Goal: Task Accomplishment & Management: Manage account settings

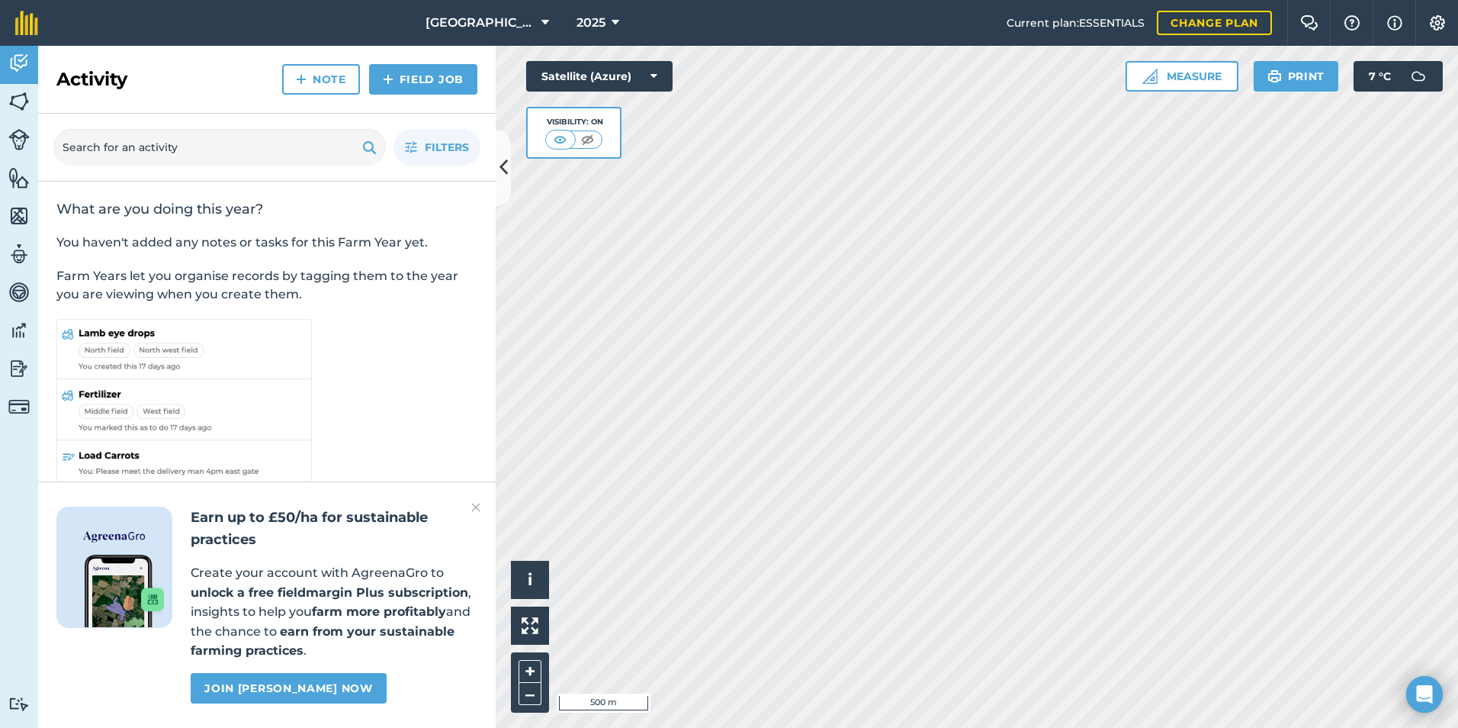
click at [480, 505] on img at bounding box center [475, 507] width 9 height 18
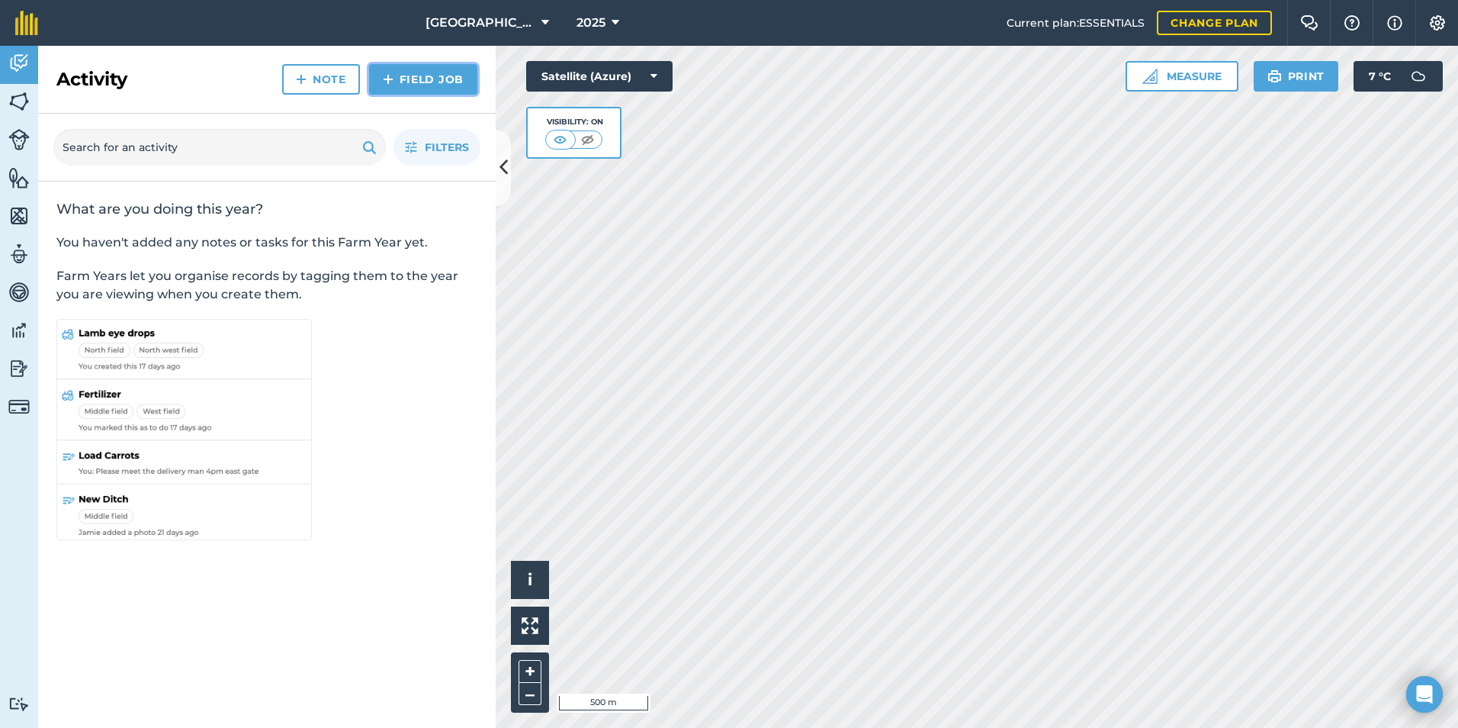
click at [401, 79] on link "Field Job" at bounding box center [423, 79] width 108 height 31
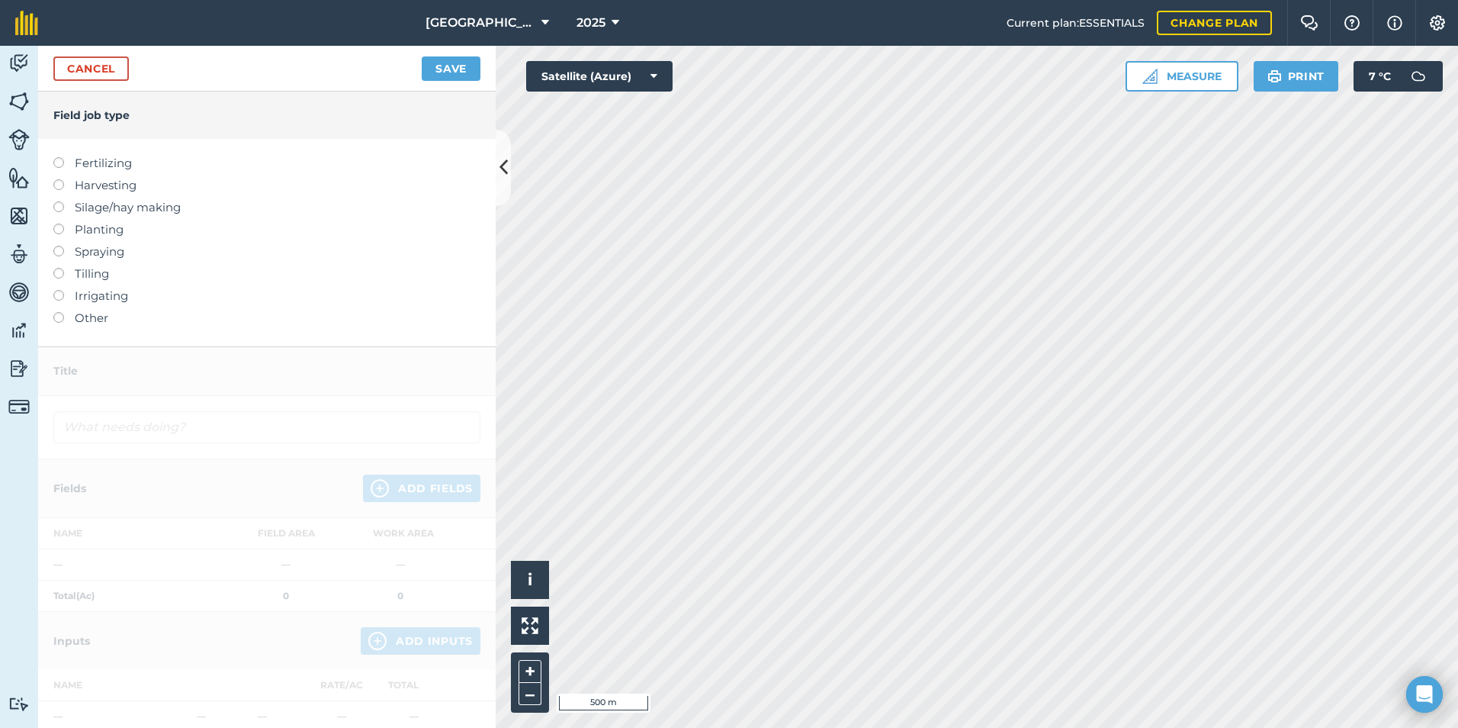
click at [59, 169] on label "Fertilizing" at bounding box center [266, 163] width 427 height 18
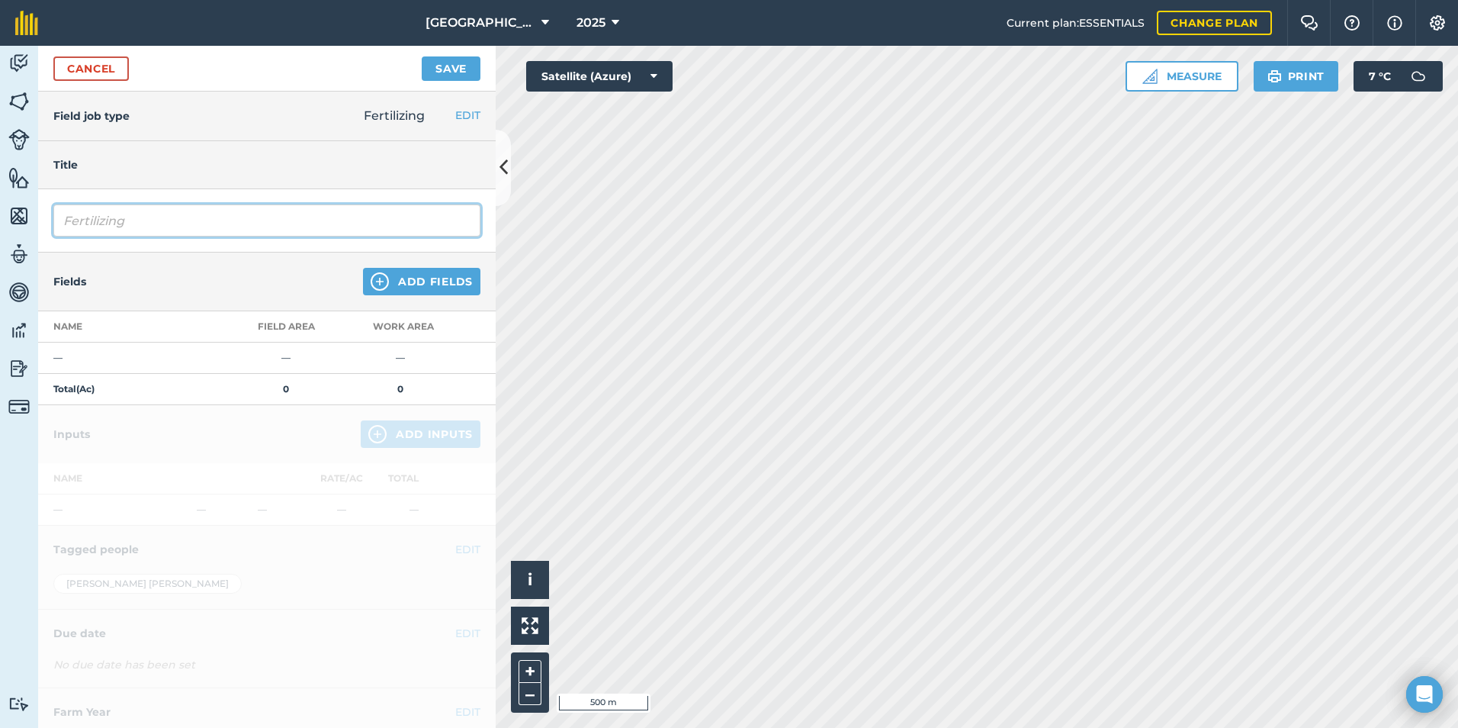
click at [77, 218] on input "Fertilizing" at bounding box center [266, 220] width 427 height 32
click at [97, 215] on input "Fertilizing" at bounding box center [266, 220] width 427 height 32
drag, startPoint x: 233, startPoint y: 212, endPoint x: 69, endPoint y: 226, distance: 164.6
click at [69, 226] on input "Fertilizing" at bounding box center [266, 220] width 427 height 32
click at [66, 227] on input "Fertilizing" at bounding box center [266, 220] width 427 height 32
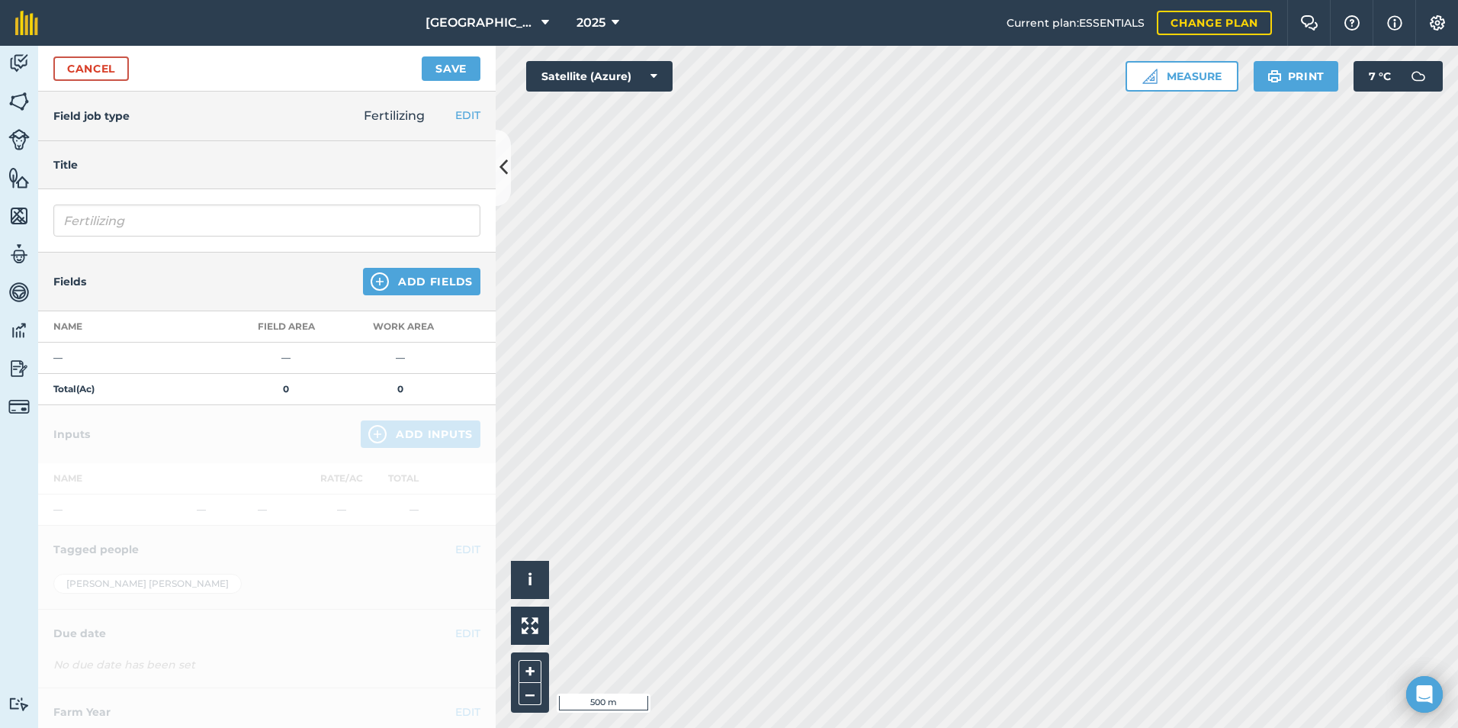
click at [121, 294] on div "Fields Add Fields" at bounding box center [267, 281] width 458 height 59
click at [155, 222] on input "Fertilizing" at bounding box center [266, 220] width 427 height 32
click at [455, 122] on button "EDIT" at bounding box center [467, 115] width 25 height 17
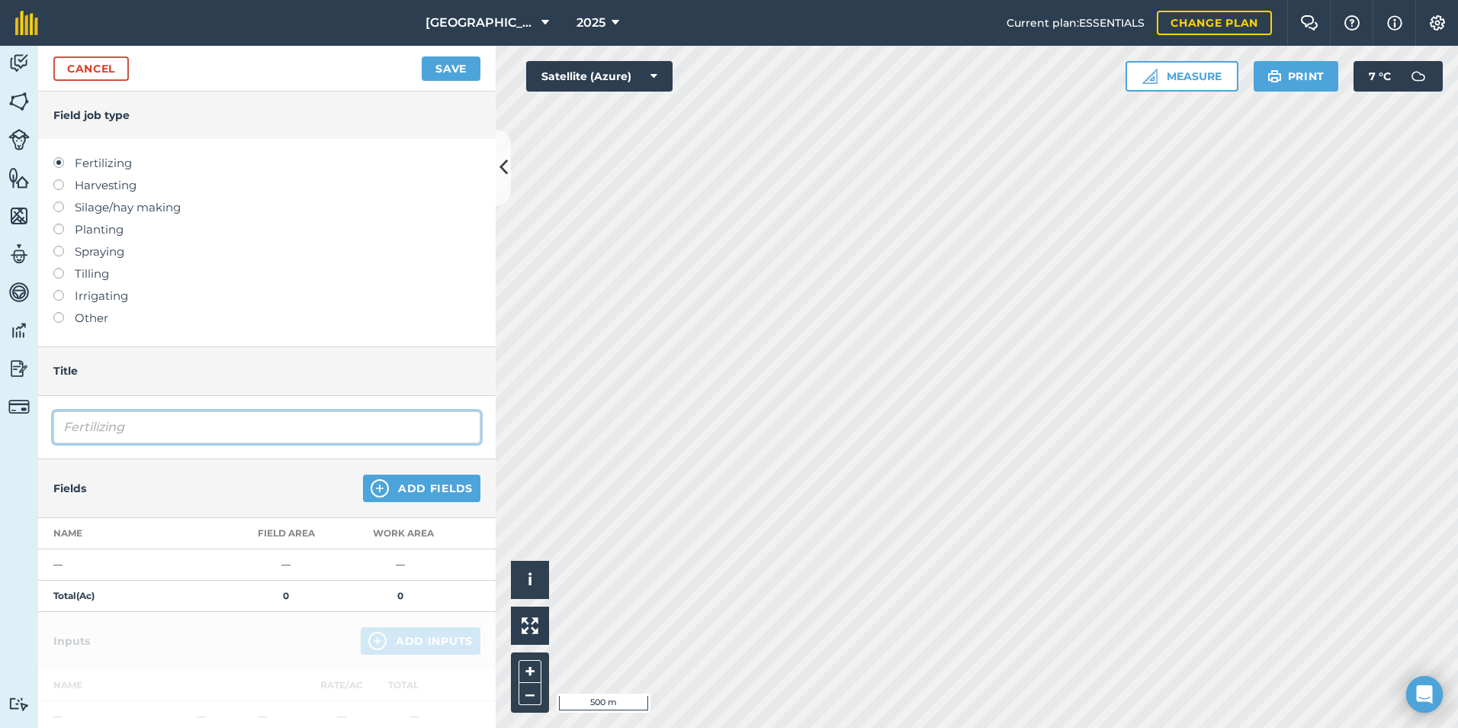
drag, startPoint x: 161, startPoint y: 429, endPoint x: 57, endPoint y: 438, distance: 104.1
click at [57, 437] on input "Fertilizing" at bounding box center [266, 427] width 427 height 32
type input "s"
type input "Pumping Slurry"
click at [422, 56] on button "Save" at bounding box center [451, 68] width 59 height 24
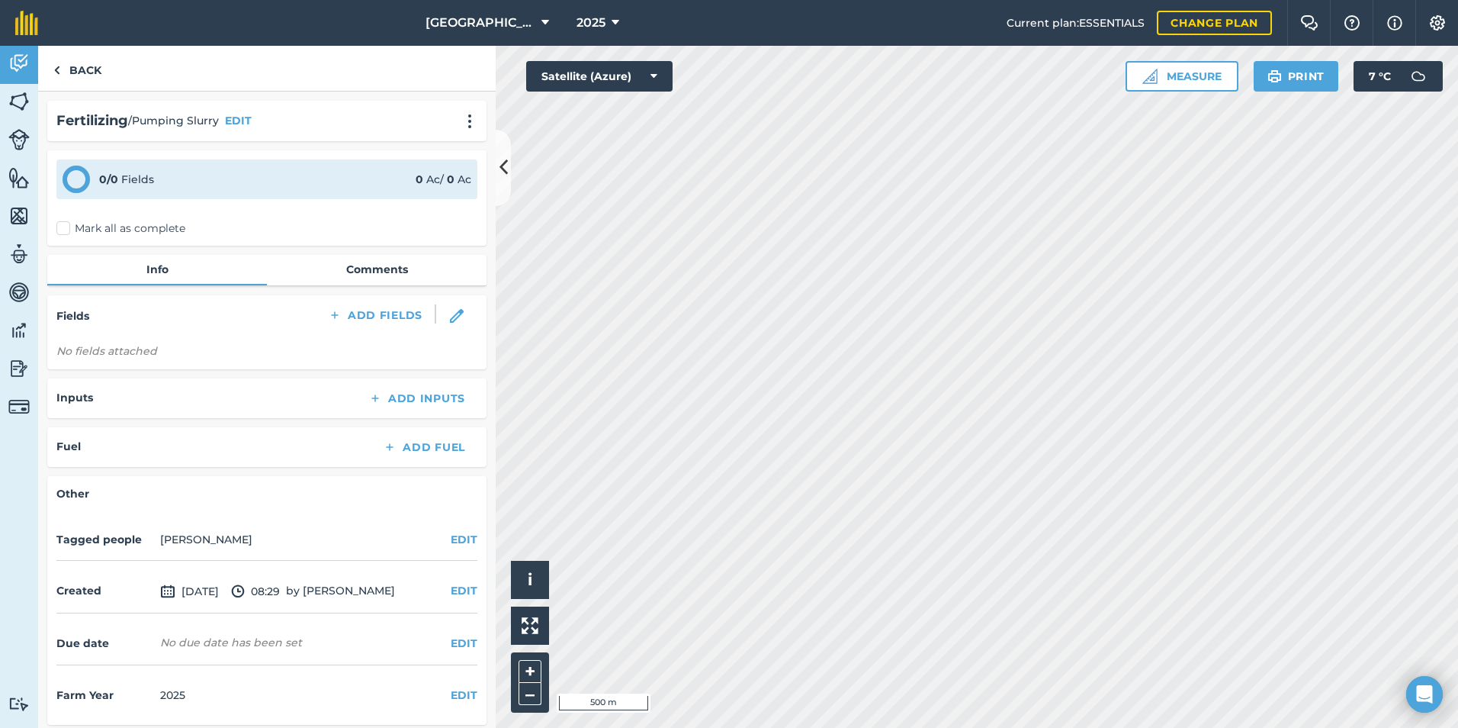
click at [126, 180] on div "0 / 0 Fields" at bounding box center [126, 179] width 55 height 17
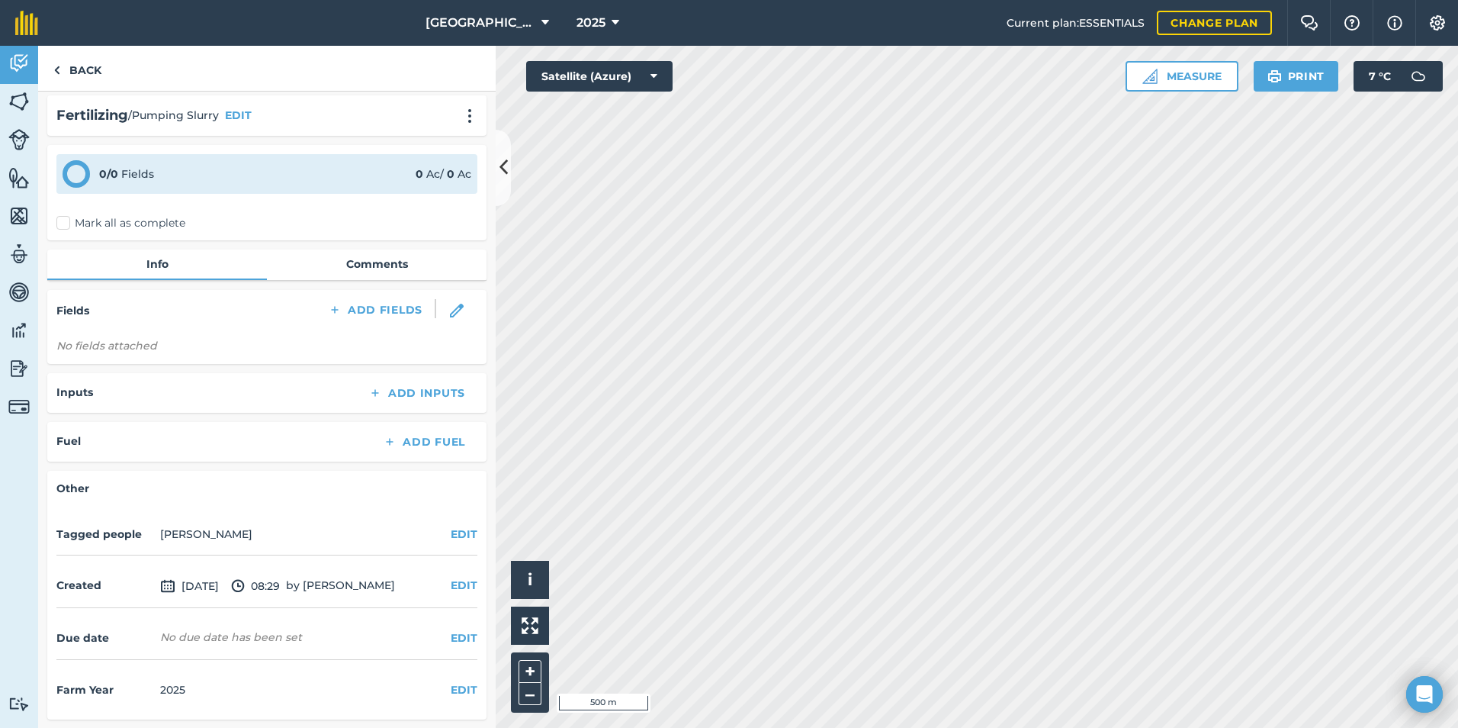
scroll to position [6, 0]
click at [460, 587] on button "EDIT" at bounding box center [464, 584] width 27 height 17
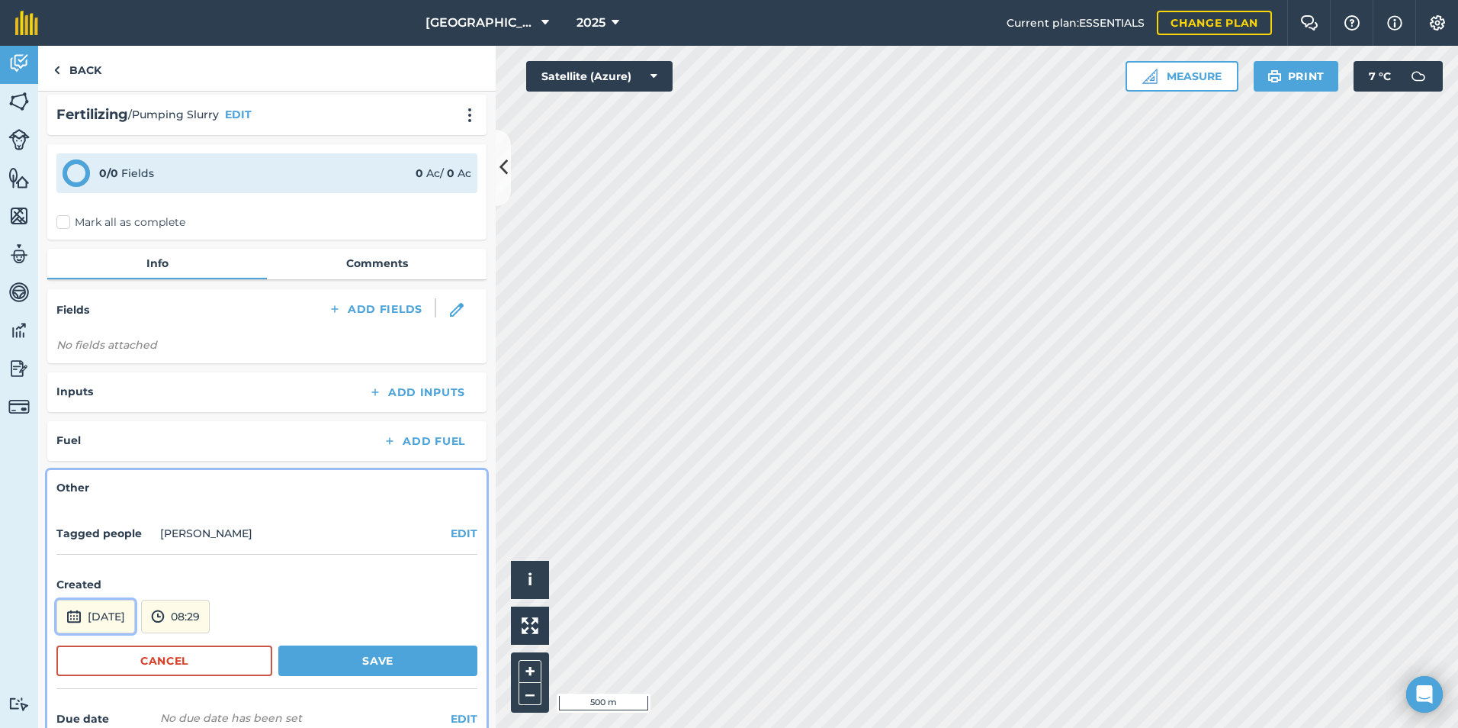
click at [133, 608] on button "[DATE]" at bounding box center [95, 617] width 79 height 34
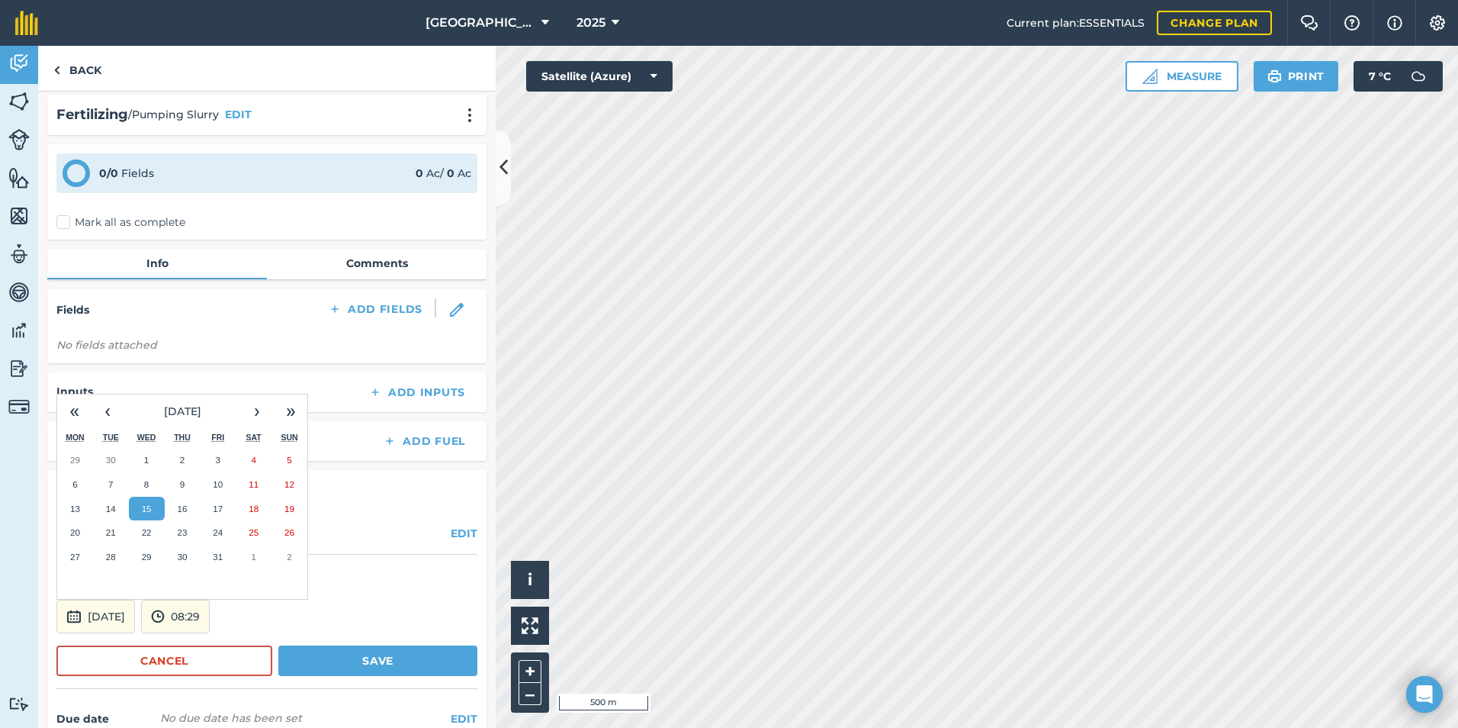
click at [402, 558] on div "Other Tagged people [PERSON_NAME] EDIT Created [DATE] « ‹ [DATE] › » Mon Tue We…" at bounding box center [266, 635] width 439 height 330
click at [243, 648] on button "Cancel" at bounding box center [164, 660] width 216 height 31
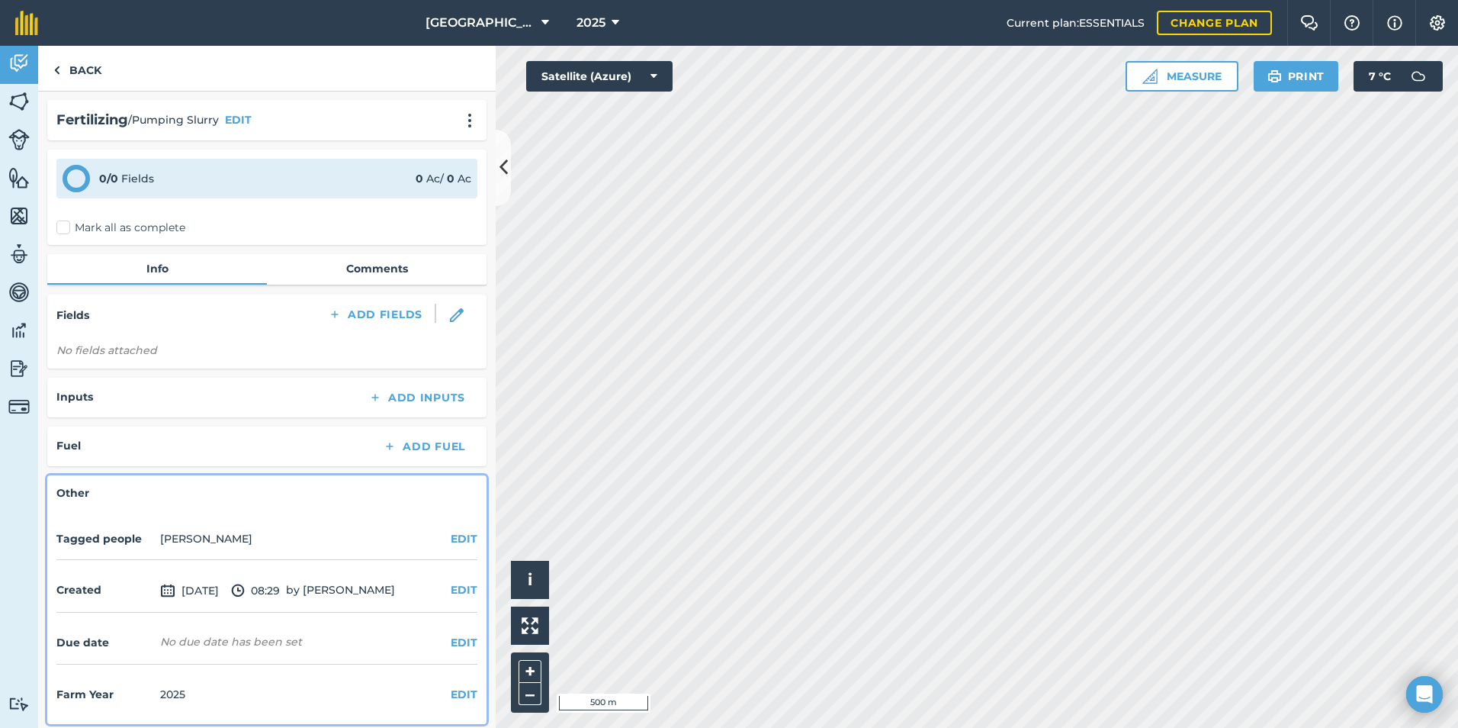
scroll to position [0, 0]
click at [83, 83] on link "Back" at bounding box center [77, 68] width 79 height 45
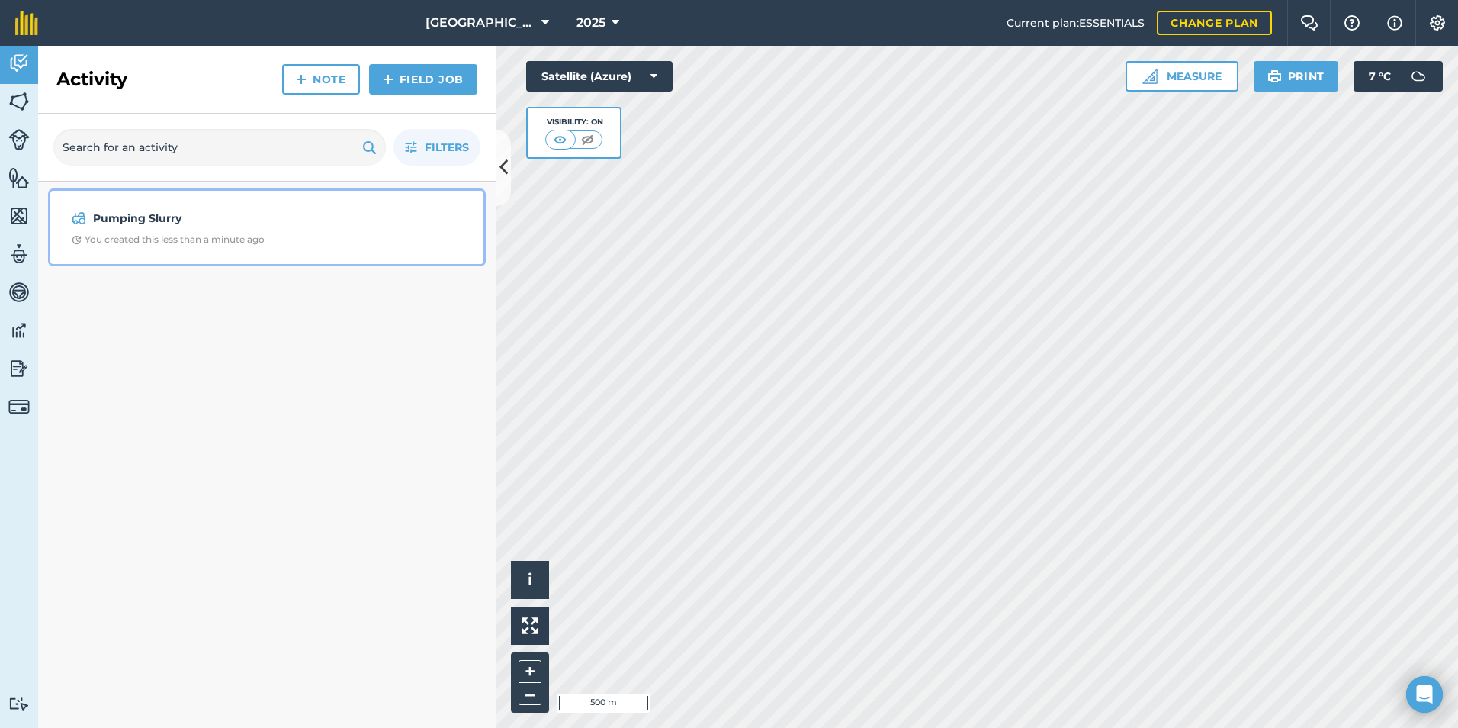
click at [195, 237] on div "You created this less than a minute ago" at bounding box center [168, 239] width 193 height 12
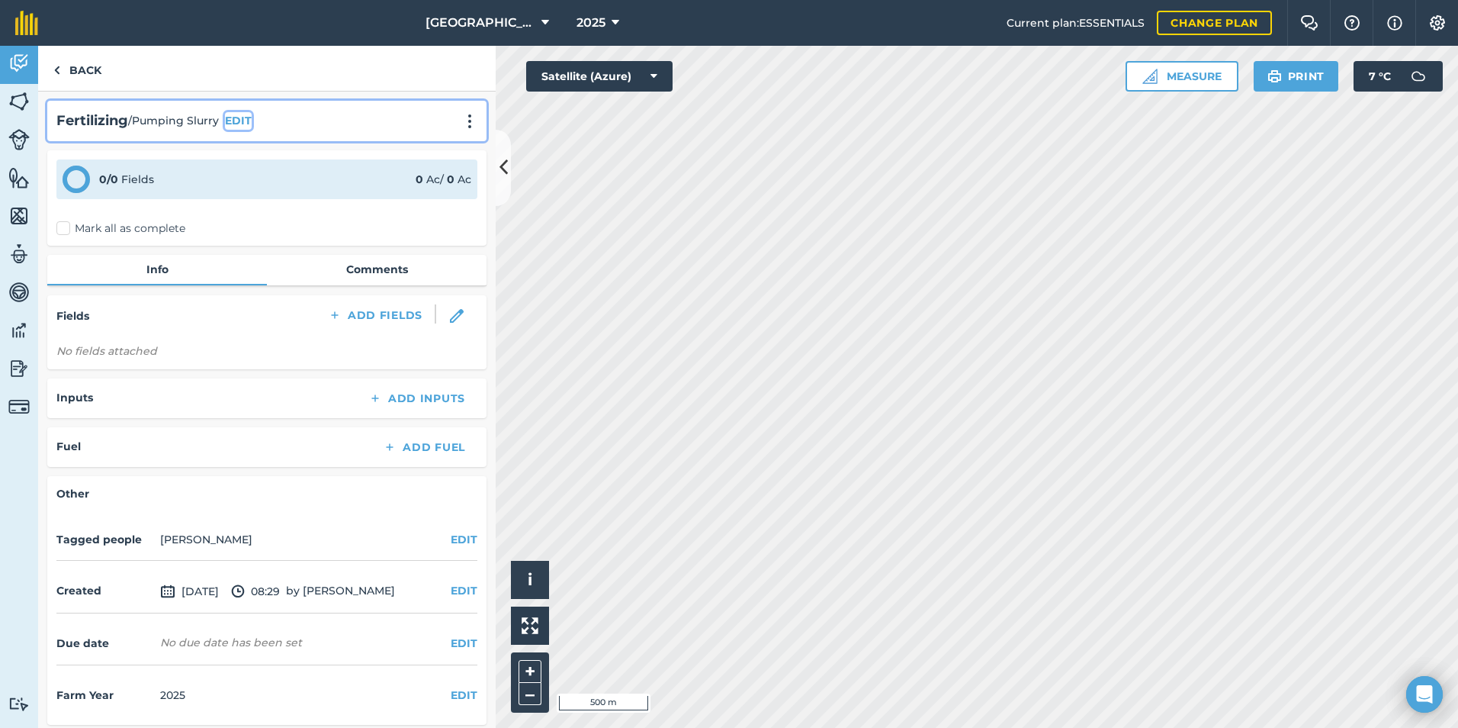
click at [238, 123] on button "EDIT" at bounding box center [238, 120] width 27 height 17
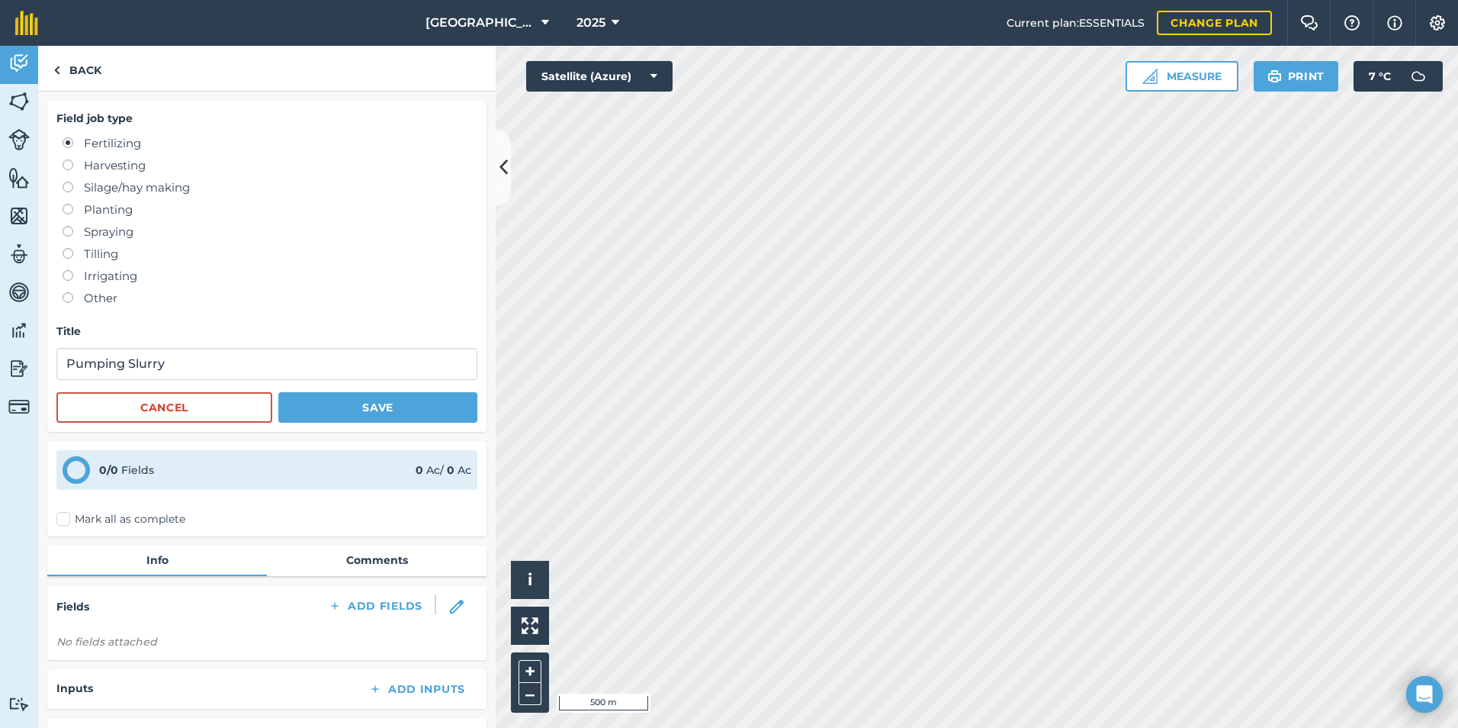
drag, startPoint x: 57, startPoint y: 303, endPoint x: 68, endPoint y: 301, distance: 10.8
click at [66, 302] on ul "Fertilizing Harvesting Silage/hay making Planting Spraying Tilling Irrigating O…" at bounding box center [266, 220] width 421 height 173
click at [69, 292] on label at bounding box center [73, 292] width 21 height 0
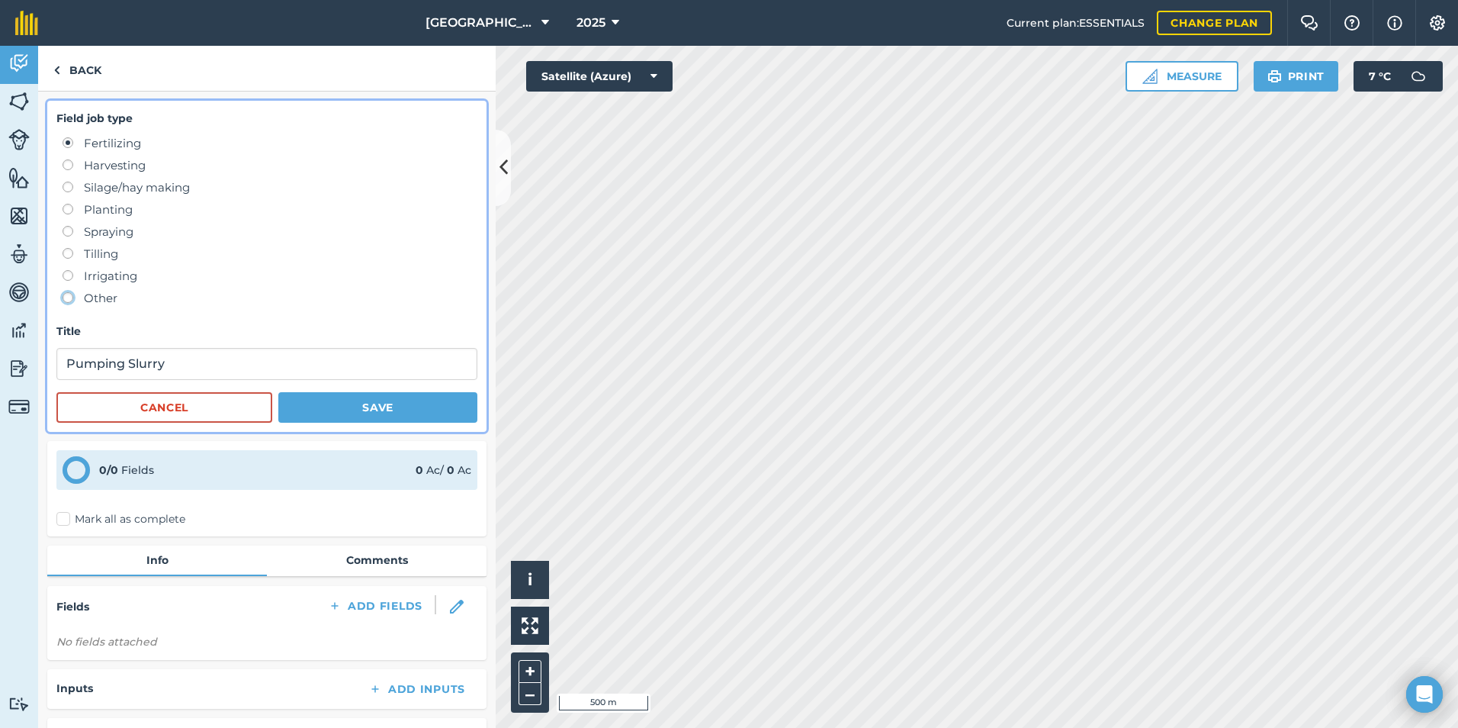
radio input "true"
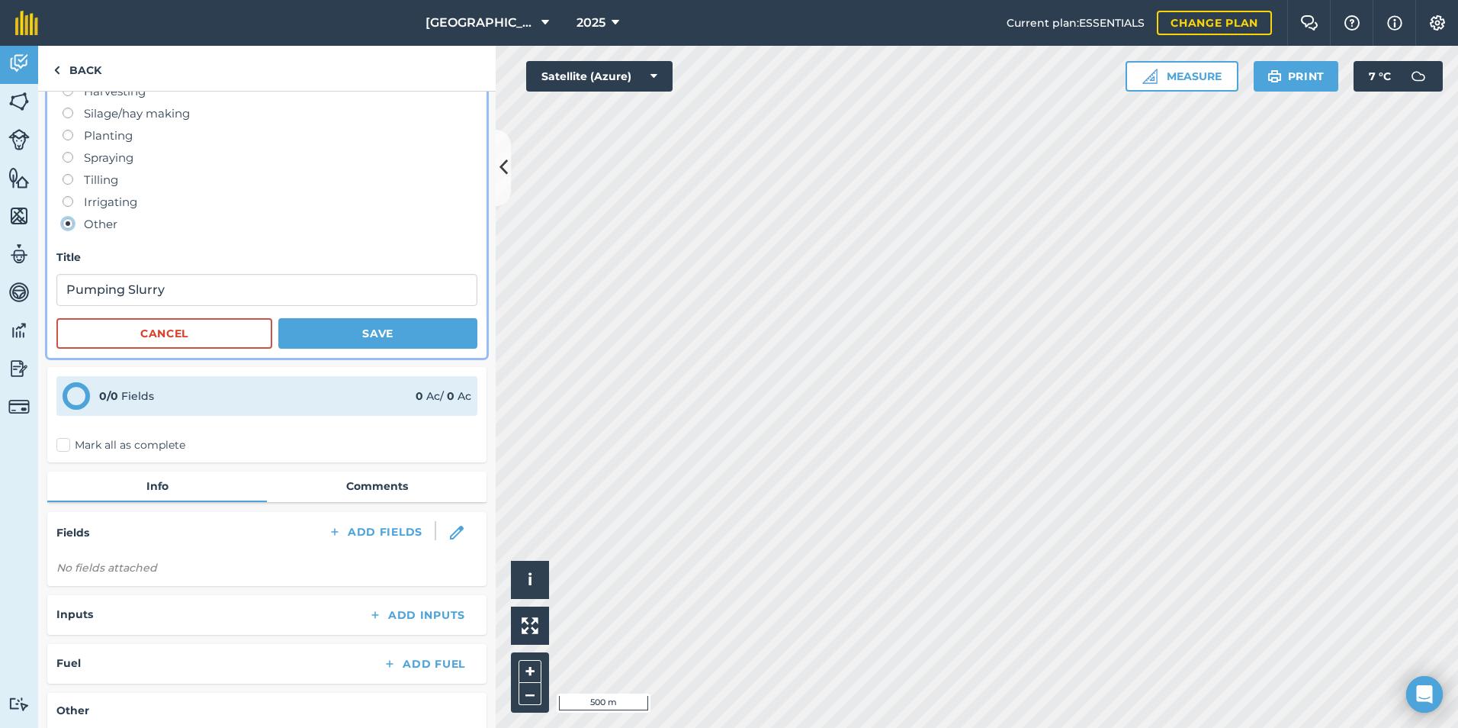
scroll to position [153, 0]
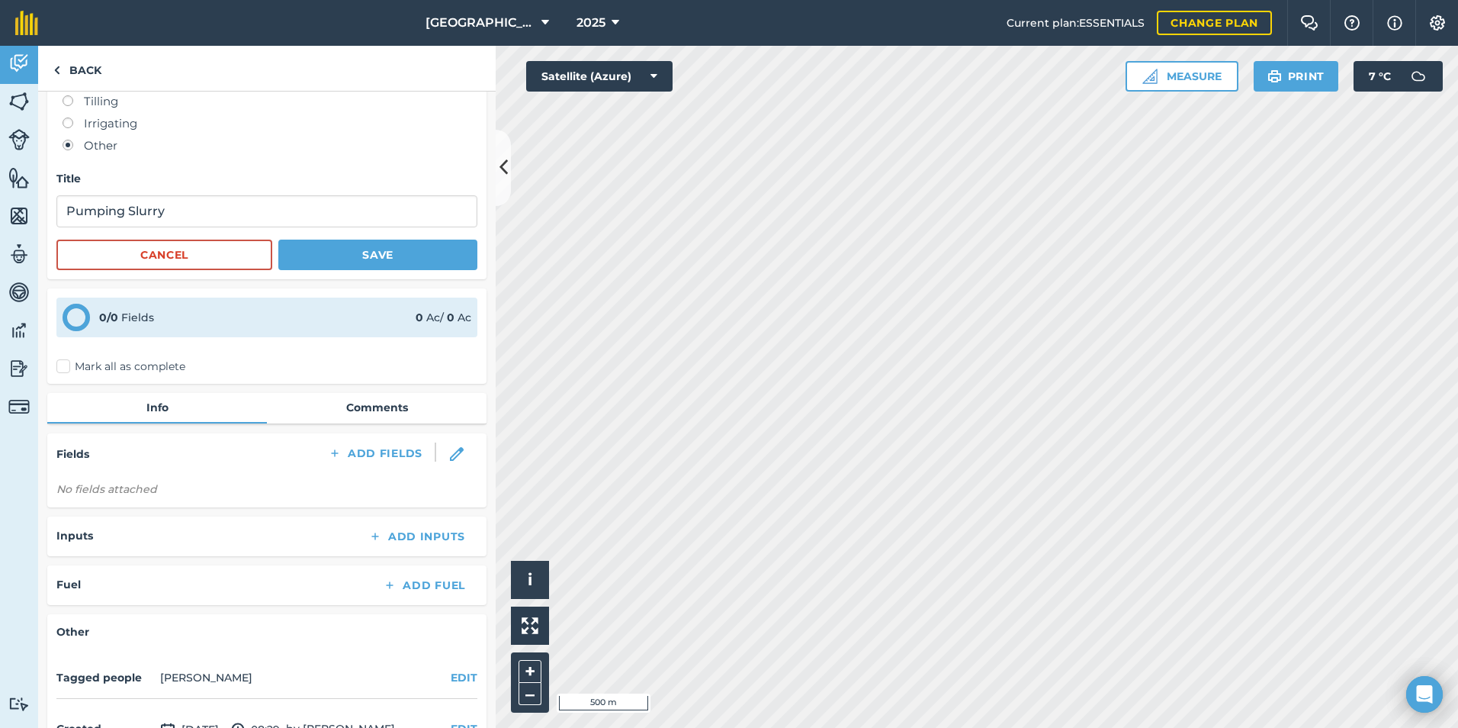
click at [76, 318] on icon at bounding box center [76, 317] width 27 height 27
drag, startPoint x: 100, startPoint y: 323, endPoint x: 252, endPoint y: 320, distance: 151.8
click at [102, 323] on strong "0 / 0" at bounding box center [108, 317] width 19 height 14
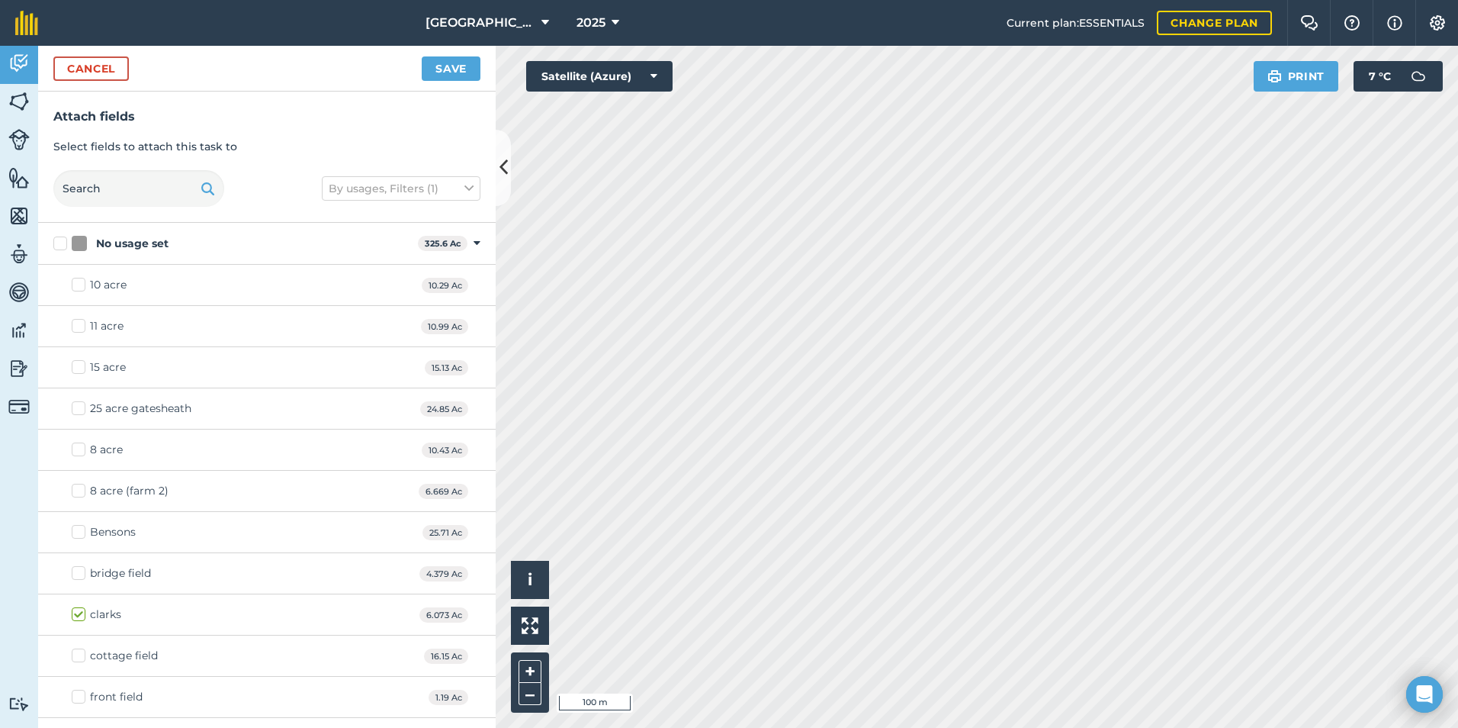
checkbox input "true"
click at [438, 66] on button "Save" at bounding box center [451, 68] width 59 height 24
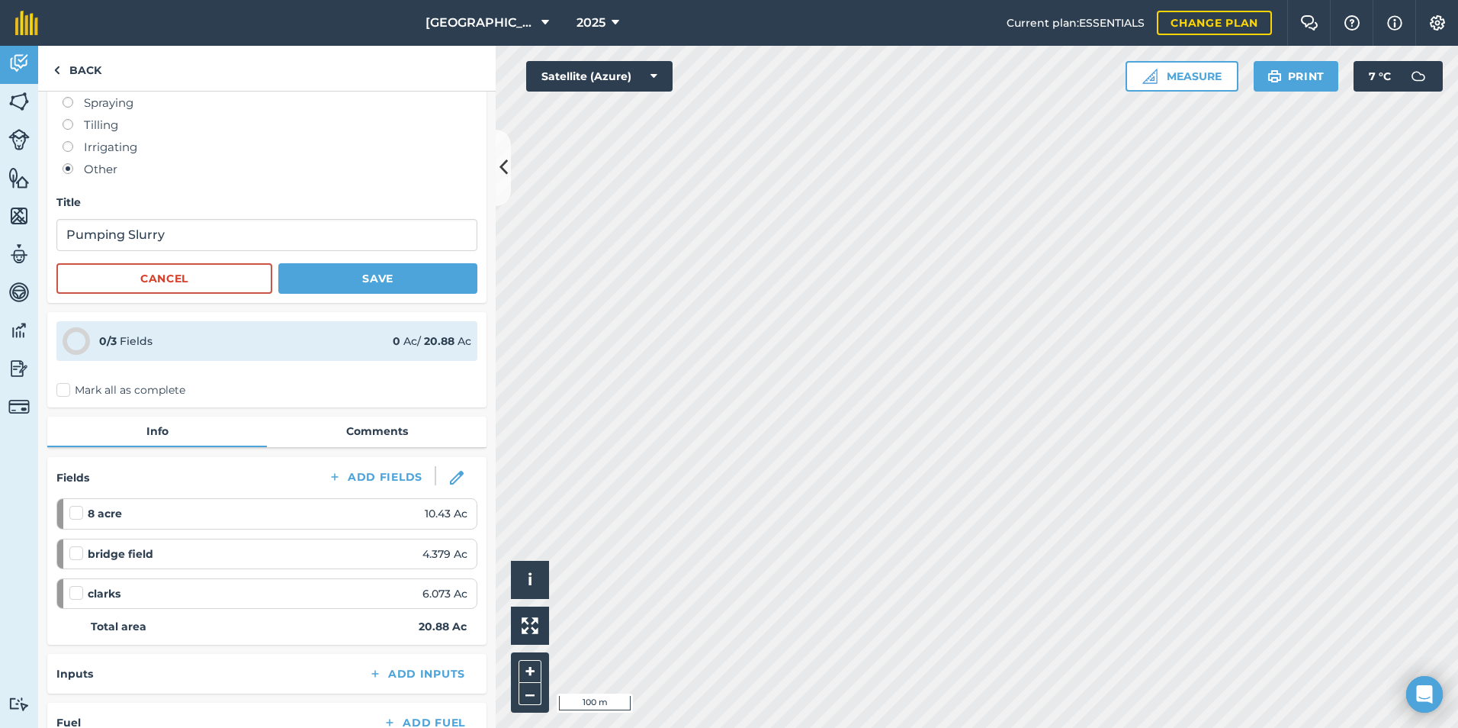
scroll to position [153, 0]
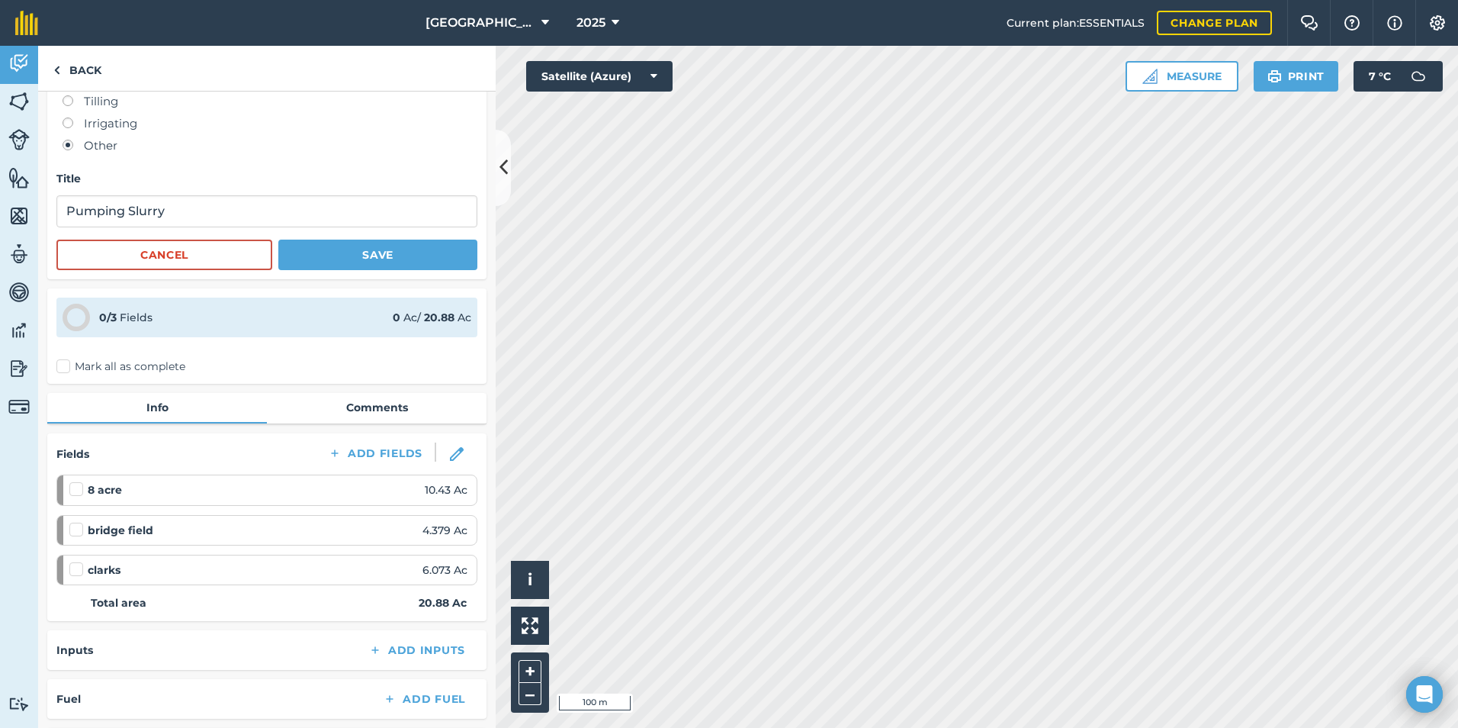
click at [62, 370] on label "Mark all as complete" at bounding box center [120, 367] width 129 height 16
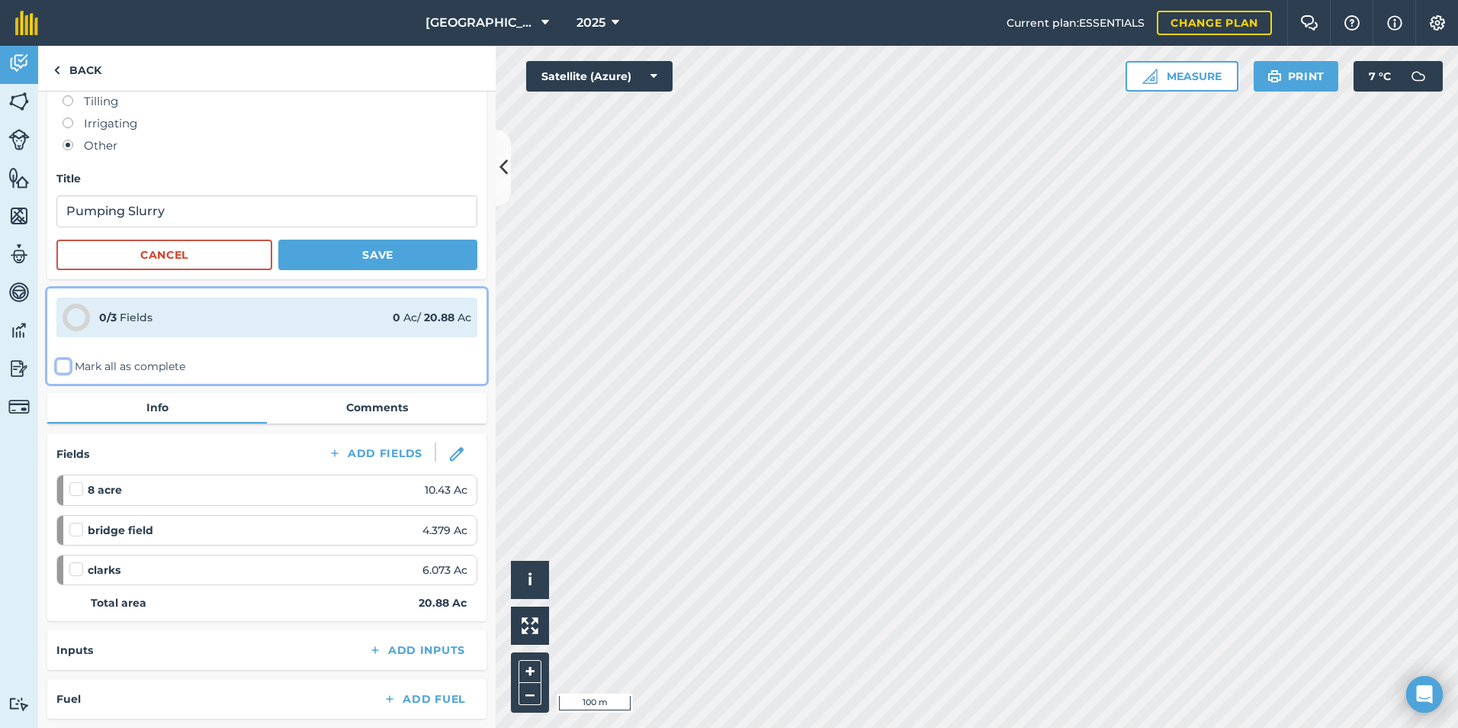
click at [62, 511] on input "Mark all as complete" at bounding box center [61, 516] width 10 height 10
checkbox input "false"
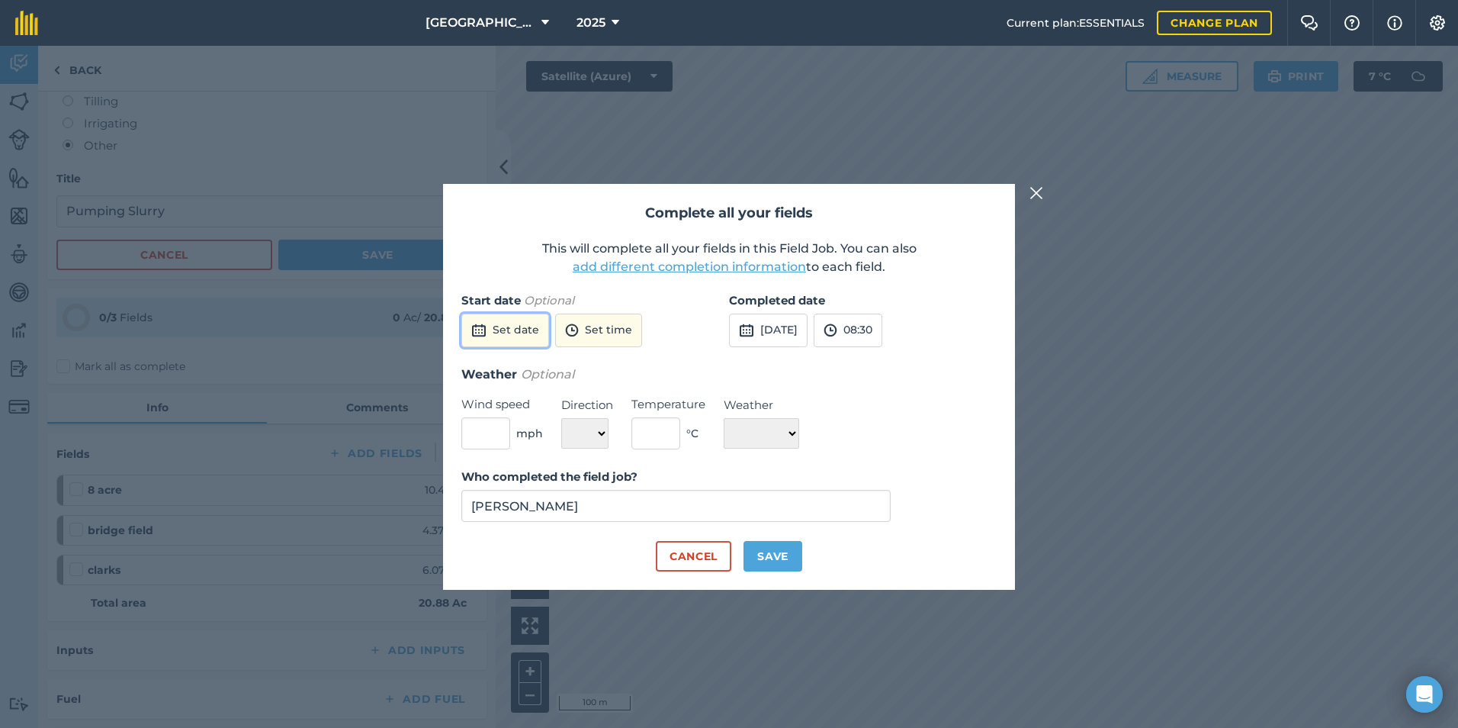
click at [529, 334] on button "Set date" at bounding box center [505, 331] width 88 height 34
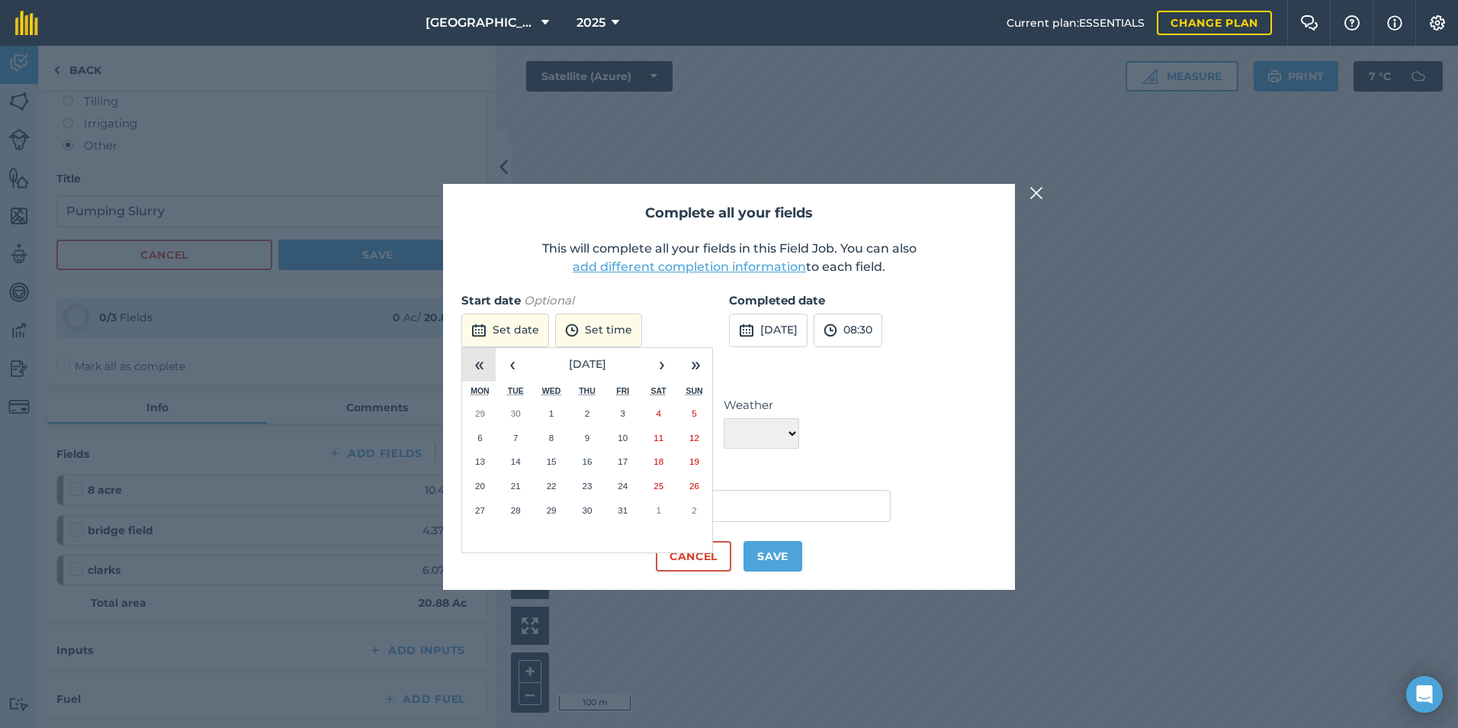
click at [489, 362] on button "«" at bounding box center [479, 365] width 34 height 34
click at [674, 364] on button "›" at bounding box center [662, 365] width 34 height 34
click at [671, 365] on button "›" at bounding box center [662, 365] width 34 height 34
click at [670, 365] on button "›" at bounding box center [662, 365] width 34 height 34
click at [655, 365] on button "›" at bounding box center [662, 365] width 34 height 34
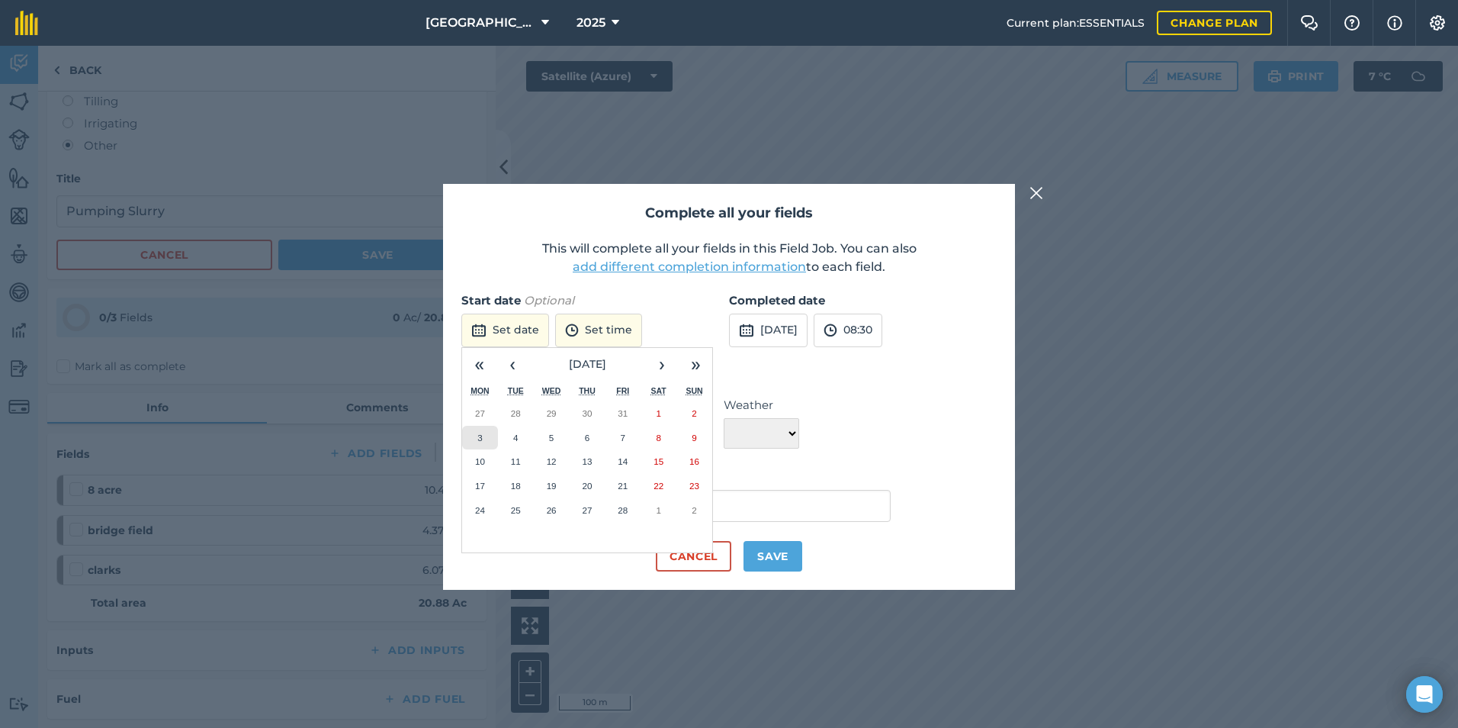
click at [484, 435] on button "3" at bounding box center [480, 438] width 36 height 24
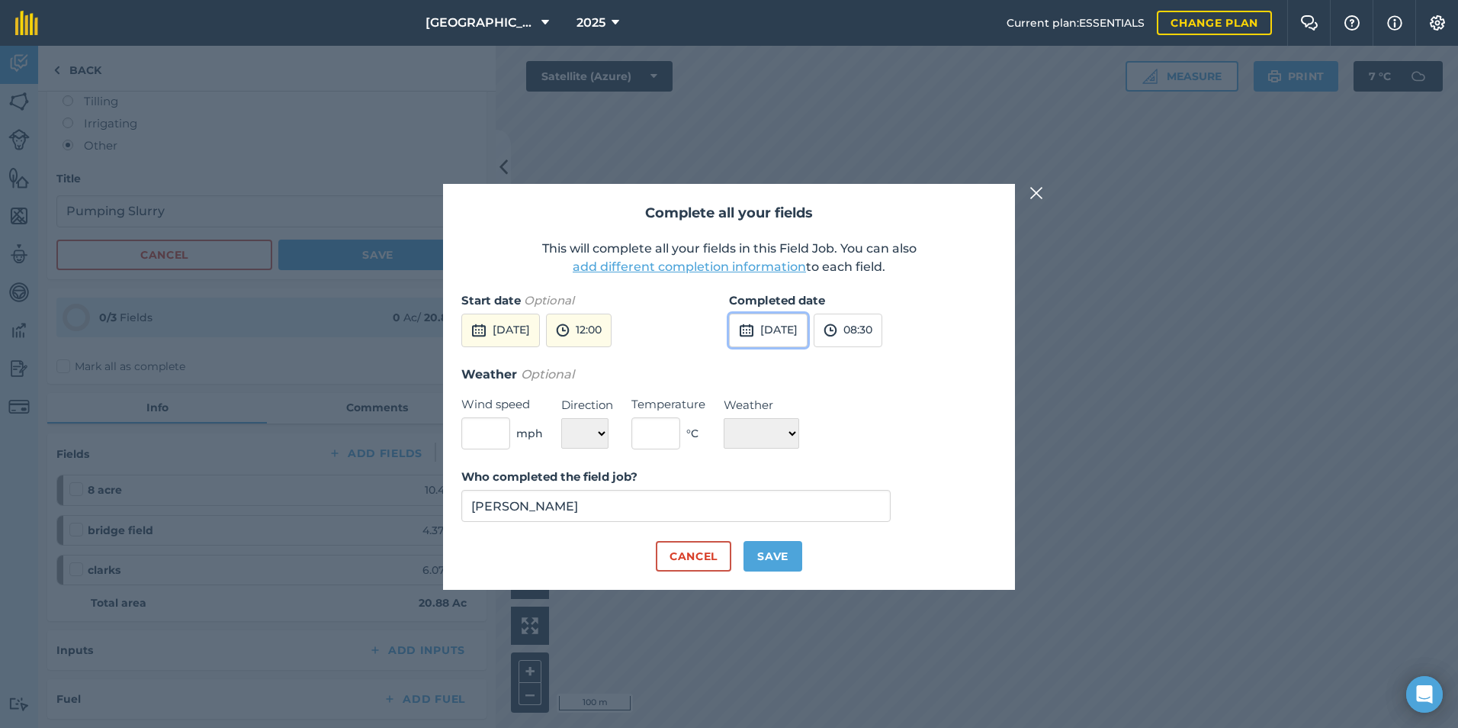
click at [808, 333] on button "[DATE]" at bounding box center [768, 331] width 79 height 34
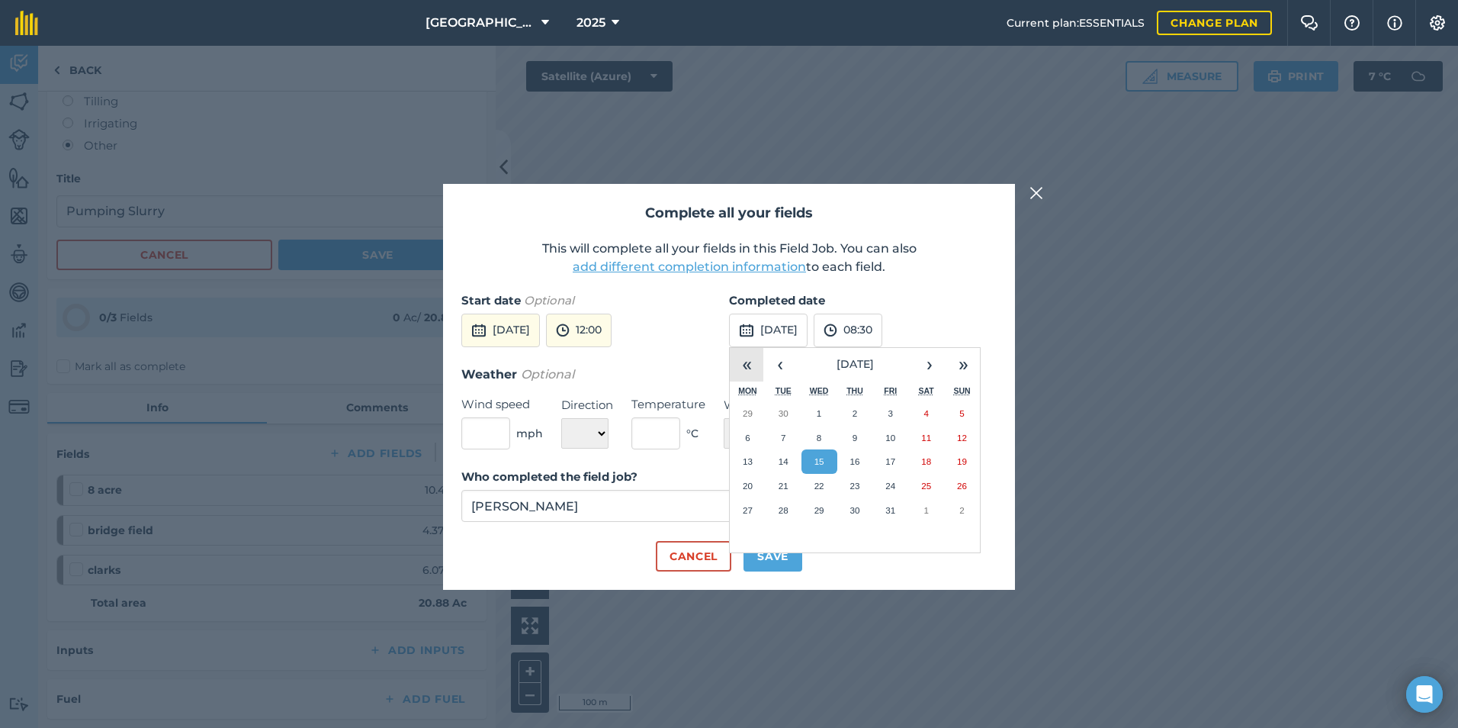
click at [747, 362] on button "«" at bounding box center [747, 365] width 34 height 34
click at [919, 366] on button "›" at bounding box center [930, 365] width 34 height 34
click at [930, 362] on button "›" at bounding box center [930, 365] width 34 height 34
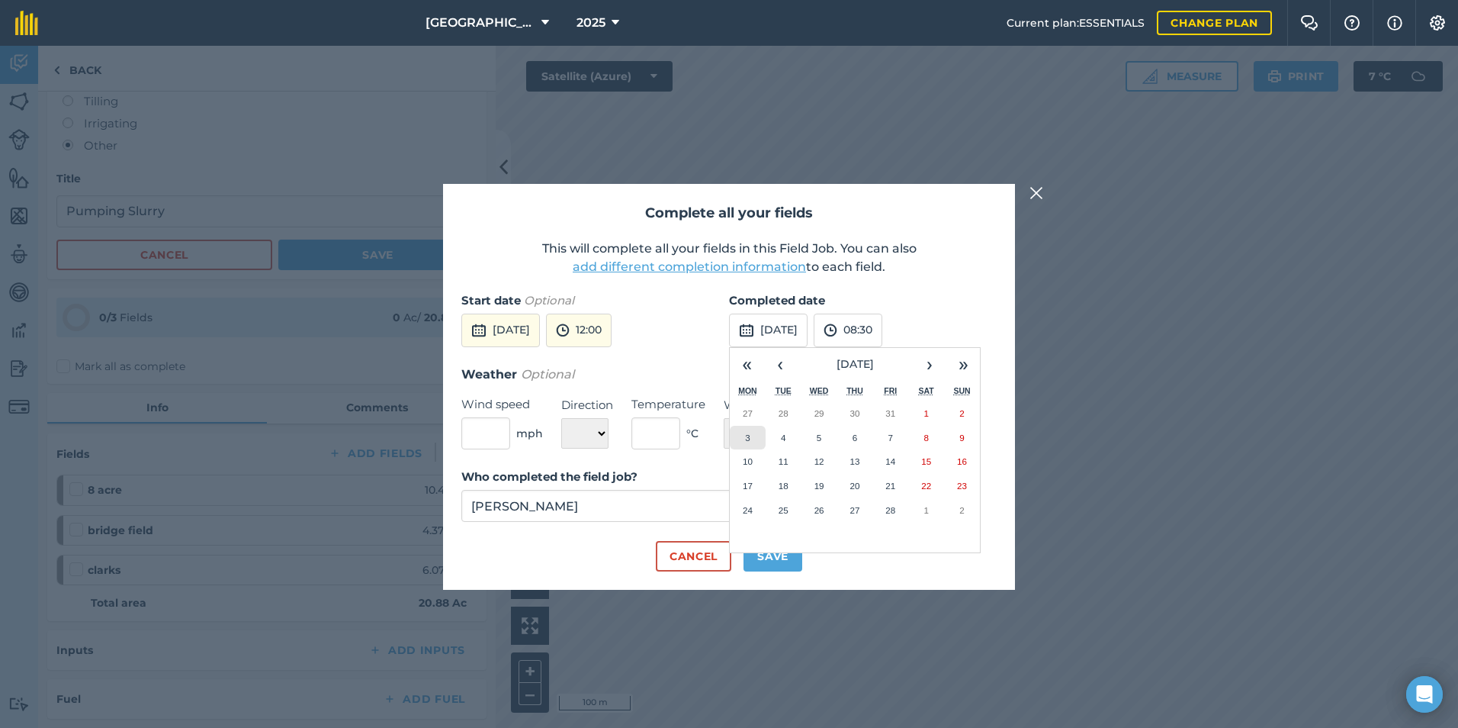
click at [748, 438] on abbr "3" at bounding box center [747, 437] width 5 height 10
click at [883, 334] on button "08:30" at bounding box center [848, 331] width 69 height 34
click at [873, 454] on button "16:30" at bounding box center [851, 456] width 72 height 24
click at [612, 339] on button "12:00" at bounding box center [579, 331] width 66 height 34
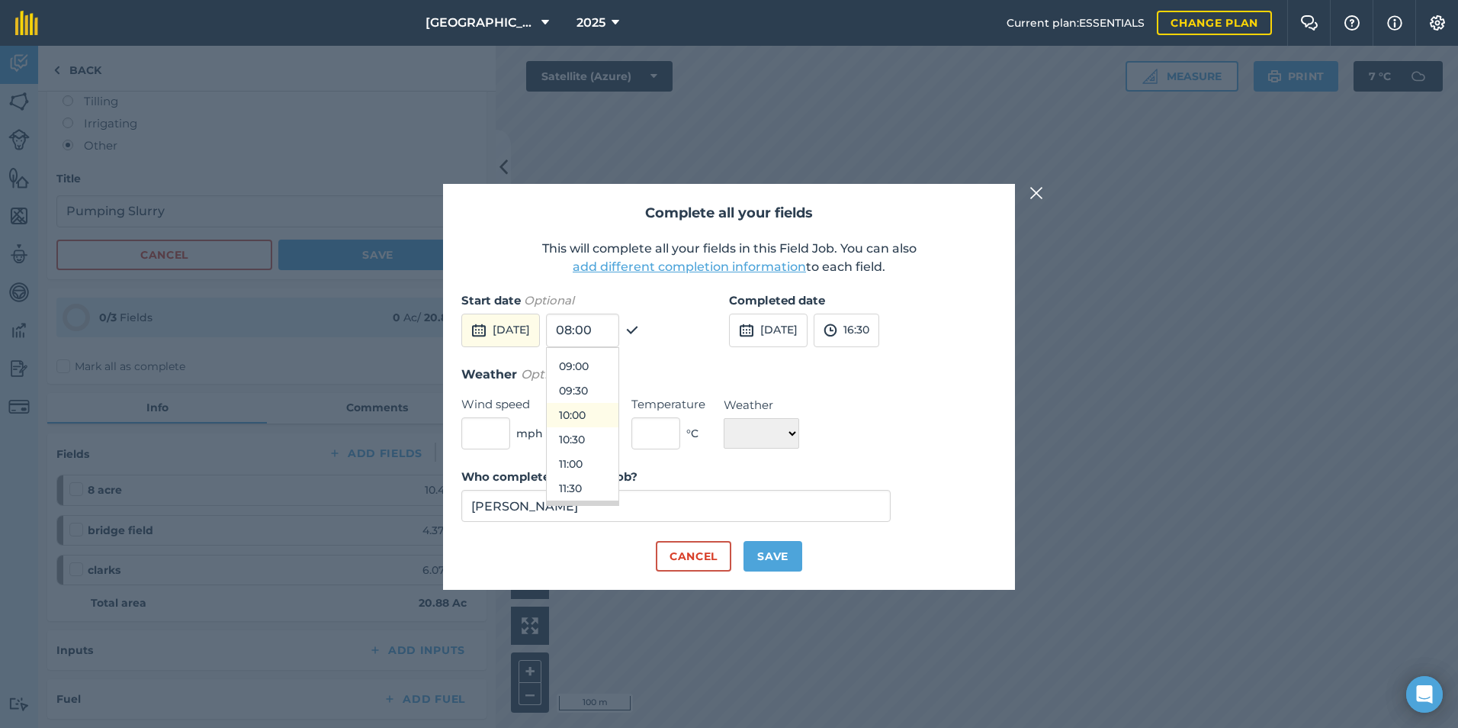
scroll to position [436, 0]
click at [611, 371] on button "09:00" at bounding box center [583, 363] width 72 height 24
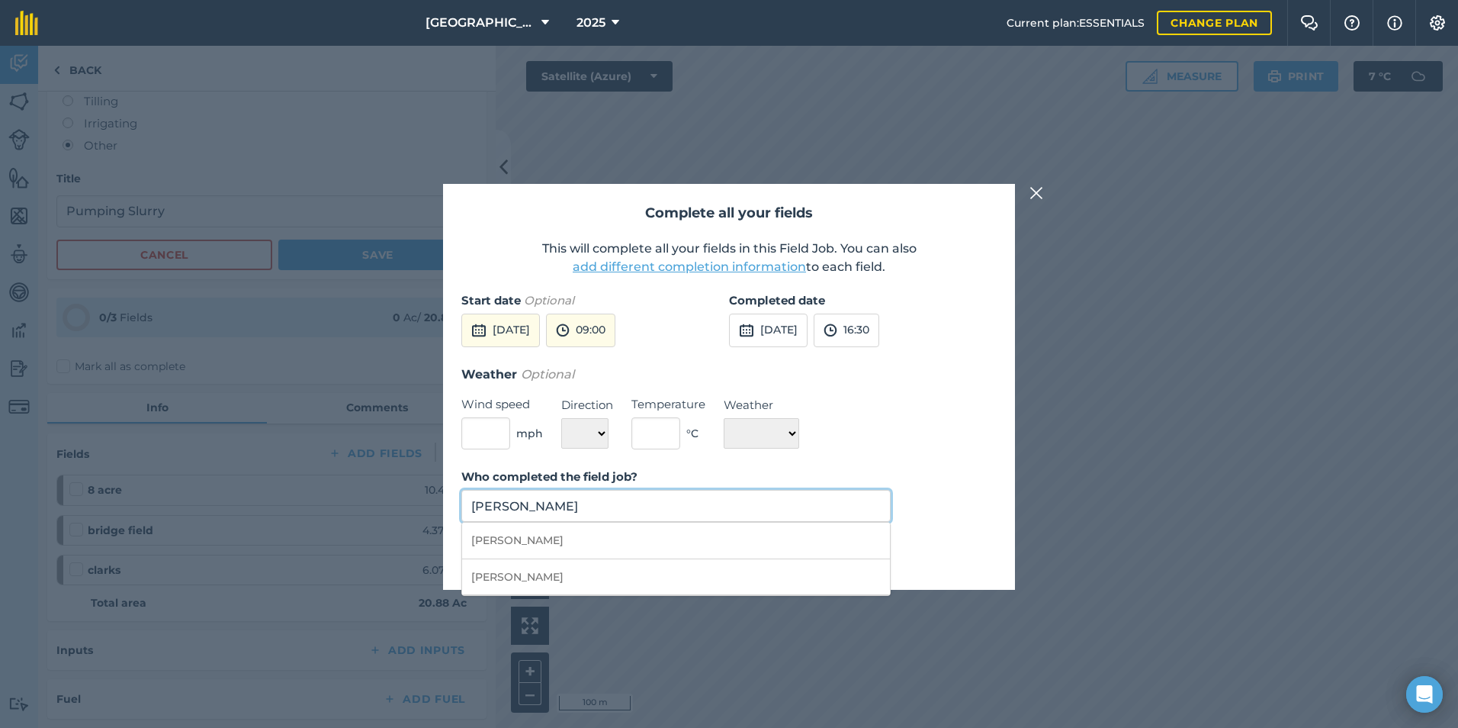
drag, startPoint x: 643, startPoint y: 497, endPoint x: 471, endPoint y: 519, distance: 173.0
click at [471, 519] on input "[PERSON_NAME]" at bounding box center [675, 506] width 429 height 32
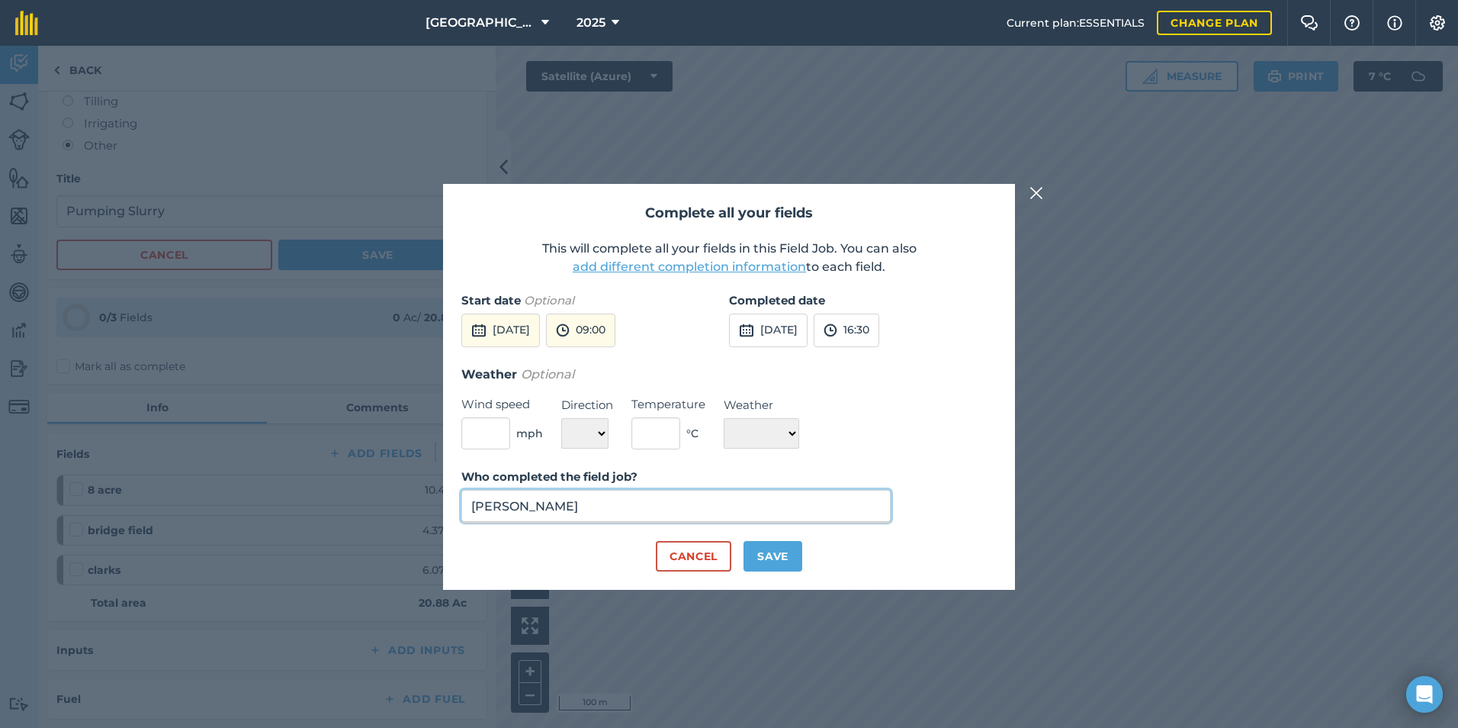
click at [535, 506] on input "[PERSON_NAME]" at bounding box center [675, 506] width 429 height 32
type input "[PERSON_NAME]"
click at [757, 563] on button "Save" at bounding box center [773, 556] width 59 height 31
checkbox input "true"
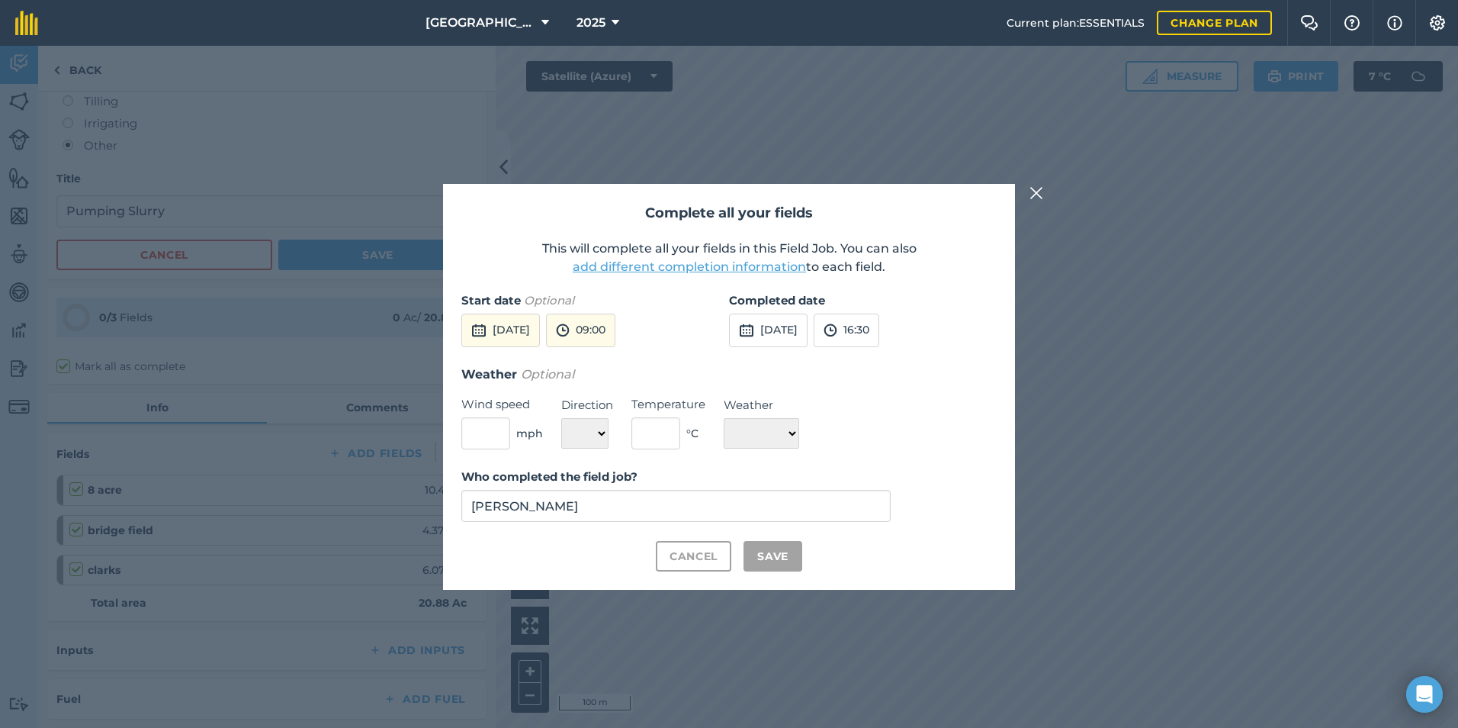
checkbox input "true"
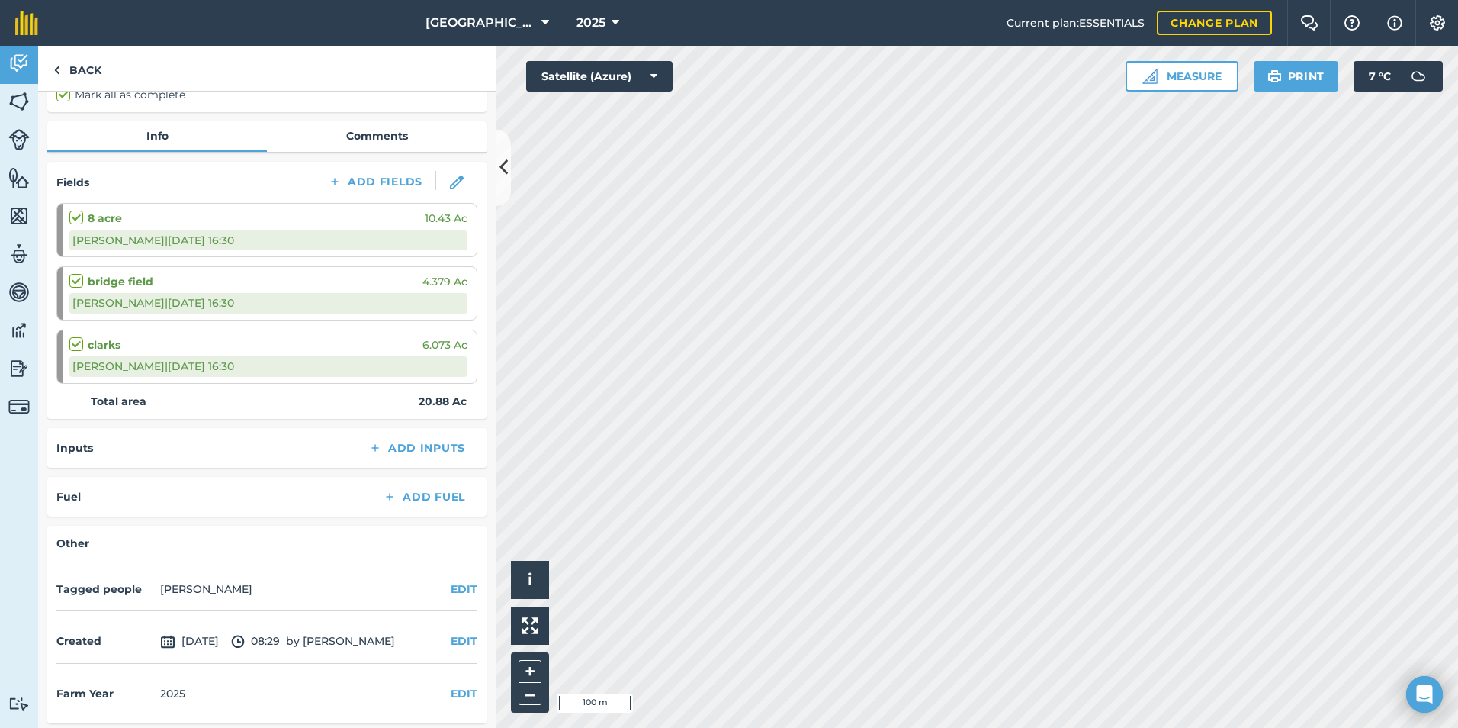
scroll to position [429, 0]
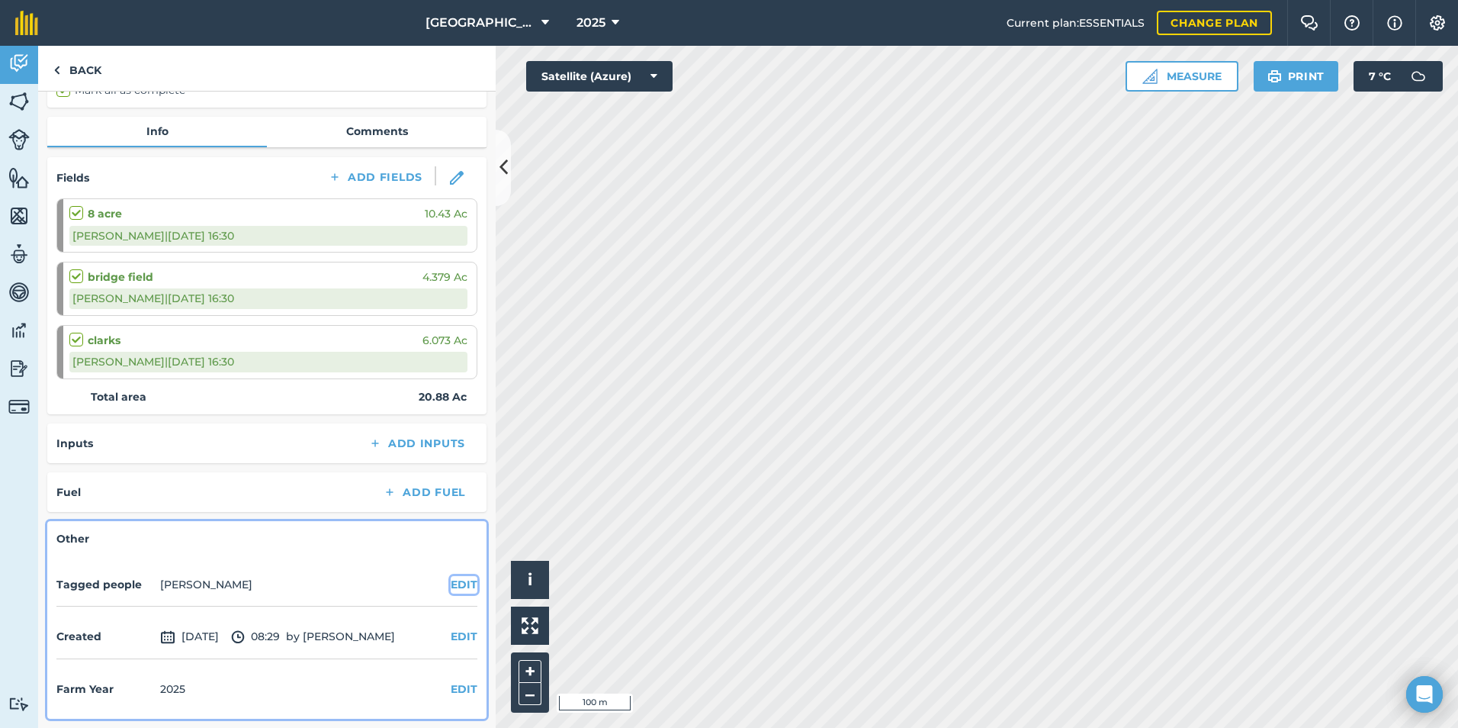
click at [452, 587] on button "EDIT" at bounding box center [464, 584] width 27 height 17
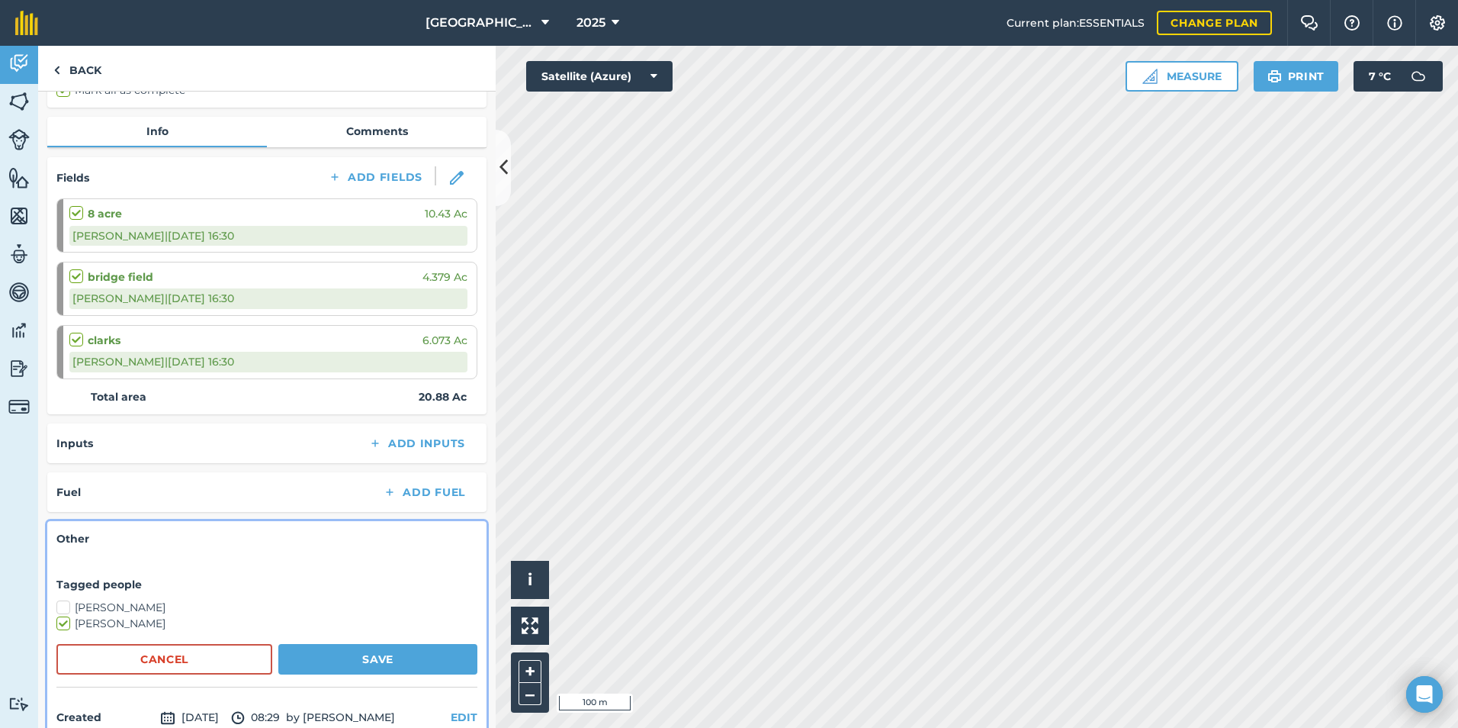
drag, startPoint x: 381, startPoint y: 618, endPoint x: 368, endPoint y: 639, distance: 24.6
click at [378, 618] on label "[PERSON_NAME]" at bounding box center [266, 624] width 421 height 16
click at [66, 618] on input "[PERSON_NAME]" at bounding box center [61, 621] width 10 height 10
checkbox input "false"
click at [365, 654] on button "Save" at bounding box center [377, 659] width 199 height 31
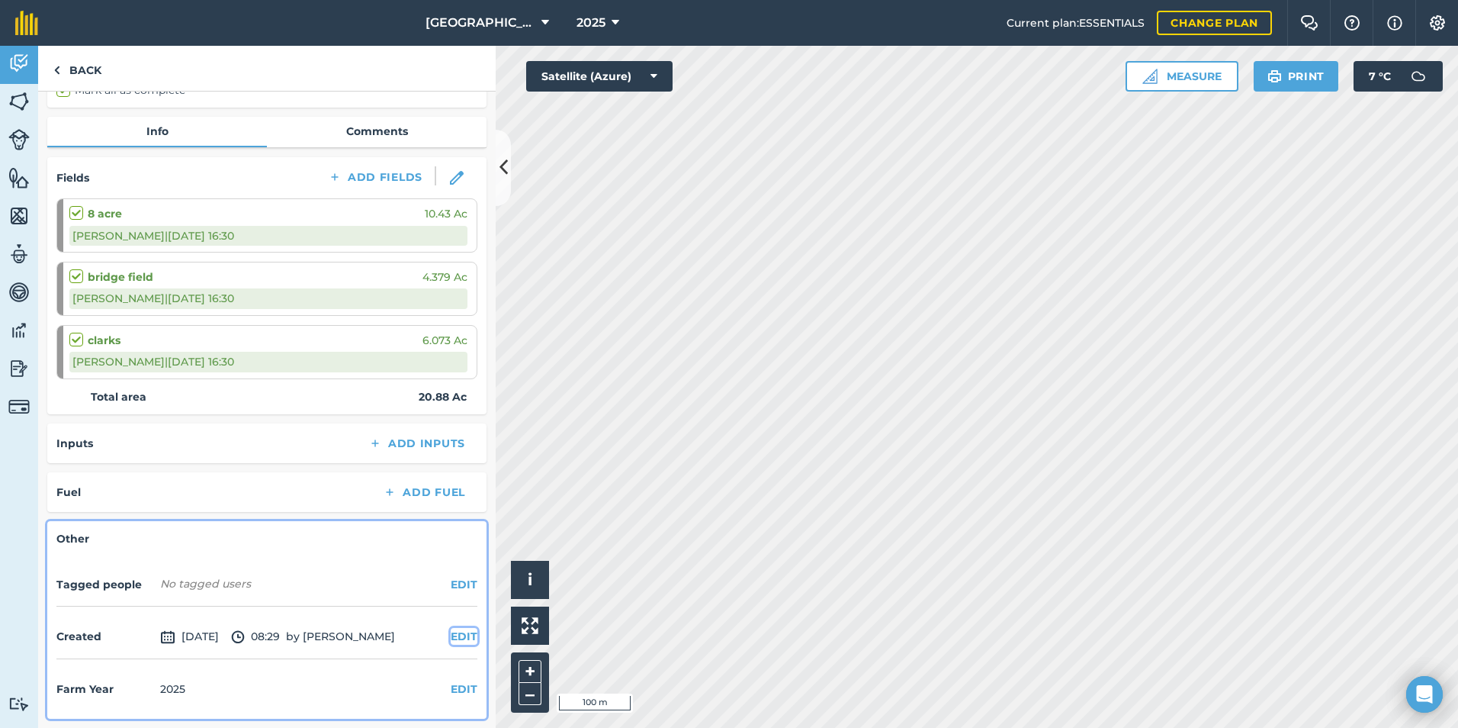
click at [451, 635] on button "EDIT" at bounding box center [464, 636] width 27 height 17
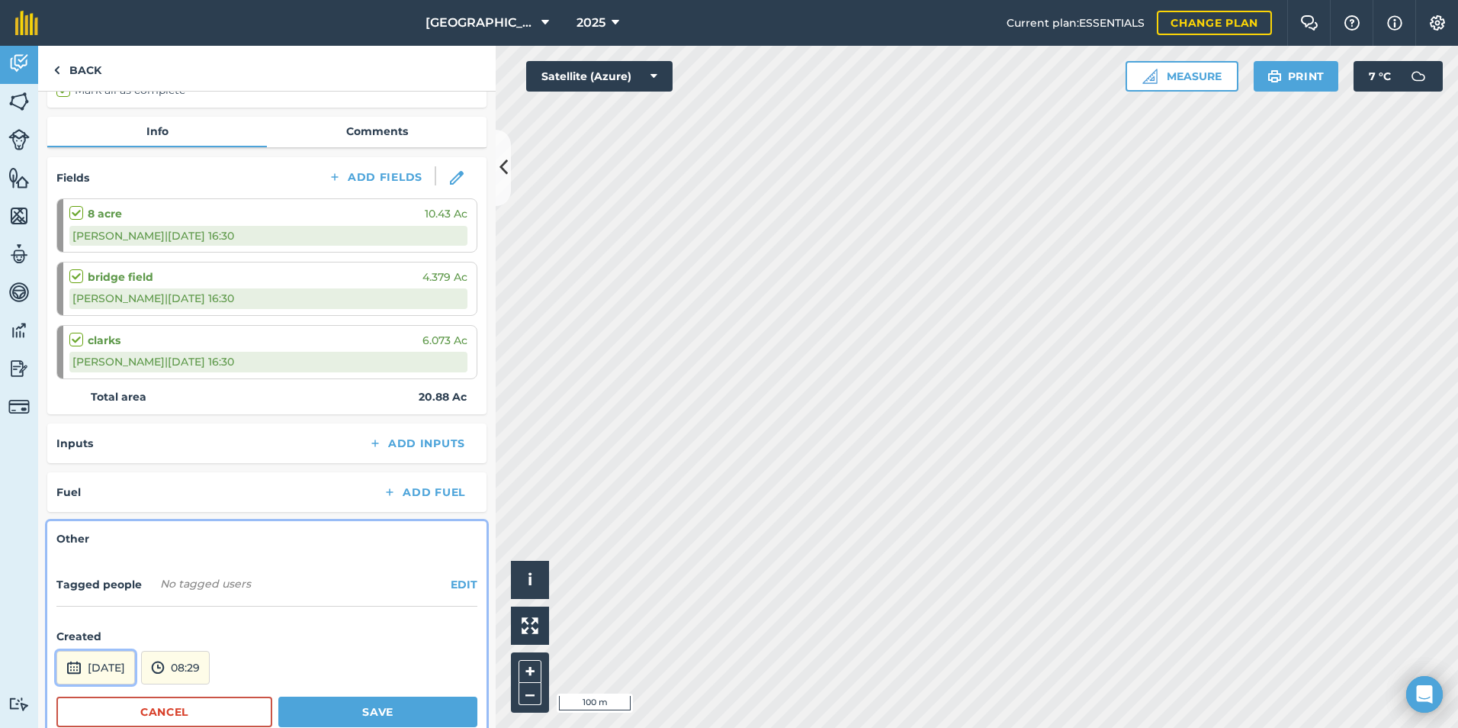
click at [110, 664] on button "[DATE]" at bounding box center [95, 668] width 79 height 34
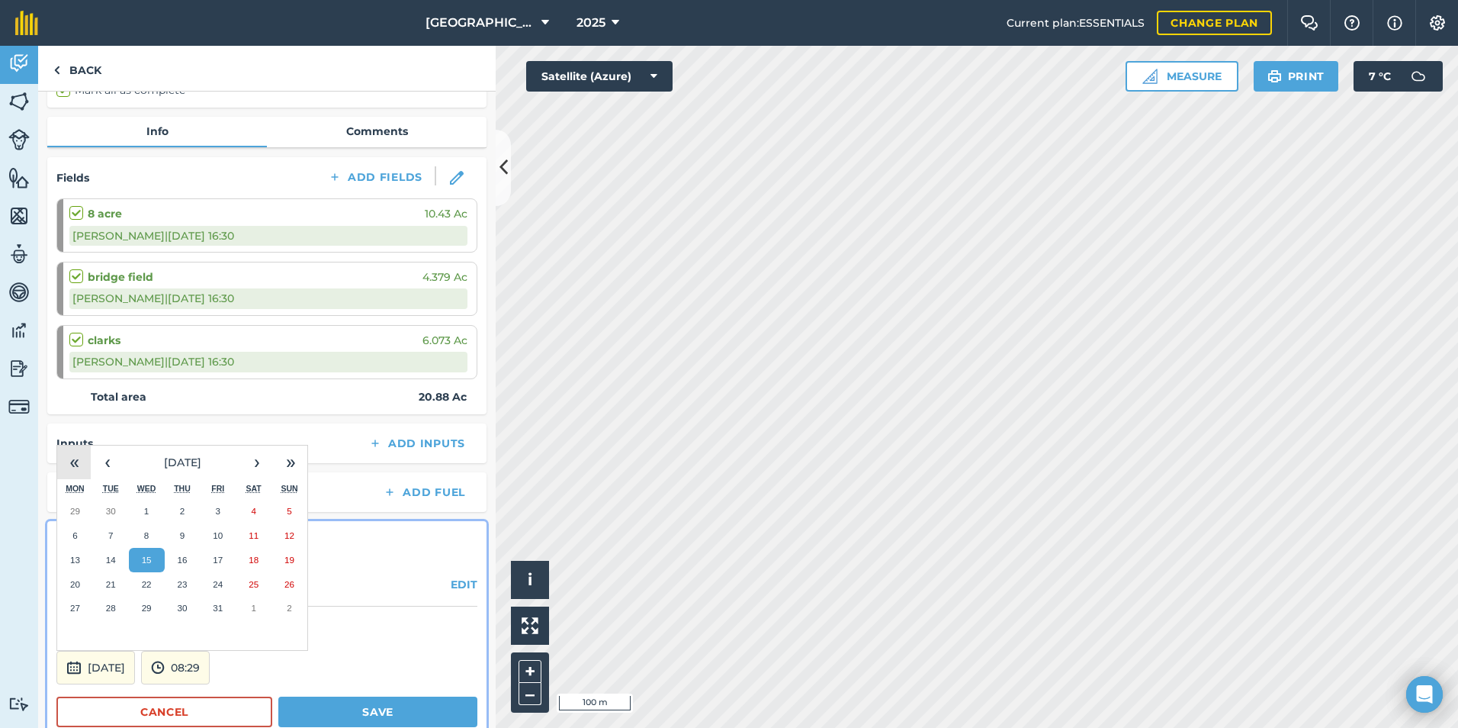
click at [82, 462] on button "«" at bounding box center [74, 462] width 34 height 34
click at [247, 453] on button "›" at bounding box center [257, 462] width 34 height 34
click at [247, 457] on button "›" at bounding box center [257, 462] width 34 height 34
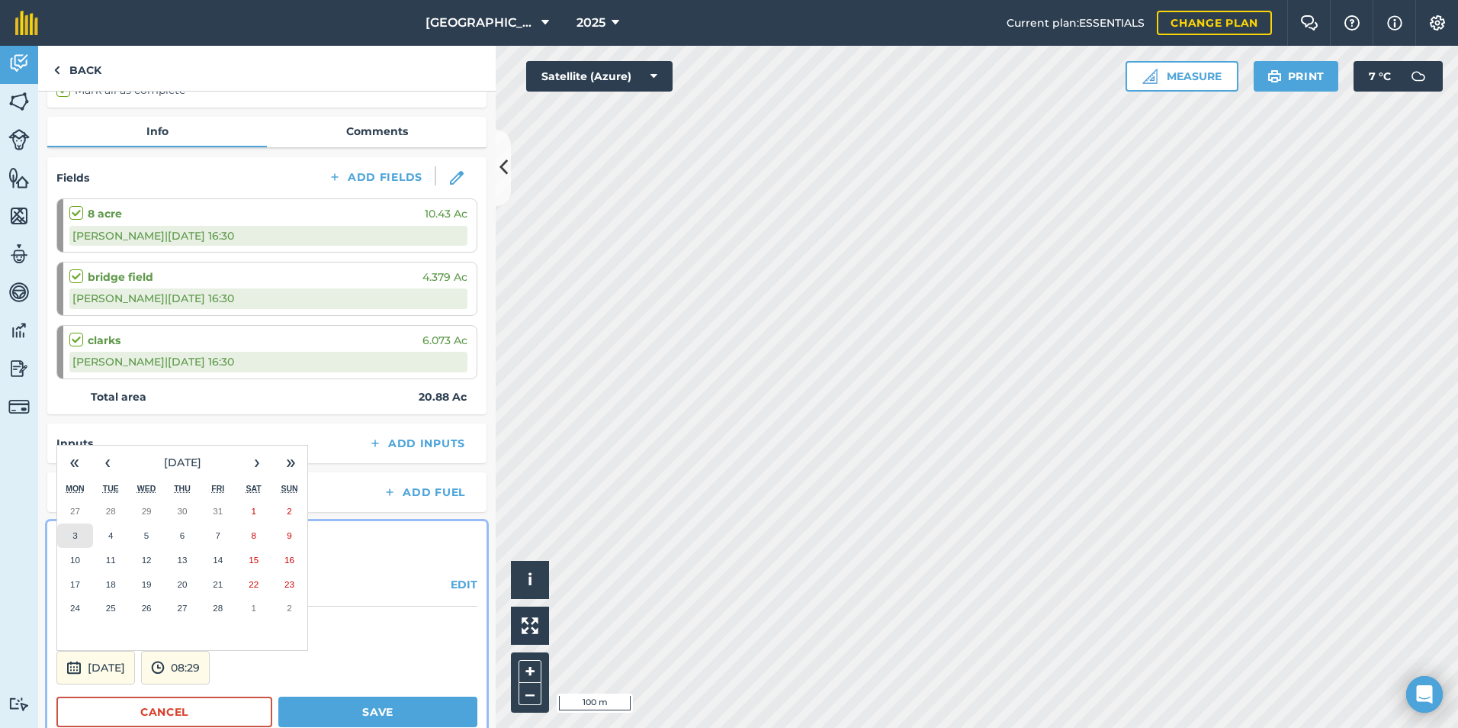
click at [79, 534] on button "3" at bounding box center [75, 535] width 36 height 24
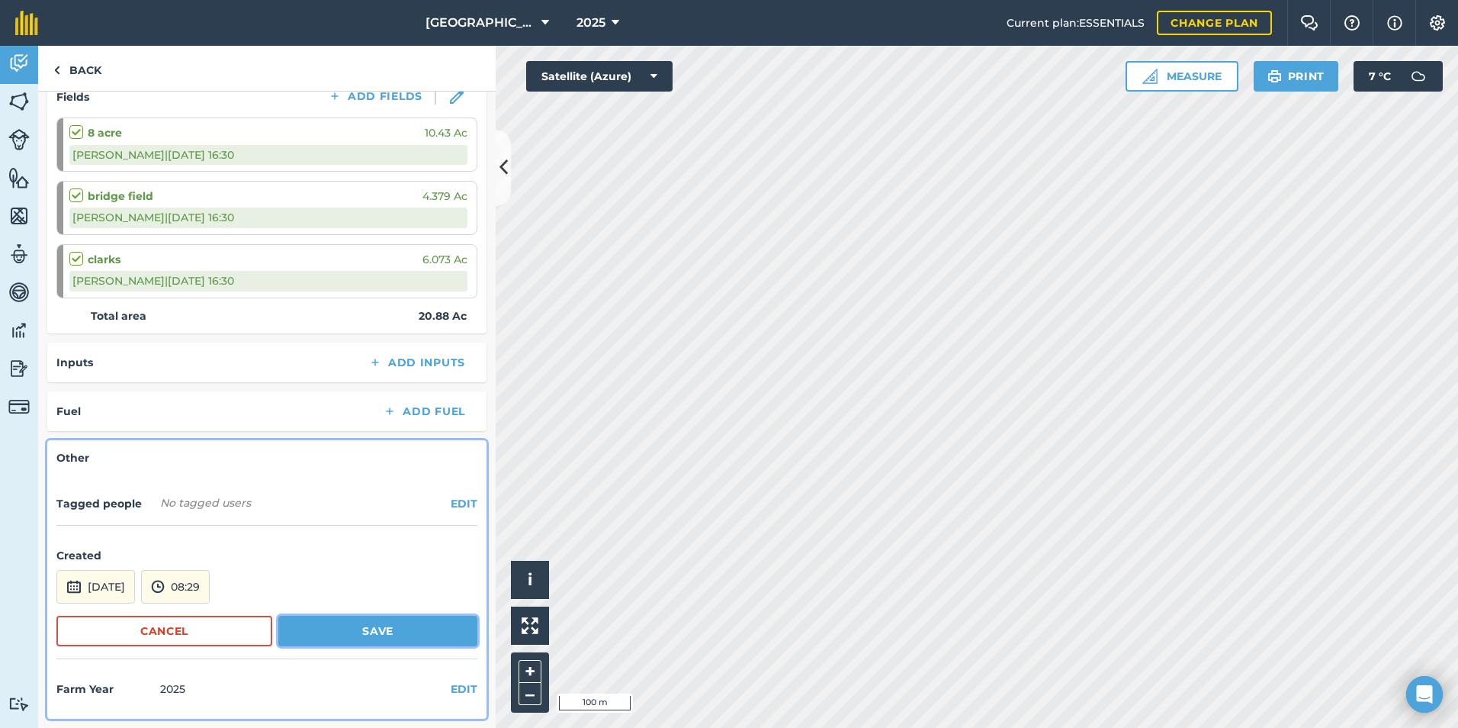
click at [338, 628] on button "Save" at bounding box center [377, 631] width 199 height 31
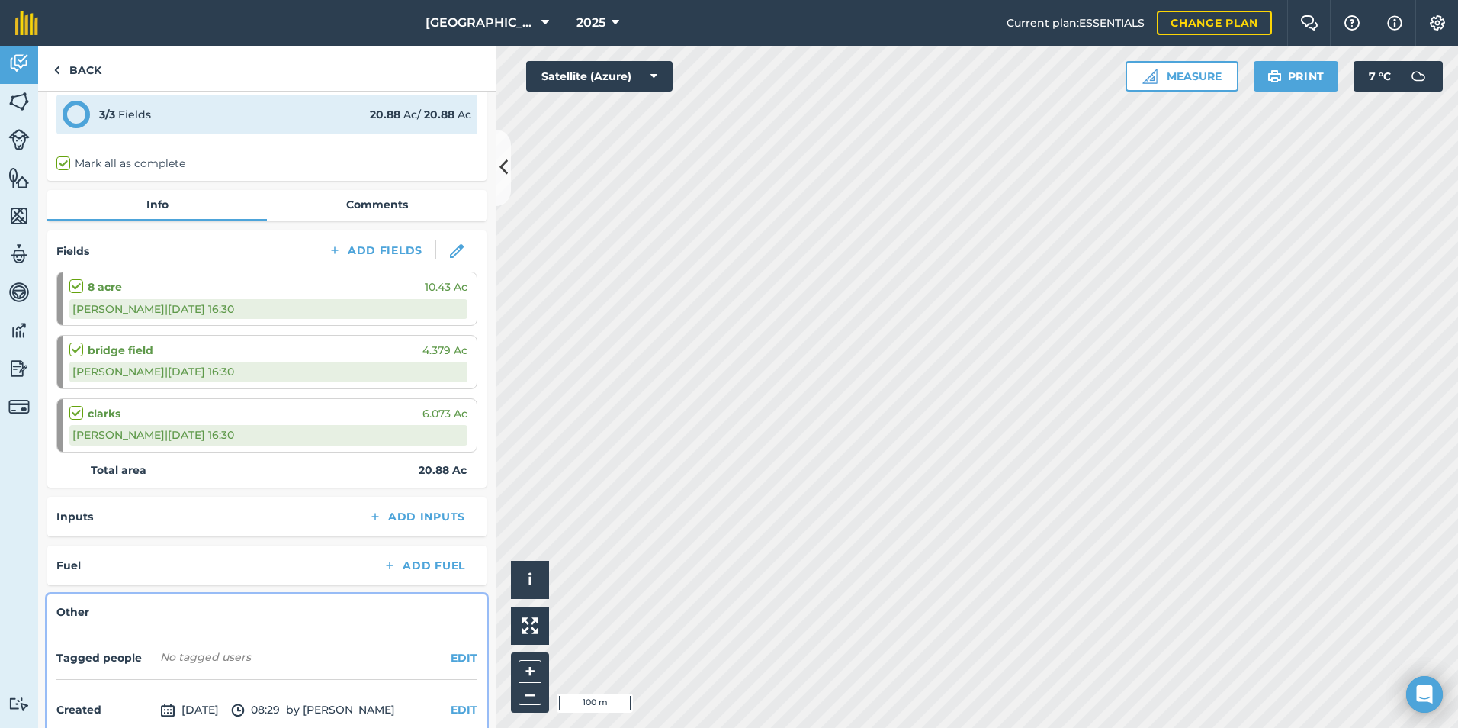
scroll to position [381, 0]
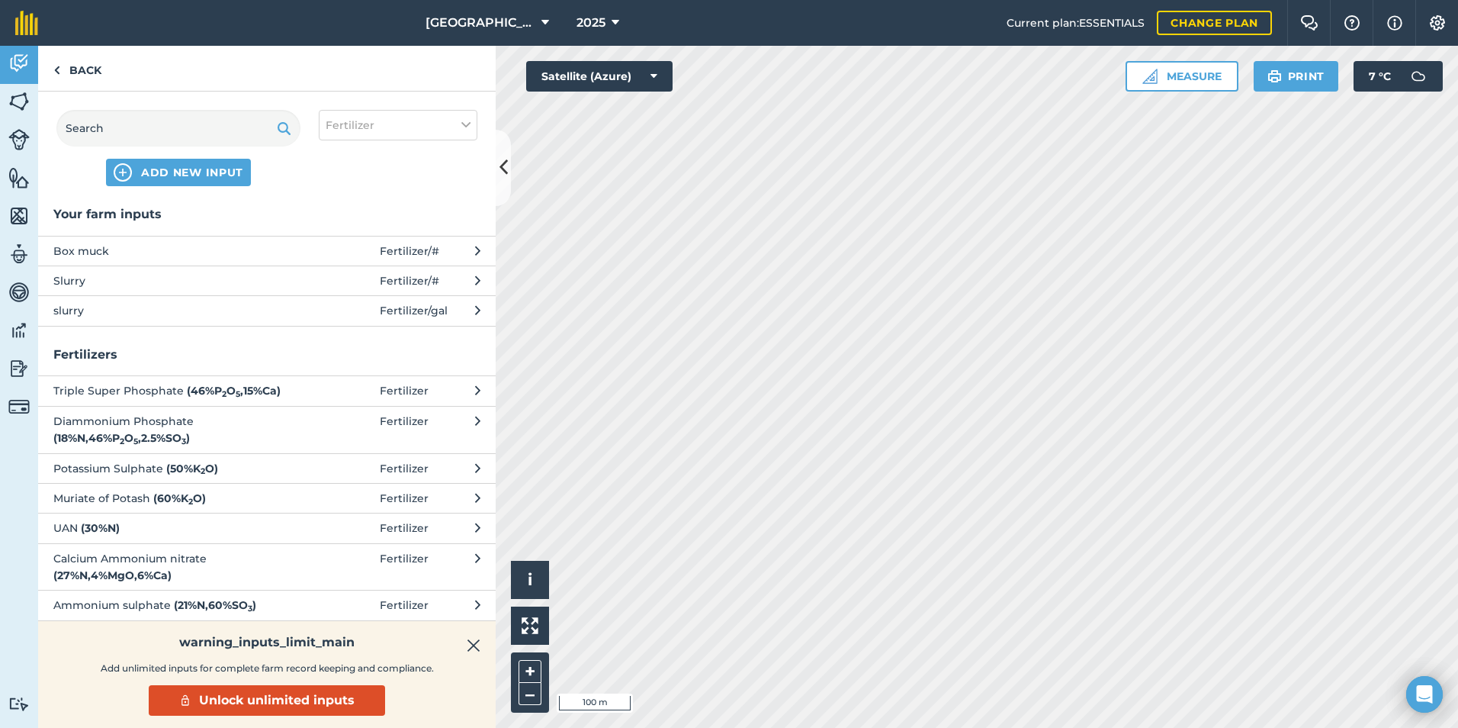
click at [141, 315] on span "slurry" at bounding box center [177, 310] width 249 height 17
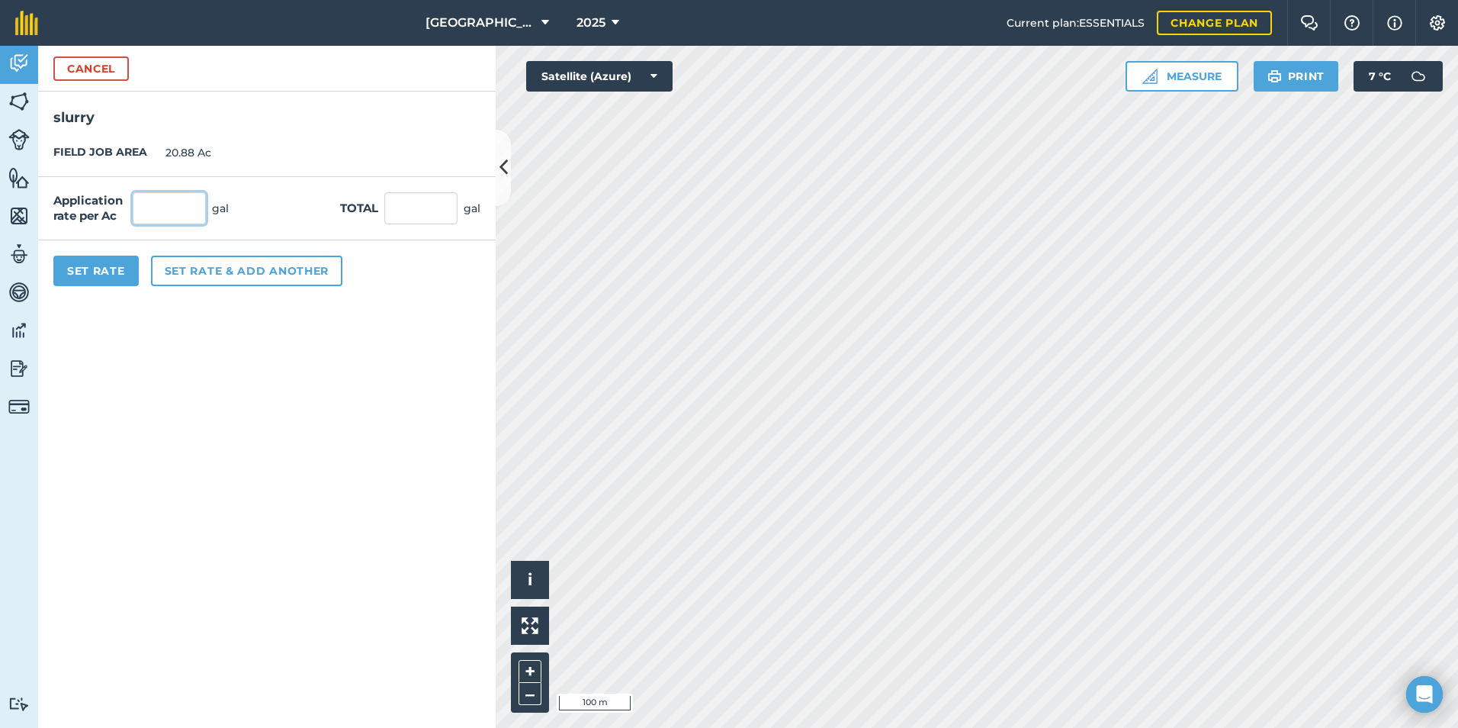
click at [166, 207] on input "text" at bounding box center [169, 208] width 73 height 32
type input "2,000"
type input "41,760"
click at [418, 215] on input "41,760" at bounding box center [420, 208] width 73 height 32
click at [404, 320] on form "Cancel slurry FIELD JOB AREA 20.88 Ac Application rate per Ac 2,000 gal Total 4…" at bounding box center [267, 387] width 458 height 682
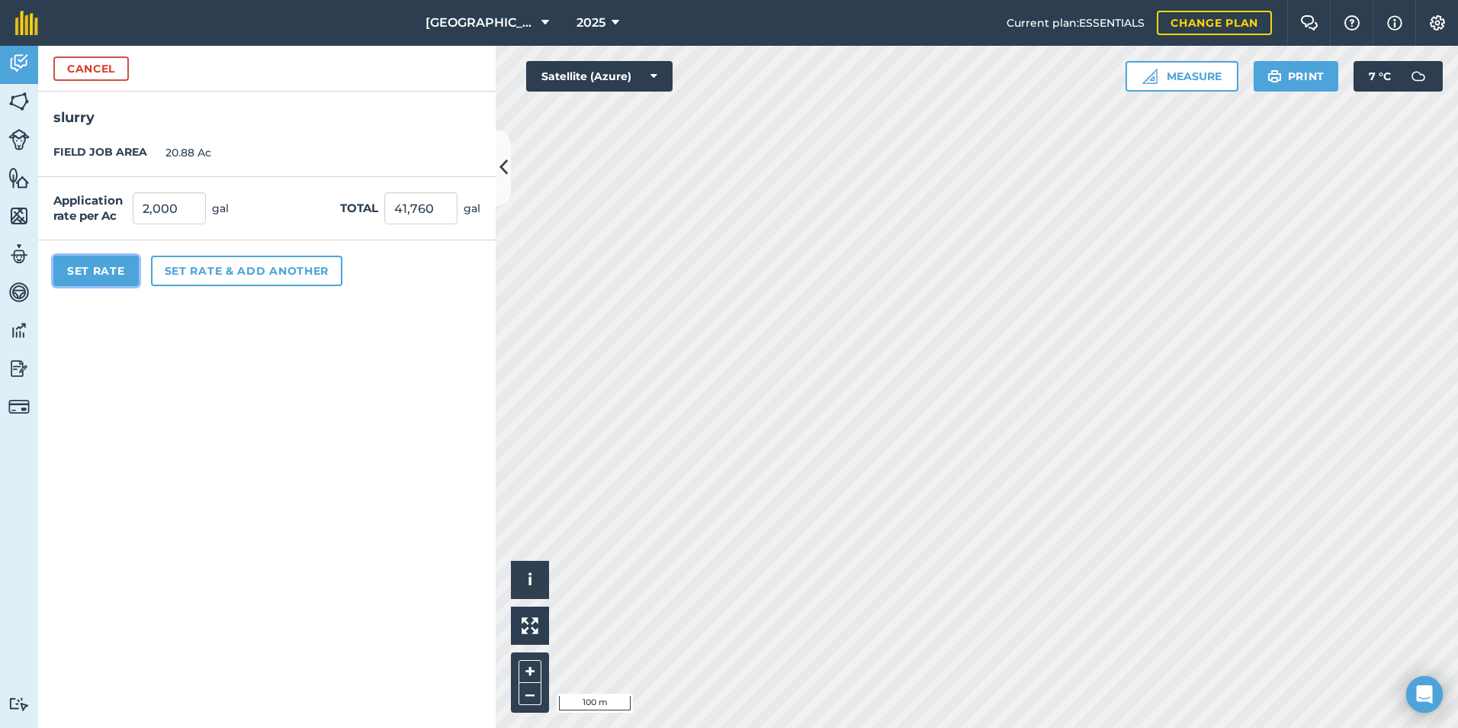
click at [112, 274] on button "Set Rate" at bounding box center [95, 271] width 85 height 31
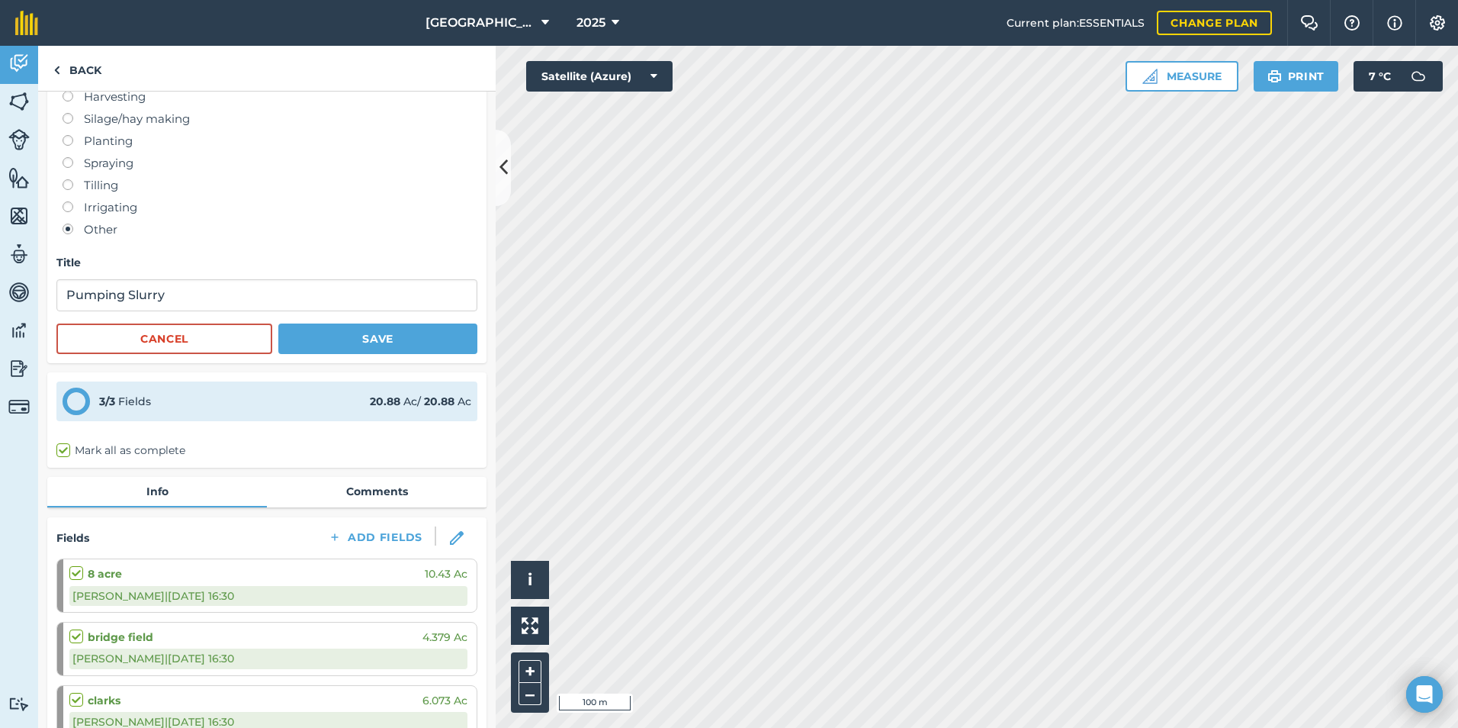
scroll to position [47, 0]
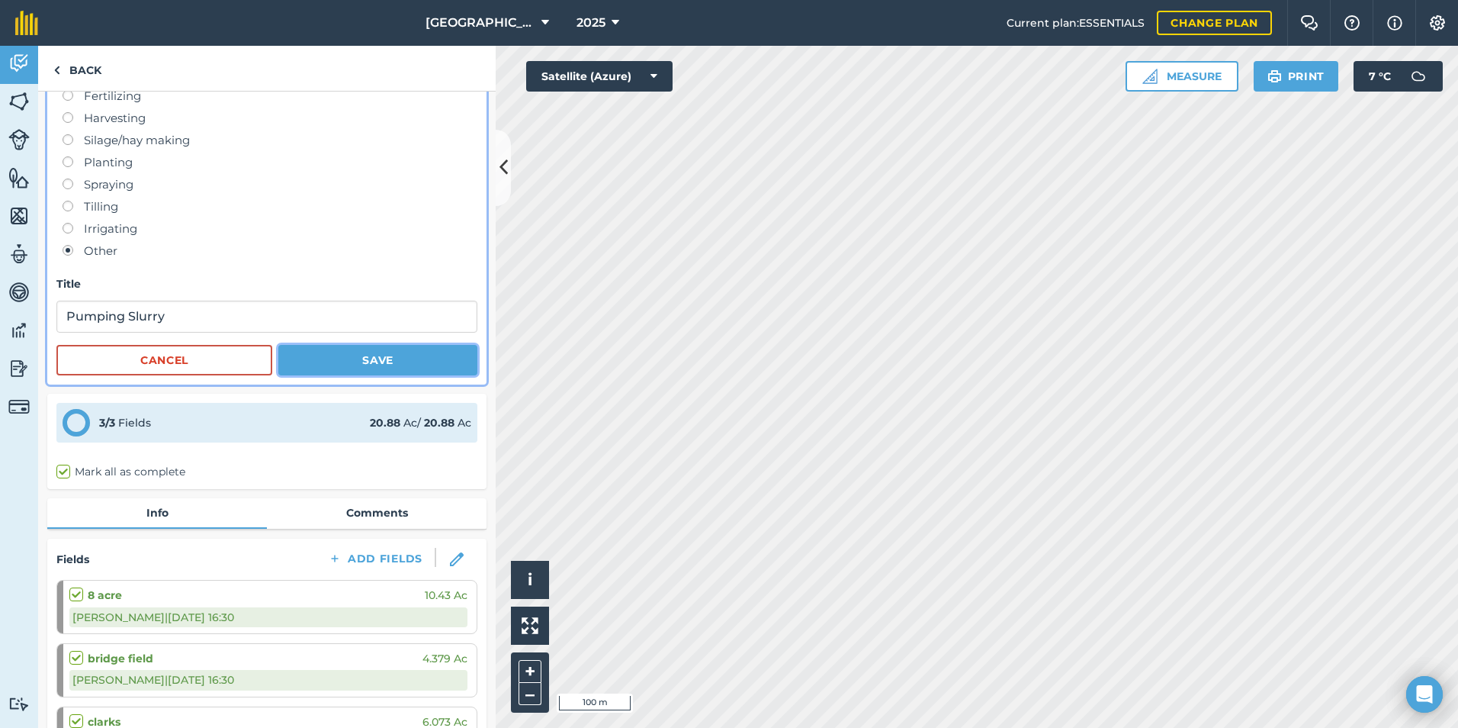
click at [347, 356] on button "Save" at bounding box center [377, 360] width 199 height 31
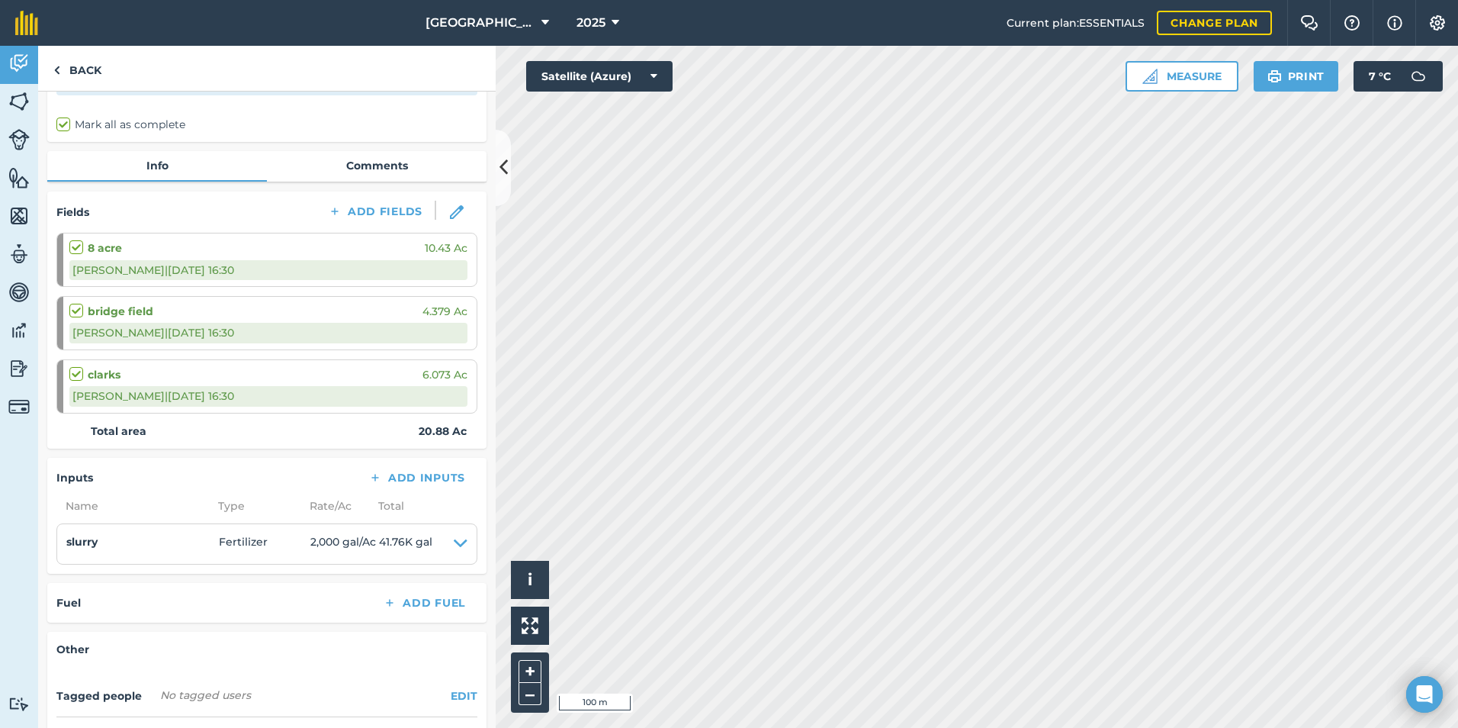
scroll to position [0, 0]
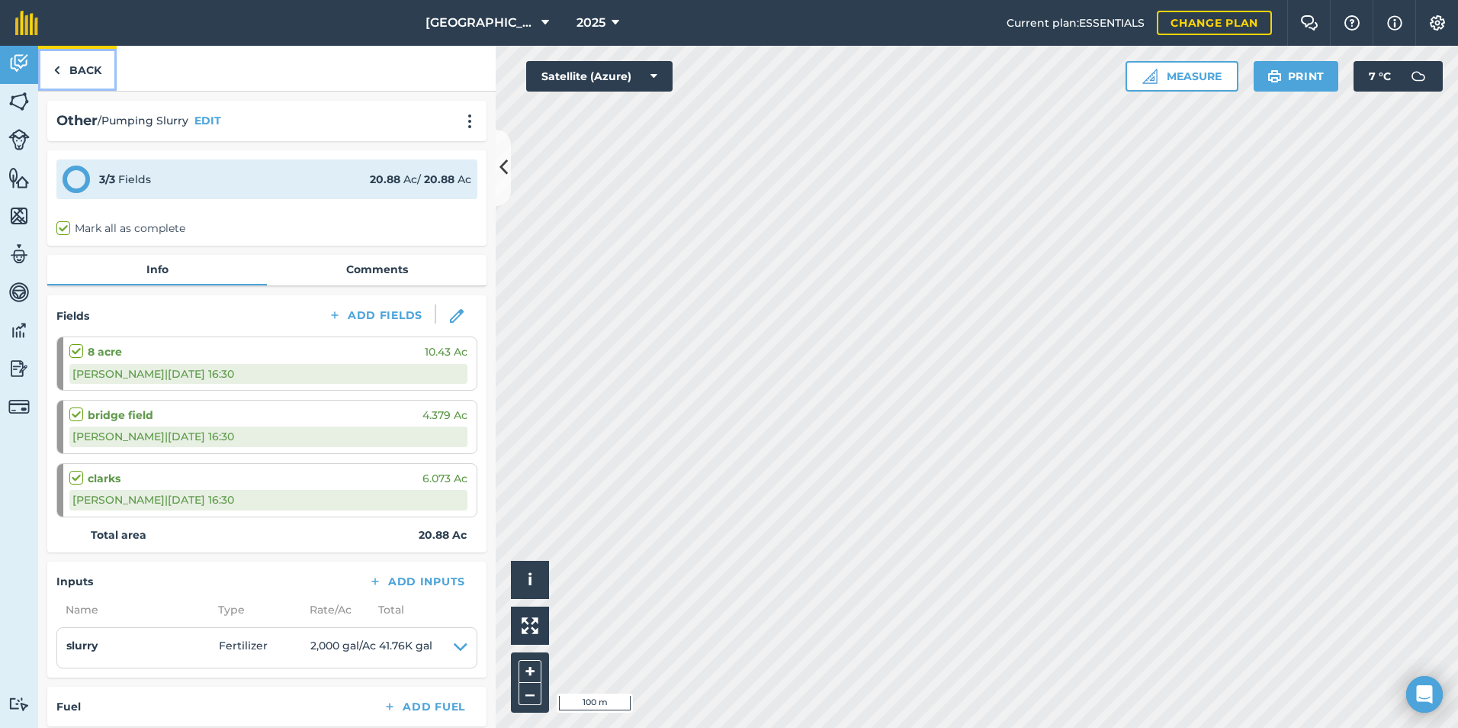
click at [67, 71] on link "Back" at bounding box center [77, 68] width 79 height 45
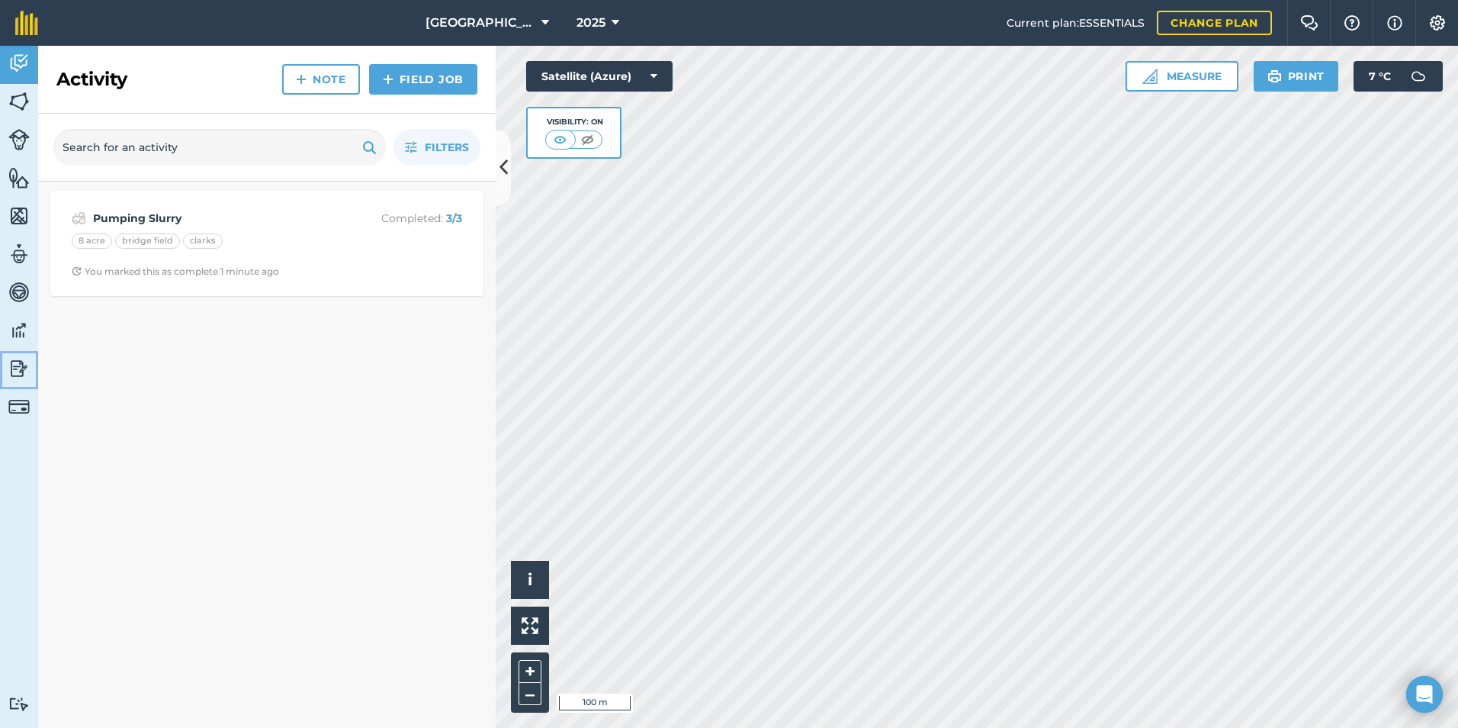
click at [11, 368] on img at bounding box center [18, 368] width 21 height 23
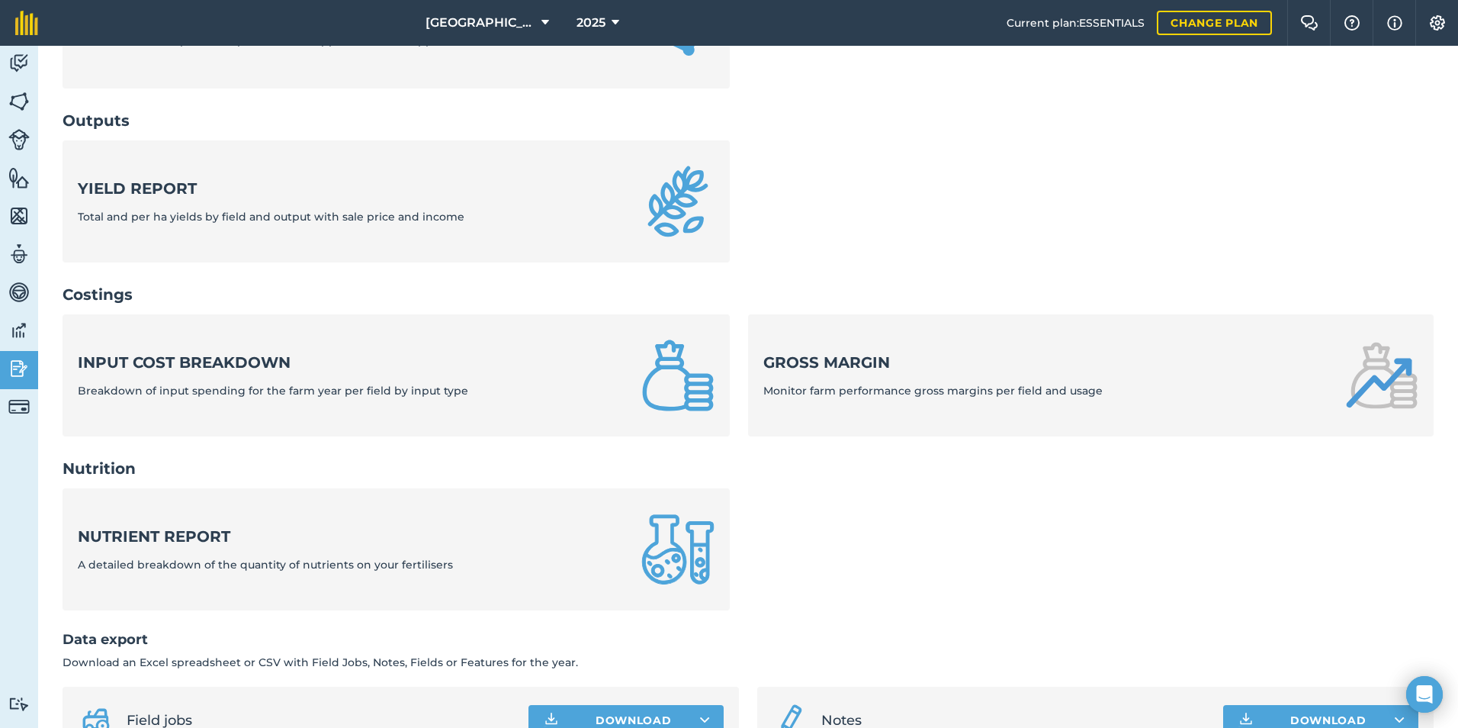
scroll to position [462, 0]
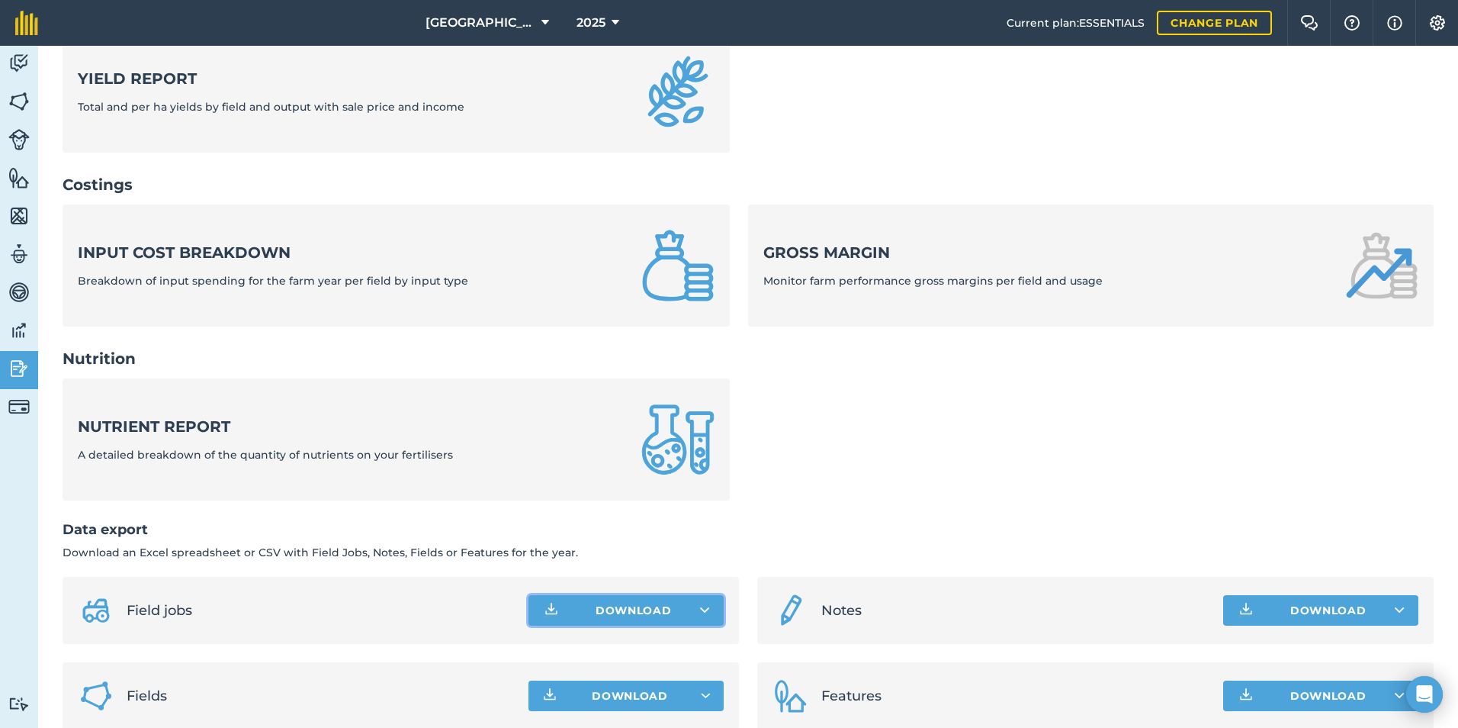
click at [554, 595] on button "Download" at bounding box center [626, 610] width 195 height 31
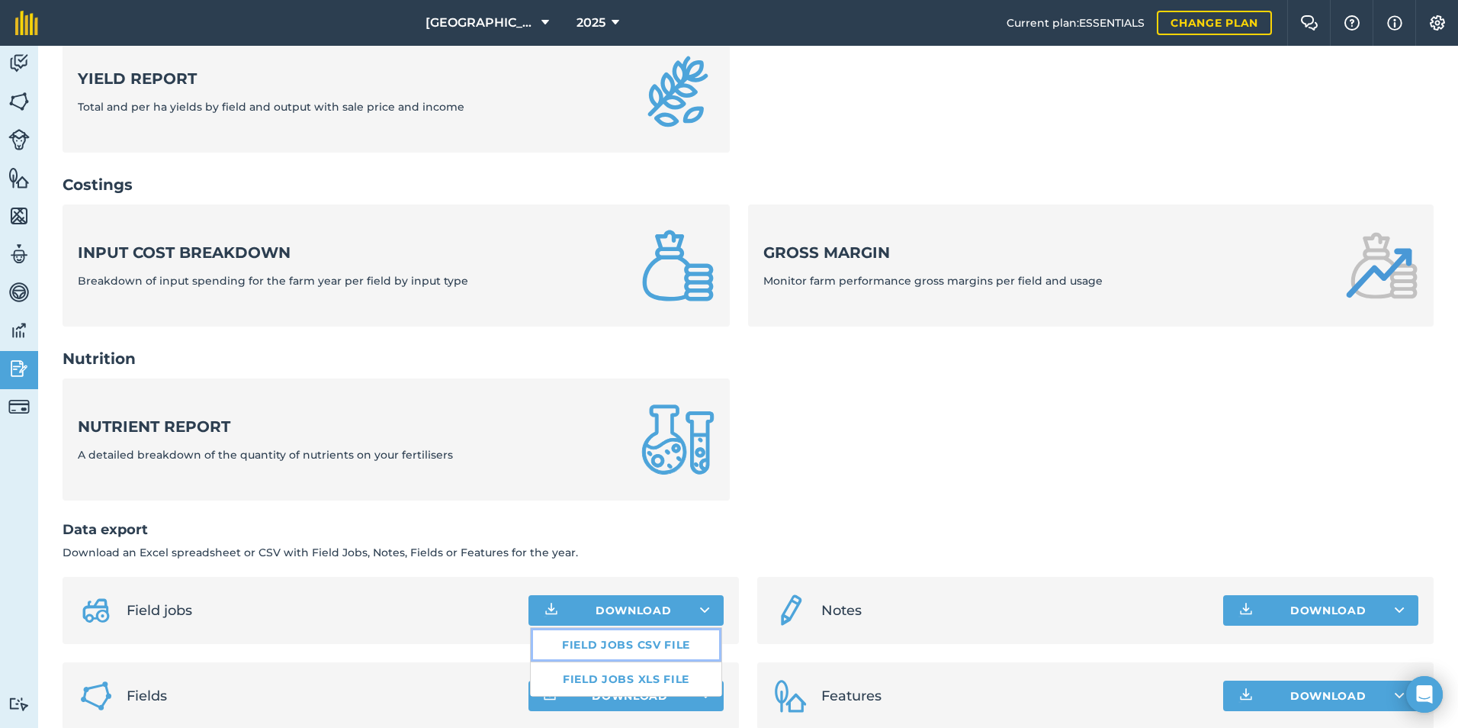
click at [609, 628] on link "Field jobs CSV file" at bounding box center [626, 645] width 191 height 34
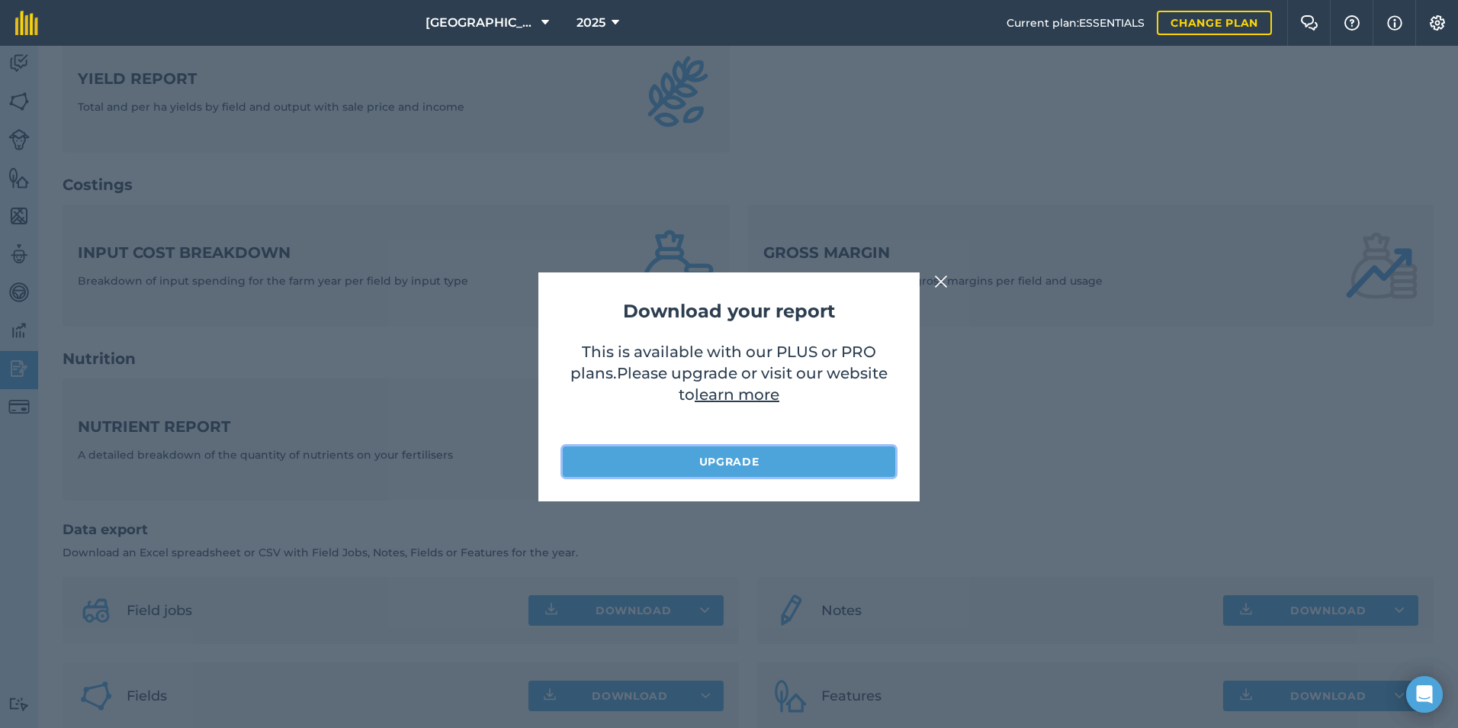
click at [763, 452] on link "Upgrade" at bounding box center [729, 461] width 333 height 31
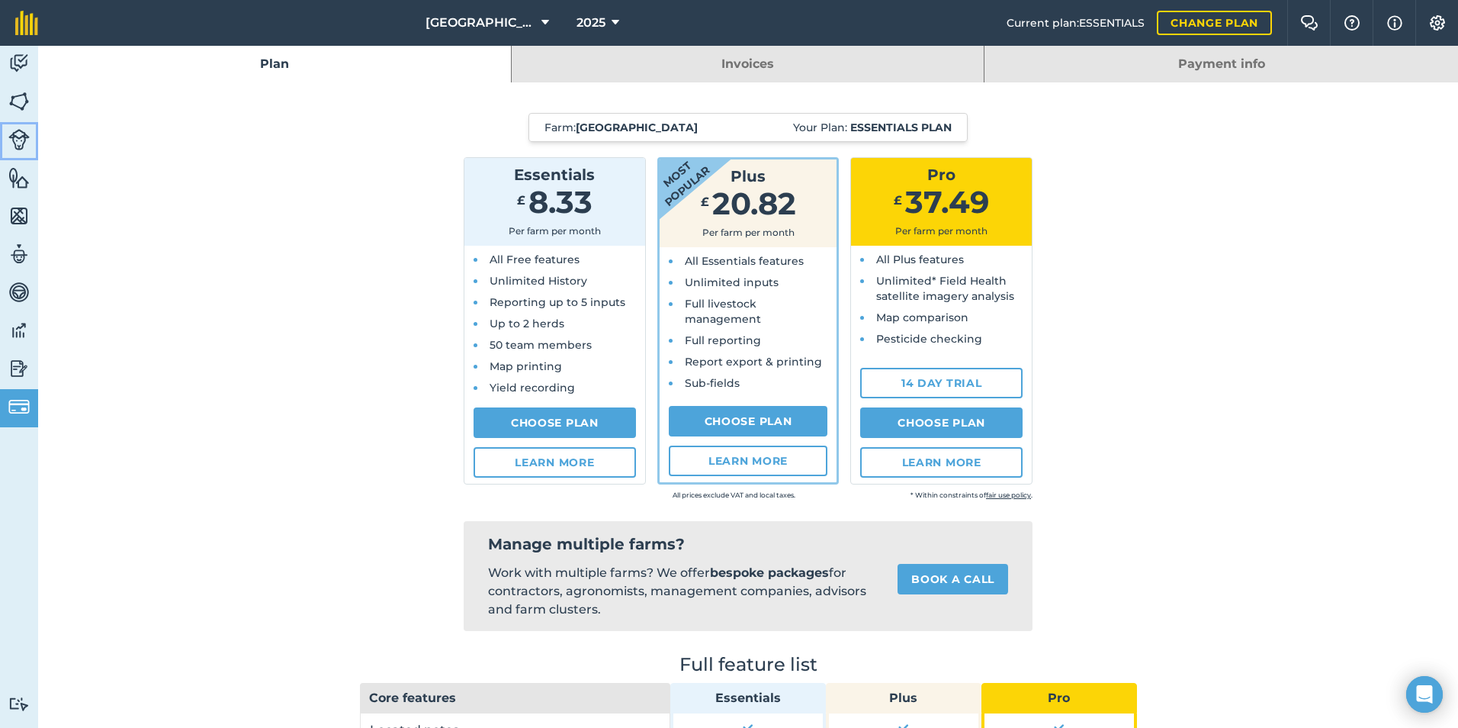
click at [19, 146] on img at bounding box center [18, 139] width 21 height 21
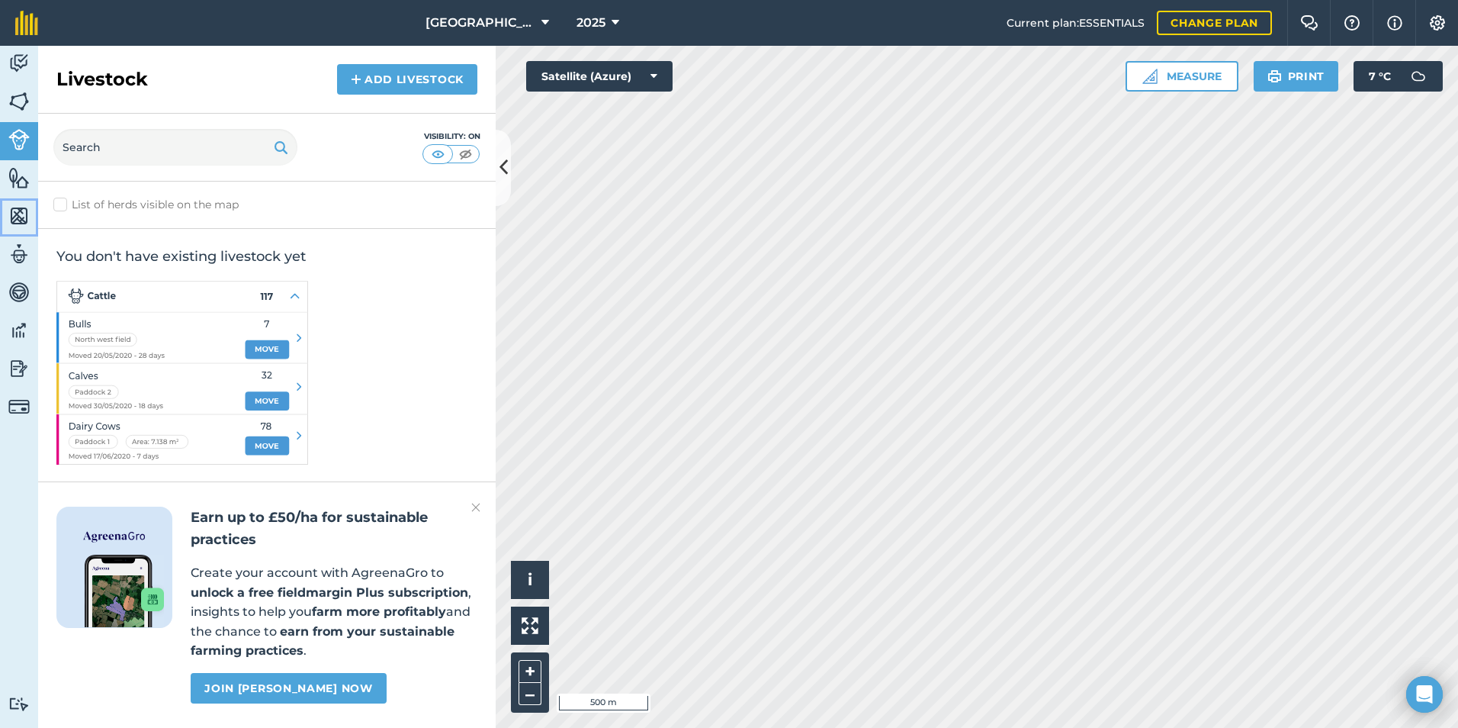
click at [19, 214] on img at bounding box center [18, 215] width 21 height 23
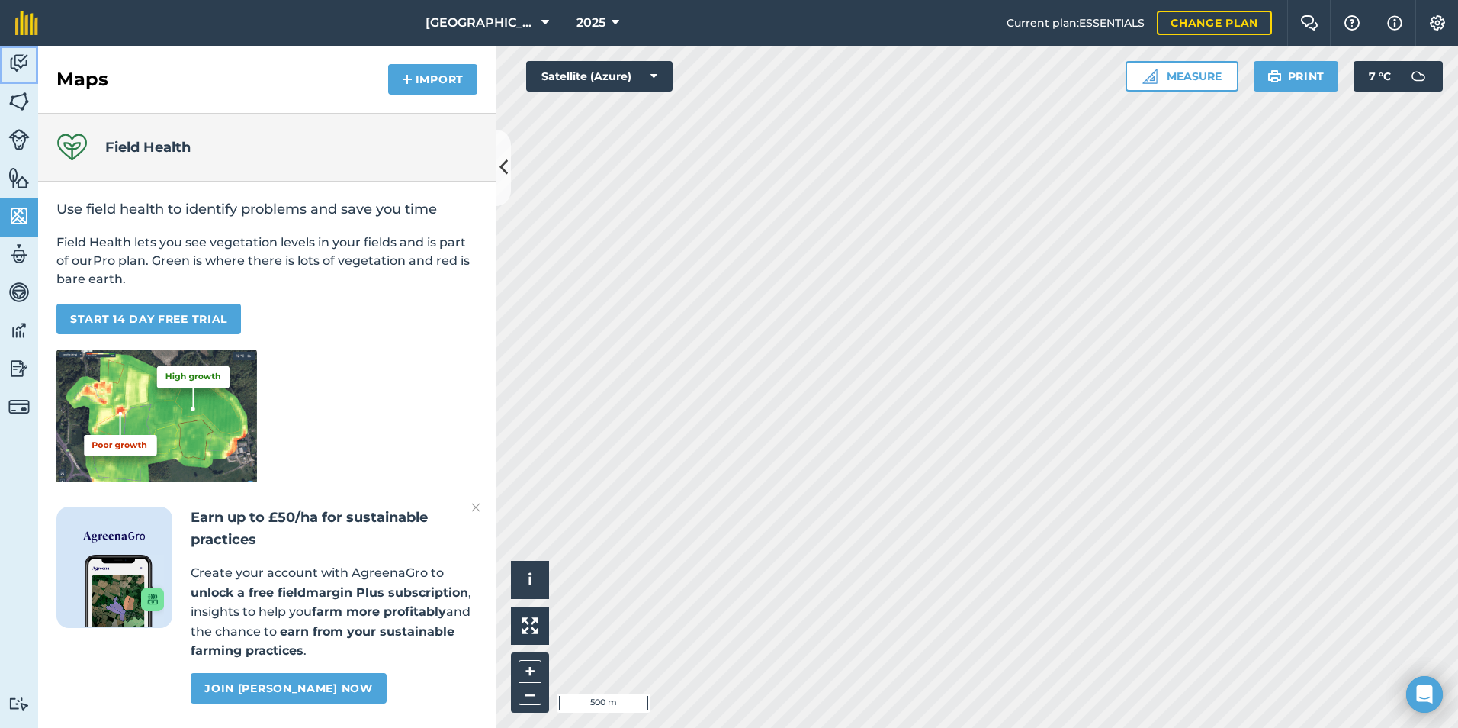
click at [16, 73] on img at bounding box center [18, 63] width 21 height 23
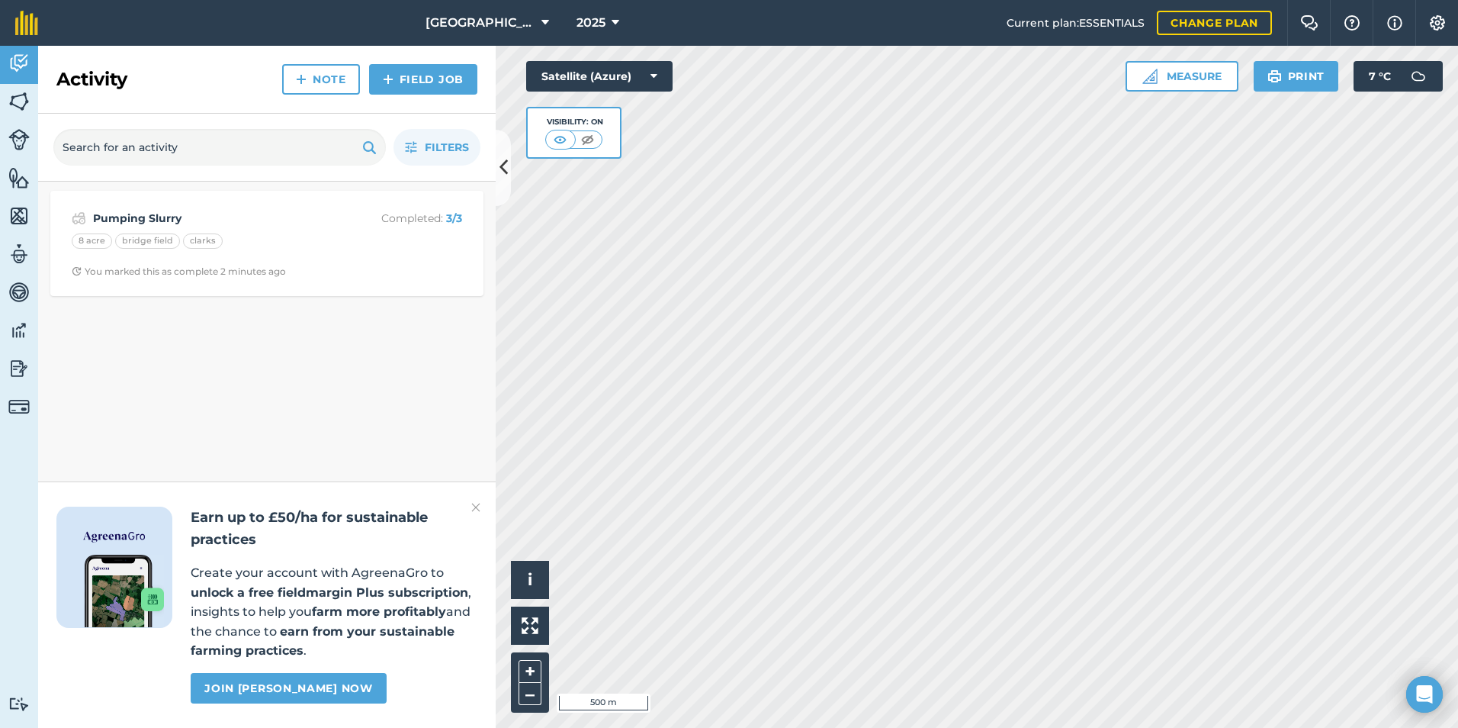
click at [478, 506] on img at bounding box center [475, 507] width 9 height 18
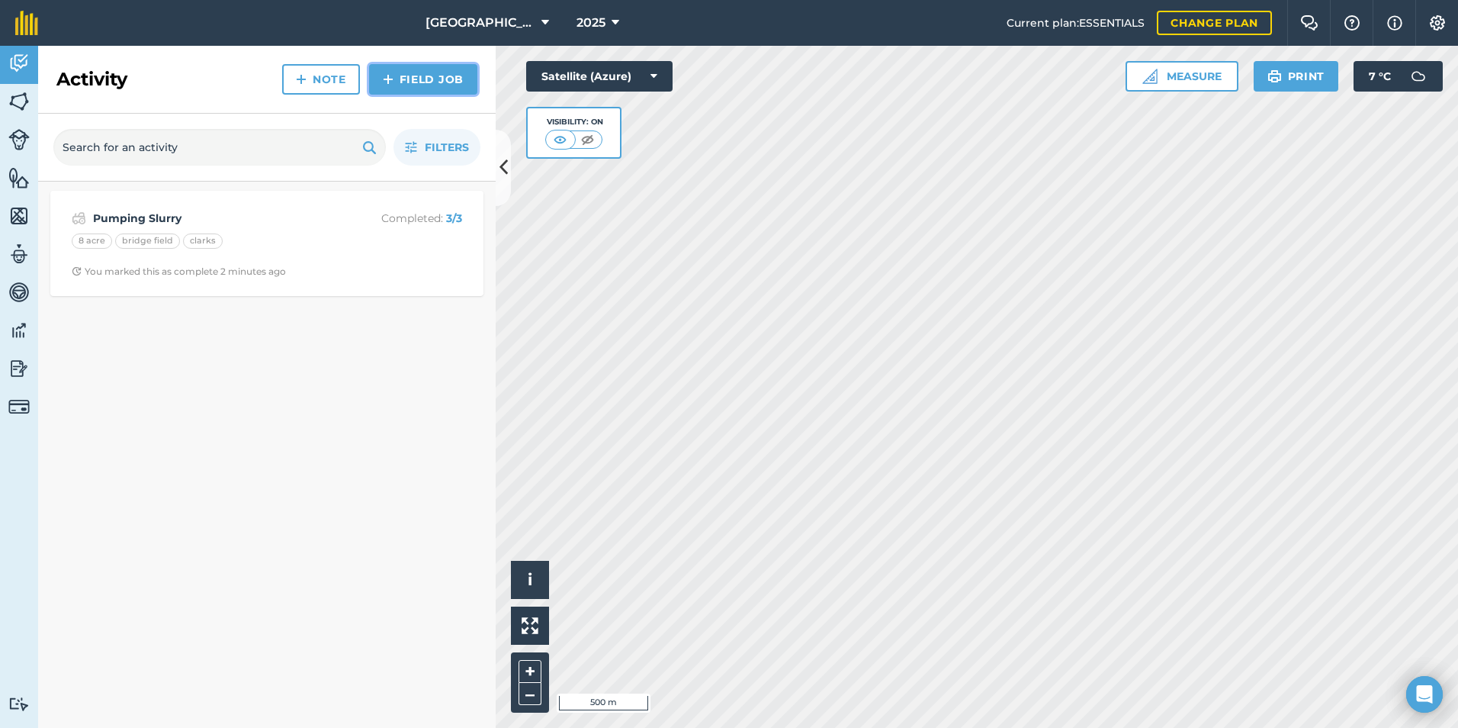
click at [417, 80] on link "Field Job" at bounding box center [423, 79] width 108 height 31
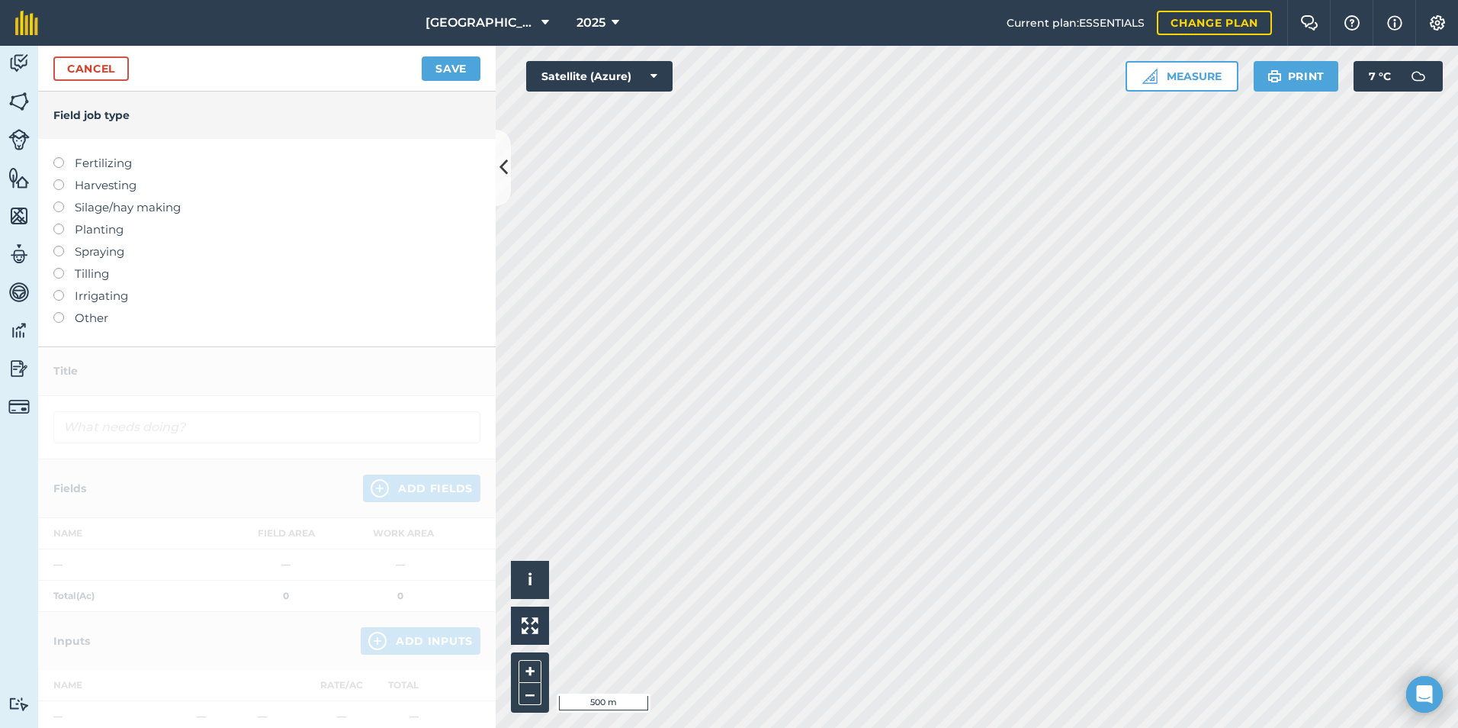
click at [78, 317] on label "Other" at bounding box center [266, 318] width 427 height 18
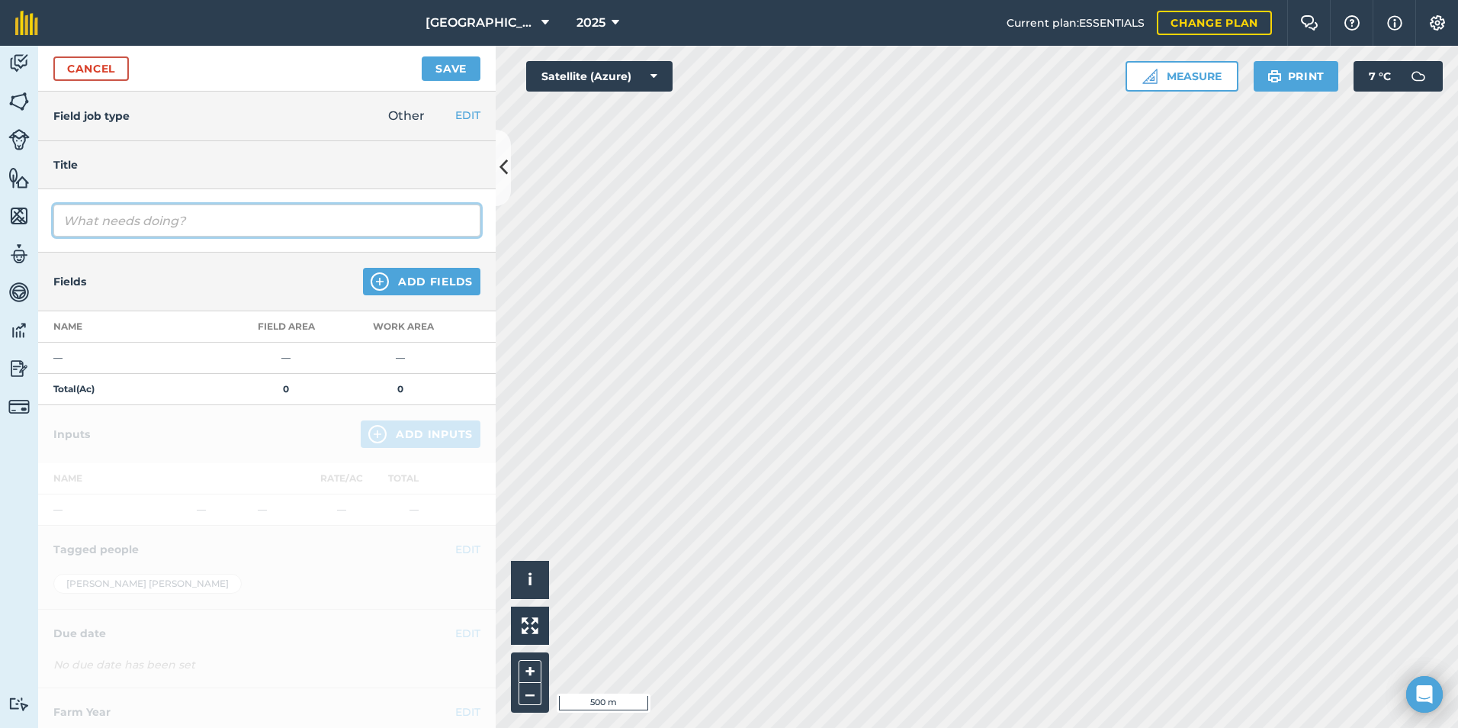
click at [113, 230] on input "text" at bounding box center [266, 220] width 427 height 32
type input "Pumping Slurry"
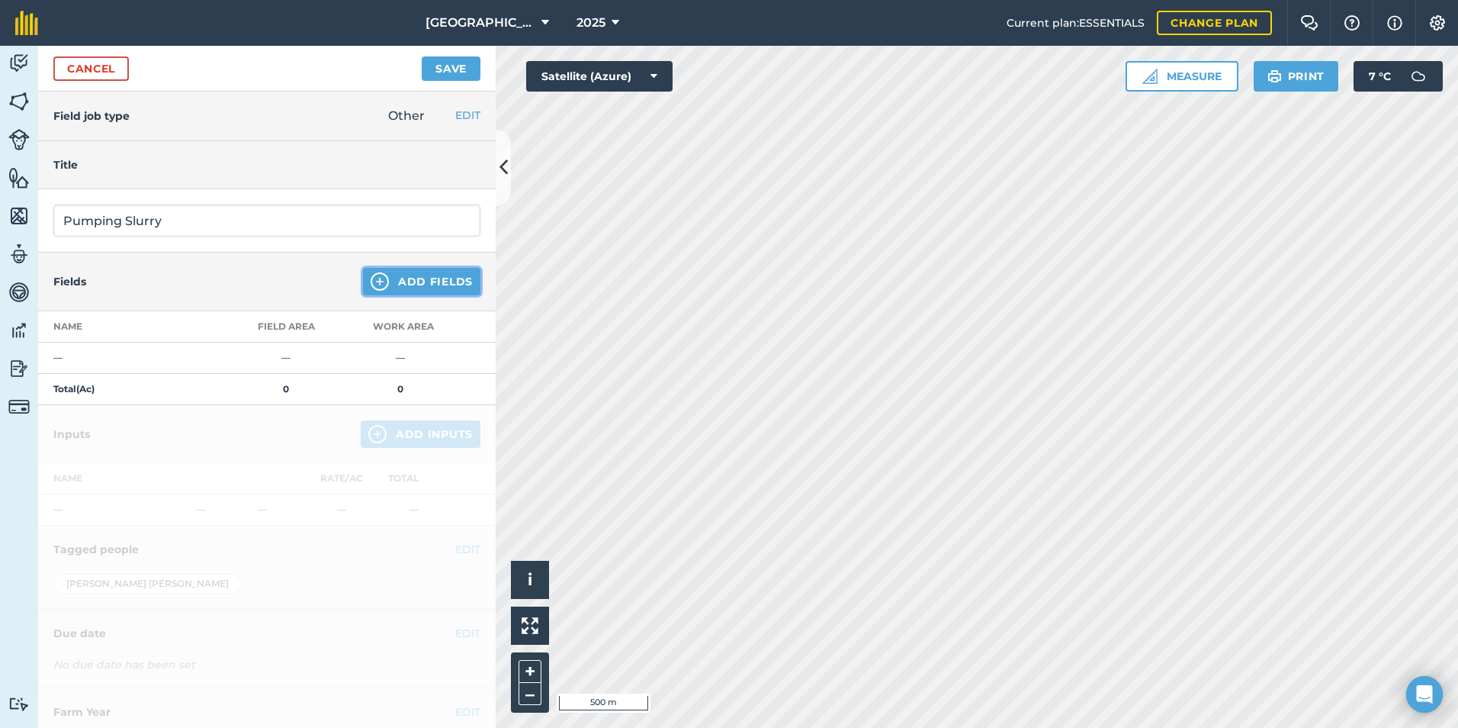
click at [387, 283] on button "Add Fields" at bounding box center [421, 281] width 117 height 27
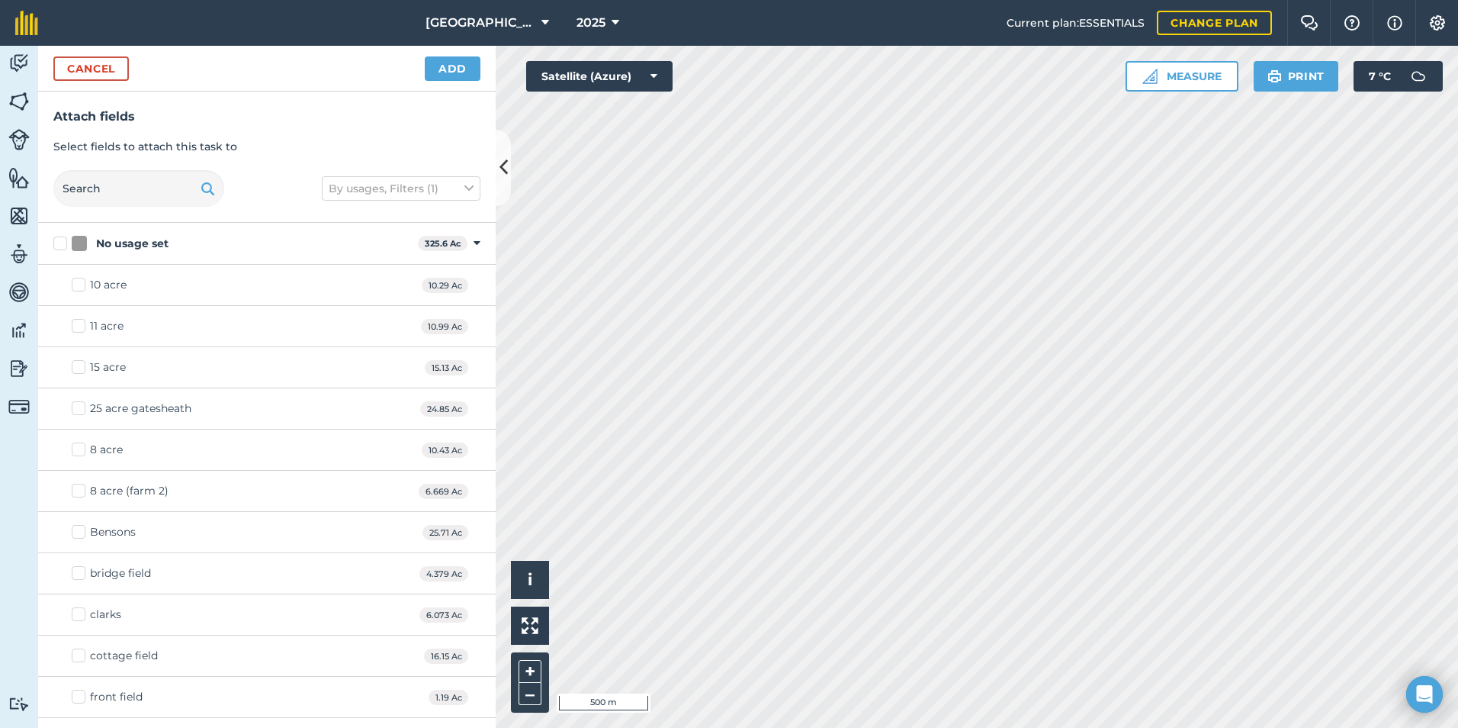
checkbox input "true"
click at [471, 60] on button "Add" at bounding box center [453, 68] width 56 height 24
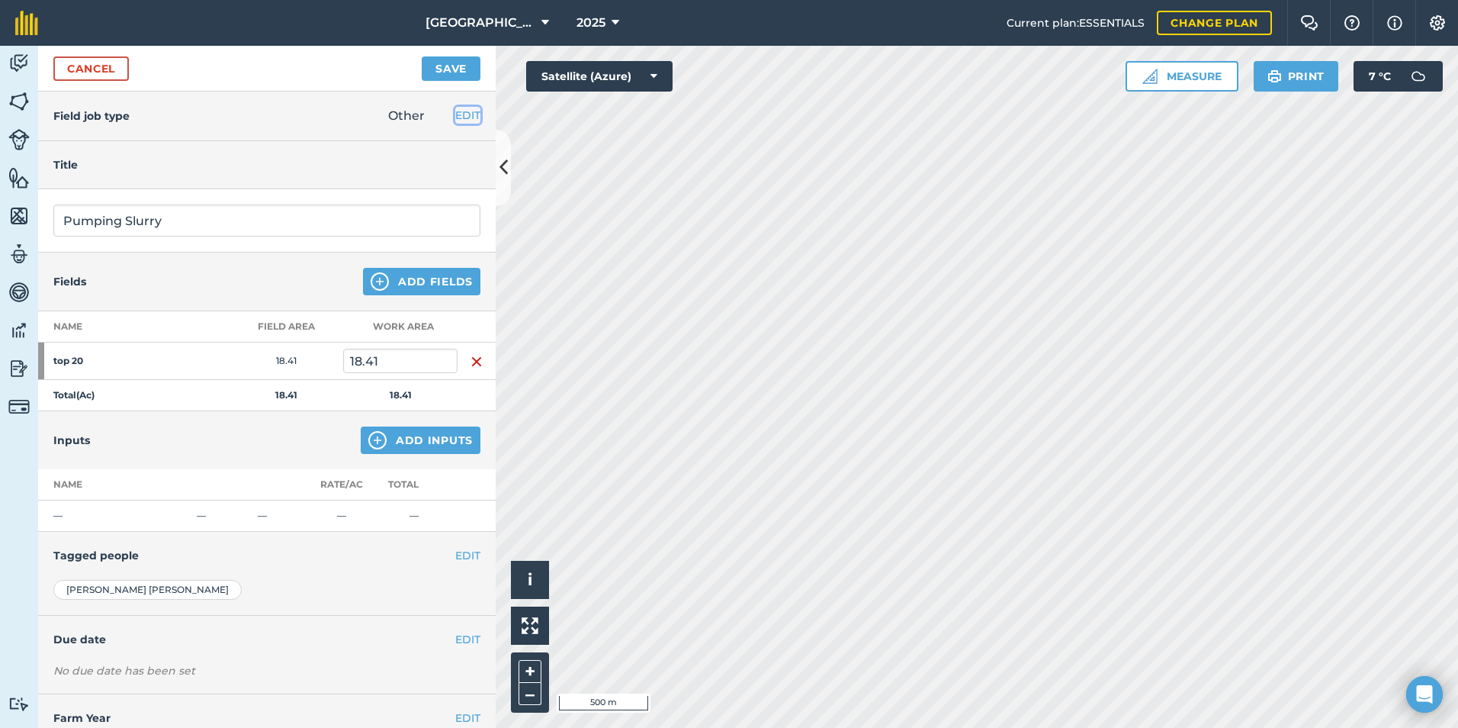
click at [461, 111] on button "EDIT" at bounding box center [467, 115] width 25 height 17
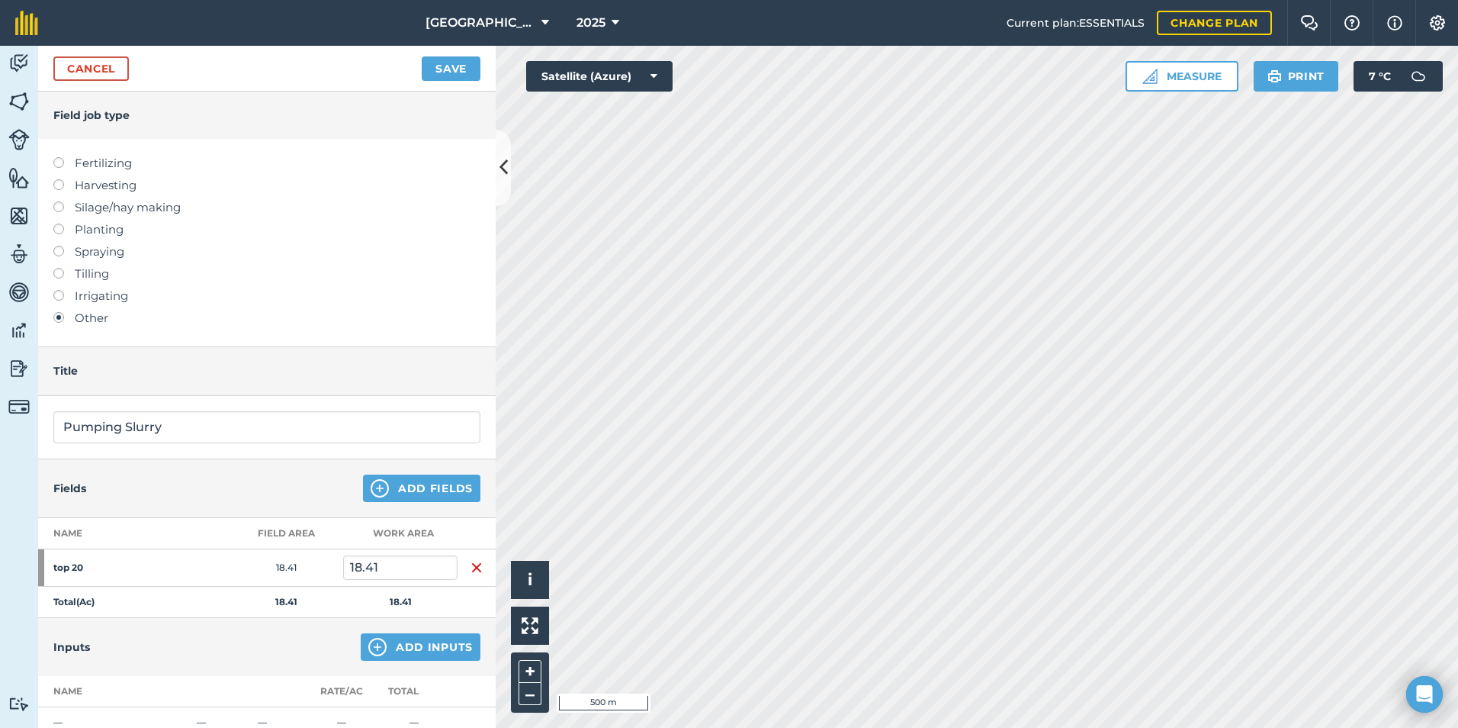
click at [460, 111] on h4 "Field job type" at bounding box center [266, 115] width 427 height 17
click at [467, 75] on button "Save" at bounding box center [451, 68] width 59 height 24
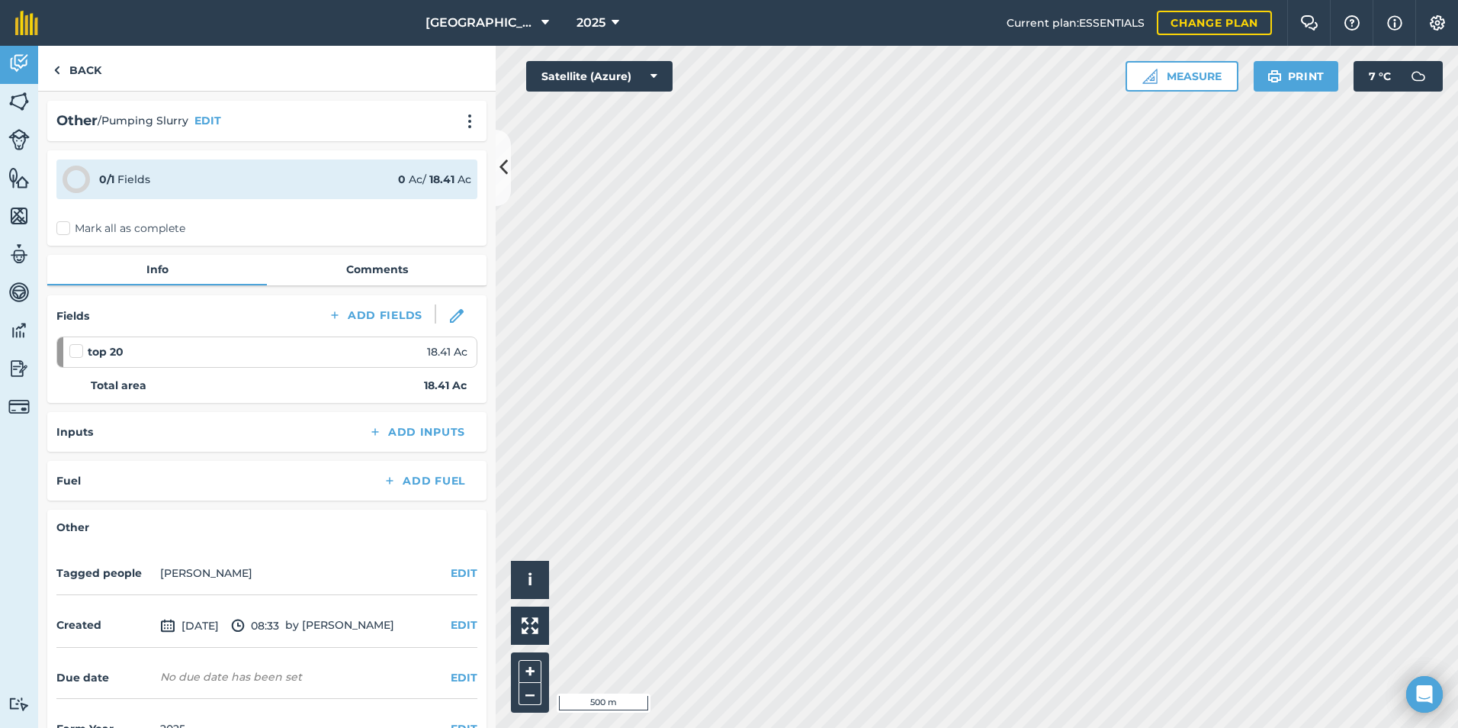
click at [121, 171] on div "0 / 1 Fields" at bounding box center [124, 179] width 51 height 17
click at [69, 224] on label "Mark all as complete" at bounding box center [120, 228] width 129 height 16
click at [66, 224] on input "Mark all as complete" at bounding box center [61, 225] width 10 height 10
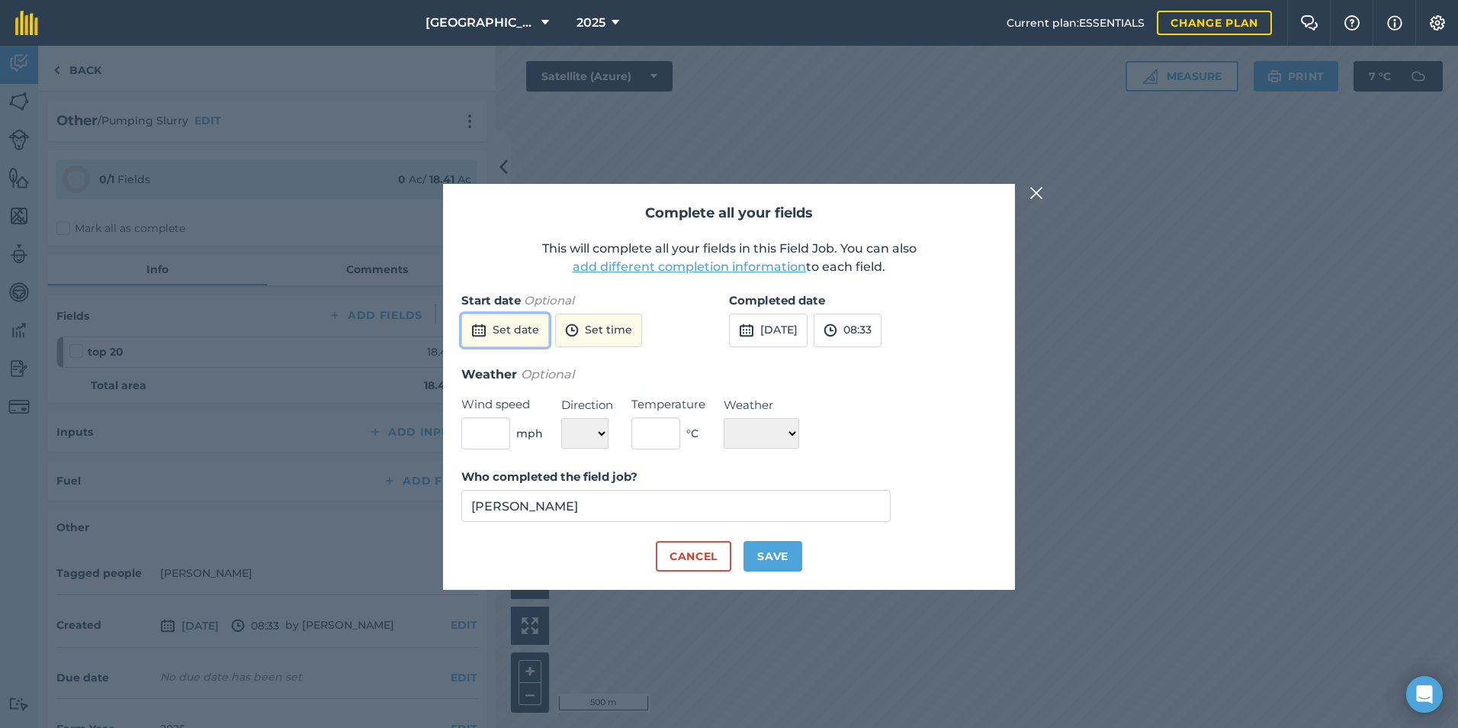
click at [513, 330] on button "Set date" at bounding box center [505, 331] width 88 height 34
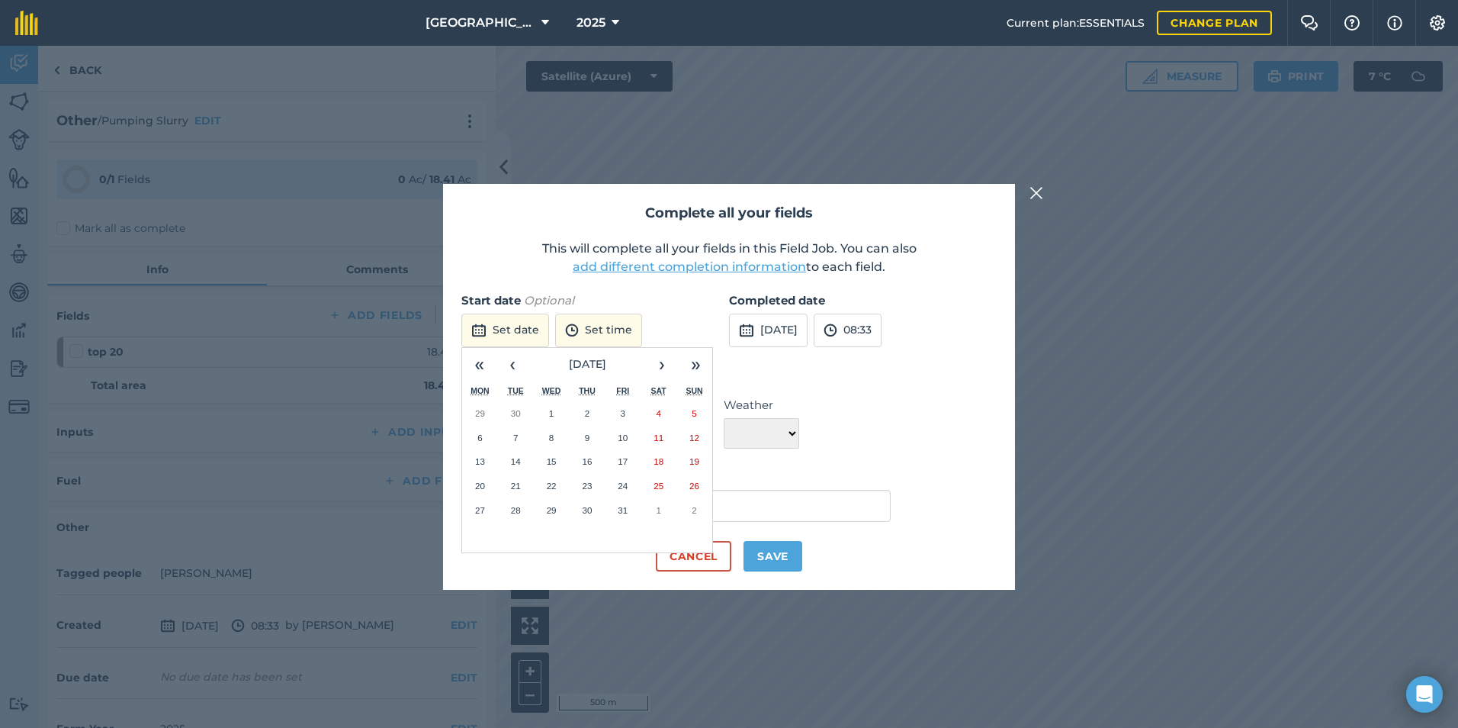
click at [1013, 410] on div "Complete all your fields This will complete all your fields in this Field Job. …" at bounding box center [729, 387] width 572 height 406
drag, startPoint x: 848, startPoint y: 404, endPoint x: 709, endPoint y: 475, distance: 156.6
click at [844, 407] on div "Weather Optional Wind speed mph Direction N NE E SE S SW W NW Temperature ° C W…" at bounding box center [728, 407] width 535 height 85
click at [661, 285] on div "Complete all your fields This will complete all your fields in this Field Job. …" at bounding box center [729, 387] width 572 height 406
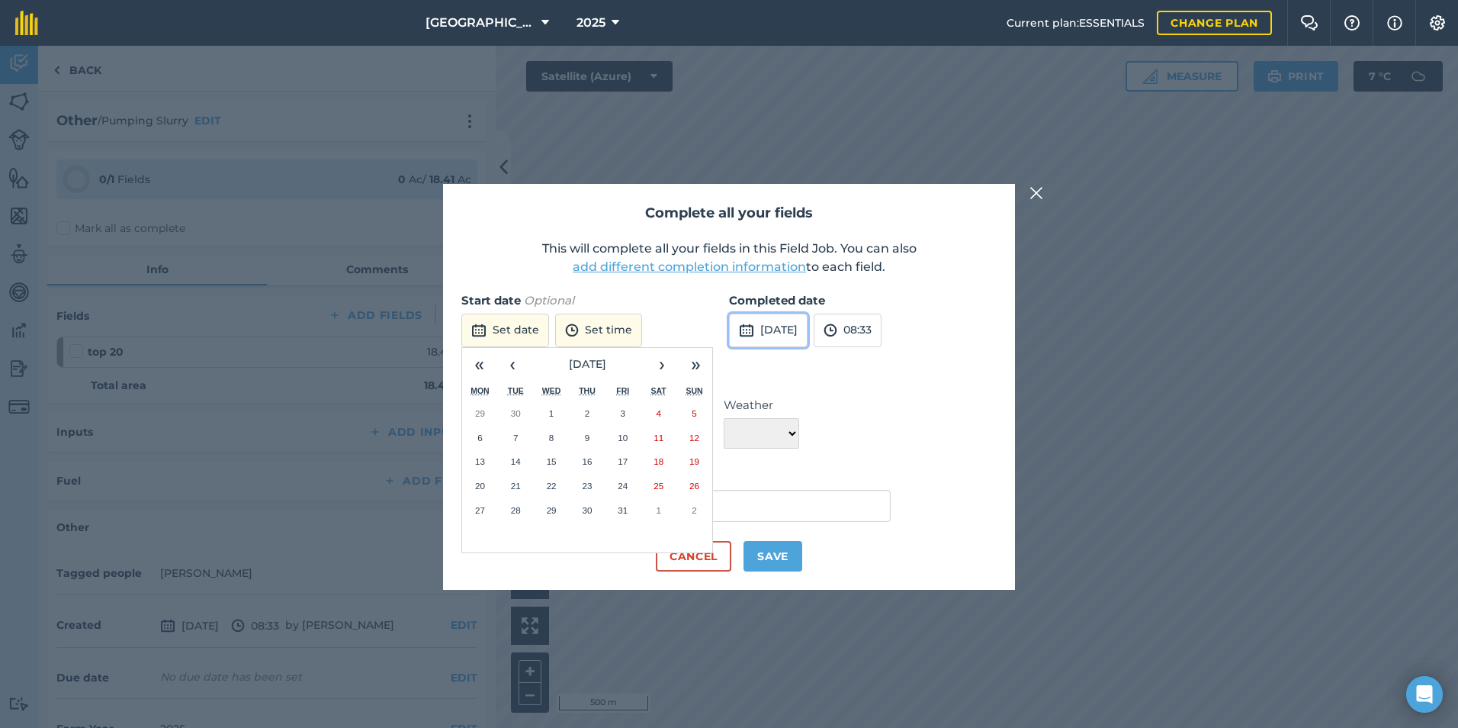
click at [773, 341] on button "[DATE]" at bounding box center [768, 331] width 79 height 34
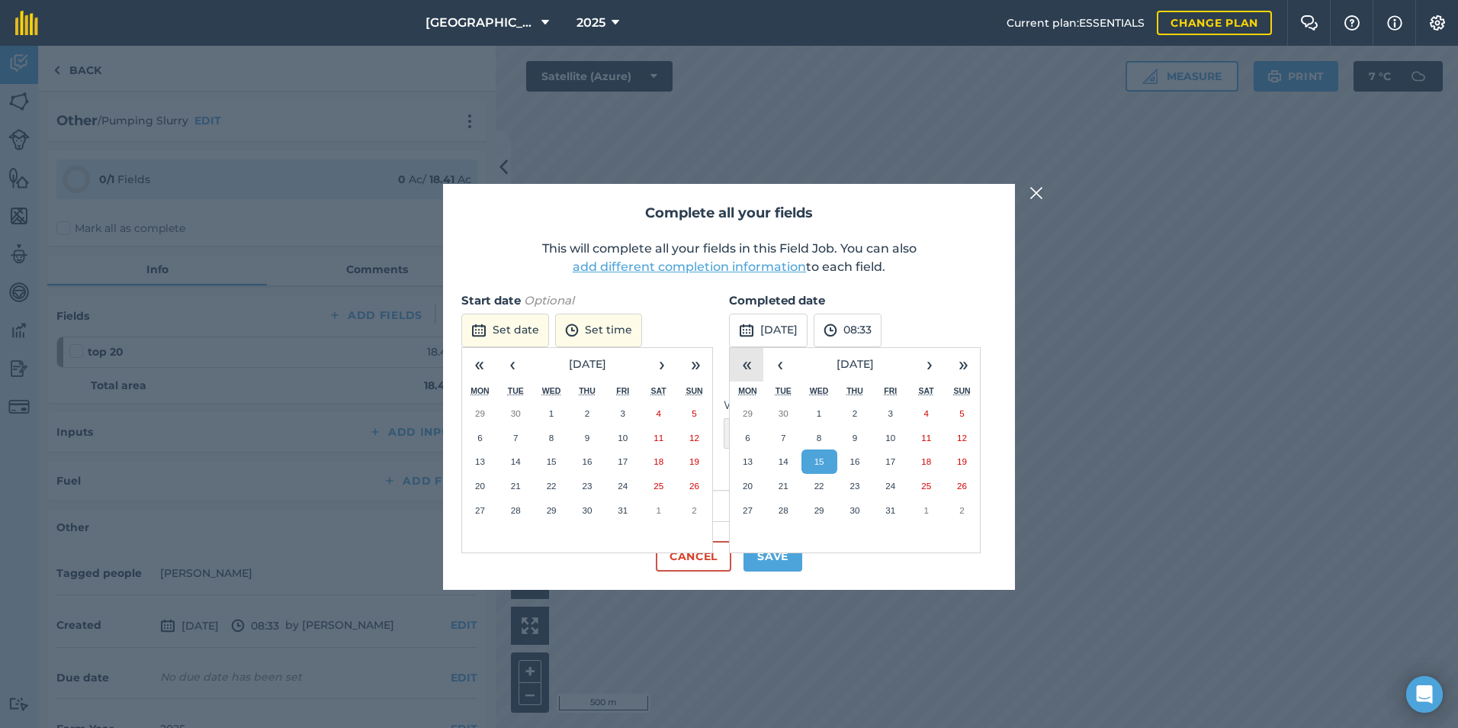
click at [741, 364] on button "«" at bounding box center [747, 365] width 34 height 34
click at [927, 362] on button "›" at bounding box center [930, 365] width 34 height 34
click at [938, 364] on button "›" at bounding box center [930, 365] width 34 height 34
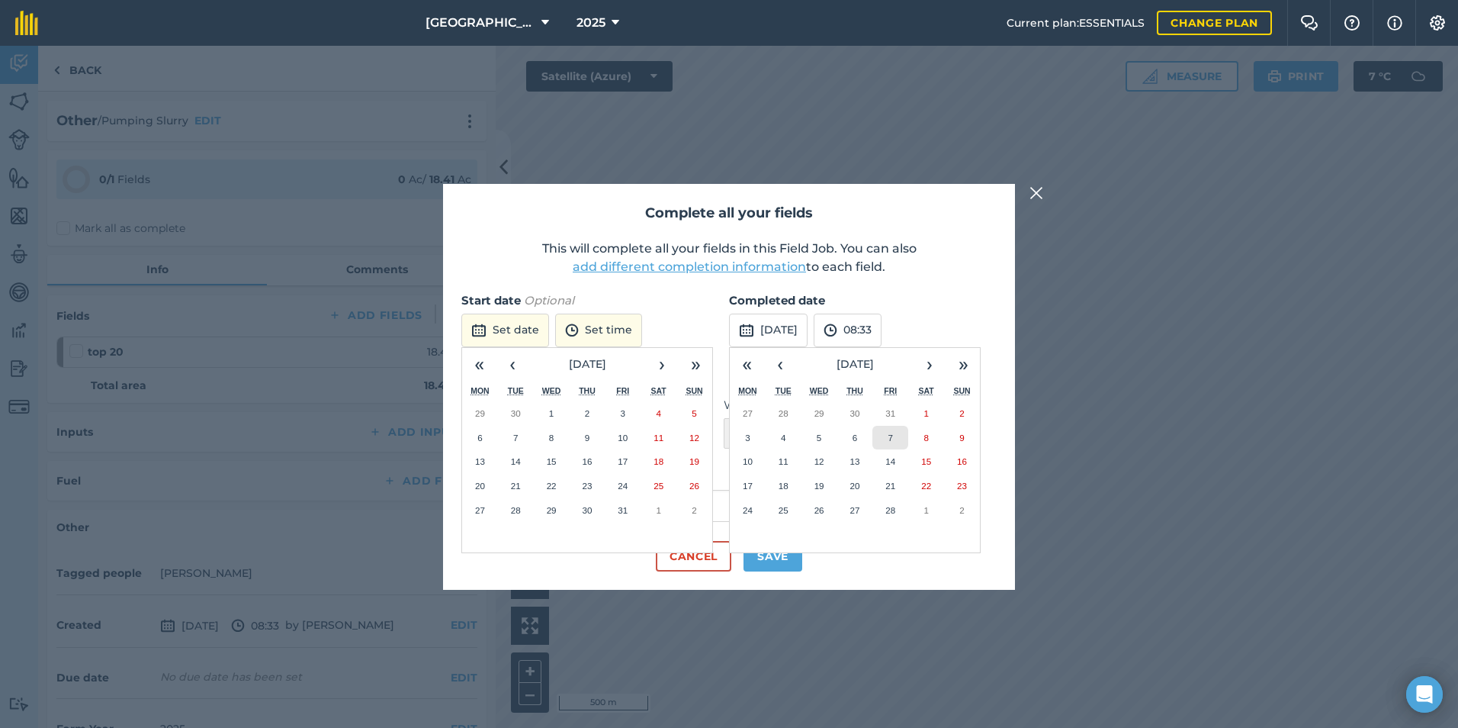
click at [899, 434] on button "7" at bounding box center [891, 438] width 36 height 24
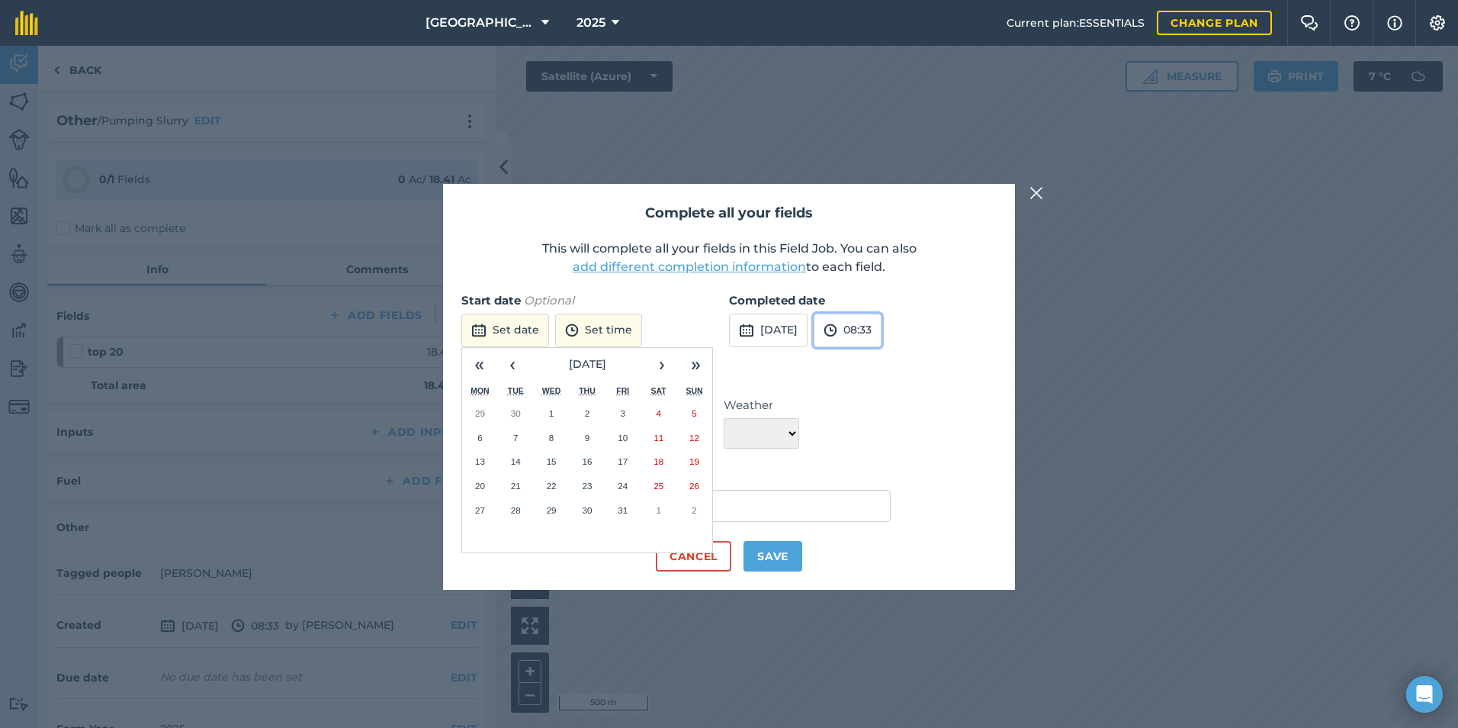
click at [882, 330] on button "08:33" at bounding box center [848, 331] width 68 height 34
click at [884, 406] on button "16:30" at bounding box center [851, 418] width 72 height 24
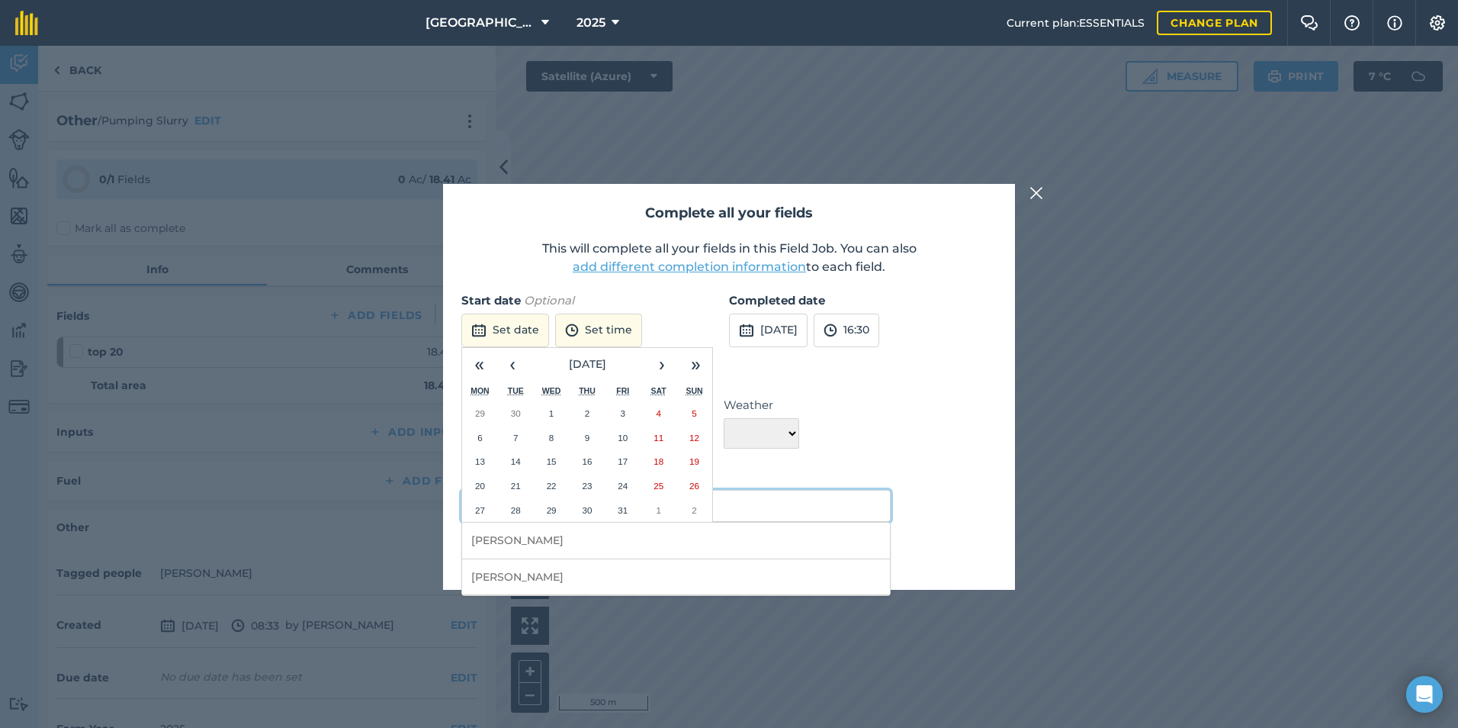
click at [777, 516] on input "[PERSON_NAME]" at bounding box center [675, 506] width 429 height 32
click at [1012, 462] on div "Complete all your fields This will complete all your fields in this Field Job. …" at bounding box center [729, 387] width 572 height 406
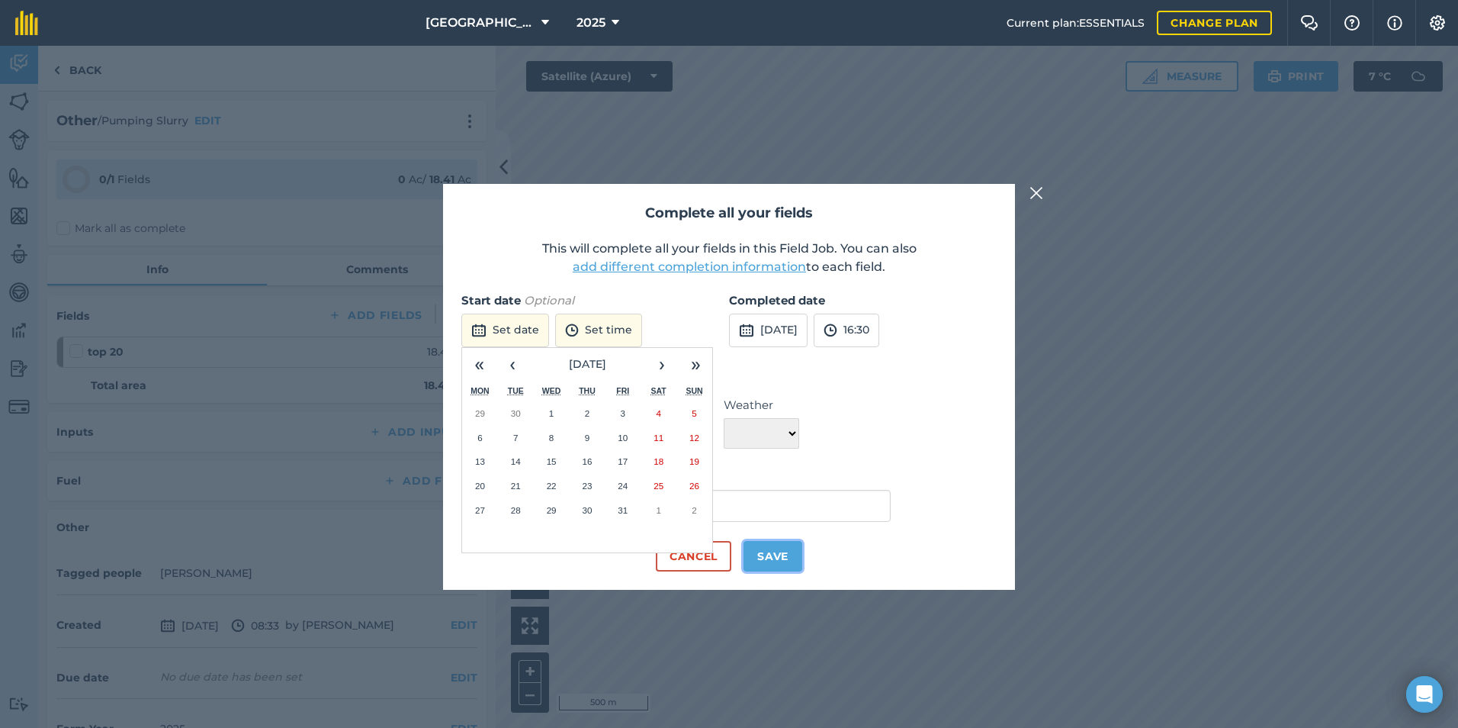
click at [770, 558] on button "Save" at bounding box center [773, 556] width 59 height 31
checkbox input "true"
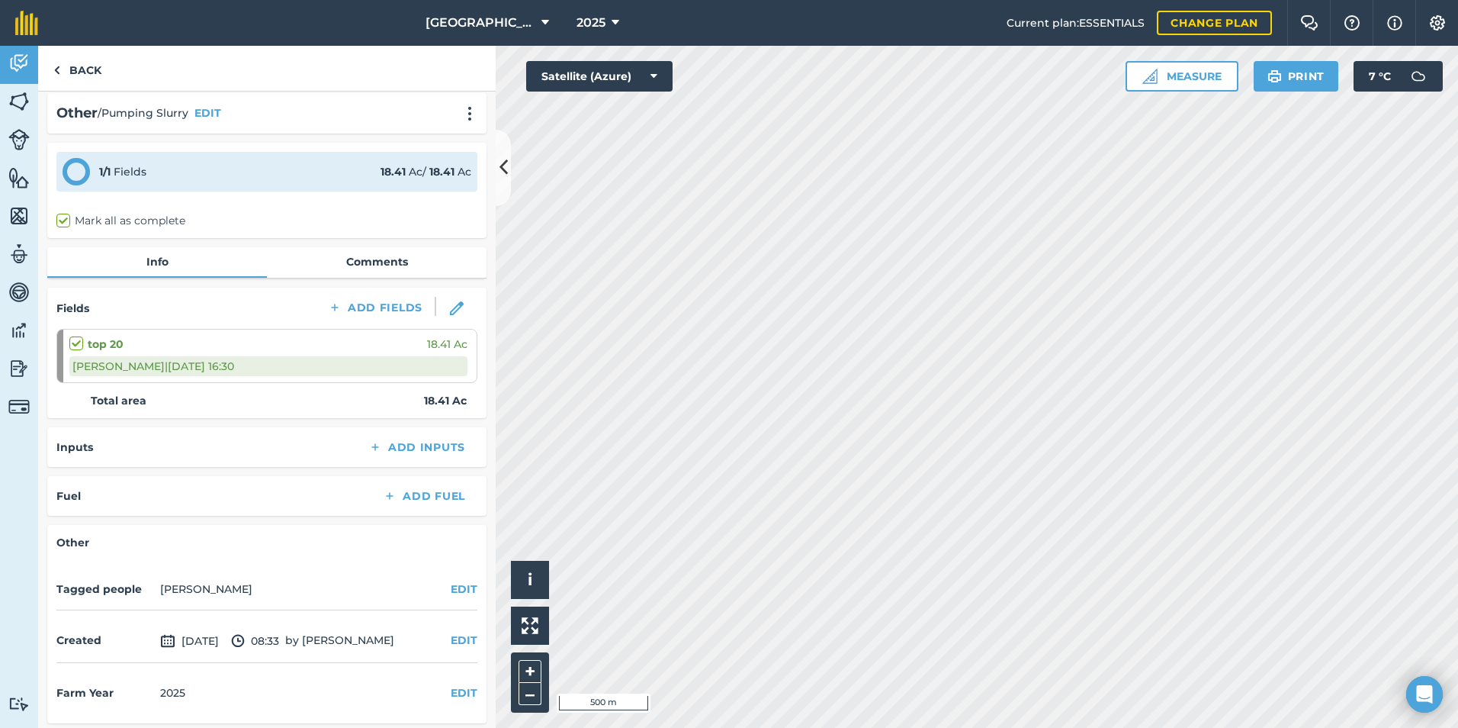
scroll to position [12, 0]
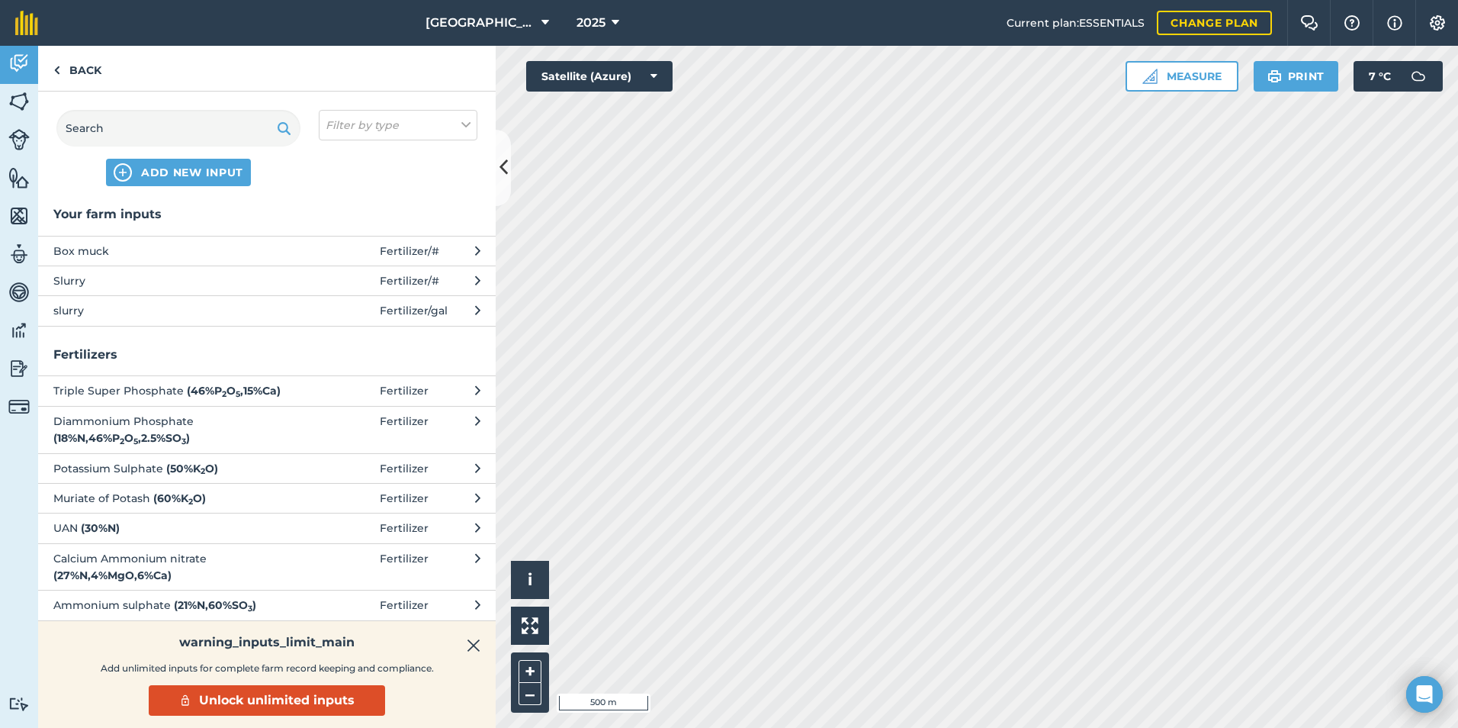
click at [133, 309] on span "slurry" at bounding box center [177, 310] width 249 height 17
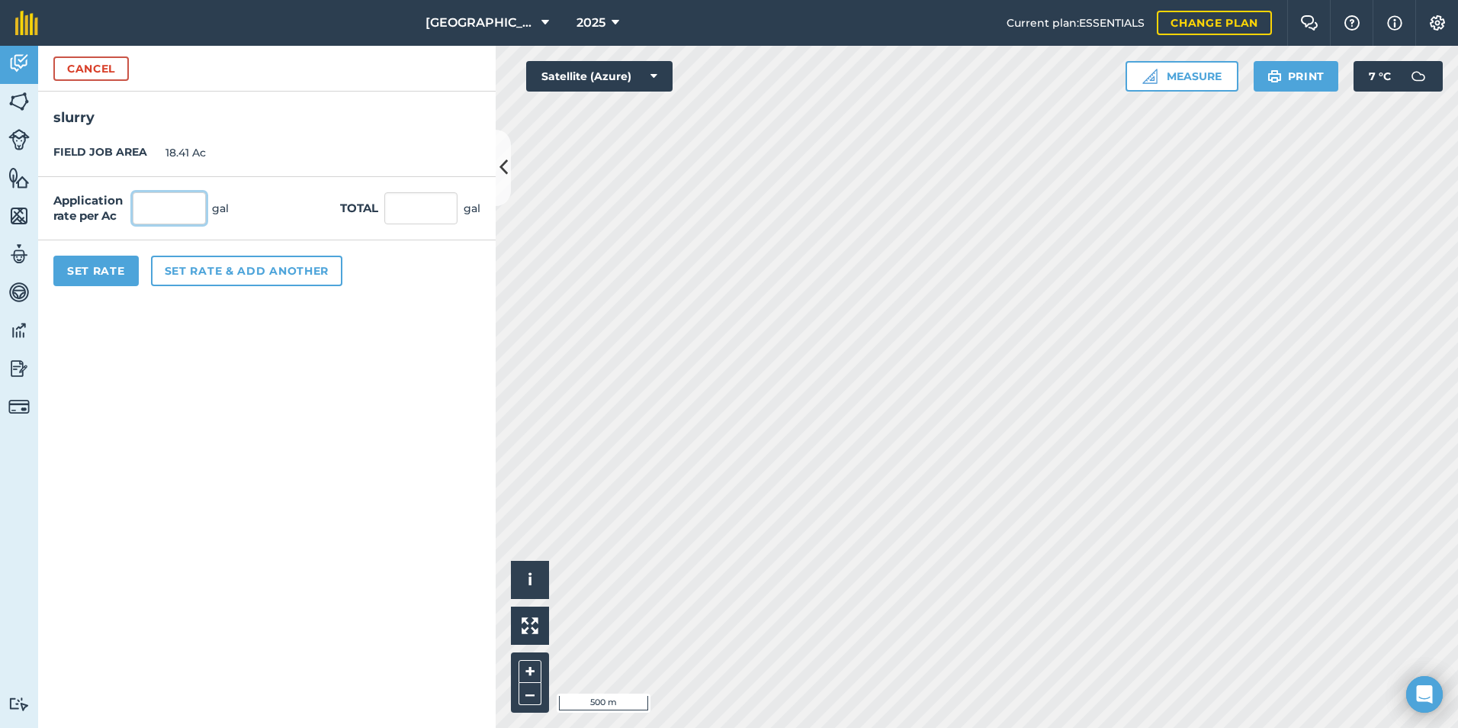
click at [157, 210] on input "text" at bounding box center [169, 208] width 73 height 32
type input "2,000"
type input "36,820"
drag, startPoint x: 275, startPoint y: 307, endPoint x: 281, endPoint y: 325, distance: 19.3
click at [276, 309] on form "Cancel slurry FIELD JOB AREA 18.41 Ac Application rate per Ac 2,000 gal Total 3…" at bounding box center [267, 387] width 458 height 682
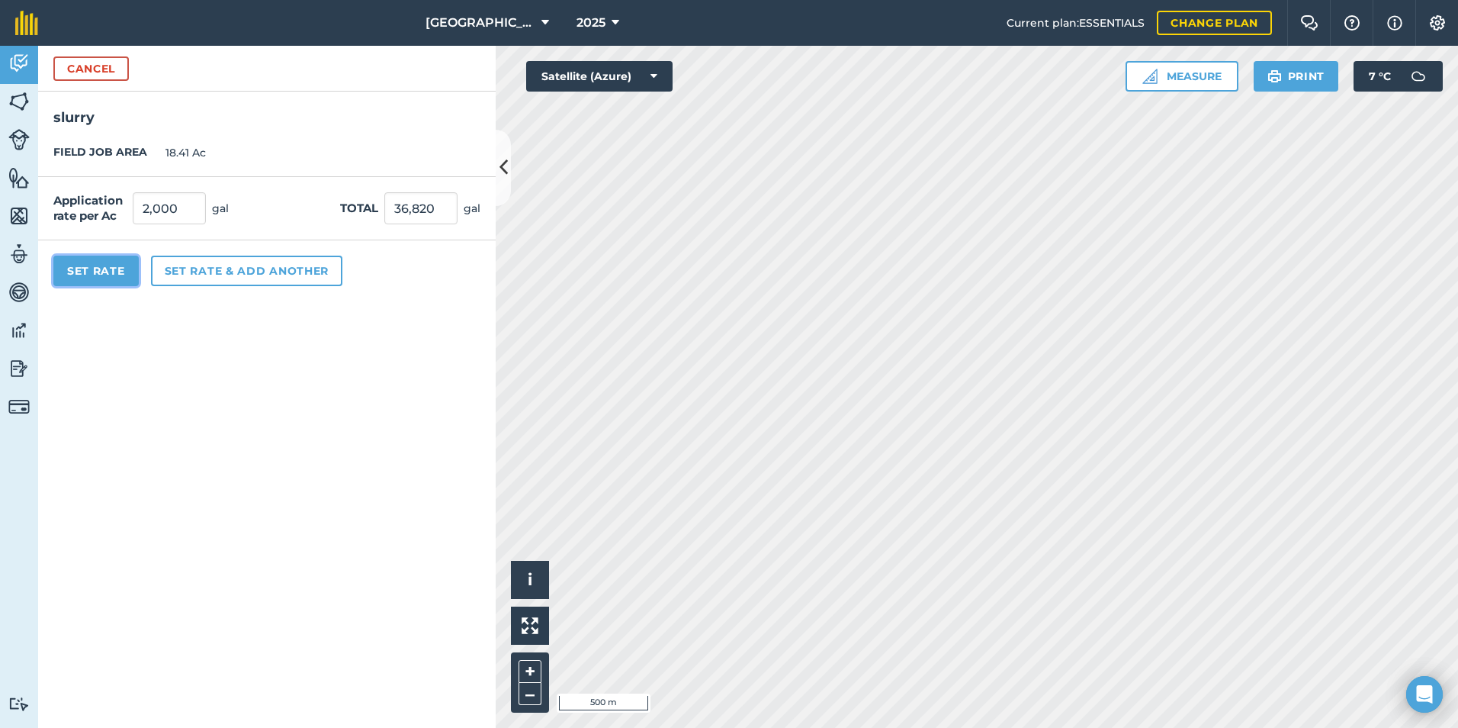
click at [114, 271] on button "Set Rate" at bounding box center [95, 271] width 85 height 31
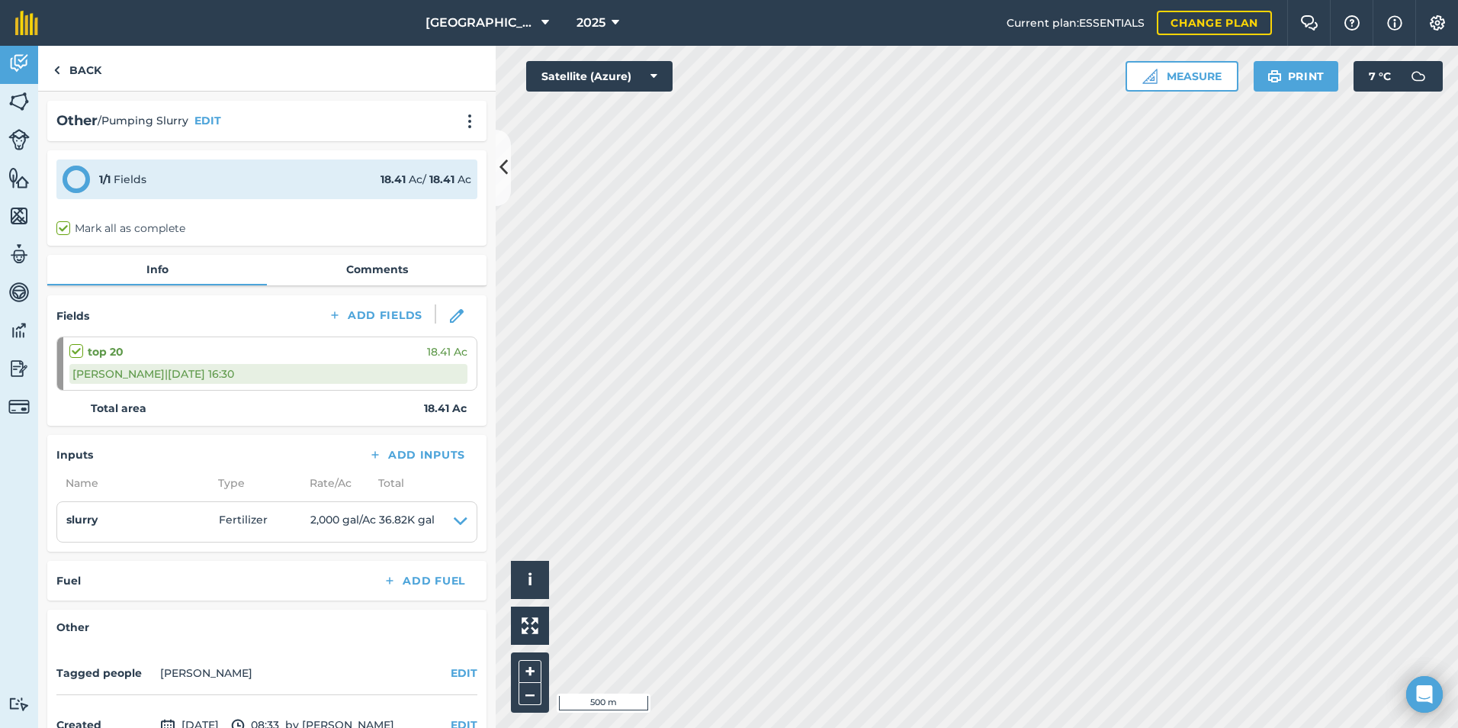
scroll to position [88, 0]
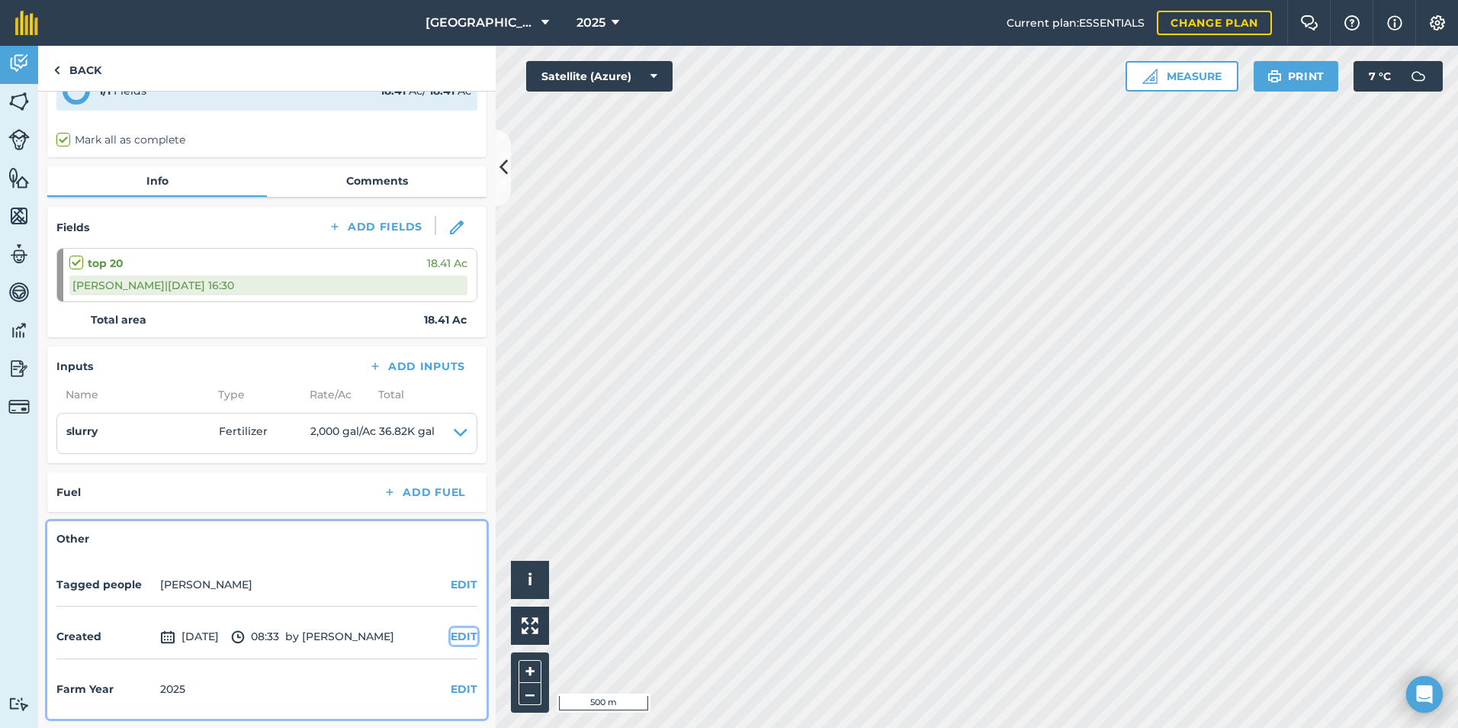
click at [456, 636] on button "EDIT" at bounding box center [464, 636] width 27 height 17
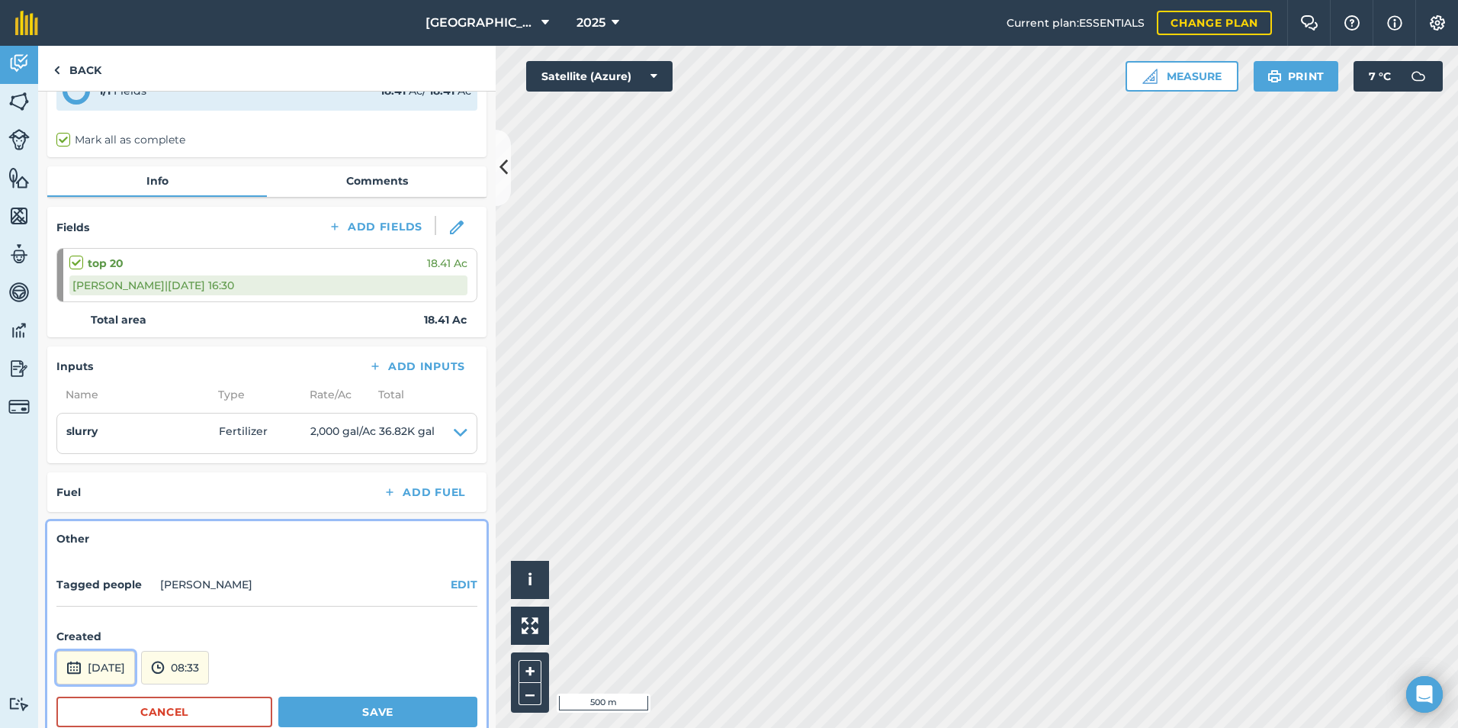
click at [135, 666] on button "[DATE]" at bounding box center [95, 668] width 79 height 34
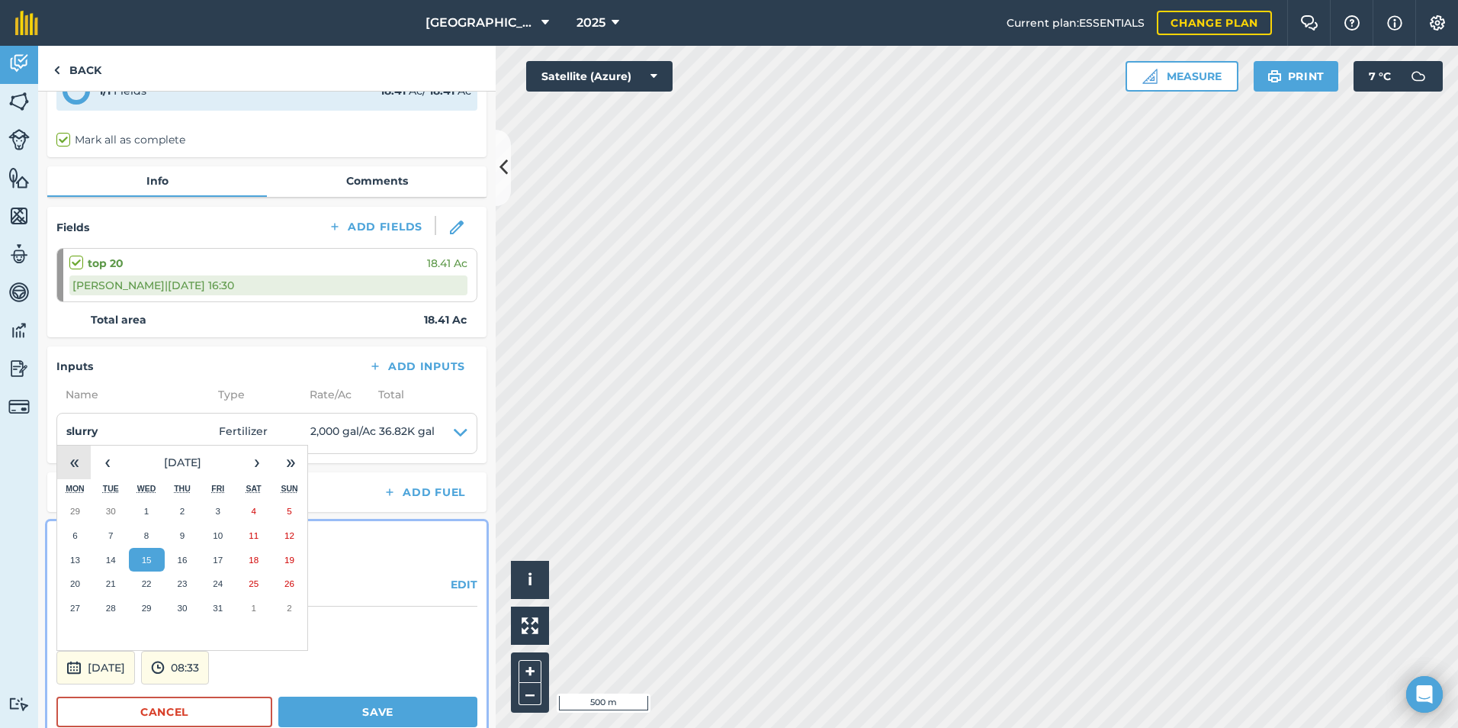
click at [65, 467] on button "«" at bounding box center [74, 462] width 34 height 34
click at [250, 465] on button "›" at bounding box center [257, 462] width 34 height 34
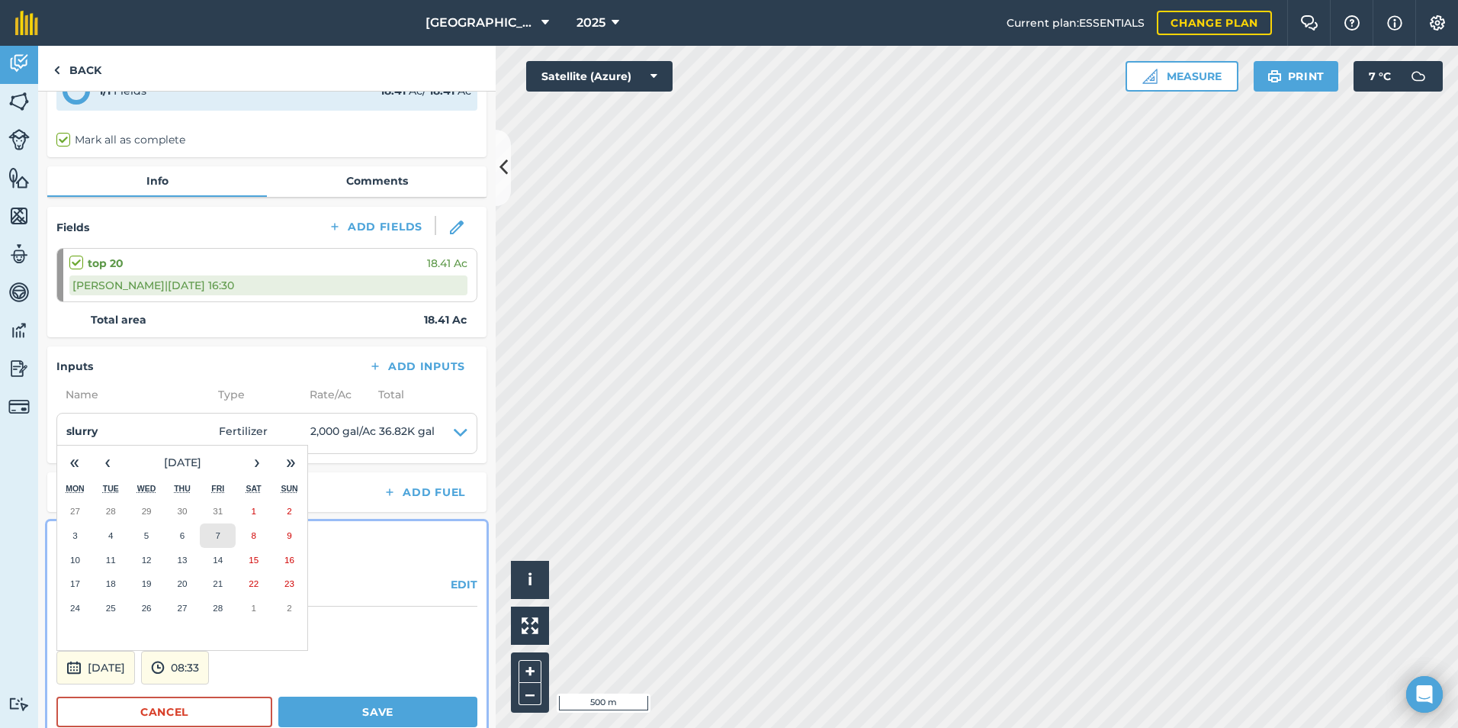
click at [221, 545] on button "7" at bounding box center [218, 535] width 36 height 24
click at [314, 706] on button "Save" at bounding box center [377, 711] width 199 height 31
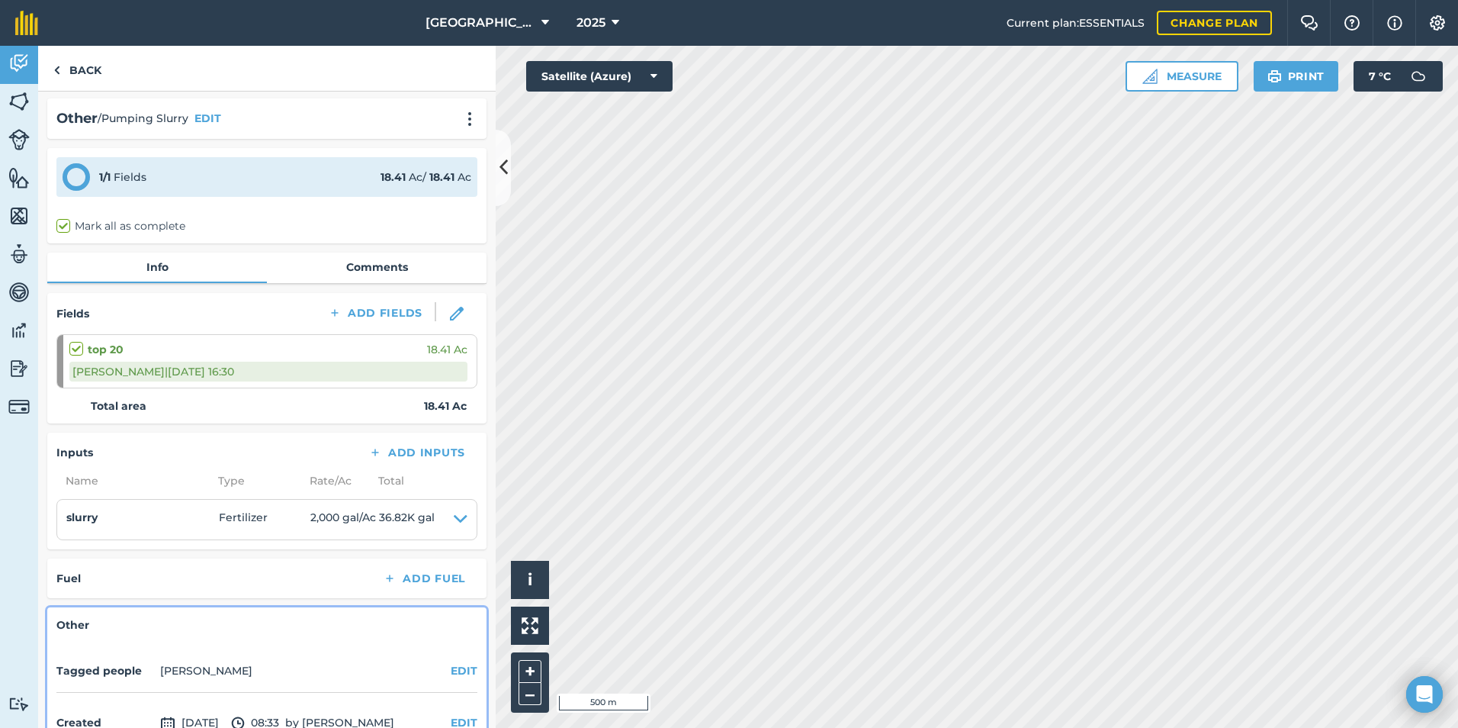
scroll to position [0, 0]
click at [64, 82] on link "Back" at bounding box center [77, 68] width 79 height 45
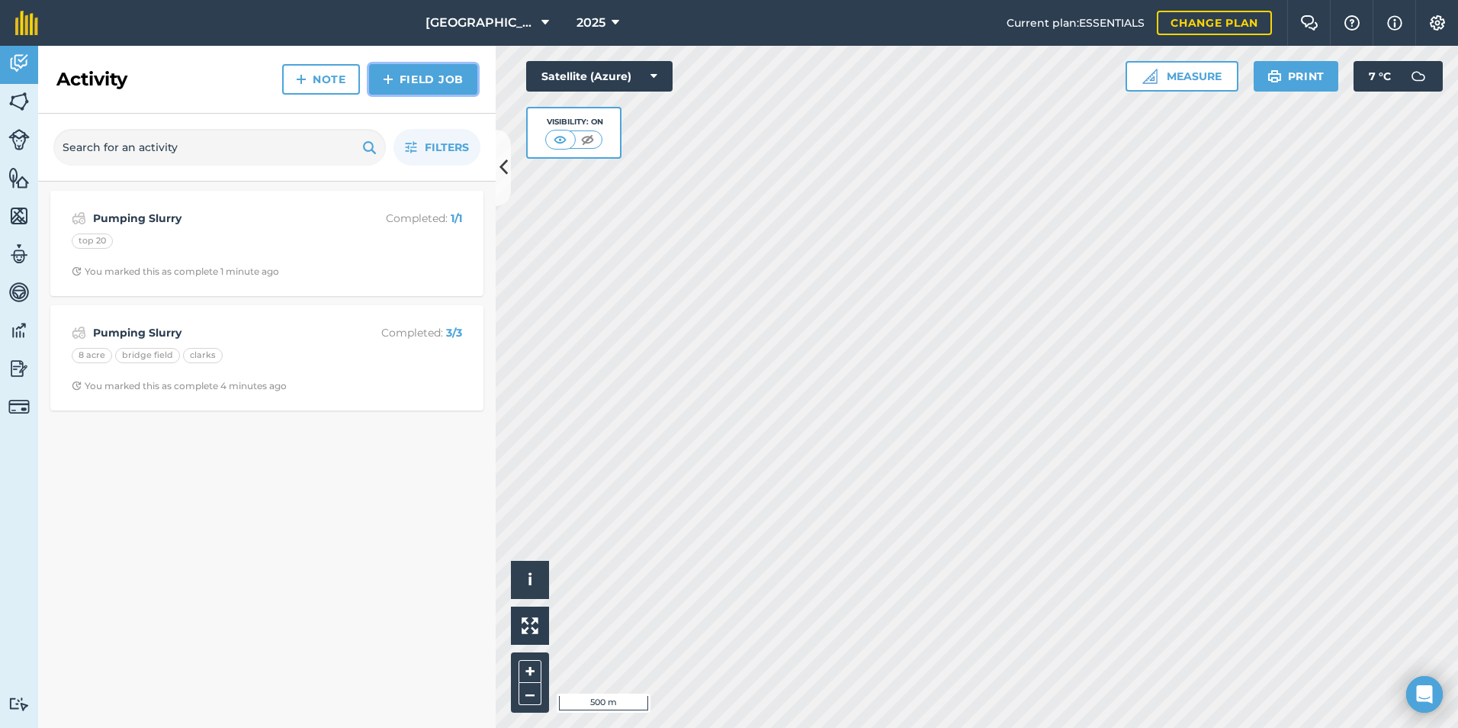
click at [399, 82] on link "Field Job" at bounding box center [423, 79] width 108 height 31
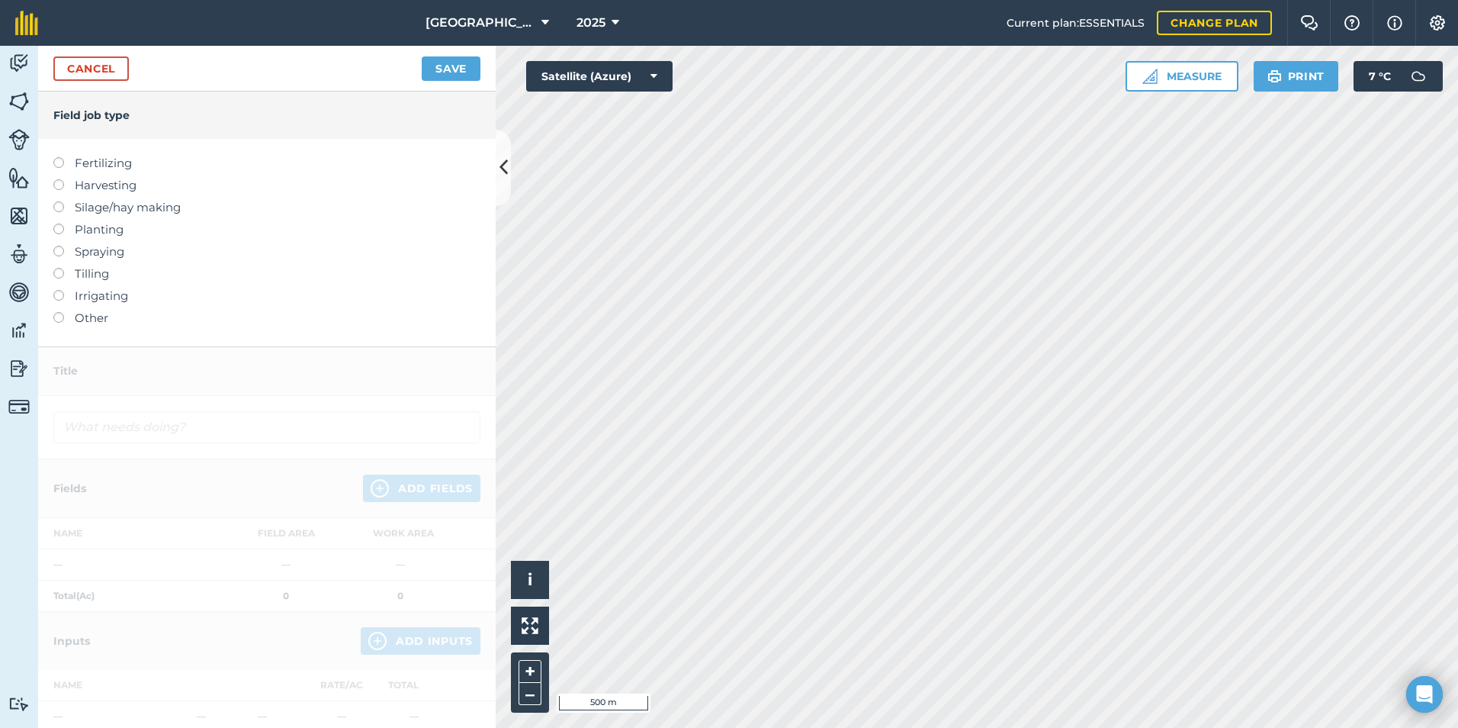
click at [92, 318] on label "Other" at bounding box center [266, 318] width 427 height 18
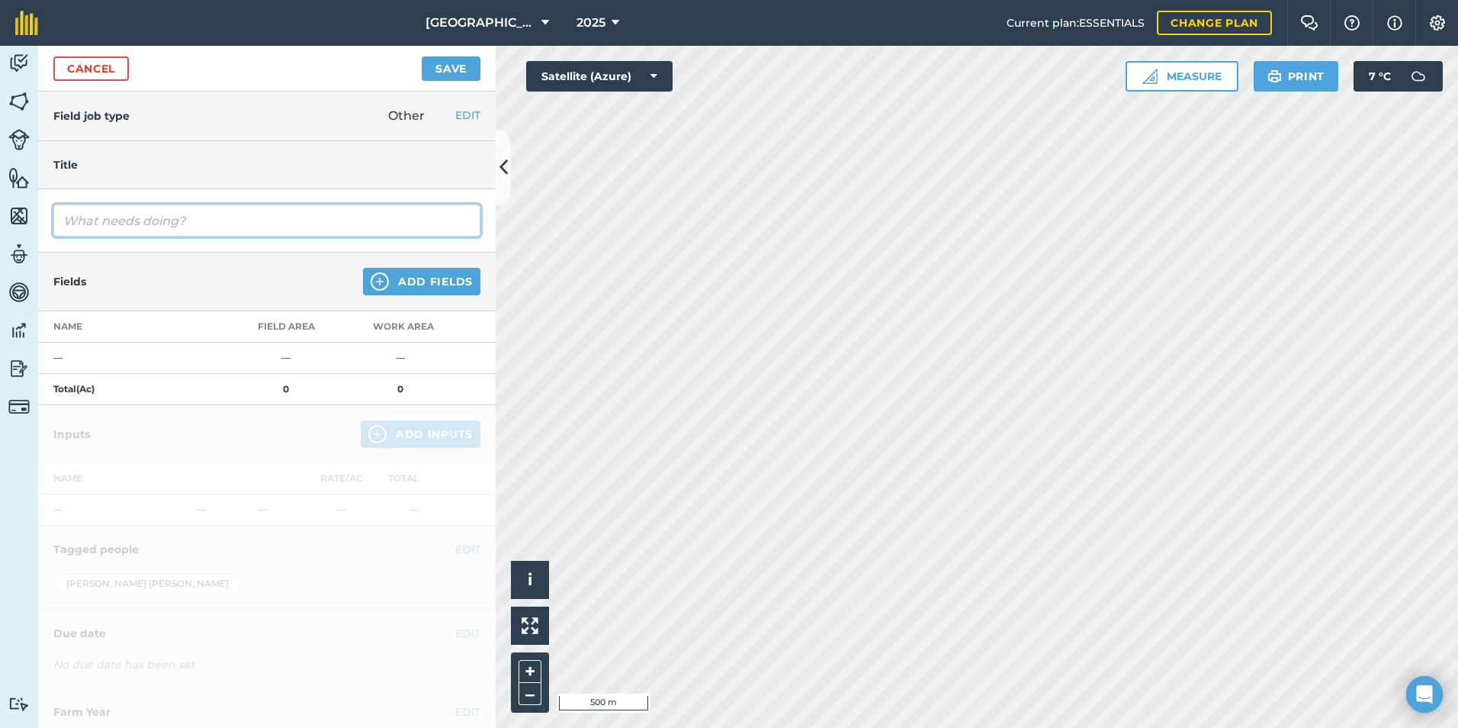
click at [99, 221] on input "text" at bounding box center [266, 220] width 427 height 32
type input "Slurry Pumping"
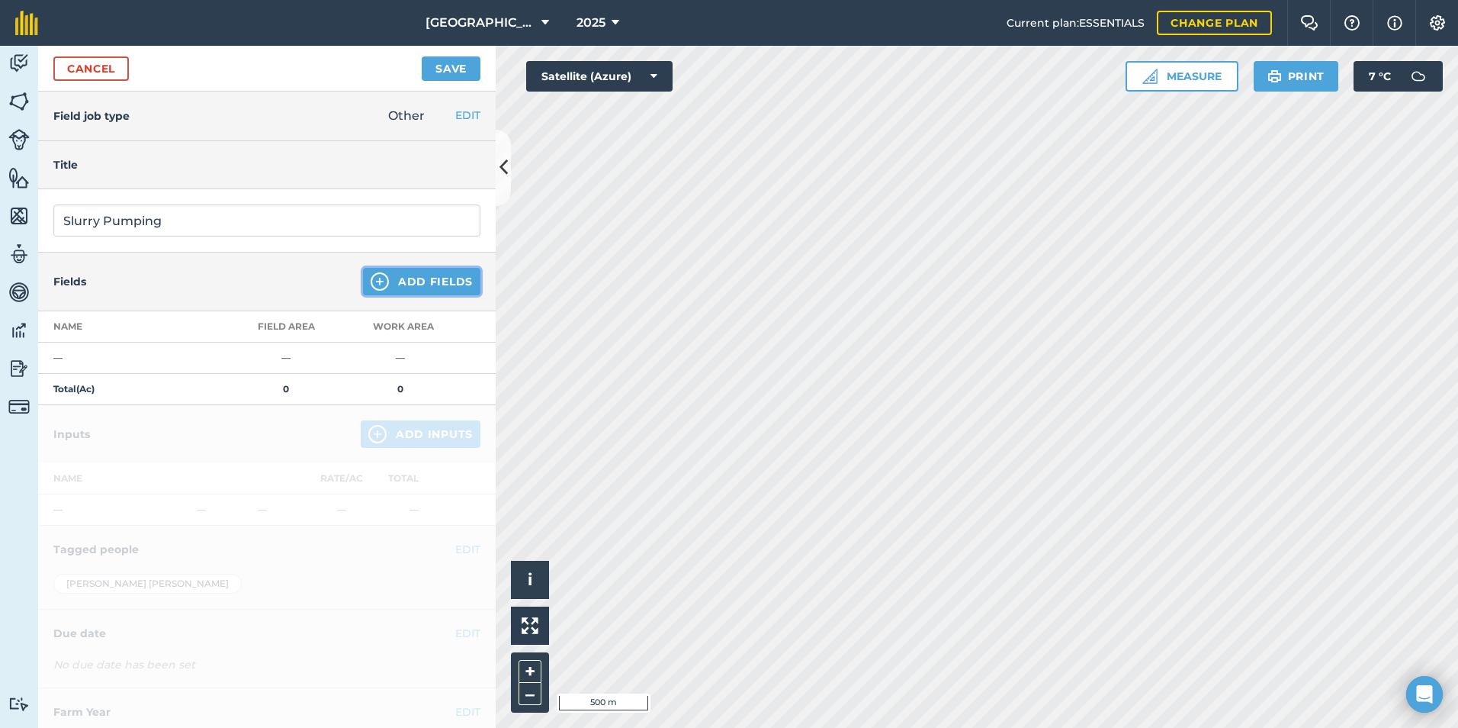
click at [387, 291] on button "Add Fields" at bounding box center [421, 281] width 117 height 27
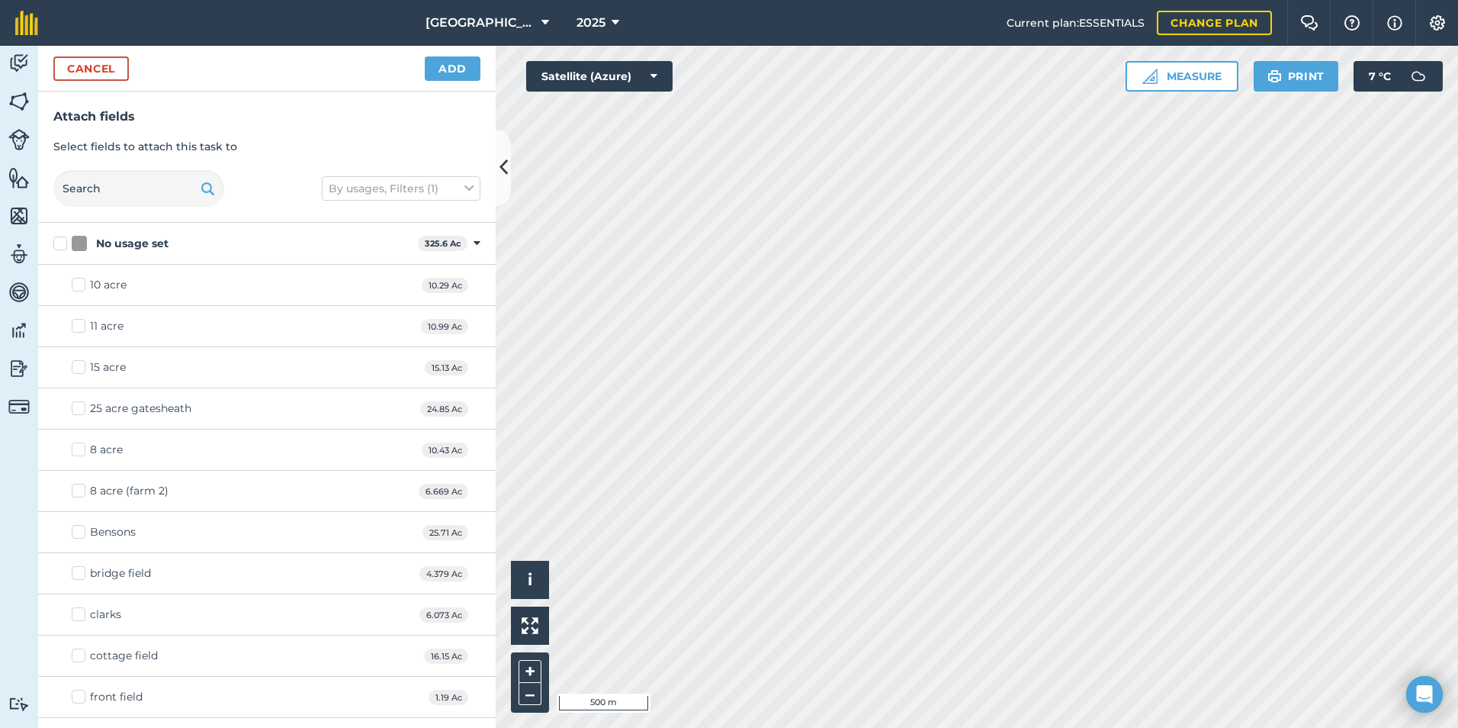
checkbox input "true"
click at [461, 63] on button "Add" at bounding box center [453, 68] width 56 height 24
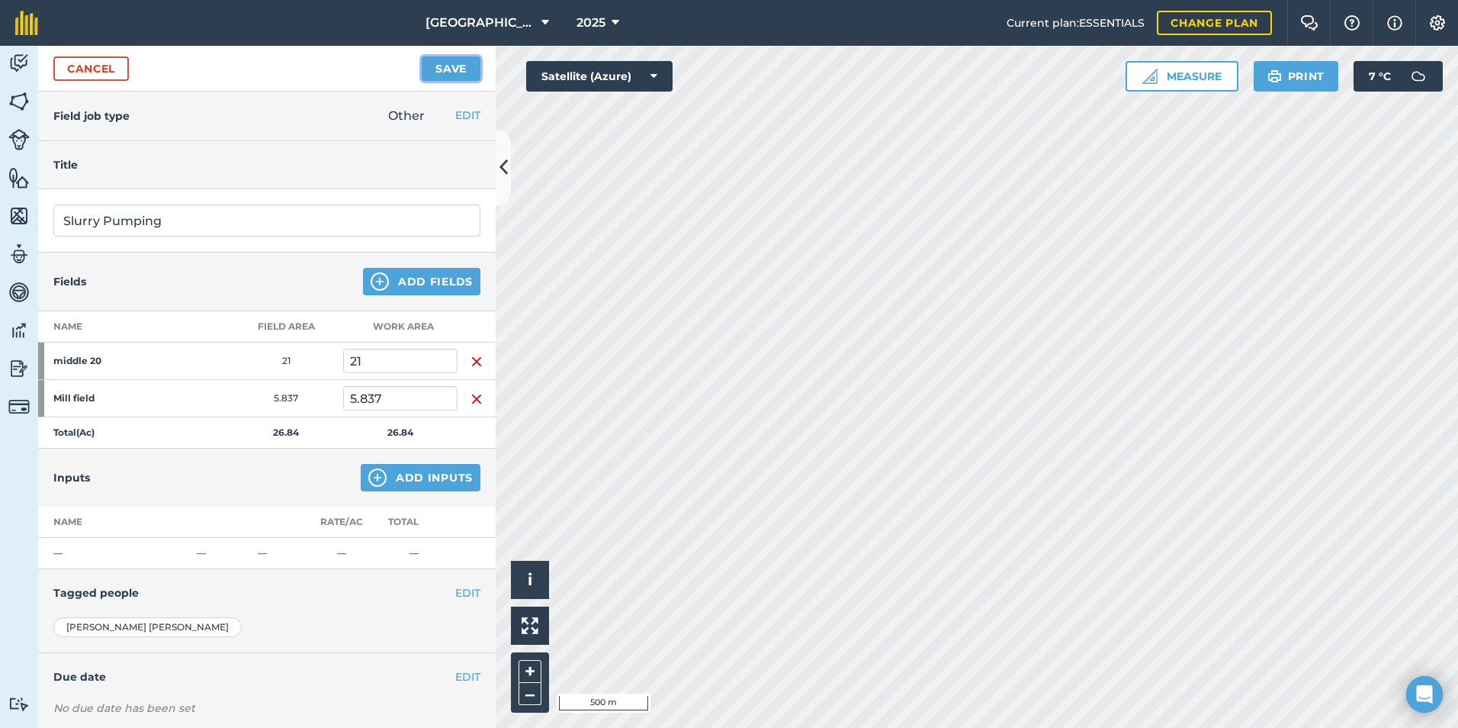
click at [461, 63] on button "Save" at bounding box center [451, 68] width 59 height 24
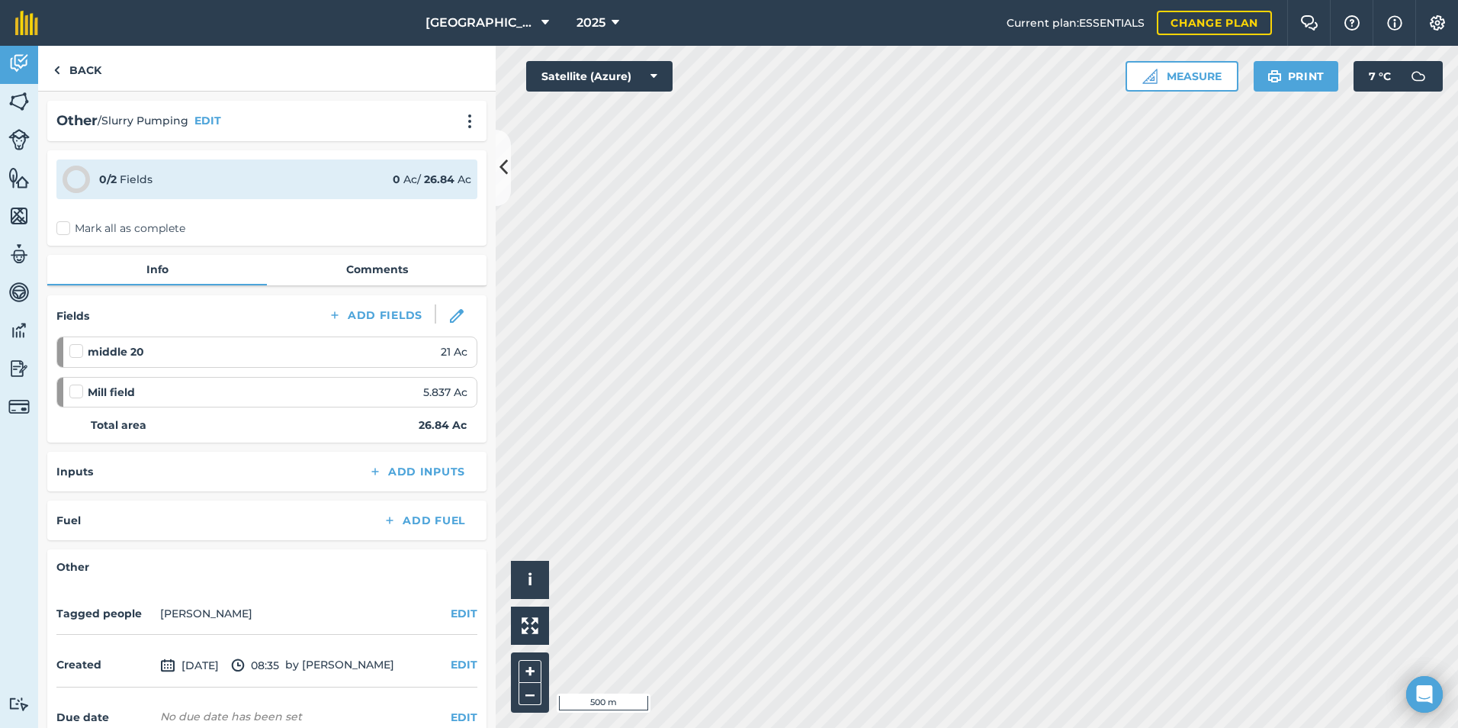
click at [68, 223] on label "Mark all as complete" at bounding box center [120, 228] width 129 height 16
click at [66, 223] on input "Mark all as complete" at bounding box center [61, 225] width 10 height 10
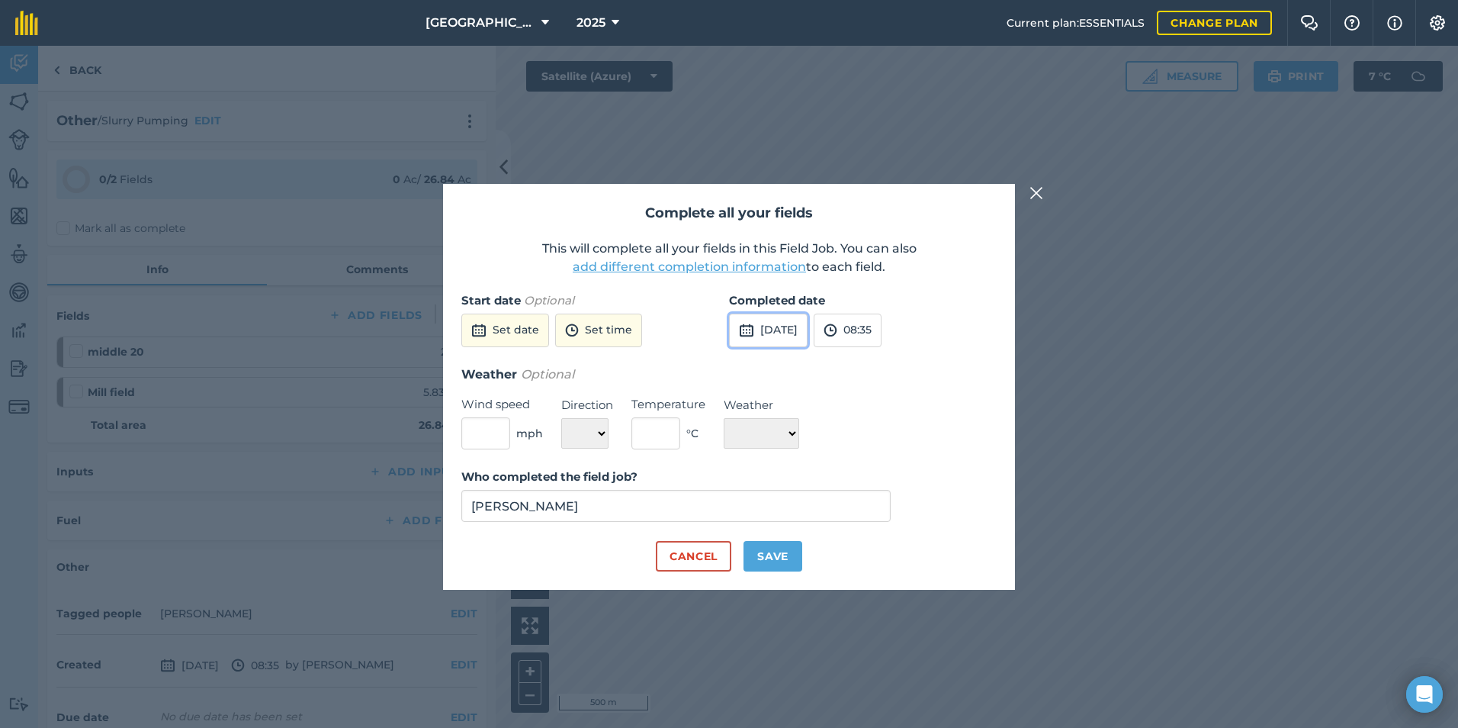
click at [790, 342] on button "[DATE]" at bounding box center [768, 331] width 79 height 34
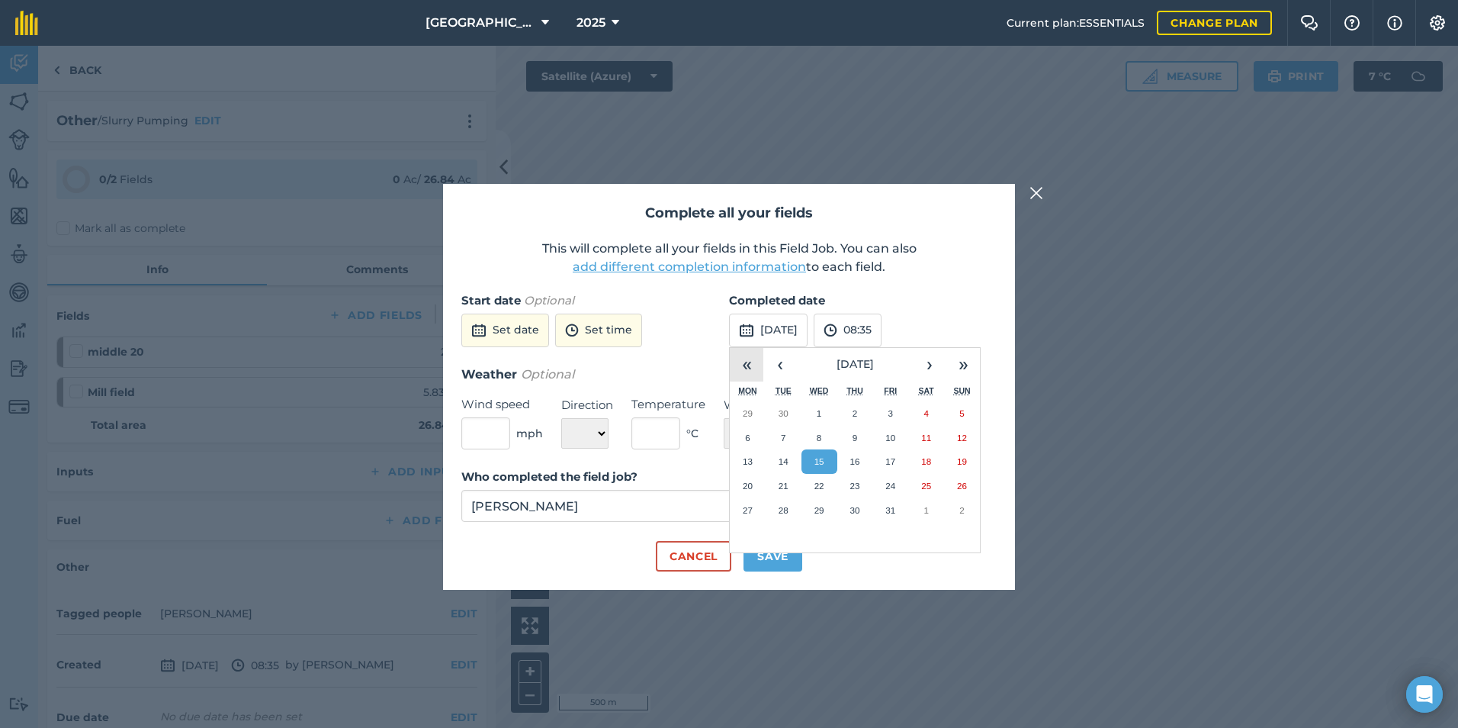
click at [738, 364] on button "«" at bounding box center [747, 365] width 34 height 34
click at [928, 371] on button "›" at bounding box center [930, 365] width 34 height 34
click at [926, 371] on button "›" at bounding box center [930, 365] width 34 height 34
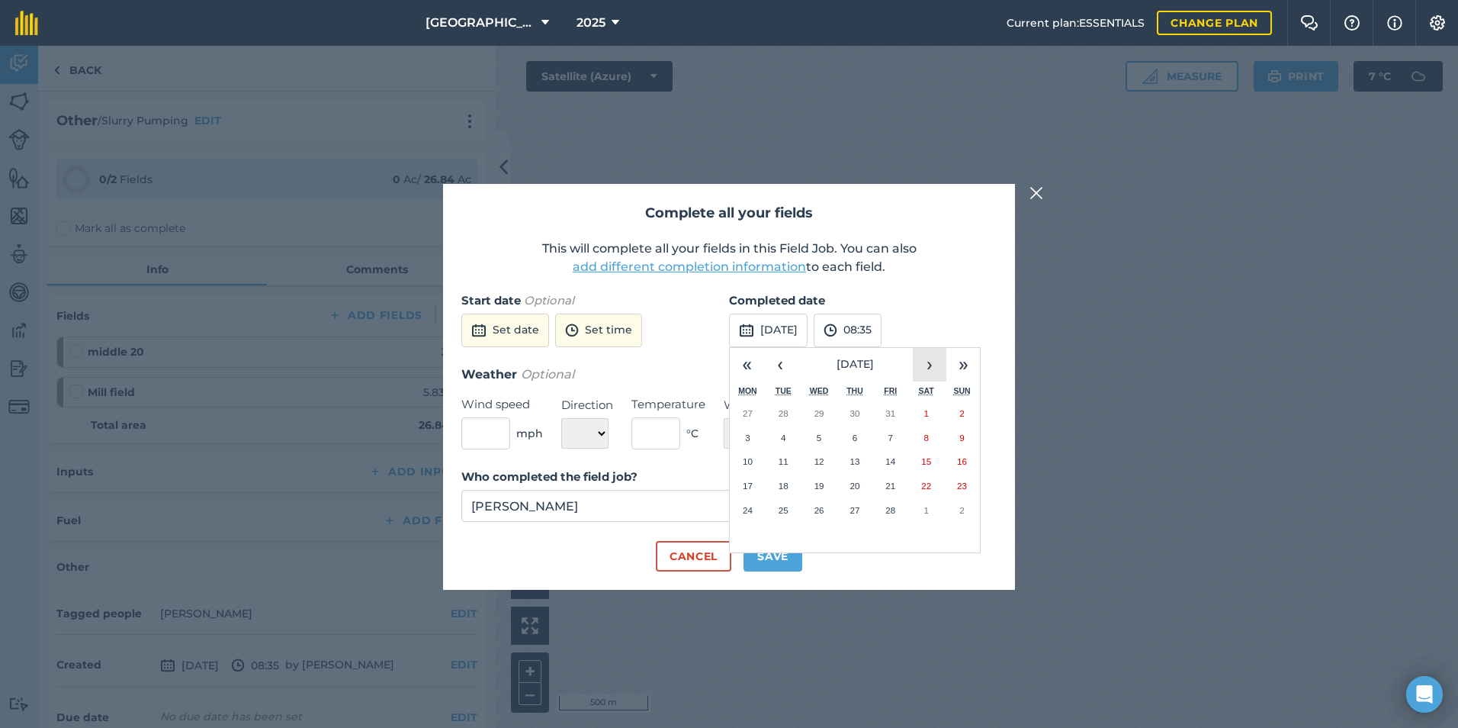
click at [926, 371] on button "›" at bounding box center [930, 365] width 34 height 34
click at [786, 368] on button "‹" at bounding box center [781, 365] width 34 height 34
click at [829, 482] on button "19" at bounding box center [820, 486] width 36 height 24
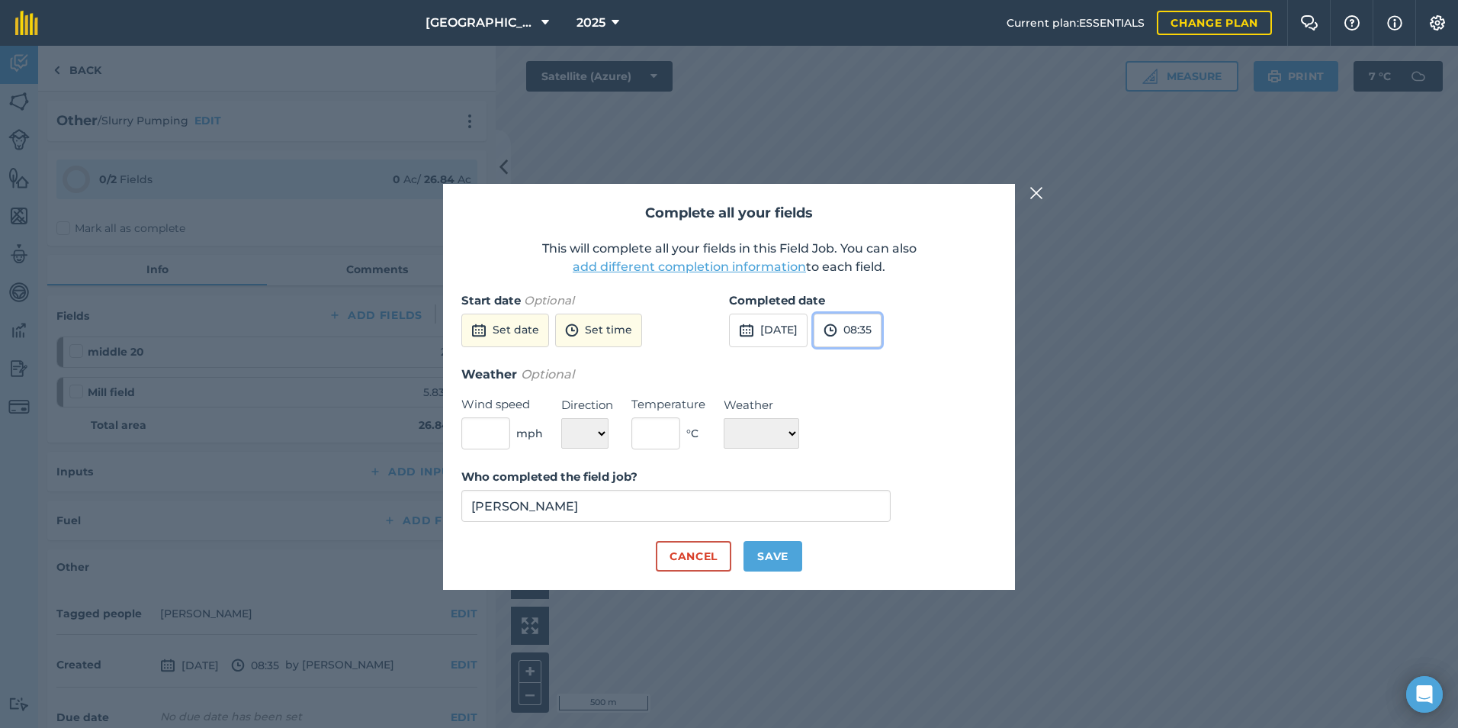
click at [838, 322] on img at bounding box center [831, 330] width 14 height 18
click at [886, 391] on button "13:30" at bounding box center [851, 386] width 72 height 24
click at [787, 554] on button "Save" at bounding box center [773, 556] width 59 height 31
checkbox input "true"
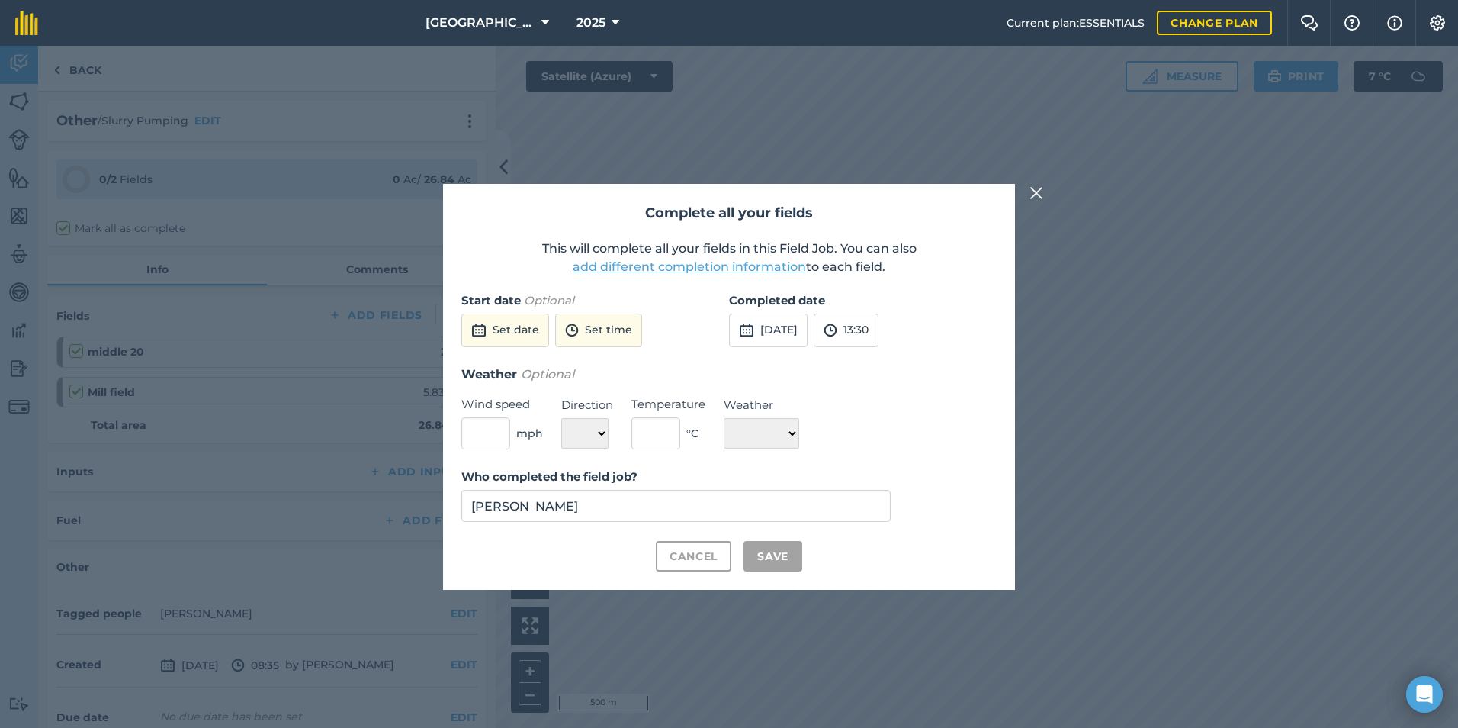
checkbox input "true"
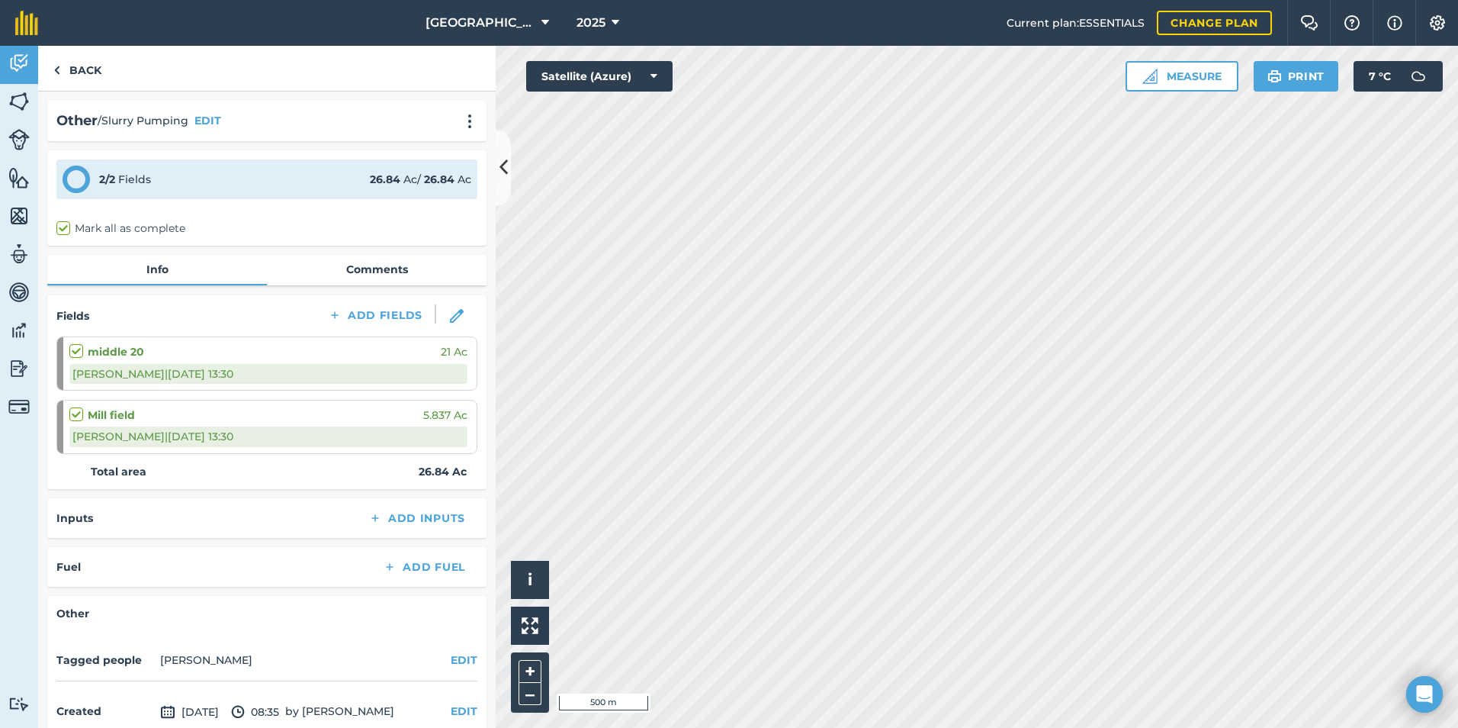
click at [291, 529] on div "Inputs Add Inputs" at bounding box center [266, 517] width 421 height 21
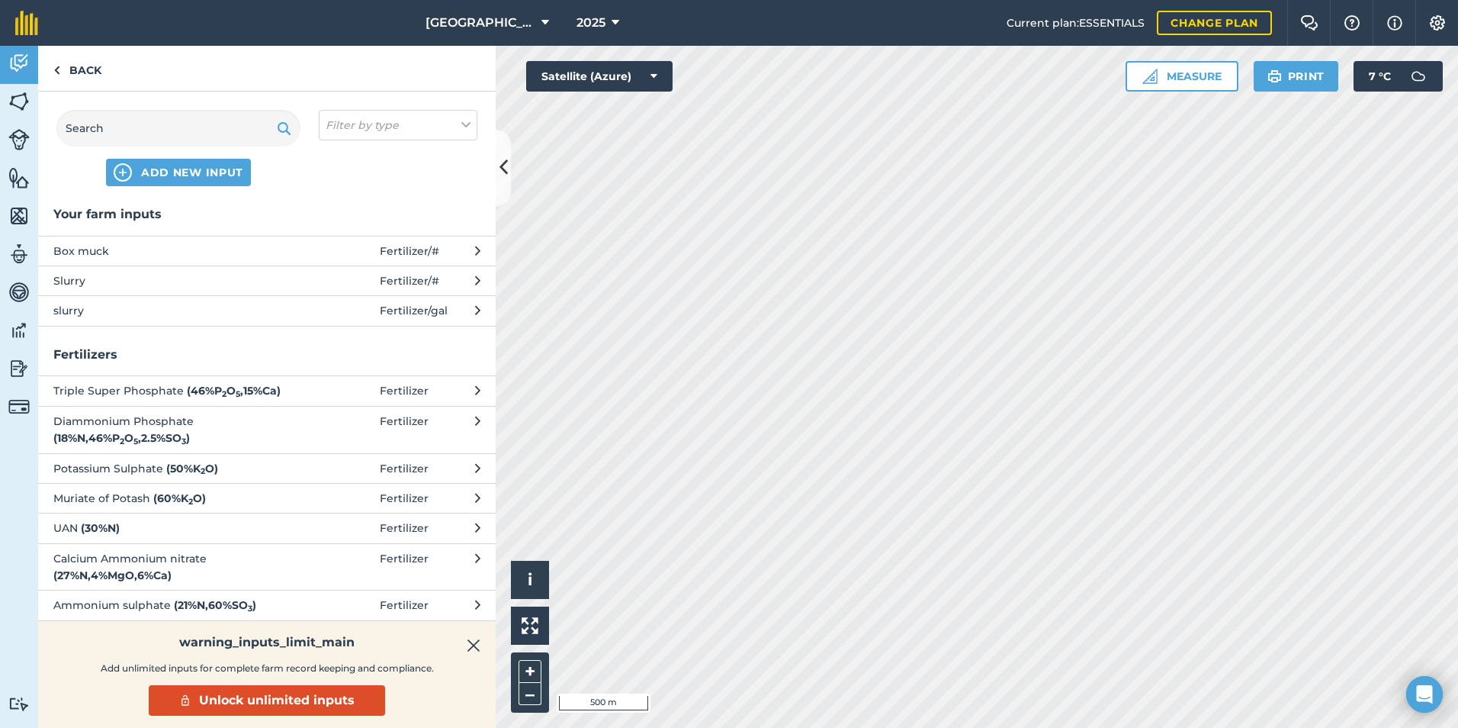
click at [119, 308] on span "slurry" at bounding box center [177, 310] width 249 height 17
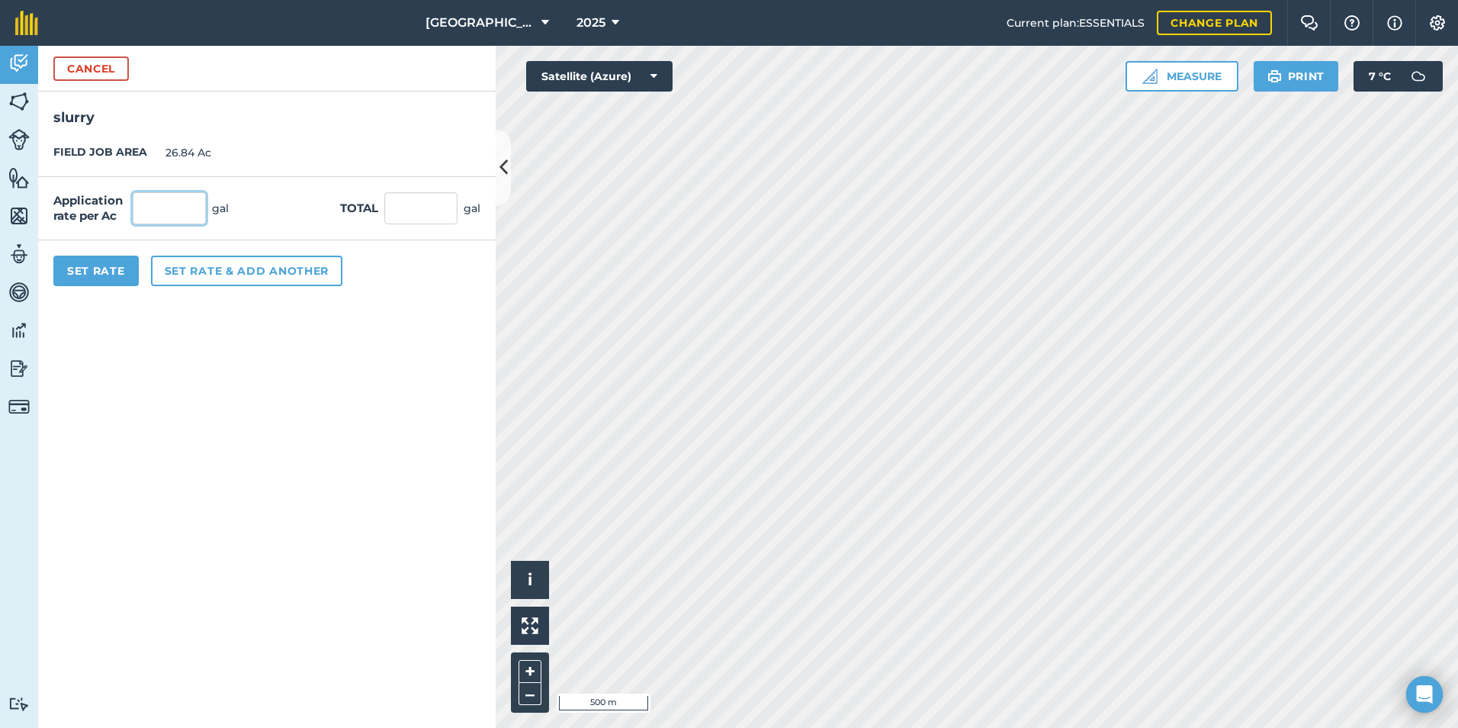
click at [152, 214] on input "text" at bounding box center [169, 208] width 73 height 32
type input "2,450"
type input "65,758"
click at [307, 364] on form "Cancel slurry FIELD JOB AREA 26.84 Ac Application rate per Ac 2,450 gal Total 6…" at bounding box center [267, 387] width 458 height 682
click at [127, 275] on button "Set Rate" at bounding box center [95, 271] width 85 height 31
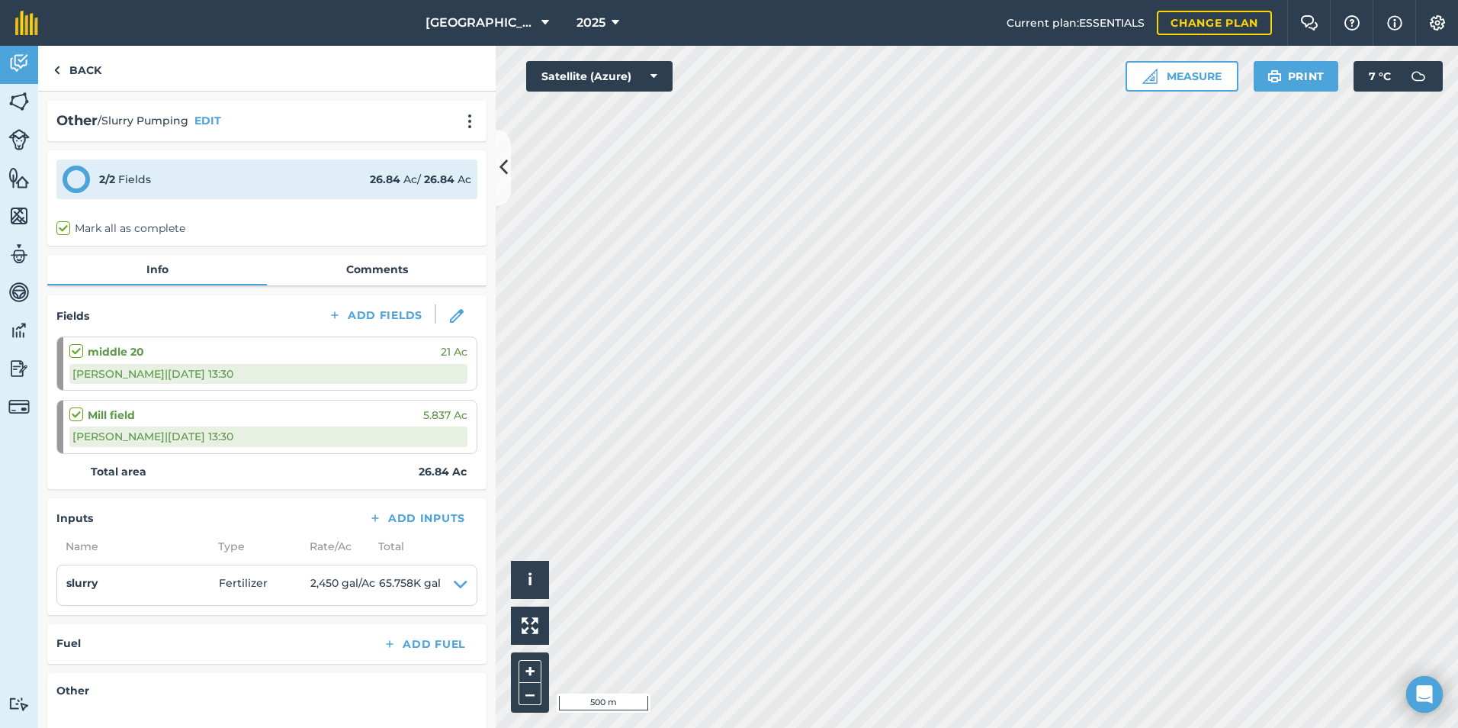
scroll to position [152, 0]
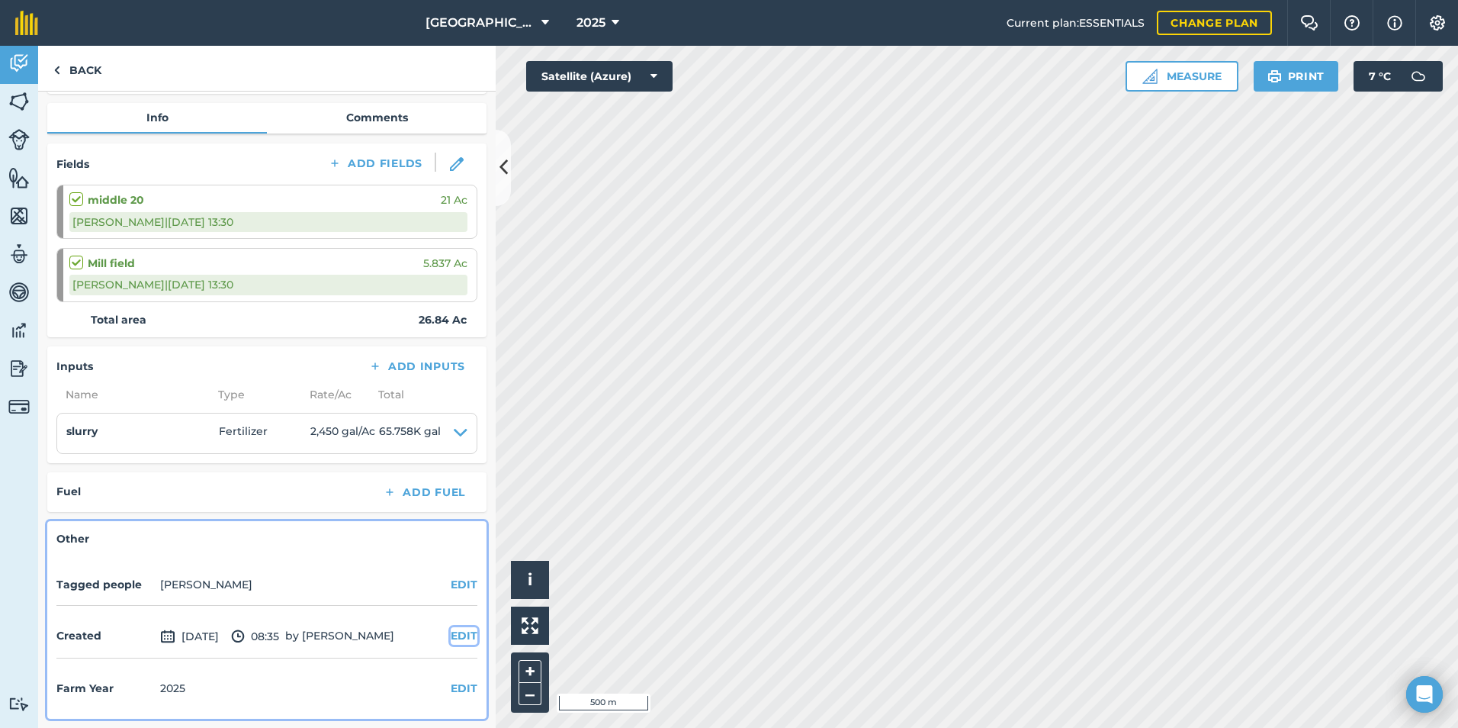
click at [451, 636] on button "EDIT" at bounding box center [464, 635] width 27 height 17
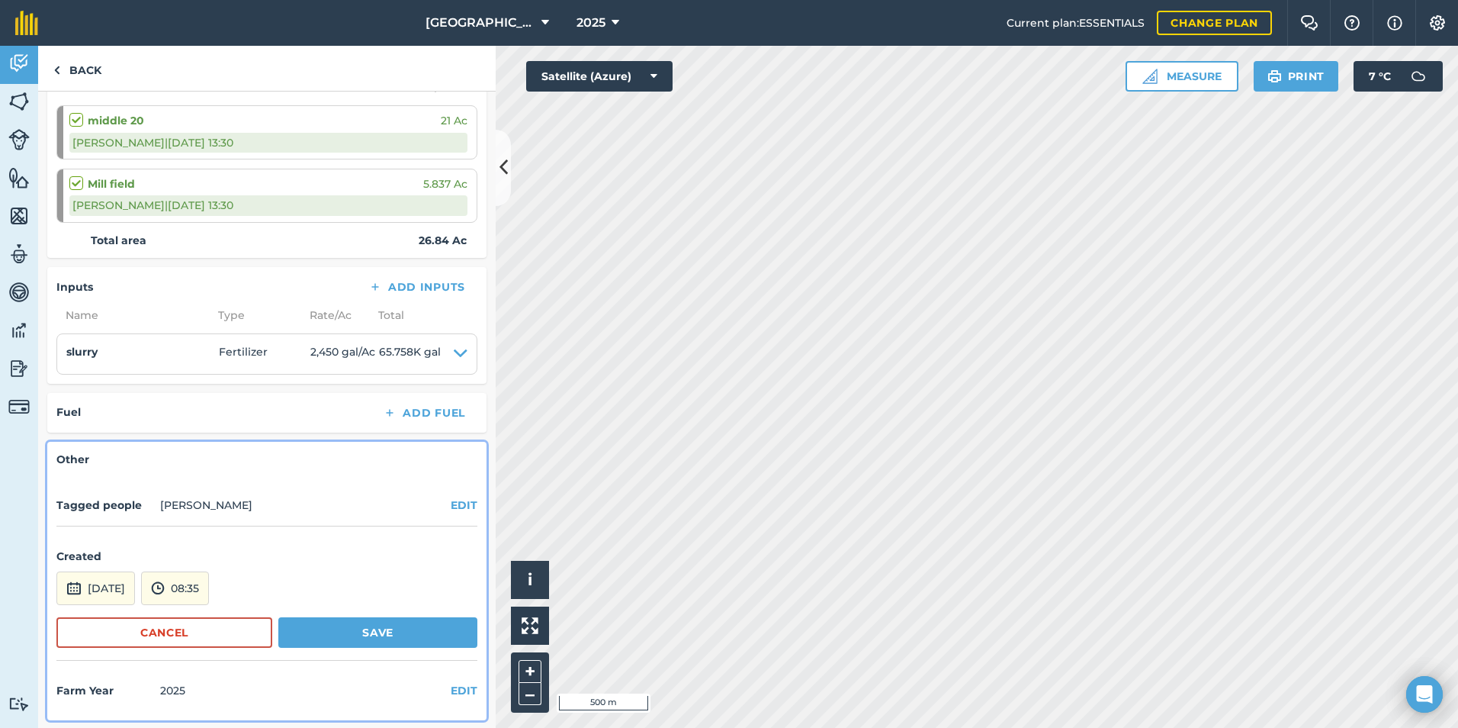
scroll to position [233, 0]
click at [135, 589] on button "[DATE]" at bounding box center [95, 587] width 79 height 34
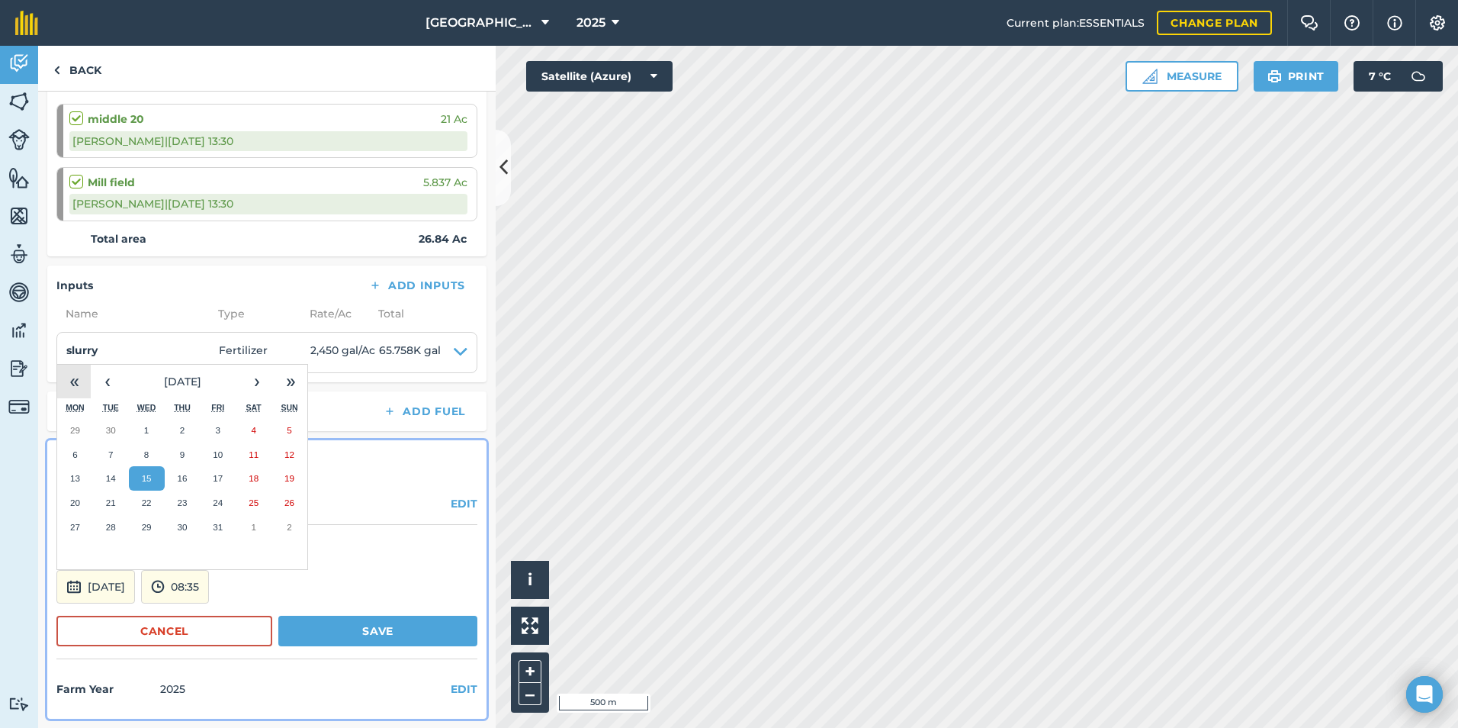
click at [69, 382] on button "«" at bounding box center [74, 382] width 34 height 34
click at [266, 381] on button "›" at bounding box center [257, 382] width 34 height 34
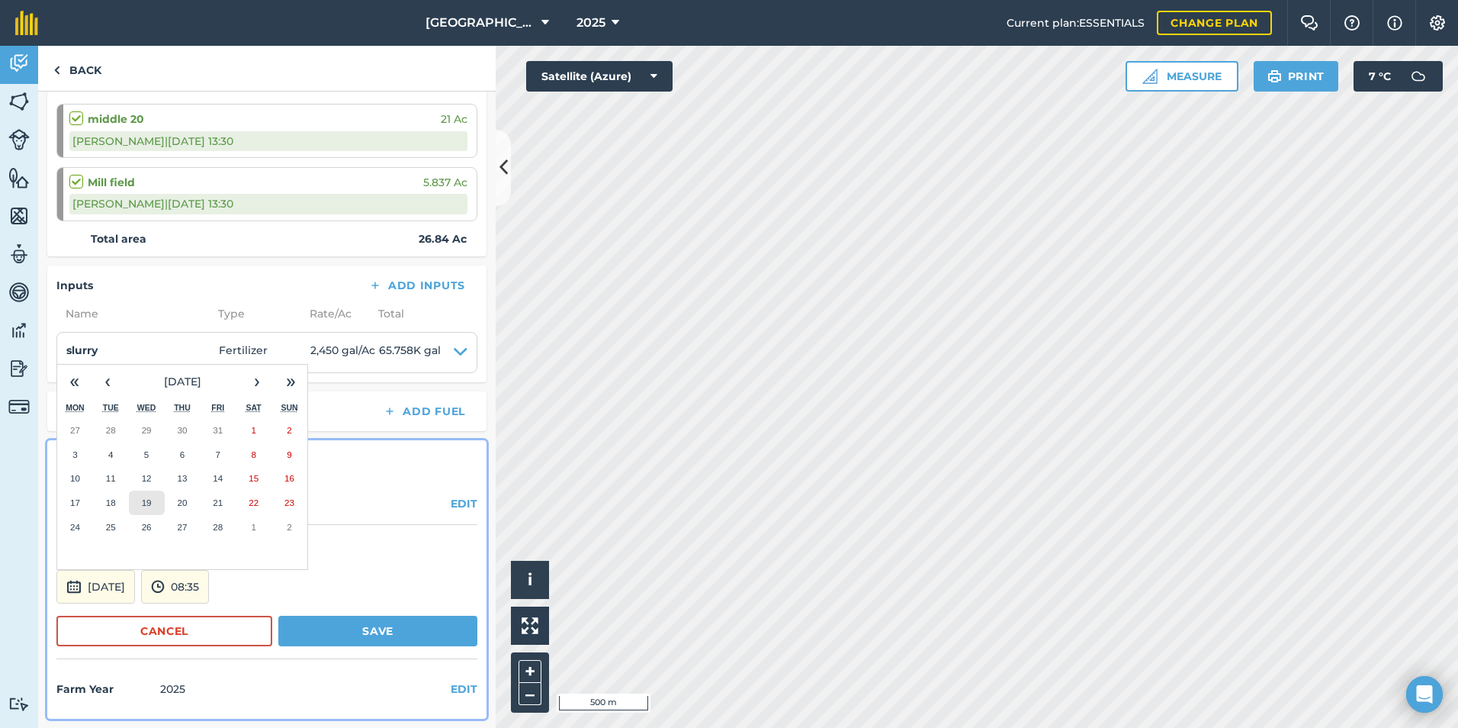
click at [144, 499] on abbr "19" at bounding box center [147, 502] width 10 height 10
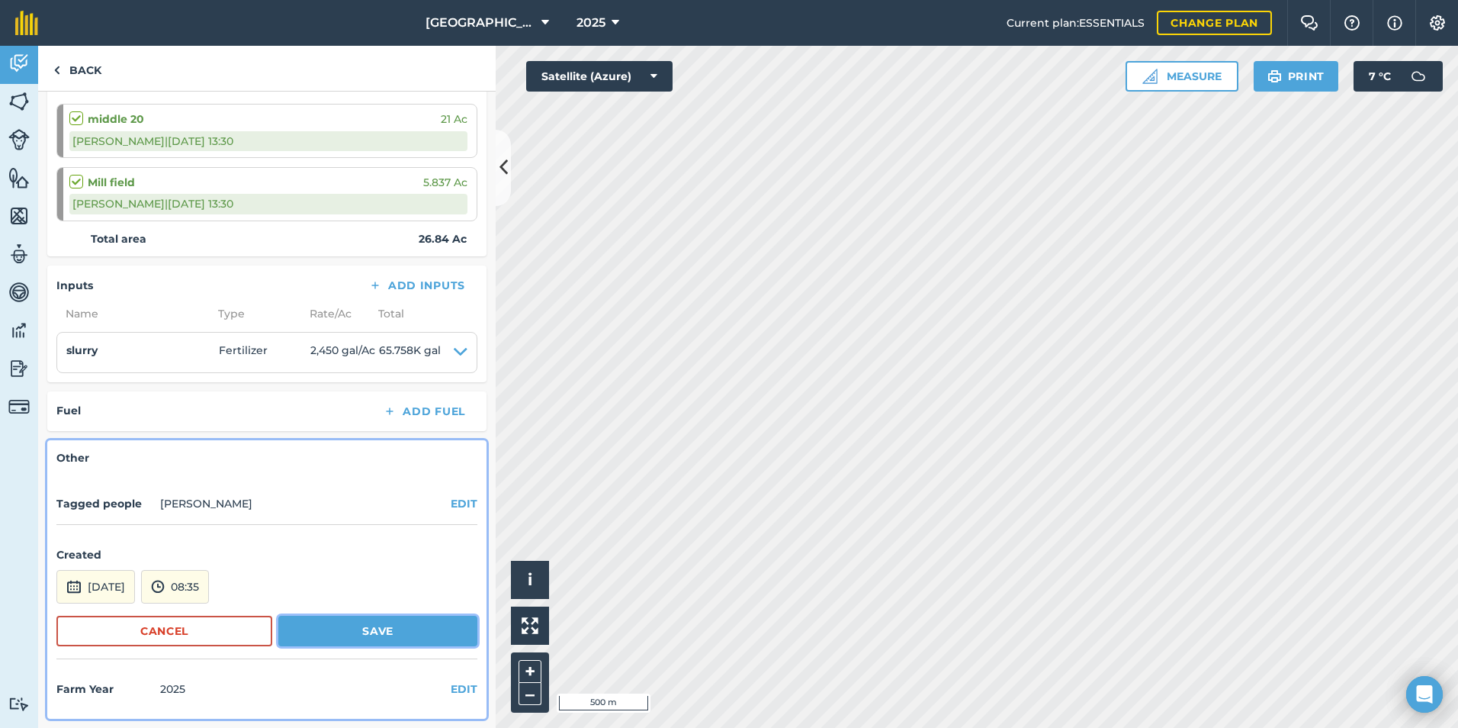
click at [333, 635] on button "Save" at bounding box center [377, 631] width 199 height 31
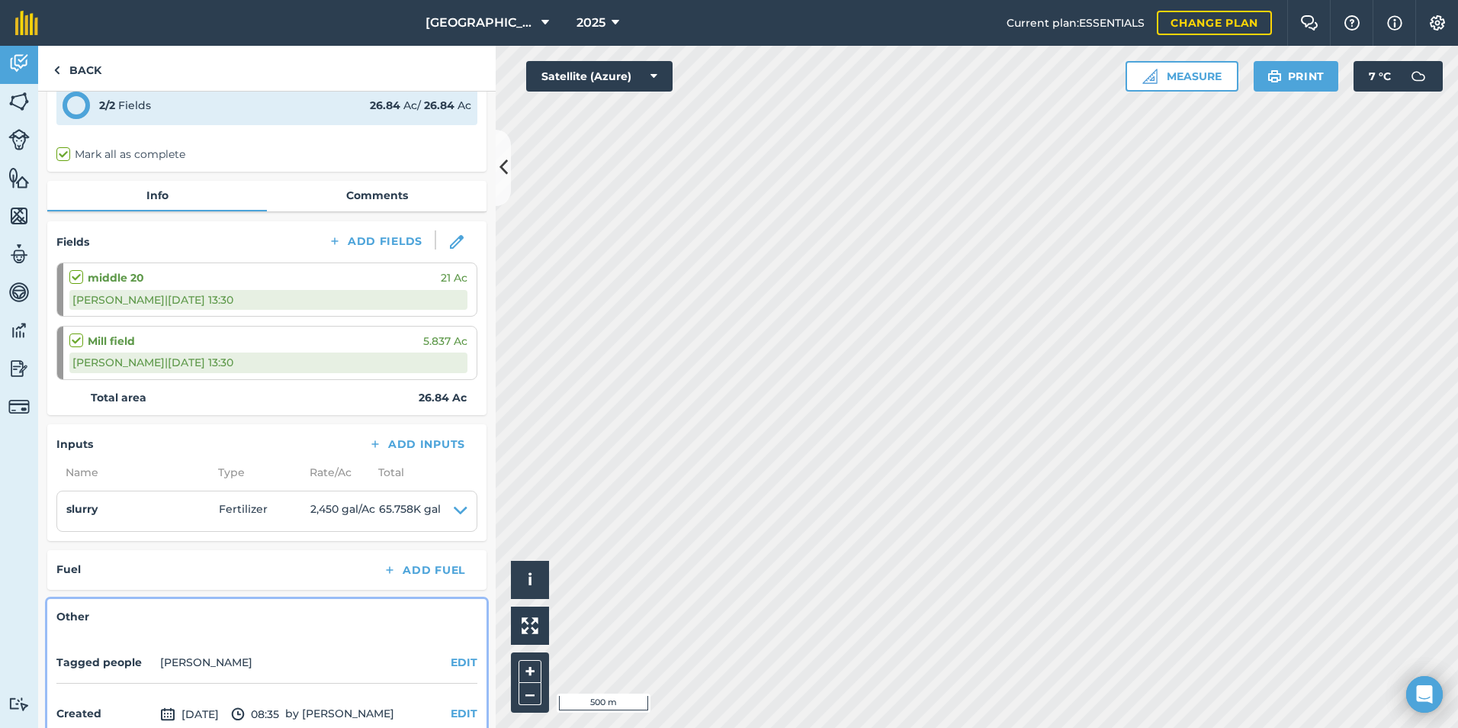
scroll to position [0, 0]
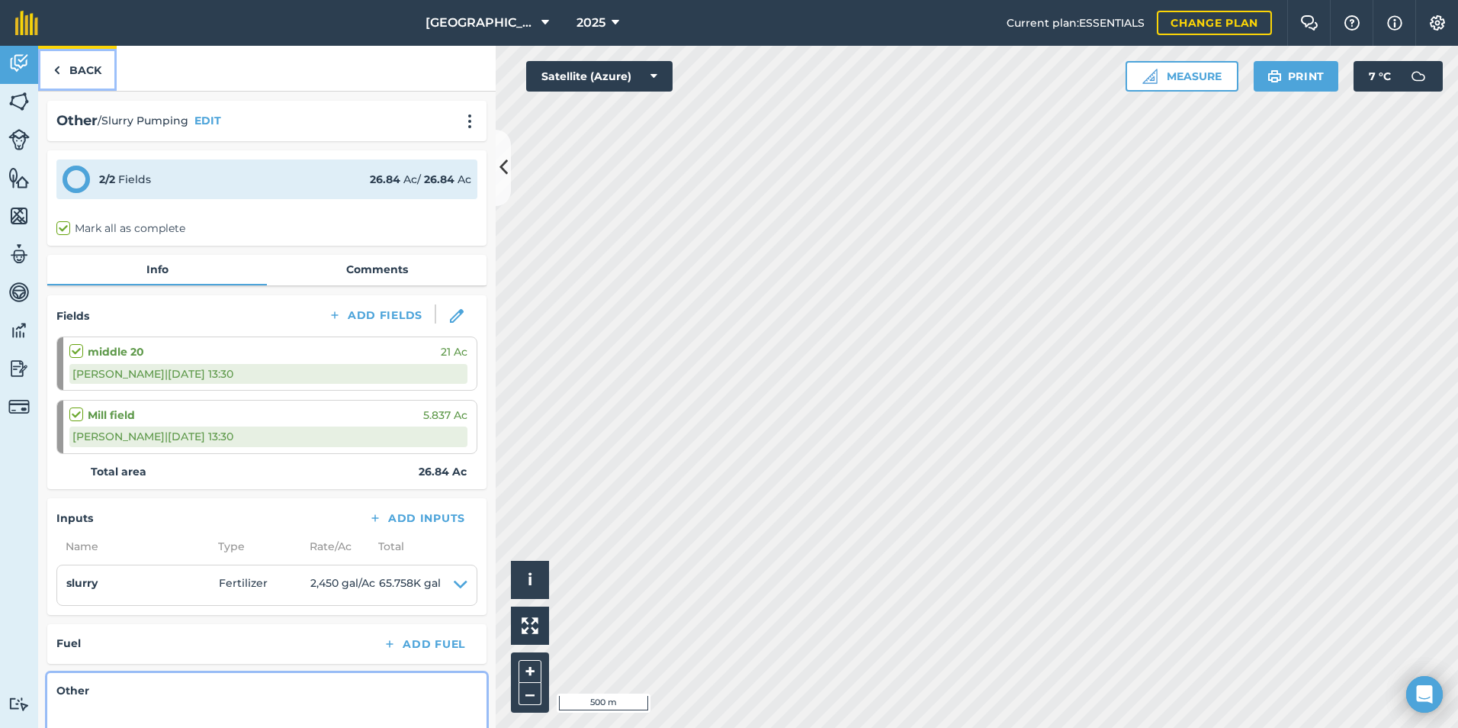
click at [68, 66] on link "Back" at bounding box center [77, 68] width 79 height 45
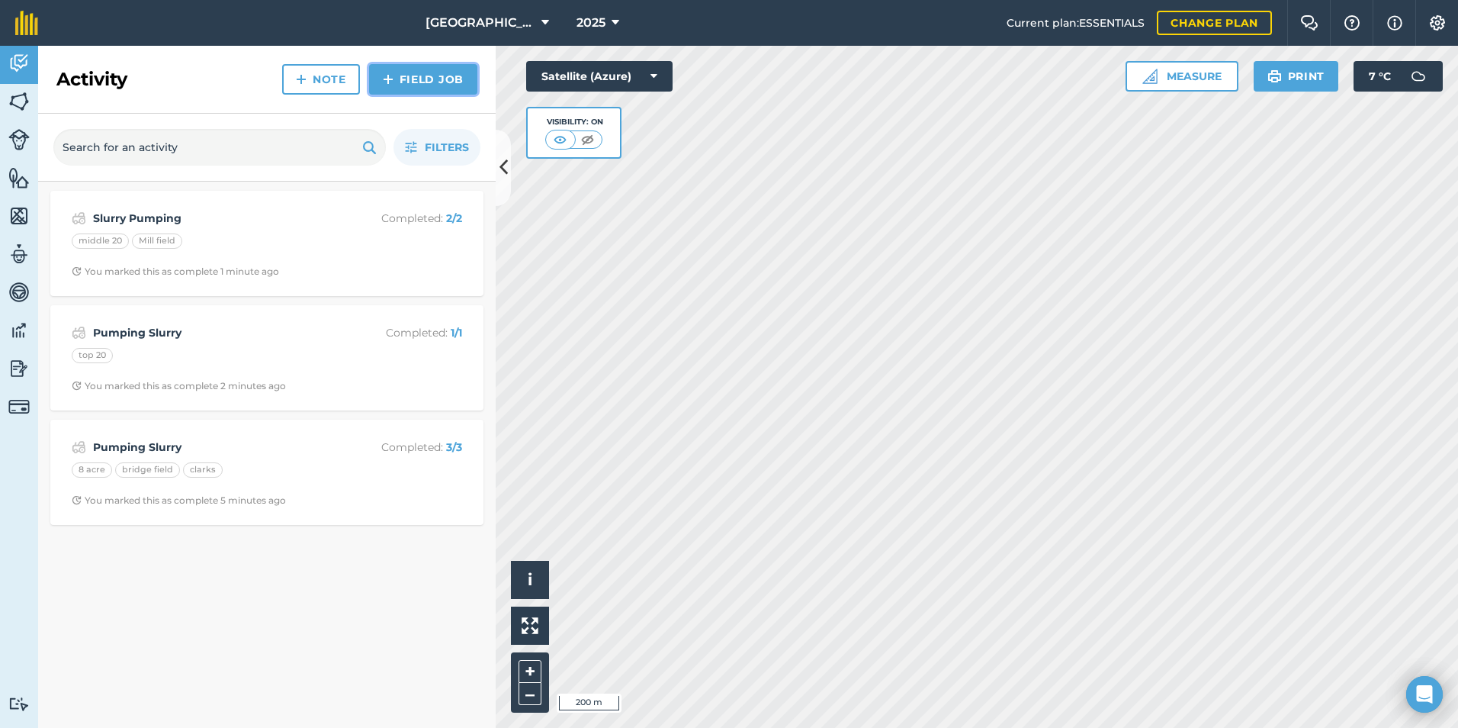
click at [391, 81] on img at bounding box center [388, 79] width 11 height 18
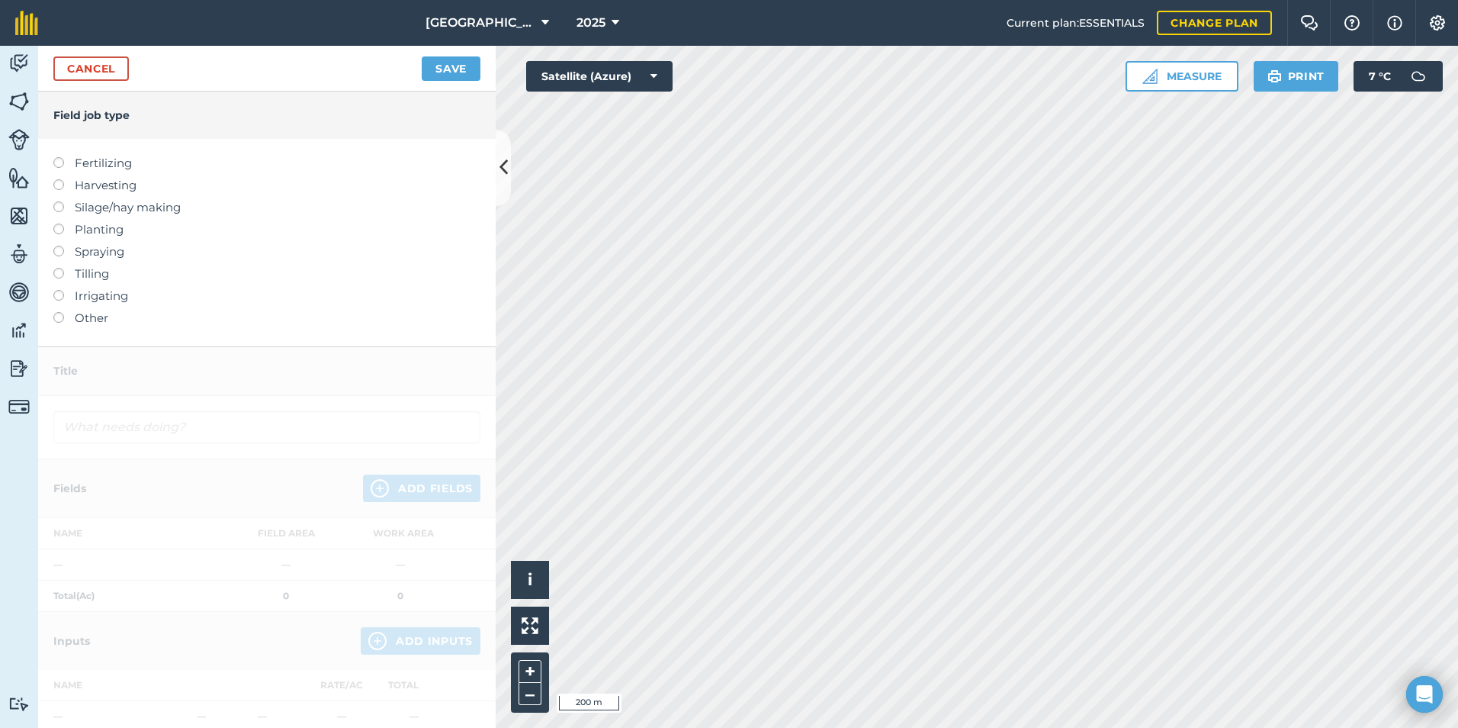
click at [71, 321] on label "Other" at bounding box center [266, 318] width 427 height 18
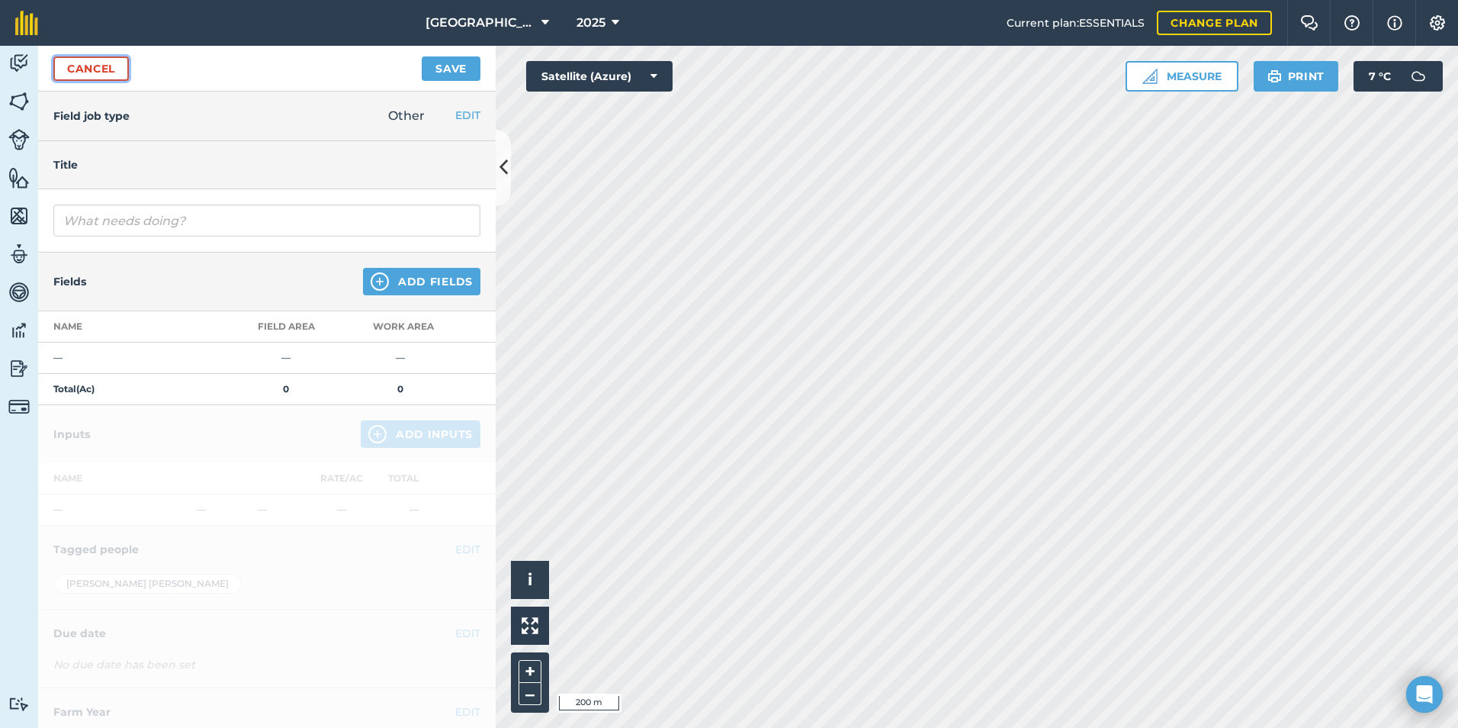
click at [80, 66] on link "Cancel" at bounding box center [91, 68] width 76 height 24
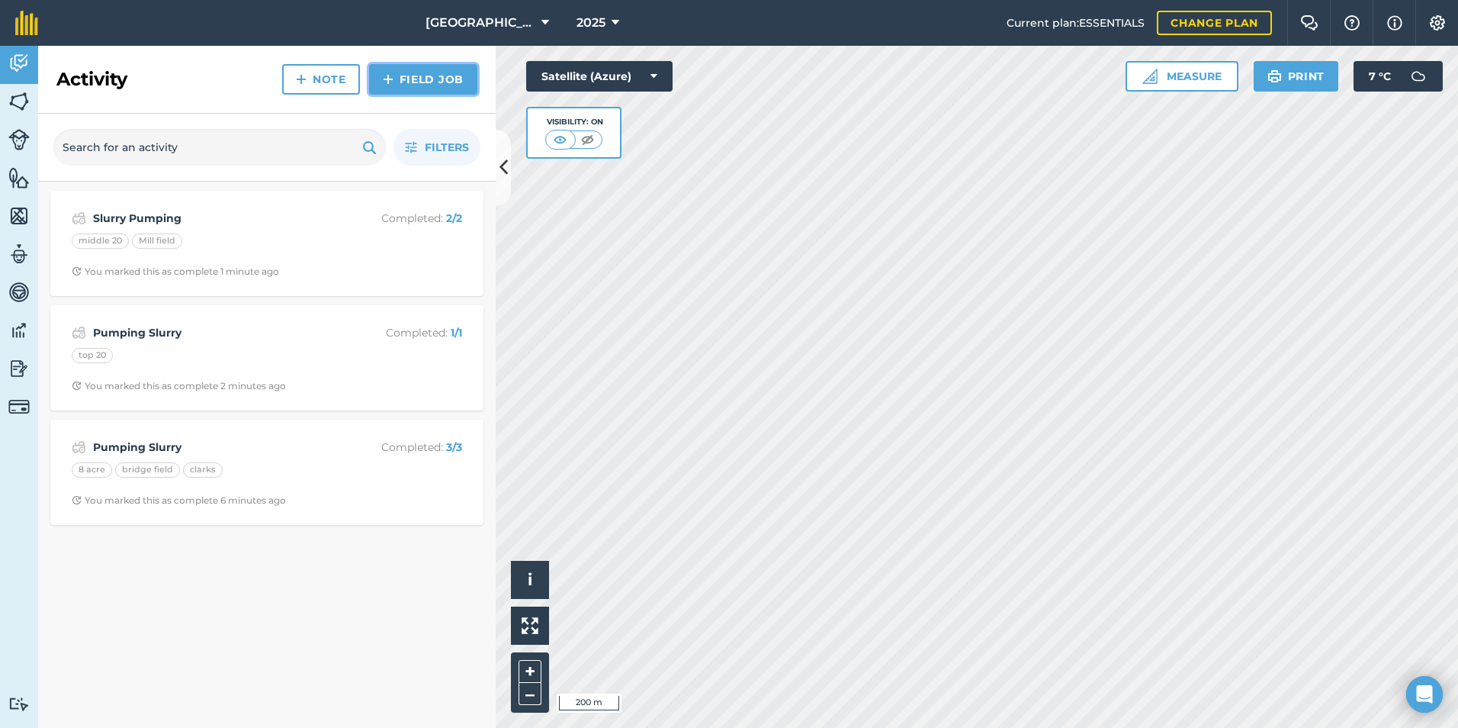
click at [420, 85] on link "Field Job" at bounding box center [423, 79] width 108 height 31
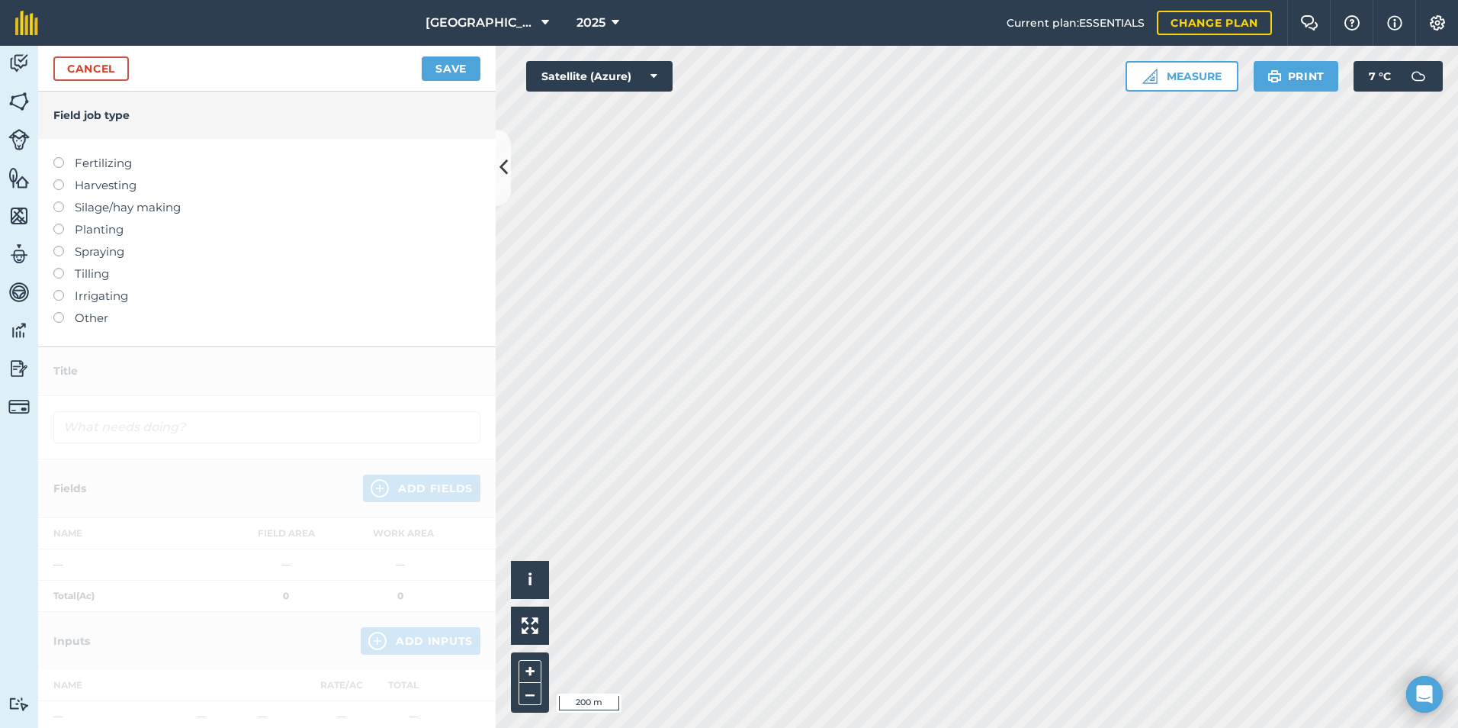
click at [69, 166] on label "Fertilizing" at bounding box center [266, 163] width 427 height 18
type input "Fertilizing"
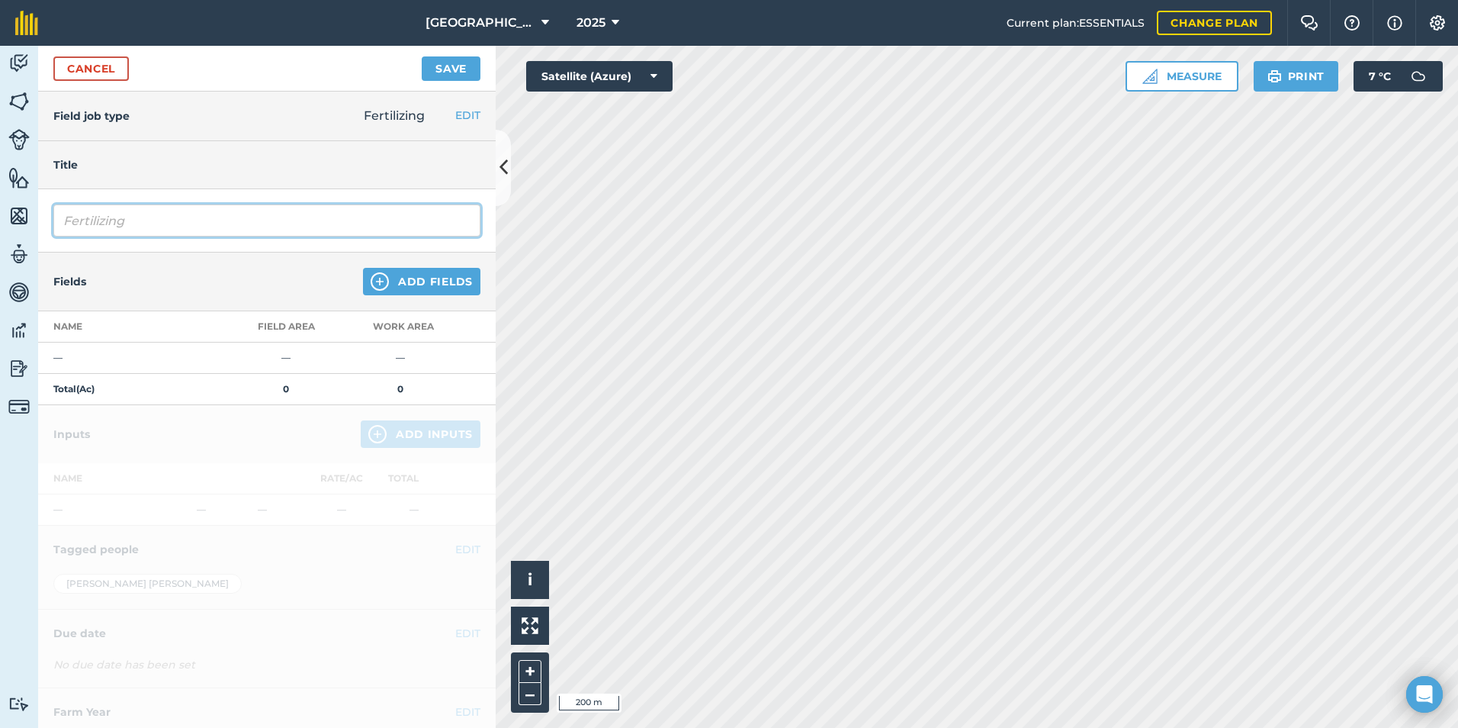
click at [85, 230] on input "Fertilizing" at bounding box center [266, 220] width 427 height 32
click at [272, 211] on input "Fertilizing" at bounding box center [266, 220] width 427 height 32
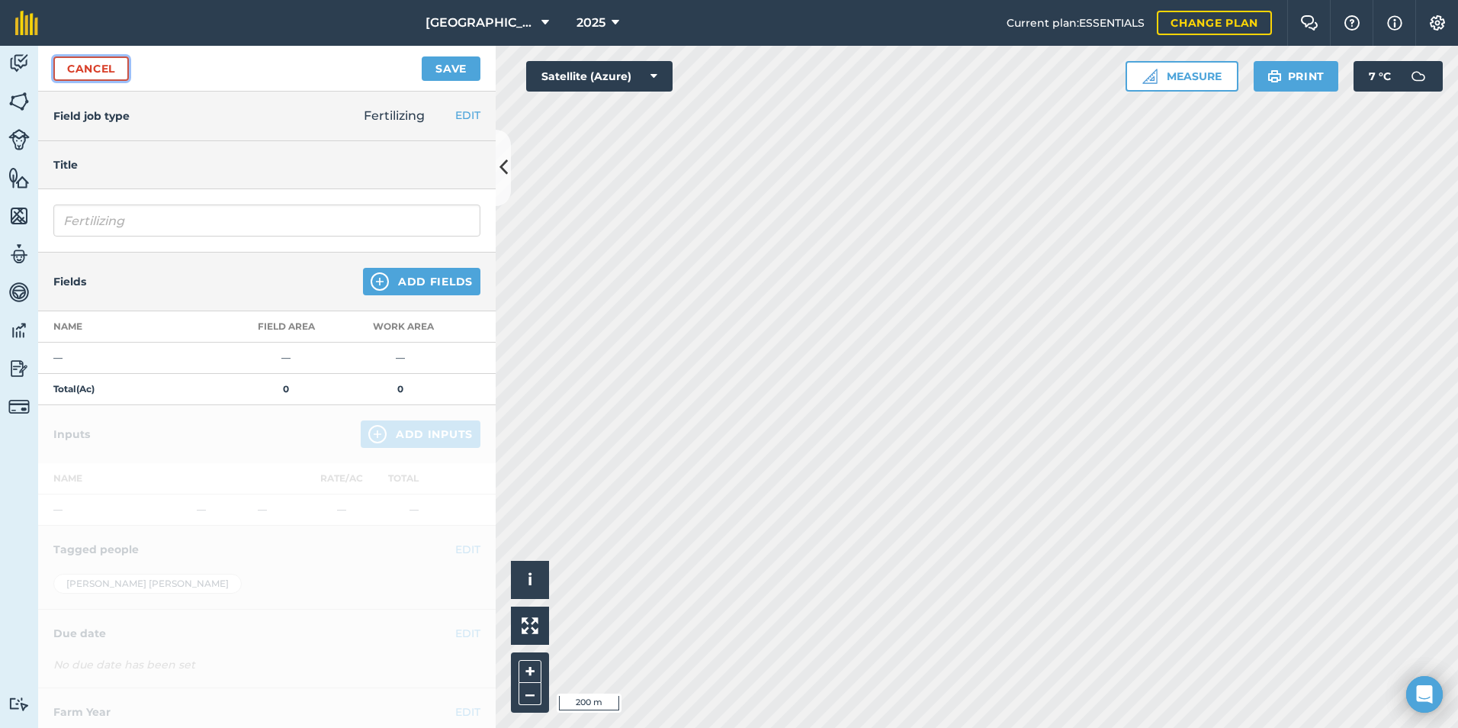
click at [80, 61] on link "Cancel" at bounding box center [91, 68] width 76 height 24
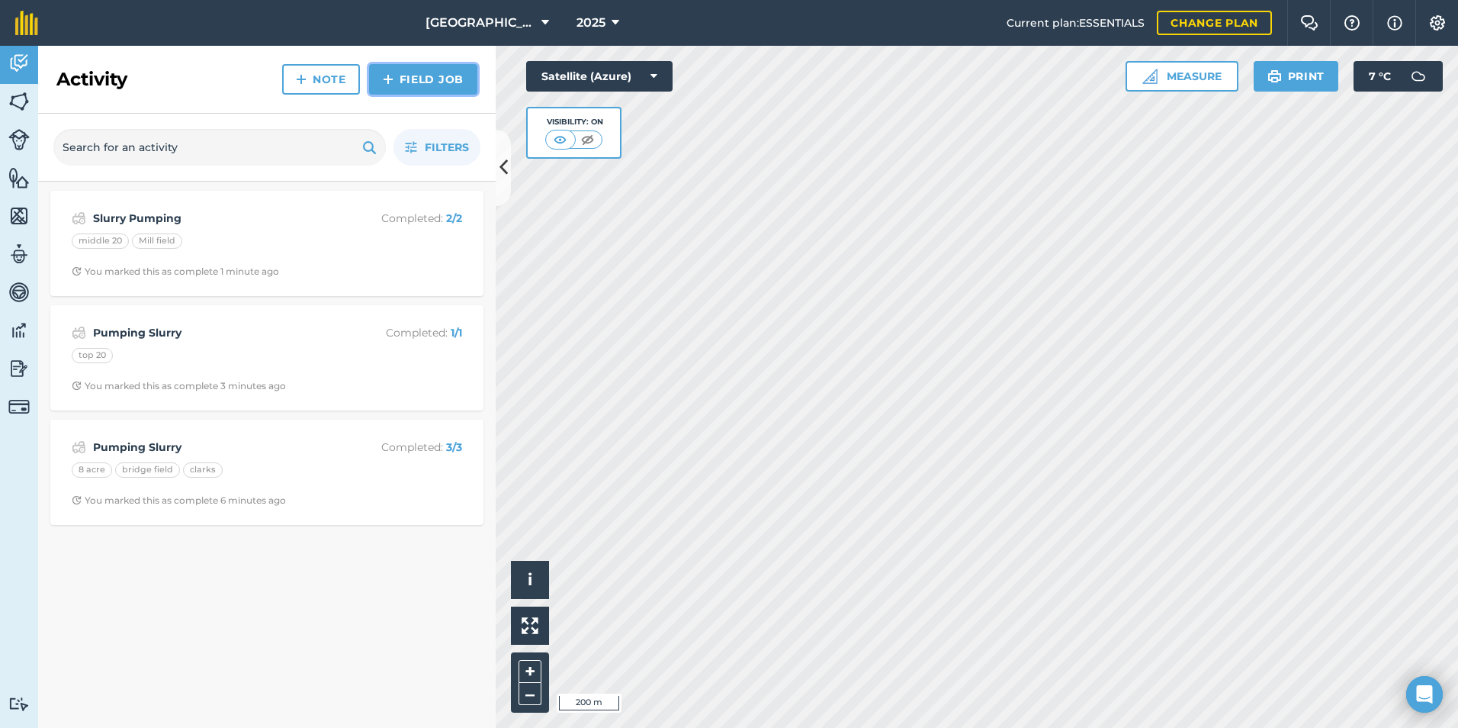
click at [416, 85] on link "Field Job" at bounding box center [423, 79] width 108 height 31
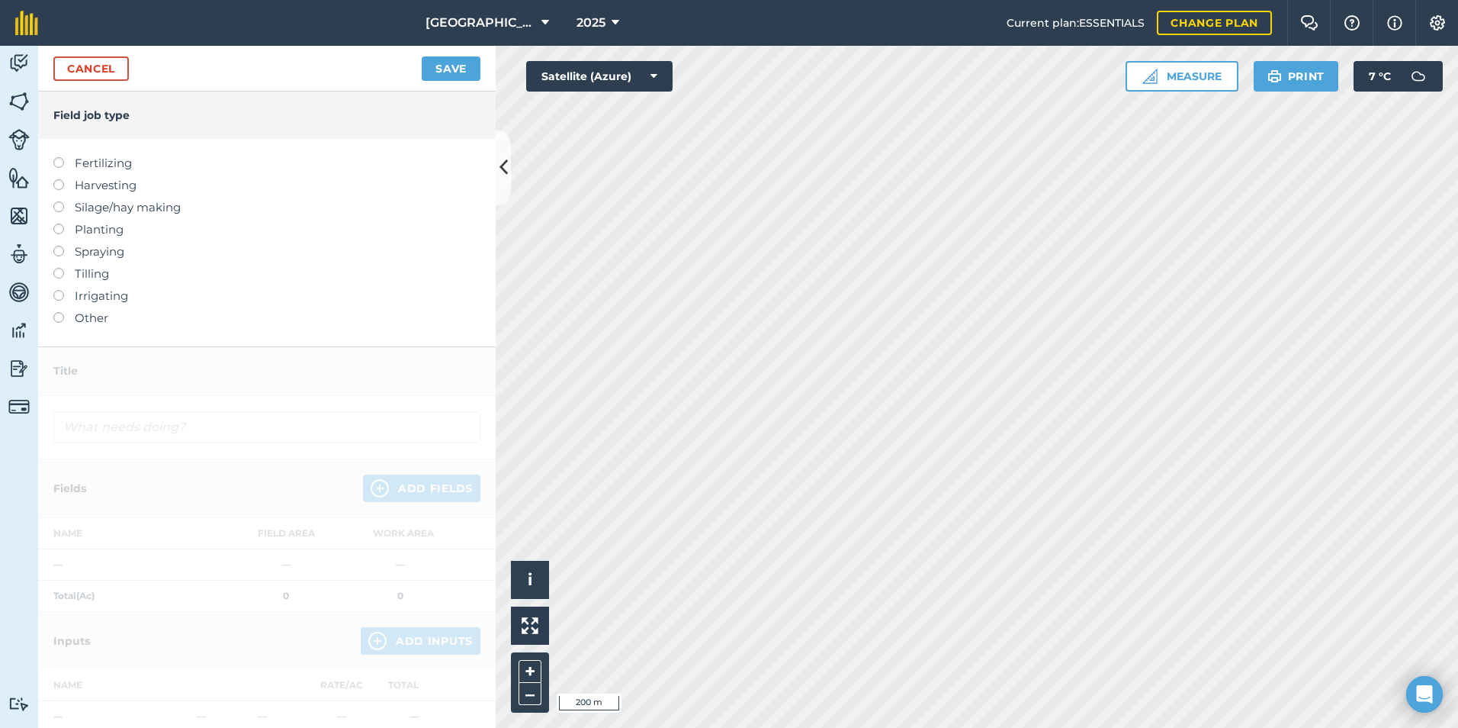
click at [85, 313] on label "Other" at bounding box center [266, 318] width 427 height 18
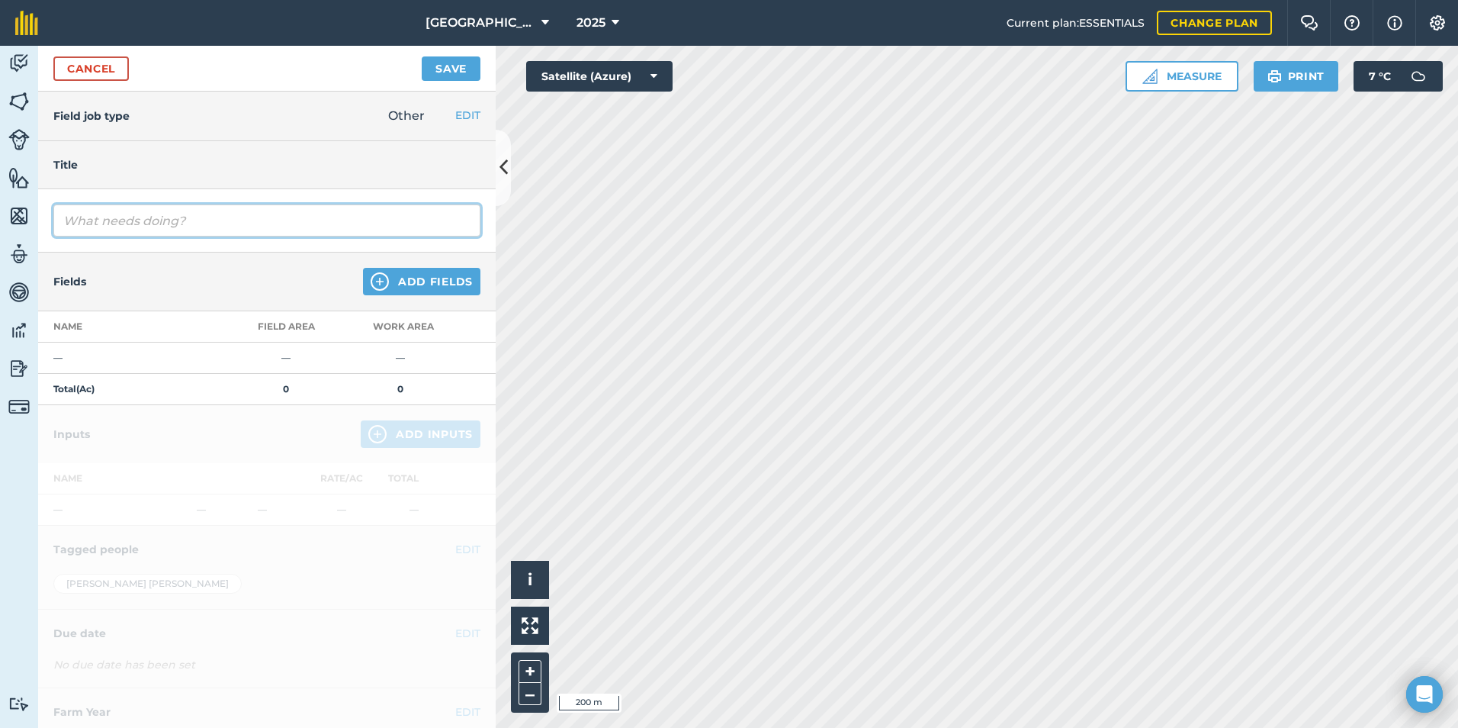
drag, startPoint x: 108, startPoint y: 226, endPoint x: 105, endPoint y: 234, distance: 9.2
click at [109, 232] on input "text" at bounding box center [266, 220] width 427 height 32
type input "Box Muck"
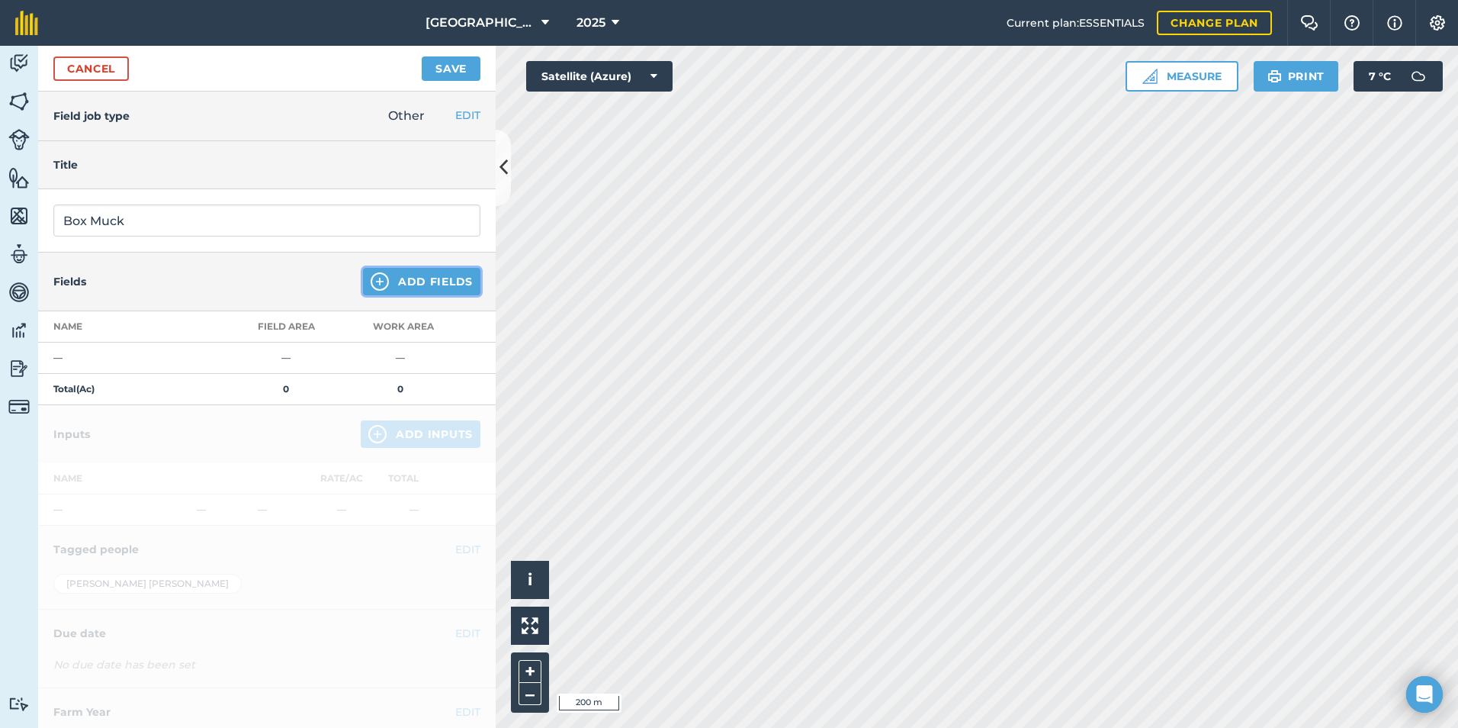
click at [443, 281] on button "Add Fields" at bounding box center [421, 281] width 117 height 27
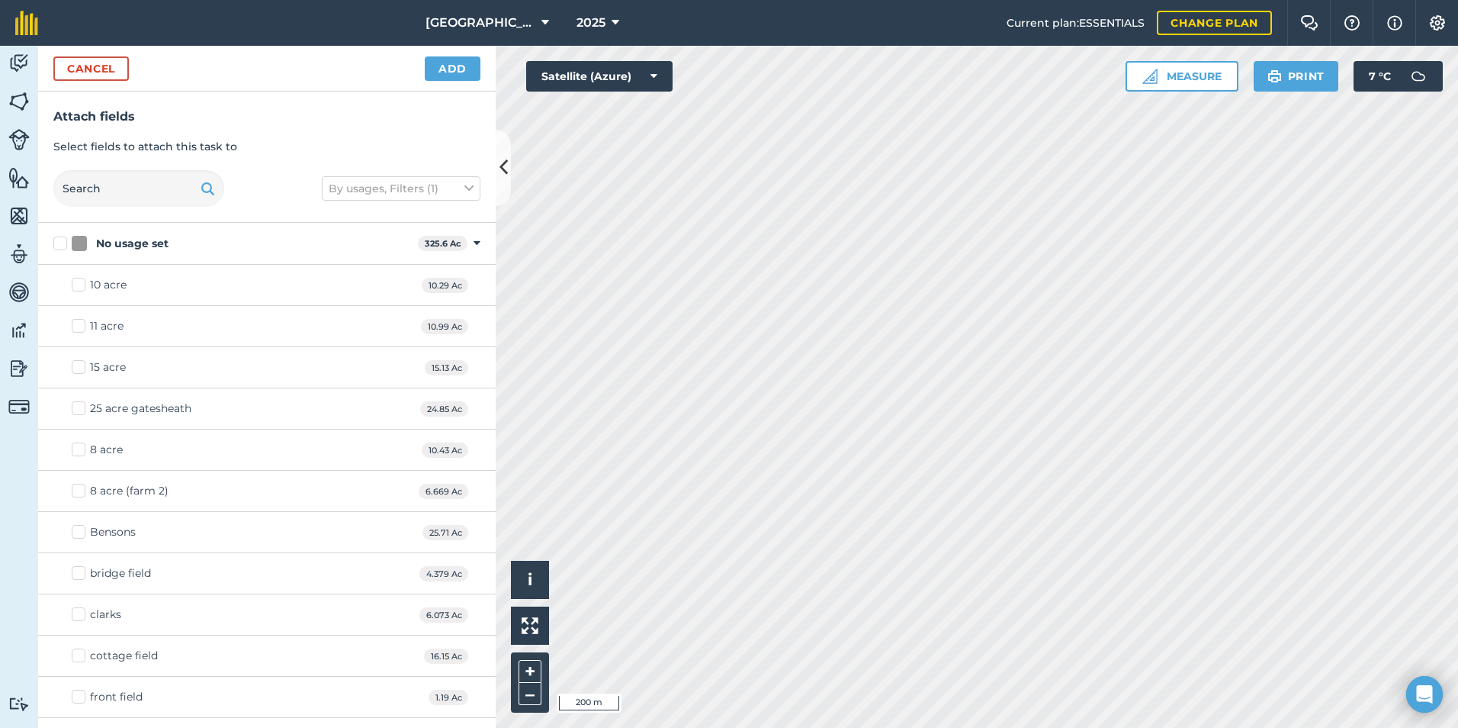
checkbox input "true"
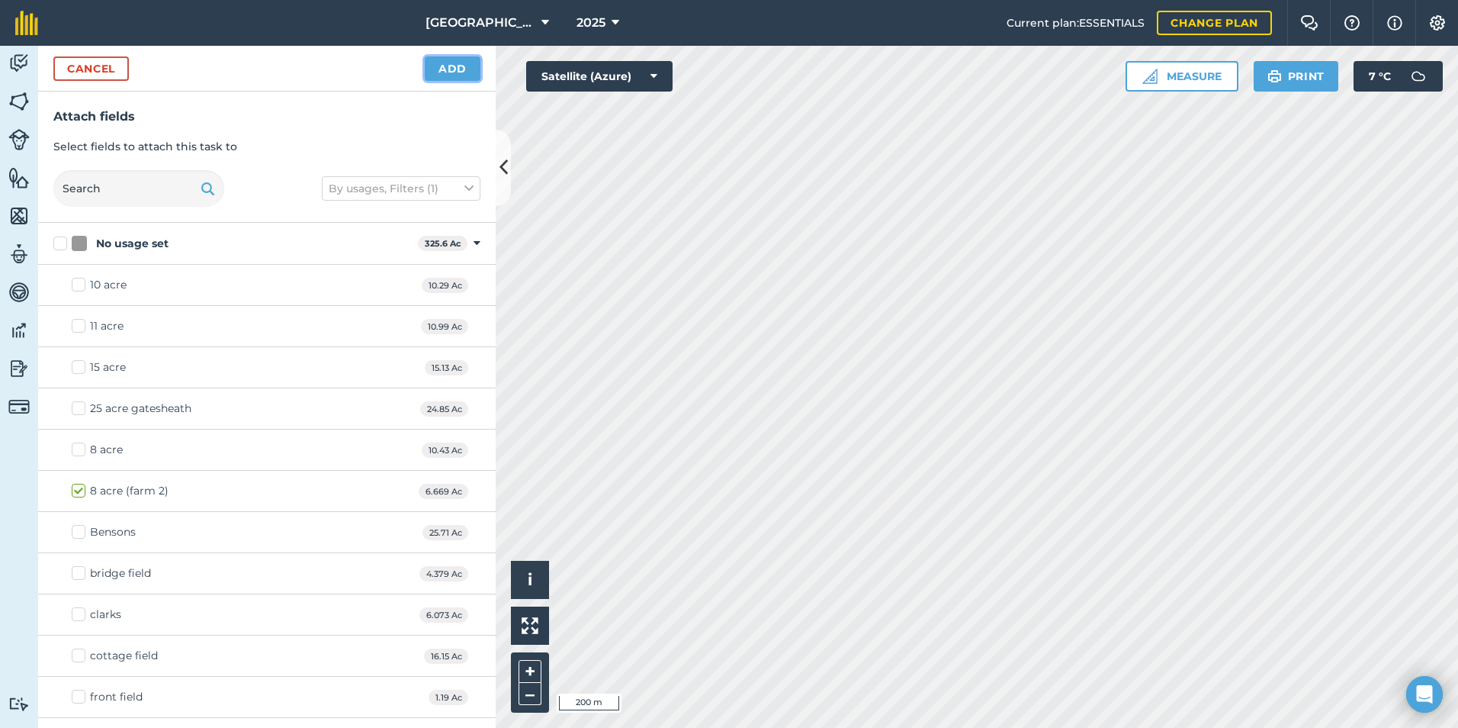
click at [438, 76] on button "Add" at bounding box center [453, 68] width 56 height 24
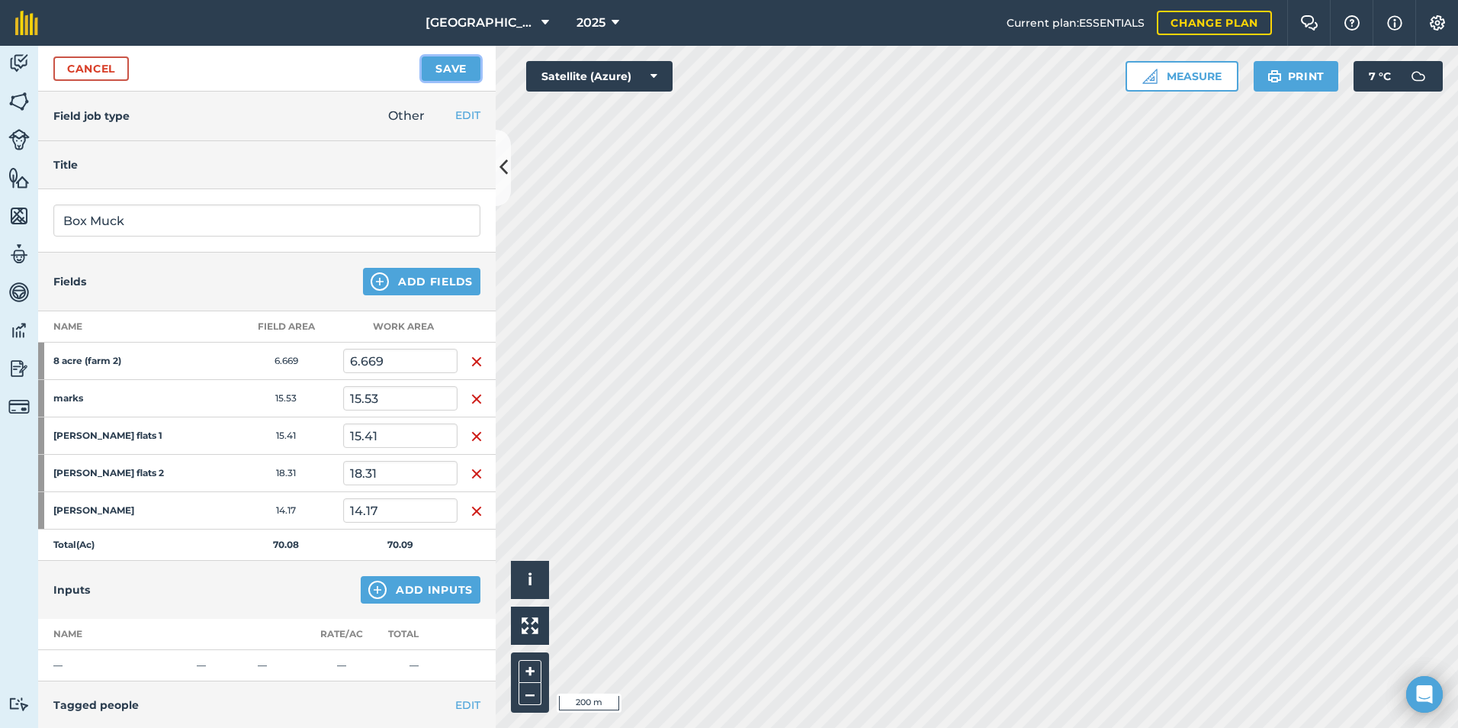
click at [443, 70] on button "Save" at bounding box center [451, 68] width 59 height 24
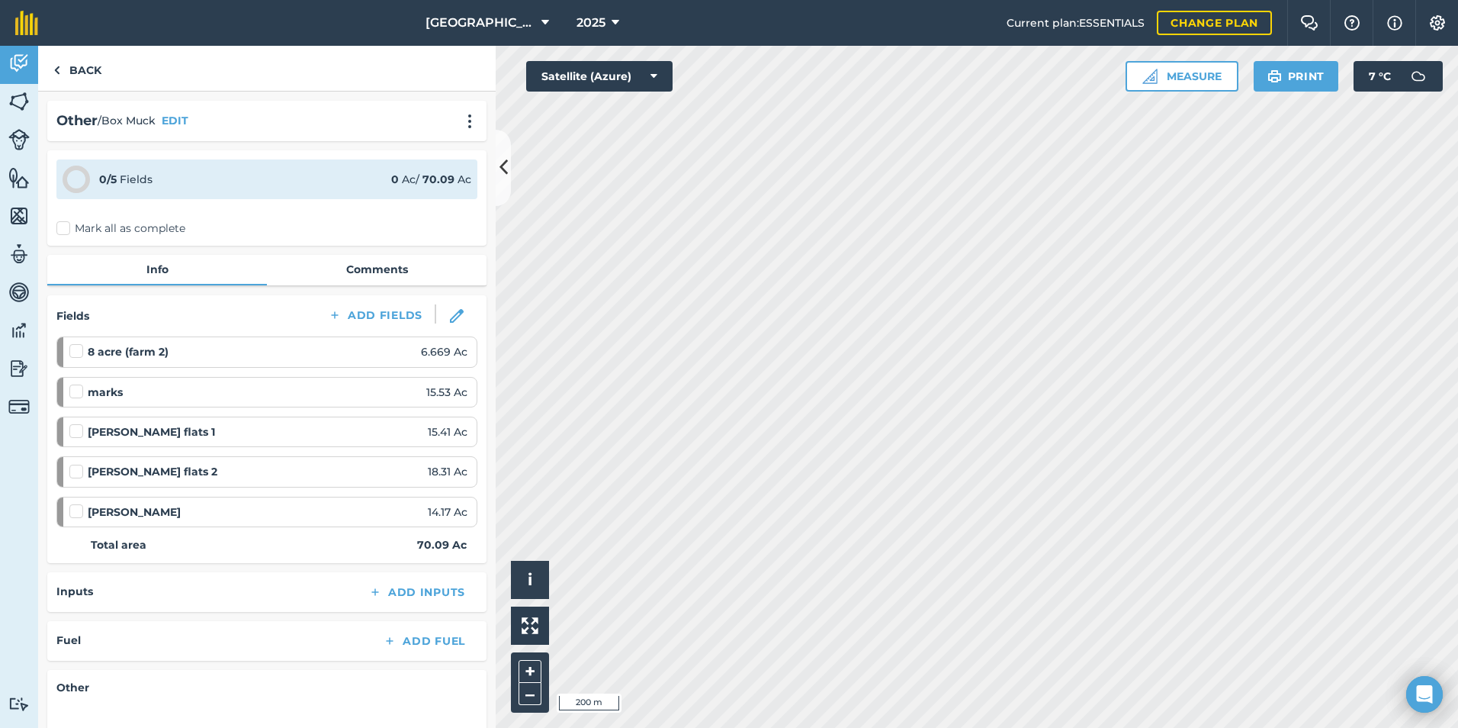
click at [98, 228] on label "Mark all as complete" at bounding box center [120, 228] width 129 height 16
click at [66, 228] on input "Mark all as complete" at bounding box center [61, 225] width 10 height 10
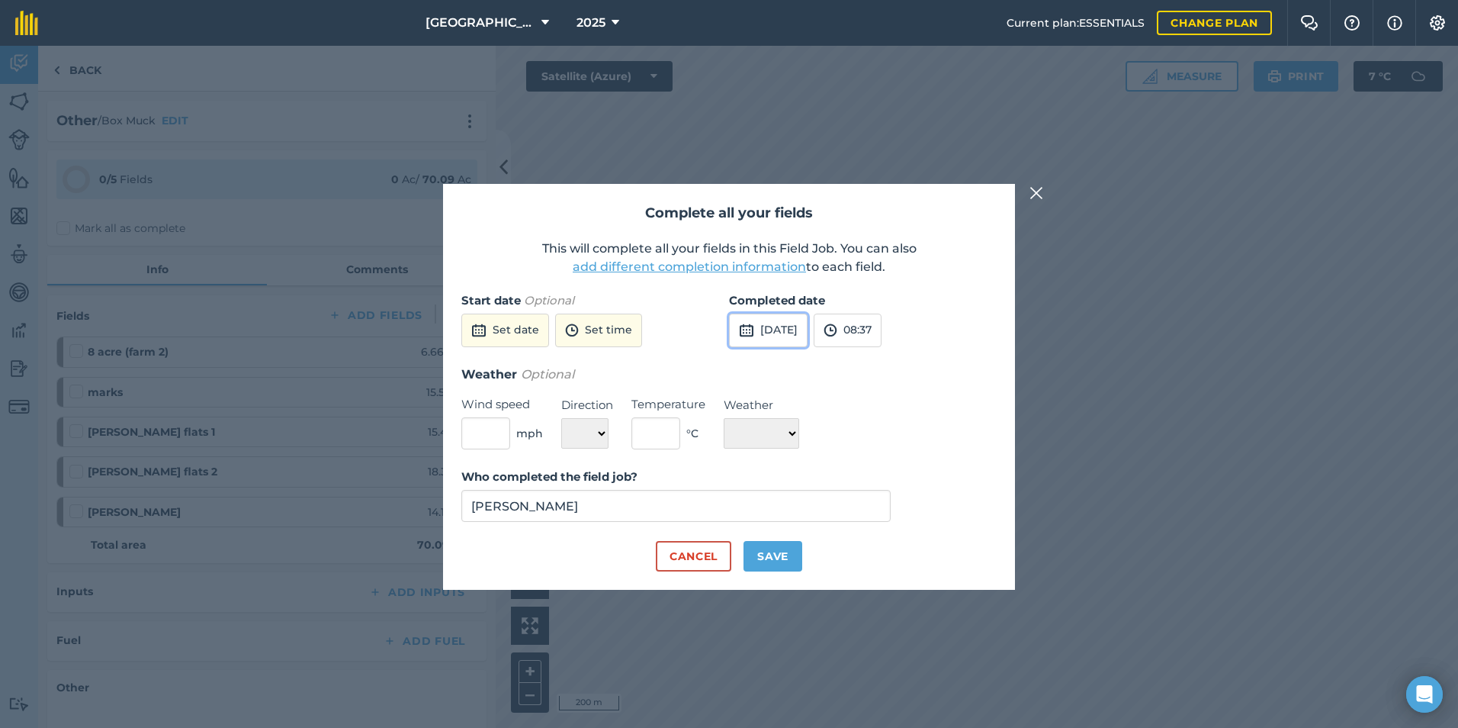
click at [808, 326] on button "[DATE]" at bounding box center [768, 331] width 79 height 34
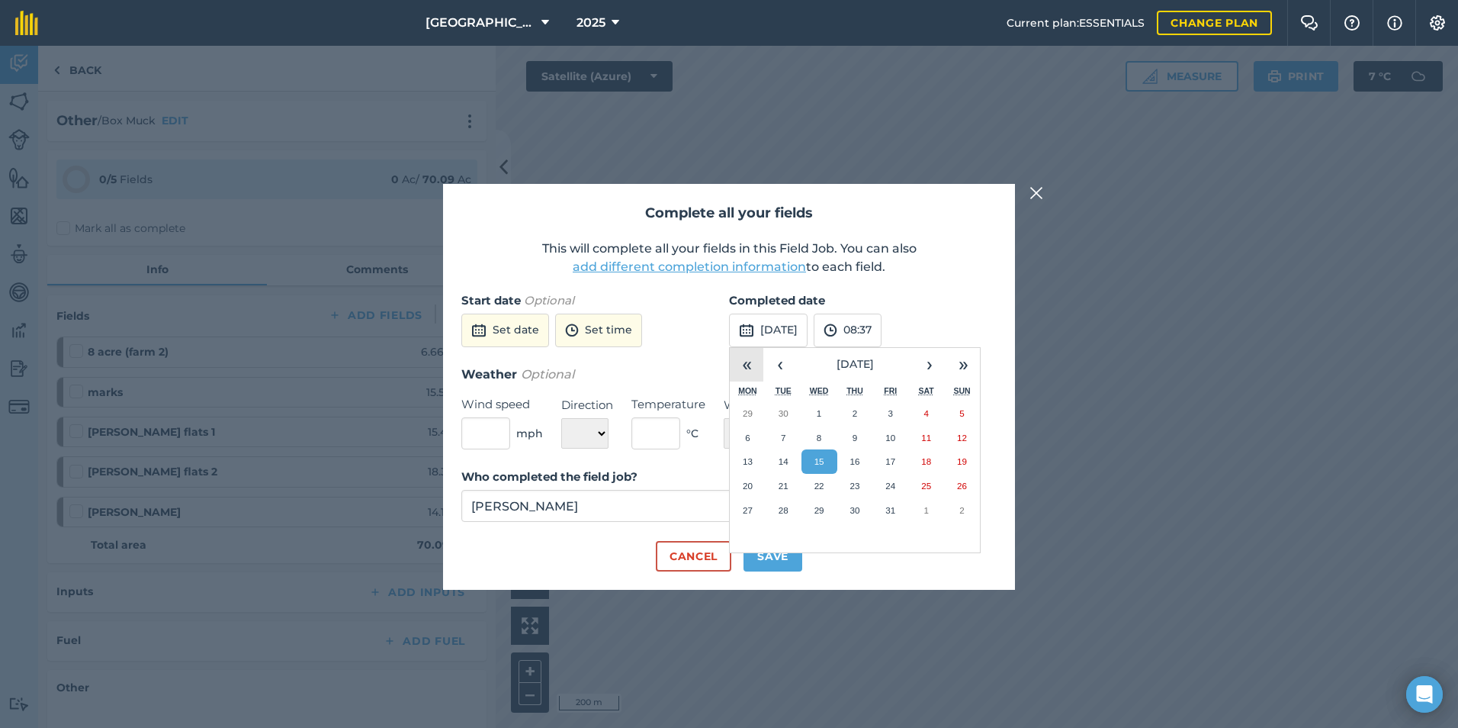
click at [750, 362] on button "«" at bounding box center [747, 365] width 34 height 34
click at [920, 361] on button "›" at bounding box center [930, 365] width 34 height 34
click at [917, 362] on button "›" at bounding box center [930, 365] width 34 height 34
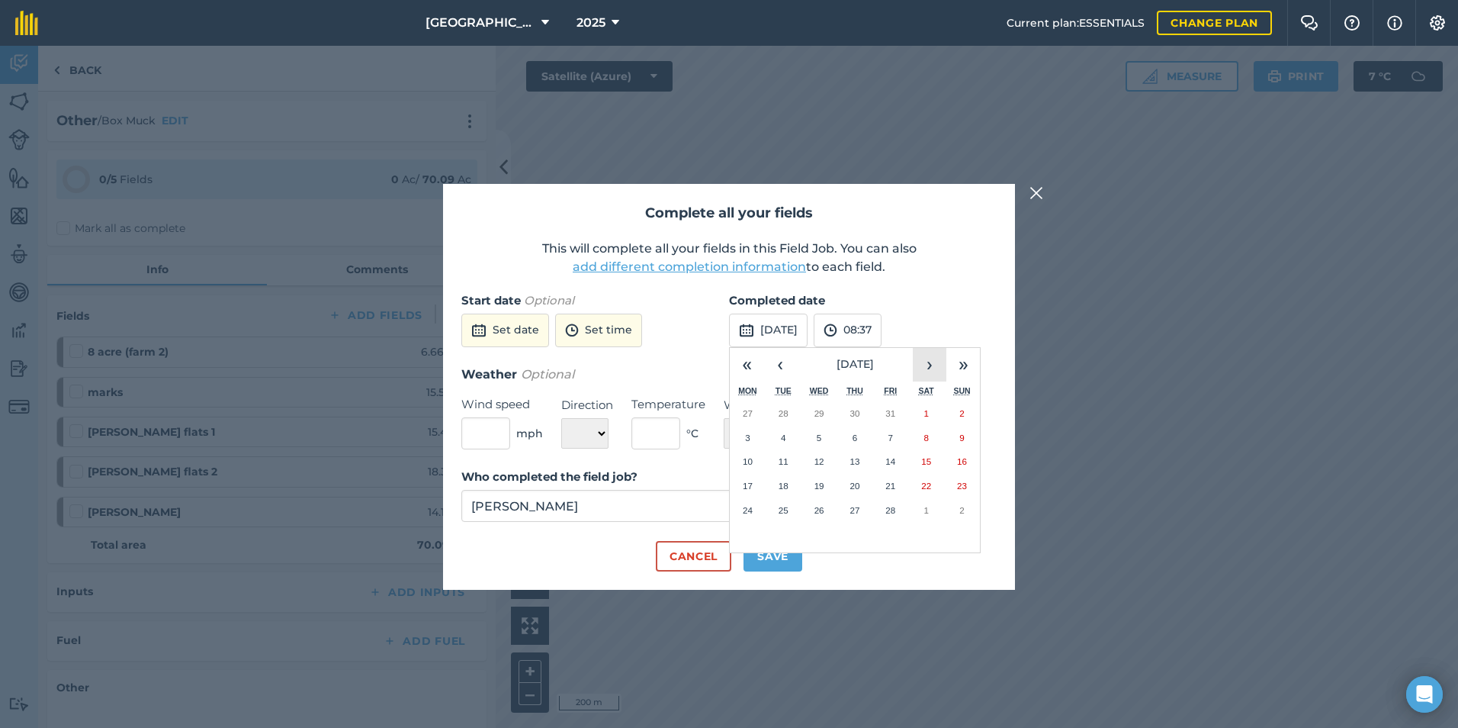
click at [924, 359] on button "›" at bounding box center [930, 365] width 34 height 34
click at [783, 370] on button "‹" at bounding box center [781, 365] width 34 height 34
click at [894, 461] on abbr "14" at bounding box center [891, 461] width 10 height 10
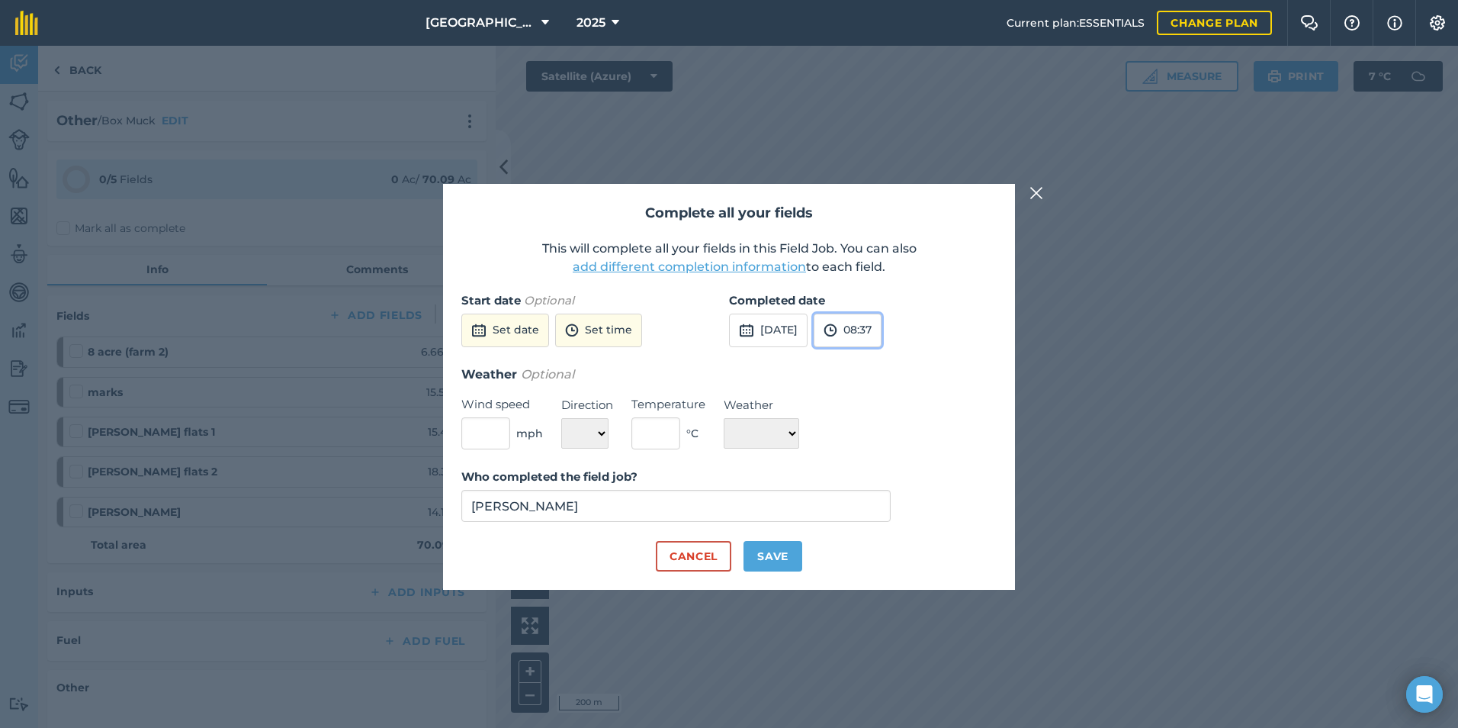
click at [875, 325] on button "08:37" at bounding box center [848, 331] width 68 height 34
click at [876, 433] on button "17:30" at bounding box center [851, 428] width 72 height 24
click at [773, 555] on button "Save" at bounding box center [773, 556] width 59 height 31
checkbox input "true"
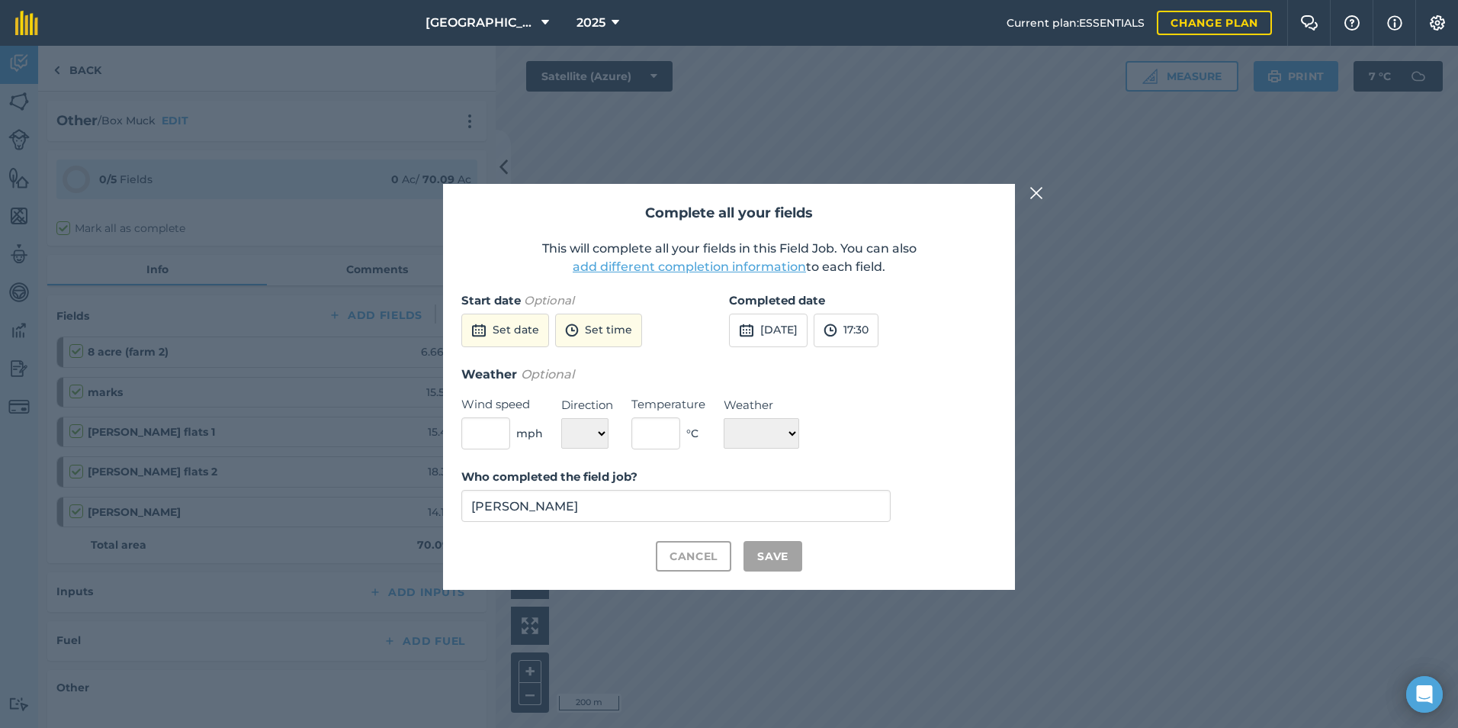
checkbox input "true"
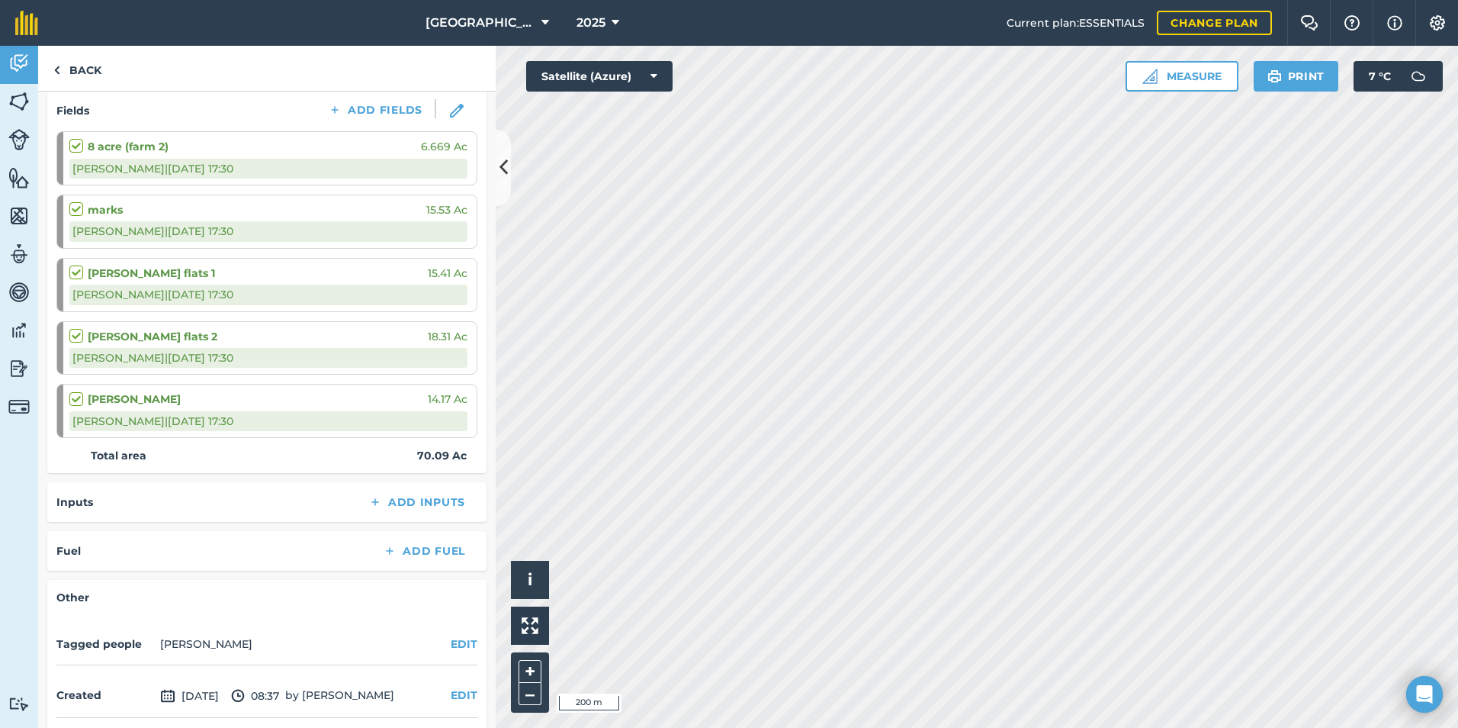
scroll to position [265, 0]
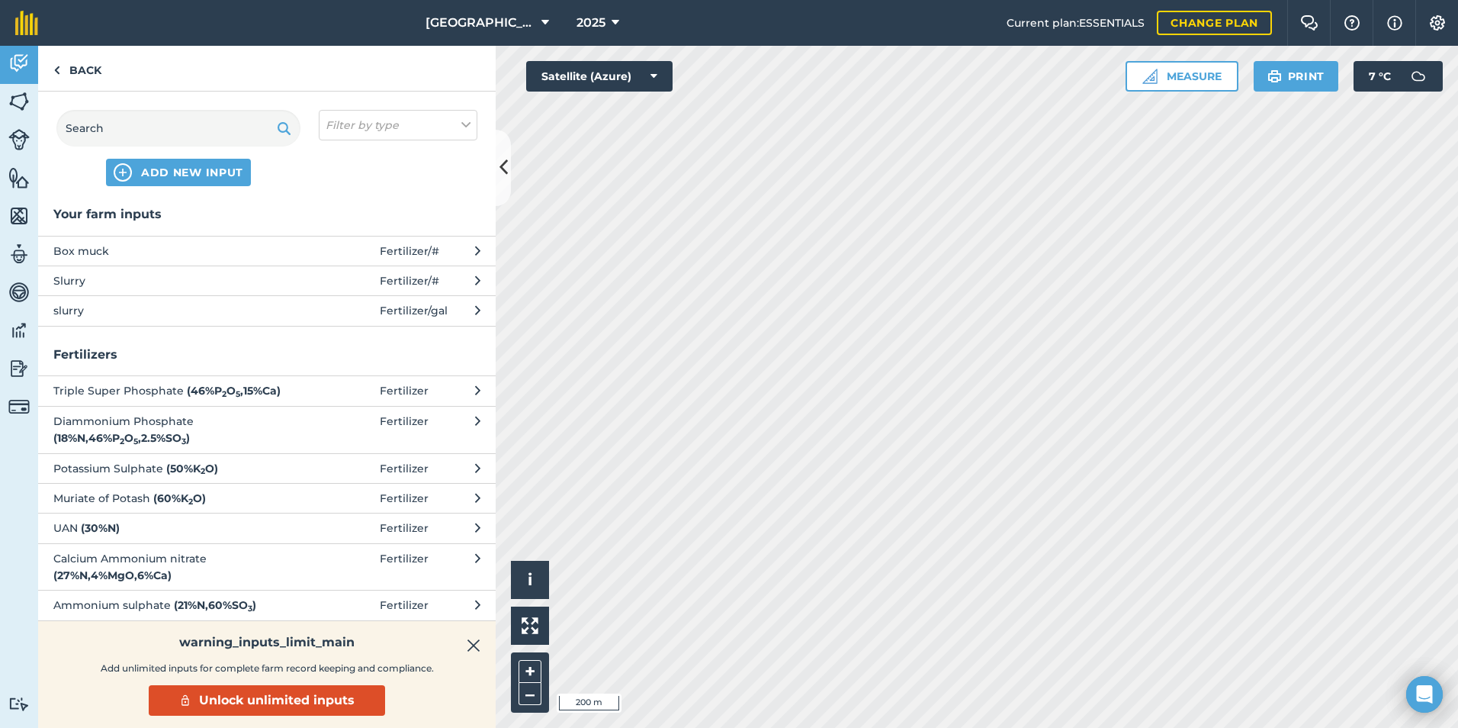
click at [122, 253] on span "Box muck" at bounding box center [177, 251] width 249 height 17
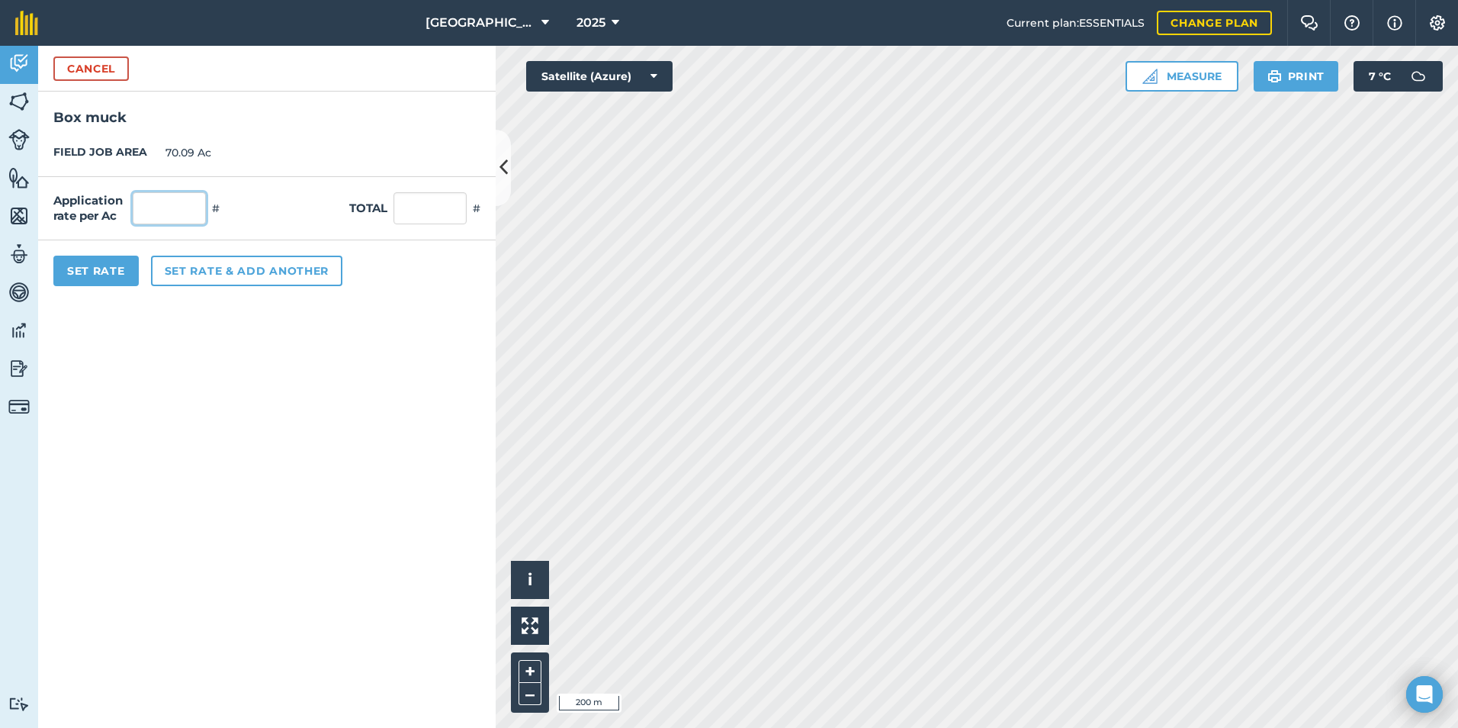
click at [166, 217] on input "text" at bounding box center [169, 208] width 73 height 32
type input "3"
type input "210.27"
click at [317, 432] on form "Cancel Box muck FIELD JOB AREA 70.09 Ac Application rate per Ac 3 # Total 210.2…" at bounding box center [267, 387] width 458 height 682
click at [127, 273] on button "Set Rate" at bounding box center [95, 271] width 85 height 31
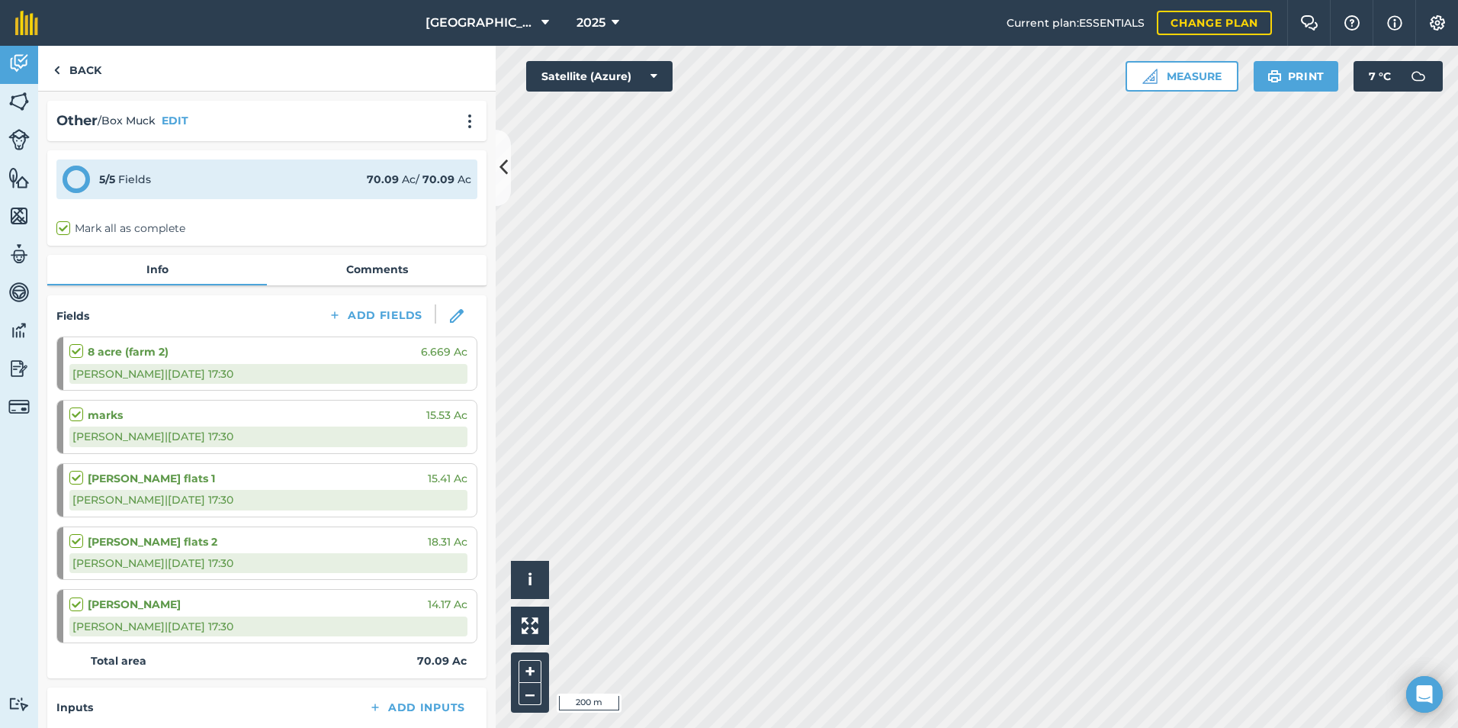
scroll to position [341, 0]
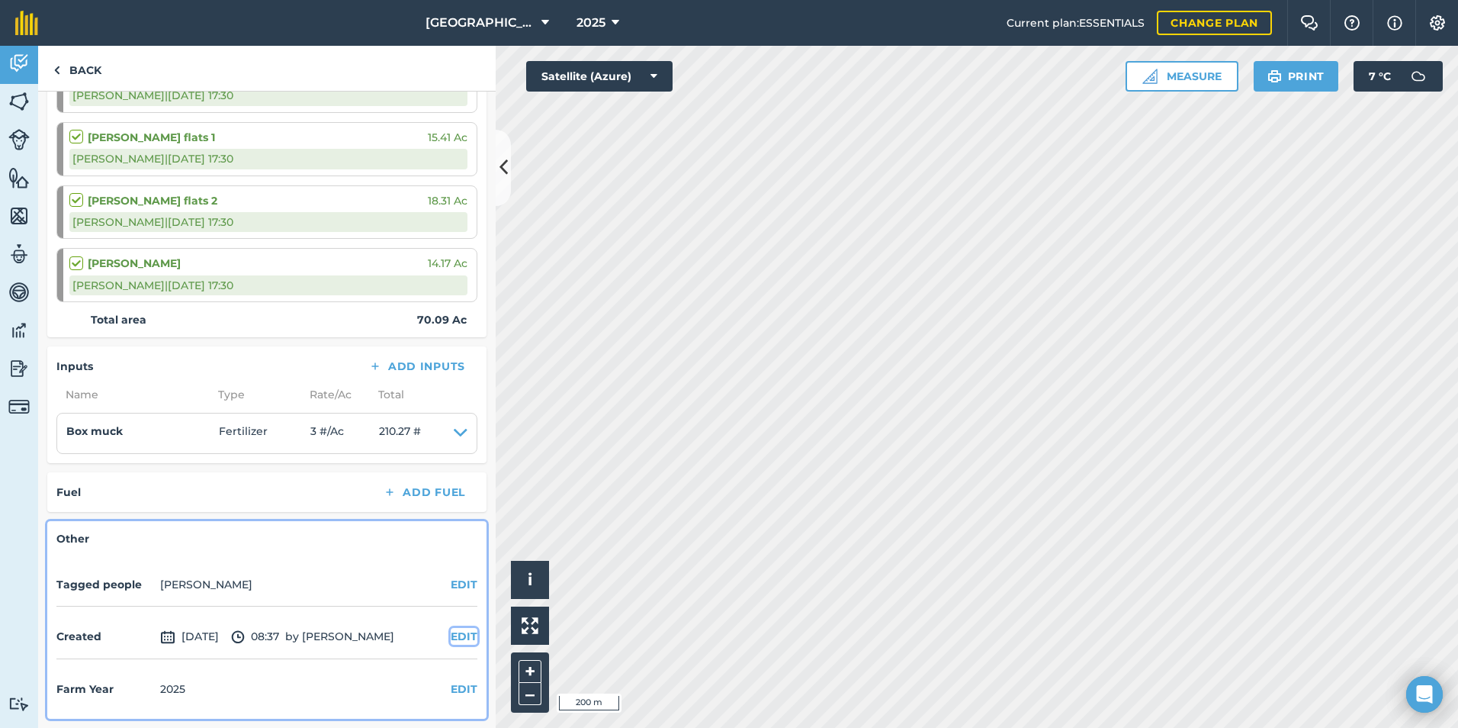
click at [461, 635] on button "EDIT" at bounding box center [464, 636] width 27 height 17
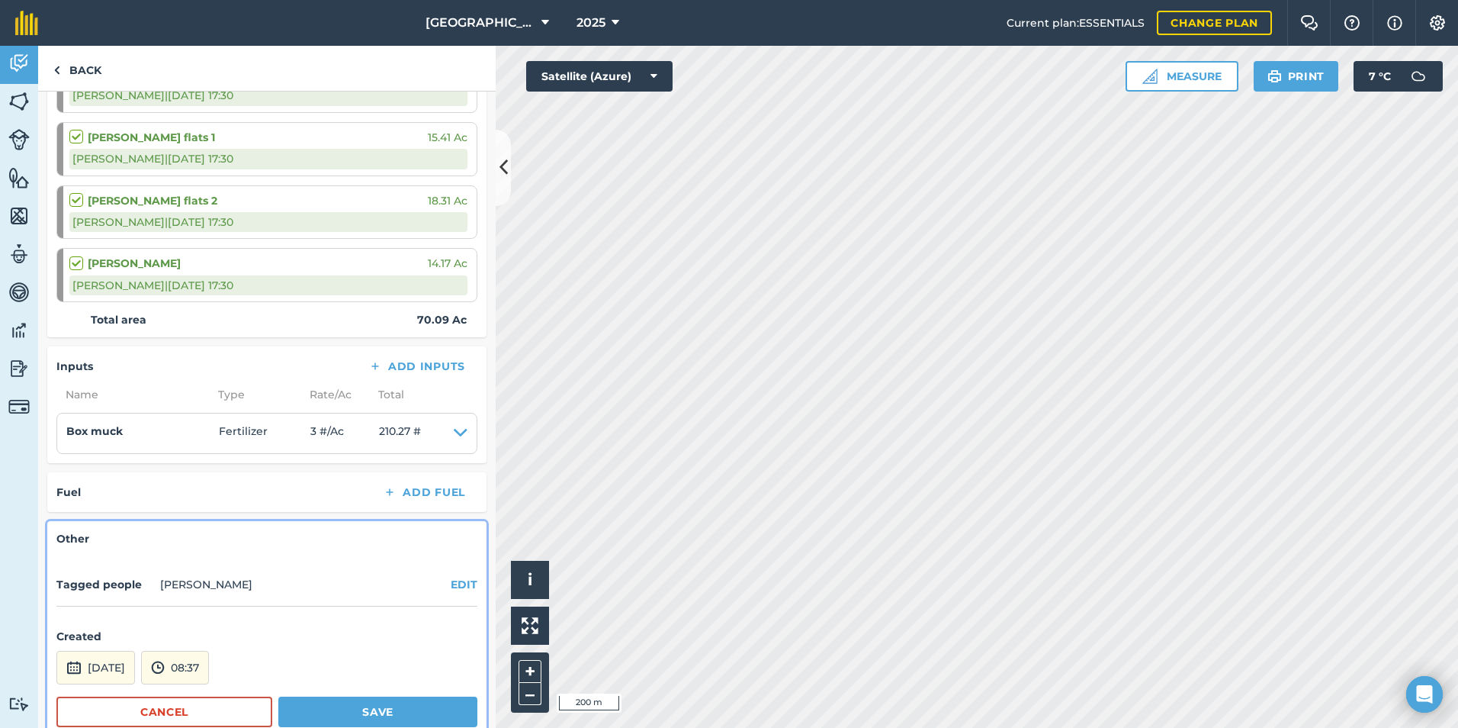
scroll to position [422, 0]
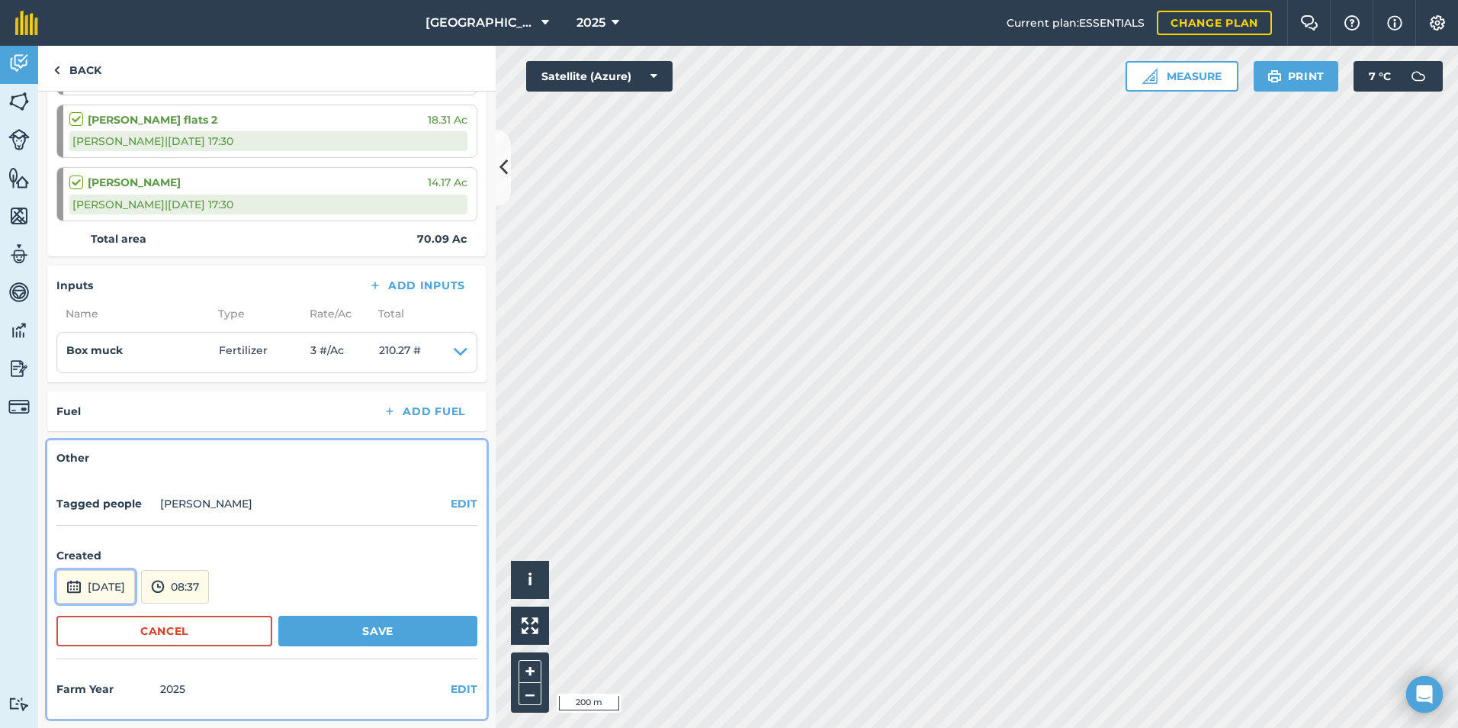
click at [135, 592] on button "[DATE]" at bounding box center [95, 587] width 79 height 34
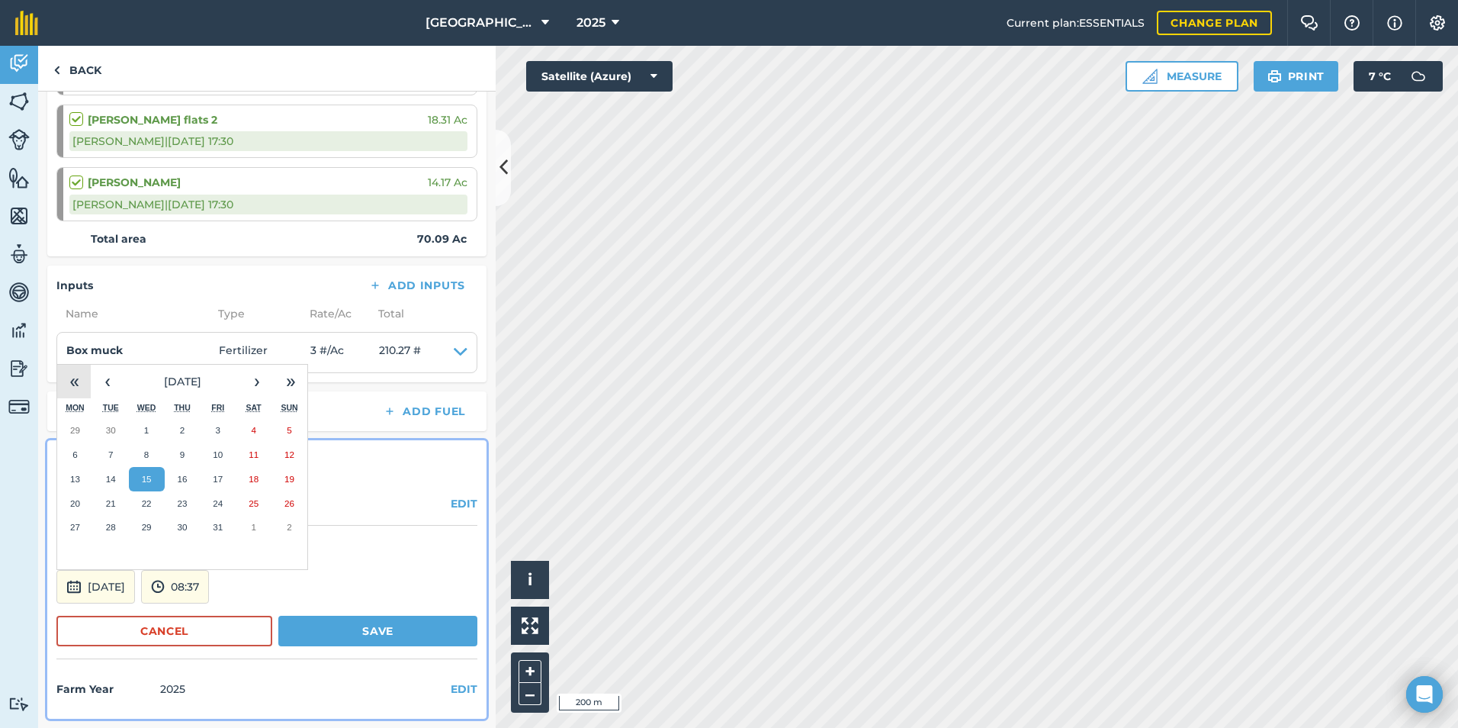
click at [81, 382] on button "«" at bounding box center [74, 382] width 34 height 34
click at [250, 389] on button "›" at bounding box center [257, 382] width 34 height 34
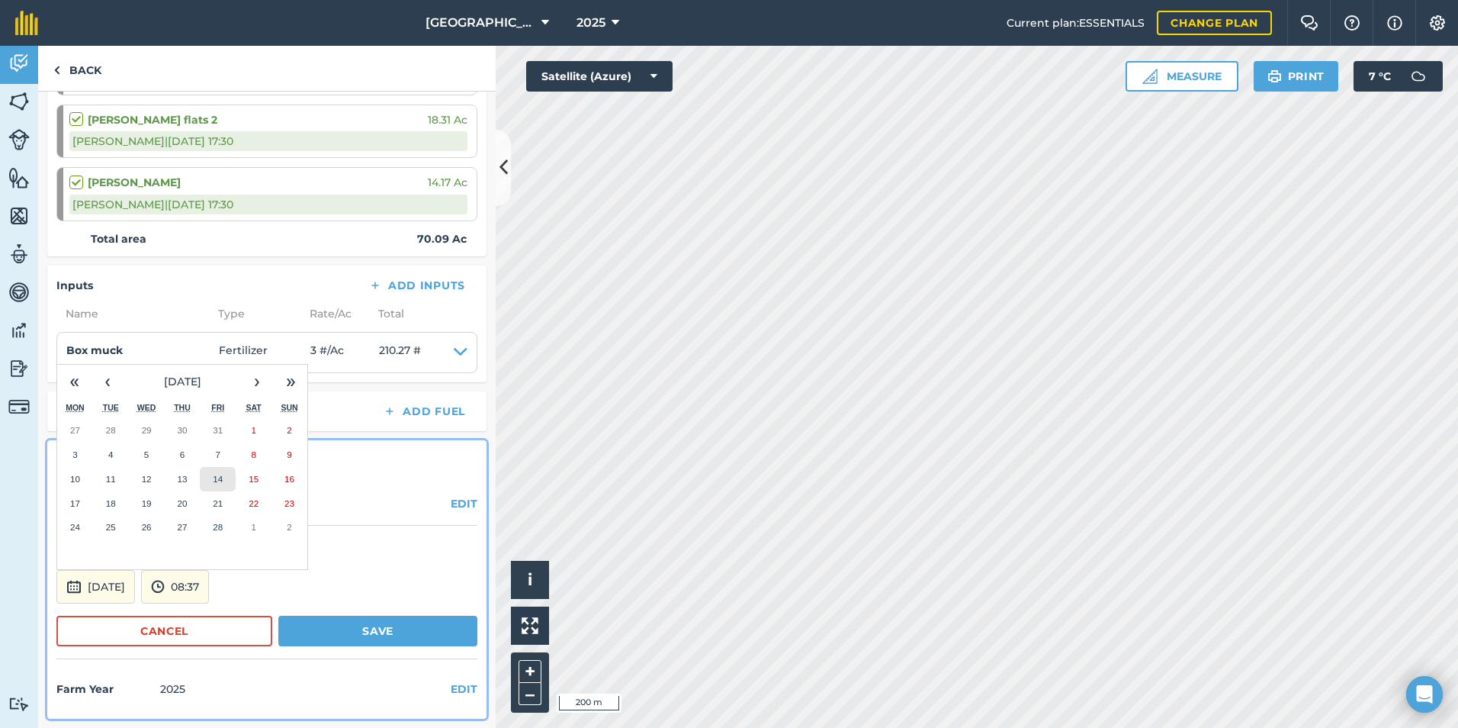
click at [219, 478] on abbr "14" at bounding box center [218, 479] width 10 height 10
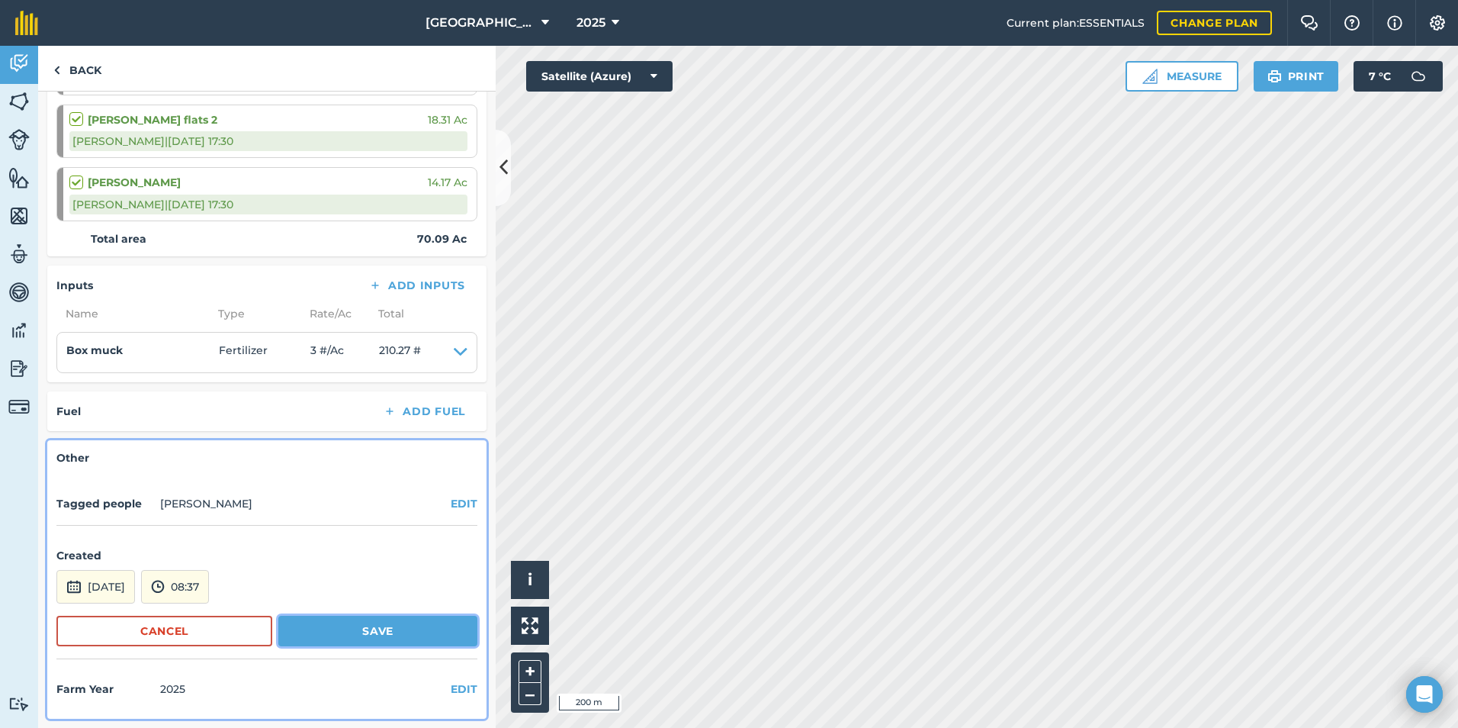
click at [320, 632] on button "Save" at bounding box center [377, 631] width 199 height 31
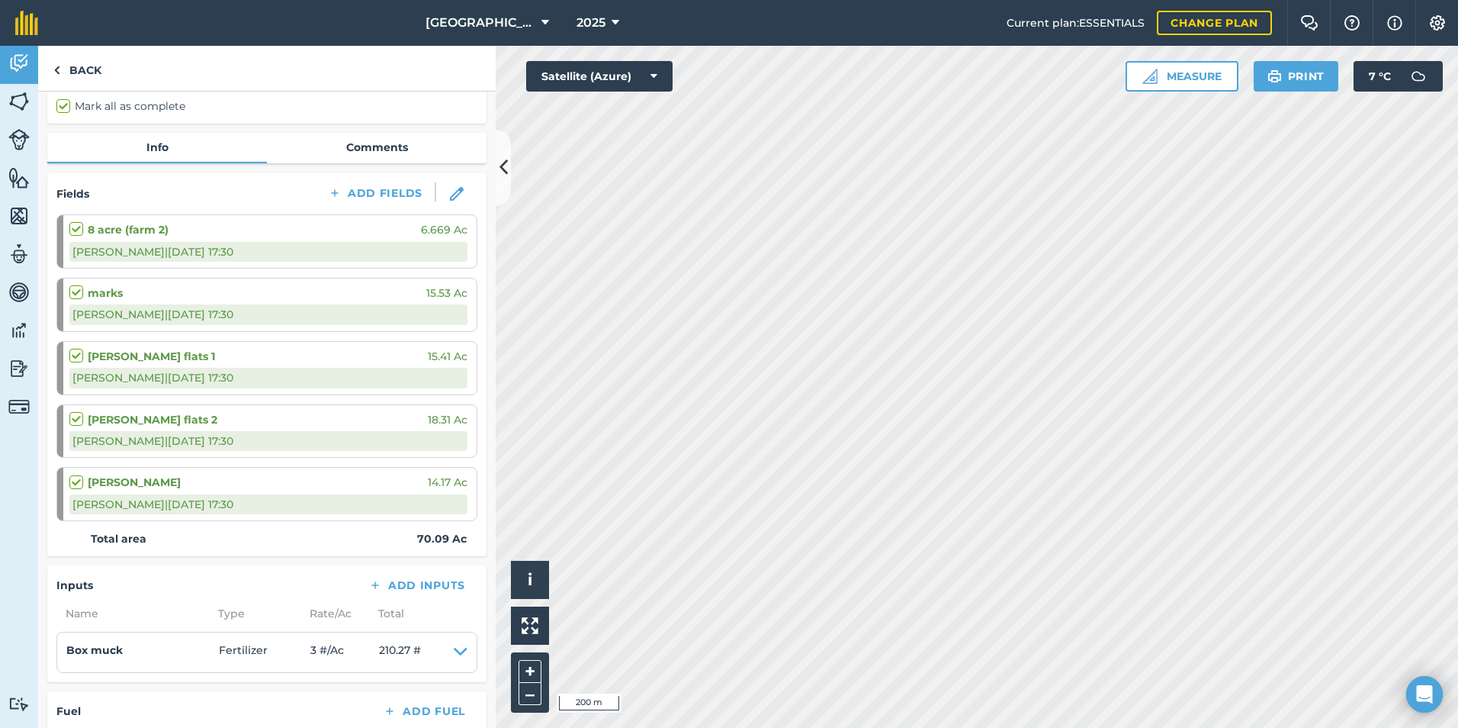
scroll to position [0, 0]
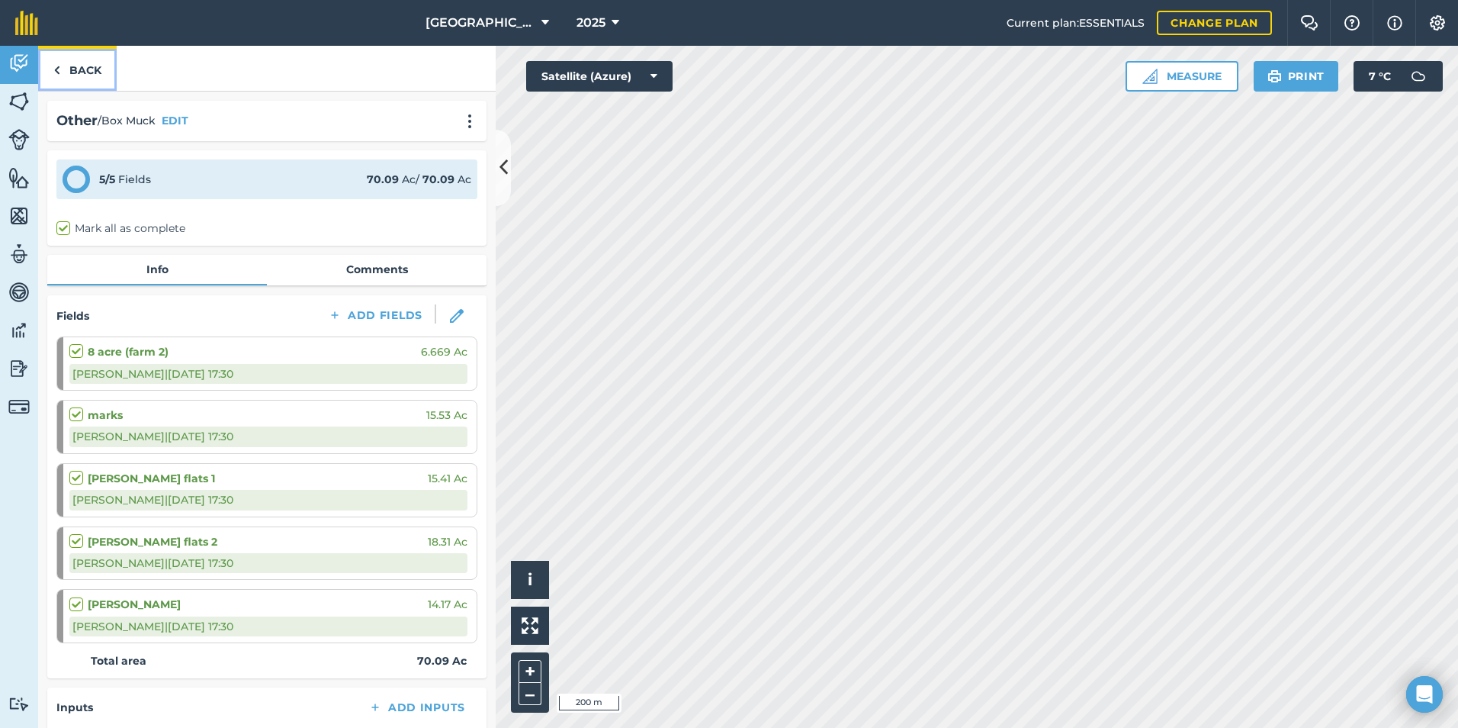
click at [81, 79] on link "Back" at bounding box center [77, 68] width 79 height 45
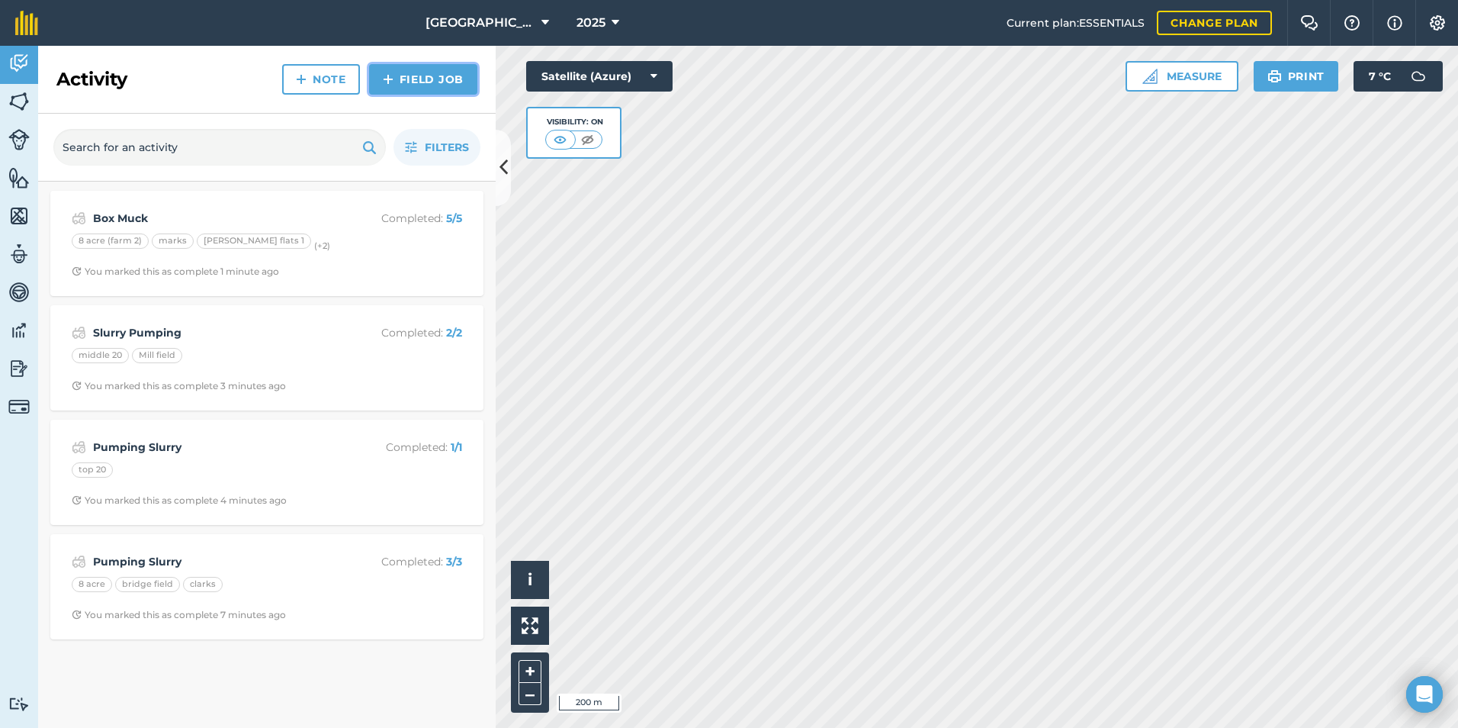
click at [441, 78] on link "Field Job" at bounding box center [423, 79] width 108 height 31
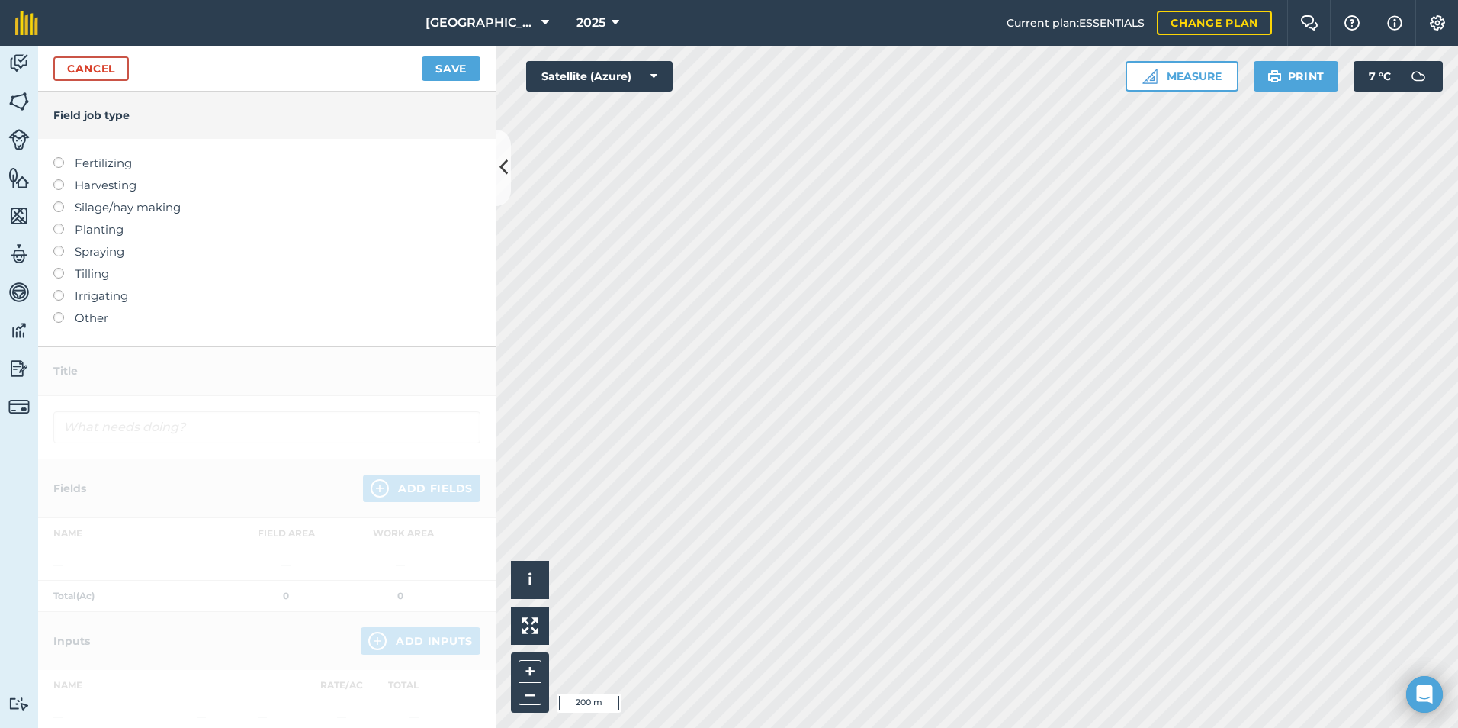
click at [60, 312] on label at bounding box center [63, 312] width 21 height 0
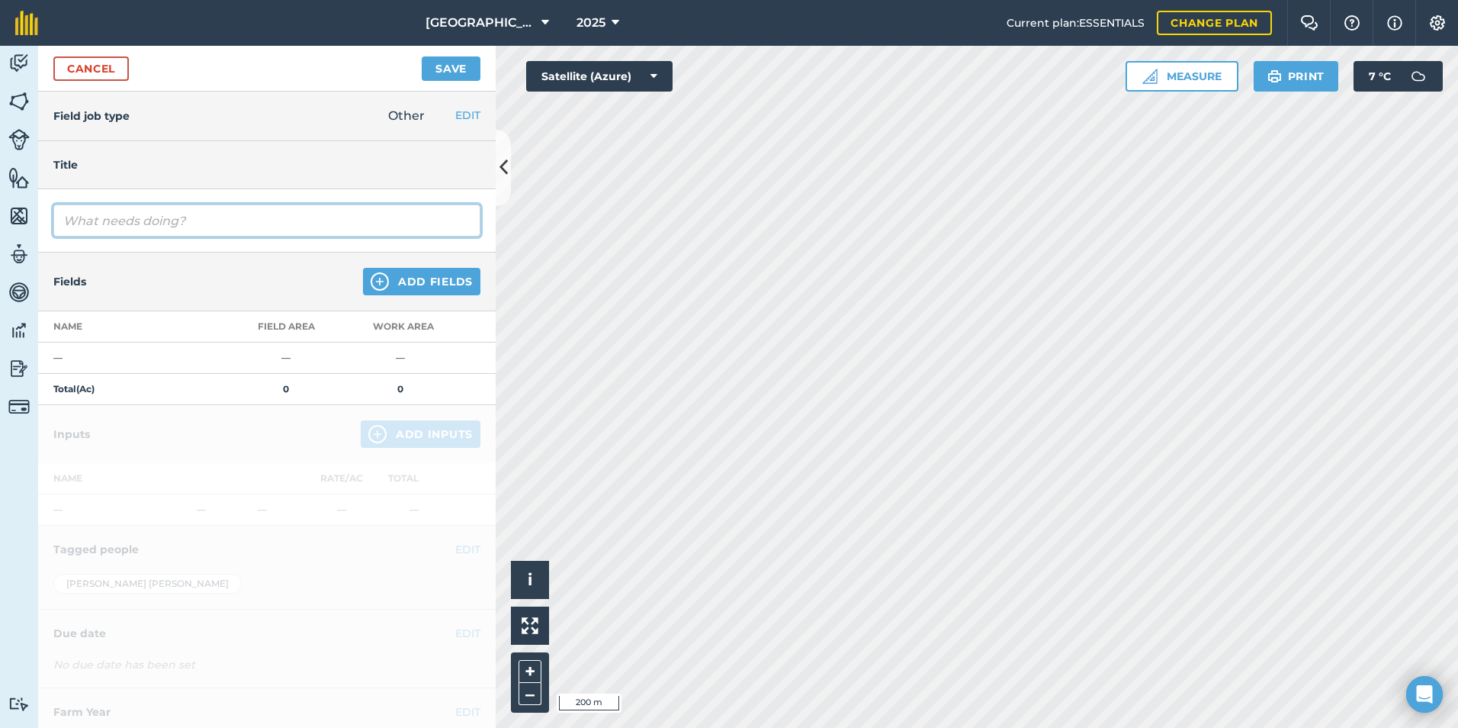
click at [126, 209] on input "text" at bounding box center [266, 220] width 427 height 32
click at [74, 218] on input "Taanking" at bounding box center [266, 220] width 427 height 32
type input "Tanking"
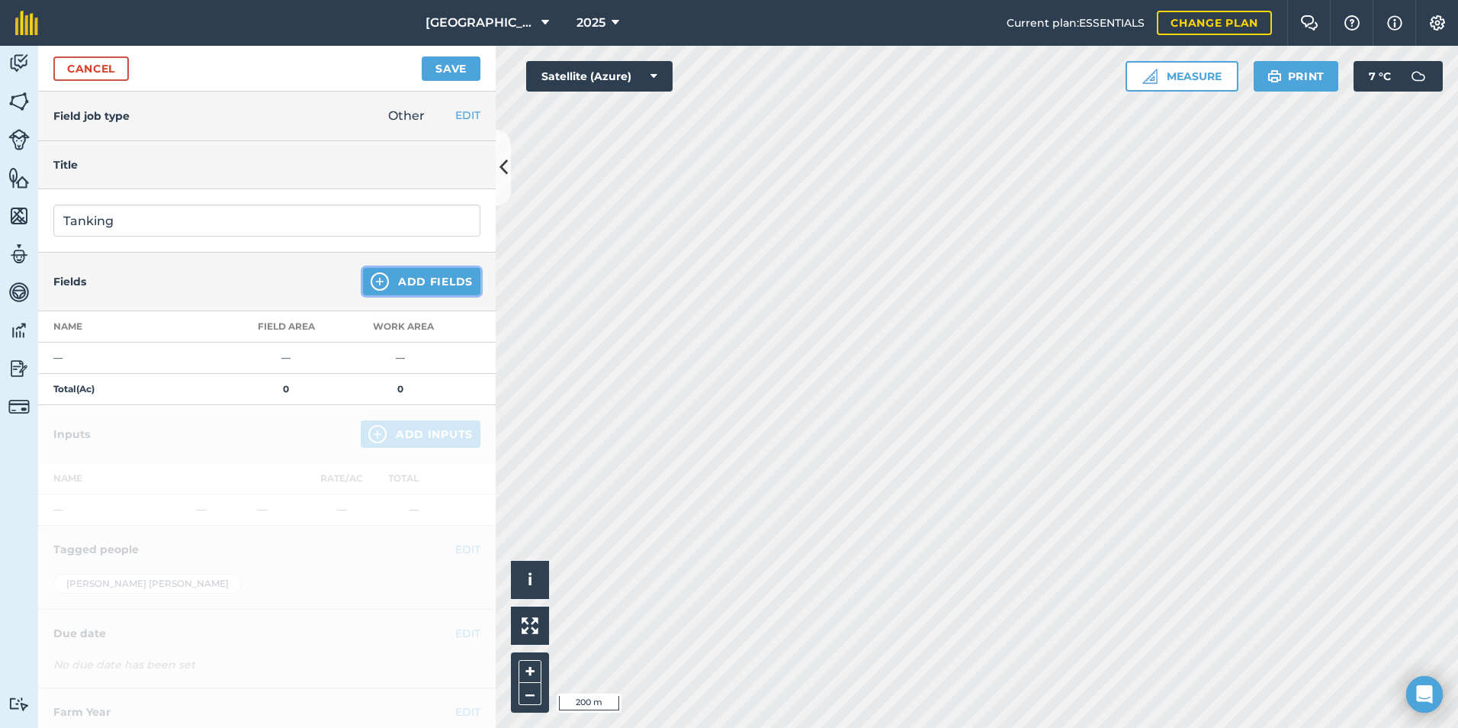
click at [379, 274] on button "Add Fields" at bounding box center [421, 281] width 117 height 27
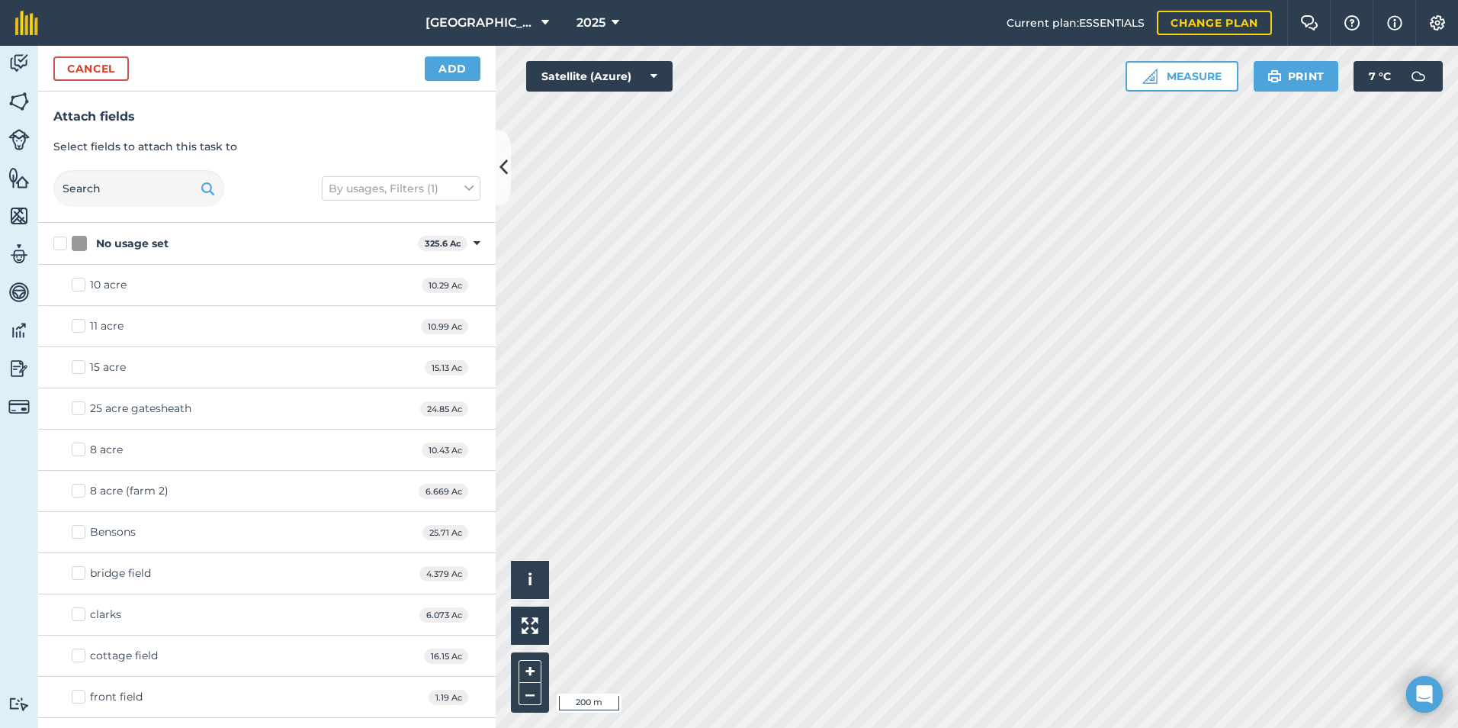
checkbox input "false"
checkbox input "true"
click at [455, 72] on button "Add" at bounding box center [453, 68] width 56 height 24
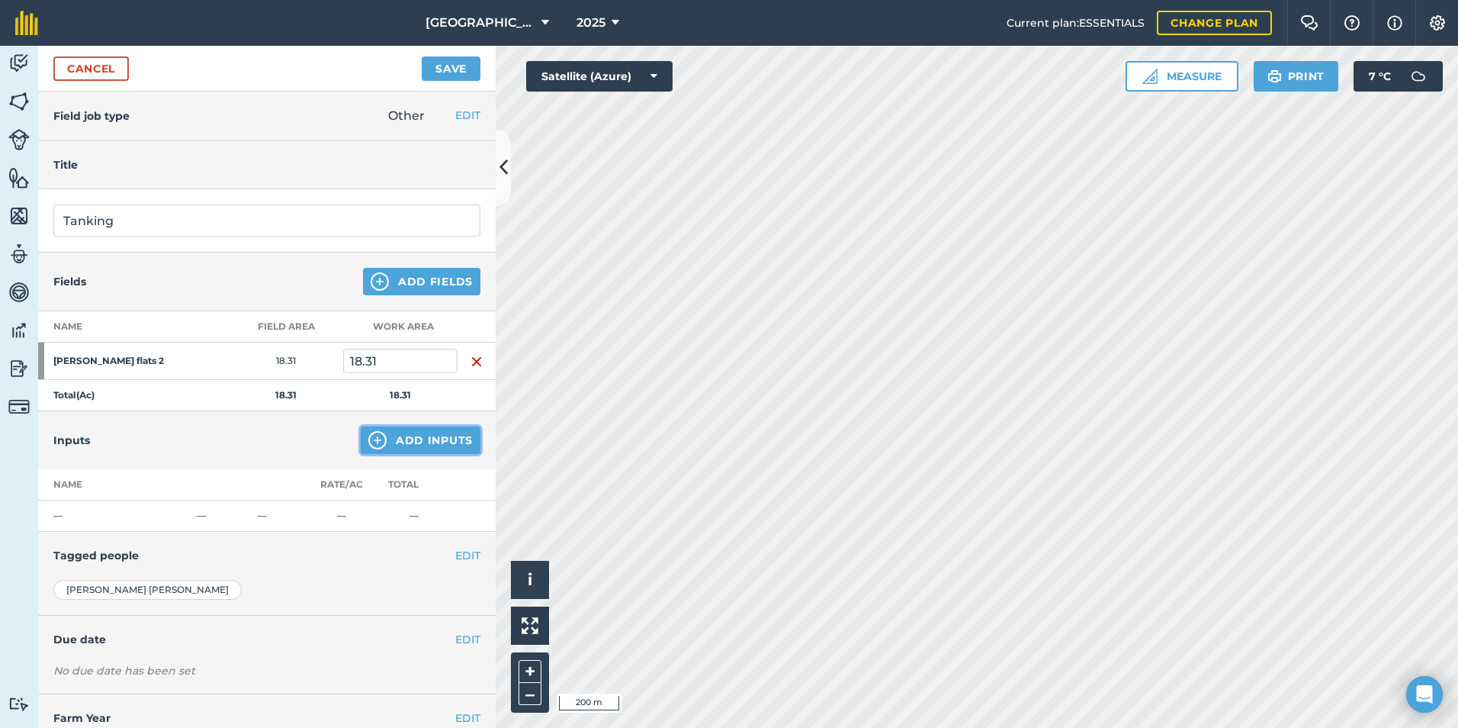
click at [387, 437] on button "Add Inputs" at bounding box center [421, 439] width 120 height 27
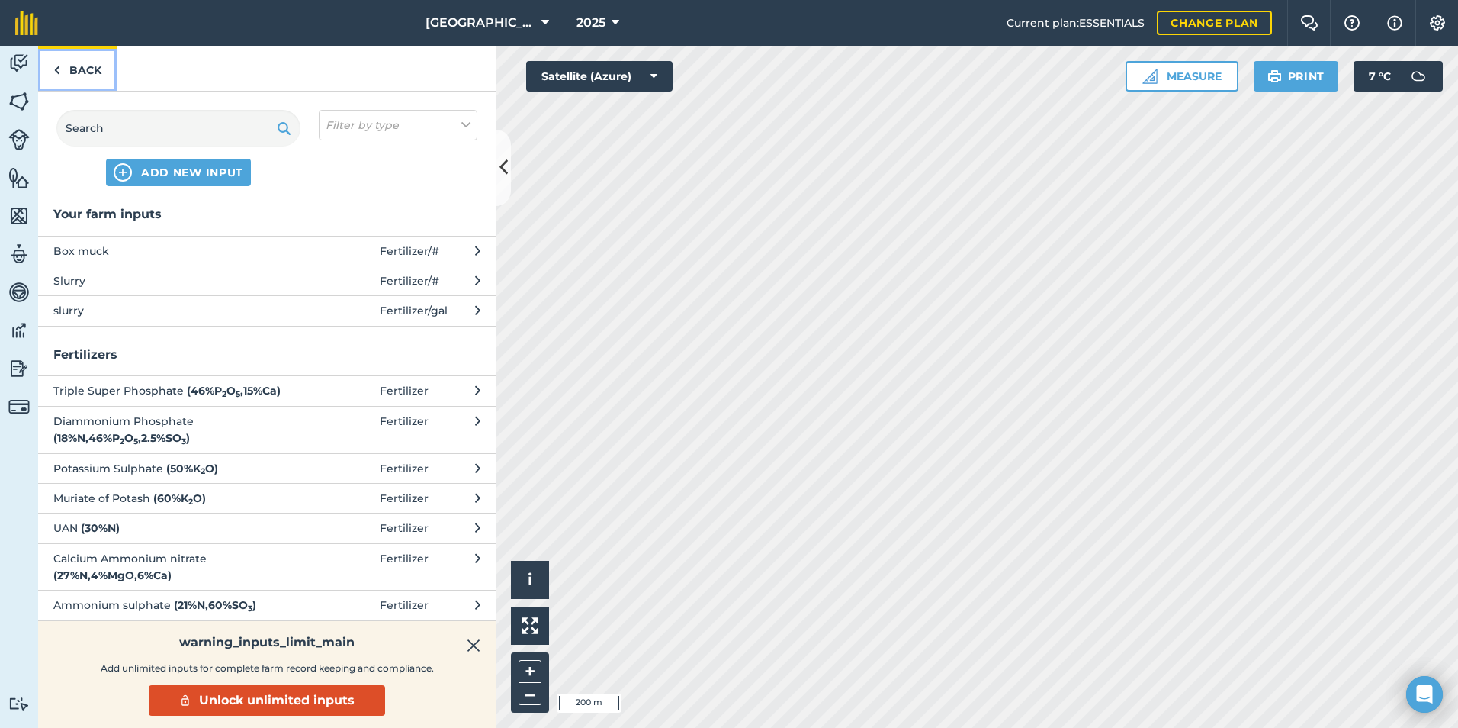
click at [61, 61] on link "Back" at bounding box center [77, 68] width 79 height 45
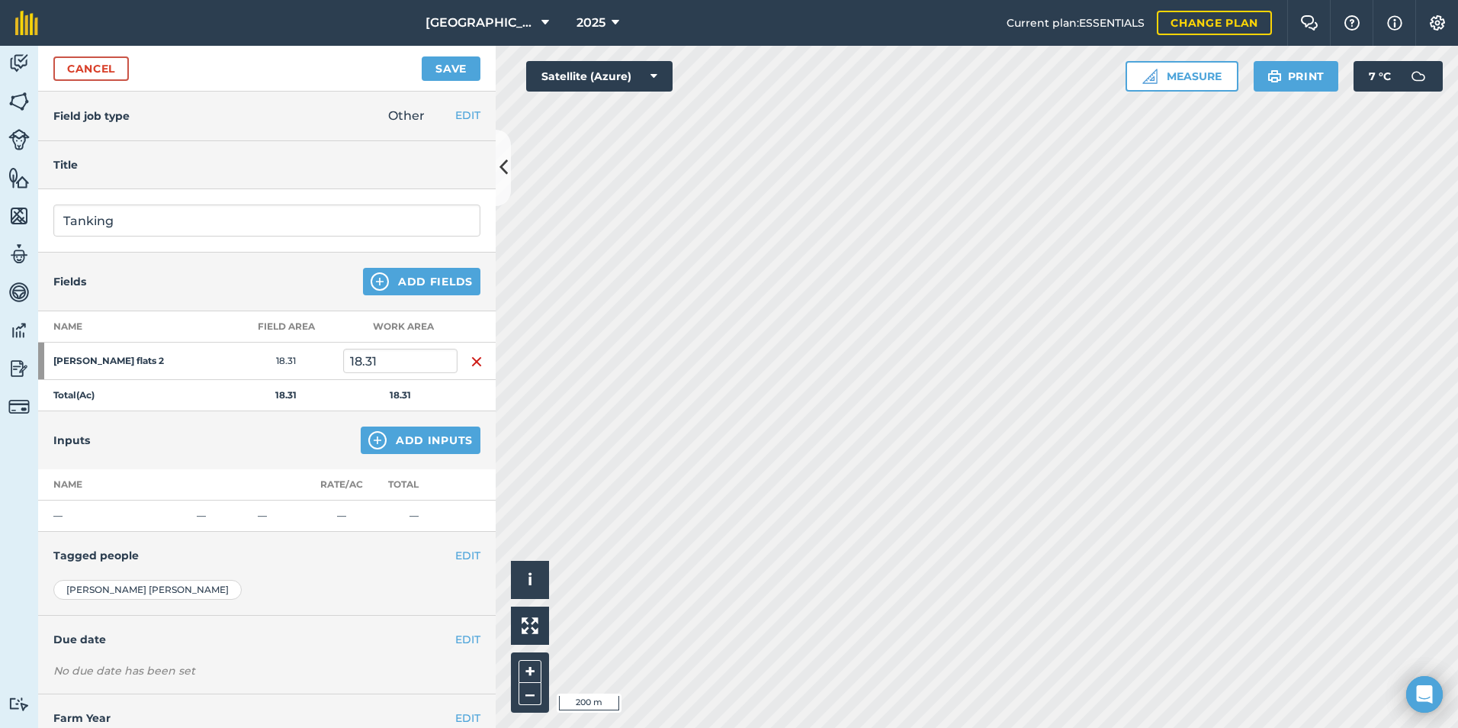
click at [414, 68] on div "Cancel Save" at bounding box center [267, 69] width 458 height 46
click at [484, 72] on div "Cancel Save" at bounding box center [267, 69] width 458 height 46
click at [474, 69] on button "Save" at bounding box center [451, 68] width 59 height 24
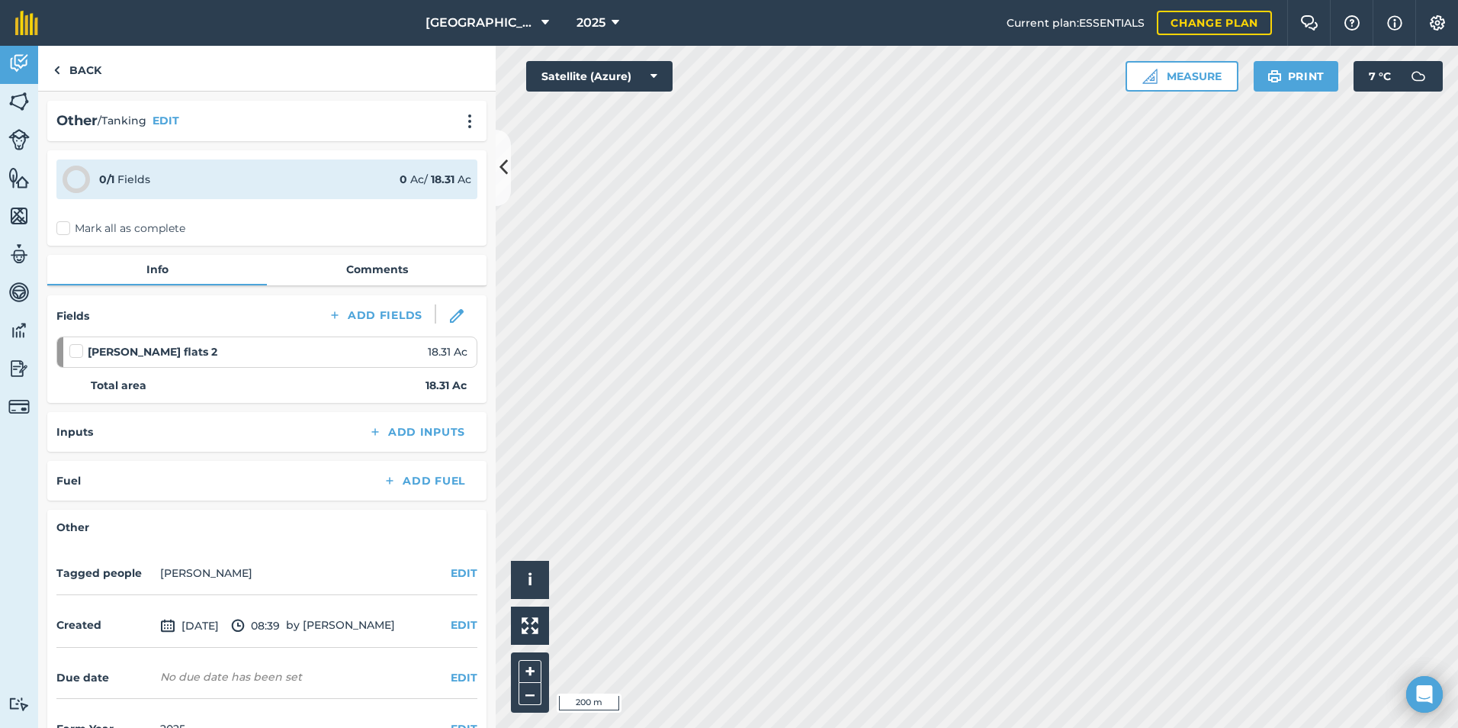
click at [83, 237] on div "0 / 1 Fields 0 Ac / 18.31 Ac Mark all as complete" at bounding box center [266, 197] width 439 height 95
click at [86, 228] on label "Mark all as complete" at bounding box center [120, 228] width 129 height 16
click at [66, 228] on input "Mark all as complete" at bounding box center [61, 225] width 10 height 10
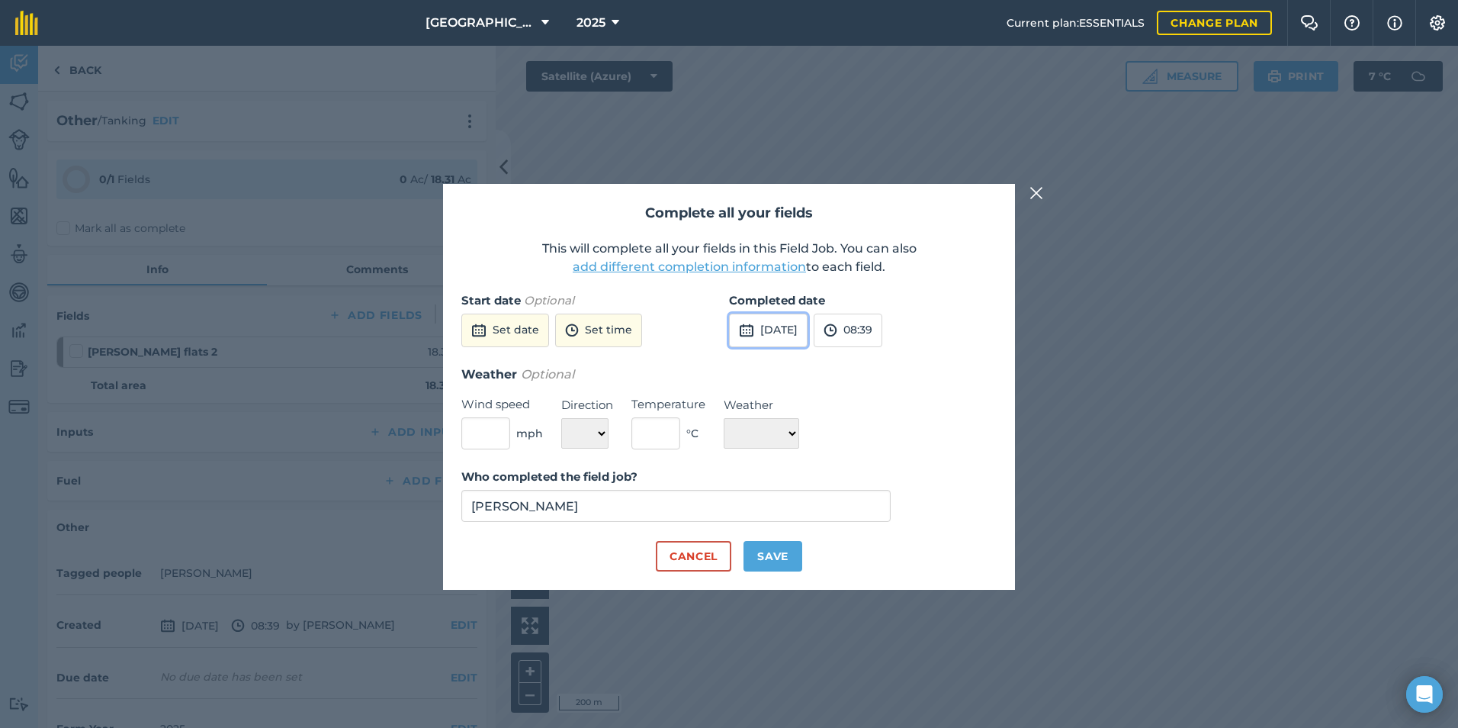
click at [805, 333] on button "[DATE]" at bounding box center [768, 331] width 79 height 34
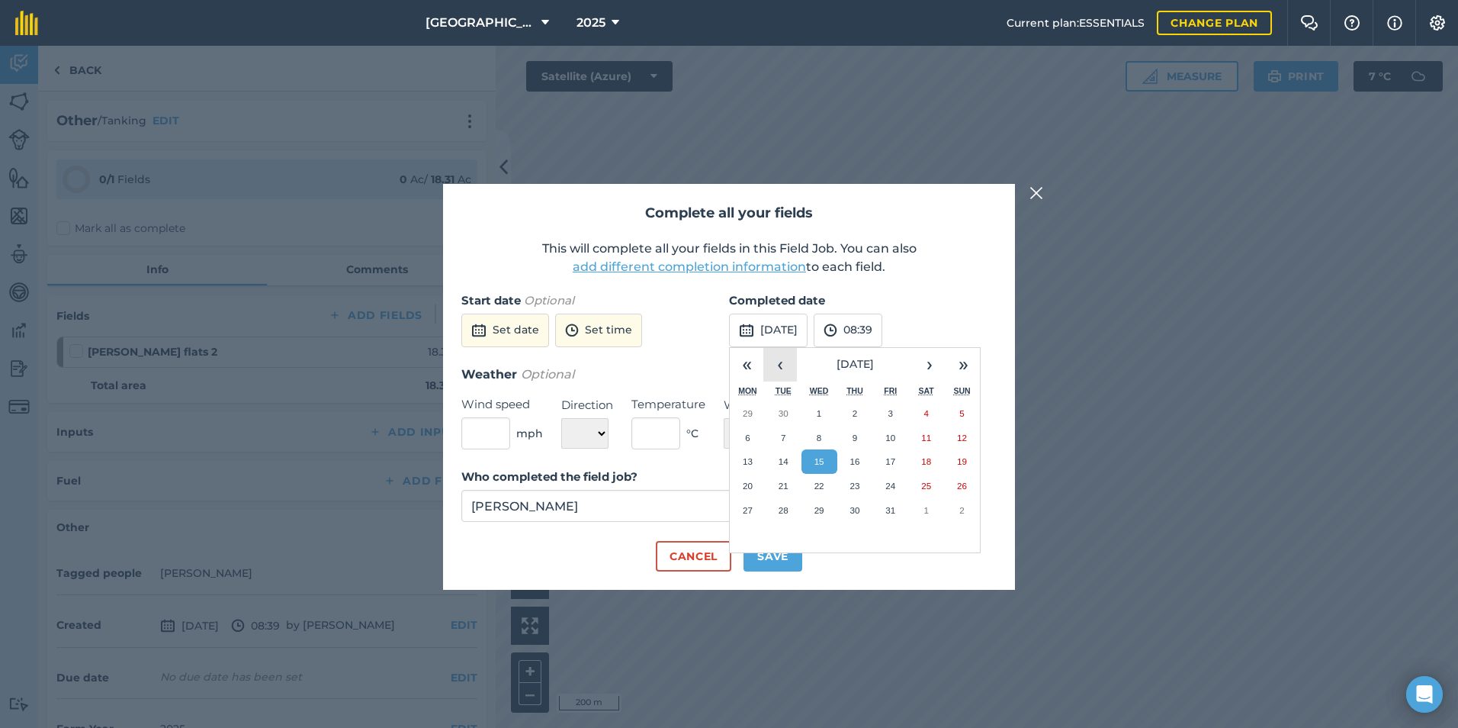
click at [773, 366] on button "‹" at bounding box center [781, 365] width 34 height 34
click at [780, 365] on button "‹" at bounding box center [781, 365] width 34 height 34
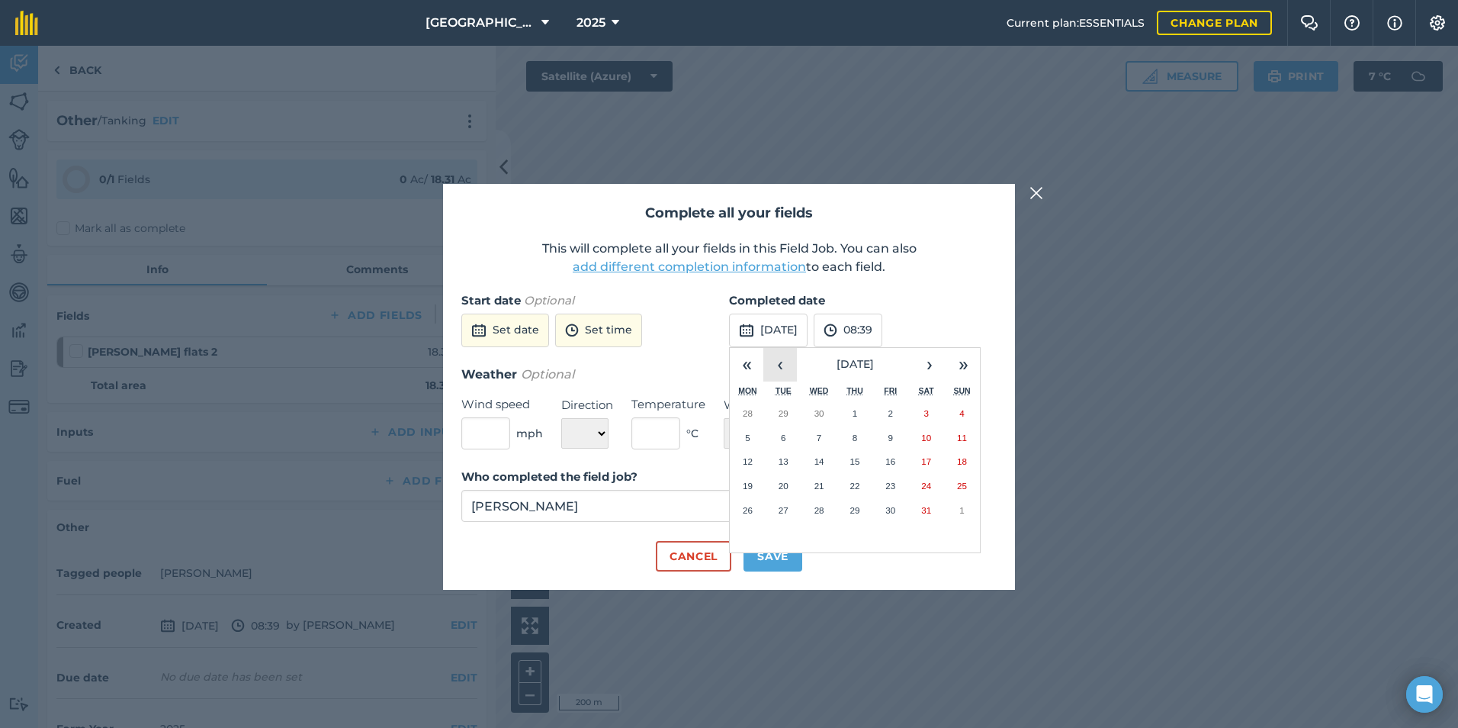
click at [780, 365] on button "‹" at bounding box center [781, 365] width 34 height 34
click at [855, 441] on abbr "6" at bounding box center [855, 437] width 5 height 10
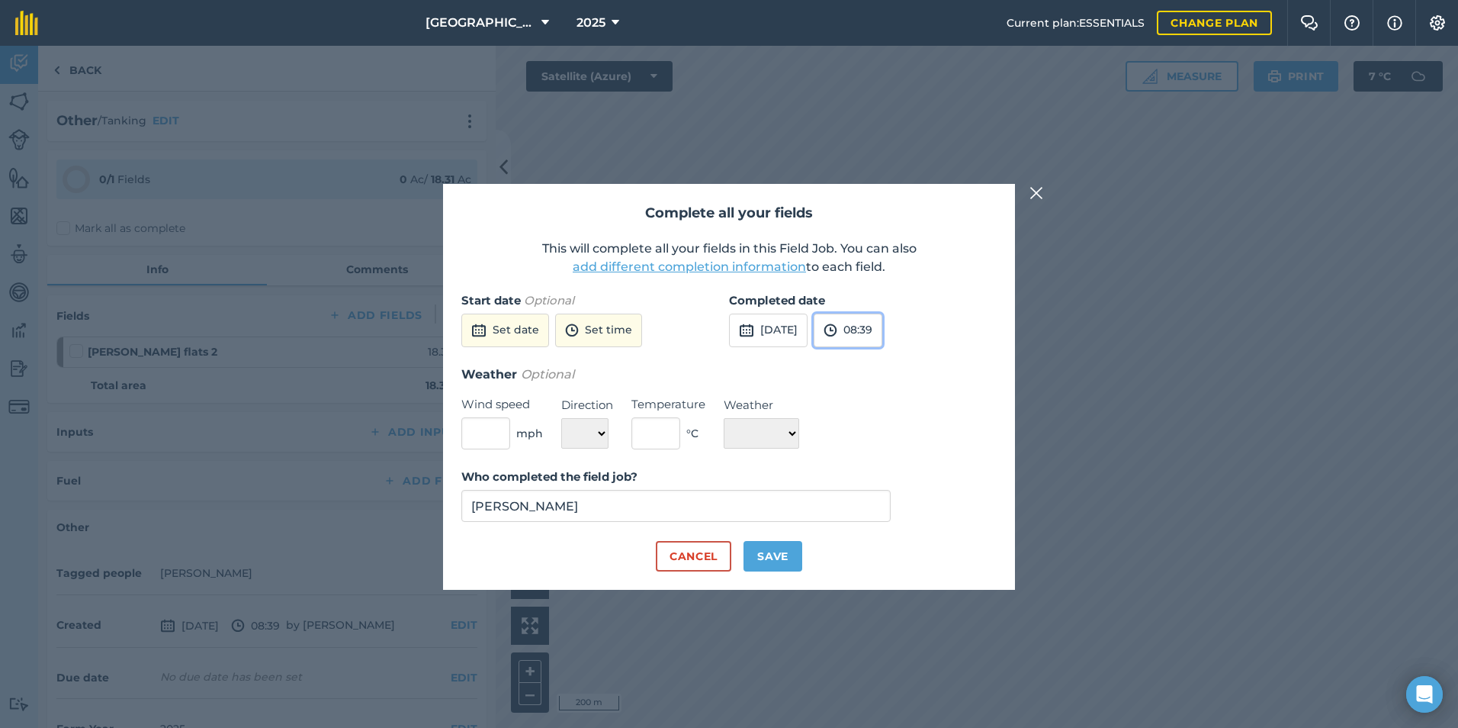
click at [838, 333] on img at bounding box center [831, 330] width 14 height 18
click at [872, 423] on button "12:00" at bounding box center [851, 427] width 72 height 24
click at [838, 334] on img at bounding box center [831, 330] width 14 height 18
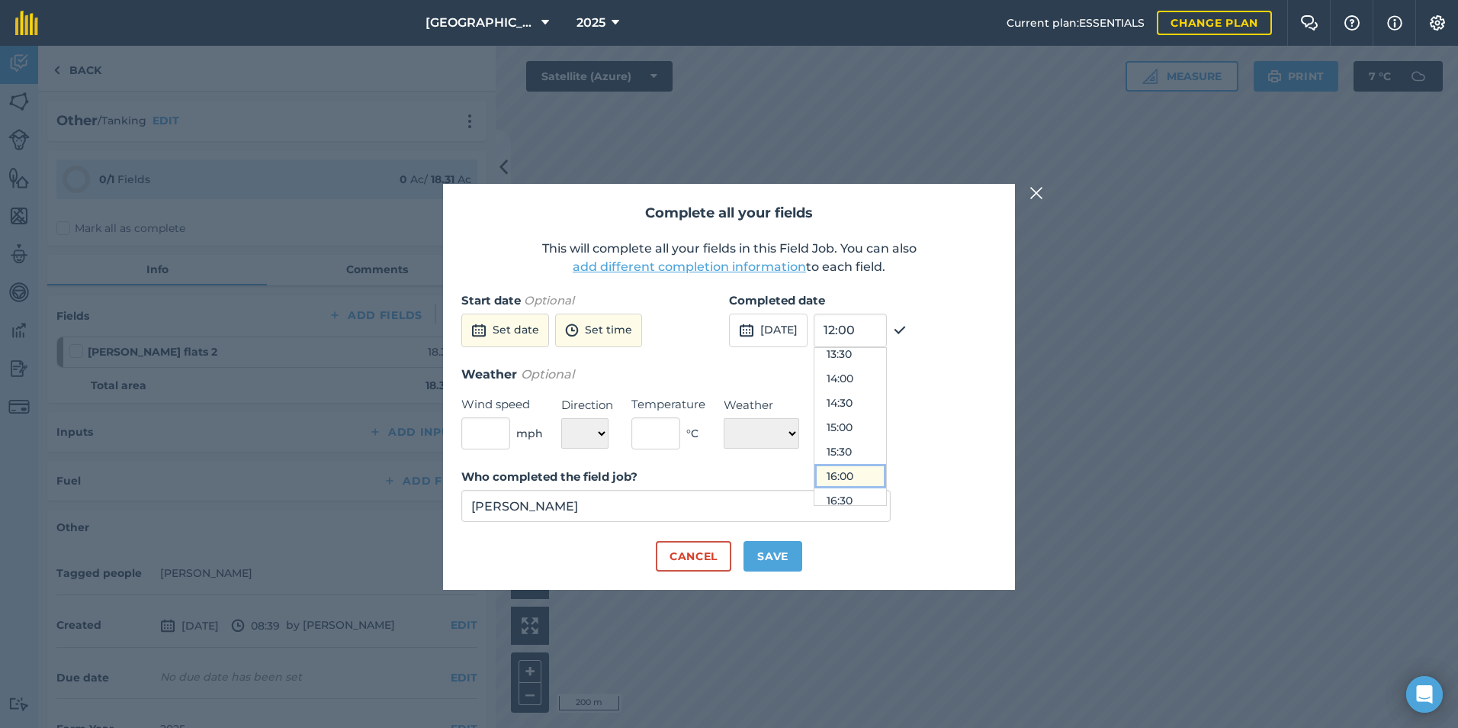
click at [870, 468] on button "16:00" at bounding box center [851, 476] width 72 height 24
click at [754, 555] on button "Save" at bounding box center [773, 556] width 59 height 31
checkbox input "true"
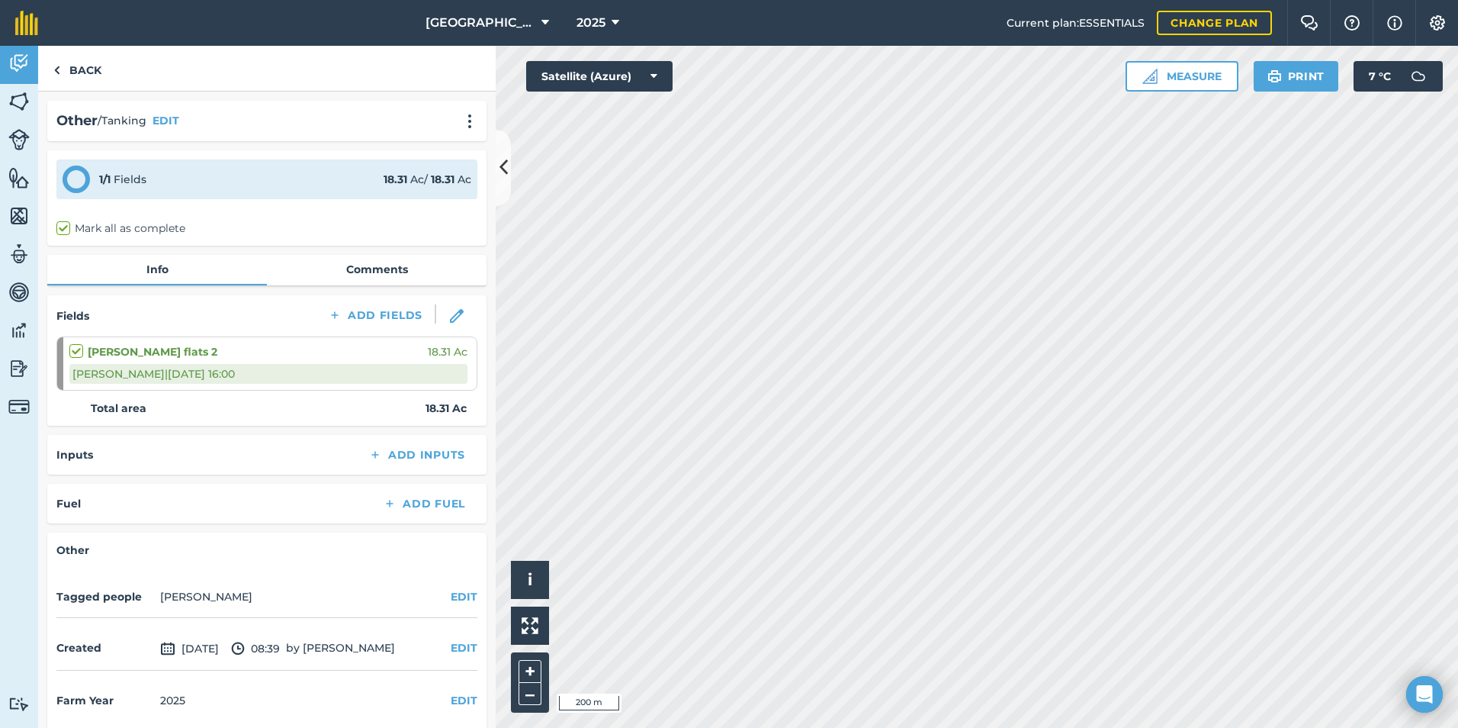
click at [234, 447] on div "Inputs Add Inputs" at bounding box center [266, 454] width 421 height 21
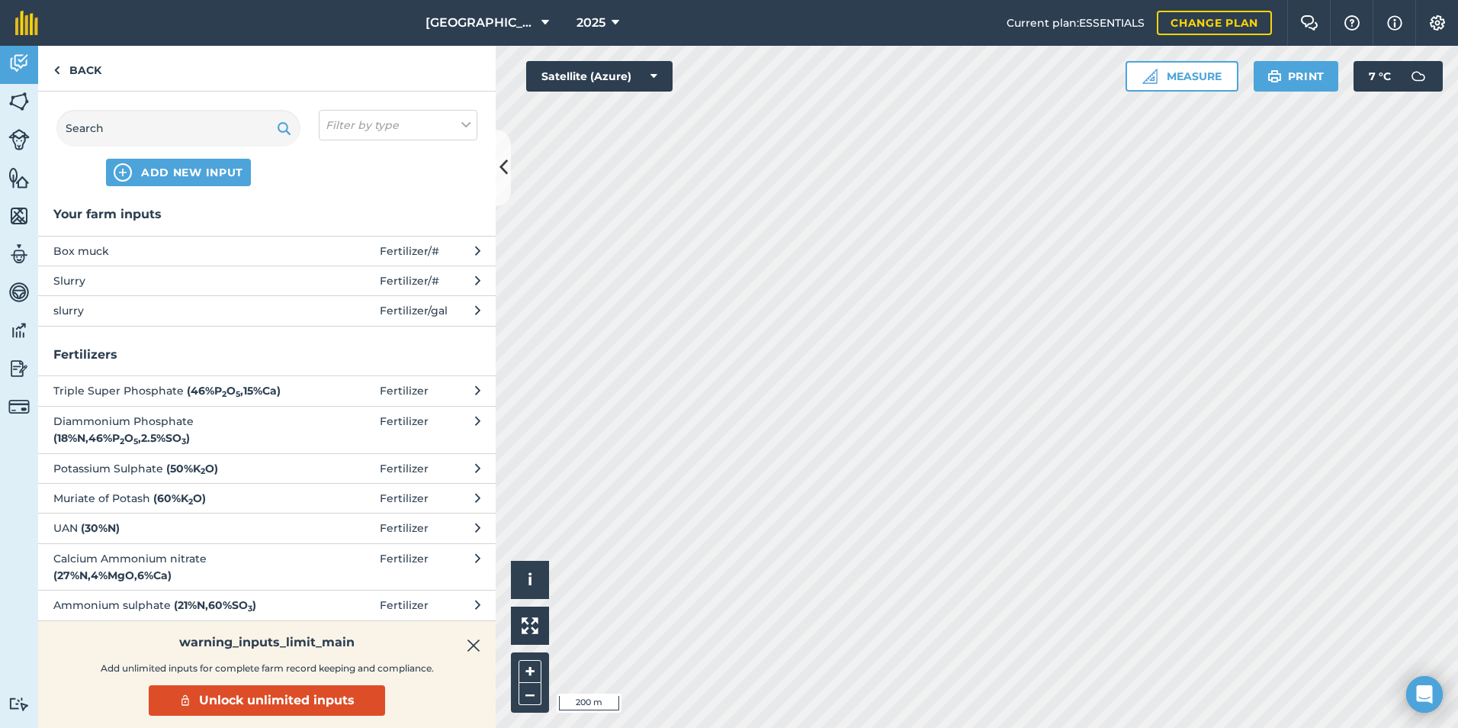
click at [201, 305] on span "slurry" at bounding box center [177, 310] width 249 height 17
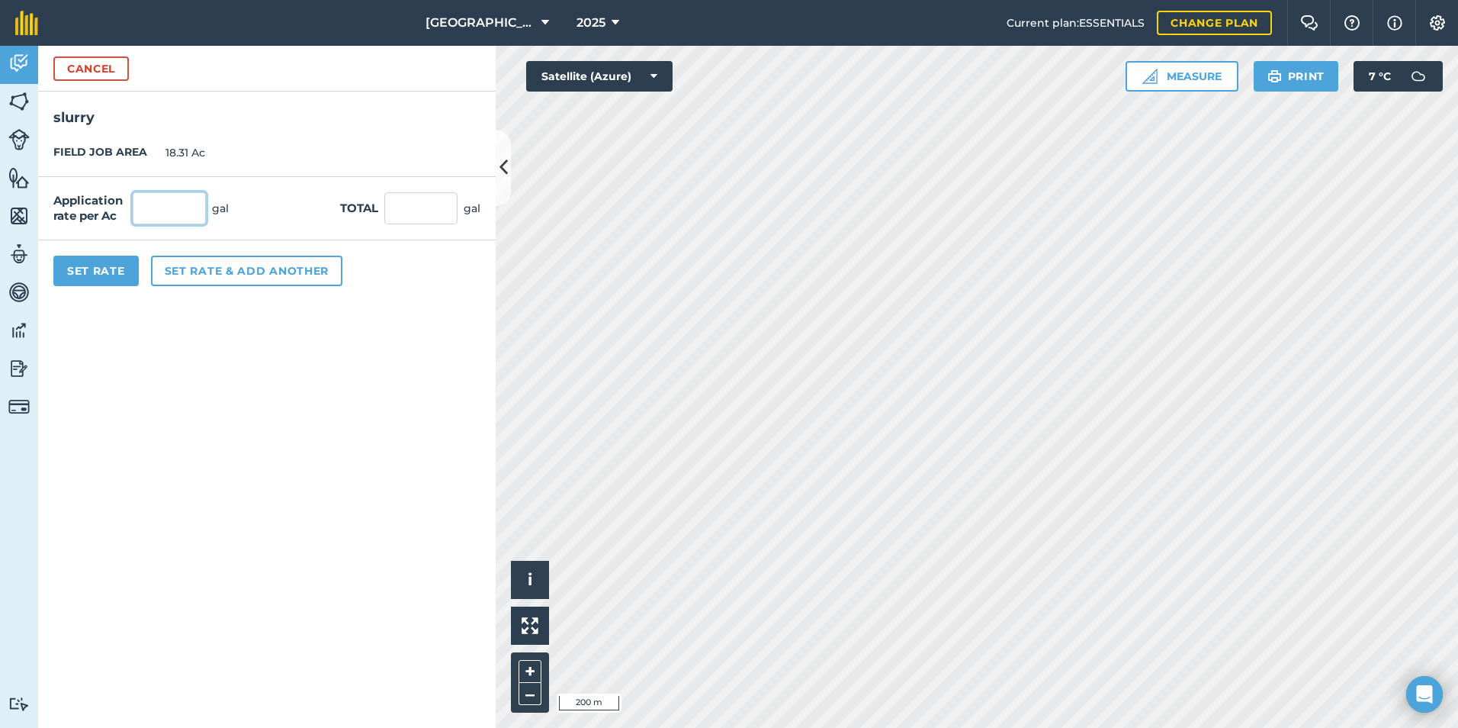
click at [162, 215] on input "text" at bounding box center [169, 208] width 73 height 32
type input "2,368"
type input "43,358.08"
click at [198, 578] on form "Cancel slurry FIELD JOB AREA 18.31 Ac Application rate per Ac 2,368 gal Total 4…" at bounding box center [267, 387] width 458 height 682
click at [120, 262] on button "Set Rate" at bounding box center [95, 271] width 85 height 31
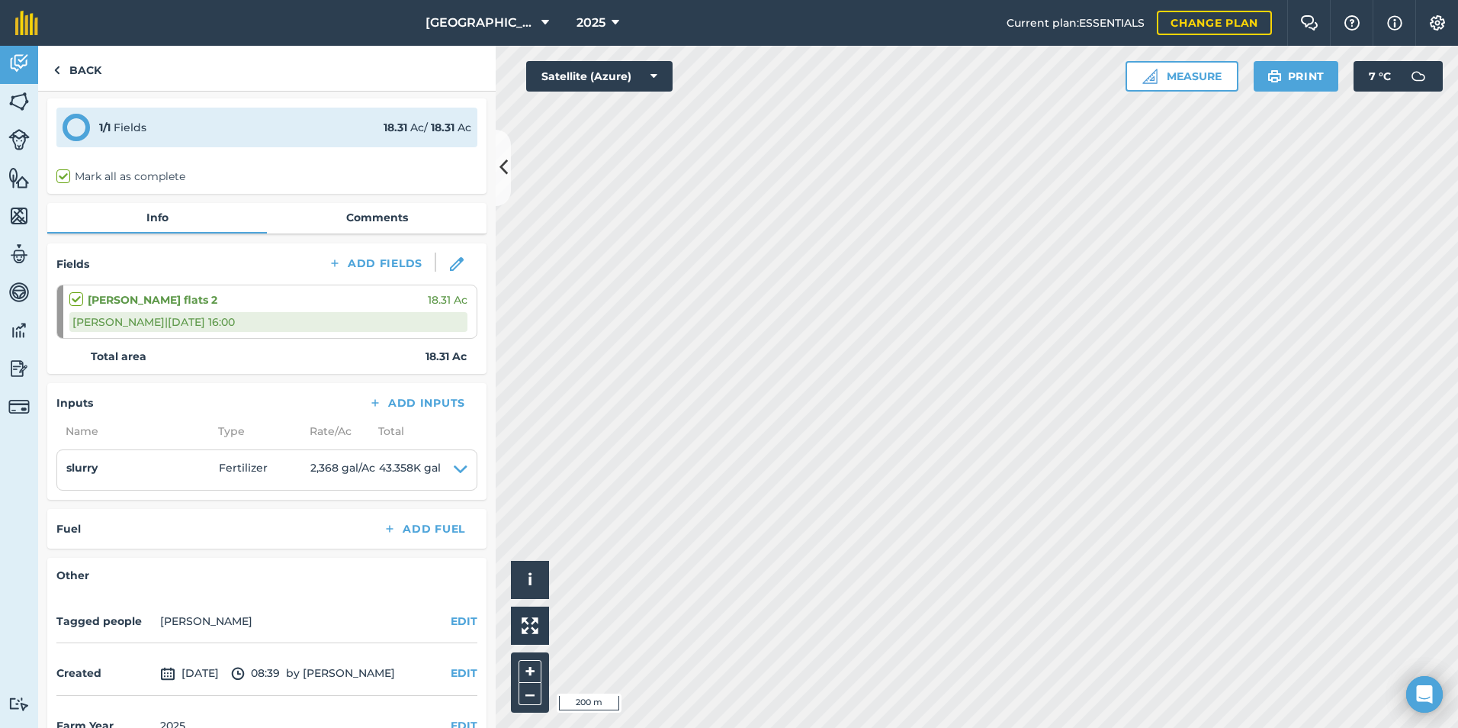
scroll to position [88, 0]
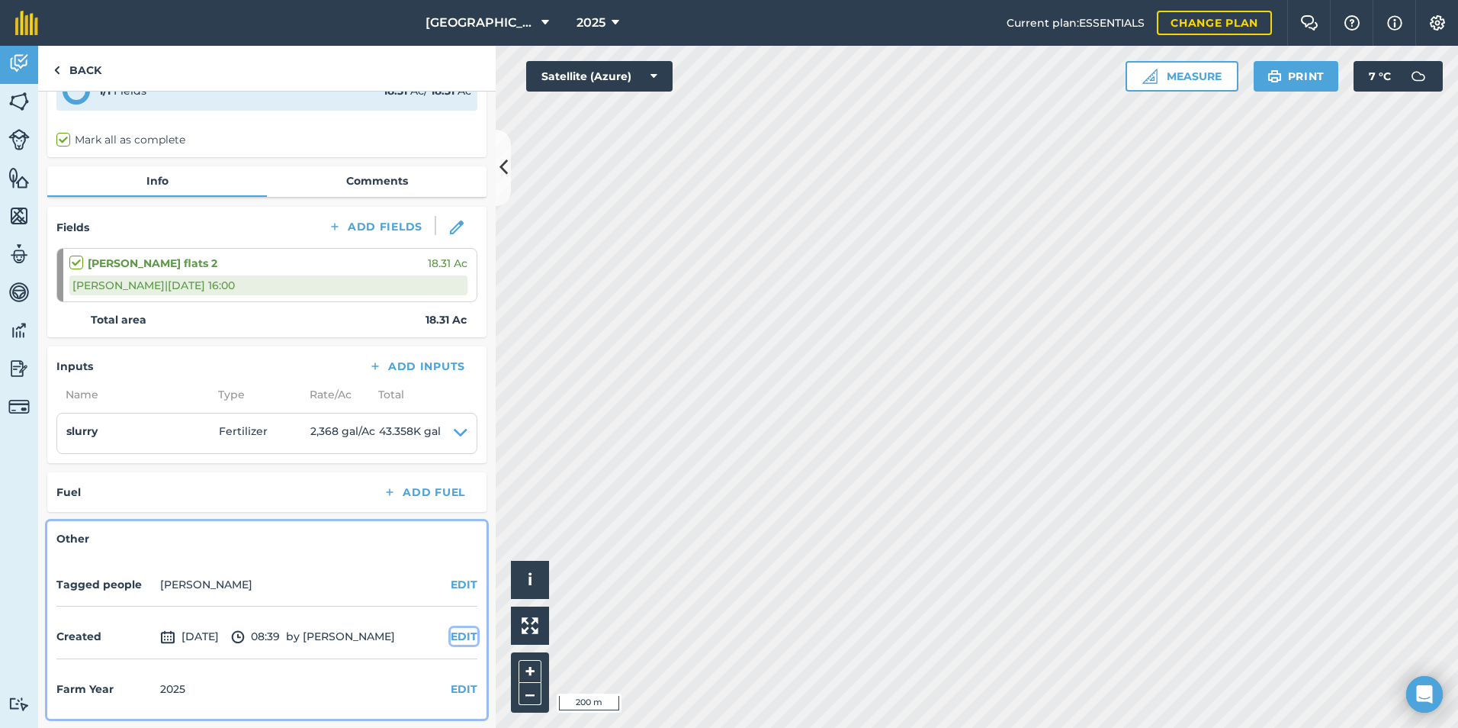
click at [457, 633] on button "EDIT" at bounding box center [464, 636] width 27 height 17
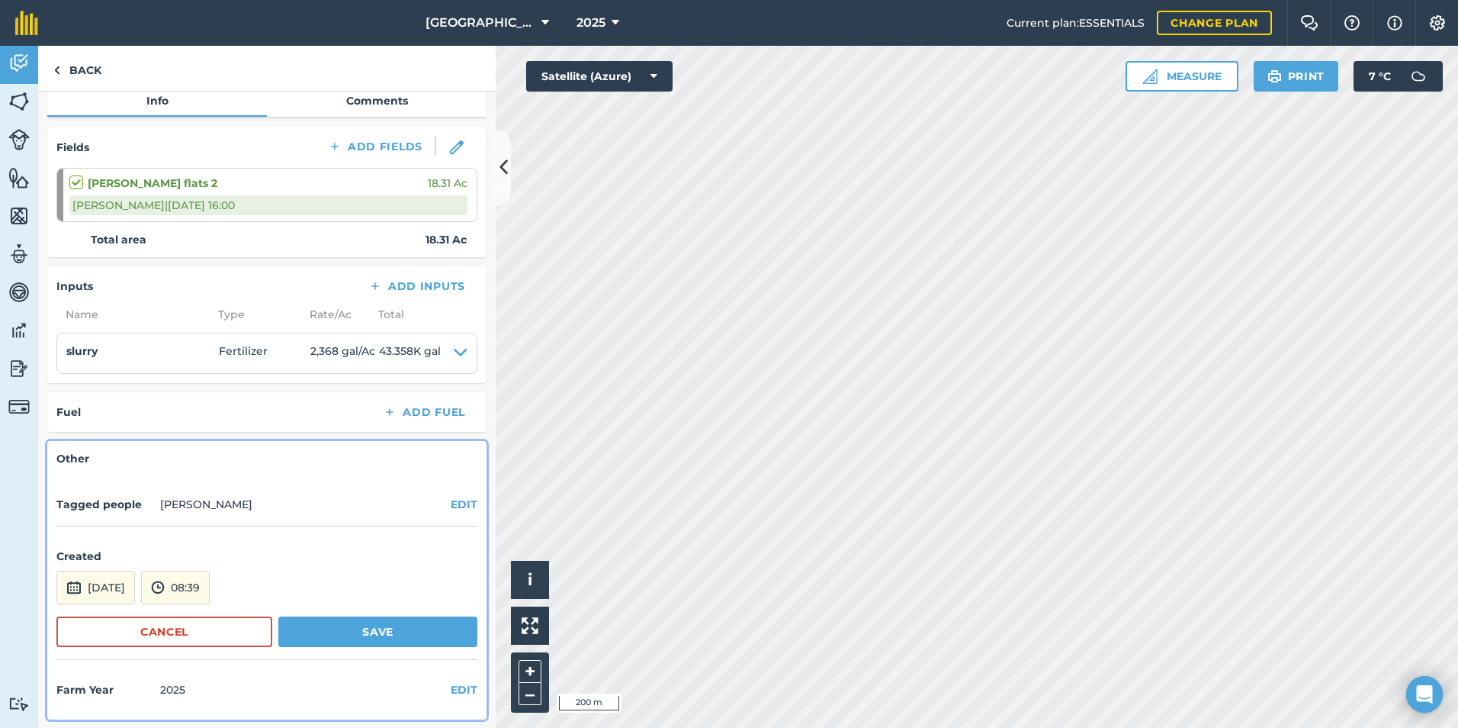
scroll to position [169, 0]
click at [135, 581] on button "[DATE]" at bounding box center [95, 587] width 79 height 34
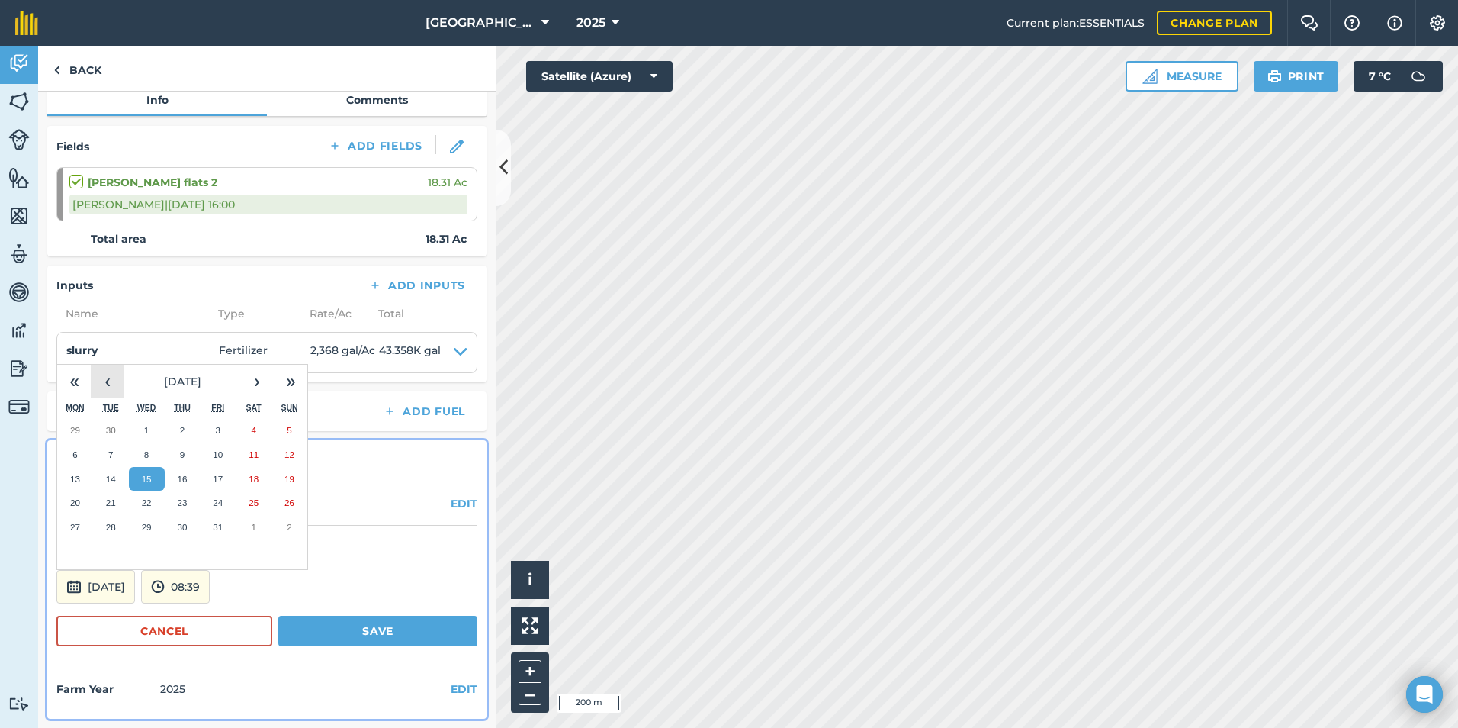
click at [103, 383] on button "‹" at bounding box center [108, 382] width 34 height 34
click at [102, 383] on button "‹" at bounding box center [108, 382] width 34 height 34
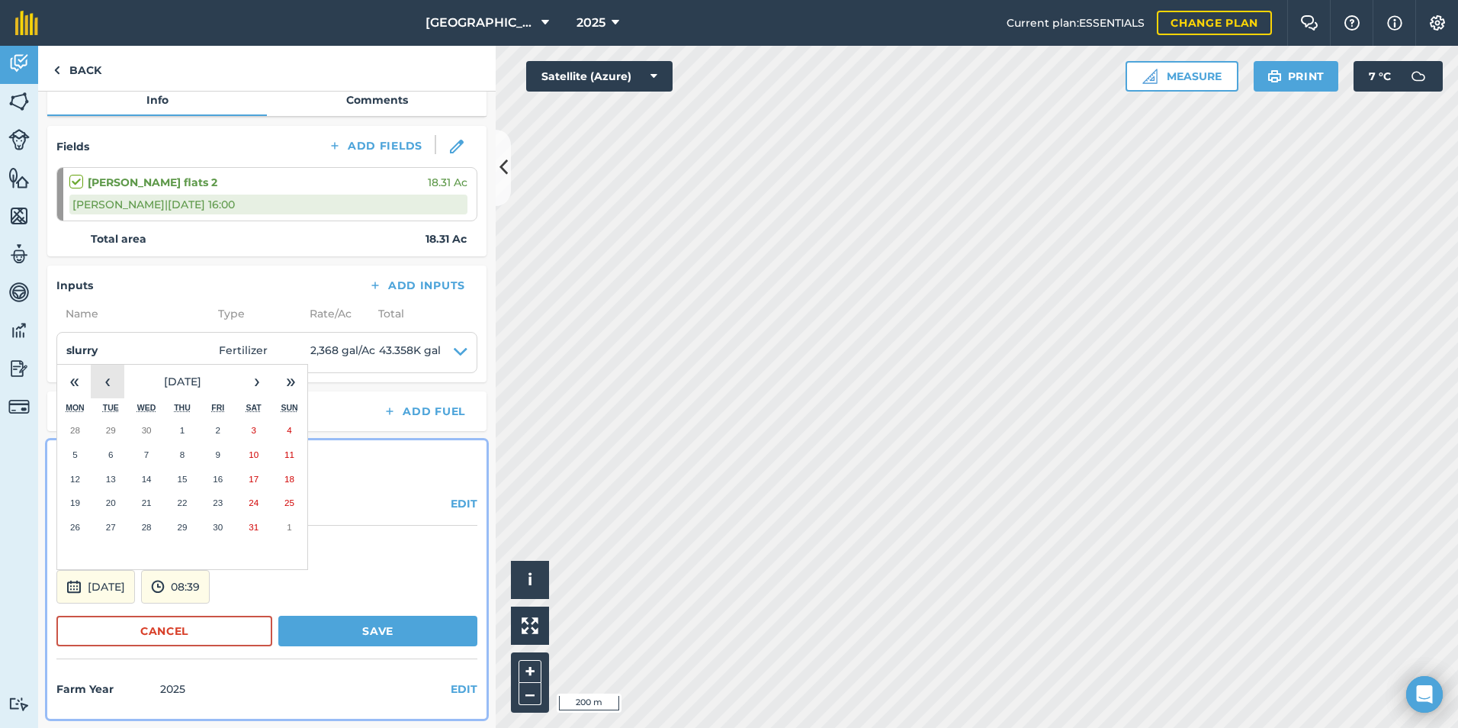
click at [98, 382] on button "‹" at bounding box center [108, 382] width 34 height 34
click at [99, 382] on button "‹" at bounding box center [108, 382] width 34 height 34
click at [178, 452] on button "6" at bounding box center [183, 454] width 36 height 24
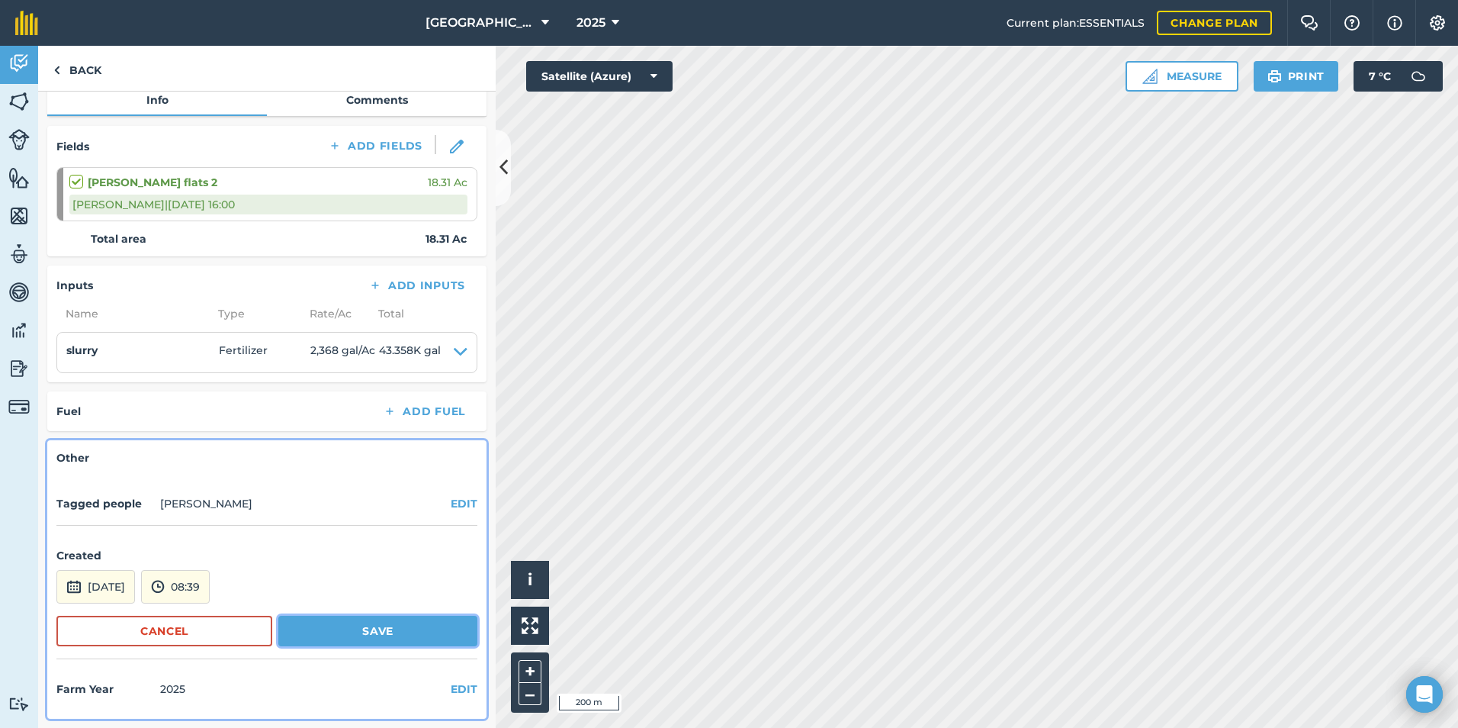
click at [336, 629] on button "Save" at bounding box center [377, 631] width 199 height 31
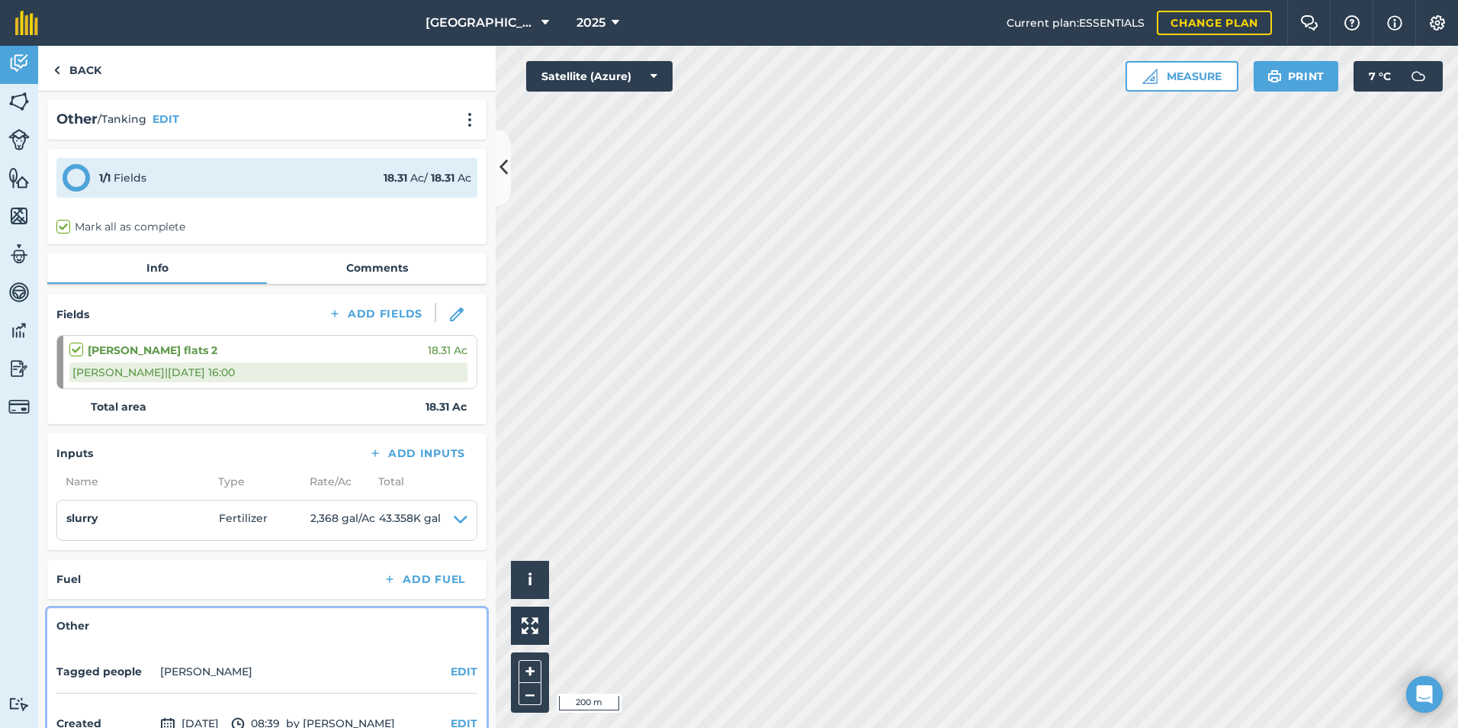
scroll to position [0, 0]
click at [64, 71] on link "Back" at bounding box center [77, 68] width 79 height 45
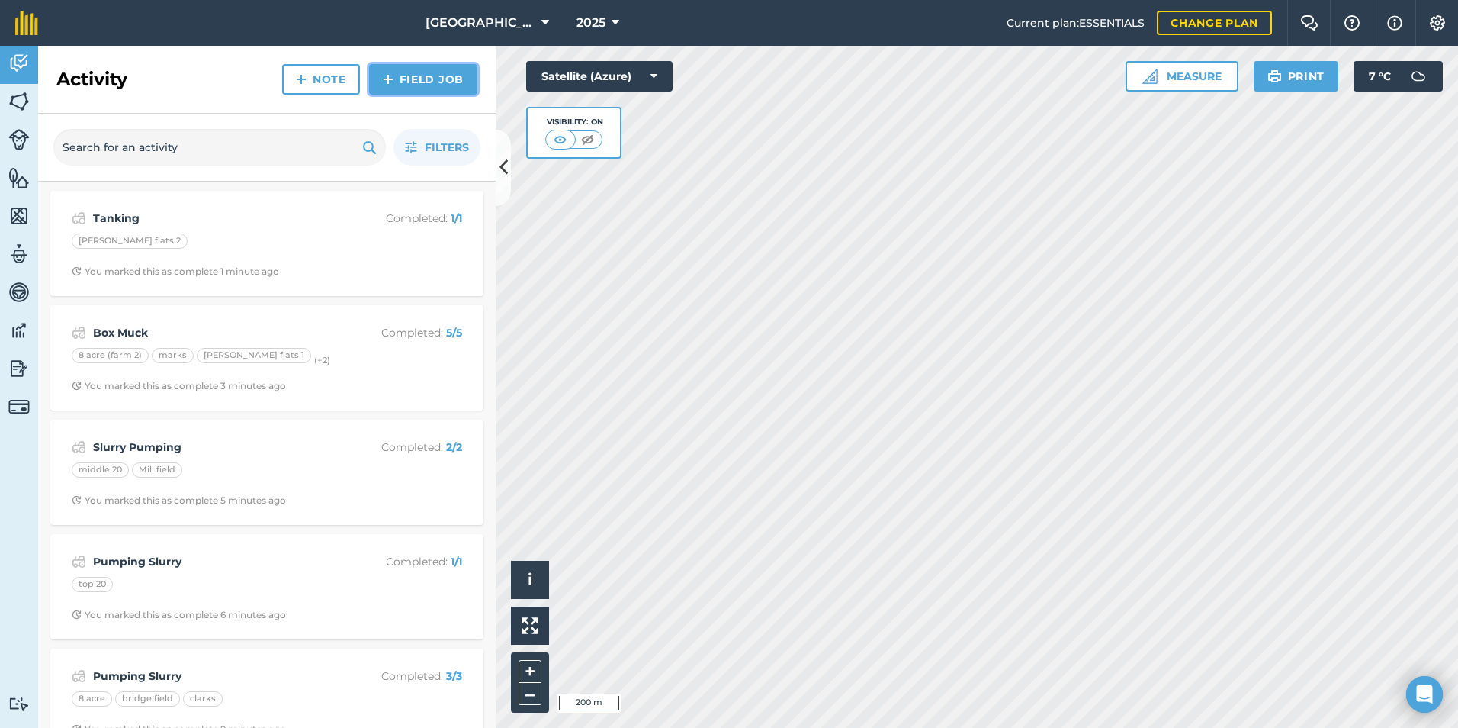
click at [429, 88] on link "Field Job" at bounding box center [423, 79] width 108 height 31
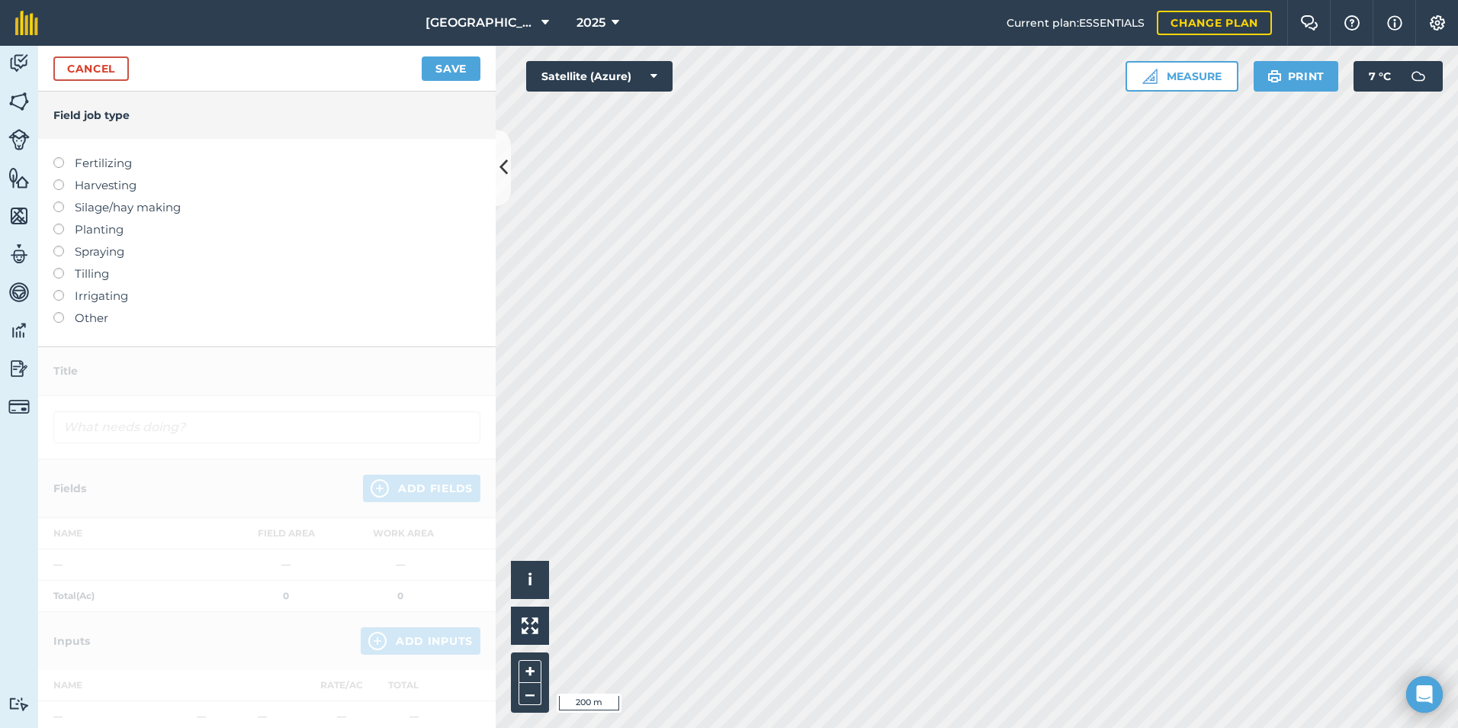
click at [66, 318] on label "Other" at bounding box center [266, 318] width 427 height 18
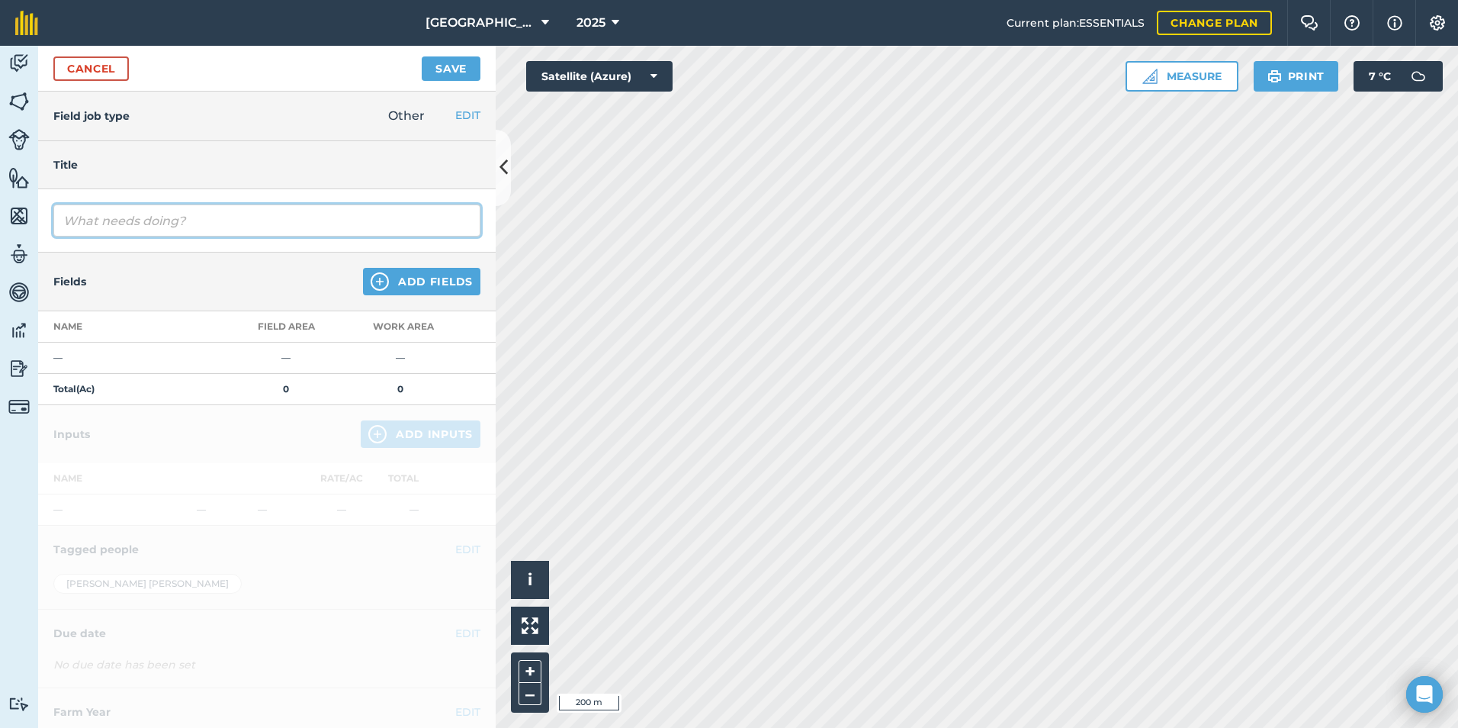
click at [144, 222] on input "text" at bounding box center [266, 220] width 427 height 32
type input "Tanking"
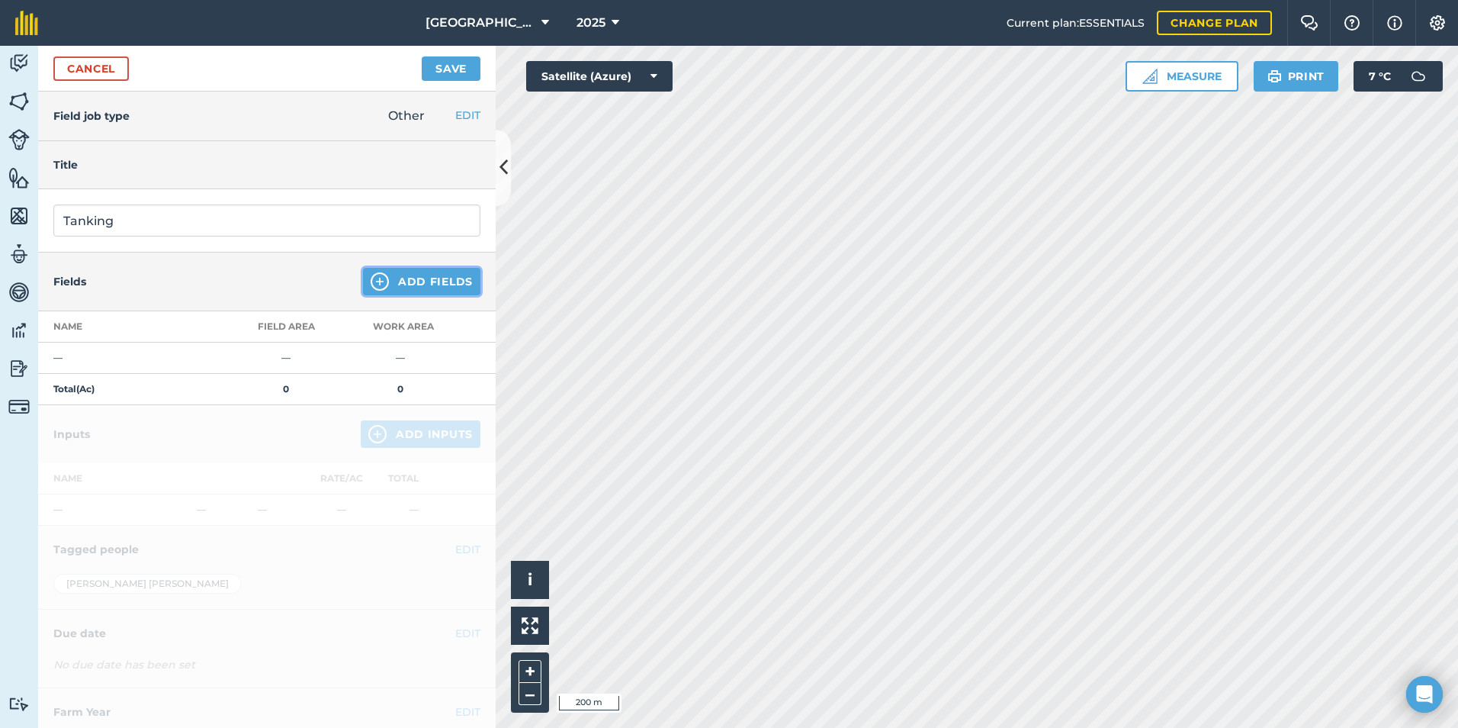
click at [438, 278] on button "Add Fields" at bounding box center [421, 281] width 117 height 27
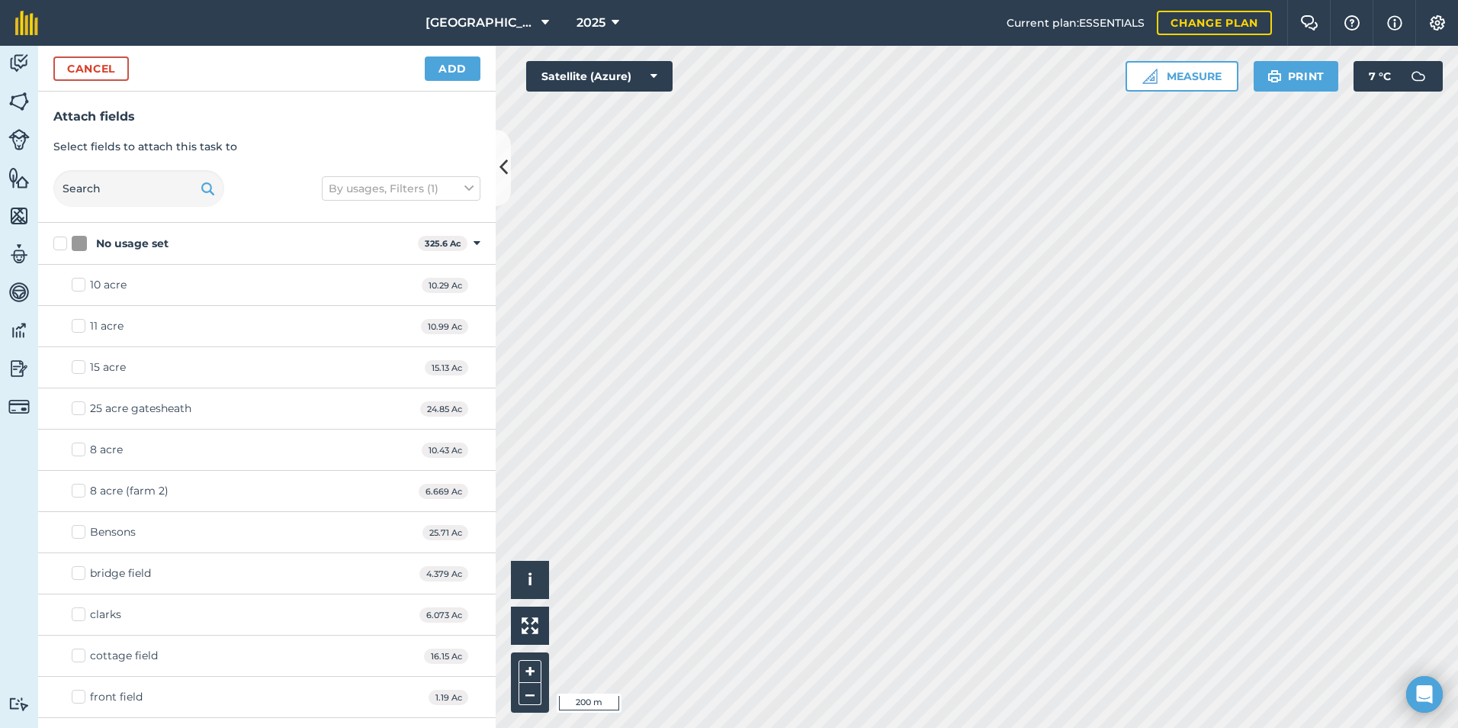
checkbox input "true"
click at [965, 727] on html "Mill Farm 2025 Current plan : ESSENTIALS Change plan Farm Chat Help Info Settin…" at bounding box center [729, 364] width 1458 height 728
checkbox input "true"
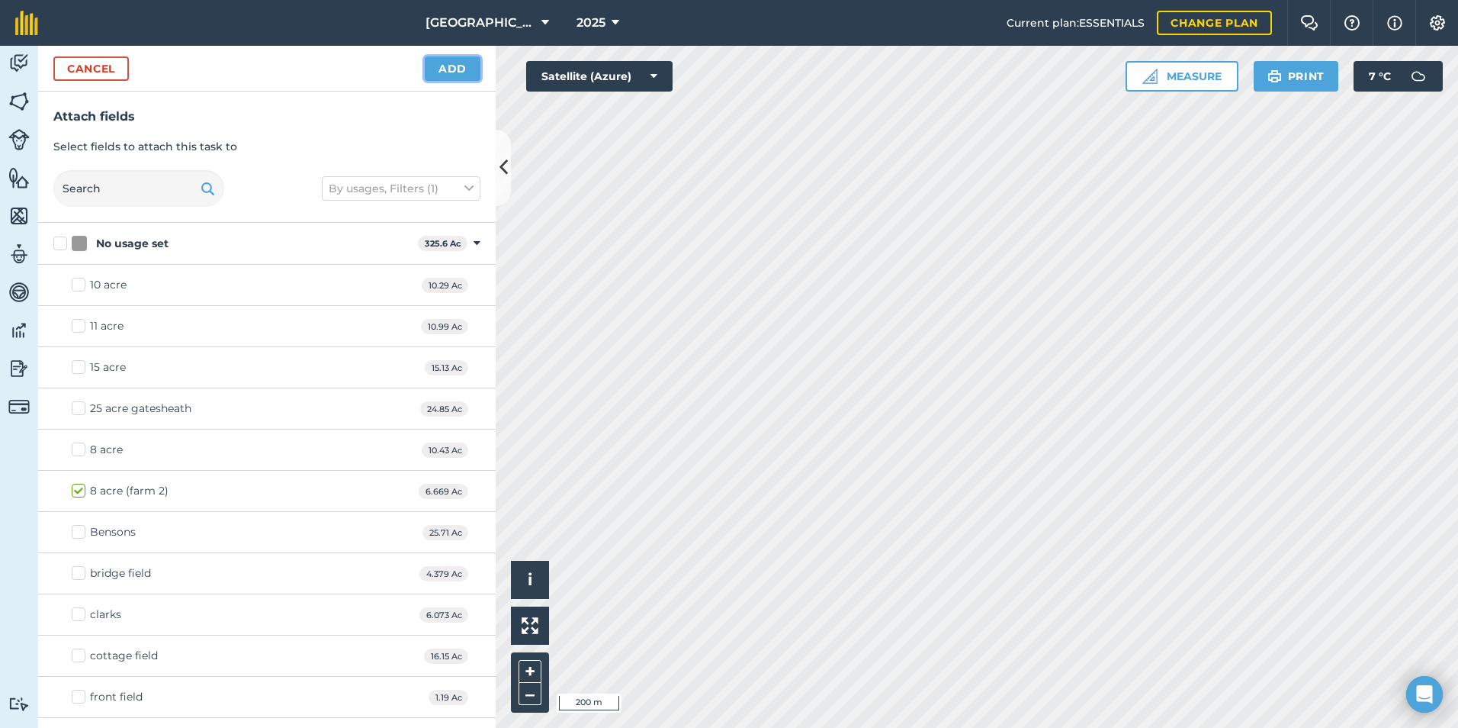
click at [452, 59] on button "Add" at bounding box center [453, 68] width 56 height 24
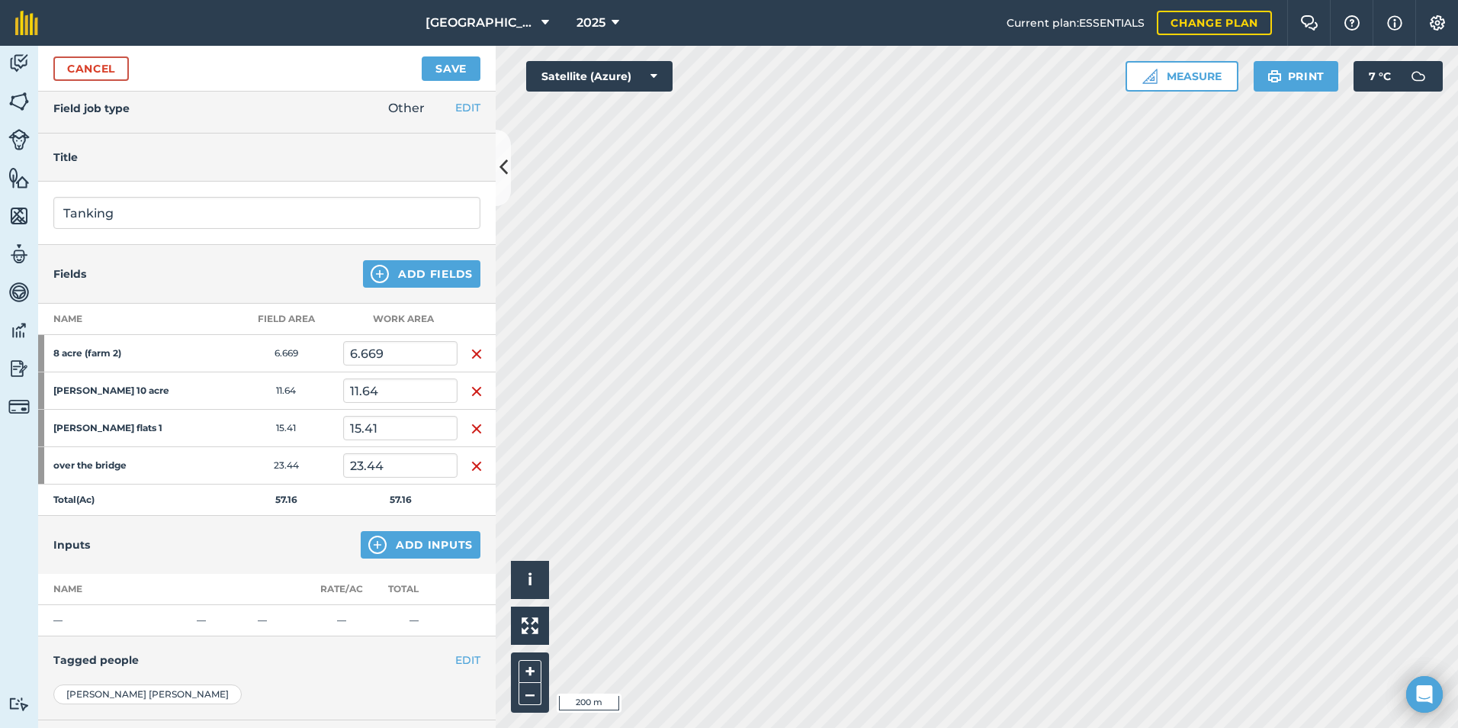
scroll to position [7, 0]
click at [444, 71] on button "Save" at bounding box center [451, 68] width 59 height 24
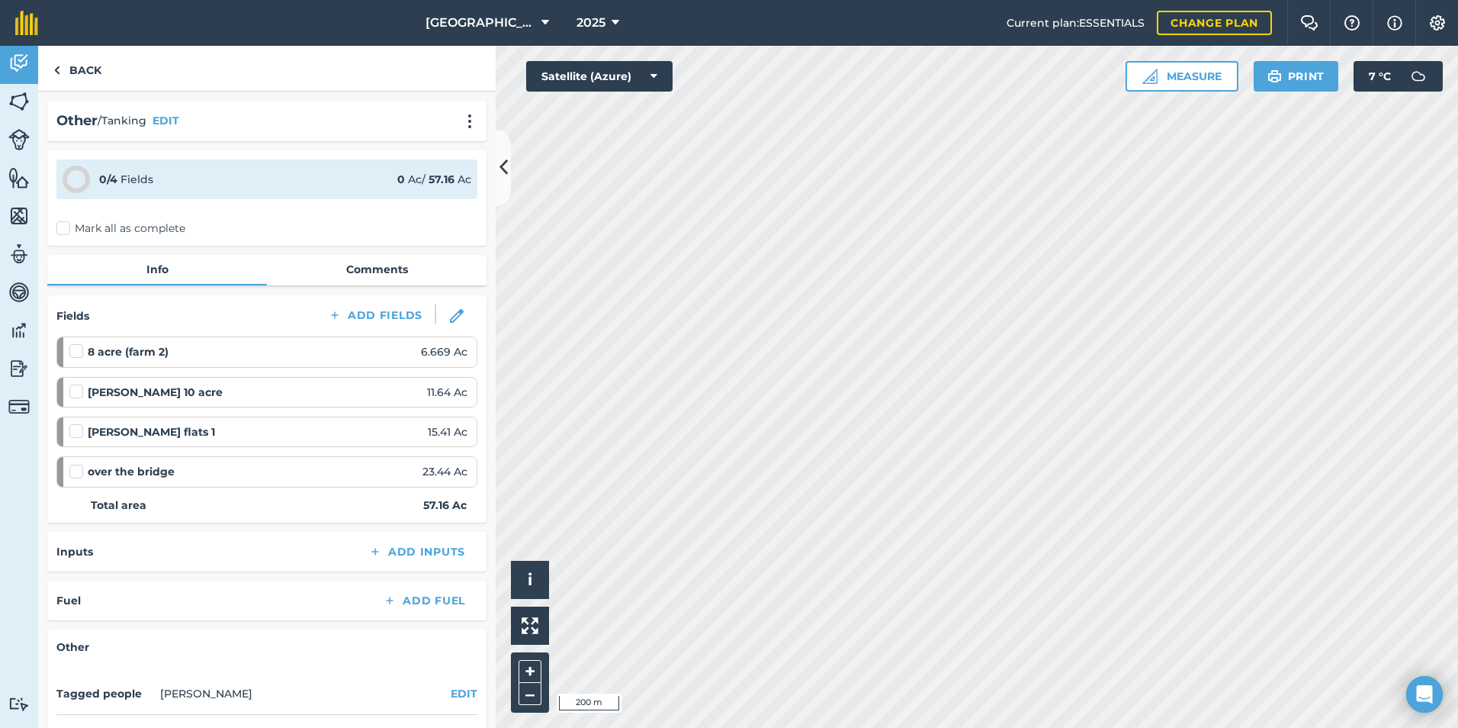
click at [63, 229] on label "Mark all as complete" at bounding box center [120, 228] width 129 height 16
click at [63, 229] on input "Mark all as complete" at bounding box center [61, 225] width 10 height 10
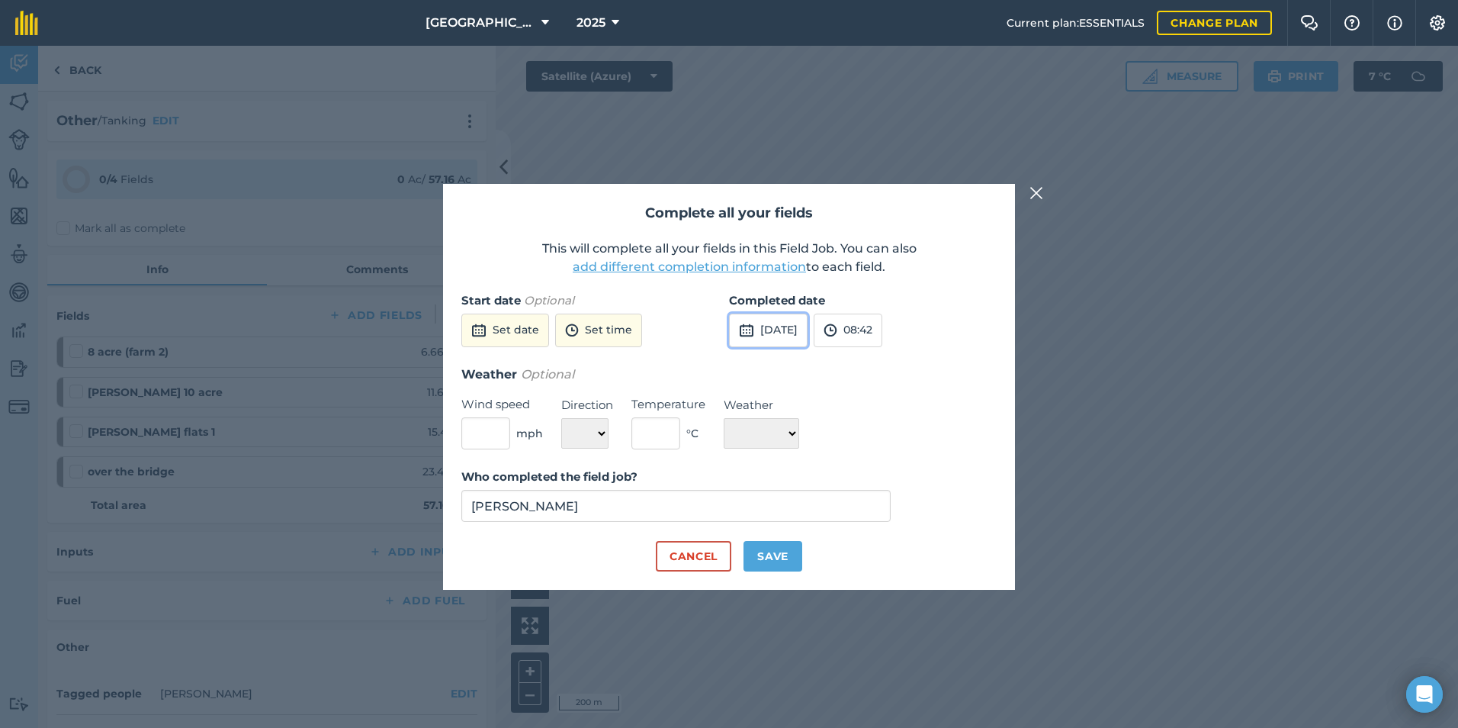
click at [808, 333] on button "[DATE]" at bounding box center [768, 331] width 79 height 34
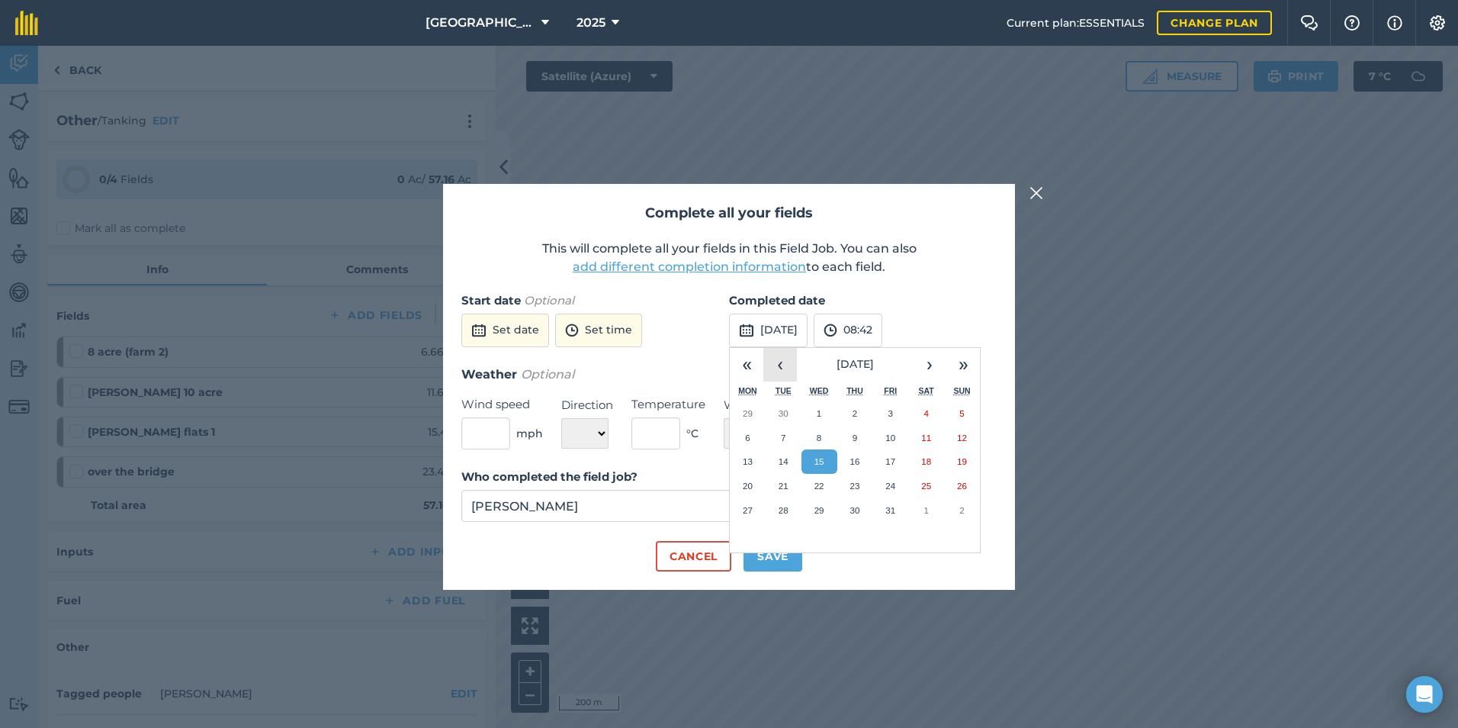
click at [770, 358] on button "‹" at bounding box center [781, 365] width 34 height 34
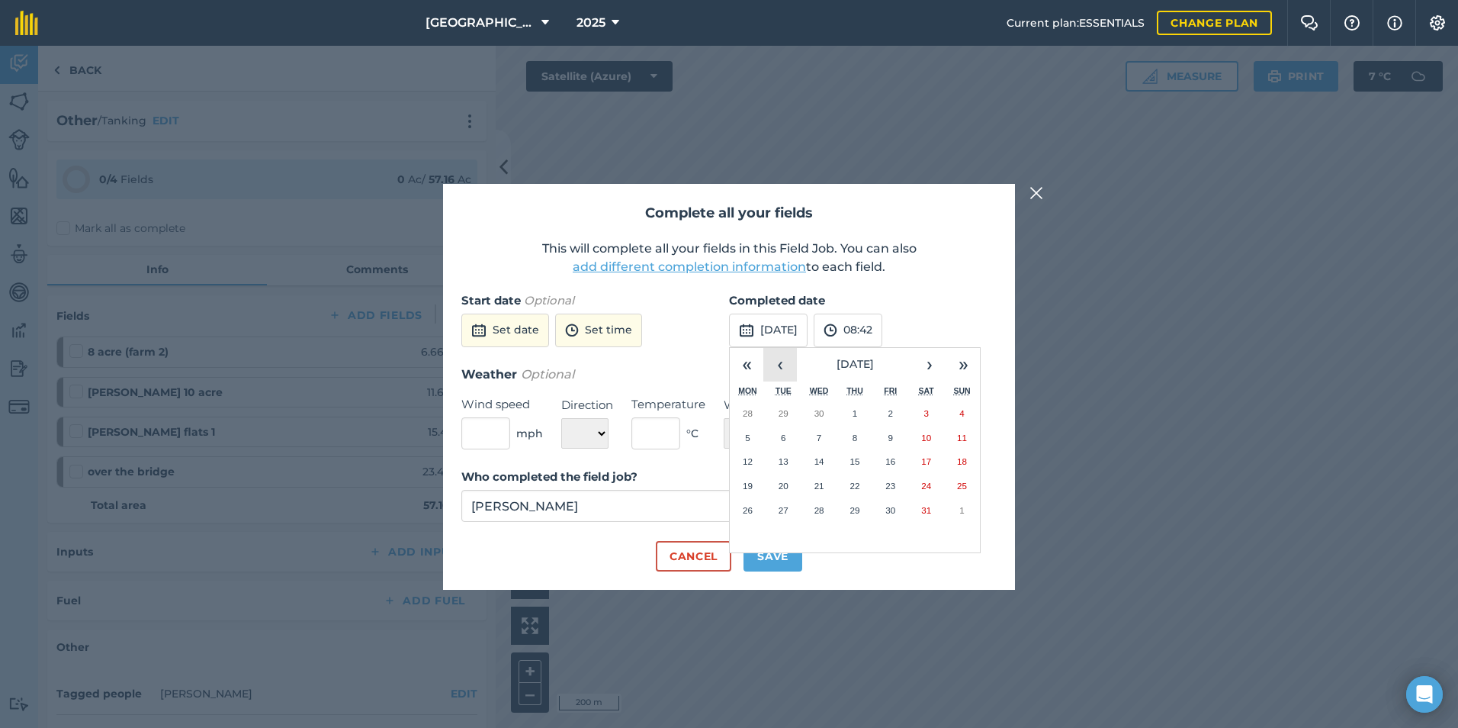
click at [770, 358] on button "‹" at bounding box center [781, 365] width 34 height 34
click at [743, 487] on abbr "17" at bounding box center [748, 486] width 10 height 10
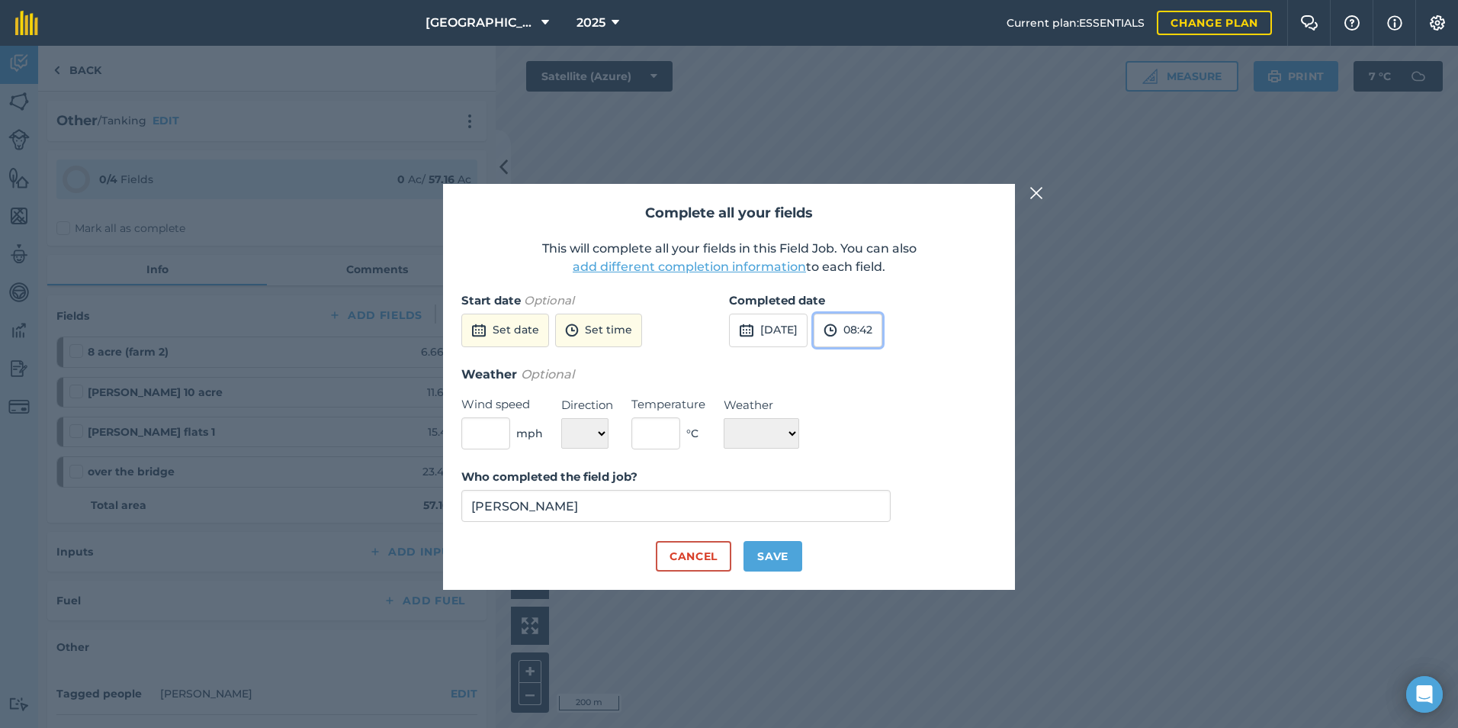
click at [883, 319] on button "08:42" at bounding box center [848, 331] width 69 height 34
click at [884, 457] on button "19:00" at bounding box center [851, 464] width 72 height 24
click at [773, 551] on button "Save" at bounding box center [773, 556] width 59 height 31
checkbox input "true"
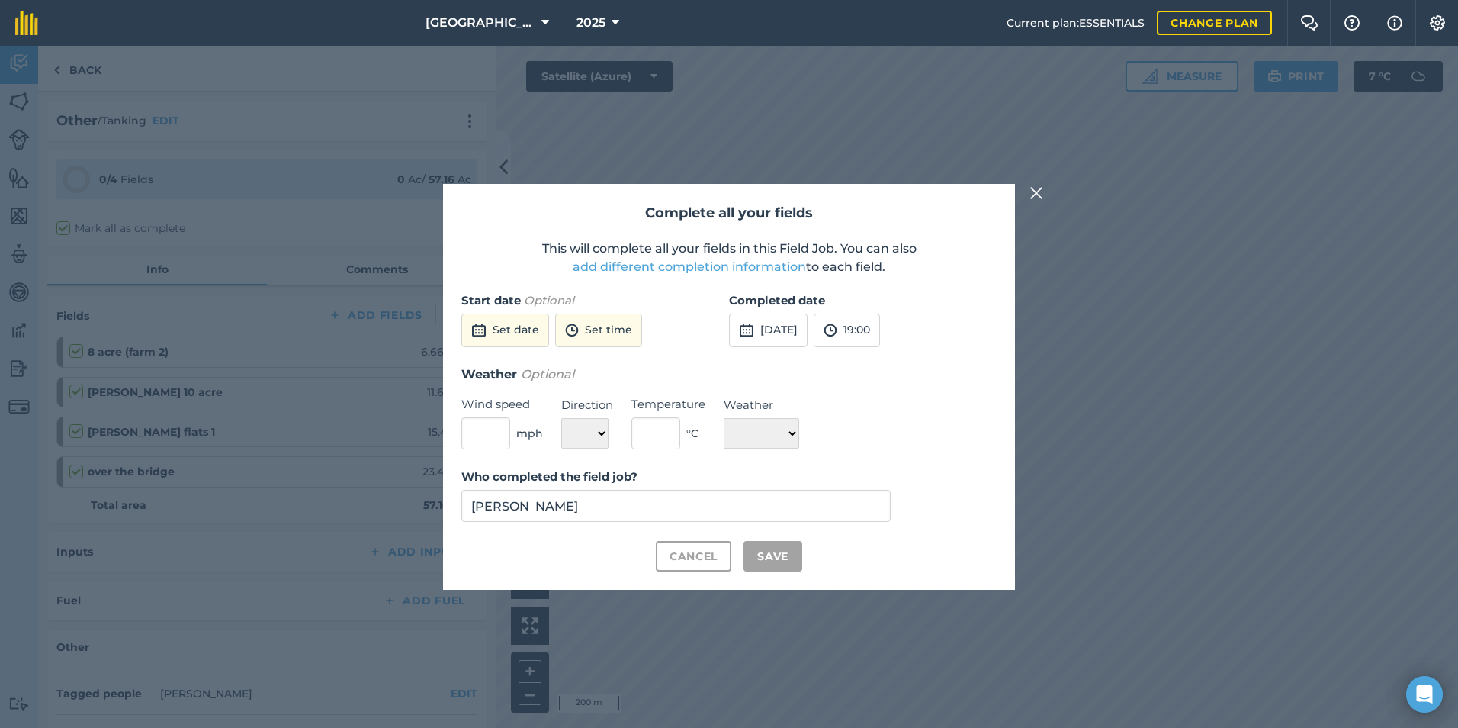
checkbox input "true"
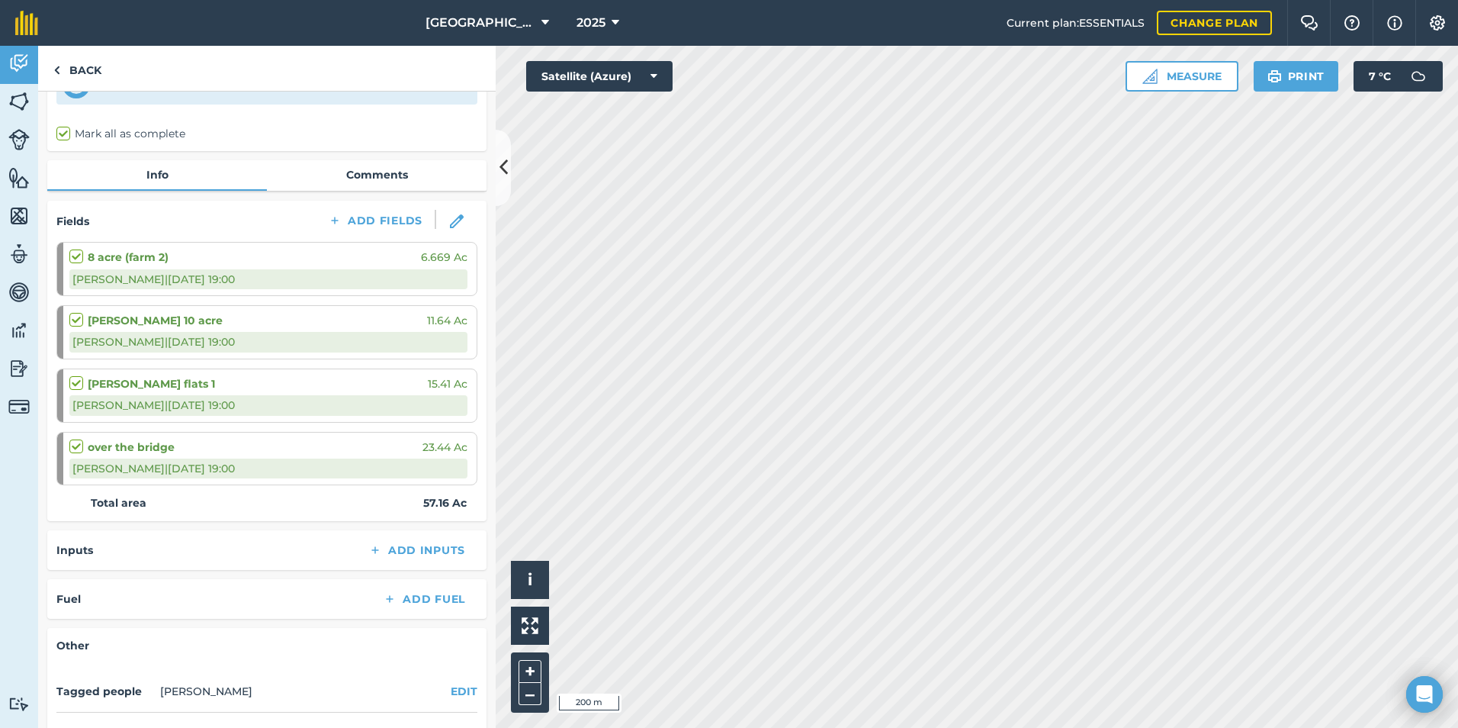
scroll to position [201, 0]
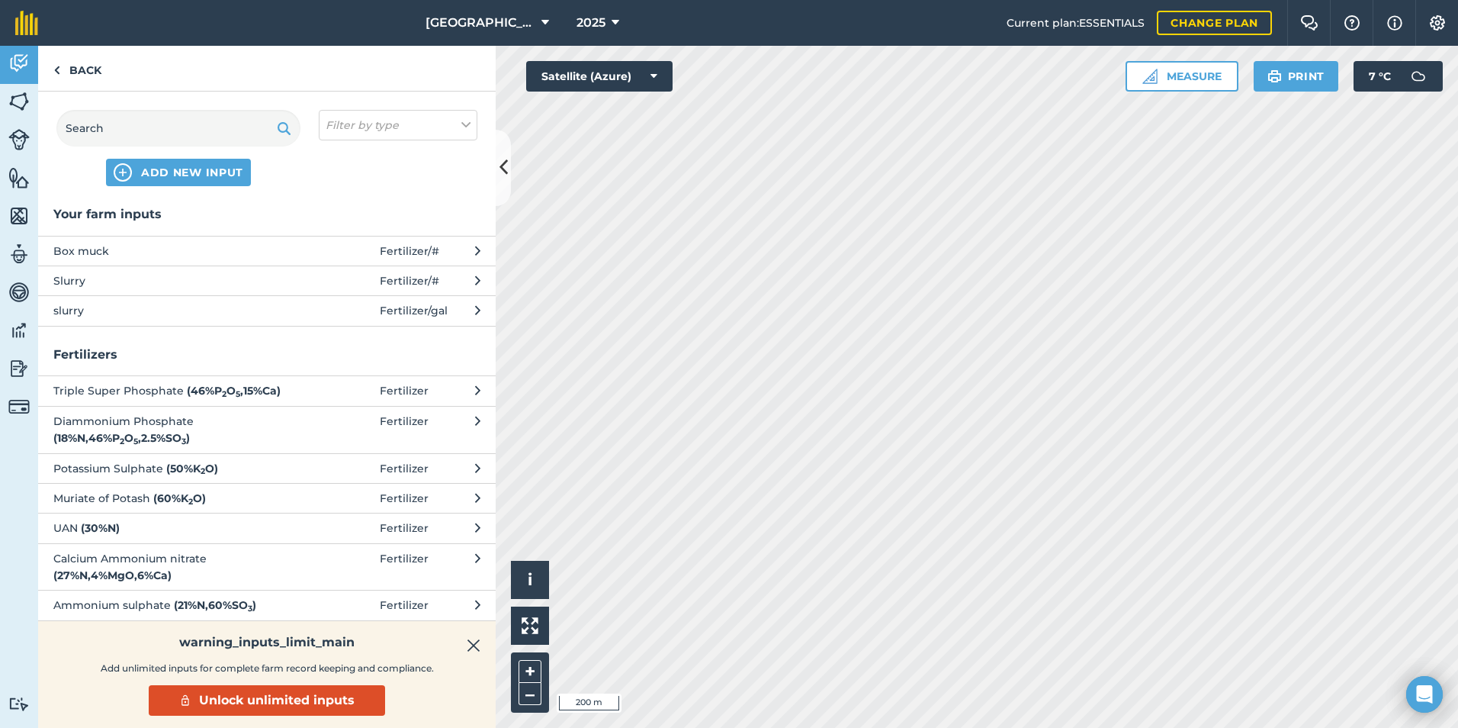
click at [164, 312] on span "slurry" at bounding box center [177, 310] width 249 height 17
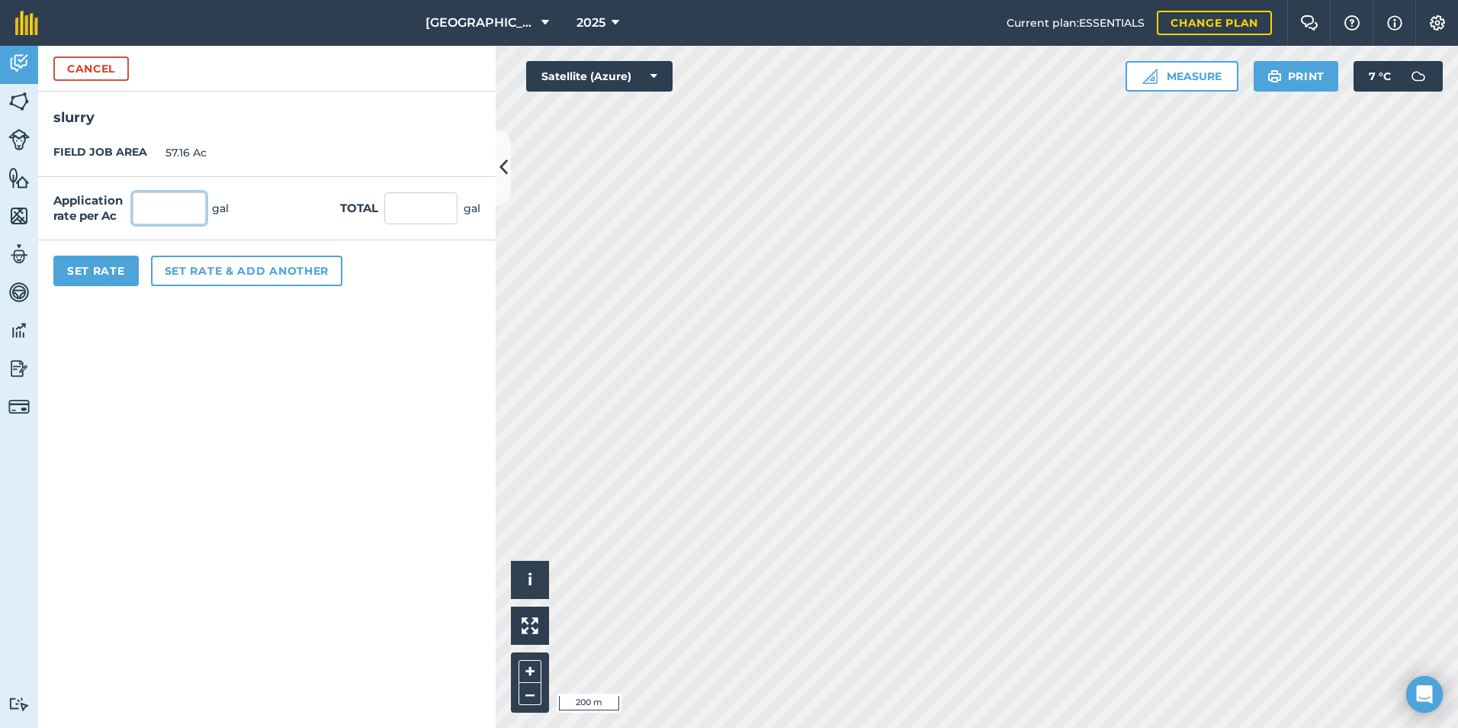
click at [162, 208] on input "text" at bounding box center [169, 208] width 73 height 32
type input "1,800"
type input "102,888"
click at [215, 314] on form "Cancel slurry FIELD JOB AREA 57.16 Ac Application rate per Ac 1,800 gal Total 1…" at bounding box center [267, 387] width 458 height 682
click at [115, 258] on button "Set Rate" at bounding box center [95, 271] width 85 height 31
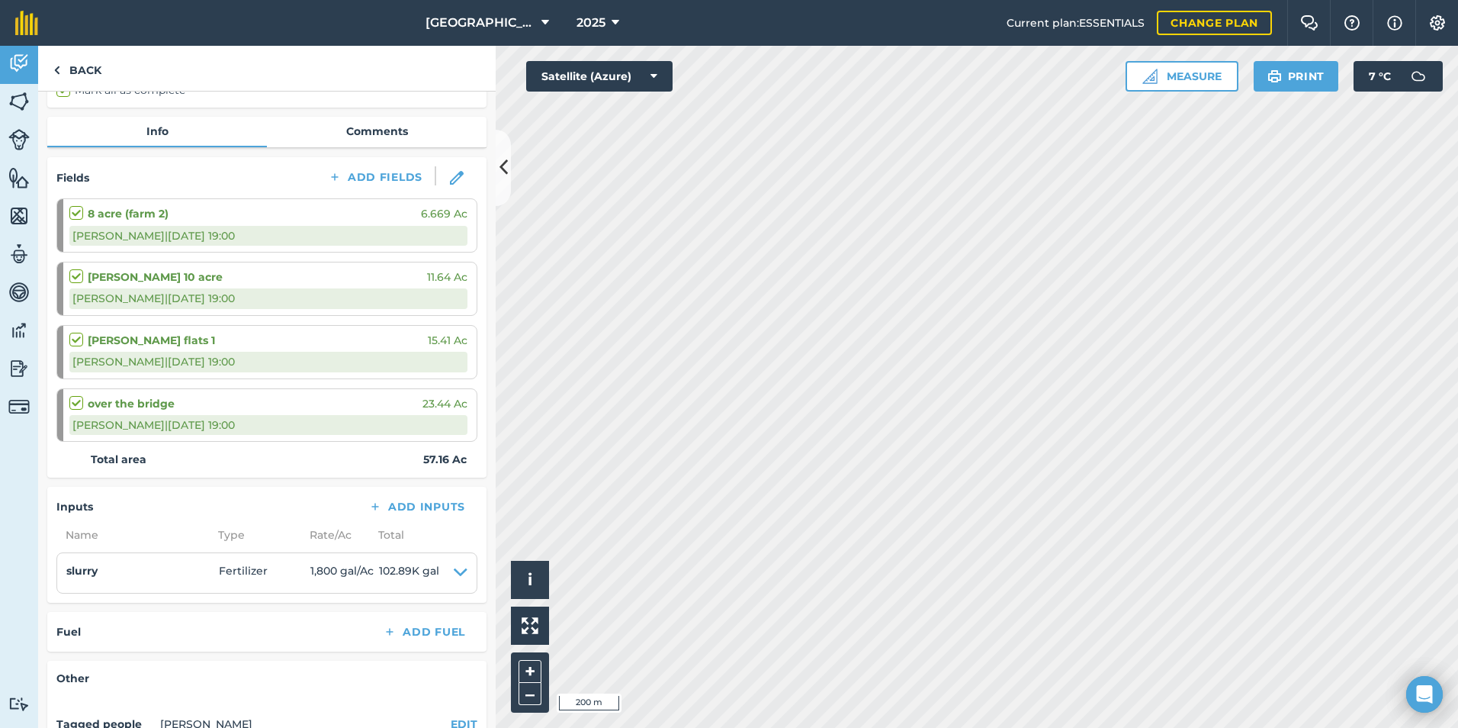
scroll to position [278, 0]
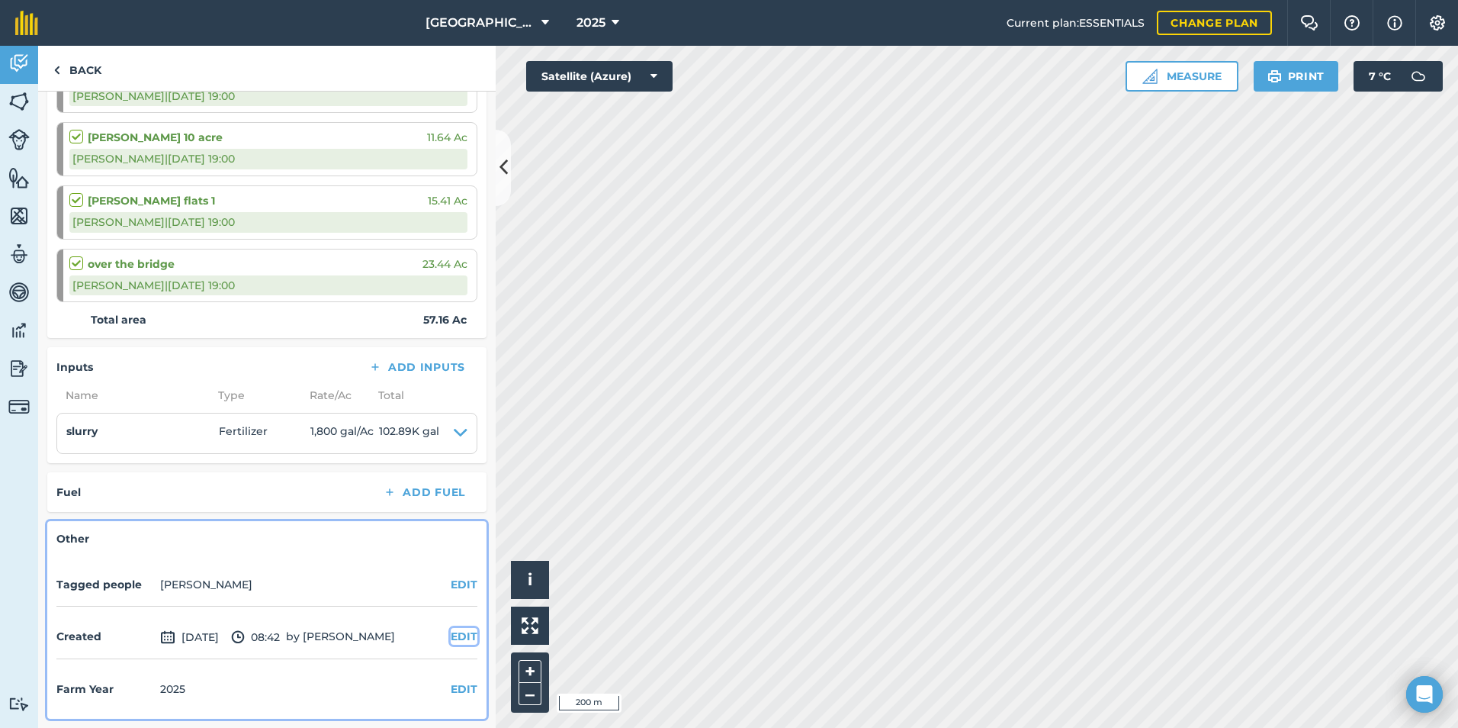
click at [451, 633] on button "EDIT" at bounding box center [464, 636] width 27 height 17
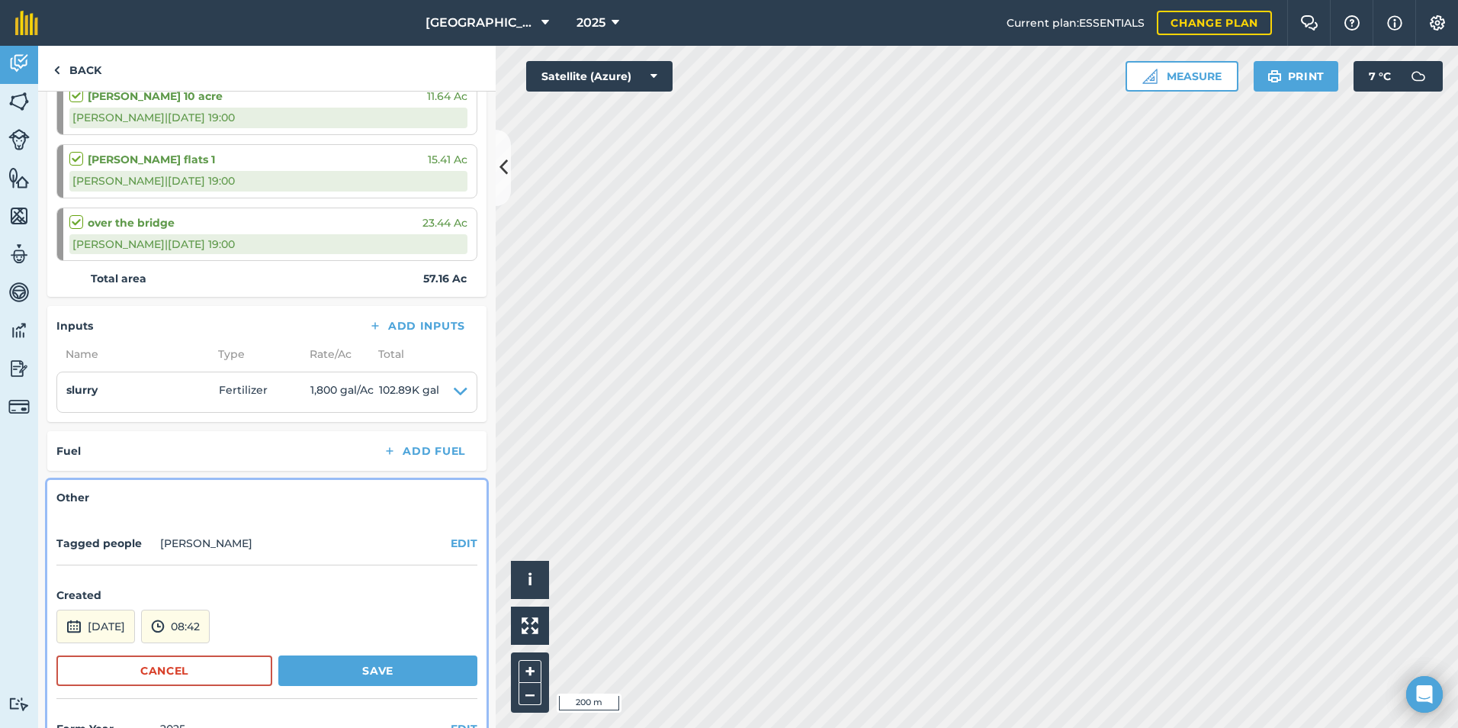
scroll to position [359, 0]
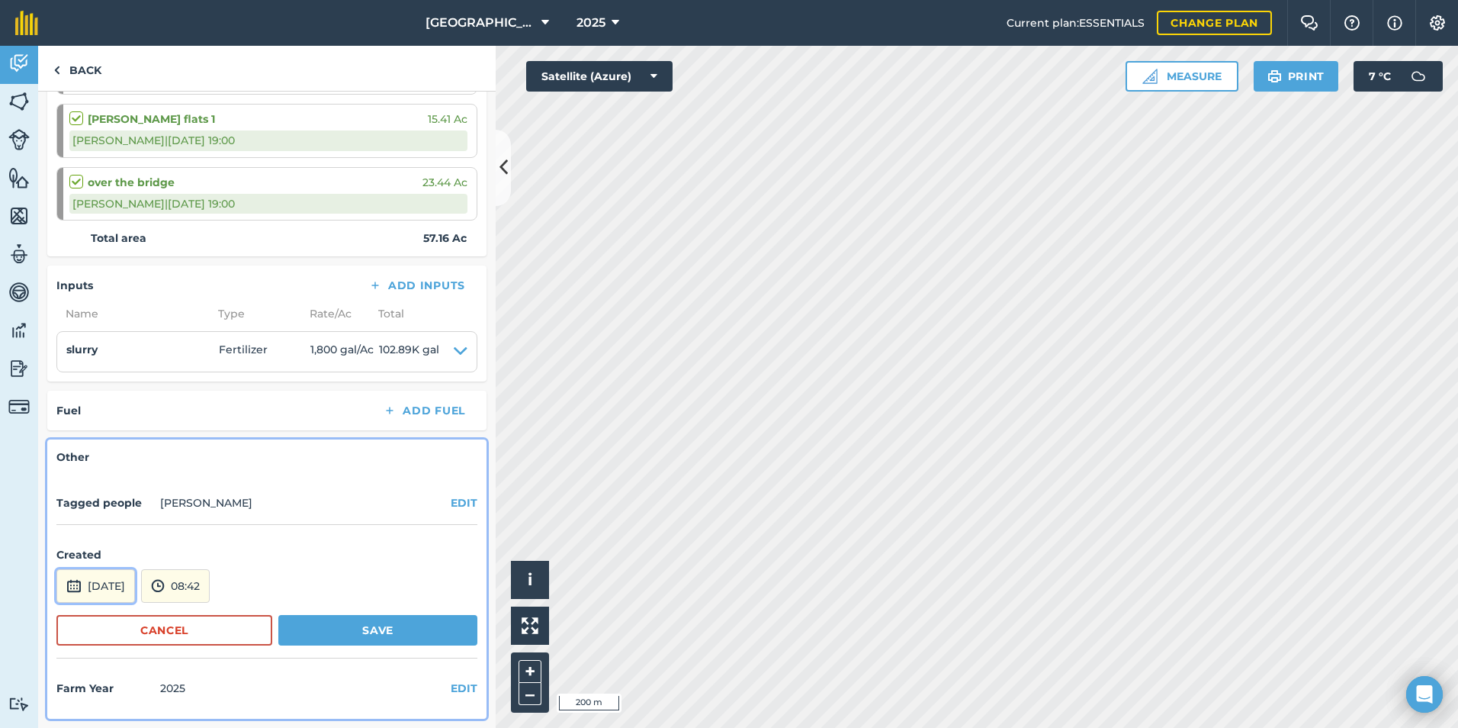
click at [112, 597] on button "[DATE]" at bounding box center [95, 586] width 79 height 34
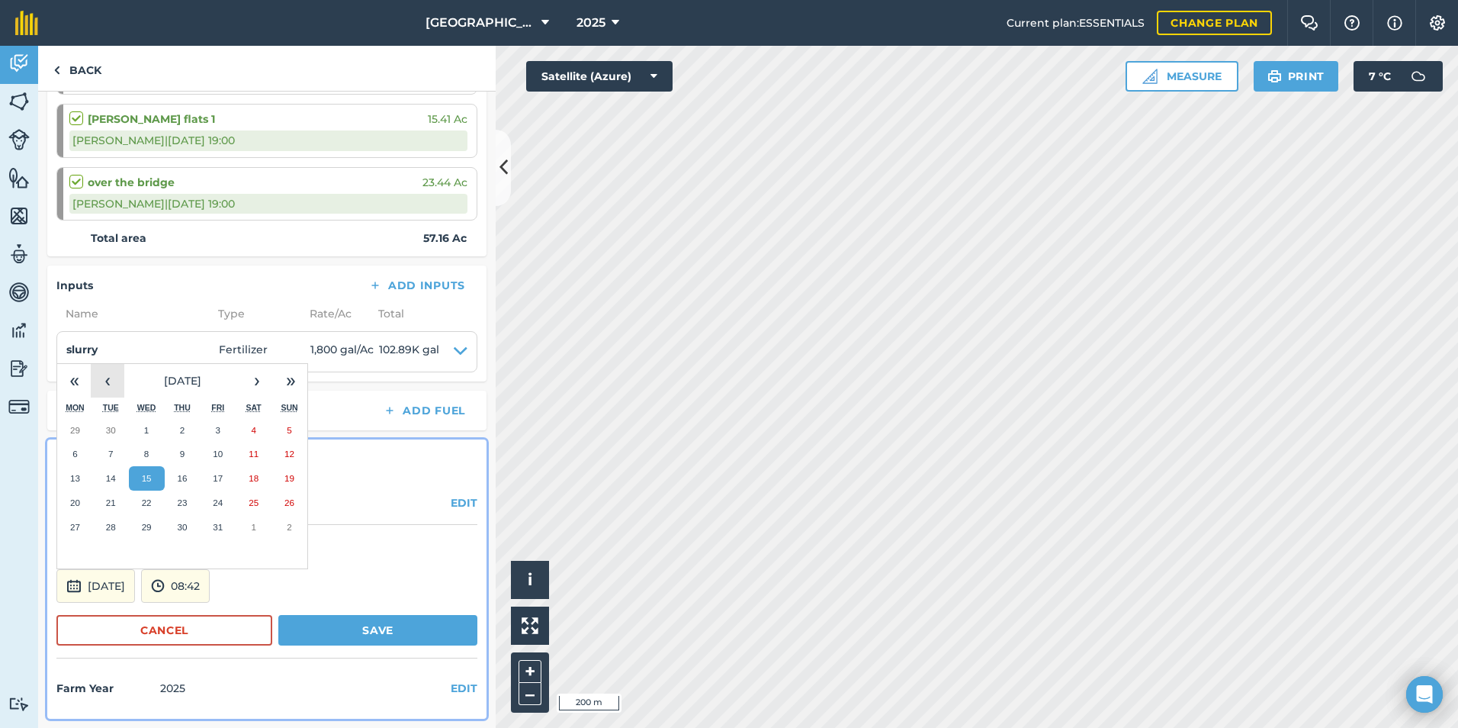
click at [117, 383] on button "‹" at bounding box center [108, 381] width 34 height 34
click at [116, 383] on button "‹" at bounding box center [108, 381] width 34 height 34
click at [114, 383] on button "‹" at bounding box center [108, 381] width 34 height 34
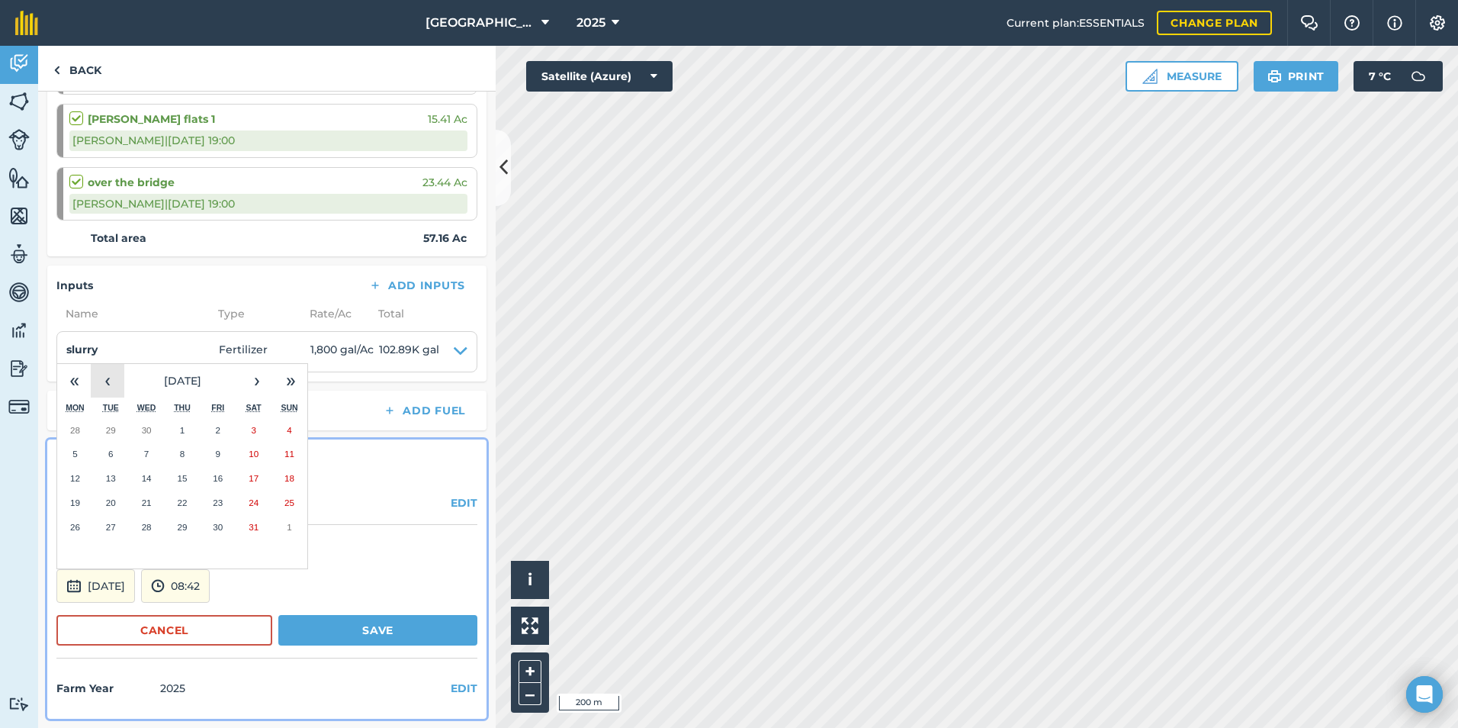
click at [114, 383] on button "‹" at bounding box center [108, 381] width 34 height 34
click at [79, 504] on abbr "17" at bounding box center [75, 502] width 10 height 10
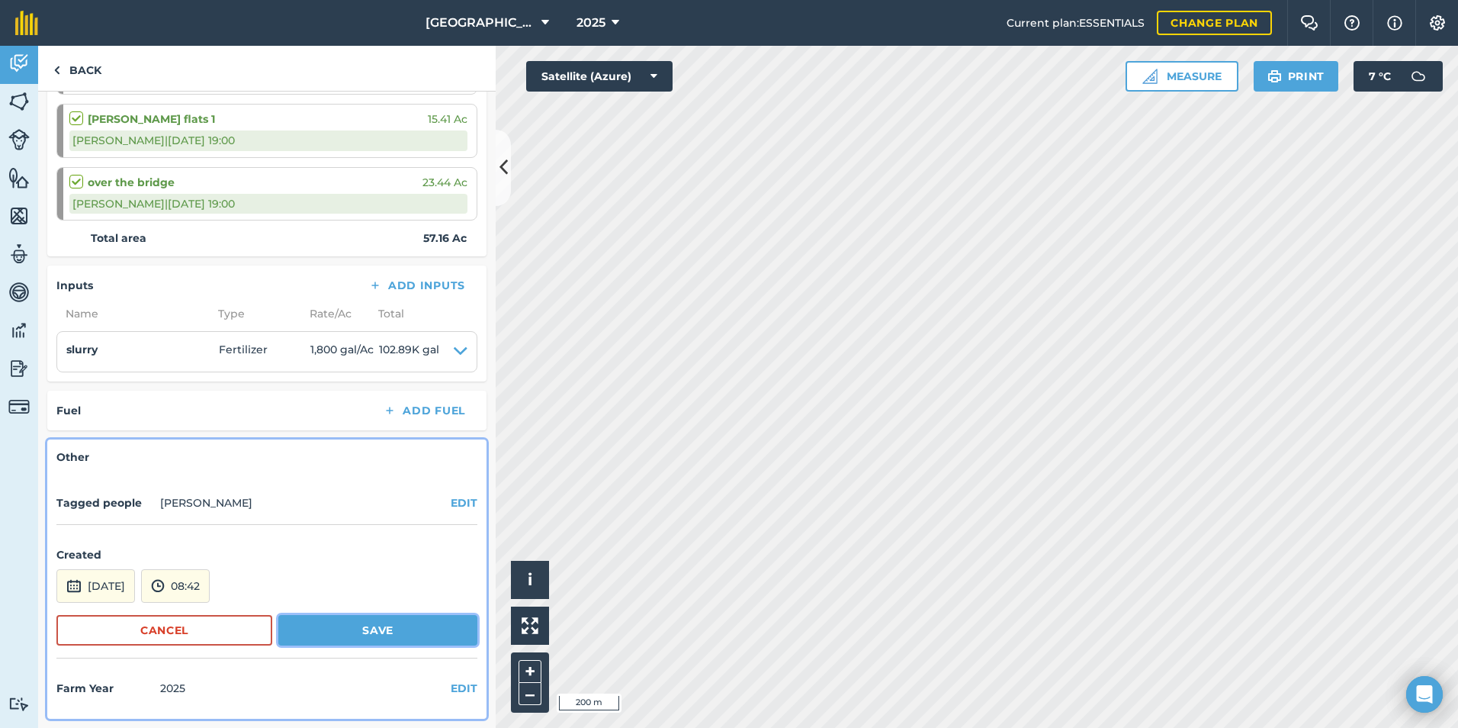
click at [324, 620] on button "Save" at bounding box center [377, 630] width 199 height 31
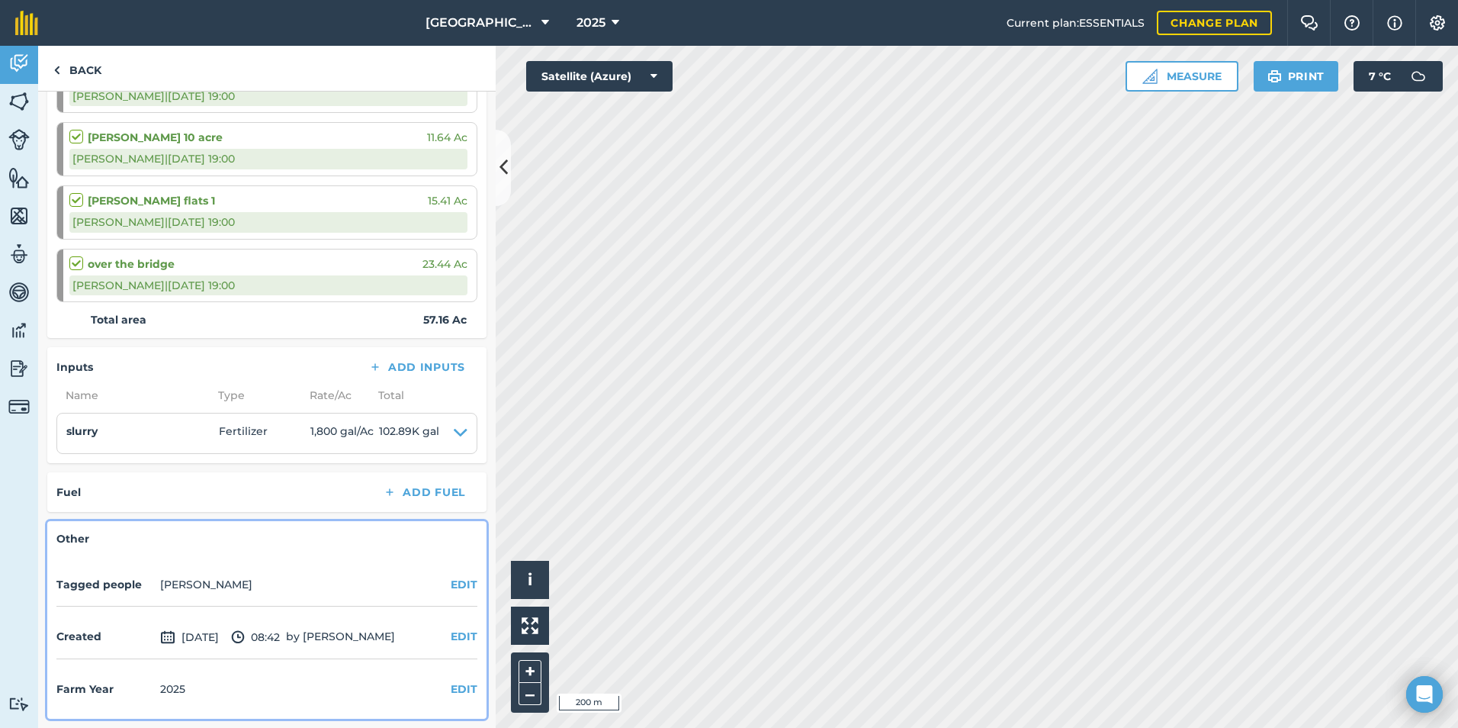
scroll to position [0, 0]
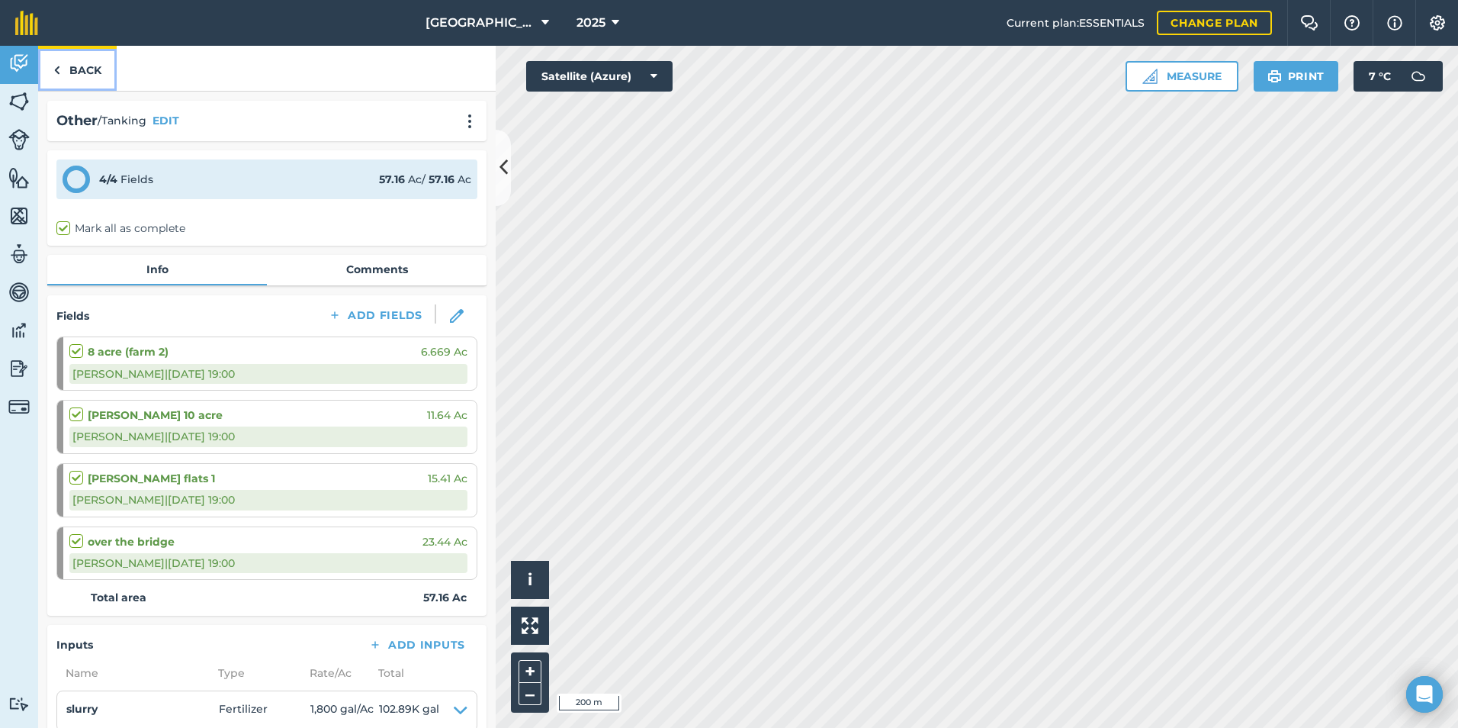
click at [92, 72] on link "Back" at bounding box center [77, 68] width 79 height 45
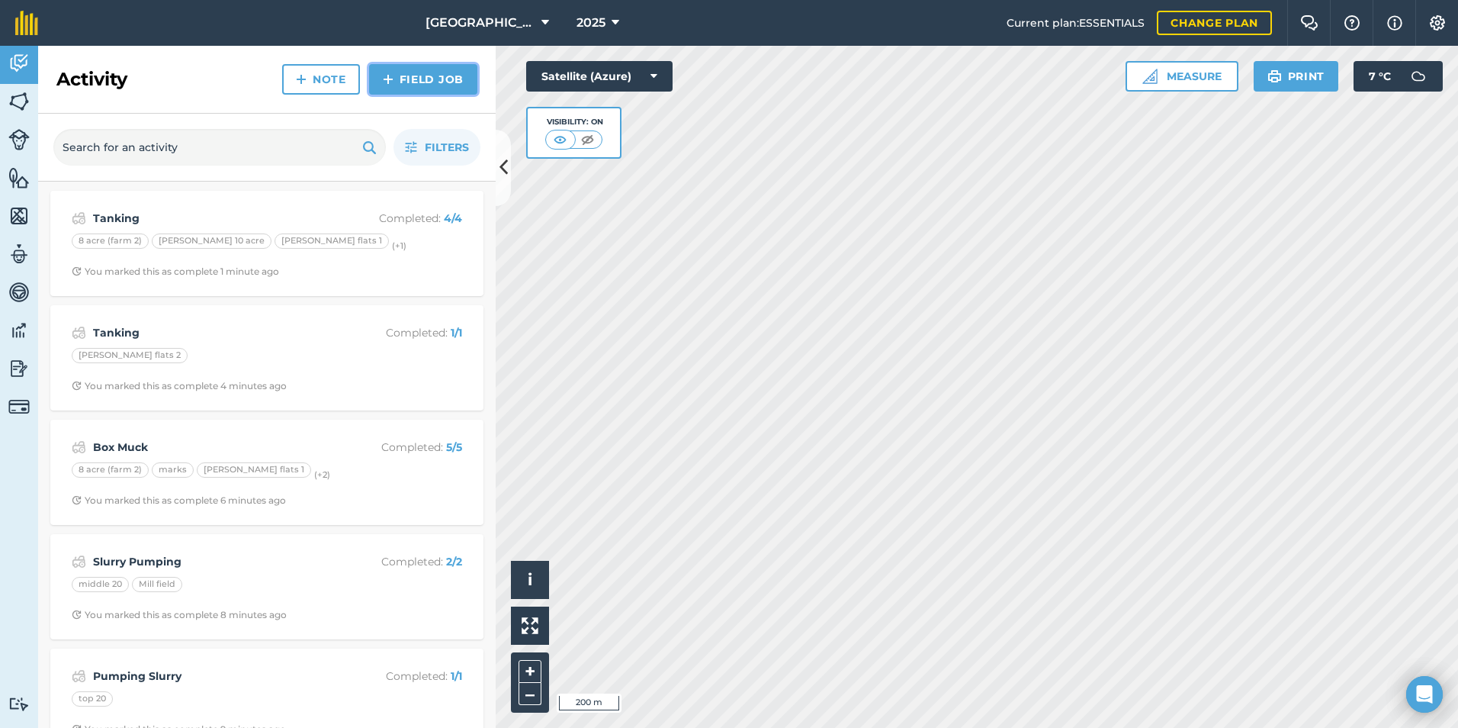
click at [416, 75] on link "Field Job" at bounding box center [423, 79] width 108 height 31
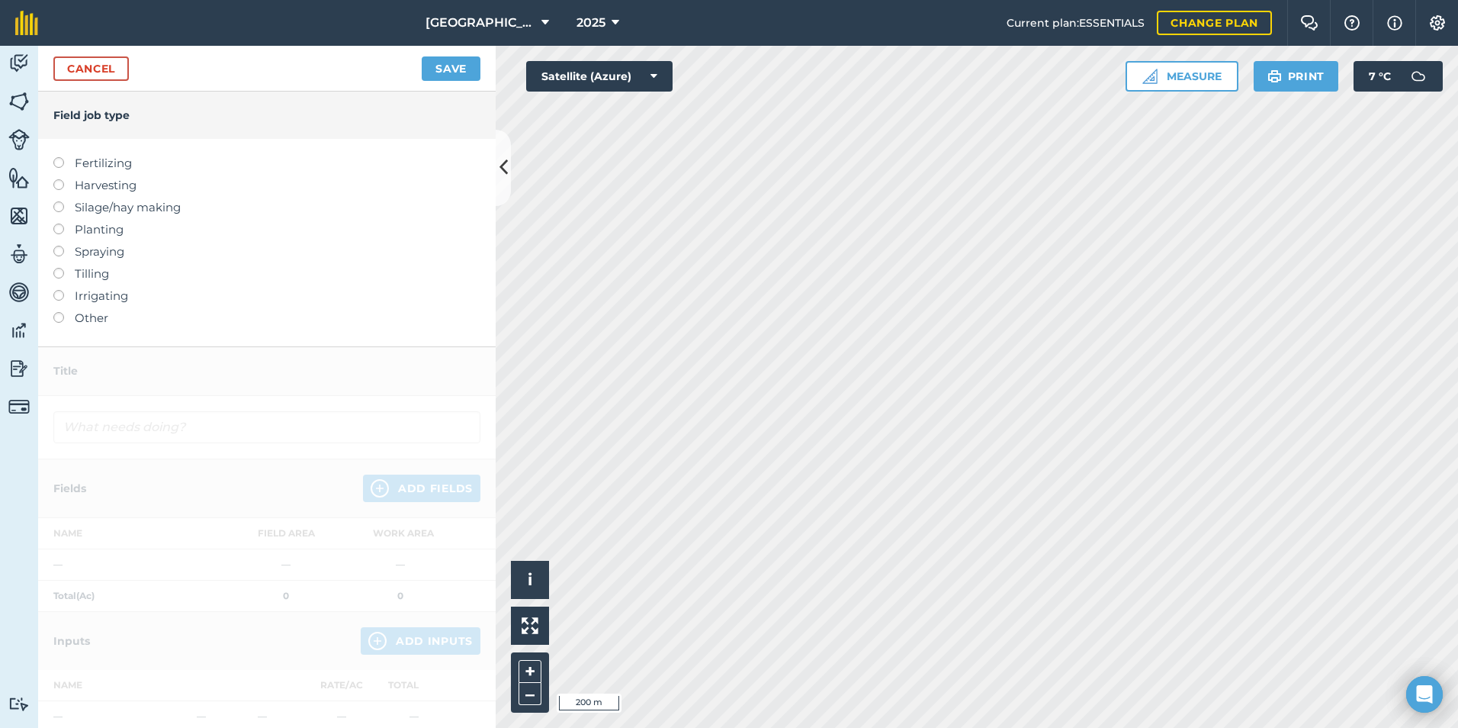
click at [65, 157] on div at bounding box center [63, 155] width 21 height 3
click at [63, 157] on label at bounding box center [63, 157] width 21 height 0
type input "Fertilizing"
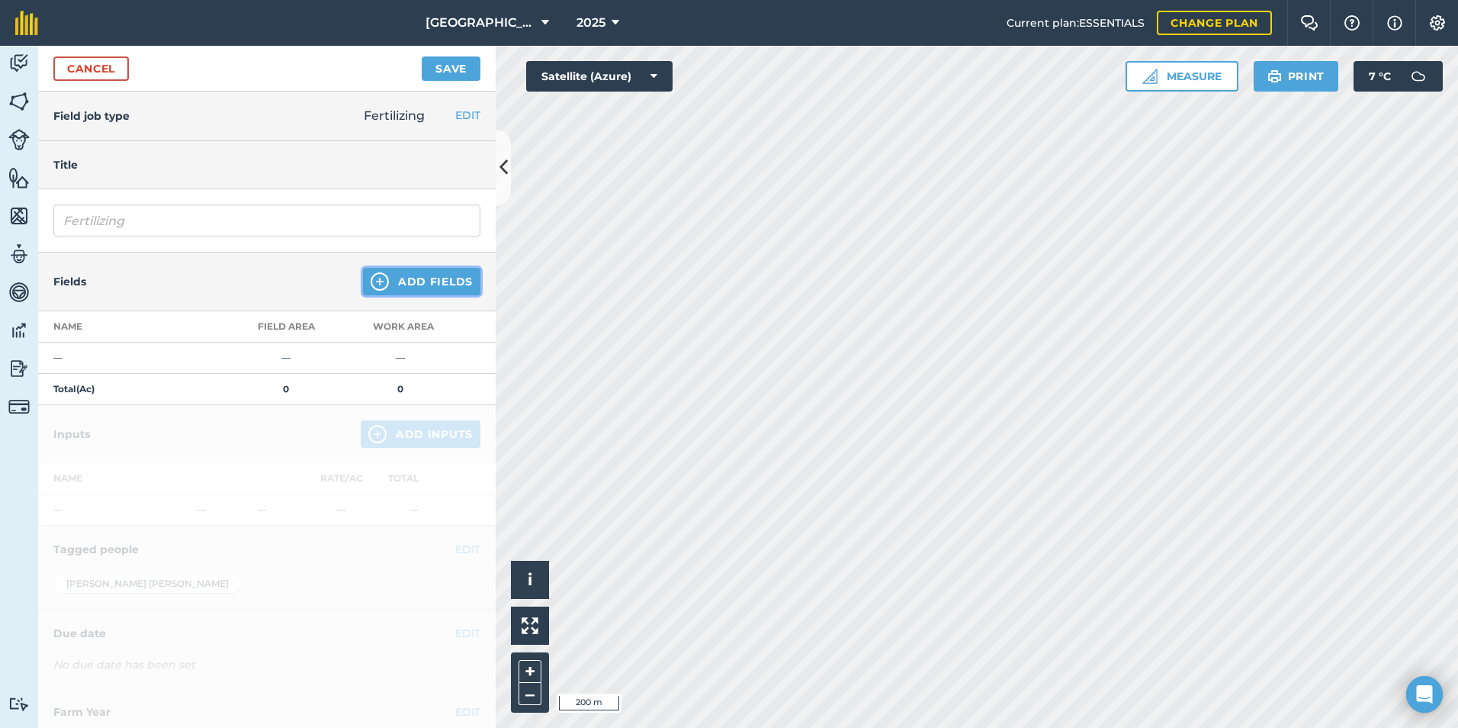
click at [429, 273] on button "Add Fields" at bounding box center [421, 281] width 117 height 27
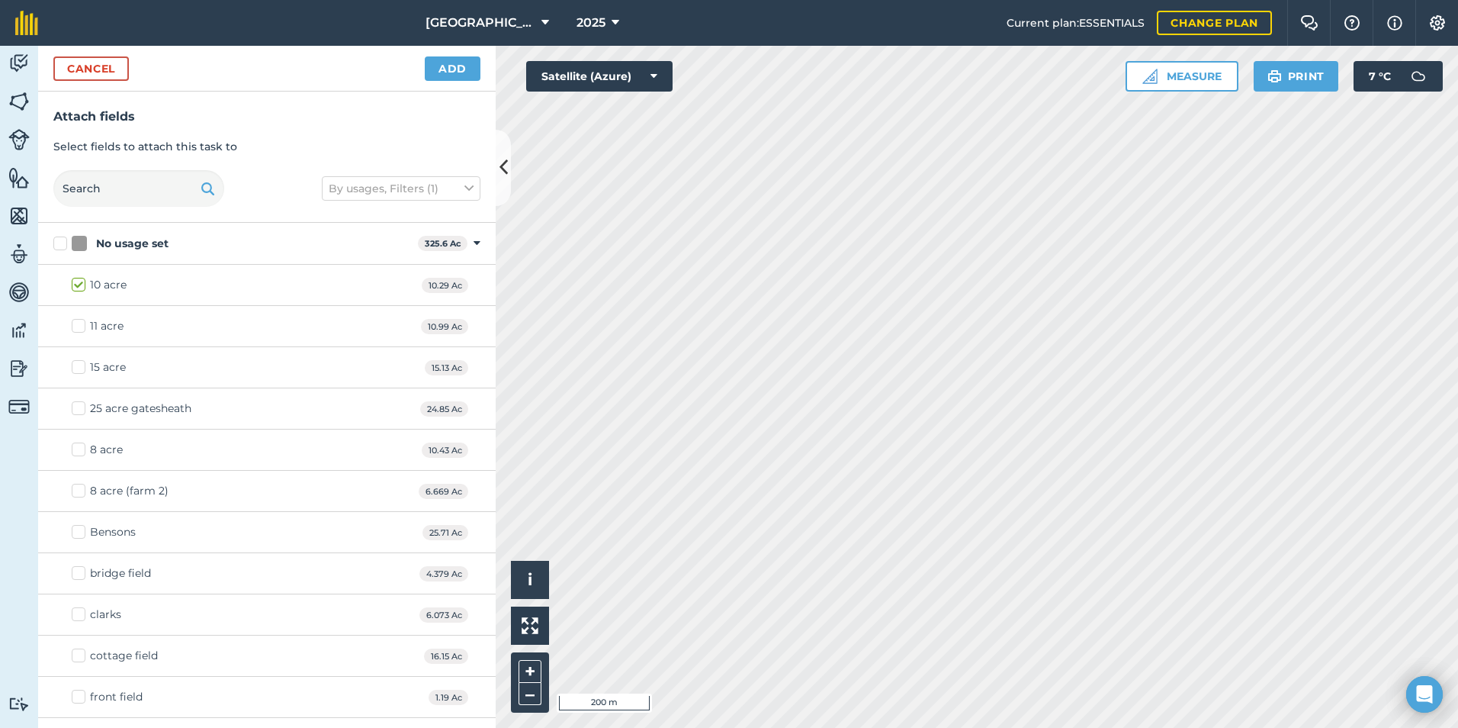
checkbox input "true"
checkbox input "false"
checkbox input "true"
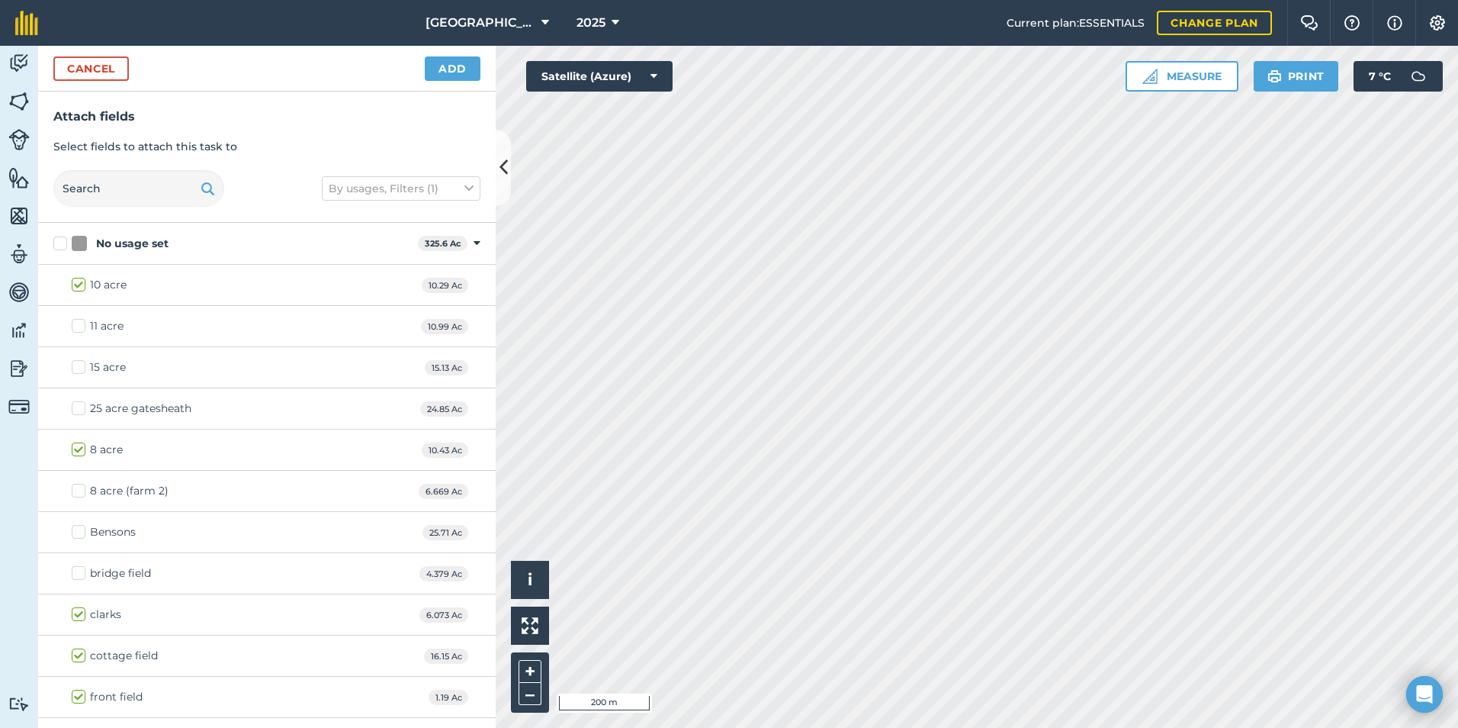
checkbox input "true"
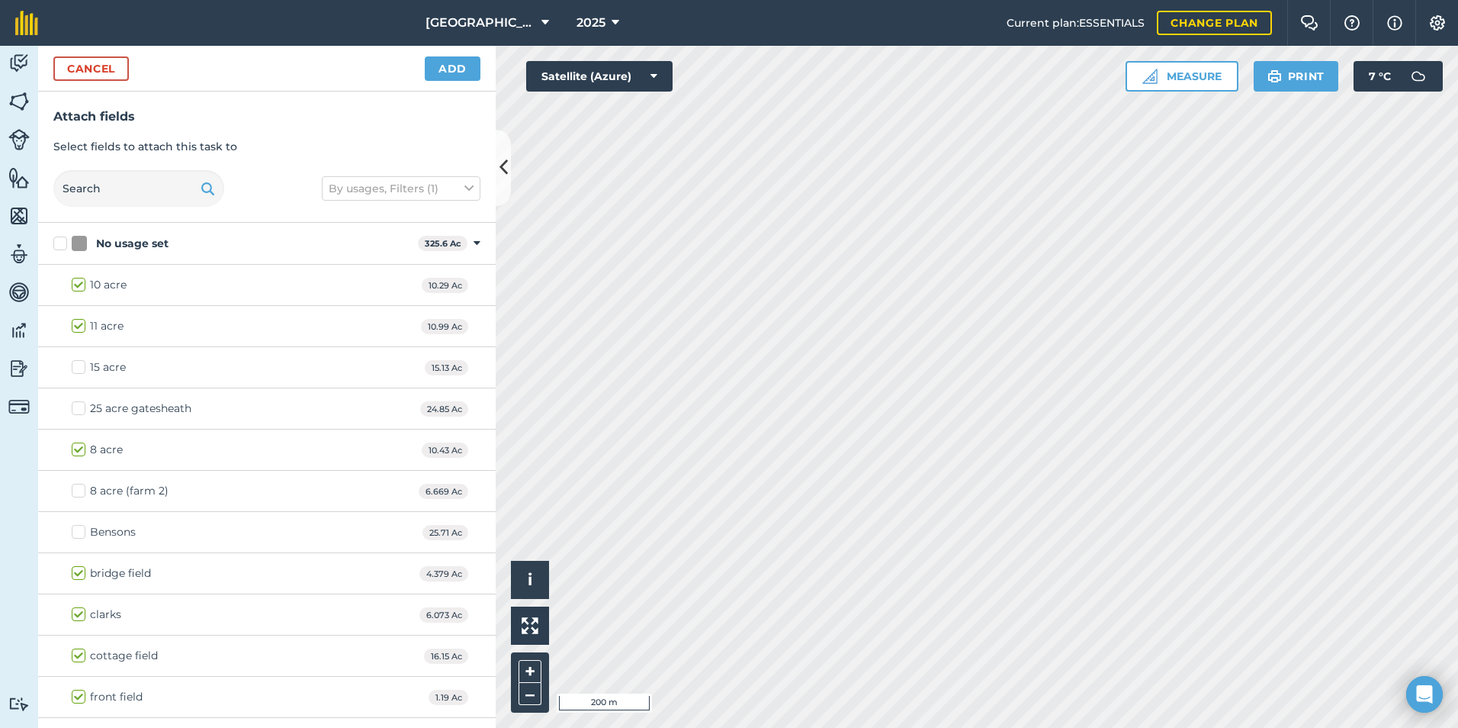
checkbox input "true"
click at [449, 68] on button "Add" at bounding box center [453, 68] width 56 height 24
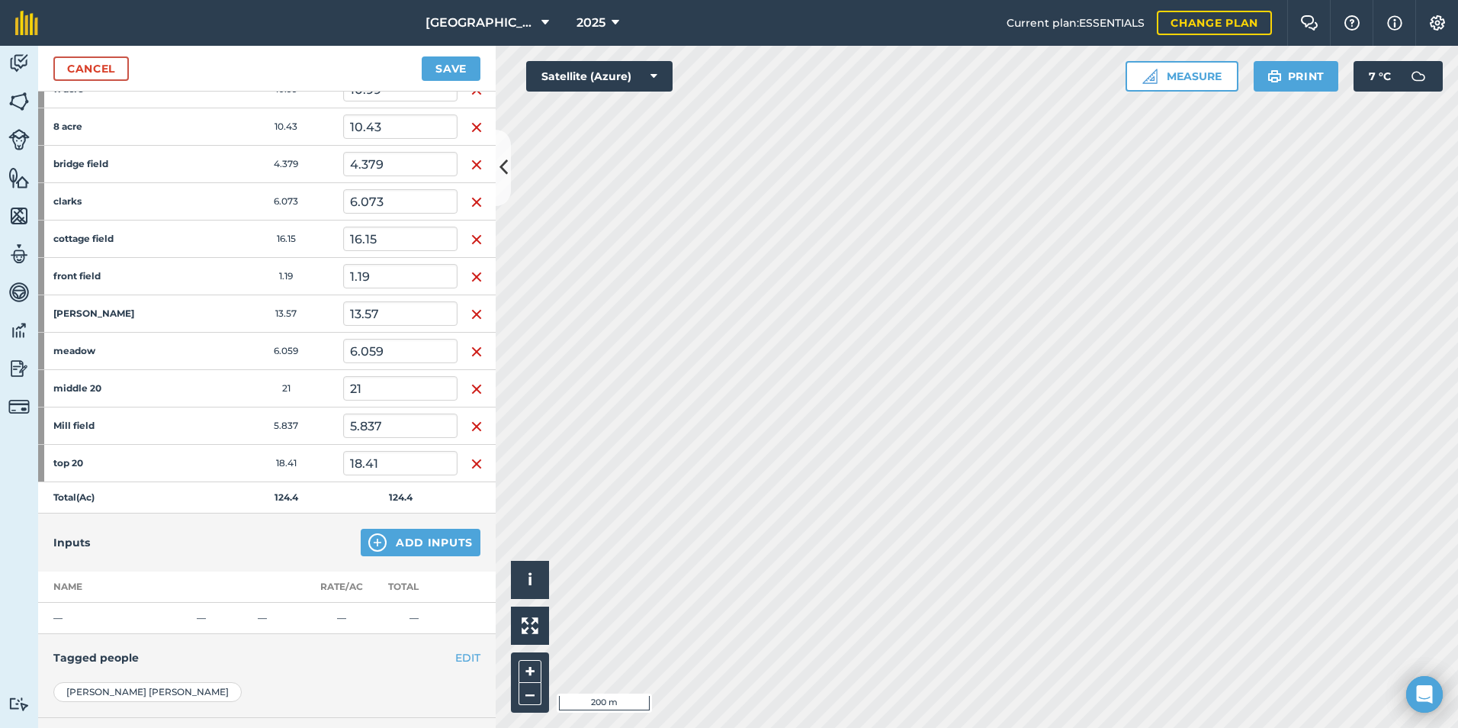
scroll to position [77, 0]
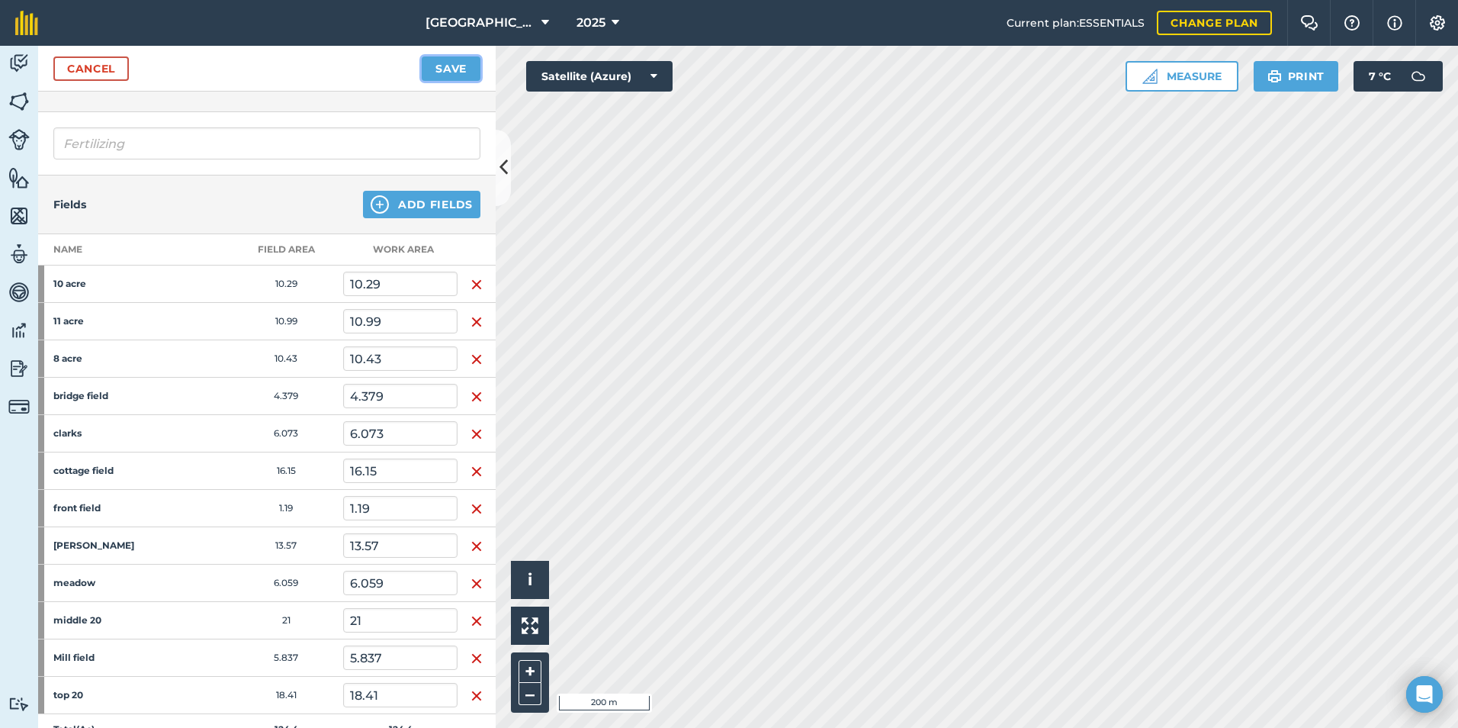
click at [439, 63] on button "Save" at bounding box center [451, 68] width 59 height 24
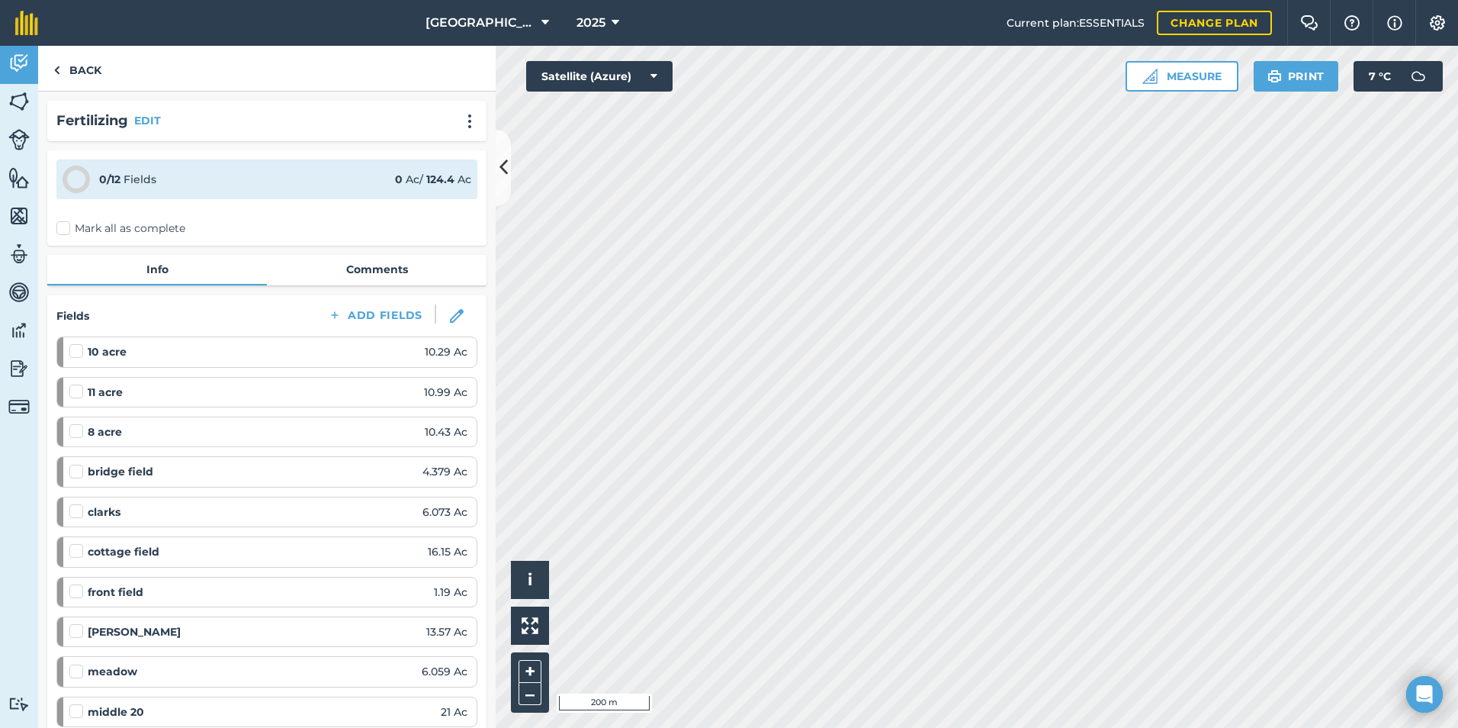
click at [70, 223] on label "Mark all as complete" at bounding box center [120, 228] width 129 height 16
click at [66, 223] on input "Mark all as complete" at bounding box center [61, 225] width 10 height 10
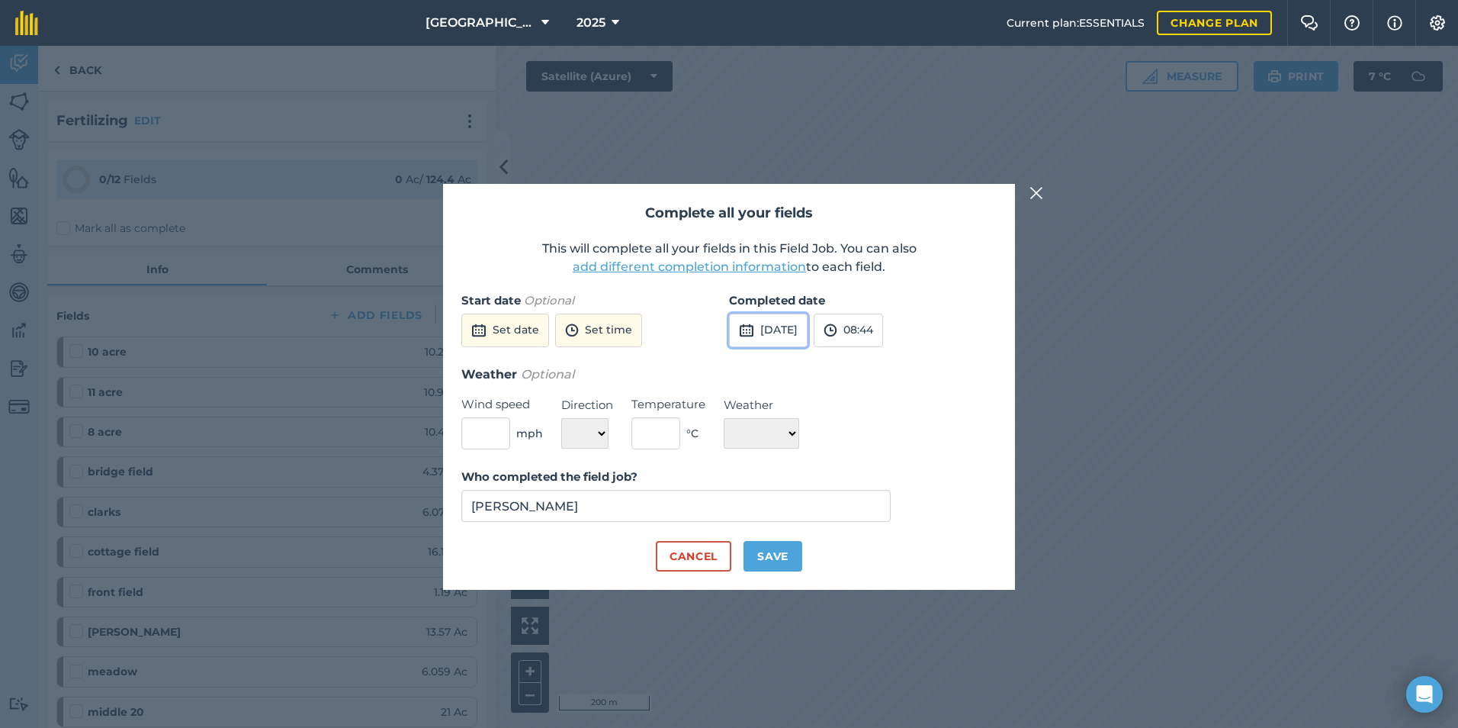
click at [793, 333] on button "[DATE]" at bounding box center [768, 331] width 79 height 34
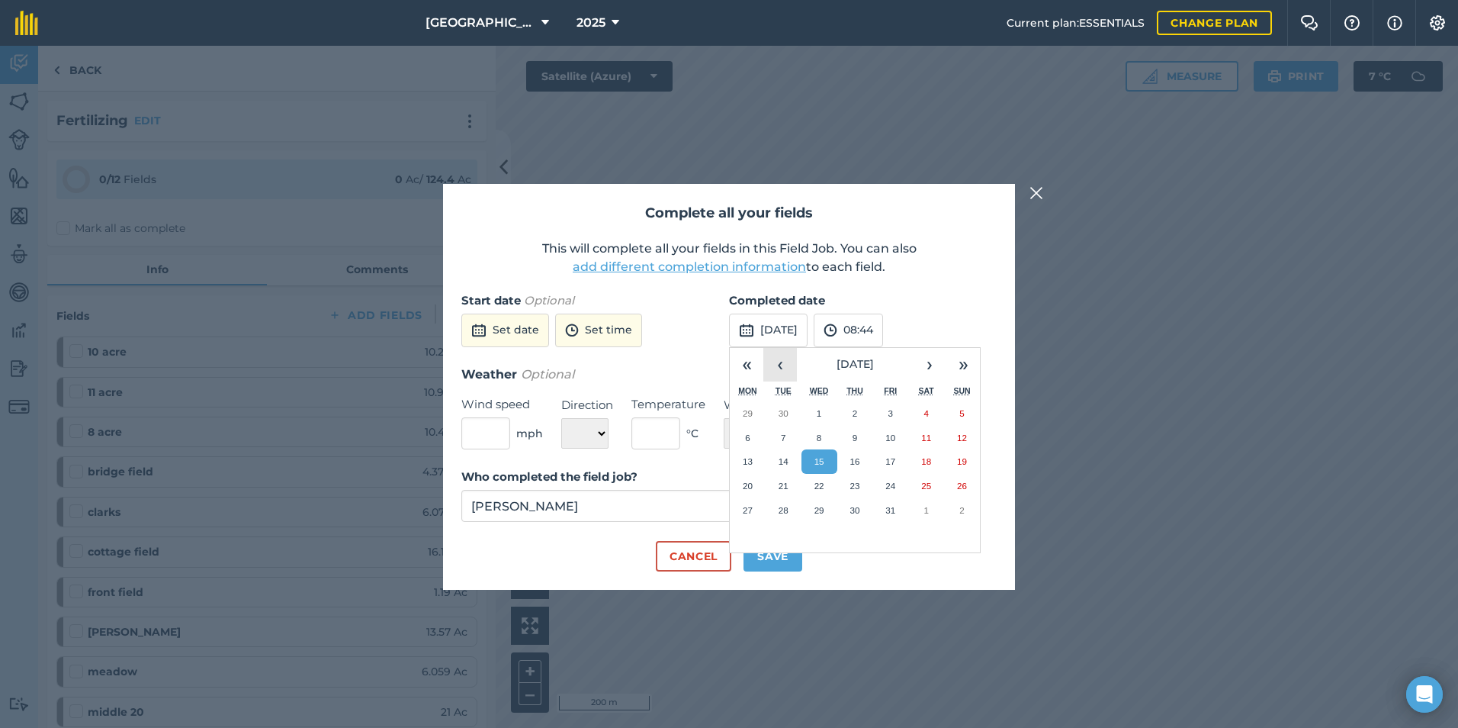
click at [786, 366] on button "‹" at bounding box center [781, 365] width 34 height 34
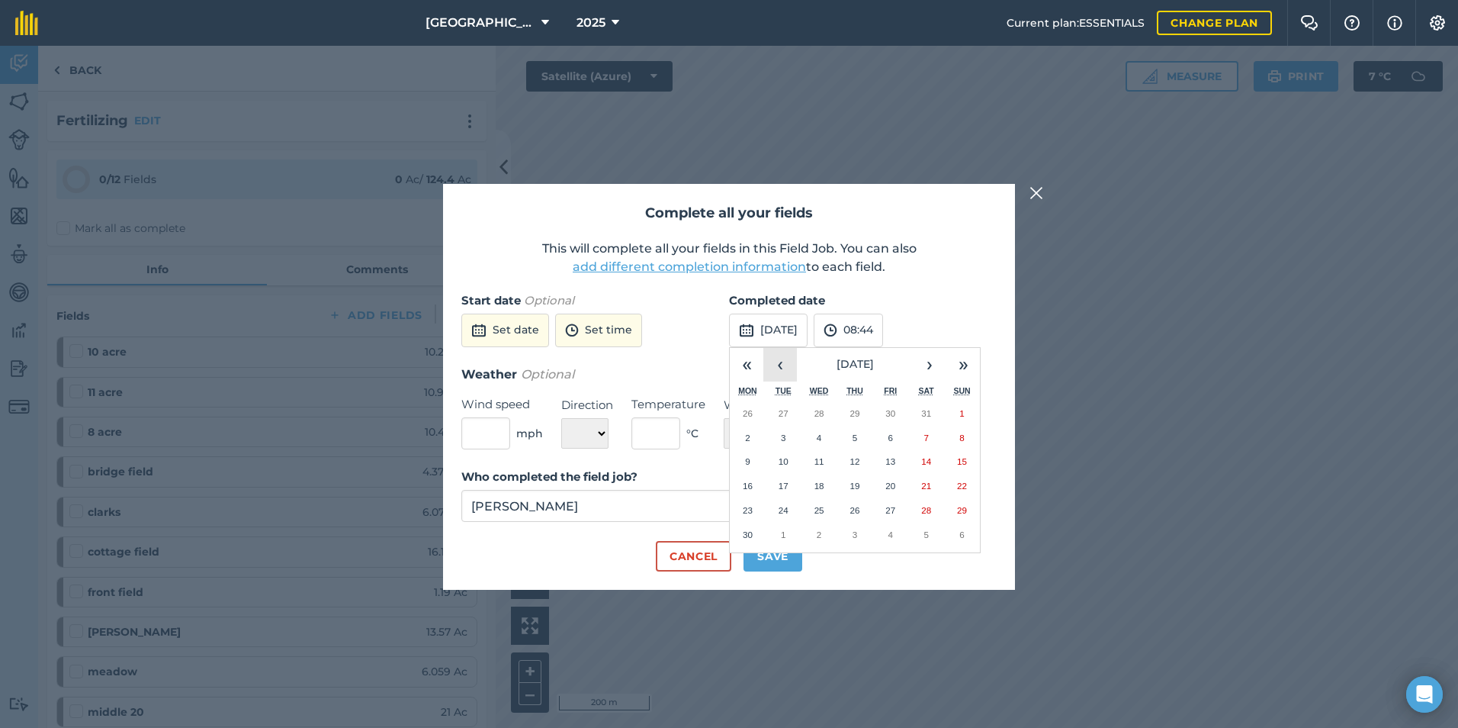
click at [786, 366] on button "‹" at bounding box center [781, 365] width 34 height 34
click at [887, 481] on abbr "21" at bounding box center [891, 486] width 10 height 10
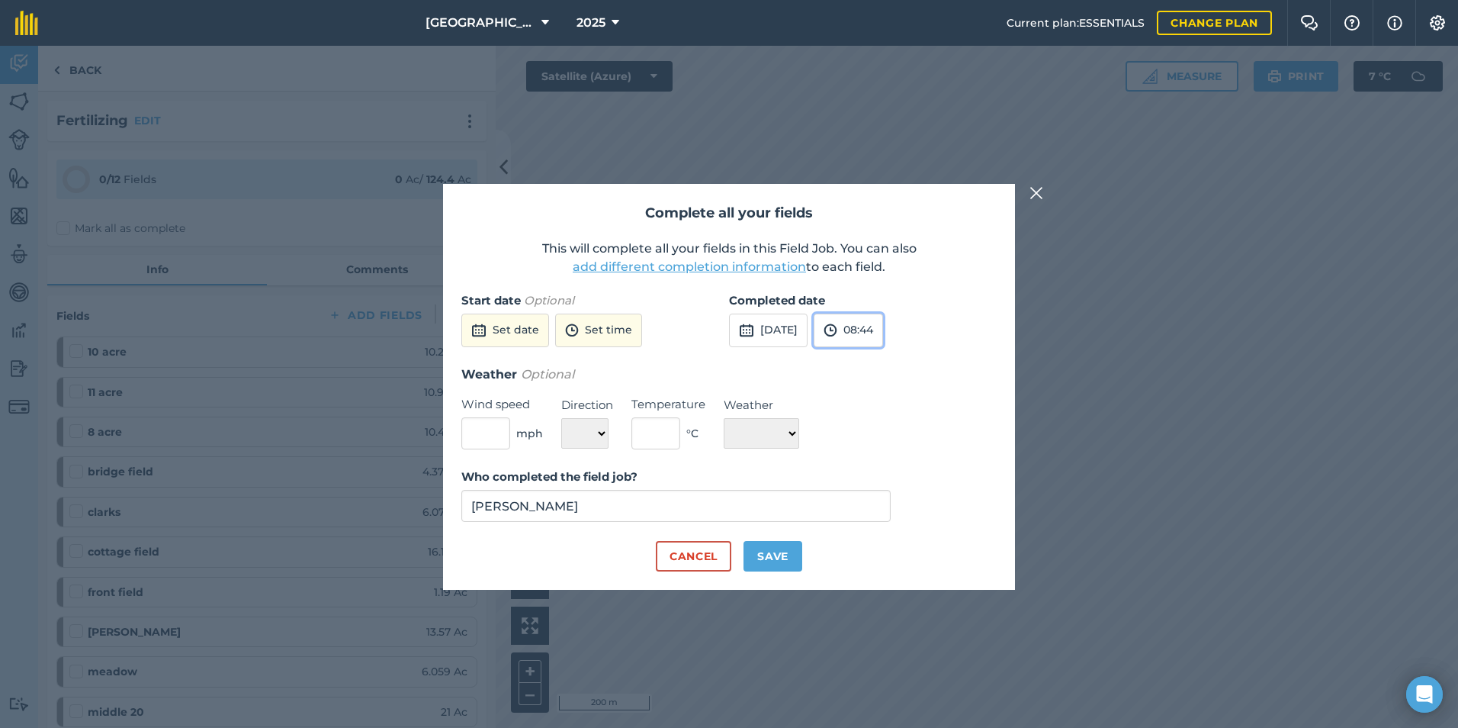
click at [883, 329] on button "08:44" at bounding box center [848, 331] width 69 height 34
click at [878, 436] on button "15:30" at bounding box center [851, 445] width 72 height 24
click at [766, 558] on button "Save" at bounding box center [773, 556] width 59 height 31
checkbox input "true"
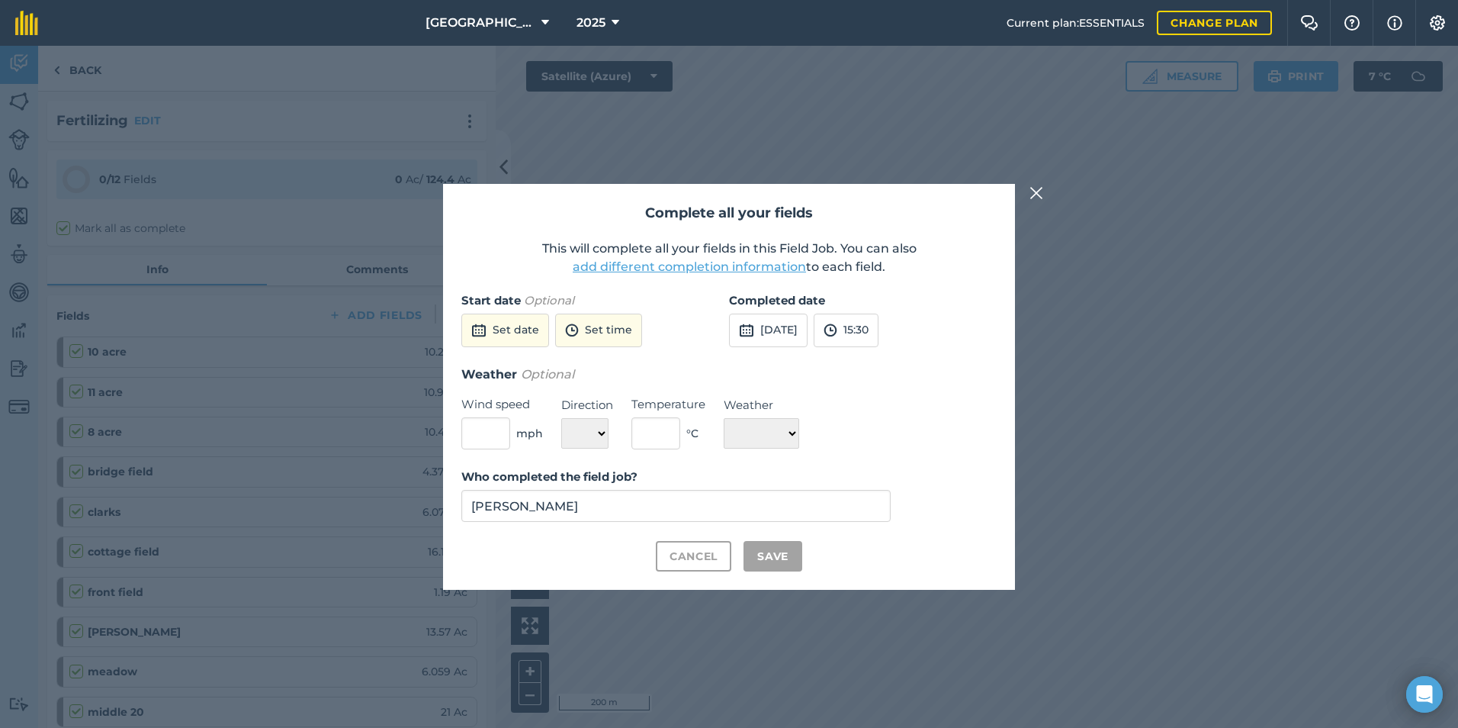
checkbox input "true"
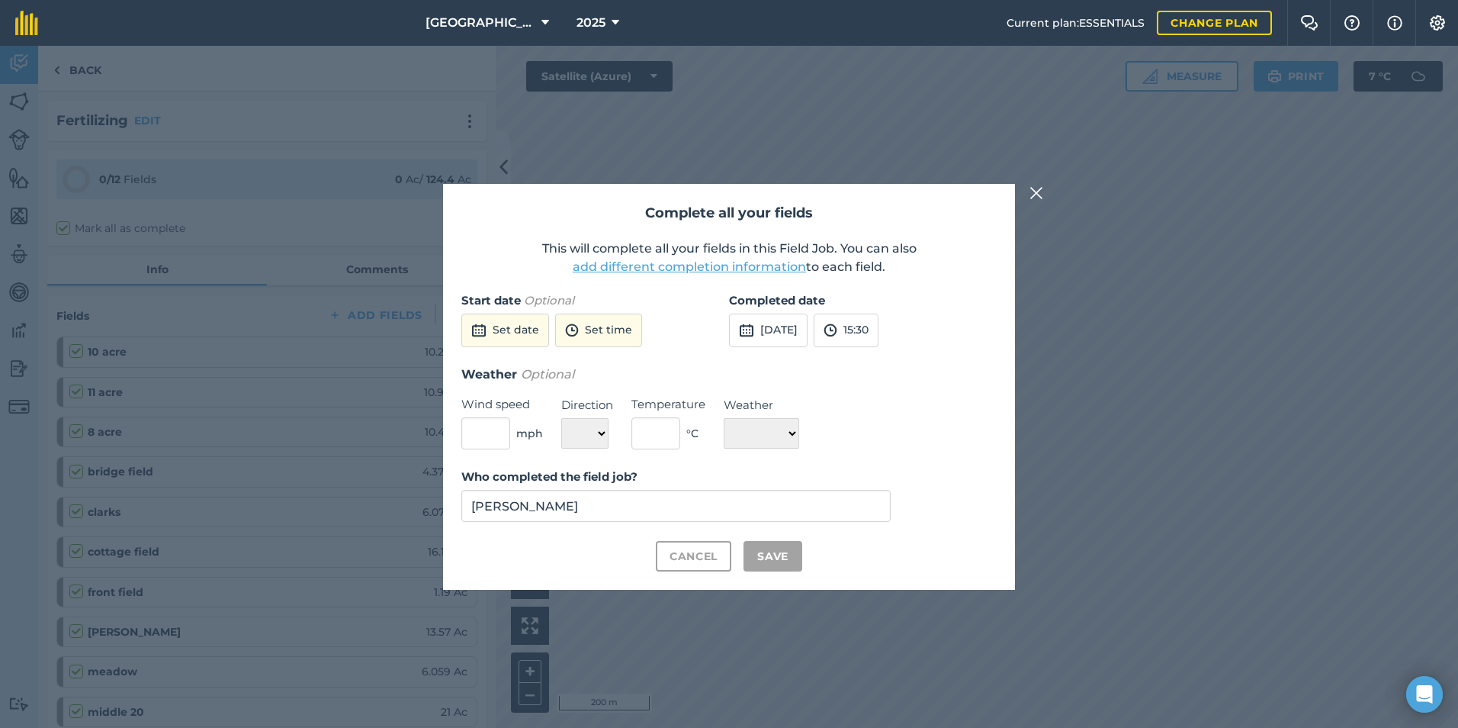
checkbox input "true"
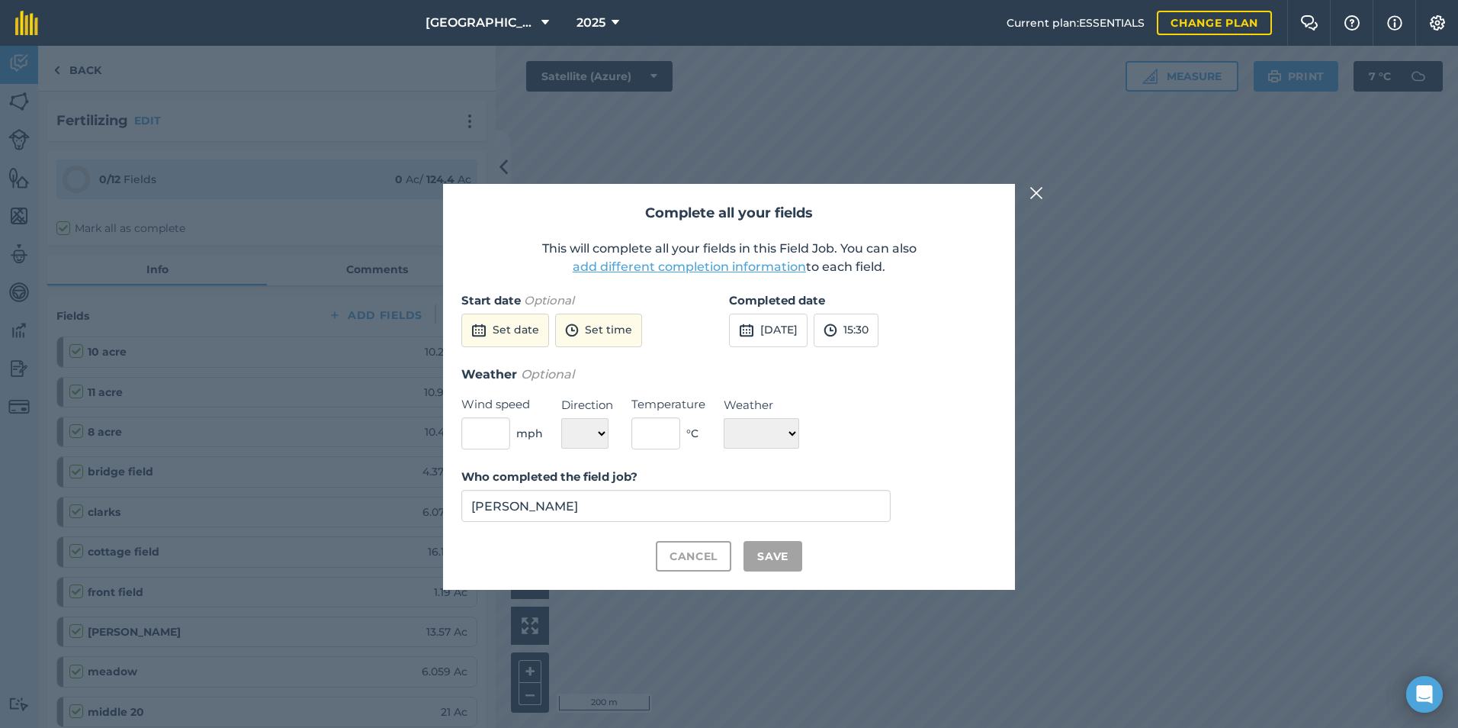
checkbox input "true"
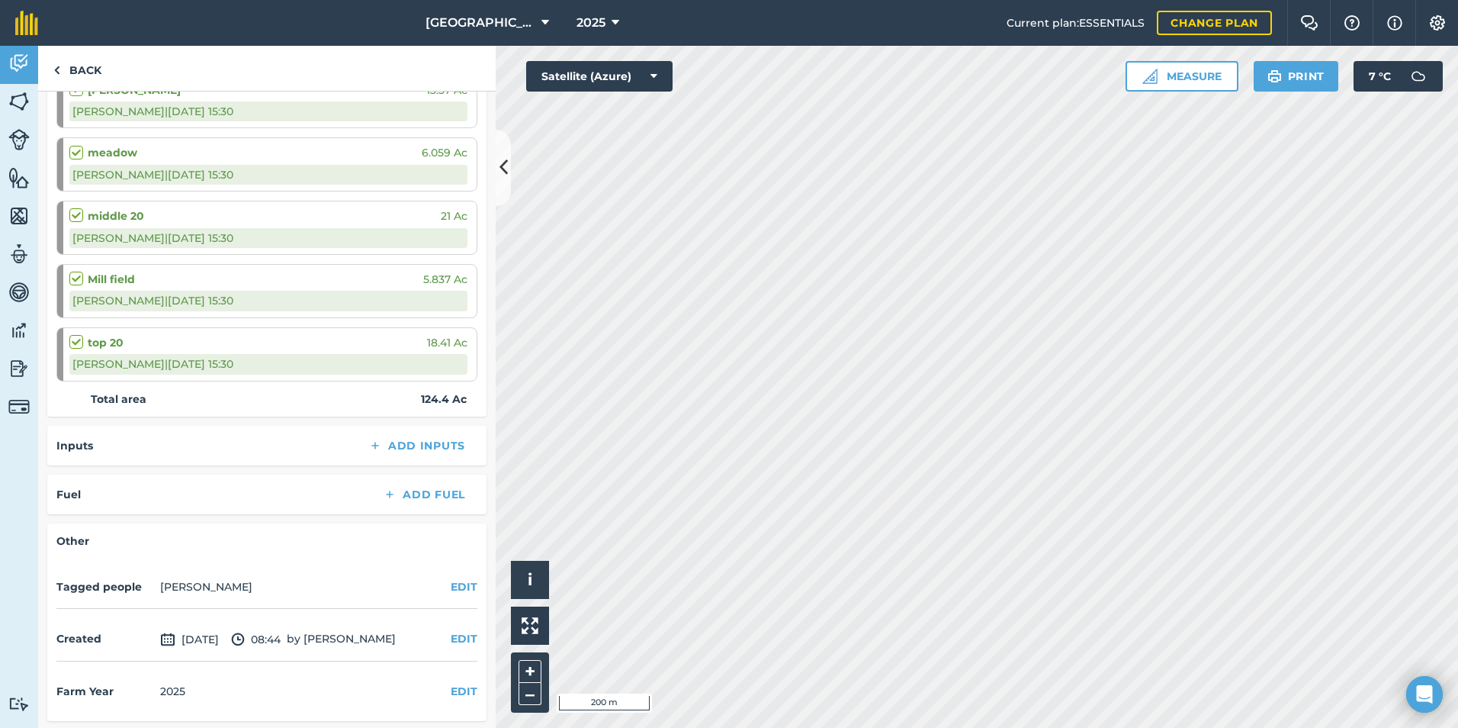
scroll to position [706, 0]
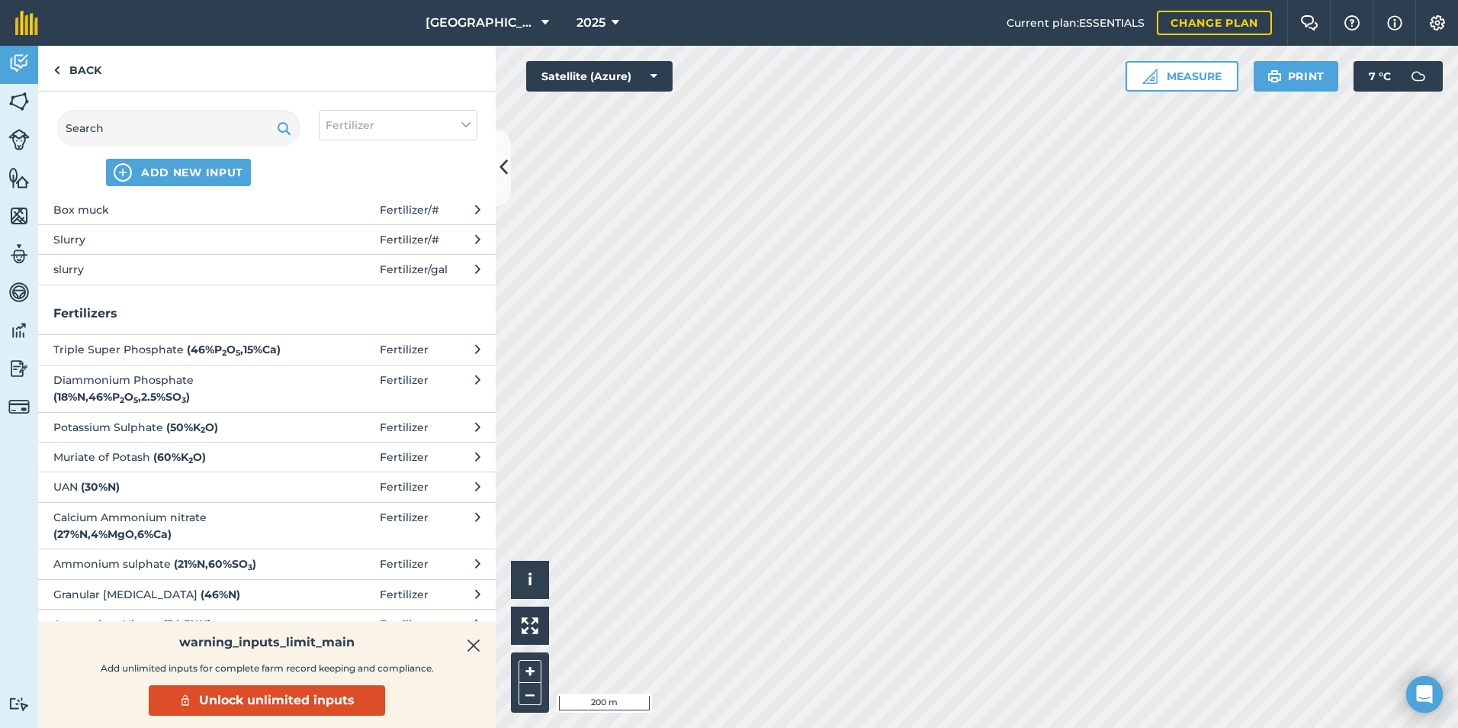
scroll to position [79, 0]
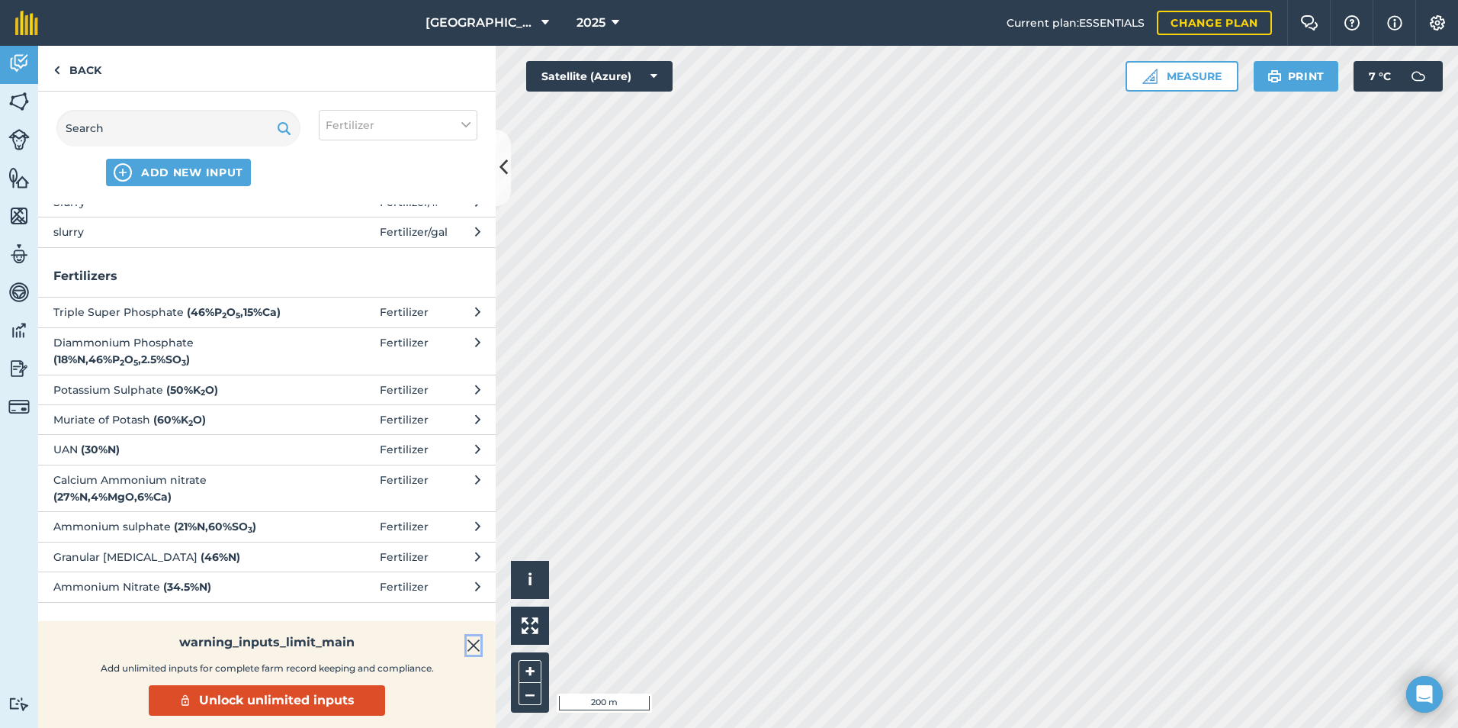
click at [478, 648] on img at bounding box center [474, 645] width 14 height 18
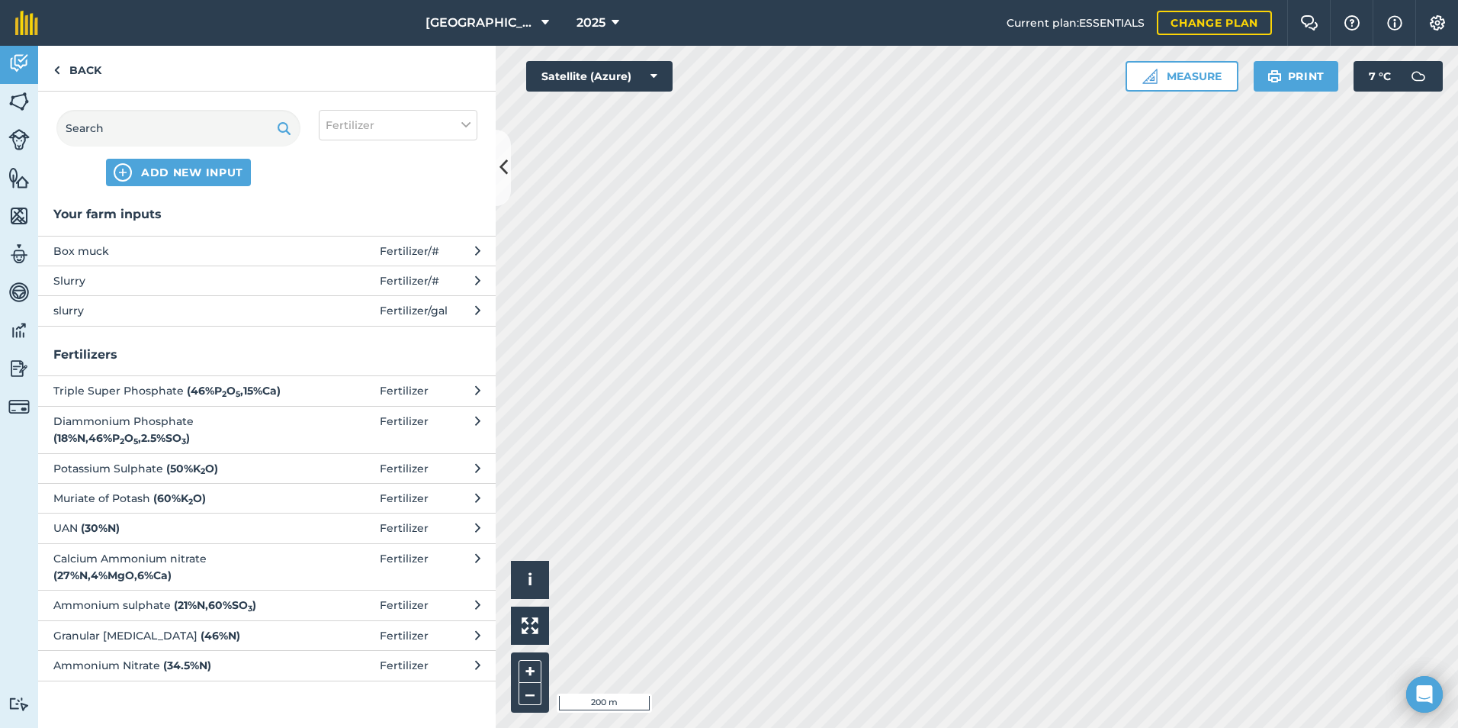
scroll to position [0, 0]
click at [125, 176] on img at bounding box center [123, 172] width 18 height 18
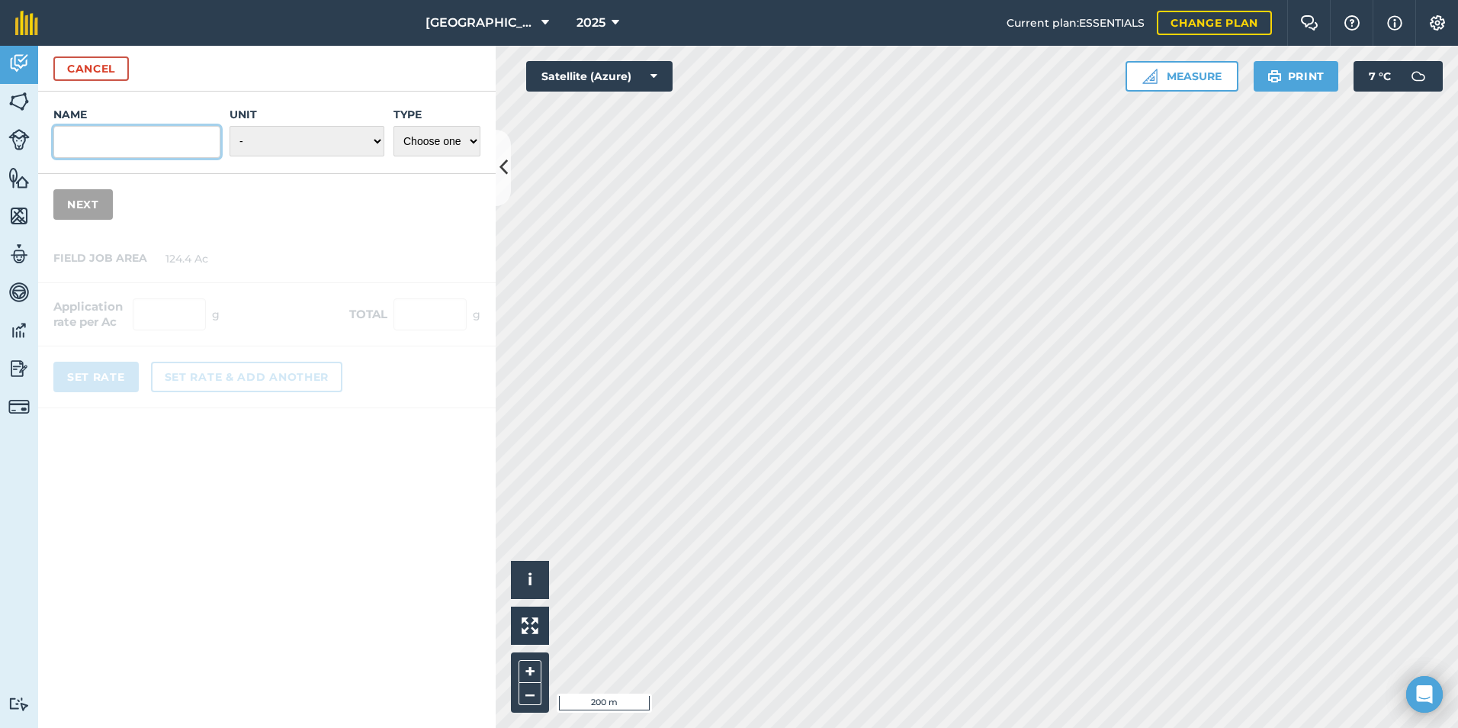
click at [146, 140] on input "Name" at bounding box center [136, 142] width 167 height 32
type input "27n-12s"
click at [295, 133] on select "- Grams/g Kilograms/kg Metric tonnes/t Millilitres/ml Litres/L Ounces/oz Pounds…" at bounding box center [307, 141] width 155 height 31
select select "KILOGRAMS"
click at [230, 126] on select "- Grams/g Kilograms/kg Metric tonnes/t Millilitres/ml Litres/L Ounces/oz Pounds…" at bounding box center [307, 141] width 155 height 31
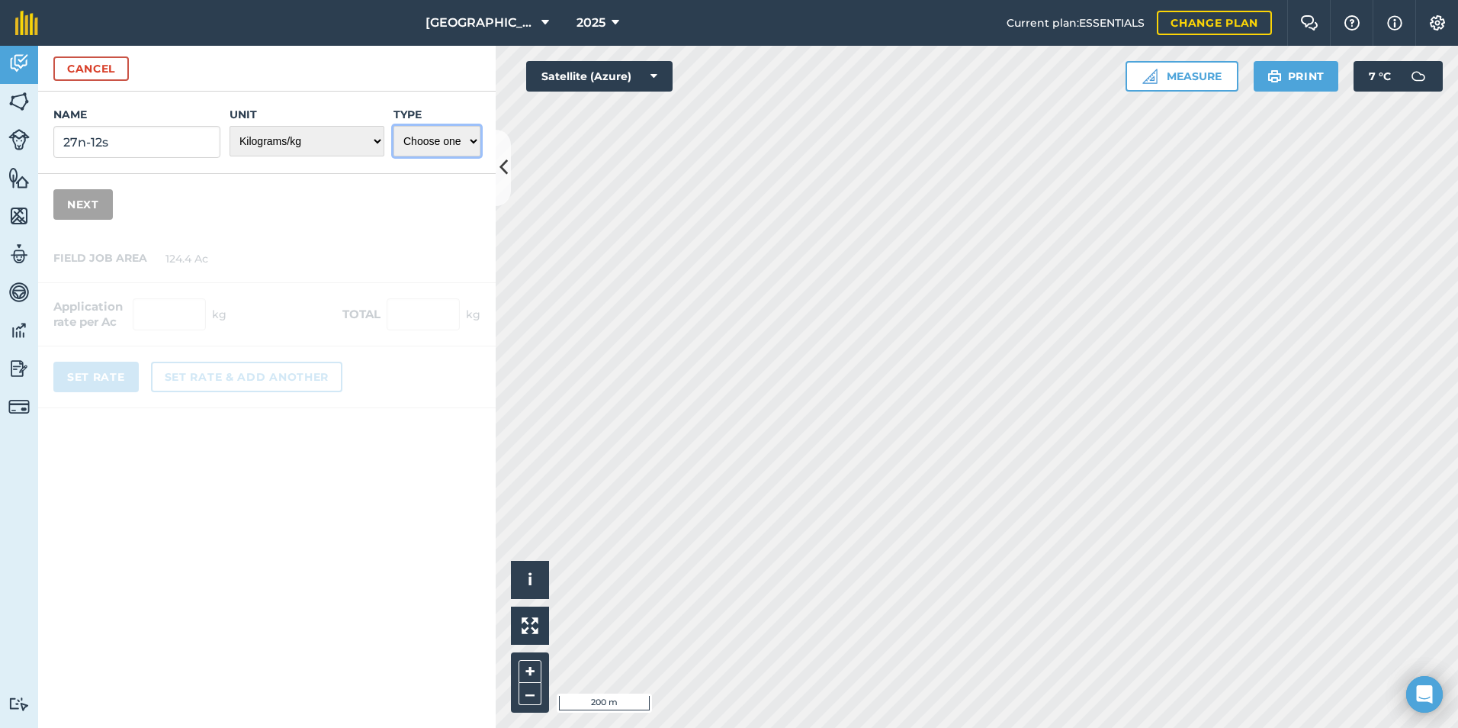
click at [471, 133] on select "Choose one Fertilizer Seed Spray Fuel Other" at bounding box center [437, 141] width 87 height 31
select select "FERTILIZER"
click at [394, 126] on select "Choose one Fertilizer Seed Spray Fuel Other" at bounding box center [437, 141] width 87 height 31
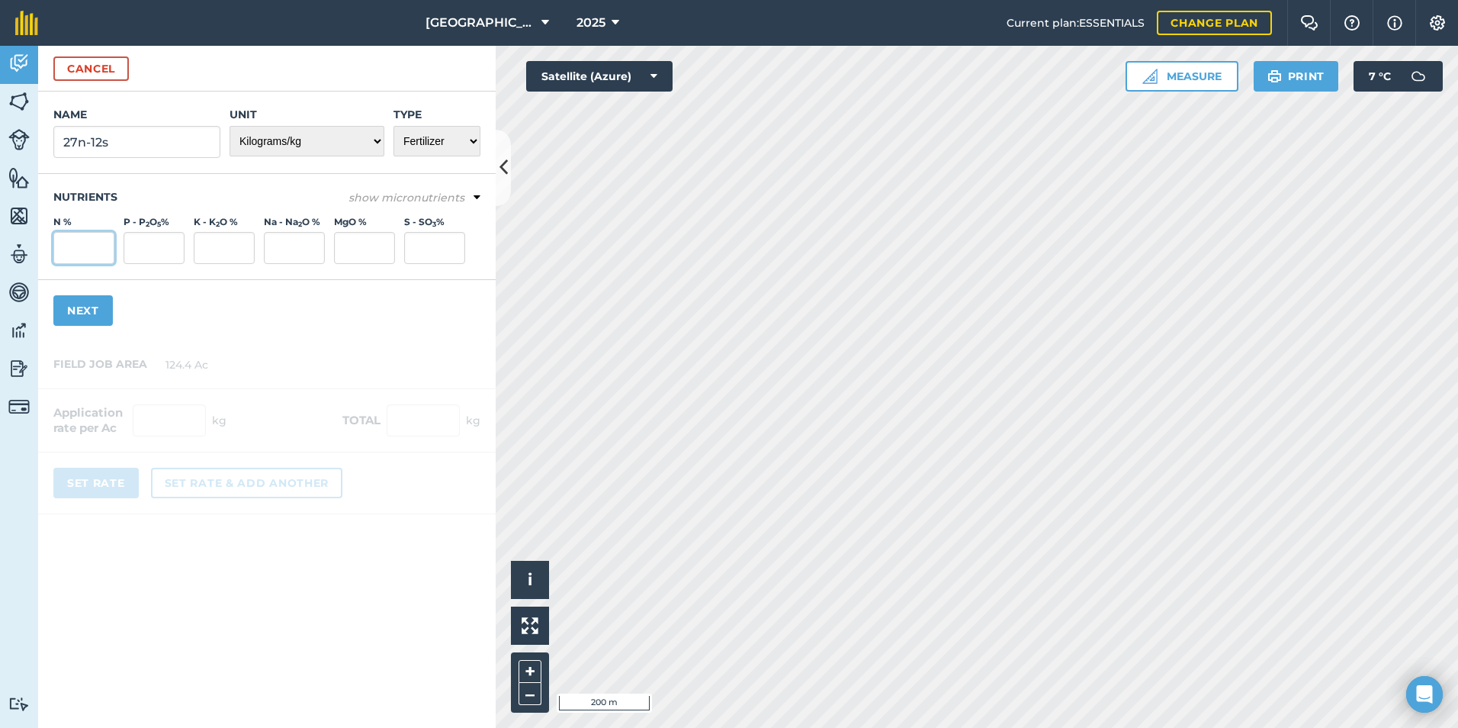
click at [101, 255] on input "N %" at bounding box center [83, 248] width 61 height 32
type input "27"
click at [429, 241] on input "S - SO 3 %" at bounding box center [434, 248] width 61 height 32
type input "12"
click at [353, 302] on div "Name 27n-12s Unit - Grams/g Kilograms/kg Metric tonnes/t Millilitres/ml Litres/…" at bounding box center [267, 216] width 458 height 249
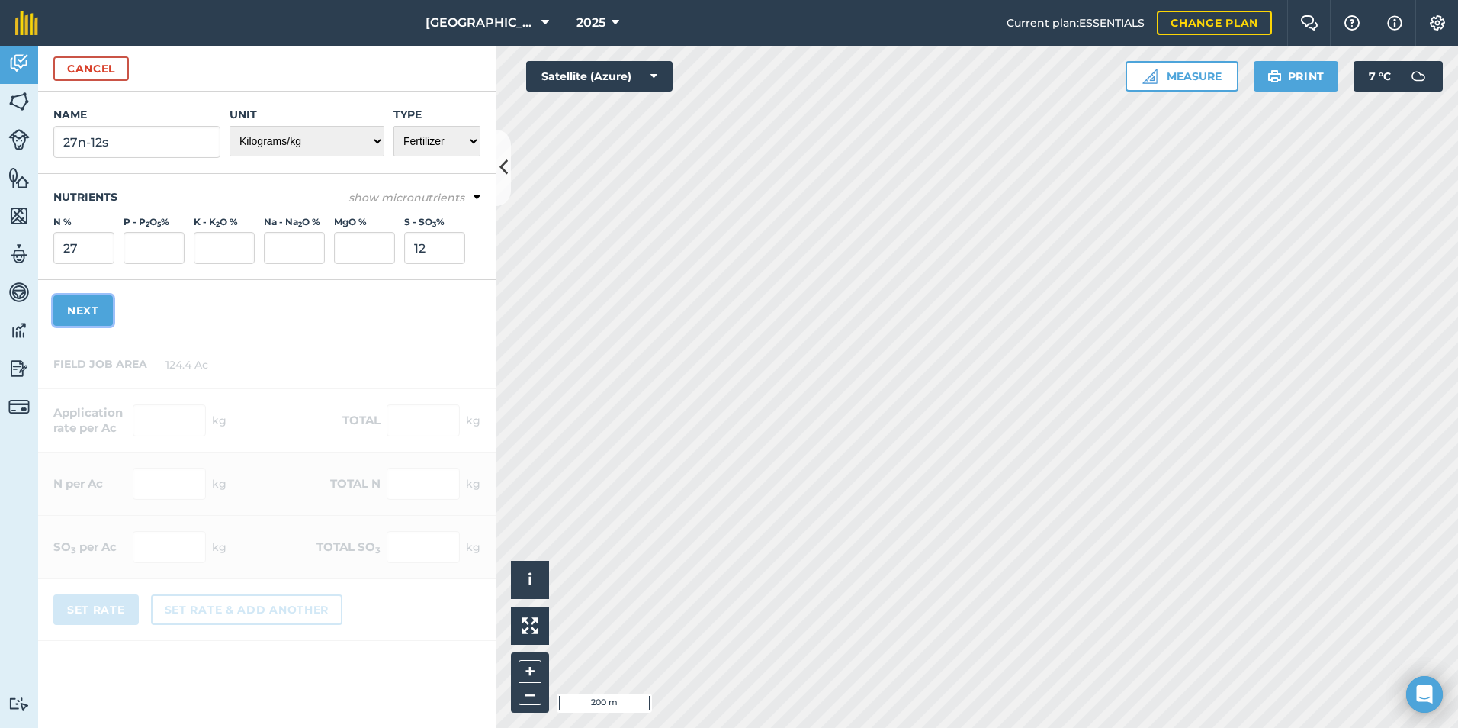
click at [85, 304] on button "Next" at bounding box center [82, 310] width 59 height 31
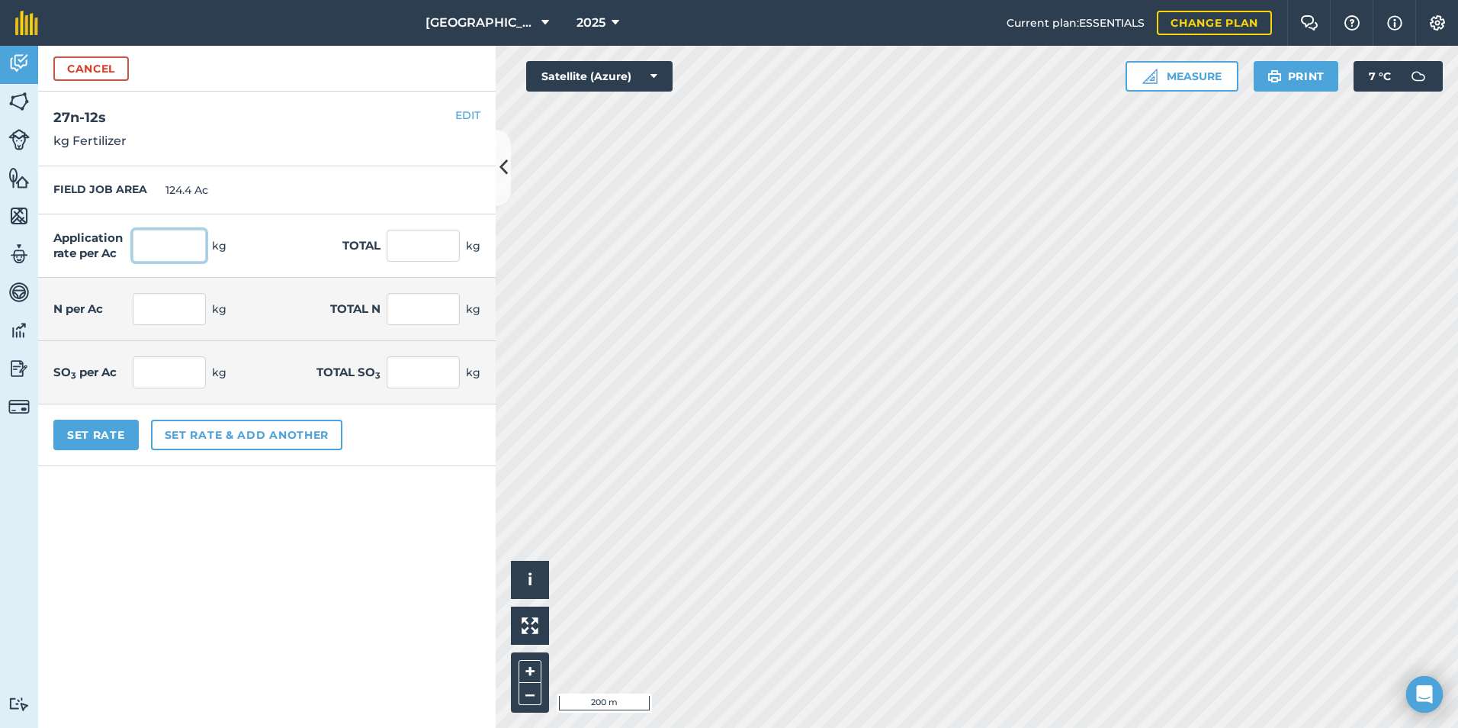
click at [172, 243] on input "text" at bounding box center [169, 246] width 73 height 32
type input "80"
type input "9,952"
type input "21.6"
type input "2,687.04"
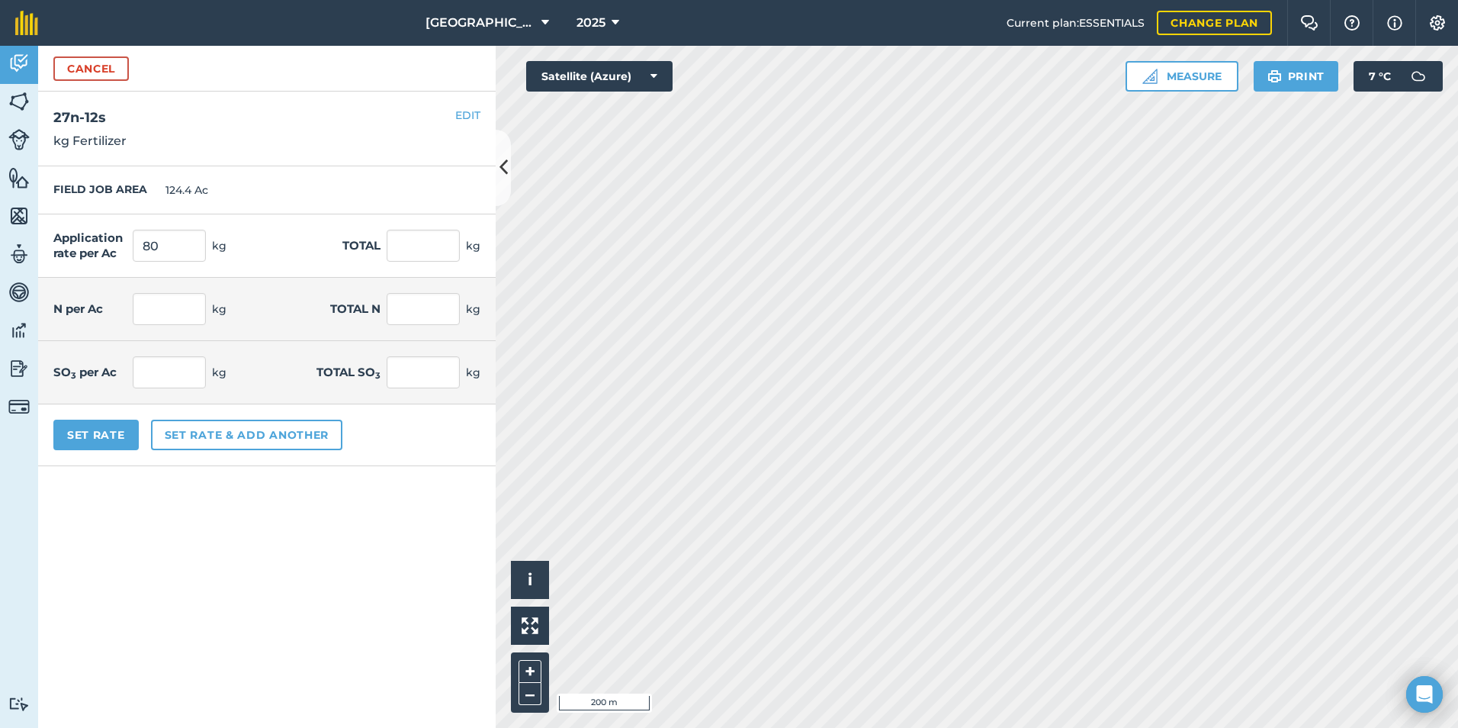
type input "9.6"
type input "1,194.24"
click at [249, 166] on div "FIELD JOB AREA 124.4 Ac" at bounding box center [267, 190] width 458 height 48
click at [107, 426] on button "Set Rate" at bounding box center [95, 435] width 85 height 31
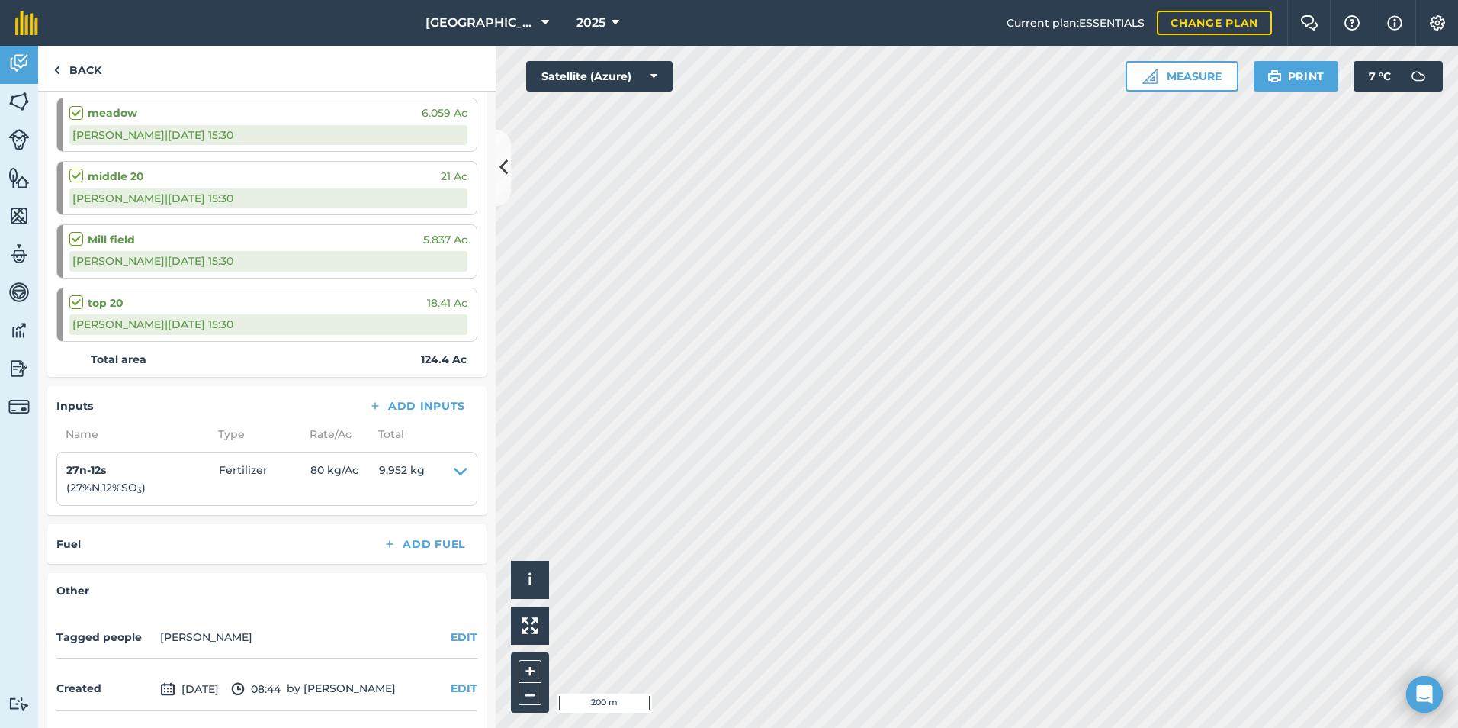
scroll to position [796, 0]
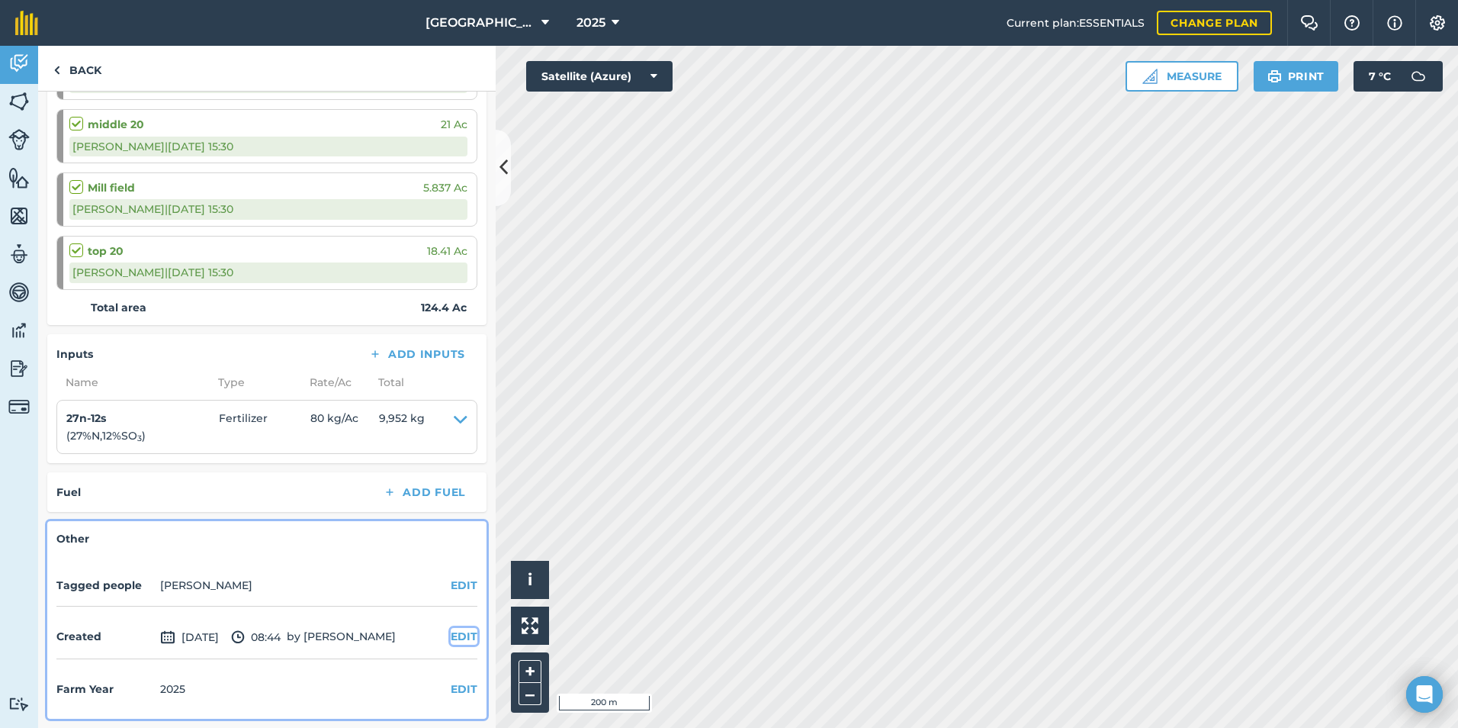
click at [451, 629] on button "EDIT" at bounding box center [464, 636] width 27 height 17
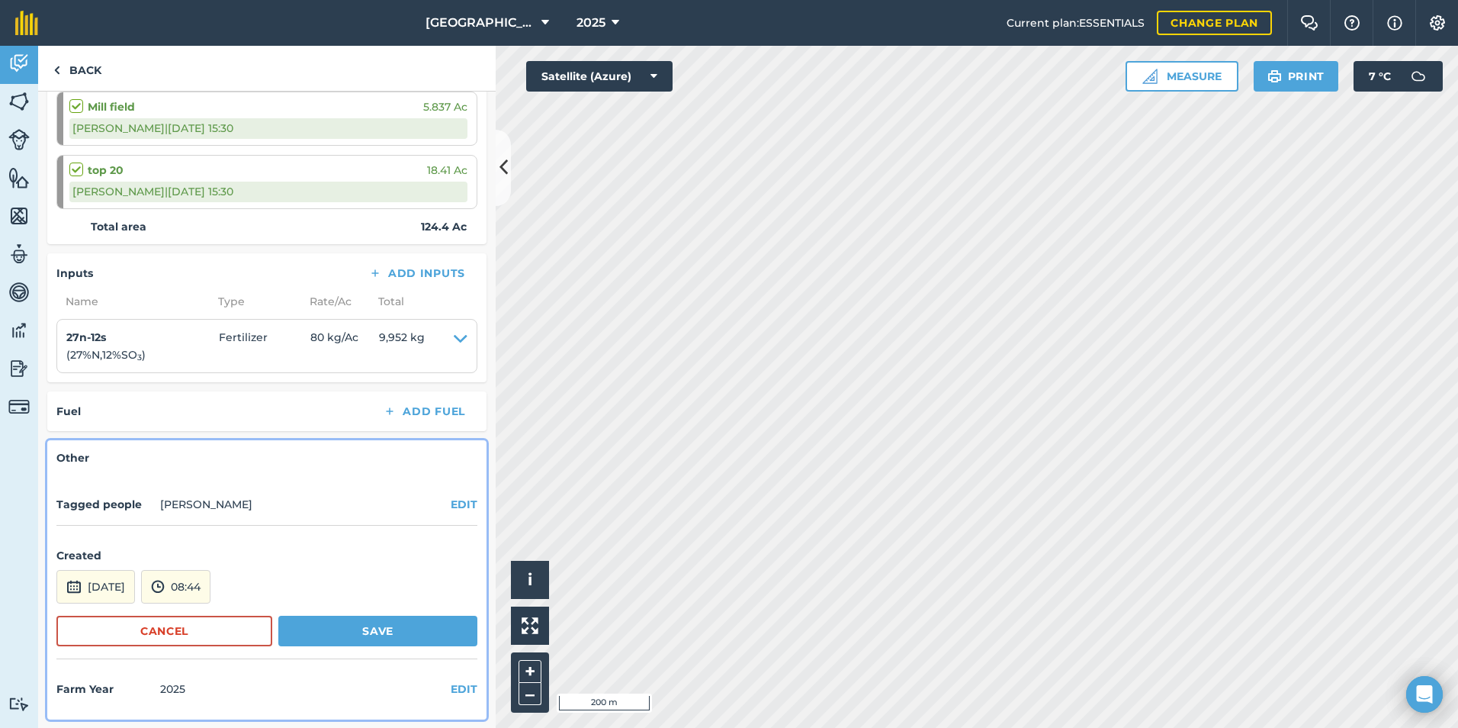
scroll to position [877, 0]
click at [135, 587] on button "[DATE]" at bounding box center [95, 586] width 79 height 34
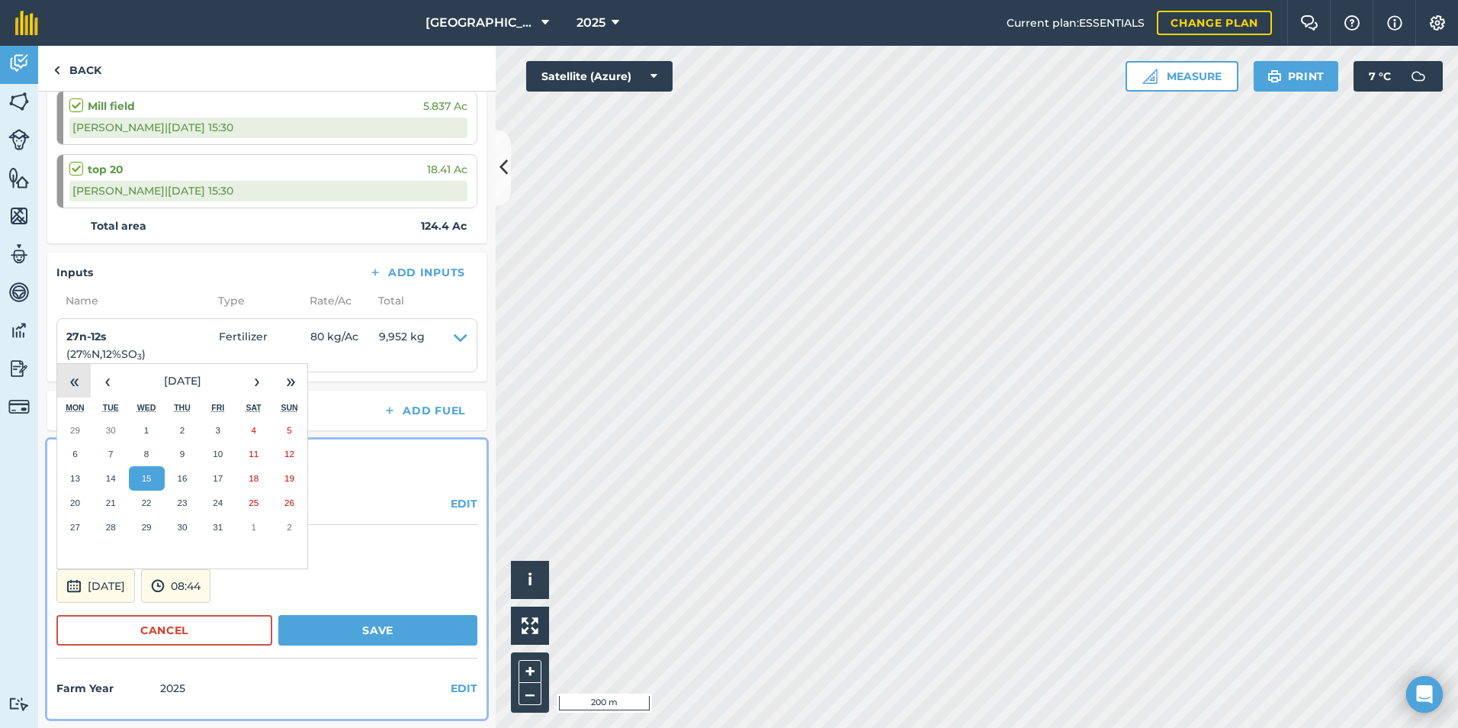
click at [80, 387] on button "«" at bounding box center [74, 381] width 34 height 34
click at [258, 376] on button "›" at bounding box center [257, 381] width 34 height 34
click at [257, 376] on button "›" at bounding box center [257, 381] width 34 height 34
click at [256, 377] on button "›" at bounding box center [257, 381] width 34 height 34
click at [254, 378] on button "›" at bounding box center [257, 381] width 34 height 34
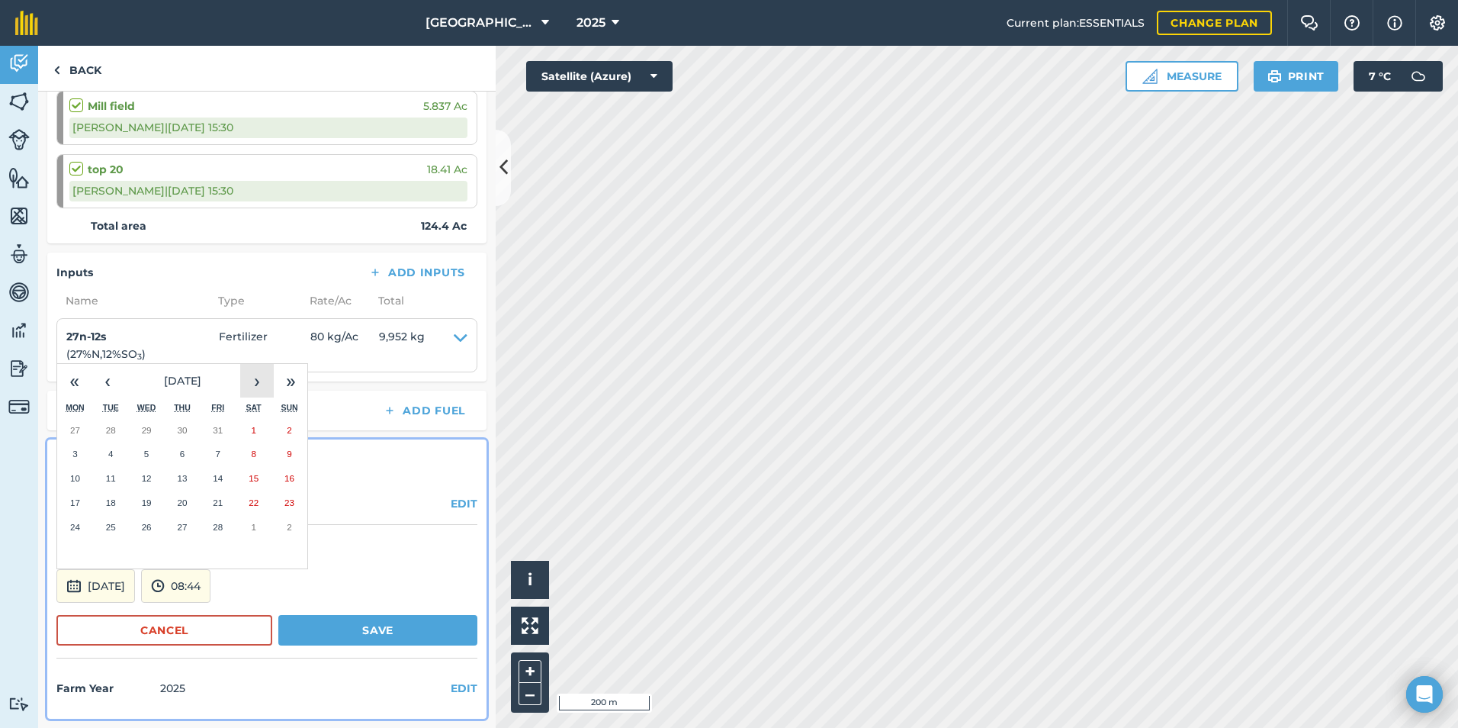
click at [252, 378] on button "›" at bounding box center [257, 381] width 34 height 34
click at [227, 497] on button "21" at bounding box center [218, 502] width 36 height 24
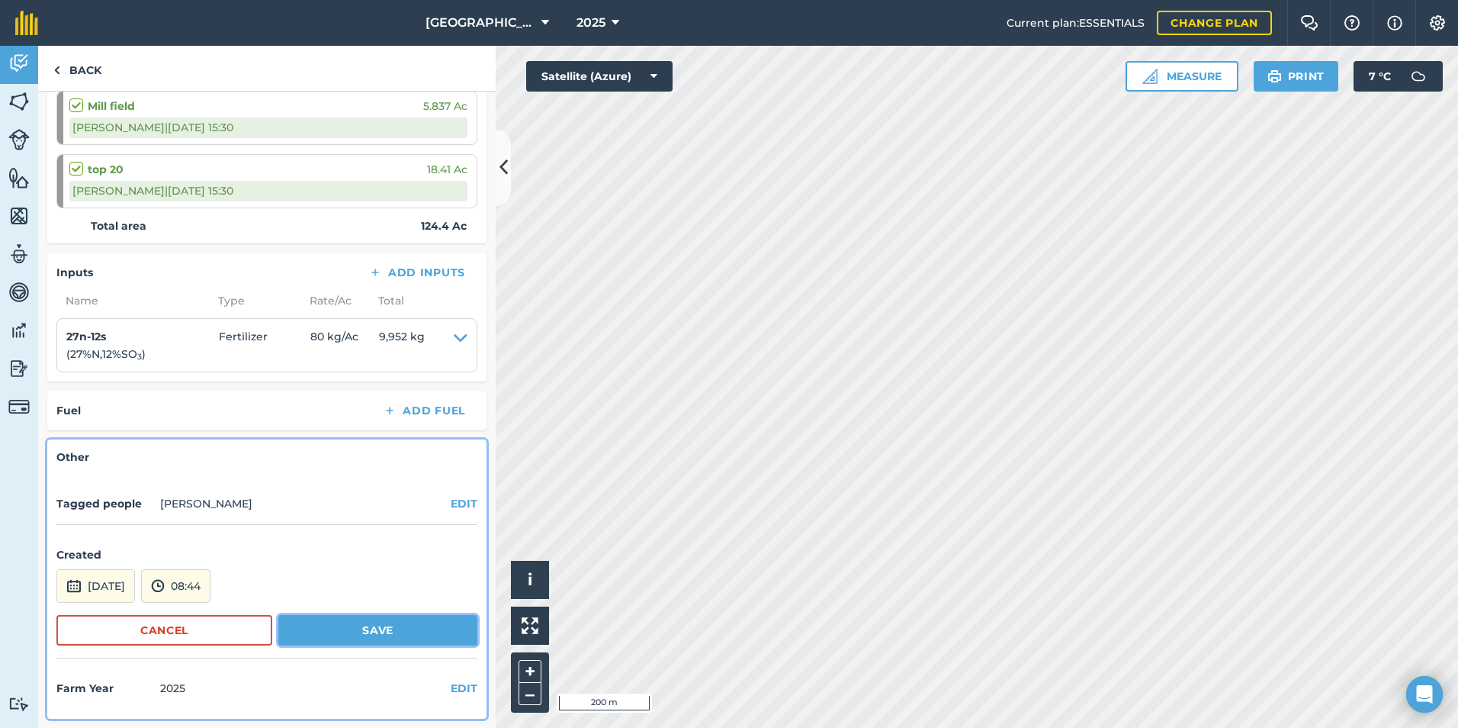
click at [353, 622] on button "Save" at bounding box center [377, 630] width 199 height 31
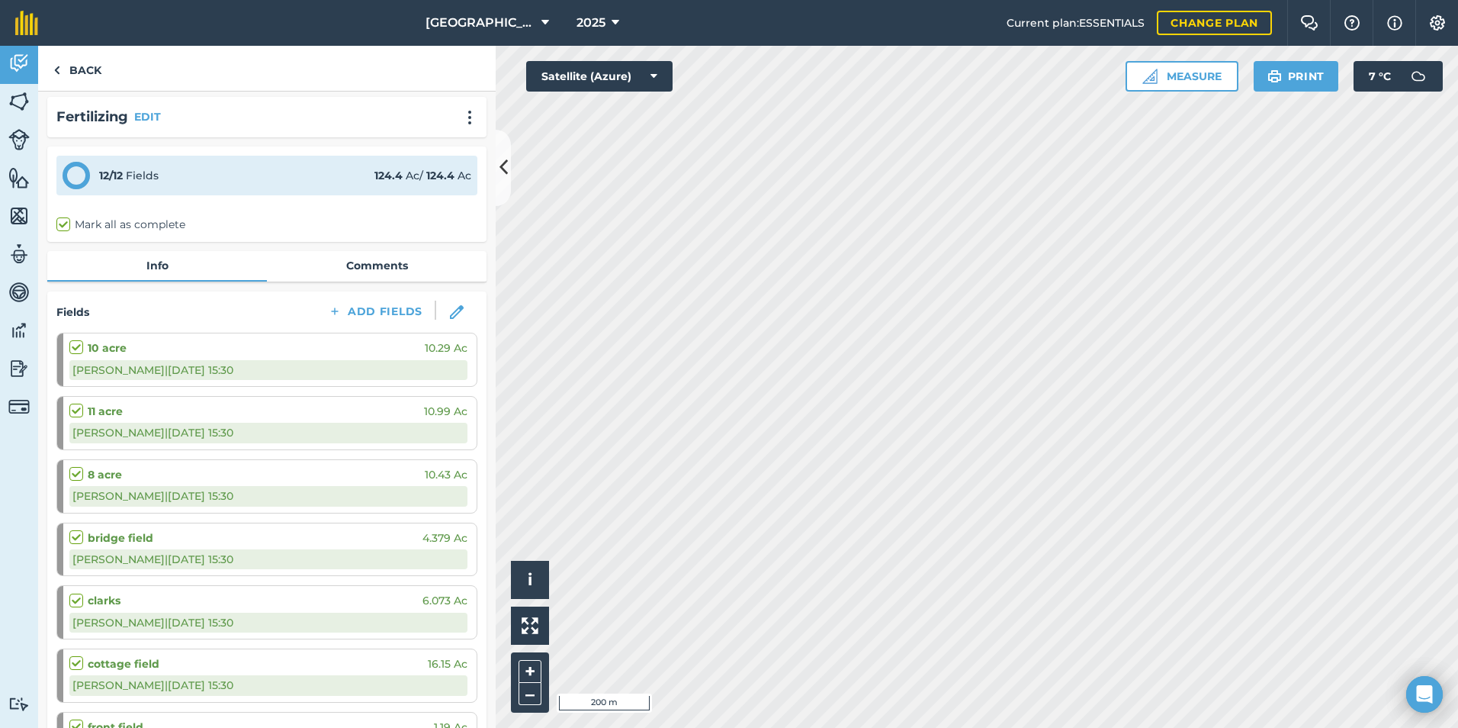
scroll to position [0, 0]
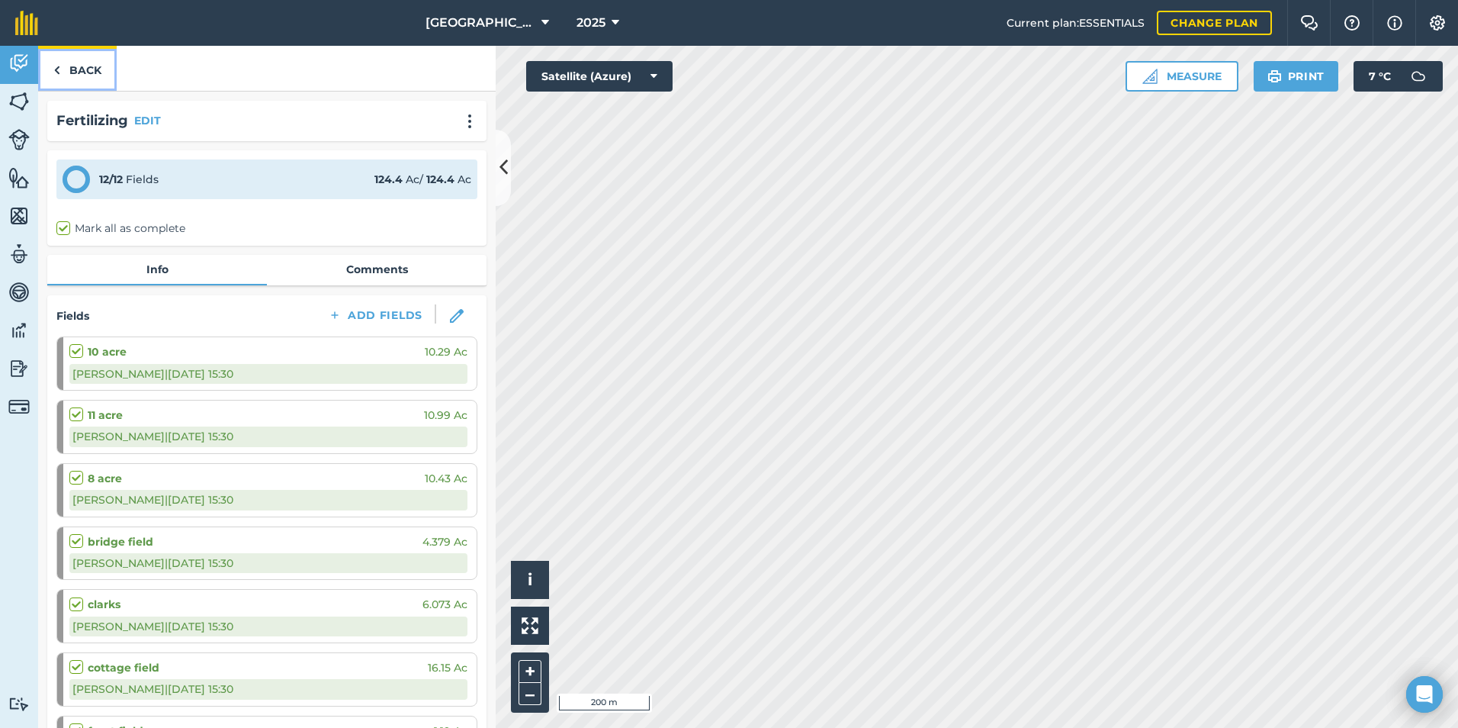
click at [55, 72] on img at bounding box center [56, 70] width 7 height 18
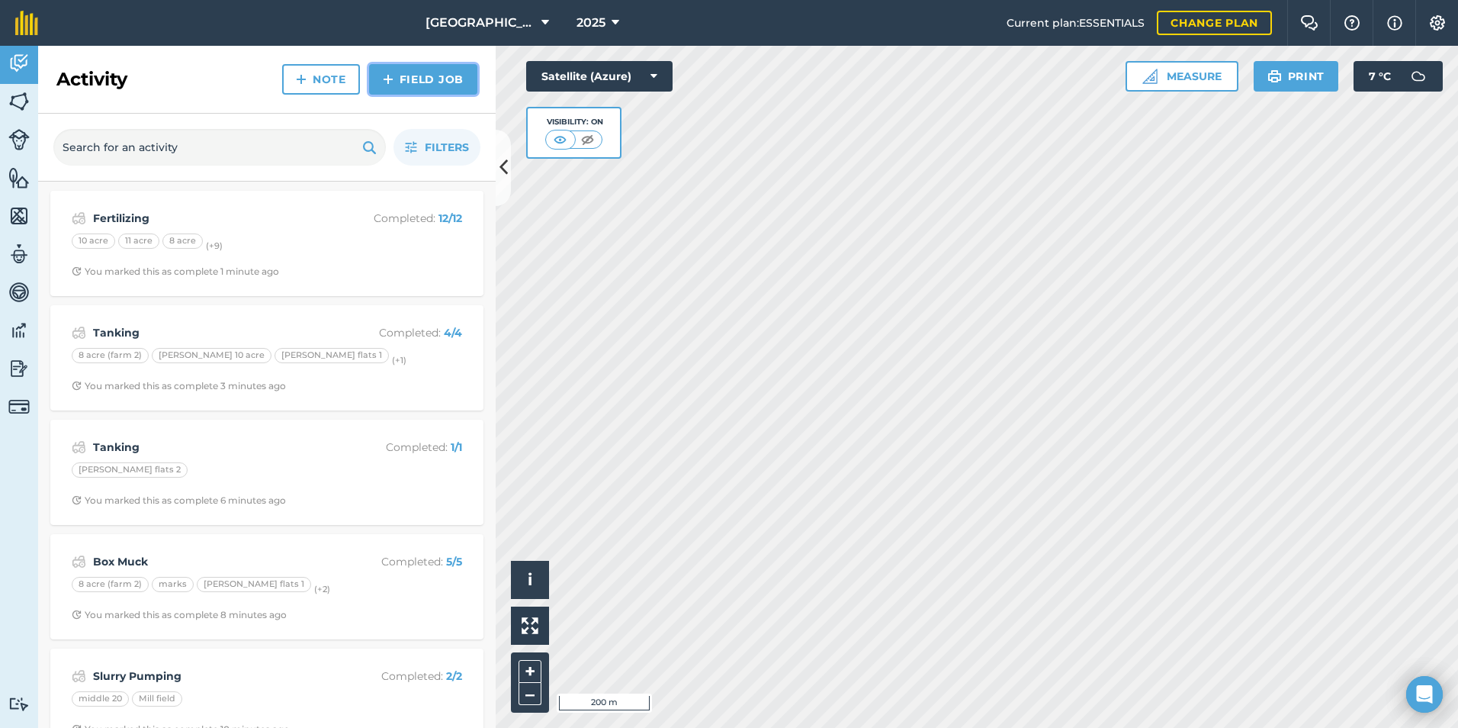
click at [397, 84] on link "Field Job" at bounding box center [423, 79] width 108 height 31
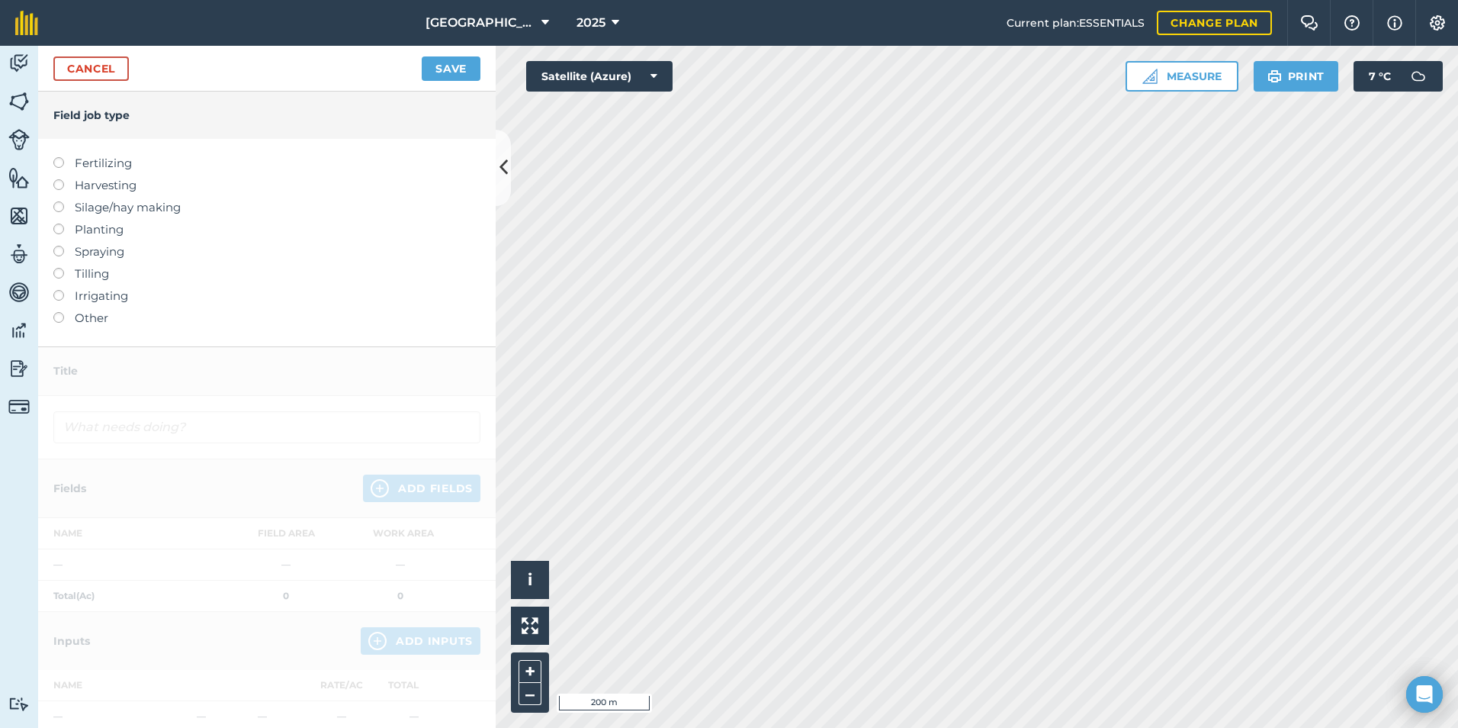
click at [63, 157] on label at bounding box center [63, 157] width 21 height 0
type input "Fertilizing"
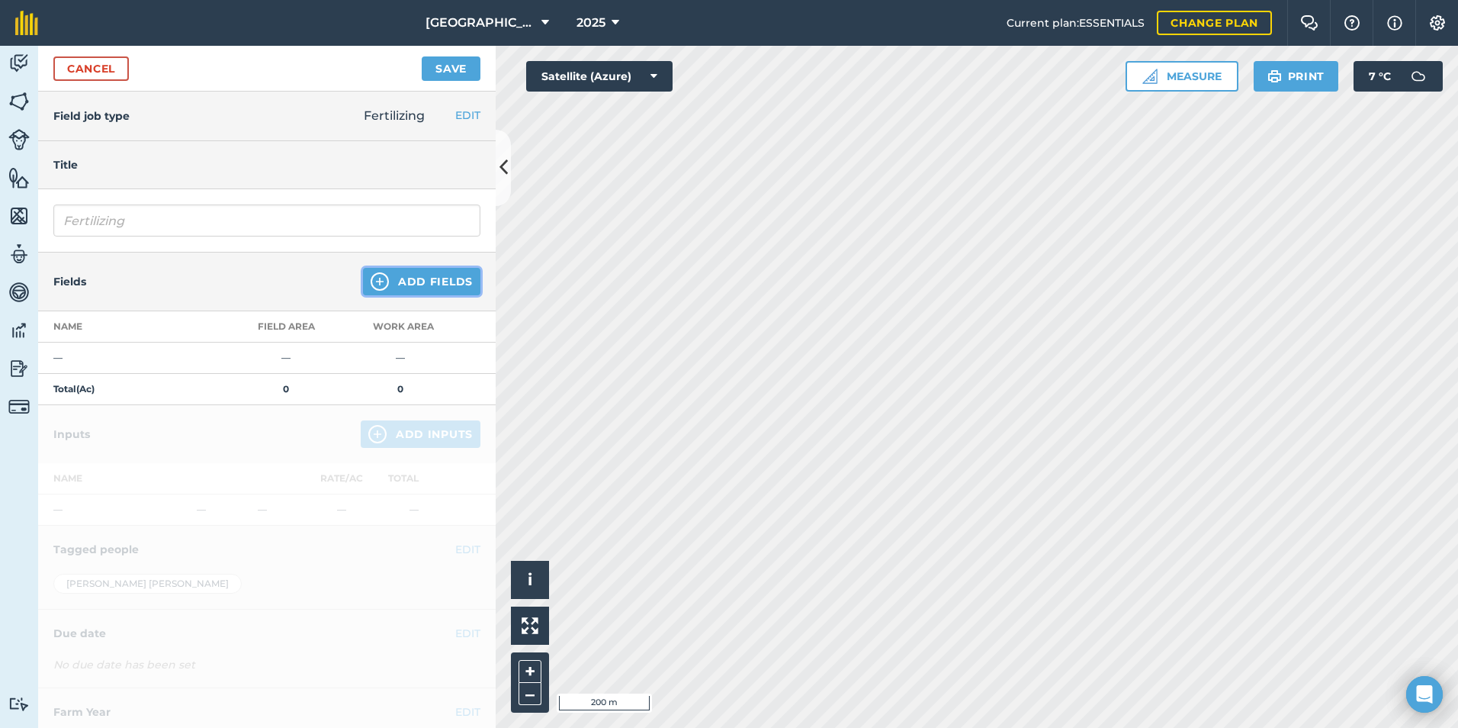
click at [394, 273] on button "Add Fields" at bounding box center [421, 281] width 117 height 27
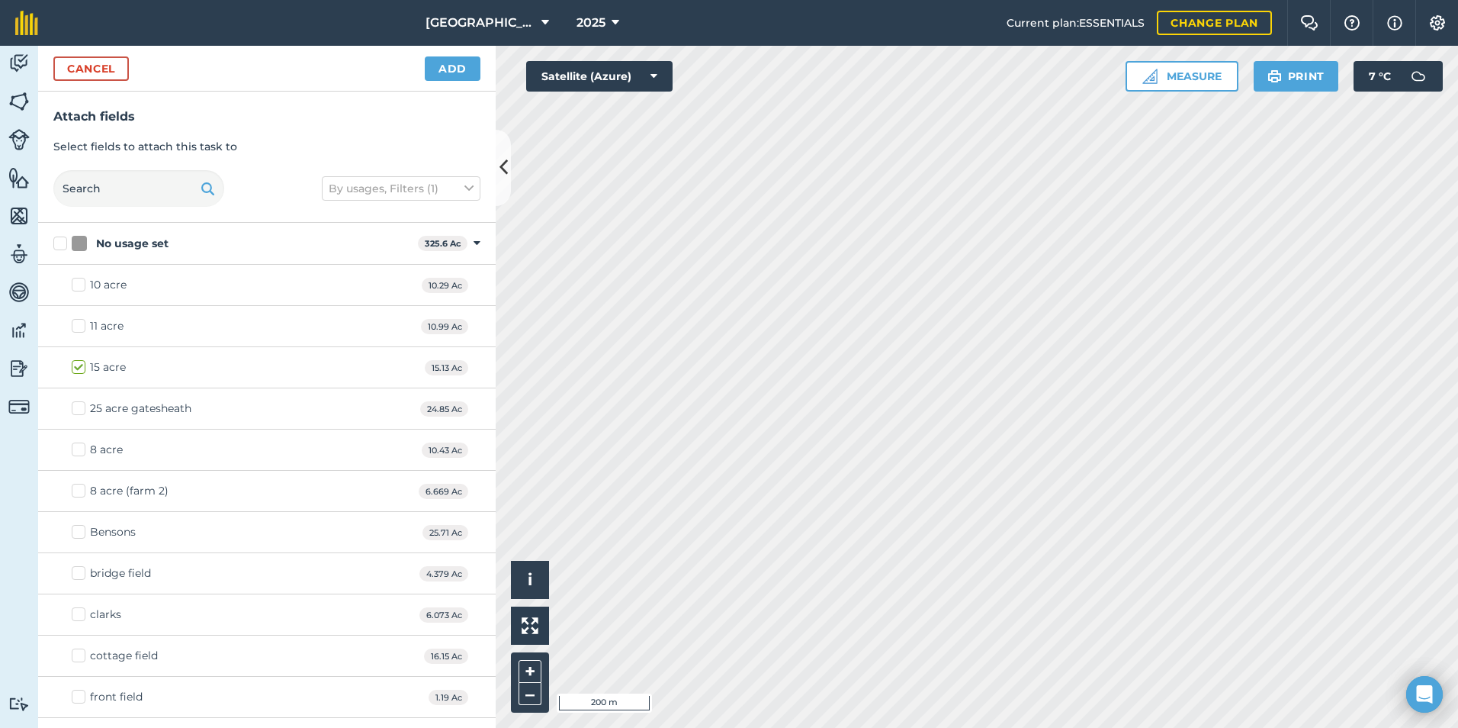
checkbox input "true"
click at [955, 727] on html "Mill Farm 2025 Current plan : ESSENTIALS Change plan Farm Chat Help Info Settin…" at bounding box center [729, 364] width 1458 height 728
checkbox input "true"
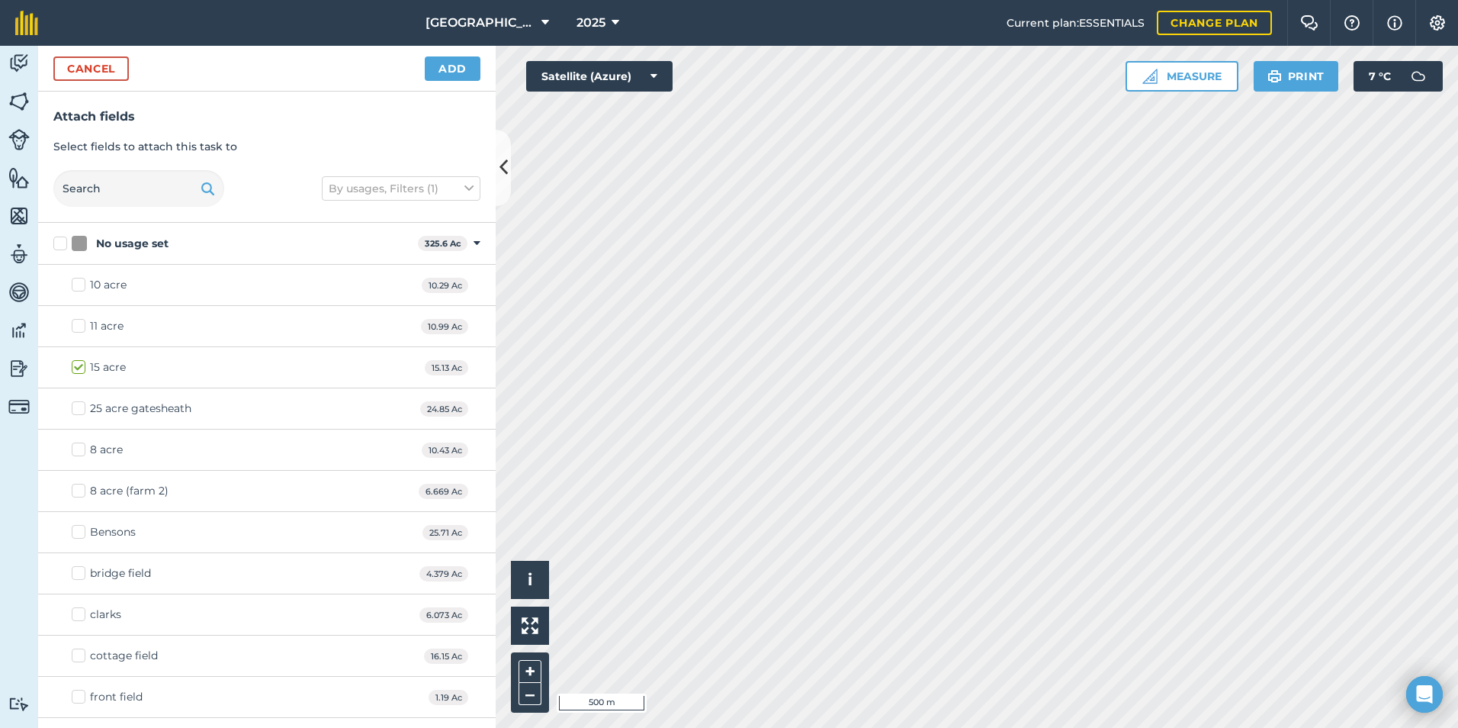
checkbox input "true"
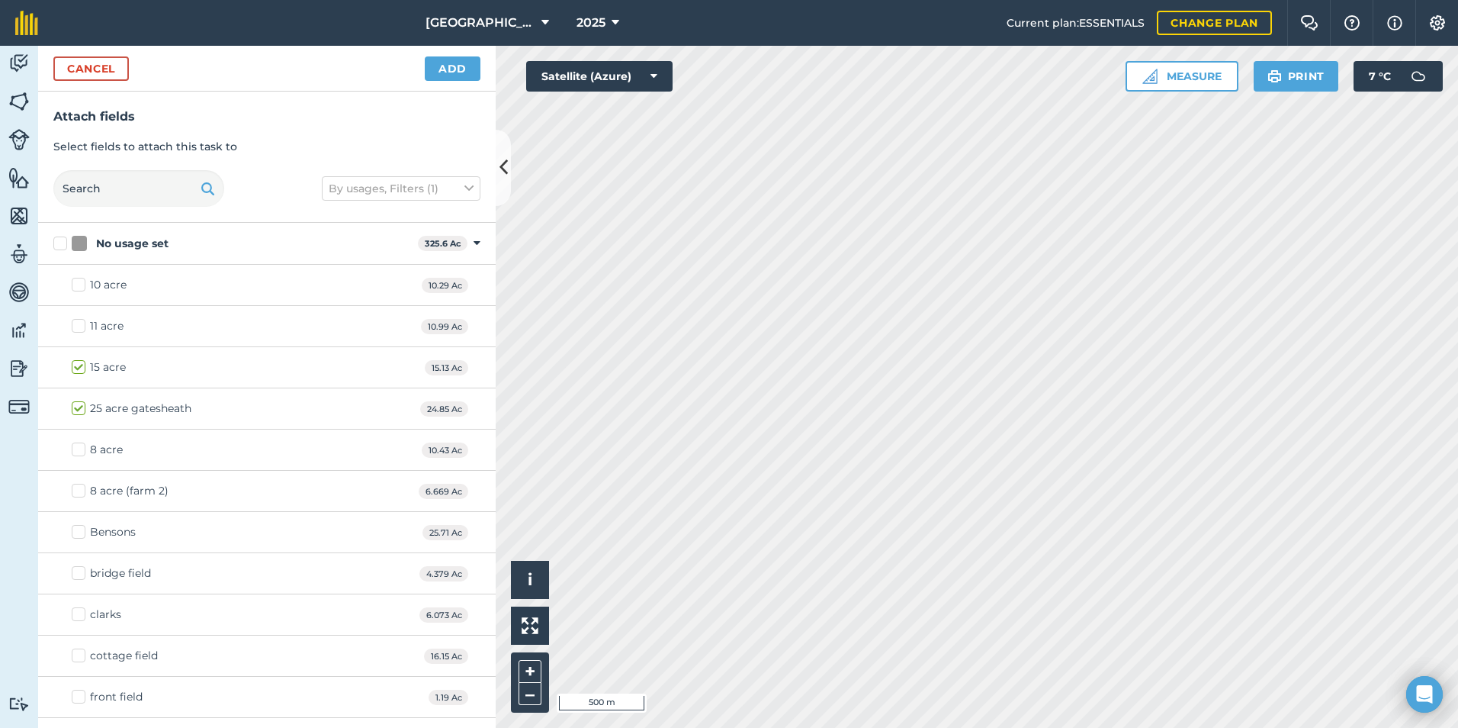
checkbox input "true"
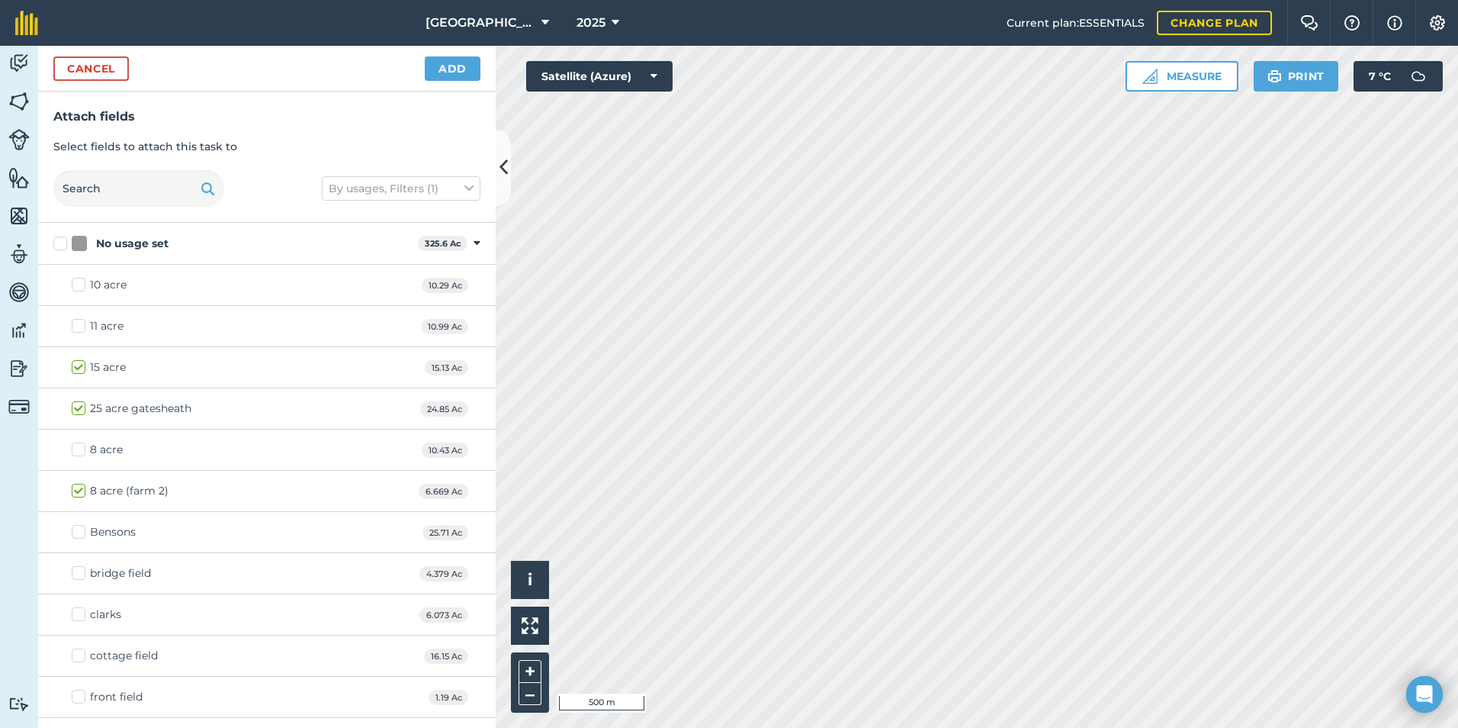
checkbox input "true"
click at [474, 66] on button "Add" at bounding box center [453, 68] width 56 height 24
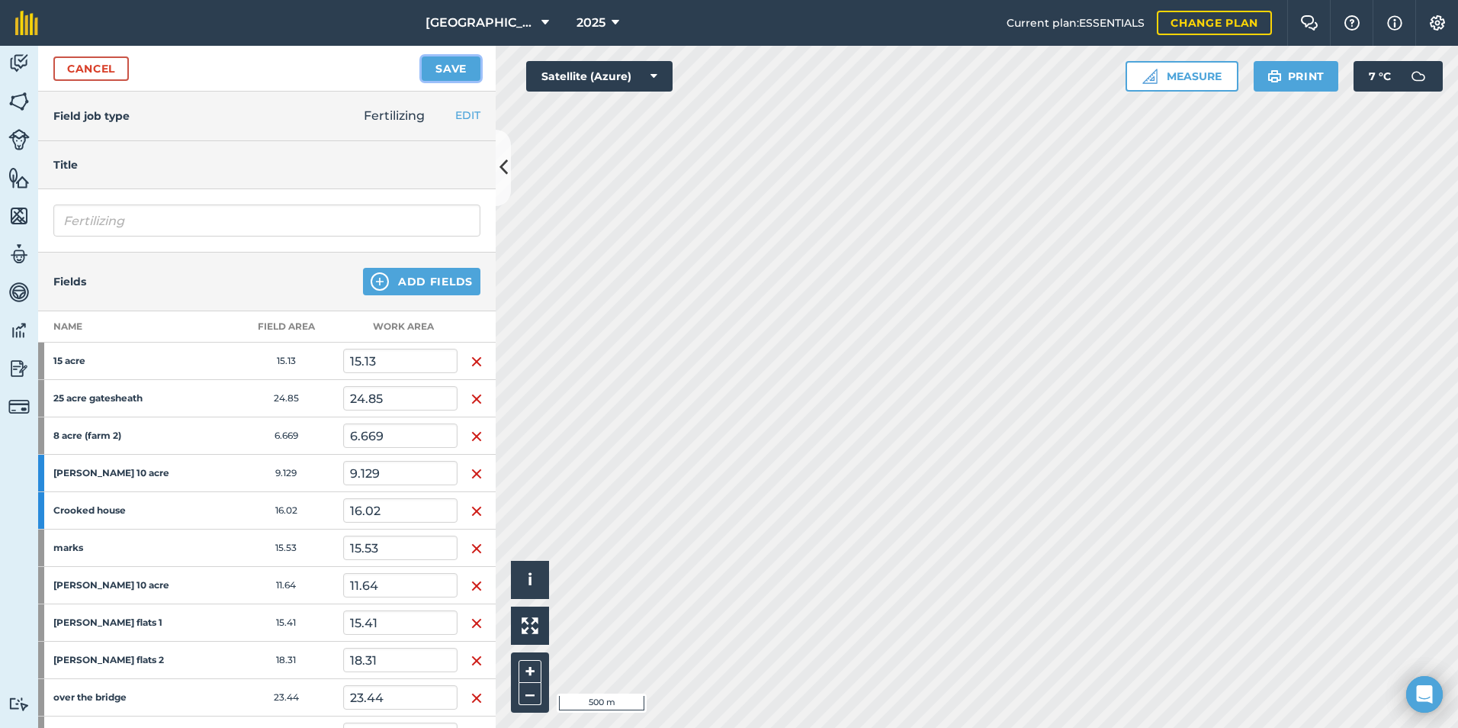
click at [460, 67] on button "Save" at bounding box center [451, 68] width 59 height 24
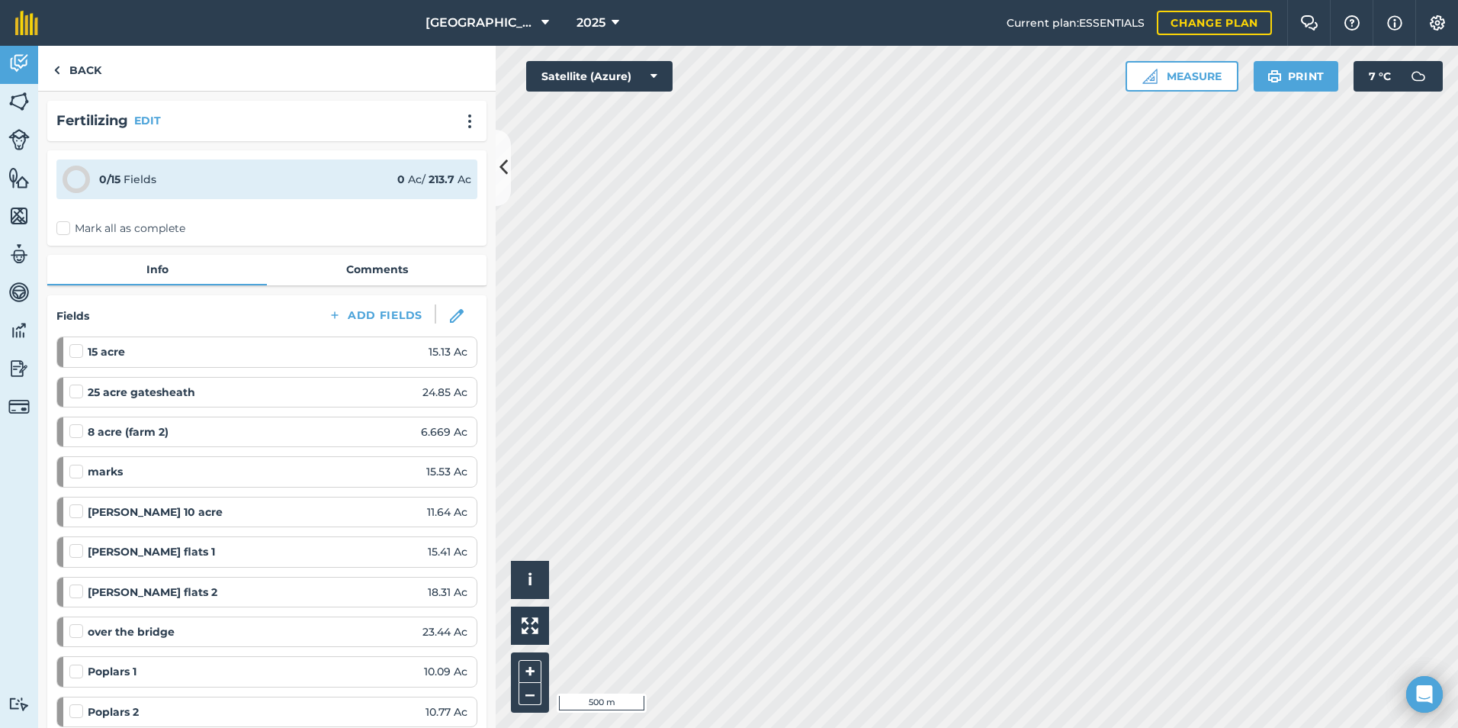
click at [64, 230] on label "Mark all as complete" at bounding box center [120, 228] width 129 height 16
click at [64, 230] on input "Mark all as complete" at bounding box center [61, 225] width 10 height 10
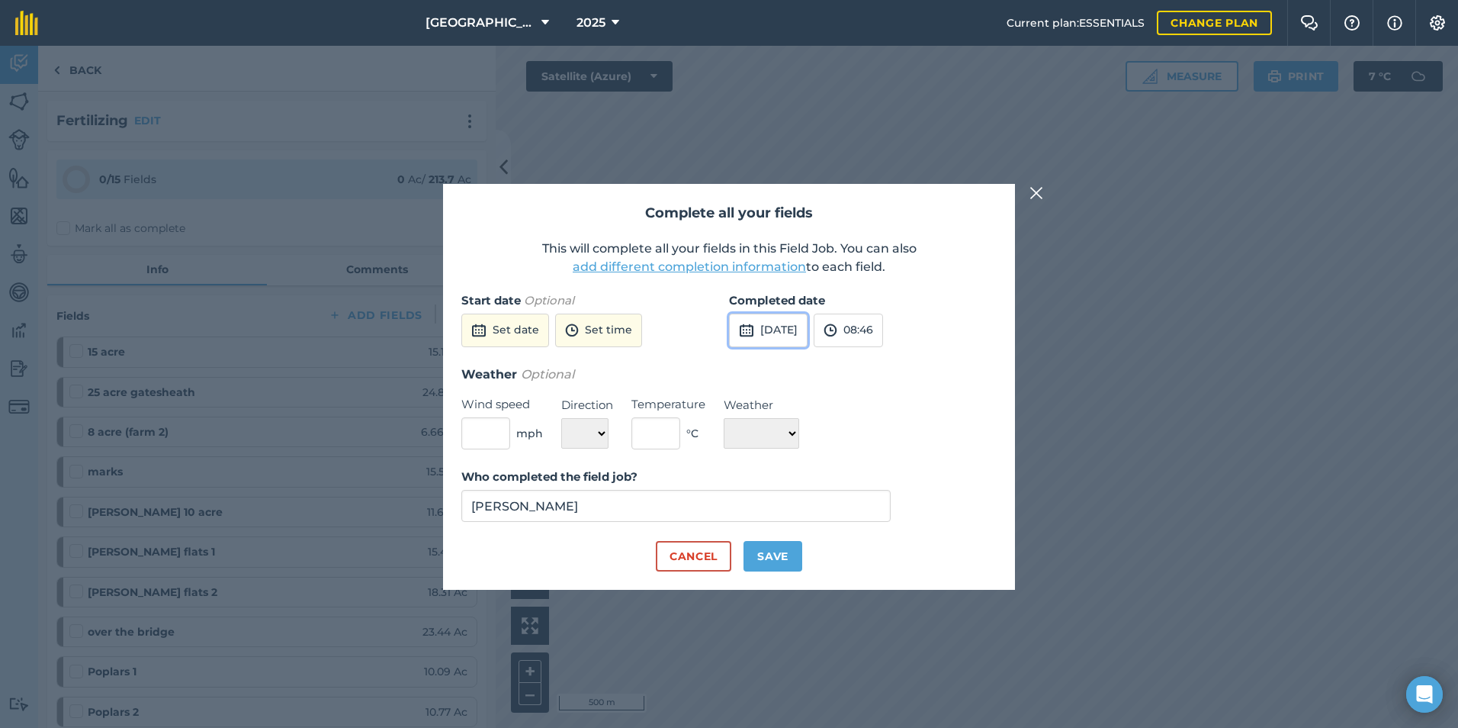
click at [774, 325] on button "[DATE]" at bounding box center [768, 331] width 79 height 34
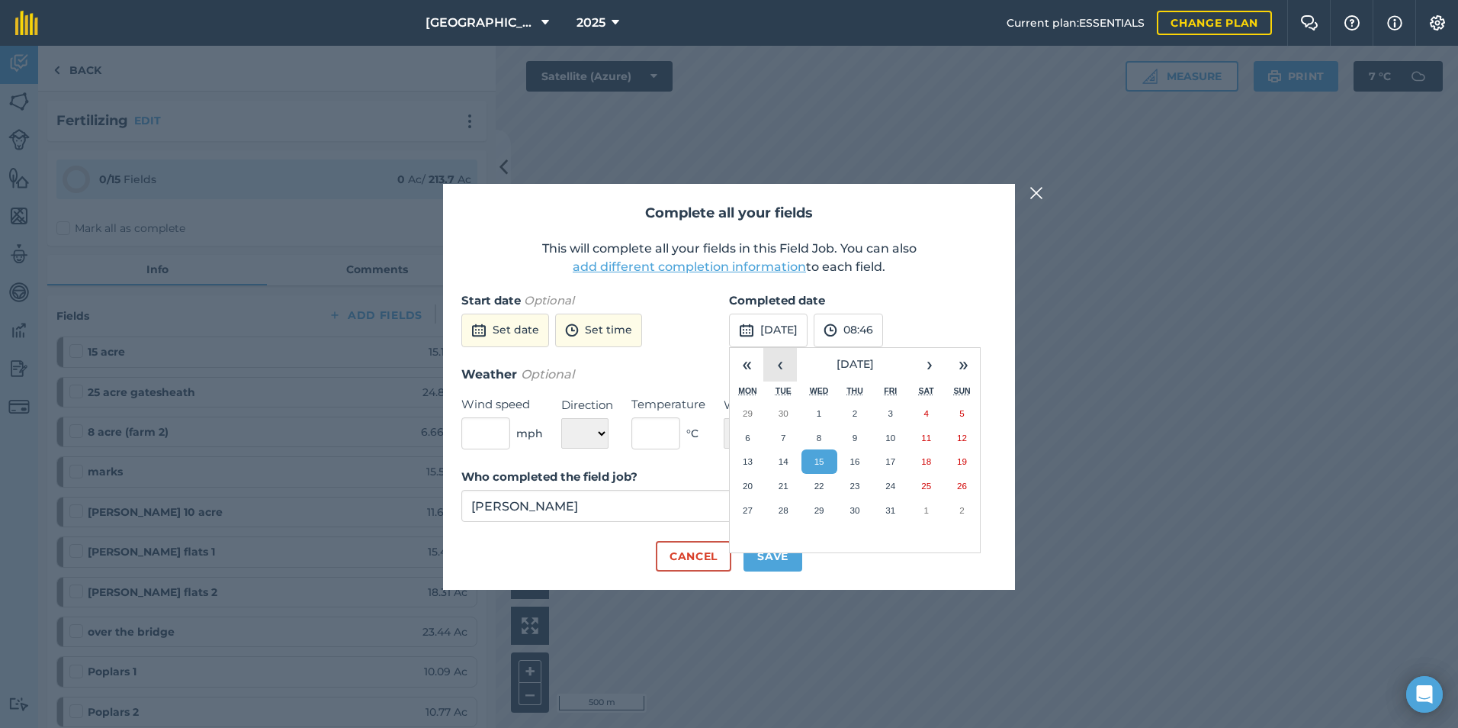
click at [774, 367] on button "‹" at bounding box center [781, 365] width 34 height 34
click at [775, 367] on button "‹" at bounding box center [781, 365] width 34 height 34
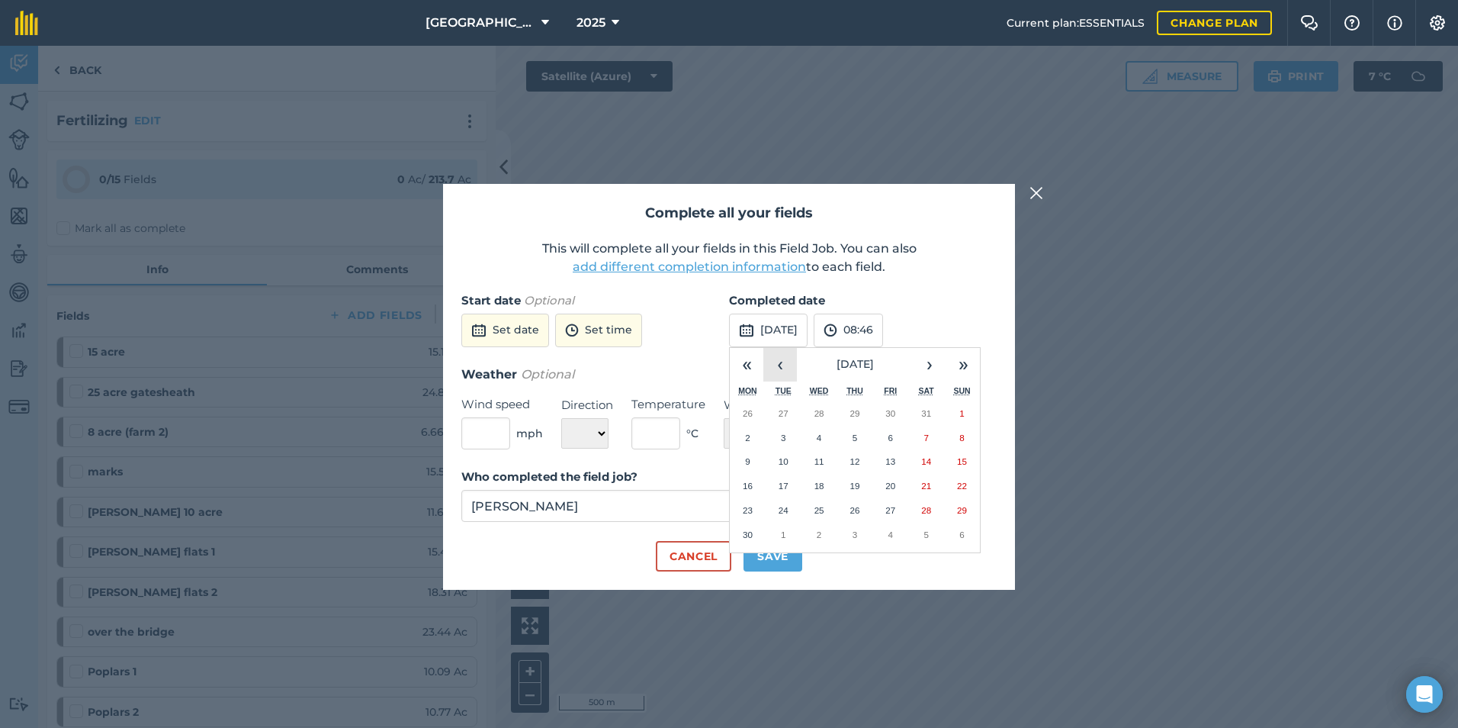
click at [775, 367] on button "‹" at bounding box center [781, 365] width 34 height 34
click at [924, 484] on abbr "22" at bounding box center [926, 486] width 10 height 10
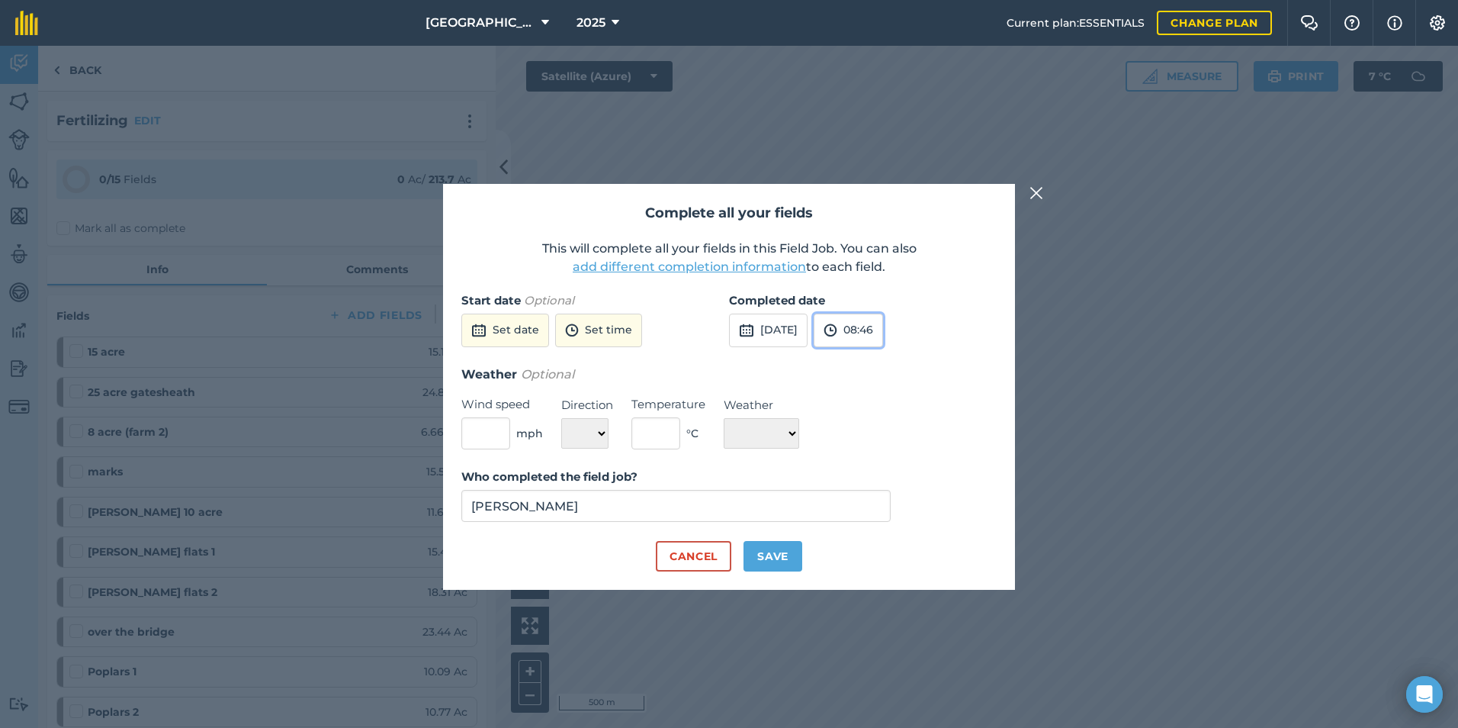
click at [879, 324] on button "08:46" at bounding box center [848, 331] width 69 height 34
click at [886, 410] on button "18:00" at bounding box center [851, 415] width 72 height 24
click at [764, 555] on button "Save" at bounding box center [773, 556] width 59 height 31
checkbox input "true"
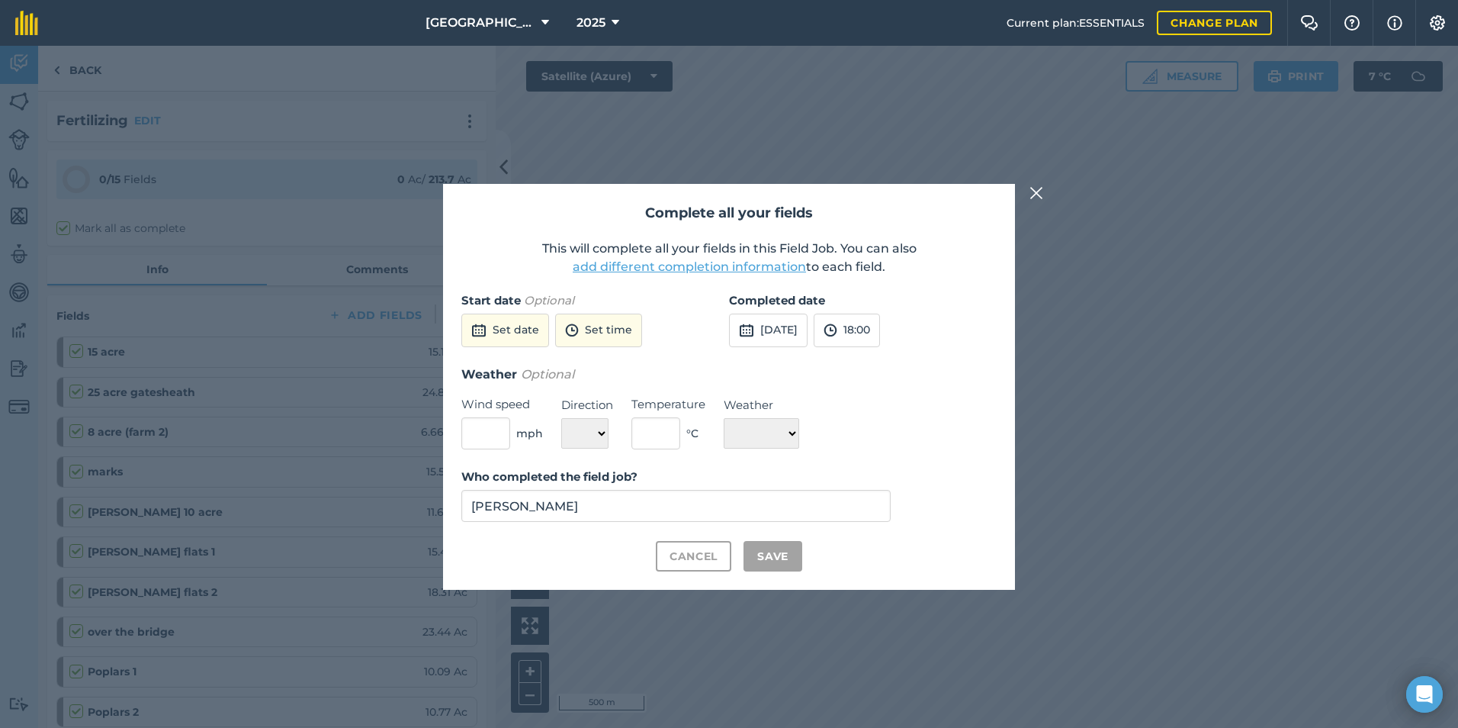
checkbox input "true"
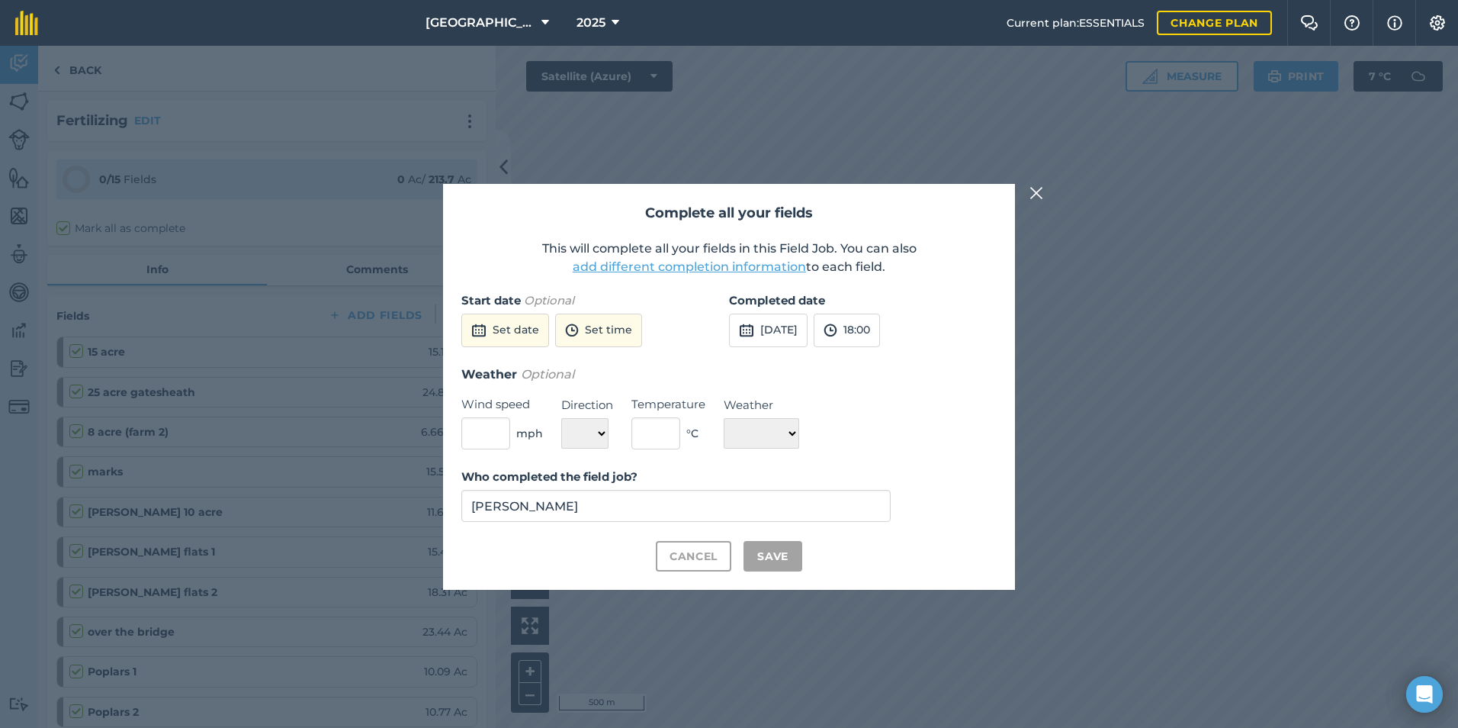
checkbox input "true"
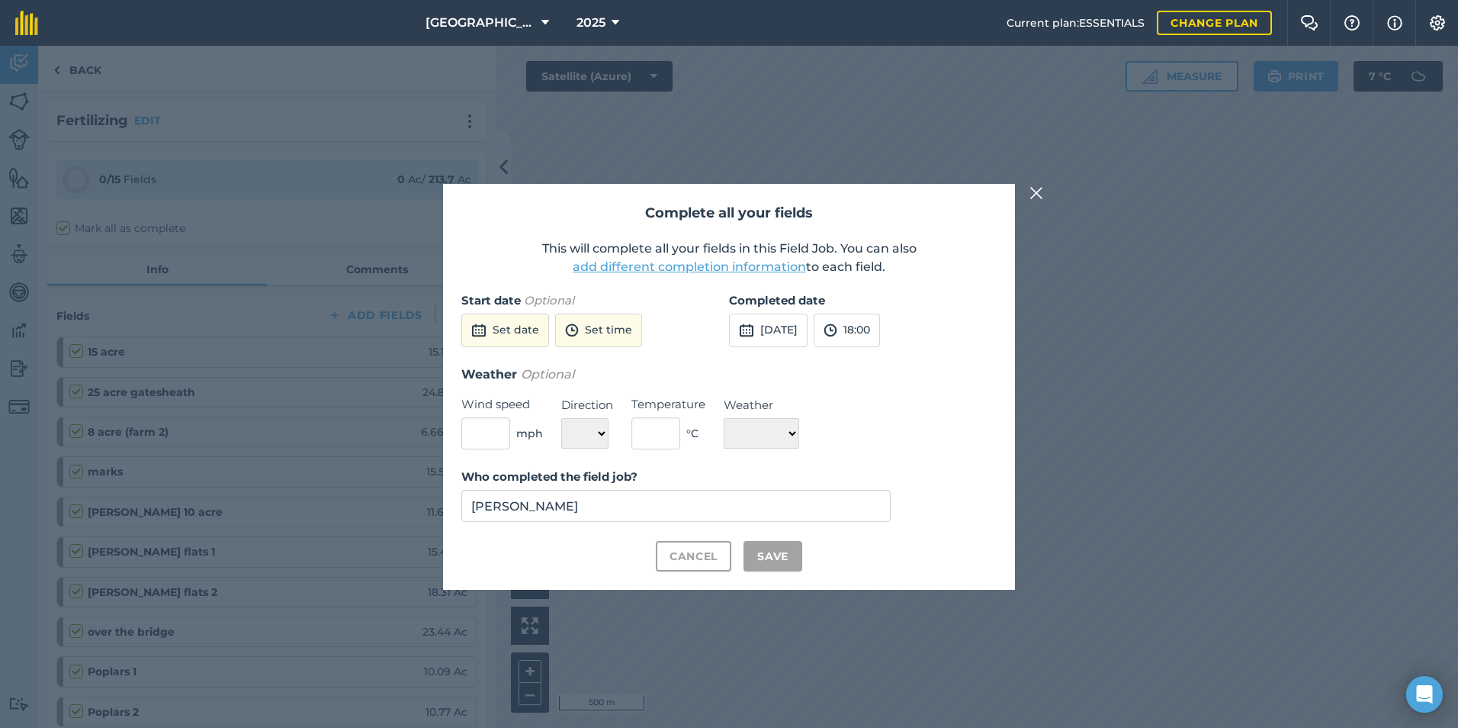
checkbox input "true"
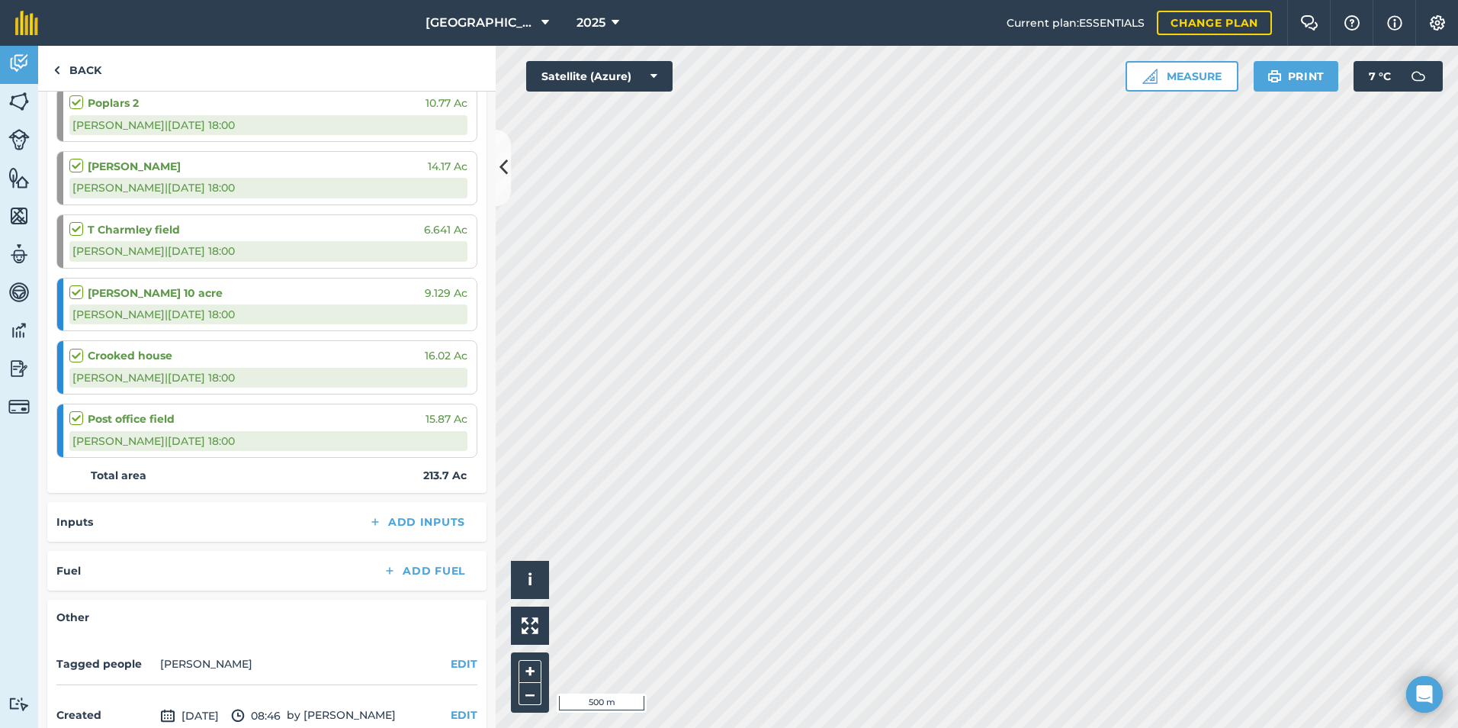
scroll to position [896, 0]
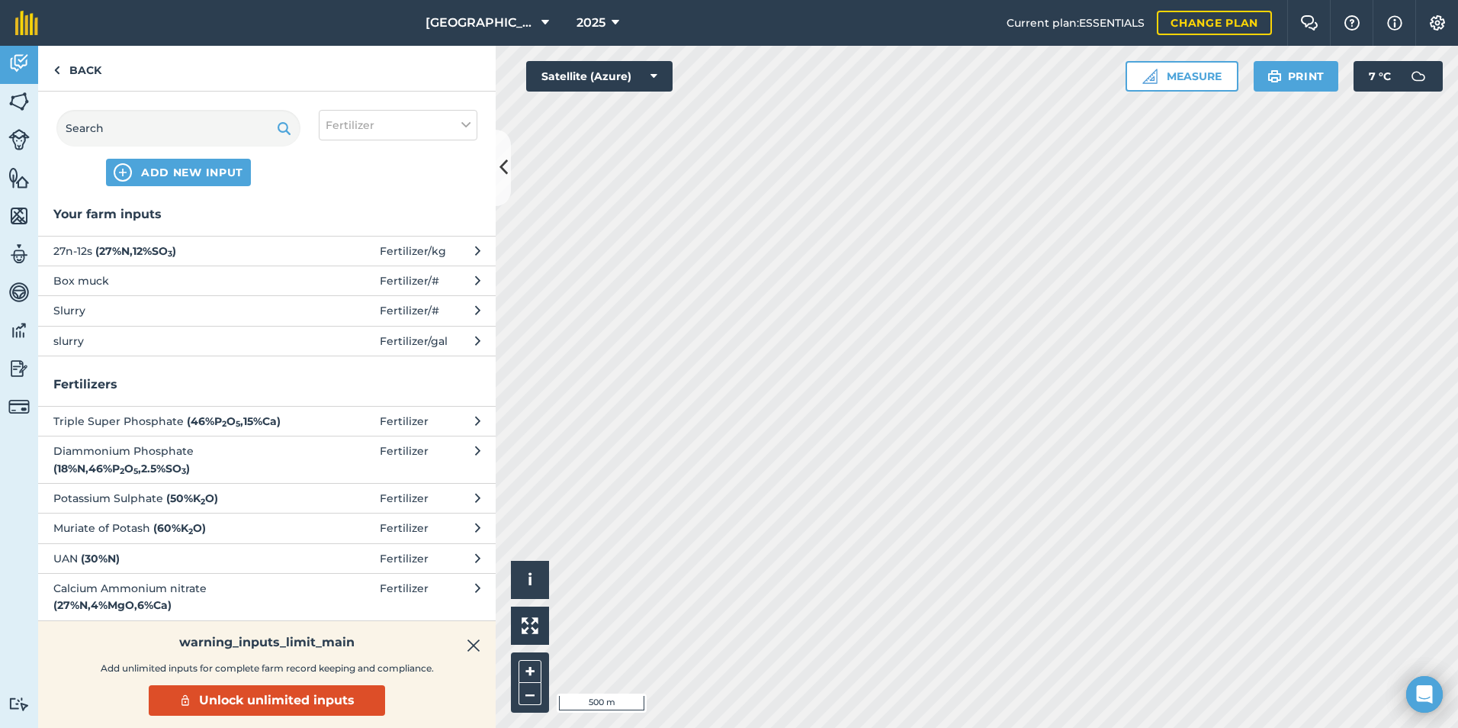
click at [230, 259] on button "27n-12s ( 27 % N , 12 % SO 3 ) Fertilizer / kg" at bounding box center [267, 251] width 458 height 30
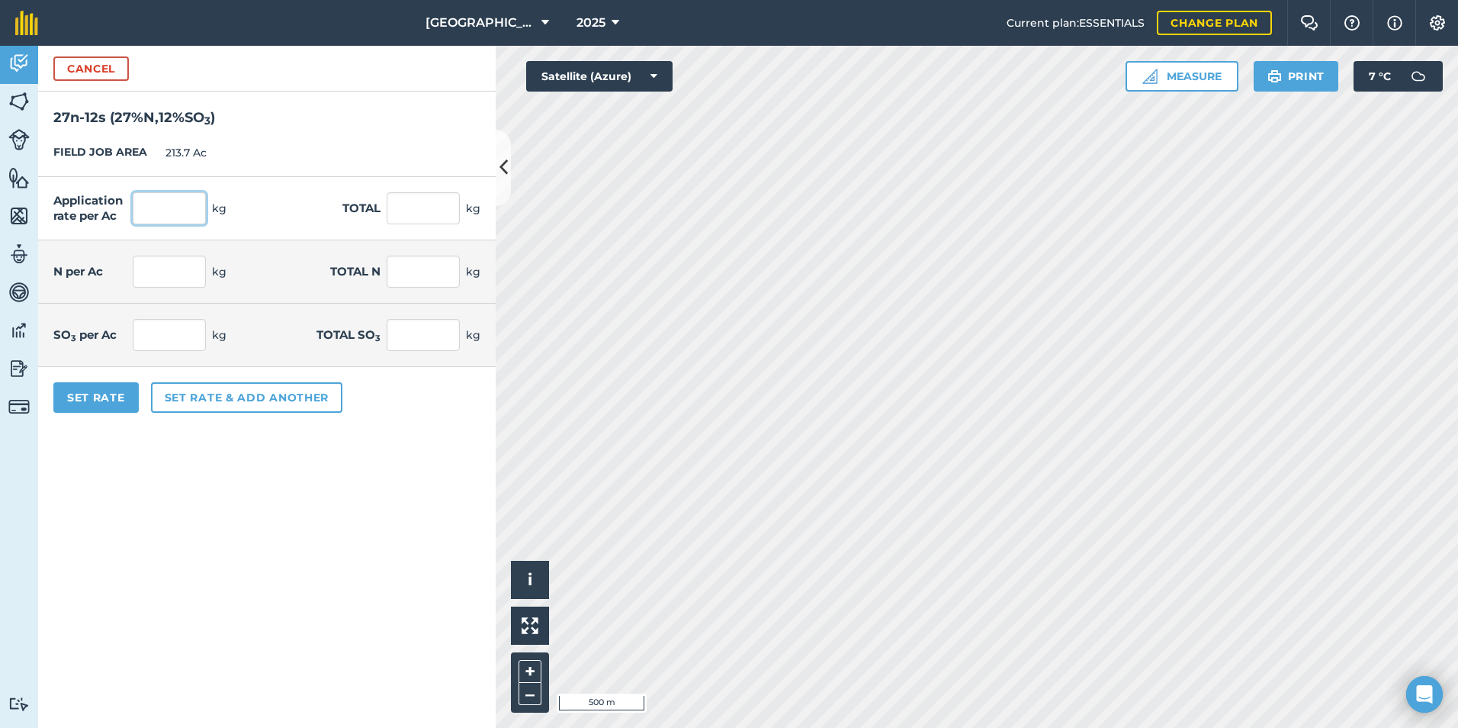
click at [181, 218] on input "text" at bounding box center [169, 208] width 73 height 32
type input "100"
type input "21,370"
type input "27"
type input "5,769.9"
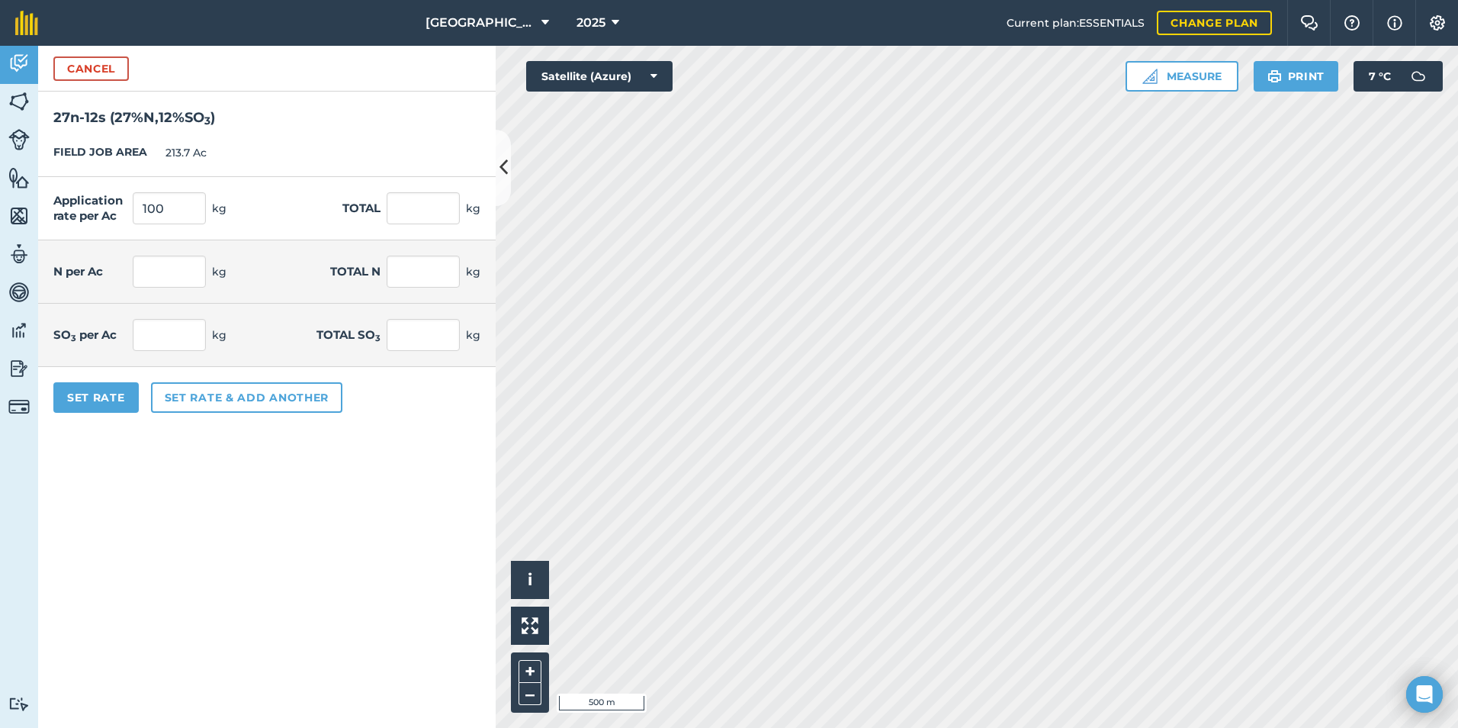
type input "12"
type input "2,564.4"
click at [264, 487] on form "Cancel 27n-12s ( 27 % N , 12 % SO 3 ) FIELD JOB AREA 213.7 Ac Application rate …" at bounding box center [267, 387] width 458 height 682
click at [105, 394] on button "Set Rate" at bounding box center [95, 397] width 85 height 31
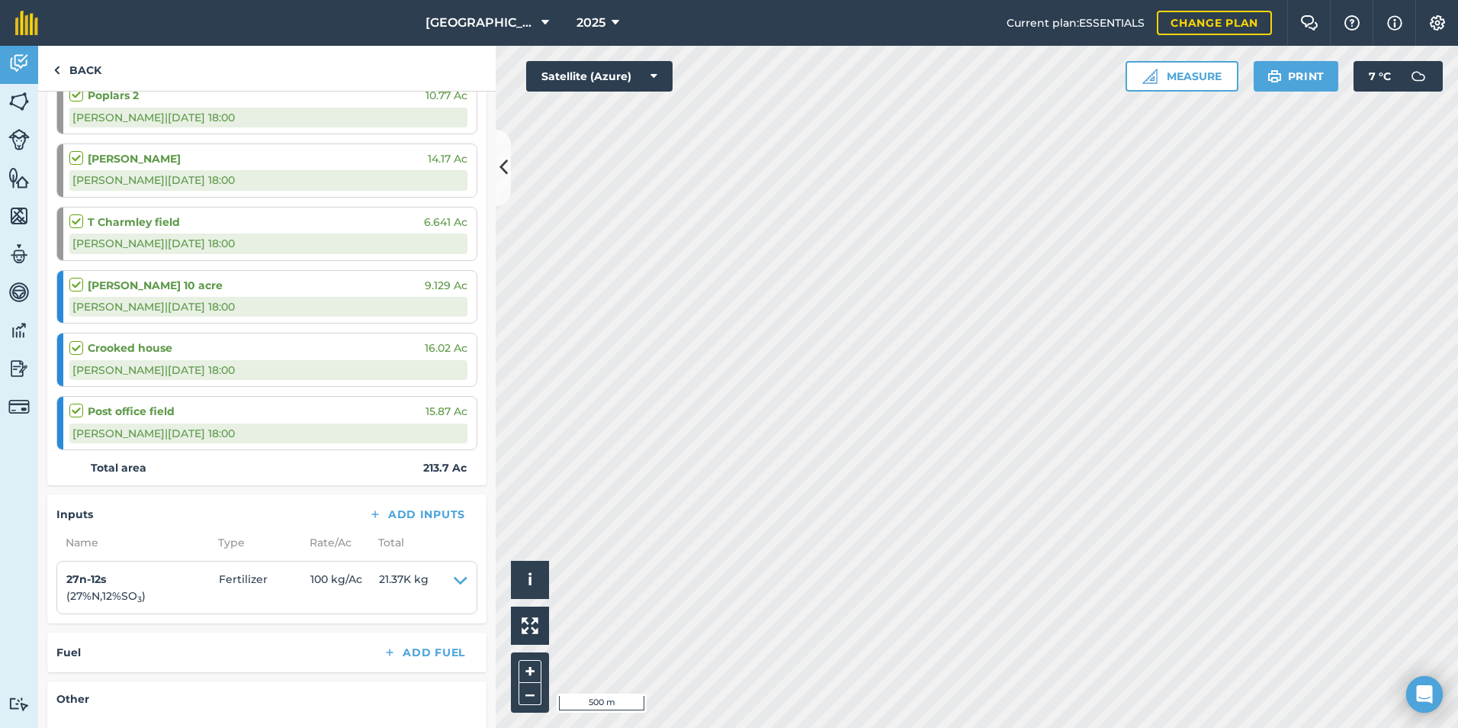
scroll to position [986, 0]
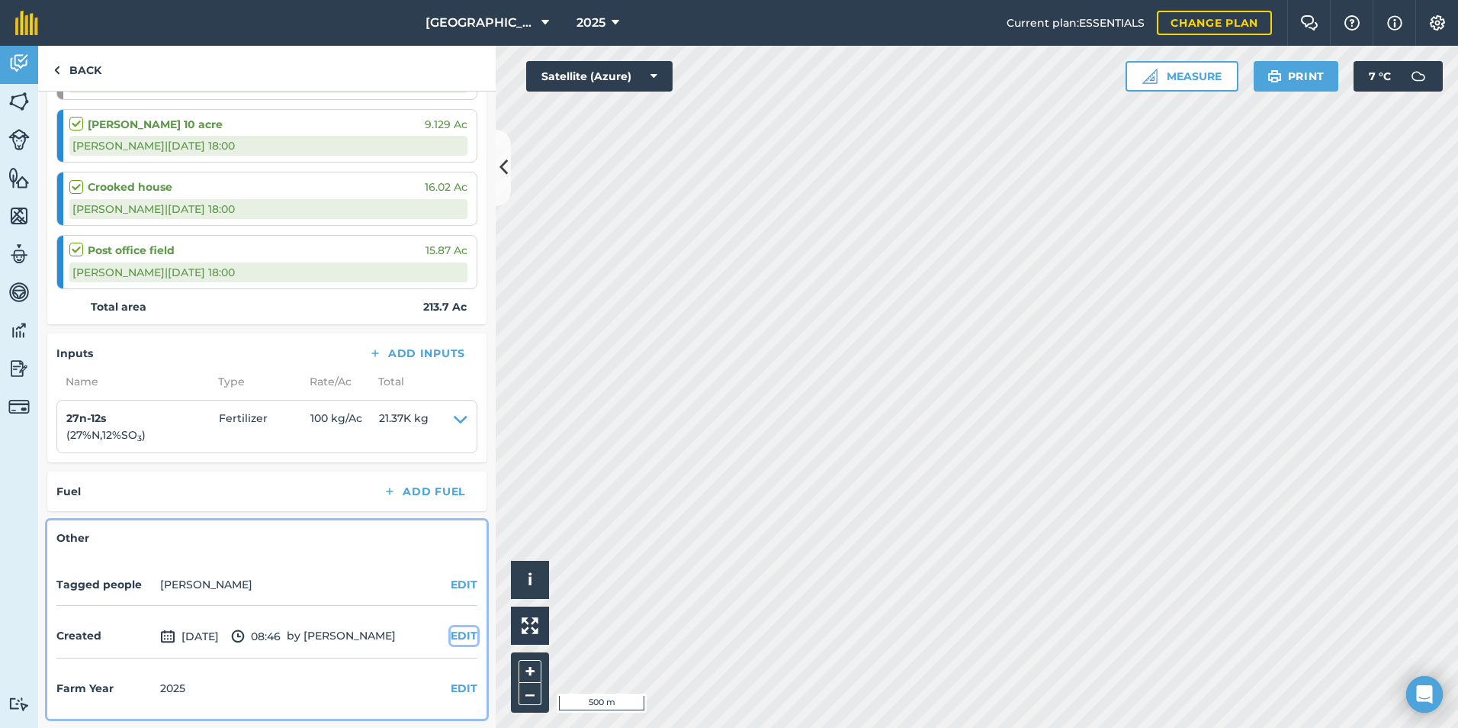
click at [451, 635] on button "EDIT" at bounding box center [464, 635] width 27 height 17
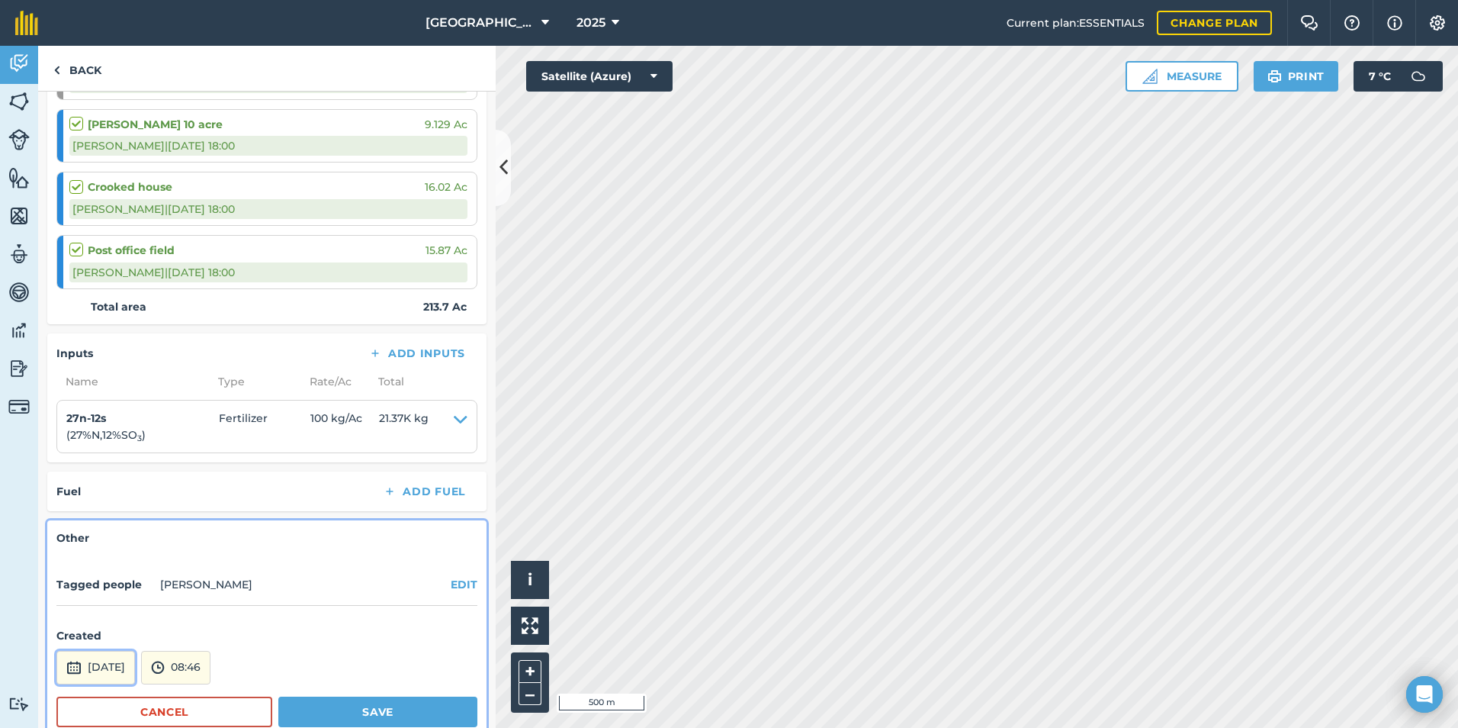
click at [114, 672] on button "[DATE]" at bounding box center [95, 668] width 79 height 34
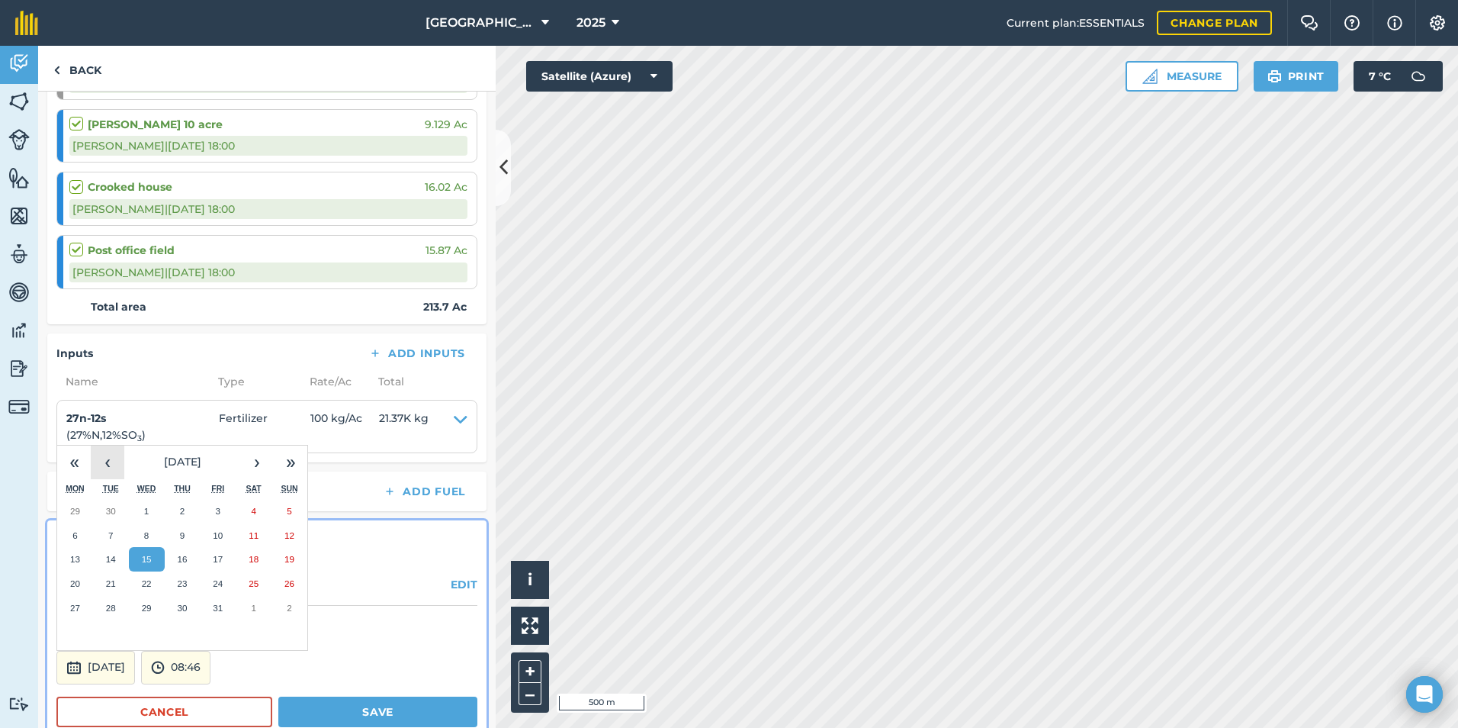
click at [110, 469] on button "‹" at bounding box center [108, 462] width 34 height 34
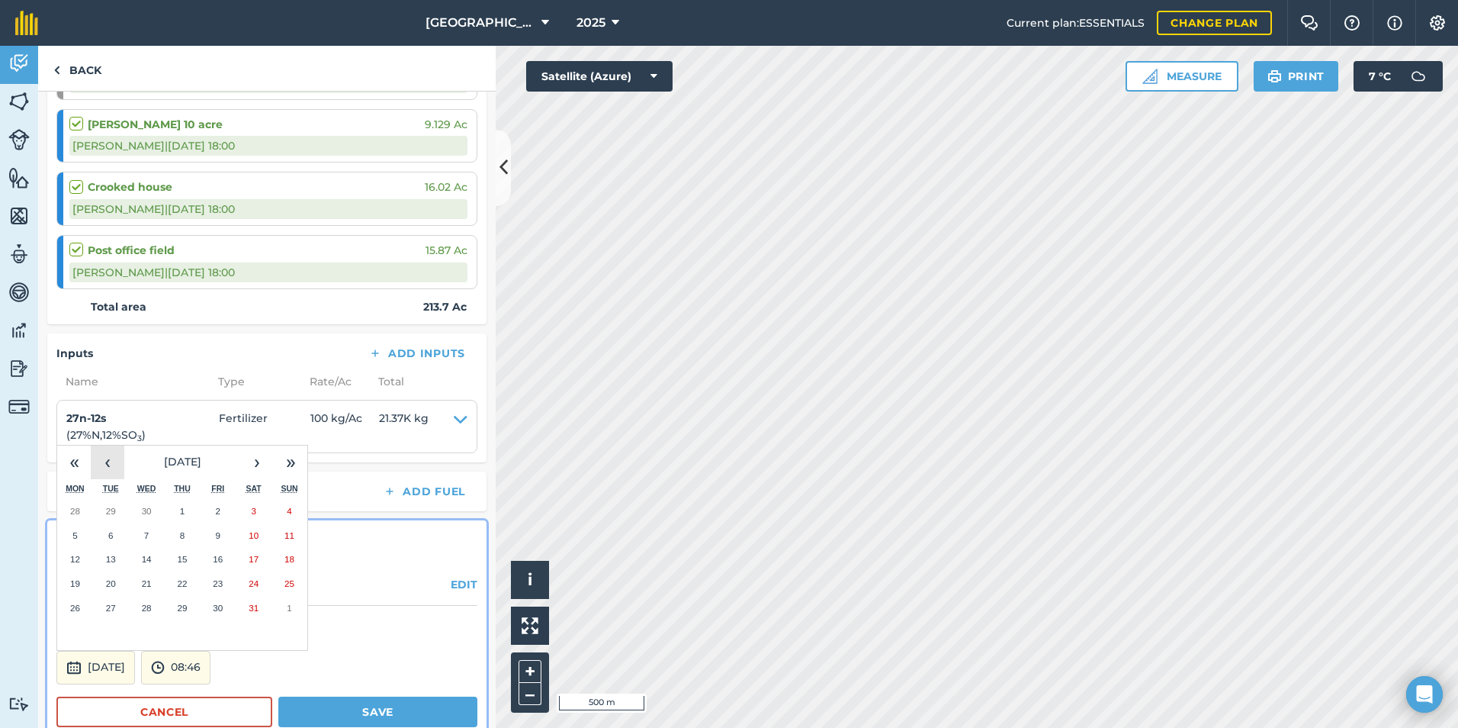
click at [110, 469] on button "‹" at bounding box center [108, 462] width 34 height 34
click at [254, 586] on abbr "22" at bounding box center [254, 583] width 10 height 10
click at [342, 718] on button "Save" at bounding box center [377, 711] width 199 height 31
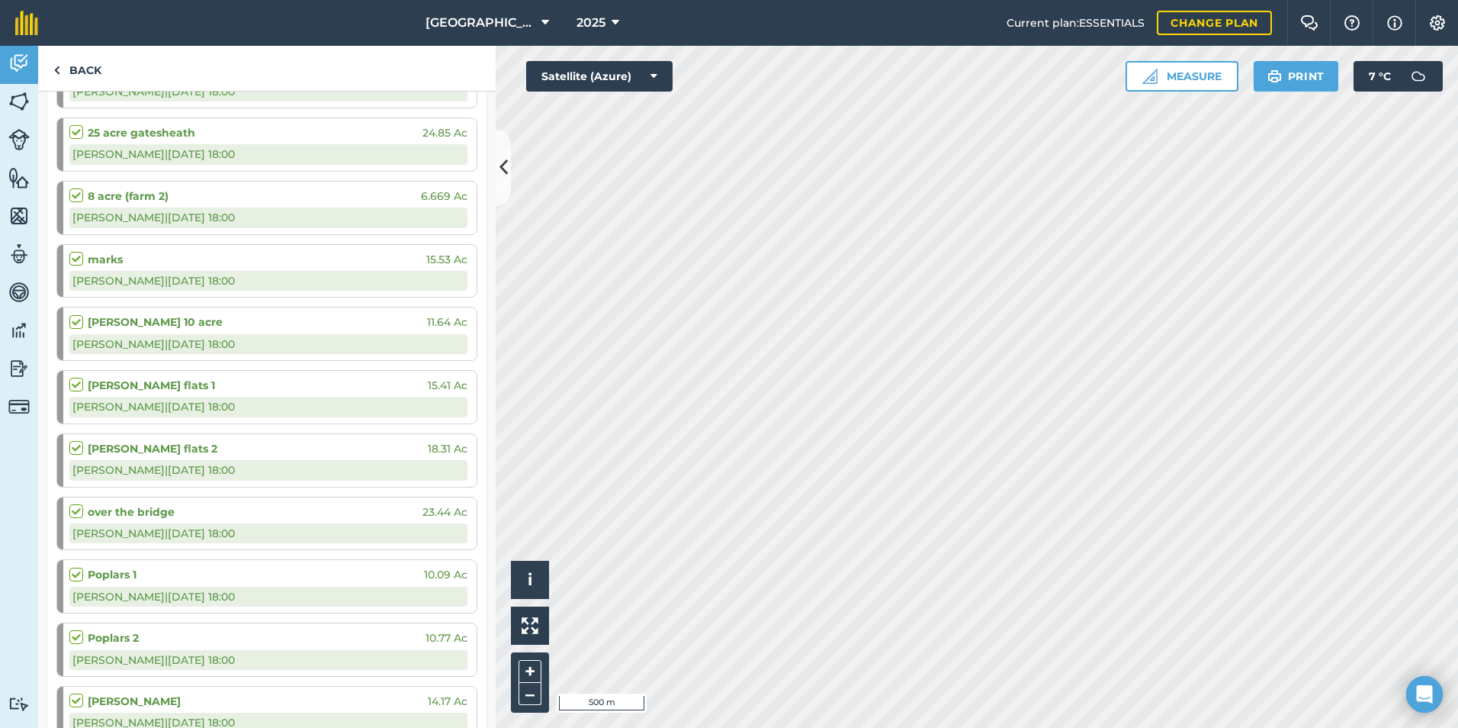
scroll to position [146, 0]
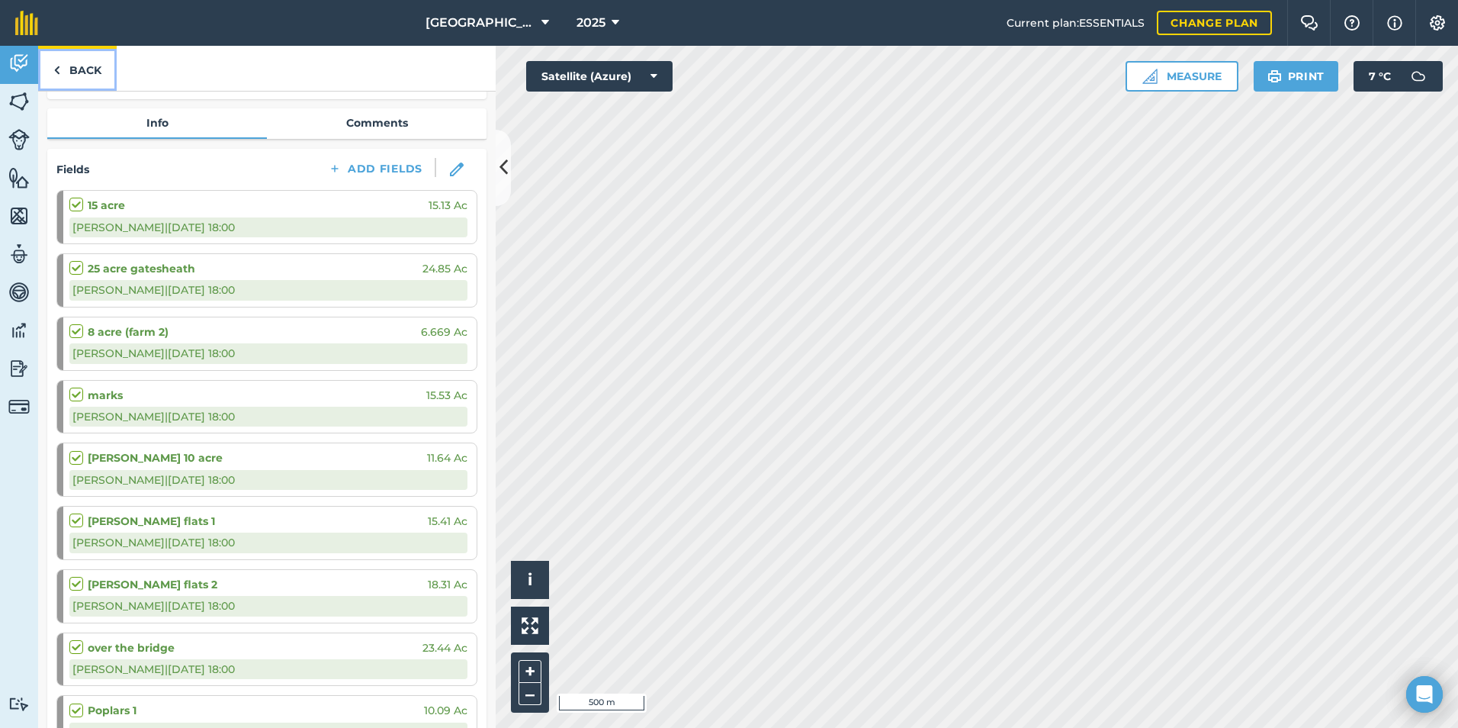
click at [72, 66] on link "Back" at bounding box center [77, 68] width 79 height 45
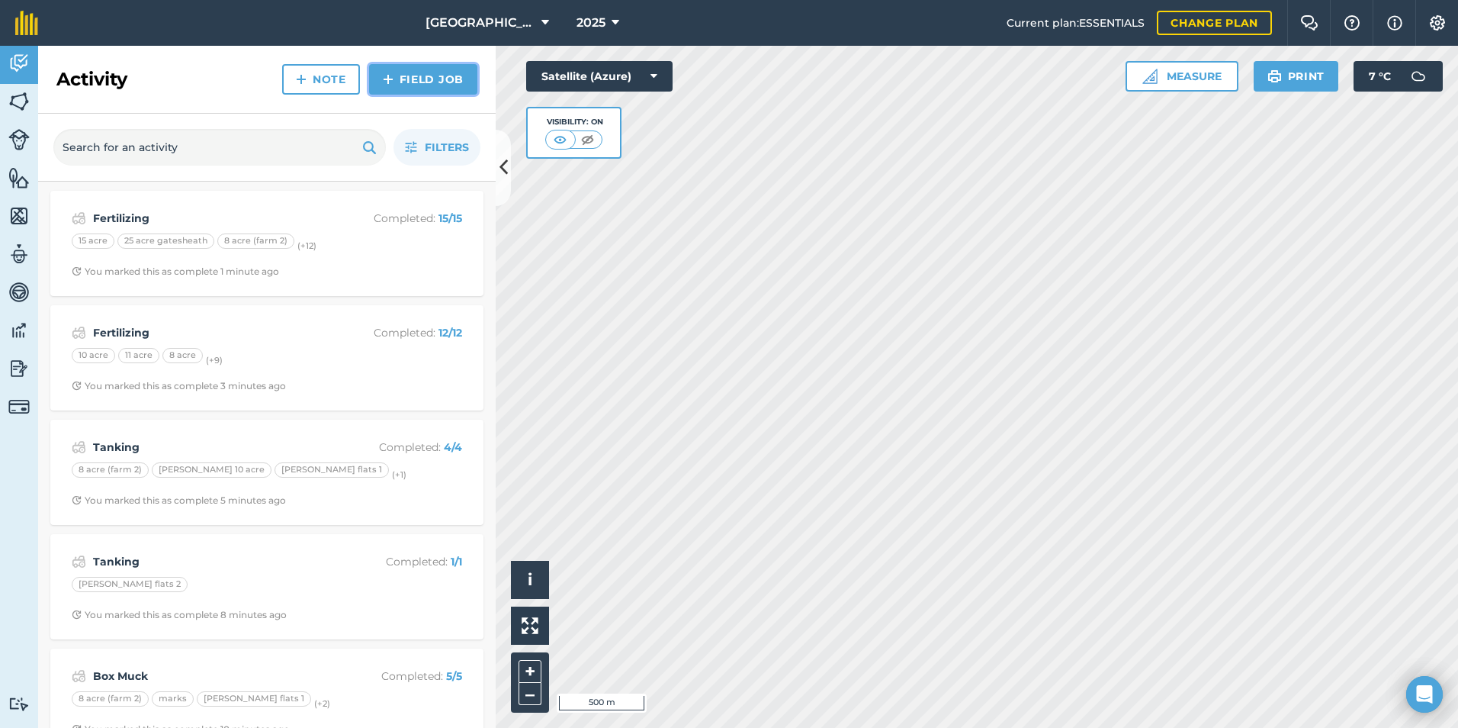
click at [397, 81] on link "Field Job" at bounding box center [423, 79] width 108 height 31
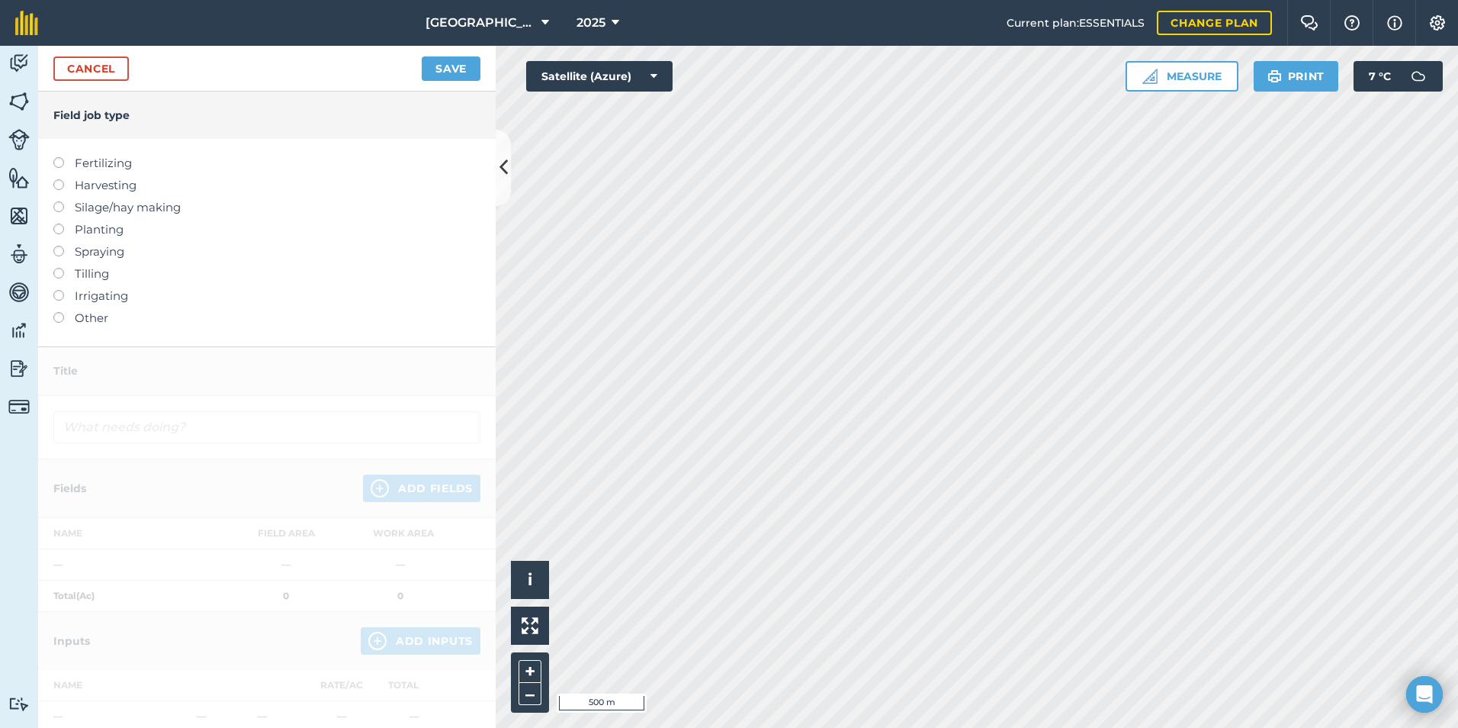
click at [115, 209] on label "Silage/hay making" at bounding box center [266, 207] width 427 height 18
type input "Silage/hay making"
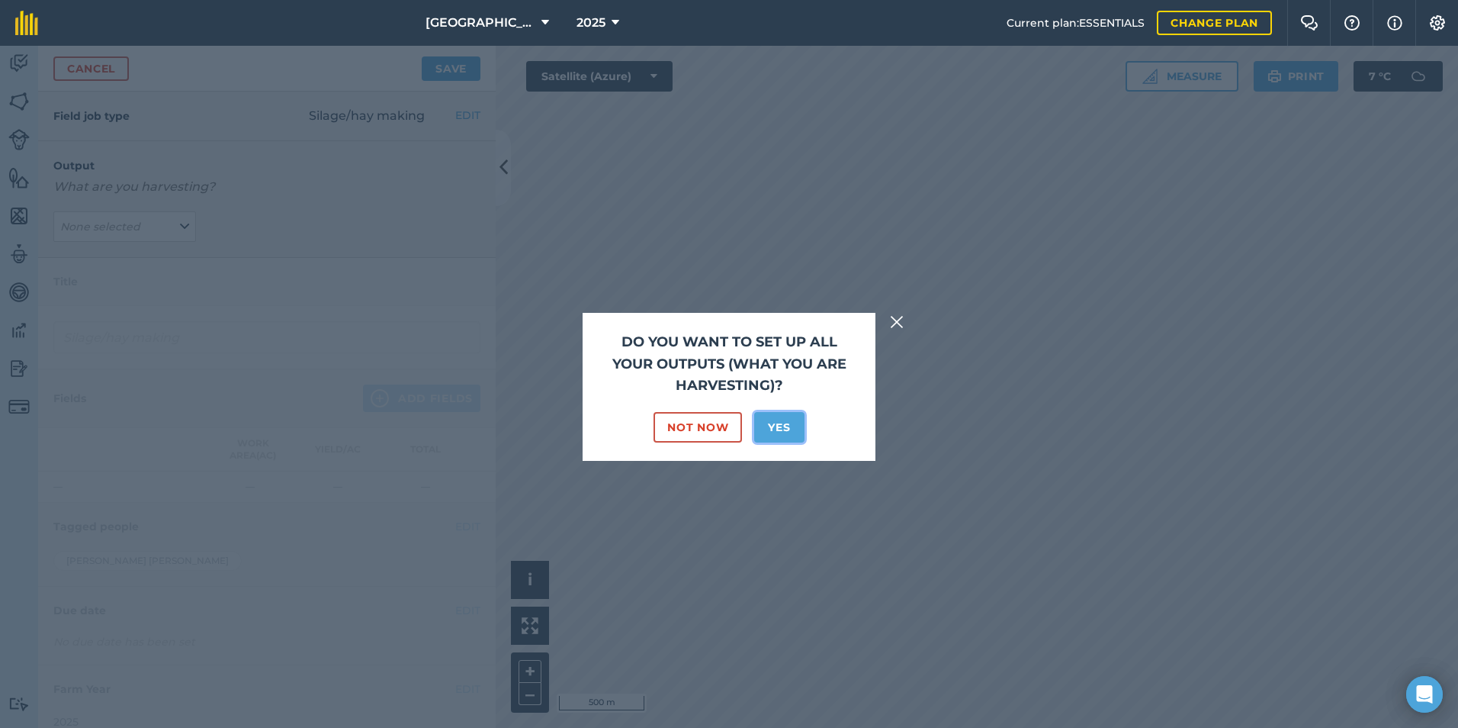
click at [778, 432] on button "Yes" at bounding box center [779, 427] width 50 height 31
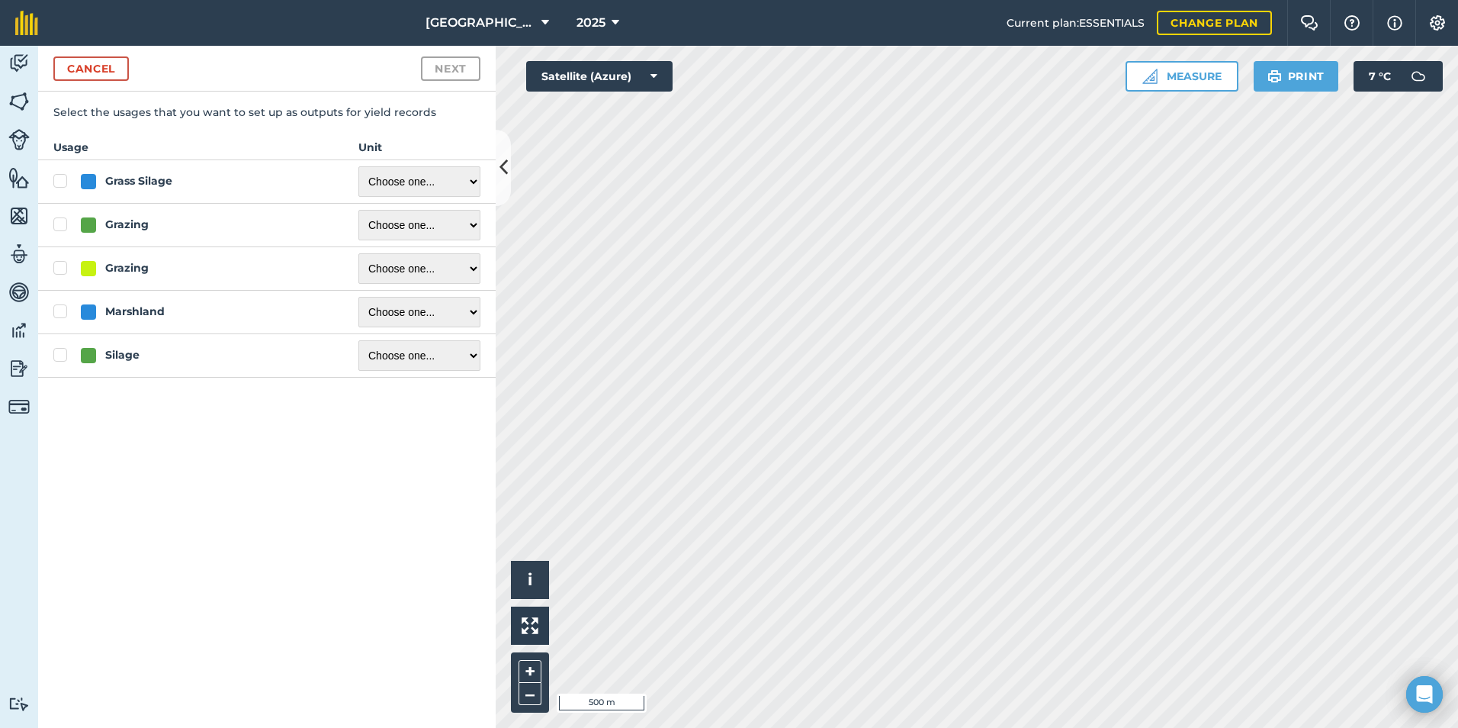
click at [58, 179] on label "Grass Silage" at bounding box center [190, 181] width 275 height 16
click at [58, 179] on input "Grass Silage" at bounding box center [58, 178] width 10 height 10
click at [62, 183] on label "Grass Silage" at bounding box center [190, 181] width 275 height 16
click at [62, 183] on input "Grass Silage" at bounding box center [58, 178] width 10 height 10
click at [251, 182] on div "Grass Silage" at bounding box center [204, 181] width 247 height 16
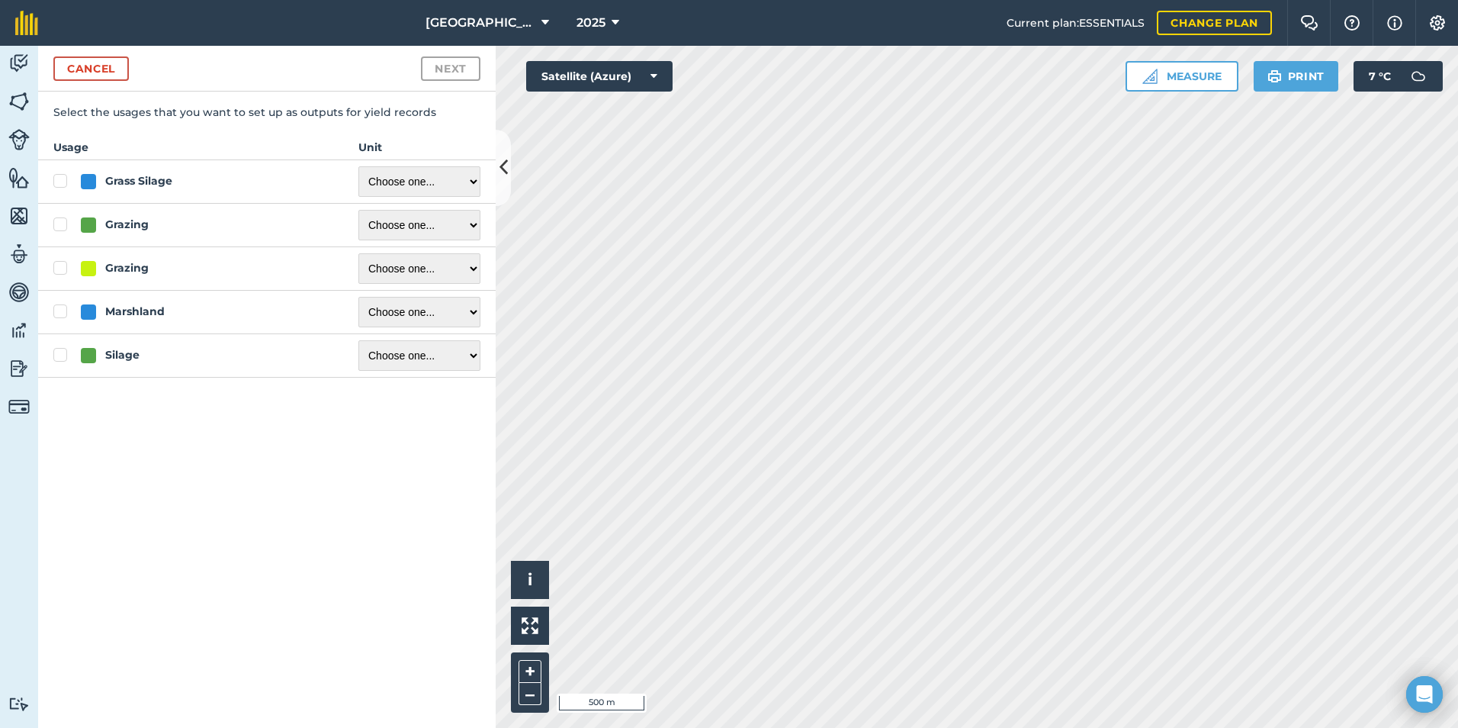
click at [63, 182] on input "Grass Silage" at bounding box center [58, 178] width 10 height 10
click at [466, 184] on select "Choose one ... Kilograms/kg Metric tonnes/t Litres/L Pounds/lb Imperial tons/t …" at bounding box center [420, 181] width 122 height 31
drag, startPoint x: 307, startPoint y: 494, endPoint x: 166, endPoint y: 320, distance: 222.9
click at [292, 474] on div "Select the usages that you want to set up as outputs for yield records Usage Un…" at bounding box center [267, 416] width 458 height 624
click at [56, 178] on label "Grass Silage" at bounding box center [190, 181] width 275 height 16
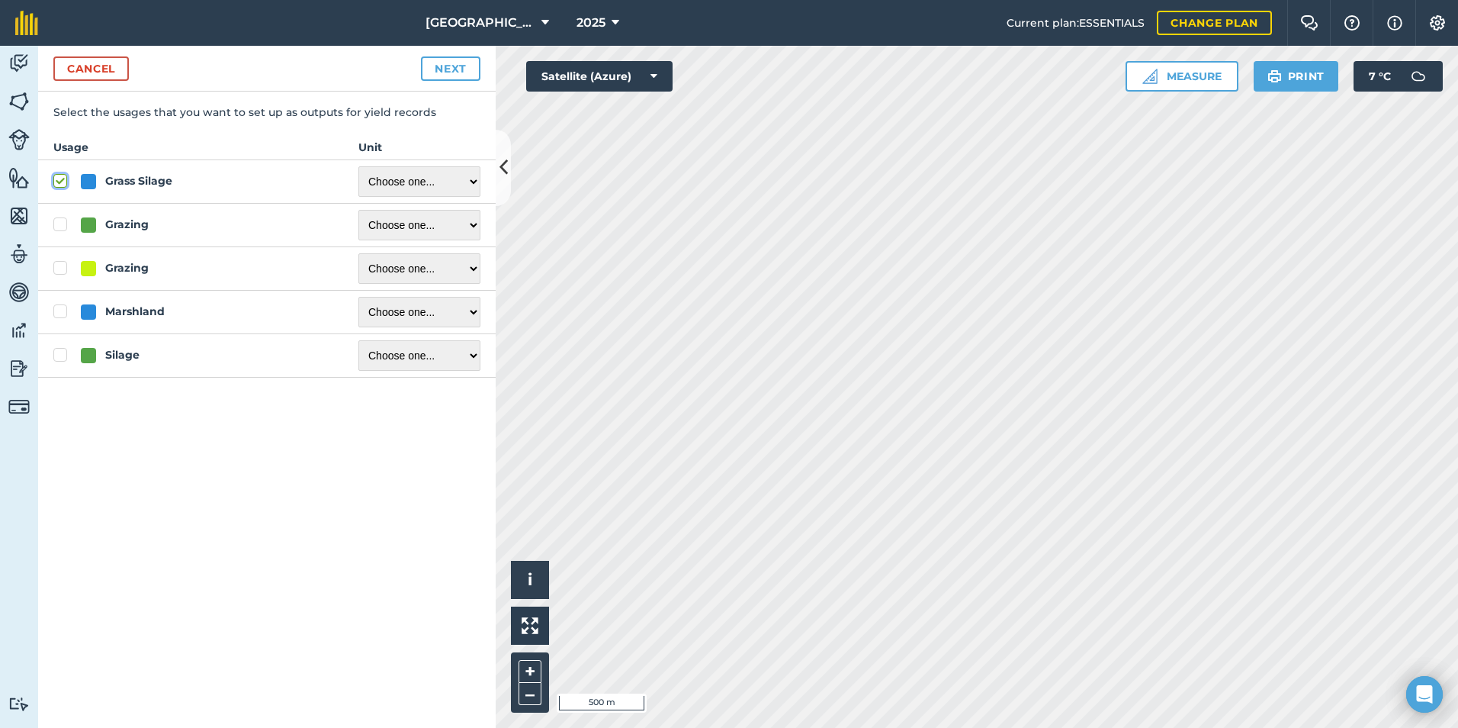
click at [56, 178] on input "Grass Silage" at bounding box center [58, 178] width 10 height 10
checkbox input "false"
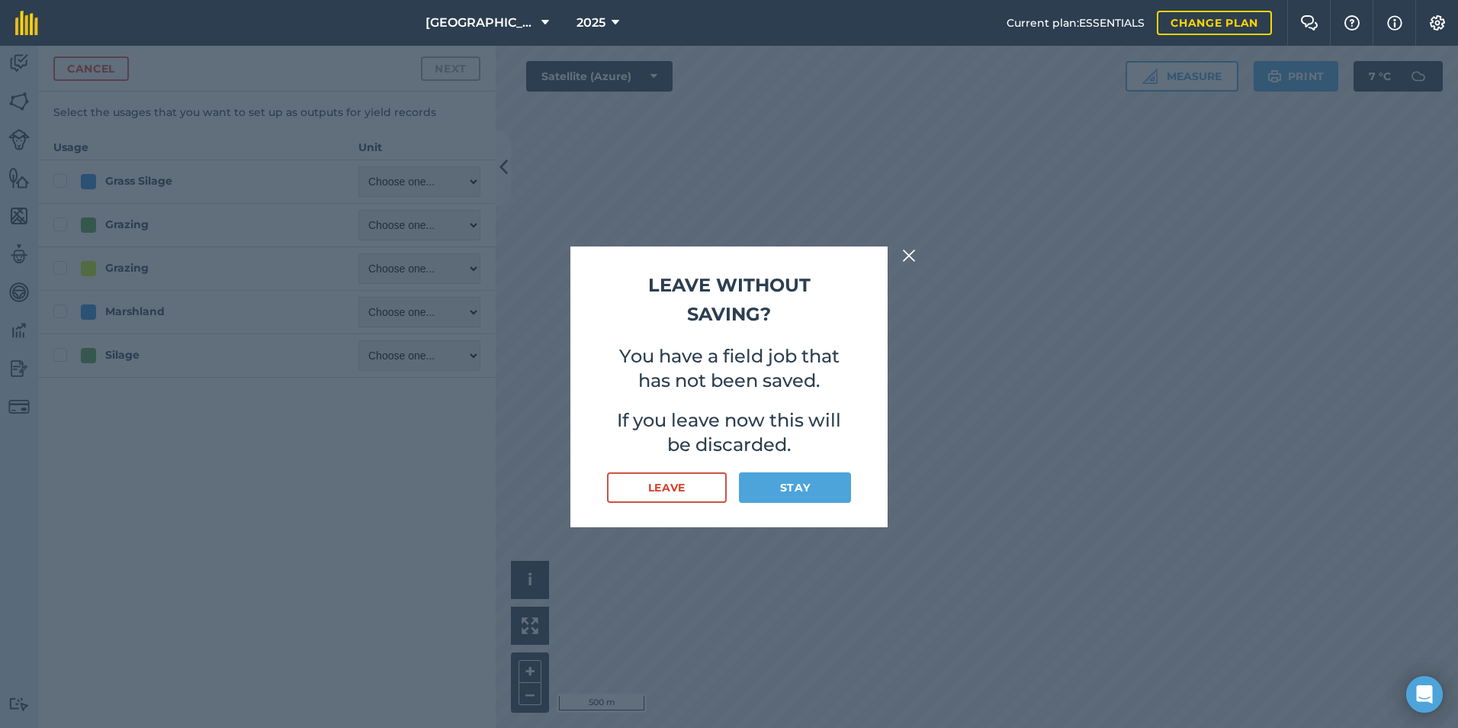
click at [762, 282] on h2 "Leave without saving?" at bounding box center [729, 300] width 244 height 59
click at [895, 265] on div "Leave without saving? You have a field job that has not been saved. If you leav…" at bounding box center [729, 387] width 1458 height 682
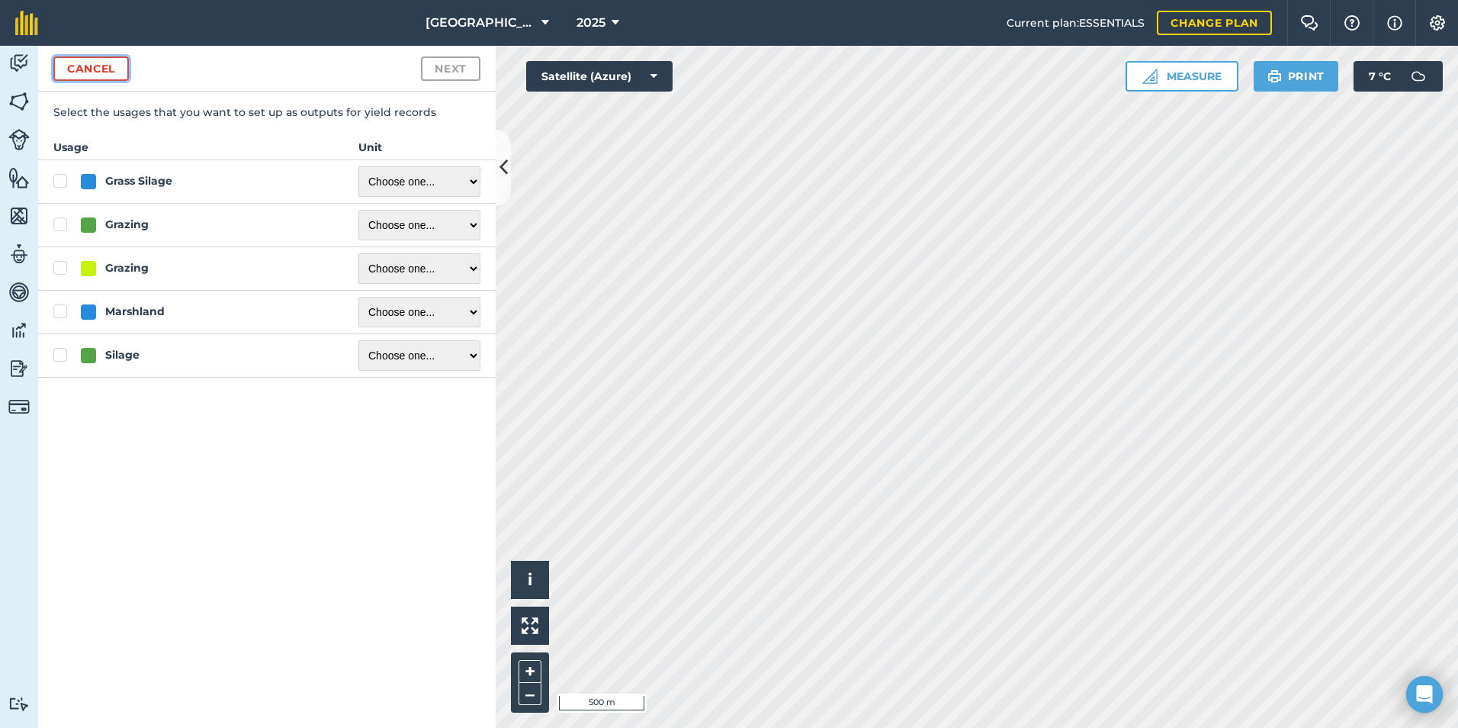
click at [89, 72] on button "Cancel" at bounding box center [91, 68] width 76 height 24
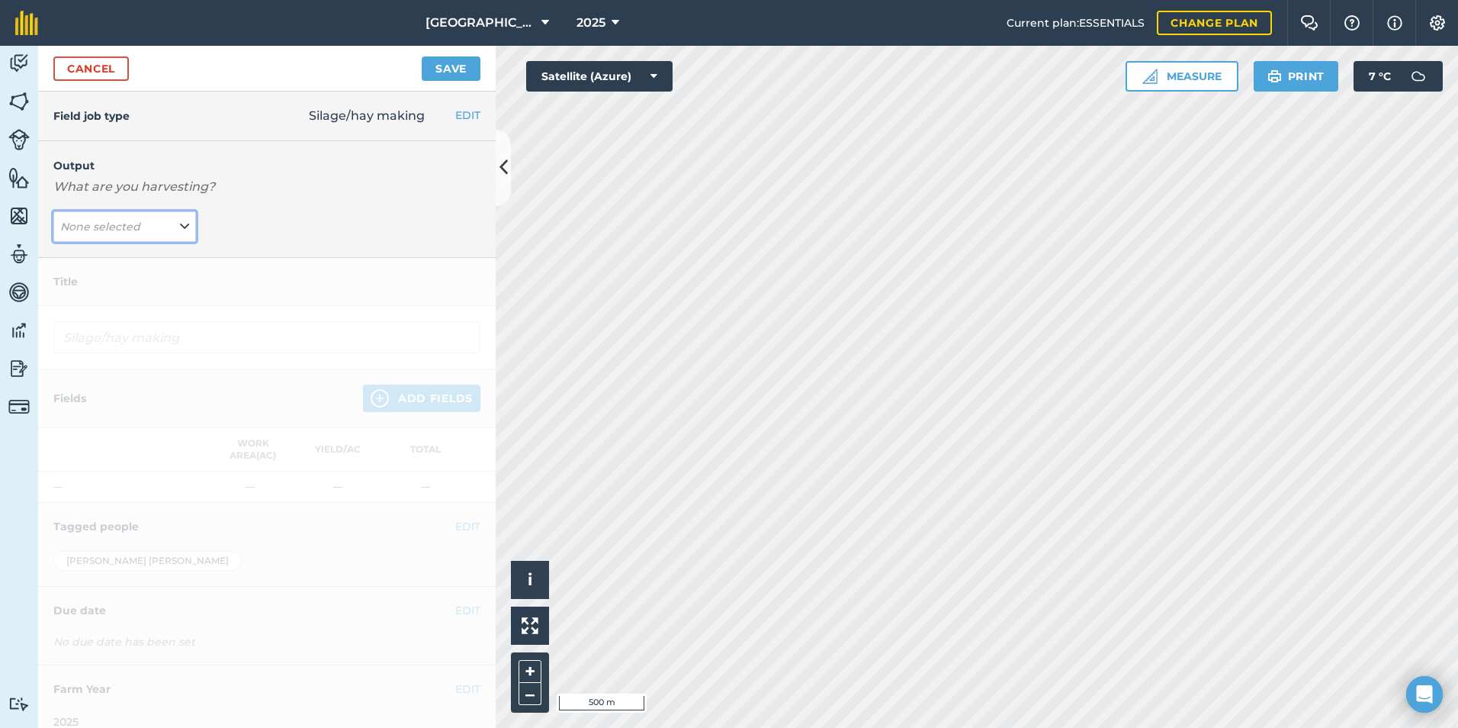
click at [156, 227] on button "None selected" at bounding box center [124, 226] width 143 height 31
click at [127, 260] on button "Add Output" at bounding box center [126, 259] width 139 height 21
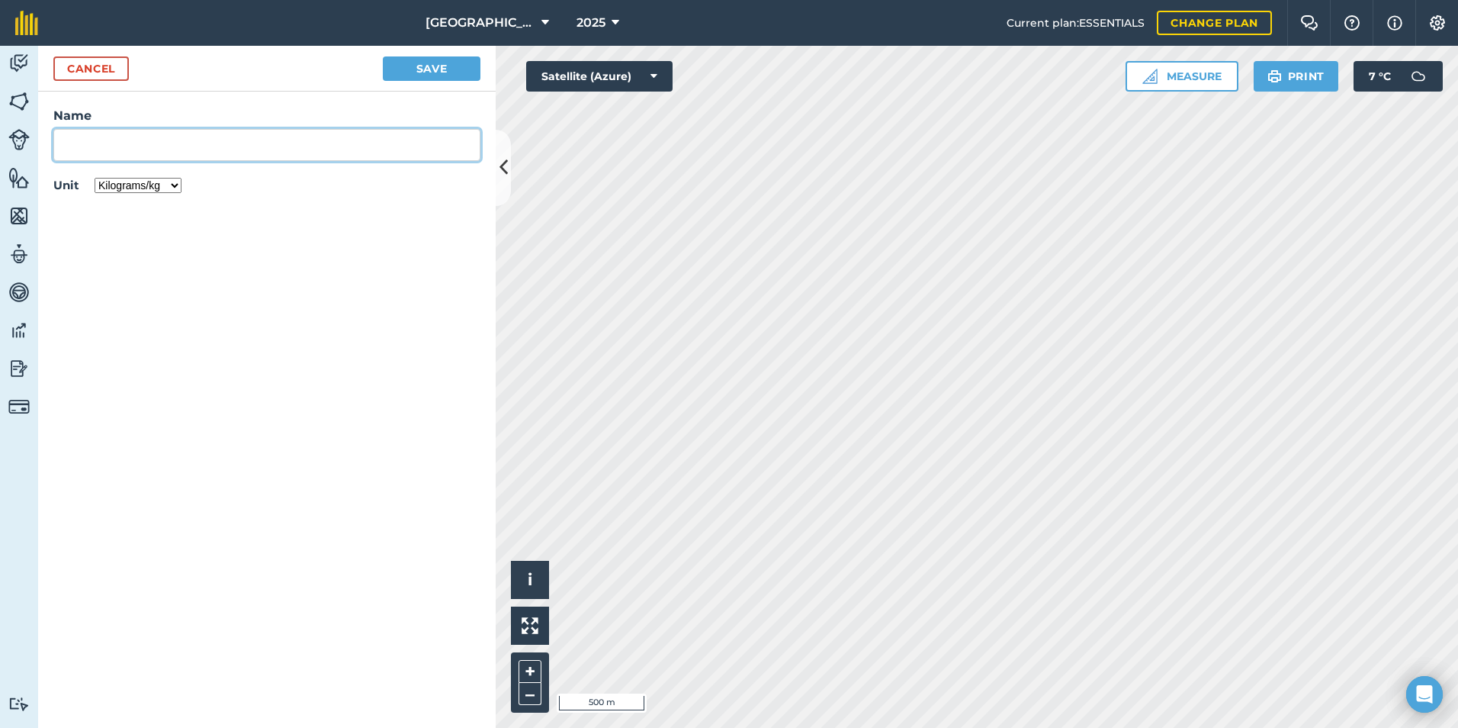
click at [106, 137] on input "Name" at bounding box center [266, 145] width 427 height 32
click at [156, 179] on select "Kilograms/kg Metric tonnes/t Litres/L Pounds/lb Imperial tons/t Gallons/gal Bus…" at bounding box center [138, 185] width 87 height 15
select select "METRIC_TONNES"
click at [95, 178] on select "Kilograms/kg Metric tonnes/t Litres/L Pounds/lb Imperial tons/t Gallons/gal Bus…" at bounding box center [138, 185] width 87 height 15
click at [109, 145] on input "Name" at bounding box center [266, 145] width 427 height 32
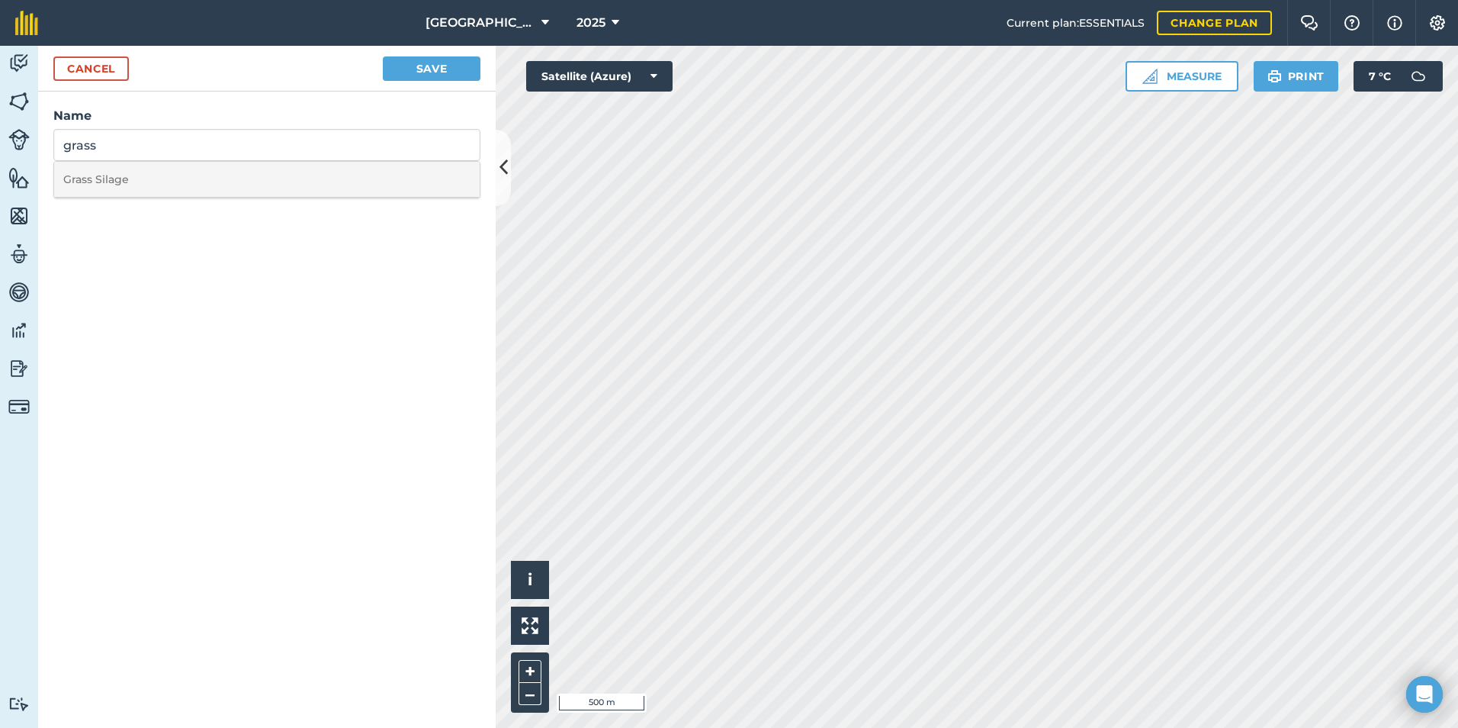
click at [121, 178] on li "Grass Silage" at bounding box center [267, 180] width 426 height 36
type input "Grass Silage"
drag, startPoint x: 207, startPoint y: 286, endPoint x: 321, endPoint y: 128, distance: 195.0
click at [212, 268] on form "Cancel Save Name Grass Silage Unit Kilograms/kg Metric tonnes/t Litres/L Pounds…" at bounding box center [267, 387] width 458 height 682
click at [420, 69] on button "Save" at bounding box center [432, 68] width 98 height 24
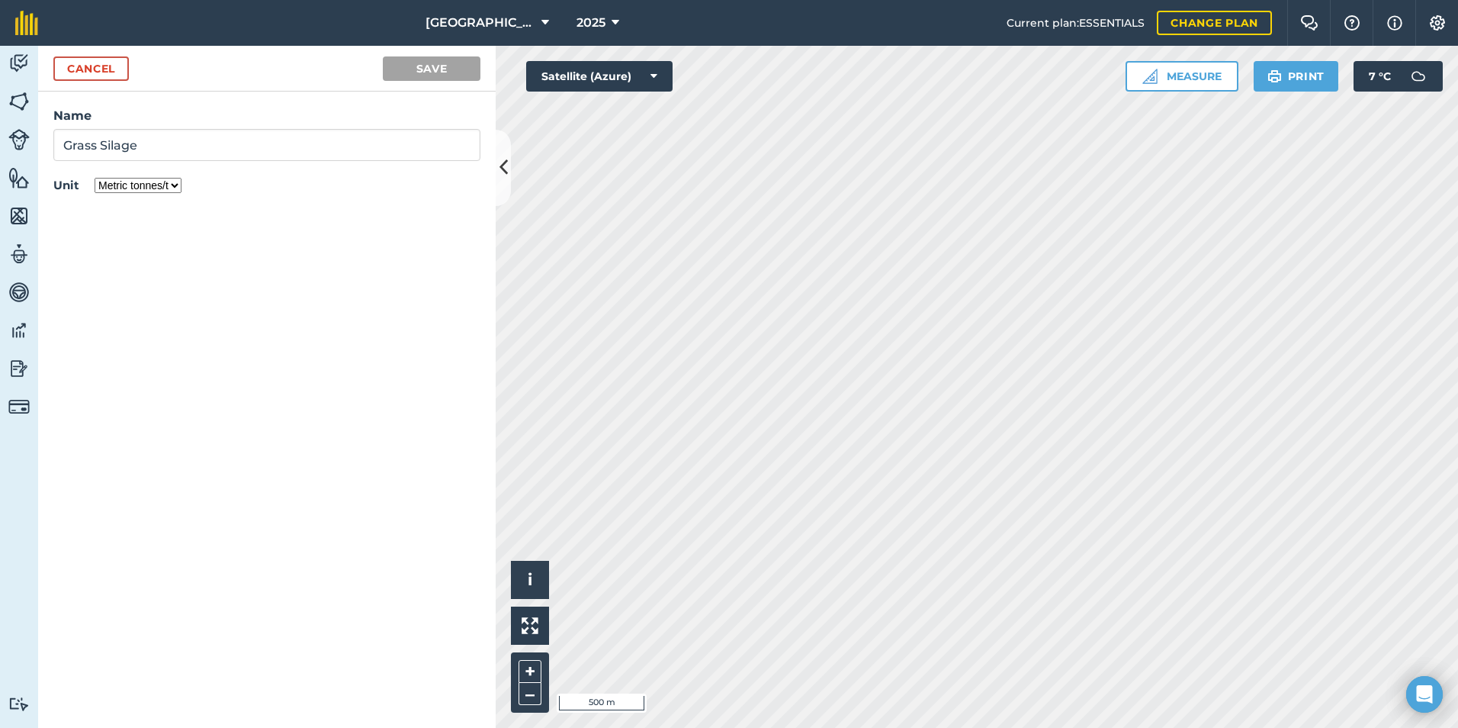
type input "Silage/hay making Grass Silage"
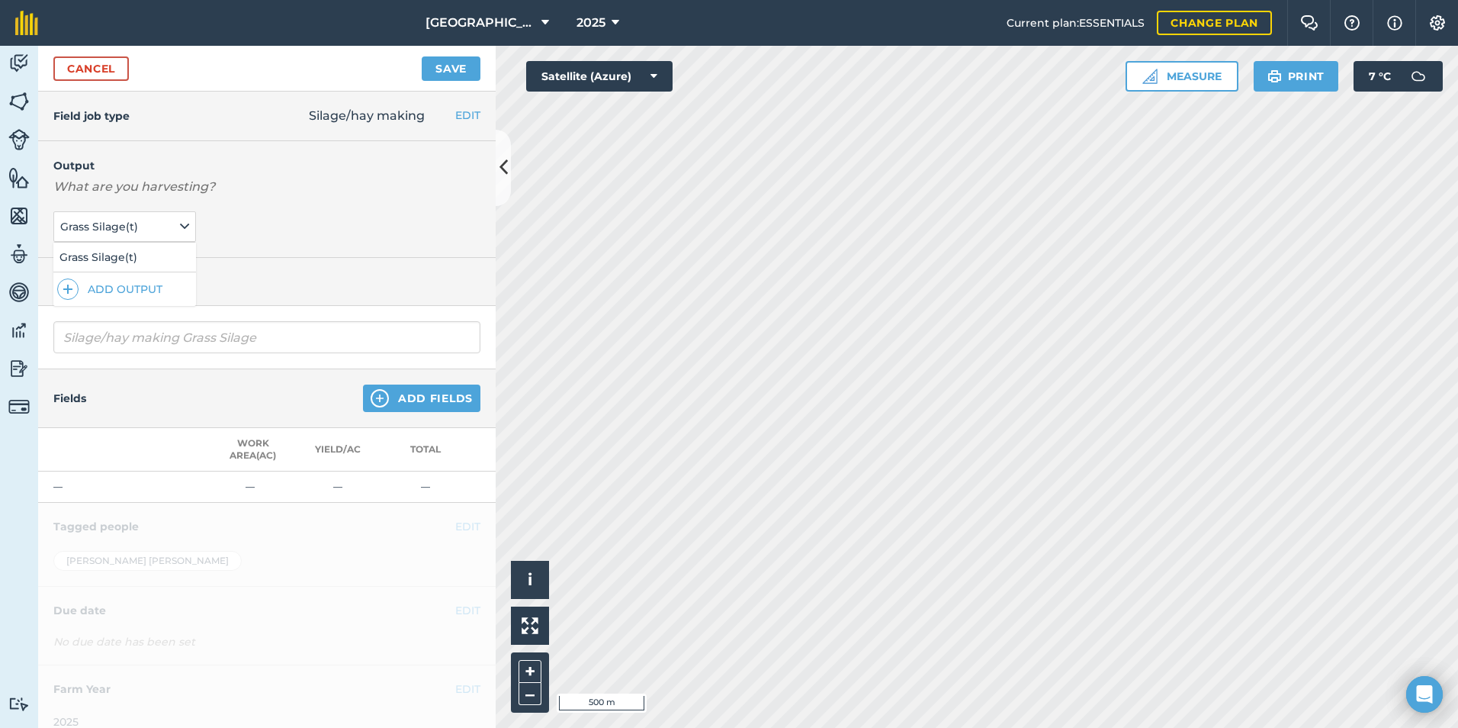
click at [320, 249] on div "Output What are you harvesting? Grass Silage ( t ) Grass Silage ( t ) Add Output" at bounding box center [267, 199] width 458 height 117
click at [267, 286] on h4 "Title" at bounding box center [266, 281] width 427 height 17
click at [98, 253] on button "Grass Silage ( t )" at bounding box center [124, 257] width 143 height 29
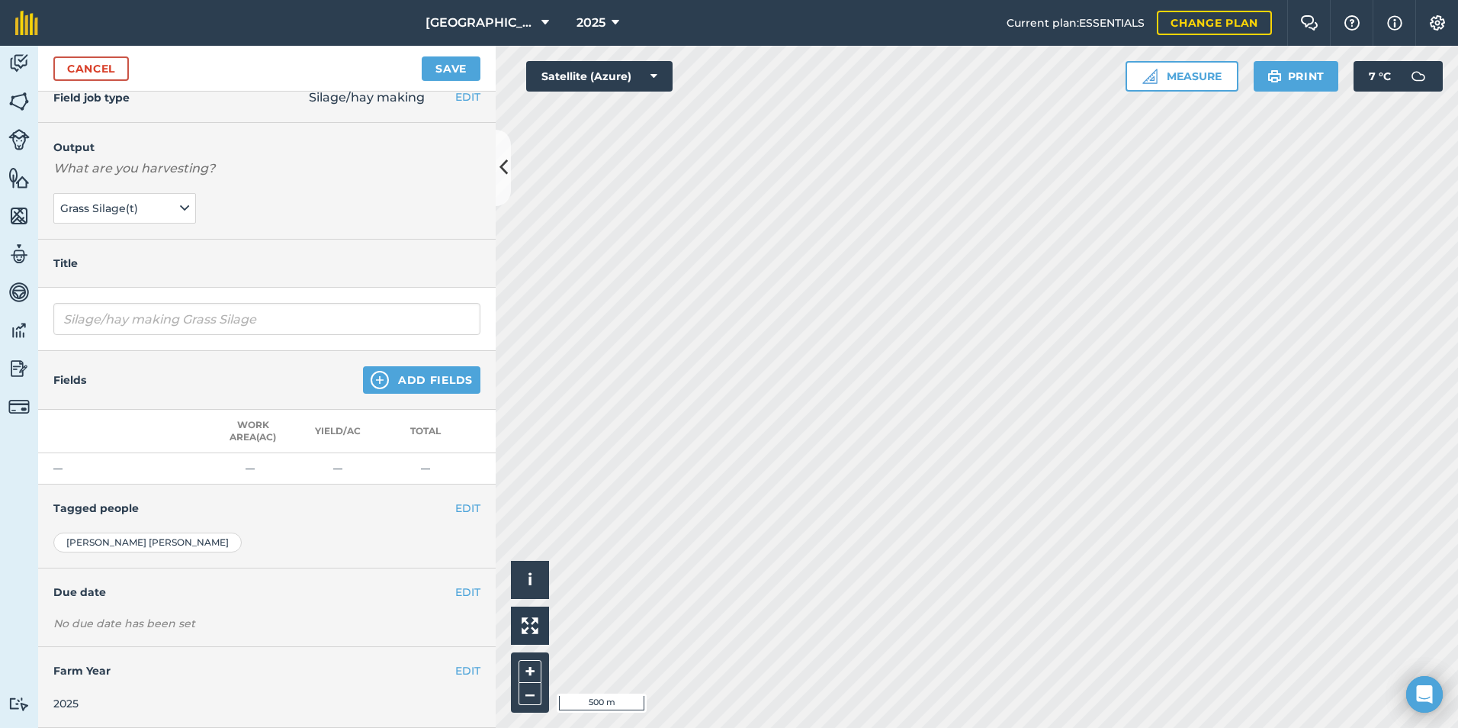
scroll to position [30, 0]
click at [387, 366] on button "Add Fields" at bounding box center [421, 379] width 117 height 27
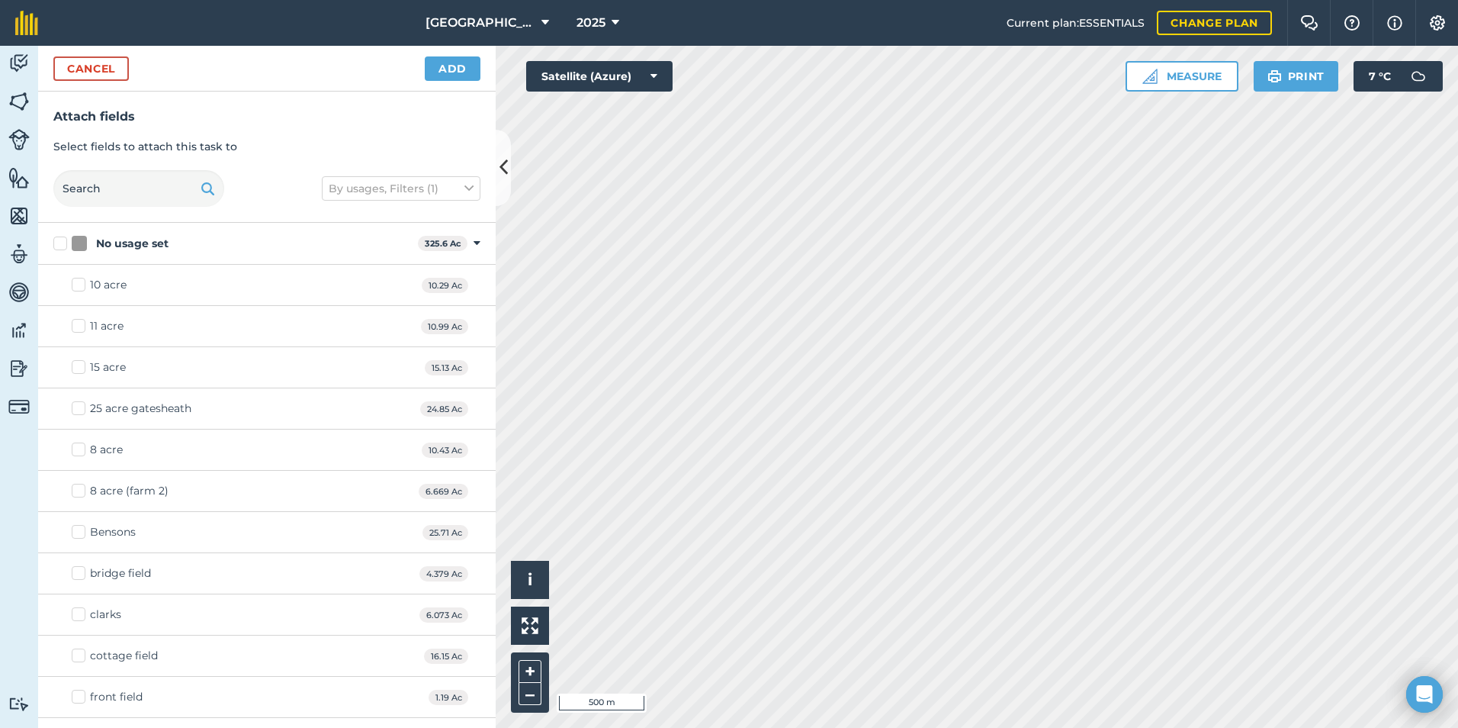
checkbox input "true"
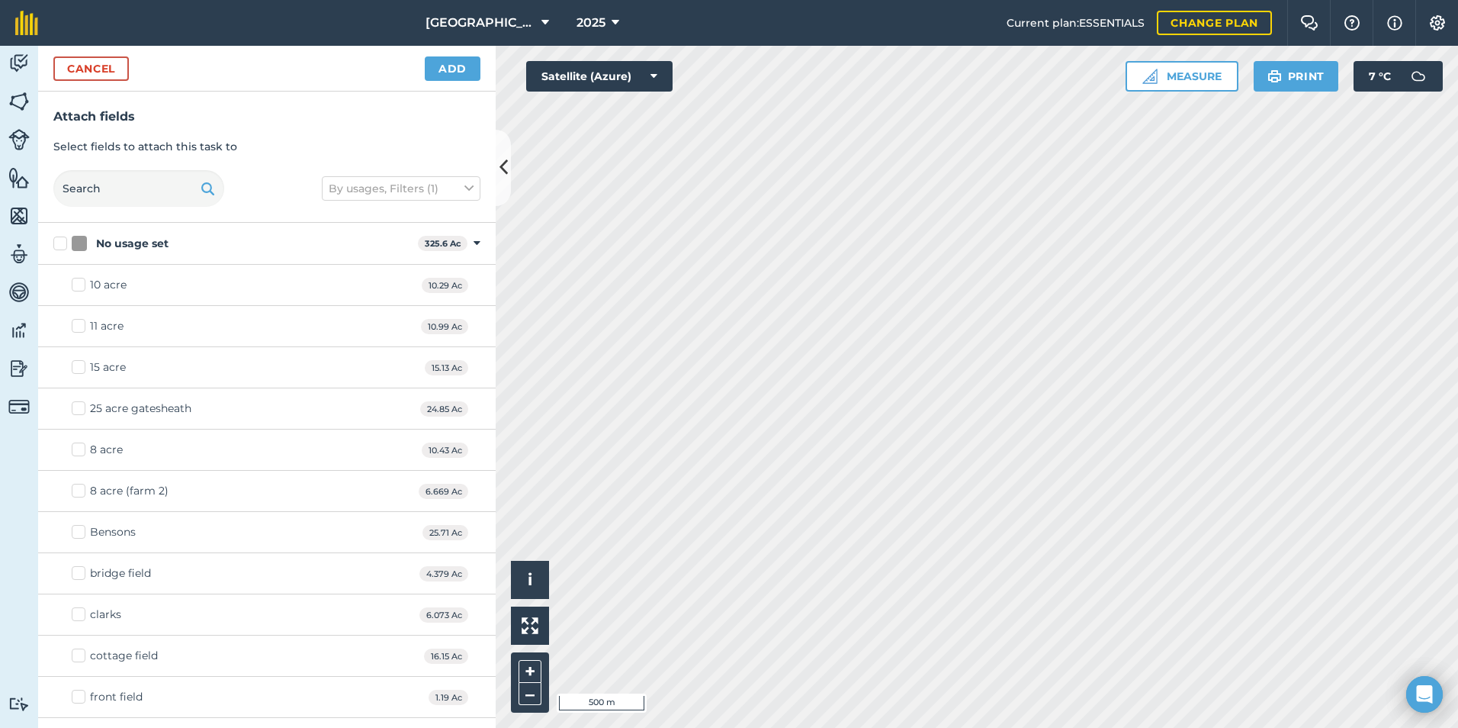
checkbox input "true"
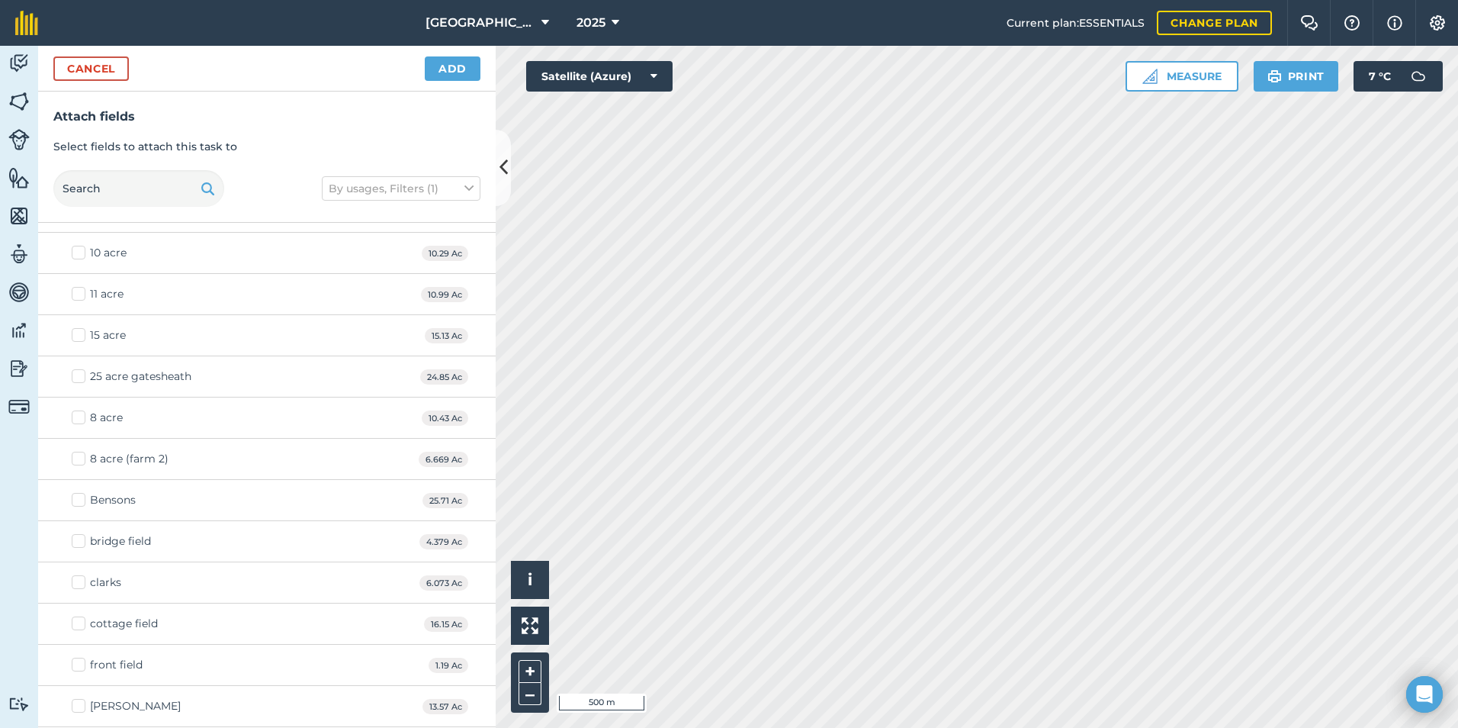
scroll to position [0, 0]
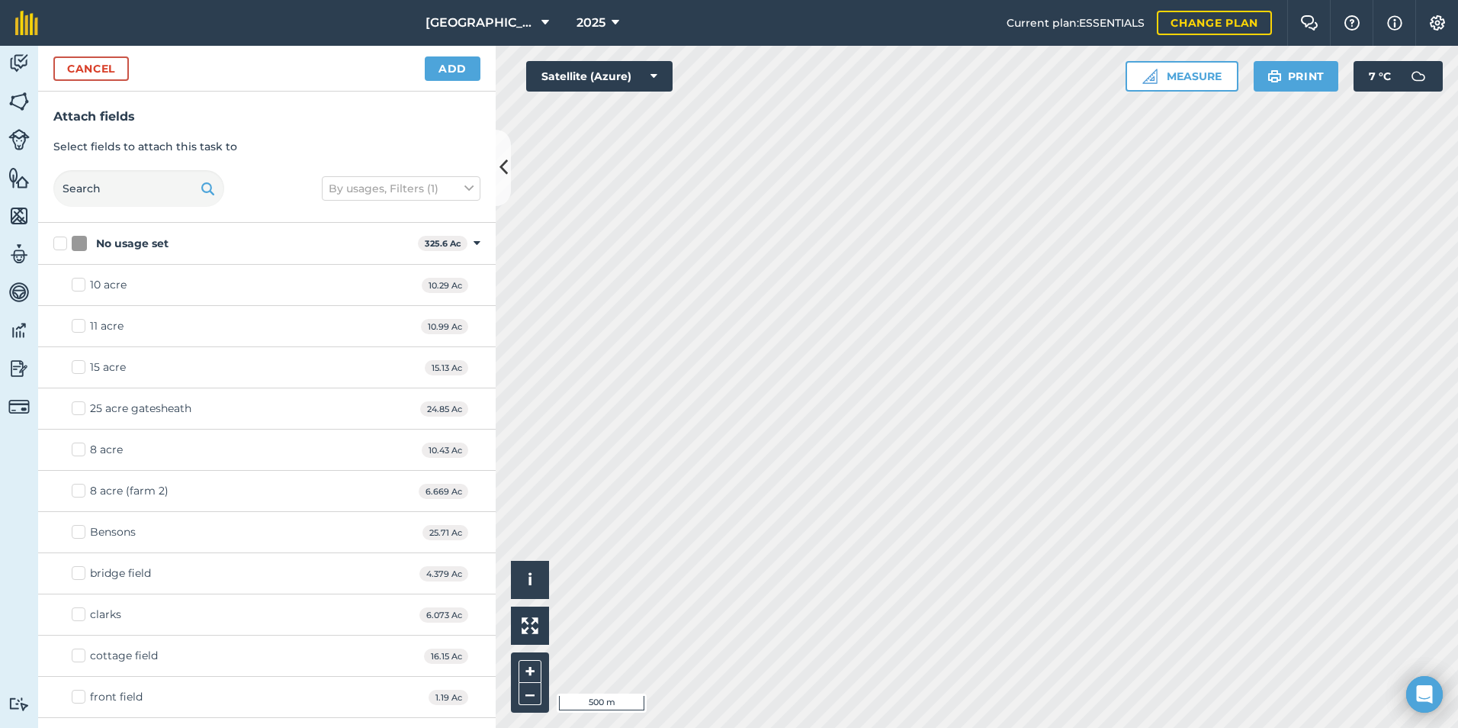
checkbox input "true"
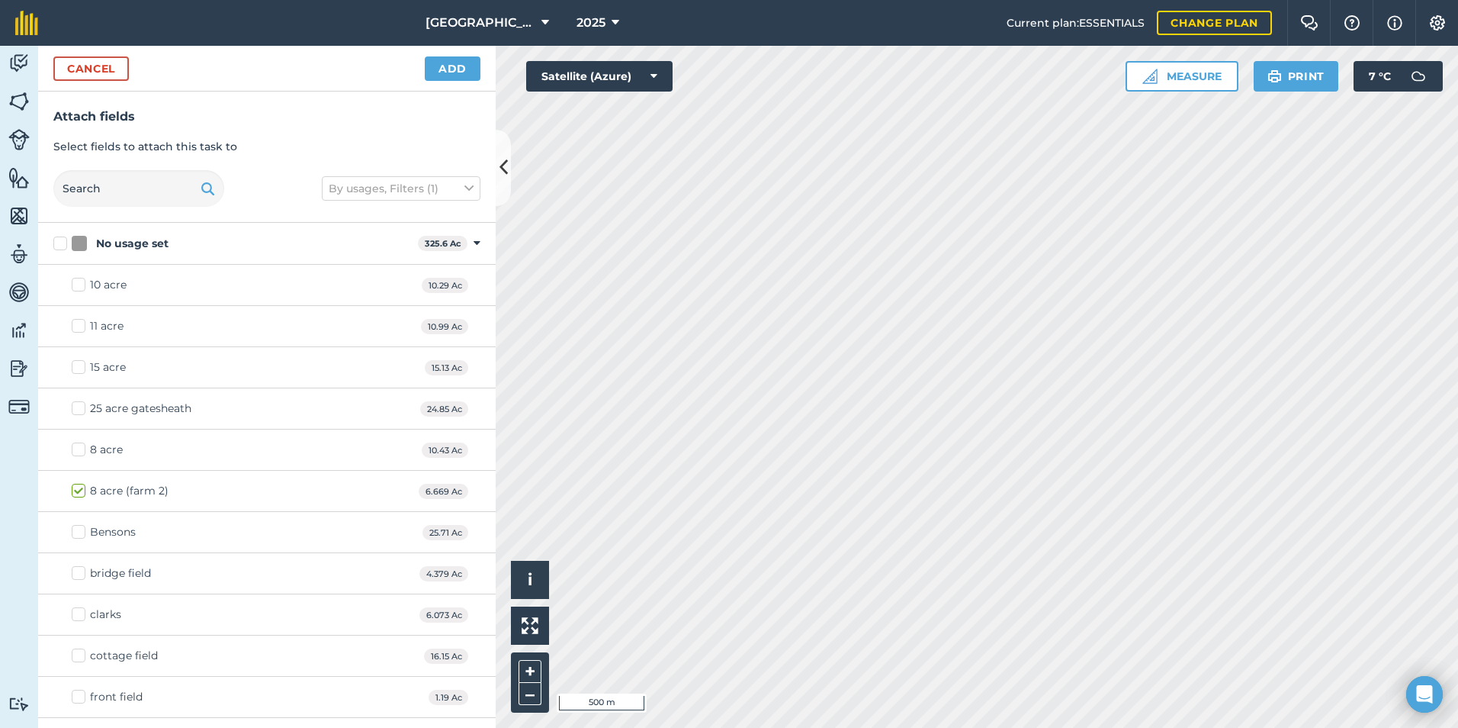
checkbox input "true"
click at [439, 62] on button "Add" at bounding box center [453, 68] width 56 height 24
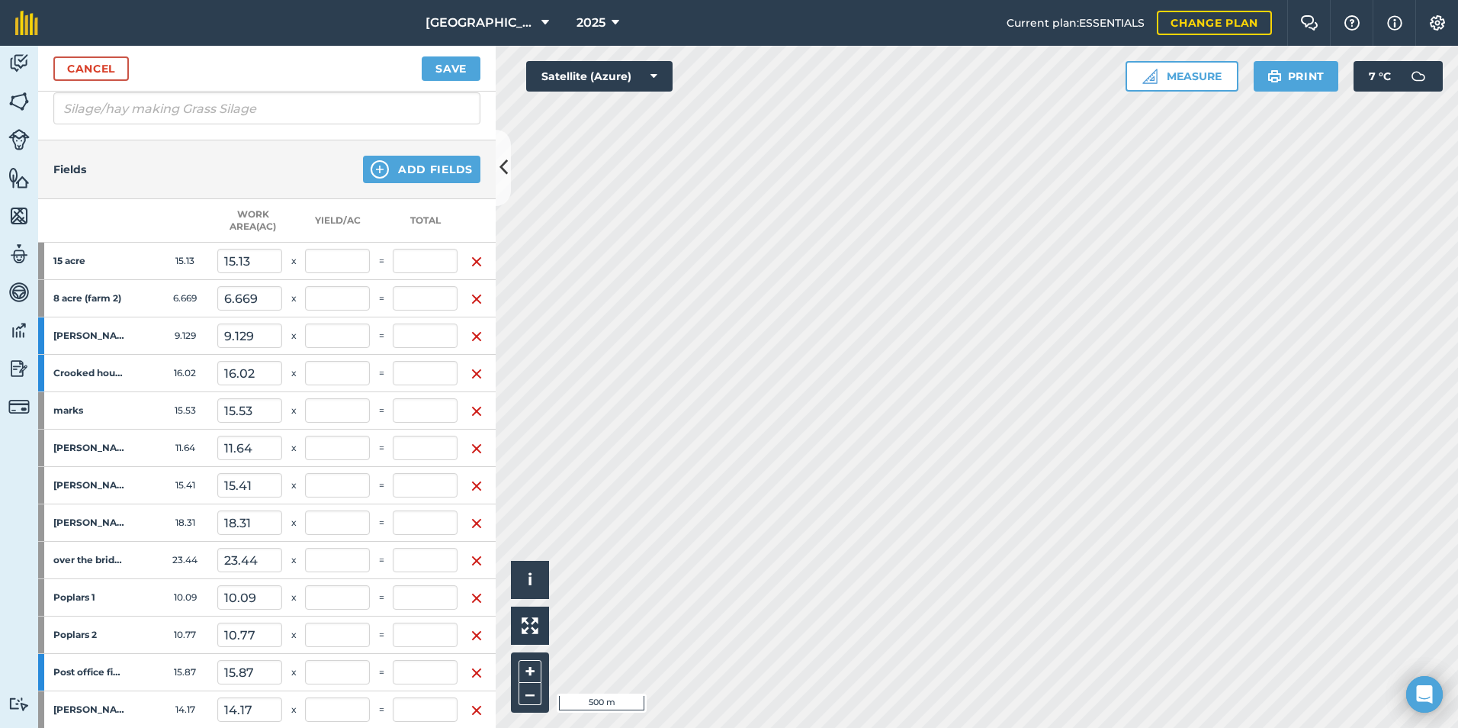
scroll to position [528, 0]
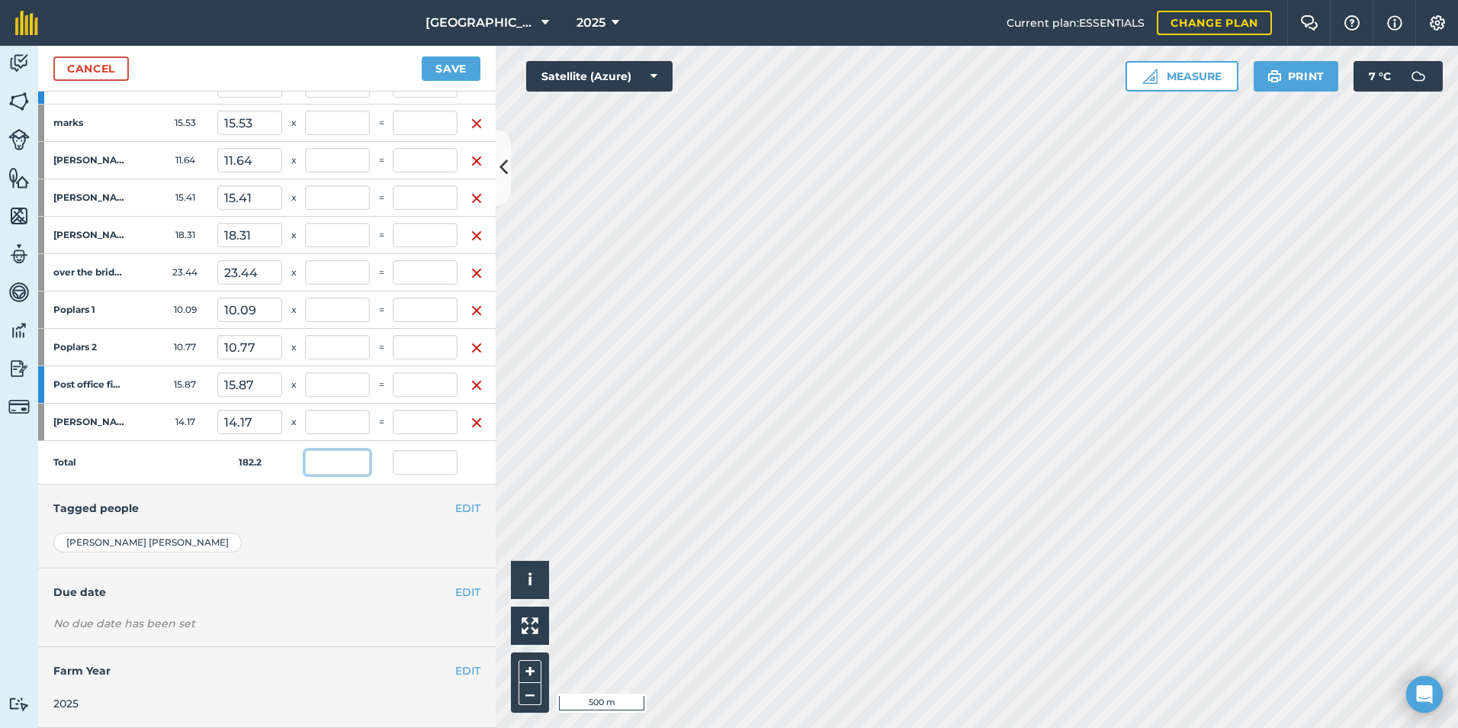
click at [329, 450] on input "text" at bounding box center [337, 462] width 65 height 24
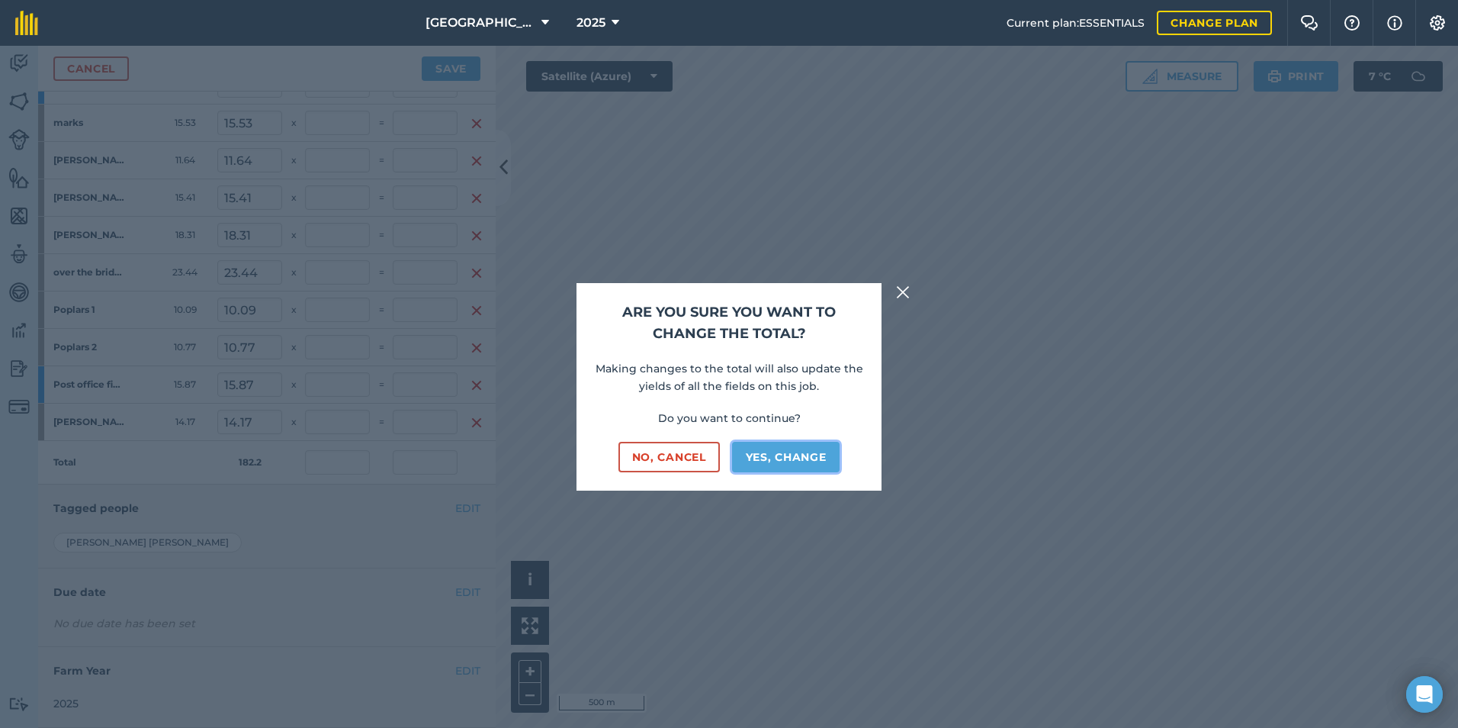
click at [800, 458] on button "Yes, change" at bounding box center [786, 457] width 108 height 31
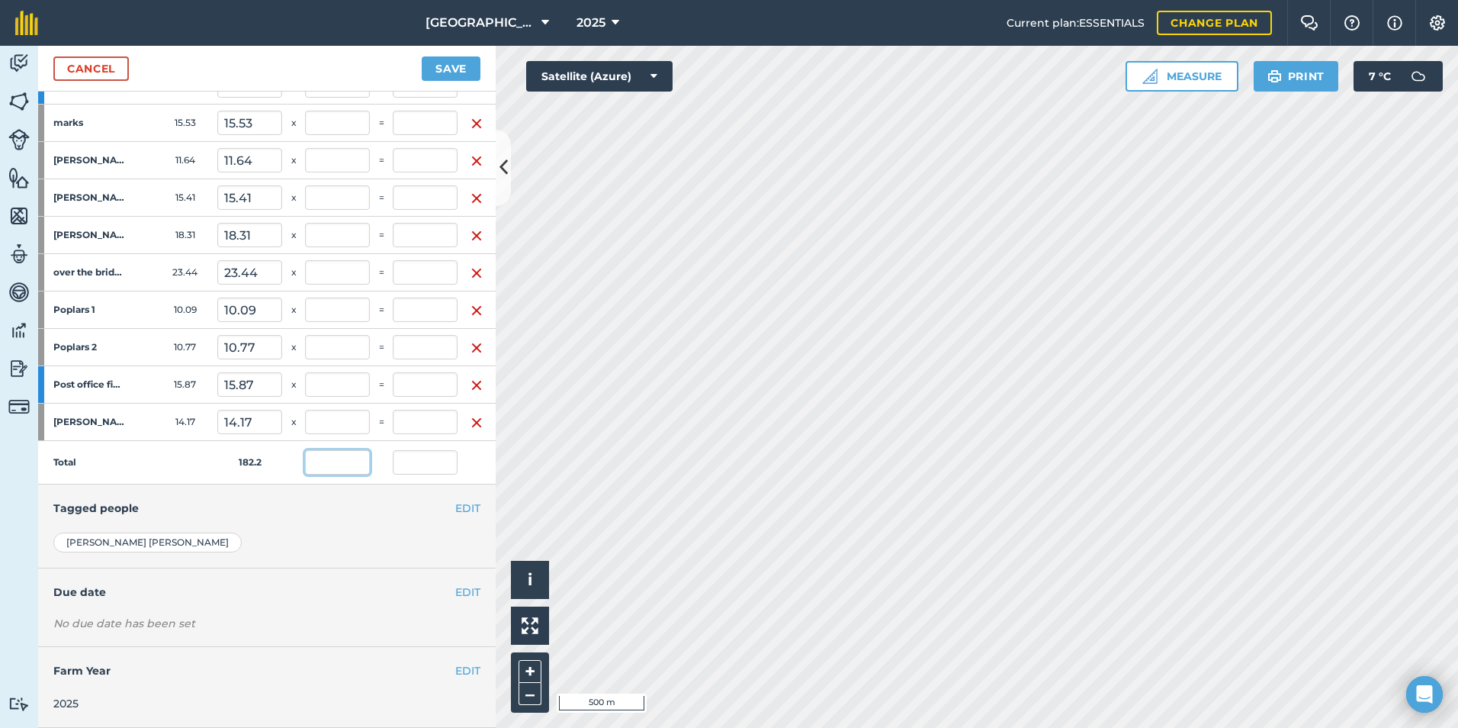
click at [342, 450] on input "text" at bounding box center [337, 462] width 65 height 24
type input "720"
type input "11,534.4"
type input "131,168.16"
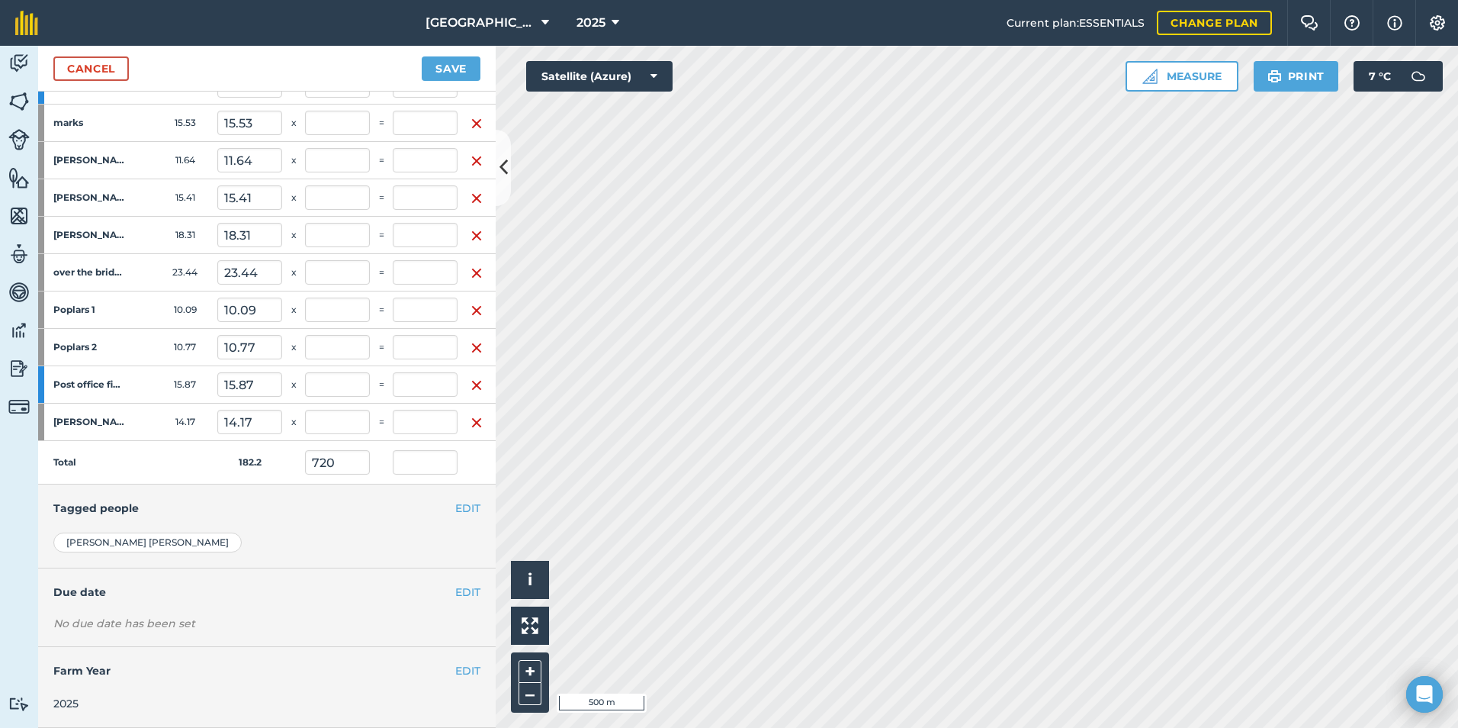
type input "720"
type input "6,572.88"
type input "720"
type input "11,426.4"
type input "720"
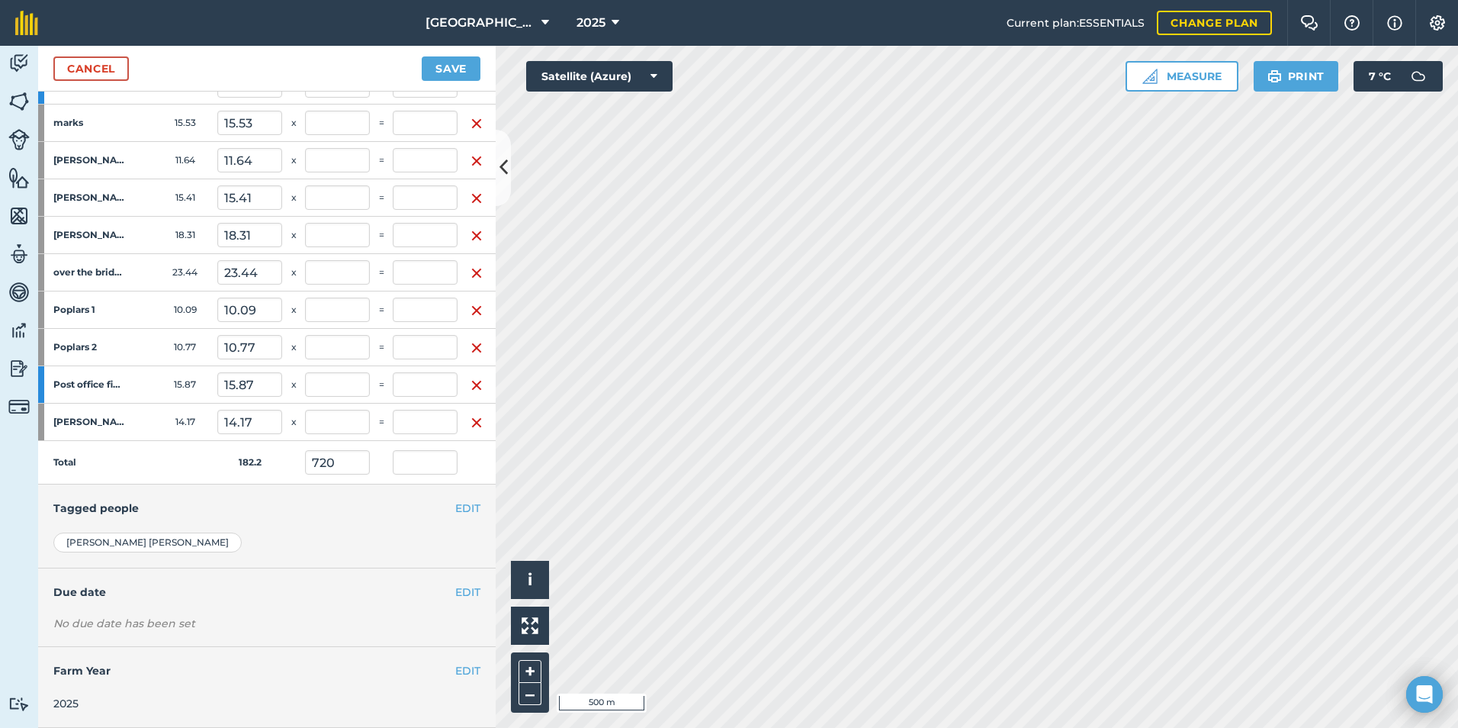
type input "8,380.8"
type input "720"
type input "7,264.8"
type input "720"
type input "7,754.4"
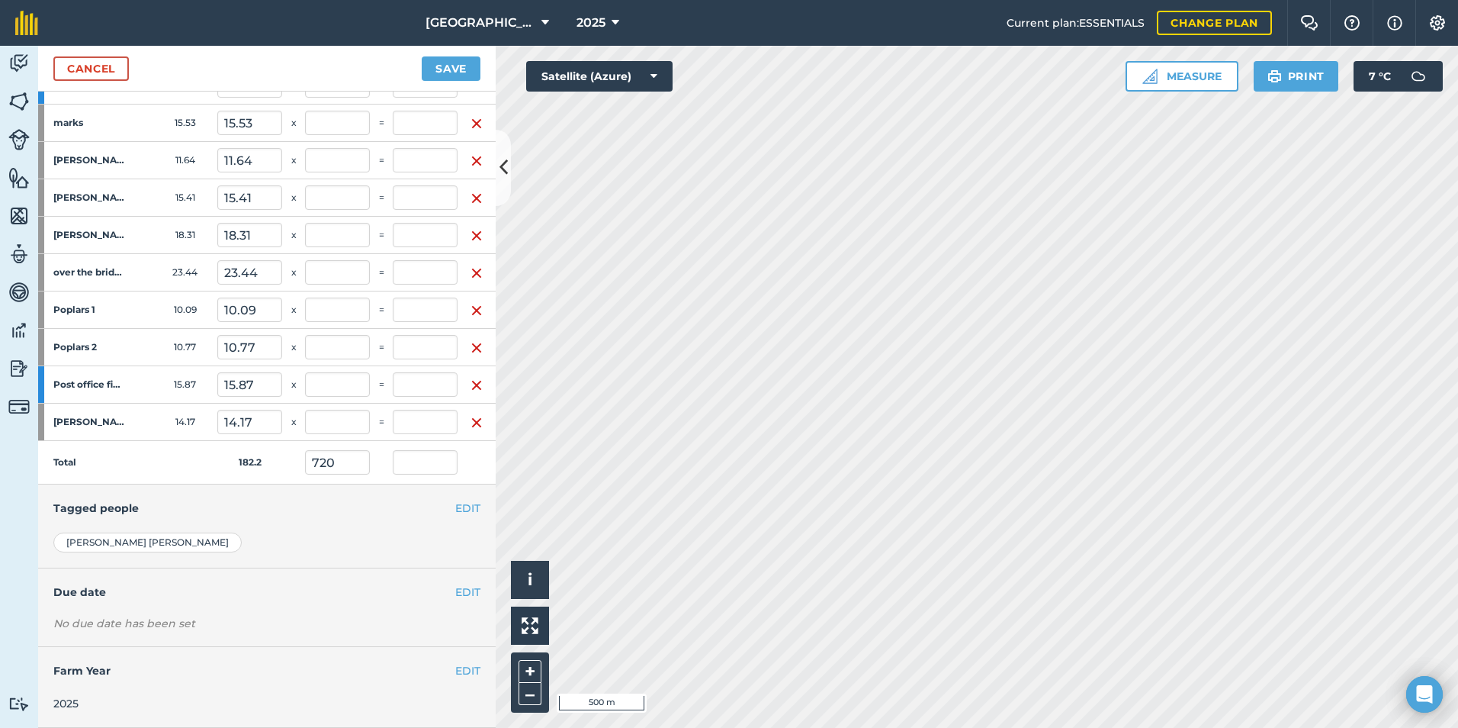
type input "720"
type input "11,095.2"
type input "720"
type input "13,183.2"
type input "720"
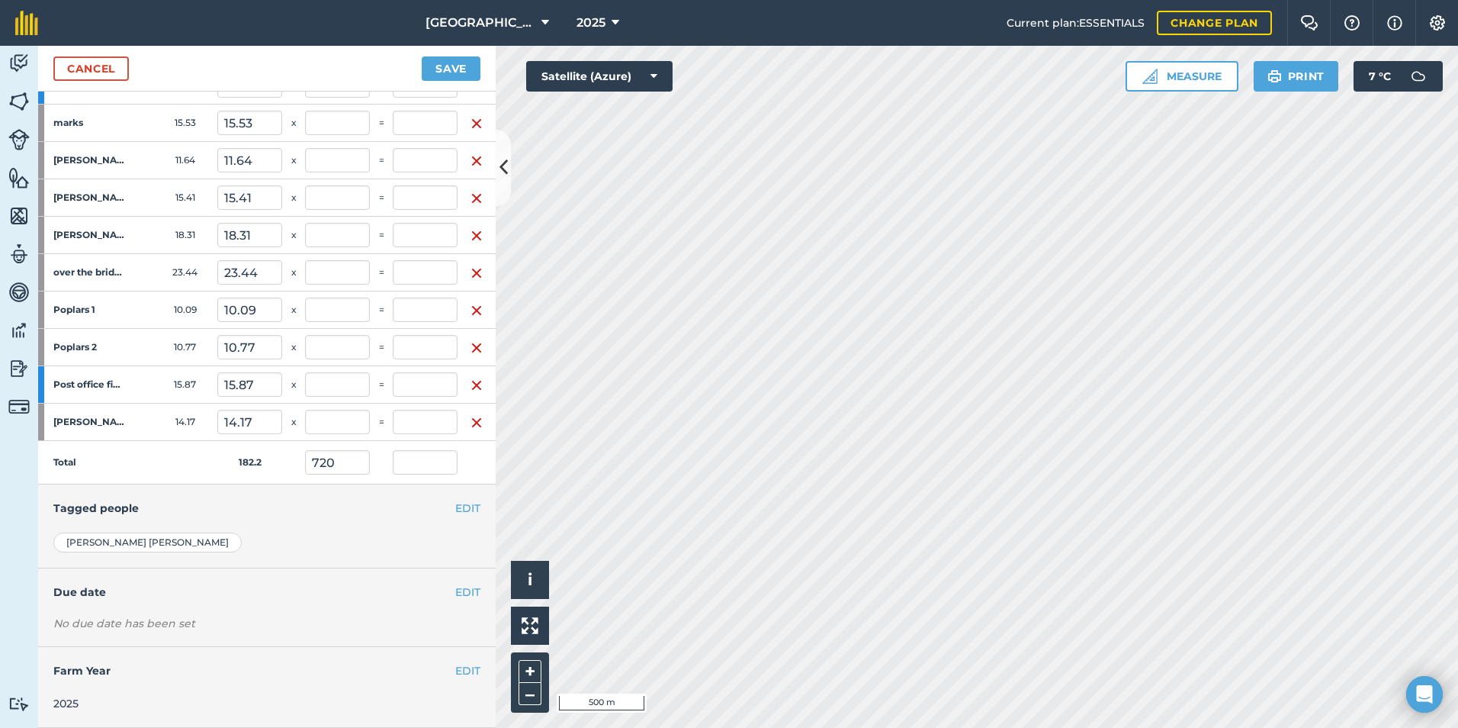
type input "10,202.4"
type input "720"
type input "11,181.6"
type input "720"
type input "4,801.68"
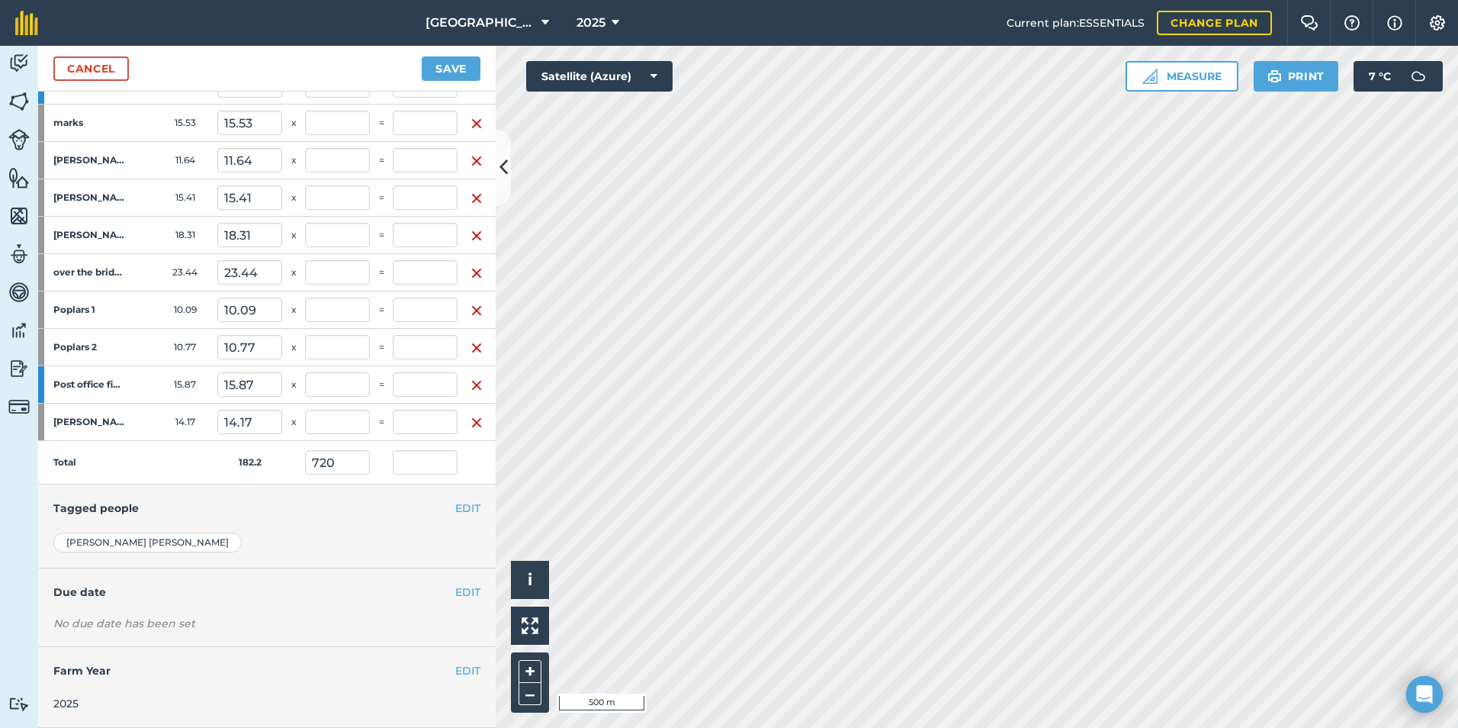
type input "720"
type input "16,876.8"
type input "720"
type input "10,893.6"
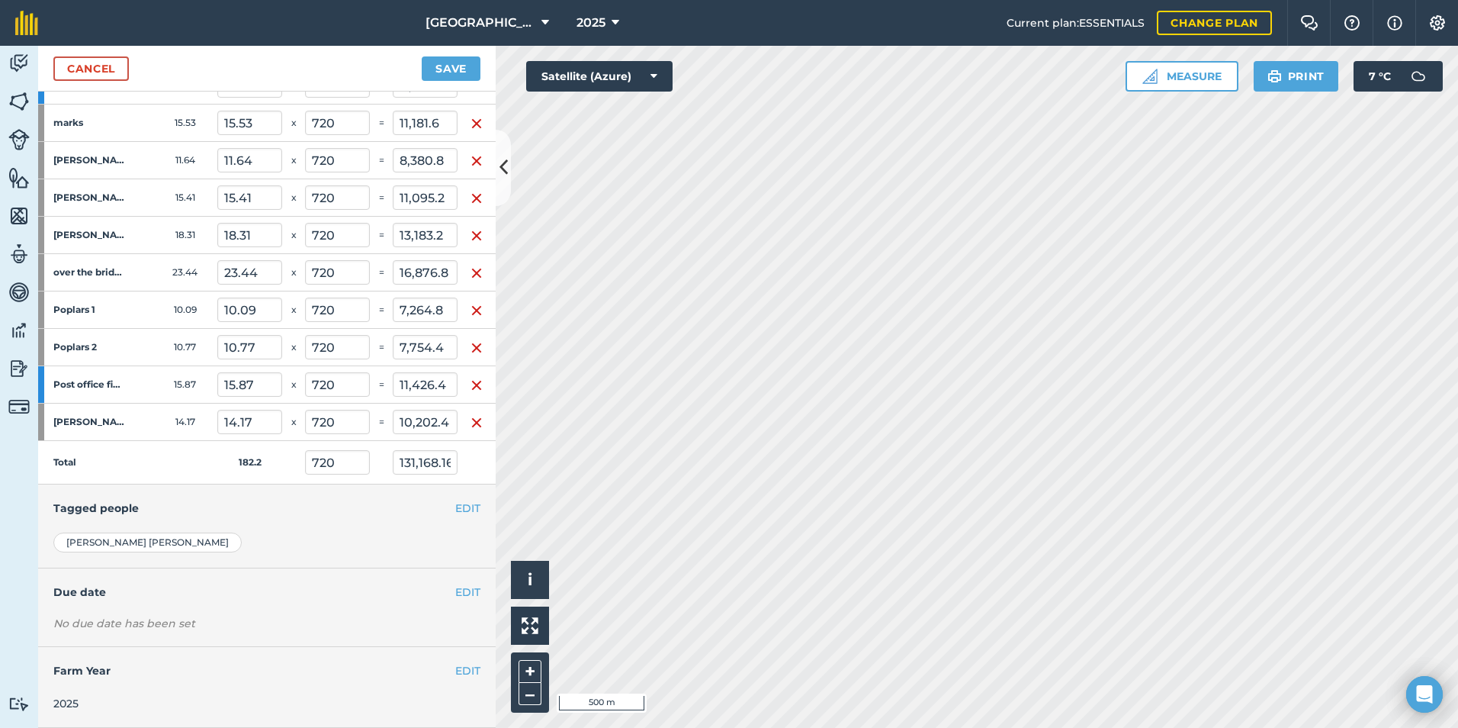
click at [340, 500] on h4 "Tagged people" at bounding box center [266, 508] width 427 height 17
drag, startPoint x: 362, startPoint y: 451, endPoint x: 295, endPoint y: 449, distance: 67.1
click at [295, 449] on tr "Total 182.2 720 131,168.16" at bounding box center [267, 462] width 458 height 43
type input "0"
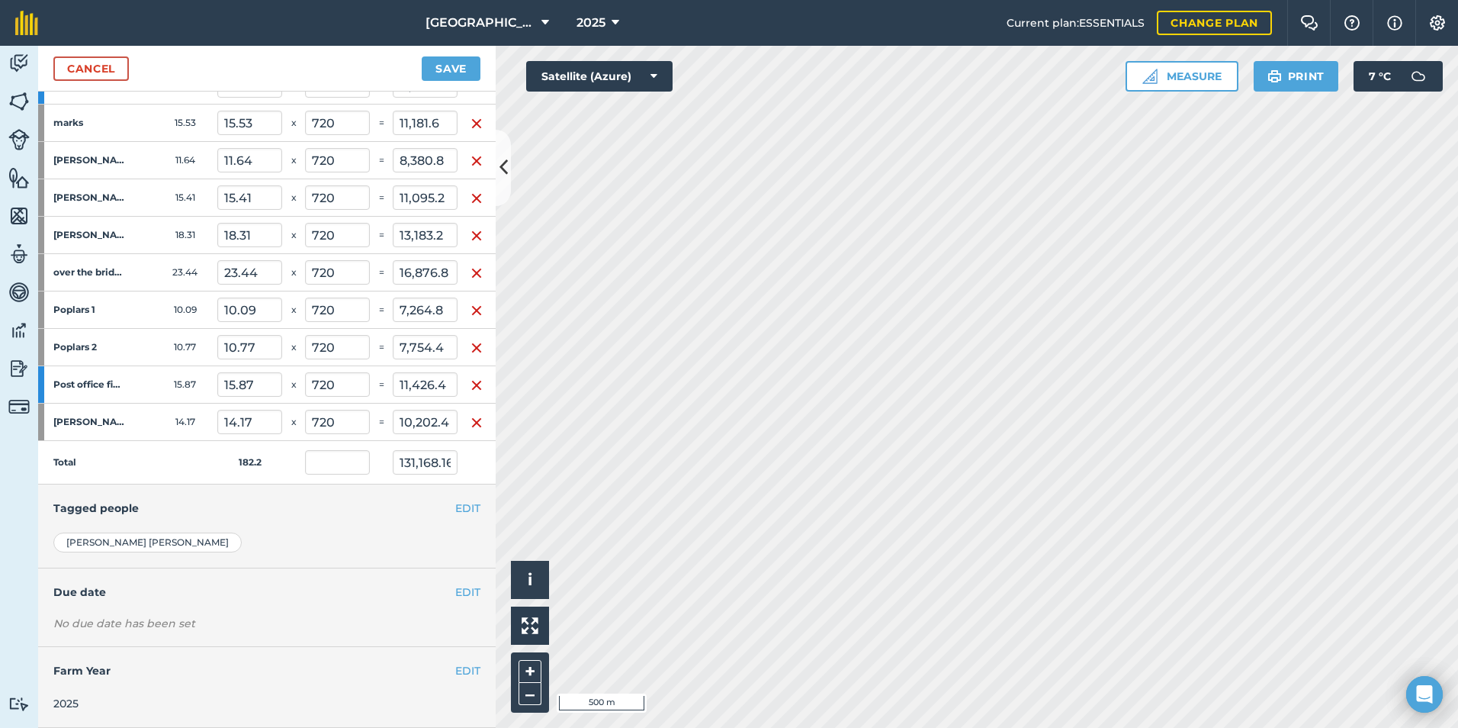
type input "0"
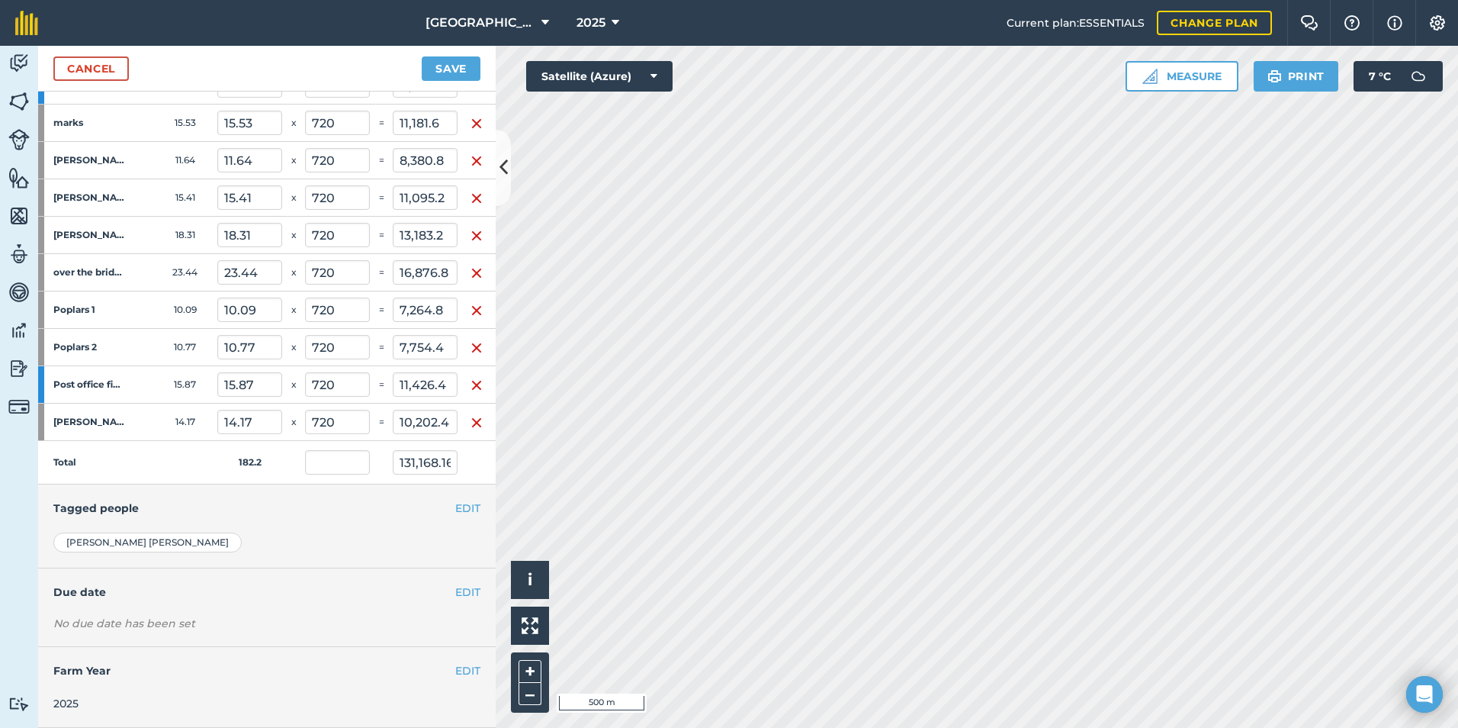
type input "0"
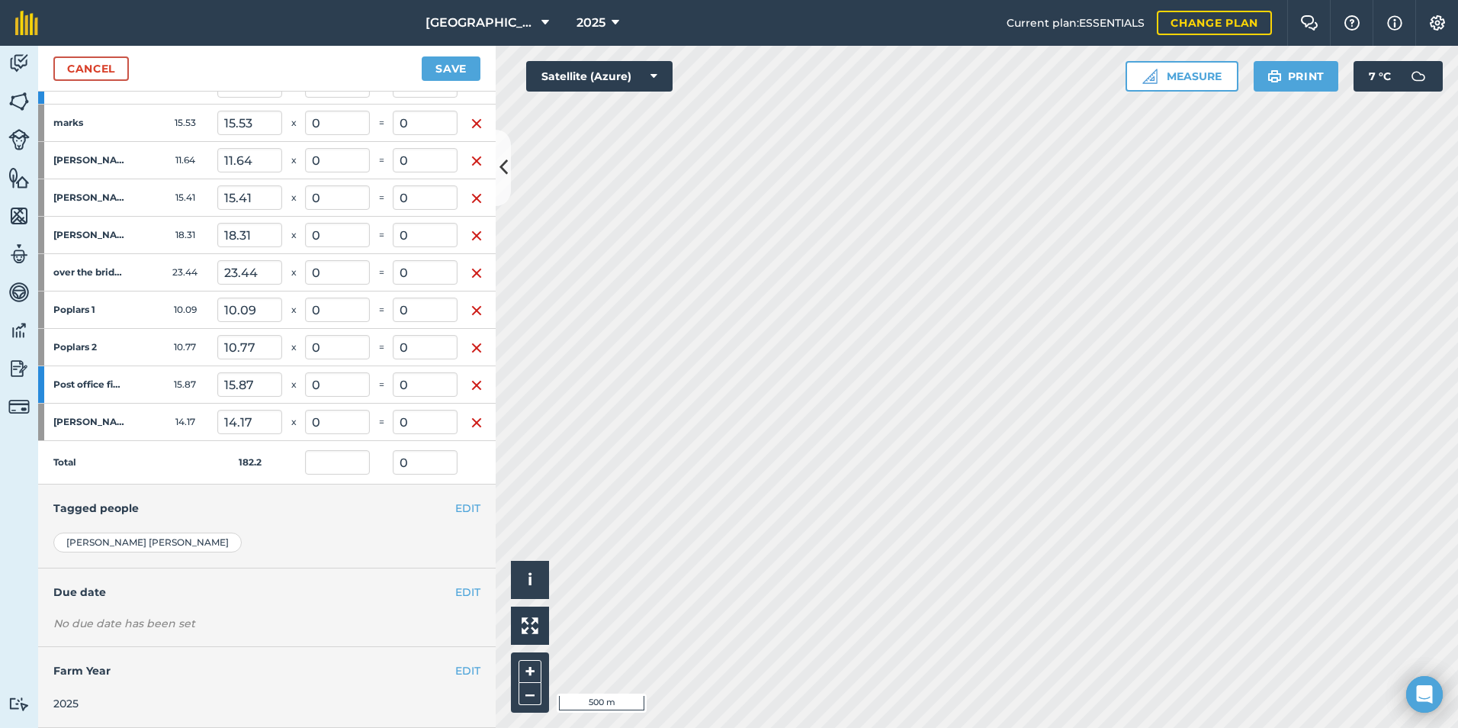
drag, startPoint x: 416, startPoint y: 492, endPoint x: 428, endPoint y: 433, distance: 59.8
click at [416, 500] on h4 "Tagged people" at bounding box center [266, 508] width 427 height 17
click at [428, 450] on input "0" at bounding box center [425, 462] width 65 height 24
drag, startPoint x: 424, startPoint y: 445, endPoint x: 391, endPoint y: 460, distance: 36.2
click at [411, 458] on input "0" at bounding box center [425, 462] width 65 height 24
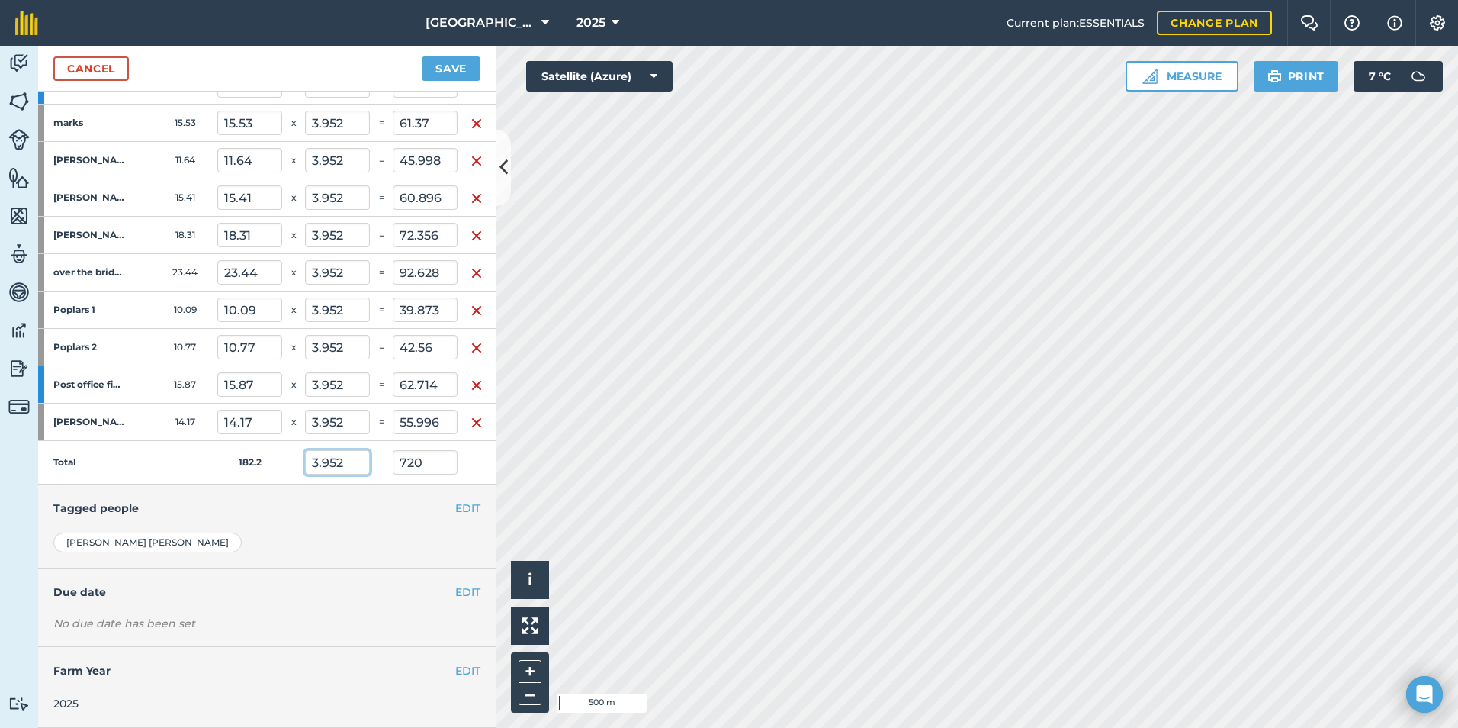
click at [332, 450] on input "3.952" at bounding box center [337, 462] width 65 height 24
click at [334, 500] on h4 "Tagged people" at bounding box center [266, 508] width 427 height 17
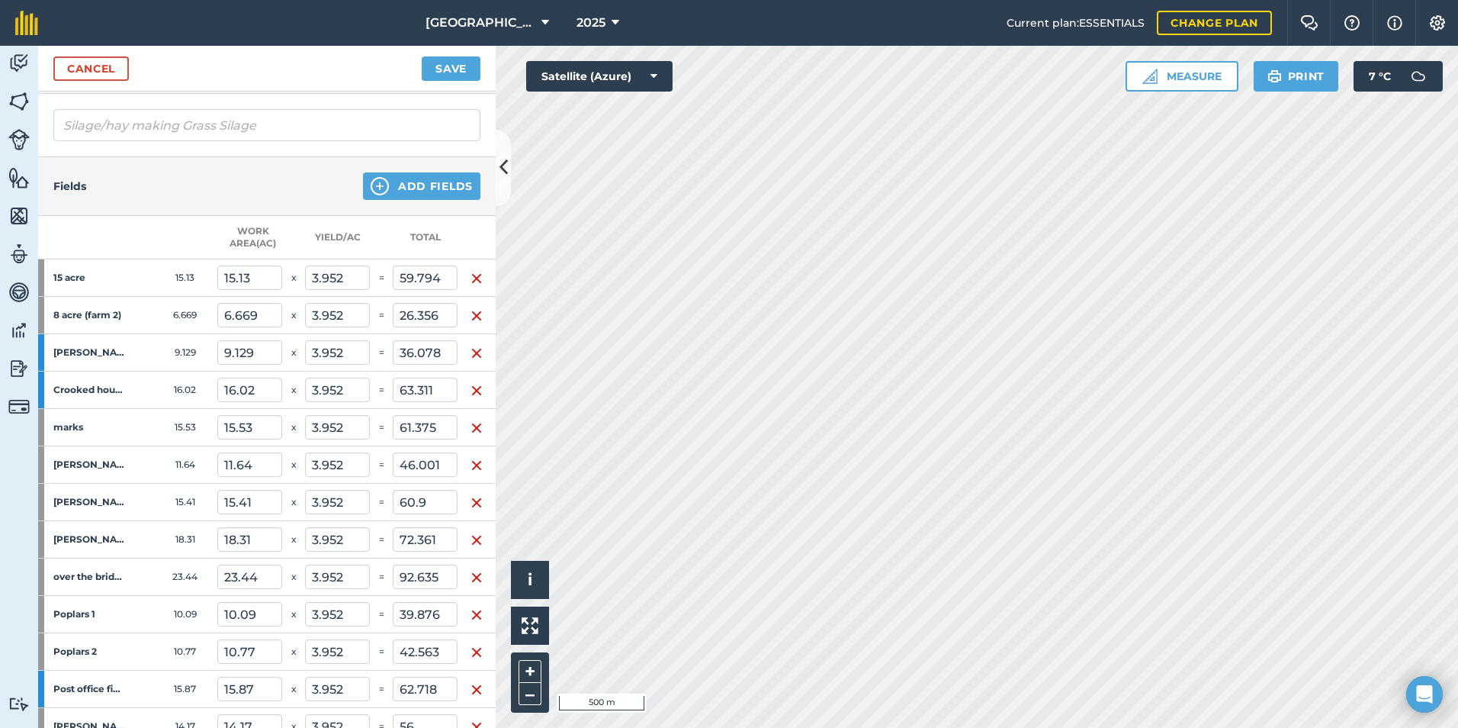
scroll to position [0, 0]
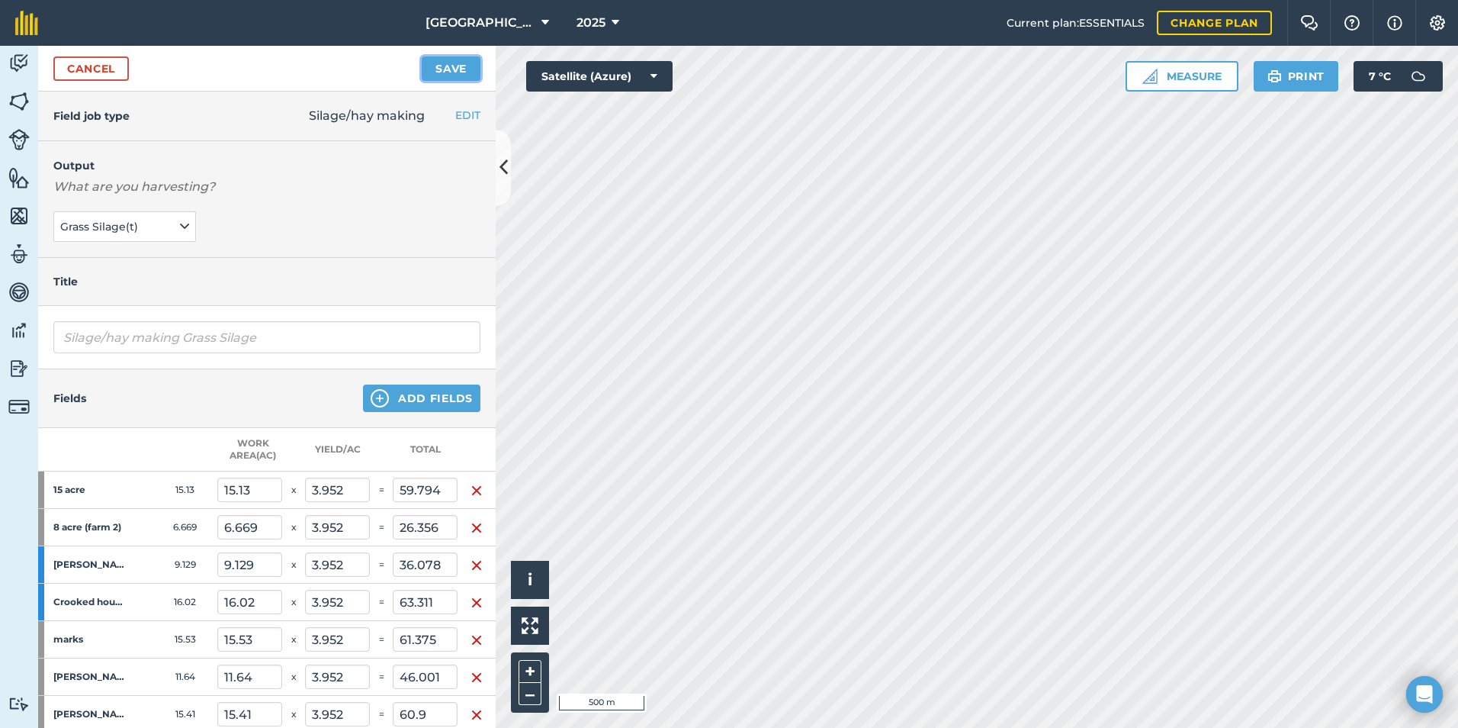
click at [438, 74] on button "Save" at bounding box center [451, 68] width 59 height 24
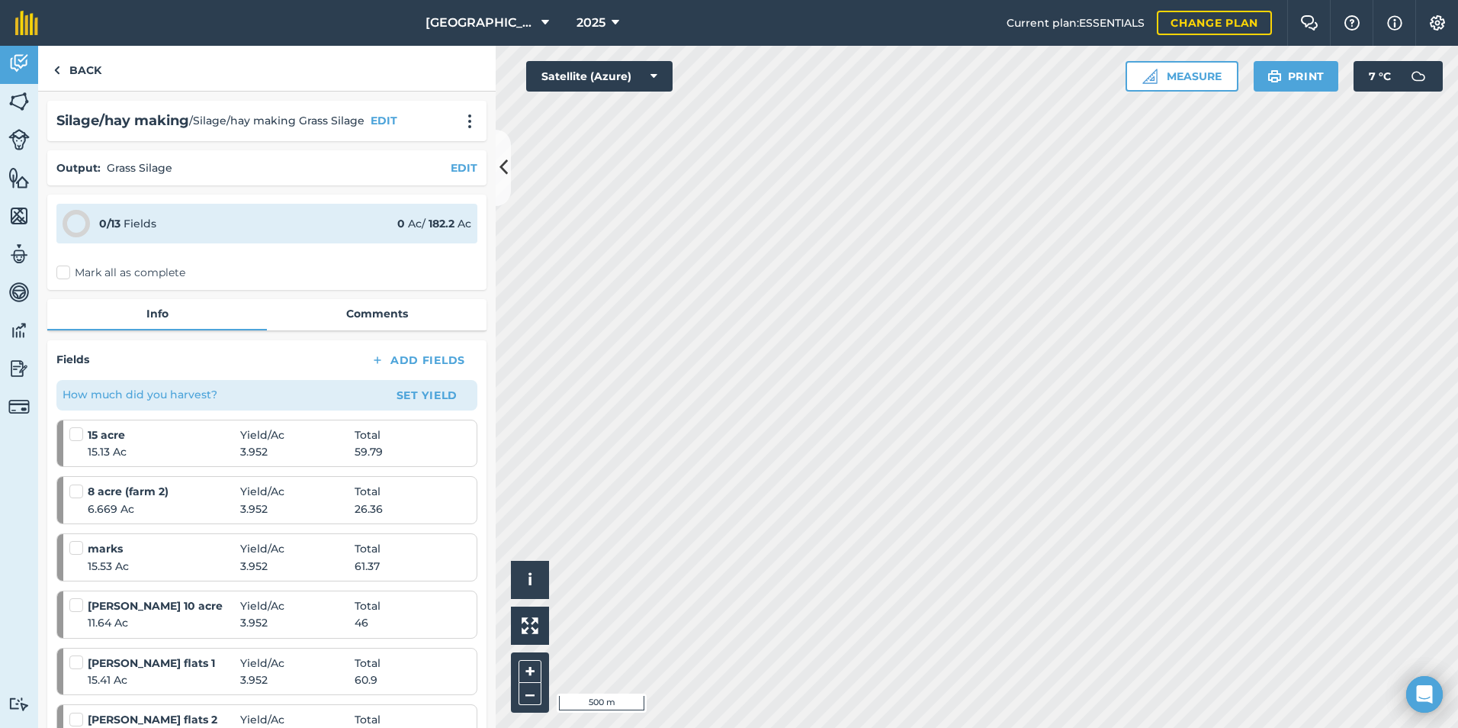
click at [69, 268] on label "Mark all as complete" at bounding box center [120, 273] width 129 height 16
click at [66, 268] on input "Mark all as complete" at bounding box center [61, 270] width 10 height 10
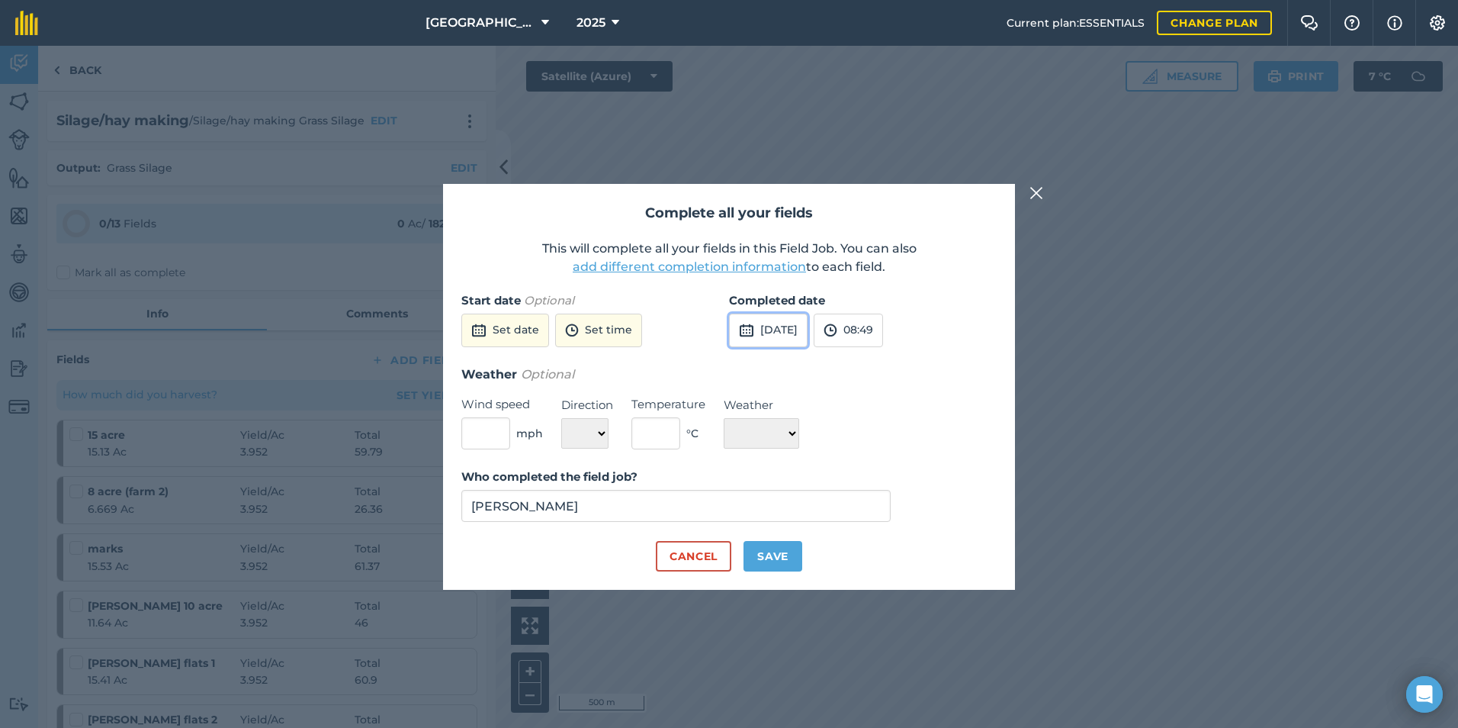
click at [794, 330] on button "[DATE]" at bounding box center [768, 331] width 79 height 34
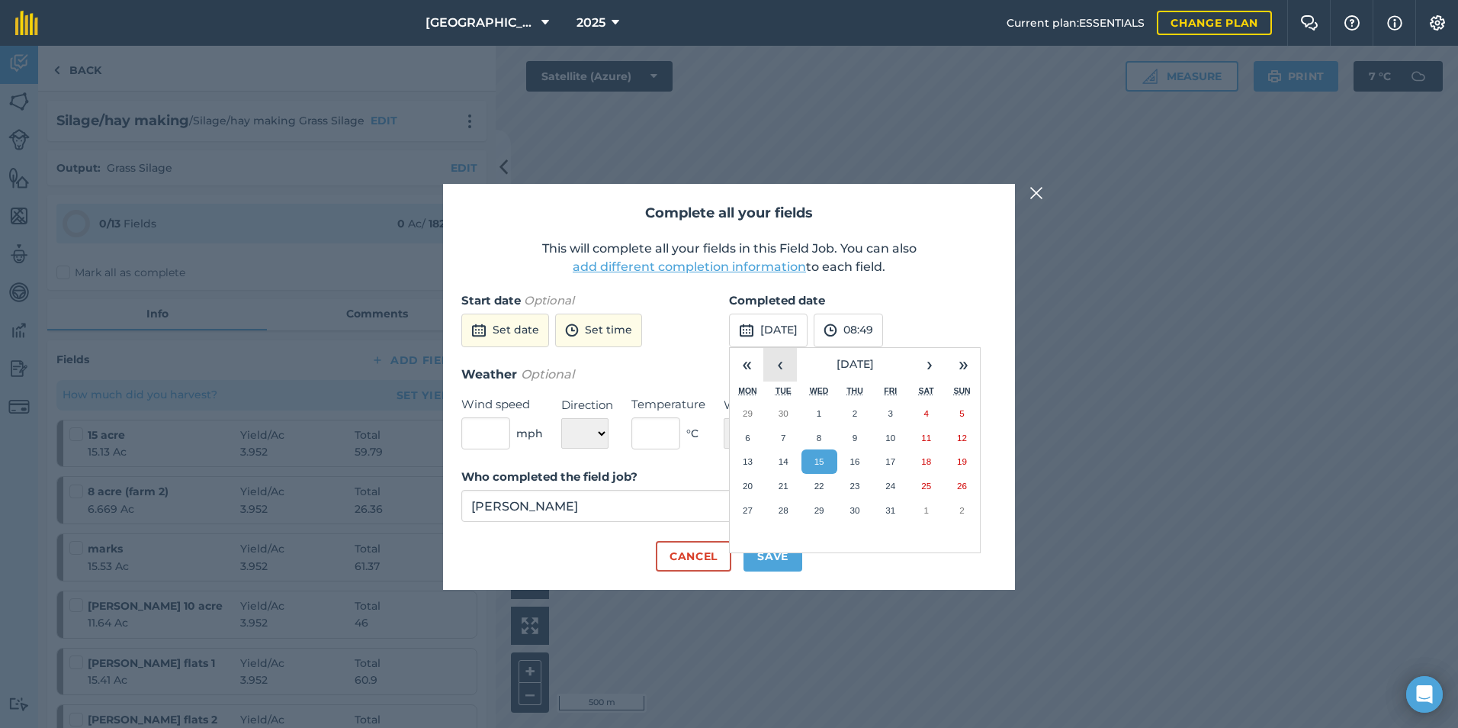
click at [784, 368] on button "‹" at bounding box center [781, 365] width 34 height 34
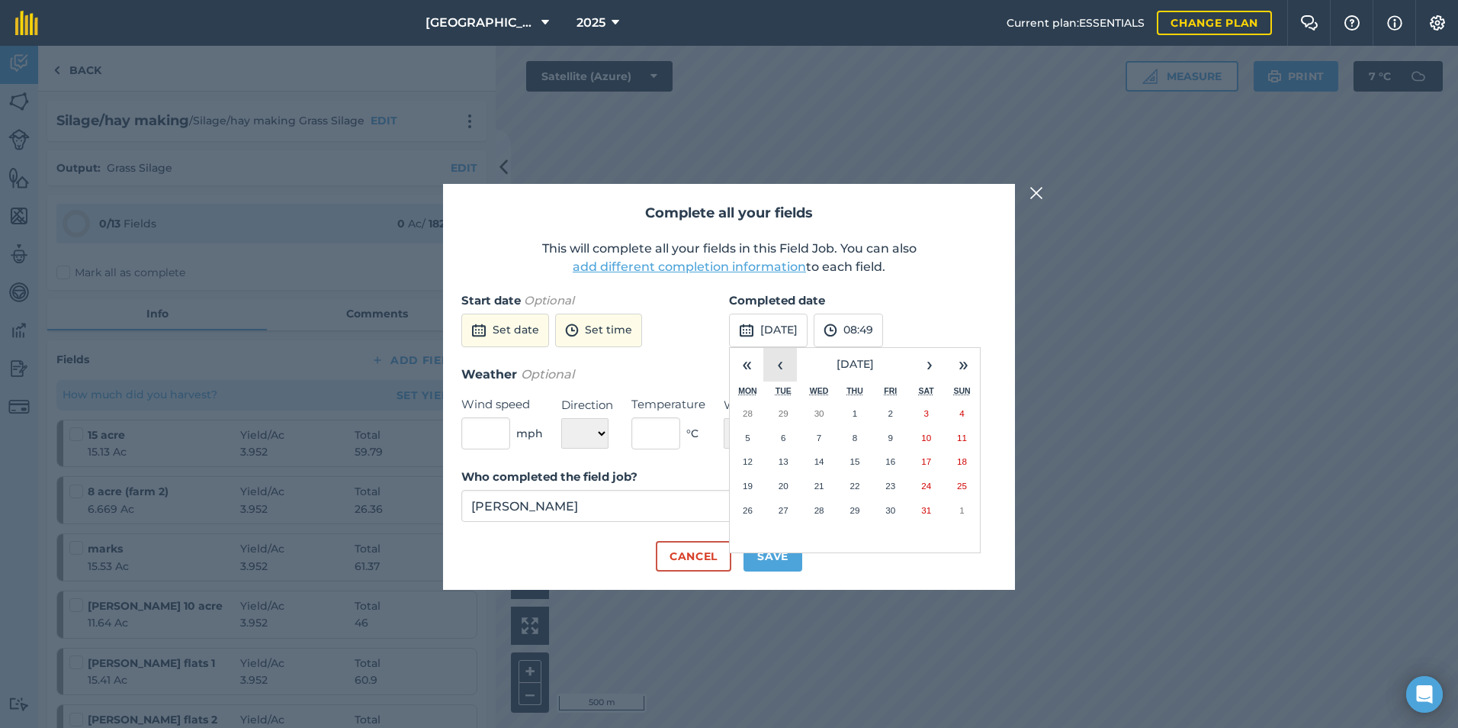
click at [784, 368] on button "‹" at bounding box center [781, 365] width 34 height 34
click at [783, 508] on abbr "29" at bounding box center [784, 510] width 10 height 10
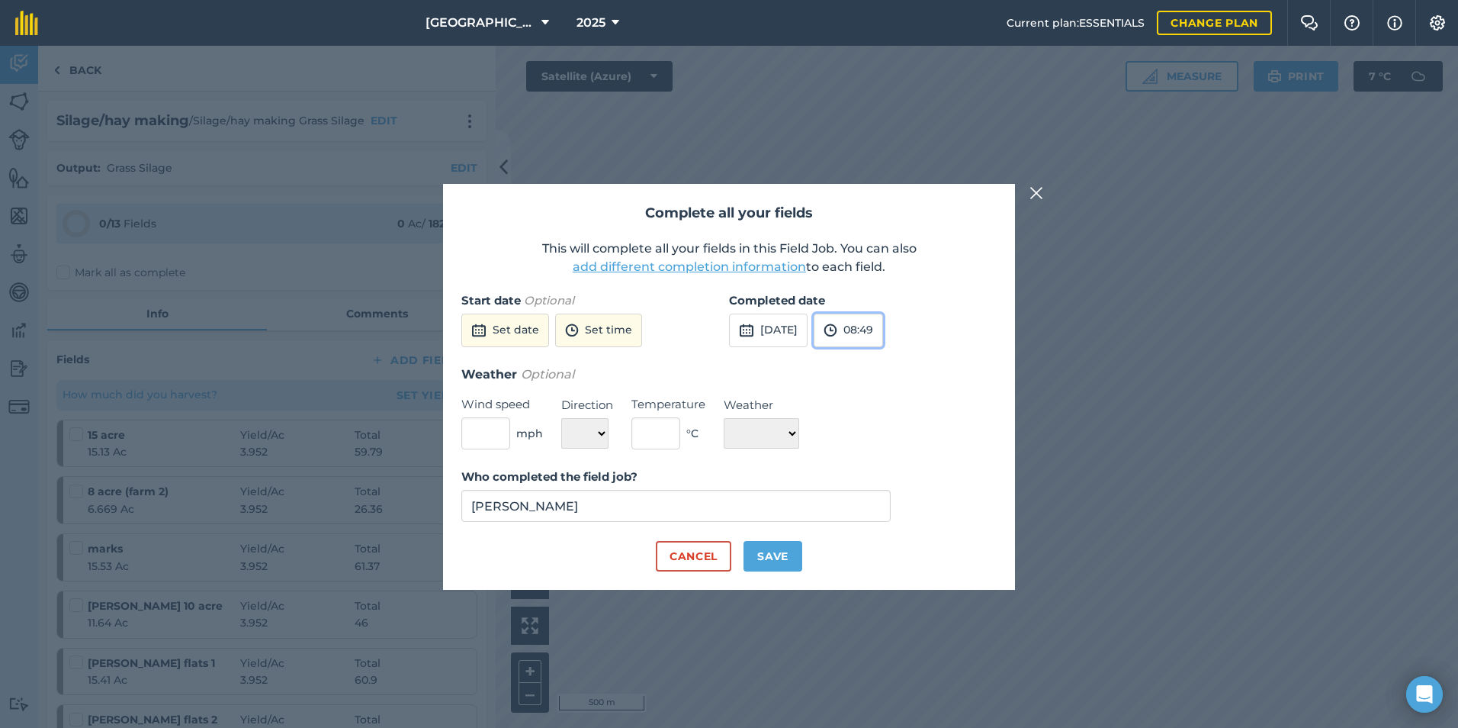
click at [876, 345] on button "08:49" at bounding box center [848, 331] width 69 height 34
click at [885, 386] on button "21:30" at bounding box center [851, 395] width 72 height 24
click at [782, 562] on button "Save" at bounding box center [773, 556] width 59 height 31
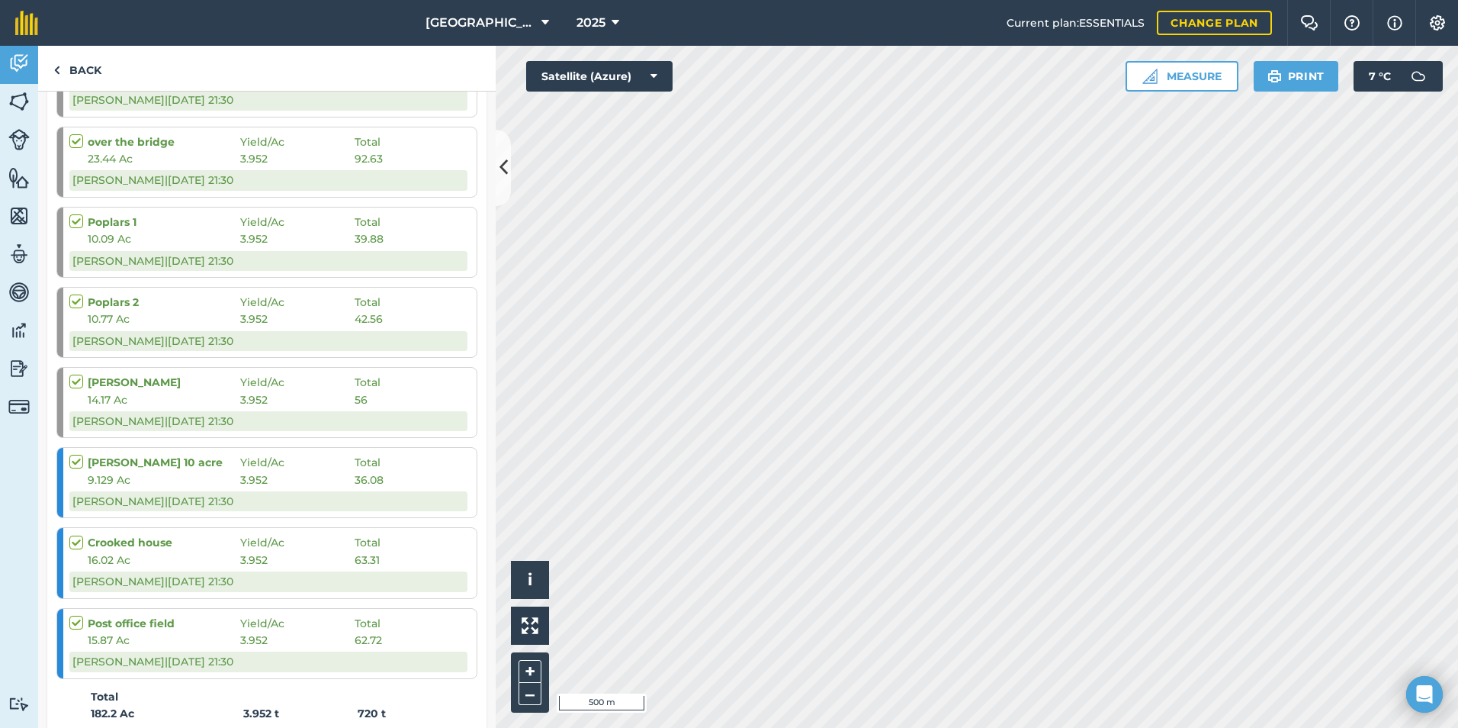
scroll to position [994, 0]
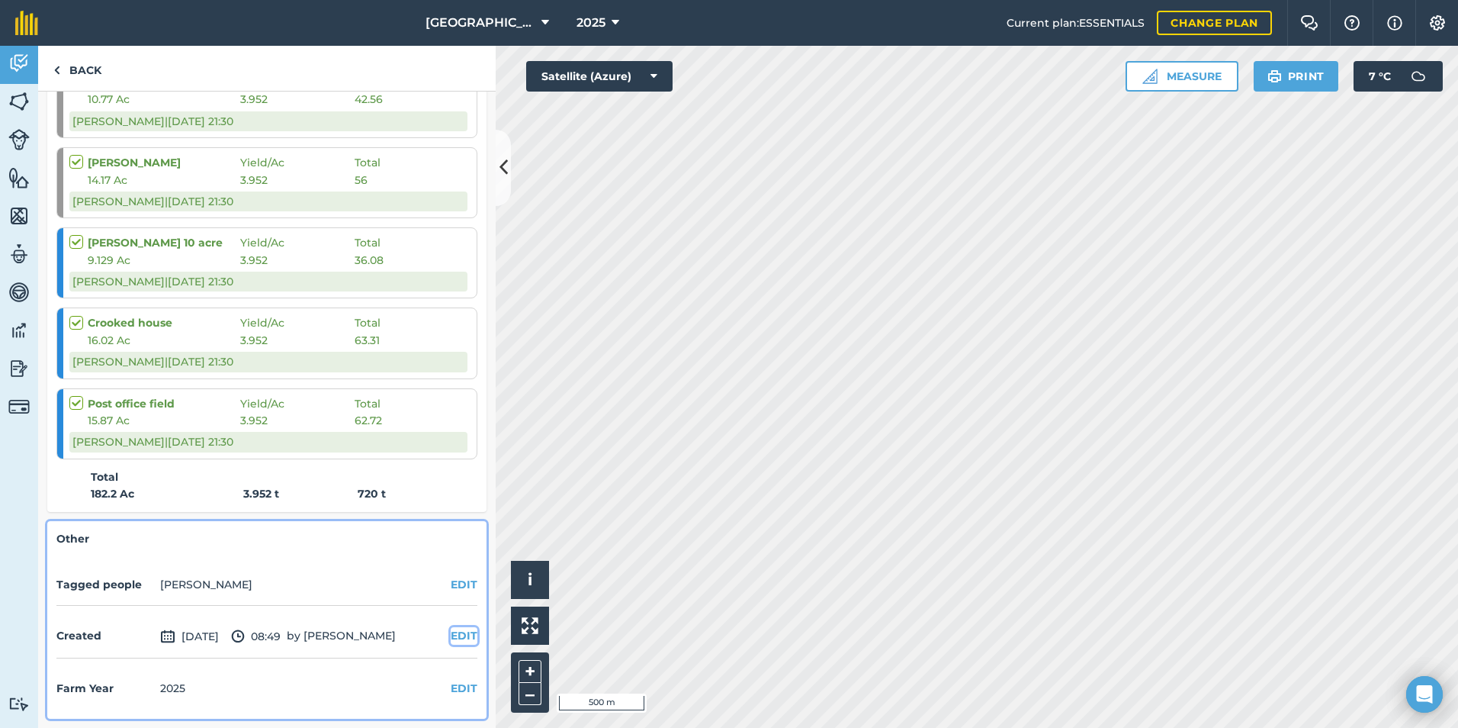
click at [451, 632] on button "EDIT" at bounding box center [464, 635] width 27 height 17
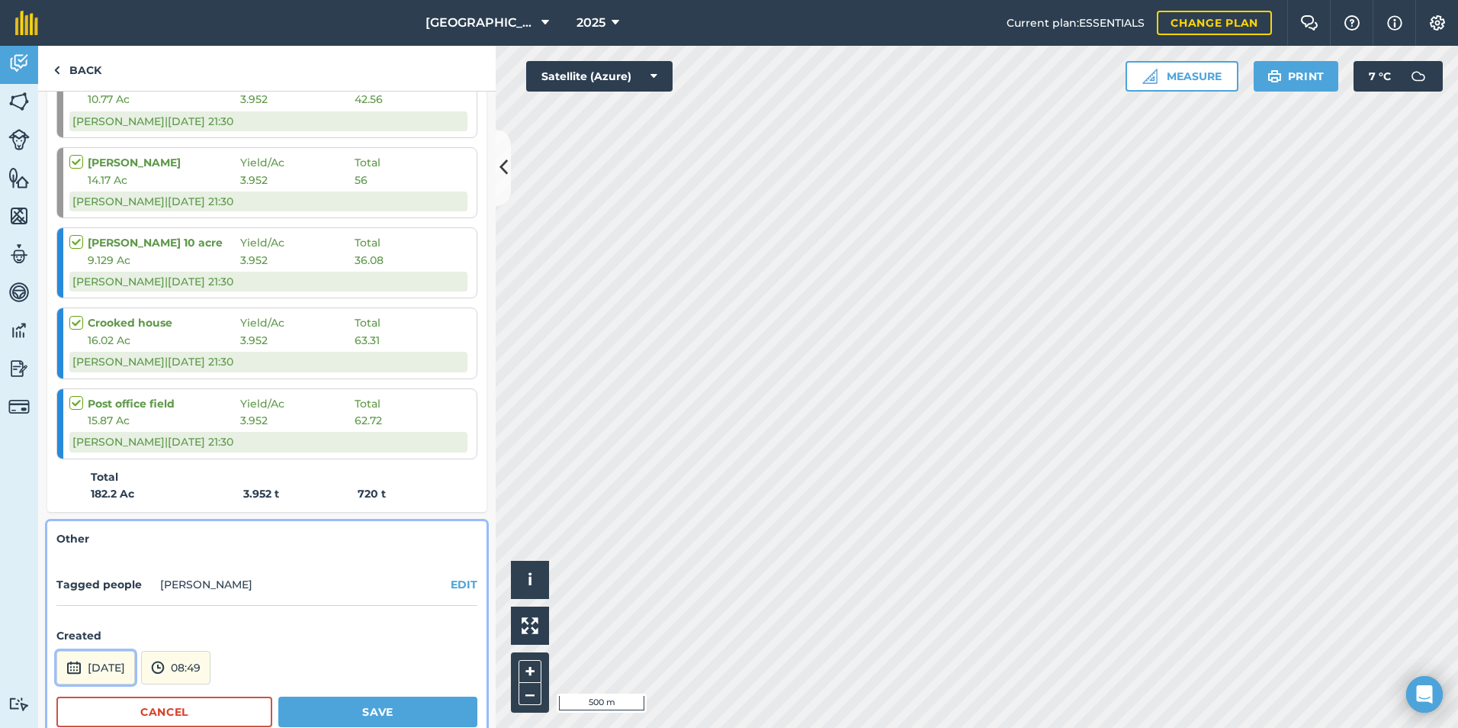
click at [113, 670] on button "[DATE]" at bounding box center [95, 668] width 79 height 34
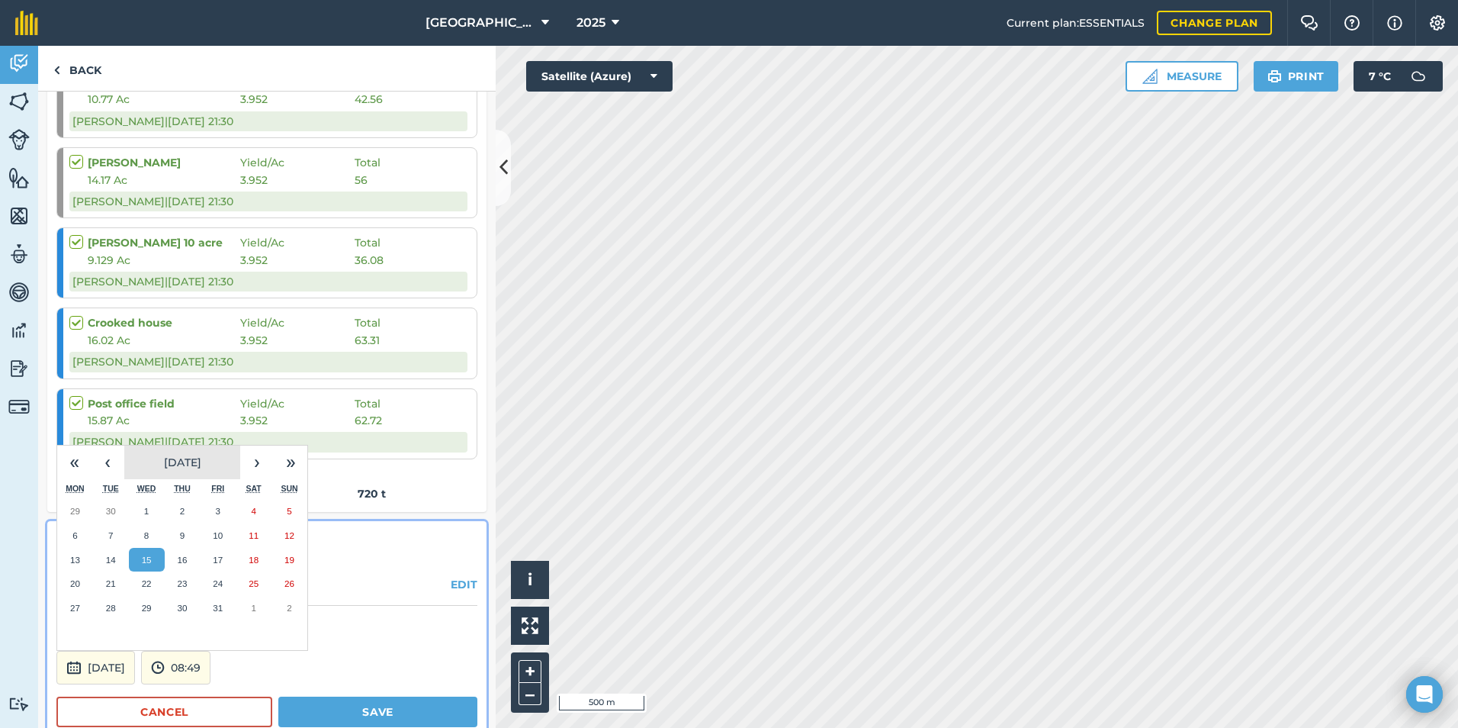
click at [137, 468] on button "[DATE]" at bounding box center [182, 462] width 116 height 34
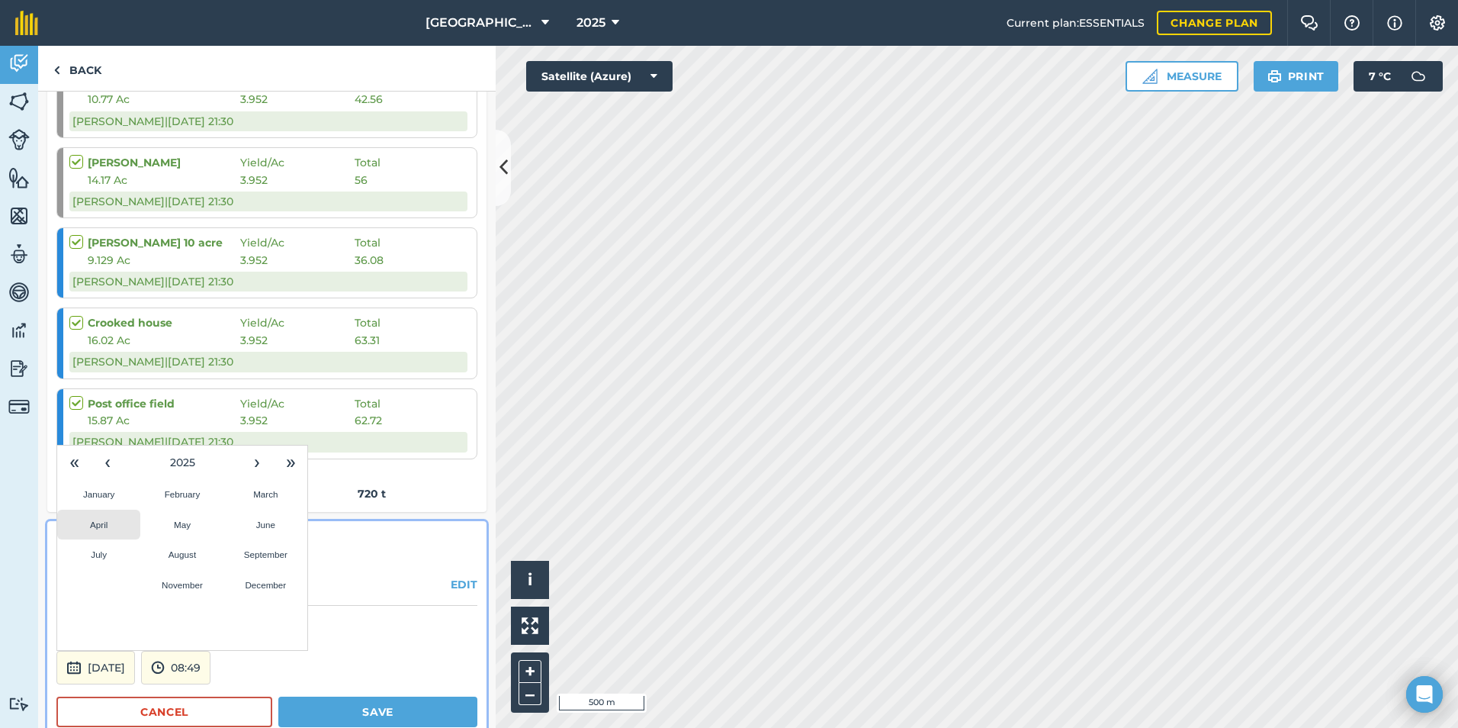
click at [117, 524] on button "April" at bounding box center [98, 525] width 83 height 31
click at [99, 605] on button "29" at bounding box center [111, 608] width 36 height 24
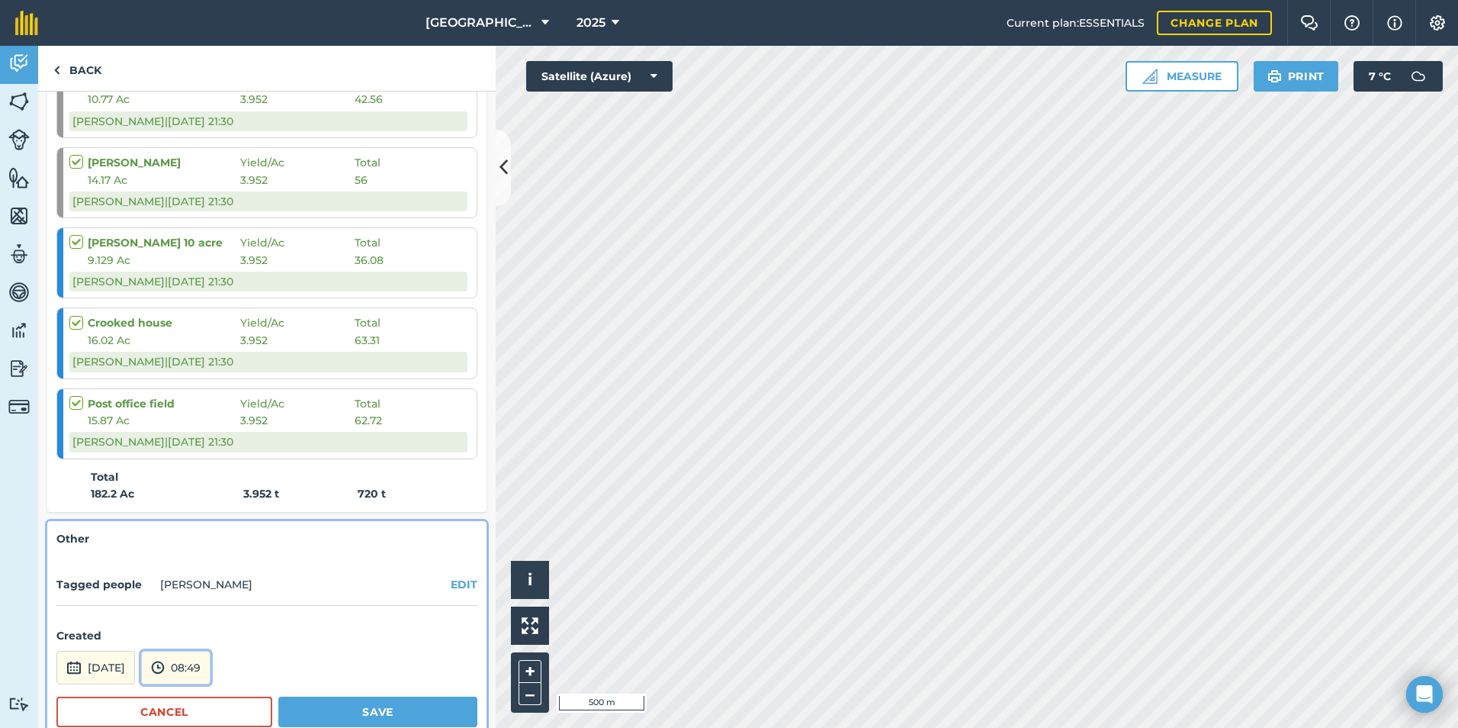
click at [165, 664] on img at bounding box center [158, 667] width 14 height 18
click at [207, 542] on button "07:00" at bounding box center [178, 541] width 72 height 24
click at [332, 715] on button "Save" at bounding box center [377, 711] width 199 height 31
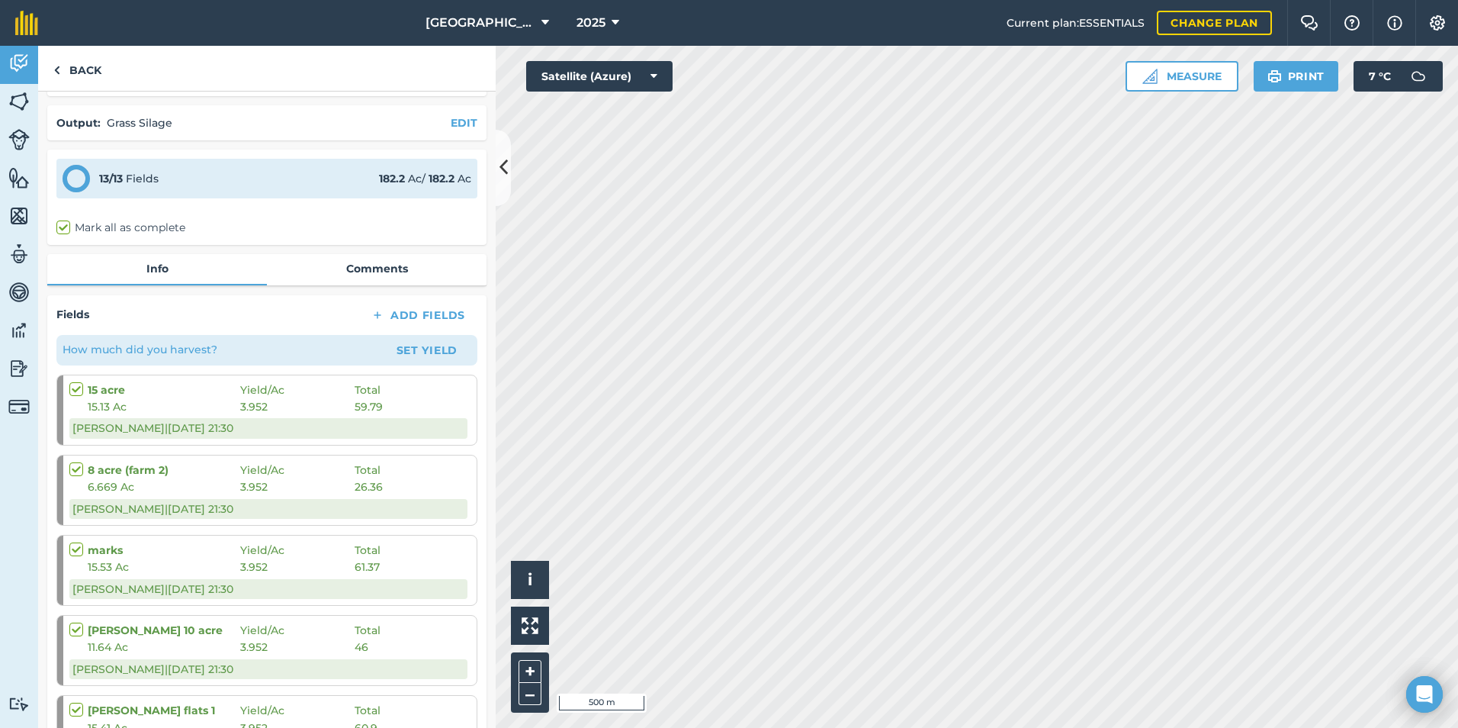
scroll to position [0, 0]
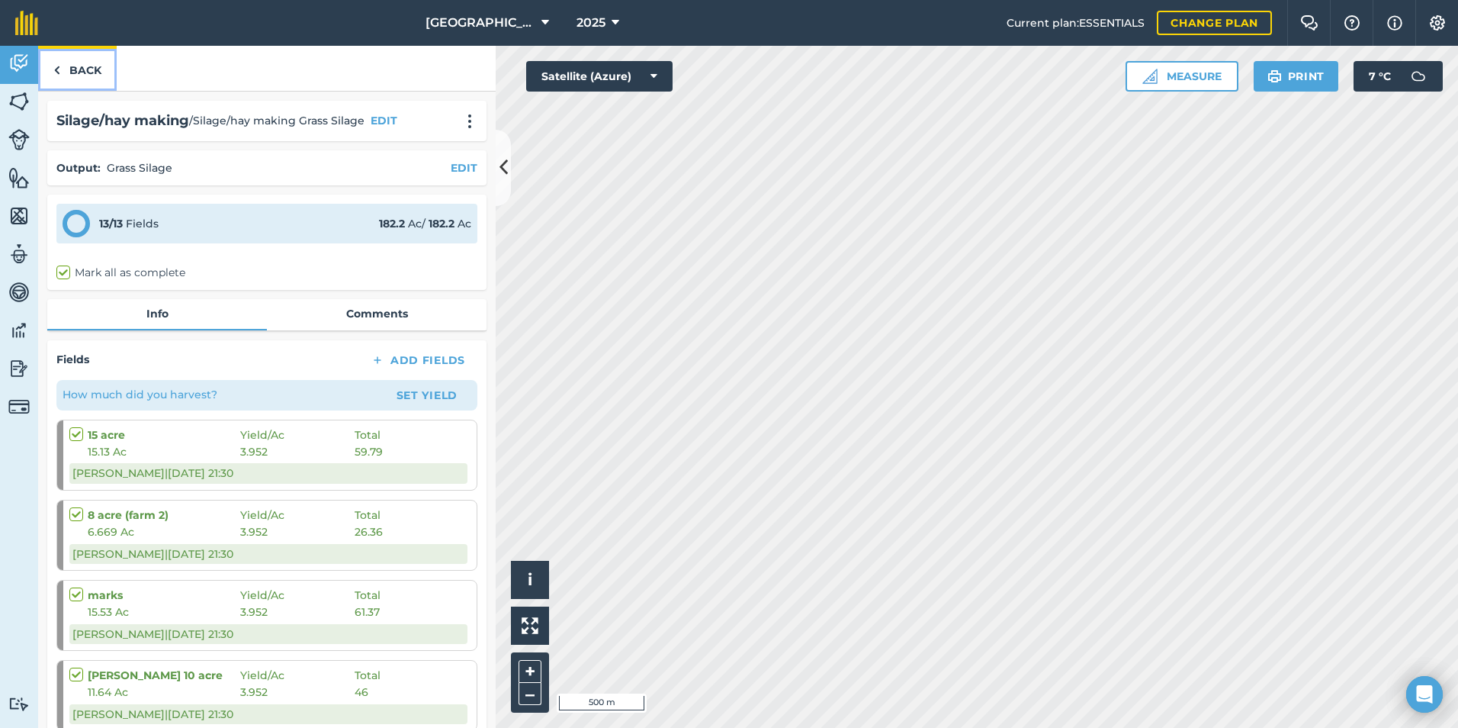
click at [69, 68] on link "Back" at bounding box center [77, 68] width 79 height 45
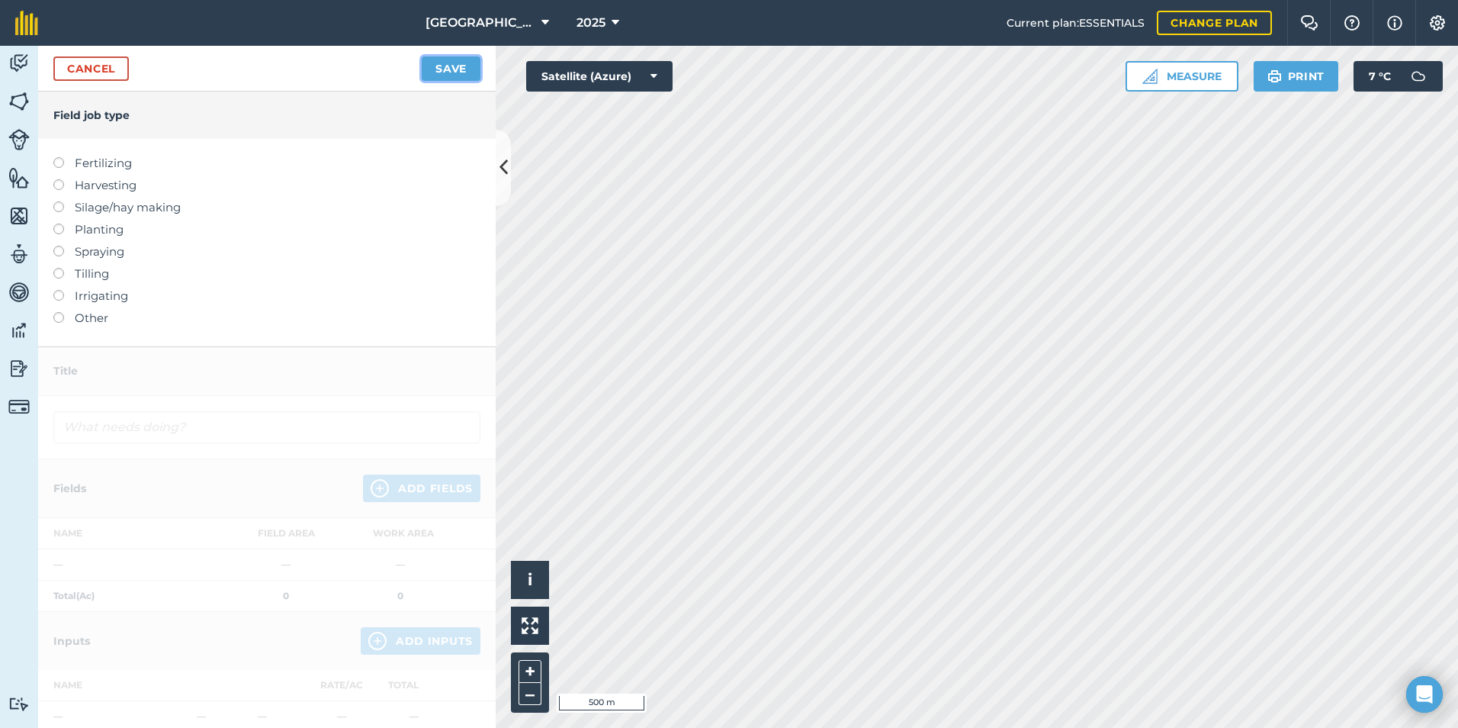
click at [448, 67] on button "Save" at bounding box center [451, 68] width 59 height 24
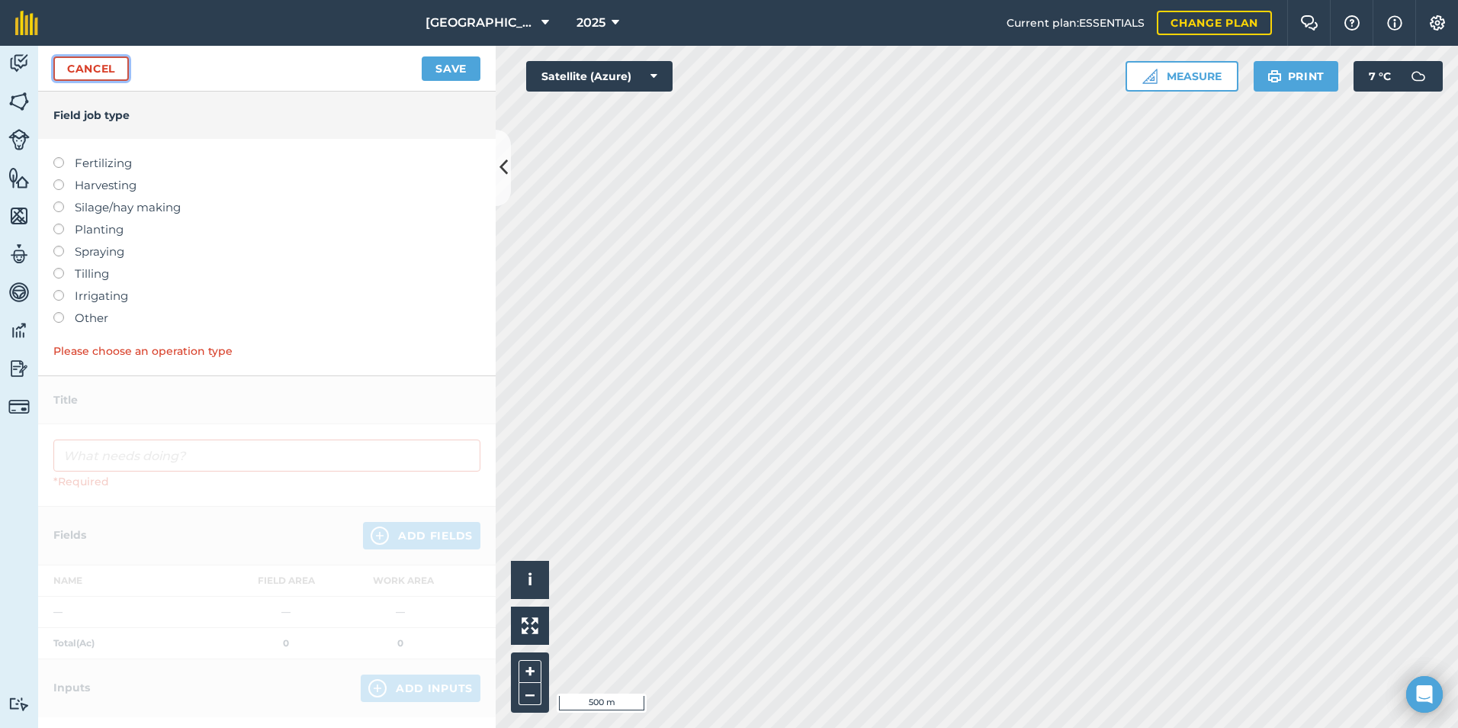
click at [99, 64] on link "Cancel" at bounding box center [91, 68] width 76 height 24
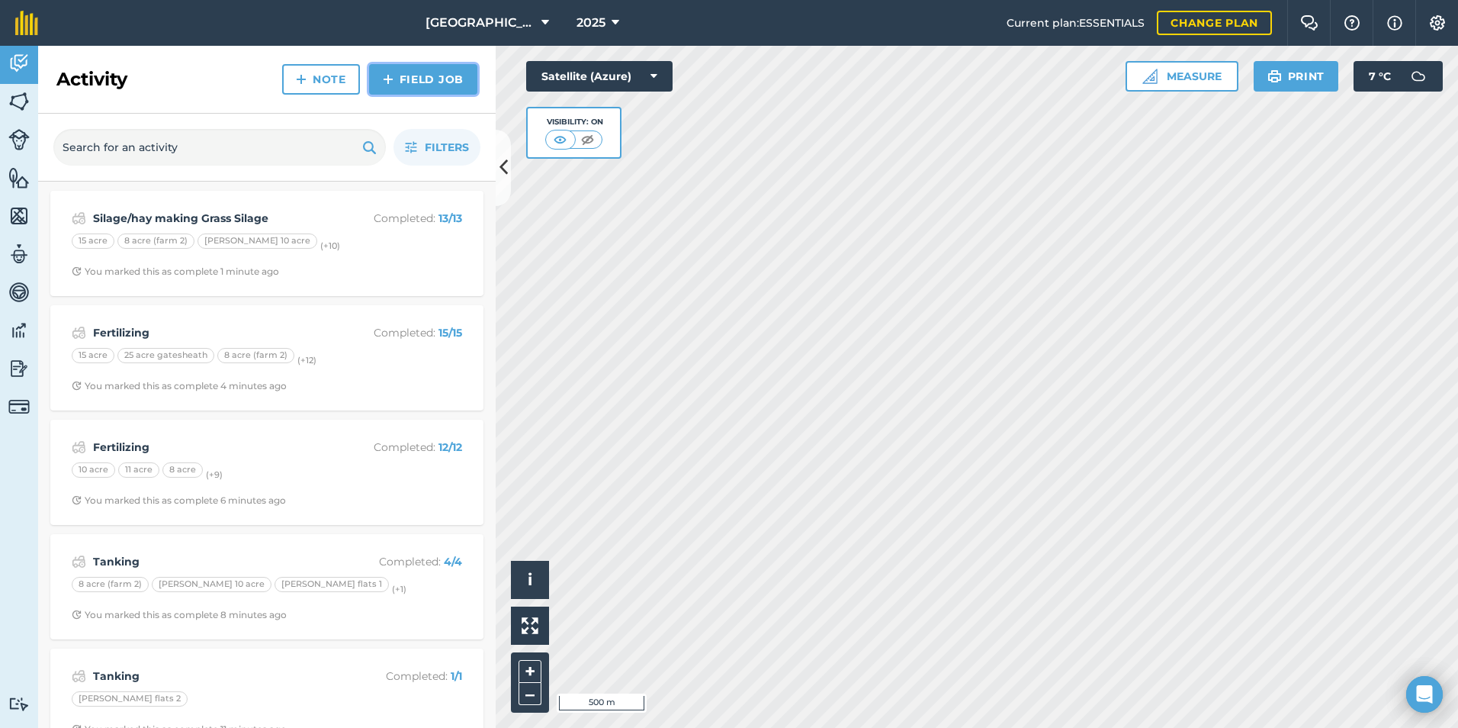
click at [413, 71] on link "Field Job" at bounding box center [423, 79] width 108 height 31
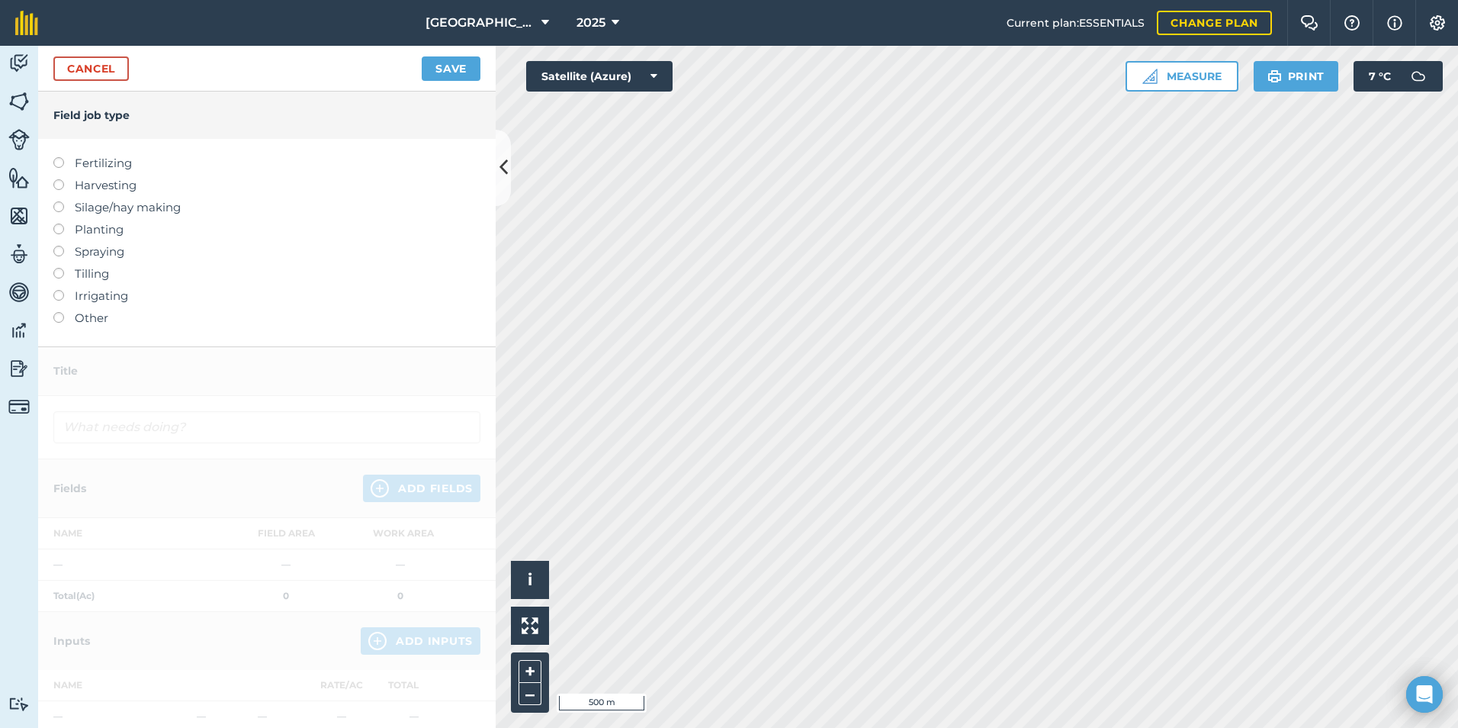
click at [79, 319] on label "Other" at bounding box center [266, 318] width 427 height 18
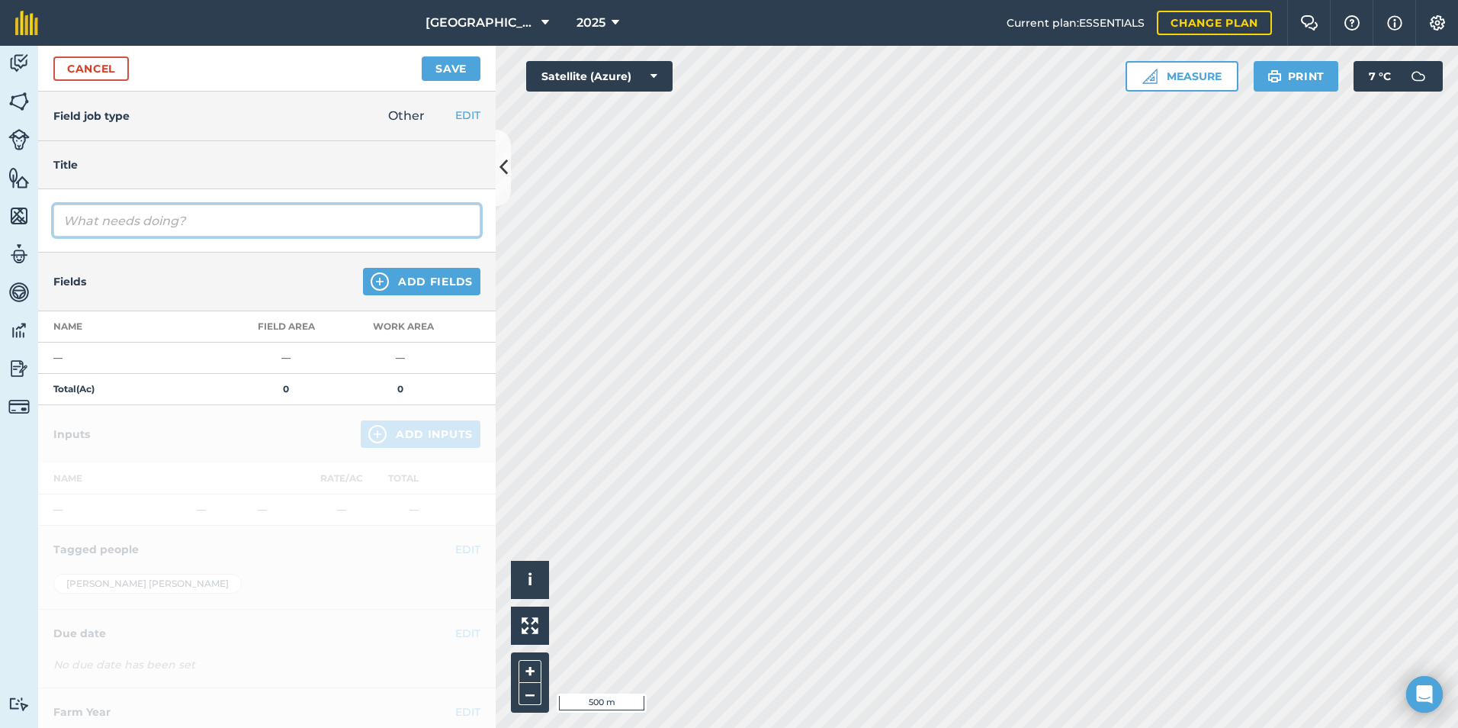
click at [144, 221] on input "text" at bounding box center [266, 220] width 427 height 32
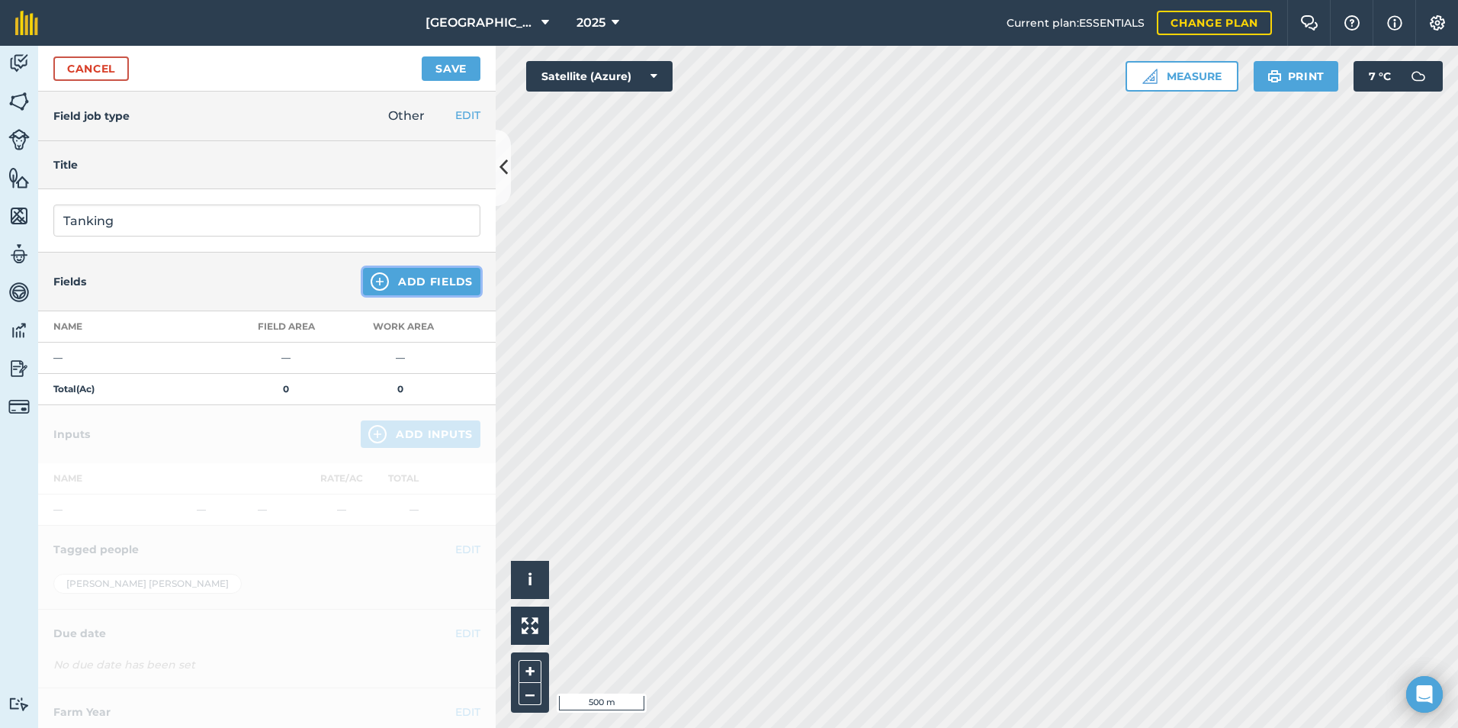
click at [442, 278] on button "Add Fields" at bounding box center [421, 281] width 117 height 27
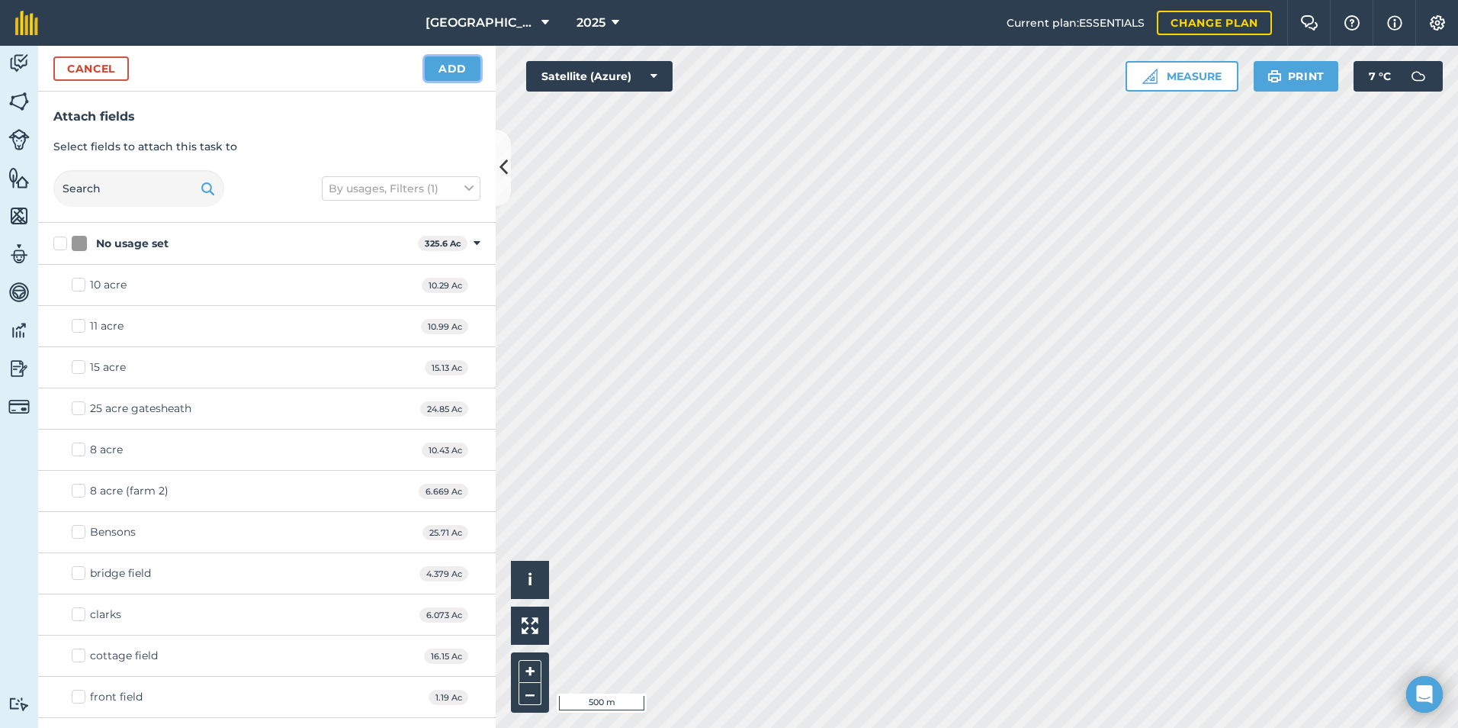
click at [430, 73] on button "Add" at bounding box center [453, 68] width 56 height 24
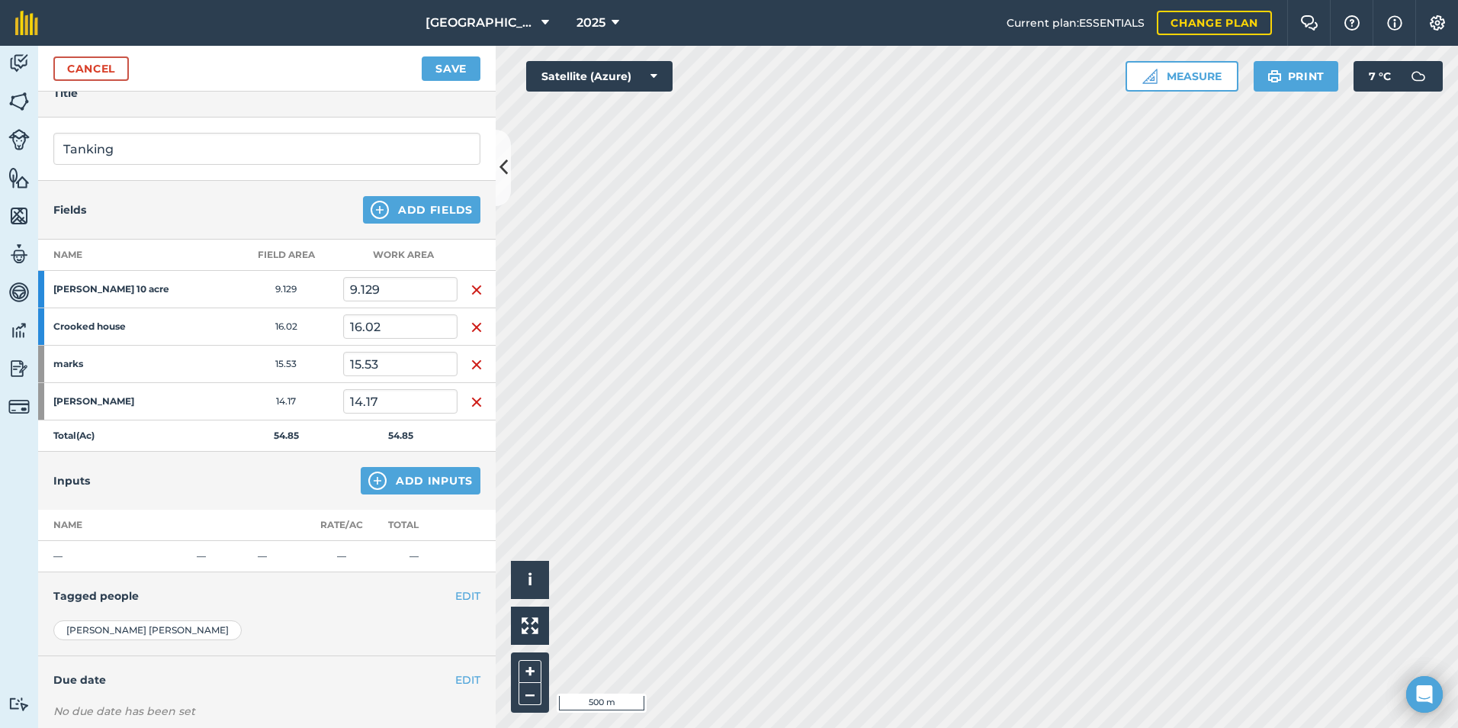
scroll to position [7, 0]
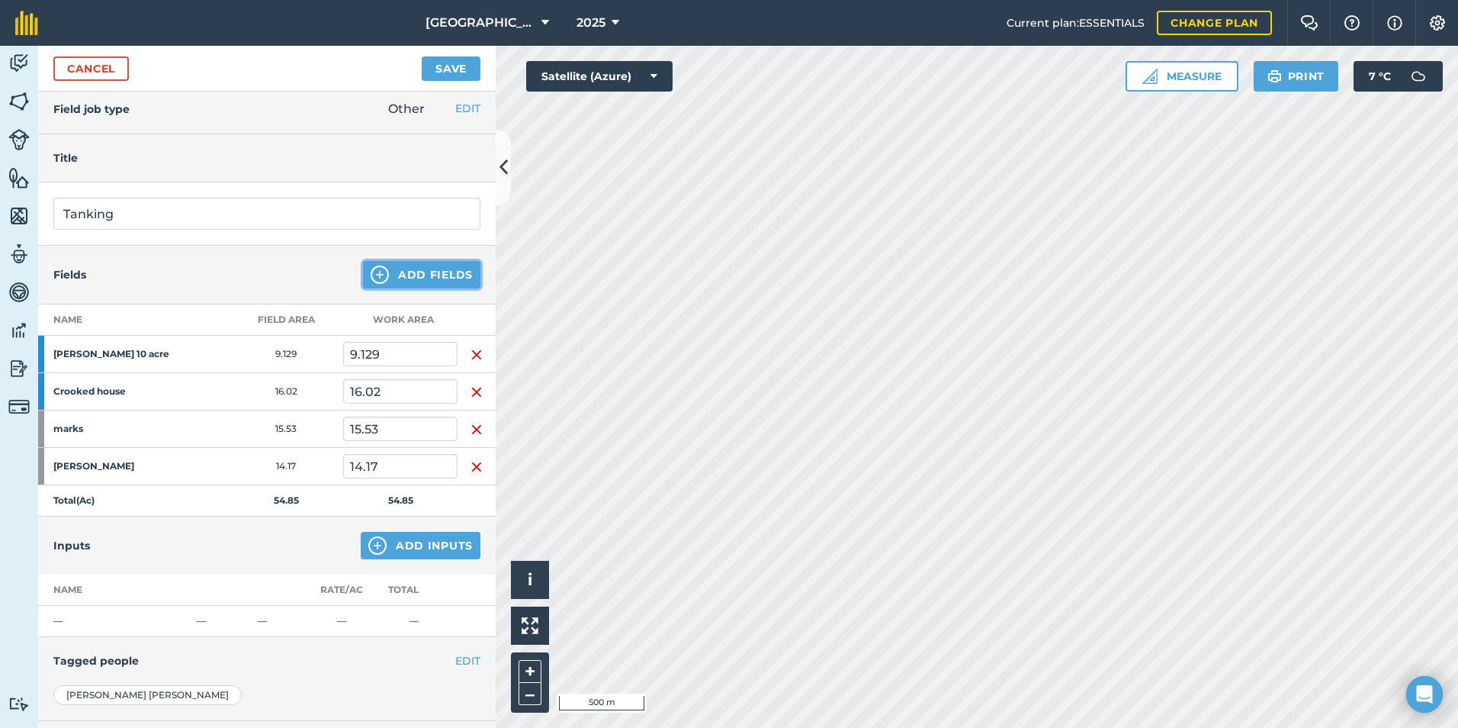
click at [425, 272] on button "Add Fields" at bounding box center [421, 274] width 117 height 27
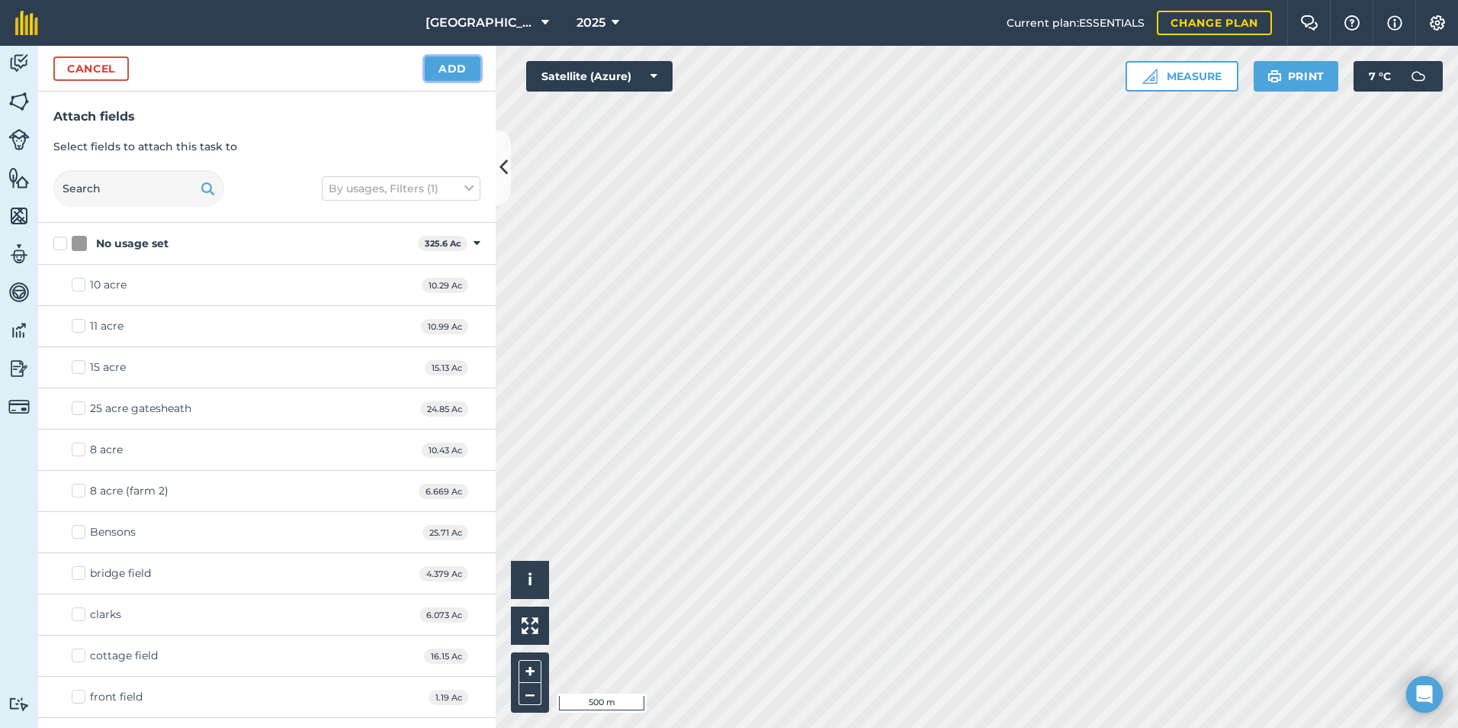
click at [452, 68] on button "Add" at bounding box center [453, 68] width 56 height 24
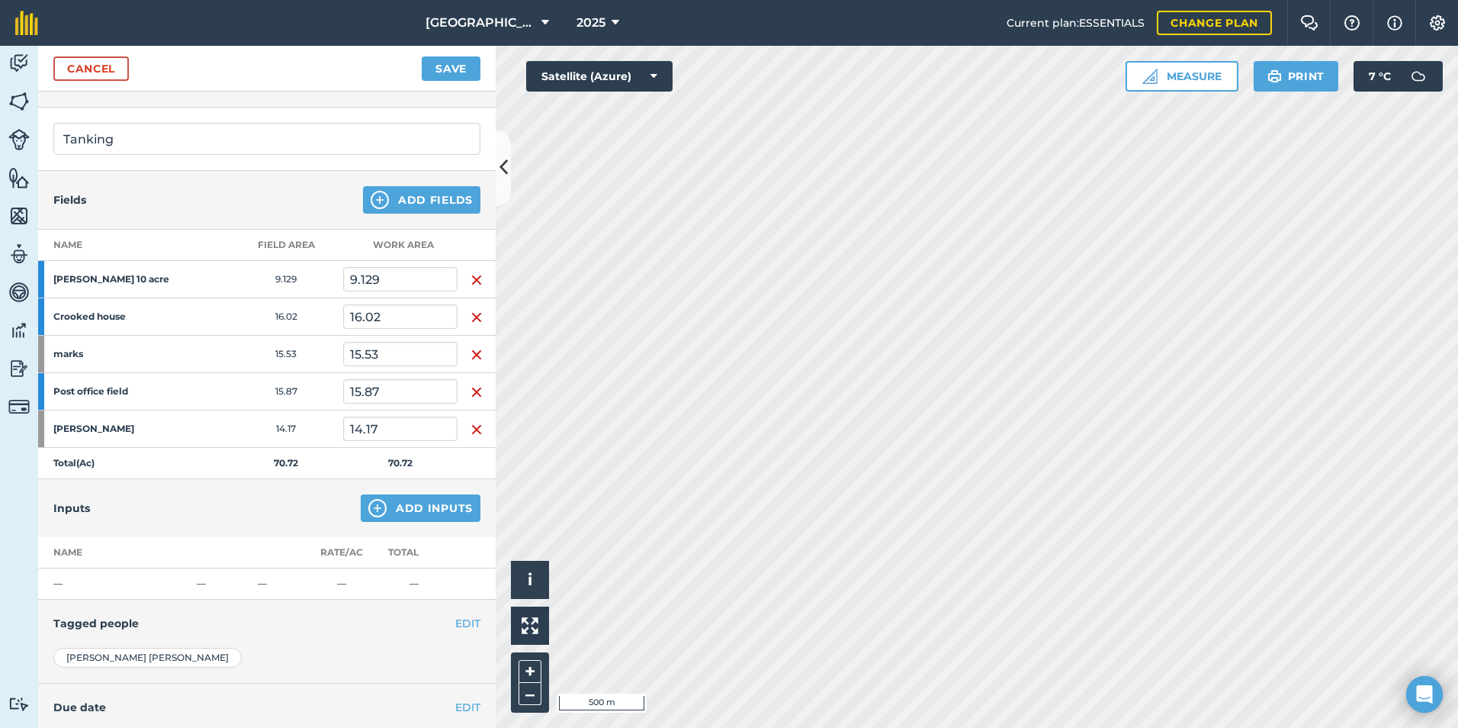
scroll to position [0, 0]
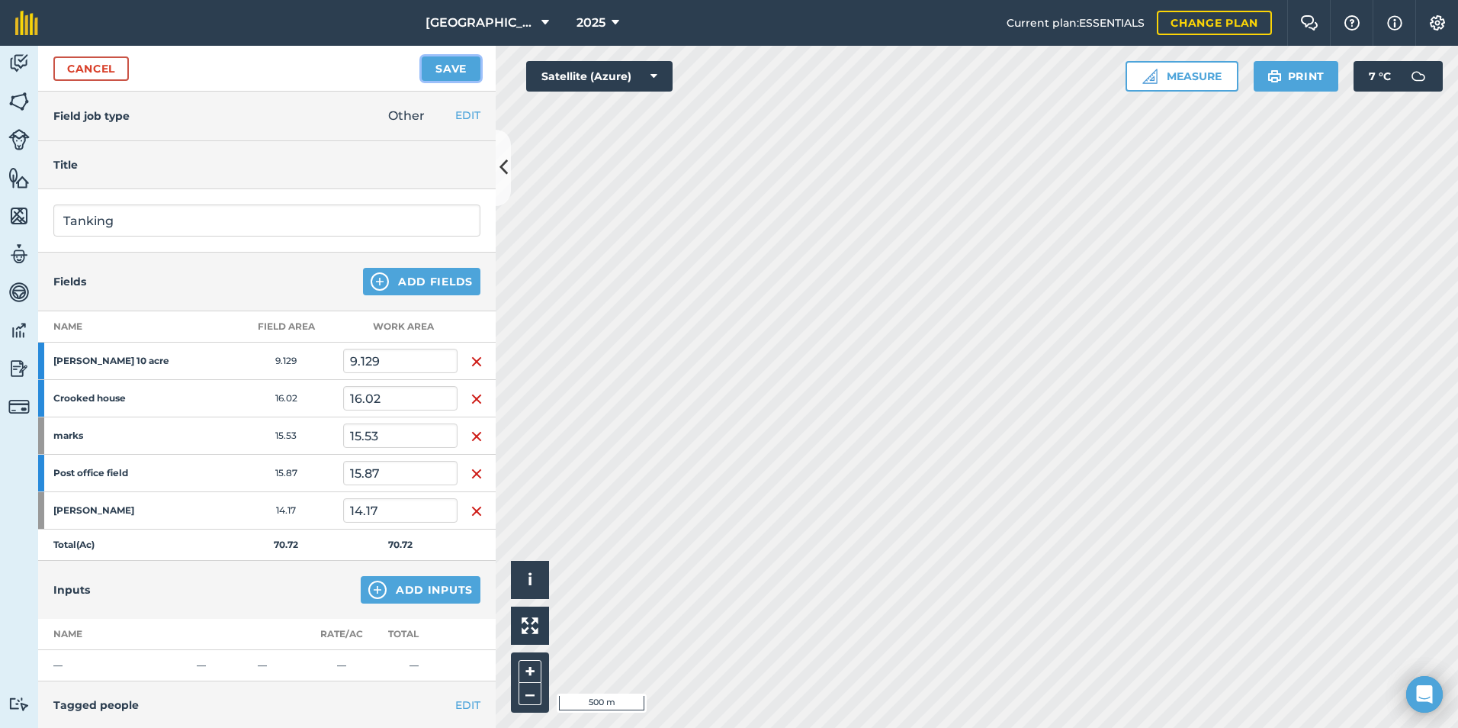
click at [466, 75] on button "Save" at bounding box center [451, 68] width 59 height 24
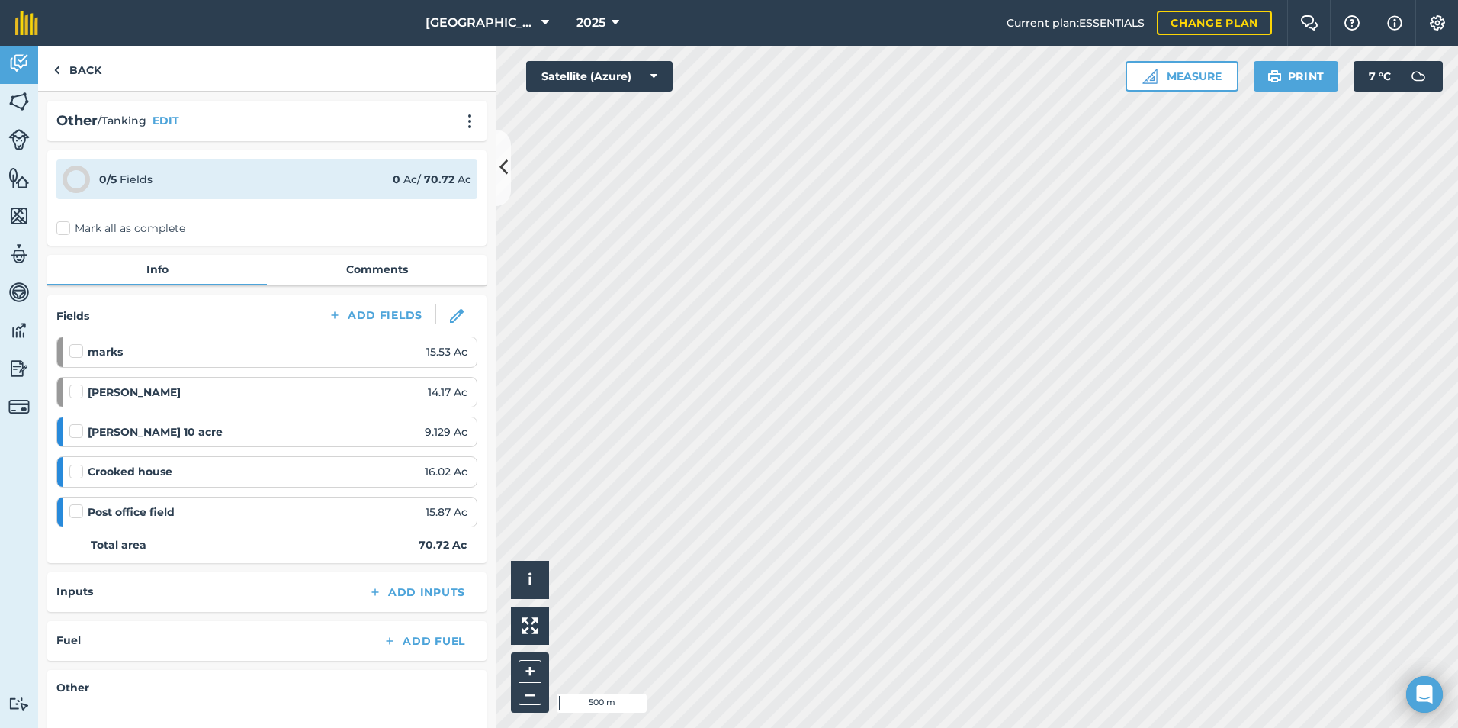
click at [60, 227] on label "Mark all as complete" at bounding box center [120, 228] width 129 height 16
click at [60, 227] on input "Mark all as complete" at bounding box center [61, 225] width 10 height 10
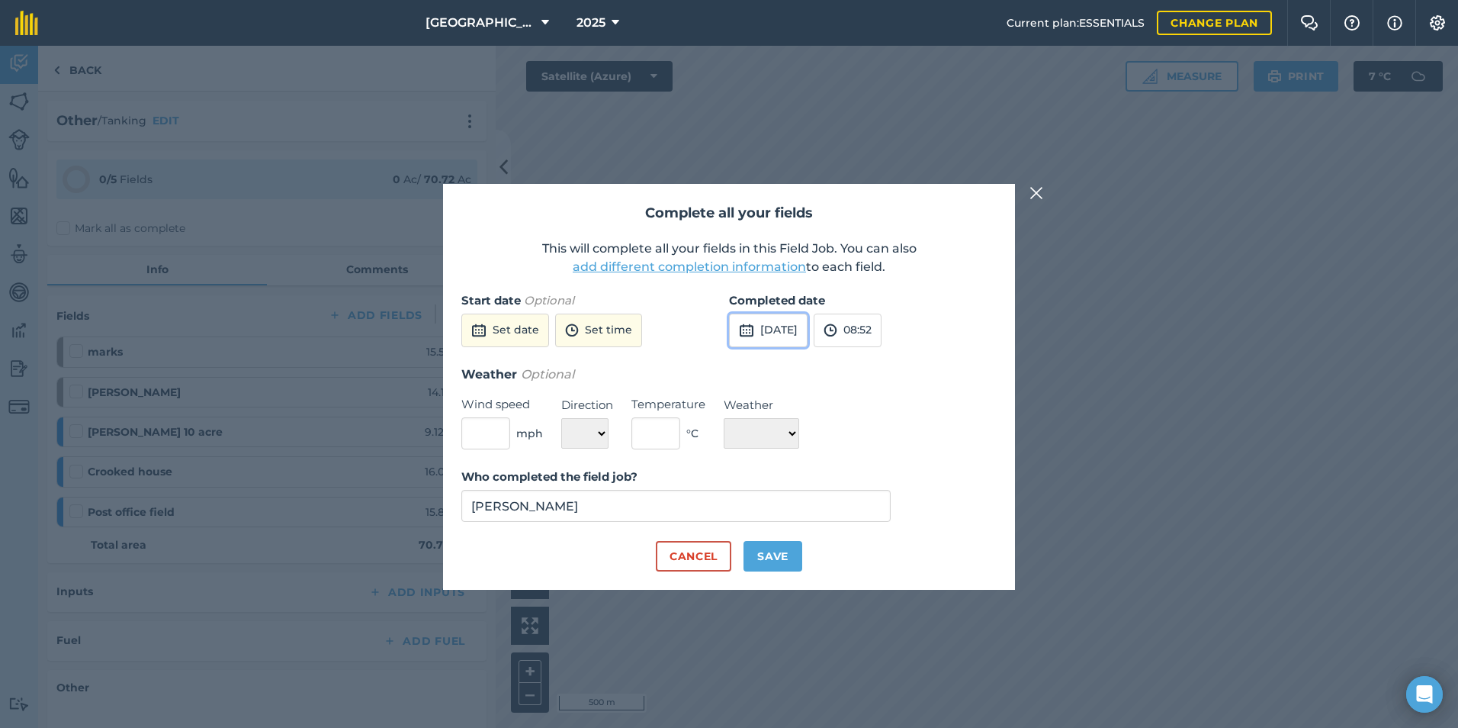
click at [808, 335] on button "[DATE]" at bounding box center [768, 331] width 79 height 34
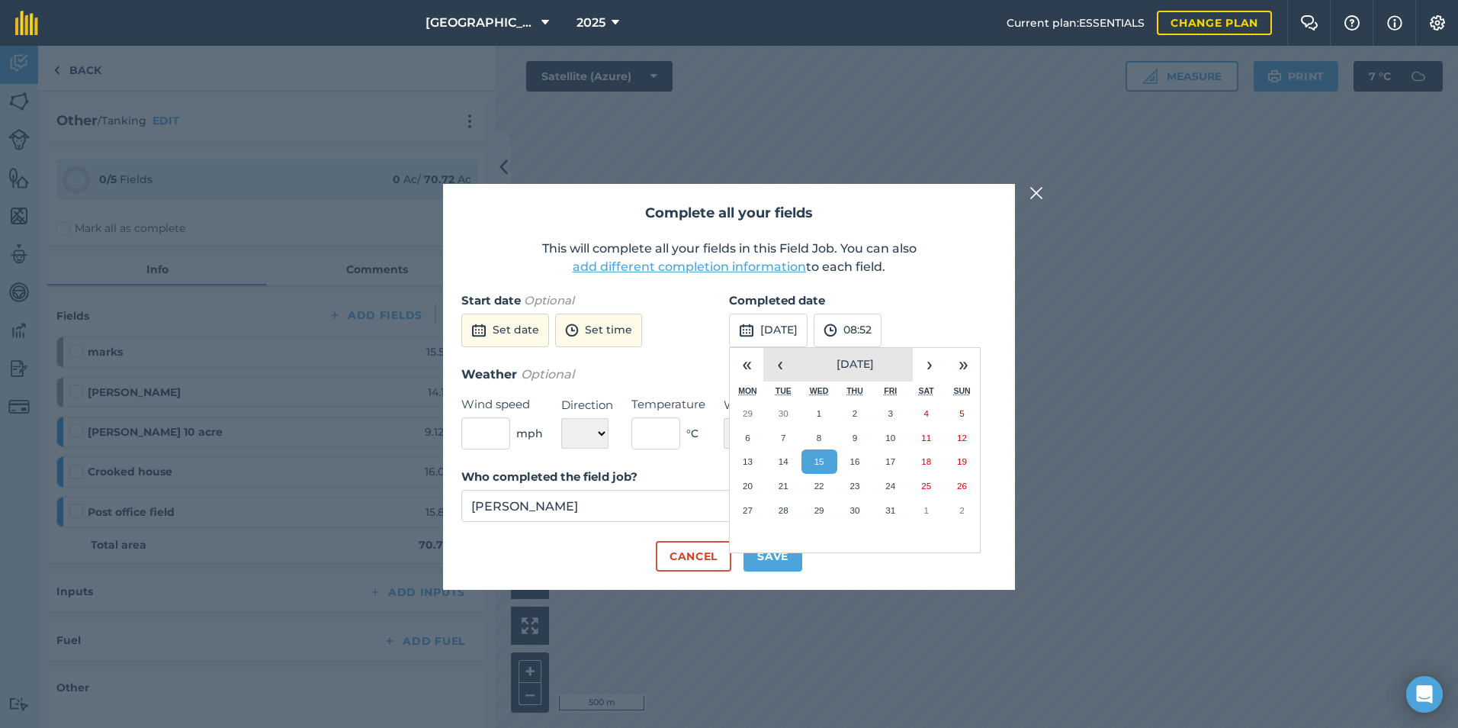
click at [796, 362] on div "« ‹ [DATE] › »" at bounding box center [855, 365] width 250 height 34
click at [787, 361] on button "‹" at bounding box center [781, 365] width 34 height 34
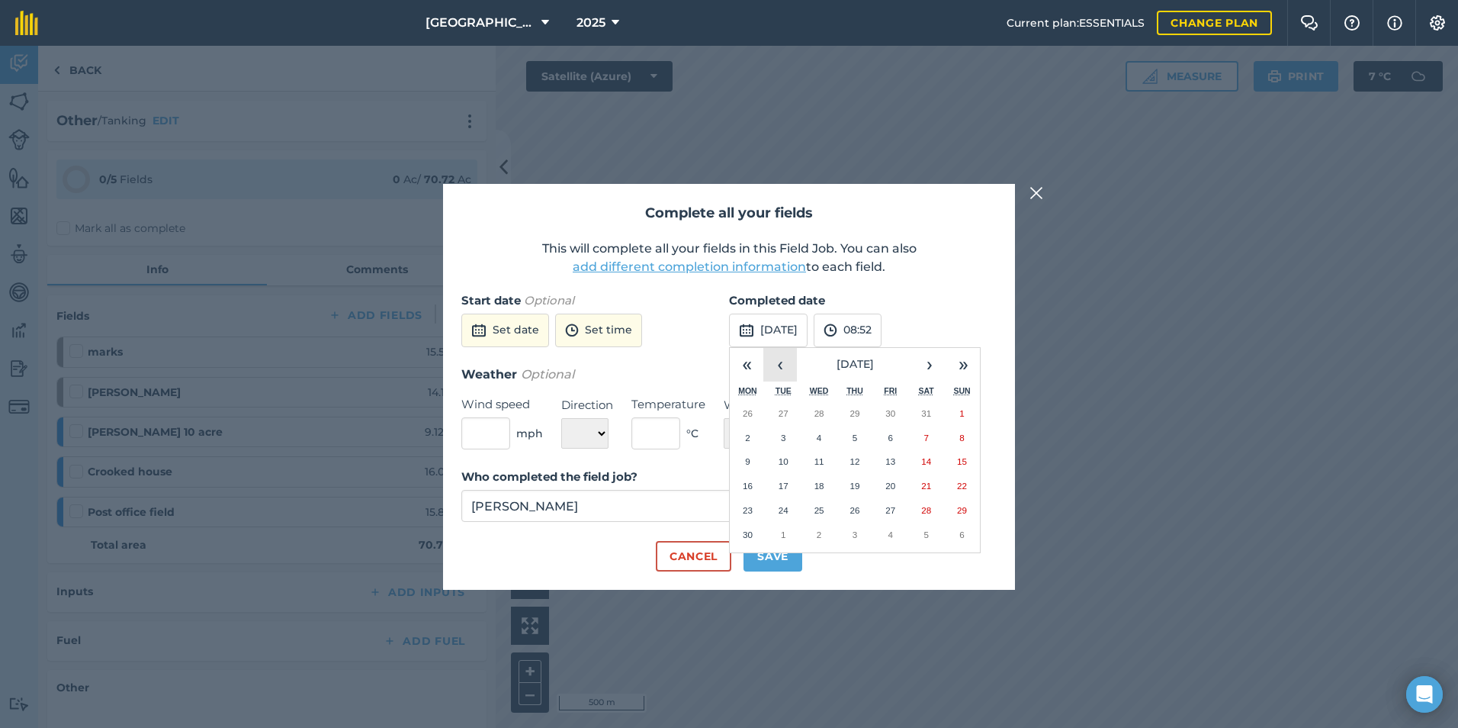
click at [789, 361] on button "‹" at bounding box center [781, 365] width 34 height 34
click at [885, 420] on button "2" at bounding box center [891, 413] width 36 height 24
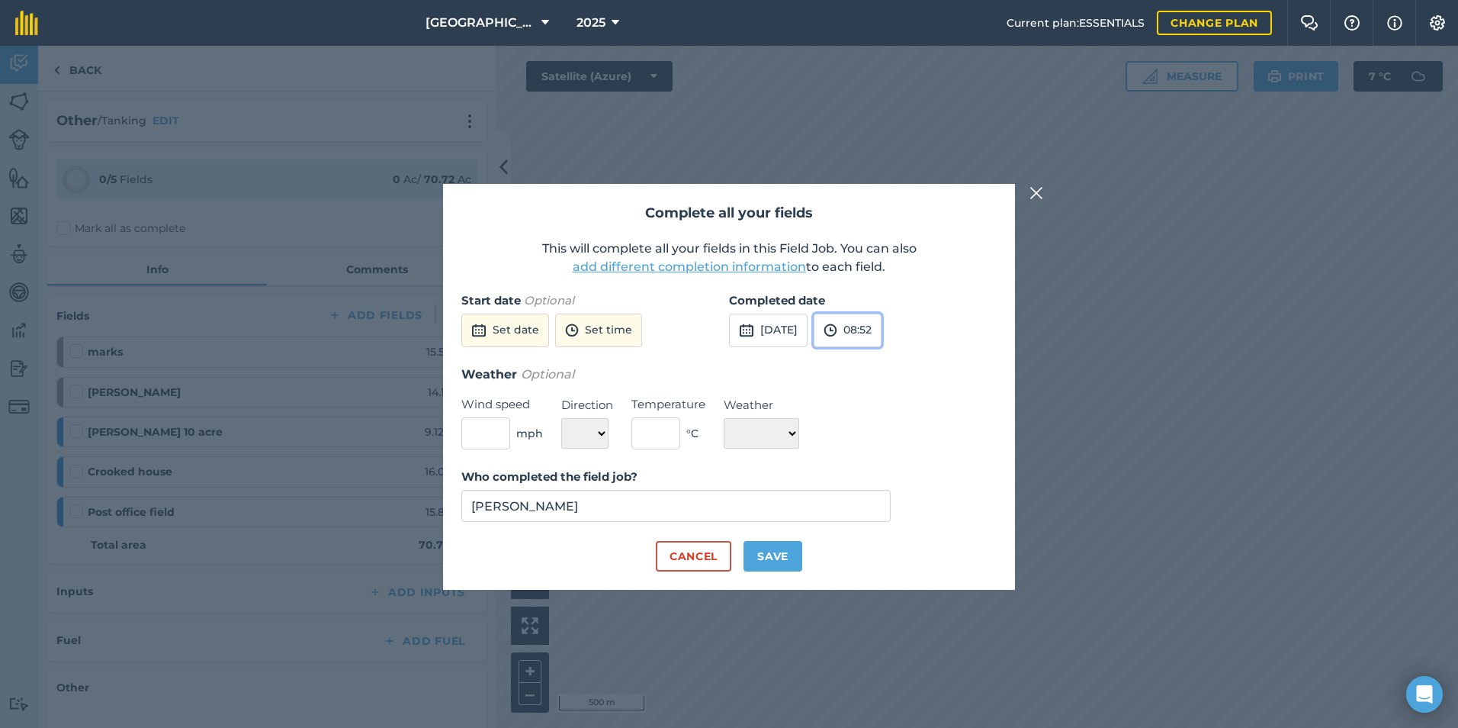
click at [882, 322] on button "08:52" at bounding box center [848, 331] width 68 height 34
click at [877, 396] on button "20:00" at bounding box center [851, 398] width 72 height 24
click at [767, 546] on button "Save" at bounding box center [773, 556] width 59 height 31
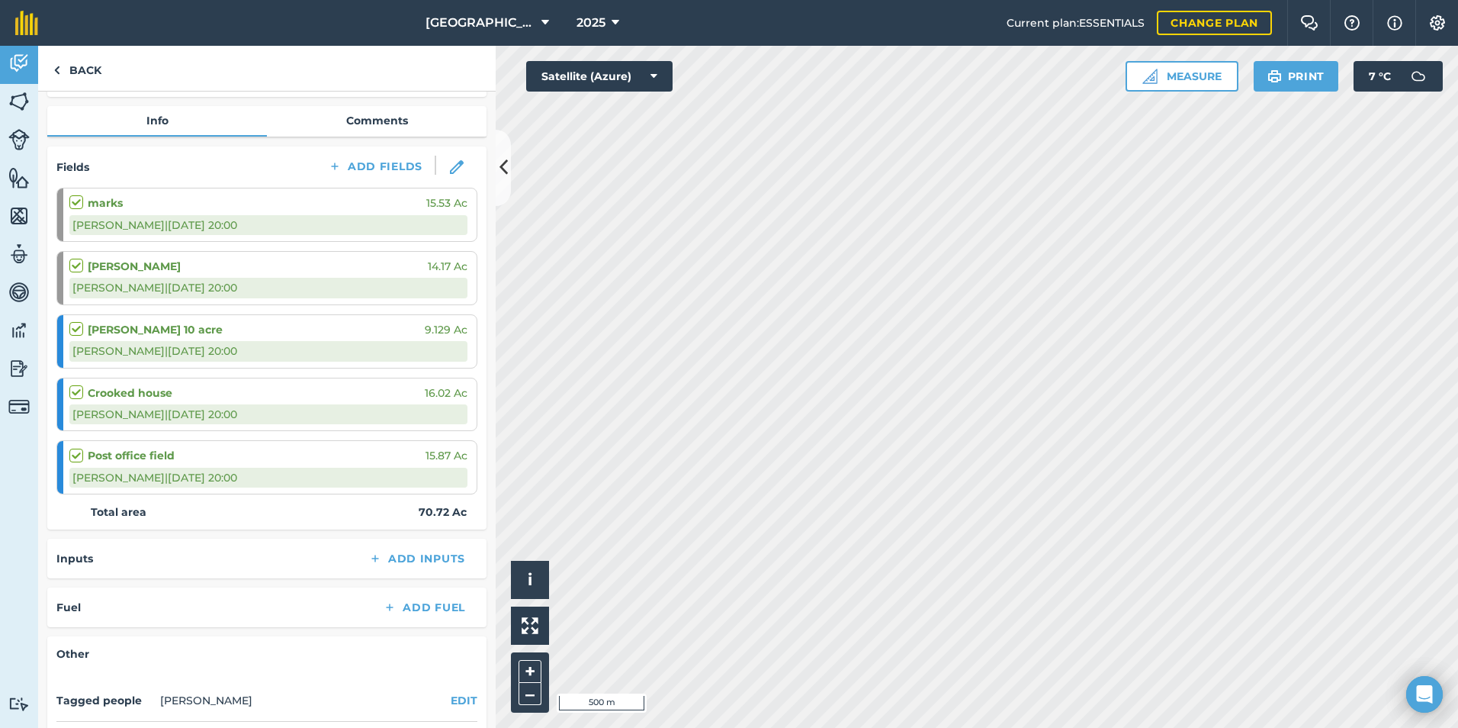
scroll to position [265, 0]
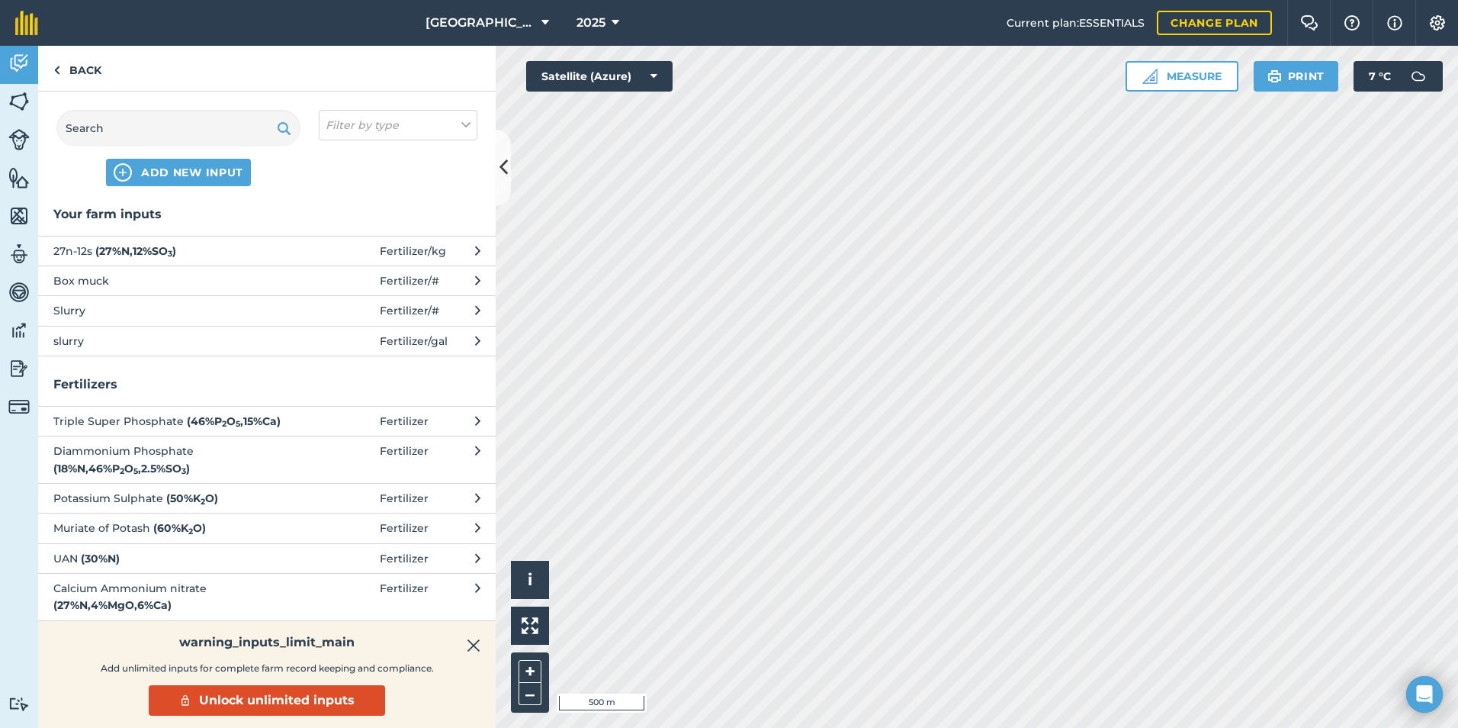
click at [127, 340] on span "slurry" at bounding box center [177, 341] width 249 height 17
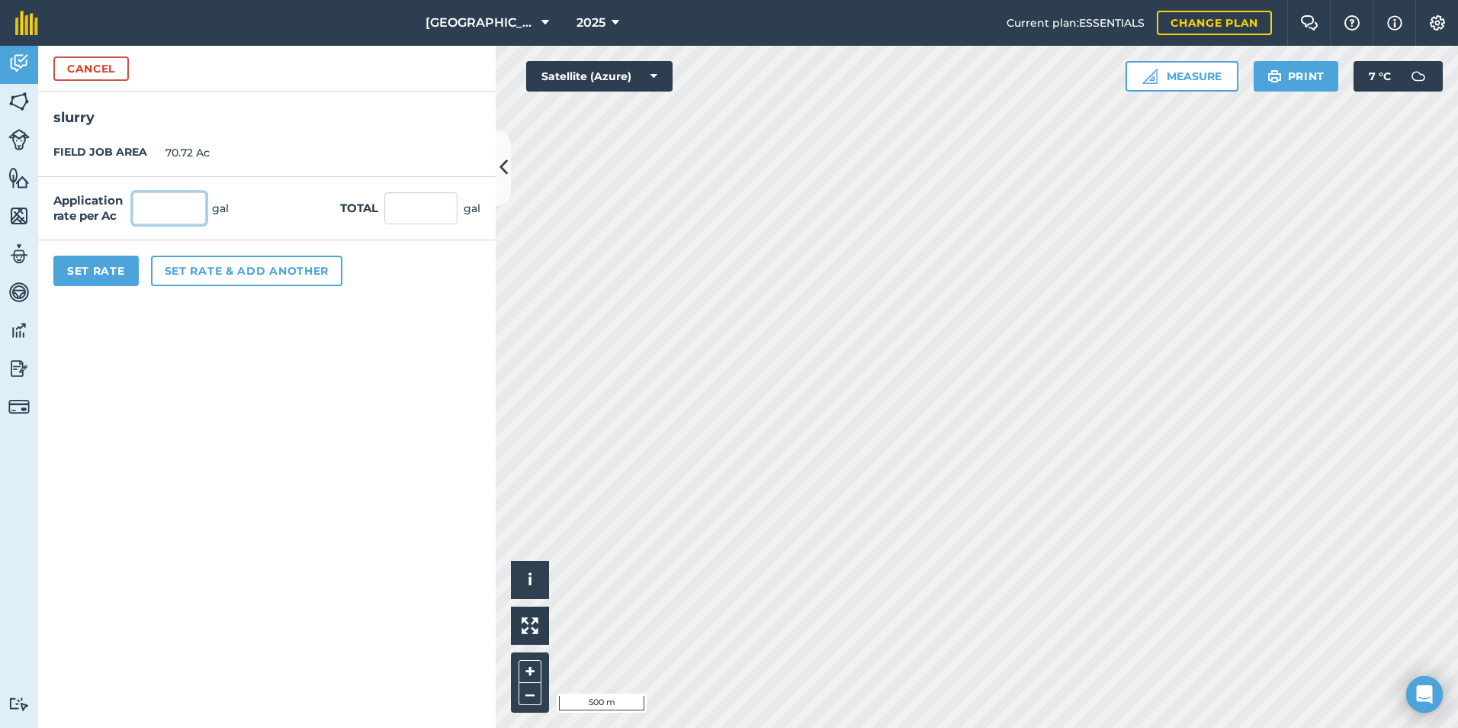
click at [153, 220] on input "text" at bounding box center [169, 208] width 73 height 32
drag, startPoint x: 288, startPoint y: 323, endPoint x: 143, endPoint y: 291, distance: 147.9
click at [285, 323] on form "Cancel slurry FIELD JOB AREA 70.72 Ac Application rate per Ac 2,185 gal Total 1…" at bounding box center [267, 387] width 458 height 682
click at [89, 266] on button "Set Rate" at bounding box center [95, 271] width 85 height 31
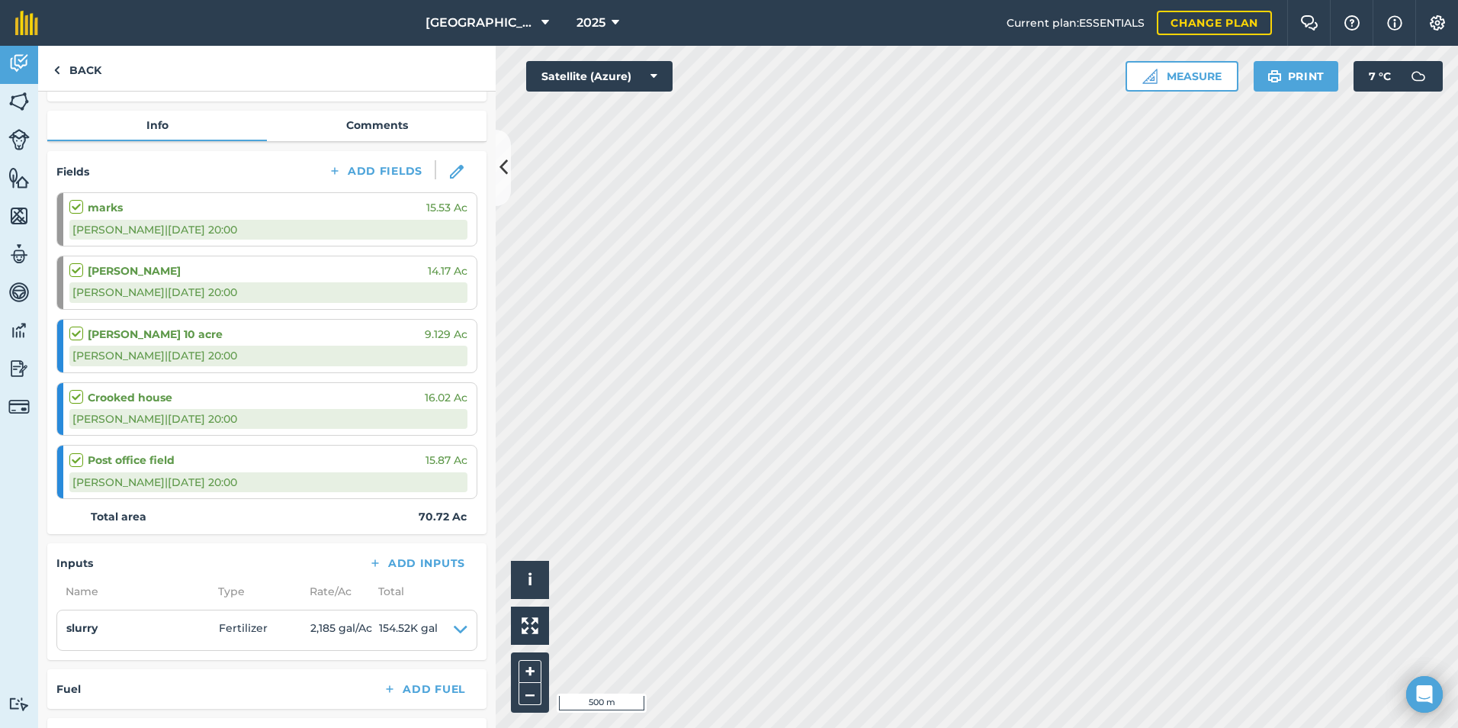
scroll to position [341, 0]
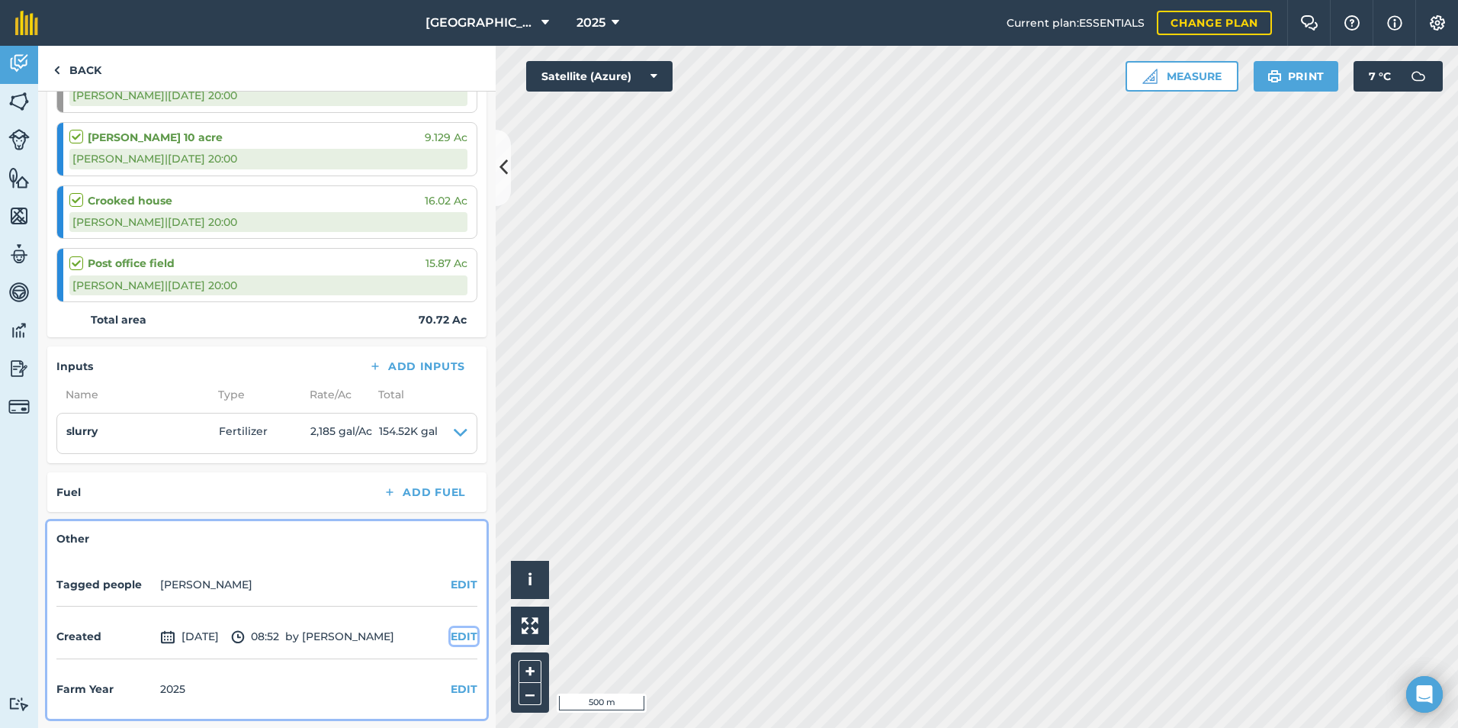
click at [451, 635] on button "EDIT" at bounding box center [464, 636] width 27 height 17
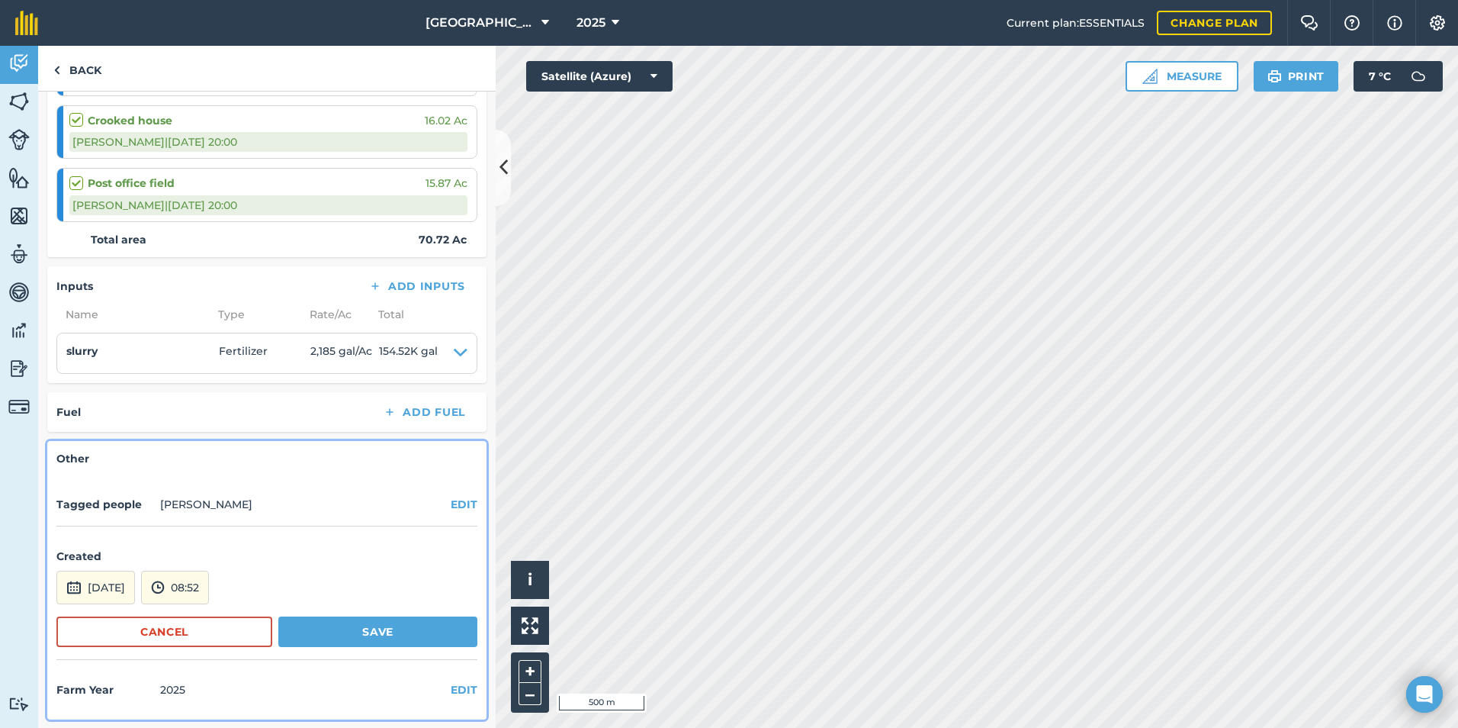
scroll to position [422, 0]
click at [97, 594] on button "[DATE]" at bounding box center [95, 587] width 79 height 34
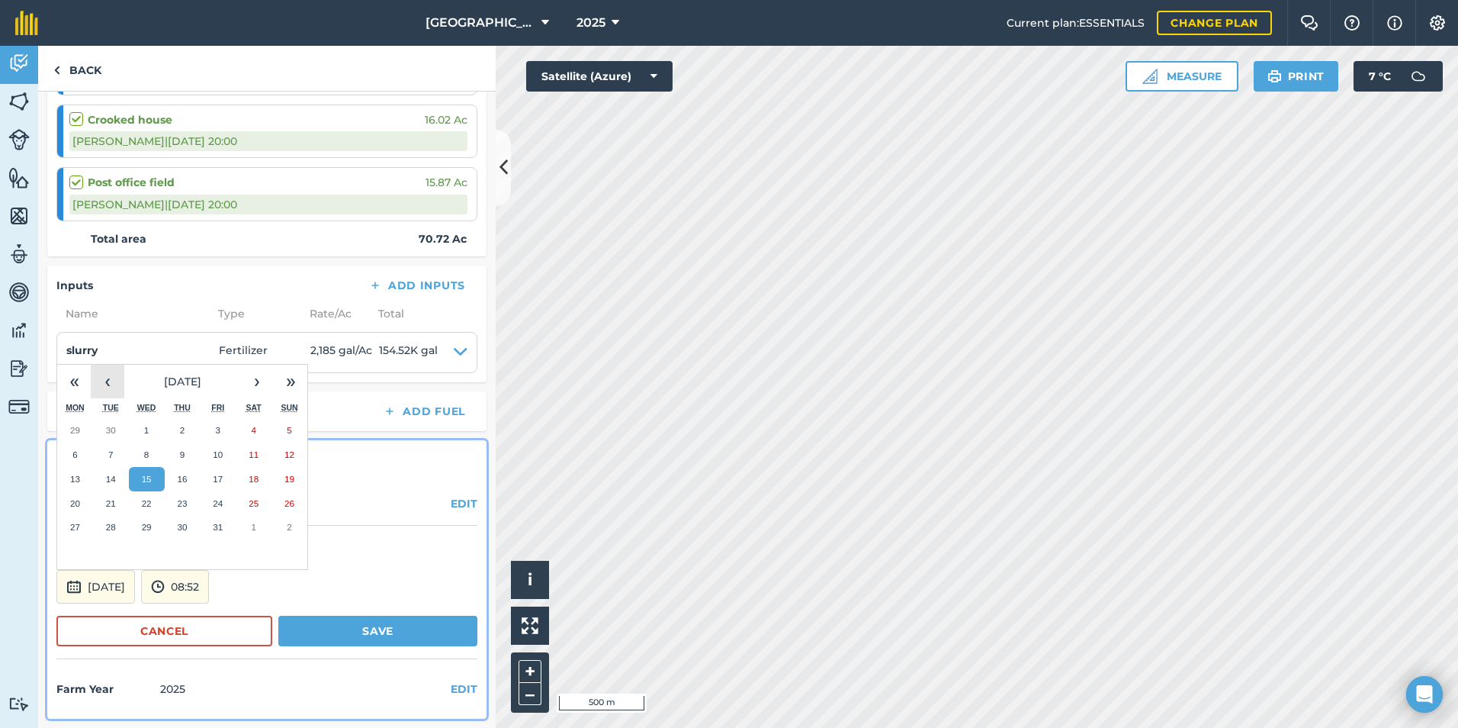
click at [111, 384] on button "‹" at bounding box center [108, 382] width 34 height 34
click at [110, 384] on button "‹" at bounding box center [108, 382] width 34 height 34
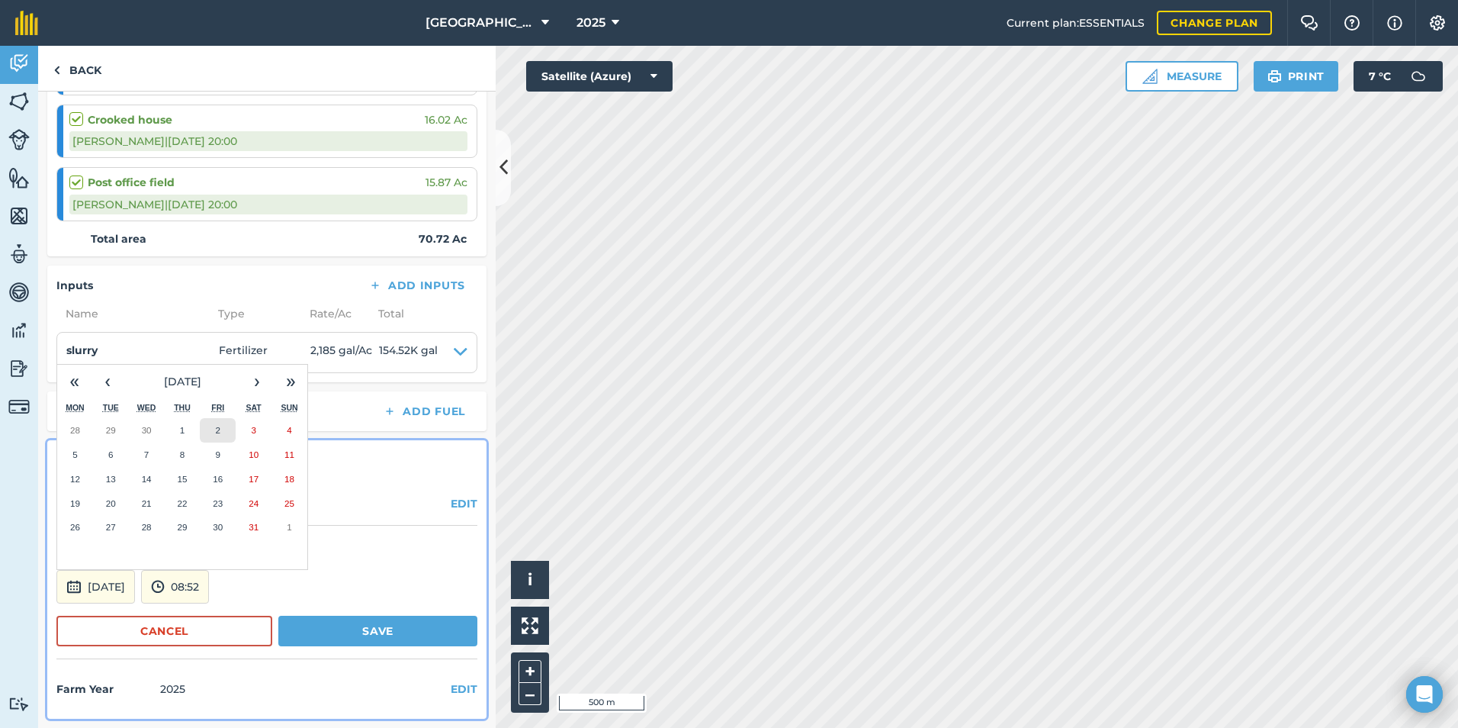
click at [220, 432] on abbr "2" at bounding box center [218, 430] width 5 height 10
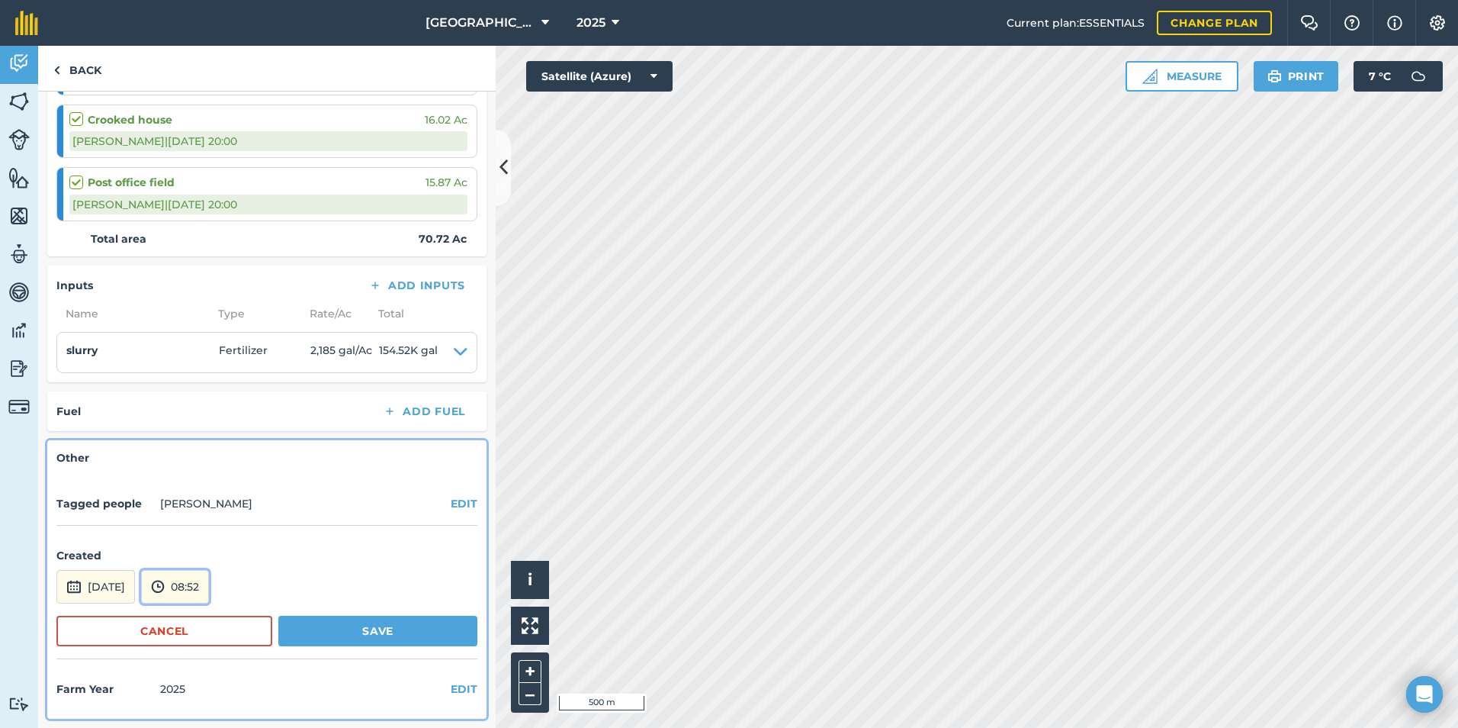
click at [203, 586] on button "08:52" at bounding box center [175, 587] width 68 height 34
click at [207, 511] on button "06:00" at bounding box center [178, 503] width 72 height 24
click at [361, 631] on button "Save" at bounding box center [377, 631] width 199 height 31
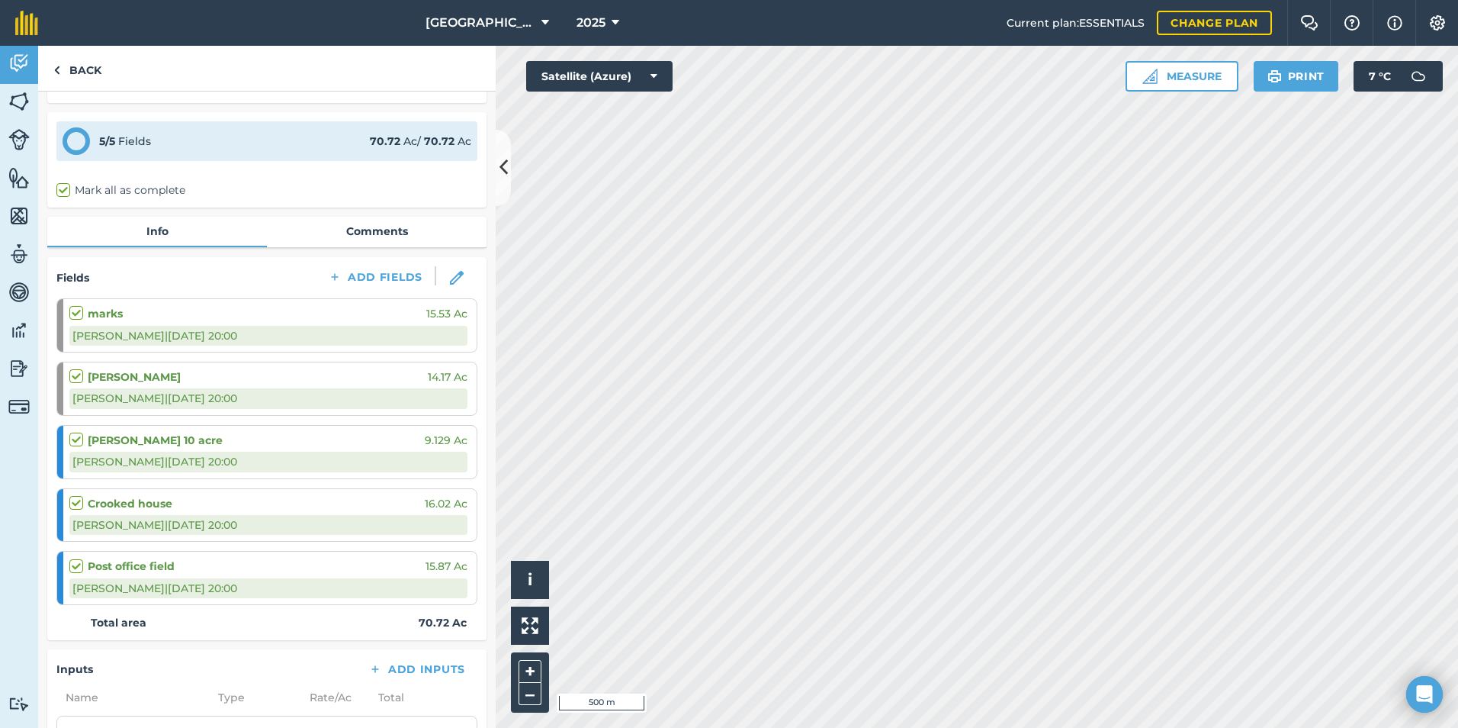
scroll to position [0, 0]
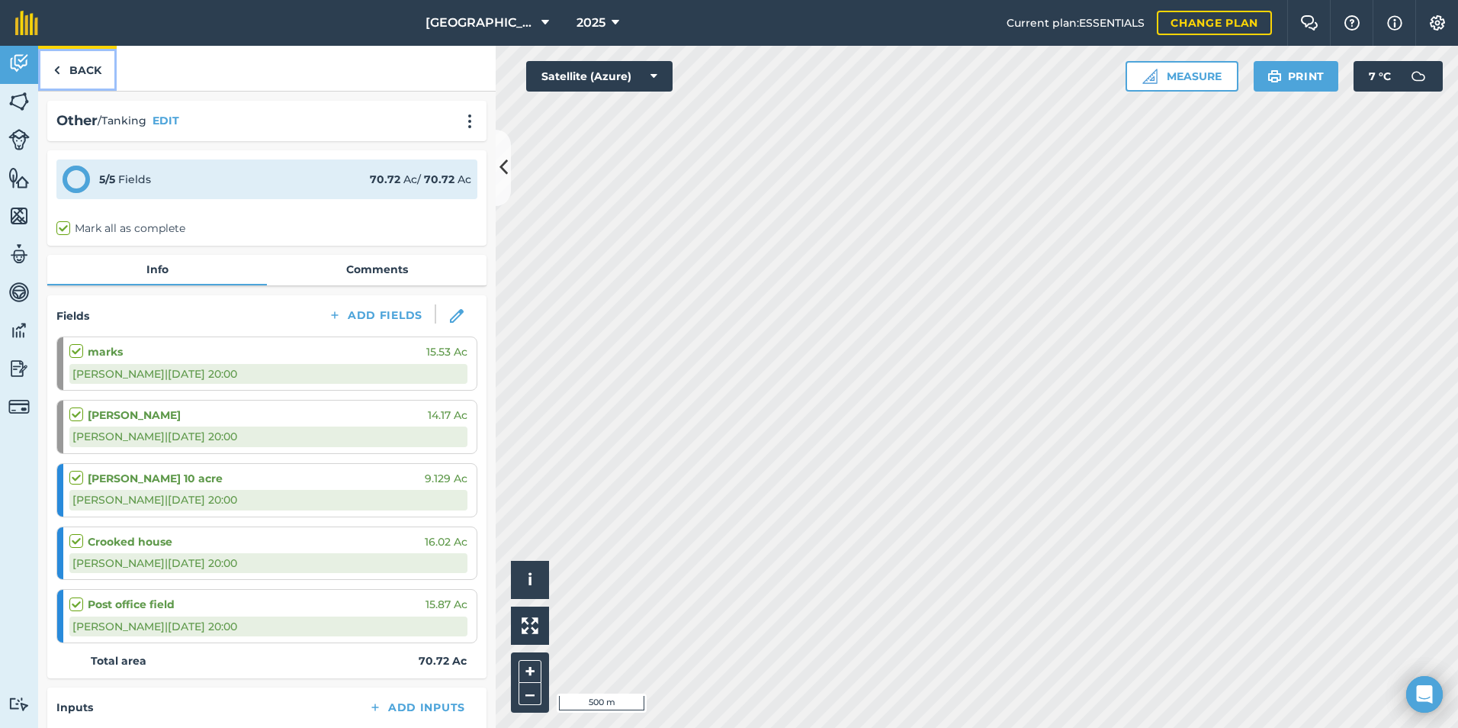
click at [92, 76] on link "Back" at bounding box center [77, 68] width 79 height 45
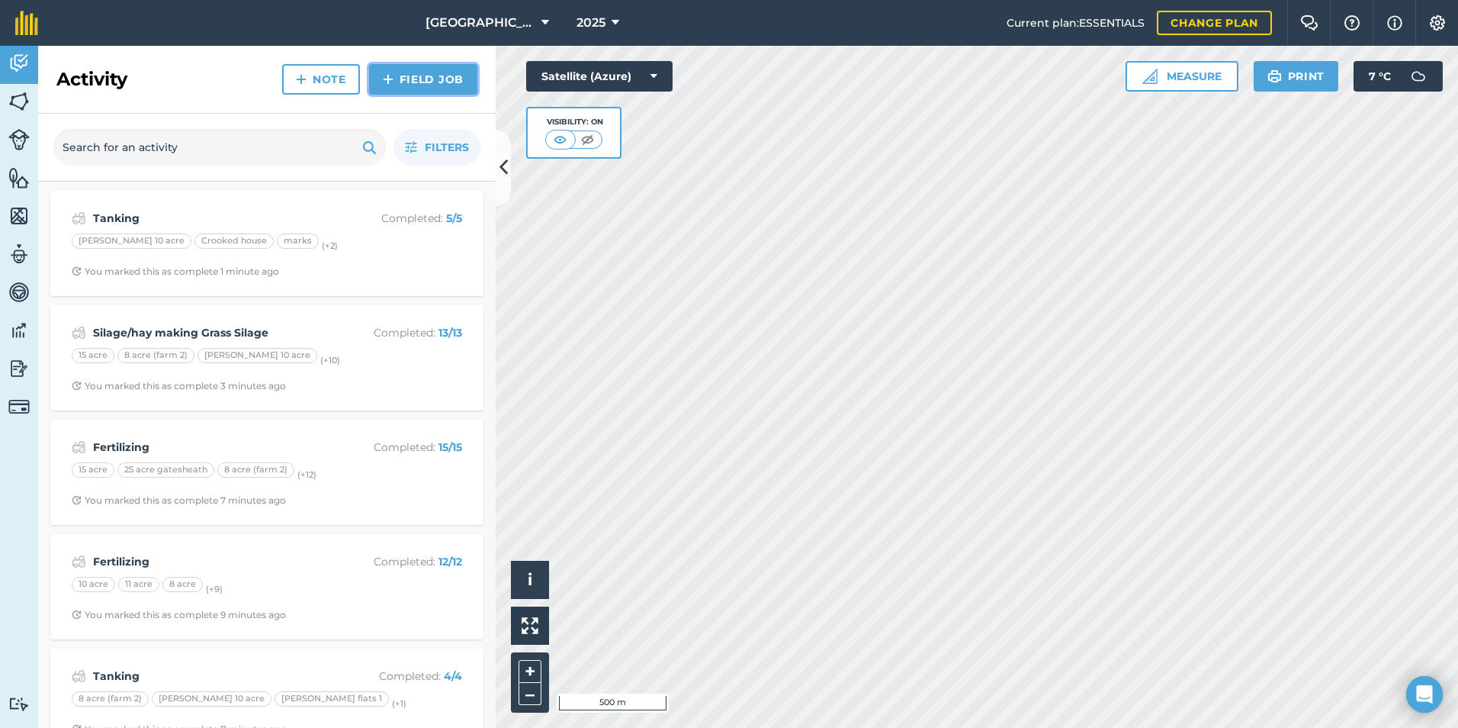
click at [421, 82] on link "Field Job" at bounding box center [423, 79] width 108 height 31
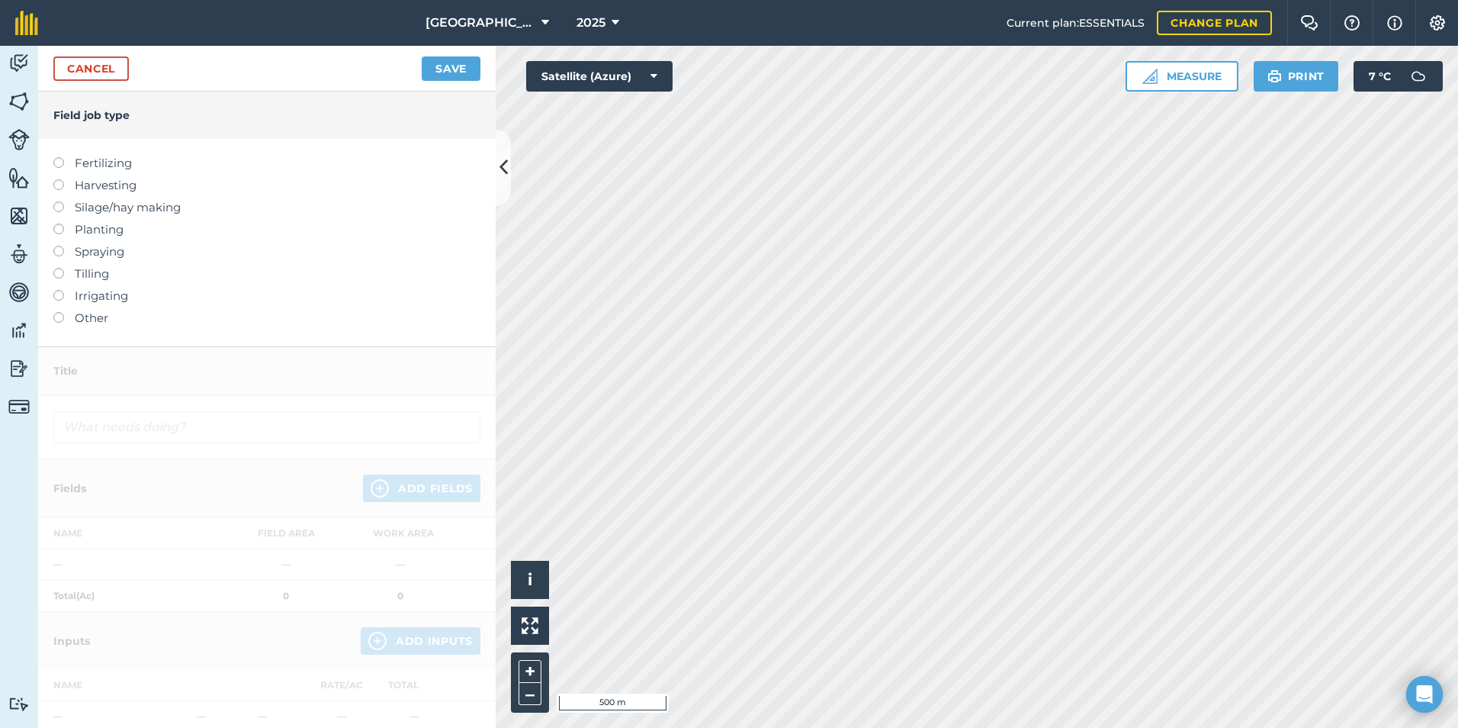
click at [74, 208] on label "Silage/hay making" at bounding box center [266, 207] width 427 height 18
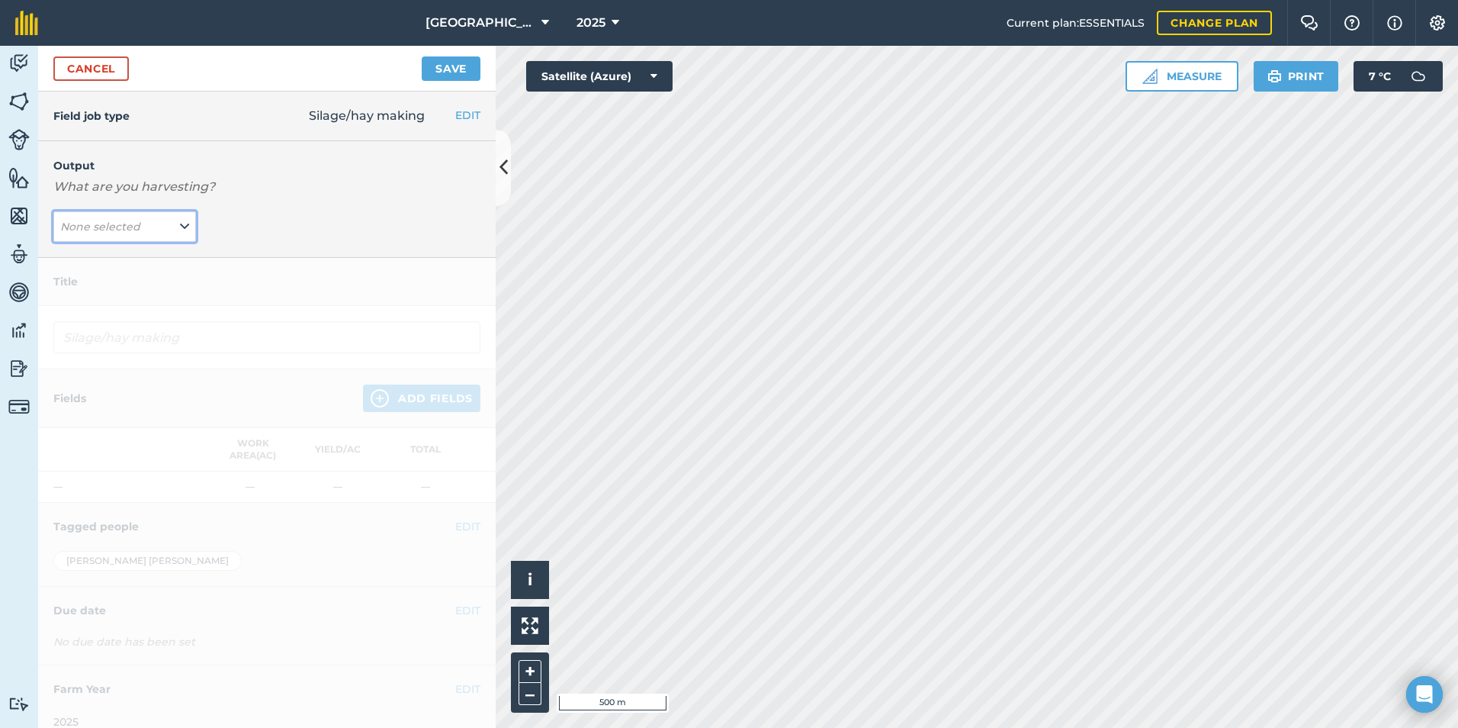
click at [97, 233] on span "None selected" at bounding box center [101, 226] width 83 height 17
click at [110, 255] on button "Grass Silage ( t )" at bounding box center [124, 257] width 143 height 29
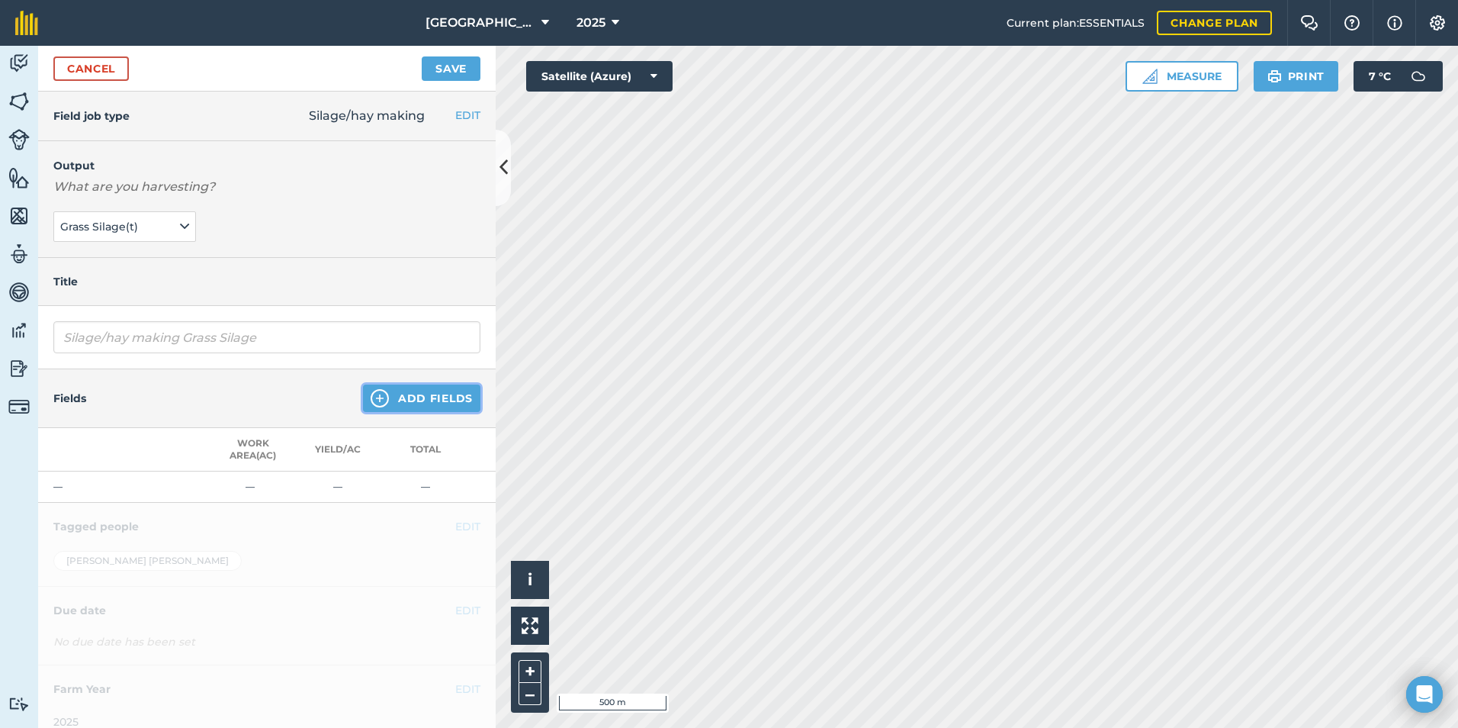
click at [388, 404] on button "Add Fields" at bounding box center [421, 397] width 117 height 27
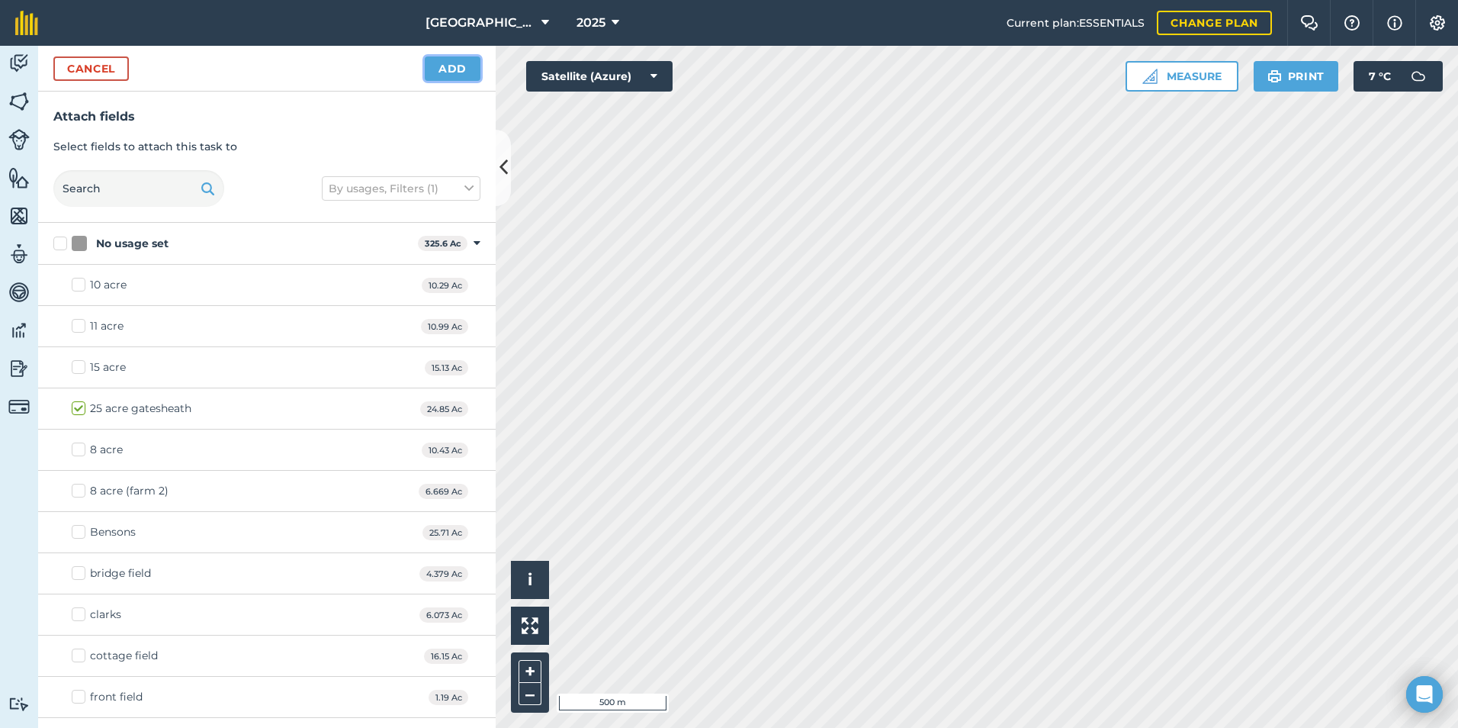
click at [477, 66] on button "Add" at bounding box center [453, 68] width 56 height 24
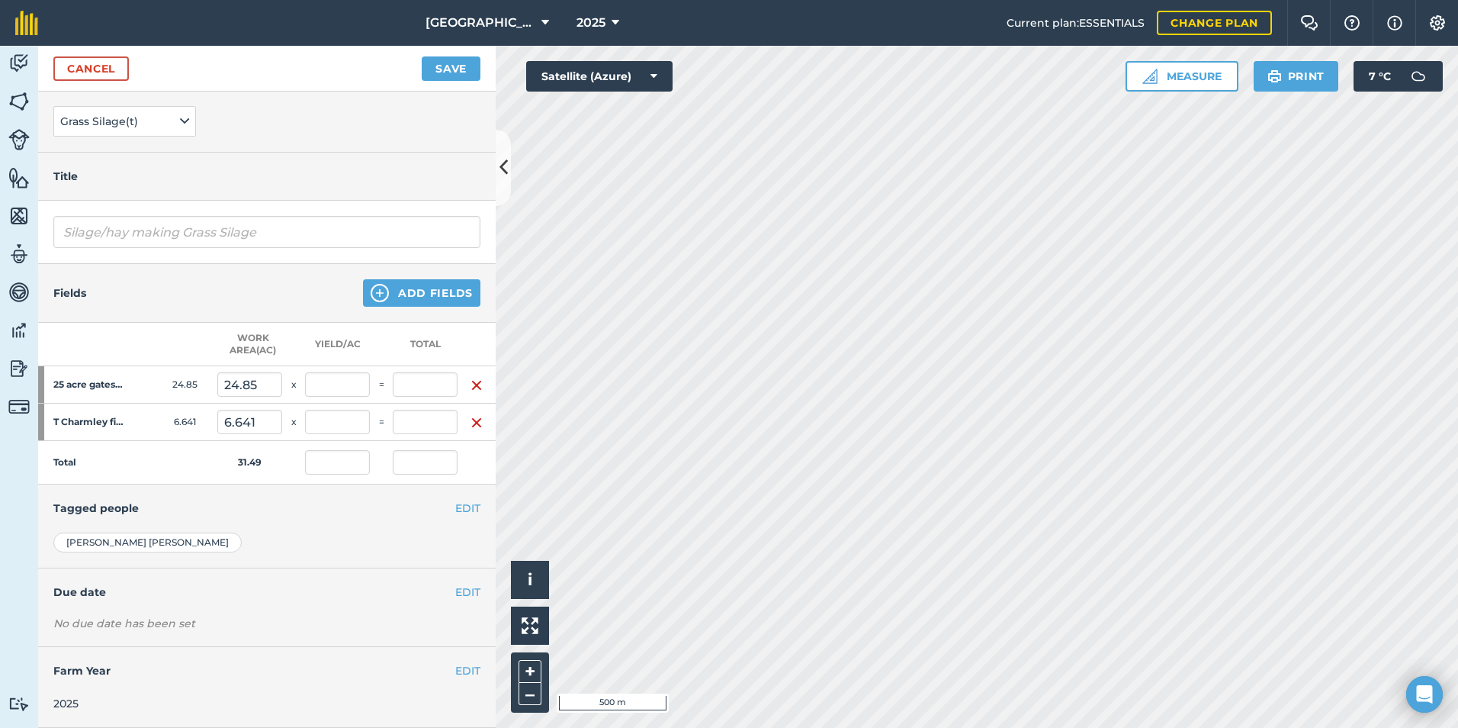
scroll to position [117, 0]
click at [411, 458] on input "text" at bounding box center [425, 462] width 65 height 24
click at [260, 533] on div "[PERSON_NAME]" at bounding box center [266, 542] width 427 height 20
click at [446, 62] on button "Save" at bounding box center [451, 68] width 59 height 24
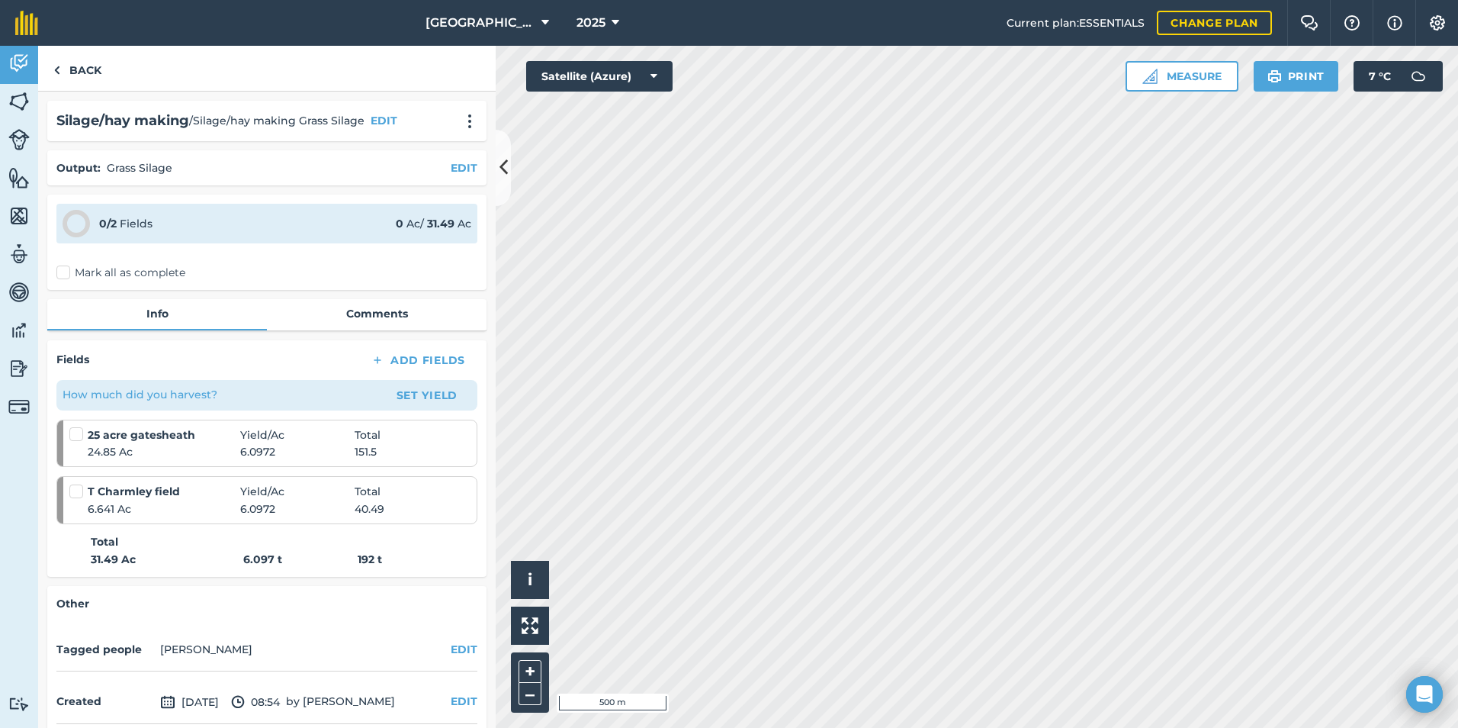
click at [66, 280] on label "Mark all as complete" at bounding box center [120, 273] width 129 height 16
click at [66, 275] on input "Mark all as complete" at bounding box center [61, 270] width 10 height 10
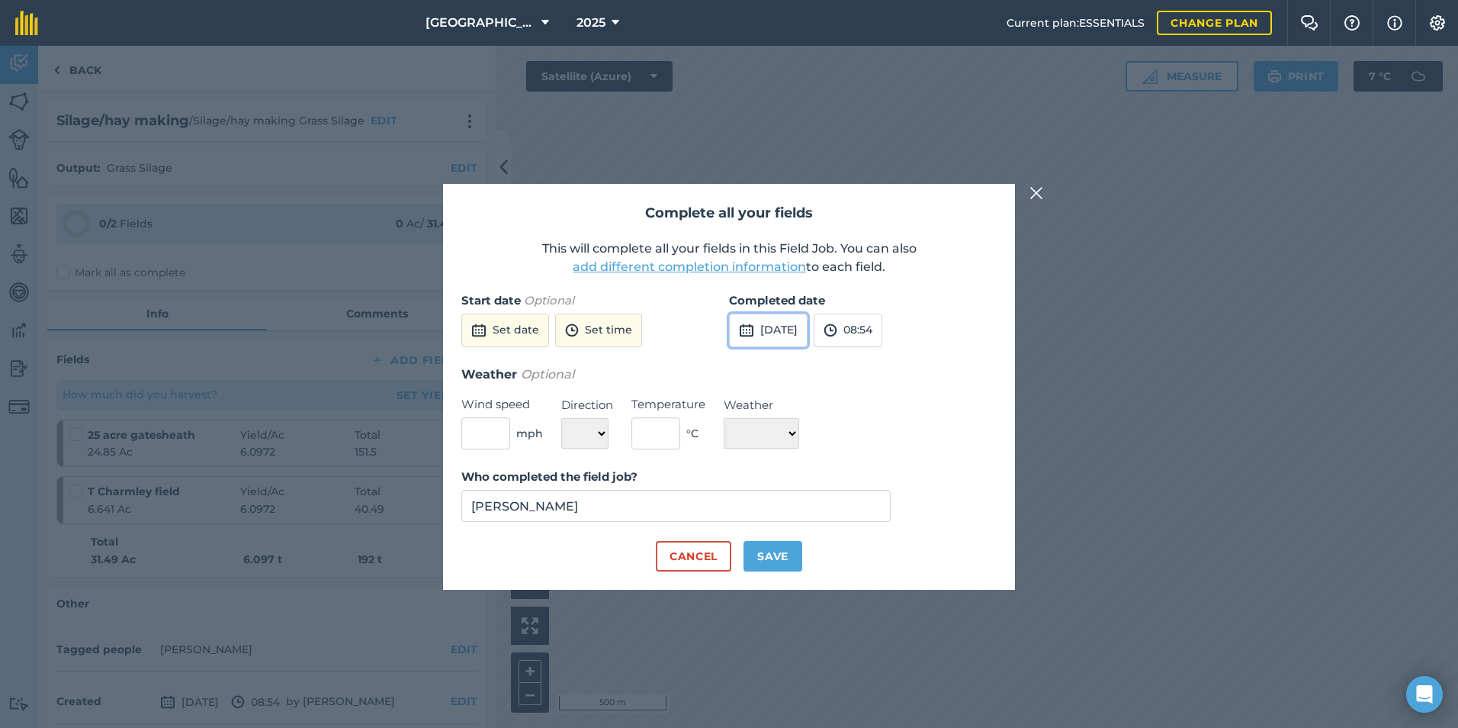
click at [808, 326] on button "[DATE]" at bounding box center [768, 331] width 79 height 34
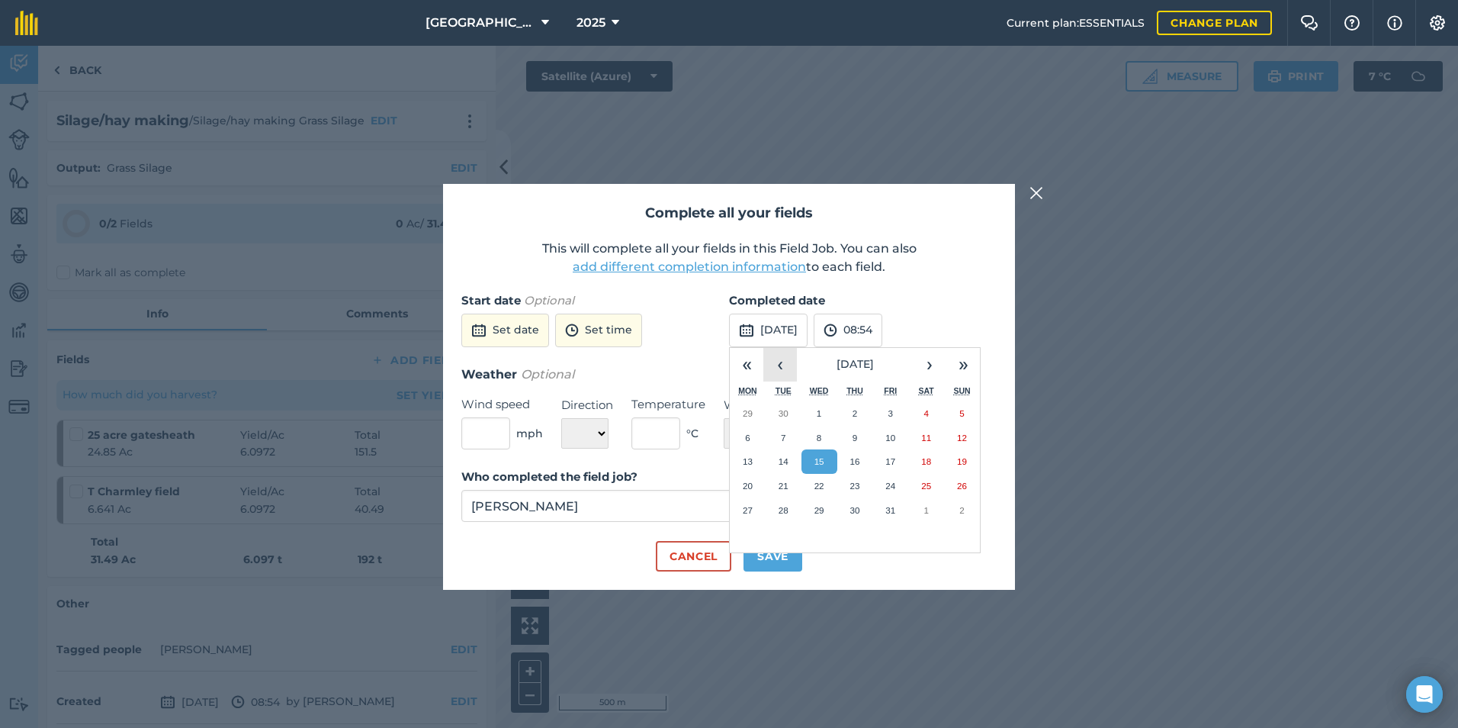
click at [789, 365] on button "‹" at bounding box center [781, 365] width 34 height 34
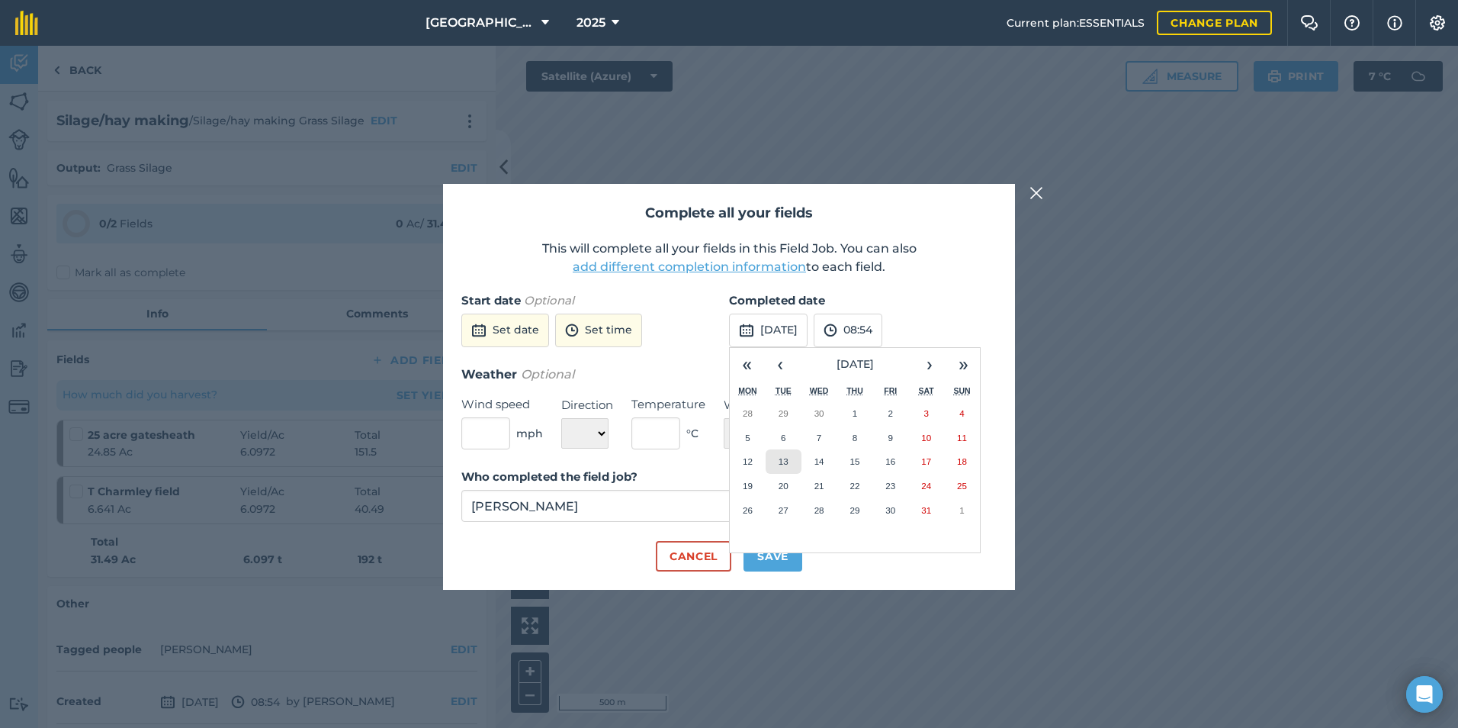
click at [774, 458] on button "13" at bounding box center [784, 461] width 36 height 24
click at [883, 336] on button "08:54" at bounding box center [848, 331] width 69 height 34
click at [886, 379] on button "08:00" at bounding box center [851, 384] width 72 height 24
click at [777, 566] on button "Save" at bounding box center [773, 556] width 59 height 31
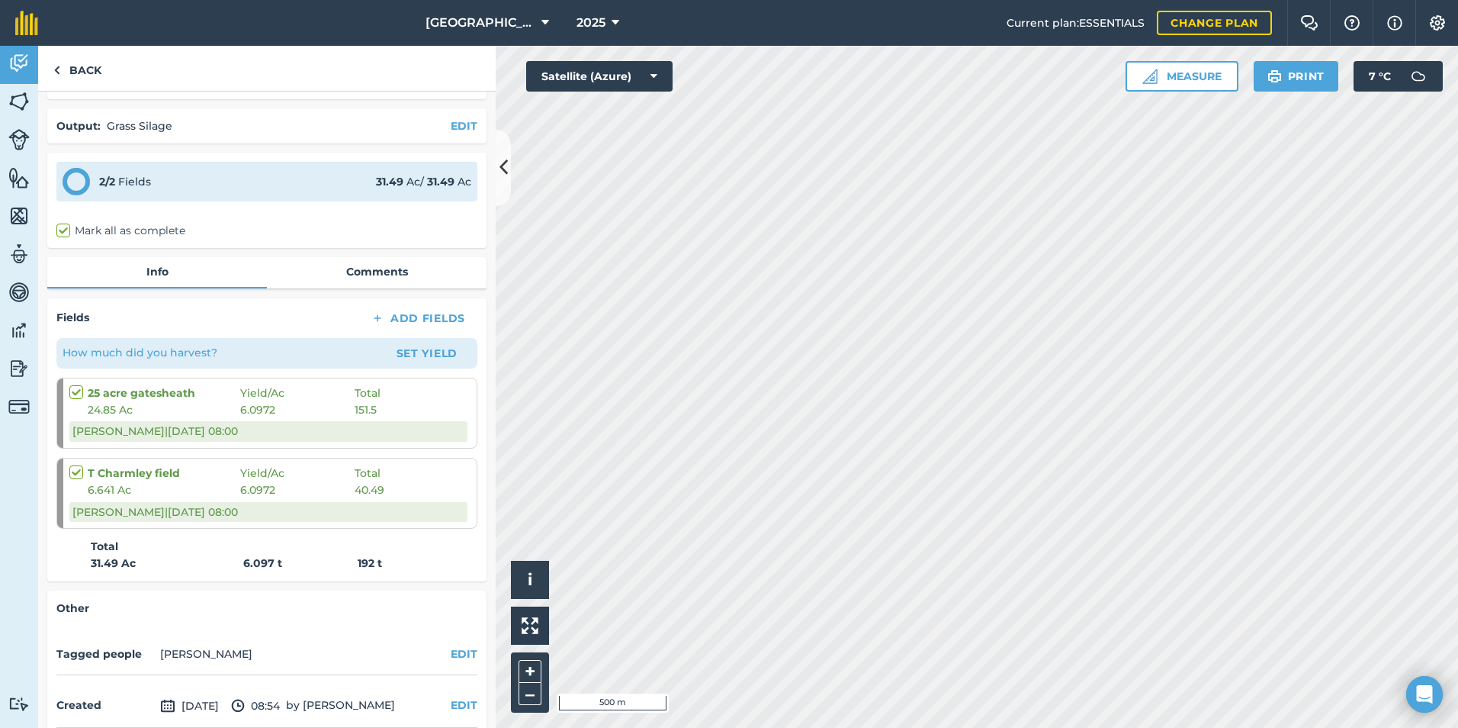
scroll to position [111, 0]
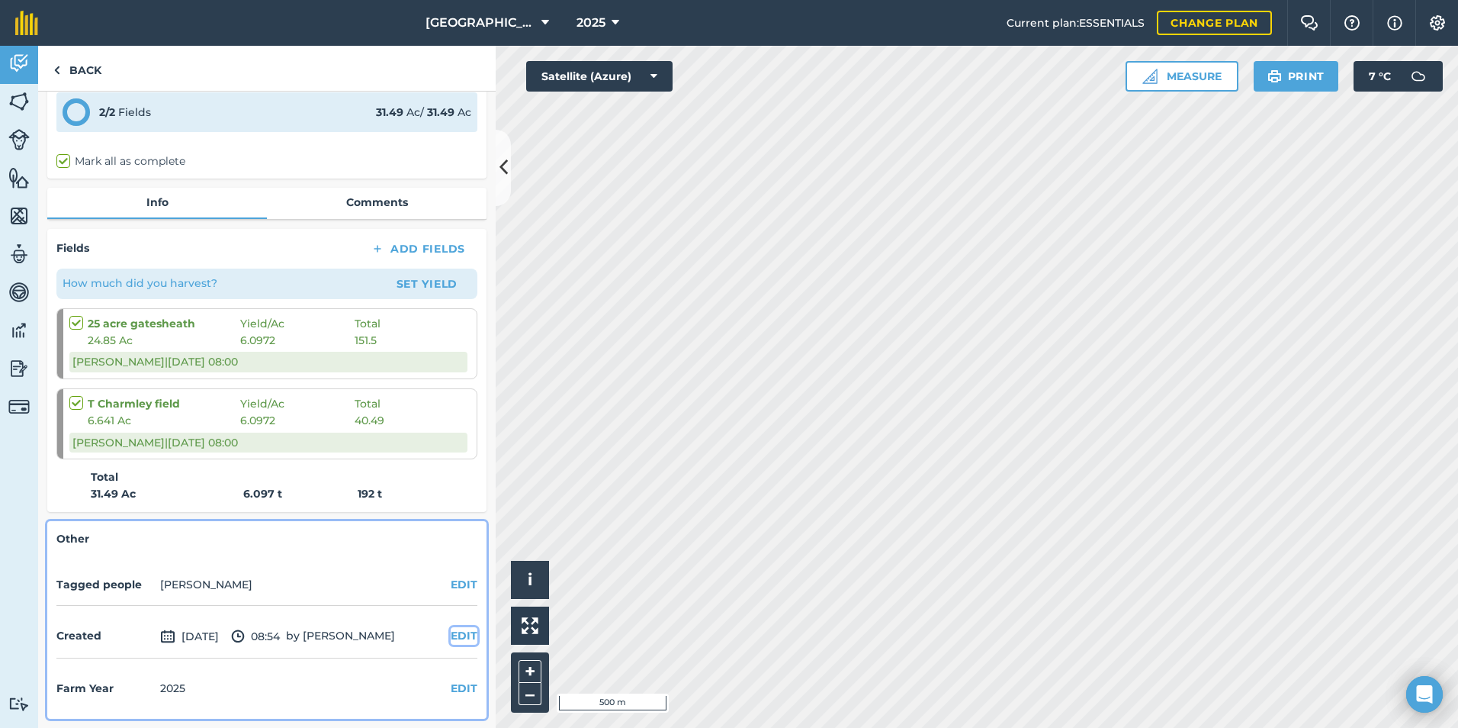
click at [452, 631] on button "EDIT" at bounding box center [464, 635] width 27 height 17
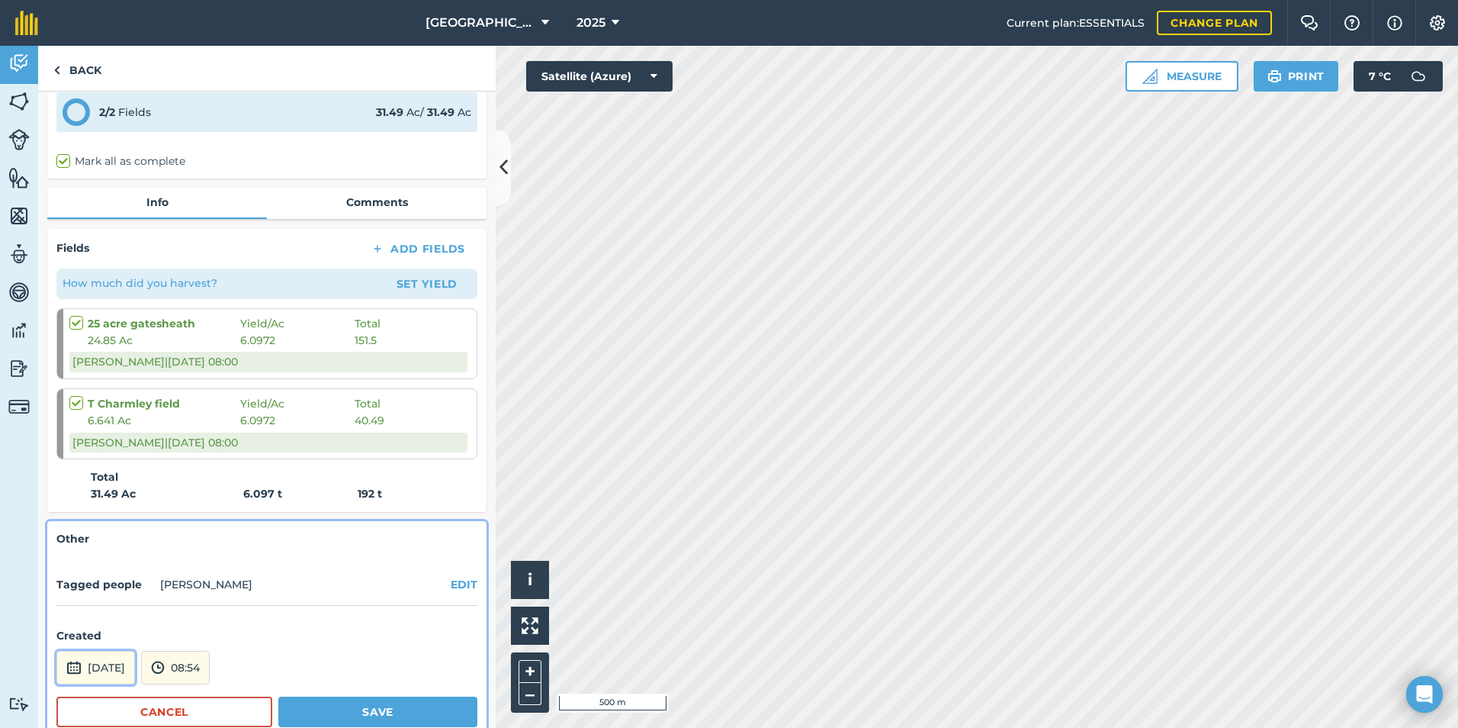
click at [135, 669] on button "[DATE]" at bounding box center [95, 668] width 79 height 34
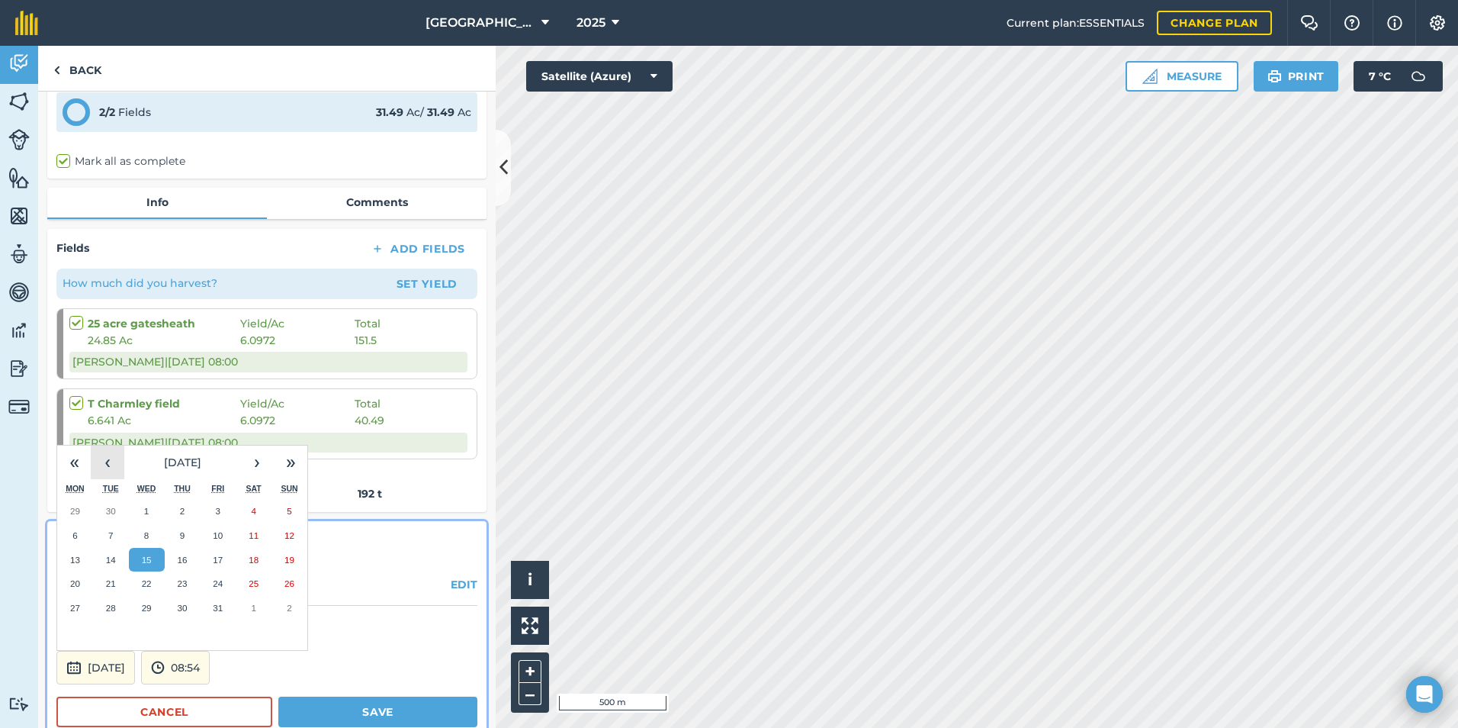
click at [114, 459] on button "‹" at bounding box center [108, 462] width 34 height 34
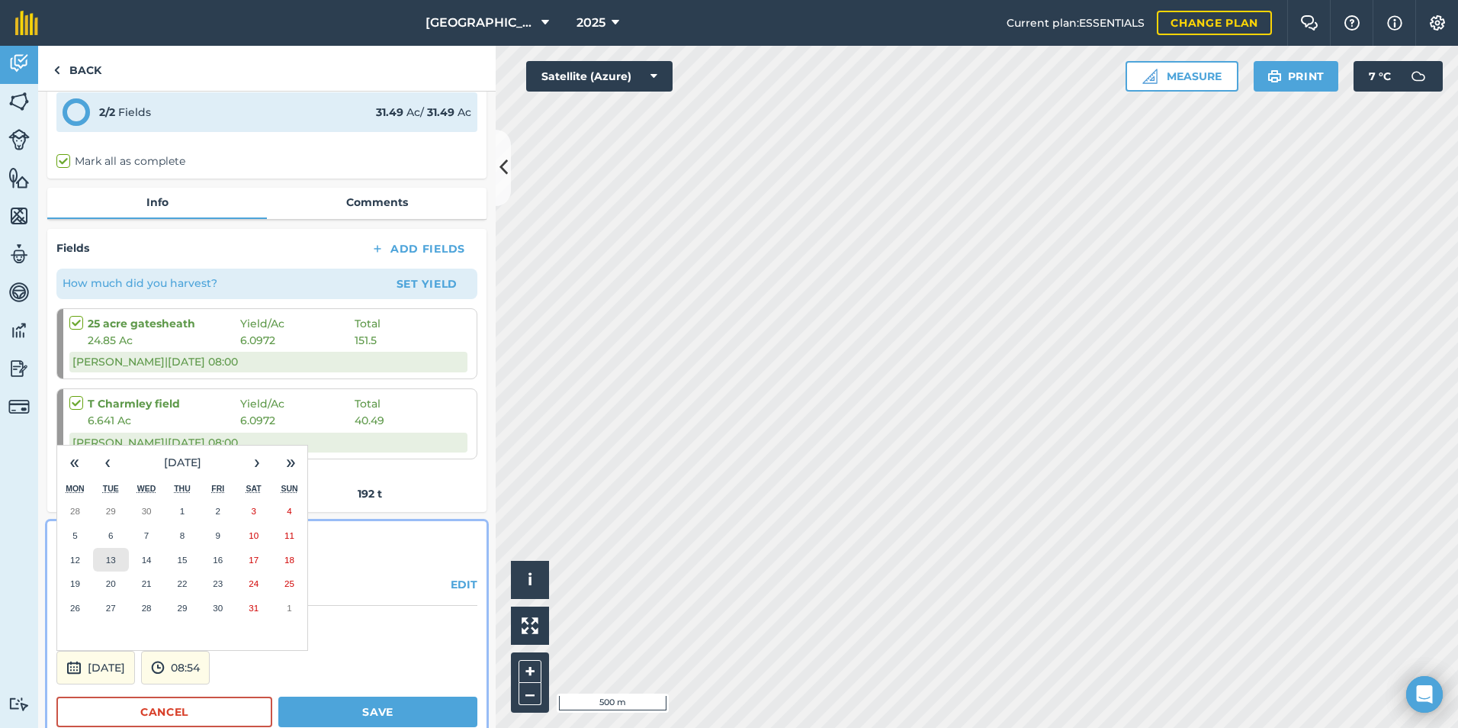
click at [120, 556] on button "13" at bounding box center [111, 560] width 36 height 24
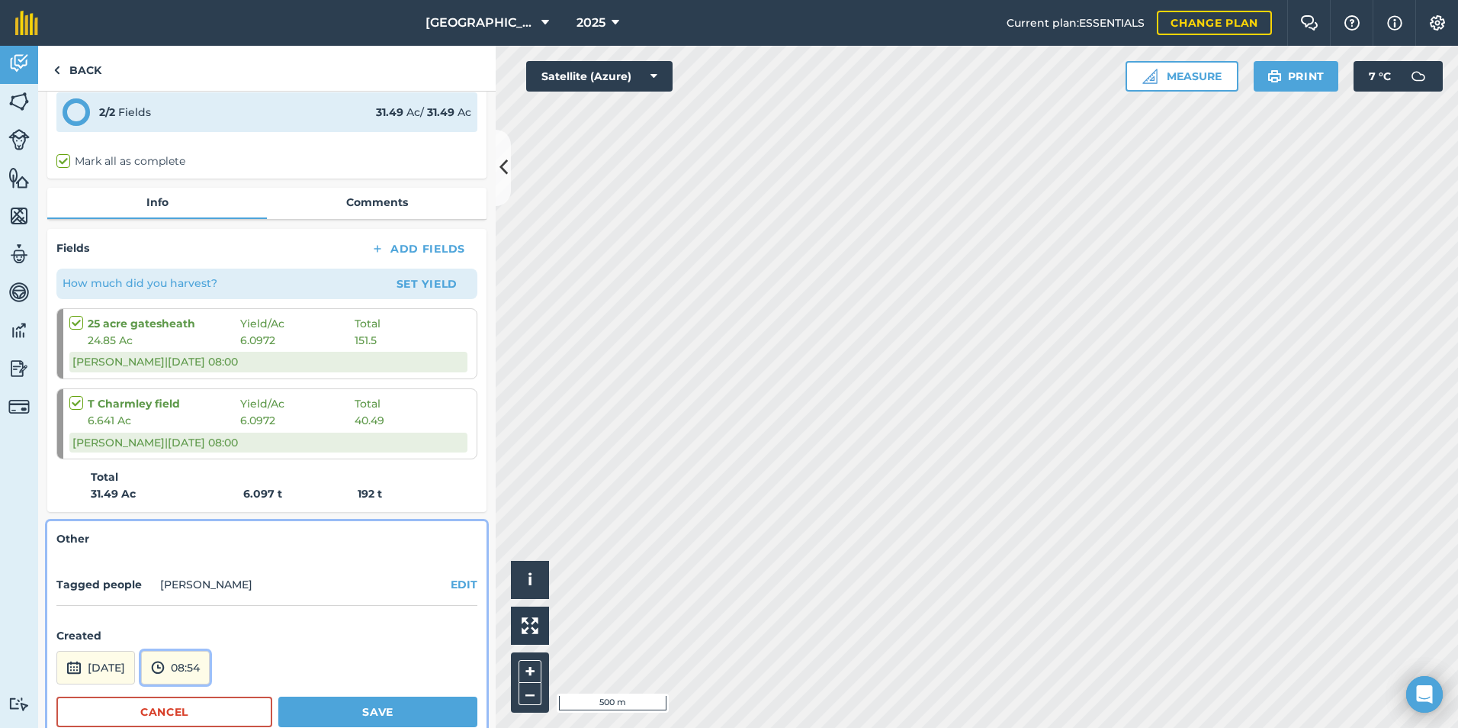
click at [210, 659] on button "08:54" at bounding box center [175, 668] width 69 height 34
click at [214, 528] on button "08:00" at bounding box center [178, 529] width 72 height 24
click at [385, 715] on button "Save" at bounding box center [377, 711] width 199 height 31
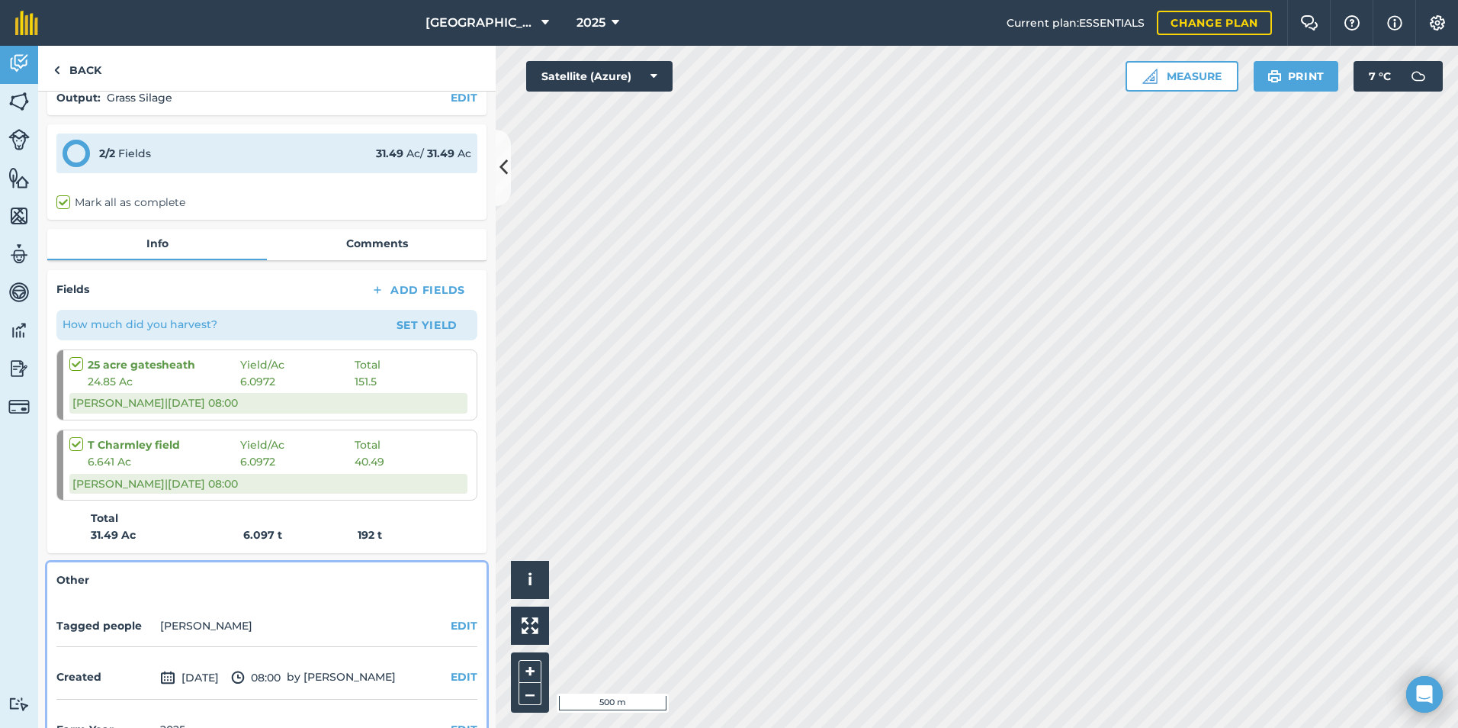
scroll to position [0, 0]
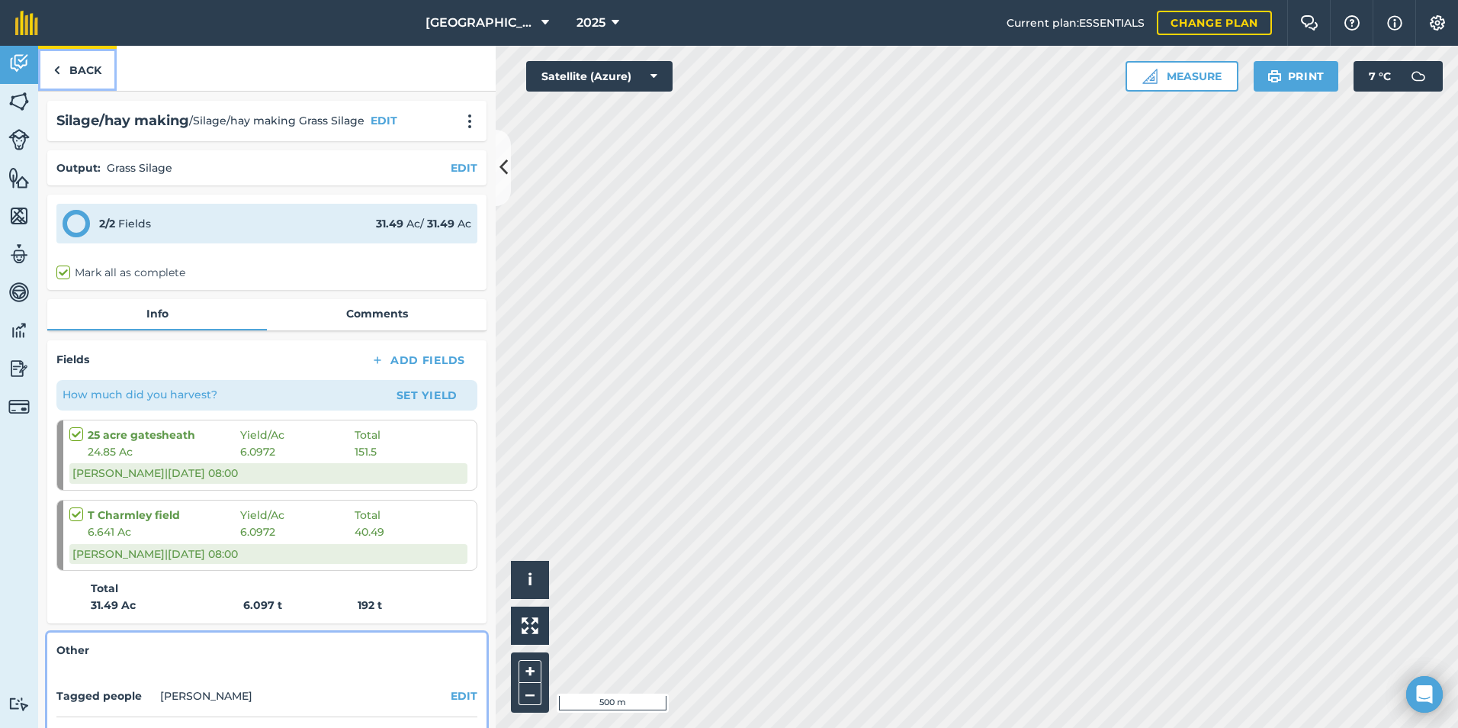
click at [63, 69] on link "Back" at bounding box center [77, 68] width 79 height 45
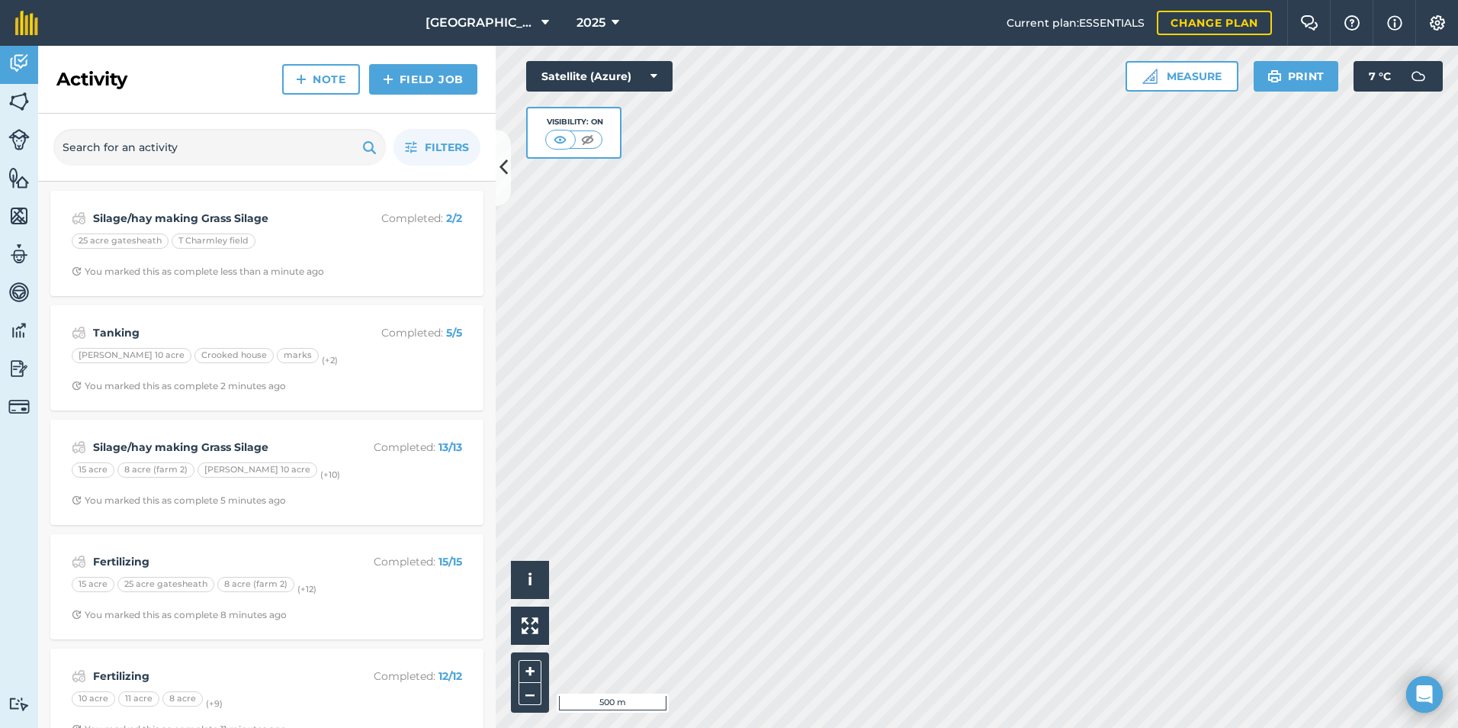
click at [458, 289] on div "Activity Fields Livestock Features Maps Team Vehicles Data Reporting Billing Tu…" at bounding box center [729, 387] width 1458 height 682
click at [406, 82] on link "Field Job" at bounding box center [423, 79] width 108 height 31
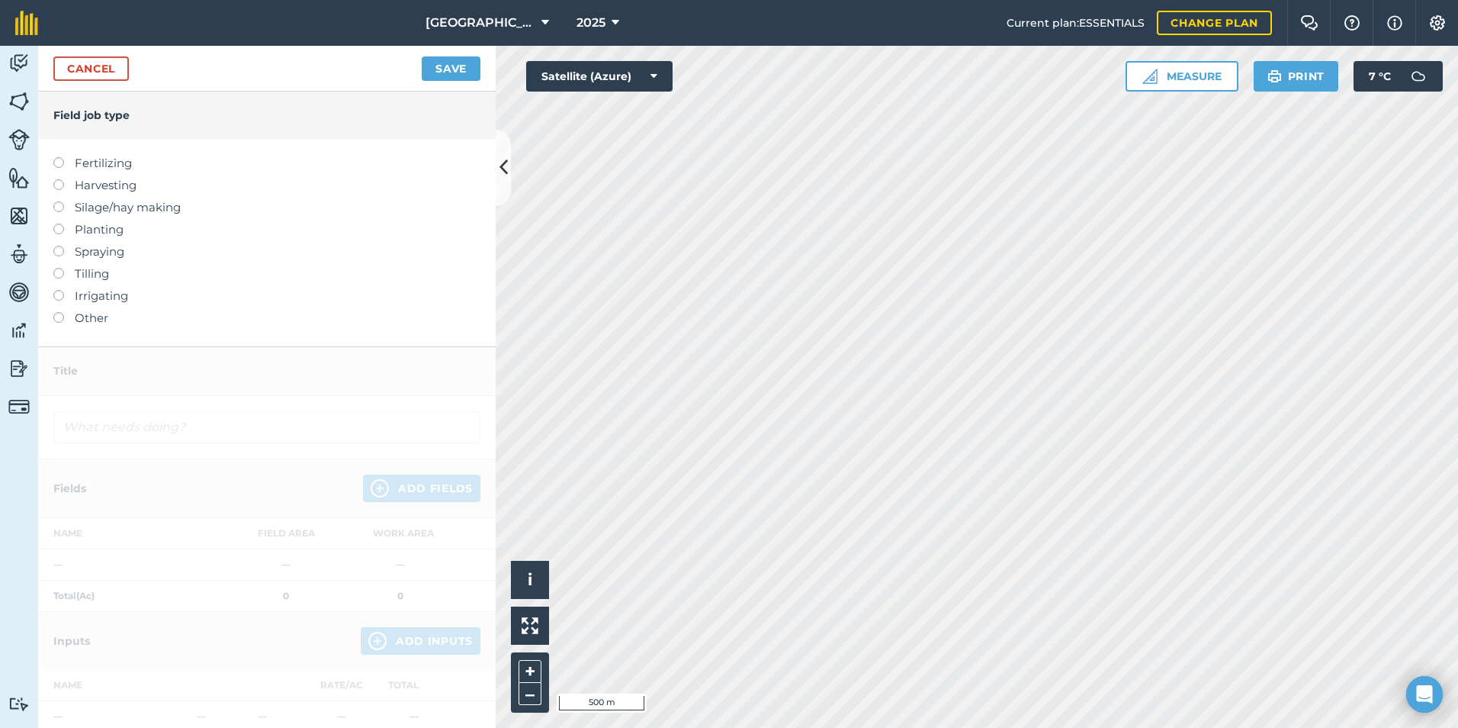
click at [86, 207] on label "Silage/hay making" at bounding box center [266, 207] width 427 height 18
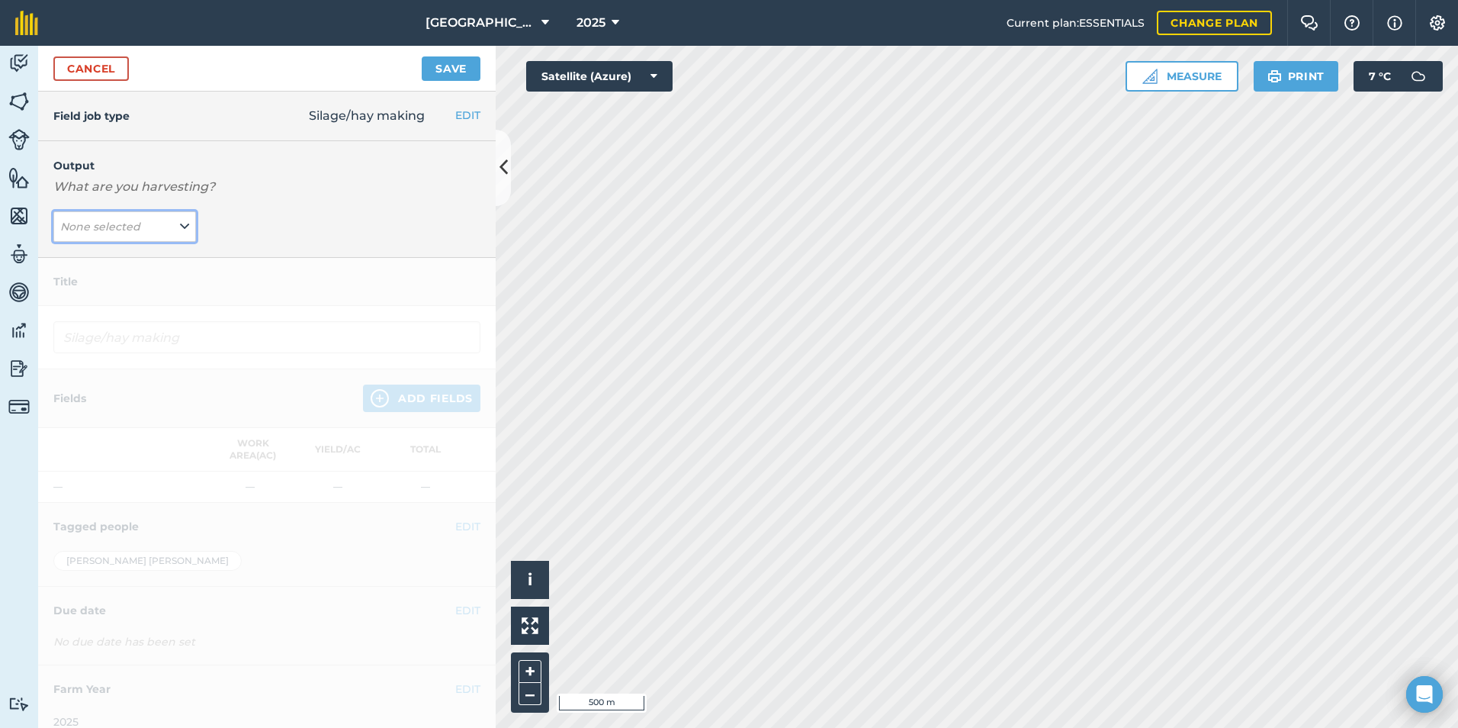
click at [150, 227] on button "None selected" at bounding box center [124, 226] width 143 height 31
click at [132, 291] on button "Add Output" at bounding box center [126, 288] width 139 height 21
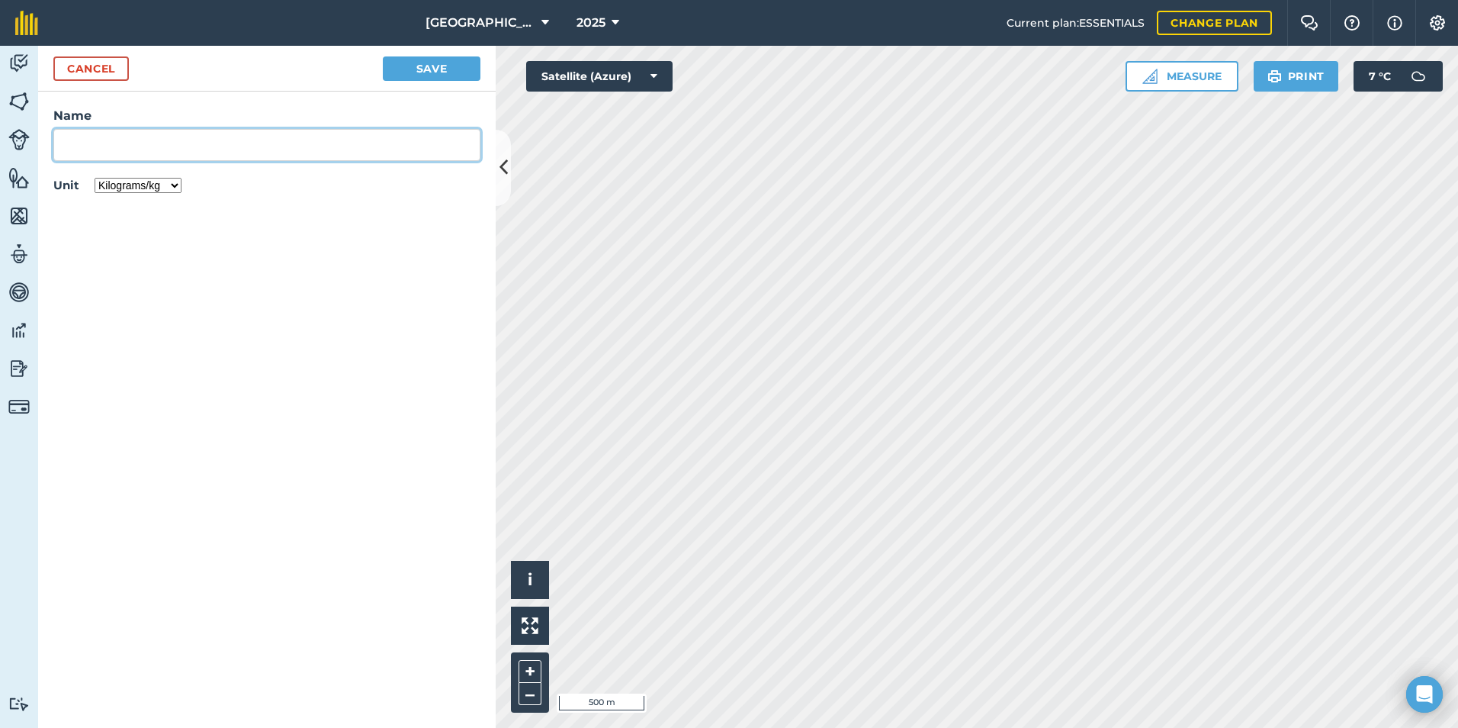
click at [118, 146] on input "Name" at bounding box center [266, 145] width 427 height 32
click at [136, 181] on select "Kilograms/kg Metric tonnes/t Litres/L Pounds/lb Imperial tons/t Gallons/gal Bus…" at bounding box center [138, 185] width 87 height 15
click at [95, 178] on select "Kilograms/kg Metric tonnes/t Litres/L Pounds/lb Imperial tons/t Gallons/gal Bus…" at bounding box center [138, 185] width 87 height 15
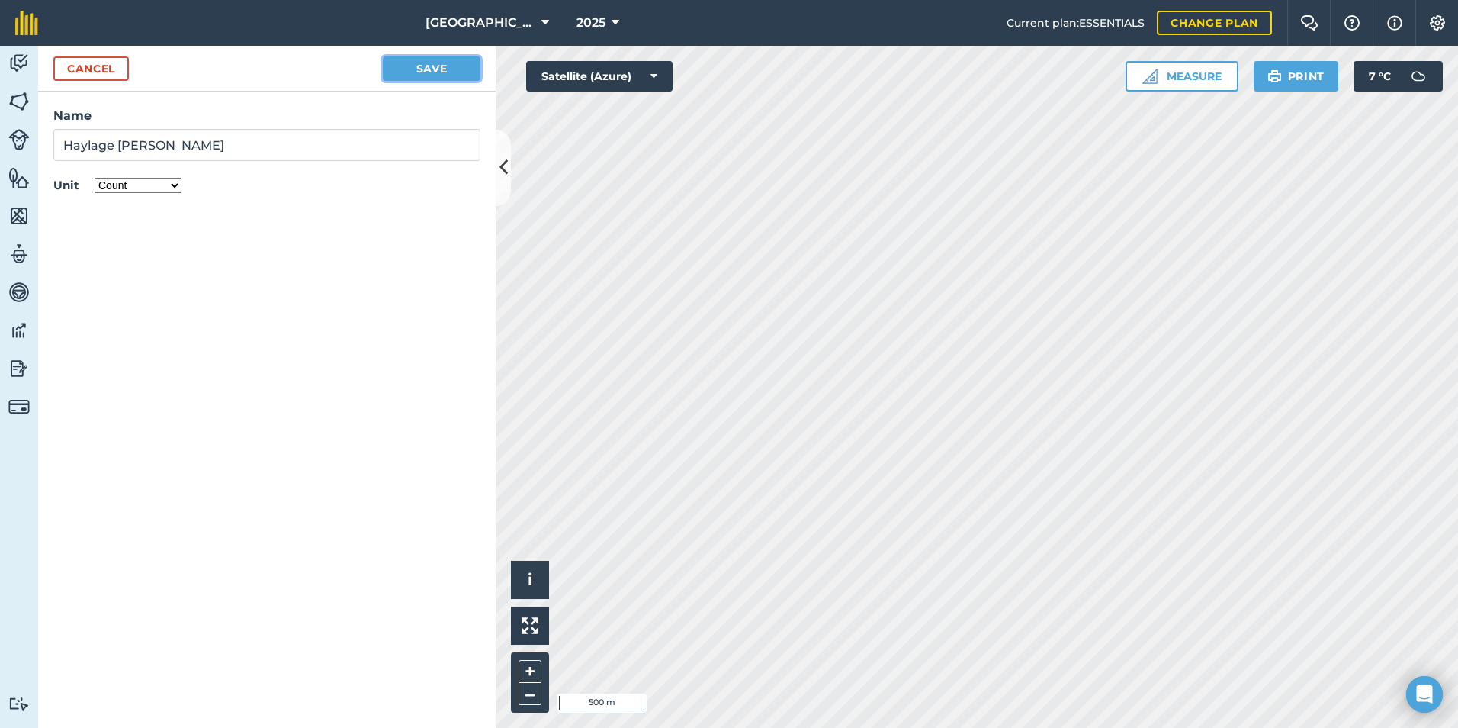
click at [445, 63] on button "Save" at bounding box center [432, 68] width 98 height 24
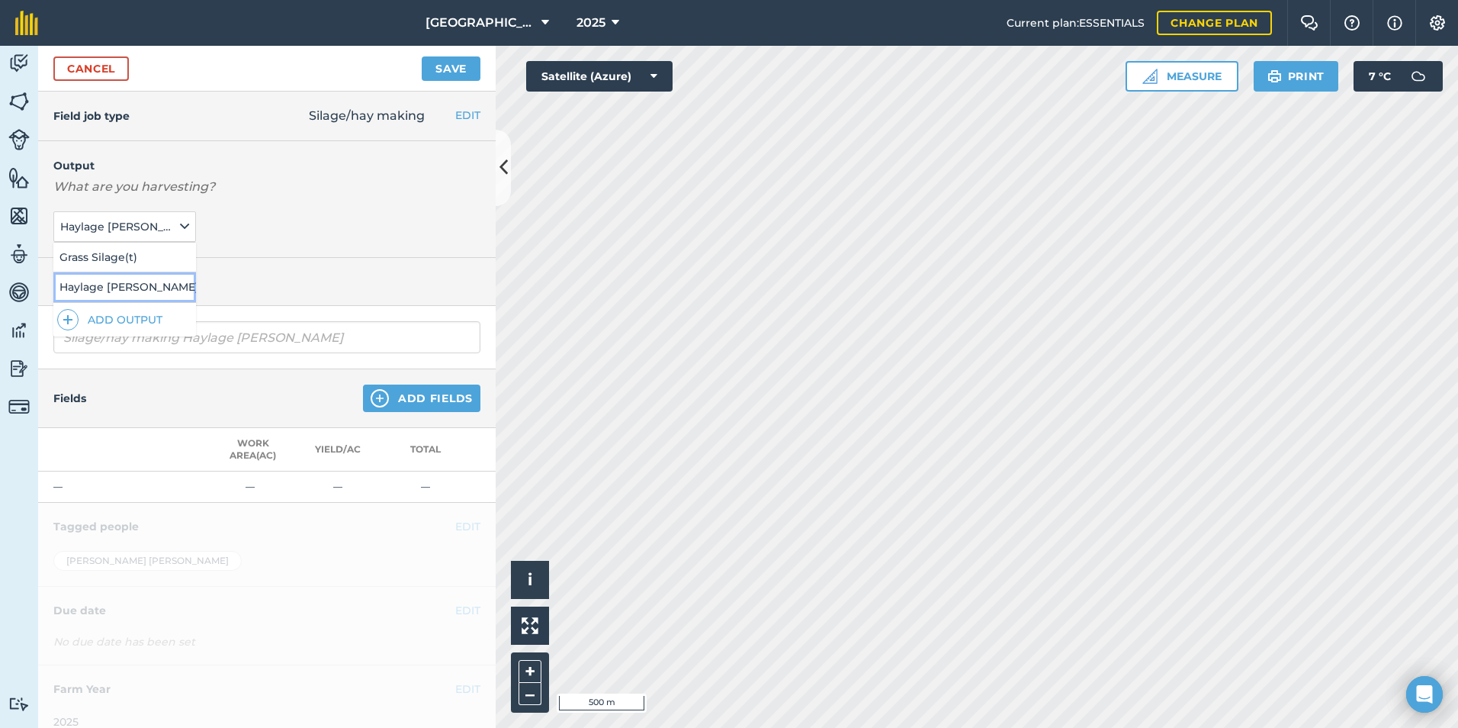
click at [94, 282] on button "Haylage [PERSON_NAME] ( # )" at bounding box center [124, 286] width 143 height 29
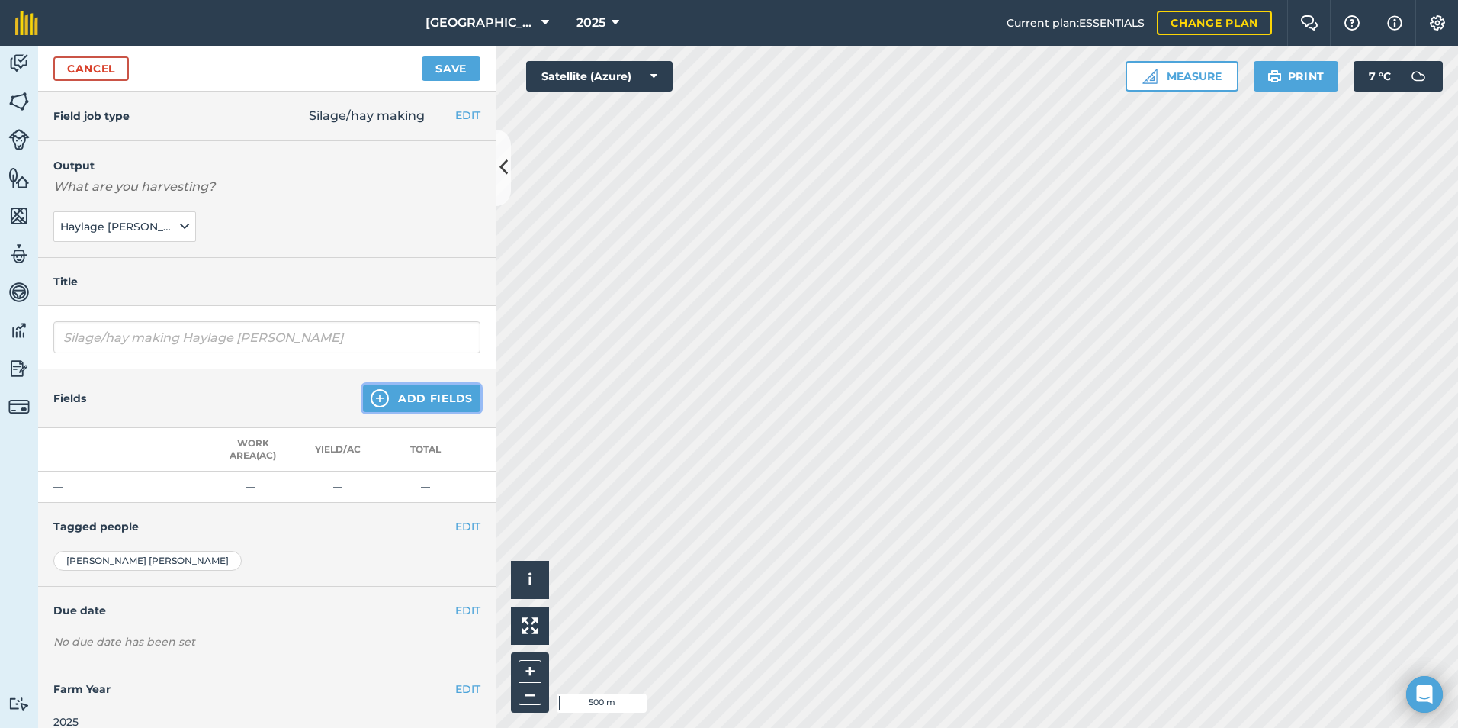
click at [382, 397] on button "Add Fields" at bounding box center [421, 397] width 117 height 27
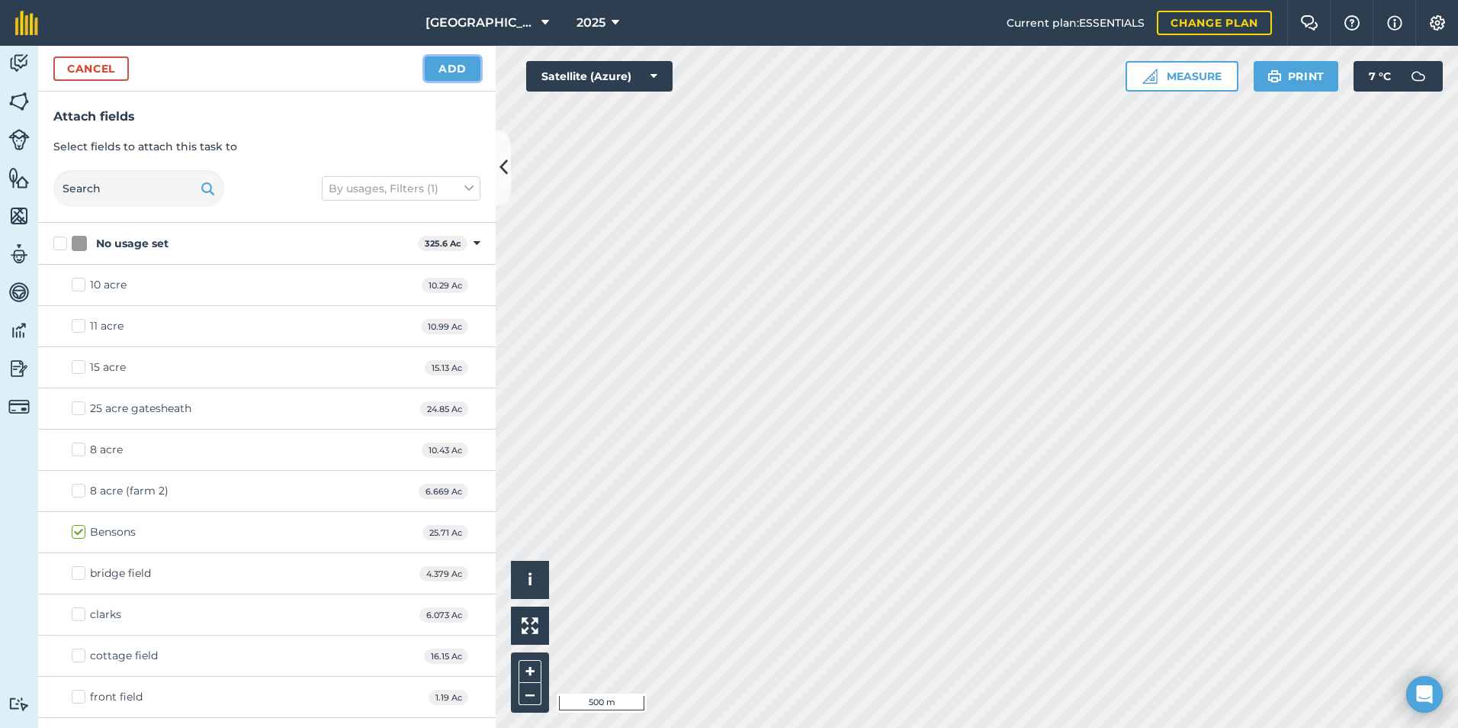
click at [453, 59] on button "Add" at bounding box center [453, 68] width 56 height 24
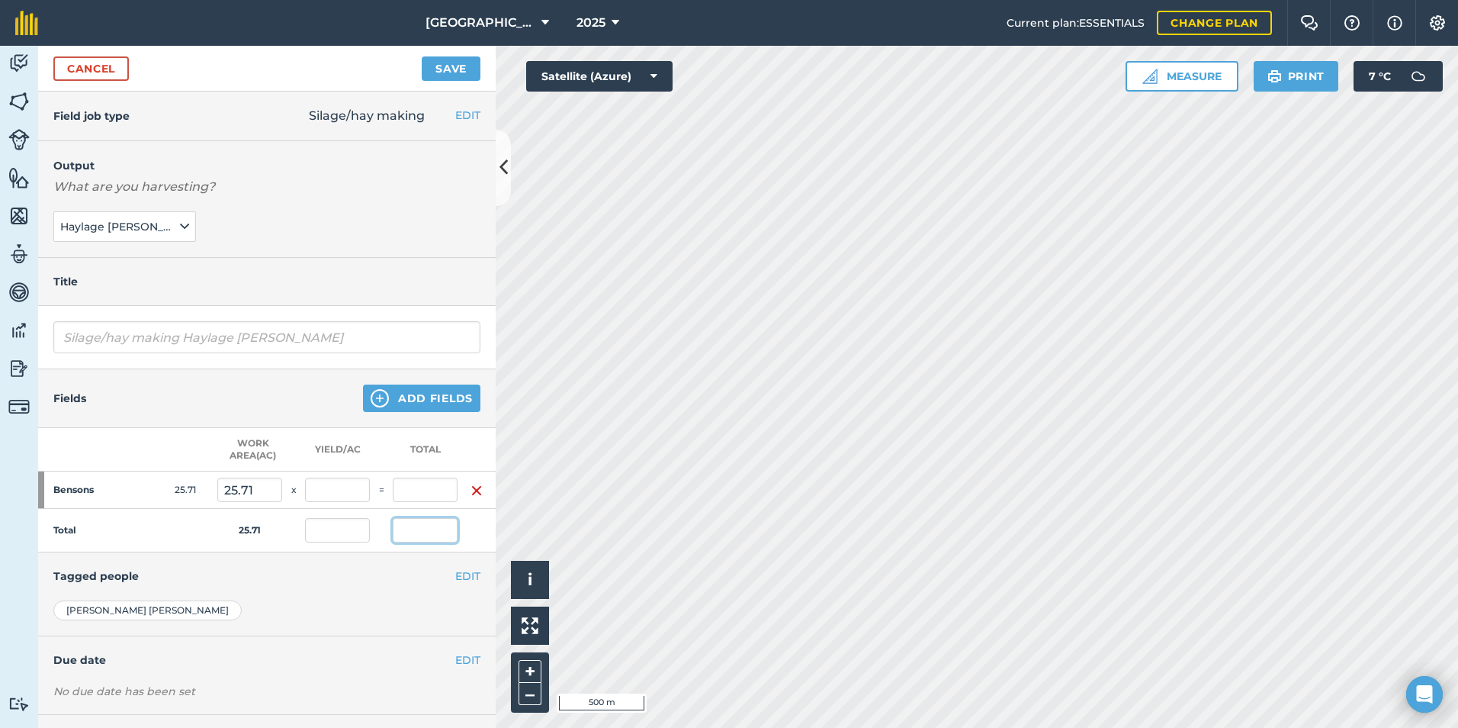
click at [426, 536] on input "text" at bounding box center [425, 530] width 65 height 24
click at [273, 593] on div "EDIT Tagged people" at bounding box center [267, 575] width 458 height 47
click at [464, 69] on button "Save" at bounding box center [451, 68] width 59 height 24
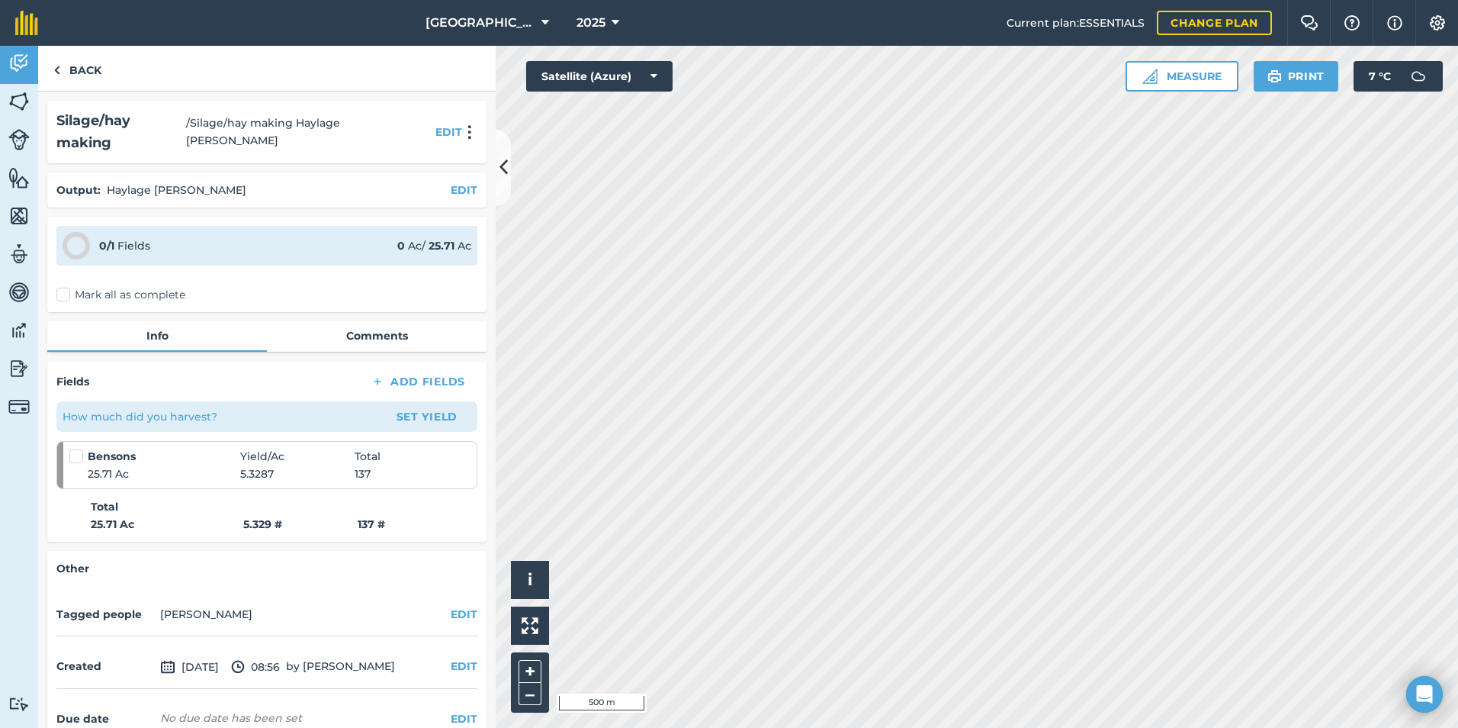
click at [85, 287] on label "Mark all as complete" at bounding box center [120, 295] width 129 height 16
click at [66, 287] on input "Mark all as complete" at bounding box center [61, 292] width 10 height 10
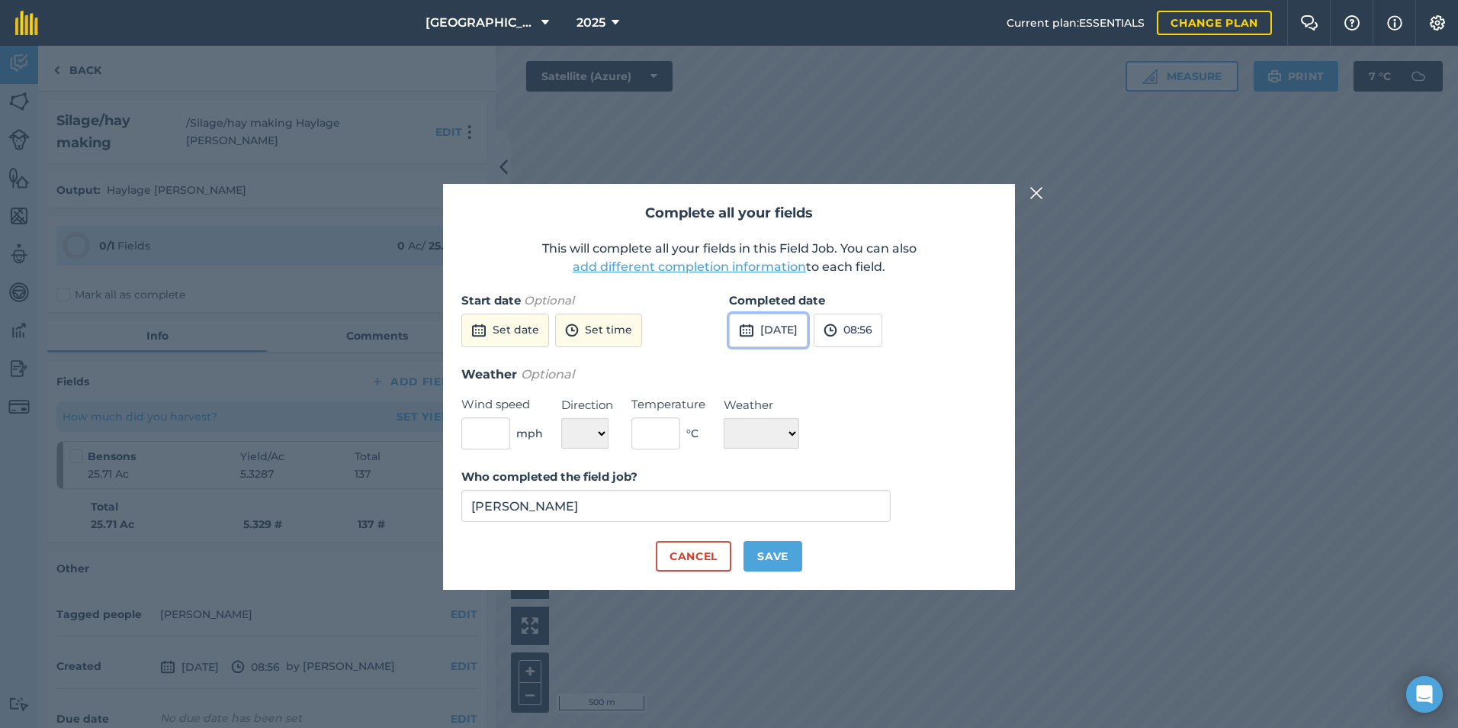
click at [808, 331] on button "[DATE]" at bounding box center [768, 331] width 79 height 34
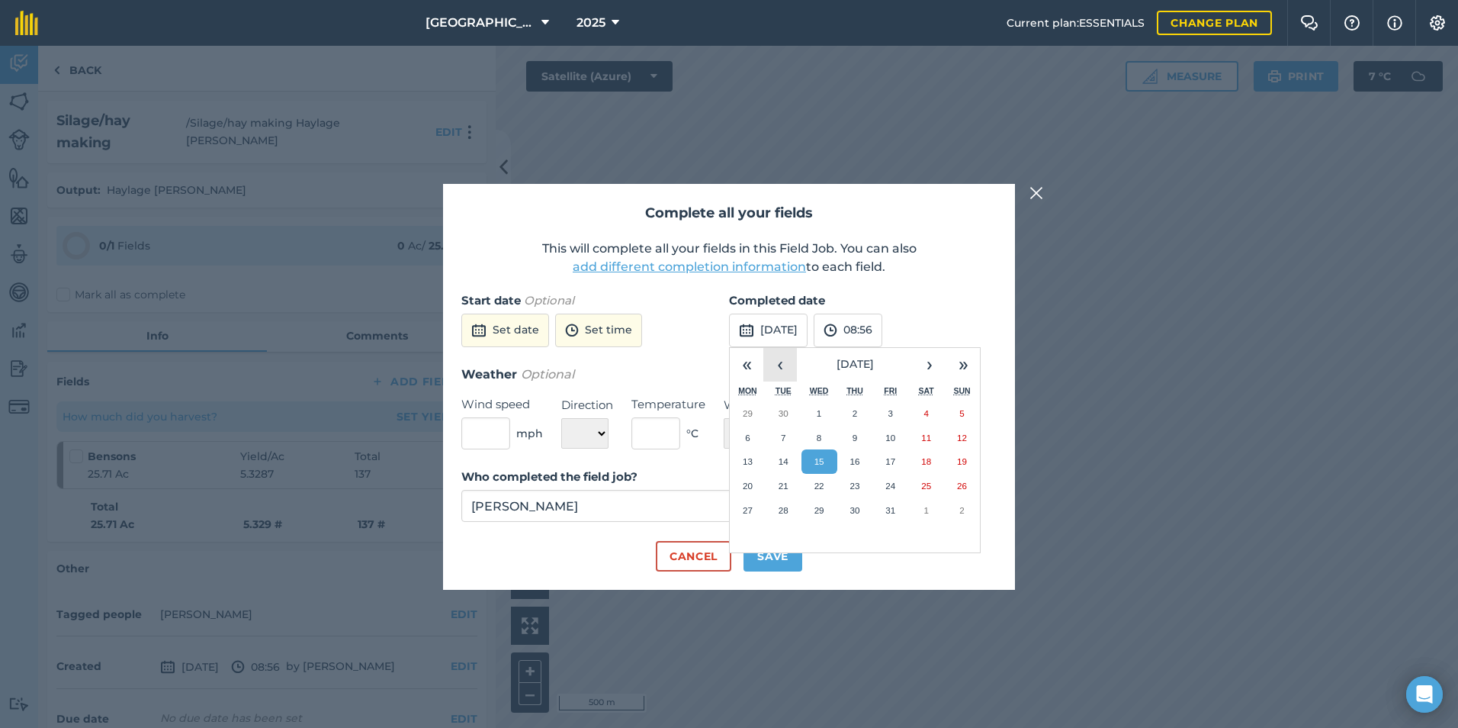
click at [770, 359] on button "‹" at bounding box center [781, 365] width 34 height 34
click at [768, 359] on button "‹" at bounding box center [781, 365] width 34 height 34
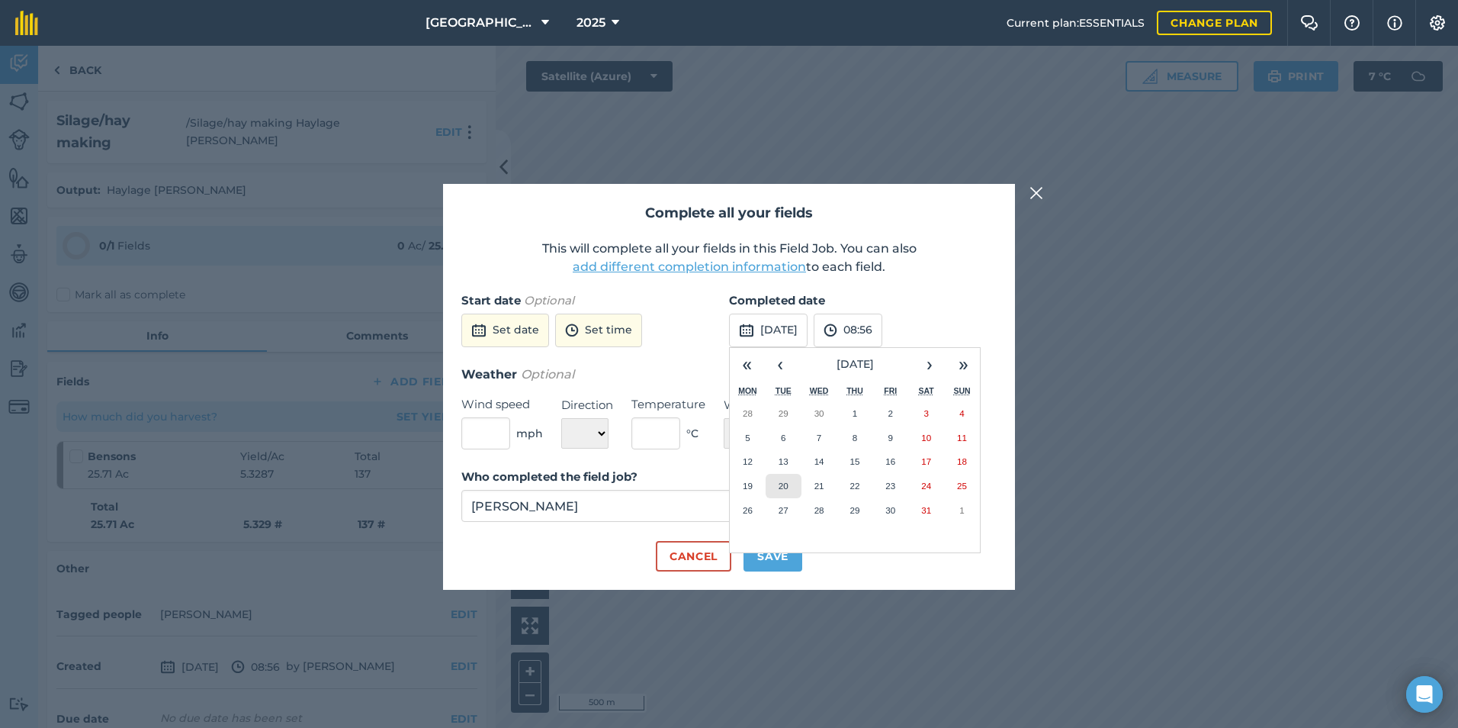
click at [786, 487] on abbr "20" at bounding box center [784, 486] width 10 height 10
click at [883, 325] on button "08:56" at bounding box center [848, 331] width 69 height 34
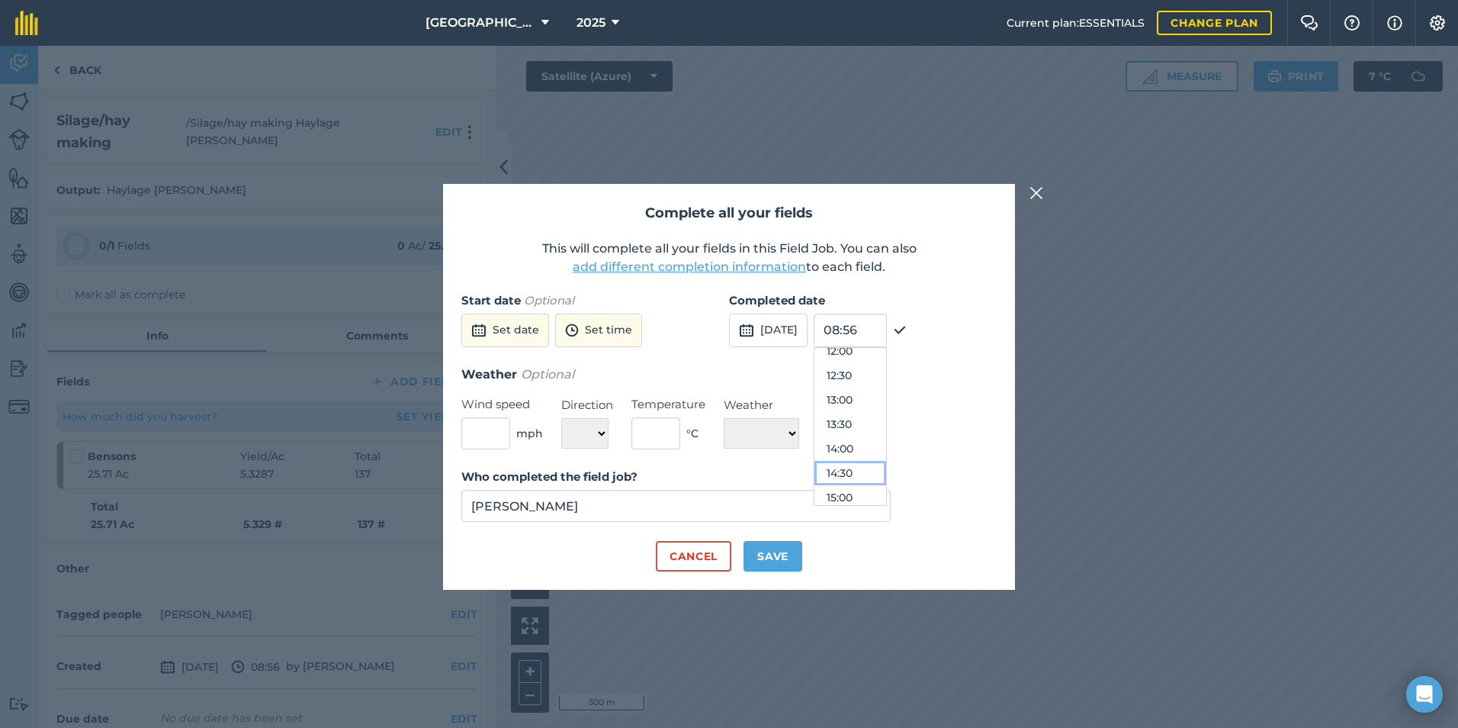
click at [886, 474] on button "14:30" at bounding box center [851, 473] width 72 height 24
click at [750, 566] on button "Save" at bounding box center [773, 556] width 59 height 31
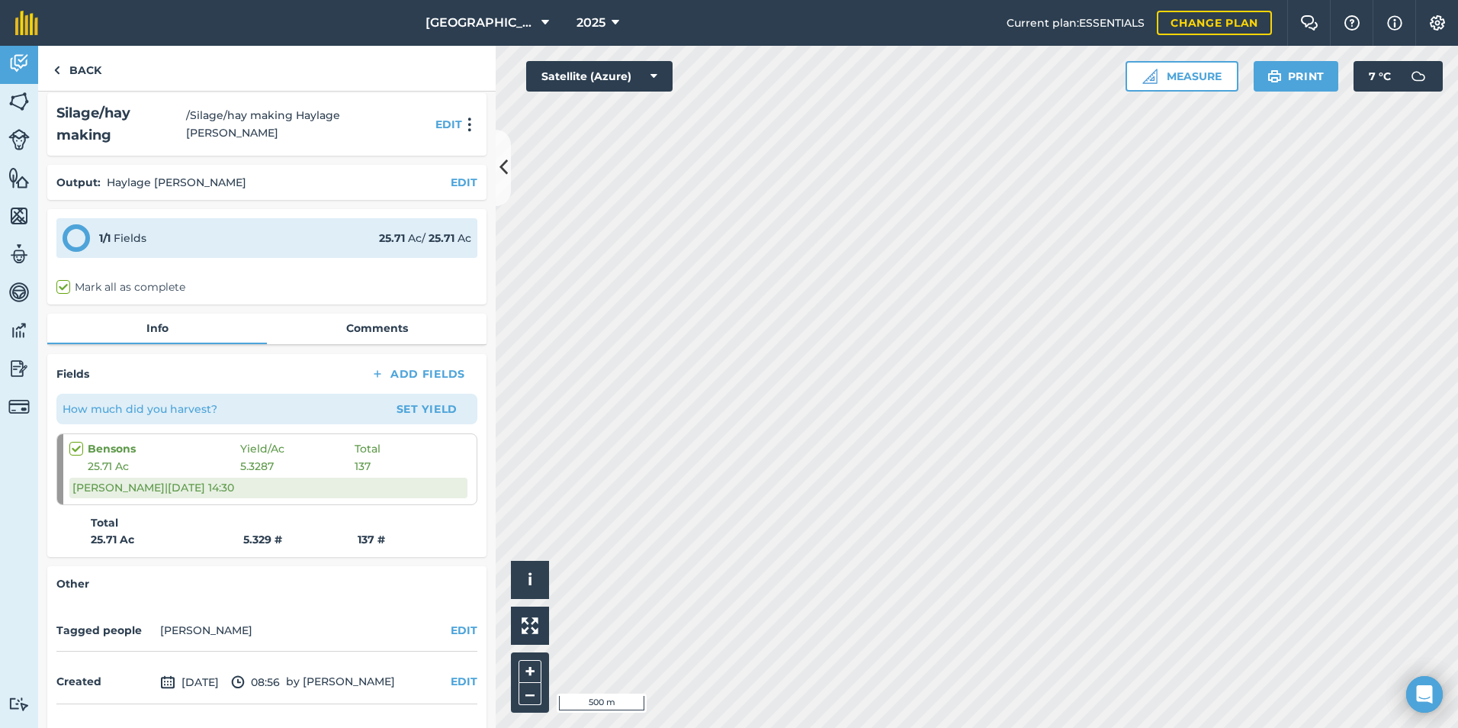
scroll to position [31, 0]
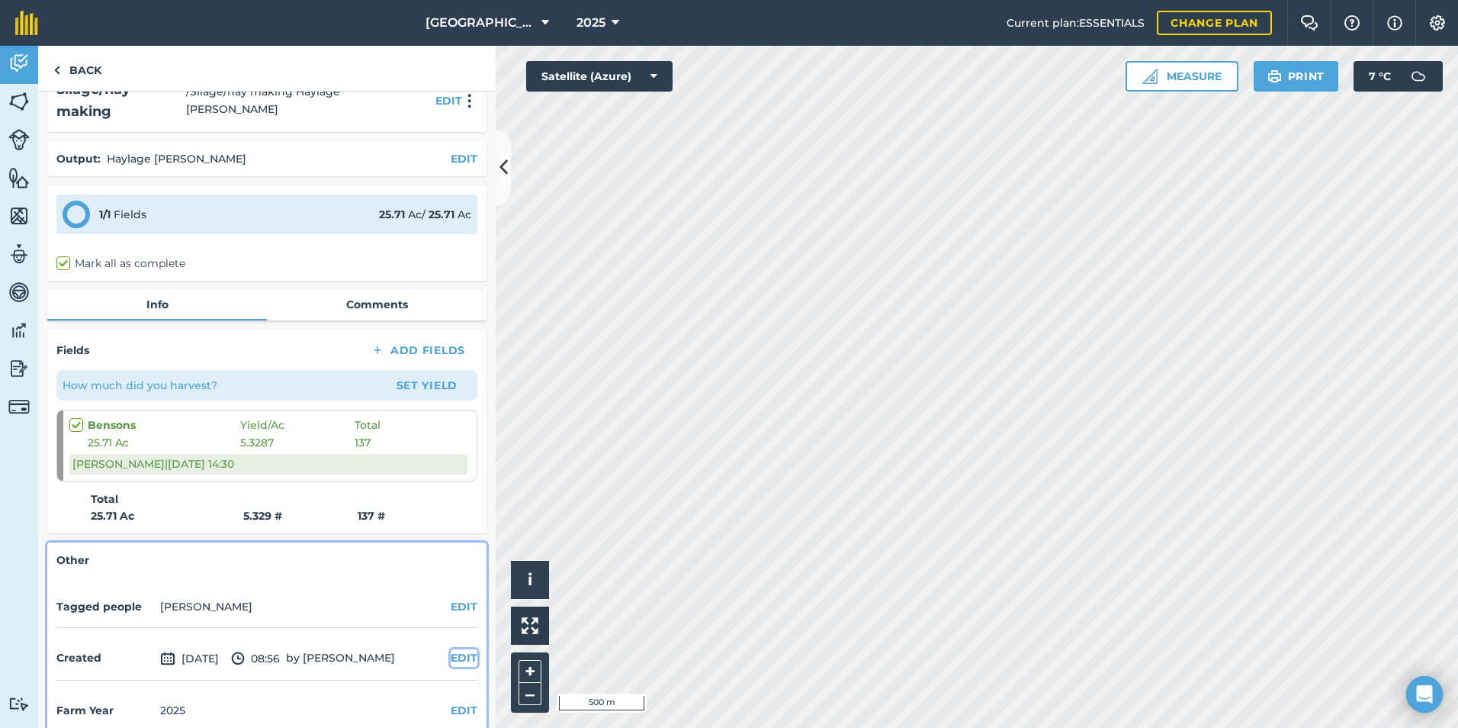
click at [458, 649] on button "EDIT" at bounding box center [464, 657] width 27 height 17
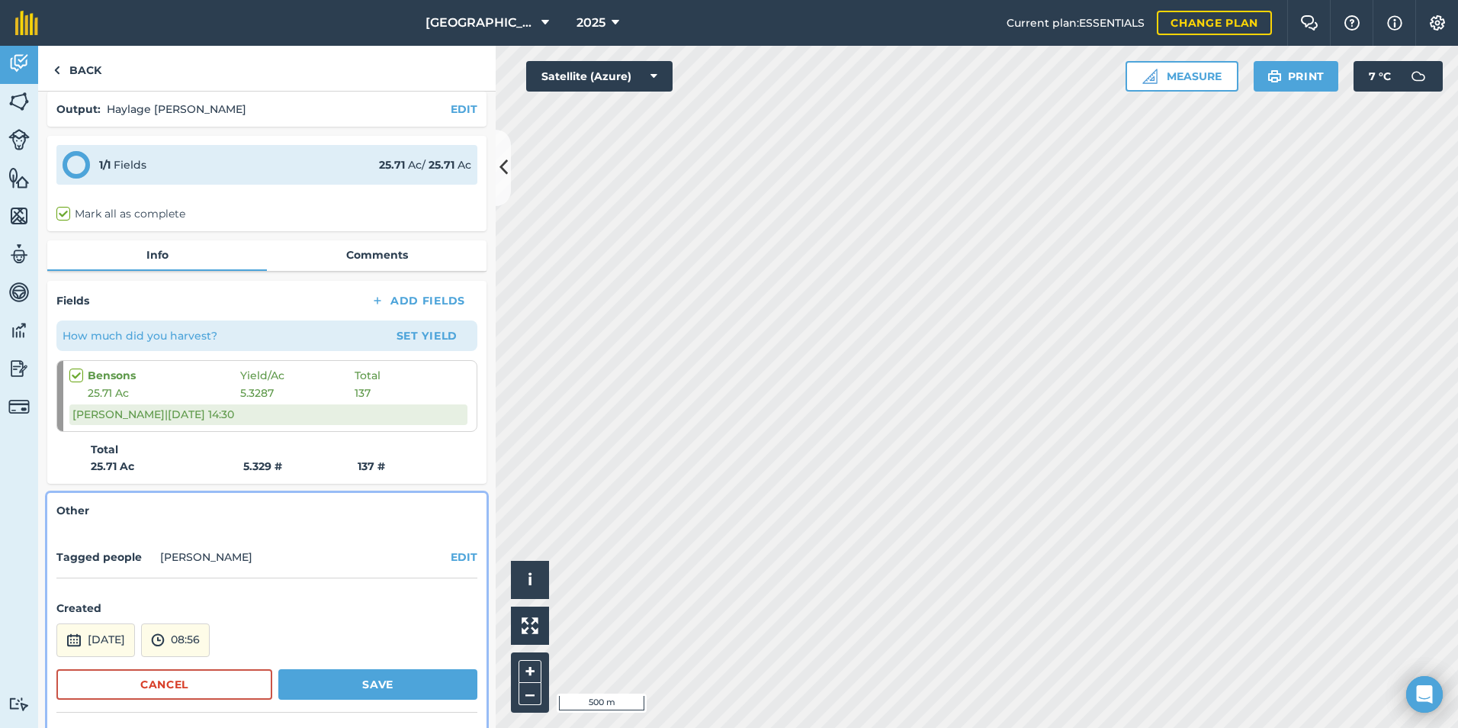
scroll to position [108, 0]
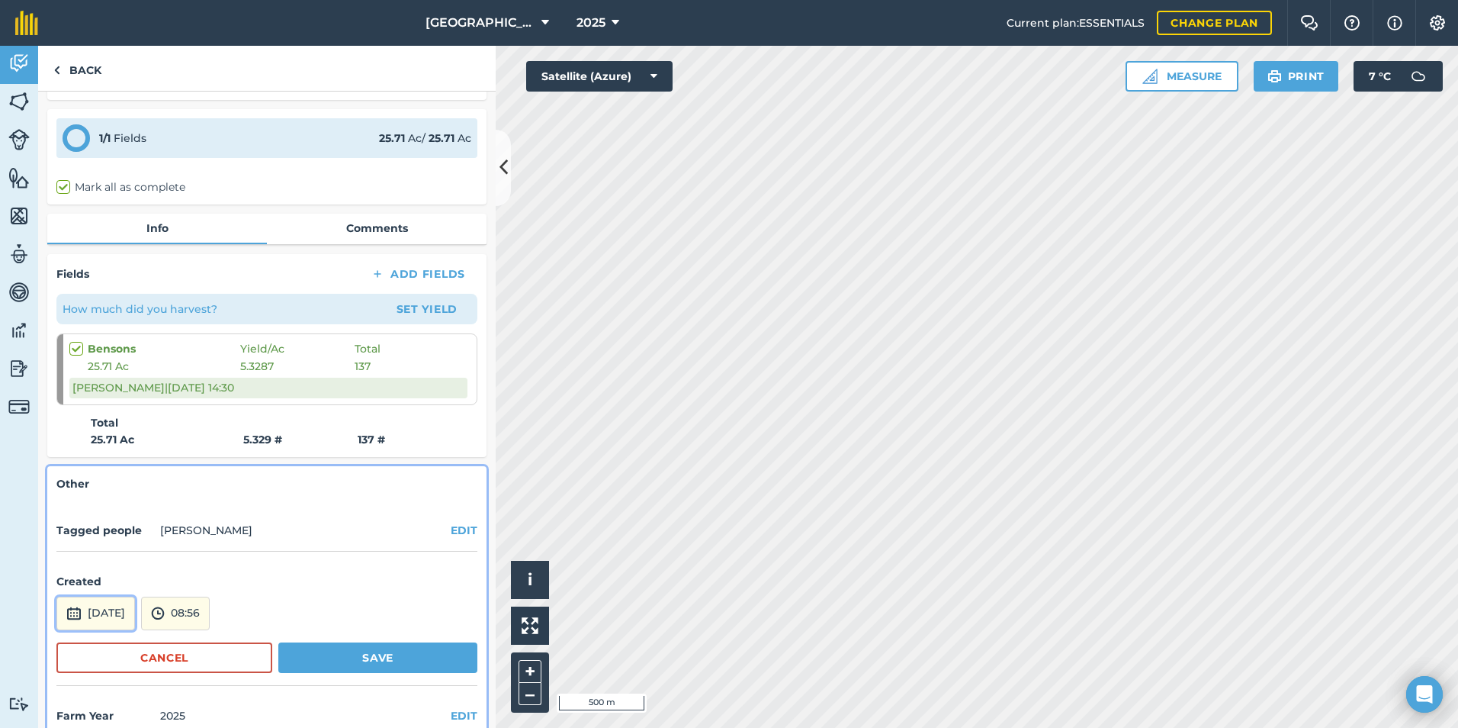
click at [135, 597] on button "[DATE]" at bounding box center [95, 613] width 79 height 34
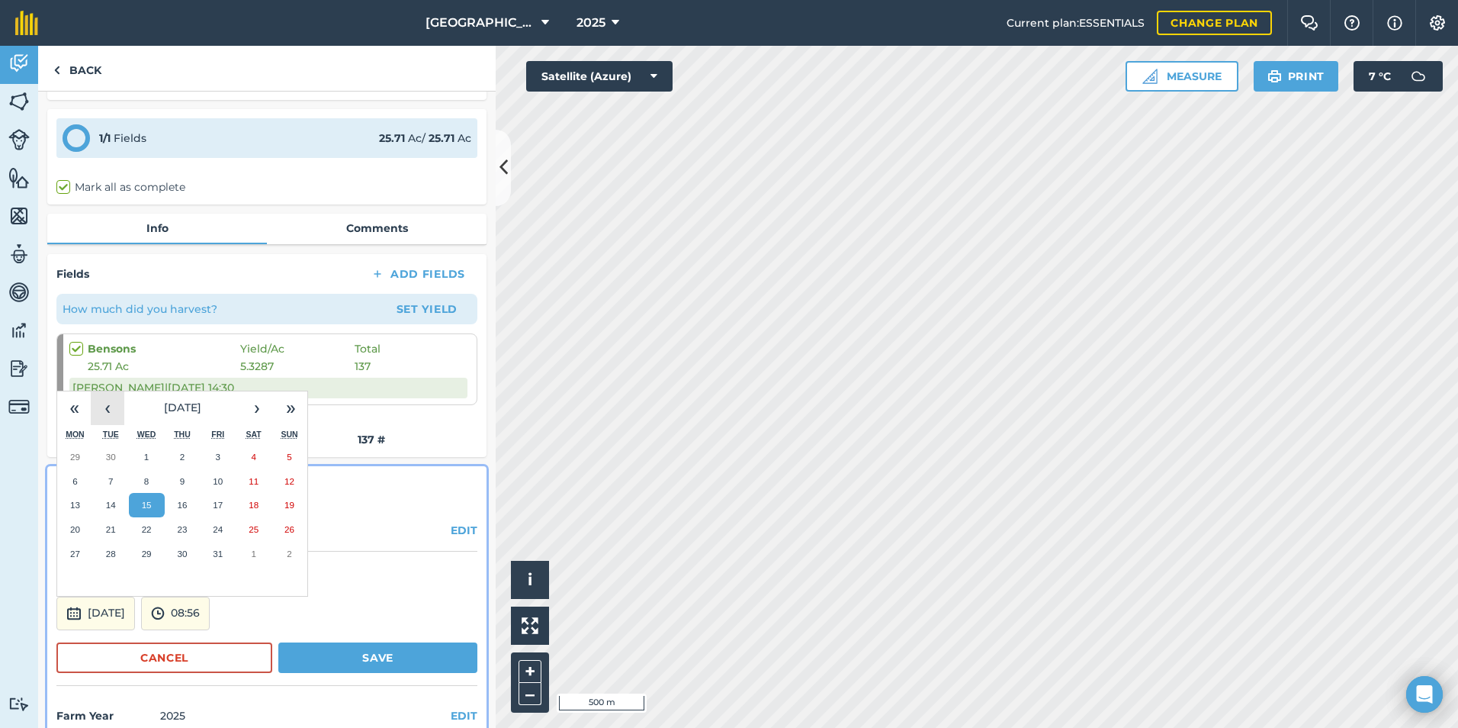
click at [105, 391] on button "‹" at bounding box center [108, 408] width 34 height 34
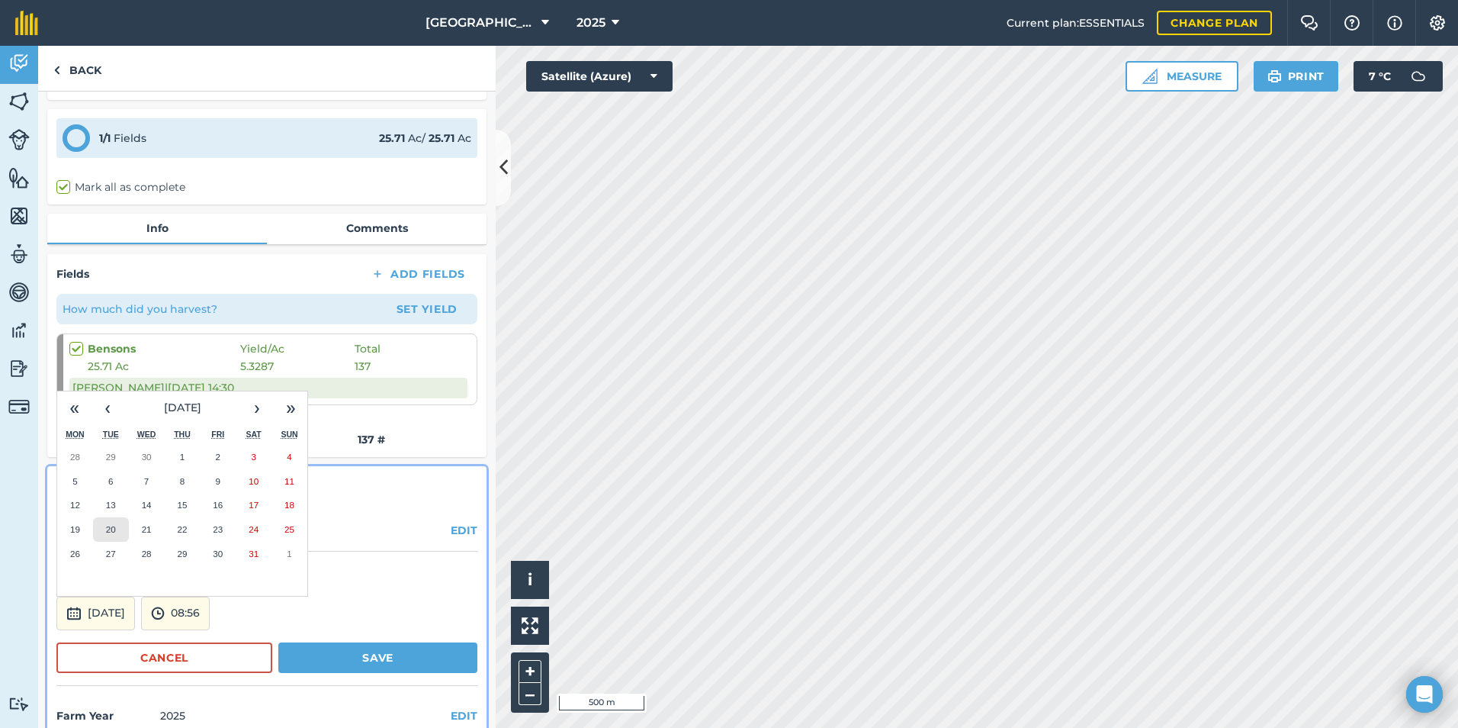
click at [110, 524] on abbr "20" at bounding box center [111, 529] width 10 height 10
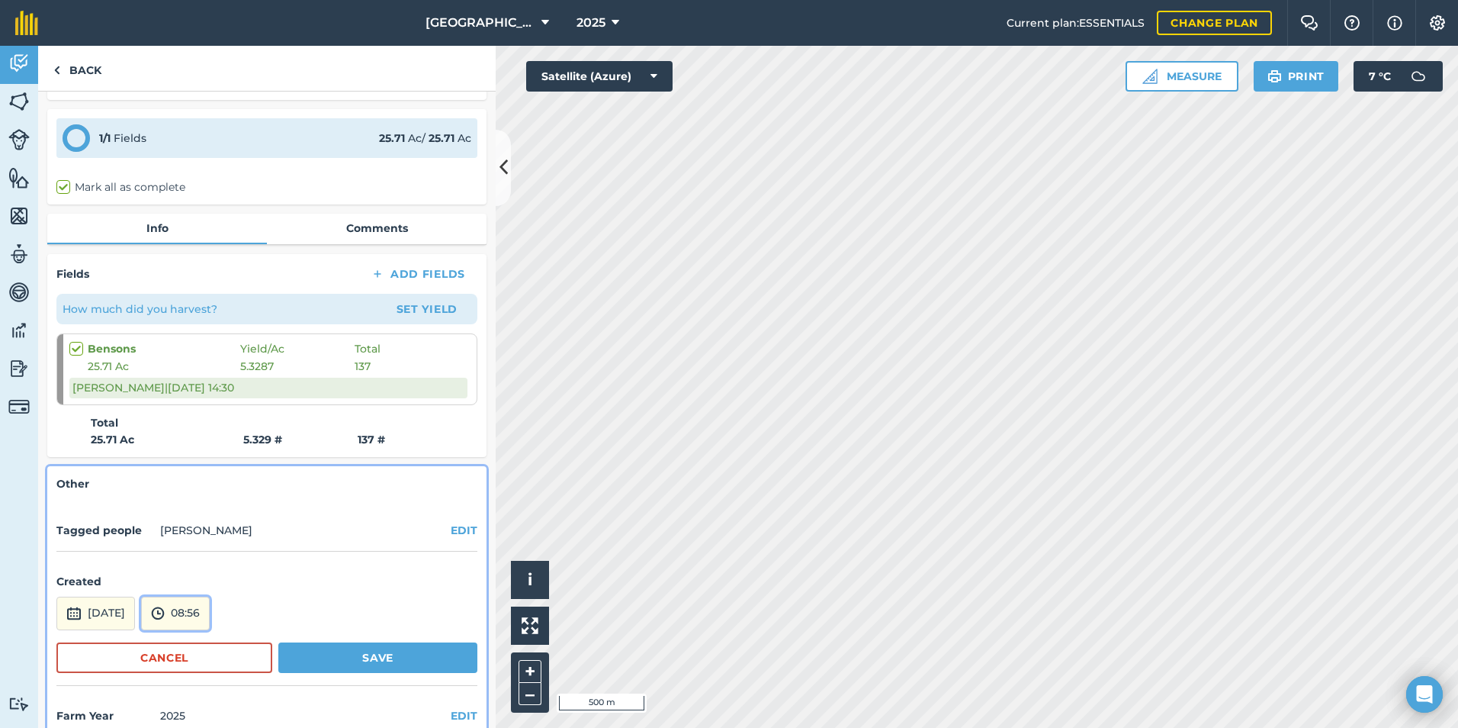
click at [210, 596] on button "08:56" at bounding box center [175, 613] width 69 height 34
click at [214, 439] on button "07:30" at bounding box center [178, 451] width 72 height 24
click at [398, 642] on button "Save" at bounding box center [377, 657] width 199 height 31
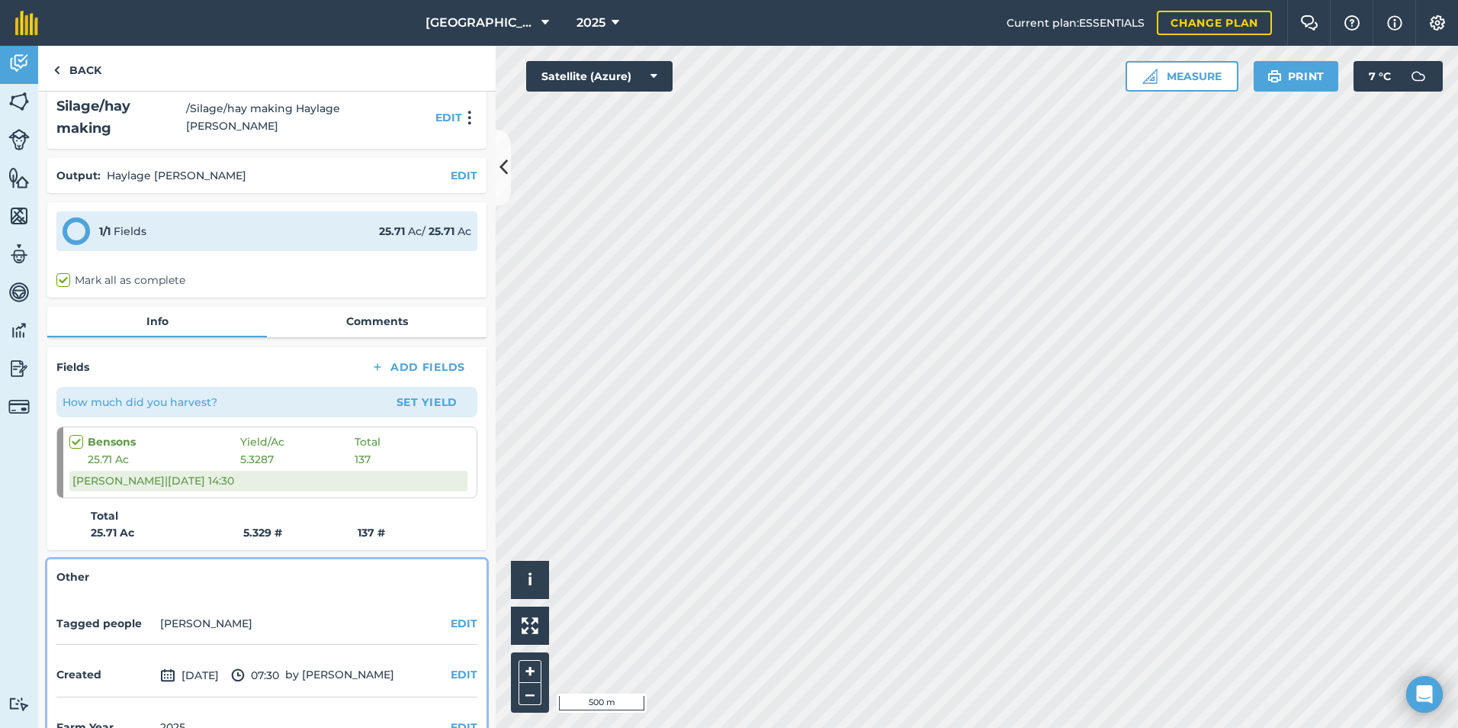
scroll to position [0, 0]
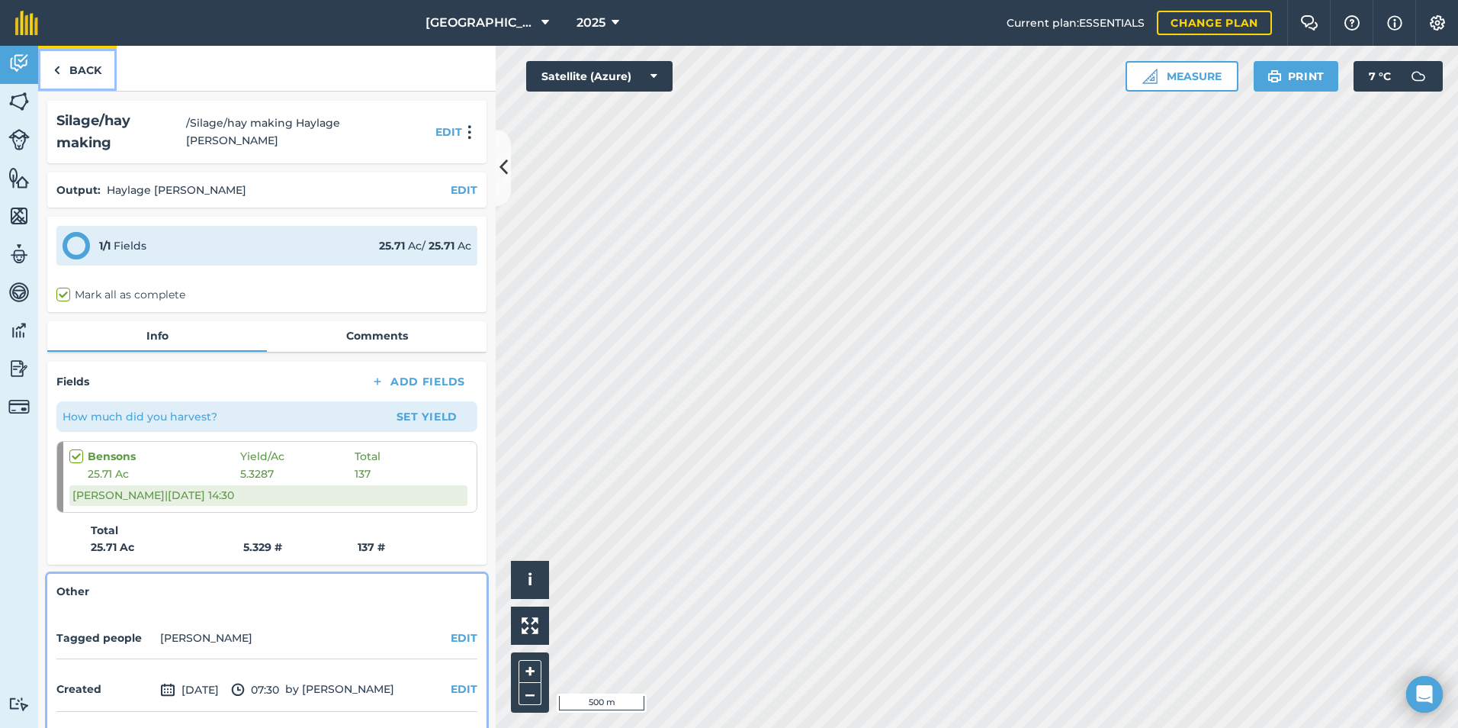
click at [65, 69] on link "Back" at bounding box center [77, 68] width 79 height 45
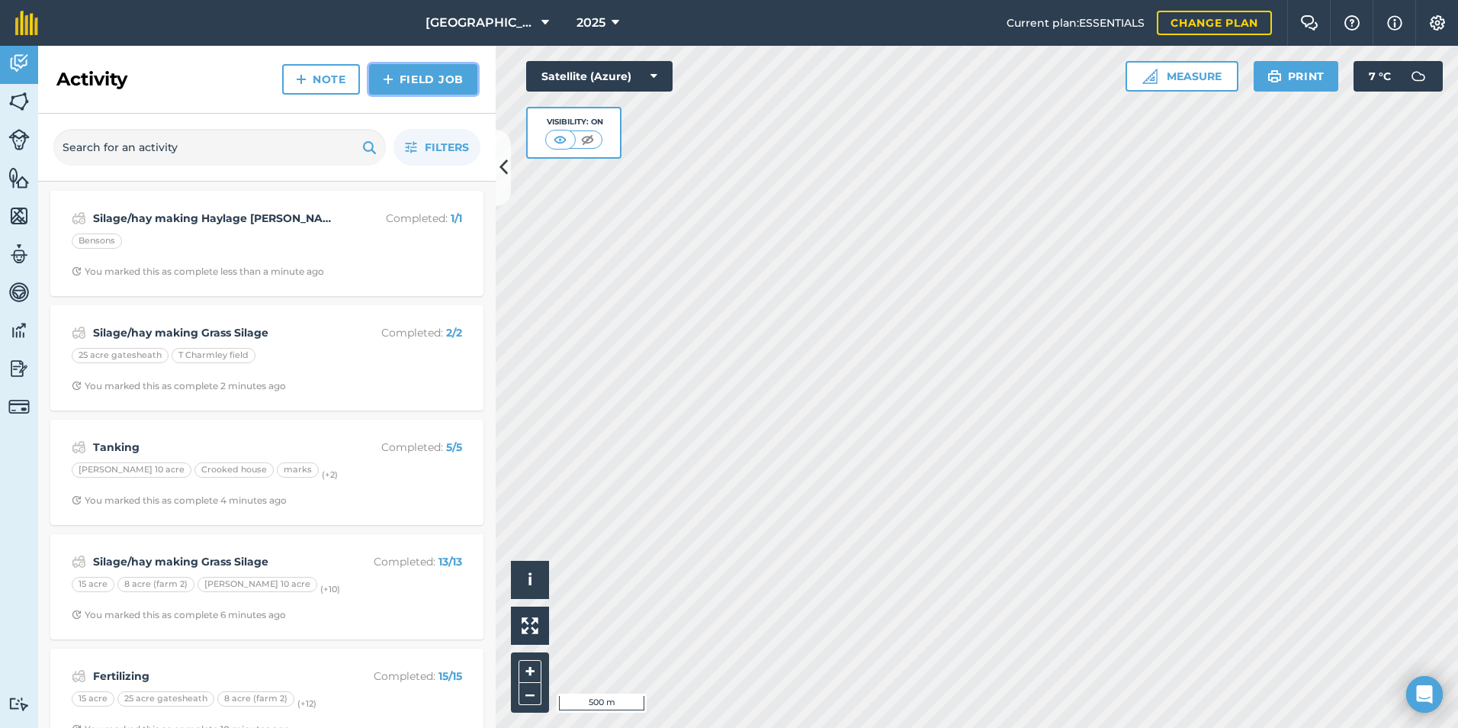
click at [432, 80] on link "Field Job" at bounding box center [423, 79] width 108 height 31
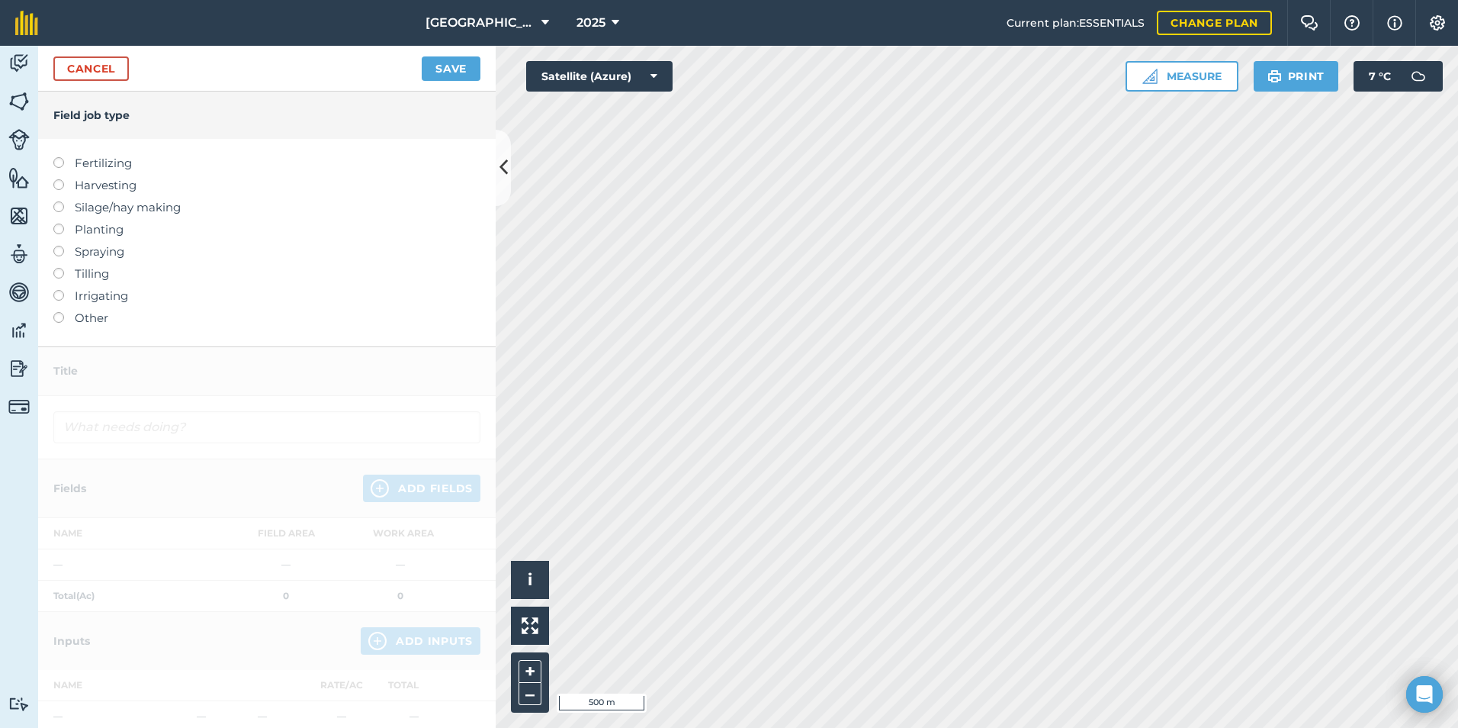
click at [87, 156] on label "Fertilizing" at bounding box center [266, 163] width 427 height 18
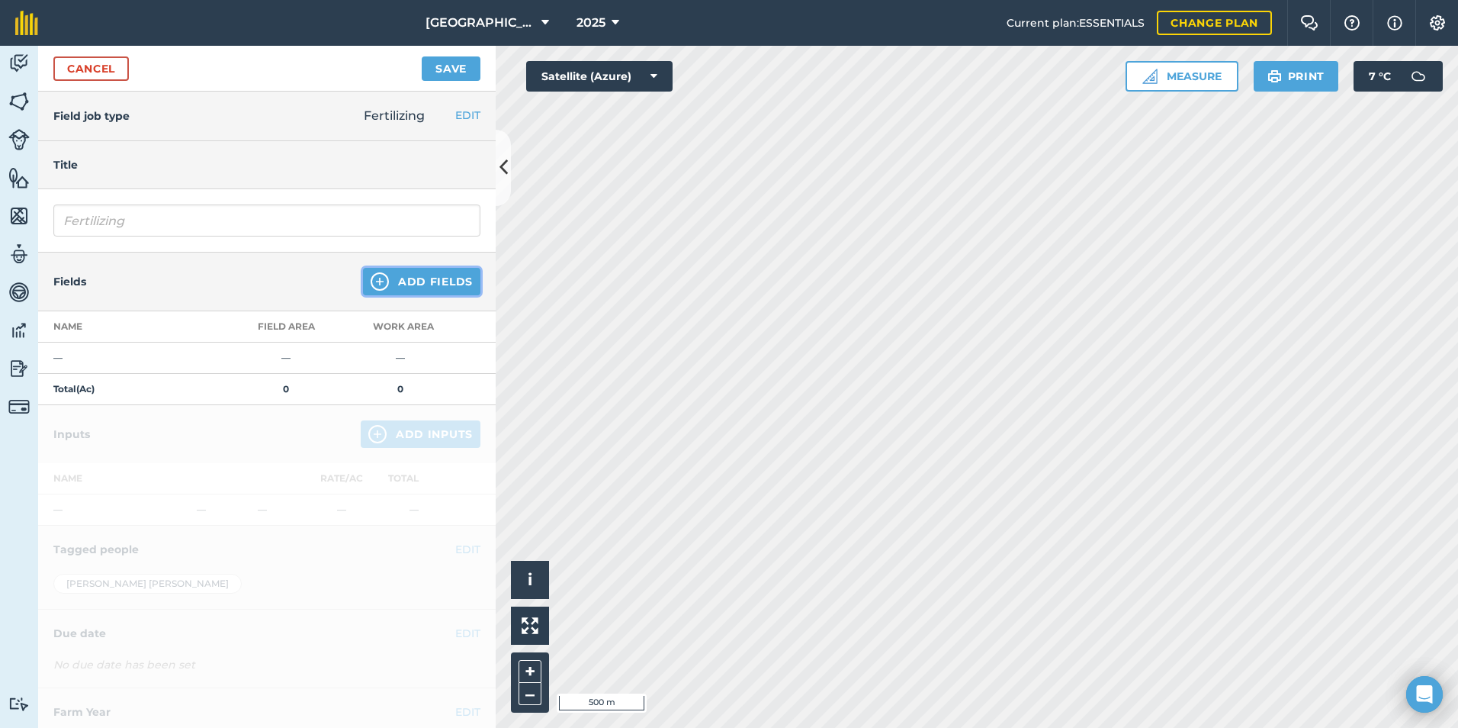
click at [432, 278] on button "Add Fields" at bounding box center [421, 281] width 117 height 27
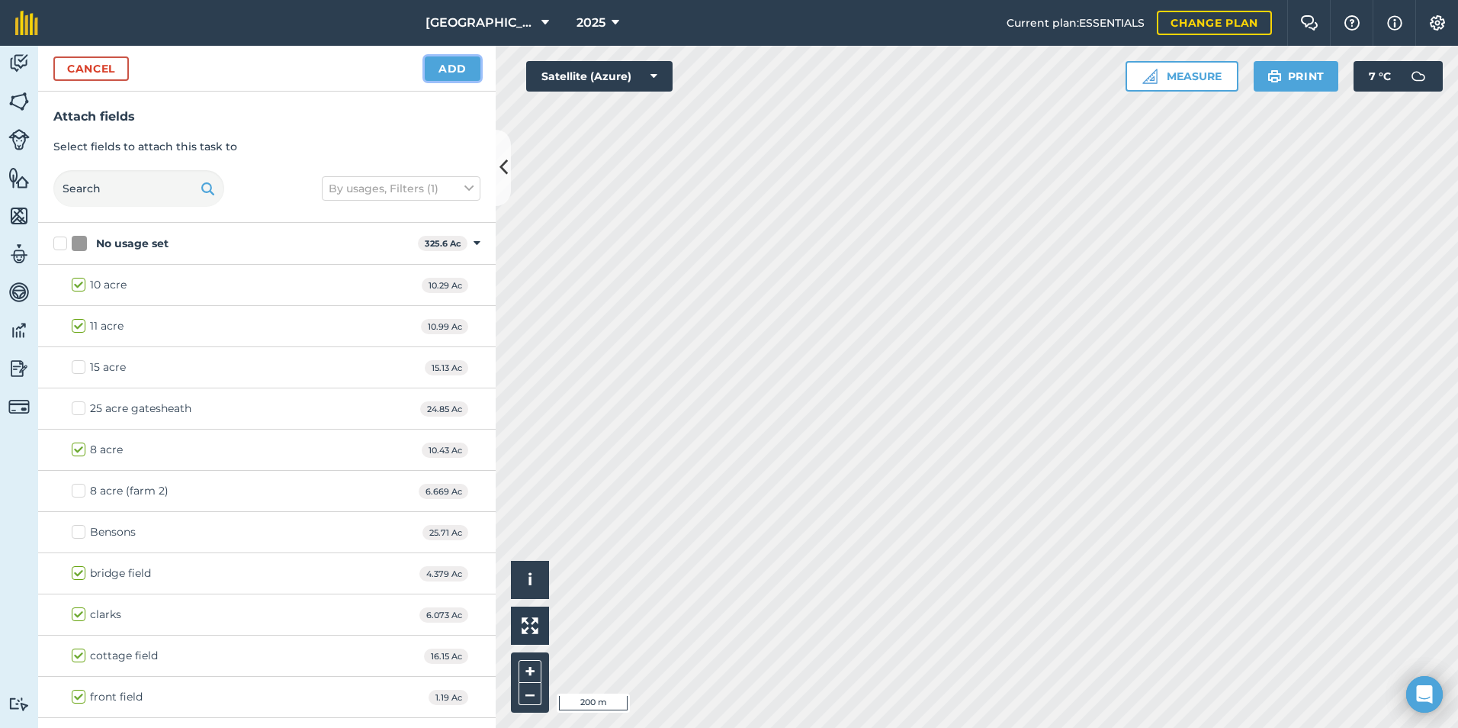
click at [446, 67] on button "Add" at bounding box center [453, 68] width 56 height 24
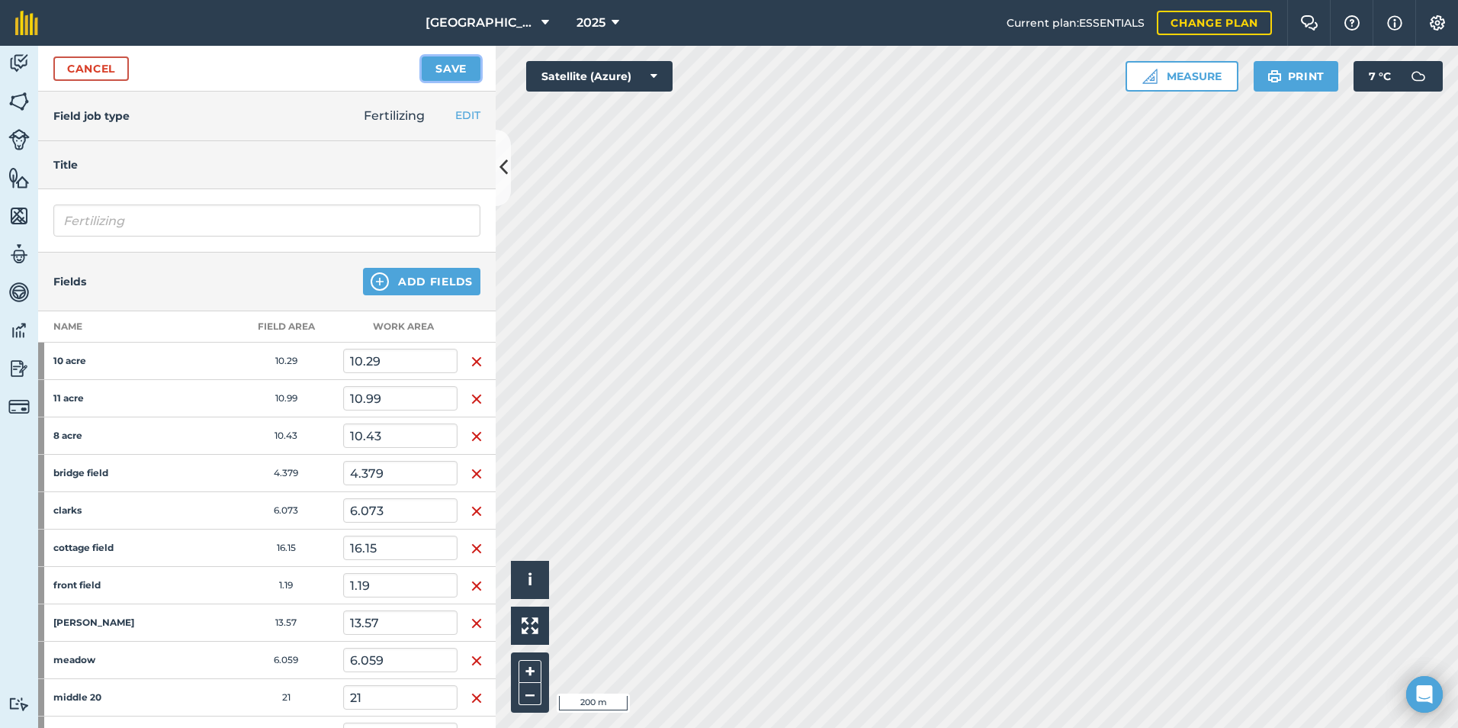
click at [434, 62] on button "Save" at bounding box center [451, 68] width 59 height 24
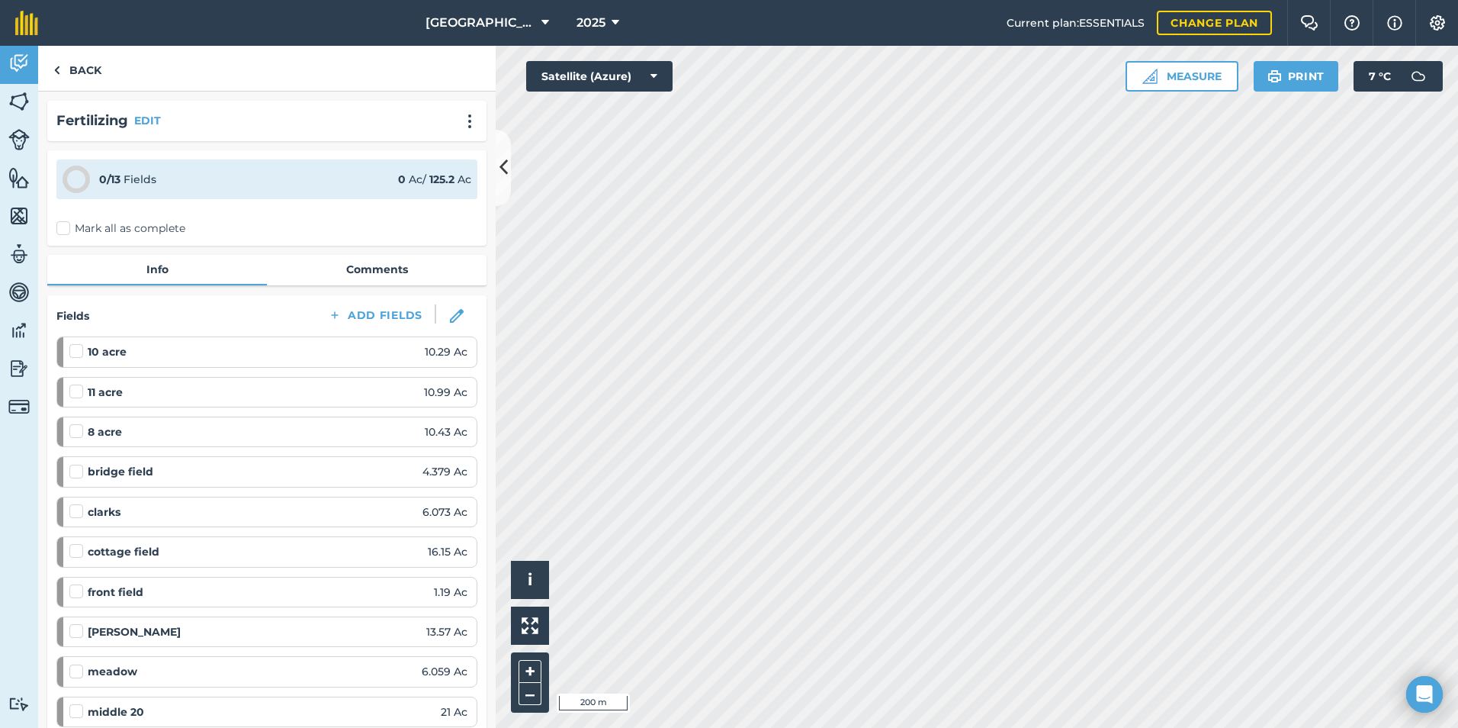
click at [75, 223] on label "Mark all as complete" at bounding box center [120, 228] width 129 height 16
click at [66, 223] on input "Mark all as complete" at bounding box center [61, 225] width 10 height 10
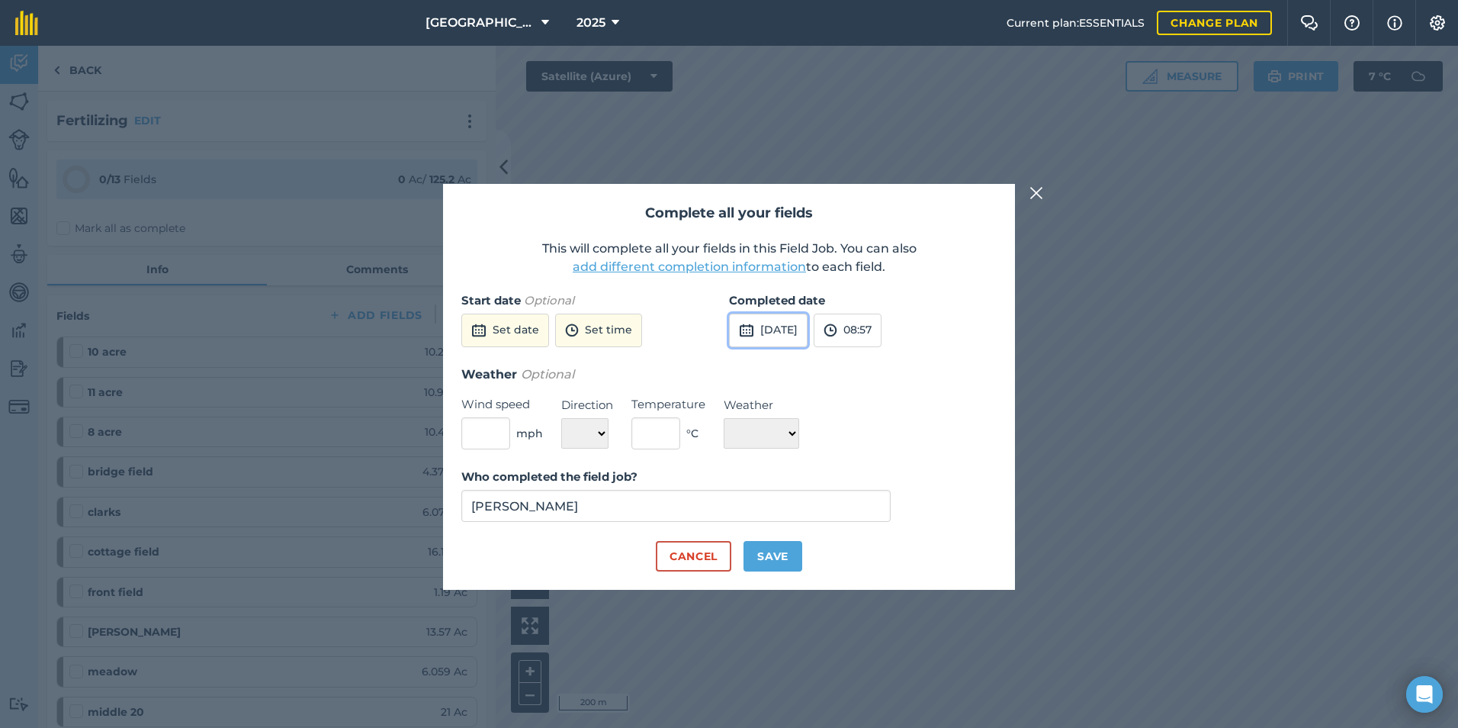
click at [808, 330] on button "[DATE]" at bounding box center [768, 331] width 79 height 34
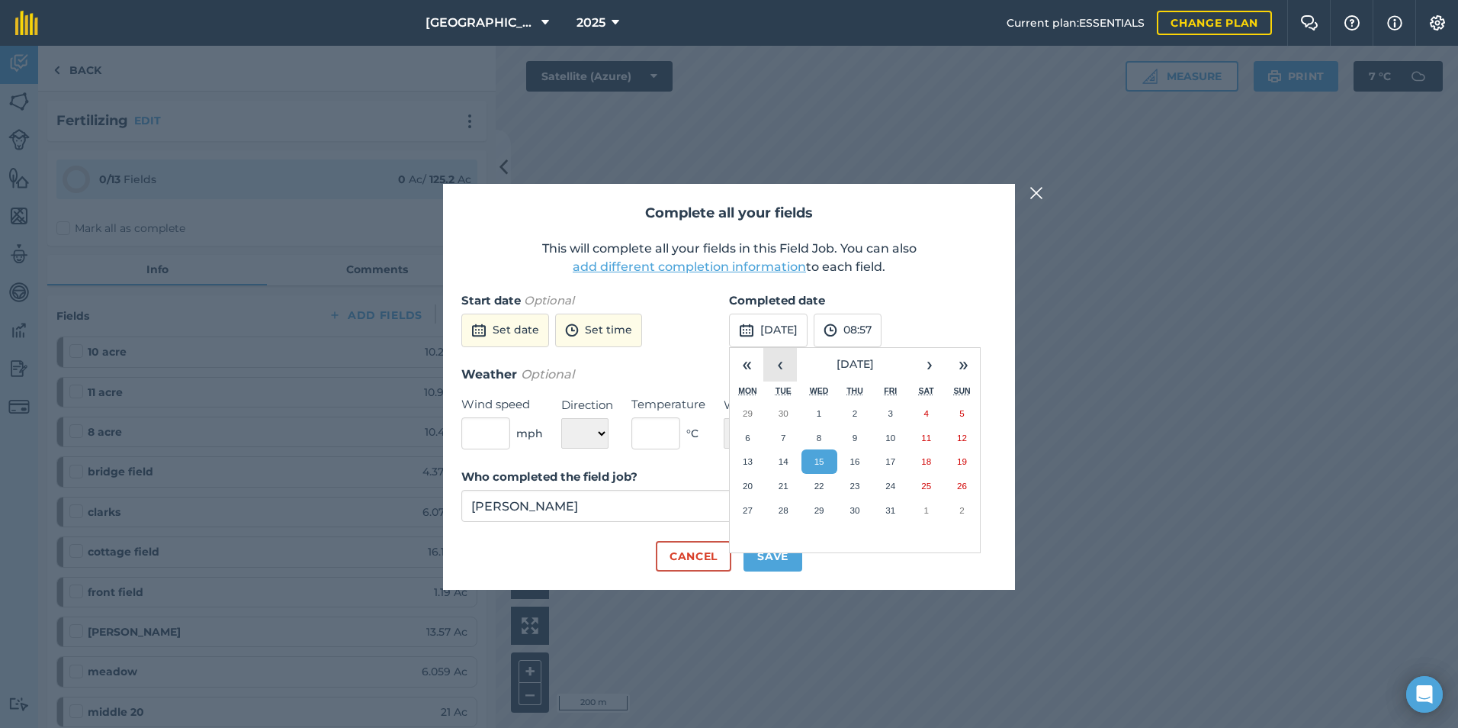
click at [776, 362] on button "‹" at bounding box center [781, 365] width 34 height 34
click at [775, 362] on button "‹" at bounding box center [781, 365] width 34 height 34
click at [774, 362] on button "‹" at bounding box center [781, 365] width 34 height 34
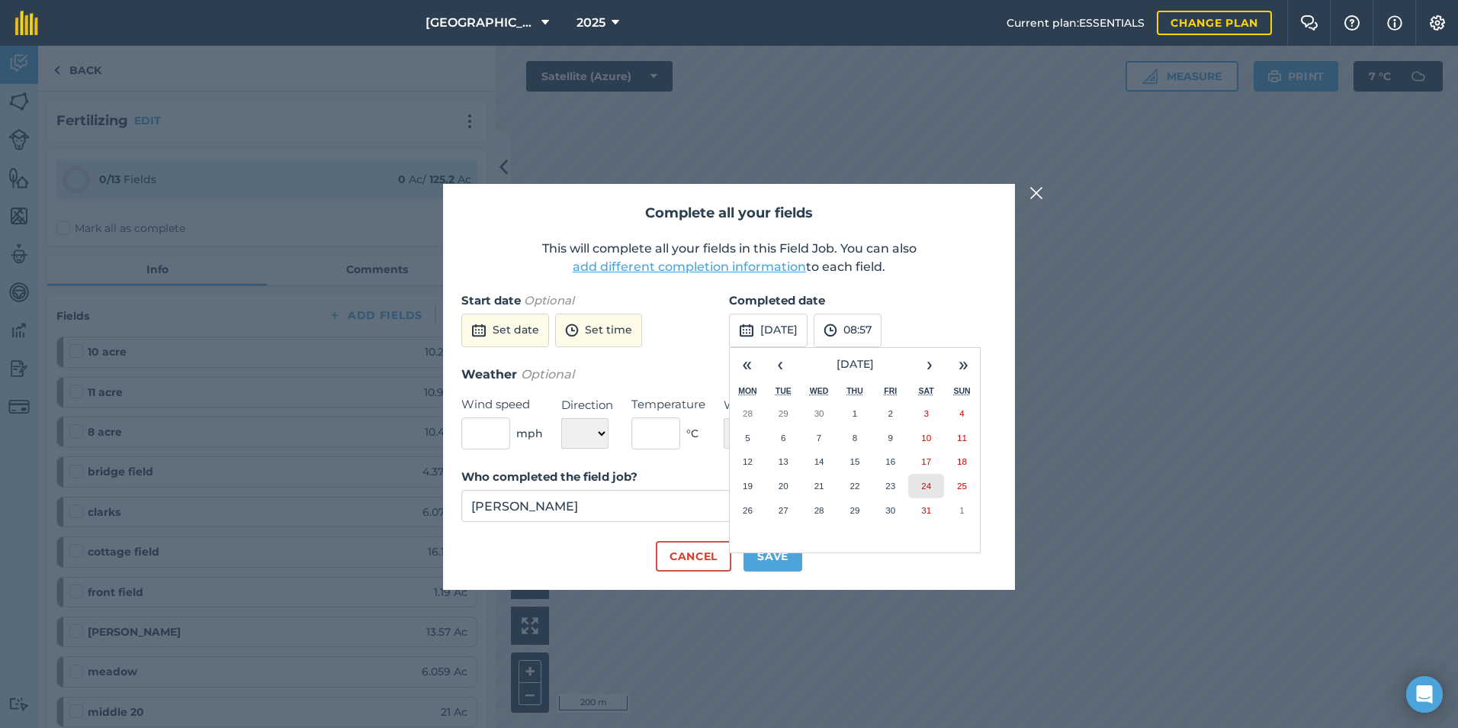
click at [925, 482] on abbr "24" at bounding box center [926, 486] width 10 height 10
click at [882, 337] on button "08:57" at bounding box center [848, 331] width 68 height 34
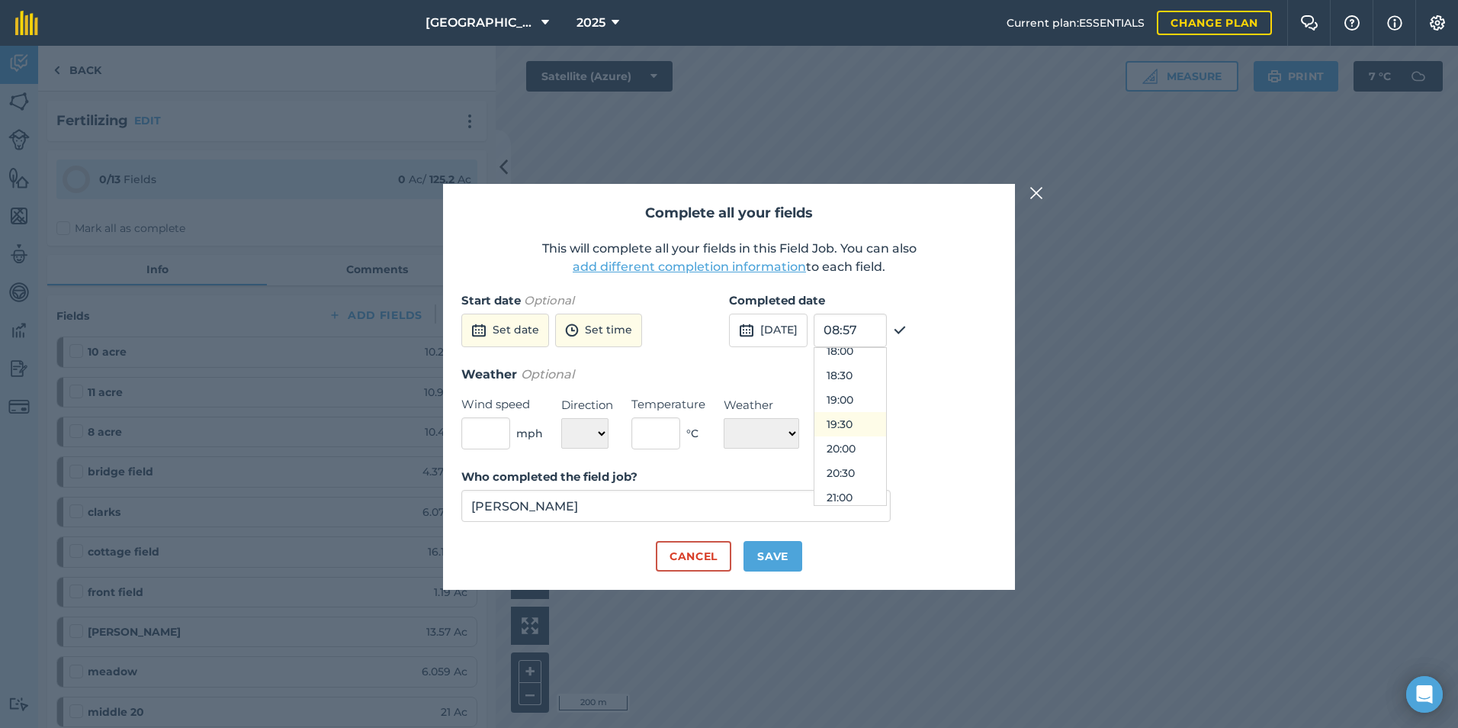
scroll to position [748, 0]
click at [883, 437] on button "17:00" at bounding box center [851, 442] width 72 height 24
click at [758, 555] on button "Save" at bounding box center [773, 556] width 59 height 31
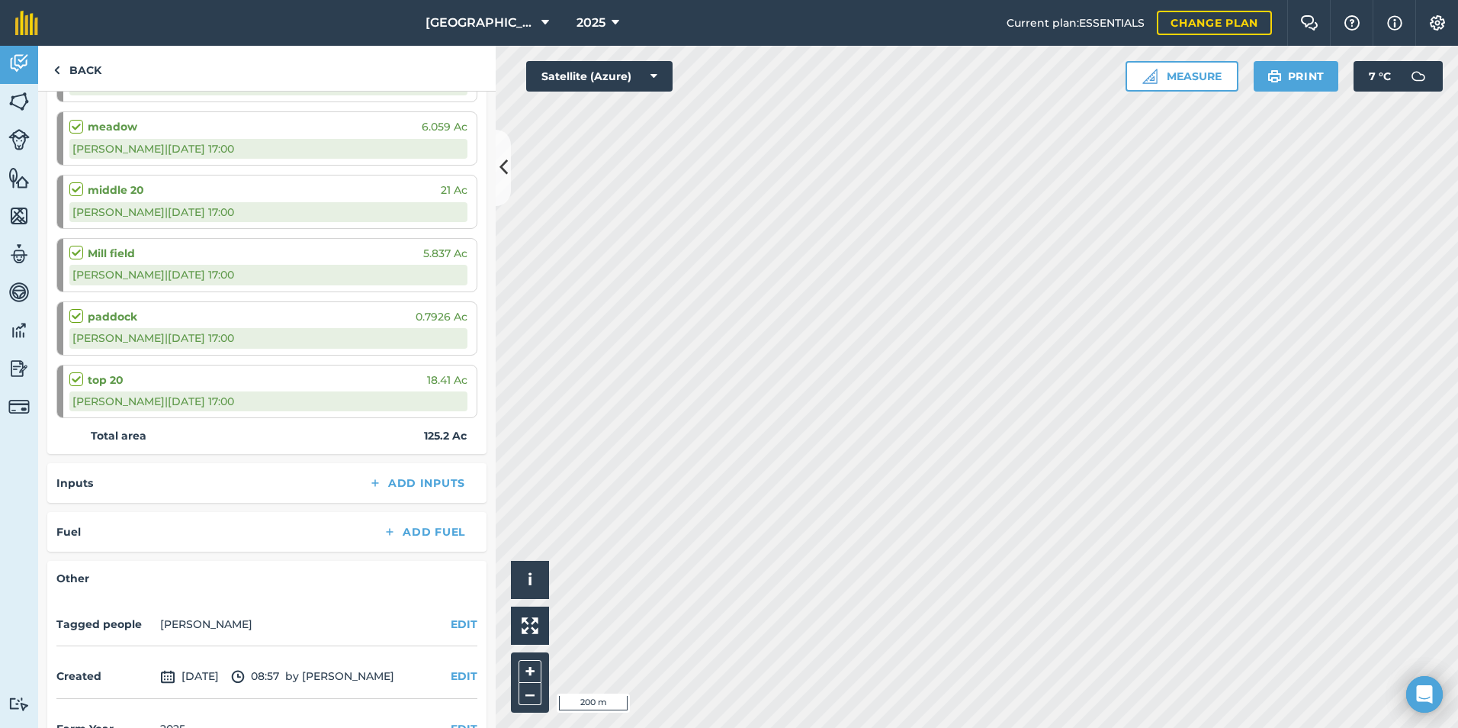
scroll to position [770, 0]
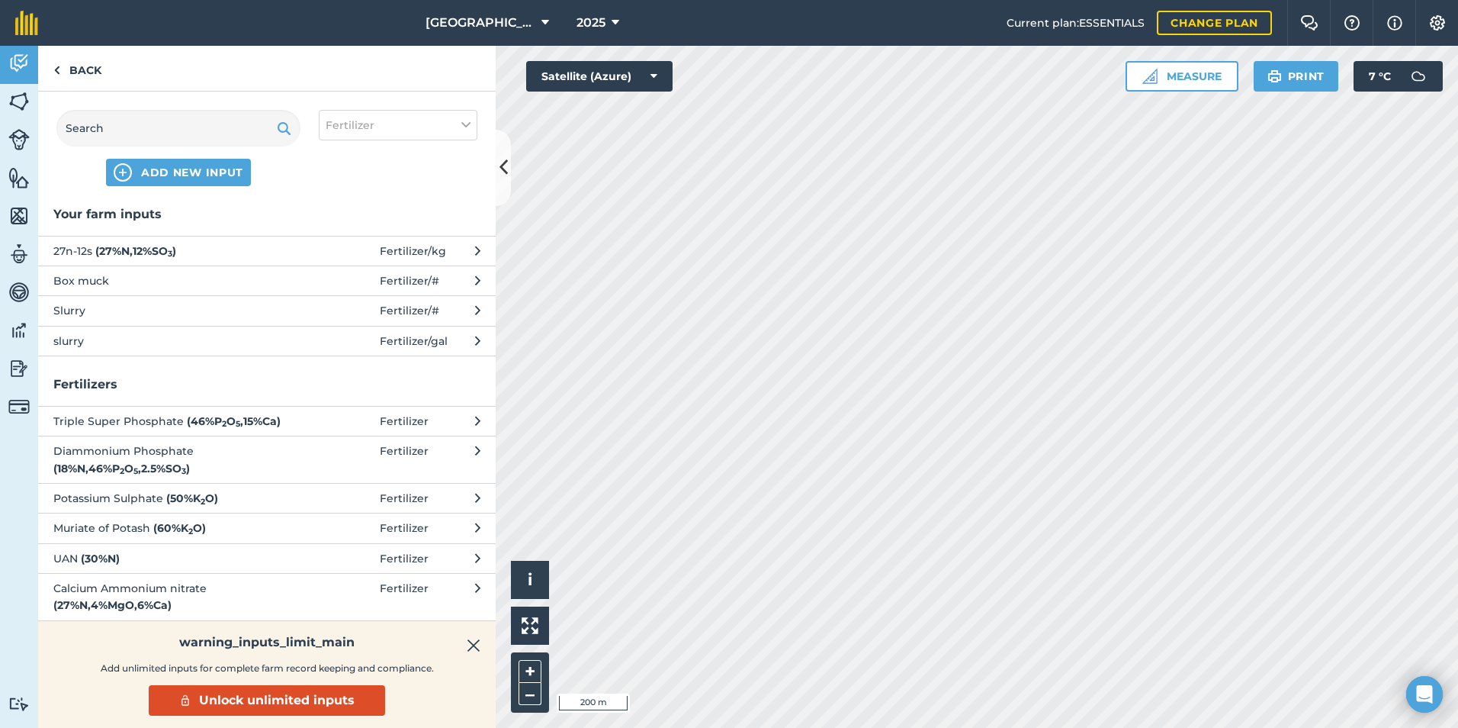
scroll to position [108, 0]
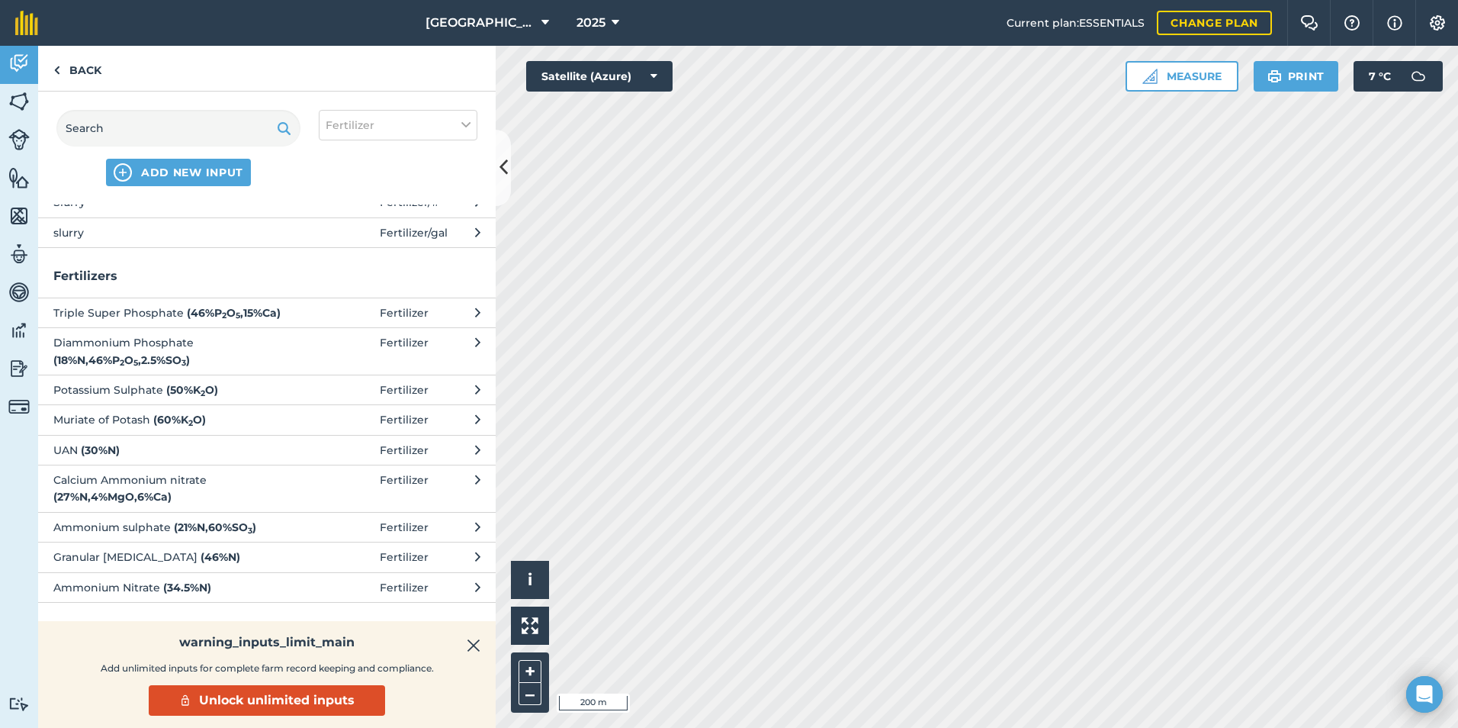
click at [183, 584] on strong "( 34.5 % N )" at bounding box center [187, 587] width 48 height 14
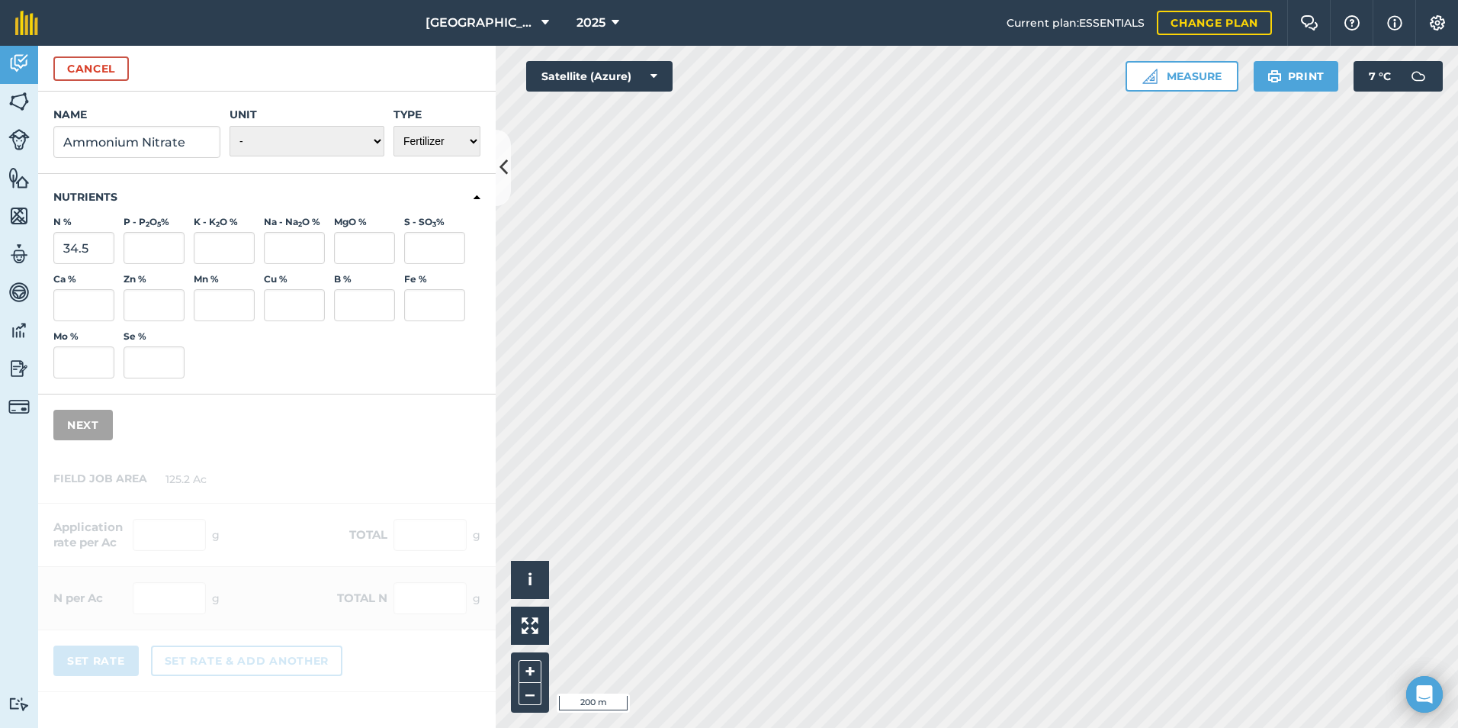
click at [305, 120] on label "Unit" at bounding box center [307, 114] width 155 height 15
click at [305, 126] on select "- Grams/g Kilograms/kg Metric tonnes/t Millilitres/ml Litres/L Ounces/oz Pounds…" at bounding box center [307, 141] width 155 height 31
click at [308, 141] on select "- Grams/g Kilograms/kg Metric tonnes/t Millilitres/ml Litres/L Ounces/oz Pounds…" at bounding box center [307, 141] width 155 height 31
click at [230, 126] on select "- Grams/g Kilograms/kg Metric tonnes/t Millilitres/ml Litres/L Ounces/oz Pounds…" at bounding box center [307, 141] width 155 height 31
click at [83, 433] on button "Next" at bounding box center [82, 425] width 59 height 31
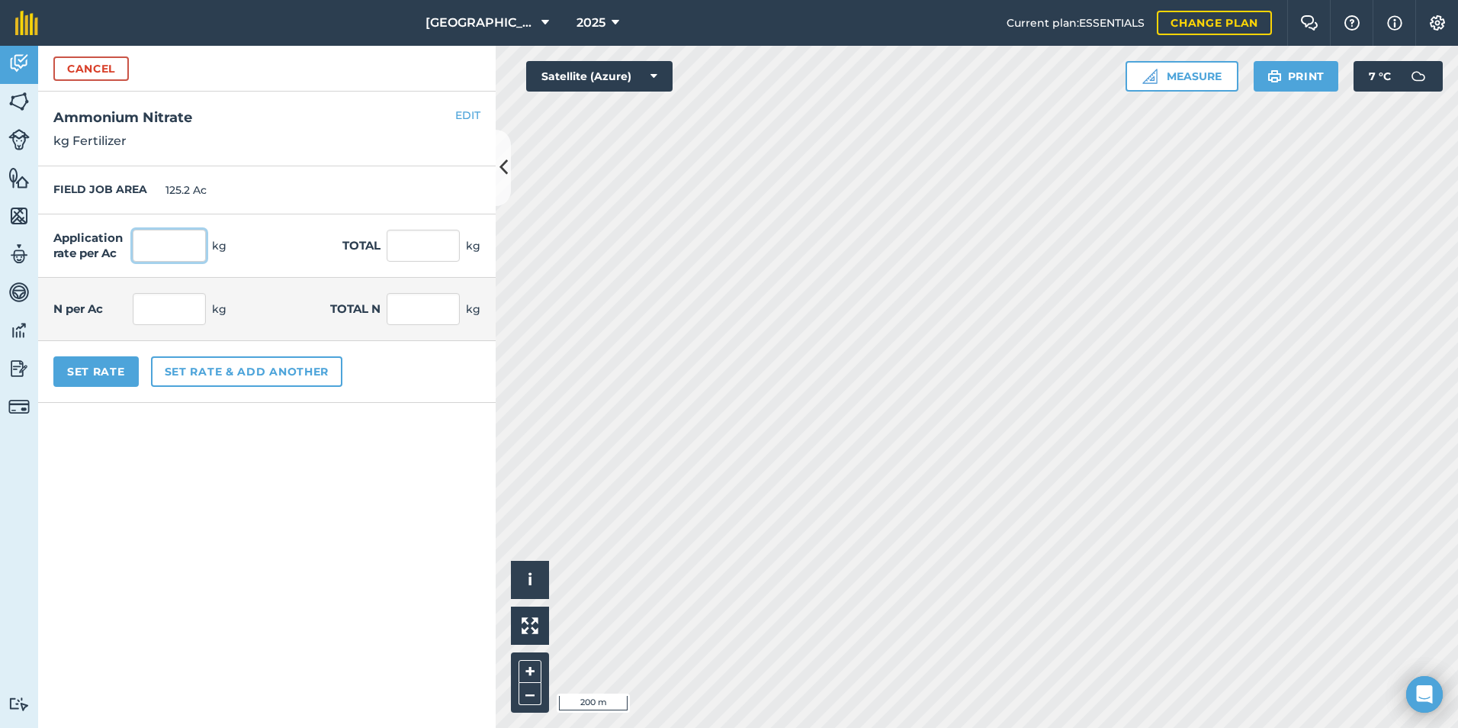
click at [173, 240] on input "text" at bounding box center [169, 246] width 73 height 32
click at [172, 309] on input "24.15" at bounding box center [169, 309] width 73 height 32
click at [232, 466] on form "Cancel Name Ammonium Nitrate Unit - Grams/g Kilograms/kg Metric tonnes/t Millil…" at bounding box center [267, 387] width 458 height 682
click at [117, 379] on button "Set Rate" at bounding box center [95, 371] width 85 height 31
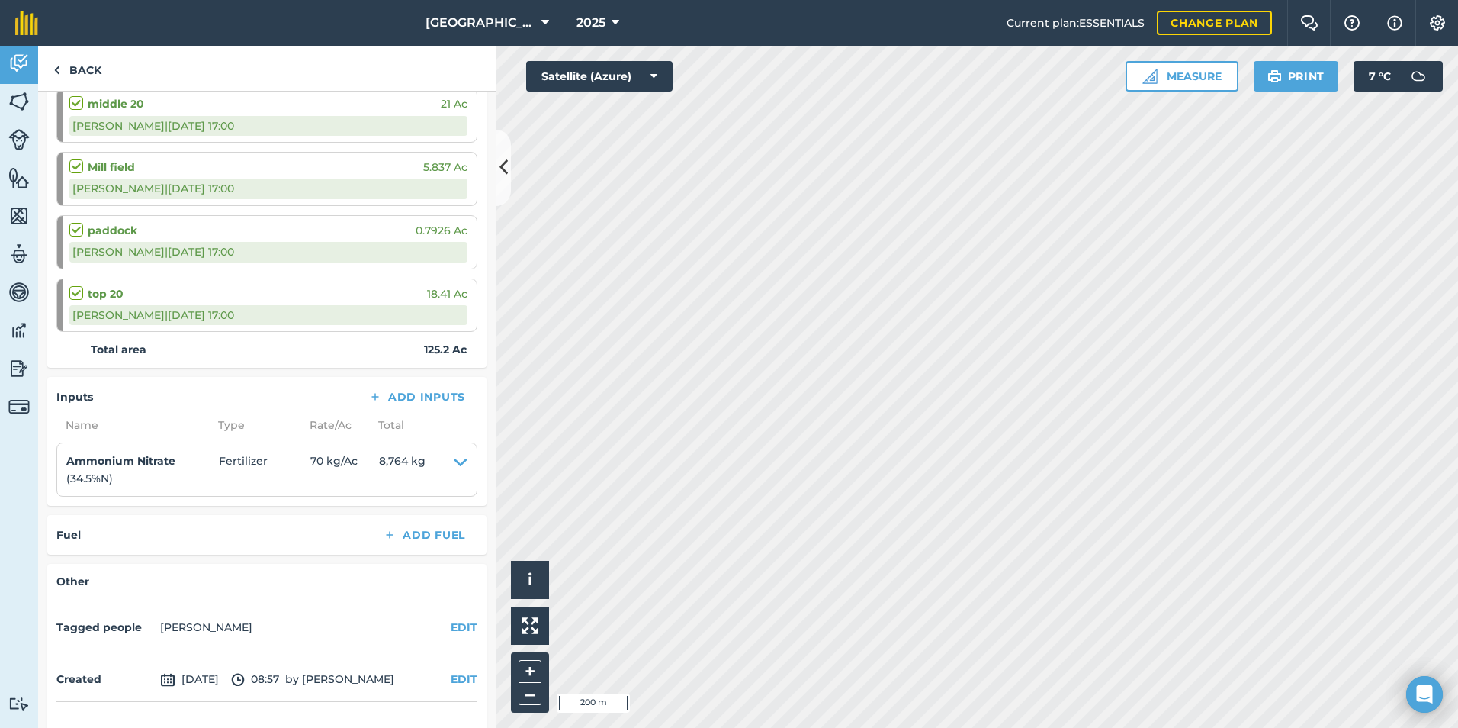
scroll to position [859, 0]
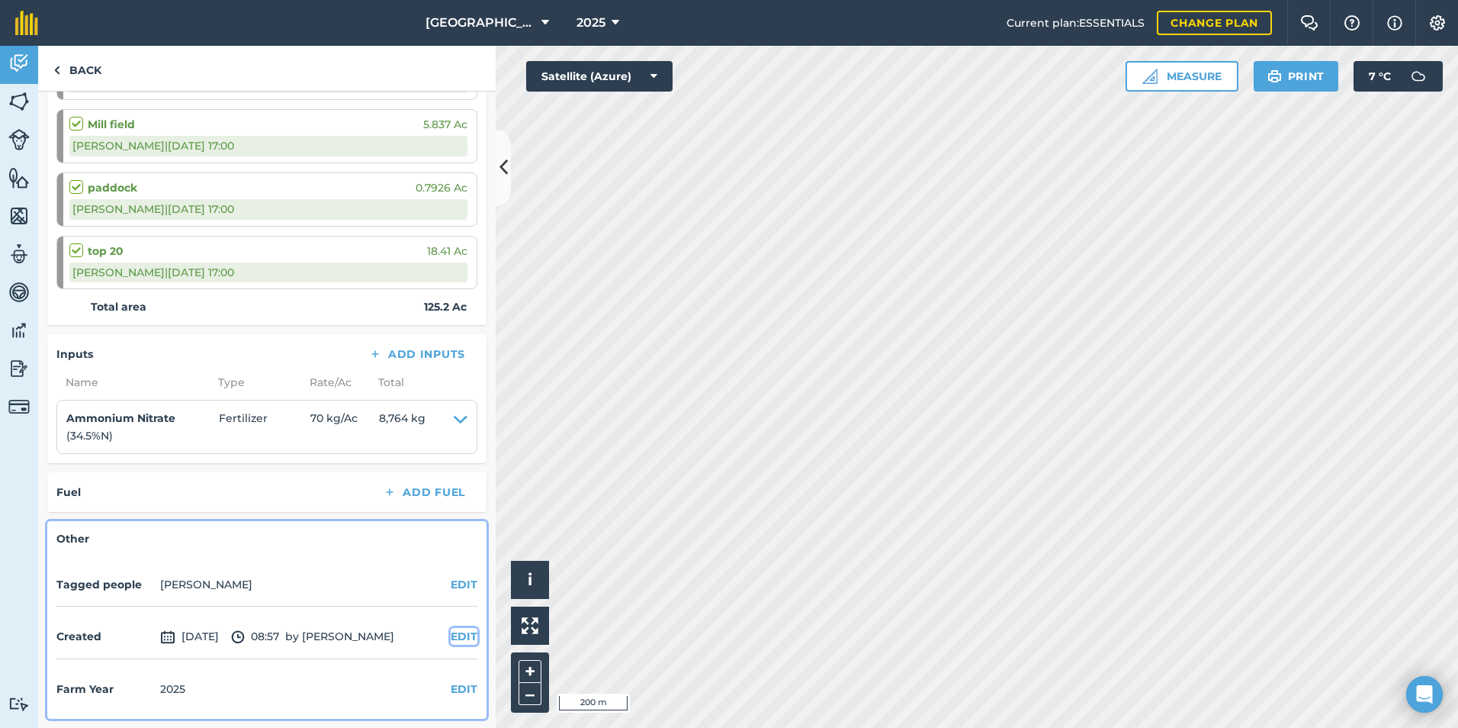
click at [451, 637] on button "EDIT" at bounding box center [464, 636] width 27 height 17
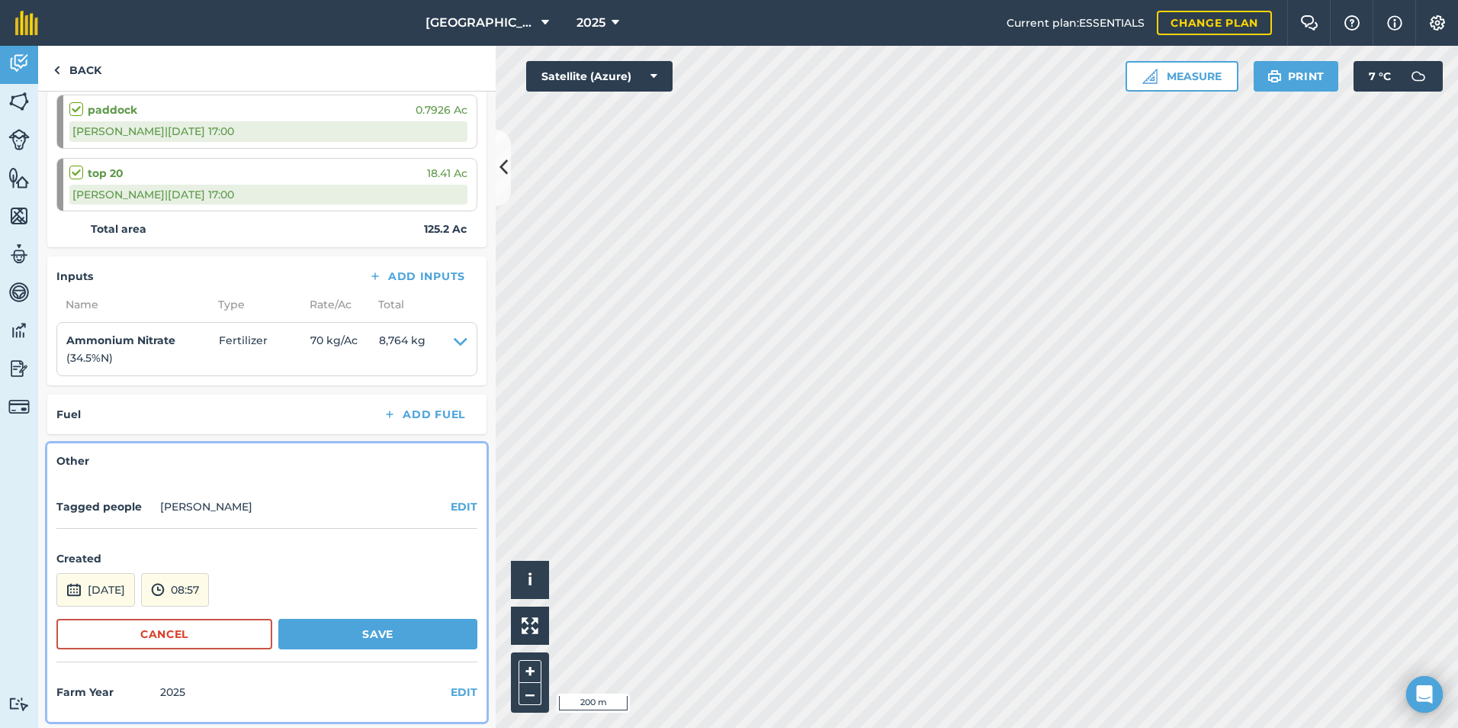
scroll to position [940, 0]
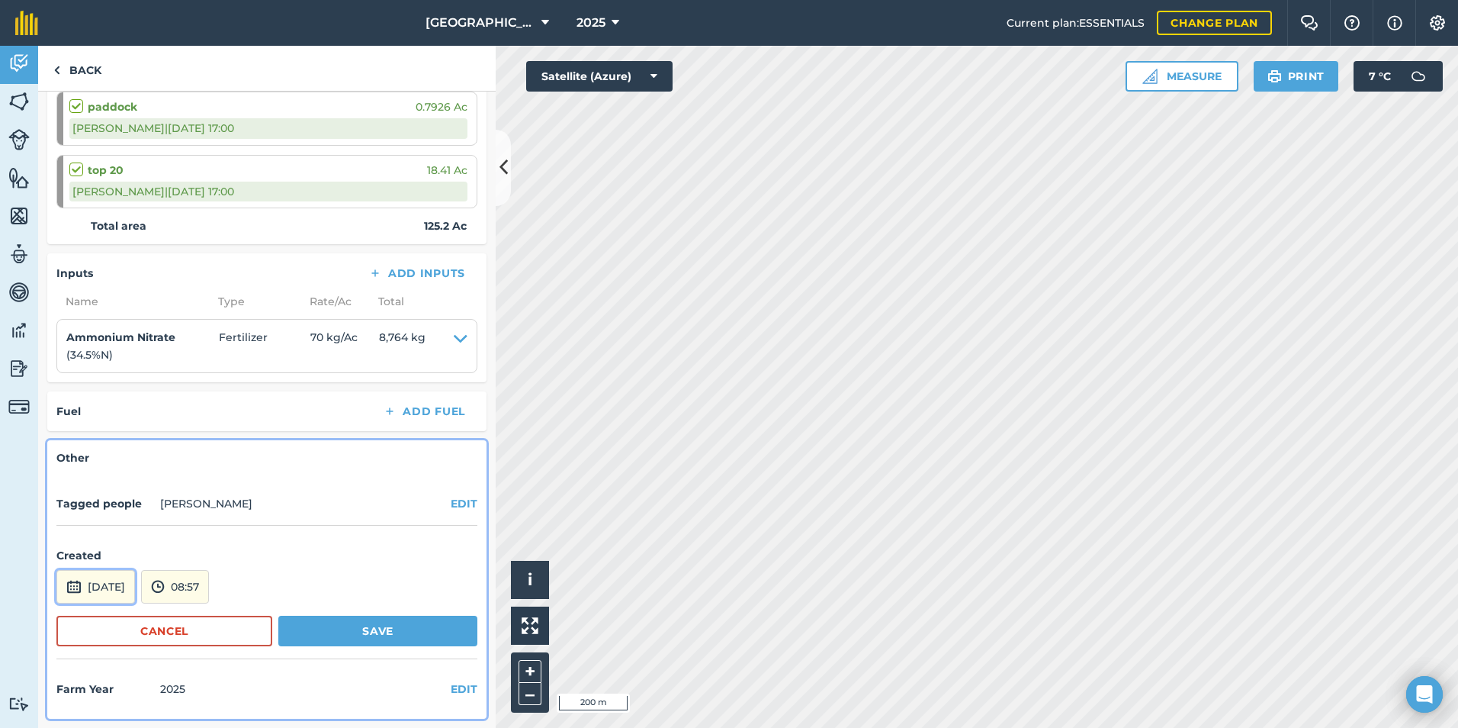
click at [135, 585] on button "[DATE]" at bounding box center [95, 587] width 79 height 34
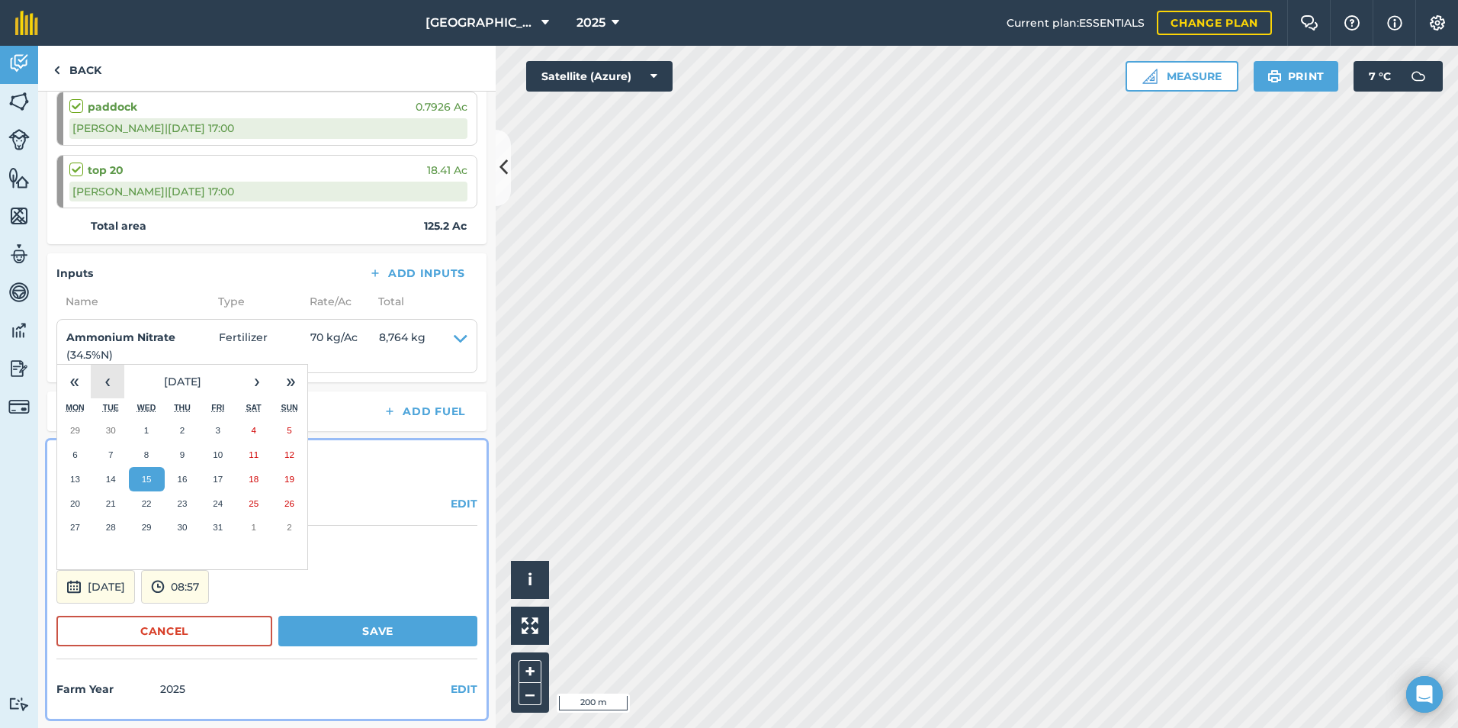
click at [105, 381] on button "‹" at bounding box center [108, 382] width 34 height 34
click at [101, 381] on button "‹" at bounding box center [108, 382] width 34 height 34
click at [102, 381] on button "‹" at bounding box center [108, 382] width 34 height 34
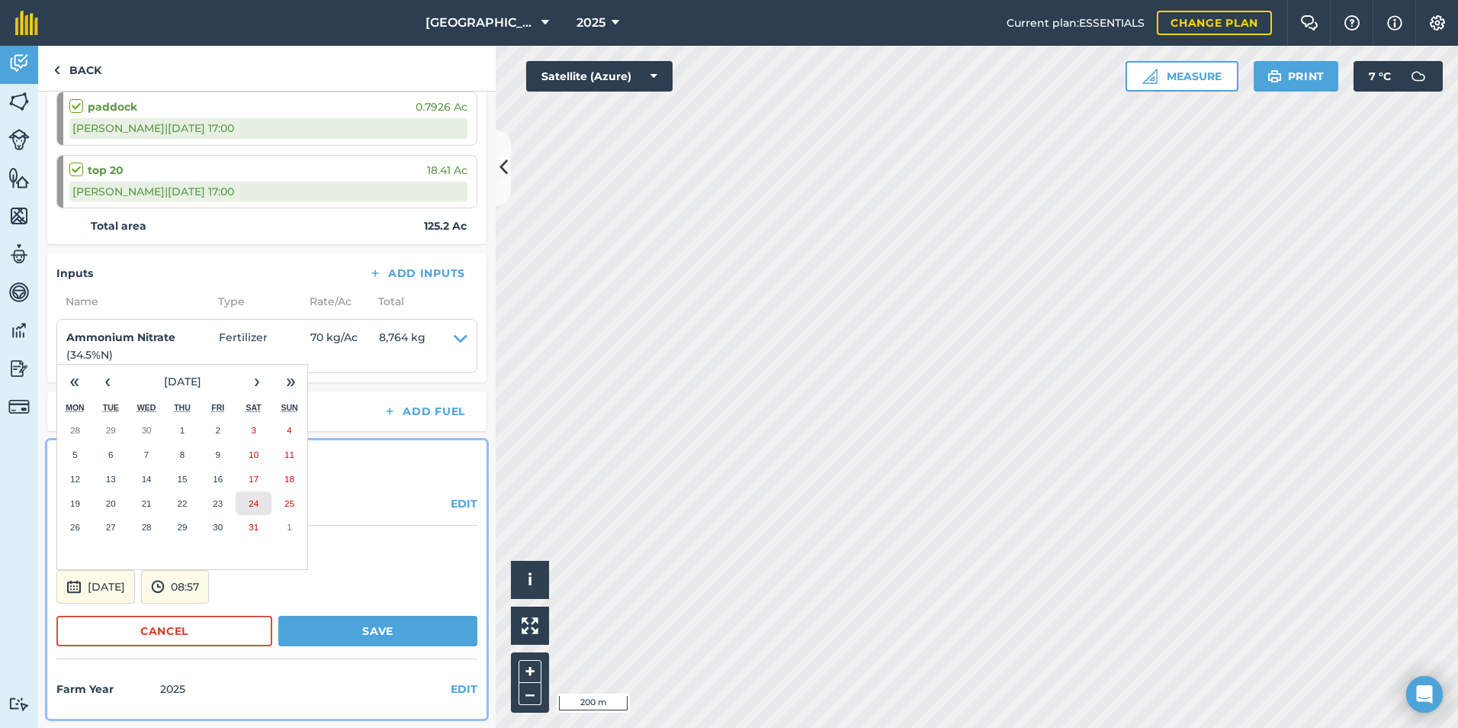
click at [244, 498] on button "24" at bounding box center [254, 503] width 36 height 24
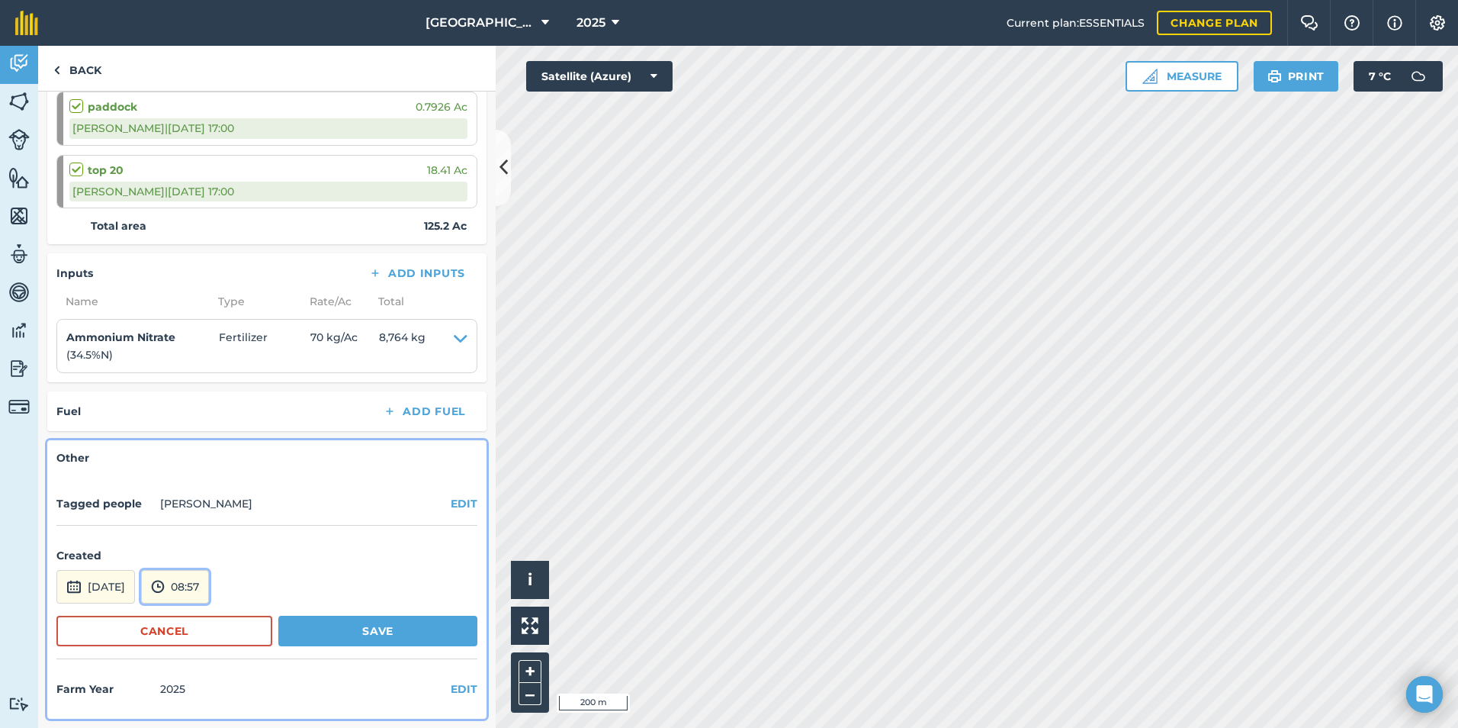
click at [209, 583] on button "08:57" at bounding box center [175, 587] width 68 height 34
click at [214, 423] on button "07:30" at bounding box center [178, 424] width 72 height 24
click at [321, 630] on button "Save" at bounding box center [377, 631] width 199 height 31
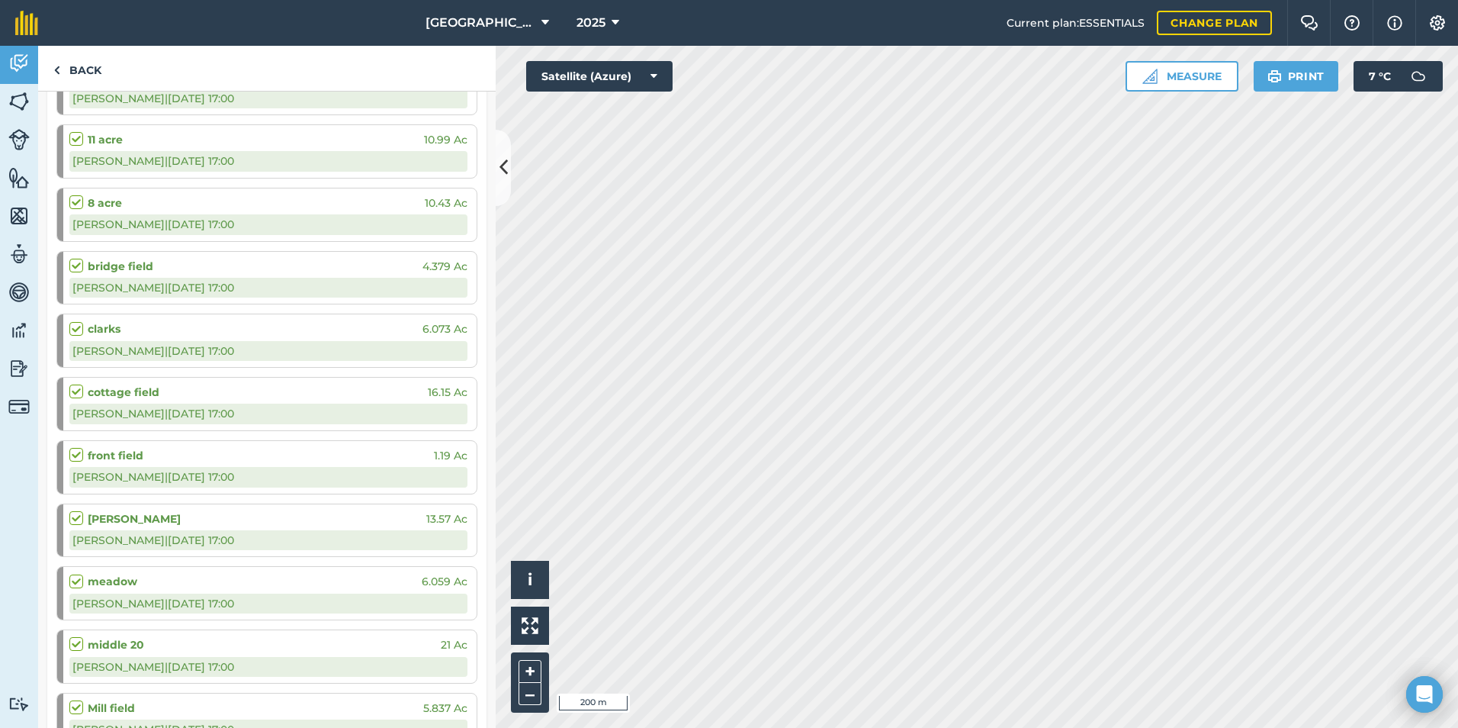
scroll to position [0, 0]
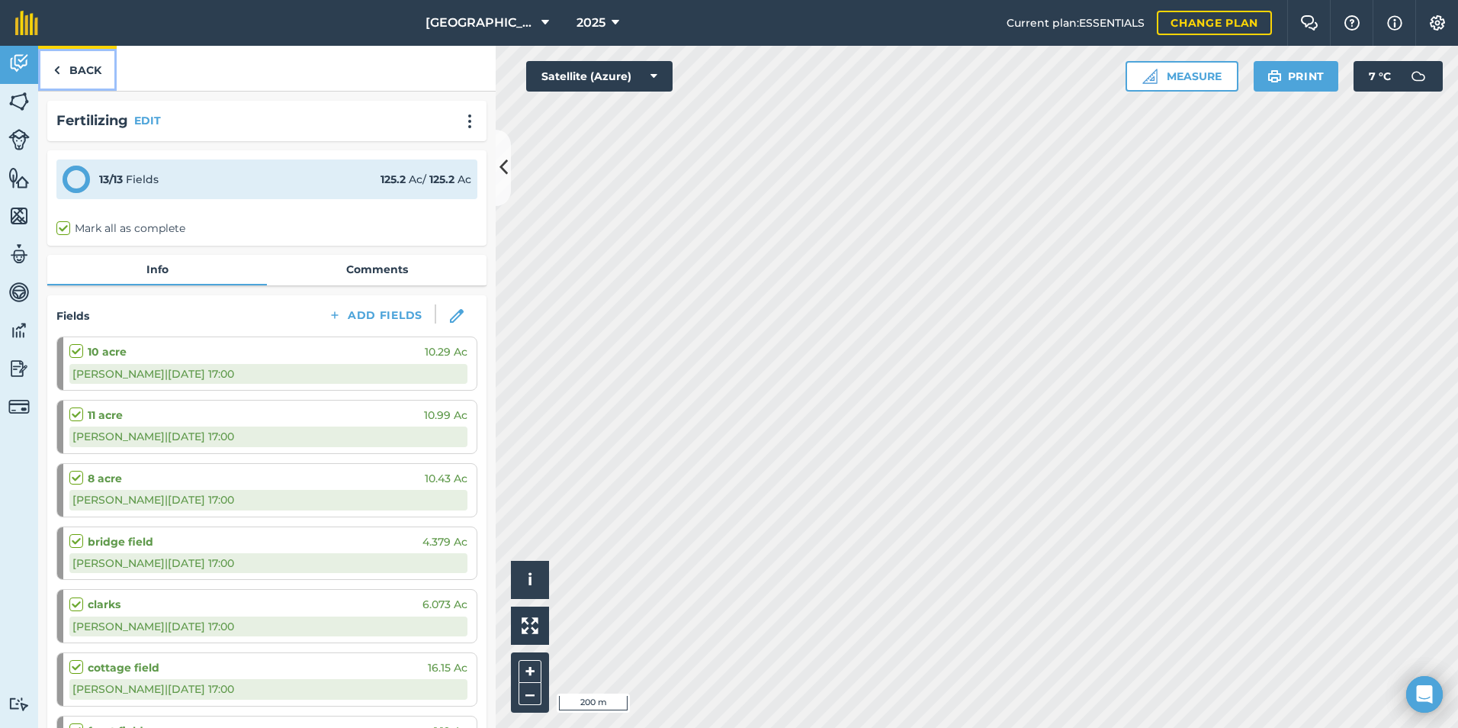
click at [61, 65] on link "Back" at bounding box center [77, 68] width 79 height 45
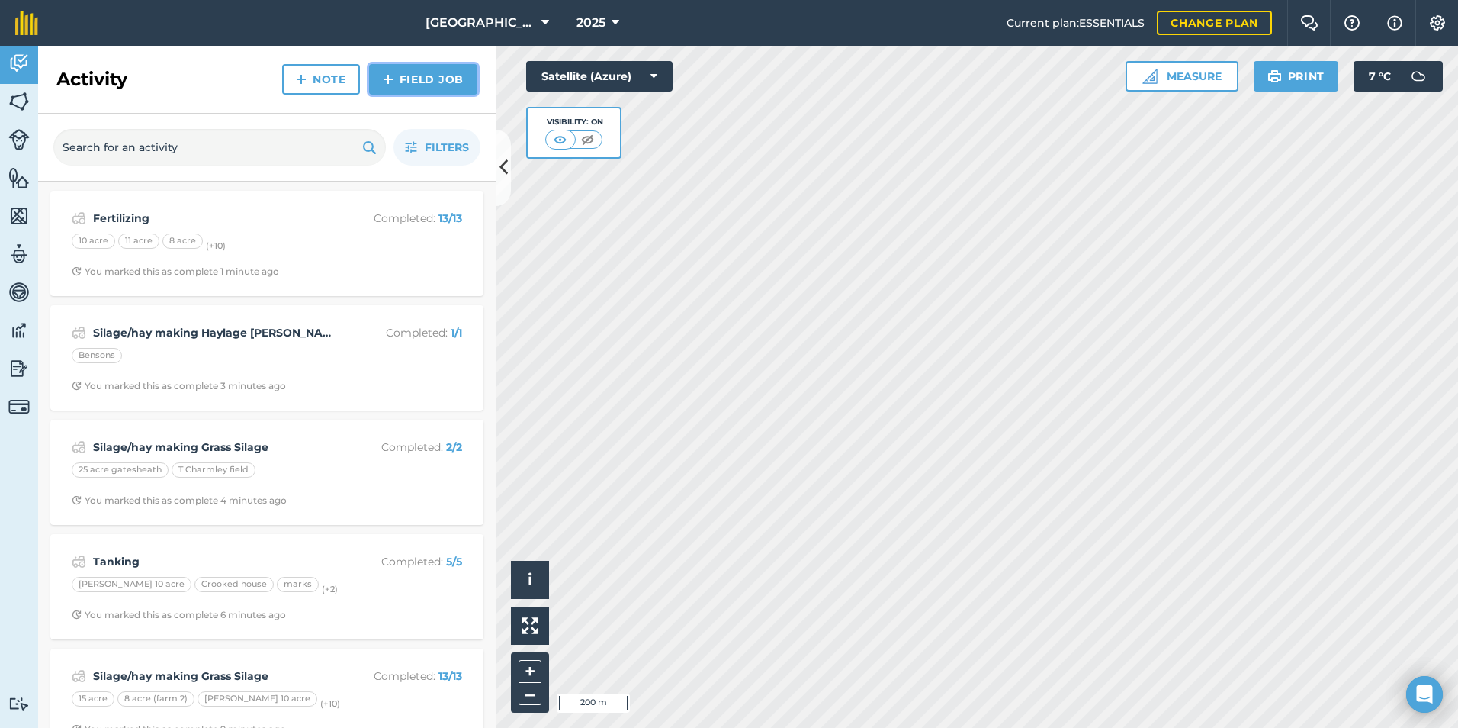
click at [425, 82] on link "Field Job" at bounding box center [423, 79] width 108 height 31
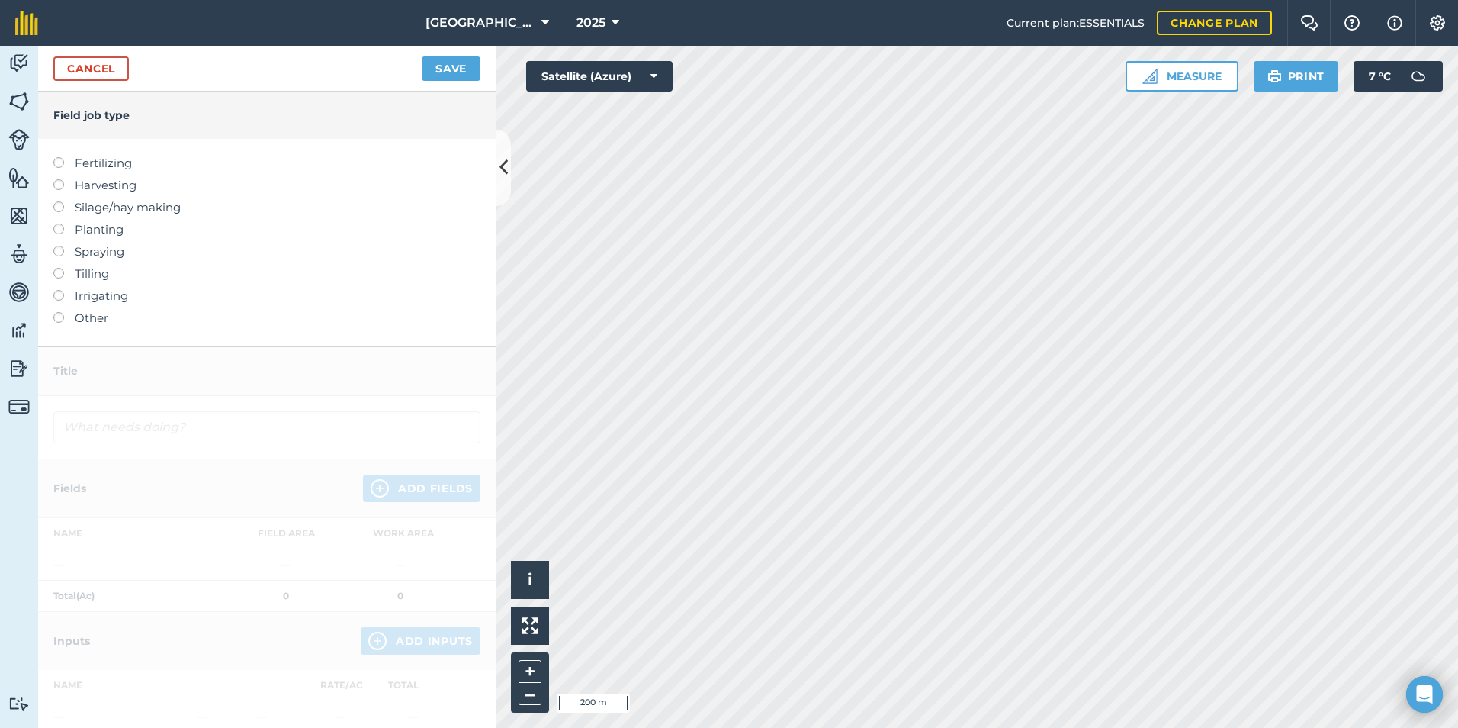
click at [98, 166] on label "Fertilizing" at bounding box center [266, 163] width 427 height 18
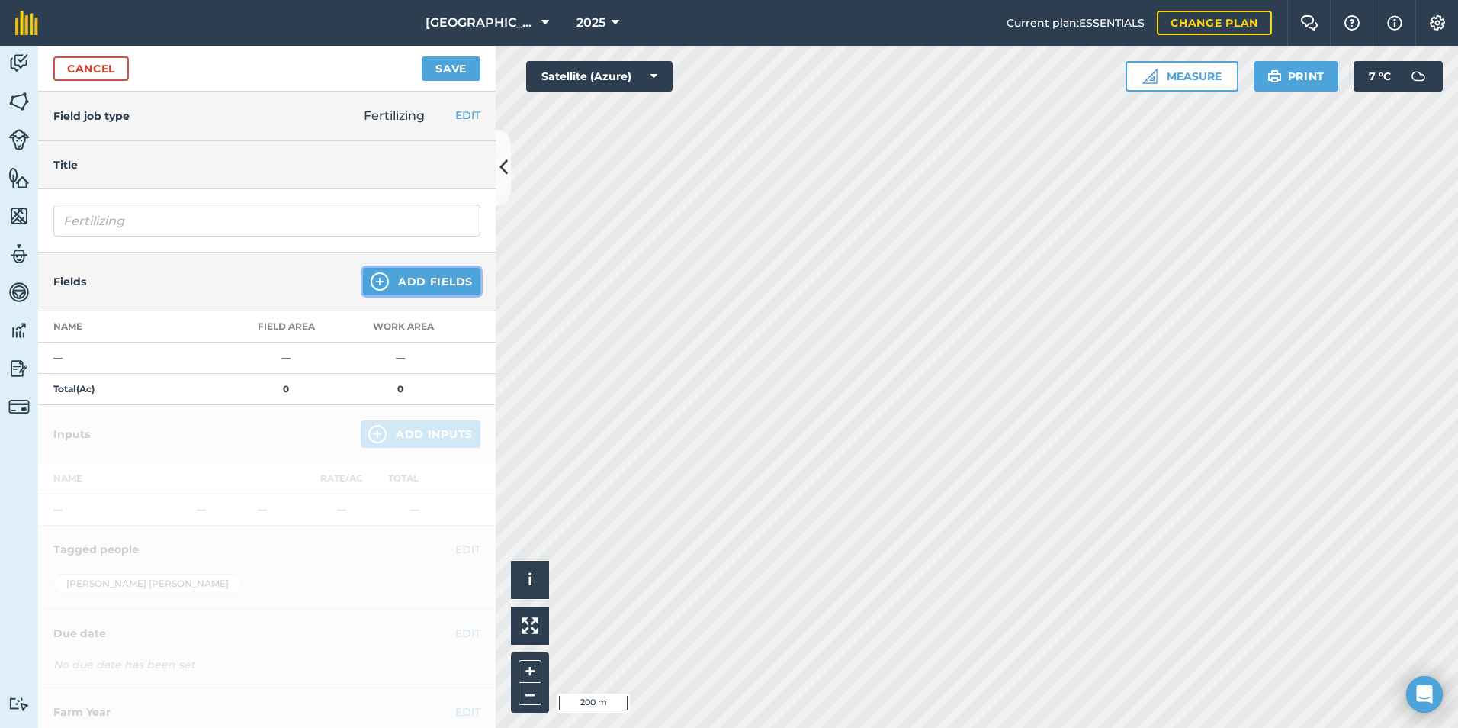
click at [387, 284] on button "Add Fields" at bounding box center [421, 281] width 117 height 27
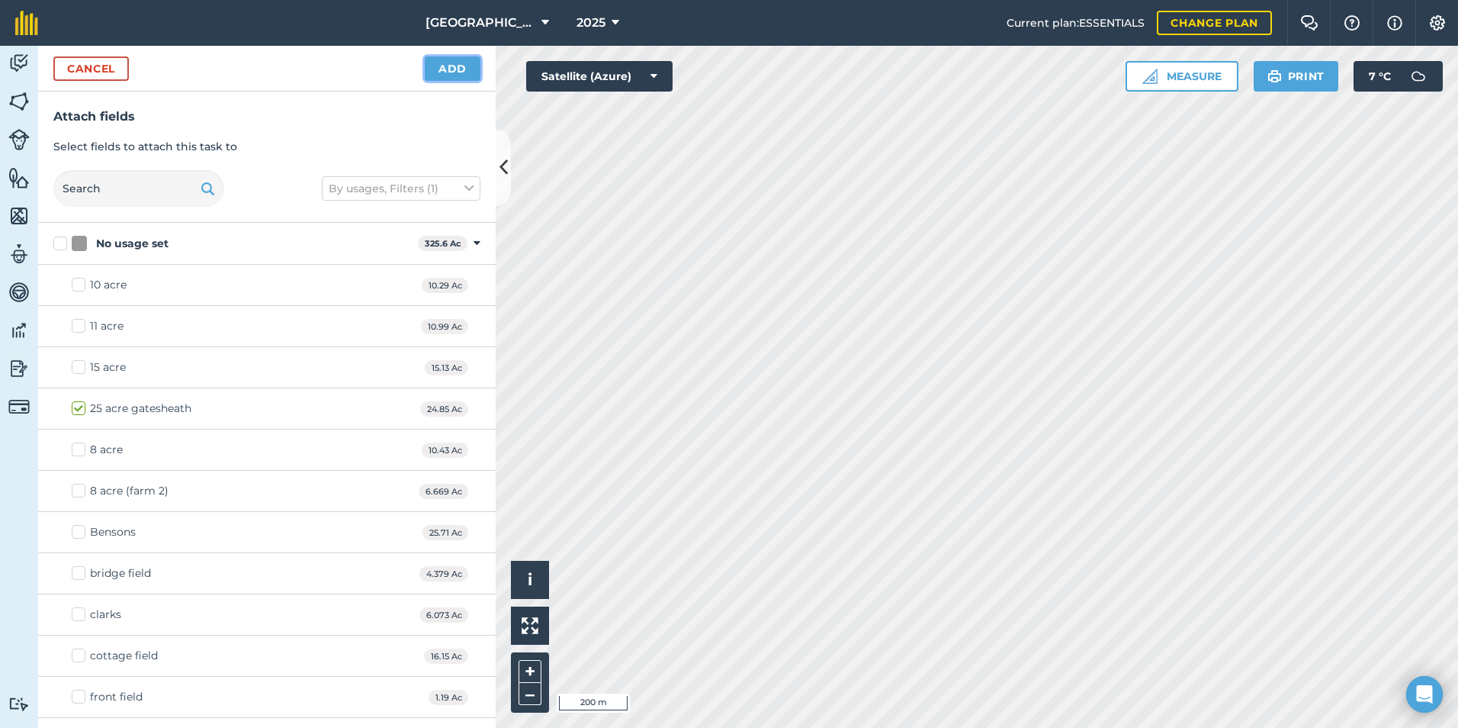
click at [455, 68] on button "Add" at bounding box center [453, 68] width 56 height 24
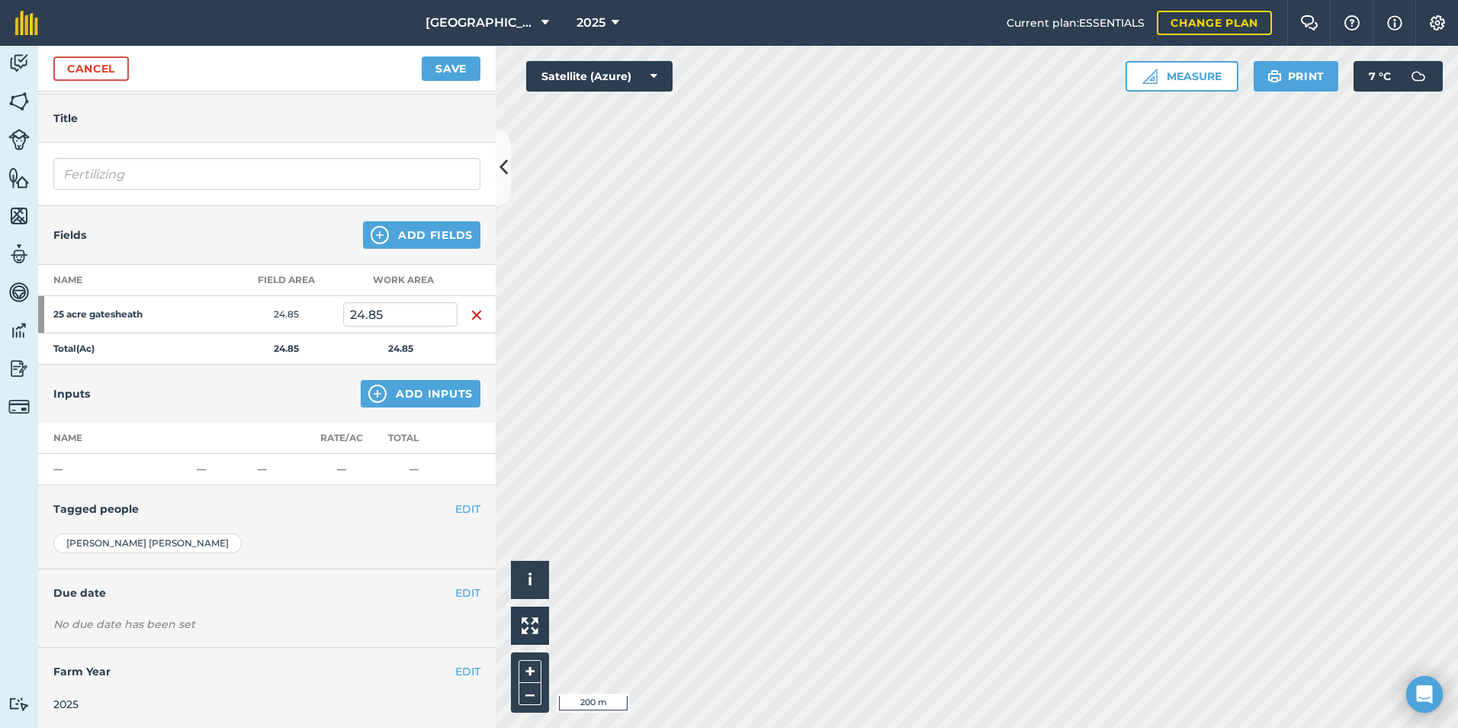
scroll to position [47, 0]
click at [444, 60] on button "Save" at bounding box center [451, 68] width 59 height 24
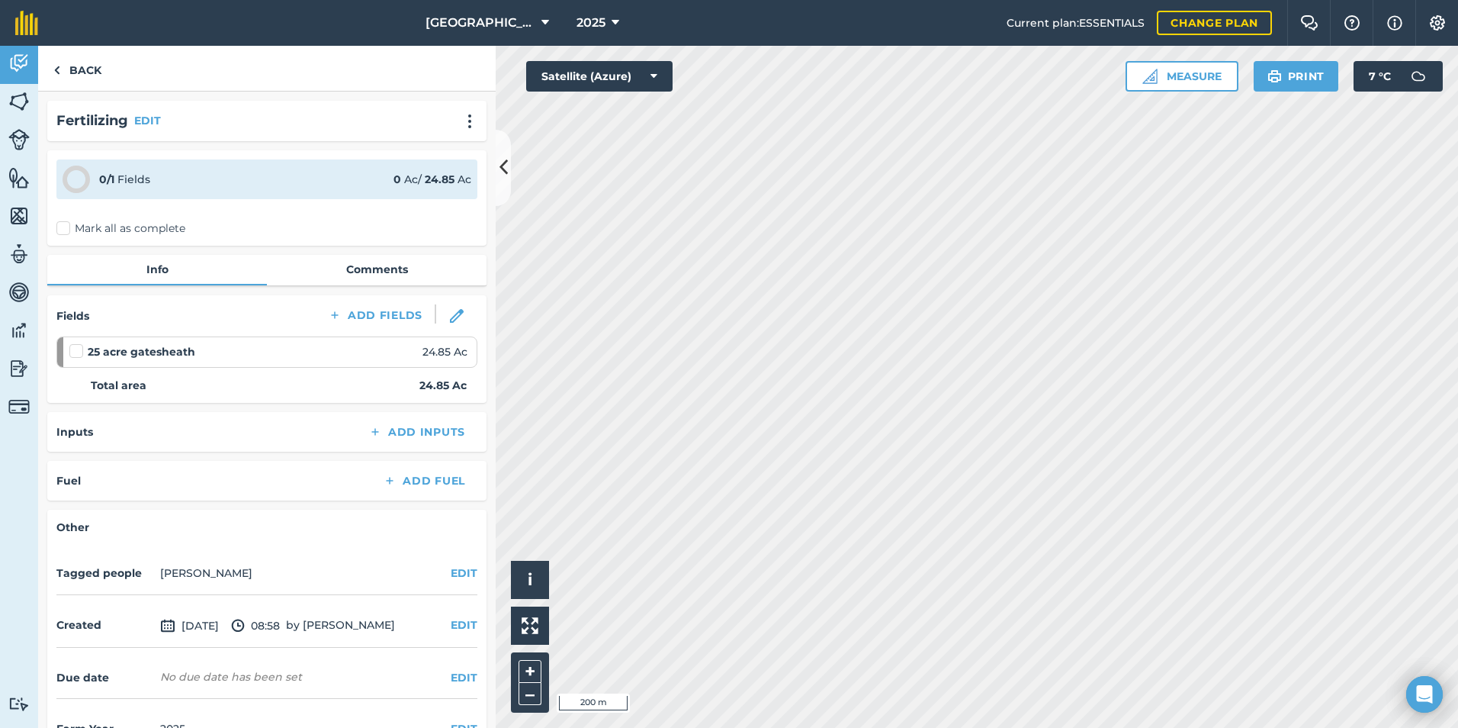
click at [66, 230] on label "Mark all as complete" at bounding box center [120, 228] width 129 height 16
click at [66, 230] on input "Mark all as complete" at bounding box center [61, 225] width 10 height 10
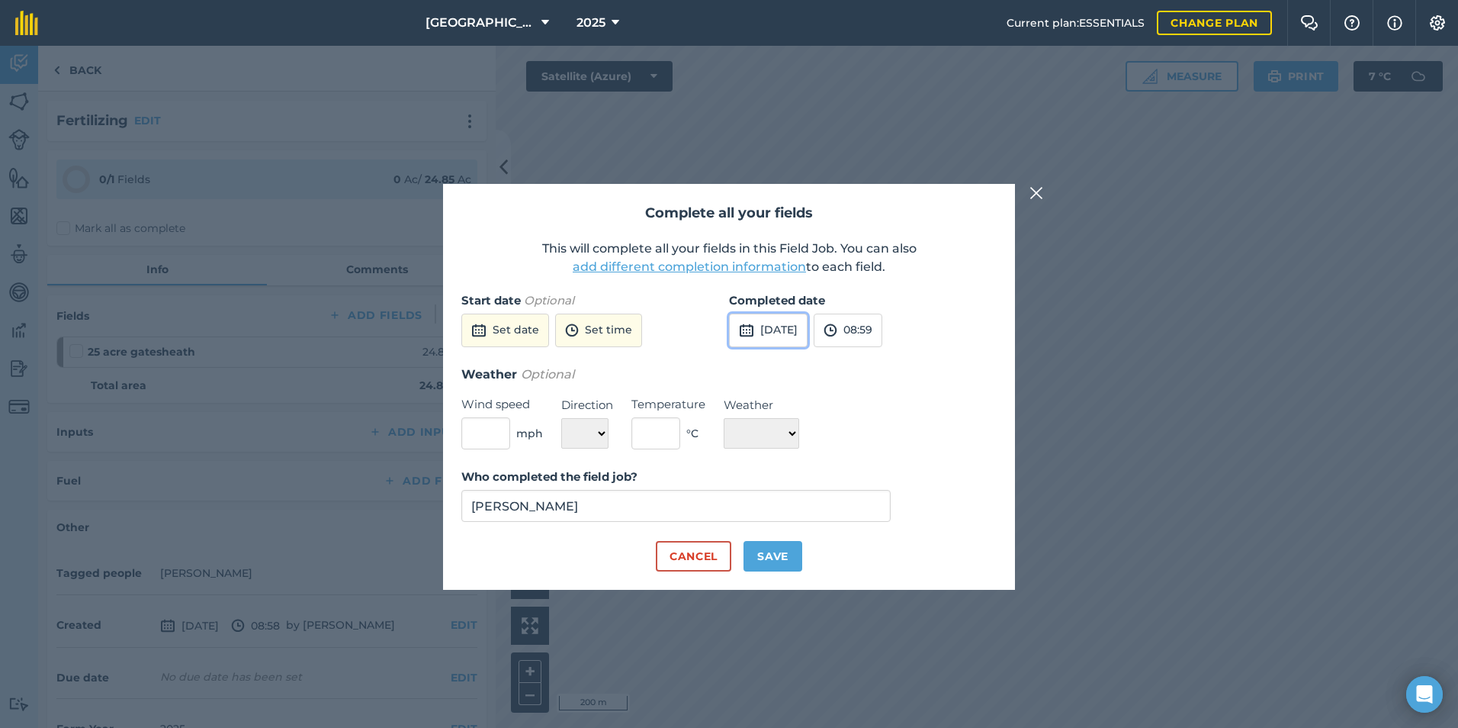
click at [808, 333] on button "[DATE]" at bounding box center [768, 331] width 79 height 34
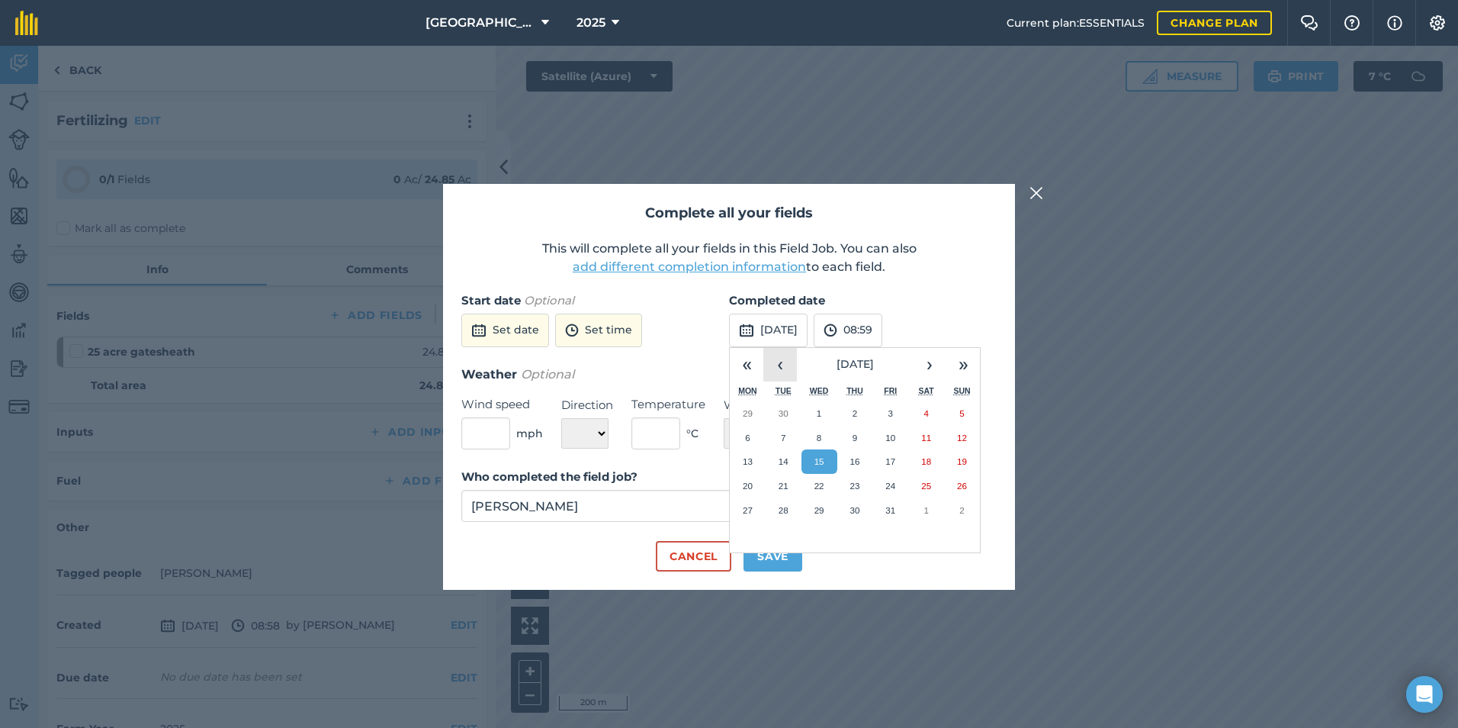
click at [786, 368] on button "‹" at bounding box center [781, 365] width 34 height 34
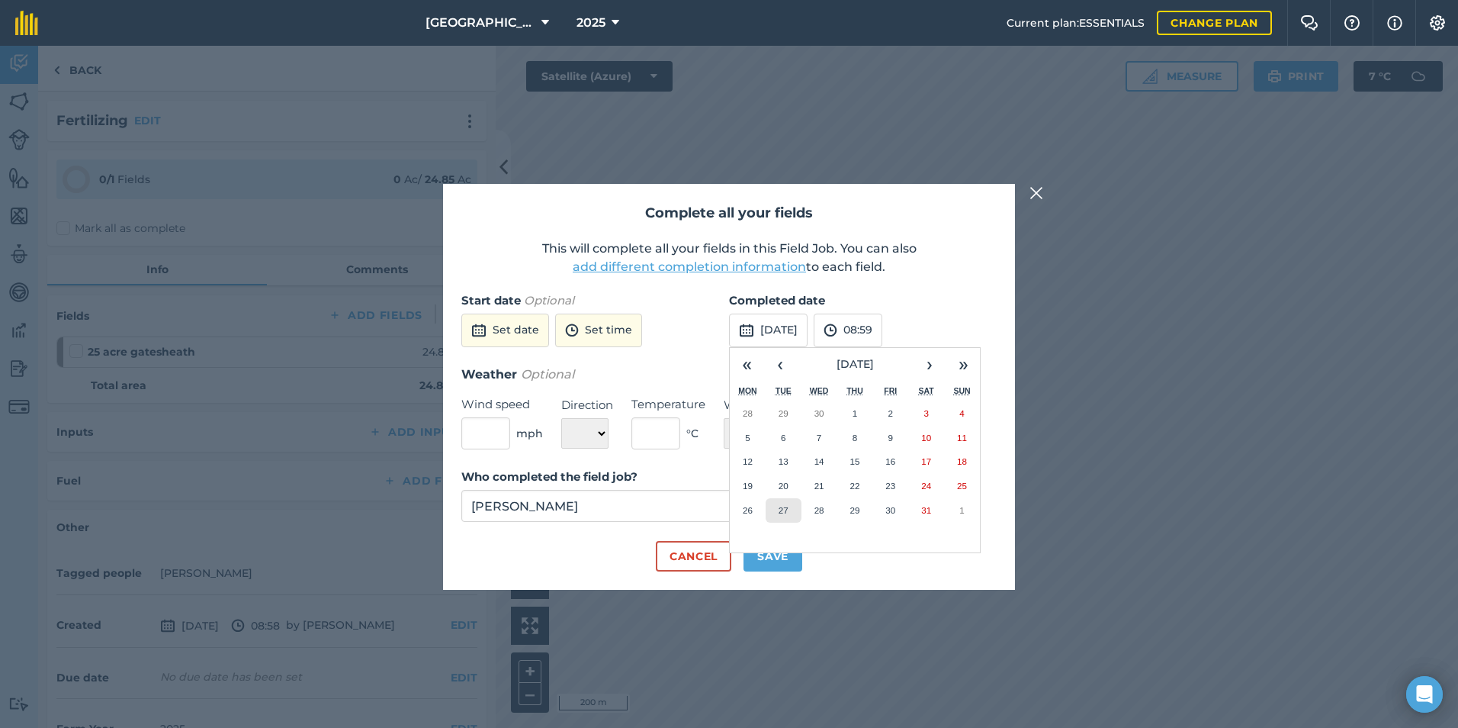
click at [781, 517] on button "27" at bounding box center [784, 510] width 36 height 24
click at [883, 336] on button "08:59" at bounding box center [848, 331] width 69 height 34
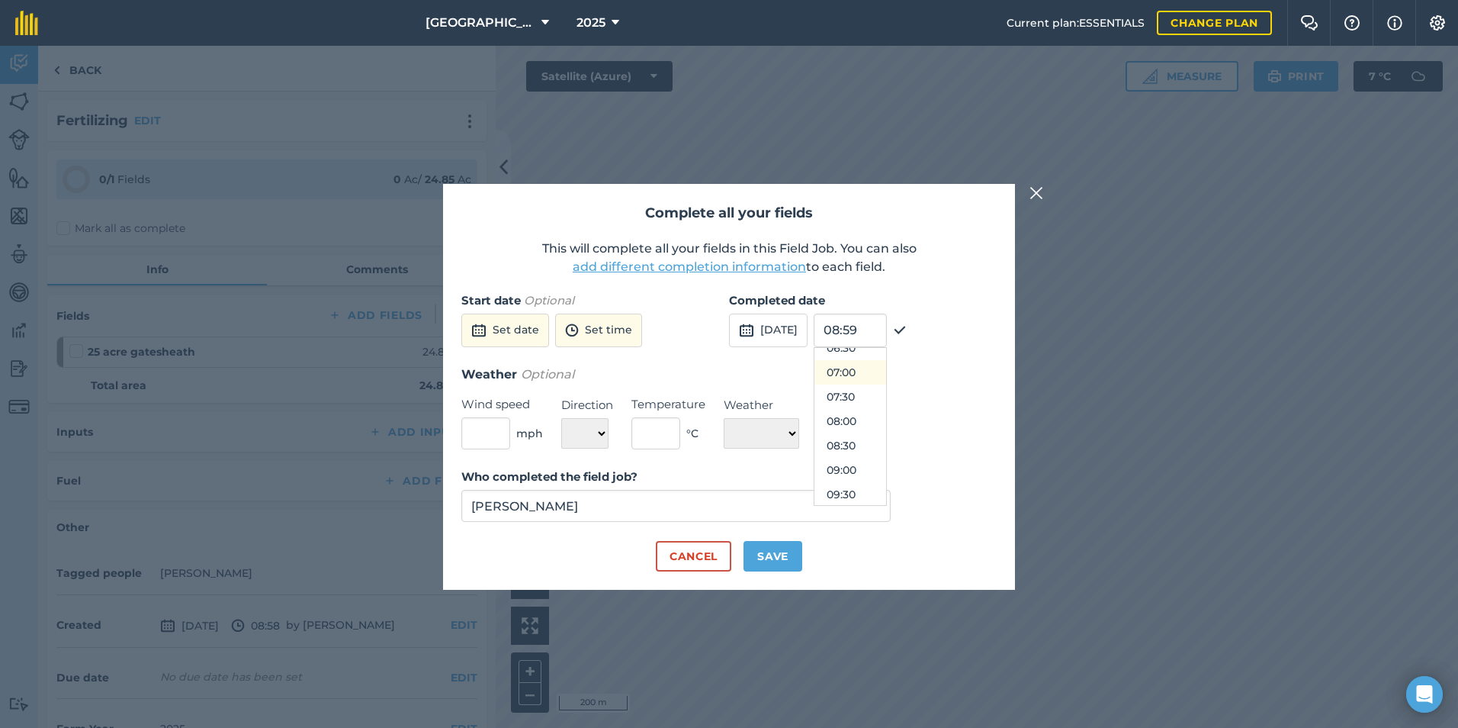
scroll to position [305, 0]
drag, startPoint x: 891, startPoint y: 401, endPoint x: 886, endPoint y: 424, distance: 23.5
click at [886, 401] on button "07:00" at bounding box center [851, 396] width 72 height 24
click at [883, 330] on button "07:00" at bounding box center [848, 331] width 69 height 34
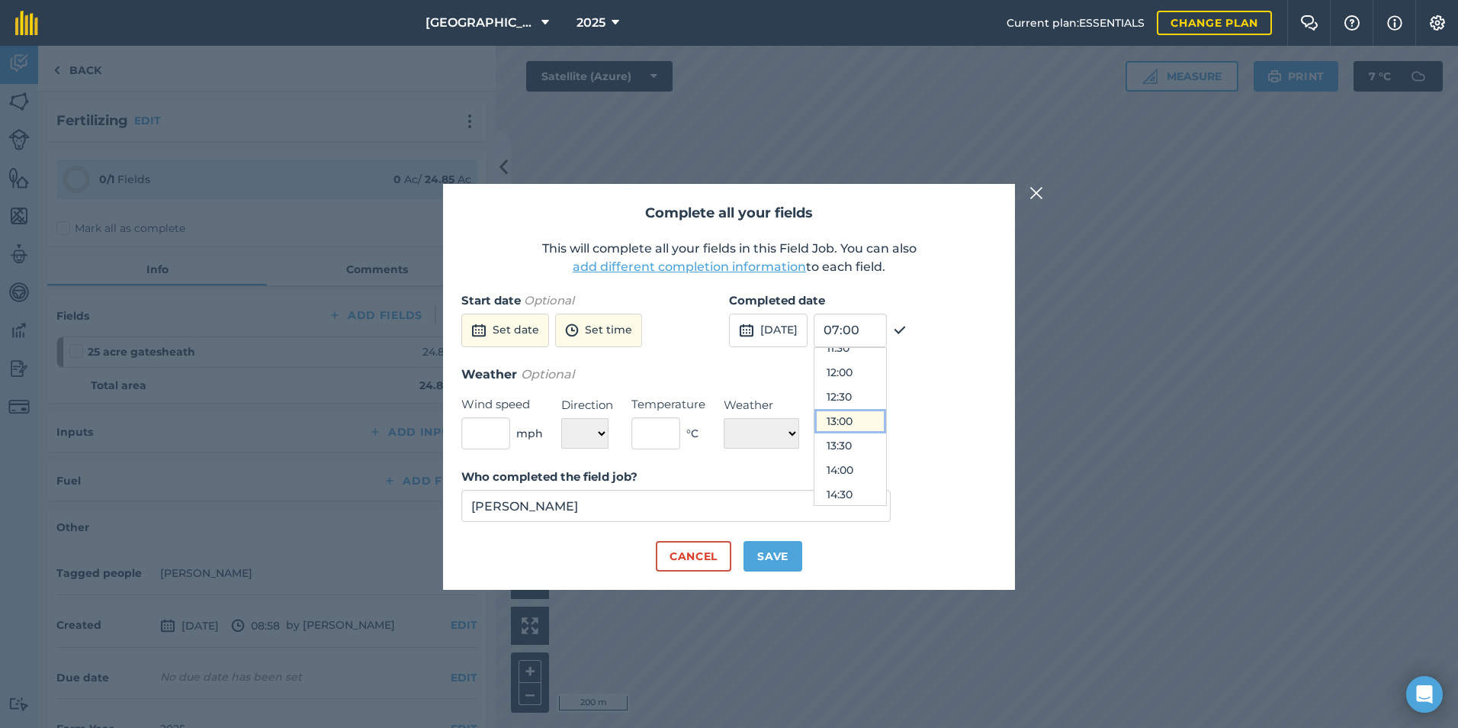
drag, startPoint x: 885, startPoint y: 415, endPoint x: 876, endPoint y: 496, distance: 81.4
click at [884, 416] on button "13:00" at bounding box center [851, 421] width 72 height 24
click at [773, 559] on button "Save" at bounding box center [773, 556] width 59 height 31
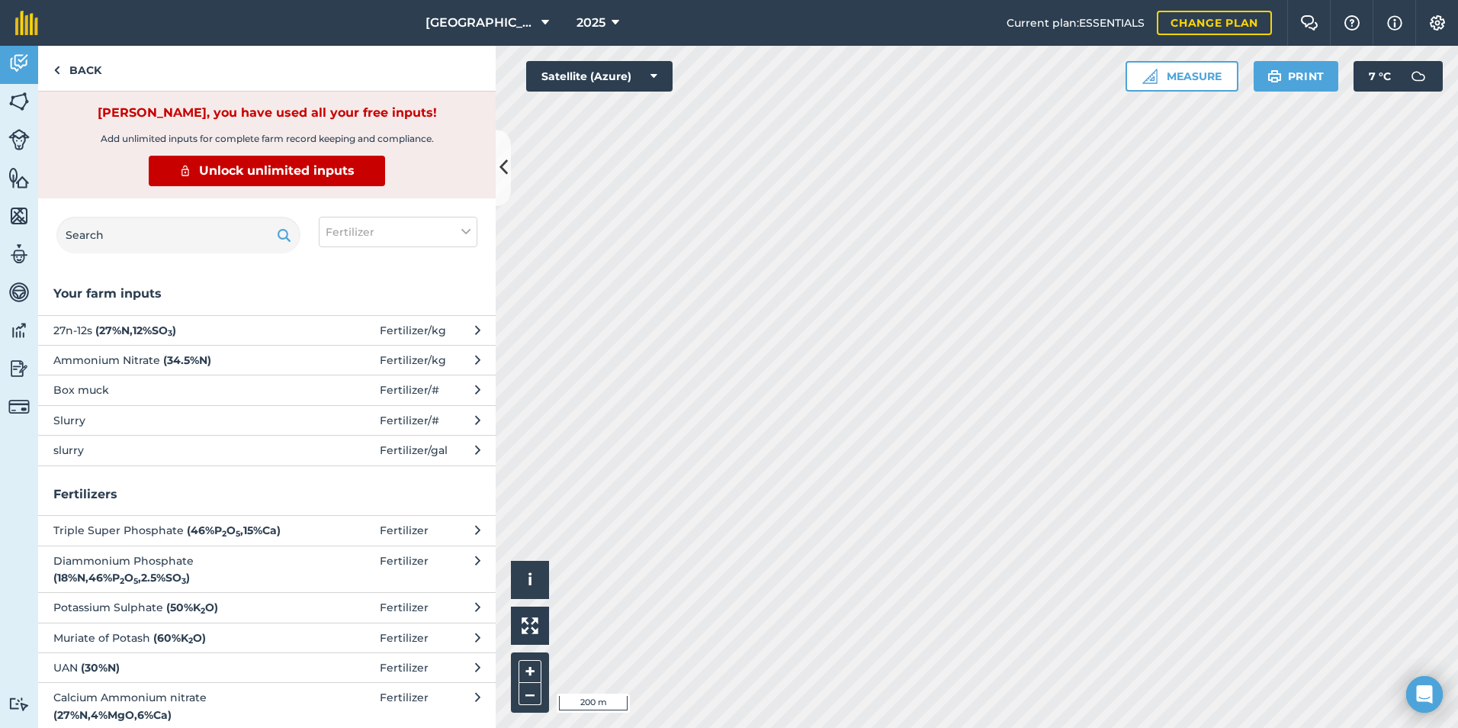
click at [288, 361] on span "Ammonium Nitrate ( 34.5 % N )" at bounding box center [177, 360] width 249 height 17
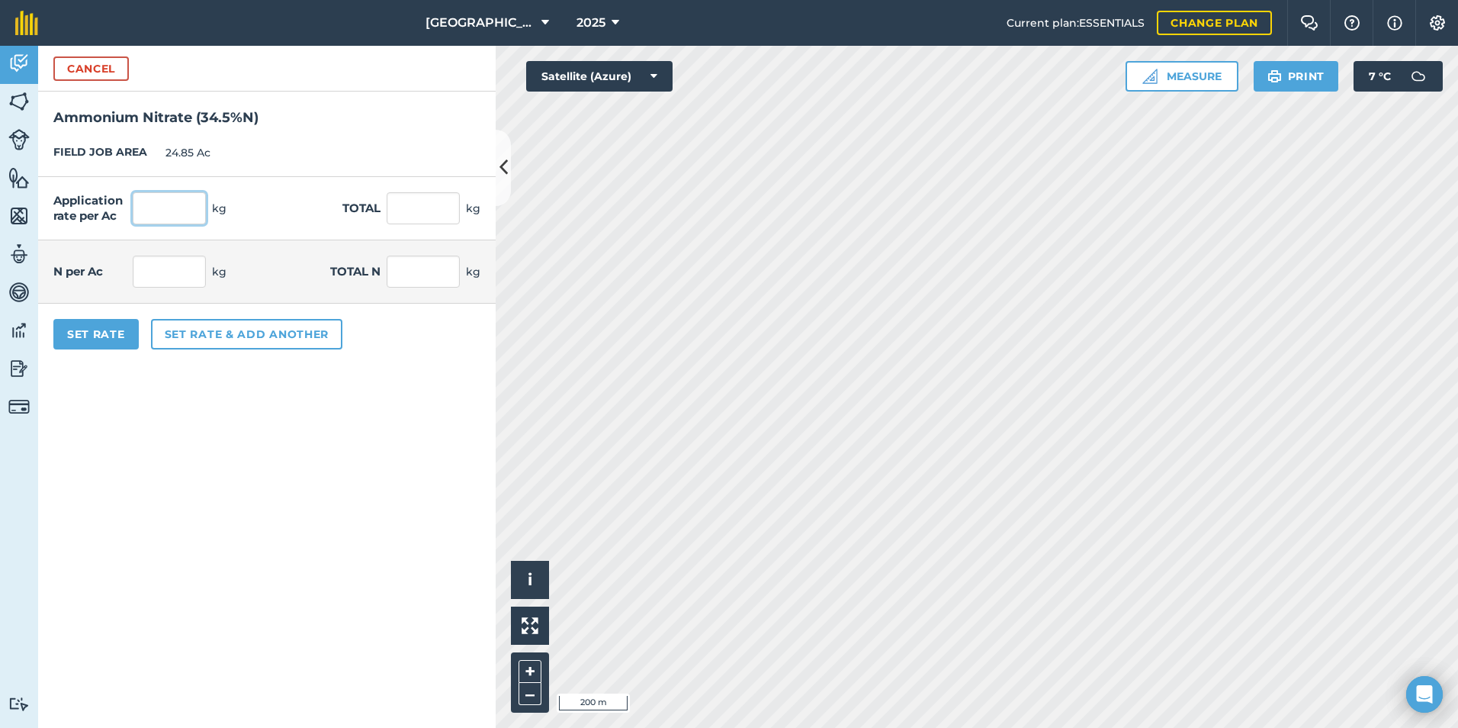
click at [173, 199] on input "text" at bounding box center [169, 208] width 73 height 32
click at [195, 272] on input "34.5" at bounding box center [169, 272] width 73 height 32
drag, startPoint x: 310, startPoint y: 429, endPoint x: 314, endPoint y: 404, distance: 25.5
click at [312, 427] on form "Cancel Ammonium Nitrate ( 34.5 % N ) FIELD JOB AREA 24.85 Ac Application rate p…" at bounding box center [267, 387] width 458 height 682
click at [83, 334] on button "Set Rate" at bounding box center [95, 334] width 85 height 31
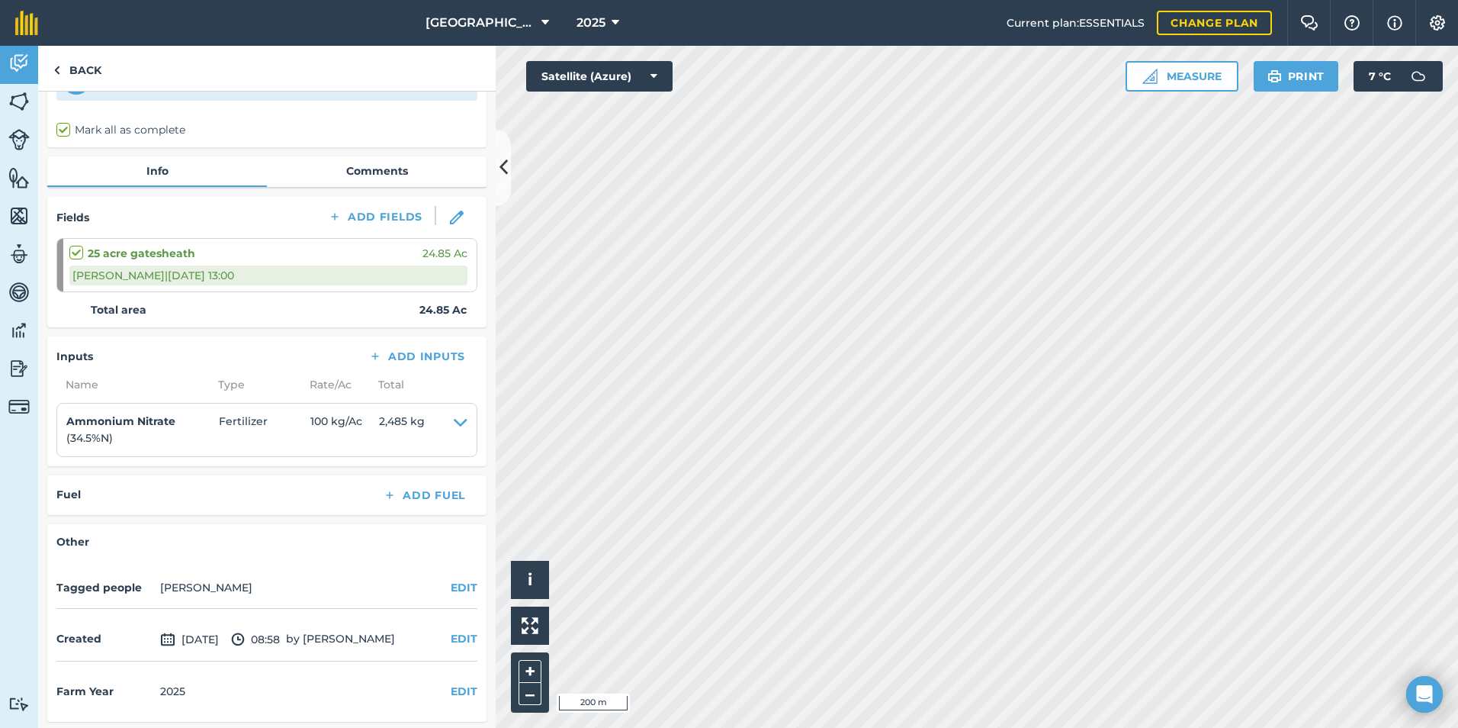
scroll to position [101, 0]
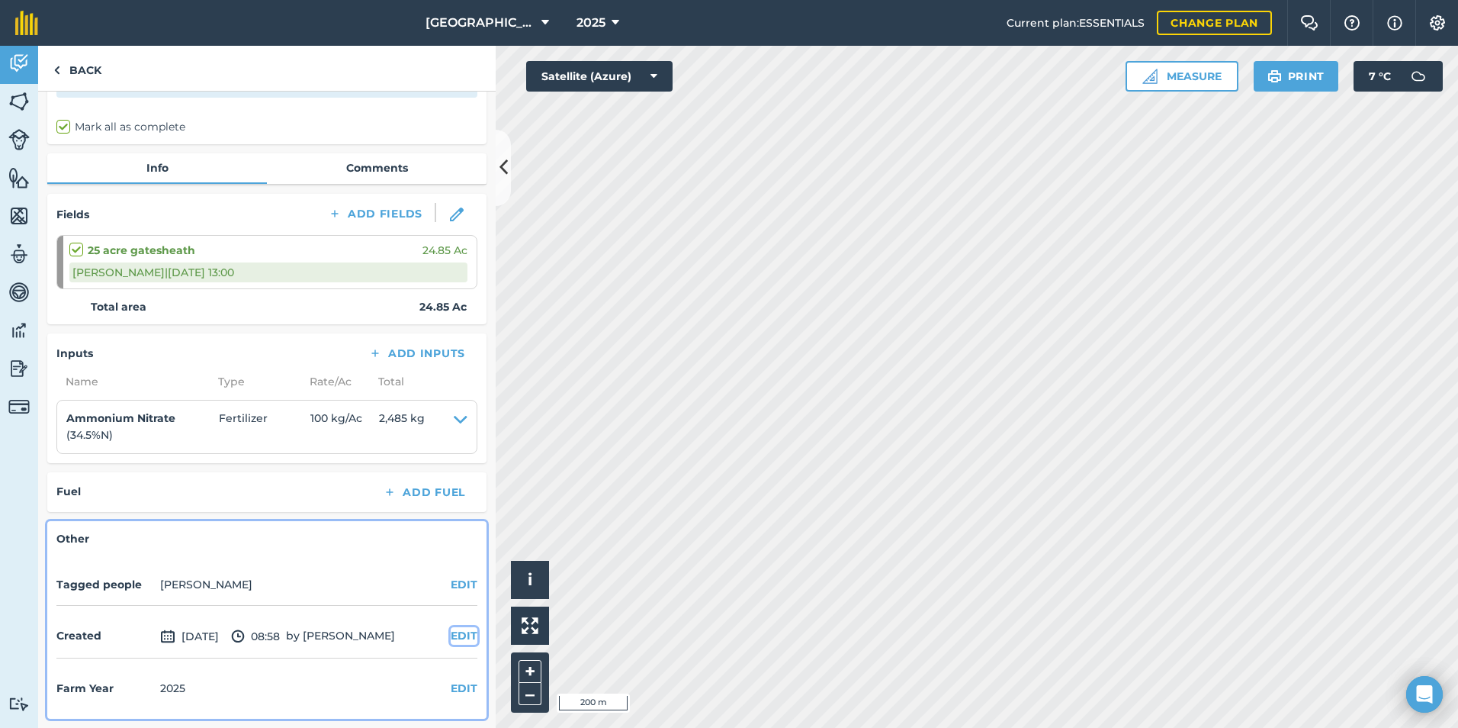
click at [451, 637] on button "EDIT" at bounding box center [464, 635] width 27 height 17
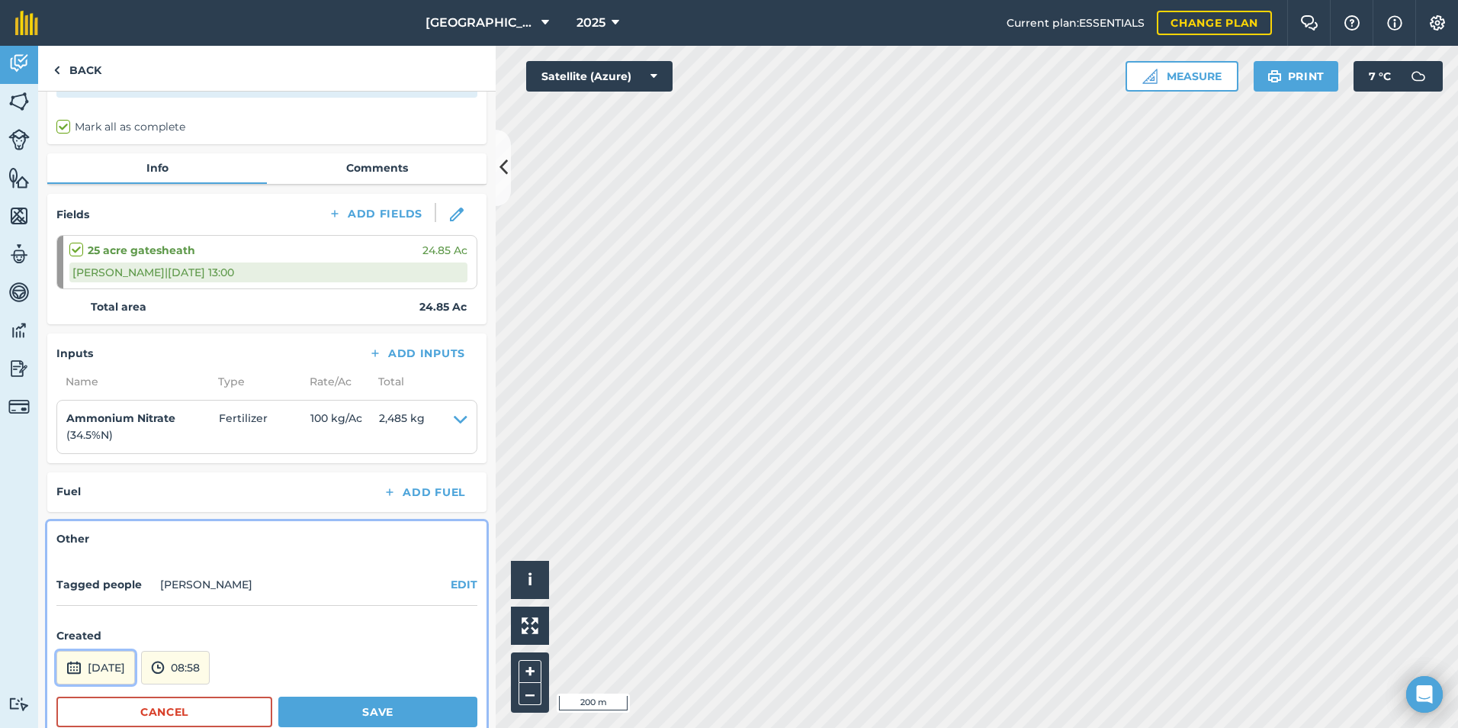
click at [134, 665] on button "[DATE]" at bounding box center [95, 668] width 79 height 34
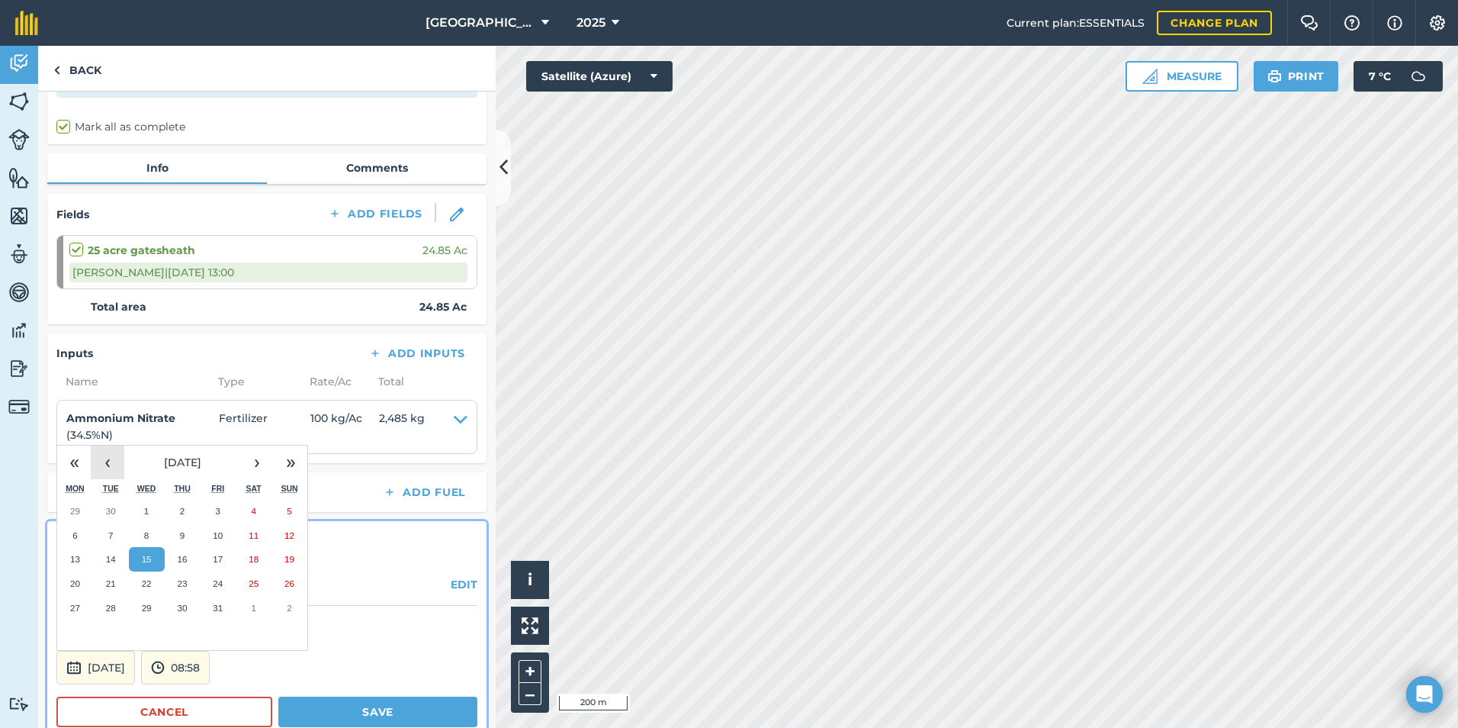
click at [118, 468] on button "‹" at bounding box center [108, 462] width 34 height 34
click at [117, 468] on button "‹" at bounding box center [108, 462] width 34 height 34
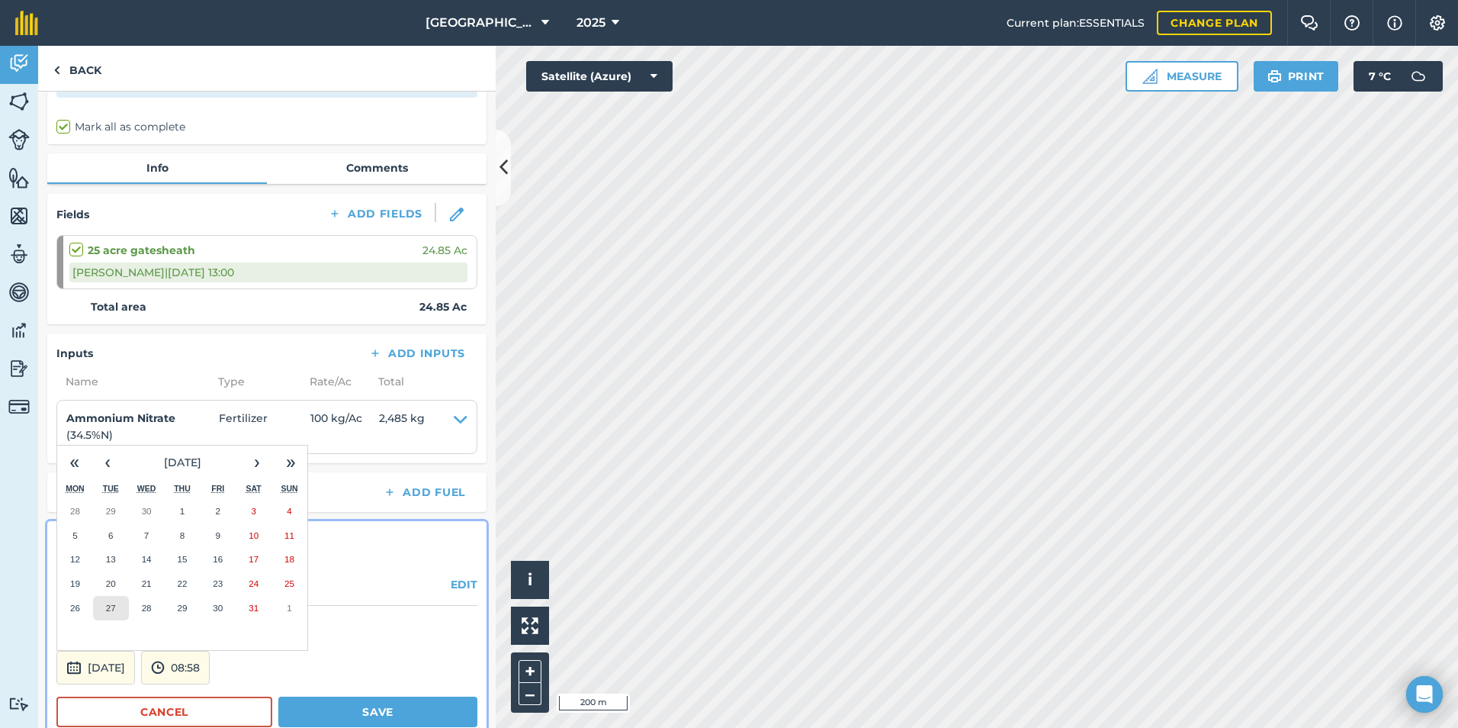
click at [111, 605] on abbr "27" at bounding box center [111, 608] width 10 height 10
click at [210, 670] on button "08:58" at bounding box center [175, 668] width 69 height 34
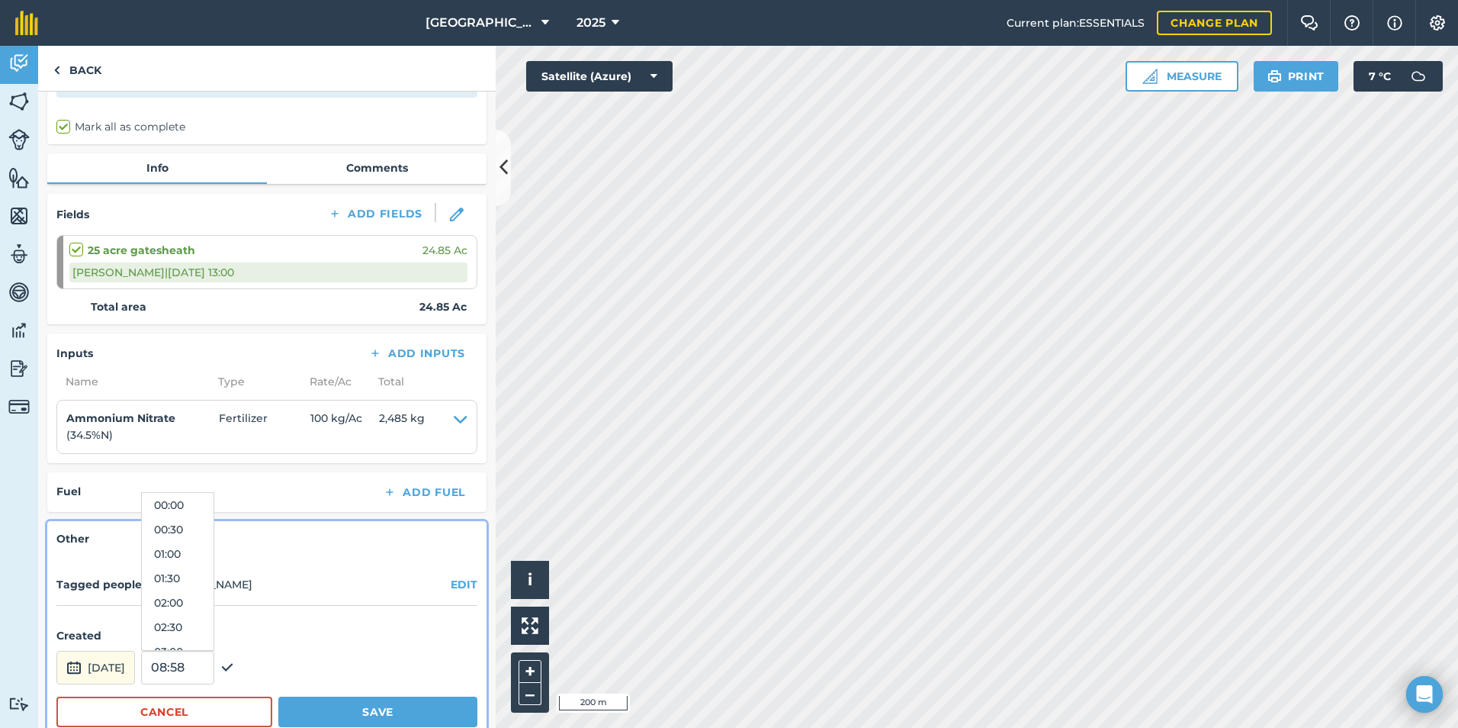
scroll to position [366, 0]
click at [208, 521] on button "08:00" at bounding box center [178, 529] width 72 height 24
click at [331, 712] on button "Save" at bounding box center [377, 711] width 199 height 31
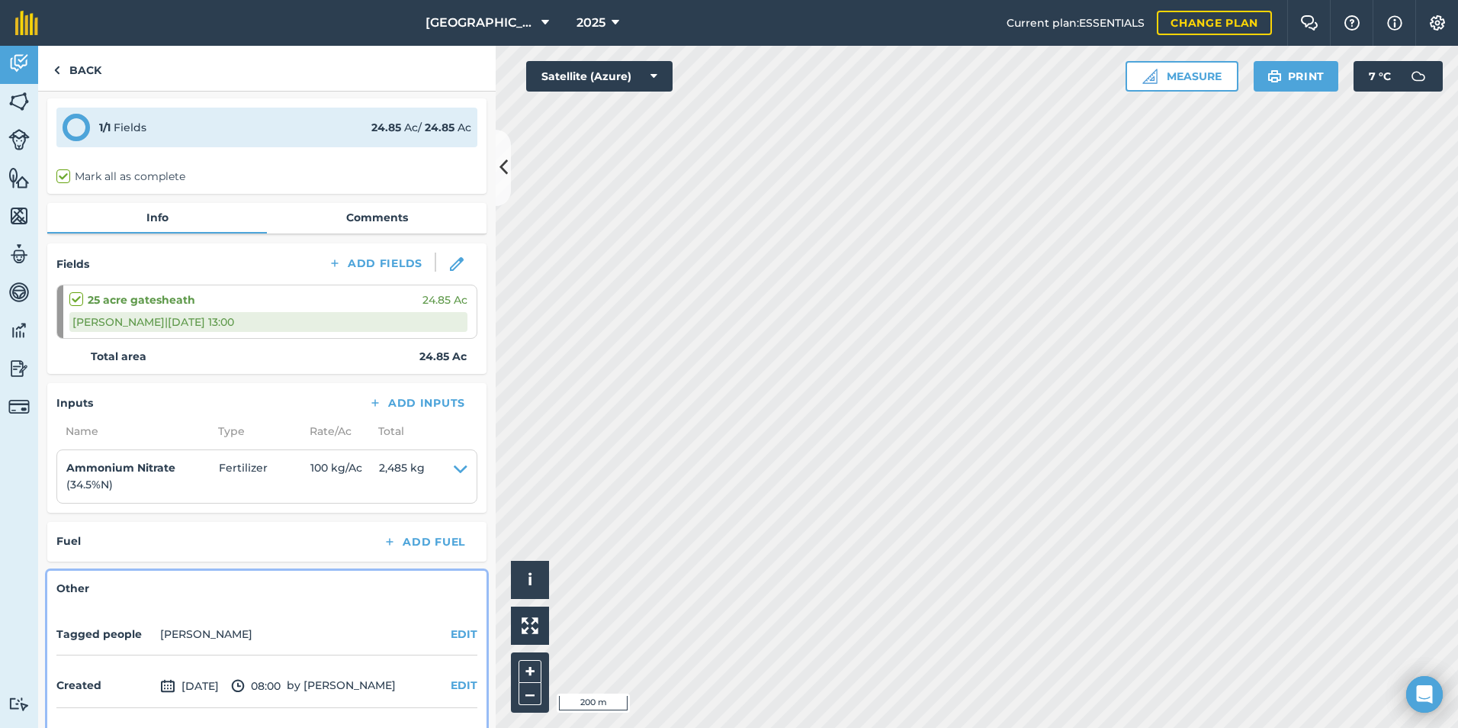
scroll to position [0, 0]
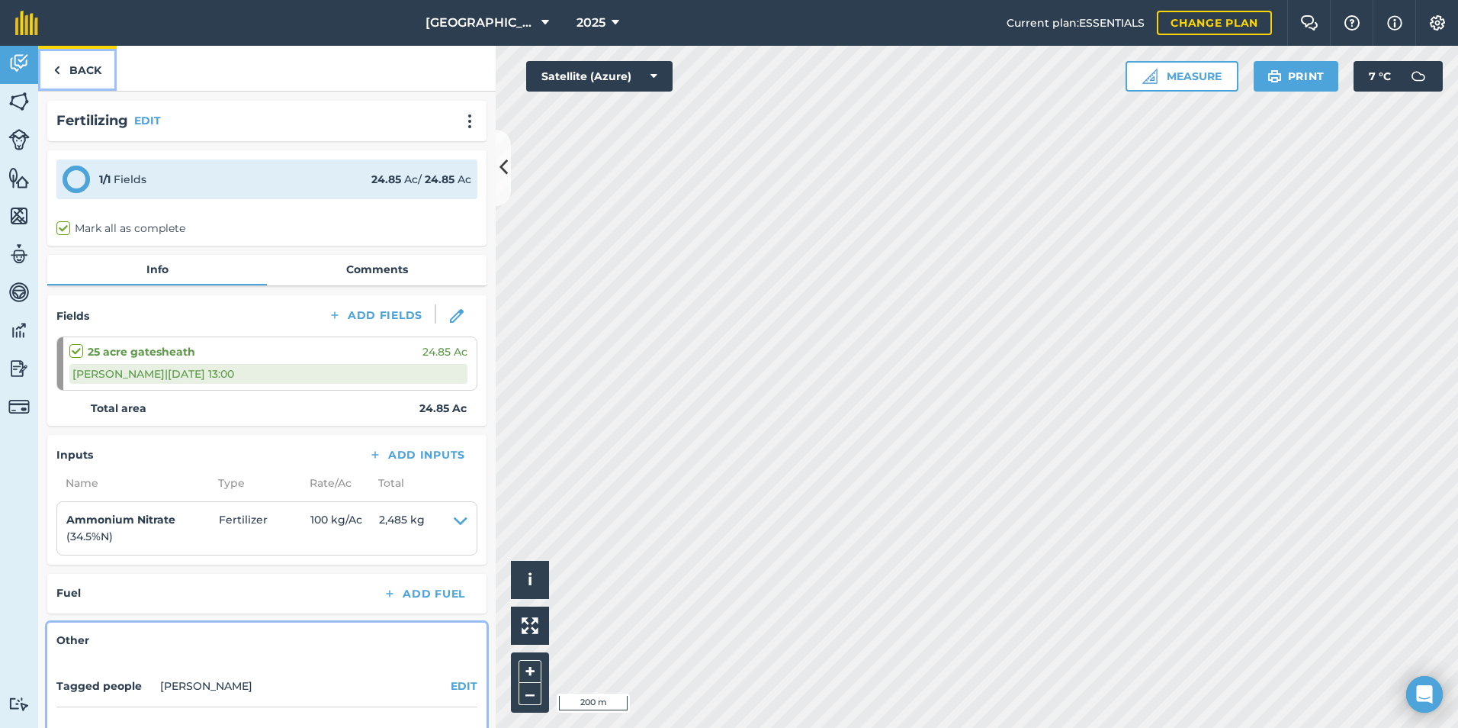
click at [66, 87] on link "Back" at bounding box center [77, 68] width 79 height 45
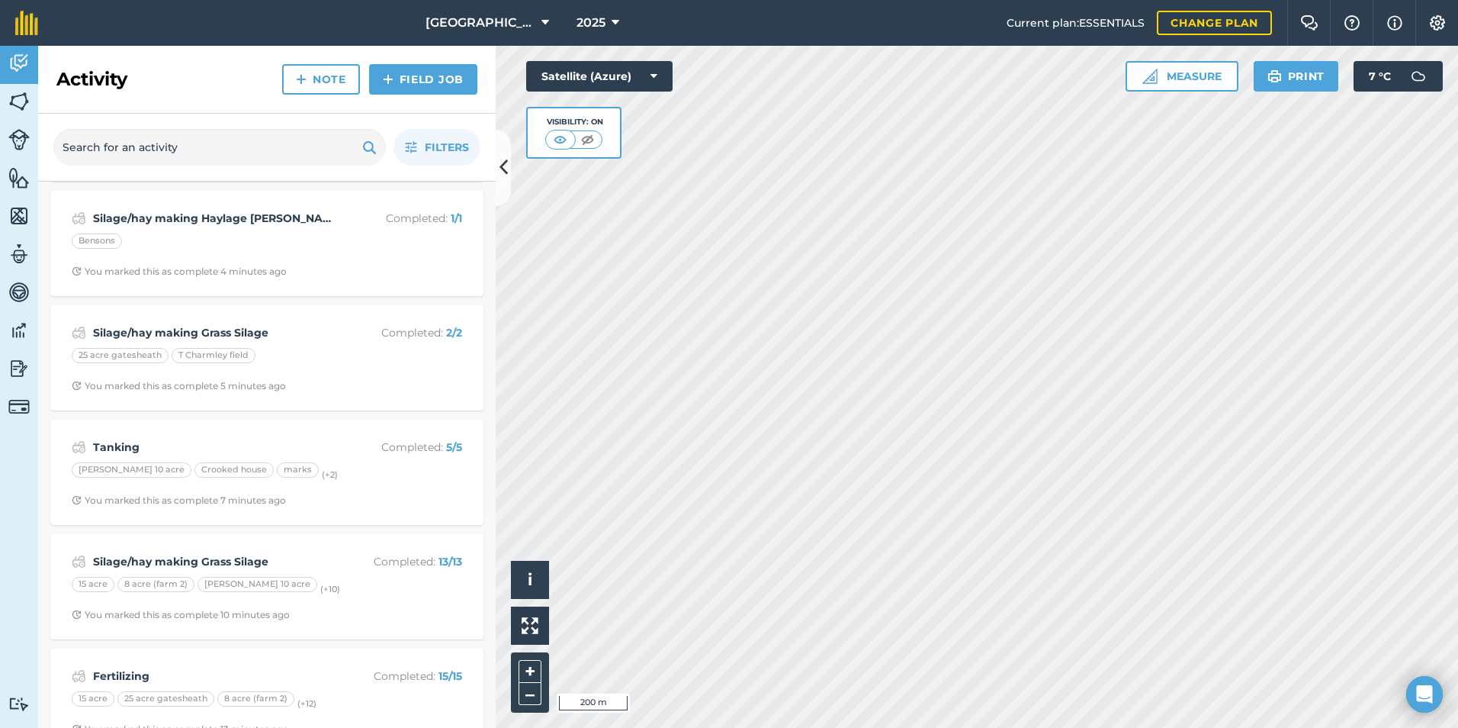
scroll to position [305, 0]
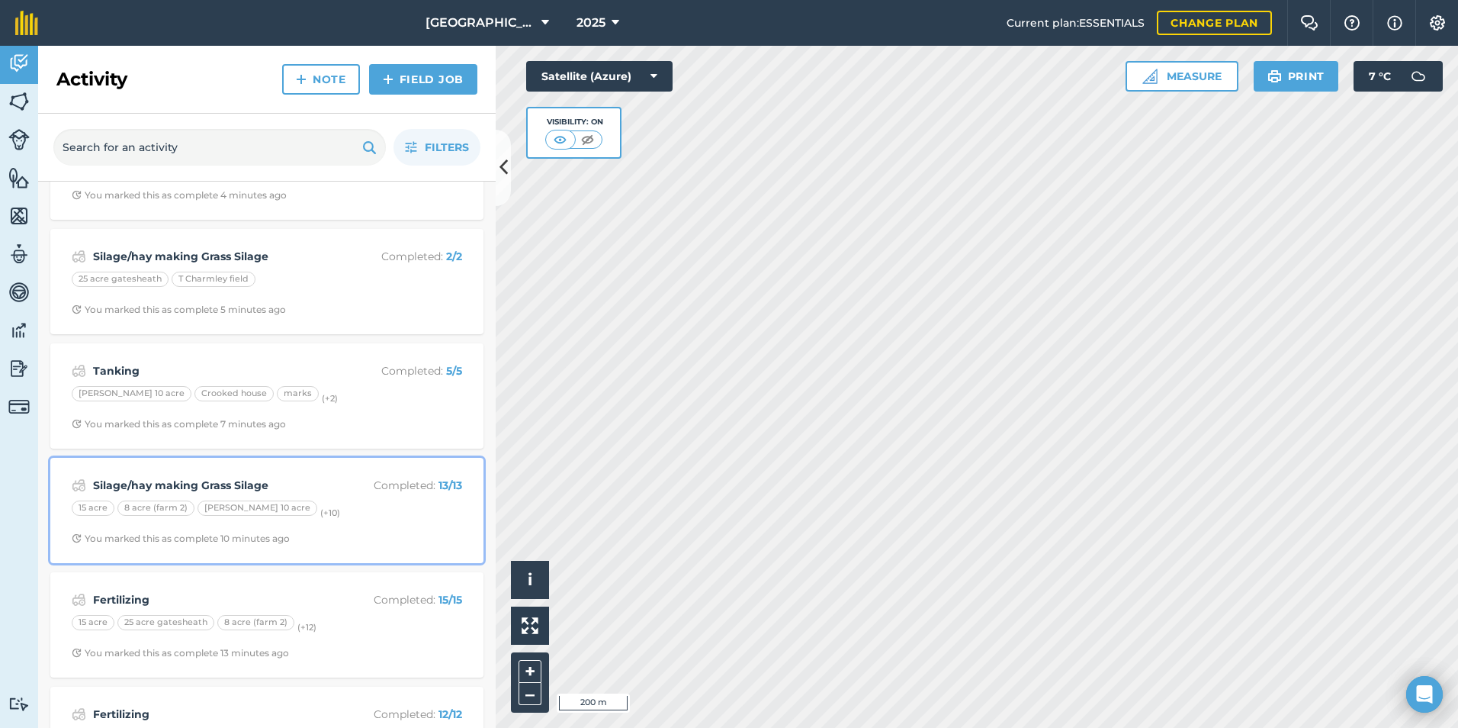
click at [336, 521] on div "Silage/hay making Grass Silage Completed : 13 / 13 15 acre 8 acre (farm 2) [PER…" at bounding box center [266, 510] width 415 height 87
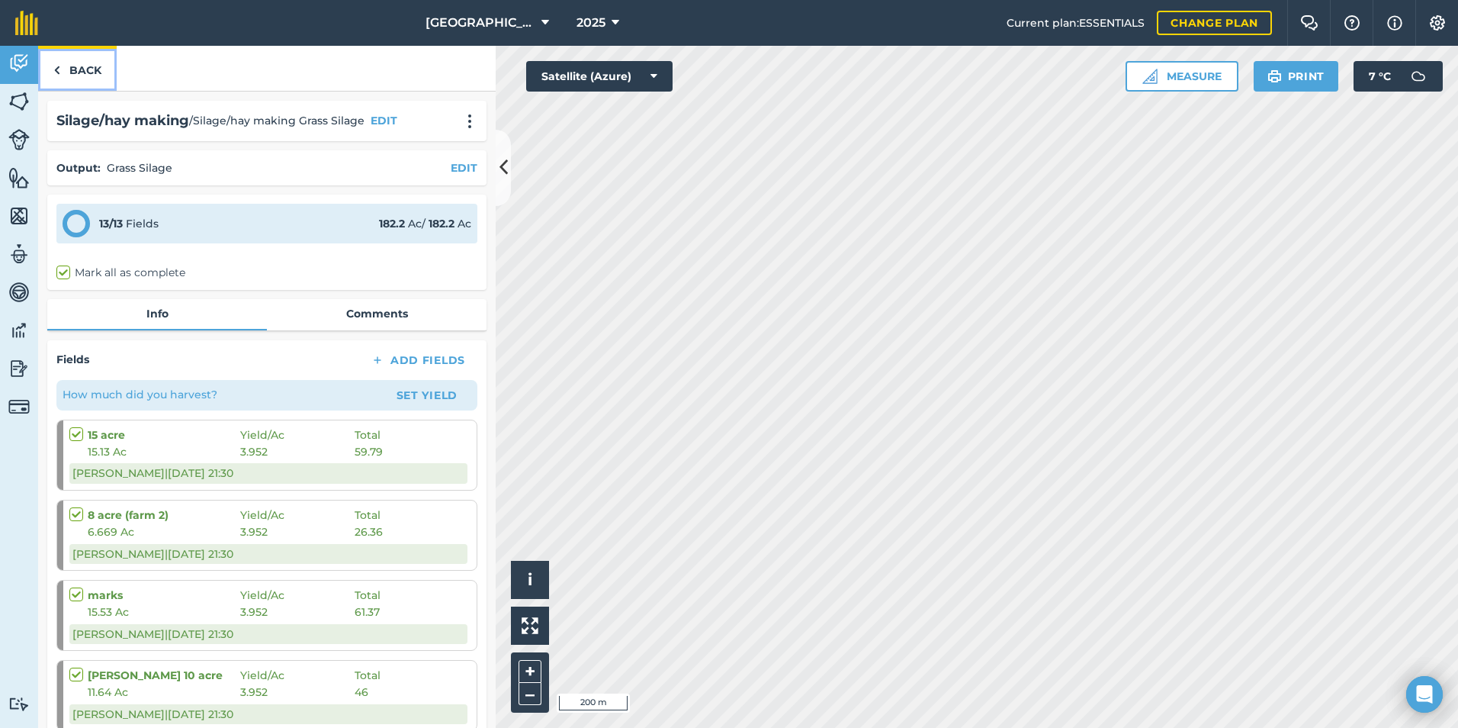
click at [69, 61] on link "Back" at bounding box center [77, 68] width 79 height 45
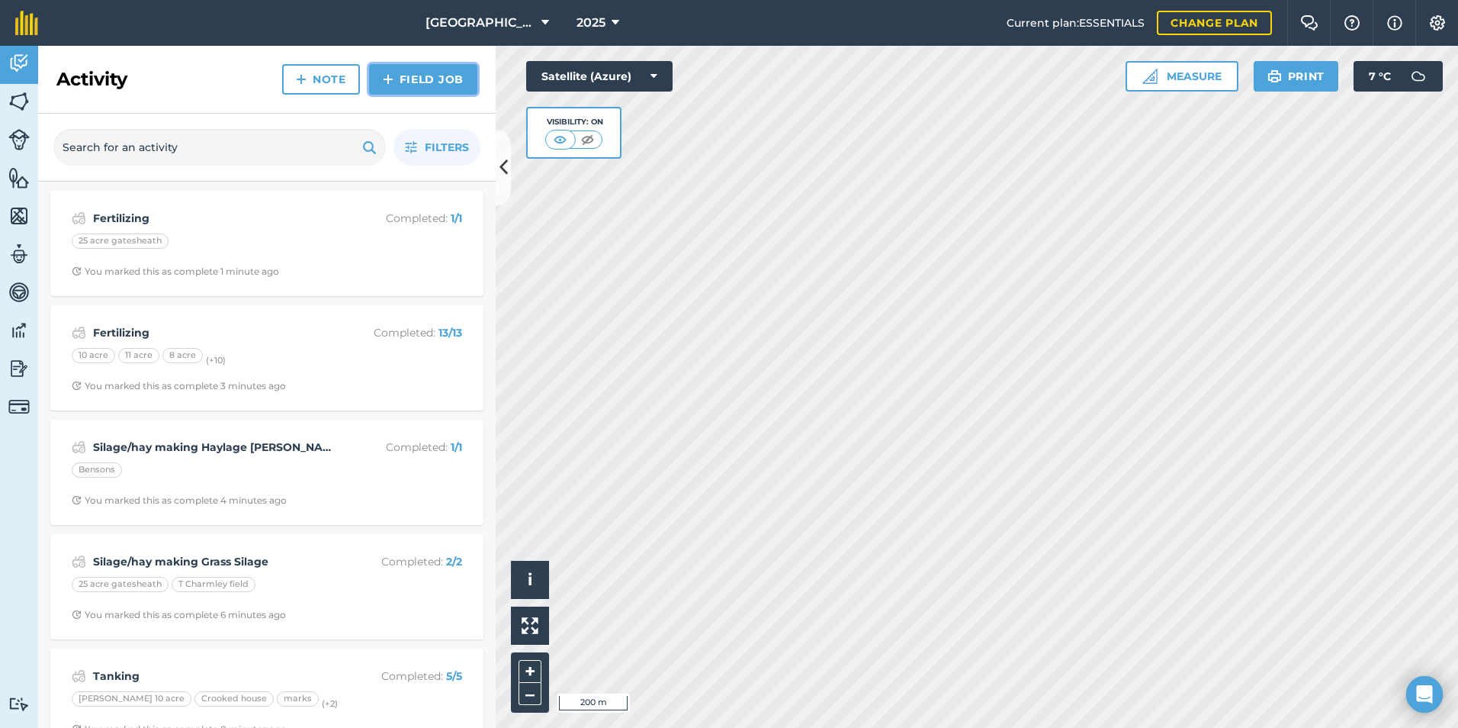
click at [423, 79] on link "Field Job" at bounding box center [423, 79] width 108 height 31
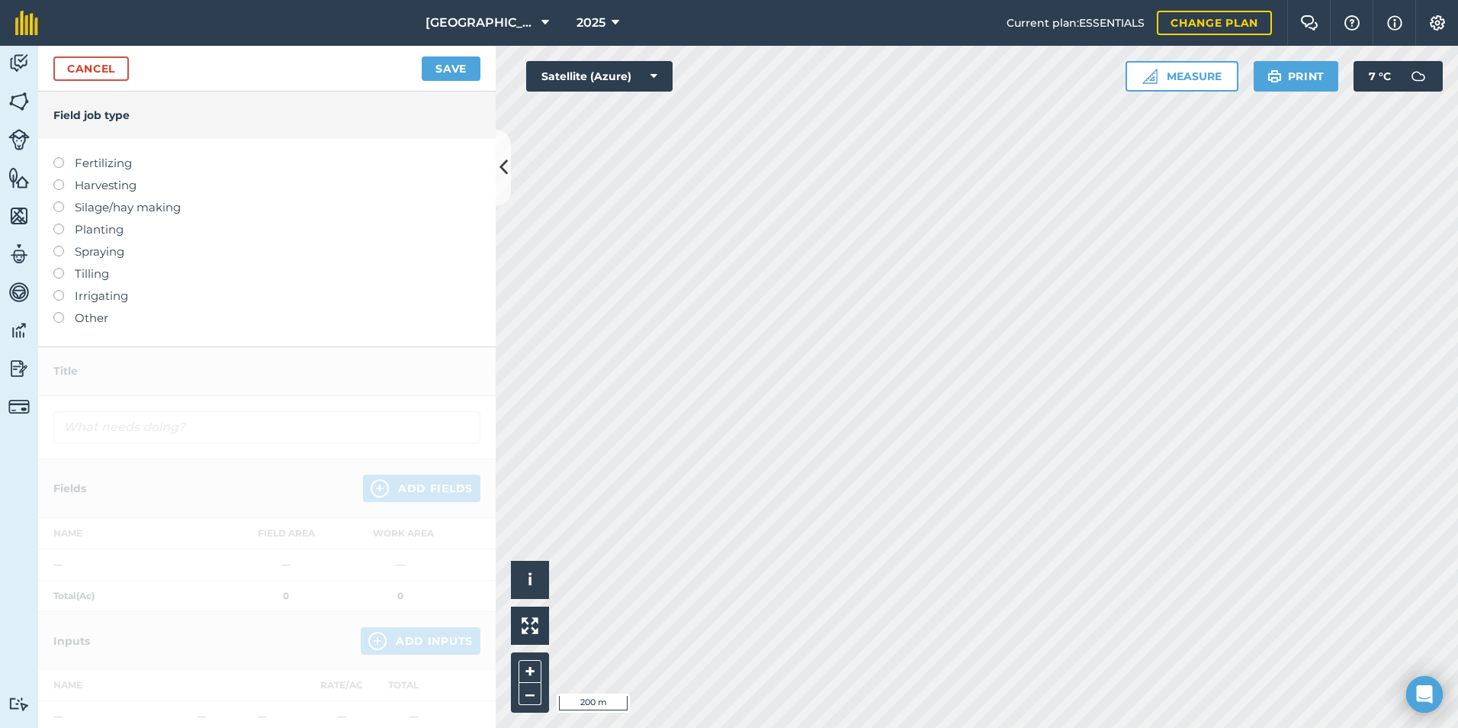
click at [64, 209] on label "Silage/hay making" at bounding box center [266, 207] width 427 height 18
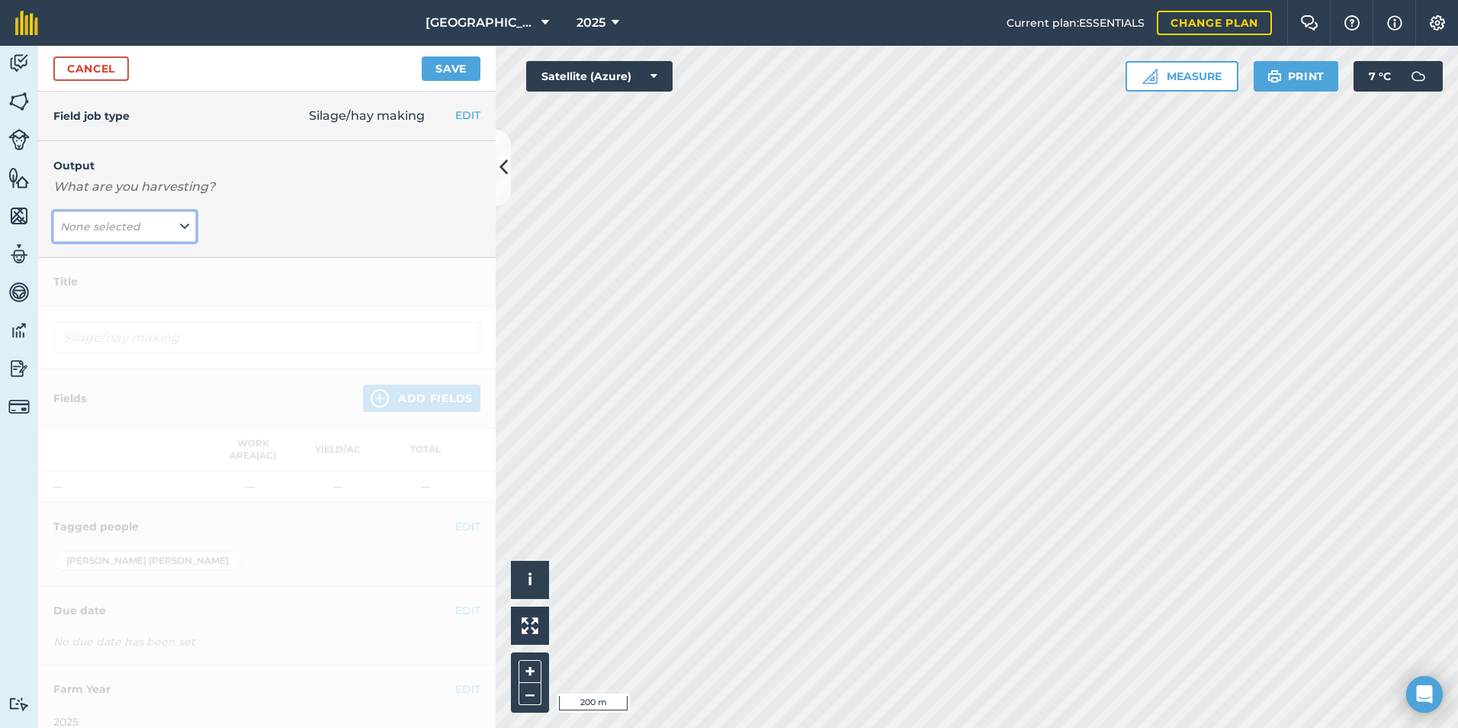
click at [180, 230] on icon at bounding box center [184, 226] width 9 height 17
click at [147, 255] on button "Grass Silage ( t )" at bounding box center [124, 257] width 143 height 29
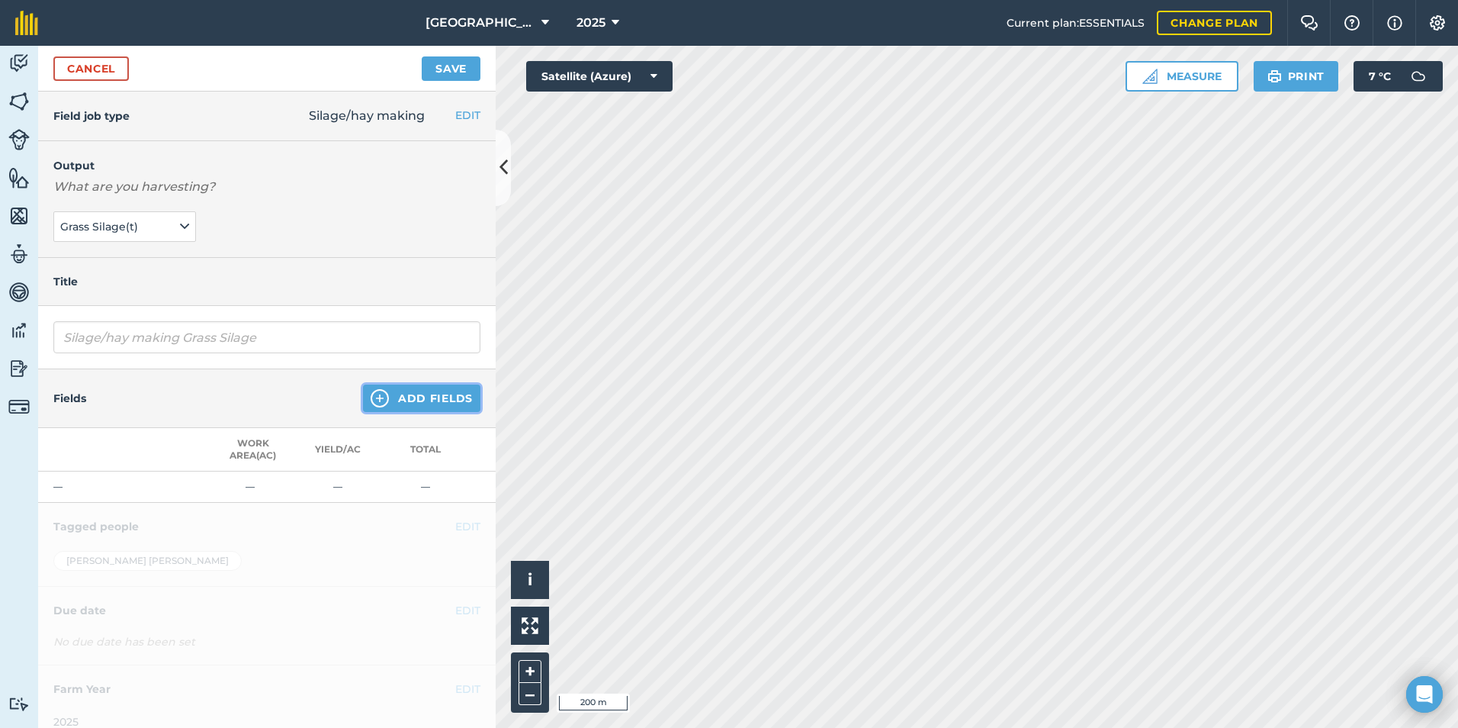
click at [394, 400] on button "Add Fields" at bounding box center [421, 397] width 117 height 27
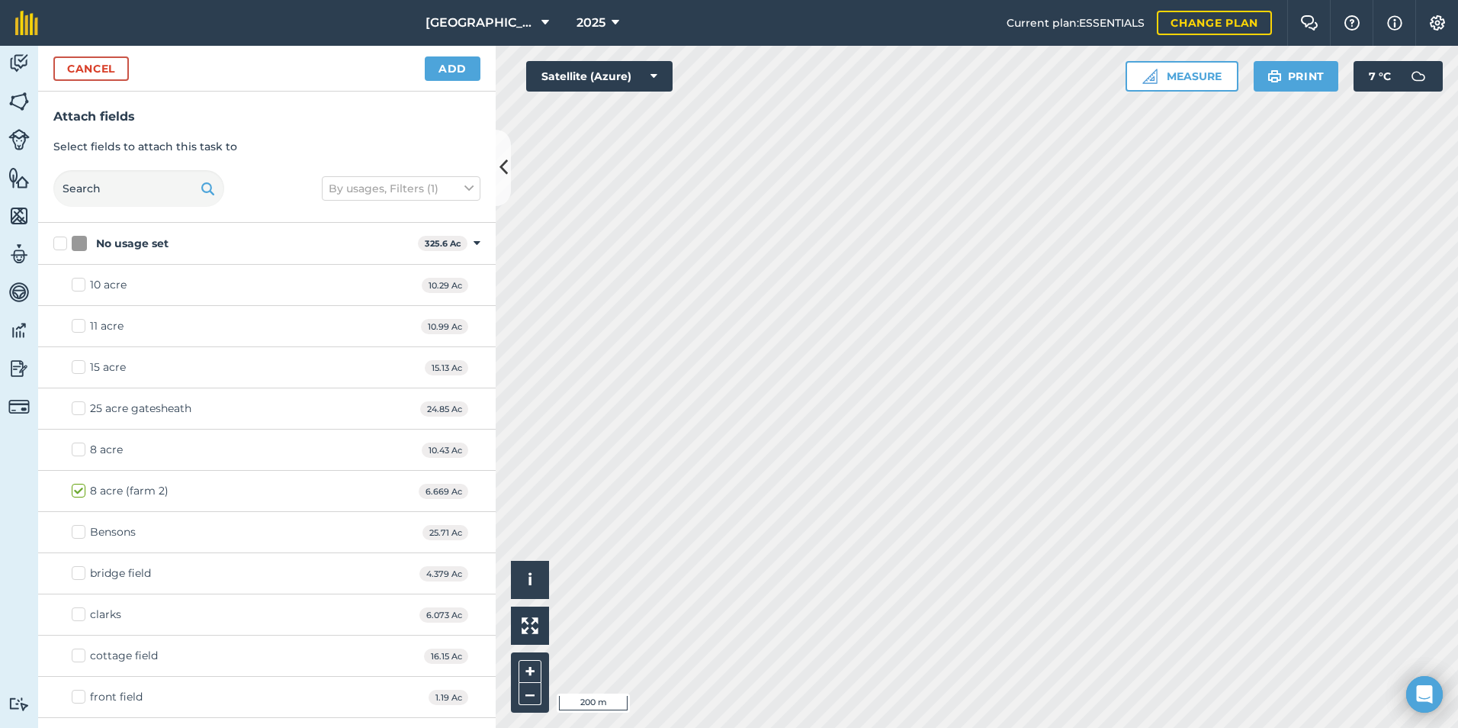
click at [741, 727] on html "Mill Farm 2025 Current plan : ESSENTIALS Change plan Farm Chat Help Info Settin…" at bounding box center [729, 364] width 1458 height 728
click at [461, 69] on button "Add" at bounding box center [453, 68] width 56 height 24
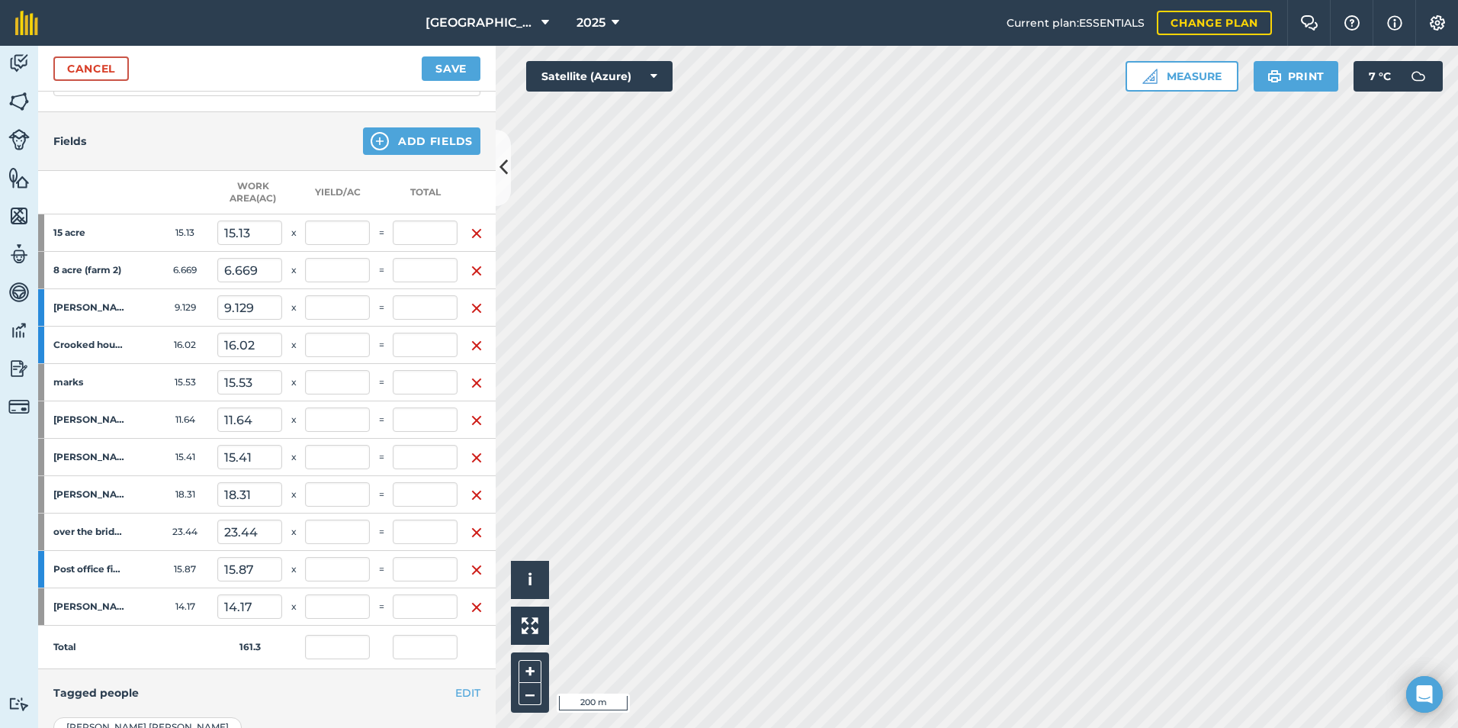
scroll to position [453, 0]
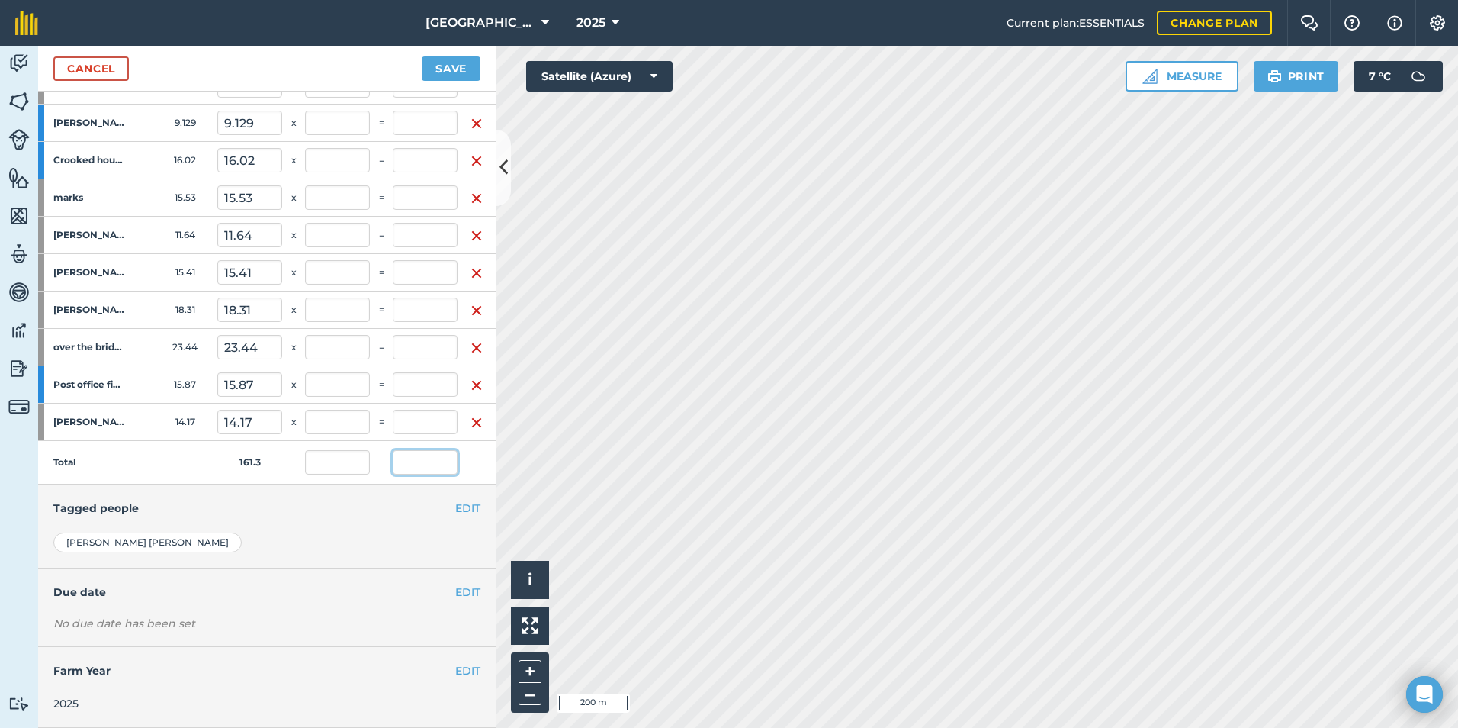
click at [439, 450] on input "text" at bounding box center [425, 462] width 65 height 24
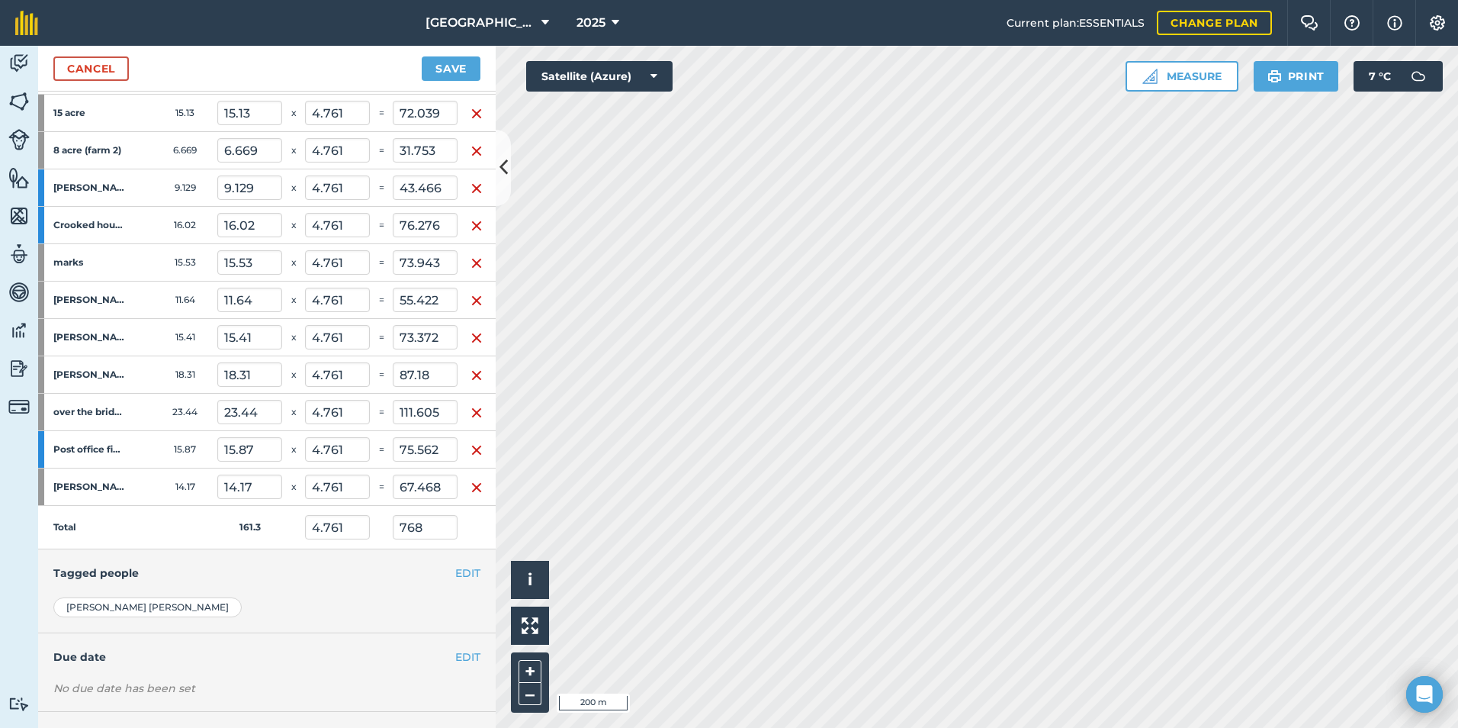
click at [368, 542] on td "4.761" at bounding box center [337, 527] width 65 height 43
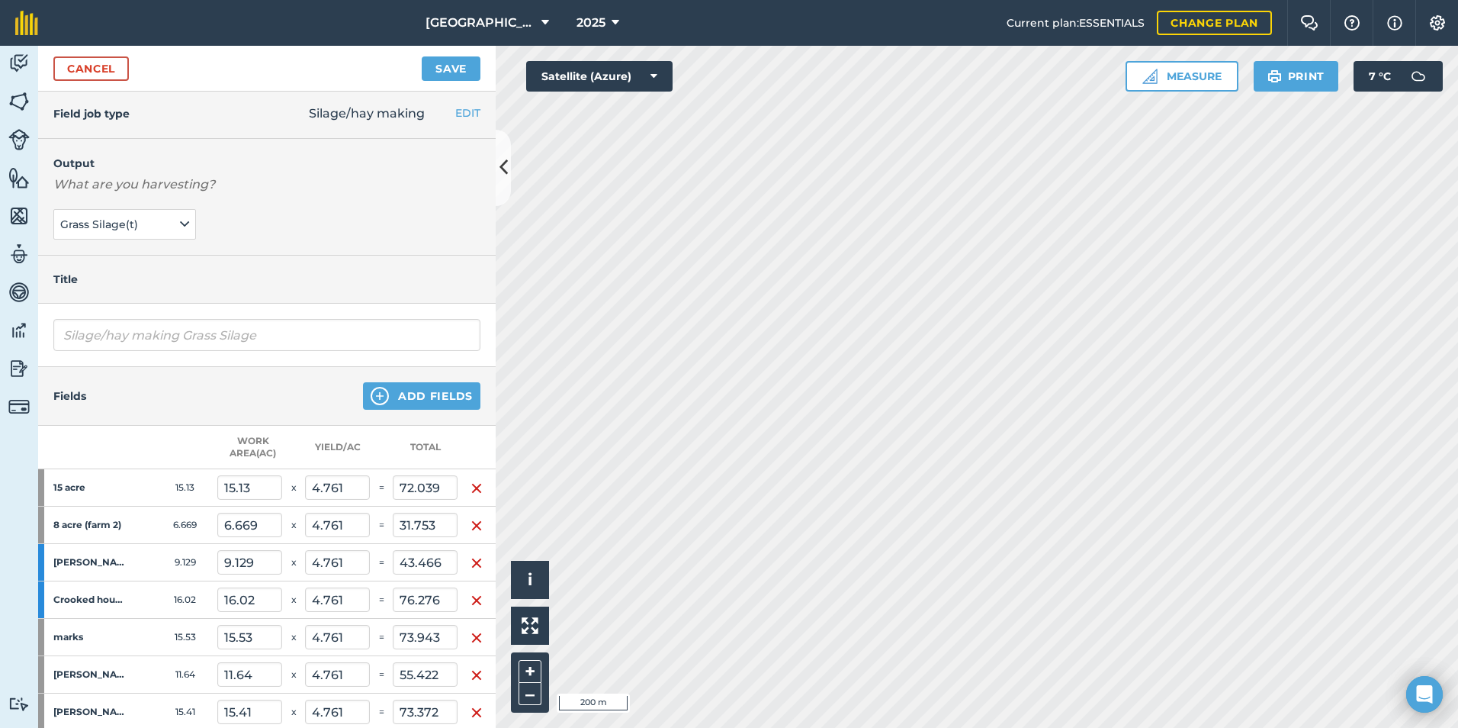
scroll to position [0, 0]
click at [451, 63] on button "Save" at bounding box center [451, 68] width 59 height 24
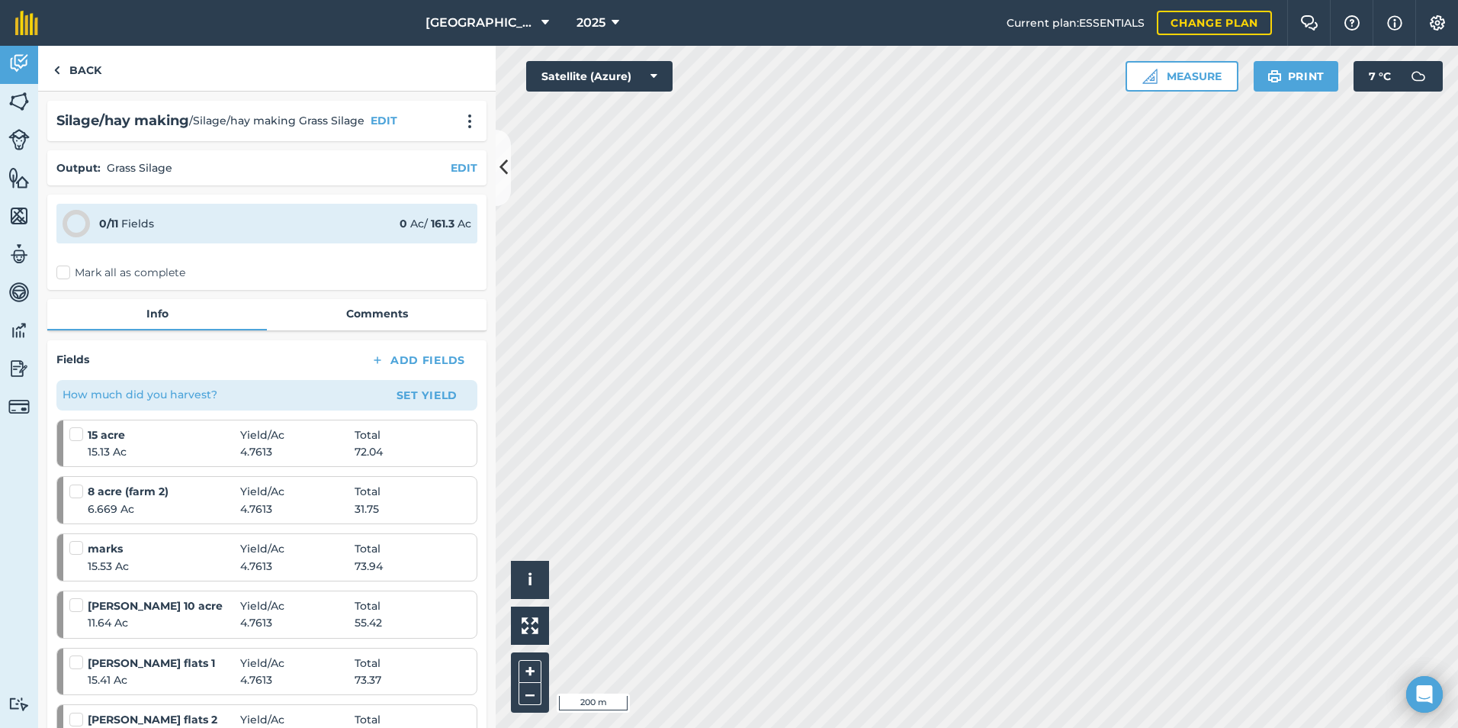
click at [144, 274] on label "Mark all as complete" at bounding box center [120, 273] width 129 height 16
click at [66, 274] on input "Mark all as complete" at bounding box center [61, 270] width 10 height 10
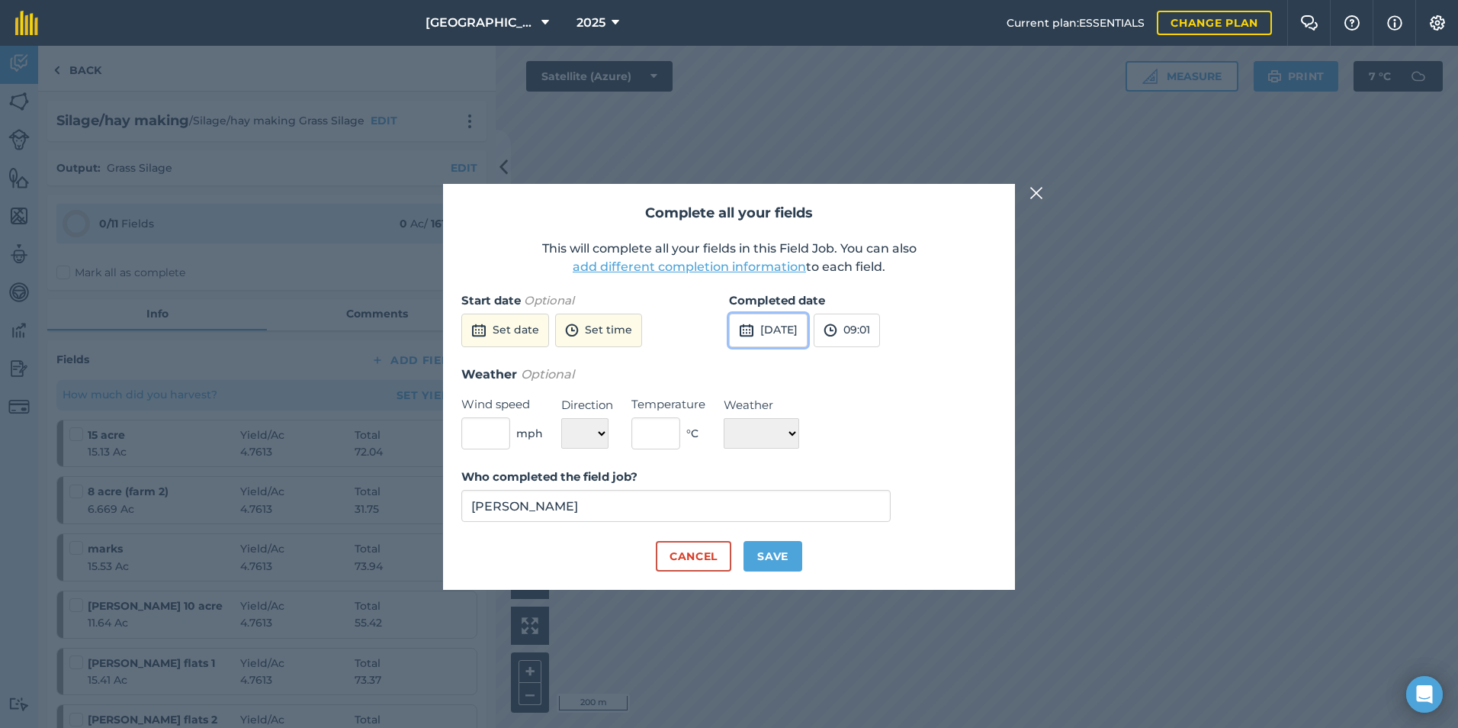
click at [808, 327] on button "[DATE]" at bounding box center [768, 331] width 79 height 34
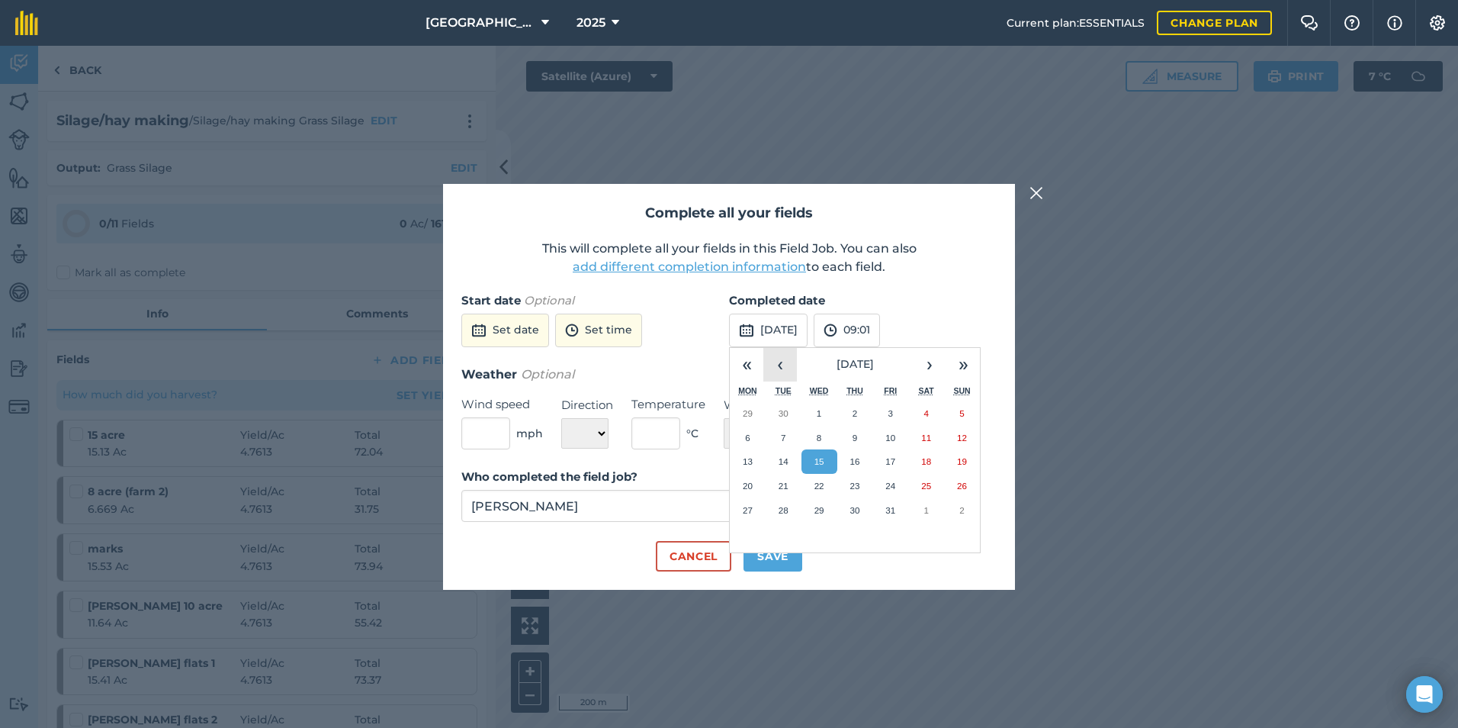
click at [786, 368] on button "‹" at bounding box center [781, 365] width 34 height 34
click at [779, 359] on button "‹" at bounding box center [781, 365] width 34 height 34
click at [771, 459] on button "10" at bounding box center [784, 461] width 36 height 24
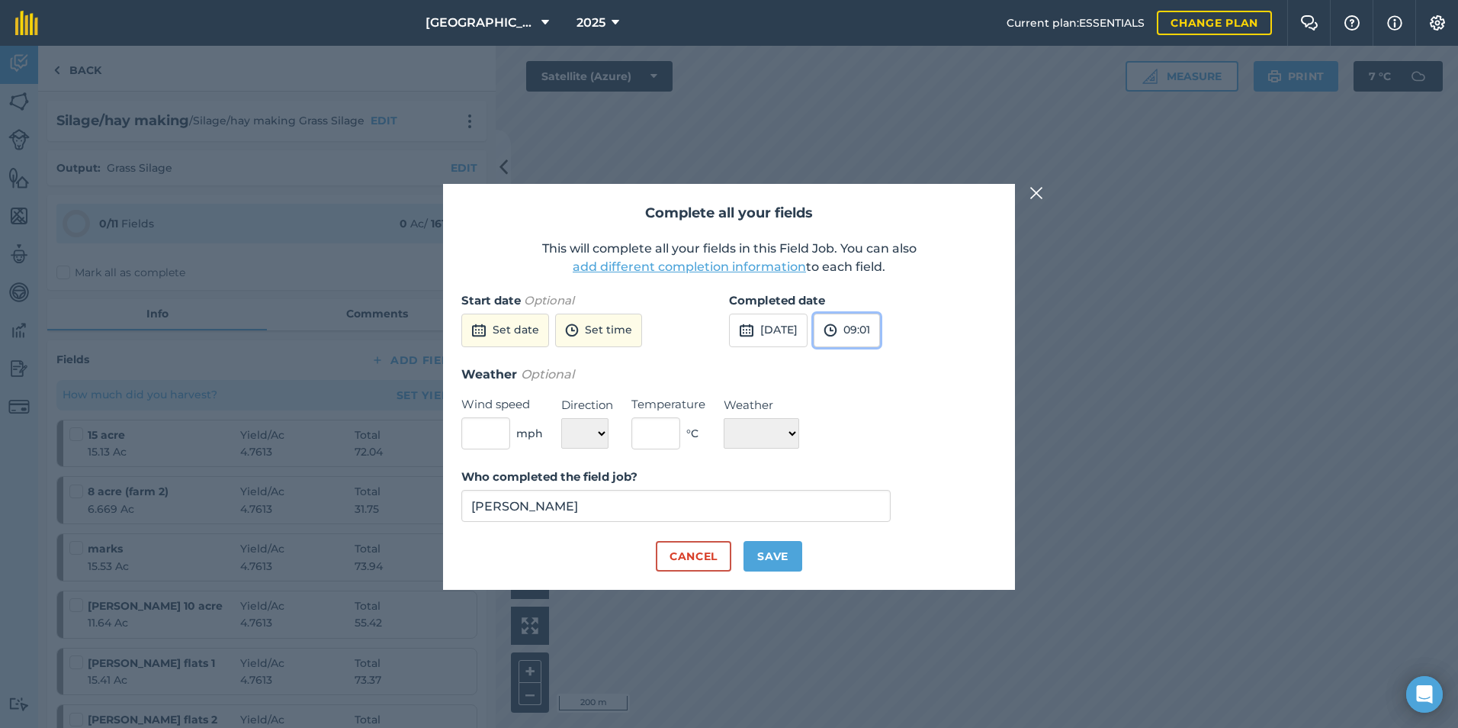
click at [880, 339] on button "09:01" at bounding box center [847, 331] width 66 height 34
click at [878, 463] on button "18:00" at bounding box center [851, 467] width 72 height 24
click at [770, 564] on button "Save" at bounding box center [773, 556] width 59 height 31
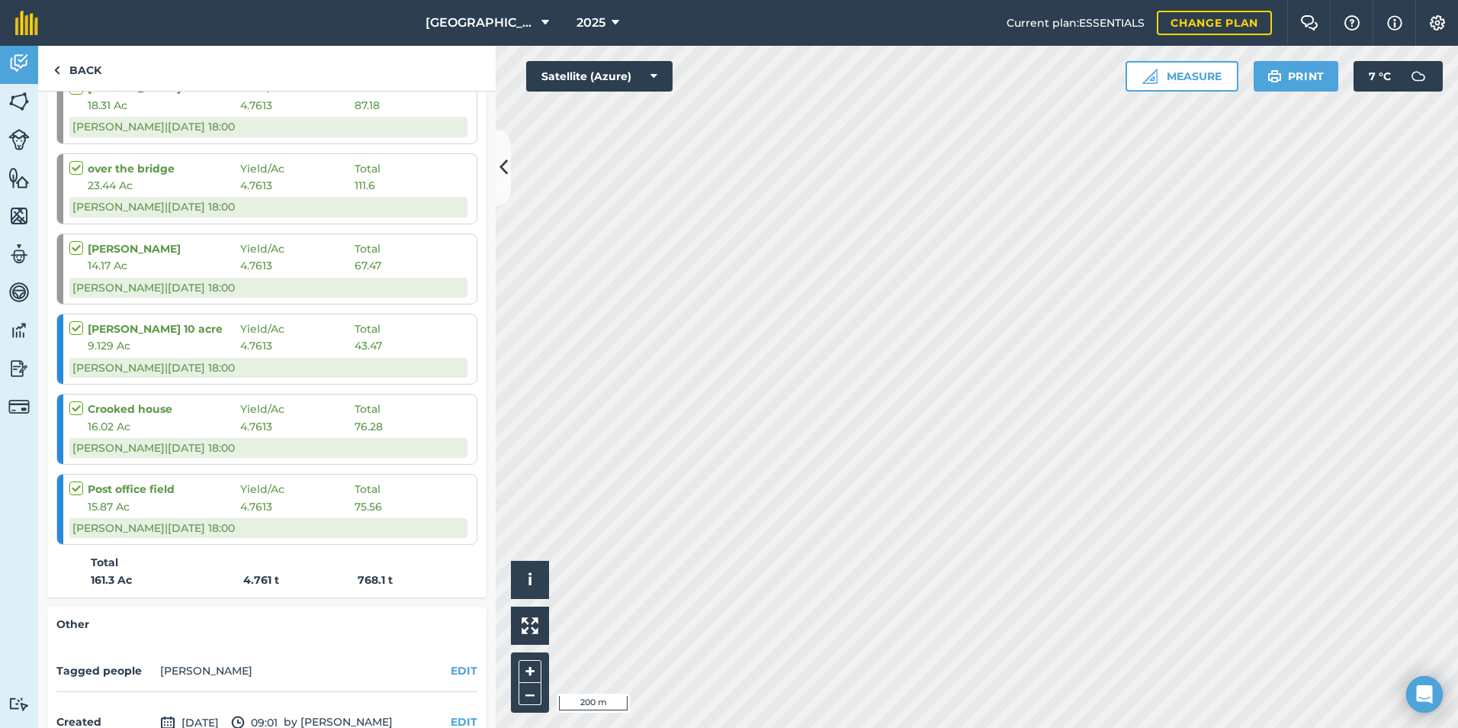
scroll to position [833, 0]
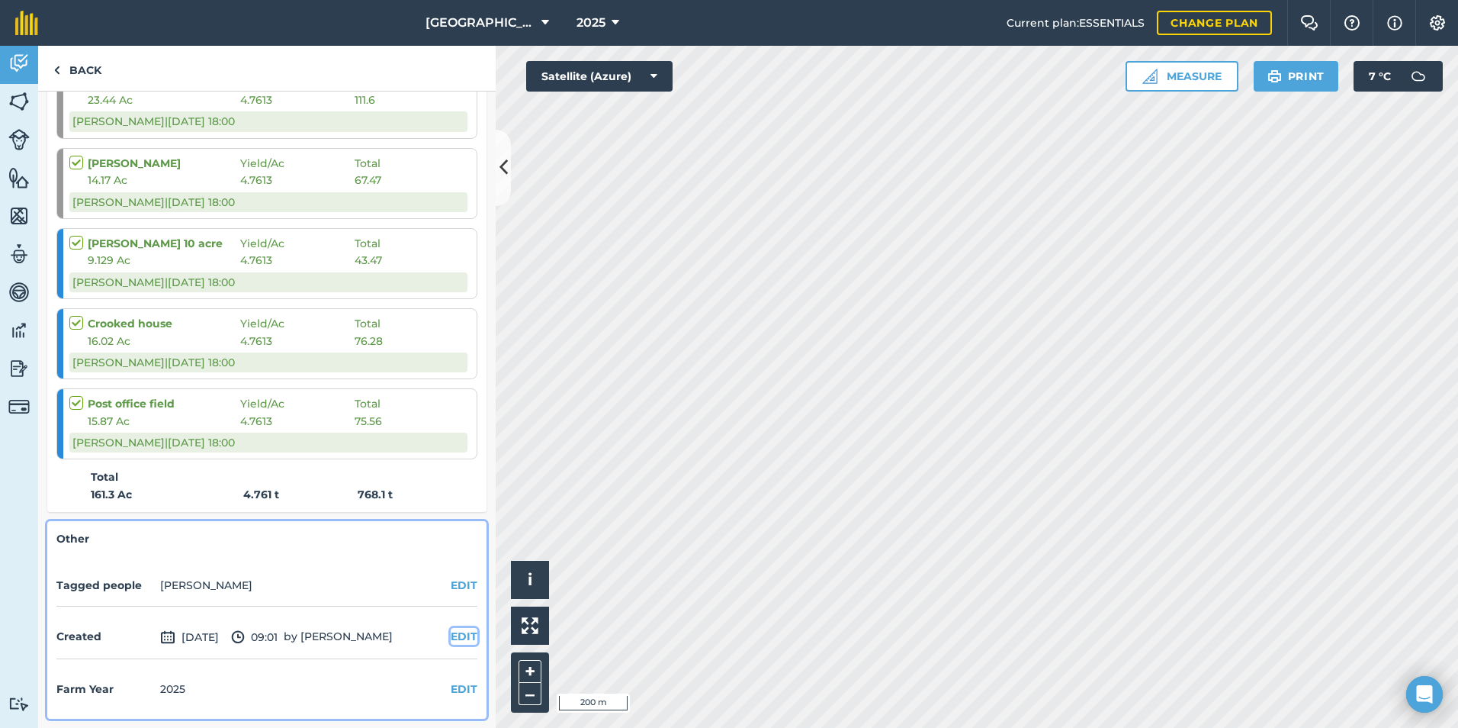
click at [451, 631] on button "EDIT" at bounding box center [464, 636] width 27 height 17
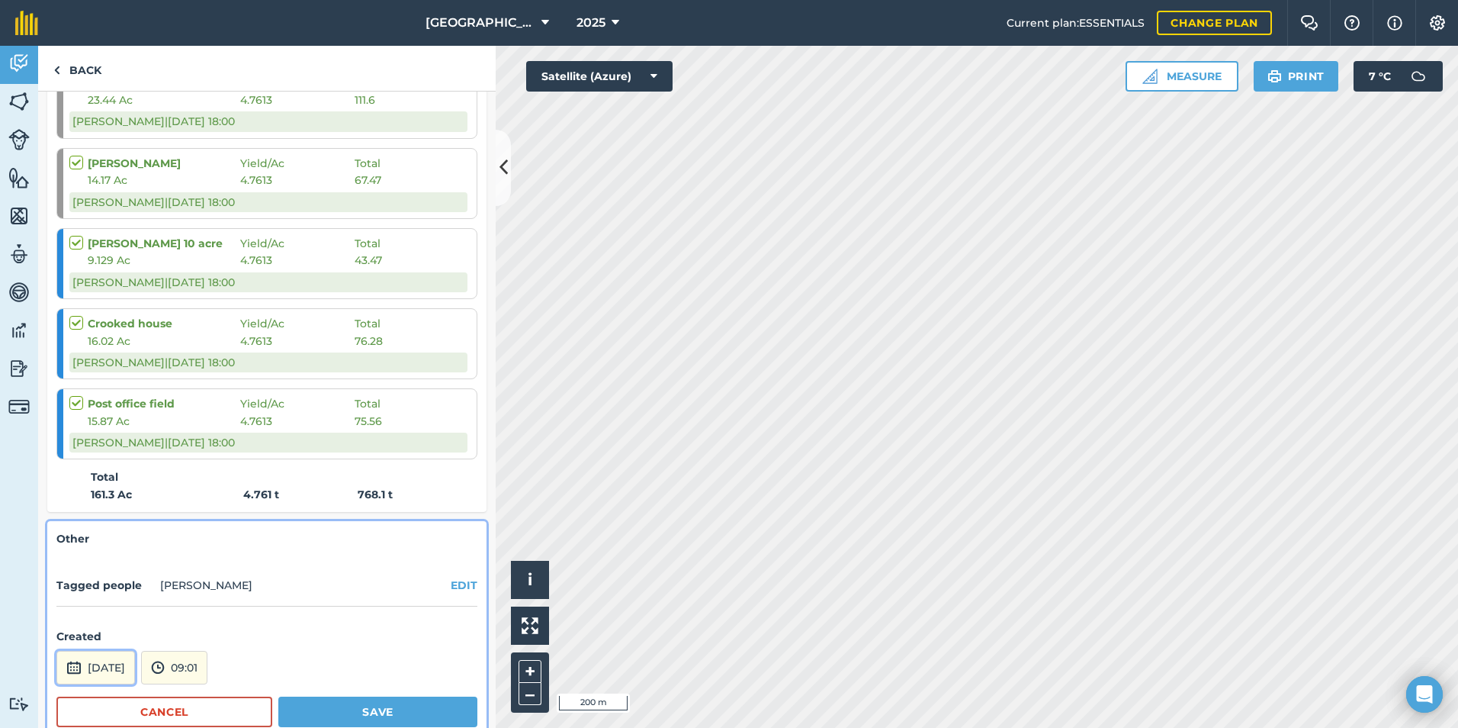
click at [135, 673] on button "[DATE]" at bounding box center [95, 668] width 79 height 34
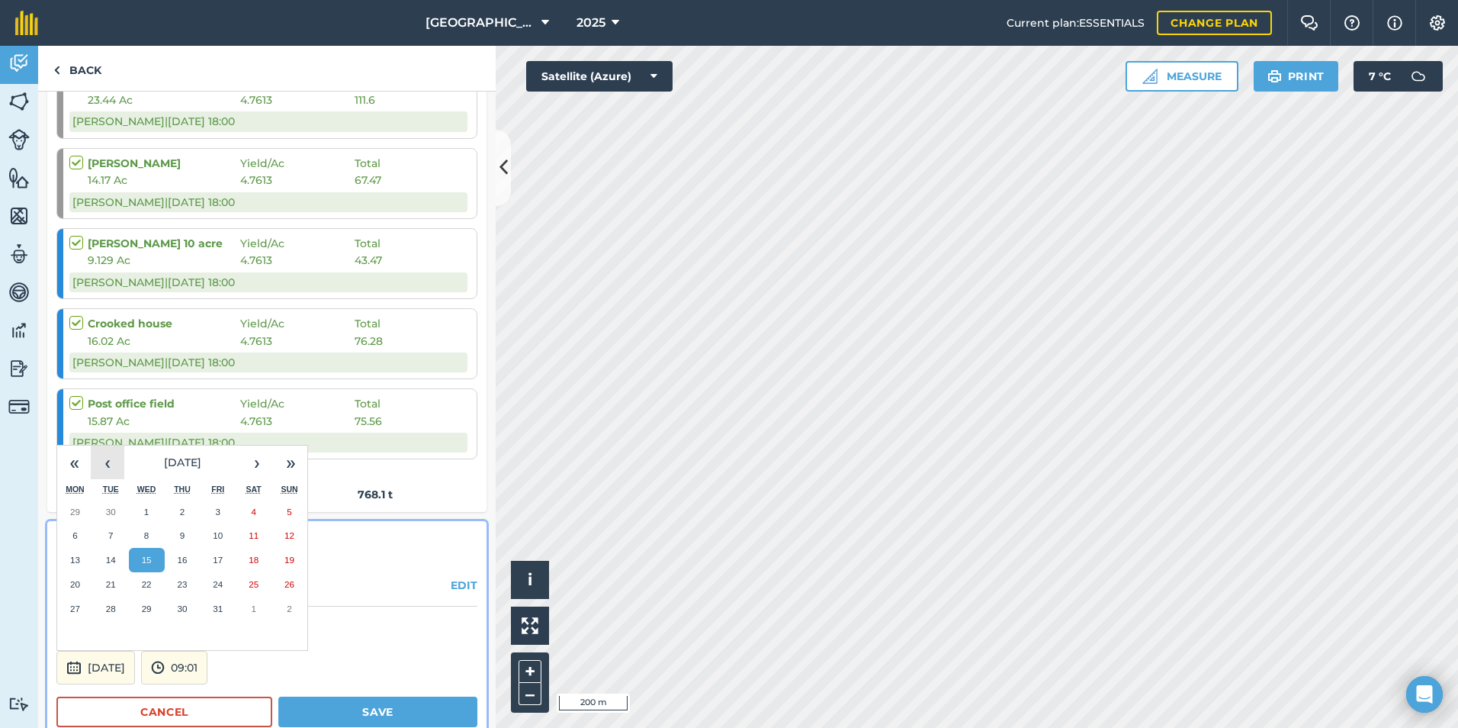
click at [123, 464] on button "‹" at bounding box center [108, 462] width 34 height 34
click at [121, 464] on button "‹" at bounding box center [108, 462] width 34 height 34
click at [114, 551] on button "10" at bounding box center [111, 560] width 36 height 24
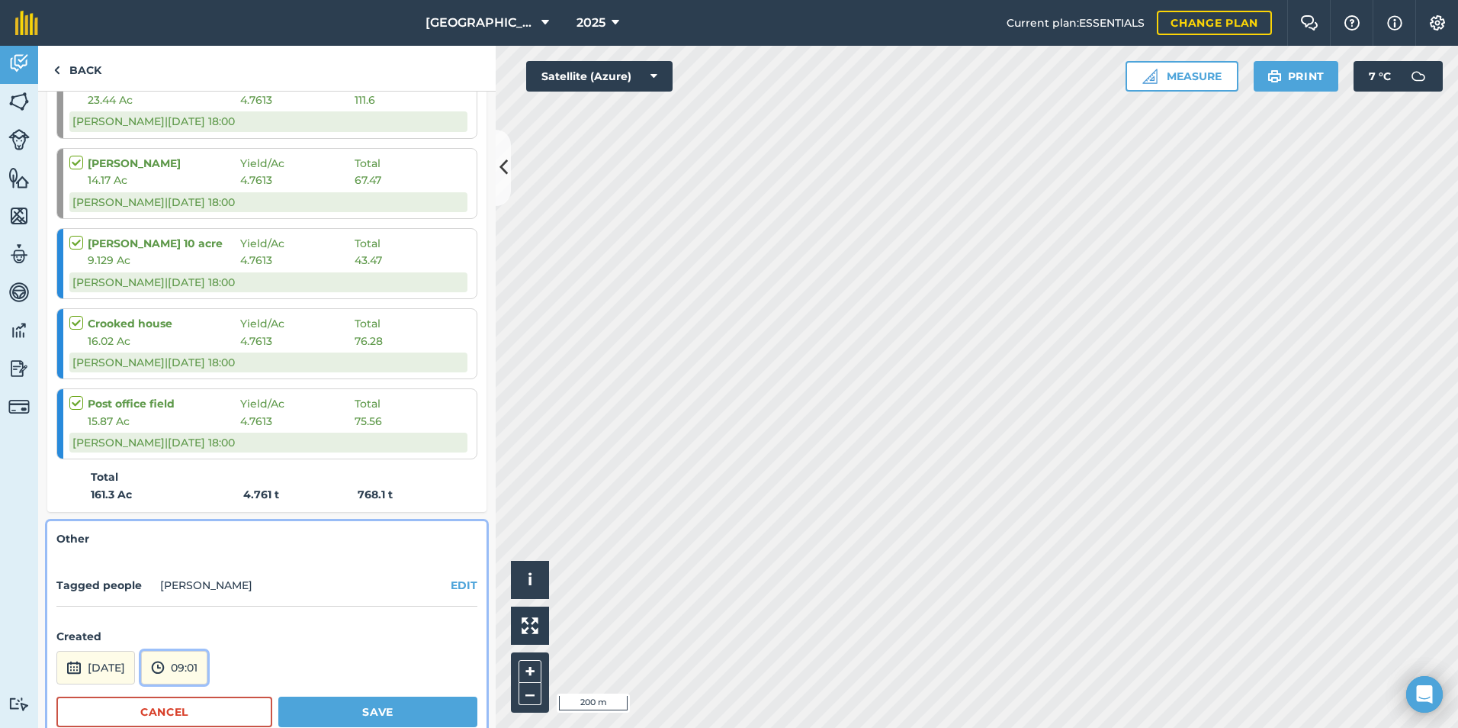
click at [207, 664] on button "09:01" at bounding box center [174, 668] width 66 height 34
click at [209, 577] on button "06:30" at bounding box center [178, 584] width 72 height 24
click at [305, 710] on button "Save" at bounding box center [377, 711] width 199 height 31
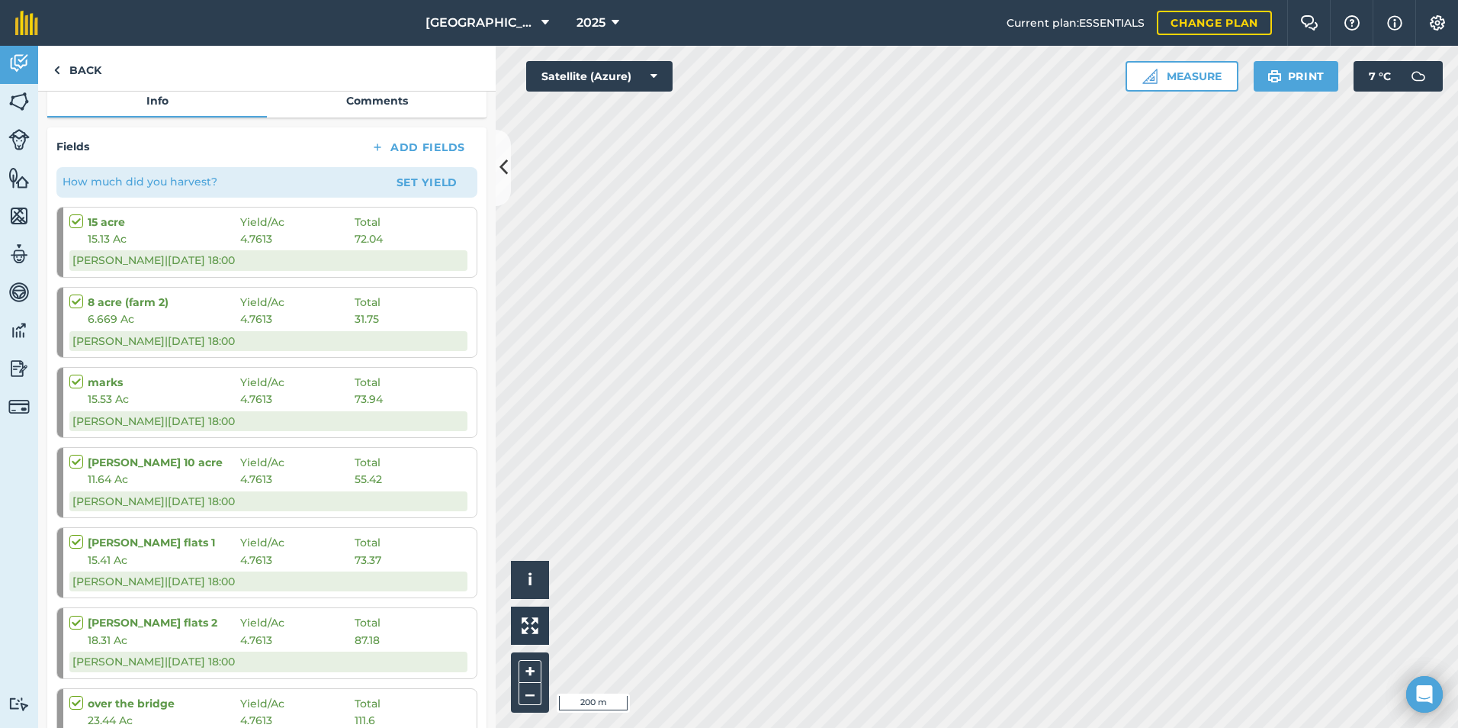
scroll to position [0, 0]
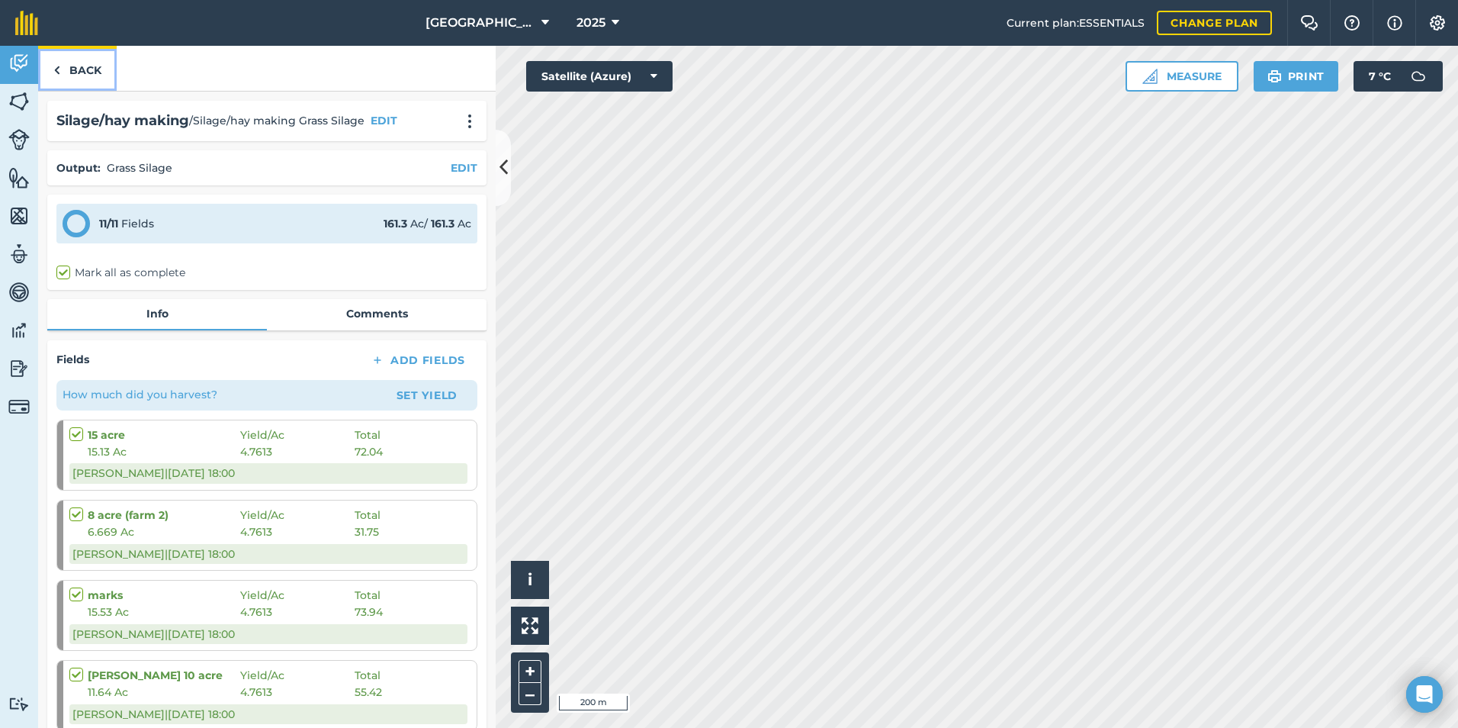
click at [74, 72] on link "Back" at bounding box center [77, 68] width 79 height 45
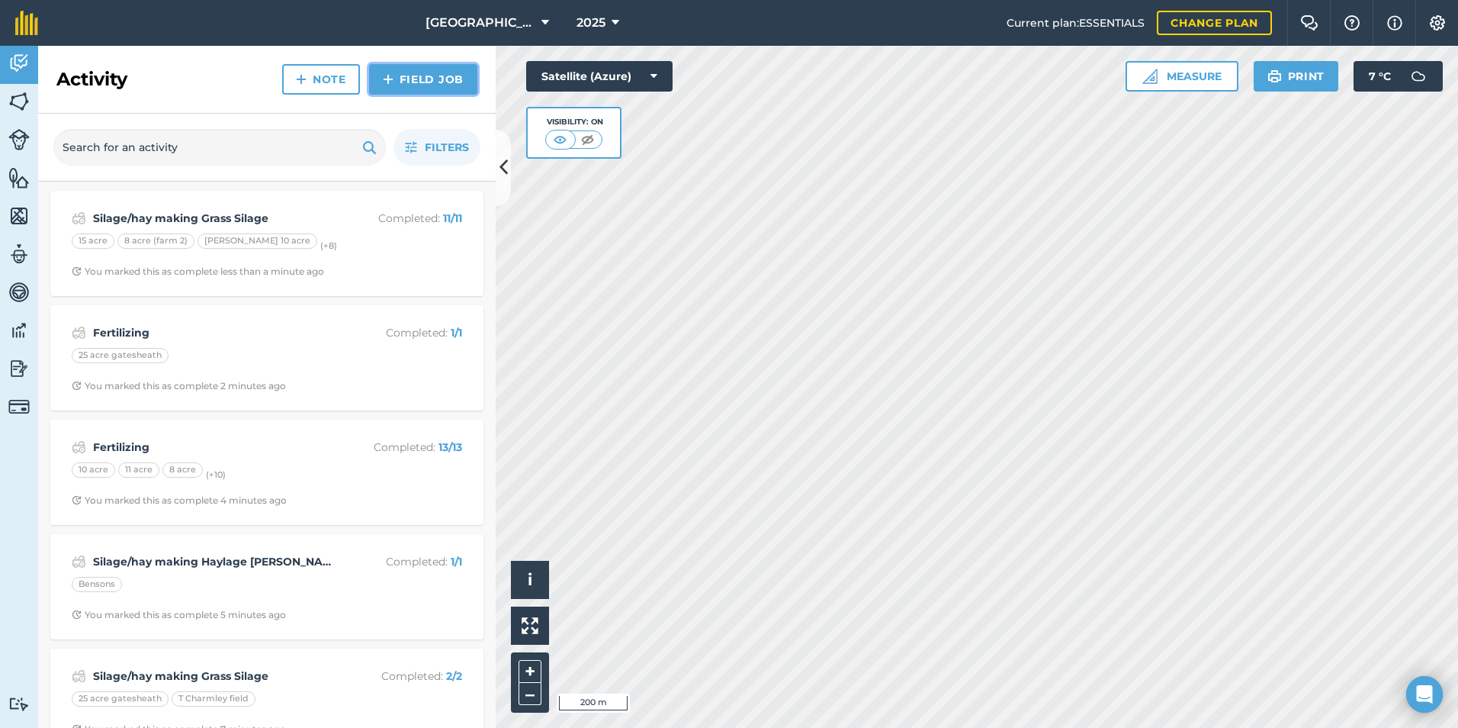
click at [436, 75] on link "Field Job" at bounding box center [423, 79] width 108 height 31
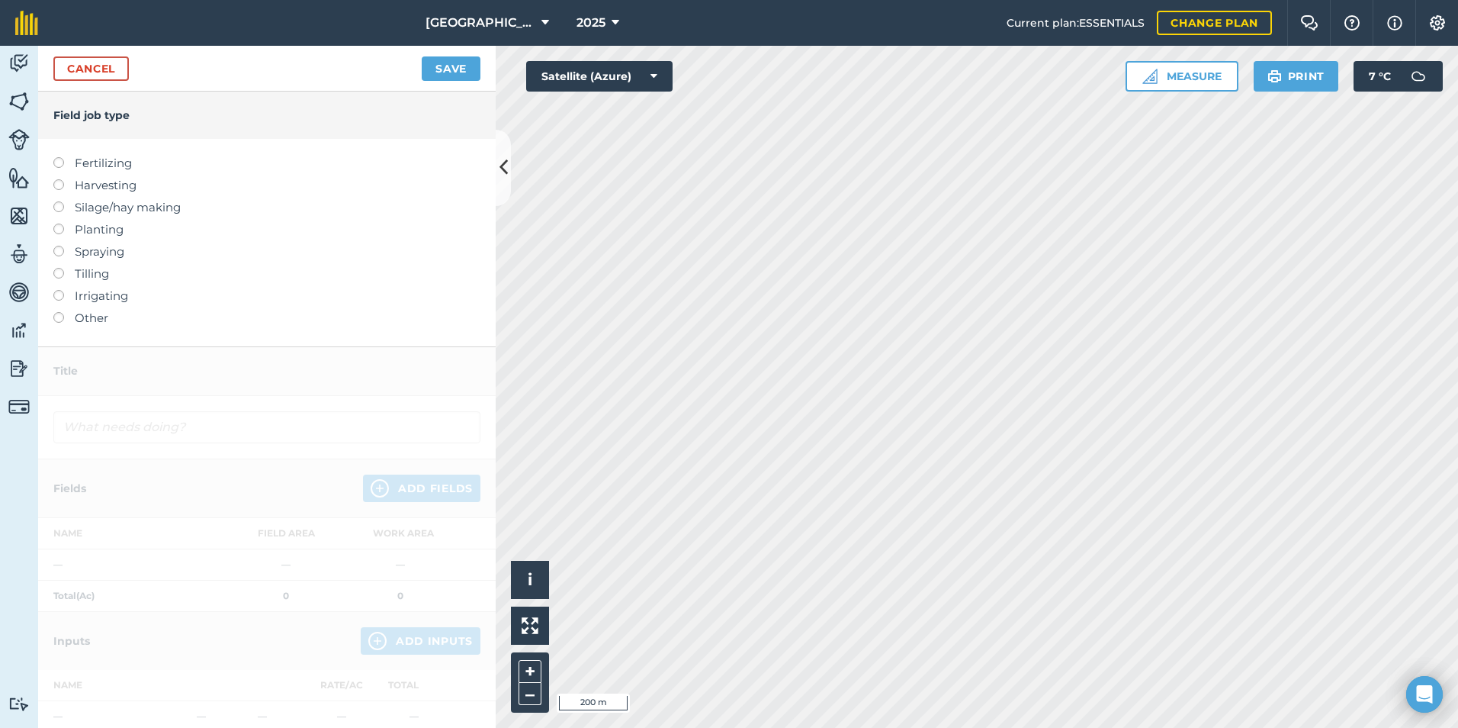
click at [78, 160] on label "Fertilizing" at bounding box center [266, 163] width 427 height 18
drag, startPoint x: 78, startPoint y: 160, endPoint x: 65, endPoint y: 165, distance: 13.8
click at [65, 165] on label "Fertilizing" at bounding box center [266, 163] width 427 height 18
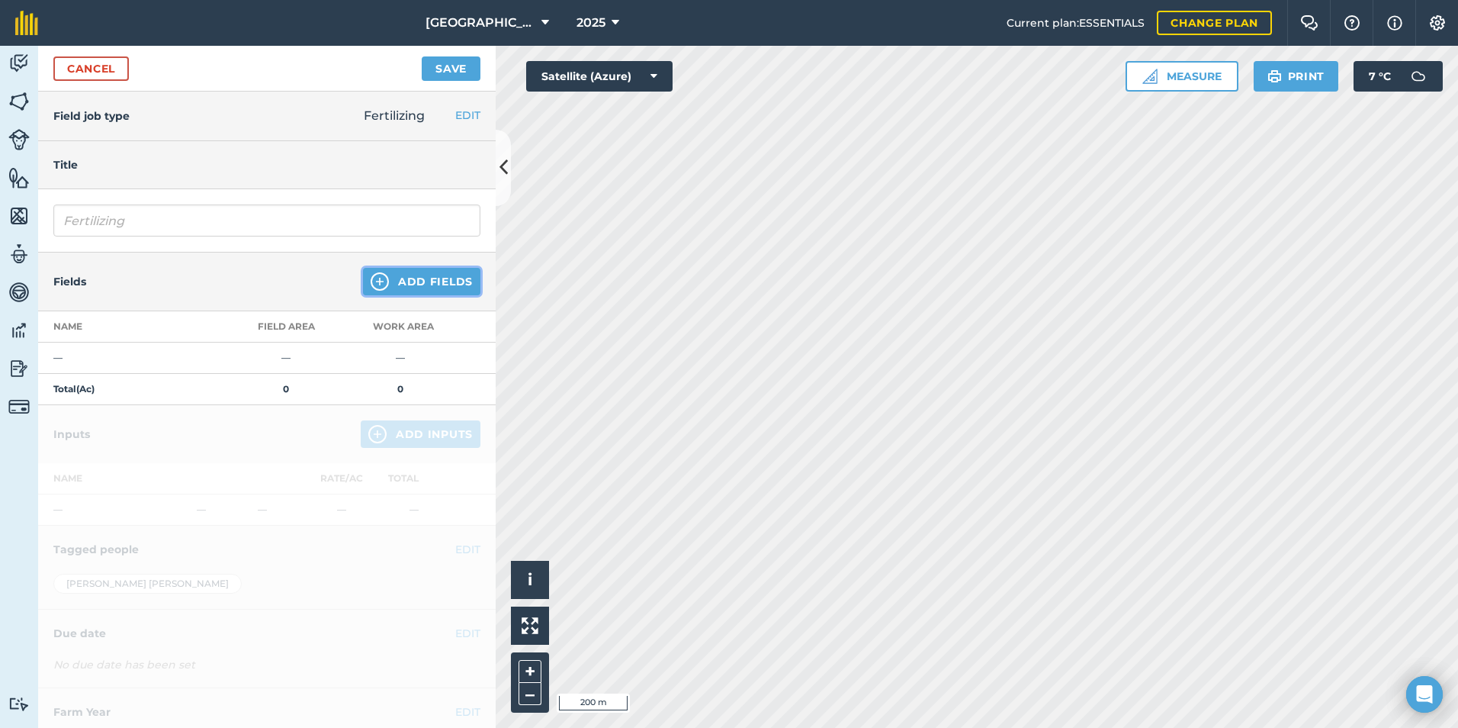
click at [393, 277] on button "Add Fields" at bounding box center [421, 281] width 117 height 27
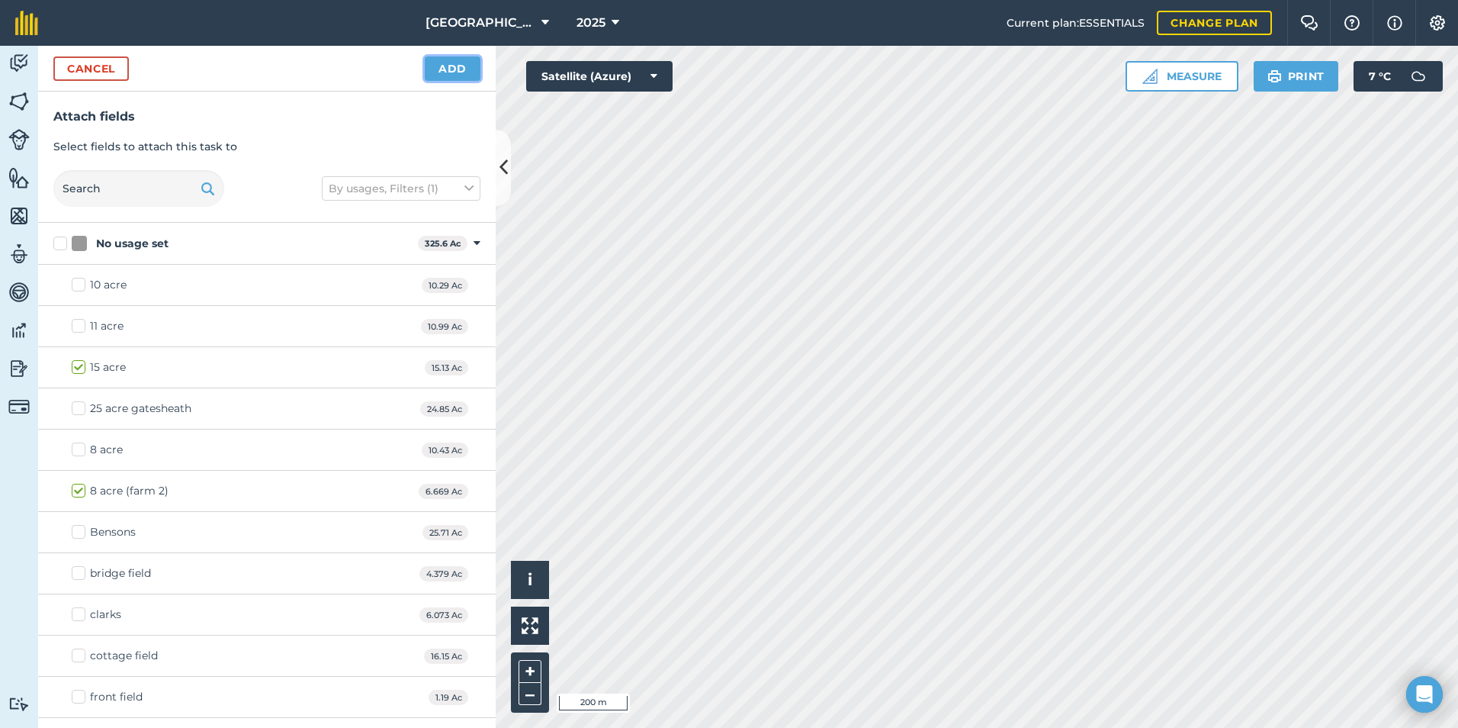
click at [439, 72] on button "Add" at bounding box center [453, 68] width 56 height 24
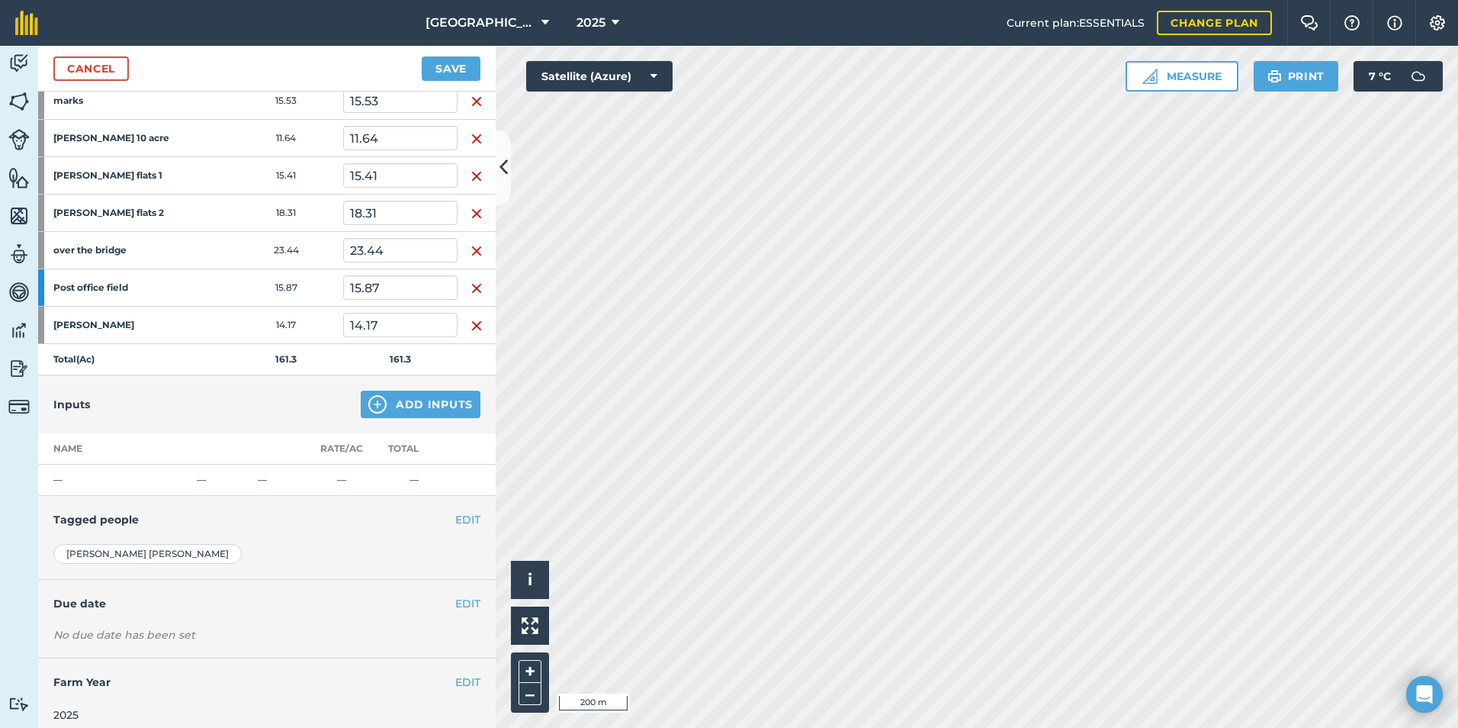
scroll to position [421, 0]
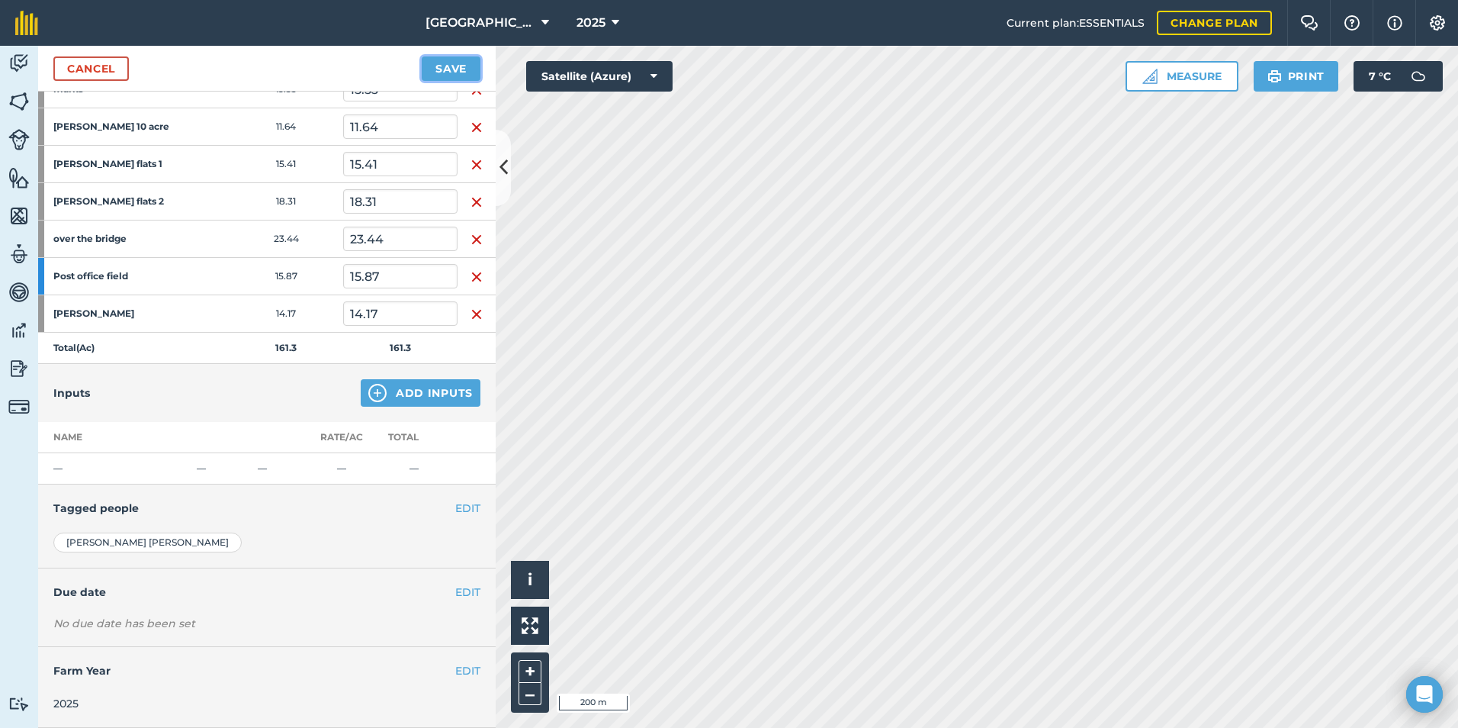
click at [449, 72] on button "Save" at bounding box center [451, 68] width 59 height 24
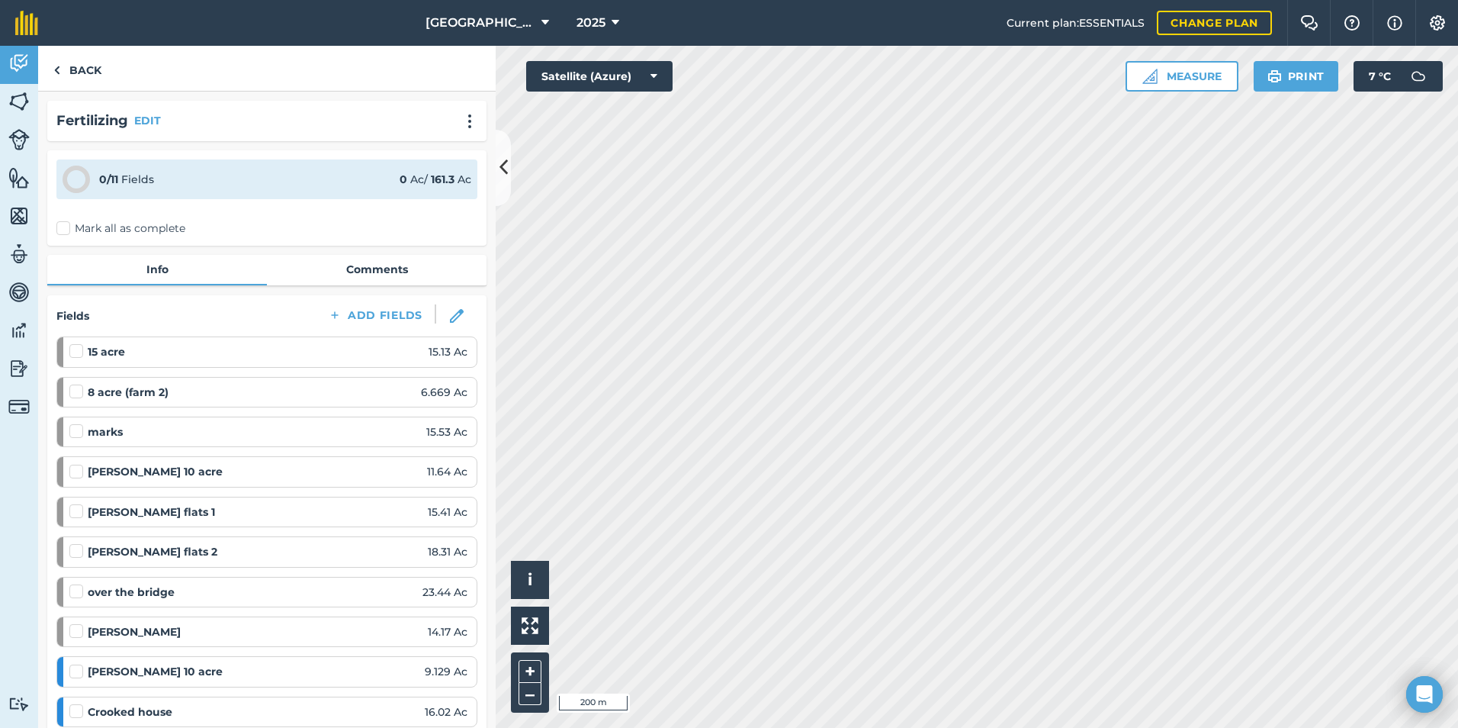
click at [63, 221] on label "Mark all as complete" at bounding box center [120, 228] width 129 height 16
click at [63, 221] on input "Mark all as complete" at bounding box center [61, 225] width 10 height 10
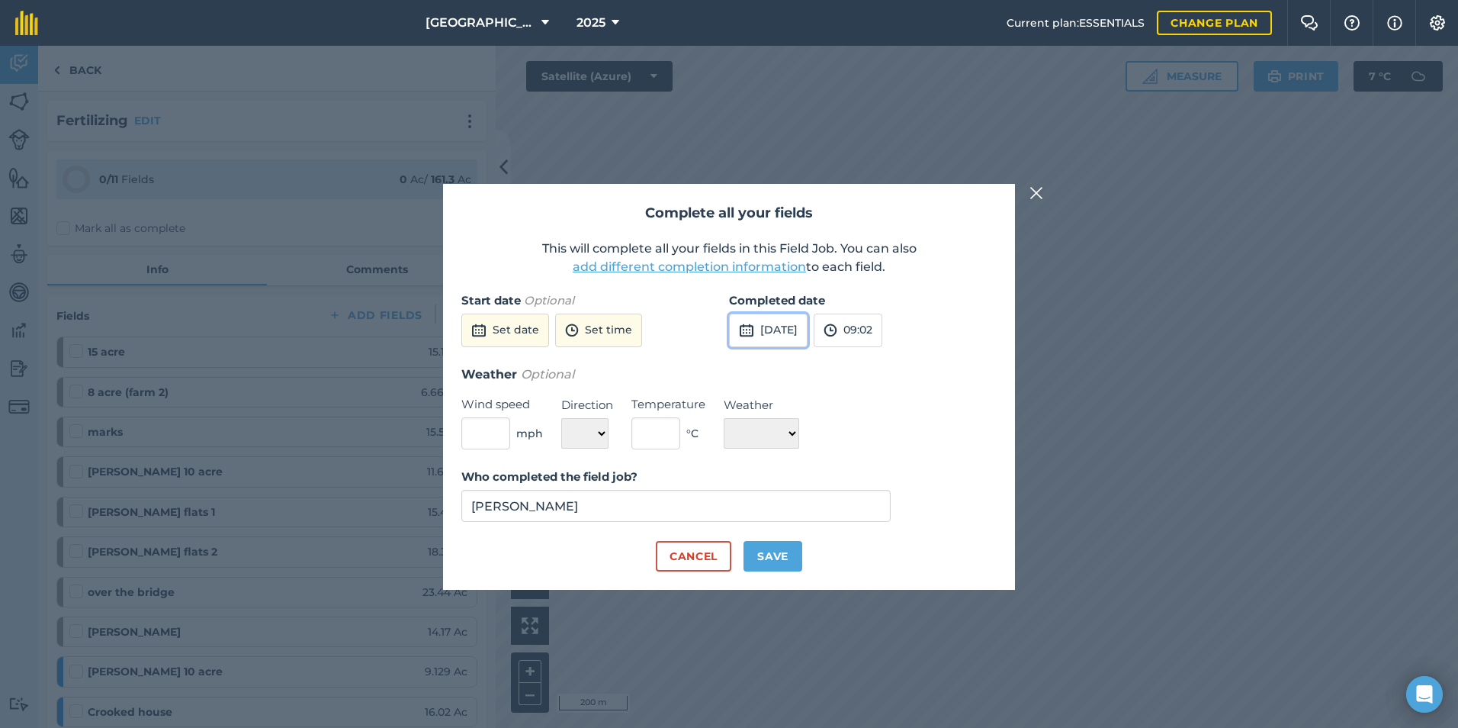
click at [808, 320] on button "[DATE]" at bounding box center [768, 331] width 79 height 34
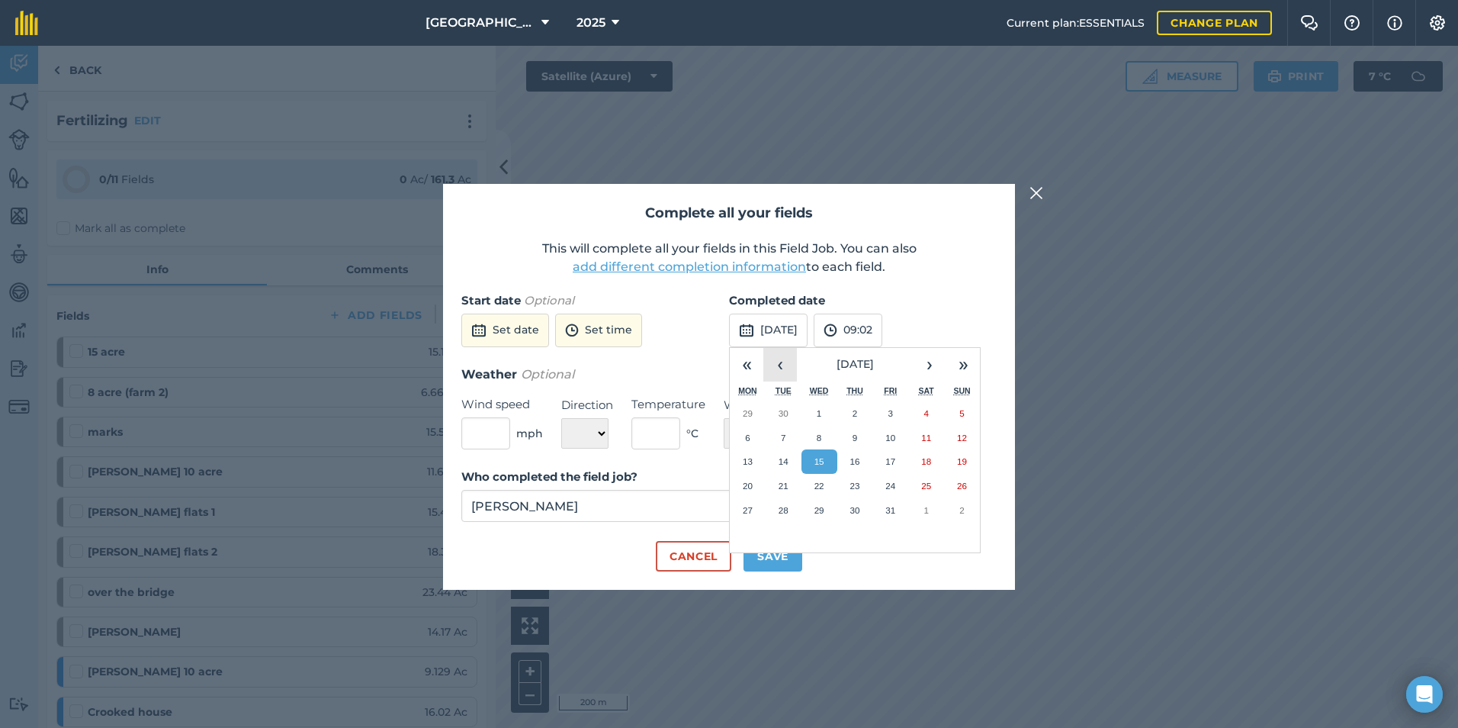
click at [780, 368] on button "‹" at bounding box center [781, 365] width 34 height 34
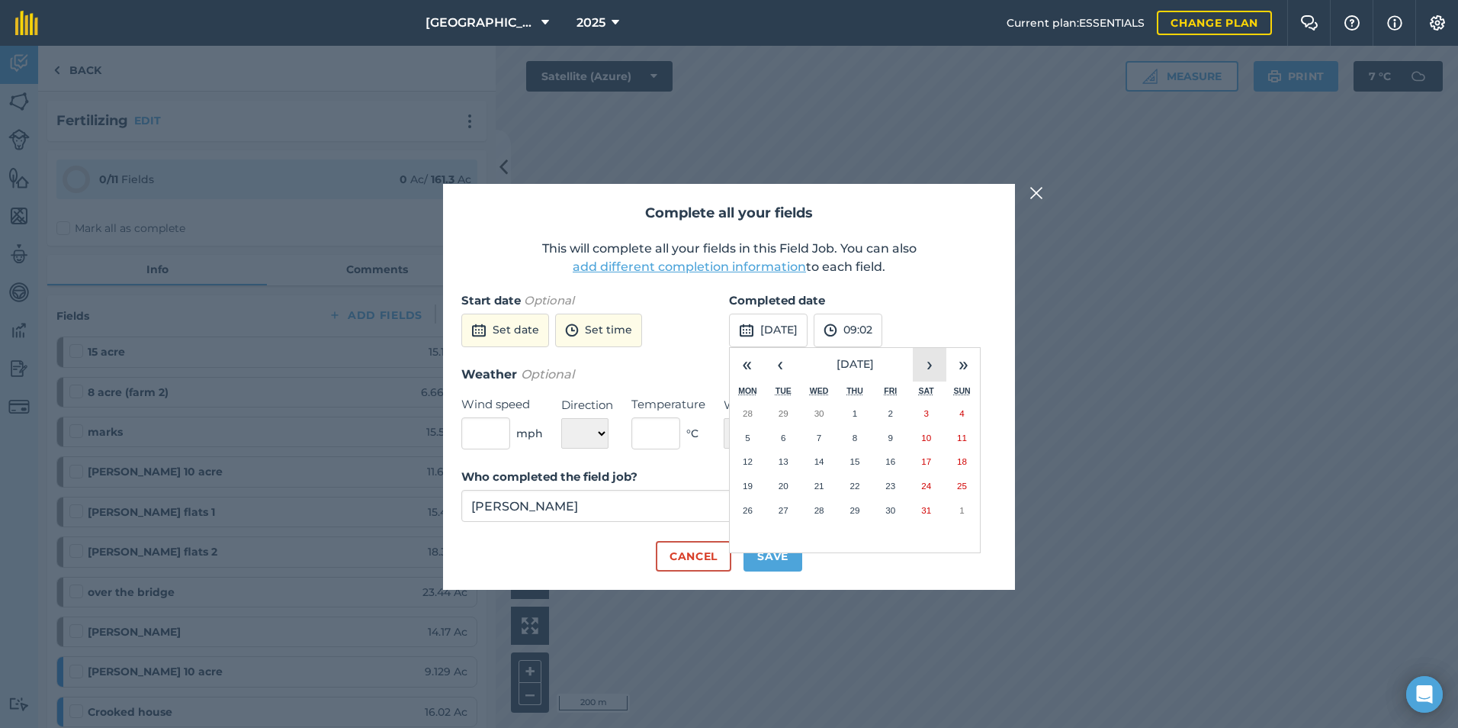
click at [942, 371] on button "›" at bounding box center [930, 365] width 34 height 34
click at [824, 461] on abbr "11" at bounding box center [820, 461] width 10 height 10
click at [883, 314] on button "09:02" at bounding box center [848, 331] width 69 height 34
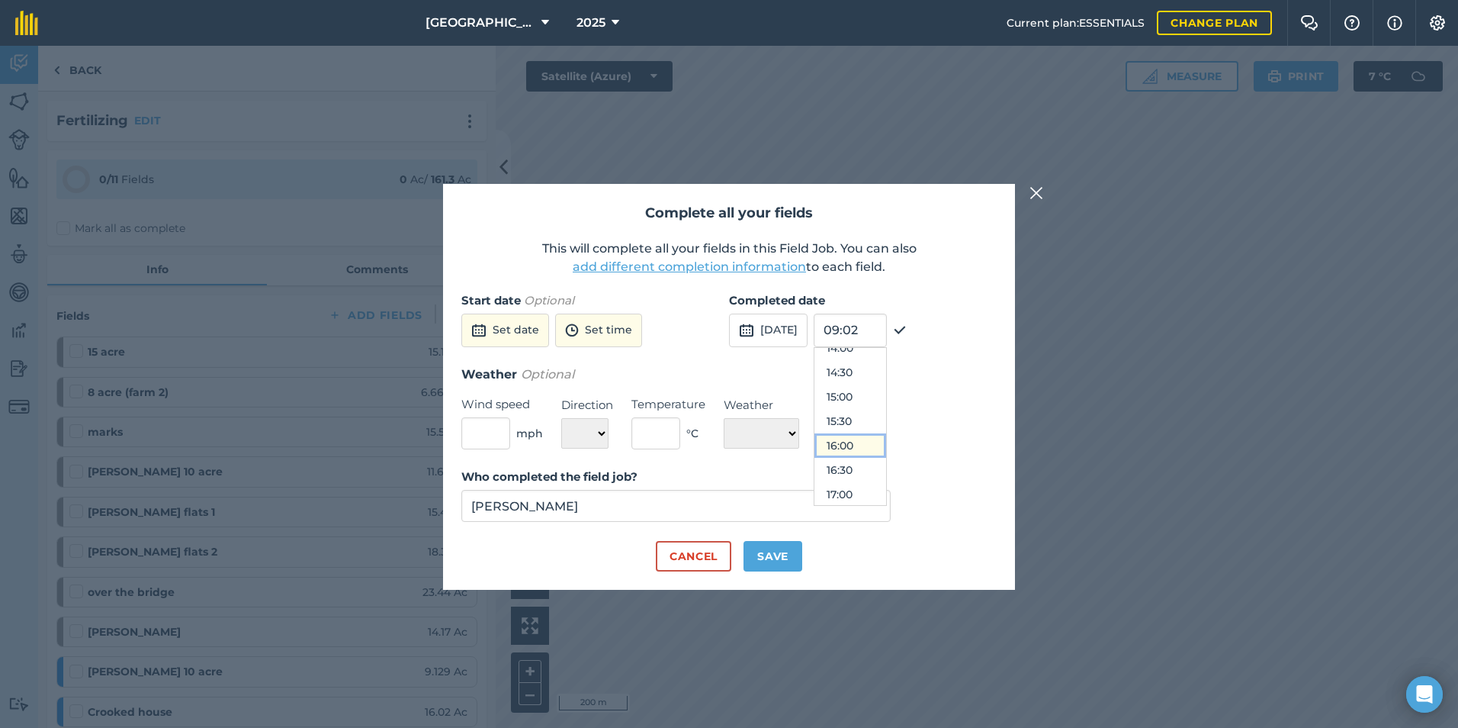
click at [885, 452] on button "16:00" at bounding box center [851, 445] width 72 height 24
click at [779, 558] on button "Save" at bounding box center [773, 556] width 59 height 31
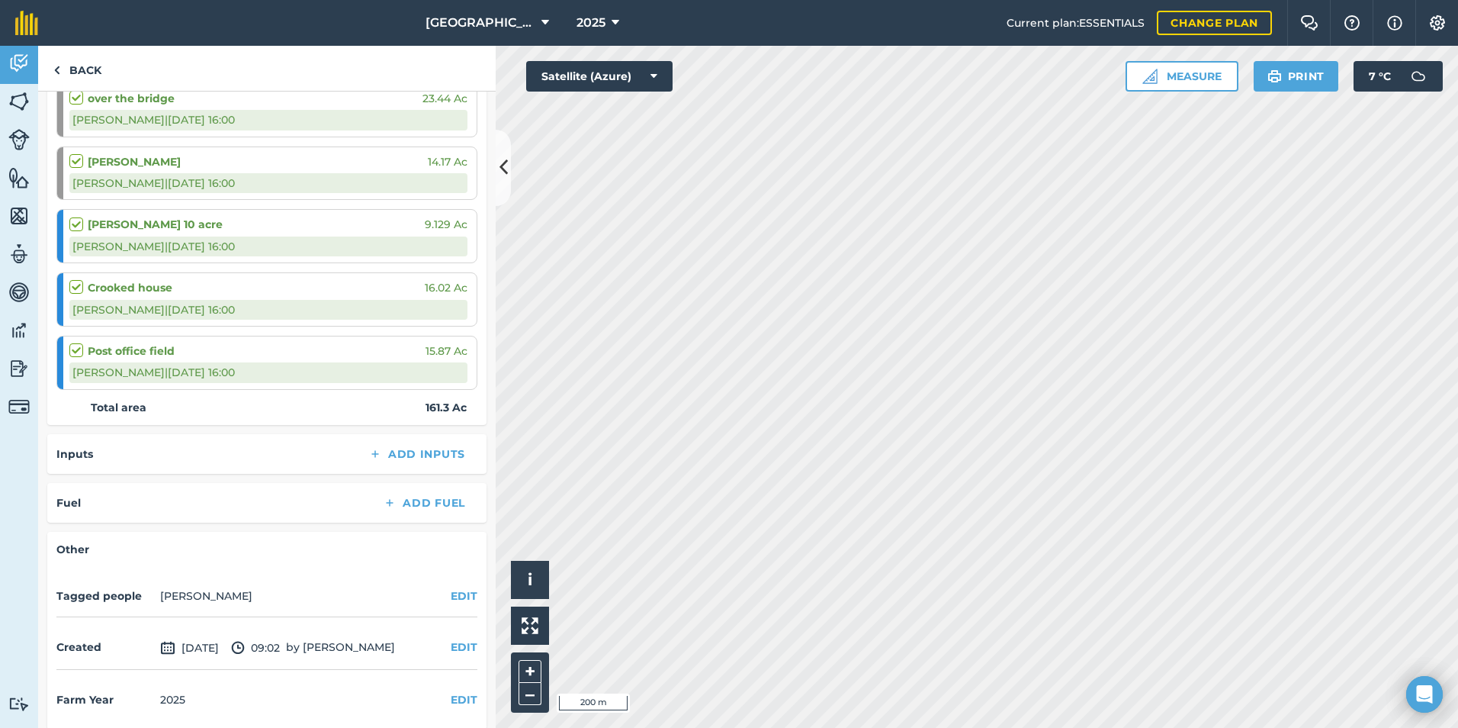
scroll to position [643, 0]
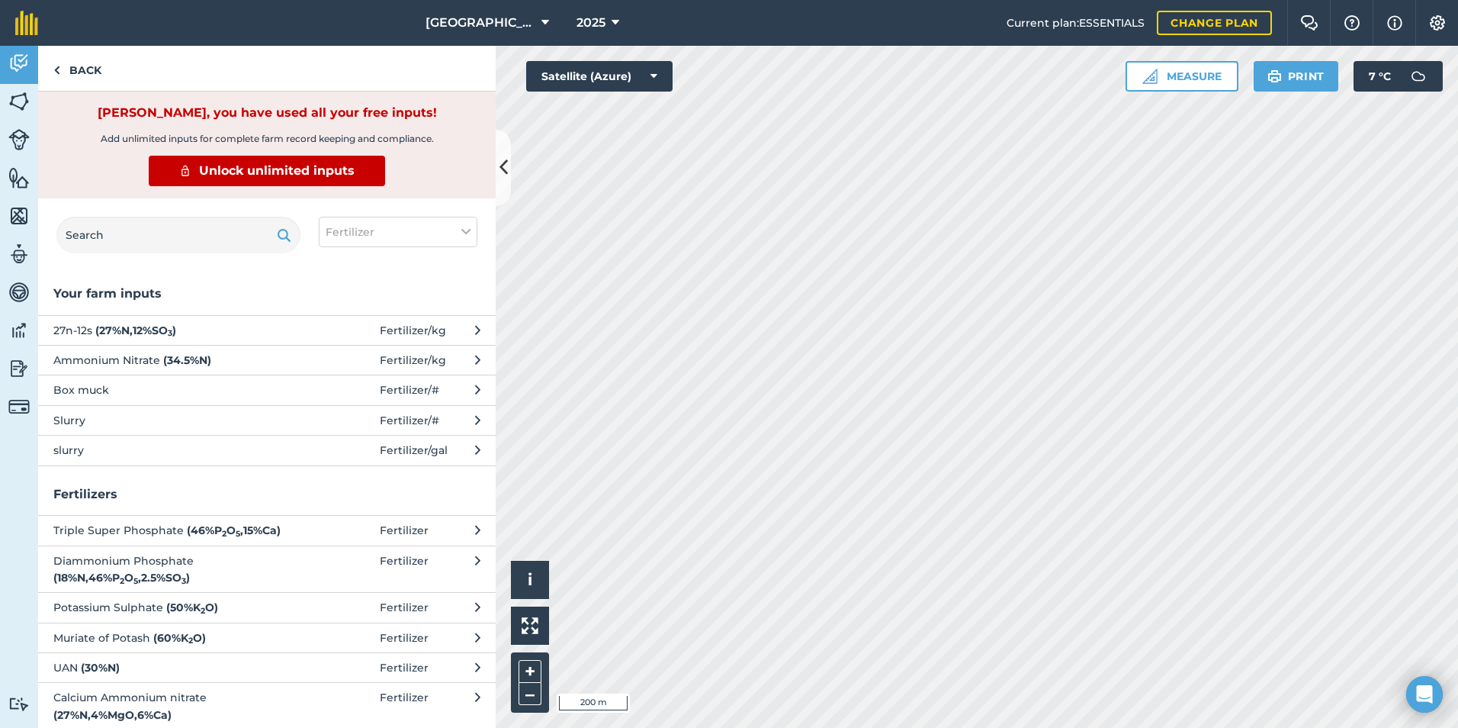
click at [243, 326] on span "27n-12s ( 27 % N , 12 % SO 3 )" at bounding box center [177, 330] width 249 height 17
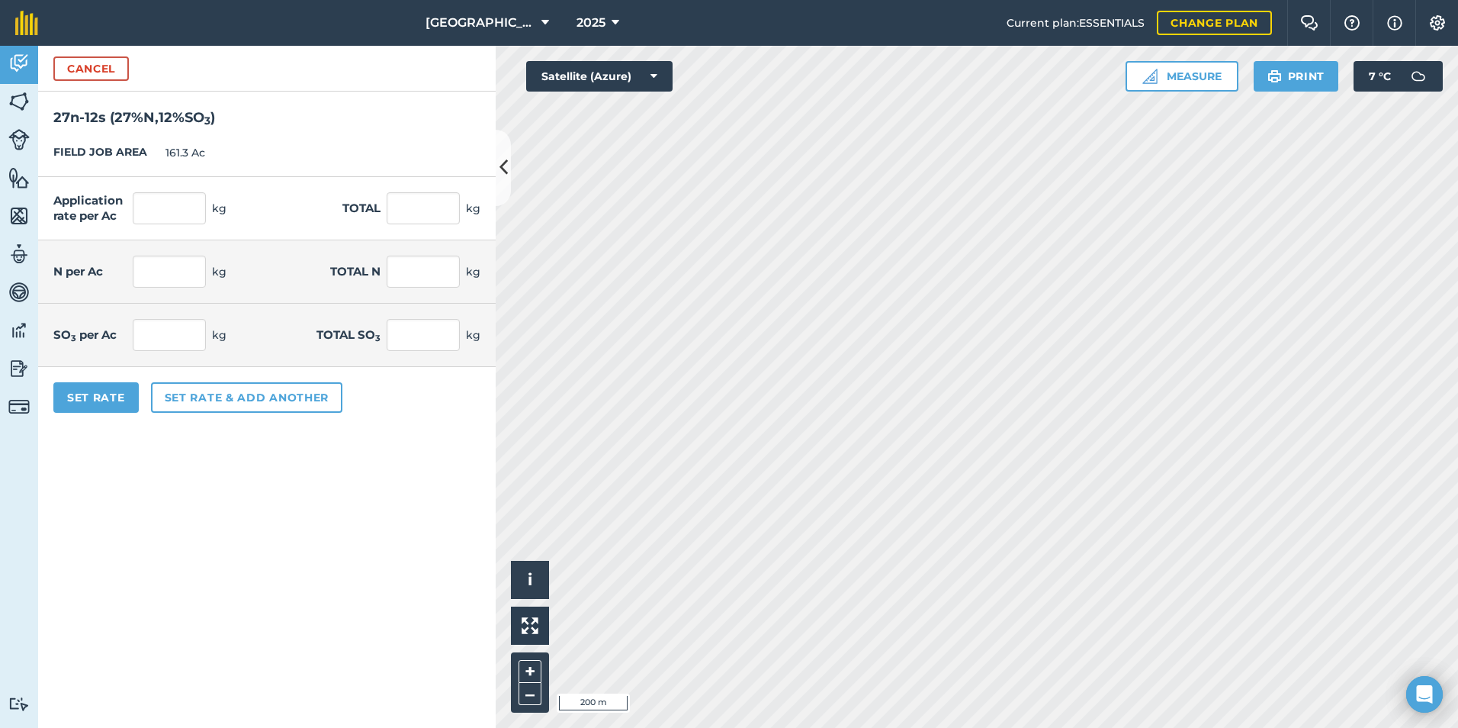
drag, startPoint x: 155, startPoint y: 226, endPoint x: 162, endPoint y: 221, distance: 8.9
click at [159, 225] on div "Application rate per Ac kg Total kg" at bounding box center [267, 208] width 458 height 63
click at [166, 220] on input "text" at bounding box center [169, 208] width 73 height 32
drag, startPoint x: 272, startPoint y: 526, endPoint x: 225, endPoint y: 540, distance: 49.5
click at [272, 526] on form "Cancel 27n-12s ( 27 % N , 12 % SO 3 ) FIELD JOB AREA 161.3 Ac Application rate …" at bounding box center [267, 387] width 458 height 682
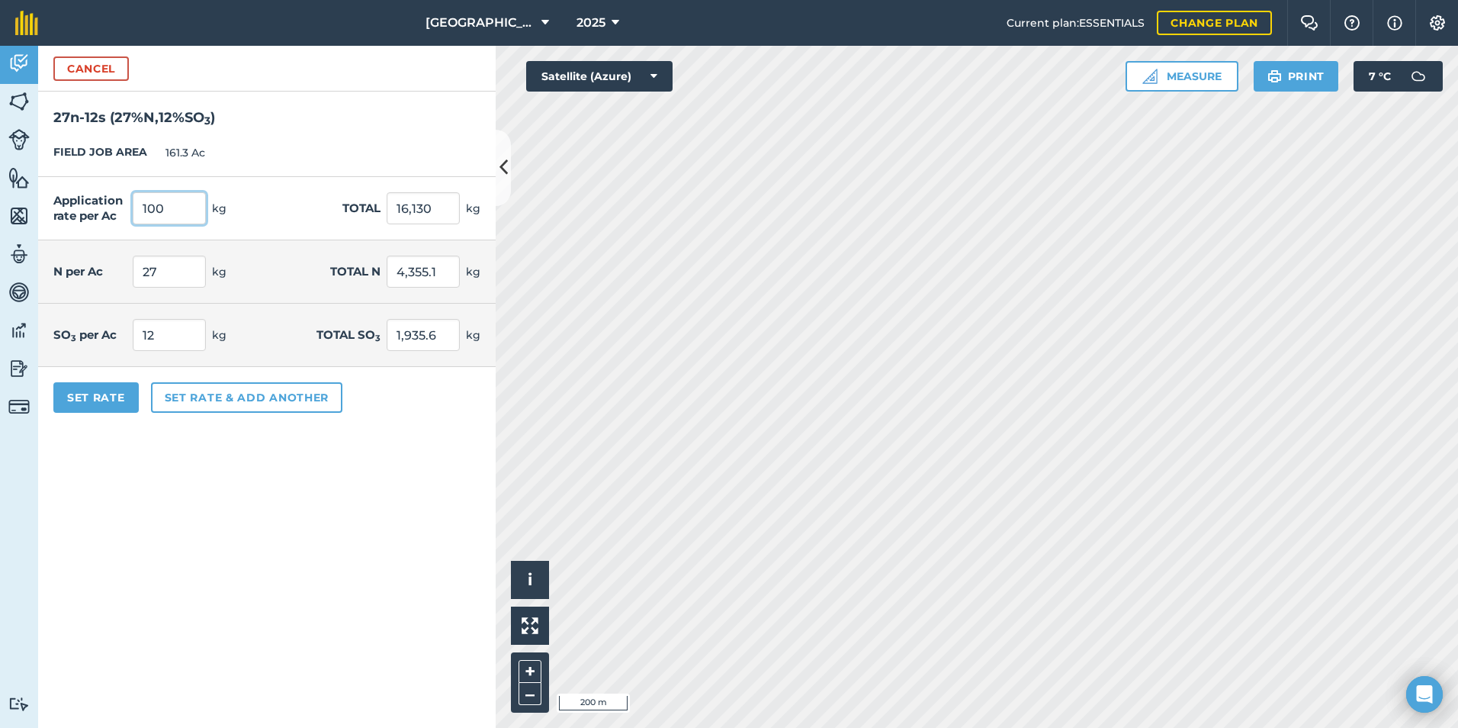
drag, startPoint x: 150, startPoint y: 212, endPoint x: 118, endPoint y: 216, distance: 31.5
click at [118, 216] on div "Application rate per Ac 100 kg" at bounding box center [139, 208] width 173 height 32
click at [117, 436] on form "Cancel 27n-12s ( 27 % N , 12 % SO 3 ) FIELD JOB AREA 161.3 Ac Application rate …" at bounding box center [267, 387] width 458 height 682
click at [108, 386] on button "Set Rate" at bounding box center [95, 397] width 85 height 31
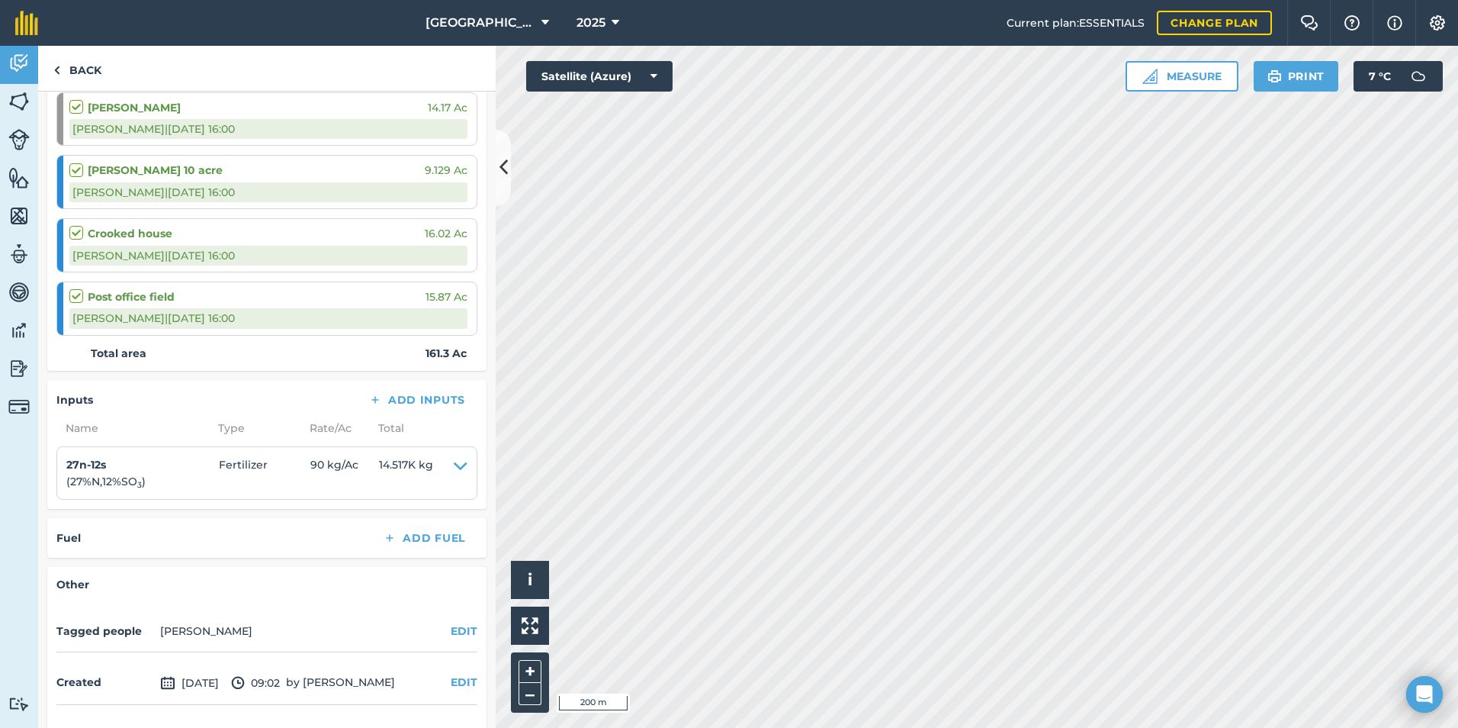
scroll to position [733, 0]
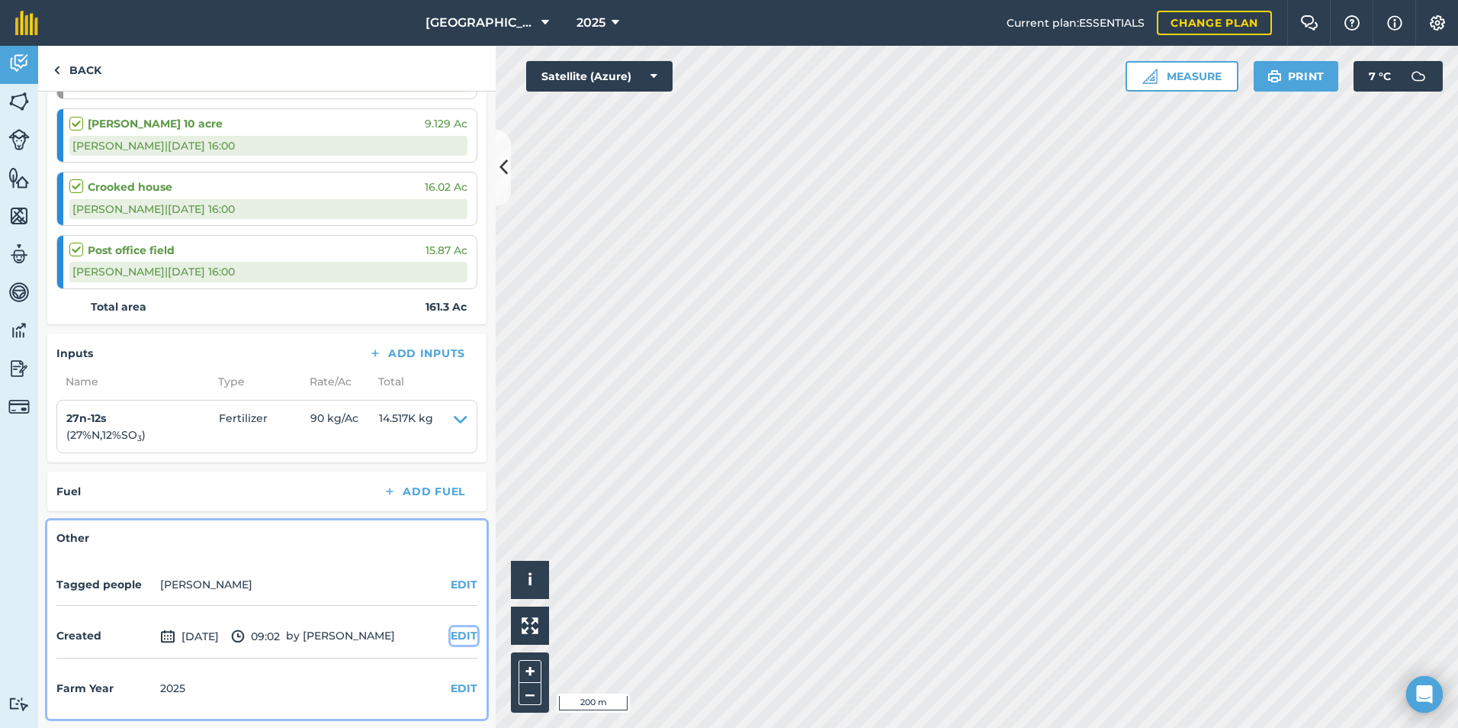
click at [461, 628] on button "EDIT" at bounding box center [464, 635] width 27 height 17
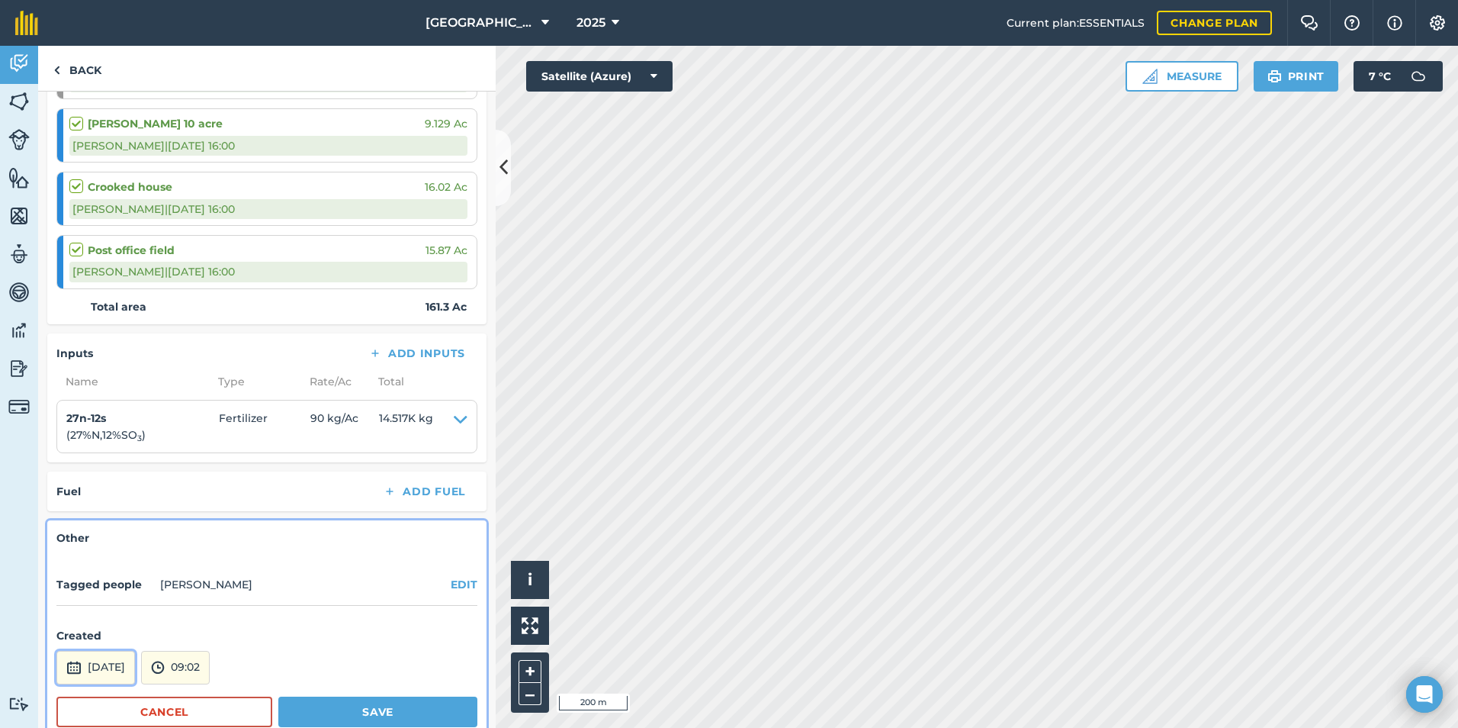
click at [95, 667] on button "[DATE]" at bounding box center [95, 668] width 79 height 34
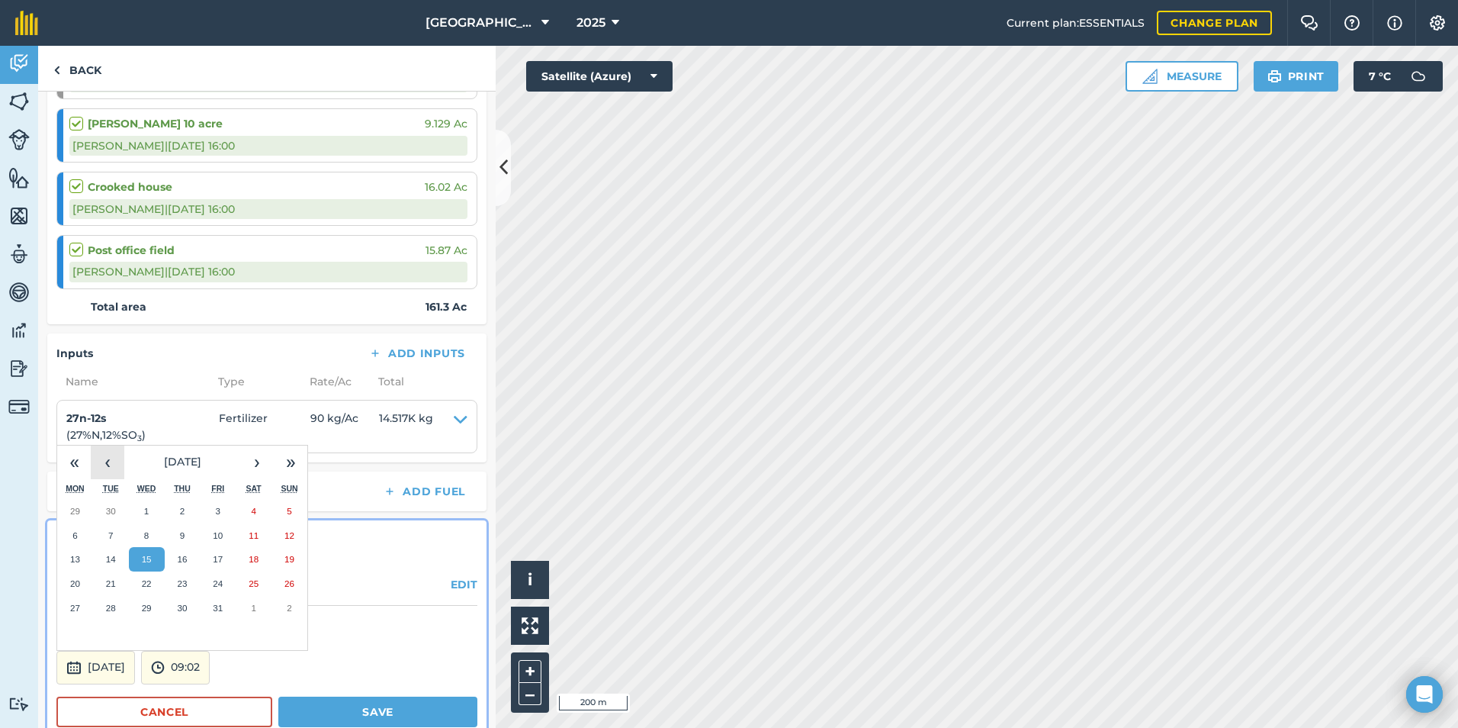
click at [108, 457] on button "‹" at bounding box center [108, 462] width 34 height 34
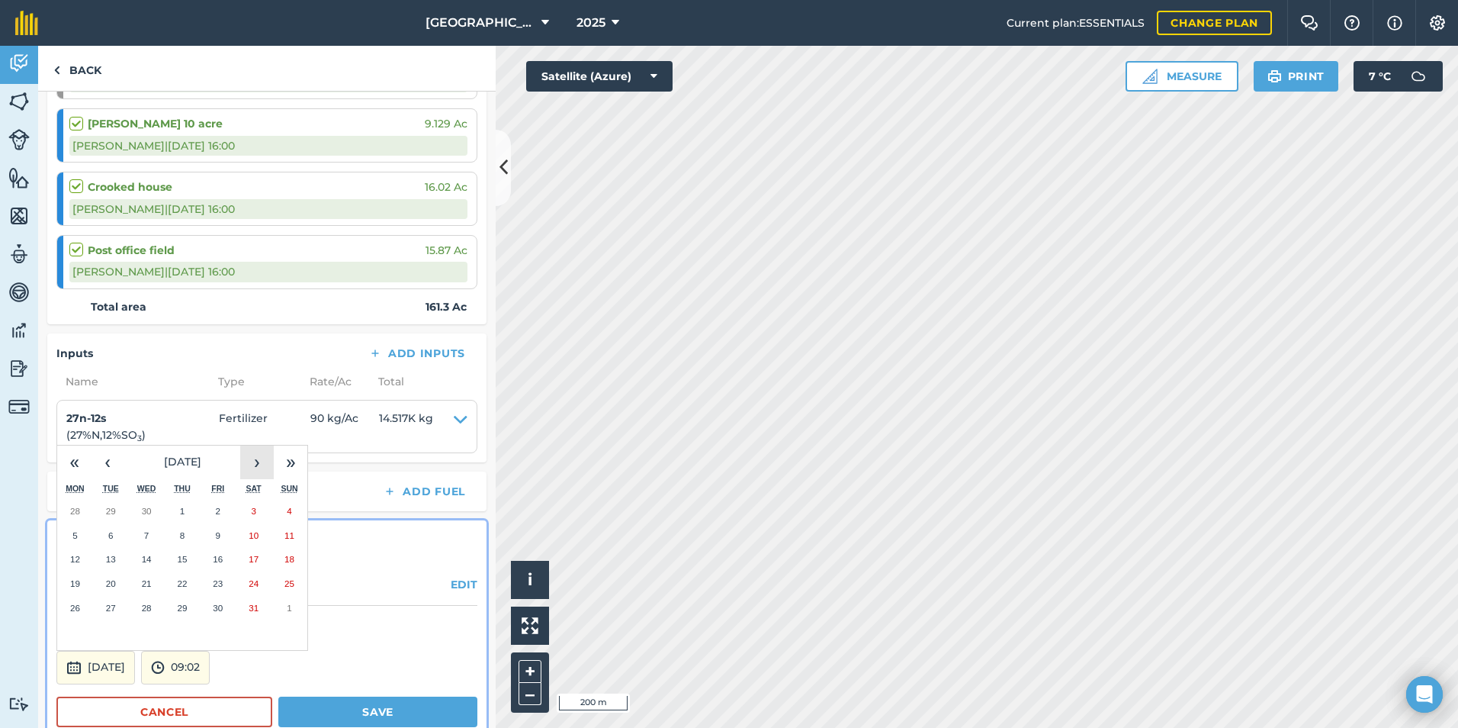
drag, startPoint x: 252, startPoint y: 457, endPoint x: 231, endPoint y: 486, distance: 35.6
click at [252, 458] on button "›" at bounding box center [257, 462] width 34 height 34
click at [155, 560] on button "11" at bounding box center [147, 559] width 36 height 24
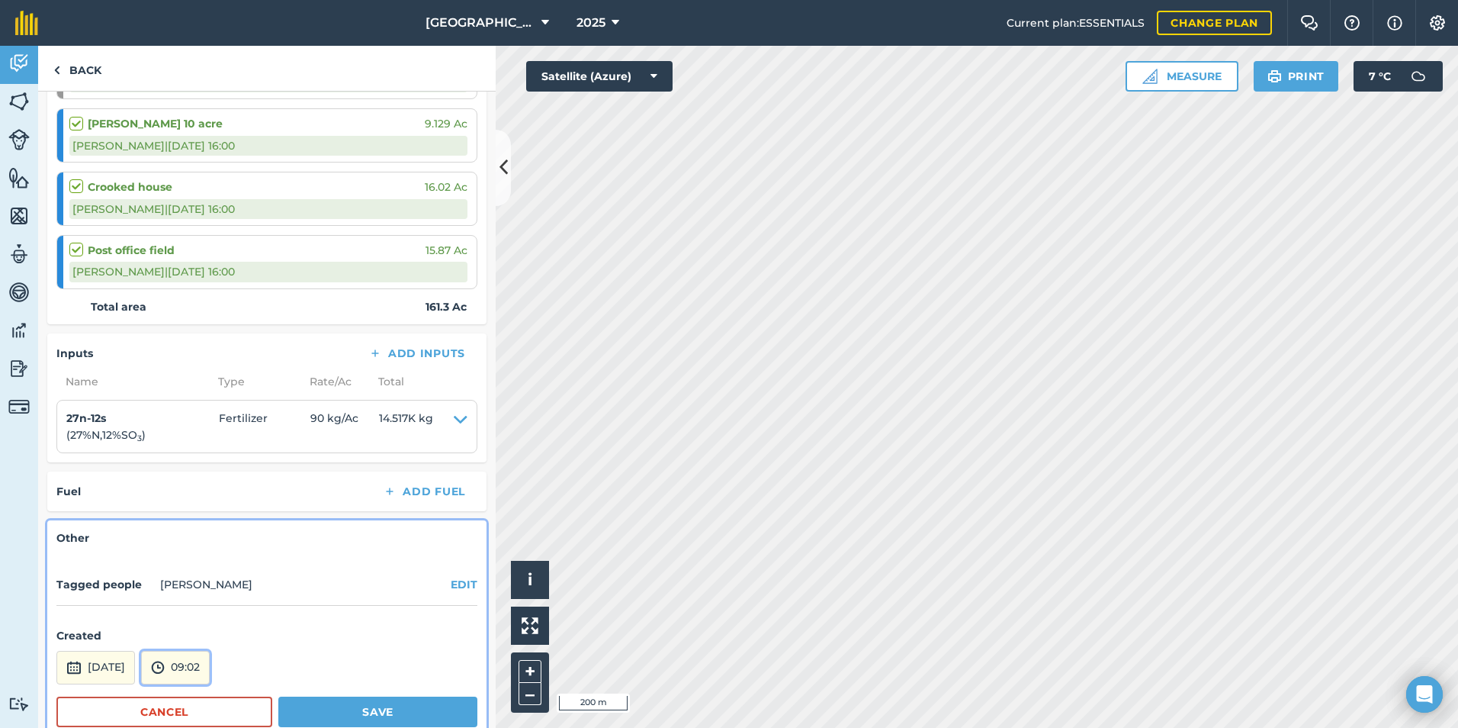
click at [165, 663] on img at bounding box center [158, 667] width 14 height 18
click at [204, 541] on button "05:30" at bounding box center [178, 535] width 72 height 24
click at [322, 713] on button "Save" at bounding box center [377, 711] width 199 height 31
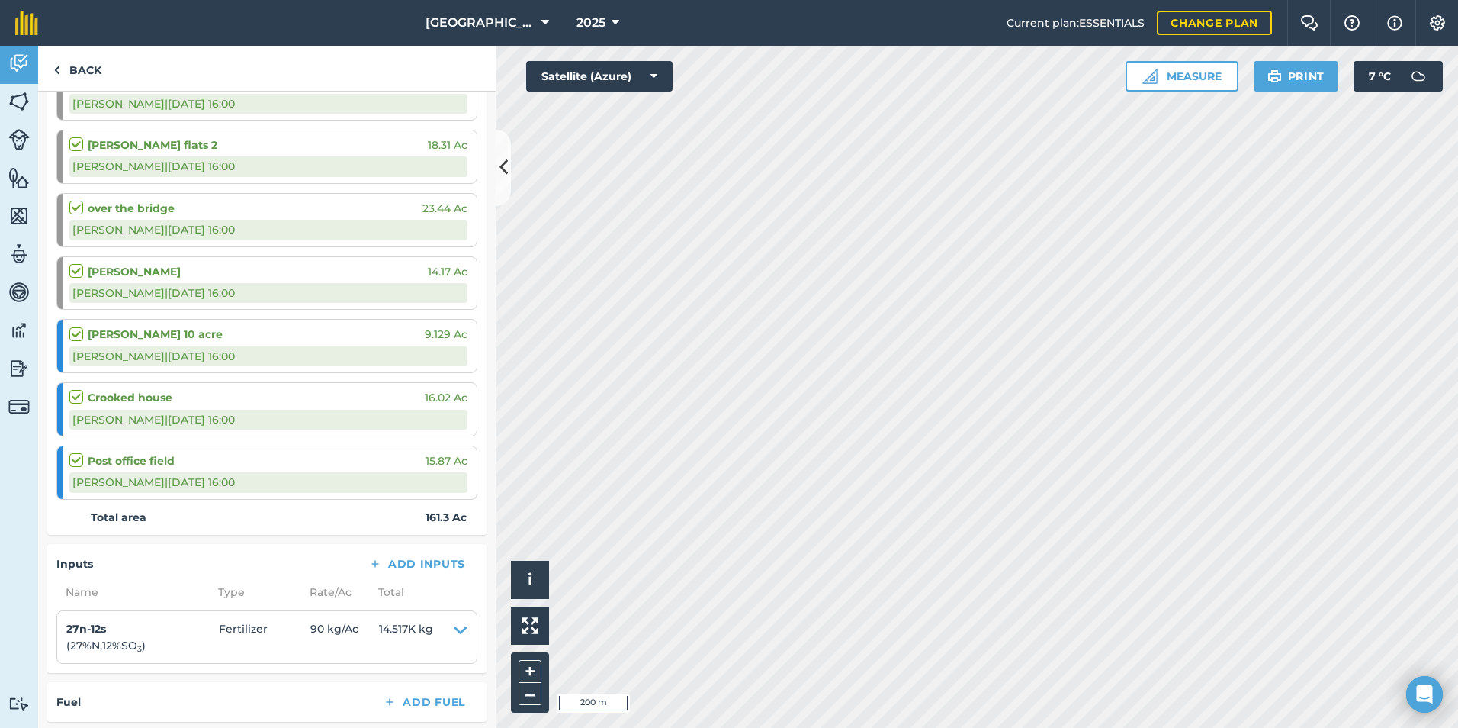
scroll to position [504, 0]
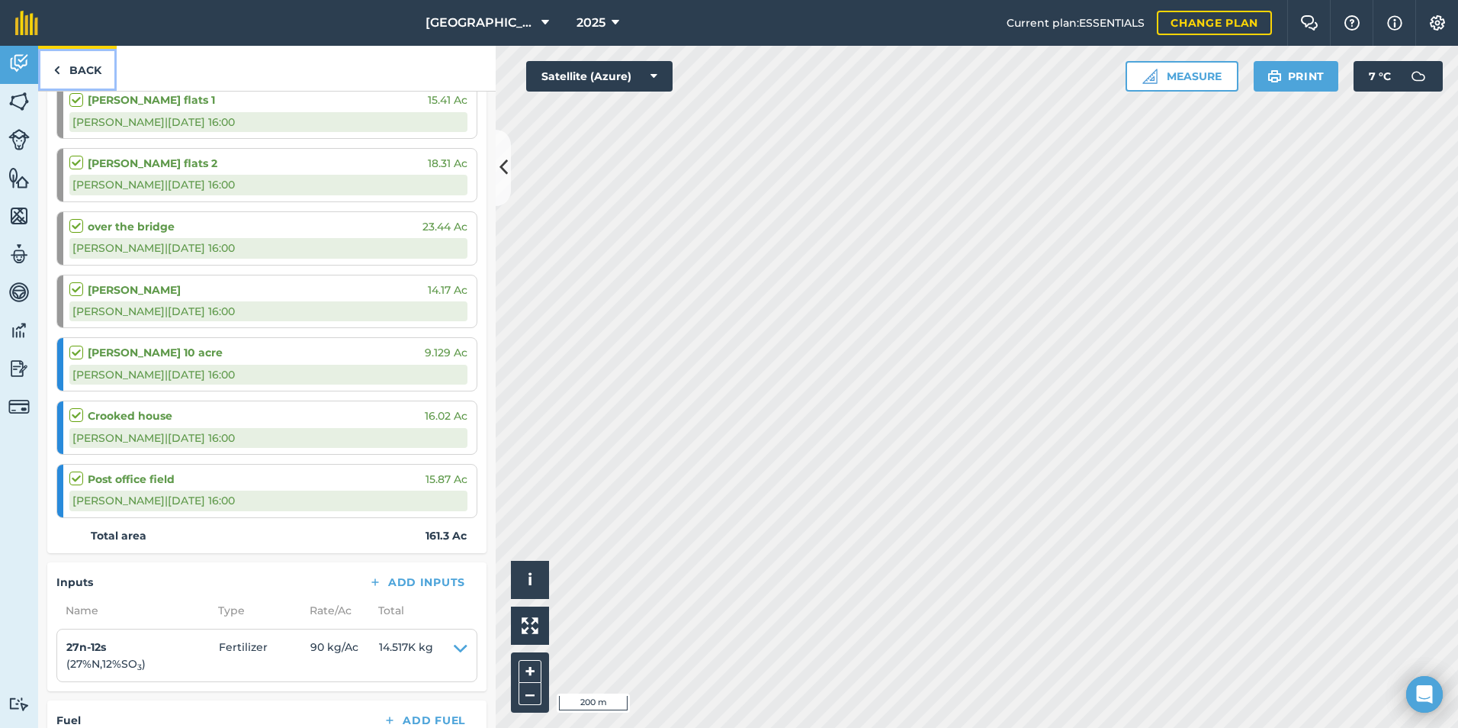
click at [91, 65] on link "Back" at bounding box center [77, 68] width 79 height 45
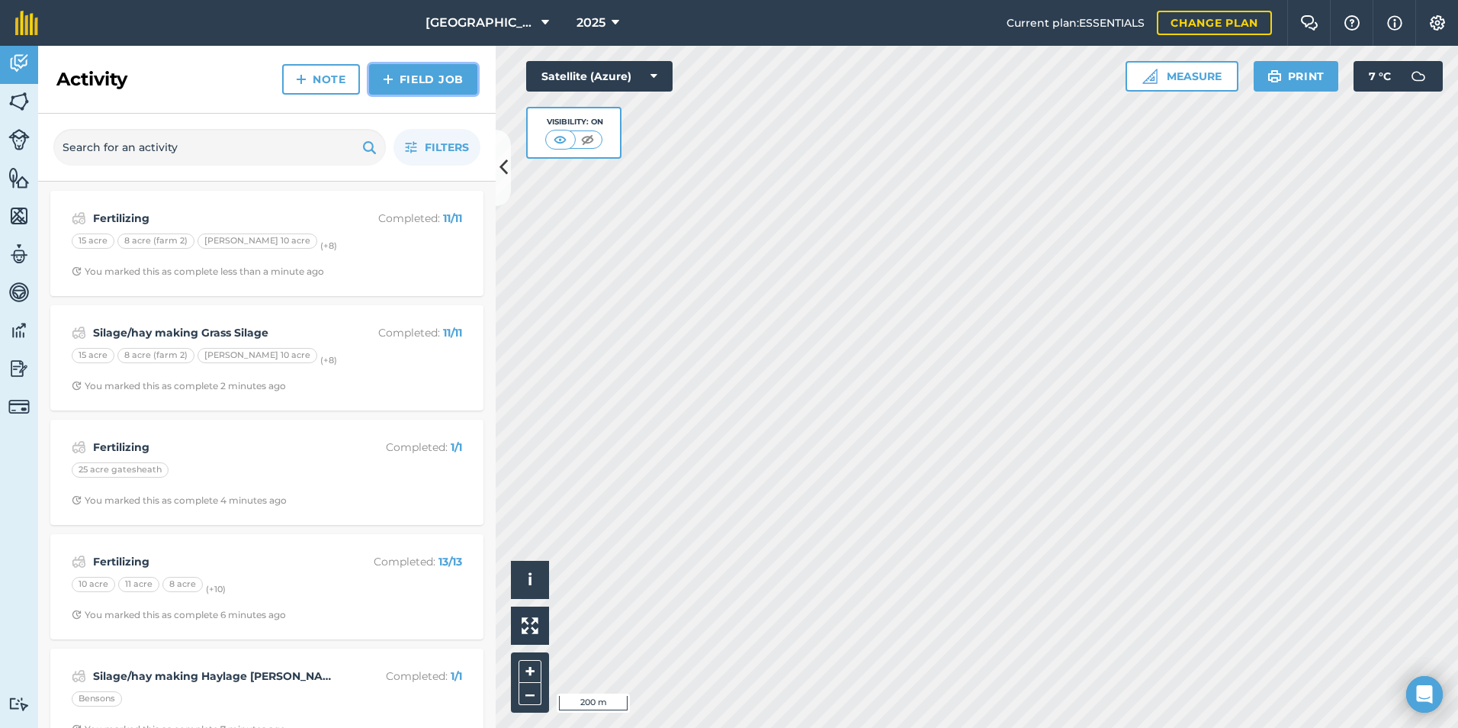
click at [388, 85] on img at bounding box center [388, 79] width 11 height 18
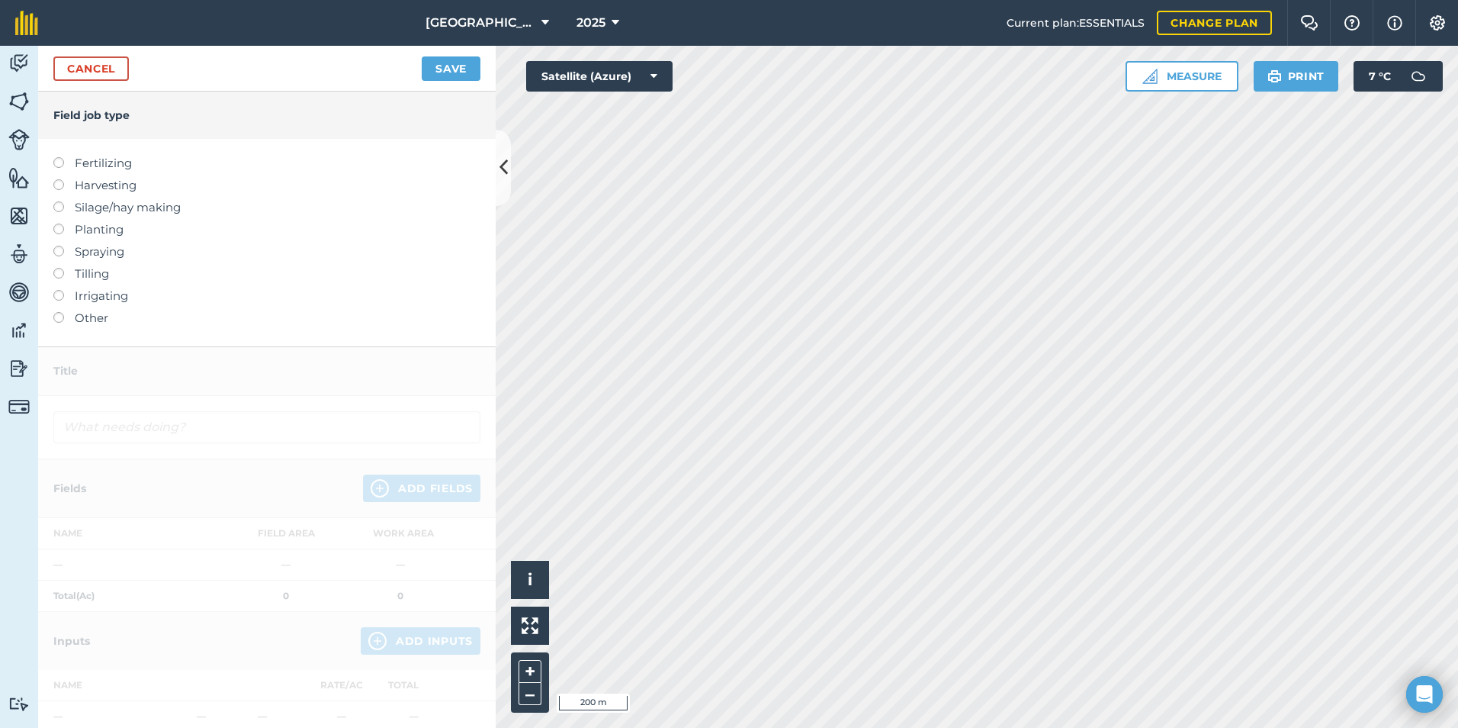
click at [71, 318] on label "Other" at bounding box center [266, 318] width 427 height 18
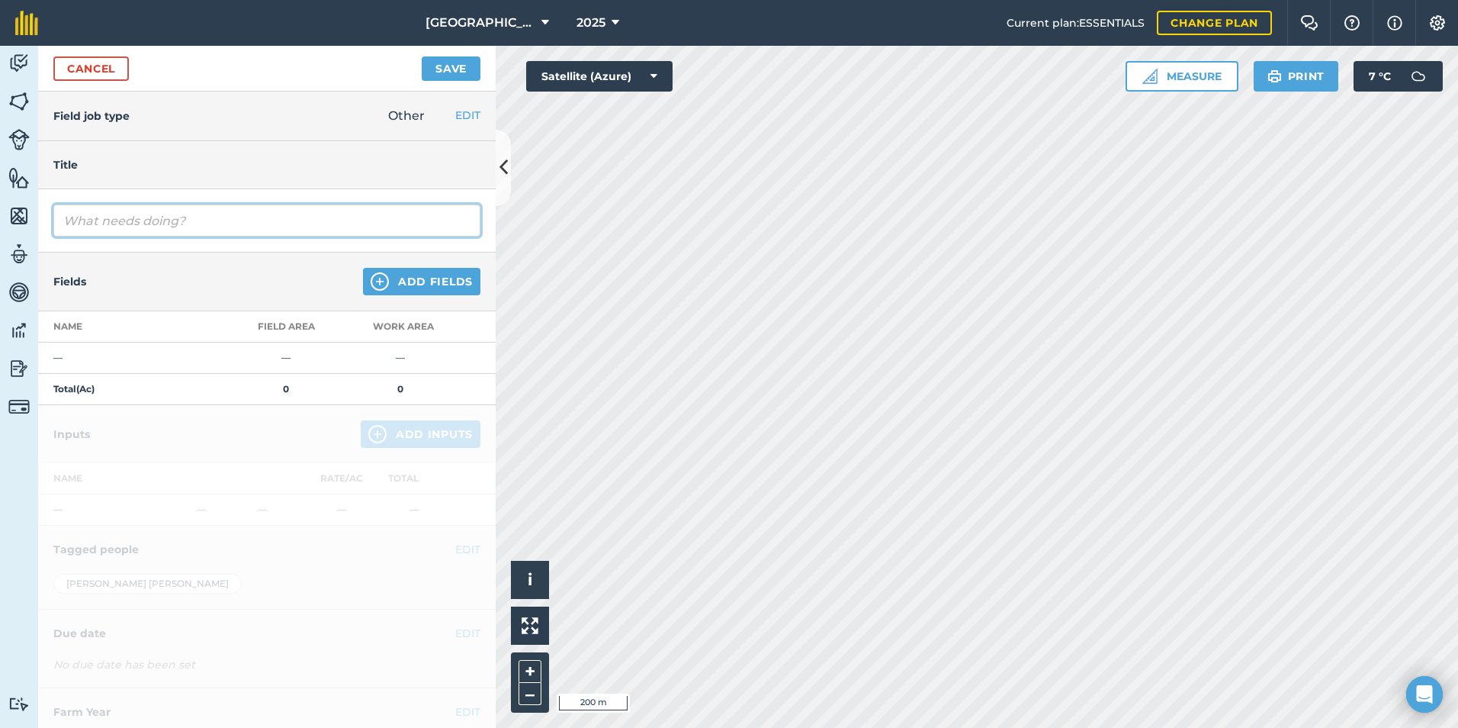
click at [124, 227] on input "text" at bounding box center [266, 220] width 427 height 32
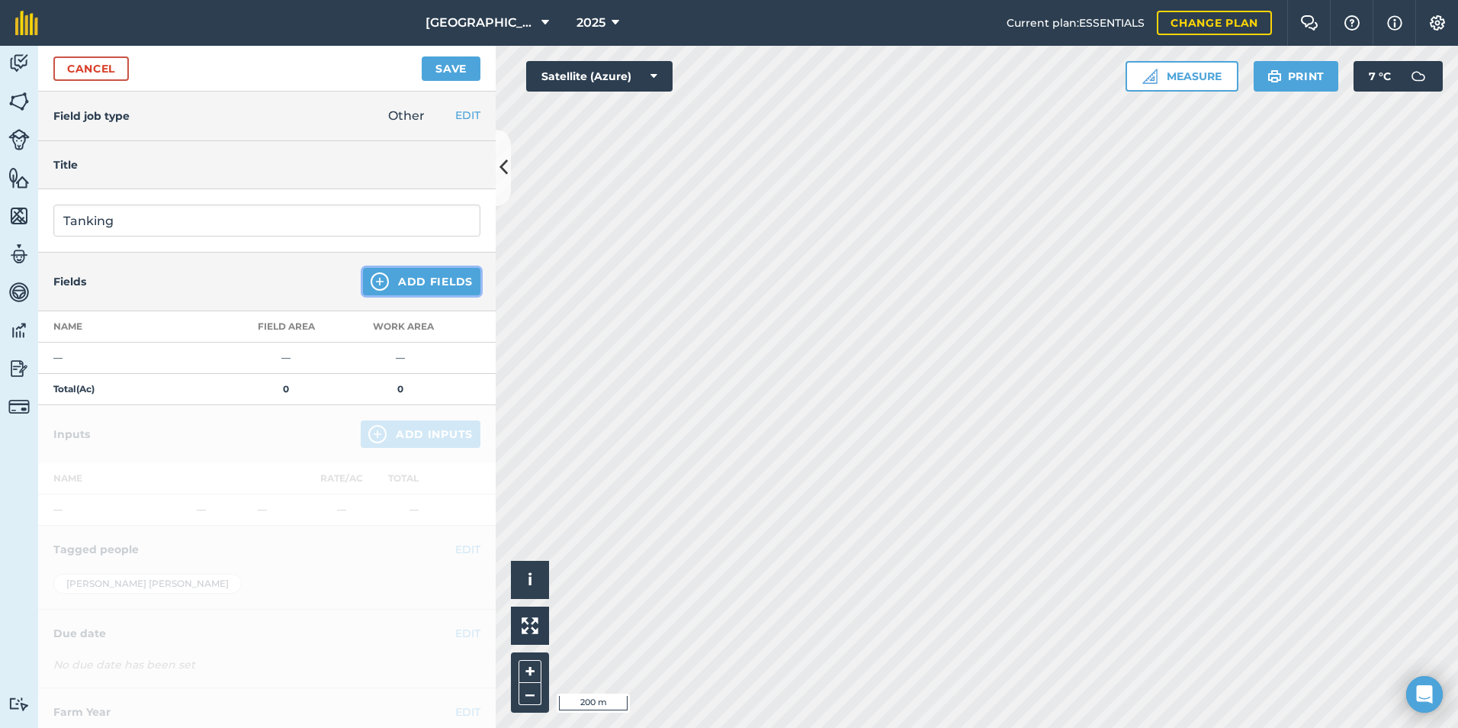
click at [440, 274] on button "Add Fields" at bounding box center [421, 281] width 117 height 27
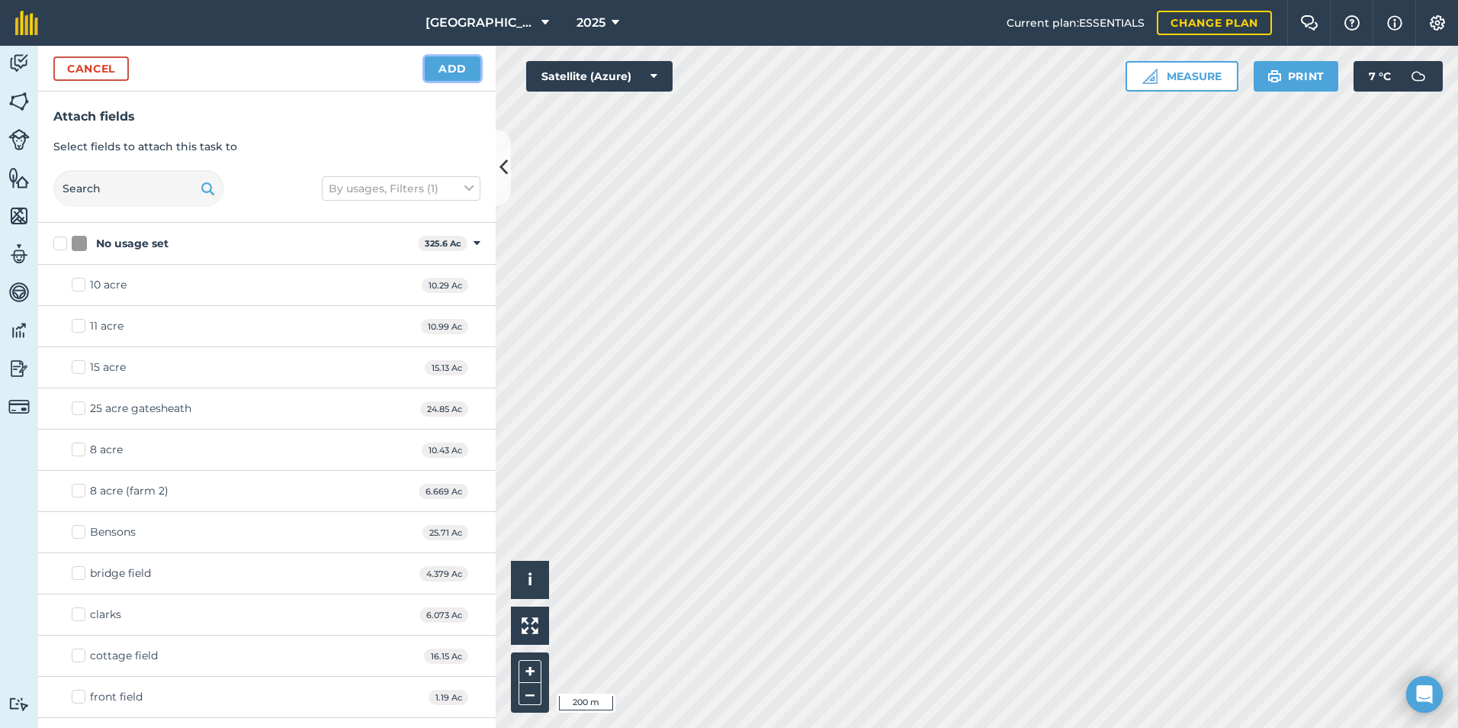
click at [438, 69] on button "Add" at bounding box center [453, 68] width 56 height 24
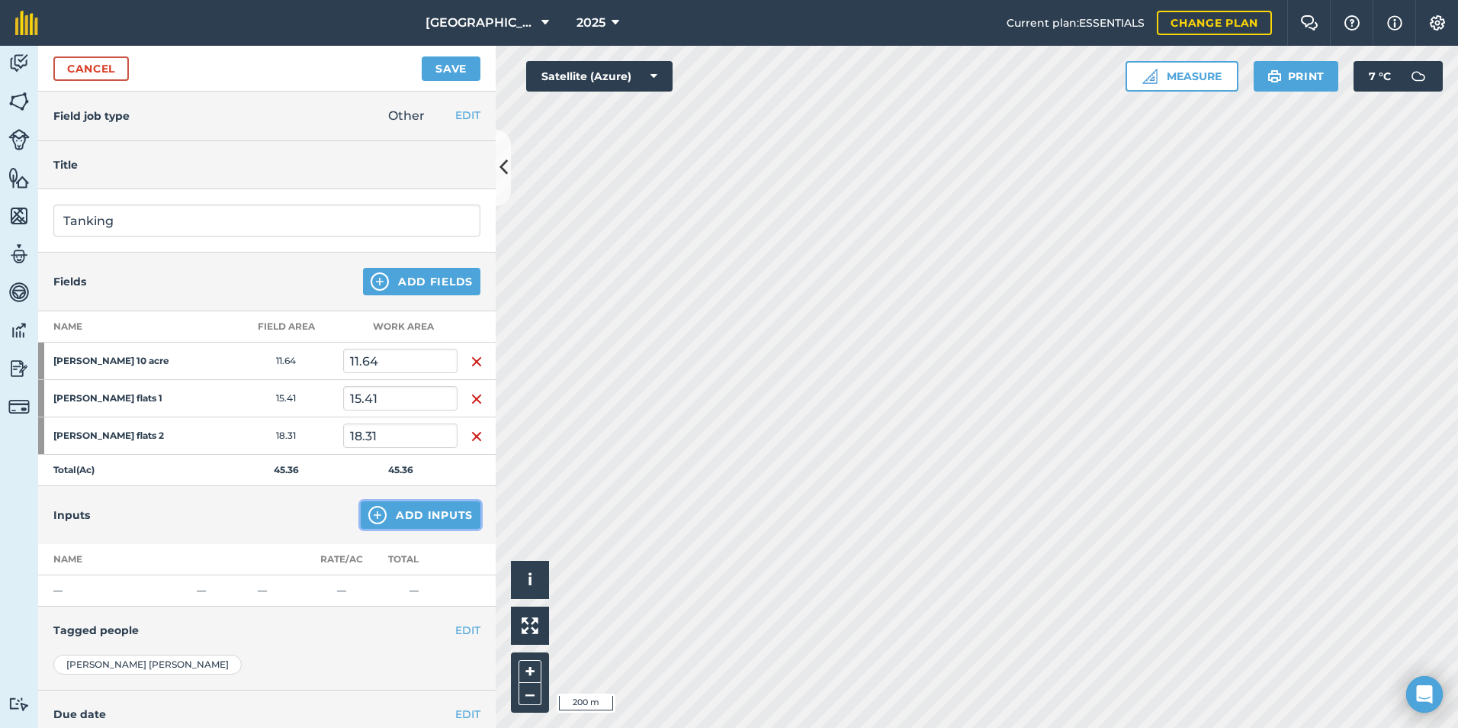
click at [423, 525] on button "Add Inputs" at bounding box center [421, 514] width 120 height 27
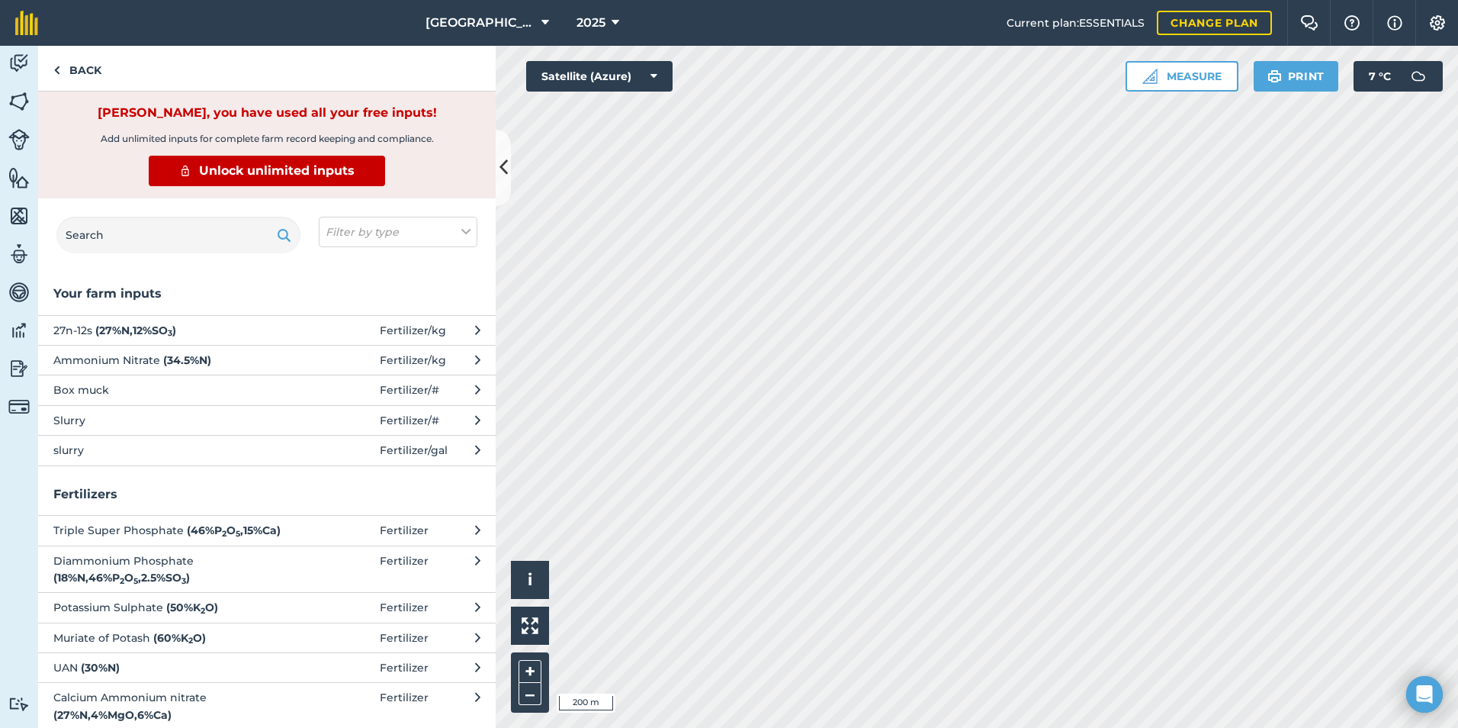
click at [145, 450] on span "slurry" at bounding box center [177, 450] width 249 height 17
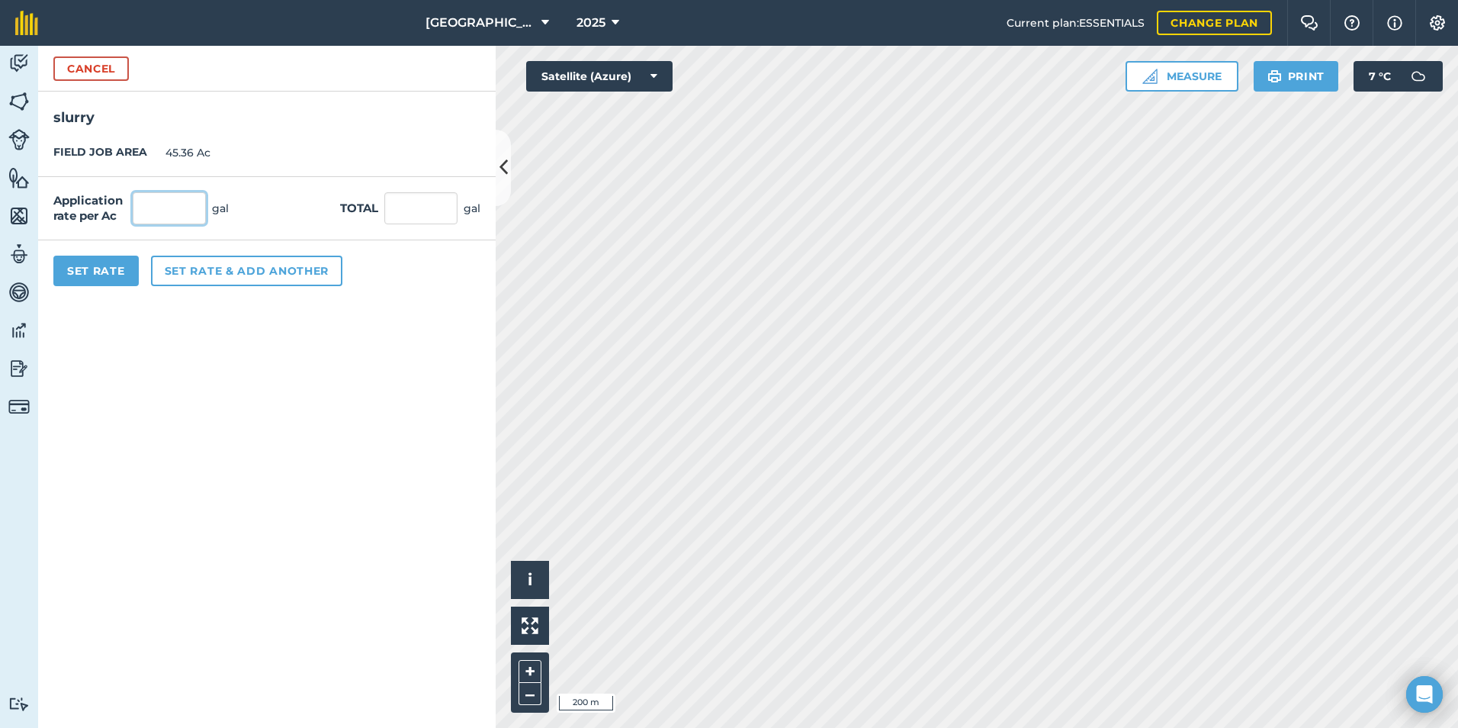
click at [159, 210] on input "text" at bounding box center [169, 208] width 73 height 32
drag, startPoint x: 371, startPoint y: 555, endPoint x: 373, endPoint y: 547, distance: 8.5
click at [373, 547] on form "Cancel slurry FIELD JOB AREA 45.36 Ac Application rate per Ac 1,400 gal Total 6…" at bounding box center [267, 387] width 458 height 682
click at [114, 268] on button "Set Rate" at bounding box center [95, 271] width 85 height 31
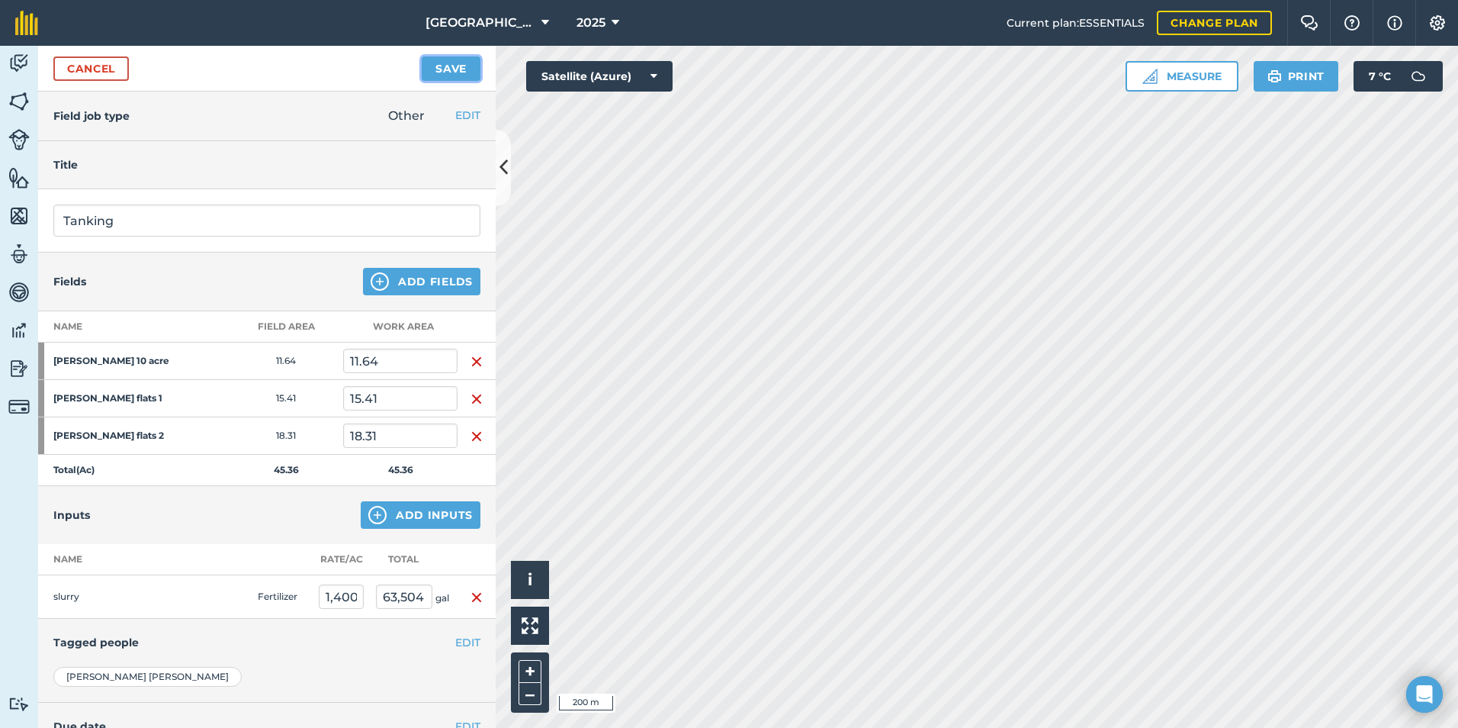
click at [448, 68] on button "Save" at bounding box center [451, 68] width 59 height 24
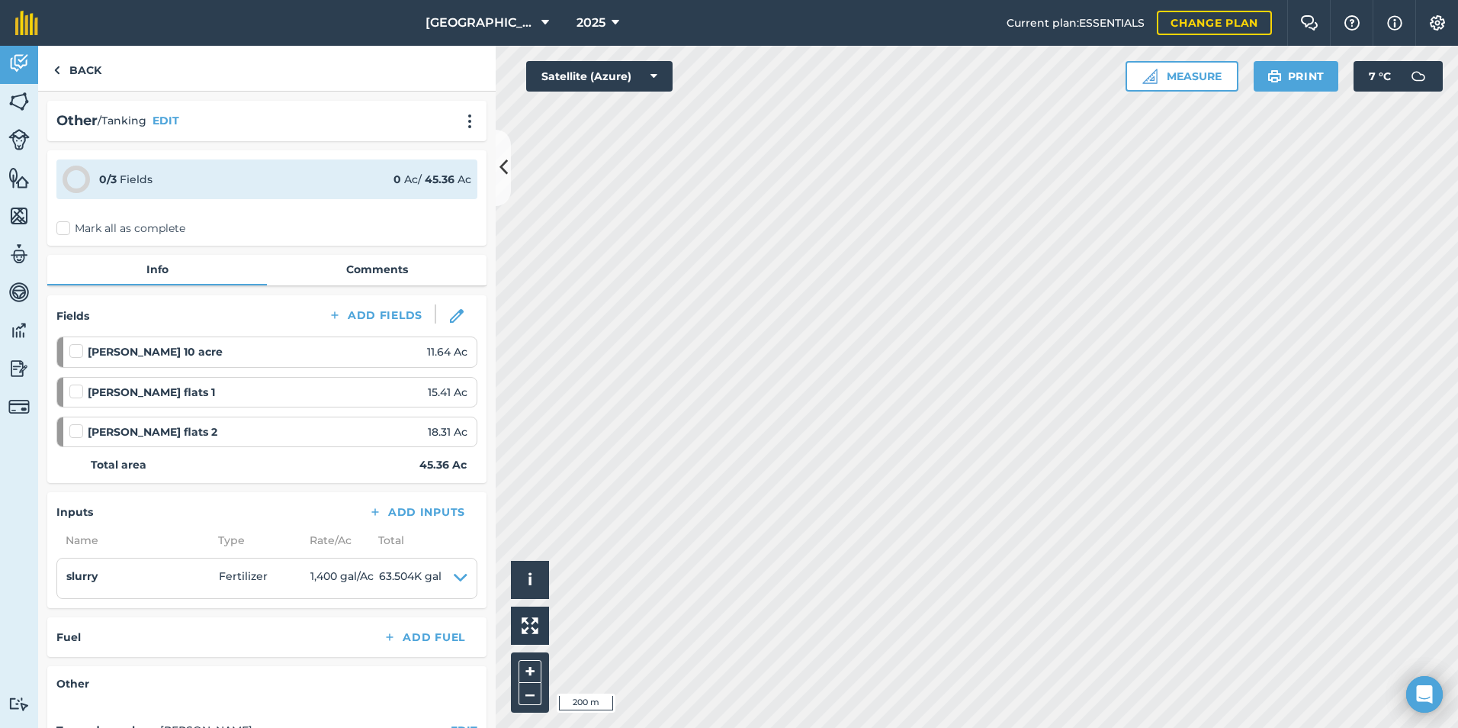
click at [63, 230] on label "Mark all as complete" at bounding box center [120, 228] width 129 height 16
click at [63, 230] on input "Mark all as complete" at bounding box center [61, 225] width 10 height 10
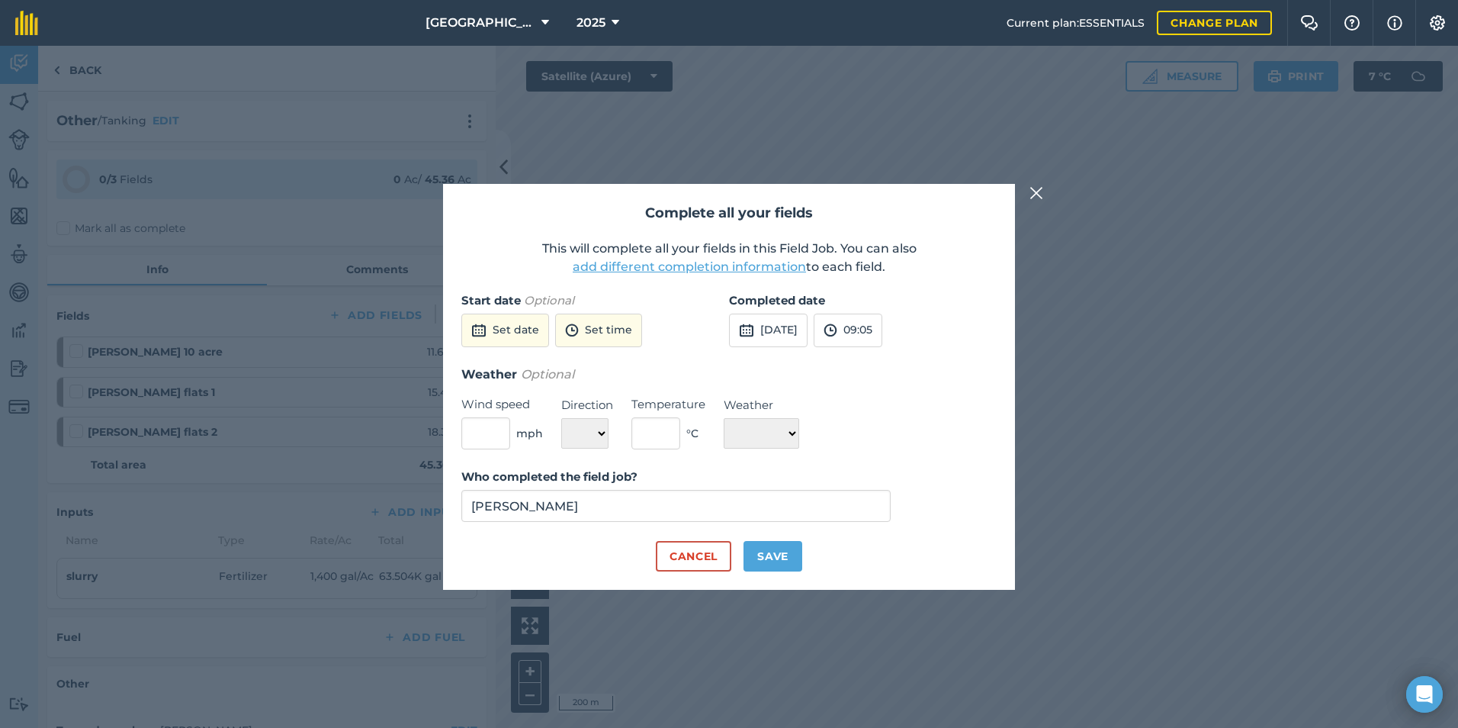
click at [766, 312] on div "Completed date [DATE] 09:05" at bounding box center [863, 327] width 268 height 73
click at [767, 323] on button "[DATE]" at bounding box center [768, 331] width 79 height 34
click at [857, 455] on button "16" at bounding box center [856, 461] width 36 height 24
drag, startPoint x: 786, startPoint y: 340, endPoint x: 797, endPoint y: 342, distance: 11.5
click at [786, 340] on button "[DATE]" at bounding box center [768, 331] width 79 height 34
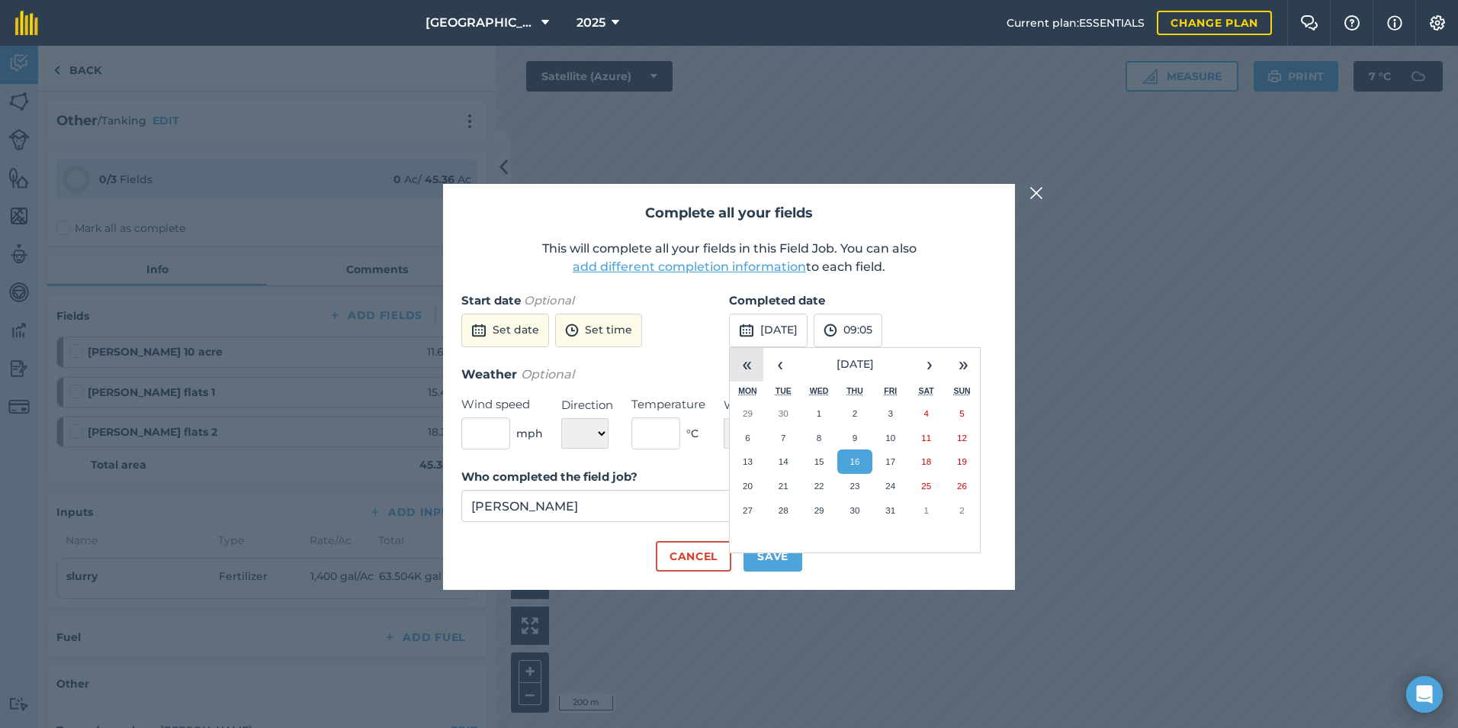
click at [762, 359] on button "«" at bounding box center [747, 365] width 34 height 34
click at [777, 359] on button "‹" at bounding box center [781, 365] width 34 height 34
click at [931, 365] on button "›" at bounding box center [930, 365] width 34 height 34
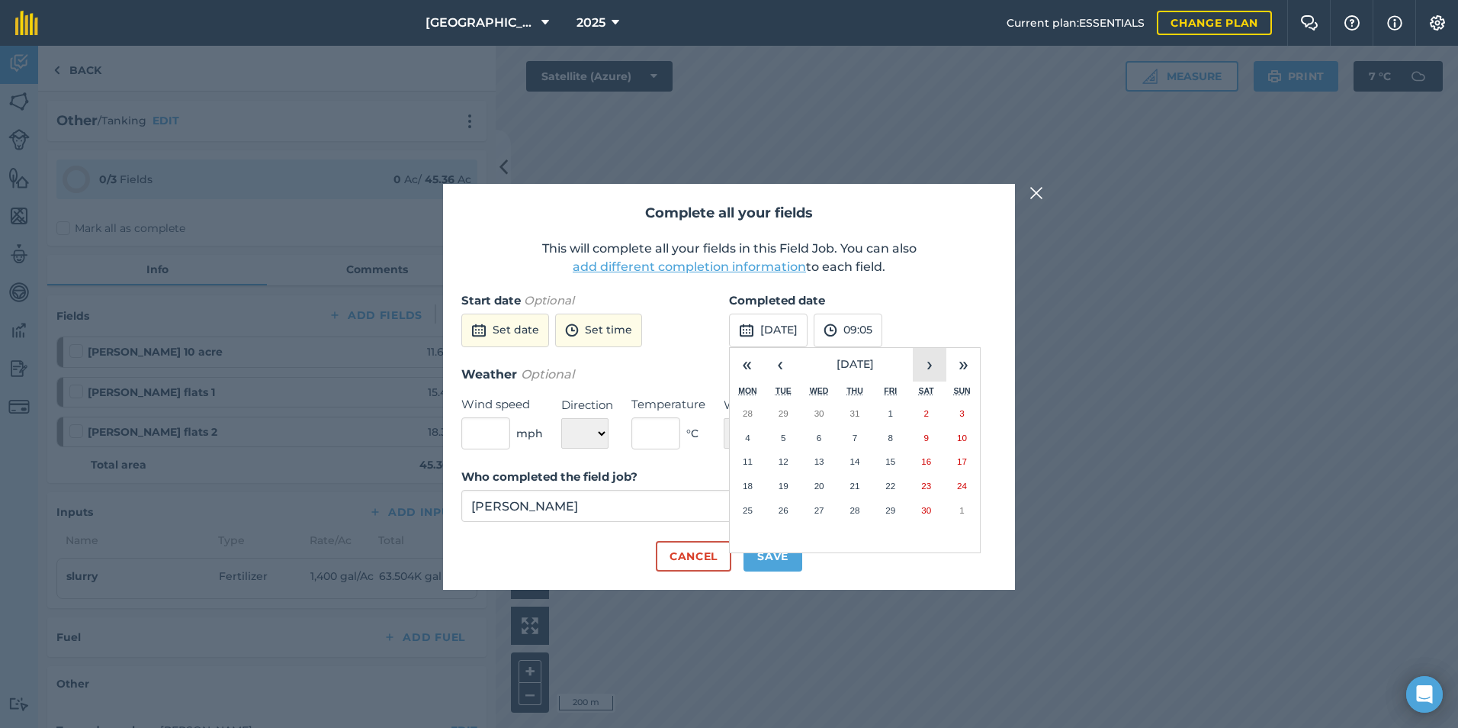
click at [931, 365] on button "›" at bounding box center [930, 365] width 34 height 34
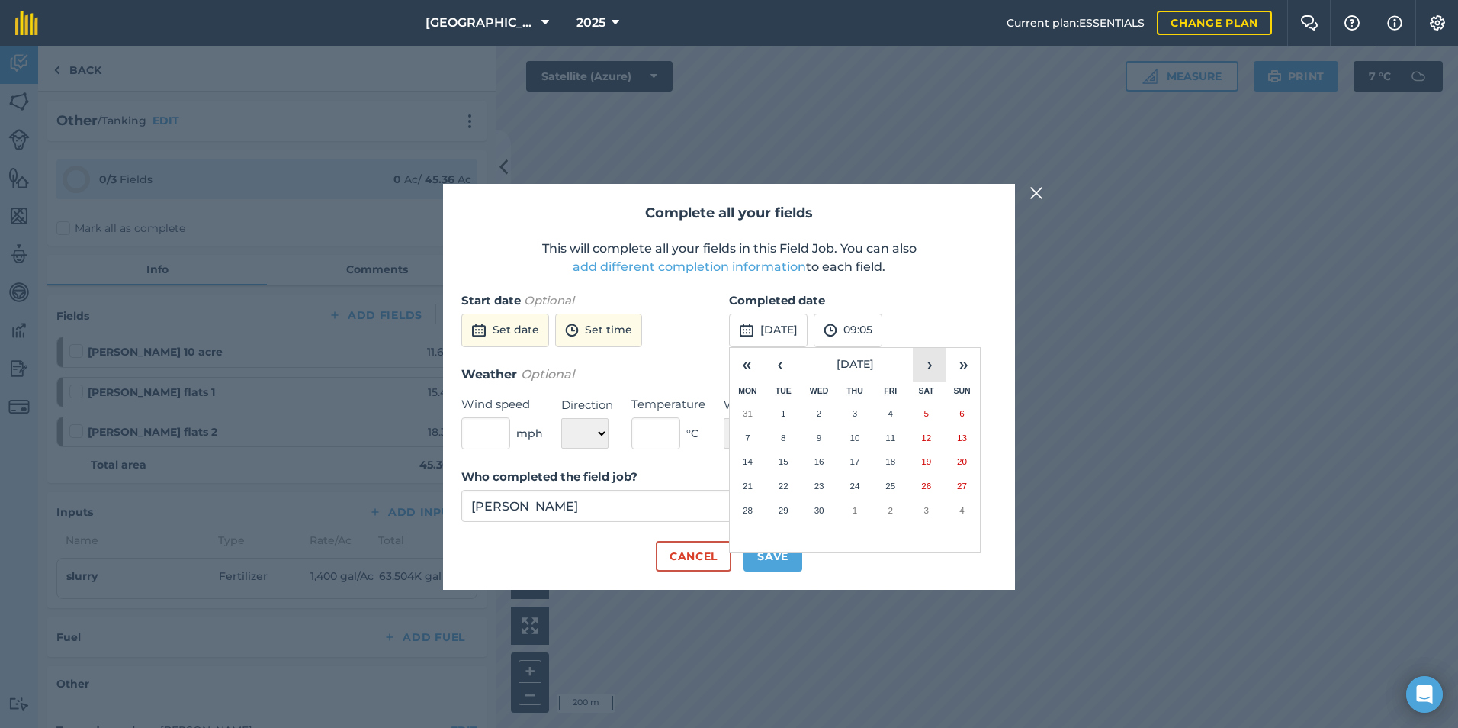
click at [931, 365] on button "›" at bounding box center [930, 365] width 34 height 34
click at [747, 481] on abbr "16" at bounding box center [748, 486] width 10 height 10
click at [883, 333] on button "09:05" at bounding box center [848, 331] width 69 height 34
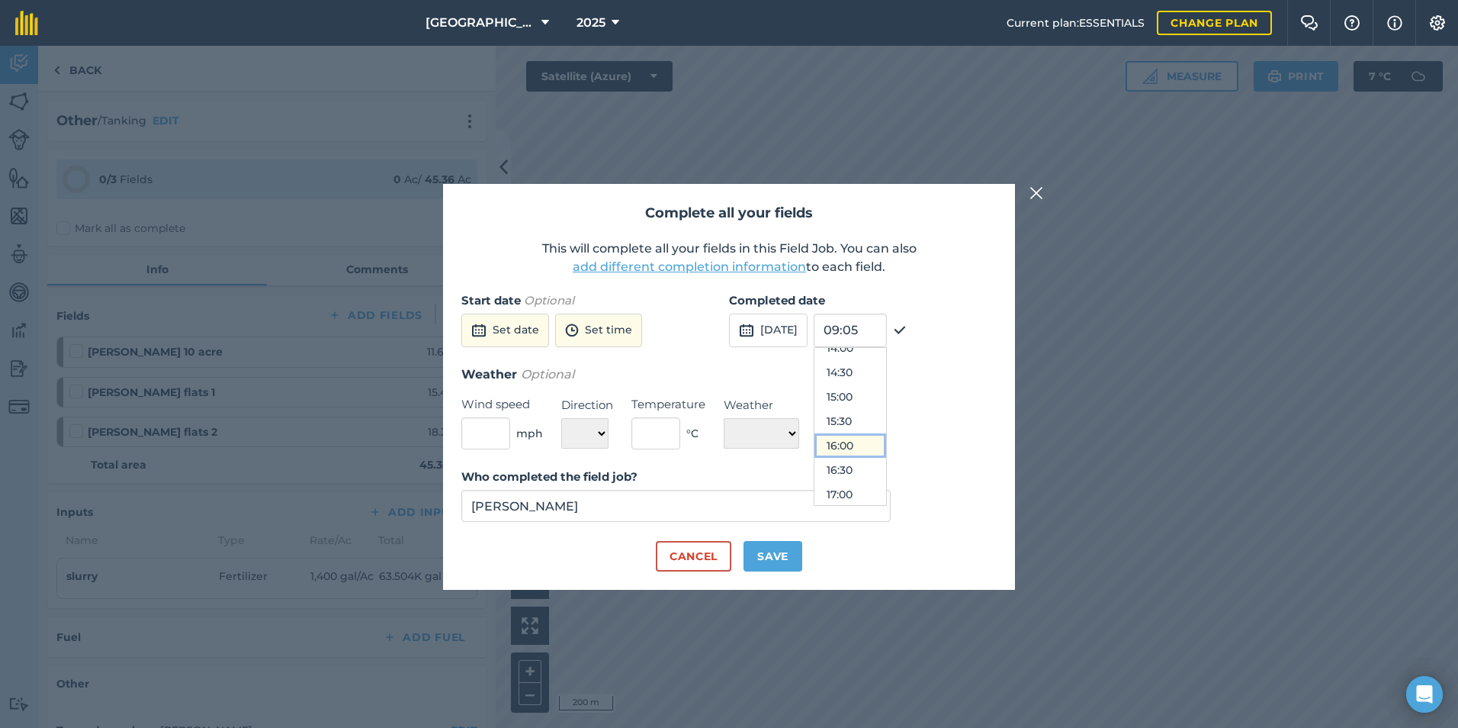
click at [875, 440] on button "16:00" at bounding box center [851, 445] width 72 height 24
click at [758, 563] on button "Save" at bounding box center [773, 556] width 59 height 31
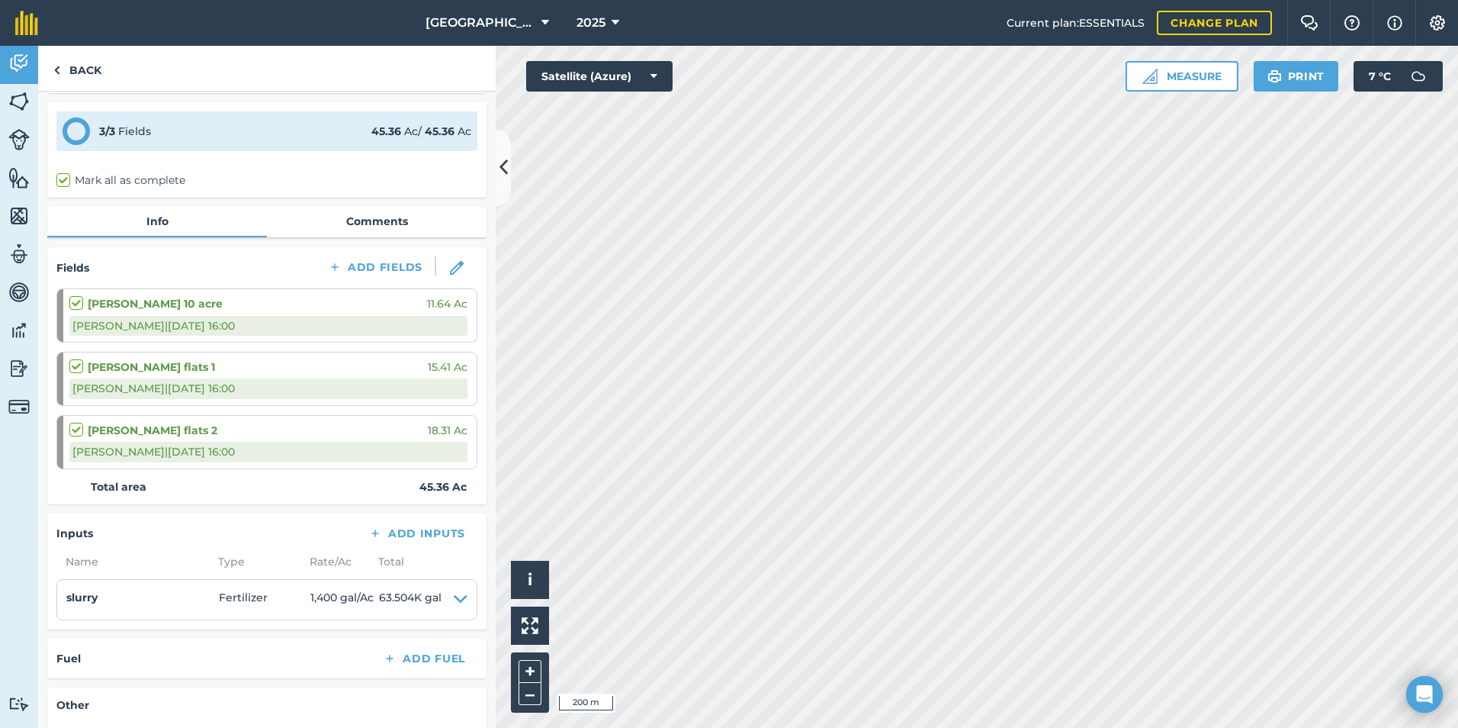
scroll to position [214, 0]
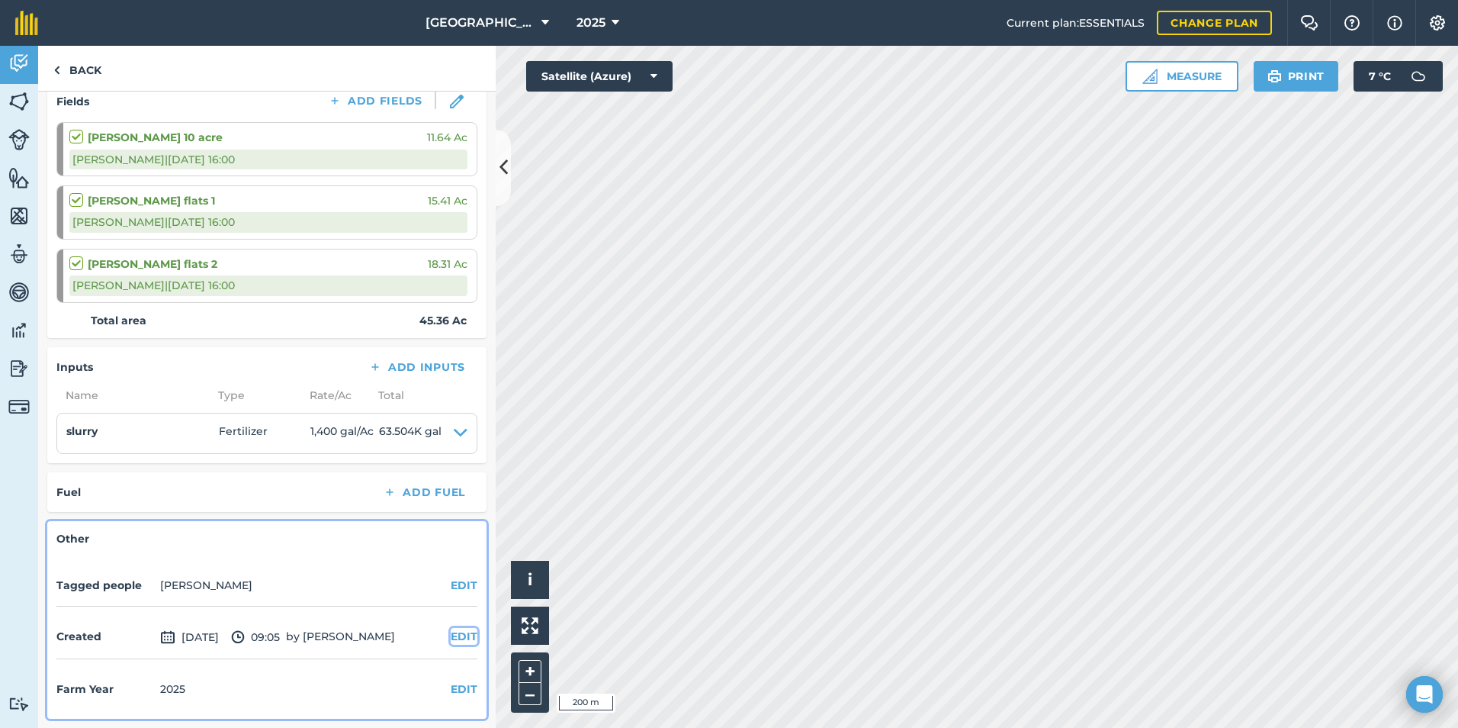
click at [455, 638] on button "EDIT" at bounding box center [464, 636] width 27 height 17
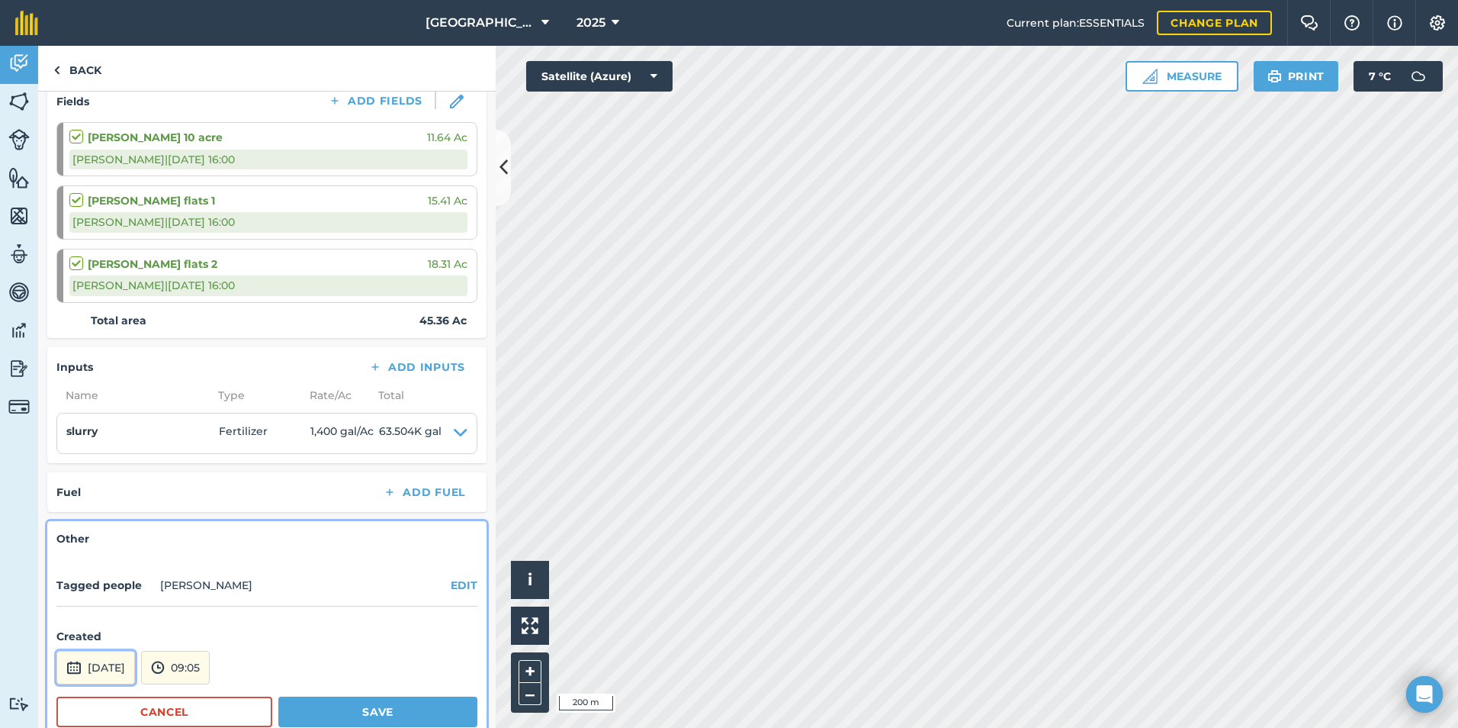
click at [122, 673] on button "[DATE]" at bounding box center [95, 668] width 79 height 34
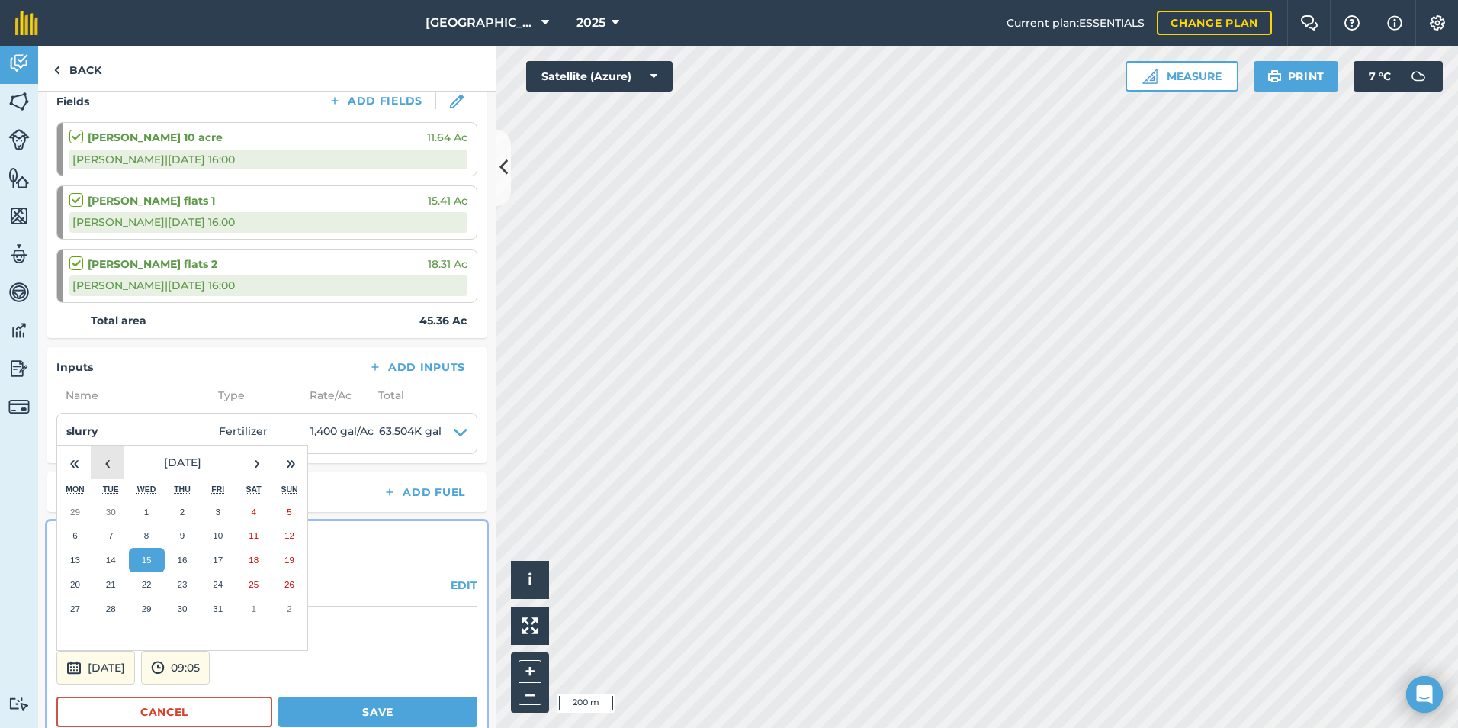
click at [117, 465] on button "‹" at bounding box center [108, 462] width 34 height 34
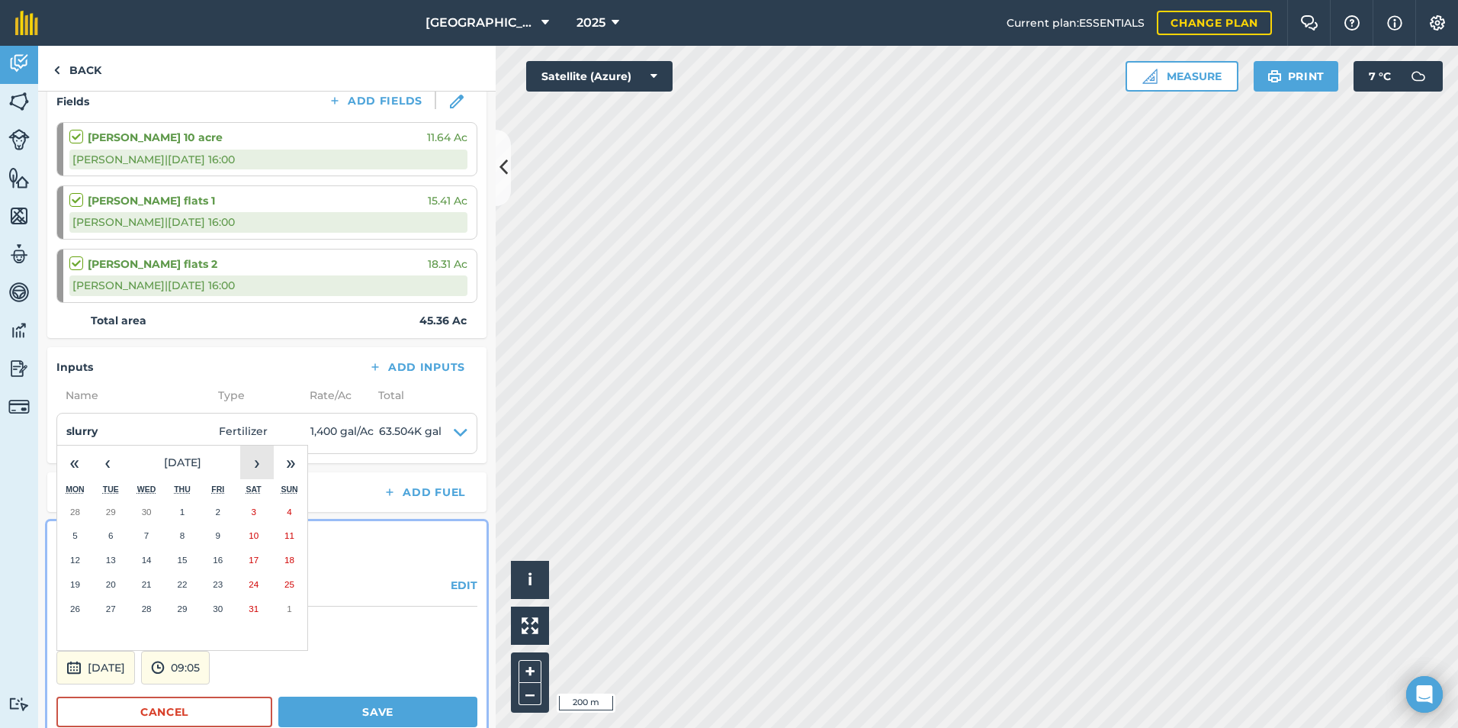
click at [246, 460] on button "›" at bounding box center [257, 462] width 34 height 34
click at [84, 585] on button "16" at bounding box center [75, 584] width 36 height 24
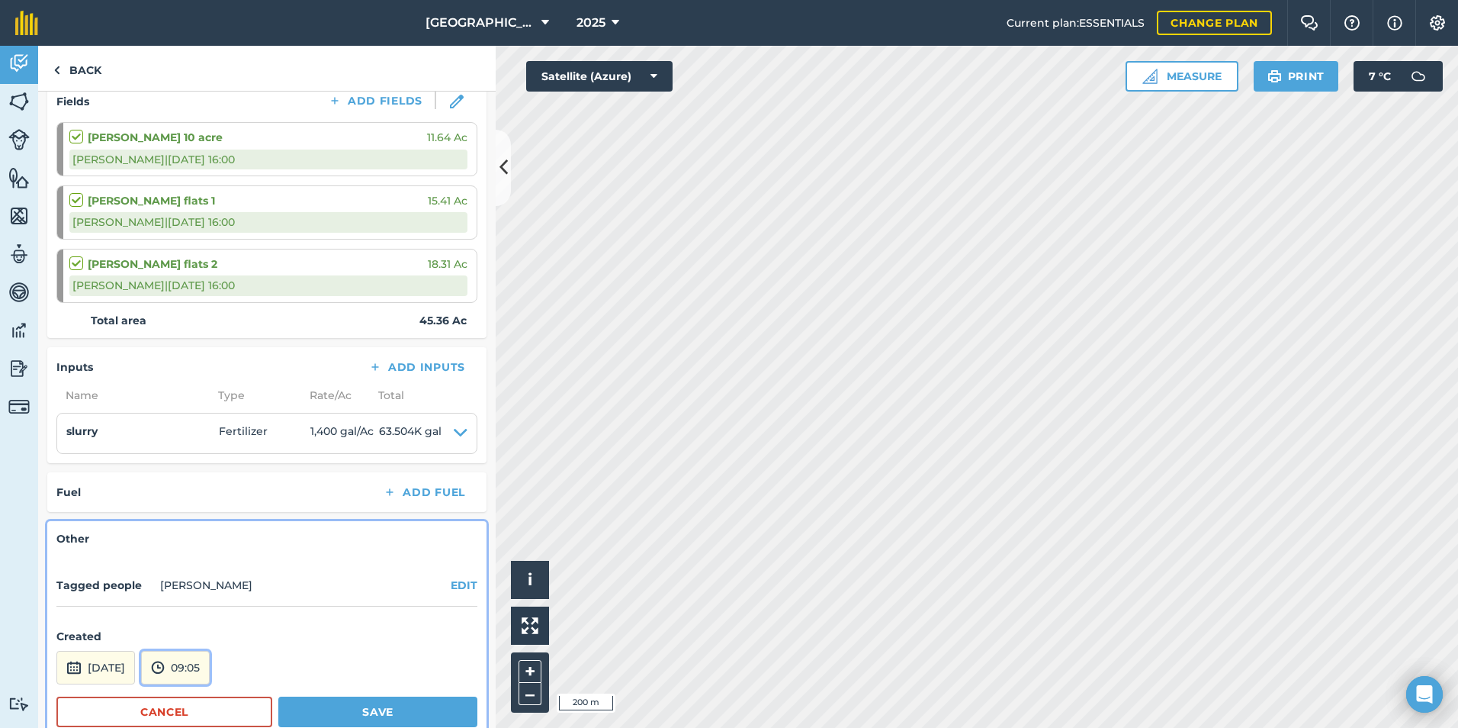
click at [208, 663] on button "09:05" at bounding box center [175, 668] width 69 height 34
click at [213, 533] on button "08:30" at bounding box center [178, 529] width 72 height 24
click at [314, 707] on button "Save" at bounding box center [377, 711] width 199 height 31
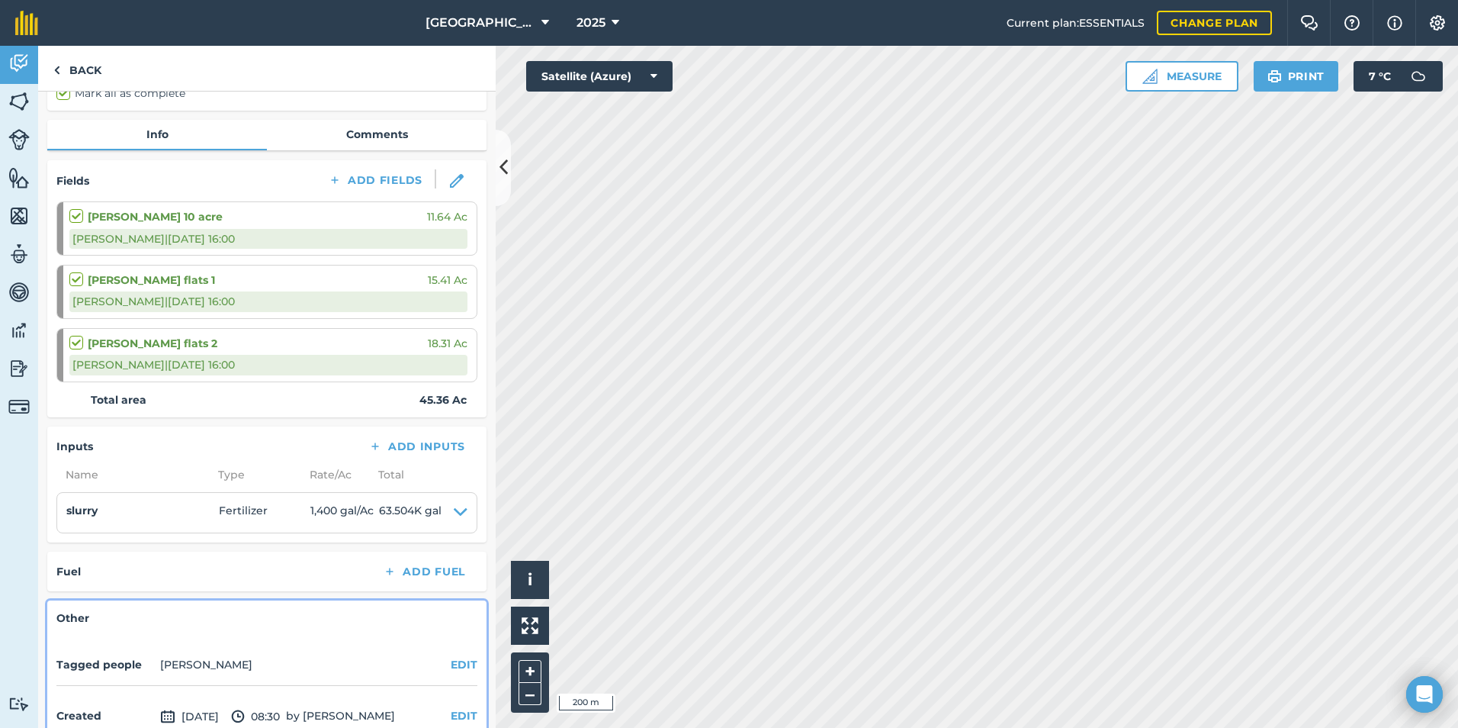
scroll to position [62, 0]
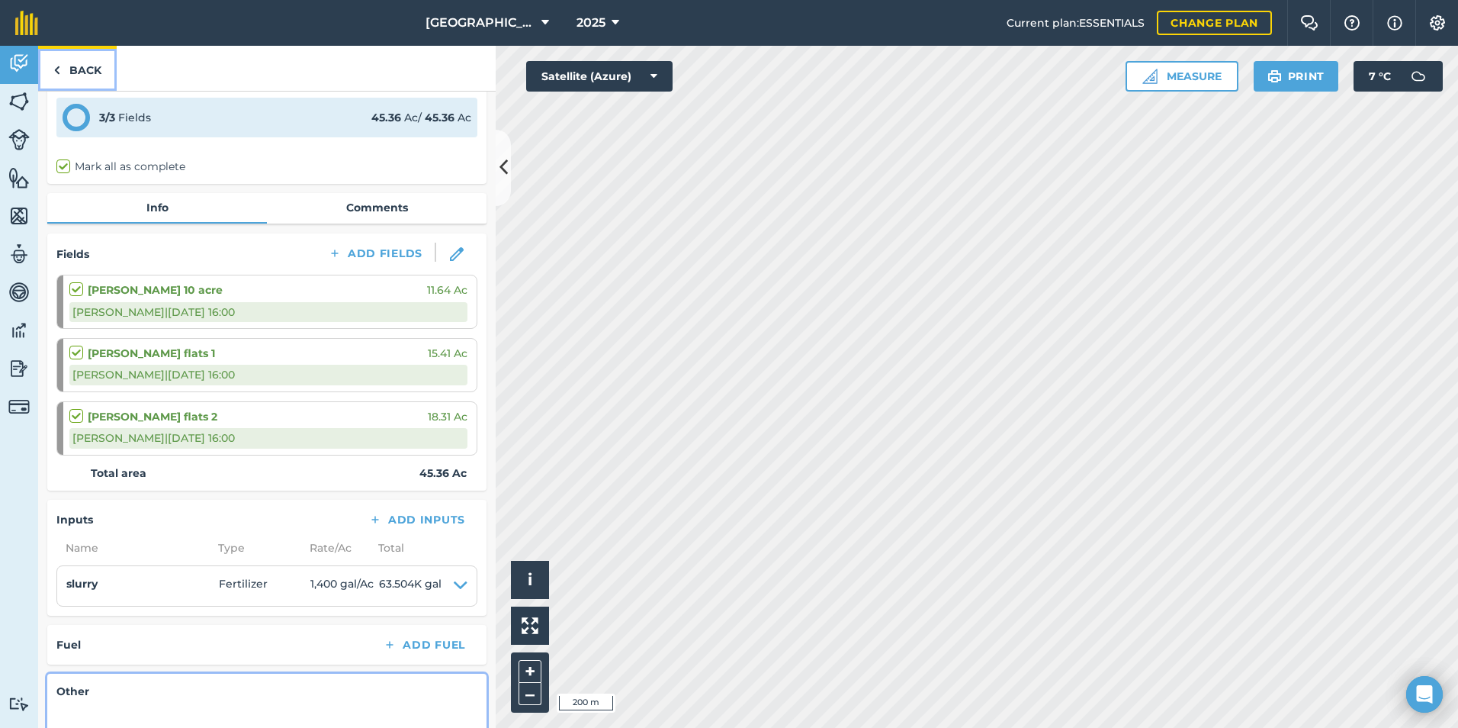
click at [59, 70] on link "Back" at bounding box center [77, 68] width 79 height 45
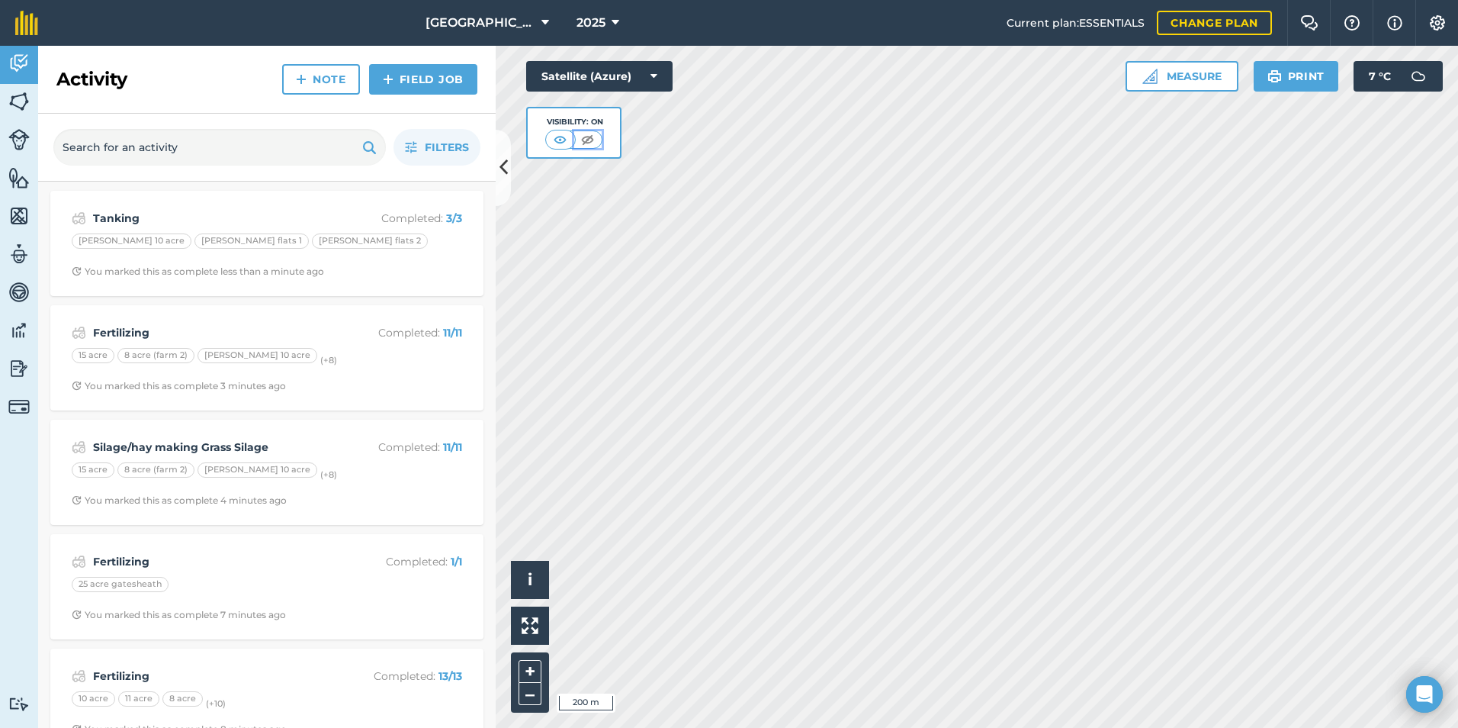
click at [577, 132] on button at bounding box center [587, 139] width 27 height 17
click at [564, 138] on img at bounding box center [560, 139] width 19 height 15
click at [396, 82] on link "Field Job" at bounding box center [423, 79] width 108 height 31
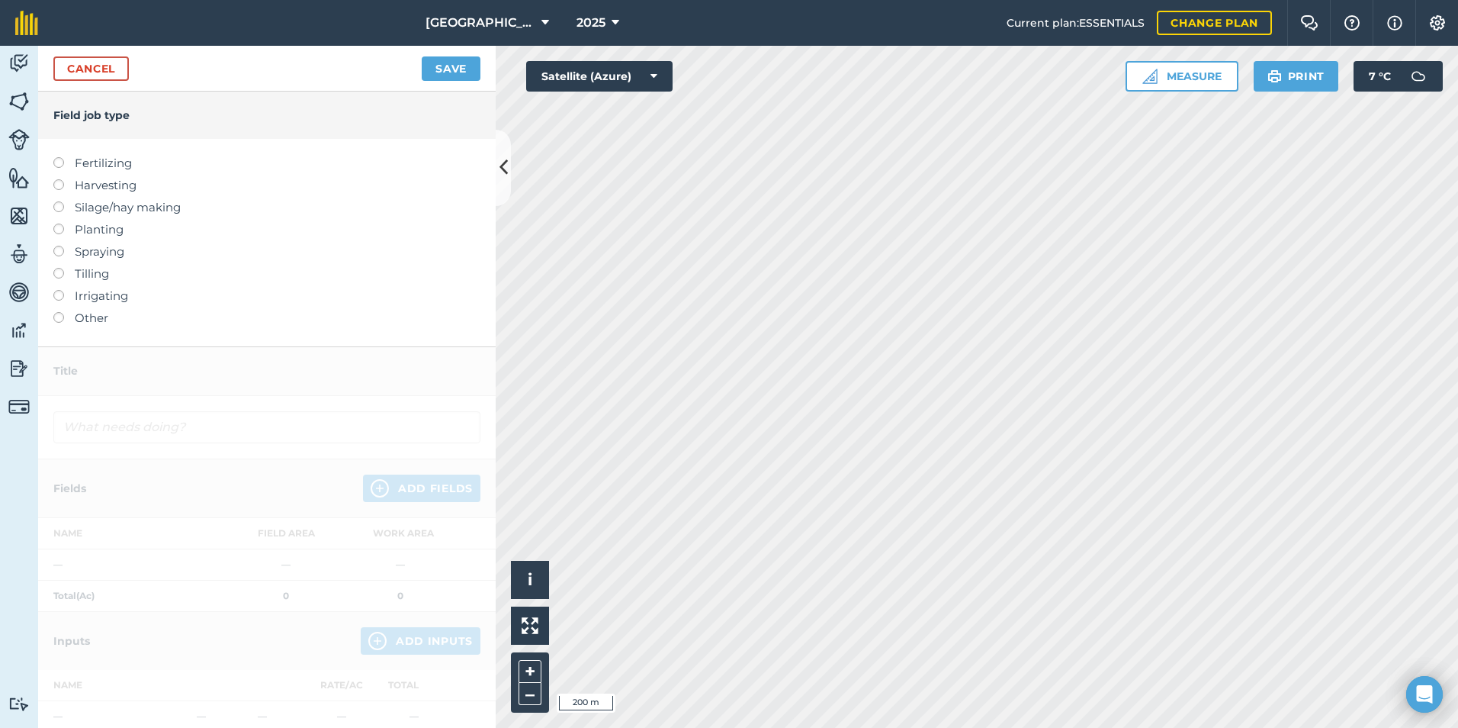
click at [58, 201] on label at bounding box center [63, 201] width 21 height 0
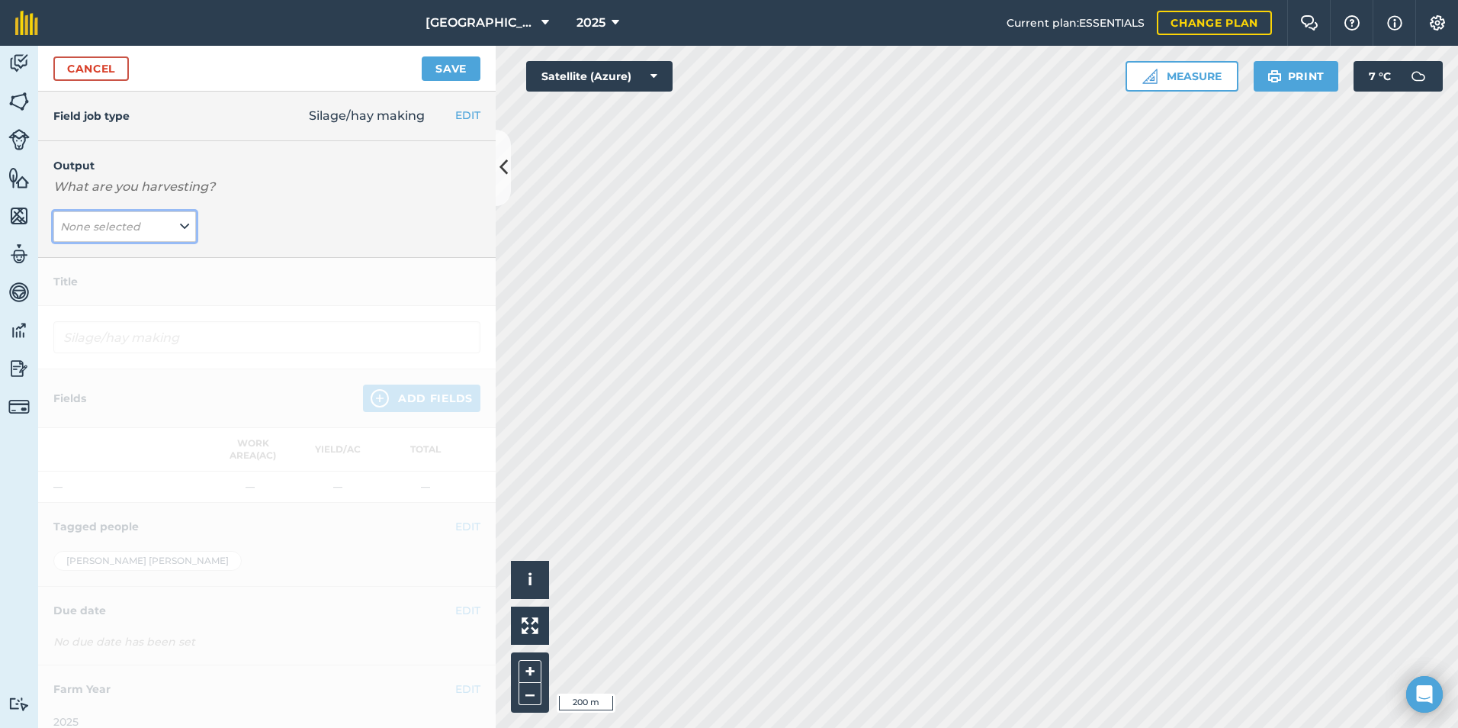
click at [116, 231] on em "None selected" at bounding box center [100, 227] width 80 height 14
click at [122, 284] on button "Haylage [PERSON_NAME] ( # )" at bounding box center [124, 286] width 143 height 29
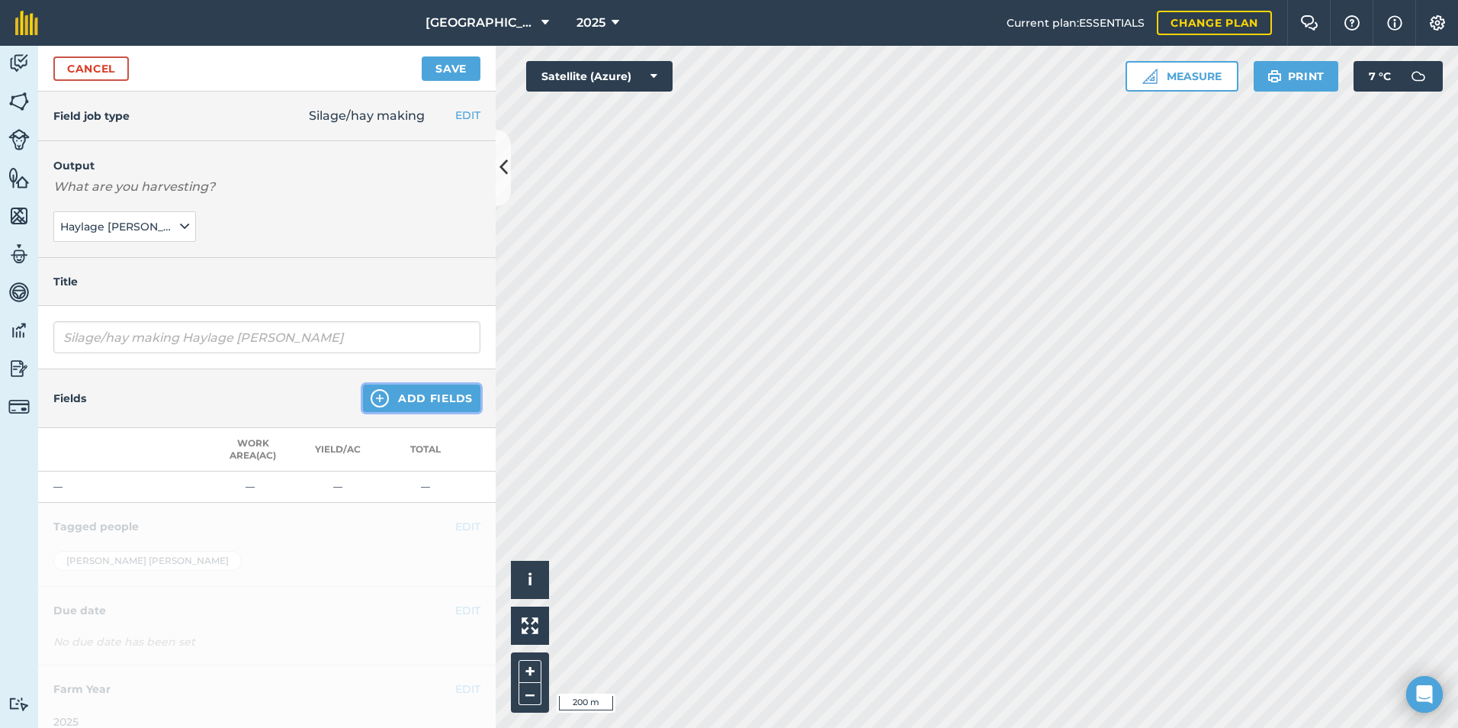
click at [399, 394] on button "Add Fields" at bounding box center [421, 397] width 117 height 27
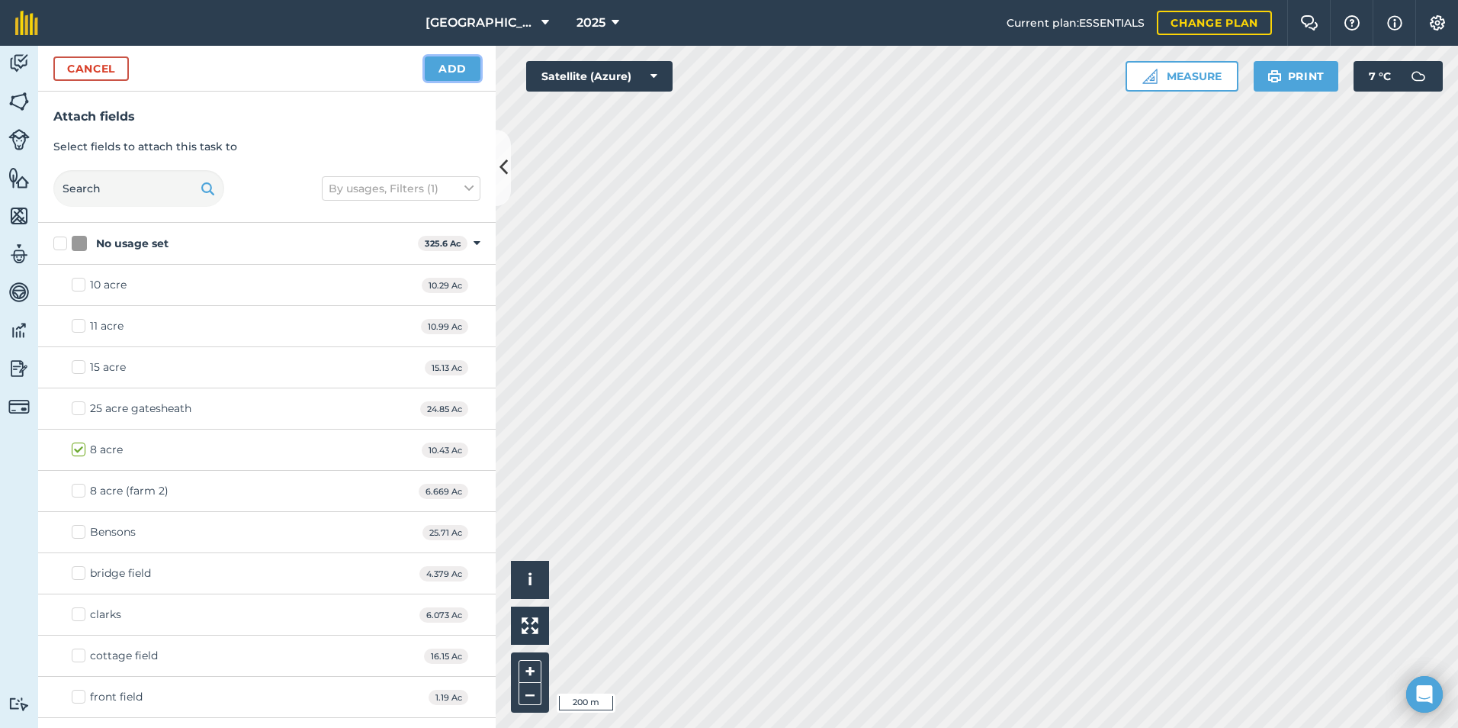
click at [448, 64] on button "Add" at bounding box center [453, 68] width 56 height 24
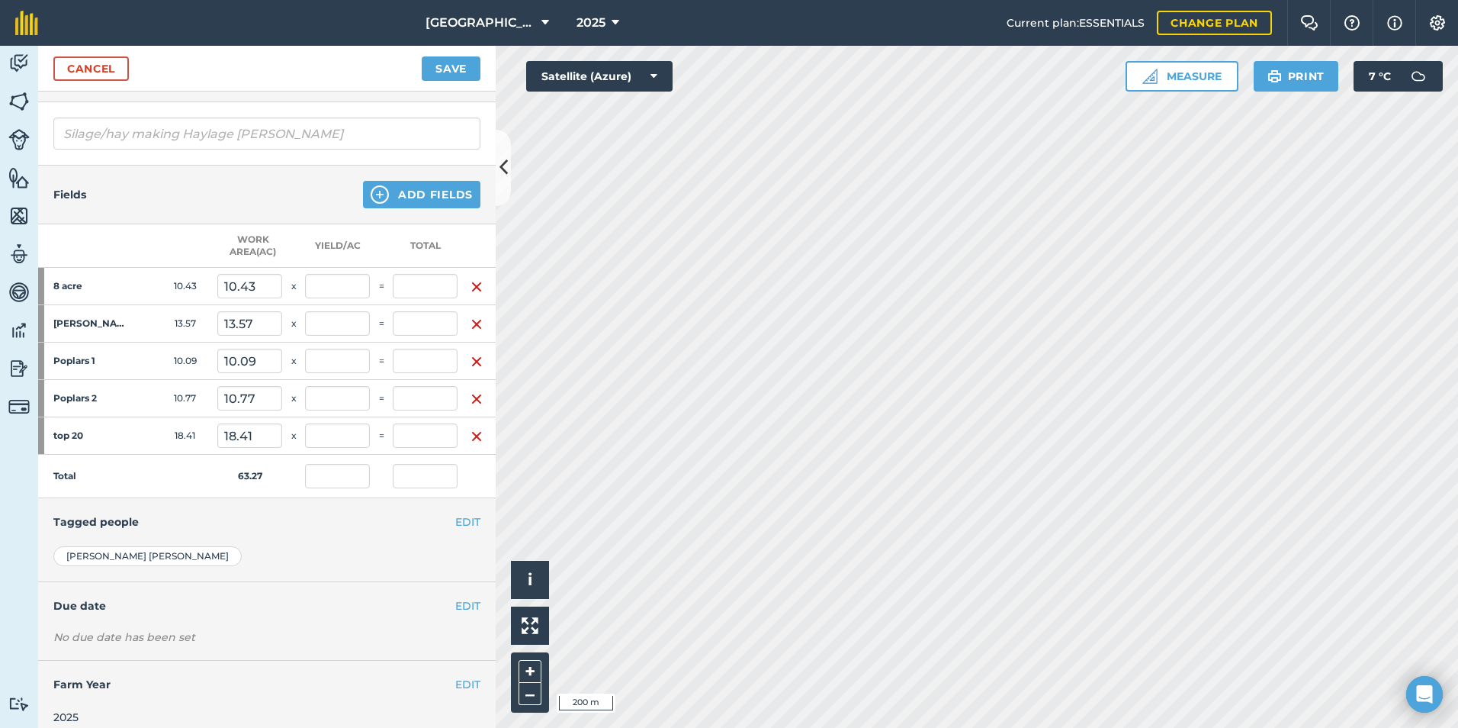
scroll to position [229, 0]
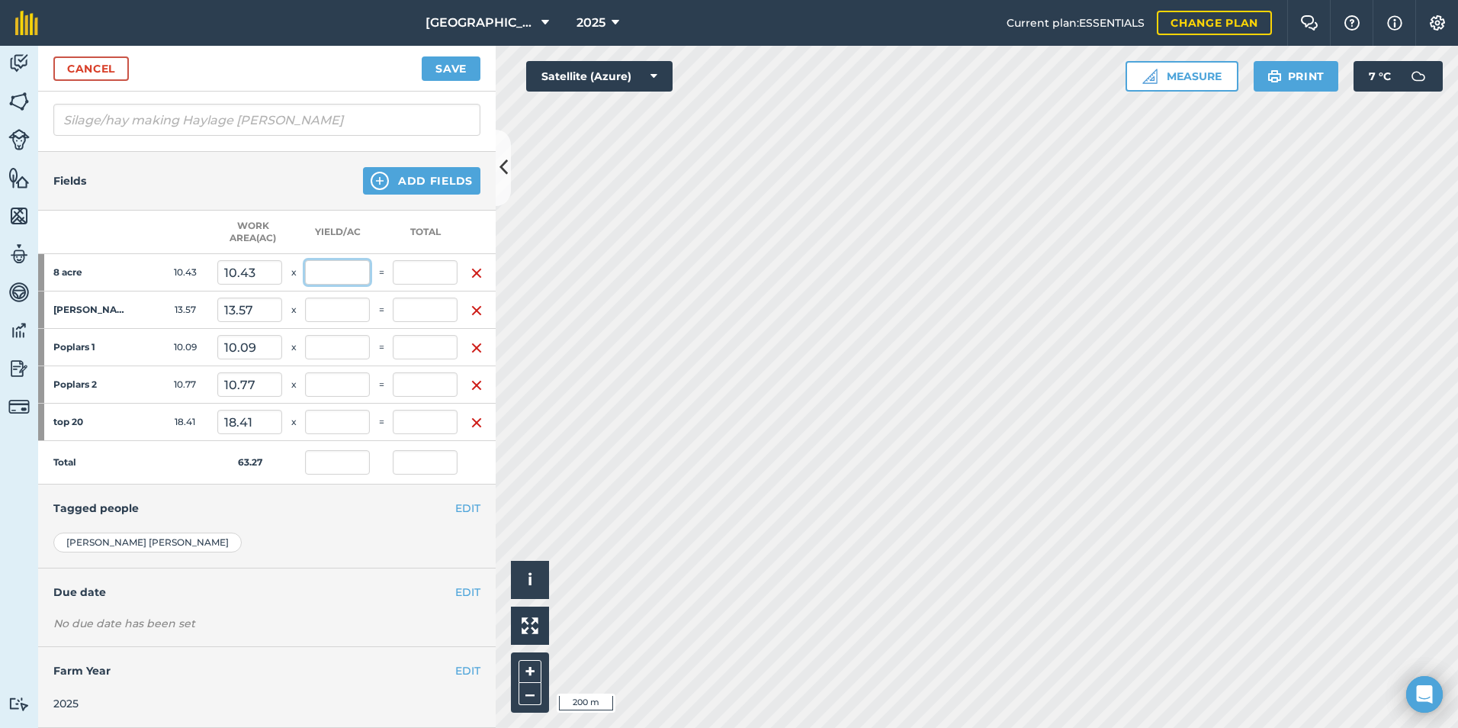
click at [329, 268] on input "text" at bounding box center [337, 272] width 65 height 24
click at [337, 297] on input "text" at bounding box center [337, 309] width 65 height 24
click at [342, 418] on input "text" at bounding box center [337, 422] width 65 height 24
click at [363, 372] on input "text" at bounding box center [337, 384] width 65 height 24
click at [364, 344] on input "text" at bounding box center [337, 347] width 65 height 24
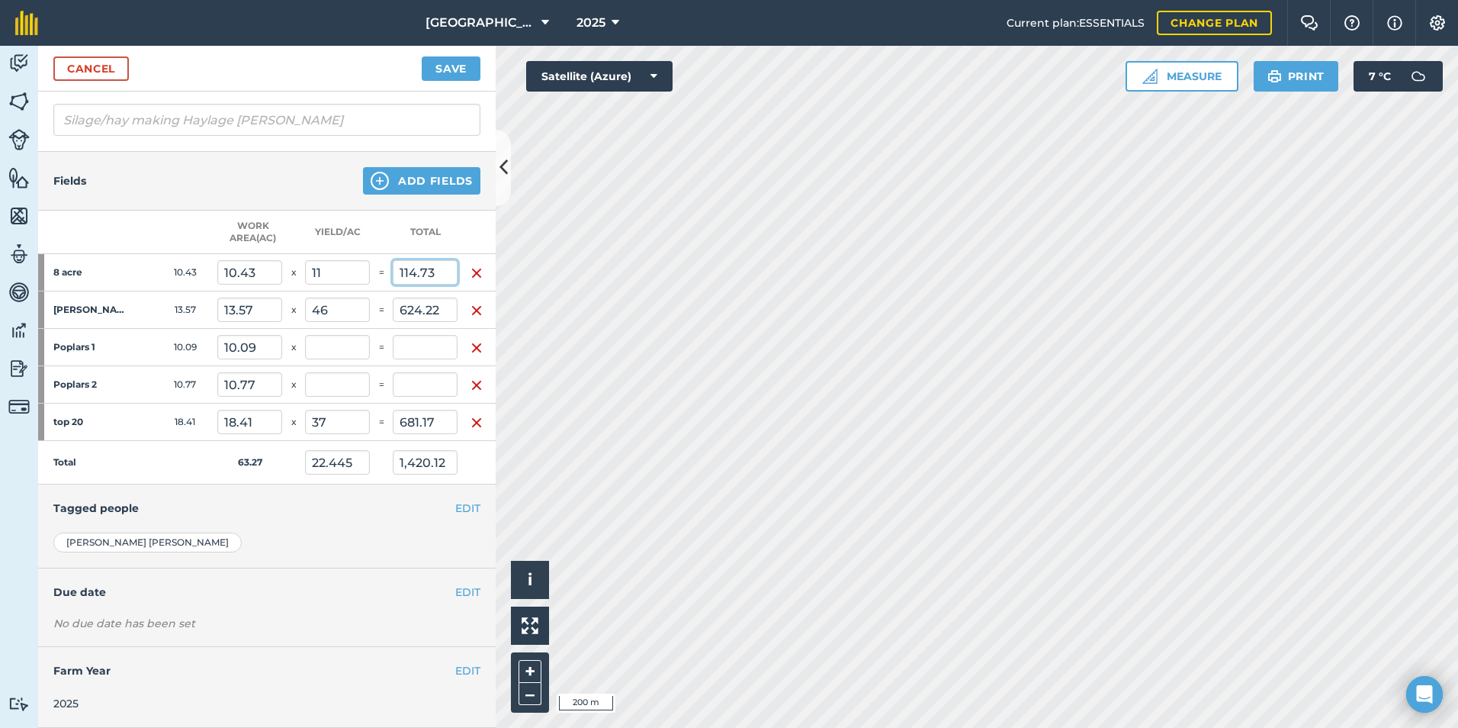
drag, startPoint x: 439, startPoint y: 256, endPoint x: 391, endPoint y: 271, distance: 49.7
click at [391, 271] on tr "8 acre 10.43 10.43 x 11 = 114.73" at bounding box center [267, 272] width 458 height 37
drag, startPoint x: 436, startPoint y: 410, endPoint x: 384, endPoint y: 411, distance: 52.7
click at [384, 411] on tr "top 20 18.41 18.41 x 37 = 681.17" at bounding box center [267, 422] width 458 height 37
click at [426, 337] on input "text" at bounding box center [425, 347] width 65 height 24
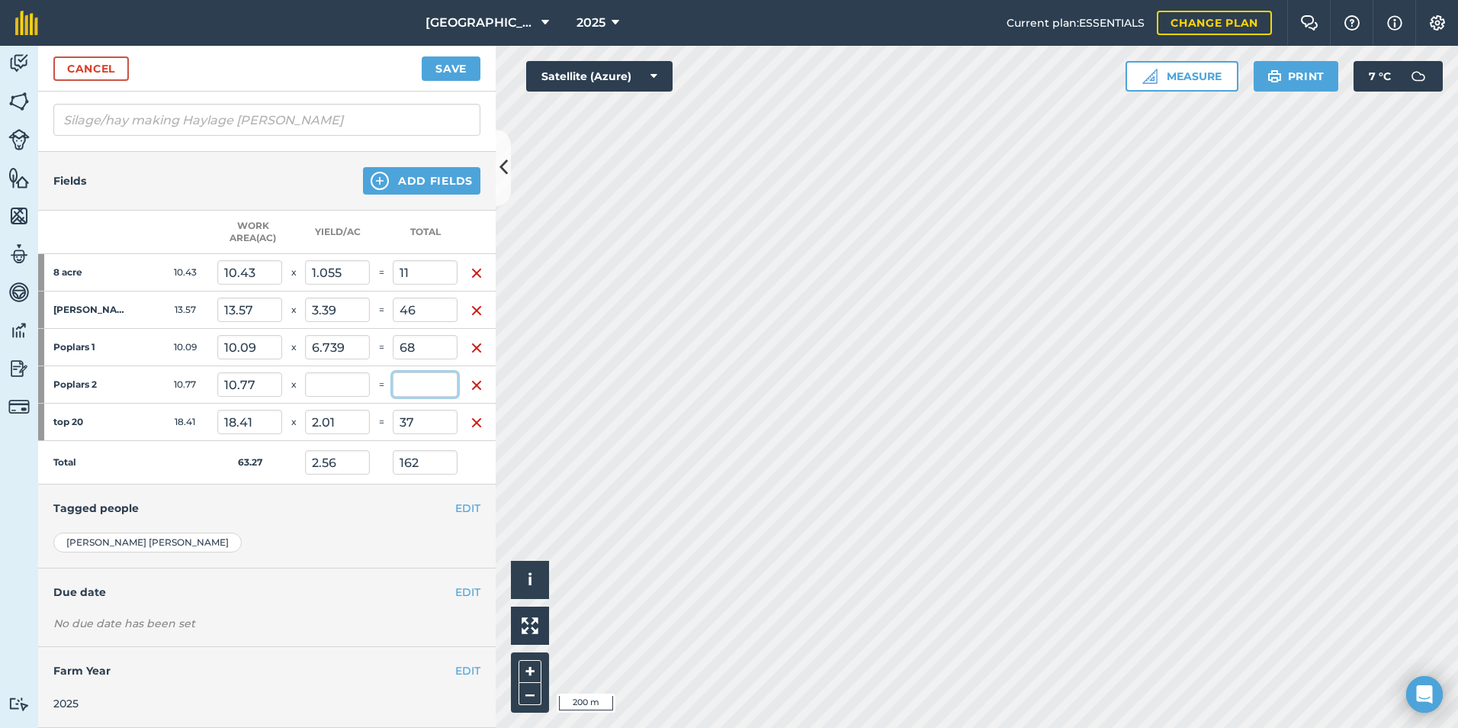
click at [429, 378] on input "text" at bounding box center [425, 384] width 65 height 24
click at [352, 532] on div "[PERSON_NAME]" at bounding box center [266, 542] width 427 height 20
click at [458, 76] on button "Save" at bounding box center [451, 68] width 59 height 24
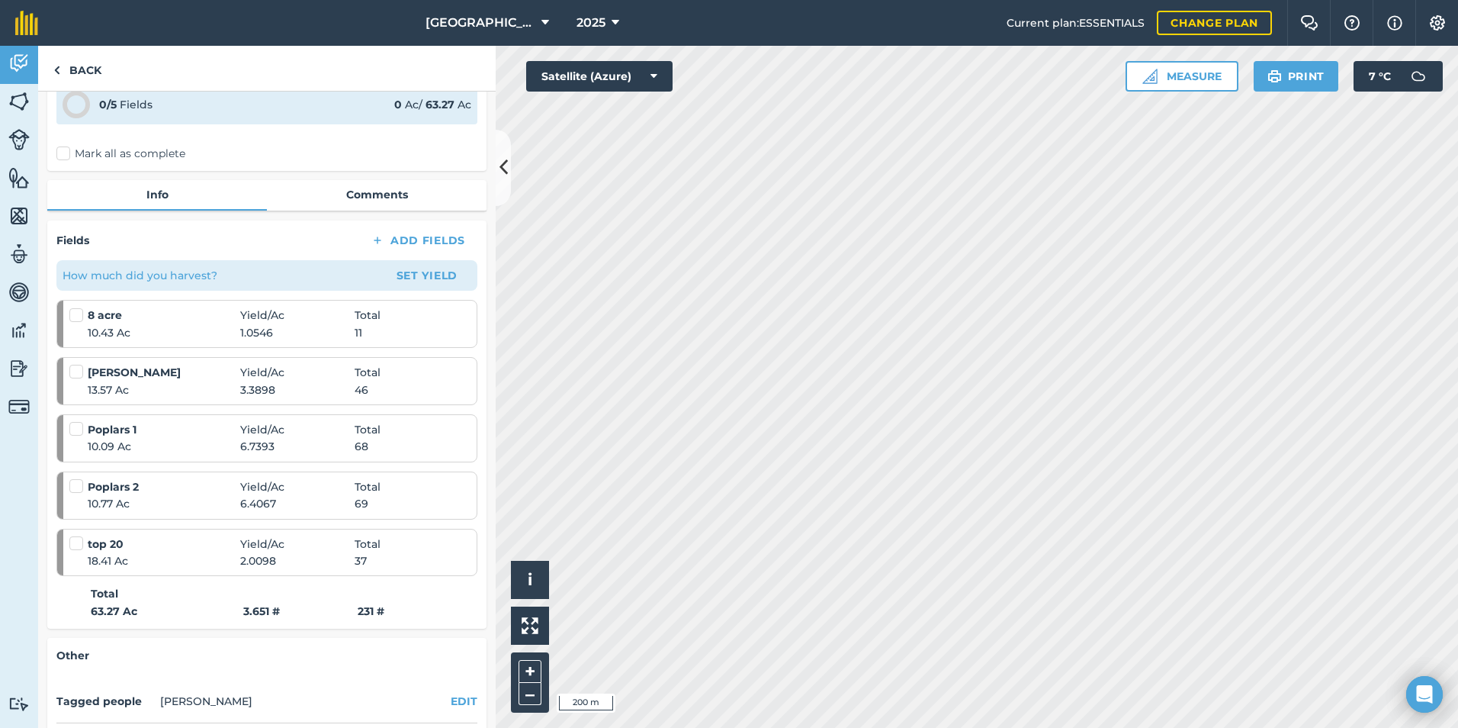
scroll to position [288, 0]
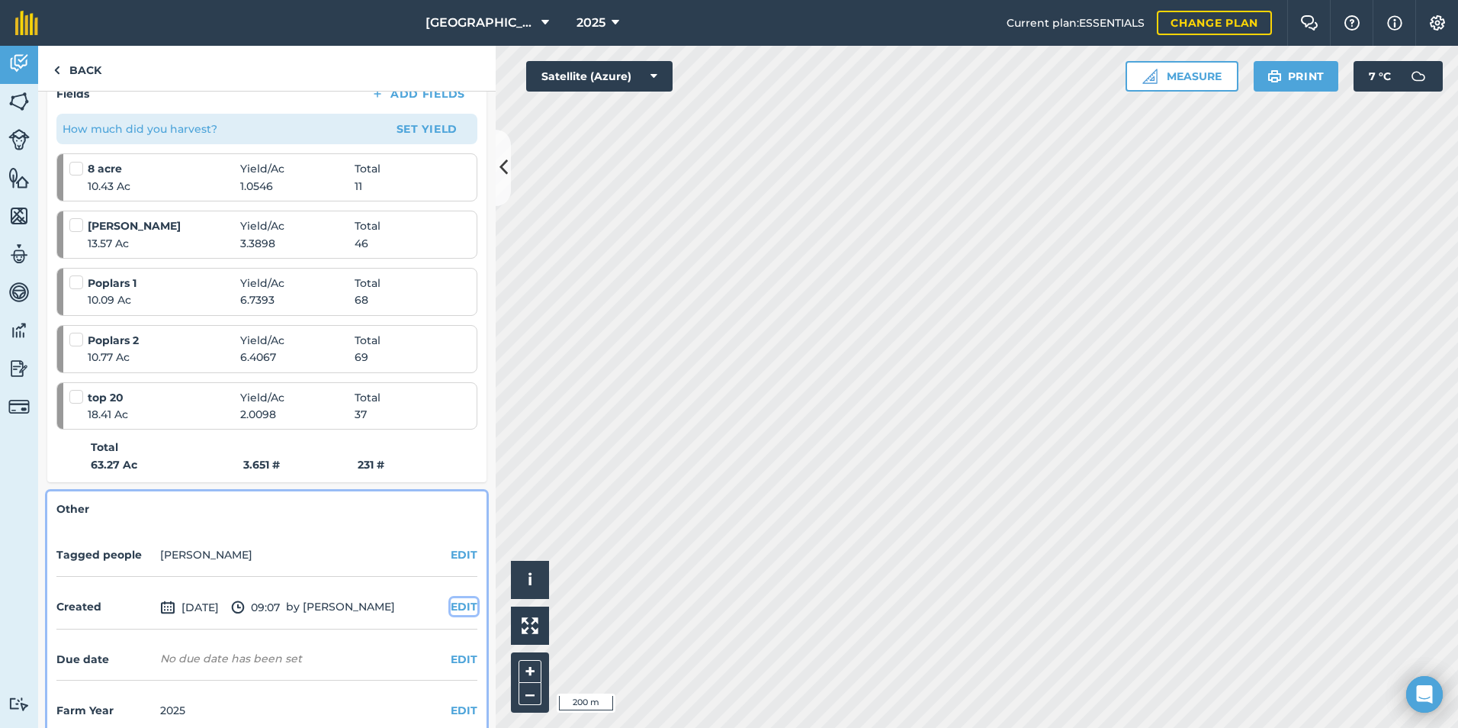
click at [461, 598] on button "EDIT" at bounding box center [464, 606] width 27 height 17
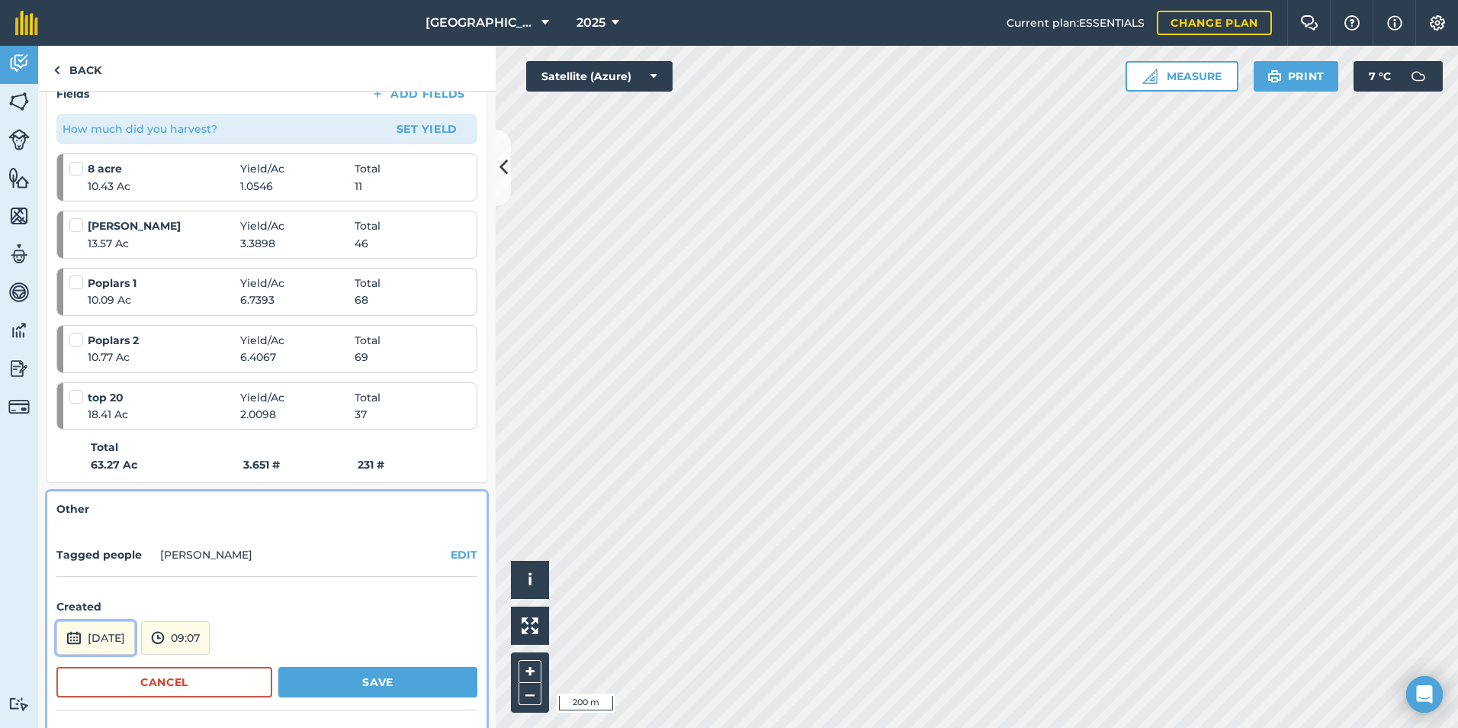
click at [119, 627] on button "[DATE]" at bounding box center [95, 638] width 79 height 34
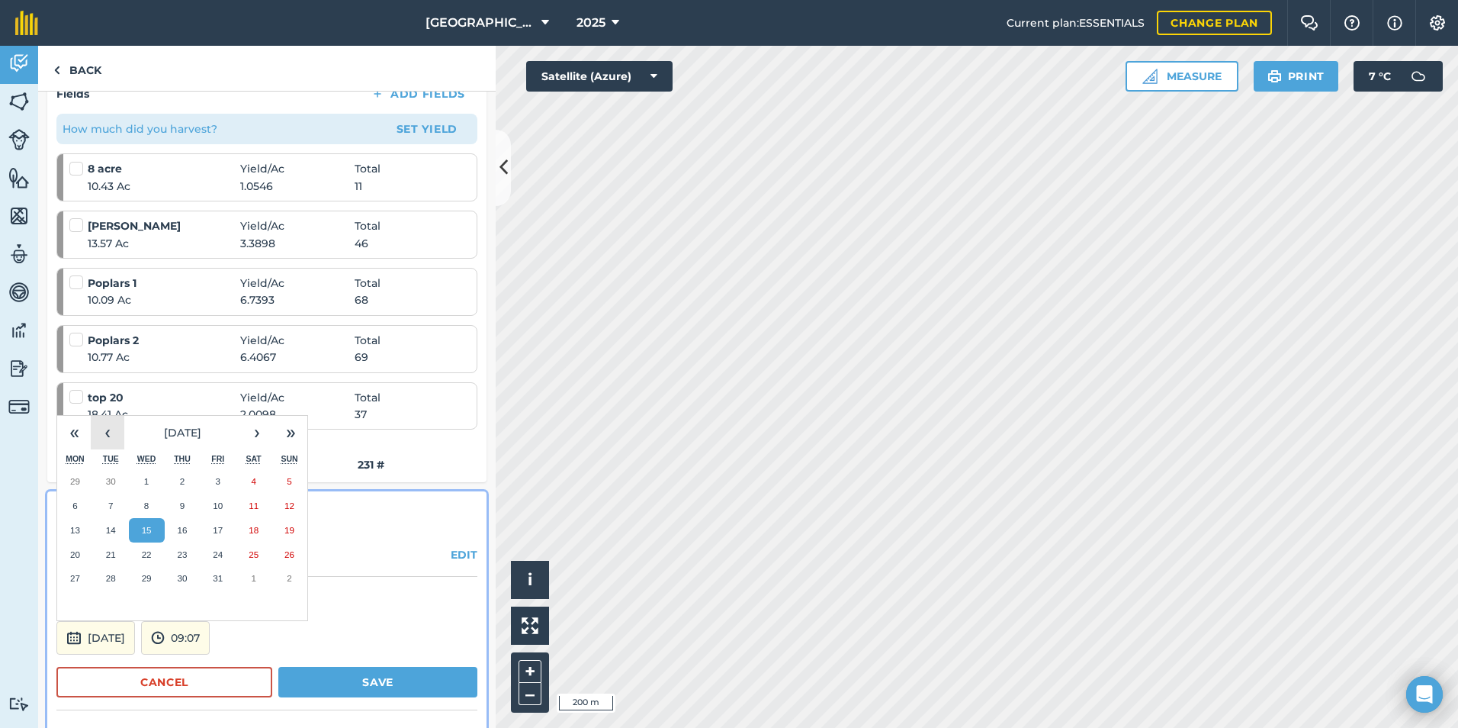
click at [105, 416] on button "‹" at bounding box center [108, 433] width 34 height 34
click at [137, 566] on button "25" at bounding box center [147, 578] width 36 height 24
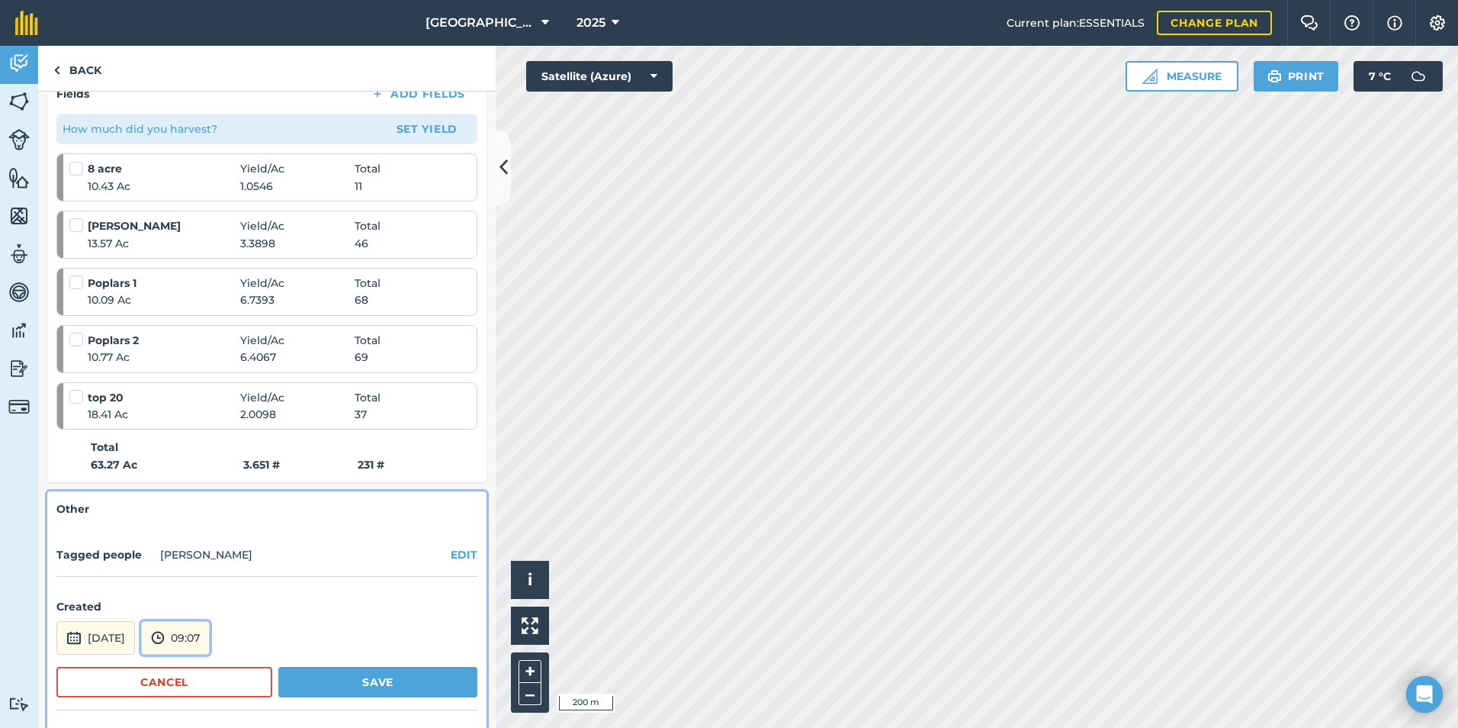
click at [210, 629] on button "09:07" at bounding box center [175, 638] width 69 height 34
click at [204, 487] on button "08:30" at bounding box center [178, 499] width 72 height 24
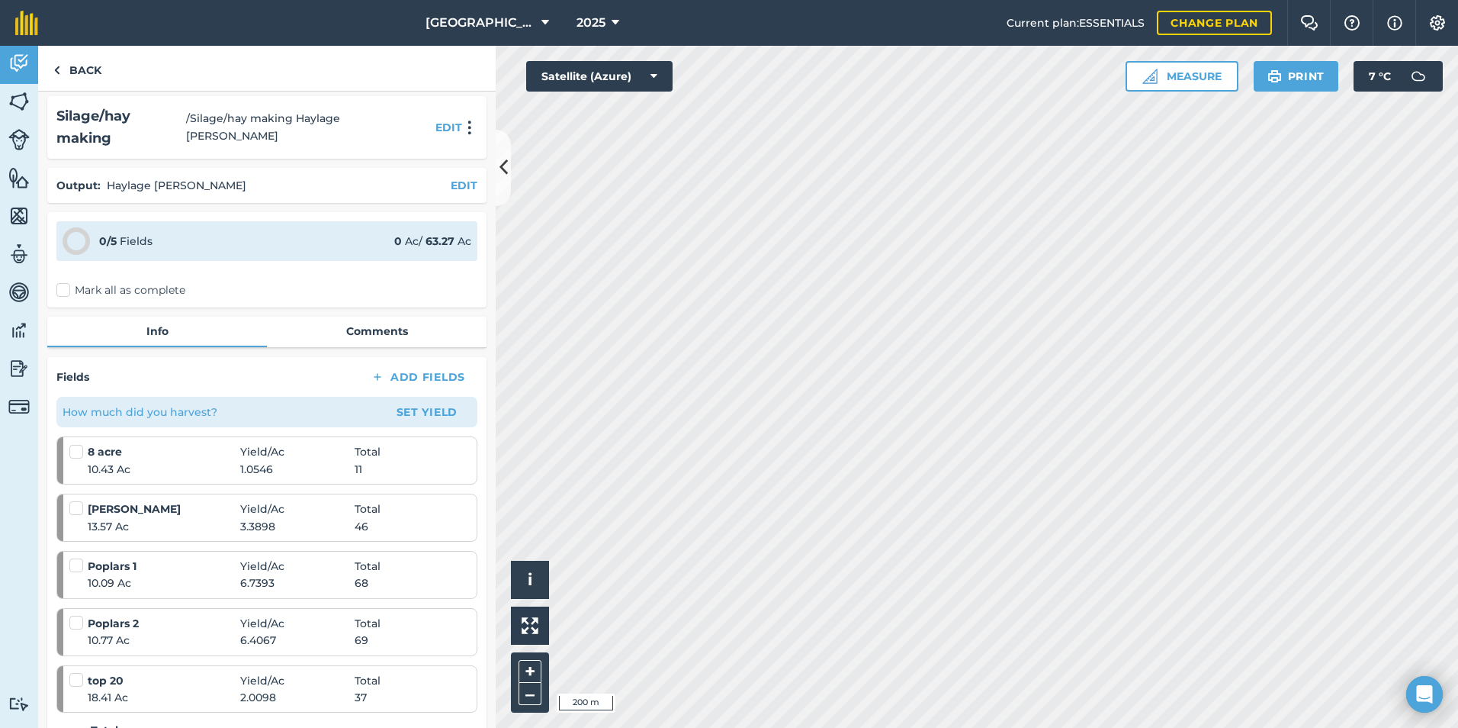
scroll to position [0, 0]
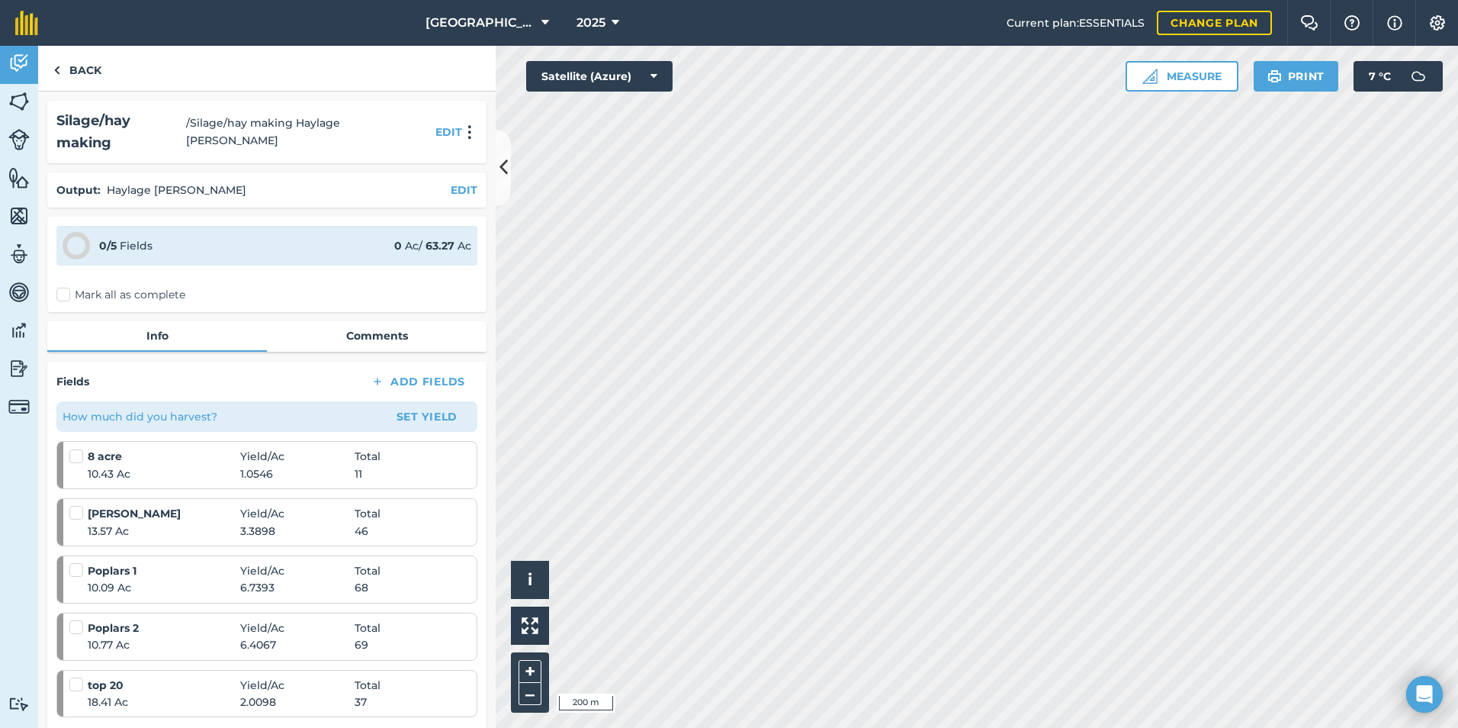
click at [72, 287] on label "Mark all as complete" at bounding box center [120, 295] width 129 height 16
click at [66, 287] on input "Mark all as complete" at bounding box center [61, 292] width 10 height 10
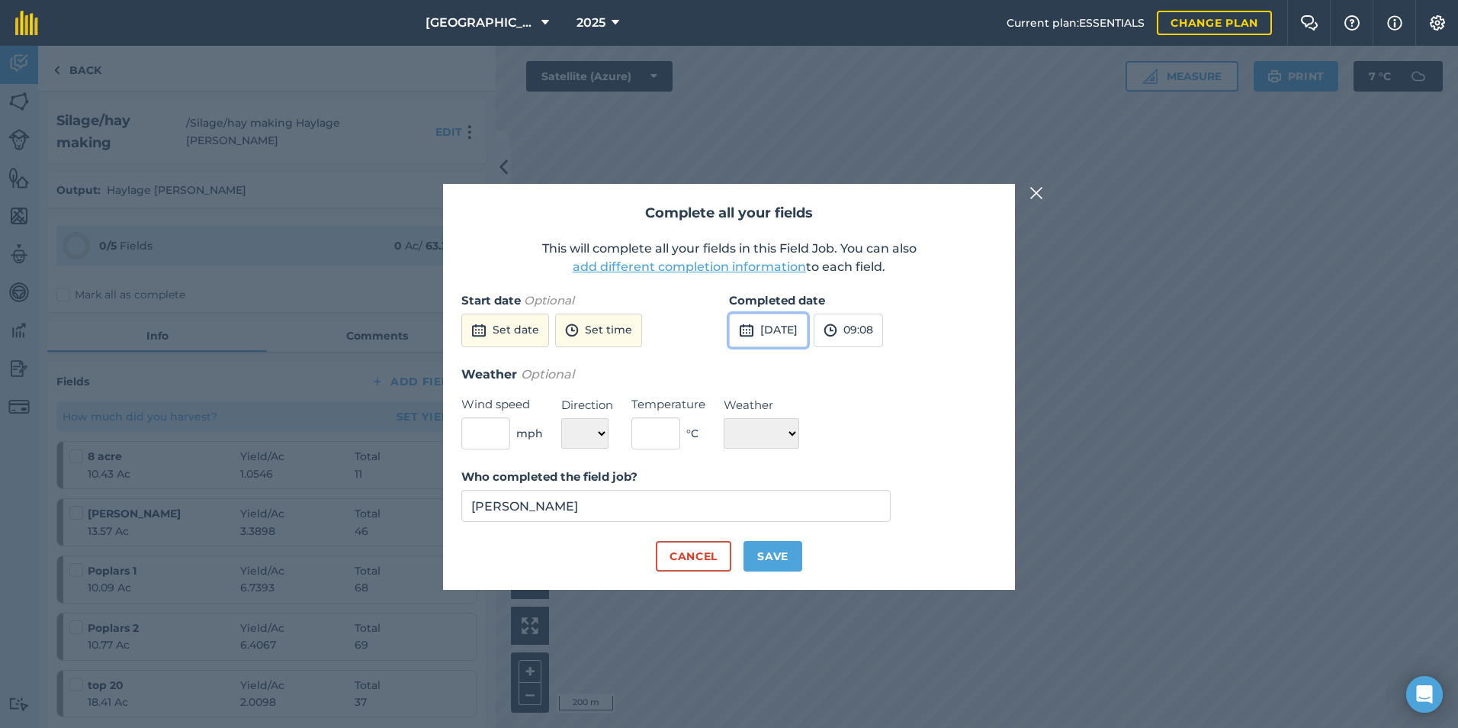
click at [808, 330] on button "[DATE]" at bounding box center [768, 331] width 79 height 34
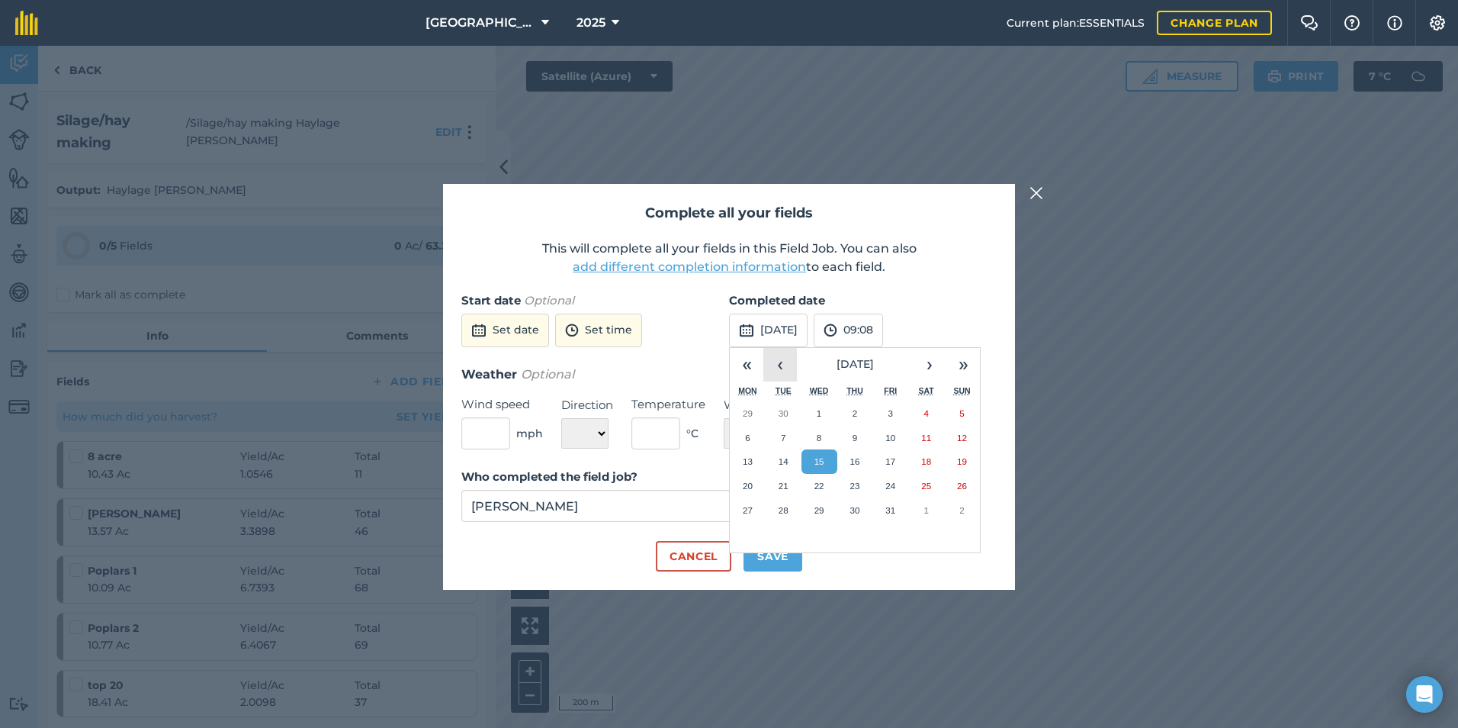
click at [777, 368] on button "‹" at bounding box center [781, 365] width 34 height 34
click at [780, 368] on button "‹" at bounding box center [781, 365] width 34 height 34
click at [819, 510] on abbr "25" at bounding box center [820, 510] width 10 height 10
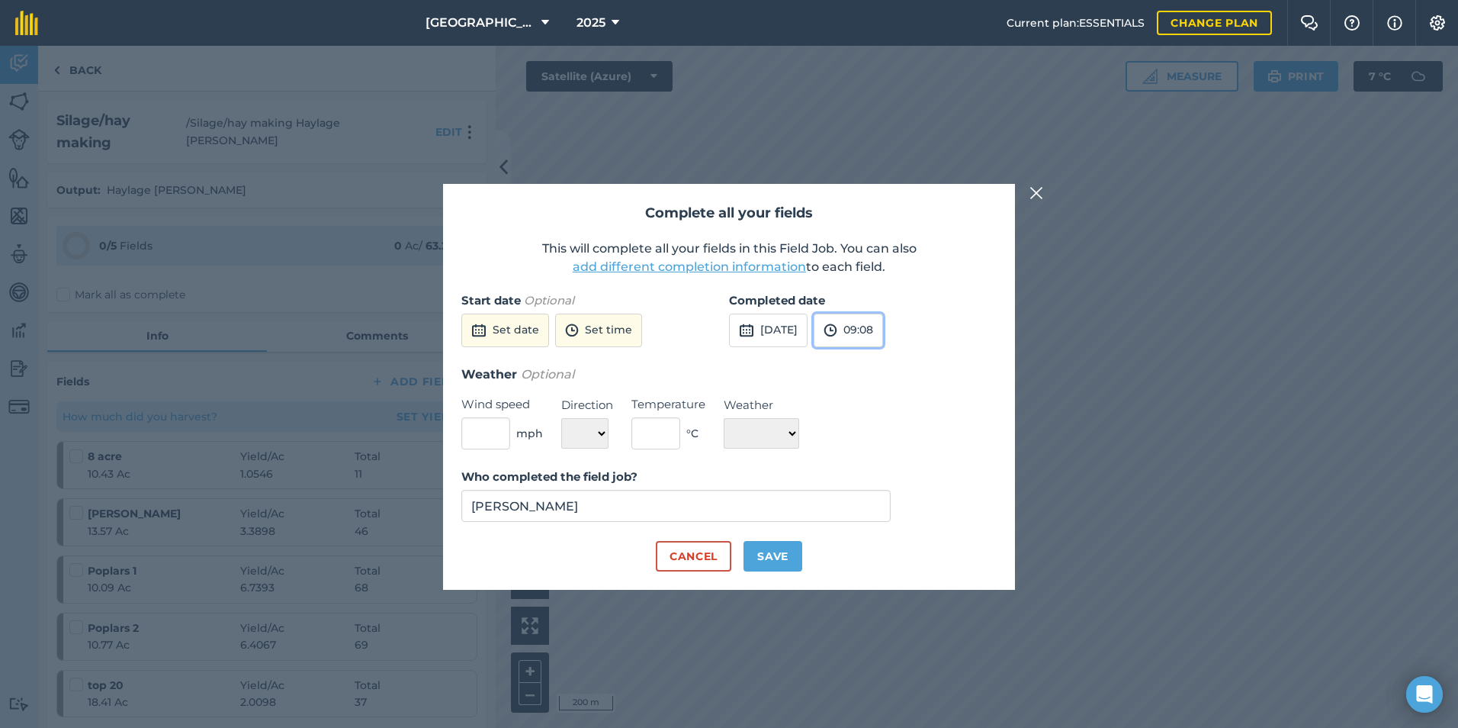
click at [880, 332] on button "09:08" at bounding box center [848, 331] width 69 height 34
click at [881, 389] on button "18:00" at bounding box center [851, 390] width 72 height 24
drag, startPoint x: 770, startPoint y: 529, endPoint x: 772, endPoint y: 544, distance: 15.4
click at [770, 531] on div "Who completed the field job? [PERSON_NAME]" at bounding box center [728, 504] width 535 height 73
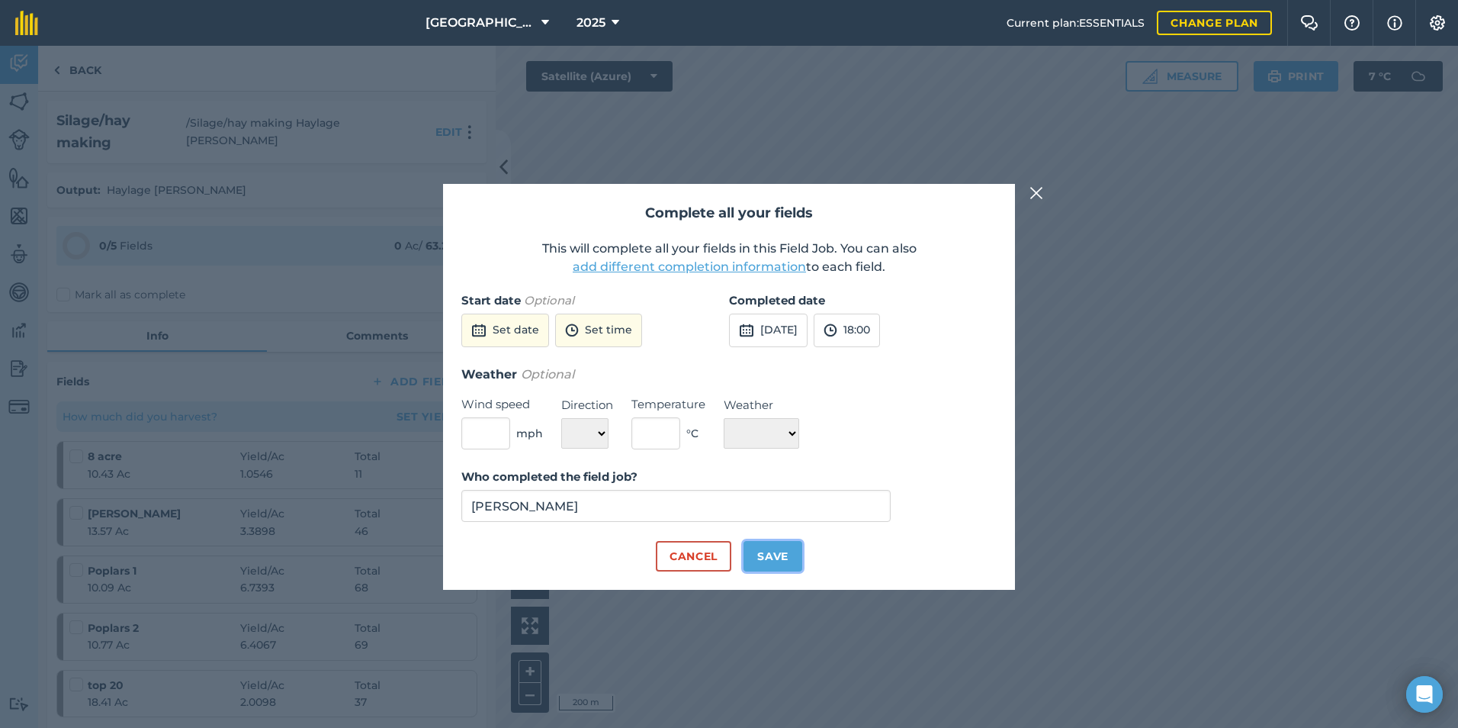
click at [774, 551] on button "Save" at bounding box center [773, 556] width 59 height 31
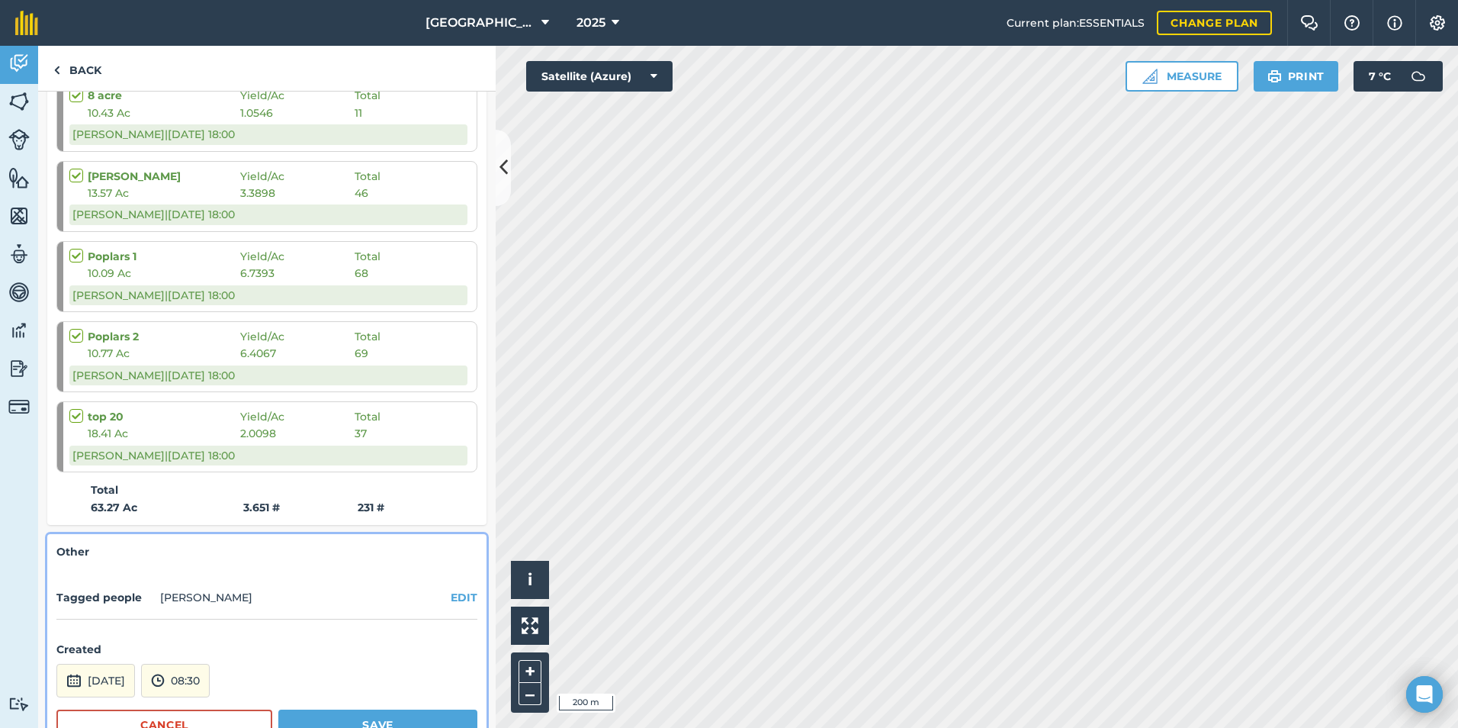
scroll to position [433, 0]
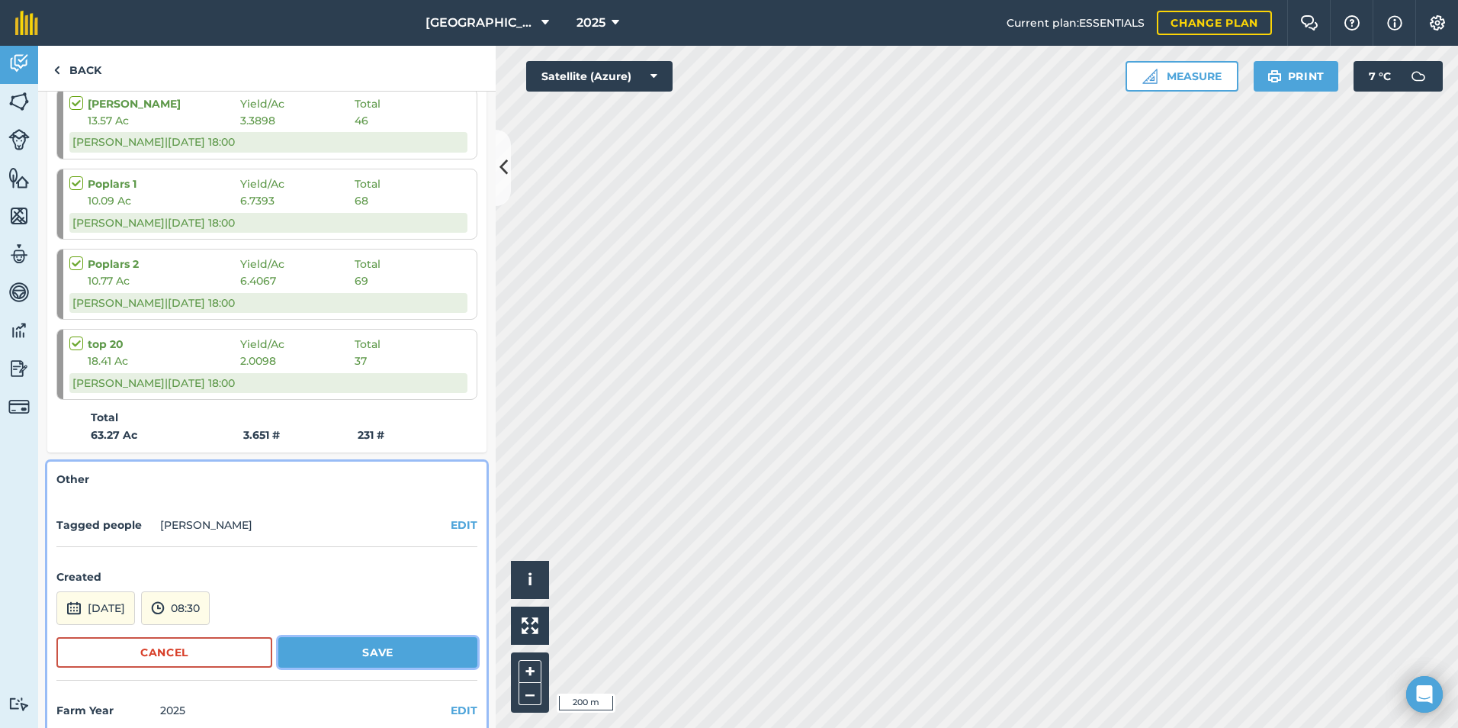
click at [350, 637] on button "Save" at bounding box center [377, 652] width 199 height 31
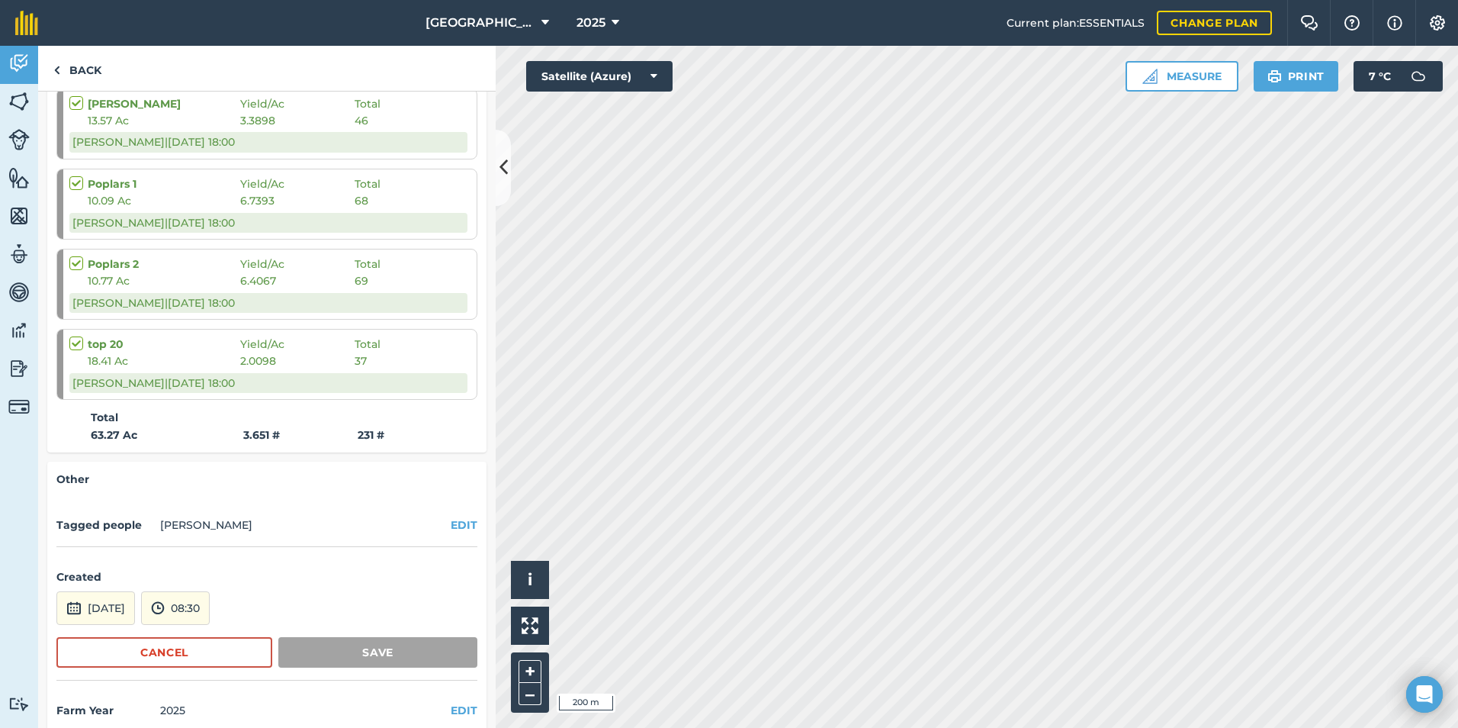
scroll to position [352, 0]
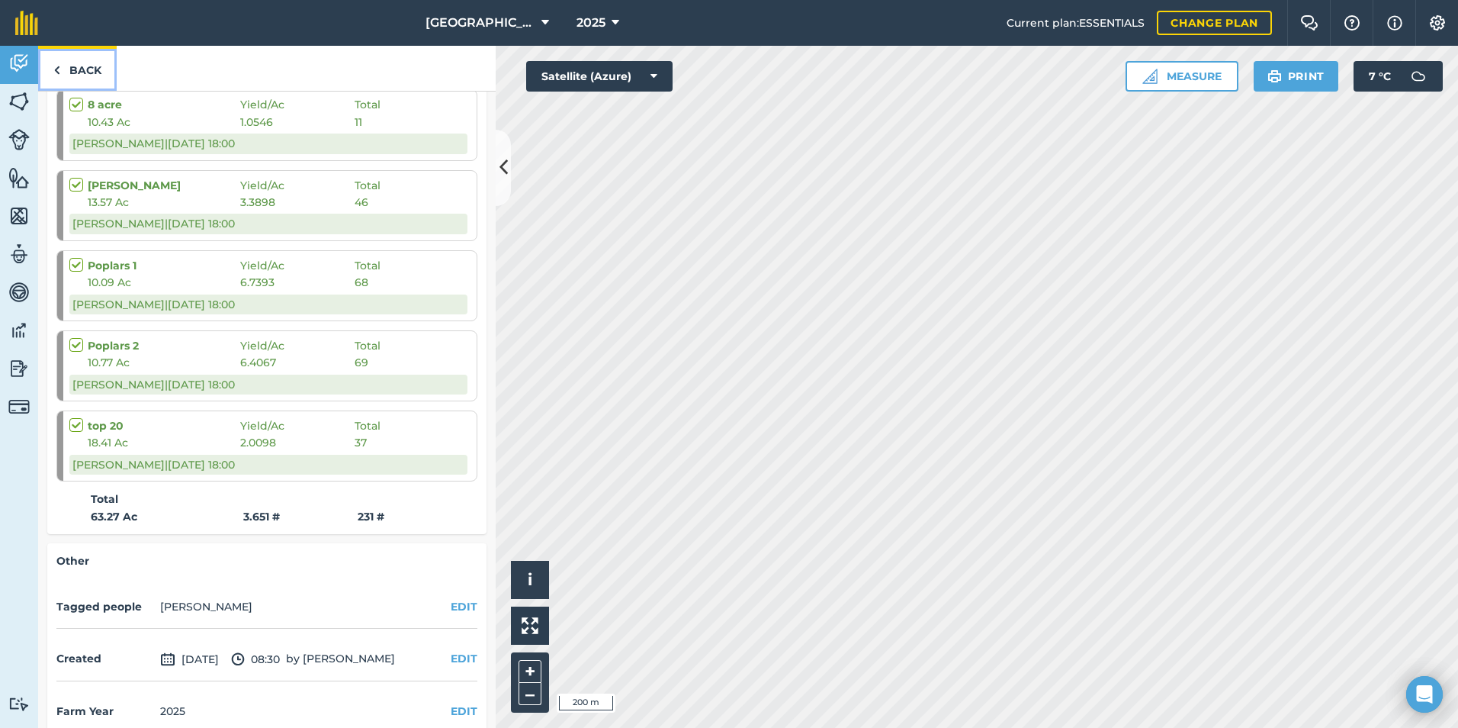
click at [59, 74] on img at bounding box center [56, 70] width 7 height 18
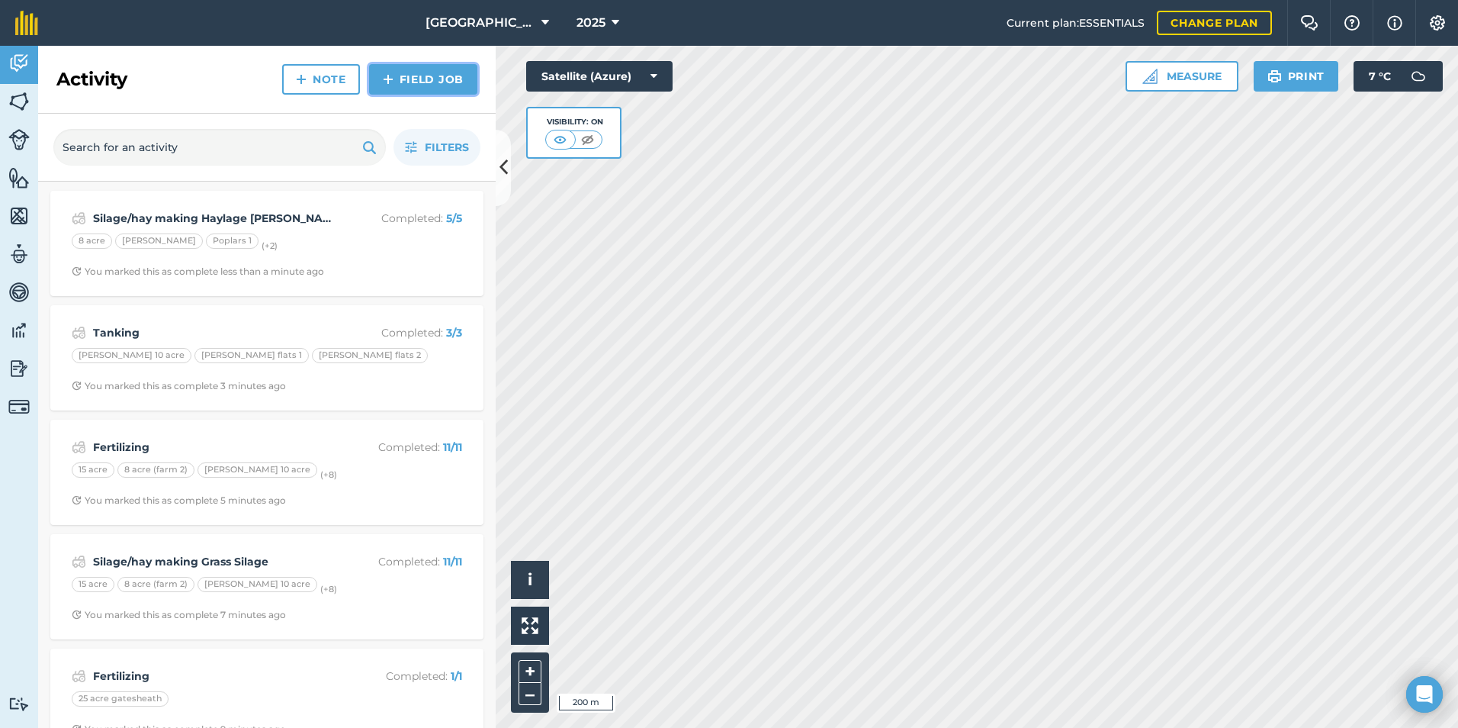
click at [423, 83] on link "Field Job" at bounding box center [423, 79] width 108 height 31
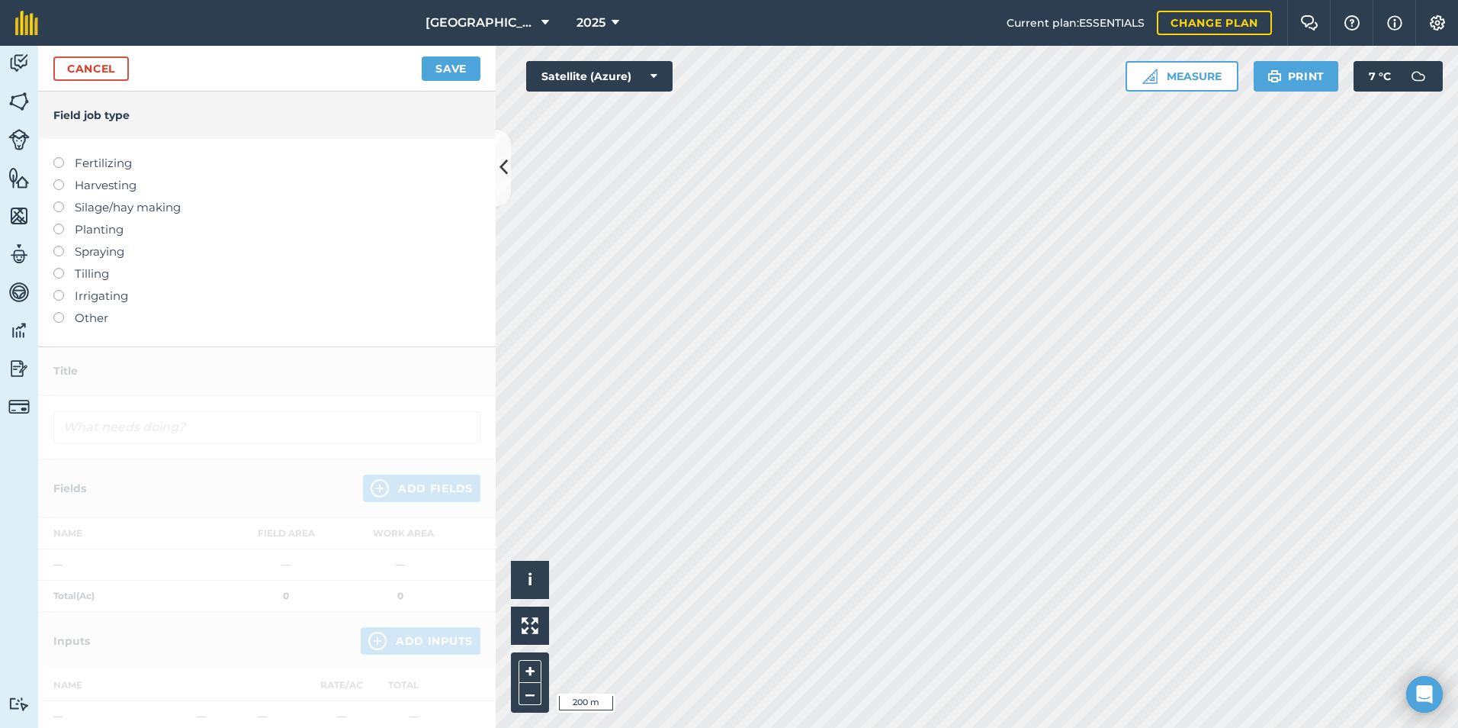
click at [61, 312] on label at bounding box center [63, 312] width 21 height 0
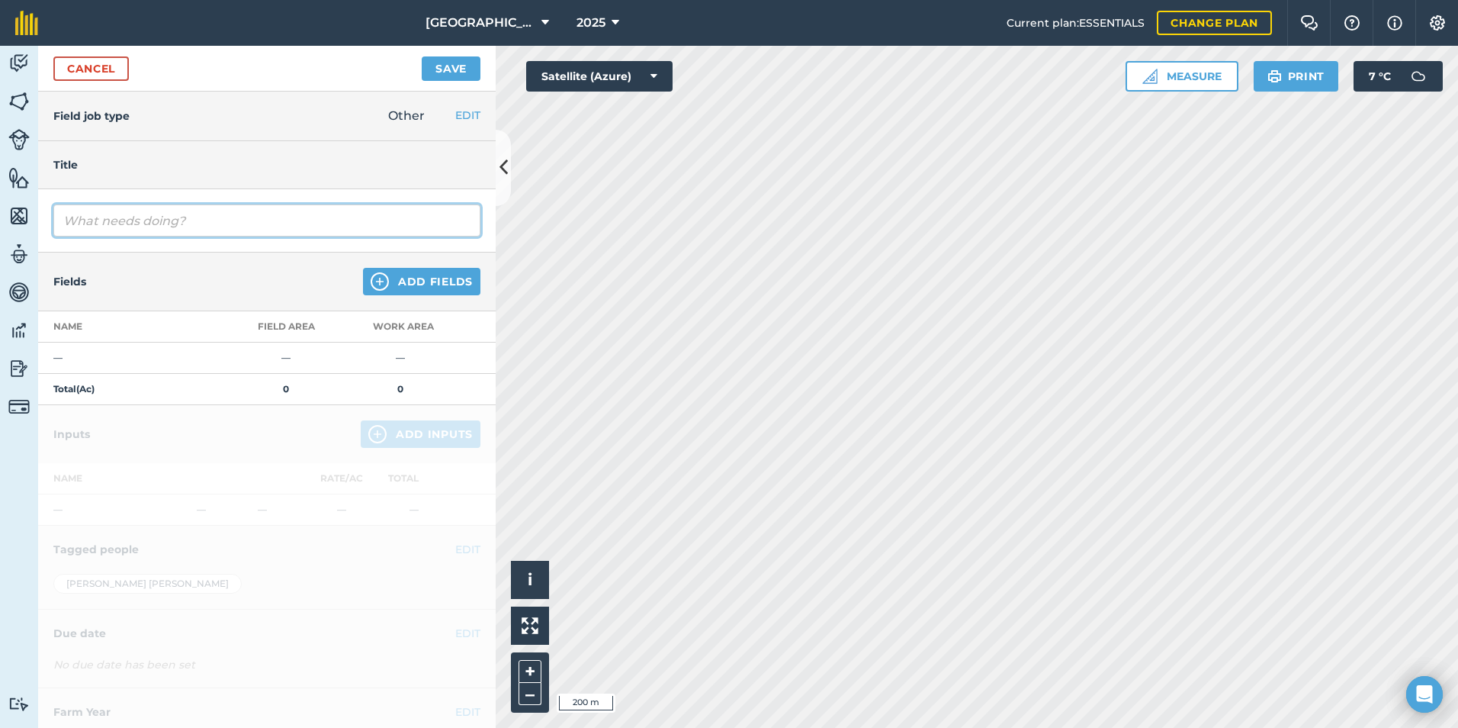
click at [178, 228] on input "text" at bounding box center [266, 220] width 427 height 32
click at [280, 246] on div "tanking" at bounding box center [267, 220] width 458 height 63
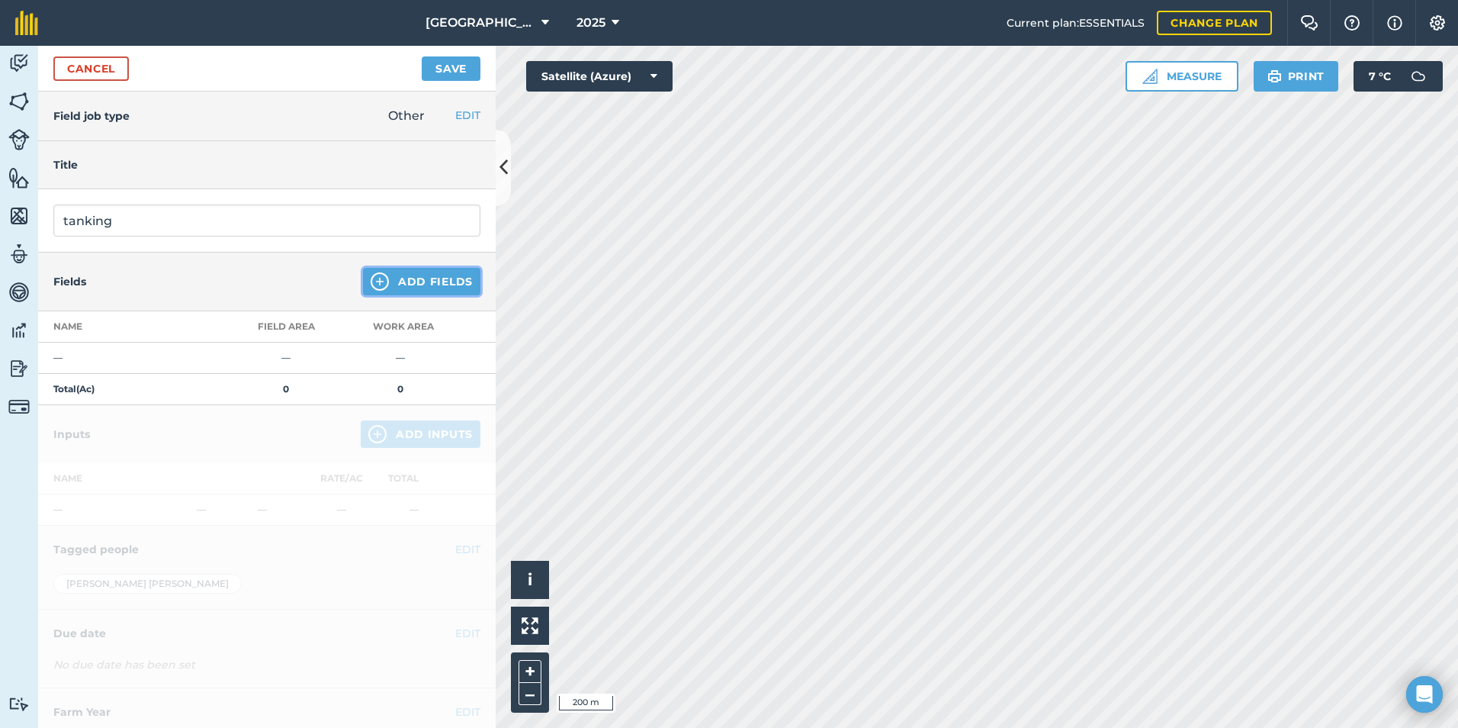
click at [384, 285] on button "Add Fields" at bounding box center [421, 281] width 117 height 27
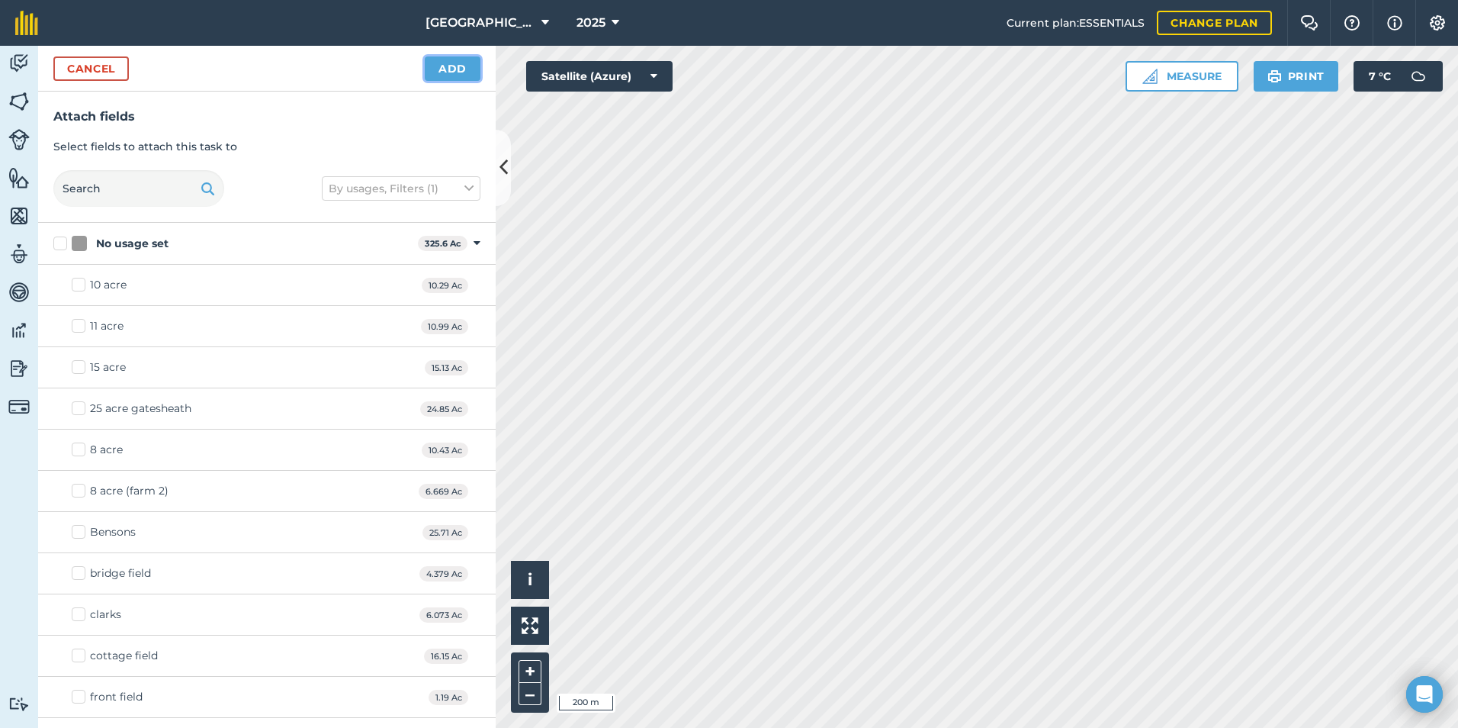
click at [446, 70] on button "Add" at bounding box center [453, 68] width 56 height 24
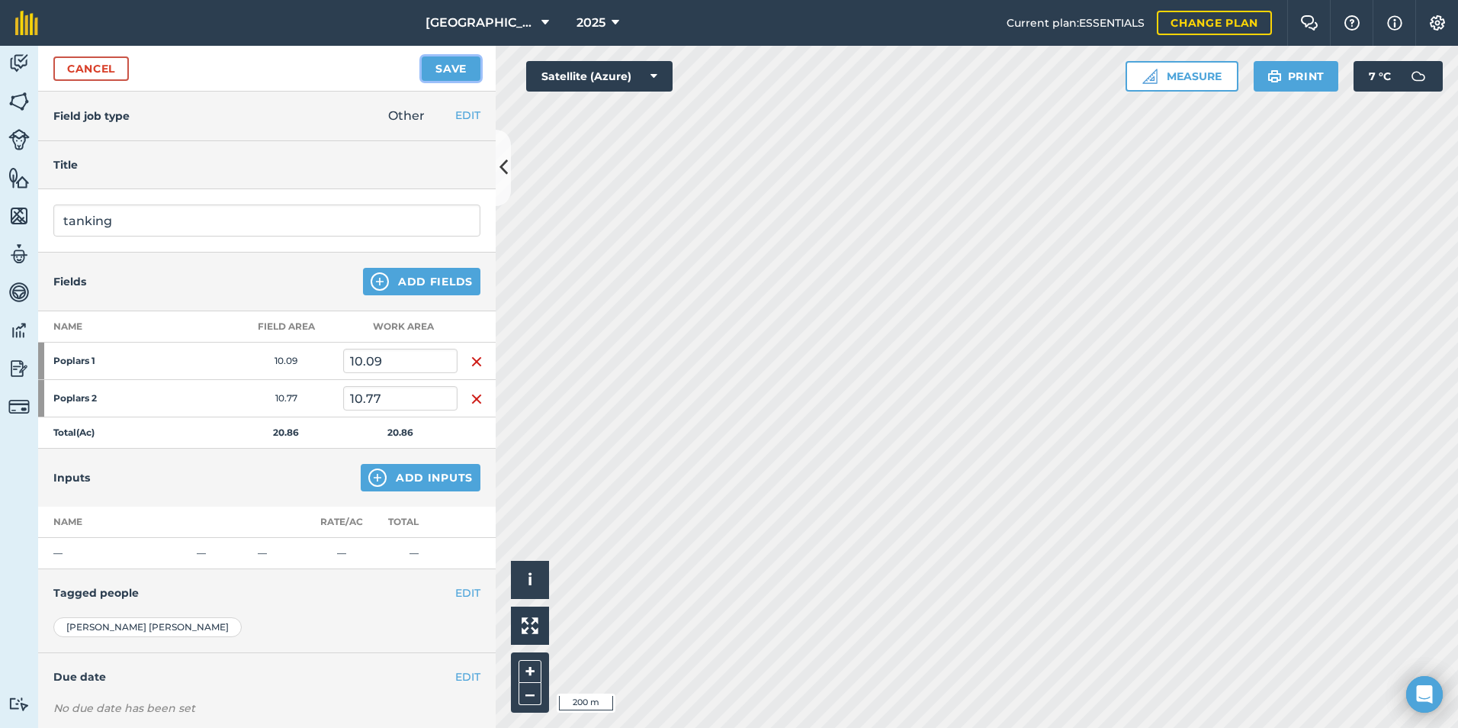
click at [432, 59] on button "Save" at bounding box center [451, 68] width 59 height 24
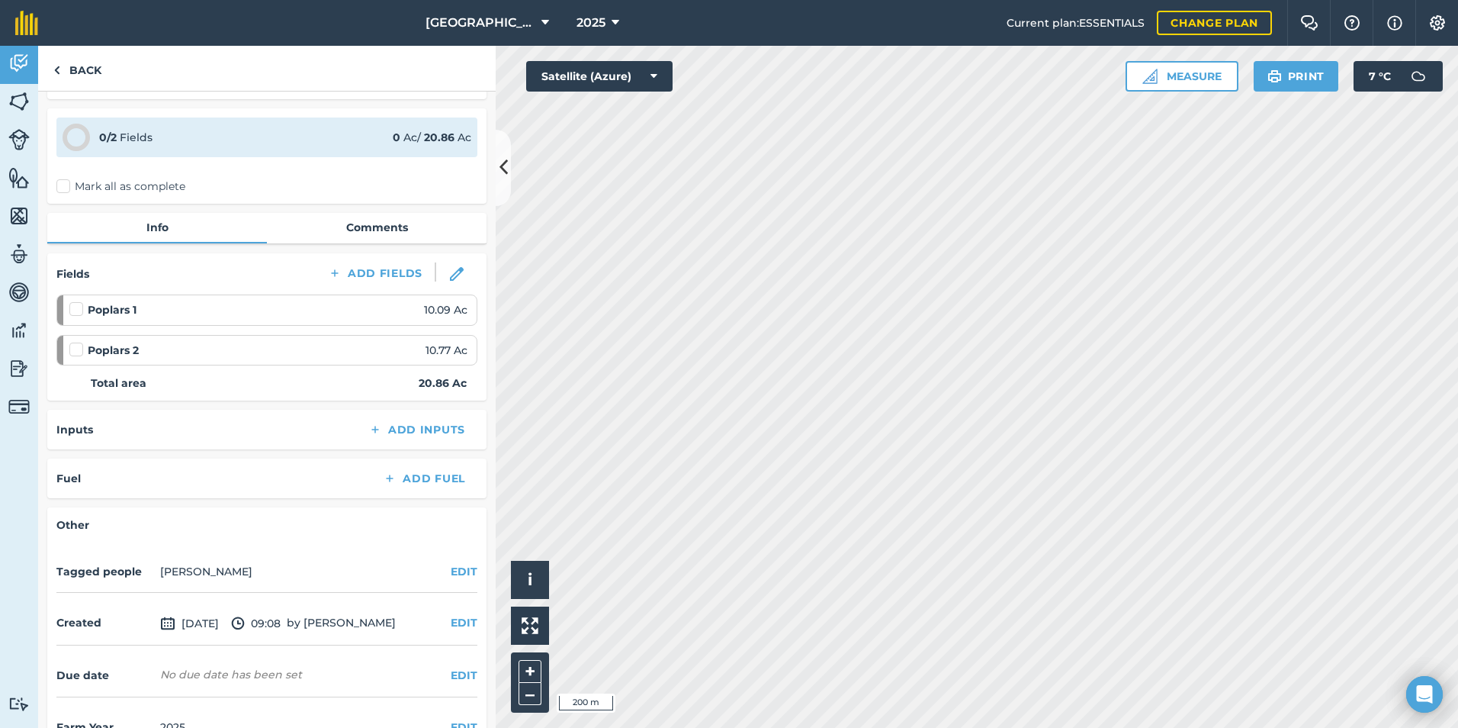
scroll to position [80, 0]
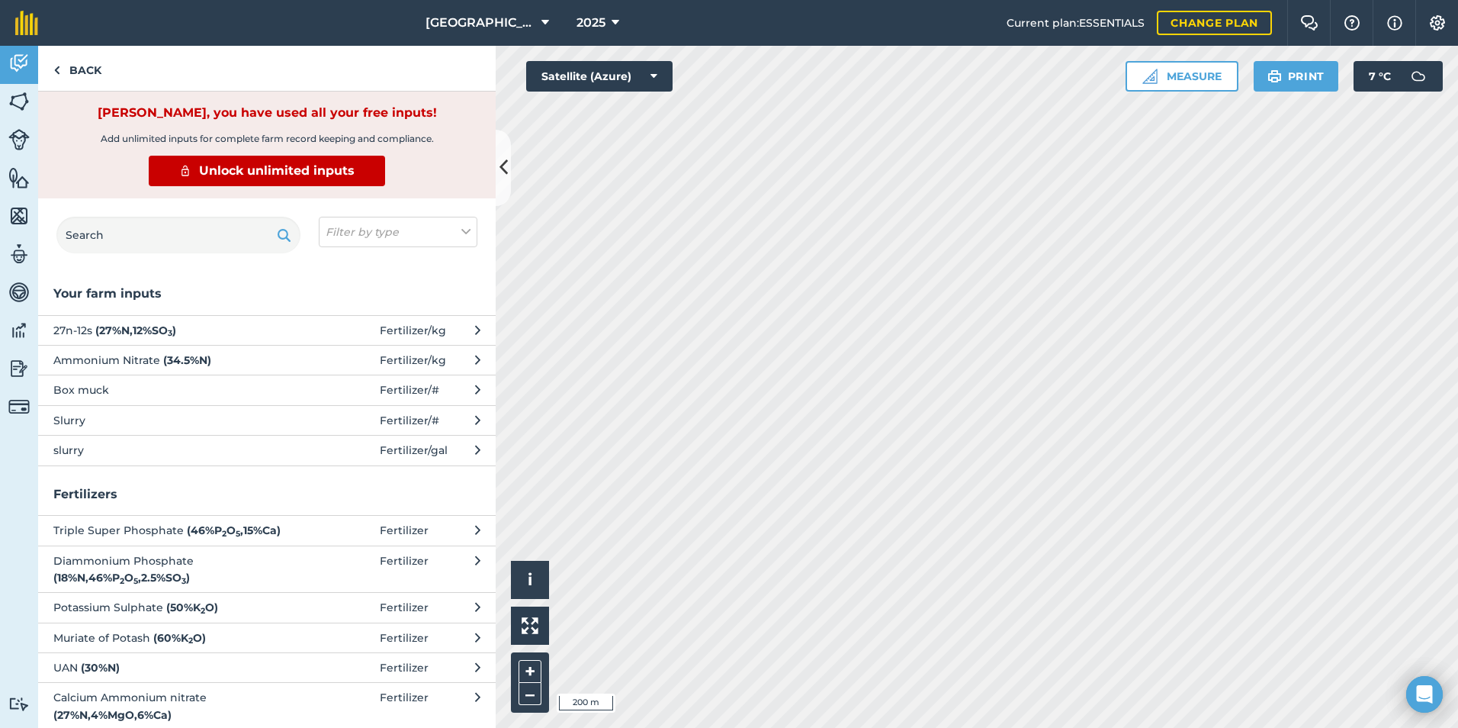
click at [121, 461] on button "slurry Fertilizer / gal" at bounding box center [267, 450] width 458 height 30
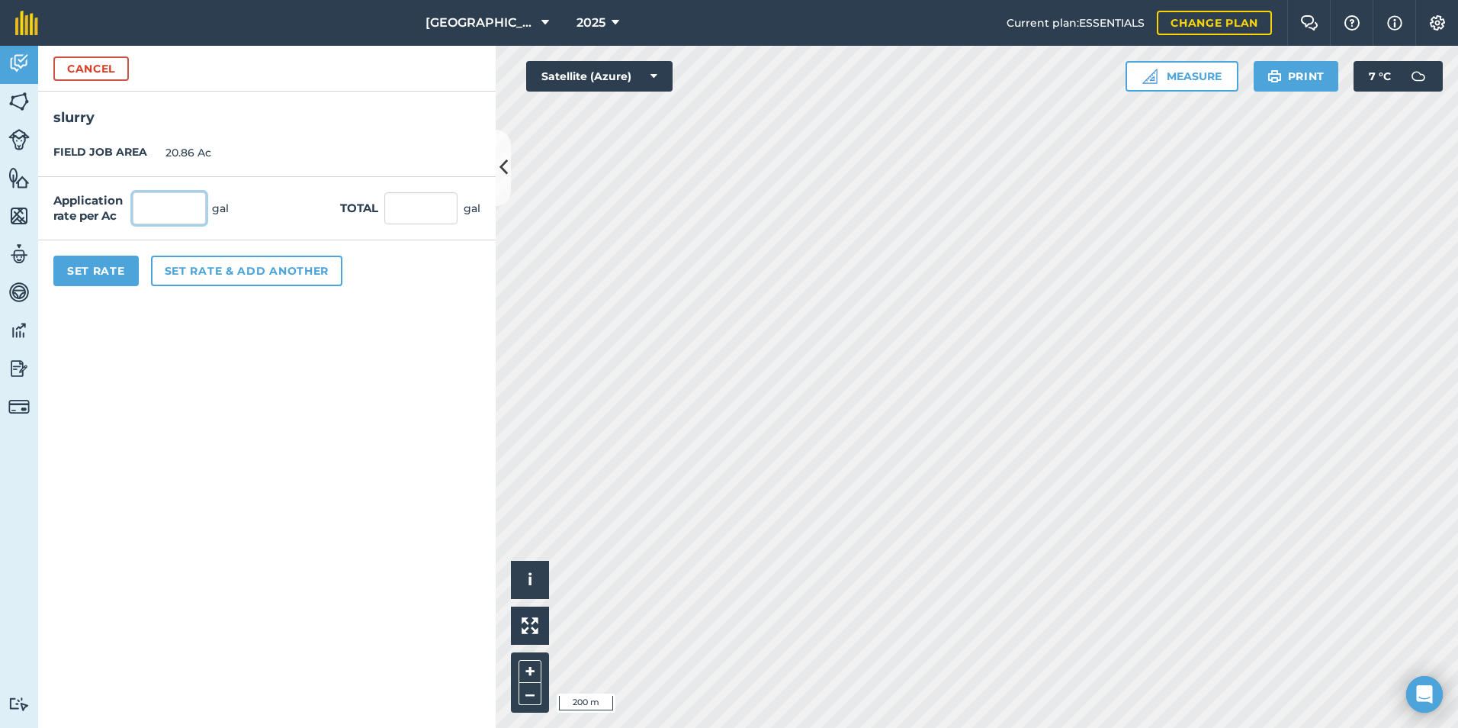
click at [168, 205] on input "text" at bounding box center [169, 208] width 73 height 32
click at [174, 333] on form "Cancel slurry FIELD JOB AREA 20.86 Ac Application rate per Ac 2,571 gal Total 5…" at bounding box center [267, 387] width 458 height 682
click at [99, 265] on button "Set Rate" at bounding box center [95, 271] width 85 height 31
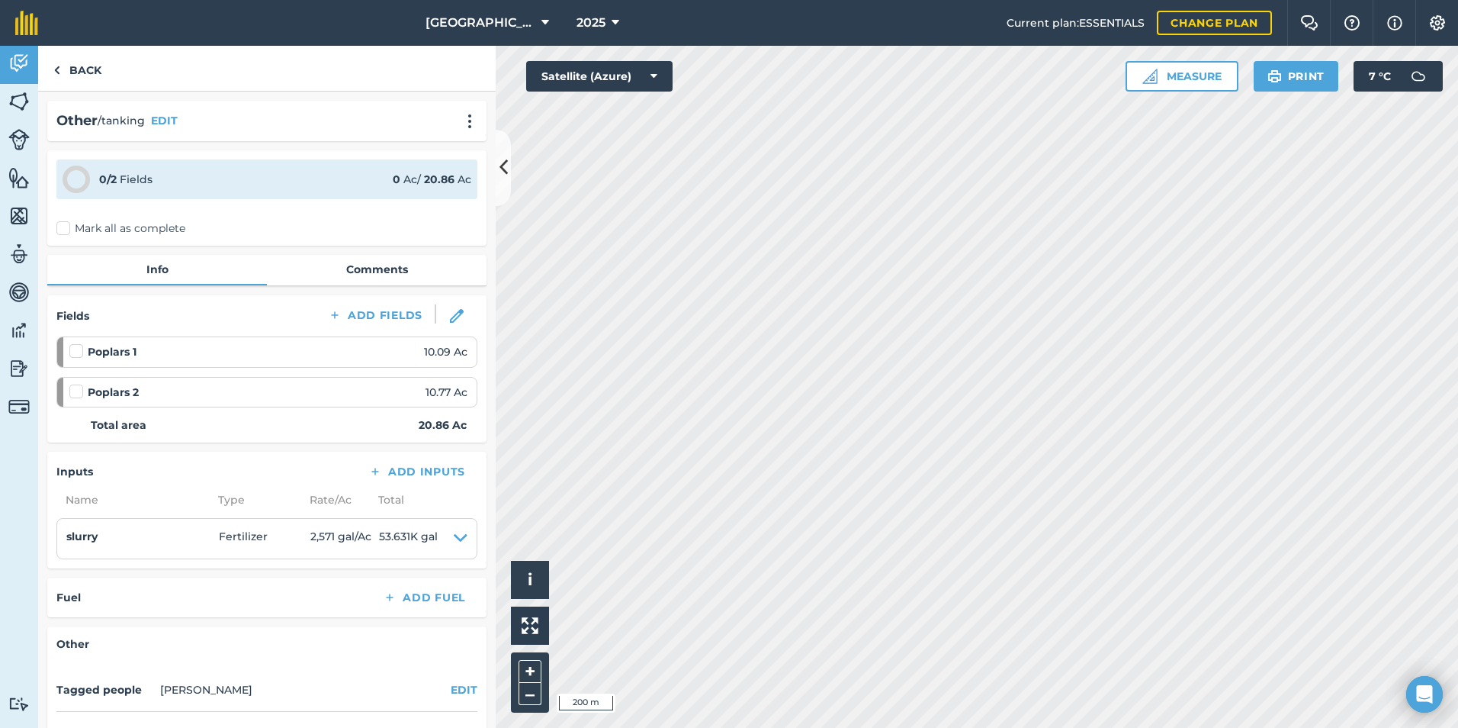
click at [70, 223] on label "Mark all as complete" at bounding box center [120, 228] width 129 height 16
click at [66, 223] on input "Mark all as complete" at bounding box center [61, 225] width 10 height 10
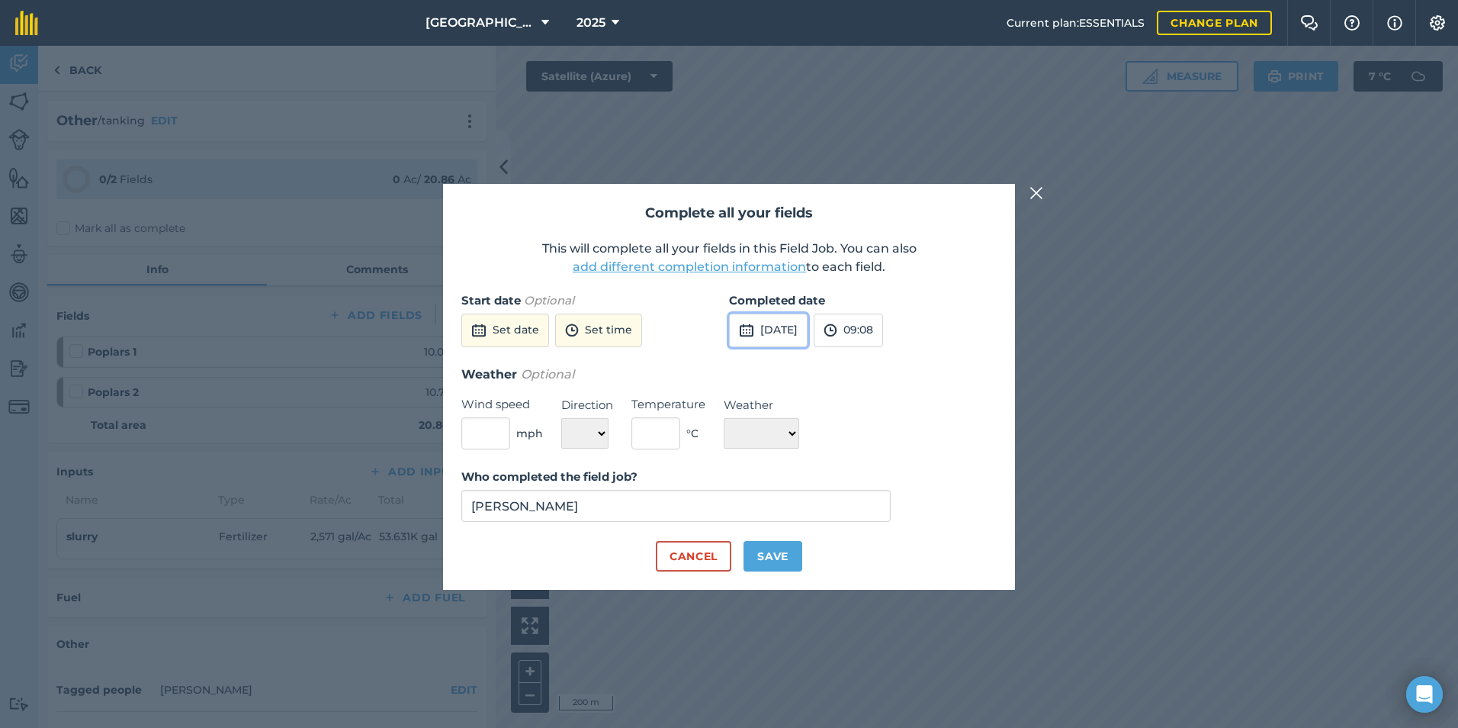
click at [808, 333] on button "[DATE]" at bounding box center [768, 331] width 79 height 34
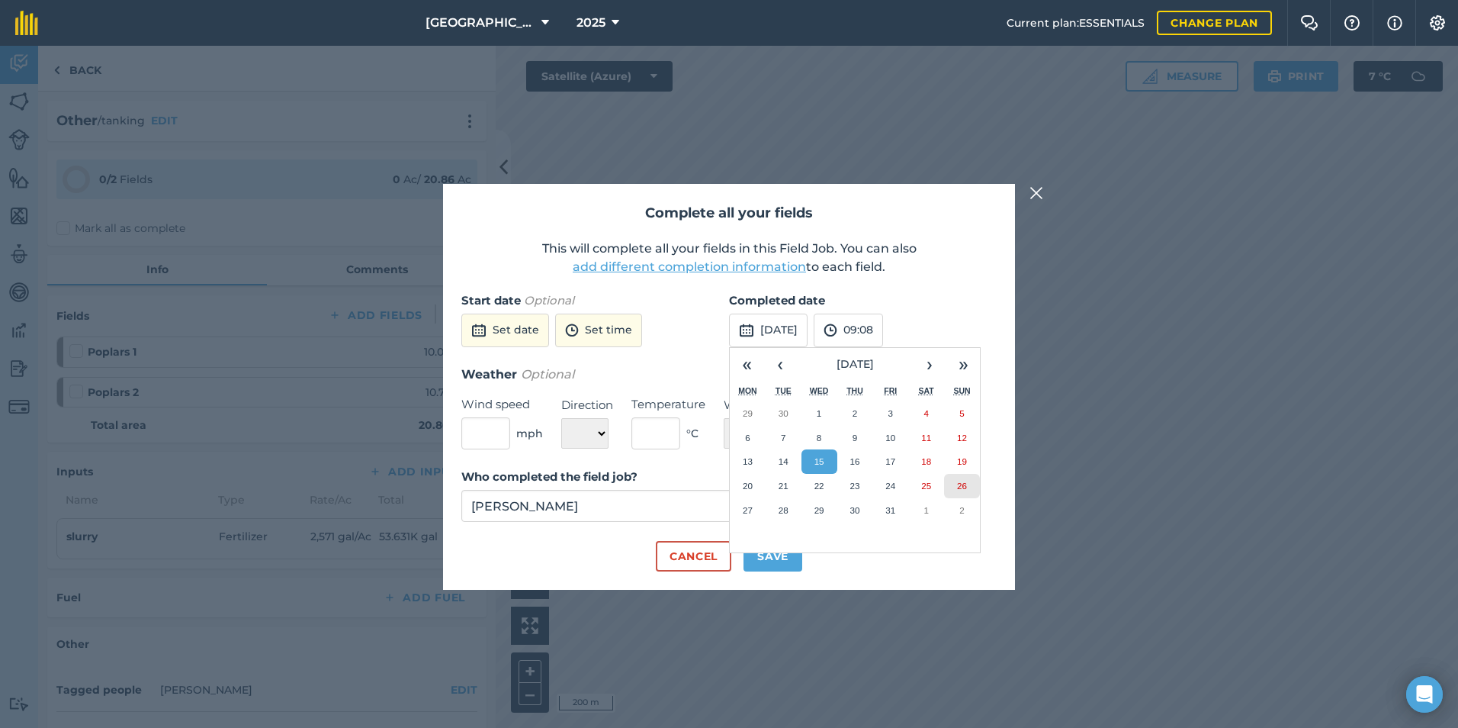
click at [963, 481] on abbr "26" at bounding box center [962, 486] width 10 height 10
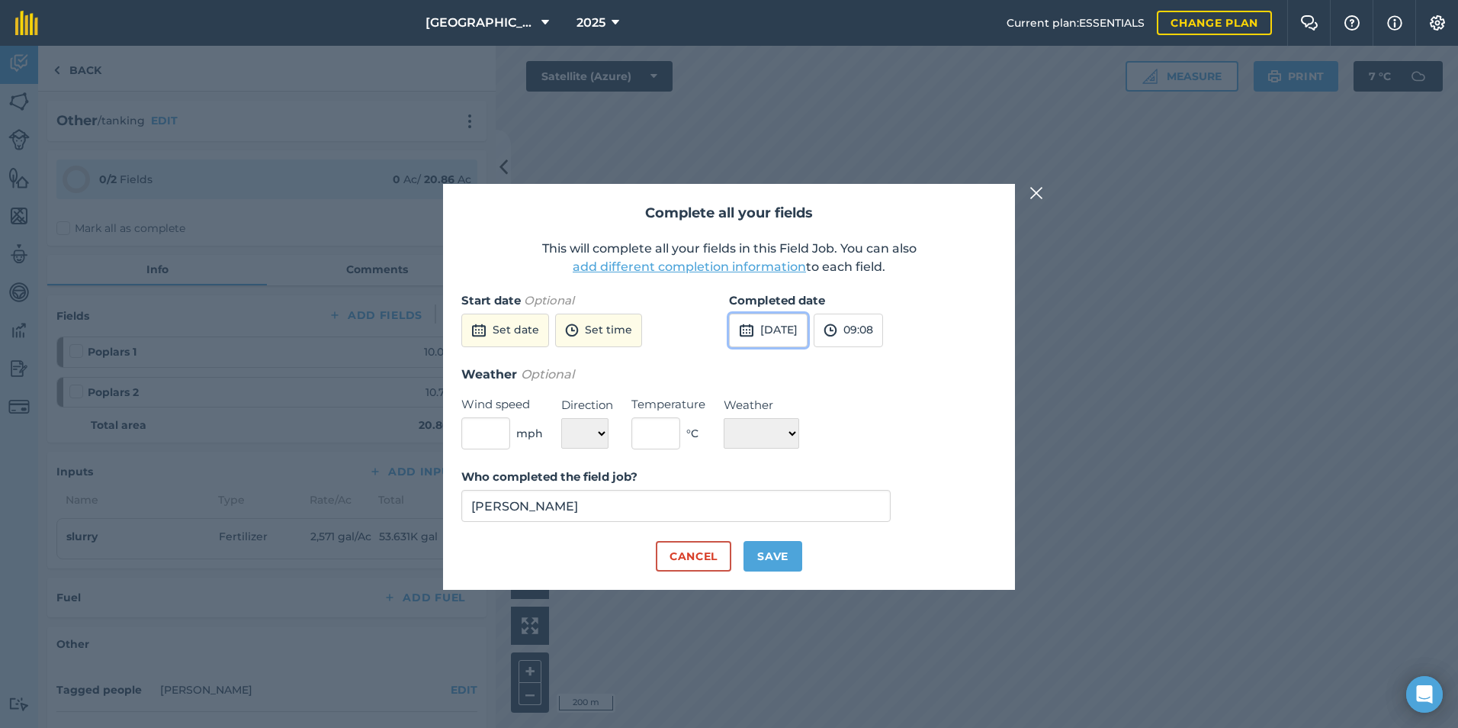
click at [808, 322] on button "[DATE]" at bounding box center [768, 331] width 79 height 34
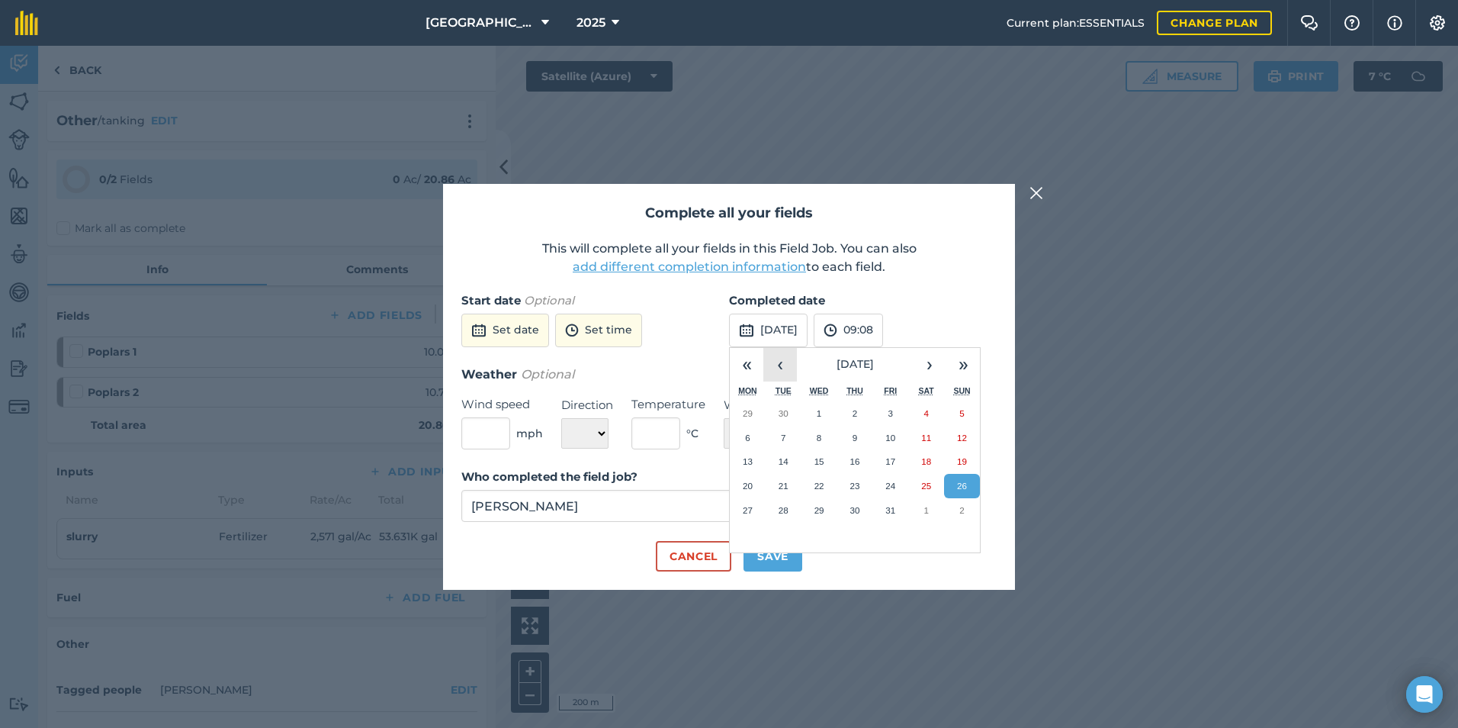
click at [792, 359] on button "‹" at bounding box center [781, 365] width 34 height 34
click at [791, 359] on button "‹" at bounding box center [781, 365] width 34 height 34
click at [864, 507] on button "26" at bounding box center [856, 510] width 36 height 24
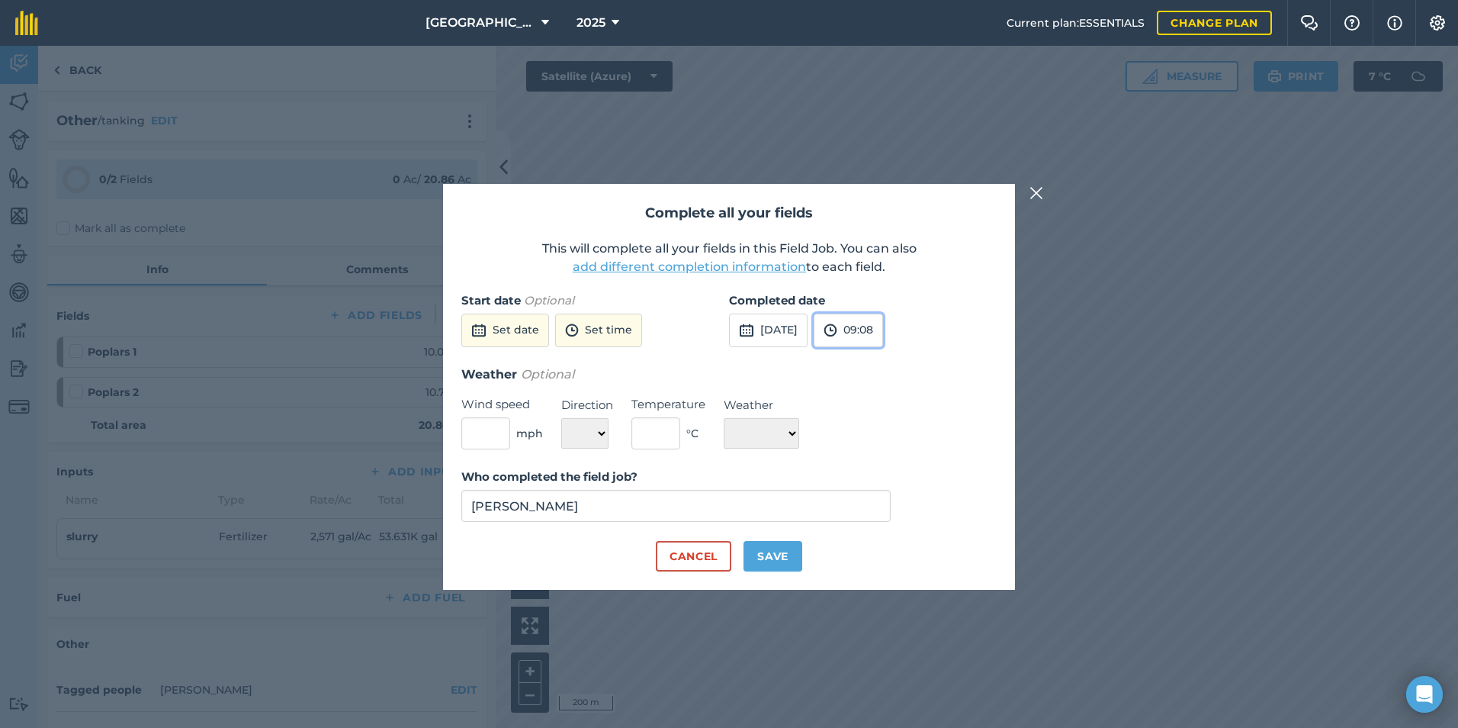
click at [883, 329] on button "09:08" at bounding box center [848, 331] width 69 height 34
click at [876, 471] on button "15:00" at bounding box center [851, 473] width 72 height 24
click at [788, 555] on button "Save" at bounding box center [773, 556] width 59 height 31
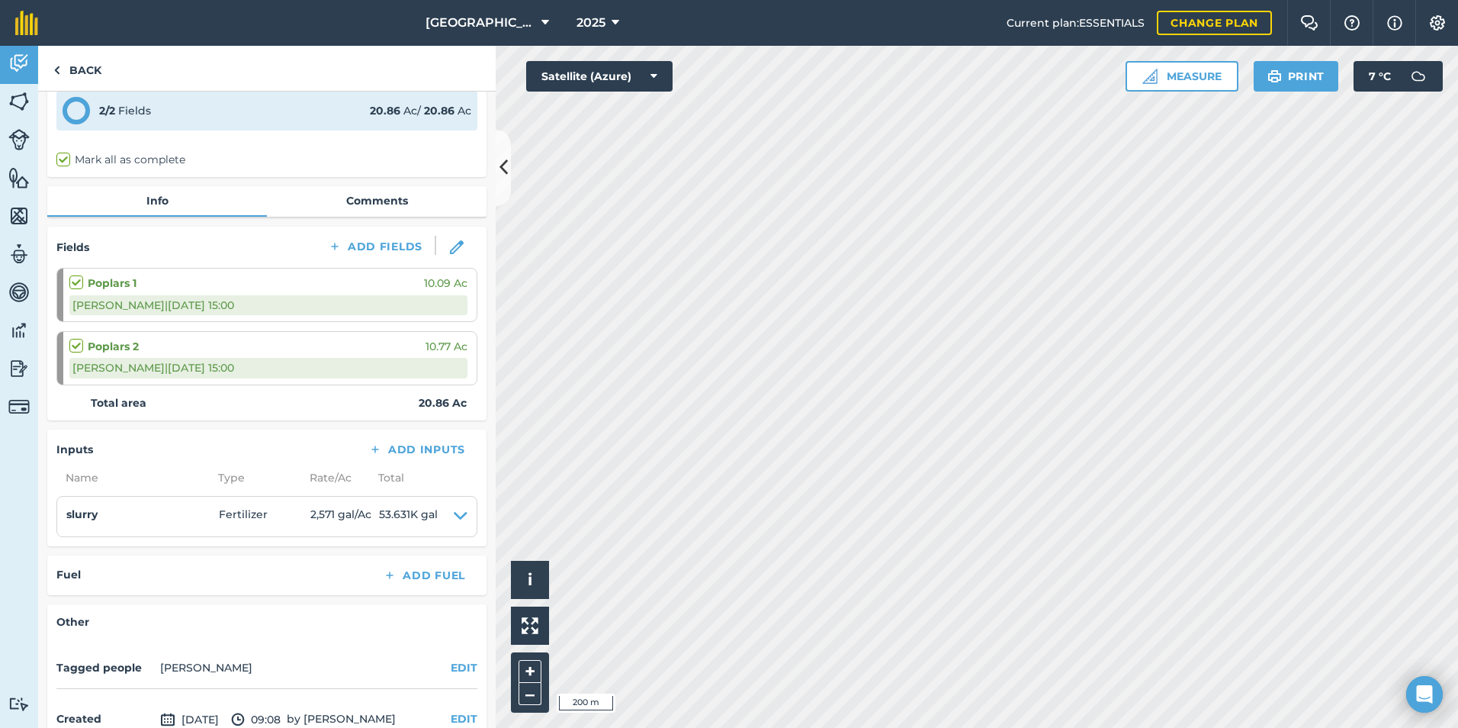
scroll to position [152, 0]
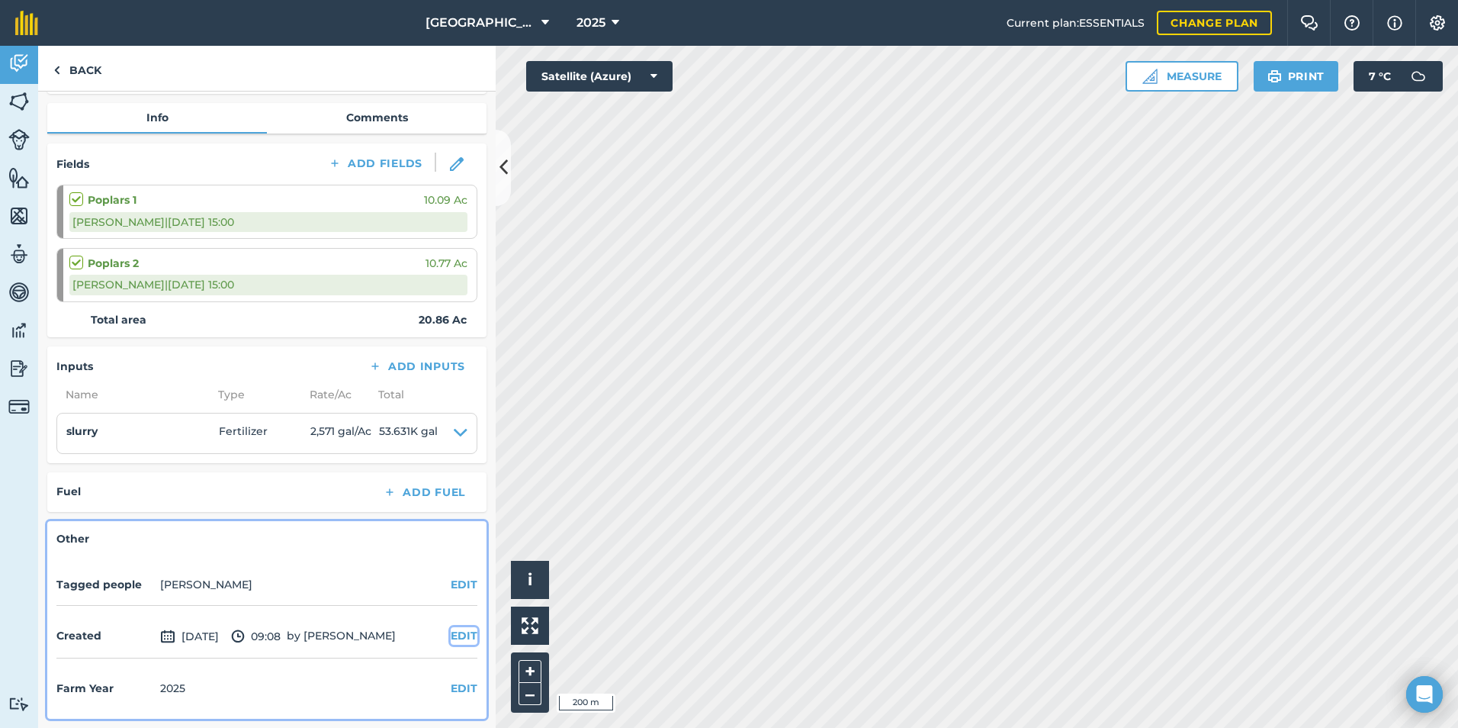
click at [451, 636] on button "EDIT" at bounding box center [464, 635] width 27 height 17
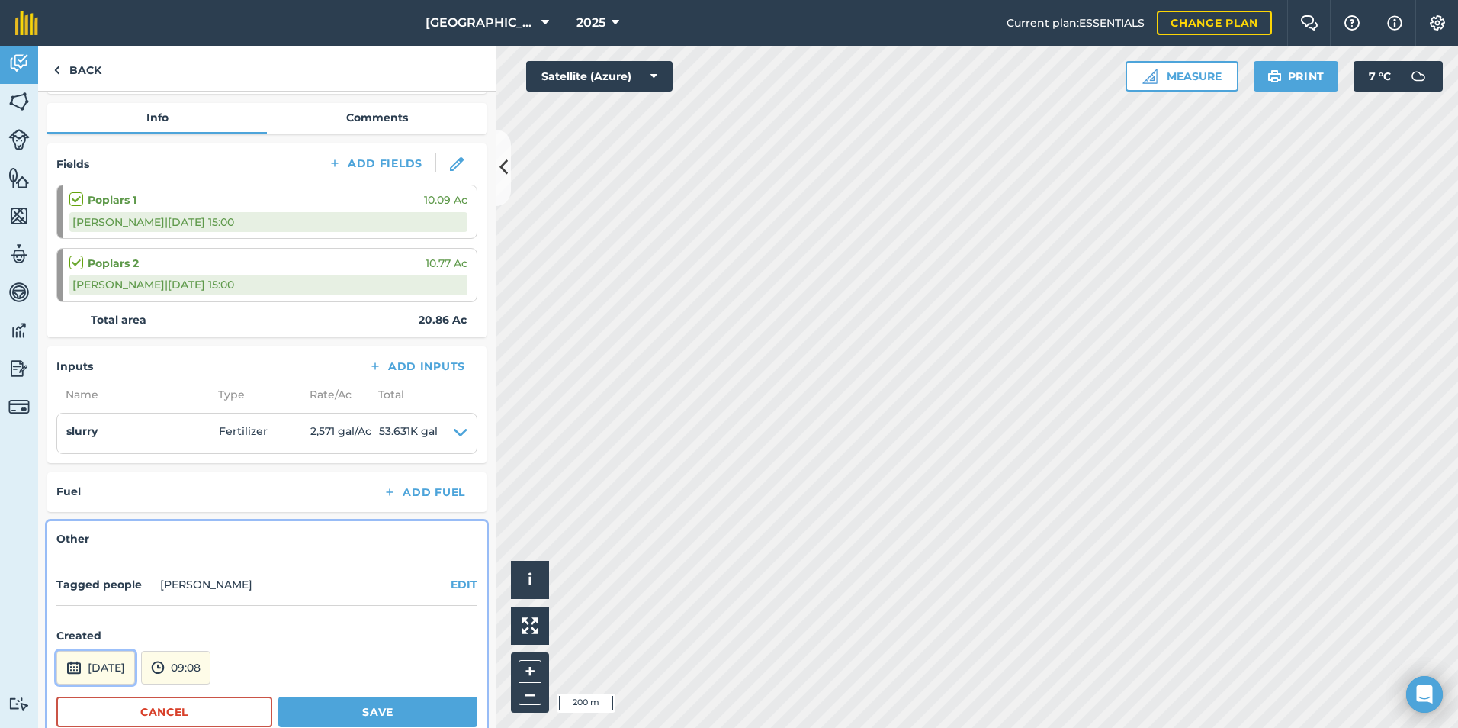
drag, startPoint x: 101, startPoint y: 668, endPoint x: 105, endPoint y: 651, distance: 18.0
click at [99, 666] on button "[DATE]" at bounding box center [95, 668] width 79 height 34
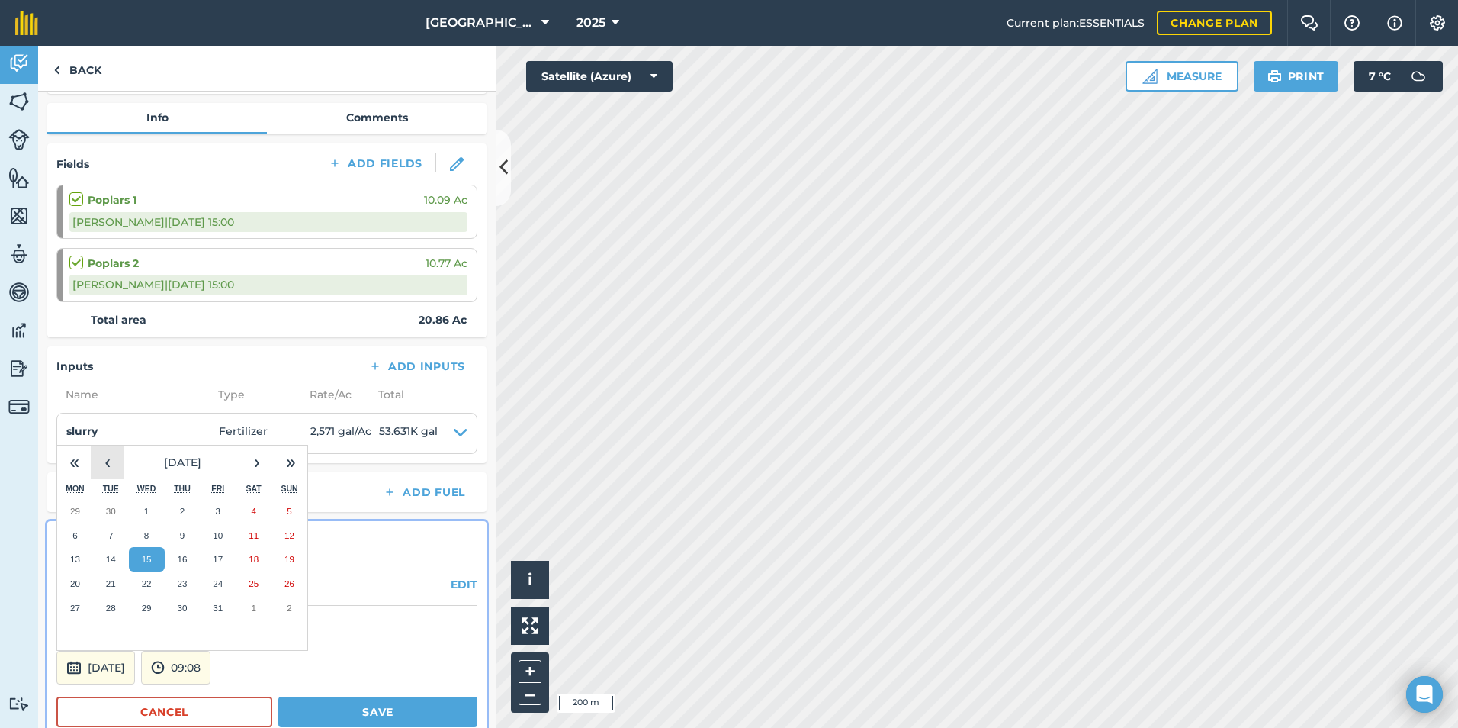
click at [117, 460] on button "‹" at bounding box center [108, 462] width 34 height 34
click at [171, 602] on button "26" at bounding box center [183, 608] width 36 height 24
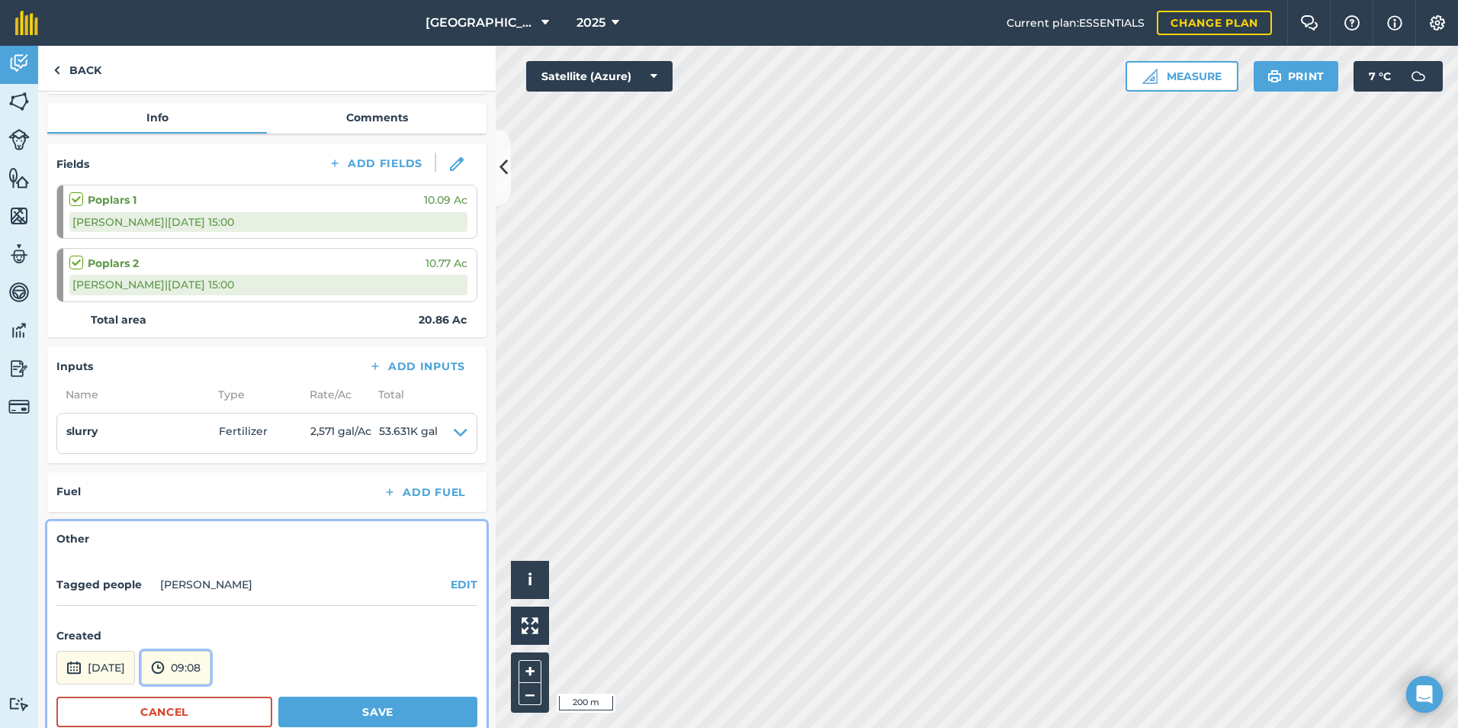
click at [165, 664] on img at bounding box center [158, 667] width 14 height 18
drag, startPoint x: 206, startPoint y: 535, endPoint x: 207, endPoint y: 553, distance: 18.4
click at [206, 536] on button "08:30" at bounding box center [178, 529] width 72 height 24
click at [318, 711] on button "Save" at bounding box center [377, 711] width 199 height 31
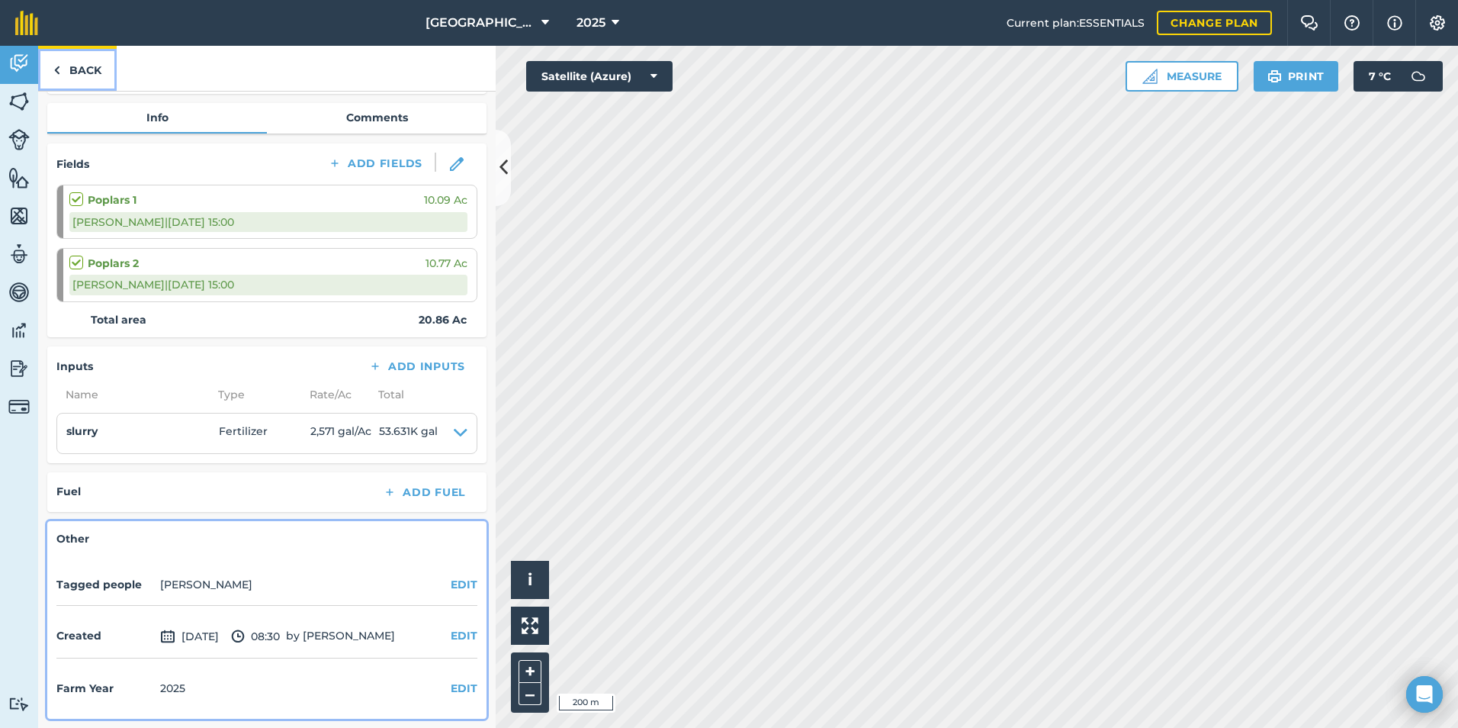
click at [53, 69] on link "Back" at bounding box center [77, 68] width 79 height 45
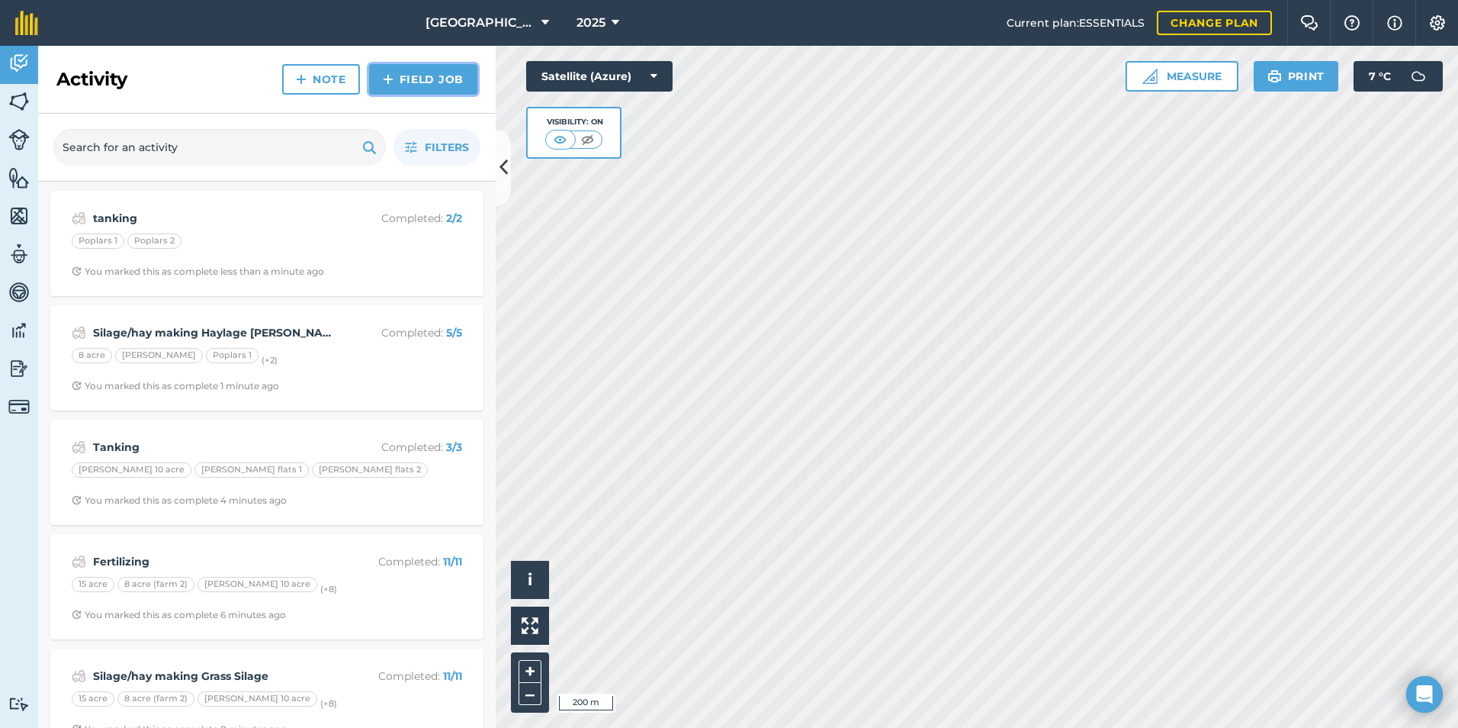
click at [381, 79] on link "Field Job" at bounding box center [423, 79] width 108 height 31
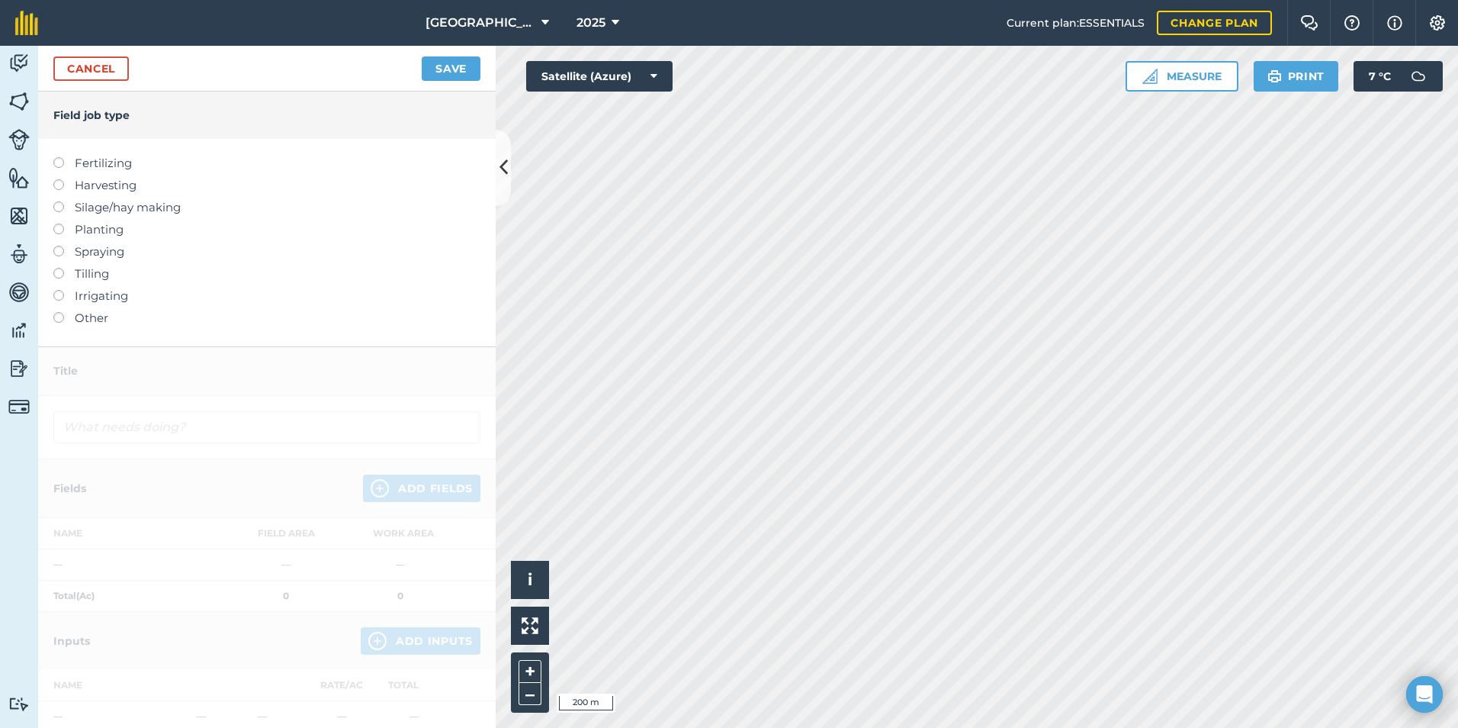
click at [80, 207] on label "Silage/hay making" at bounding box center [266, 207] width 427 height 18
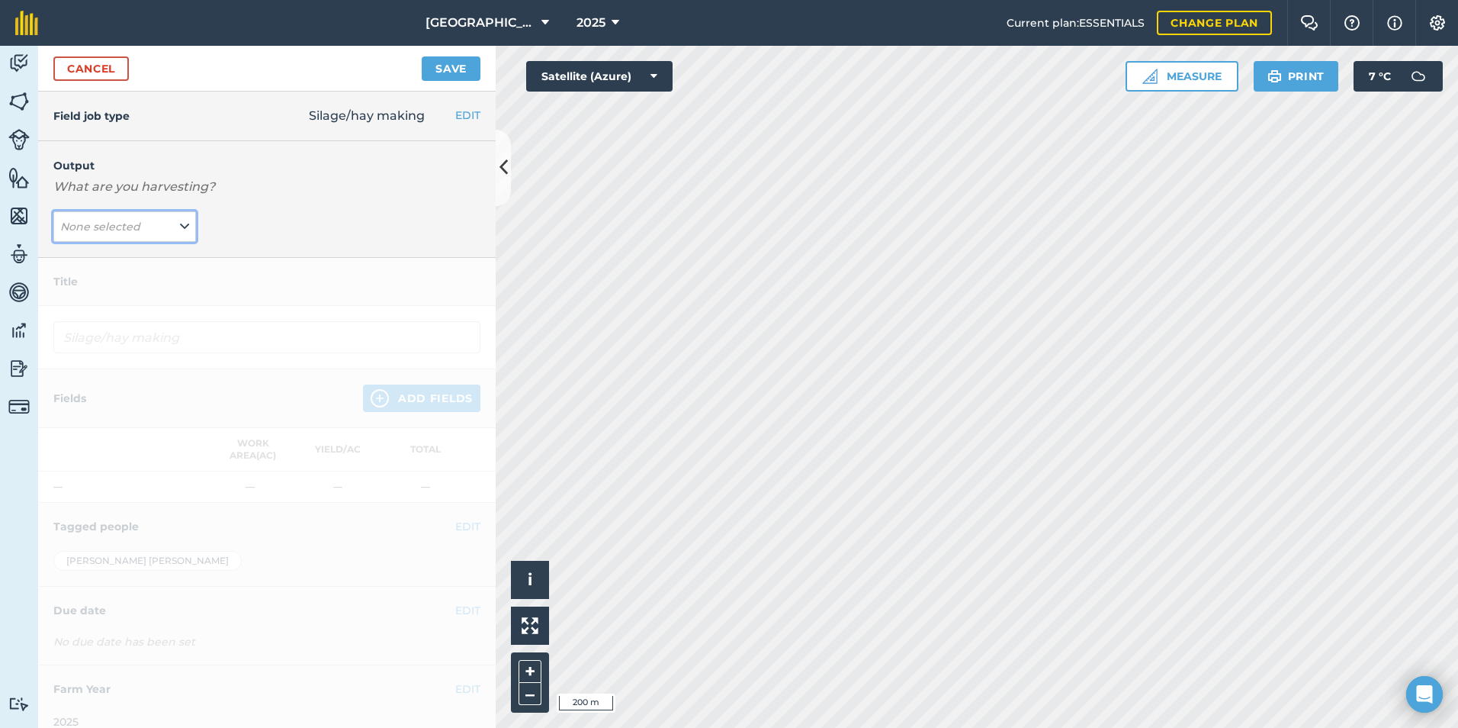
click at [105, 235] on button "None selected" at bounding box center [124, 226] width 143 height 31
click at [129, 259] on button "Grass Silage ( t )" at bounding box center [124, 257] width 143 height 29
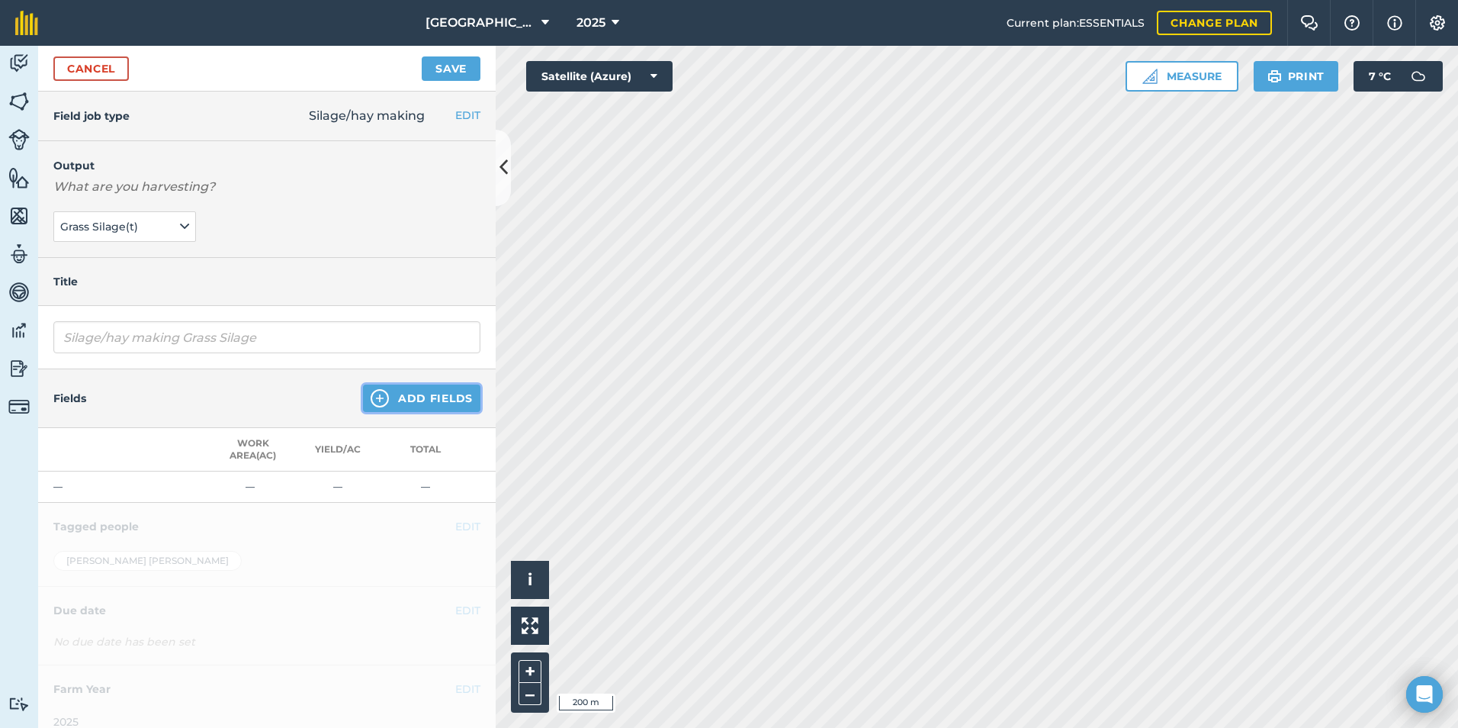
click at [432, 400] on button "Add Fields" at bounding box center [421, 397] width 117 height 27
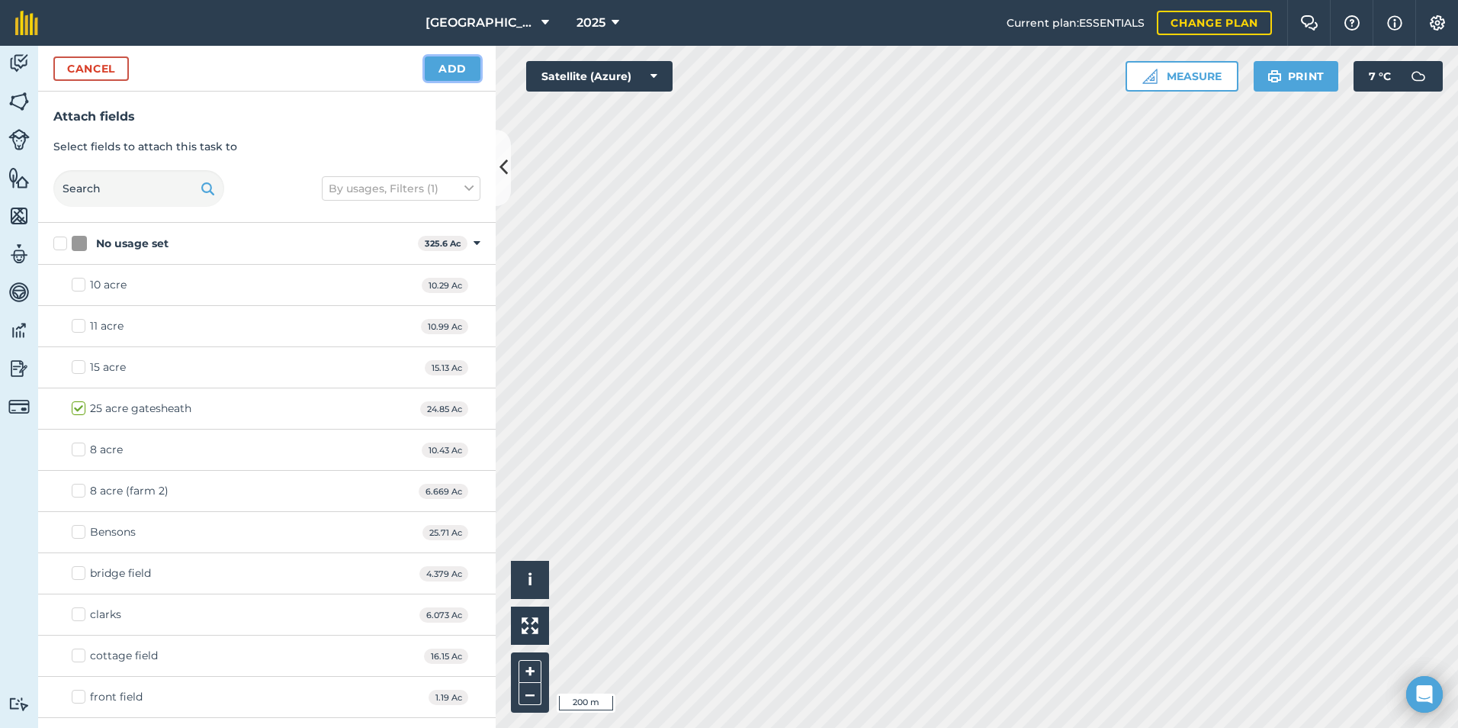
click at [448, 75] on button "Add" at bounding box center [453, 68] width 56 height 24
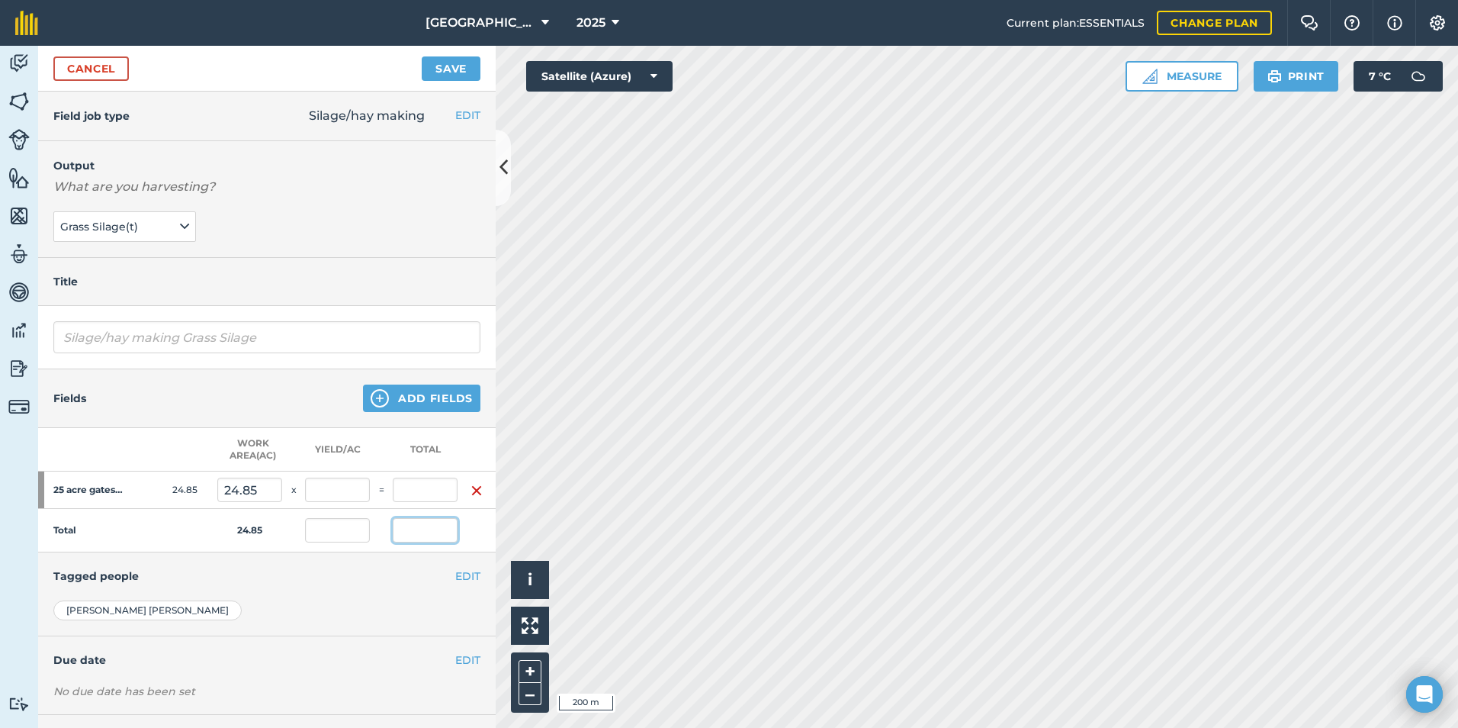
click at [408, 534] on input "text" at bounding box center [425, 530] width 65 height 24
click at [267, 609] on div "[PERSON_NAME]" at bounding box center [266, 610] width 427 height 20
click at [435, 66] on button "Save" at bounding box center [451, 68] width 59 height 24
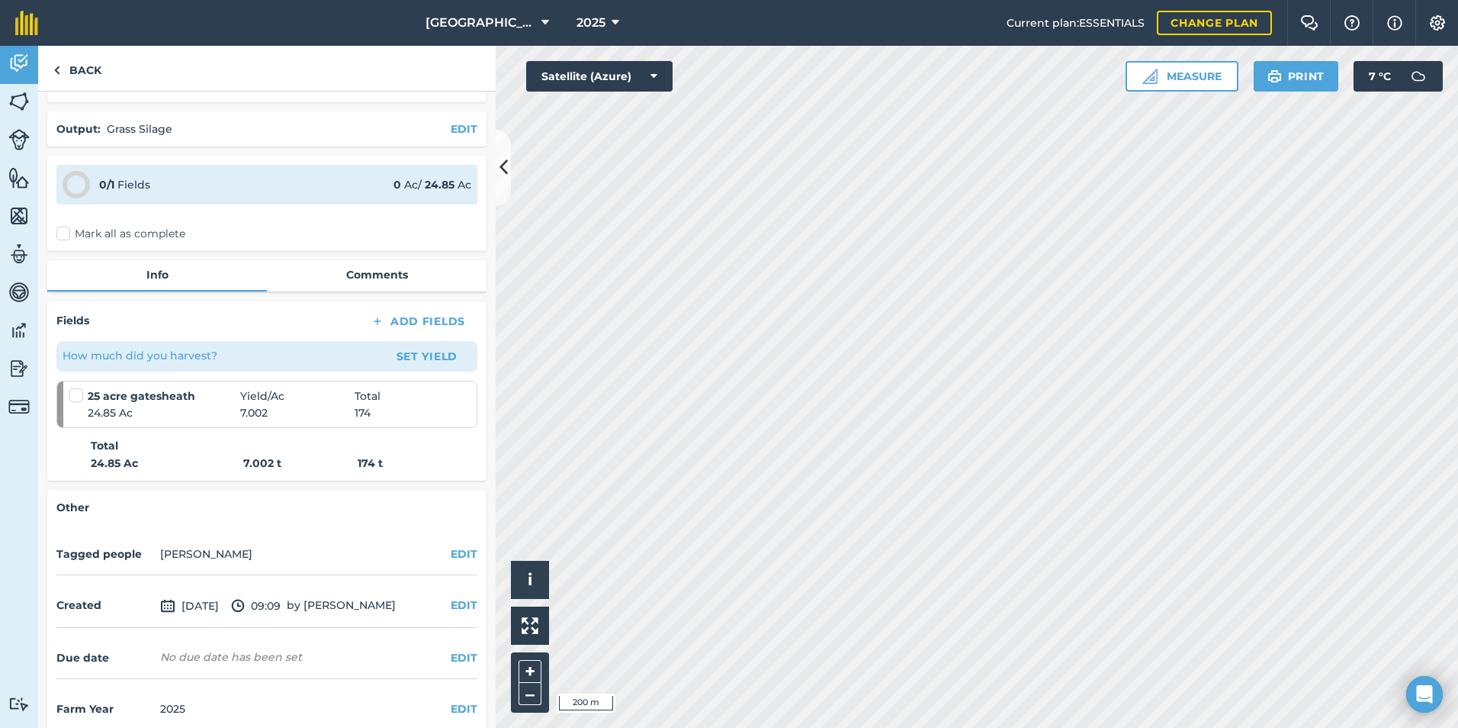
scroll to position [59, 0]
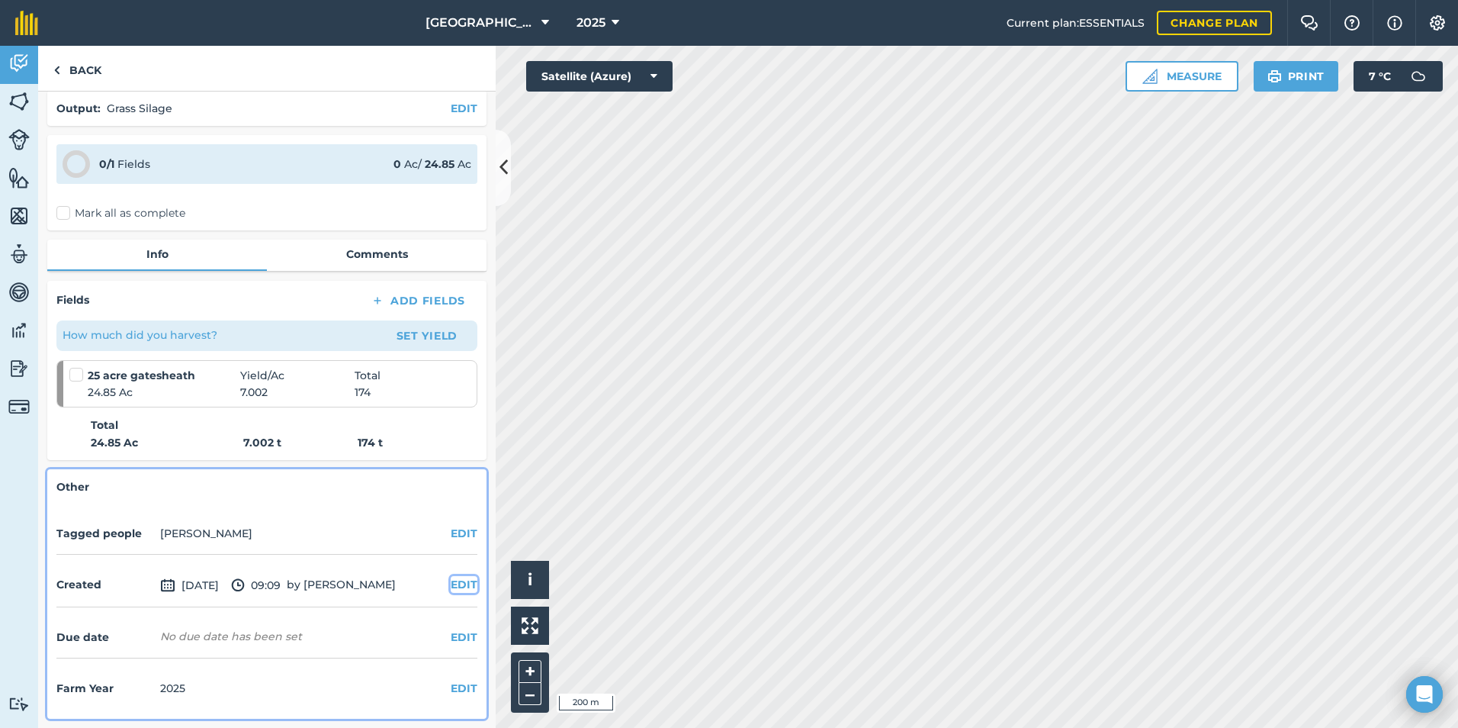
click at [451, 577] on button "EDIT" at bounding box center [464, 584] width 27 height 17
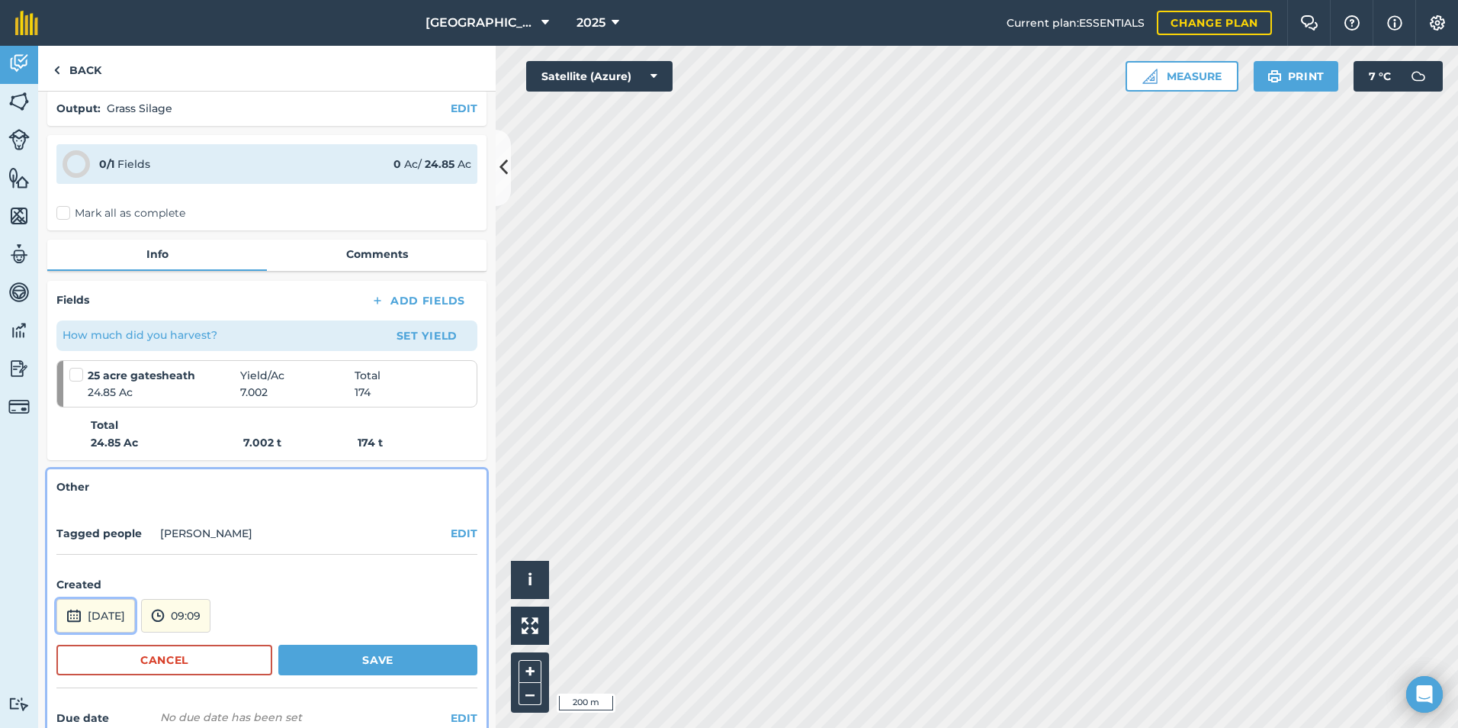
click at [135, 612] on button "[DATE]" at bounding box center [95, 616] width 79 height 34
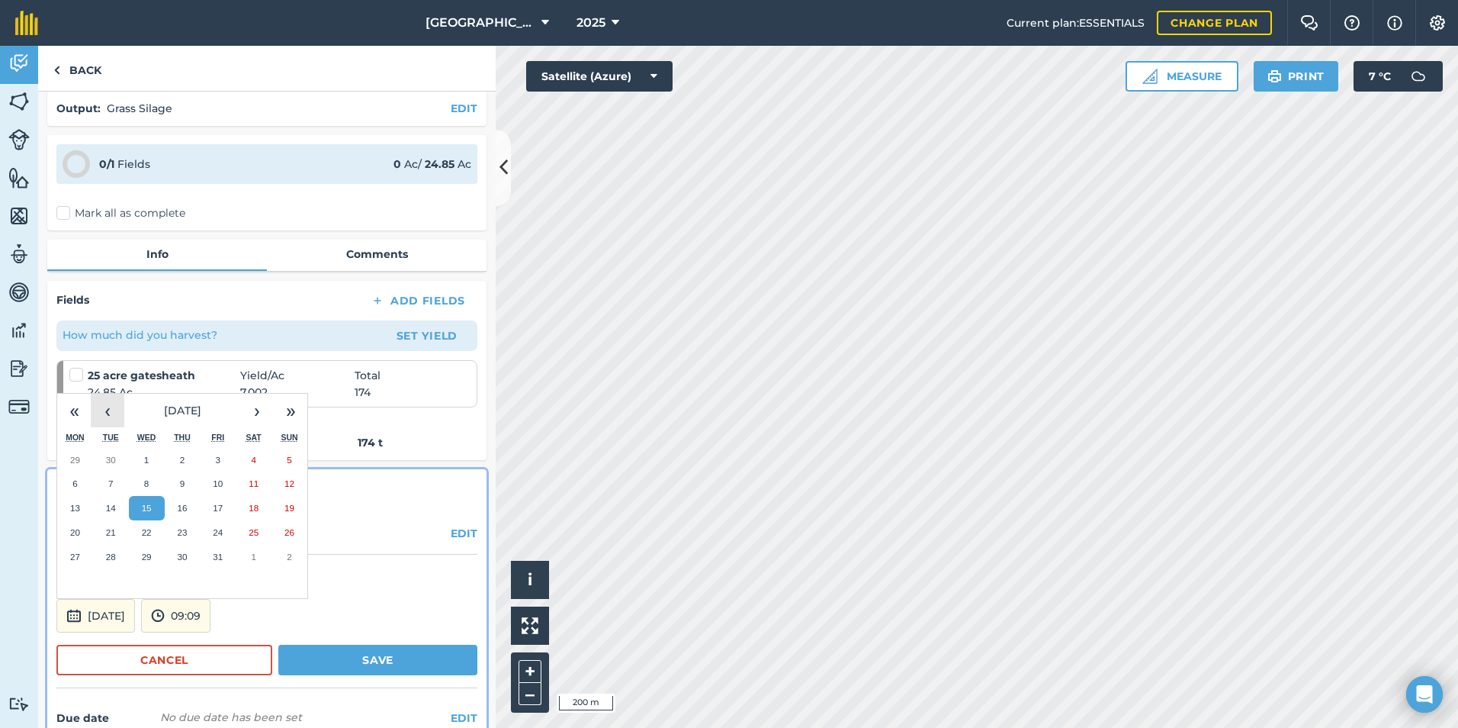
click at [117, 416] on button "‹" at bounding box center [108, 411] width 34 height 34
click at [146, 560] on abbr "25" at bounding box center [147, 556] width 10 height 10
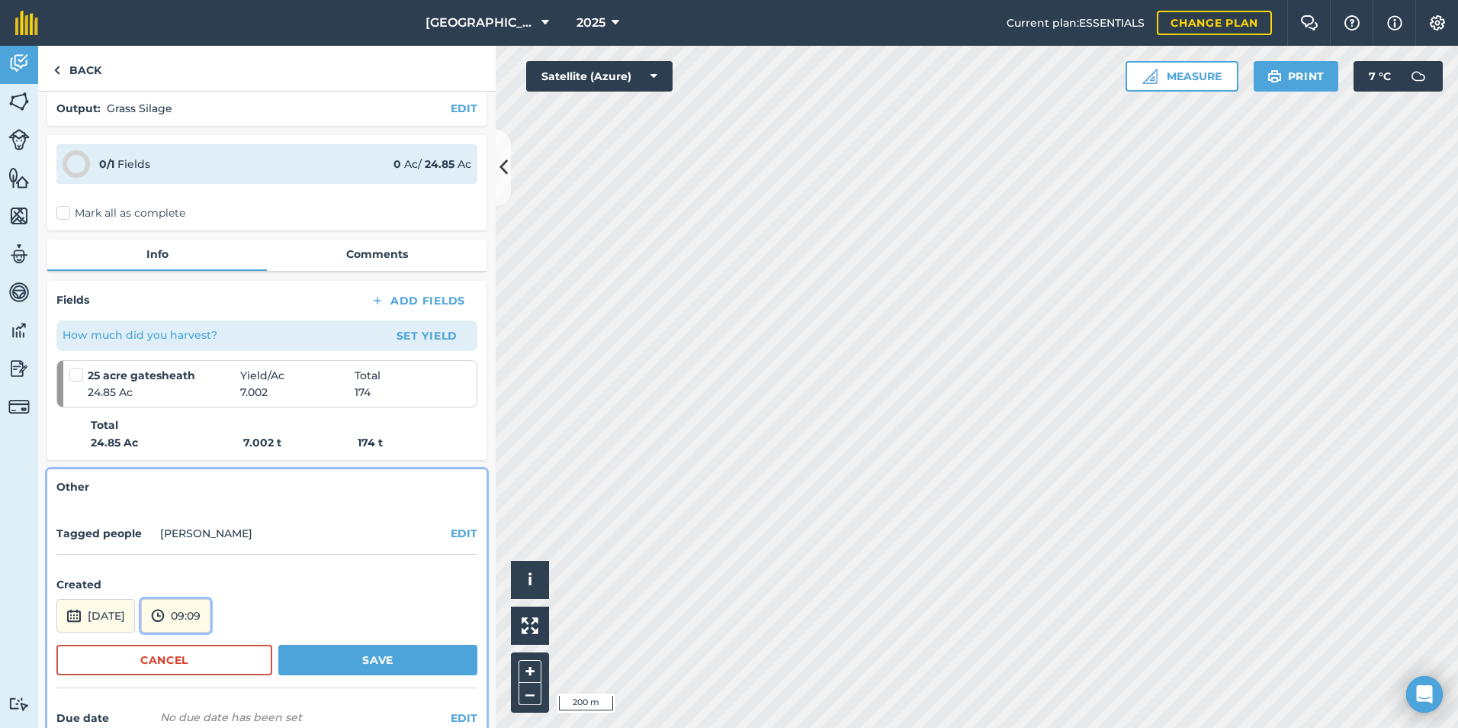
click at [211, 612] on button "09:09" at bounding box center [175, 616] width 69 height 34
click at [203, 477] on button "08:30" at bounding box center [178, 477] width 72 height 24
click at [343, 662] on button "Save" at bounding box center [377, 660] width 199 height 31
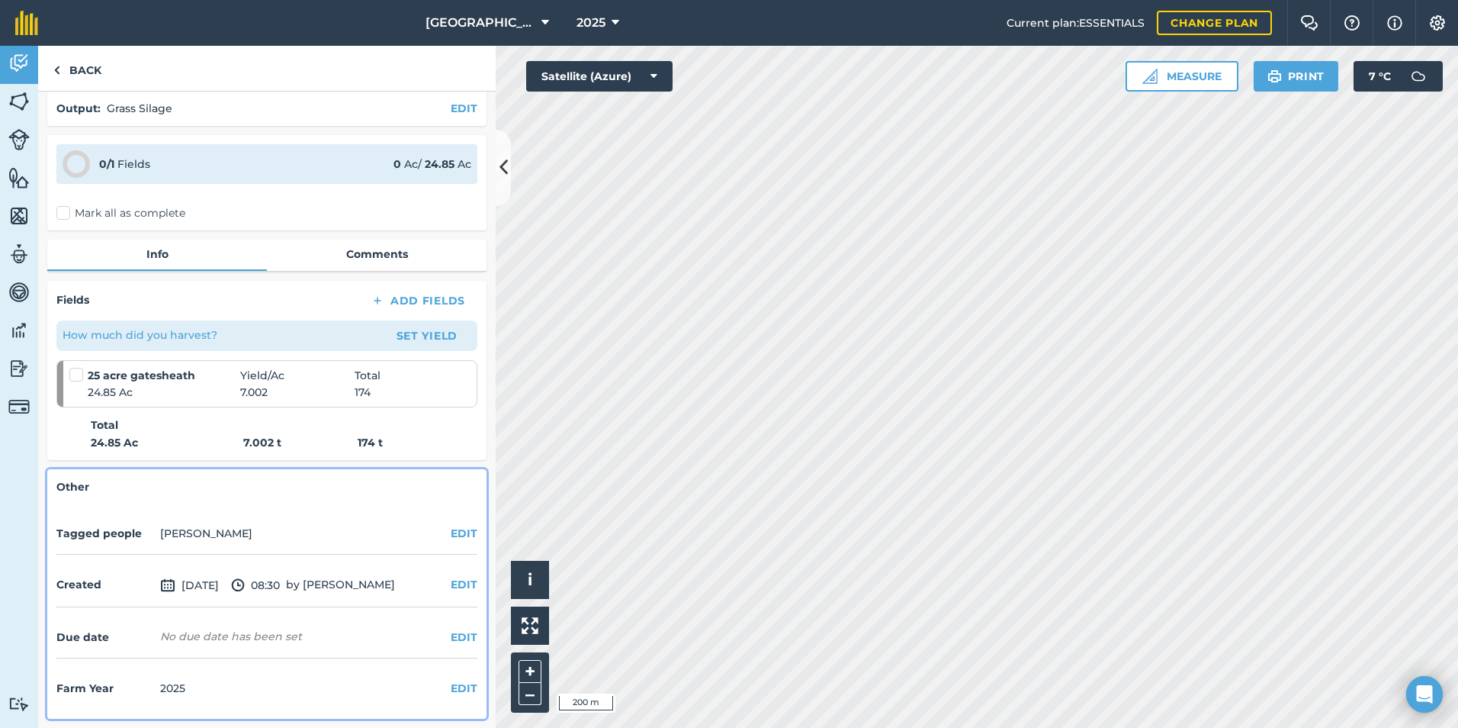
click at [69, 217] on label "Mark all as complete" at bounding box center [120, 213] width 129 height 16
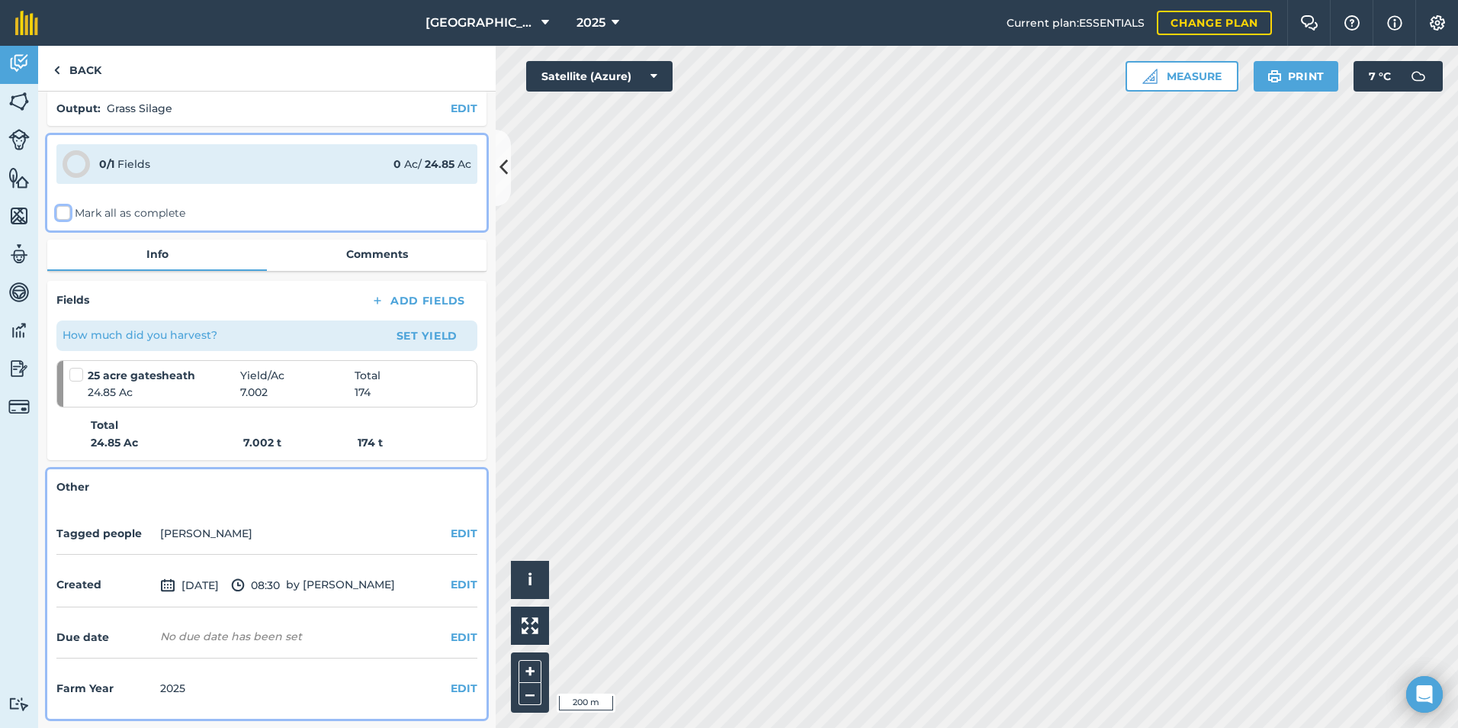
click at [66, 265] on input "Mark all as complete" at bounding box center [61, 270] width 10 height 10
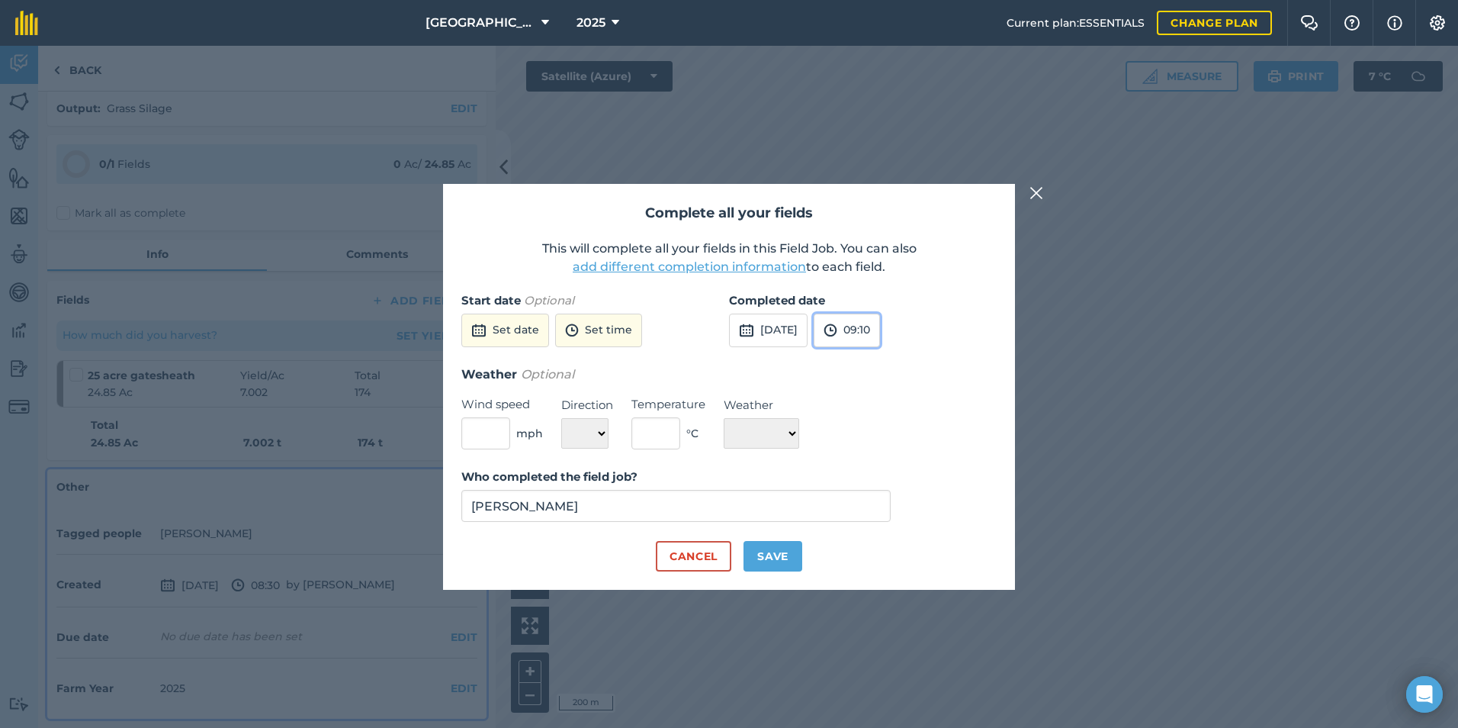
click at [847, 329] on div "[DATE] 09:10" at bounding box center [804, 331] width 151 height 34
drag, startPoint x: 793, startPoint y: 330, endPoint x: 799, endPoint y: 325, distance: 8.7
click at [793, 330] on button "[DATE]" at bounding box center [768, 331] width 79 height 34
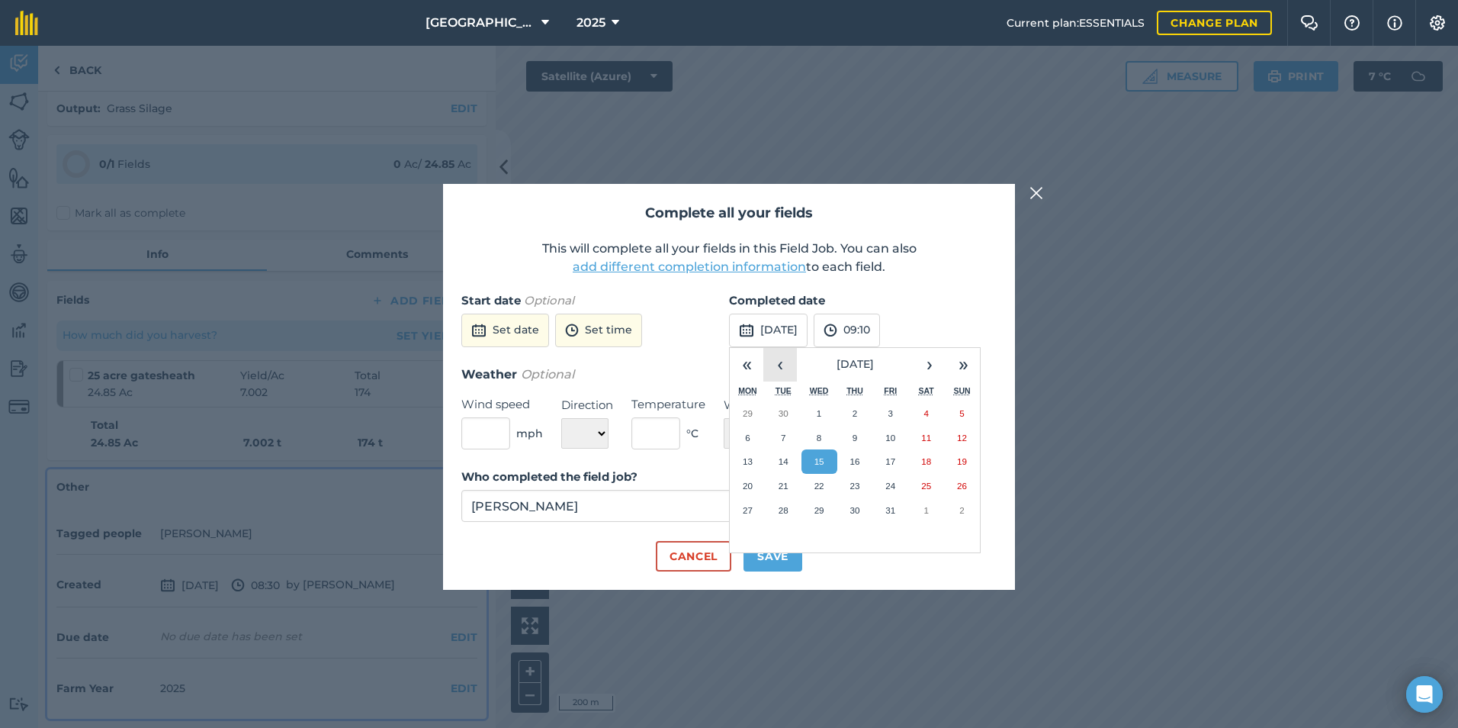
click at [776, 359] on button "‹" at bounding box center [781, 365] width 34 height 34
click at [777, 359] on button "‹" at bounding box center [781, 365] width 34 height 34
click at [777, 360] on button "‹" at bounding box center [781, 365] width 34 height 34
drag, startPoint x: 818, startPoint y: 509, endPoint x: 823, endPoint y: 498, distance: 11.6
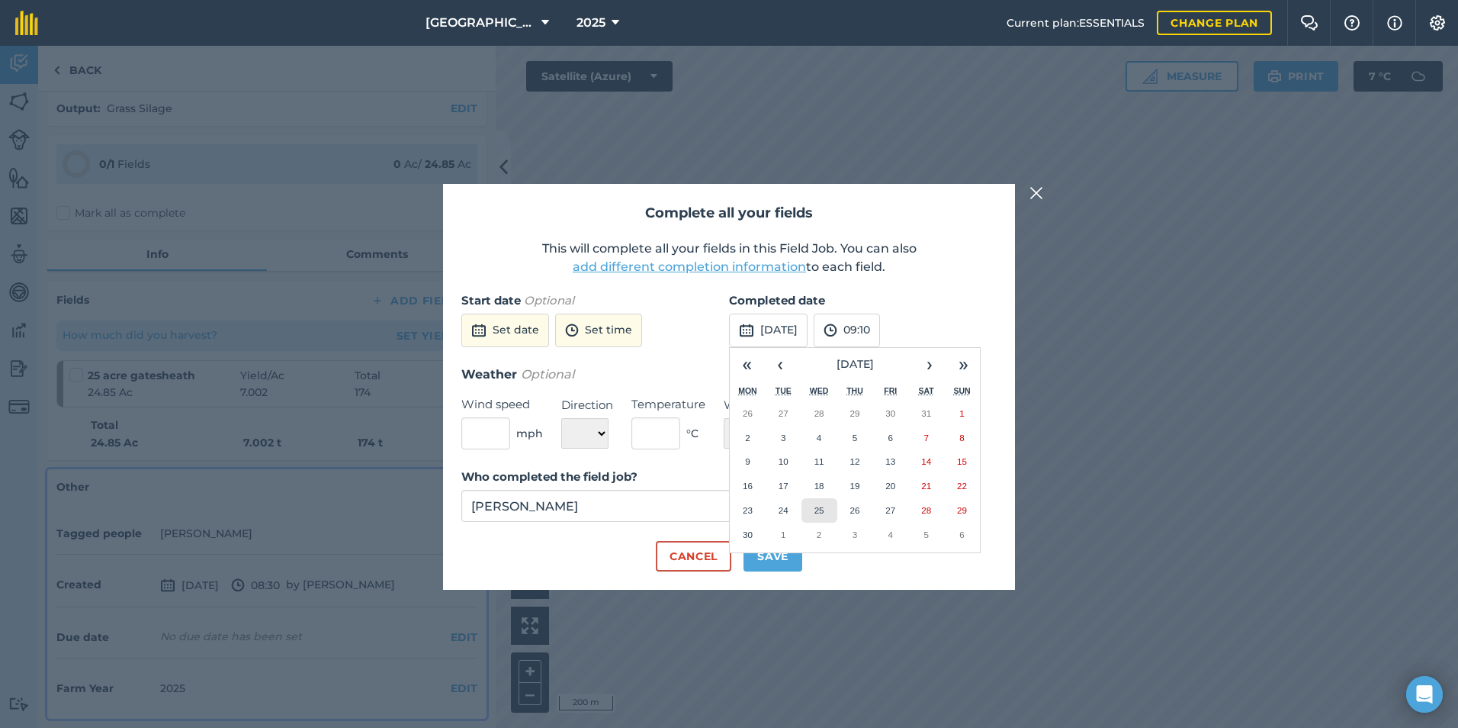
click at [818, 508] on abbr "25" at bounding box center [820, 510] width 10 height 10
click at [880, 326] on button "09:10" at bounding box center [847, 331] width 66 height 34
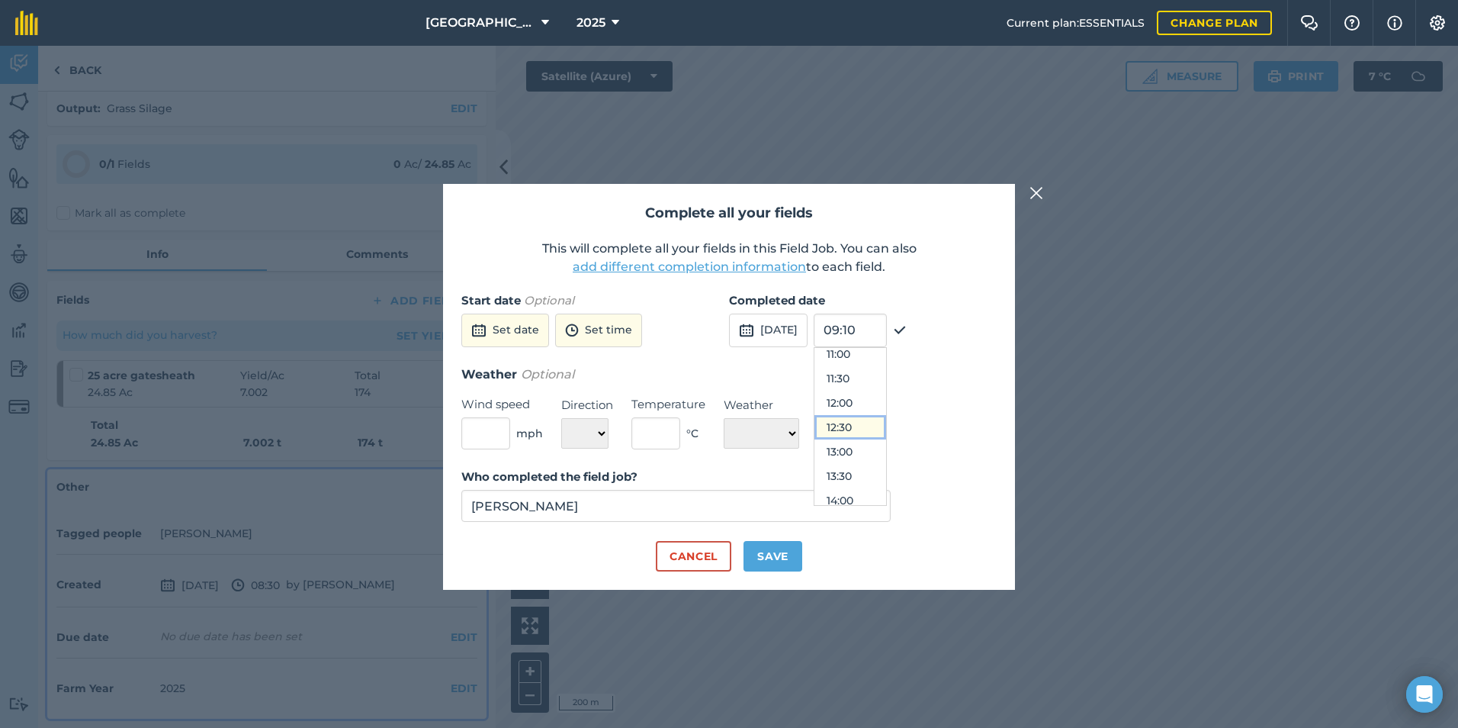
click at [886, 423] on button "12:30" at bounding box center [851, 427] width 72 height 24
click at [799, 552] on button "Save" at bounding box center [773, 556] width 59 height 31
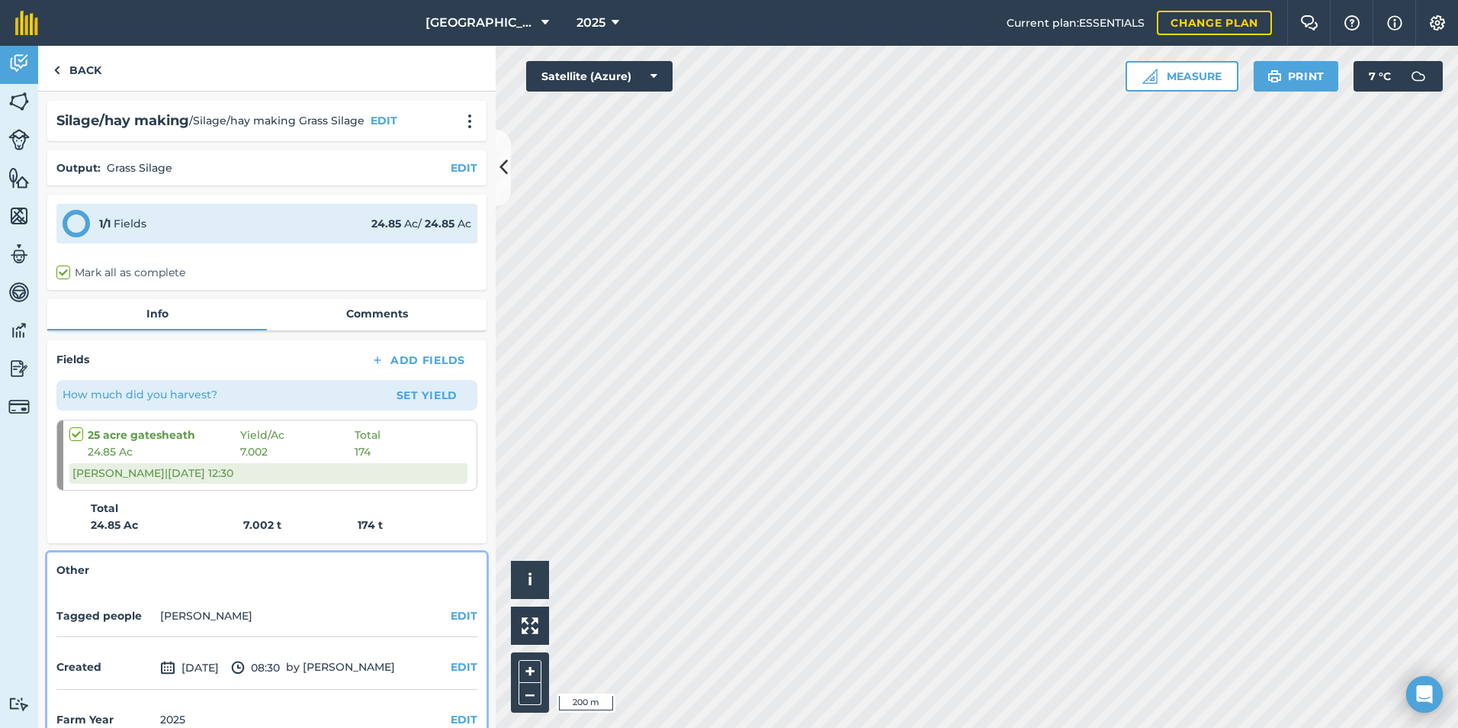
scroll to position [31, 0]
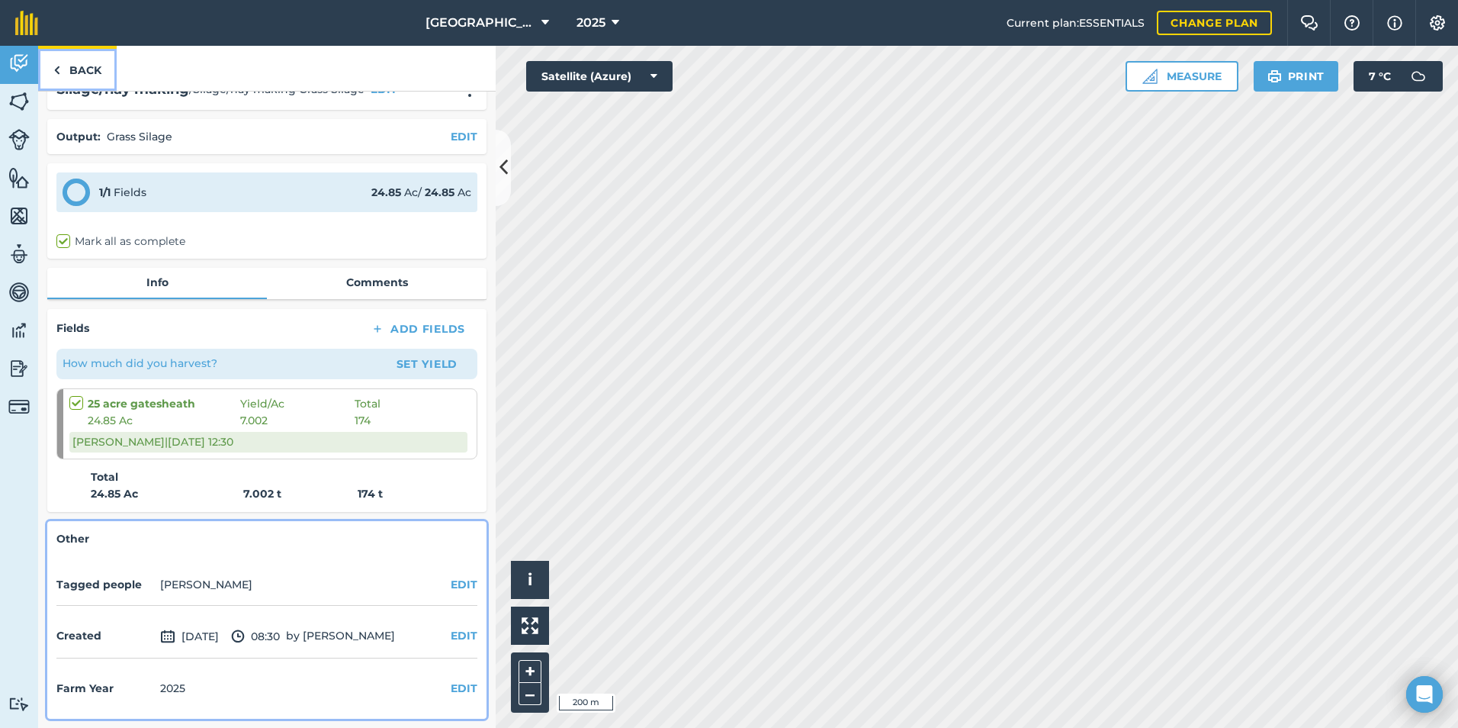
click at [72, 62] on link "Back" at bounding box center [77, 68] width 79 height 45
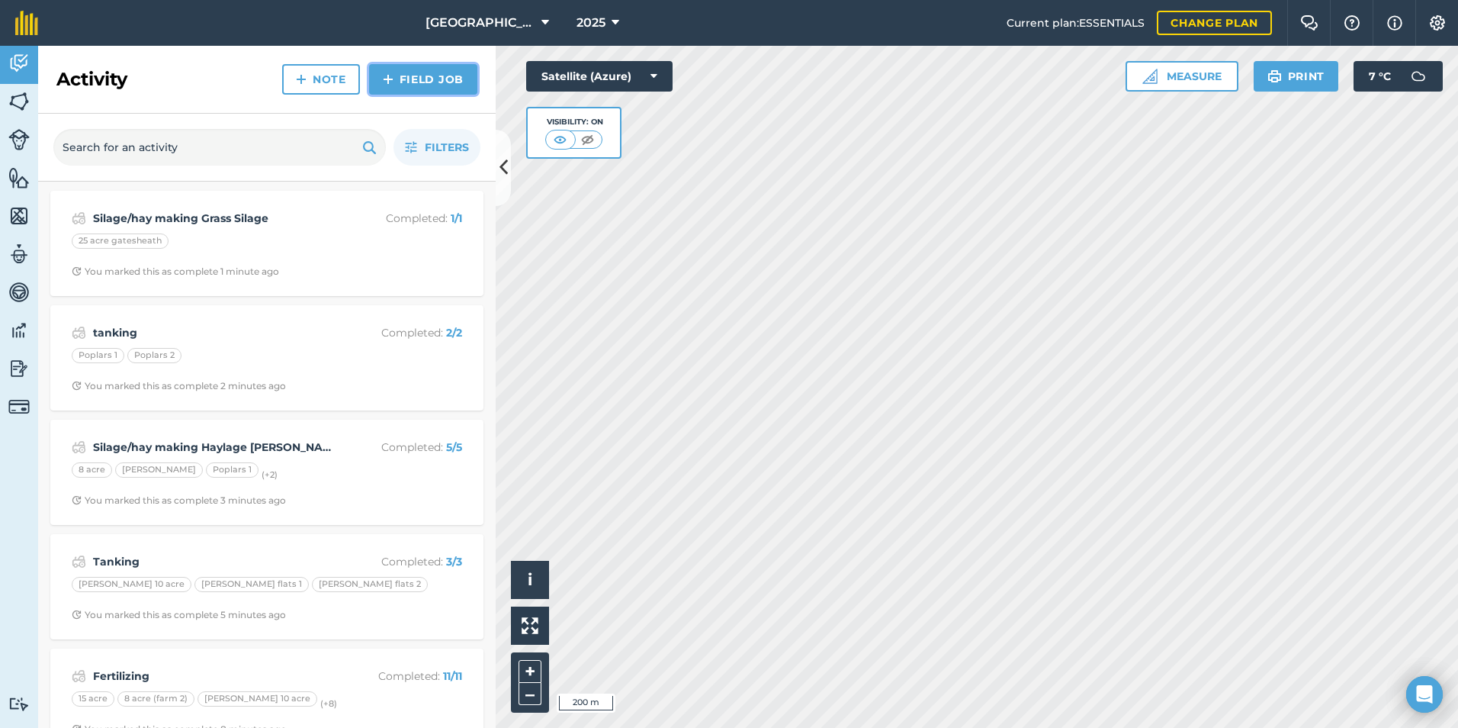
click at [394, 70] on link "Field Job" at bounding box center [423, 79] width 108 height 31
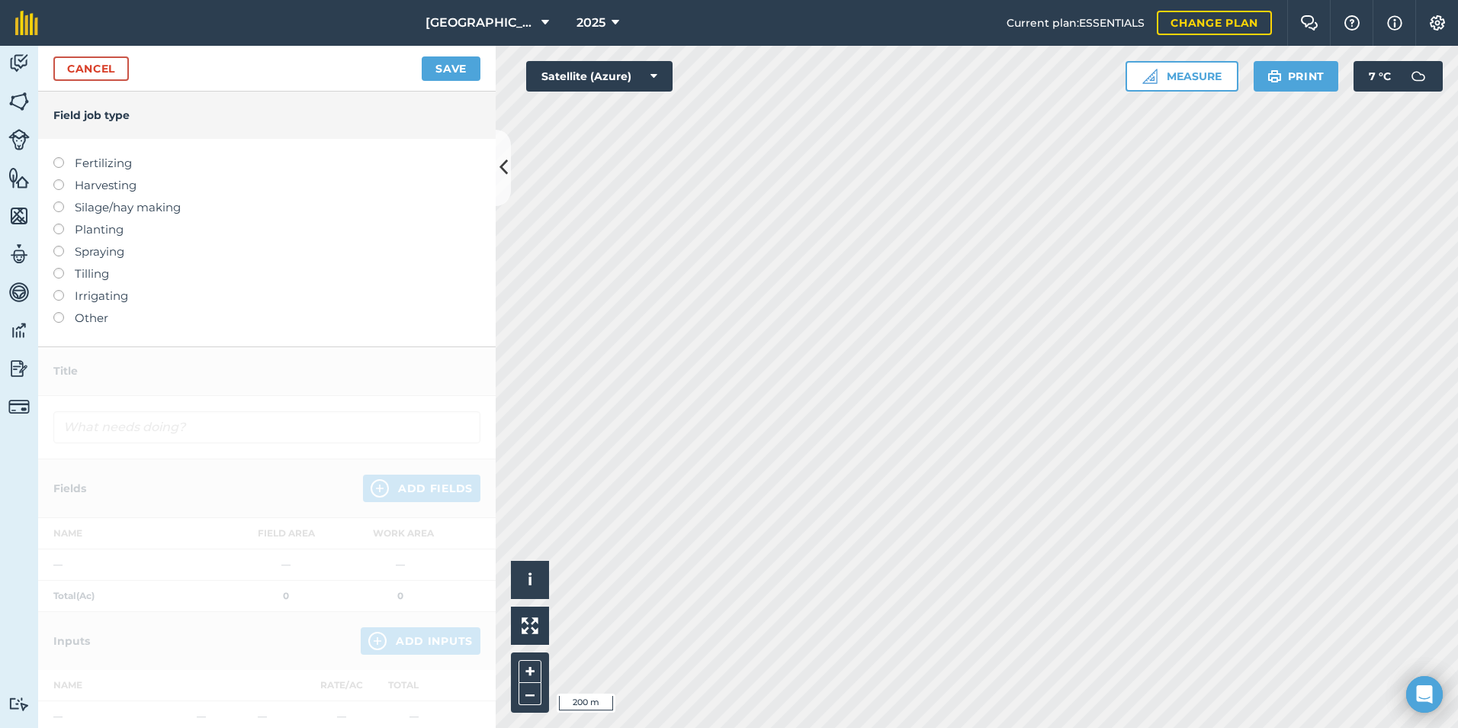
click at [108, 168] on label "Fertilizing" at bounding box center [266, 163] width 427 height 18
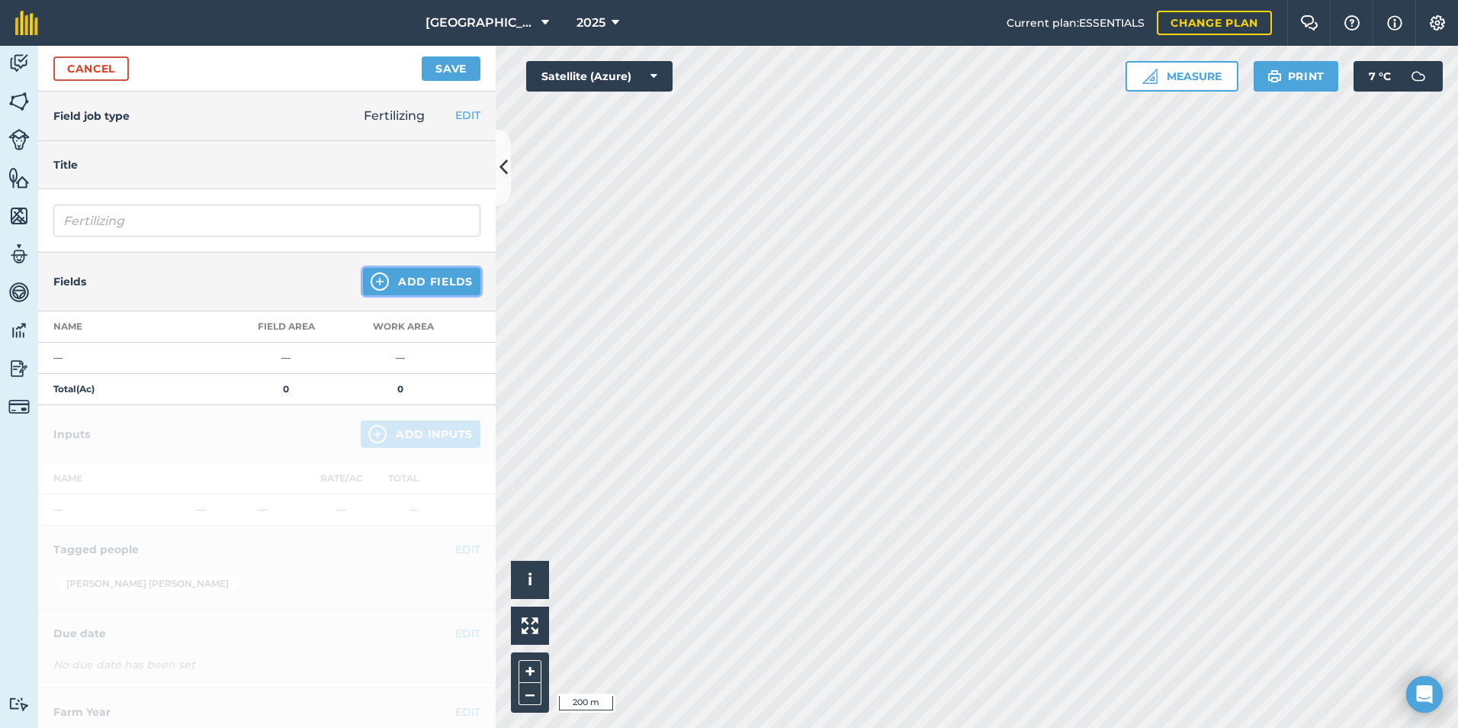
click at [387, 291] on button "Add Fields" at bounding box center [421, 281] width 117 height 27
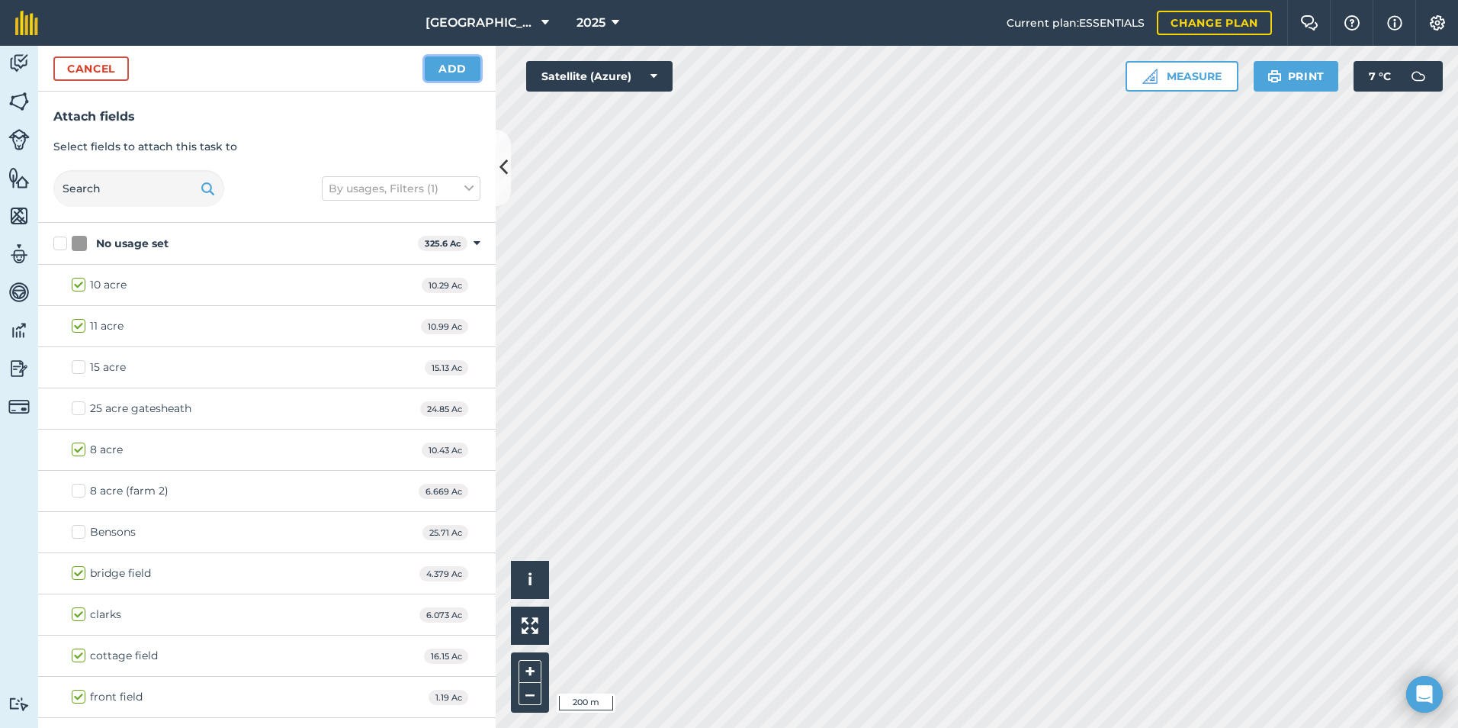
click at [445, 58] on button "Add" at bounding box center [453, 68] width 56 height 24
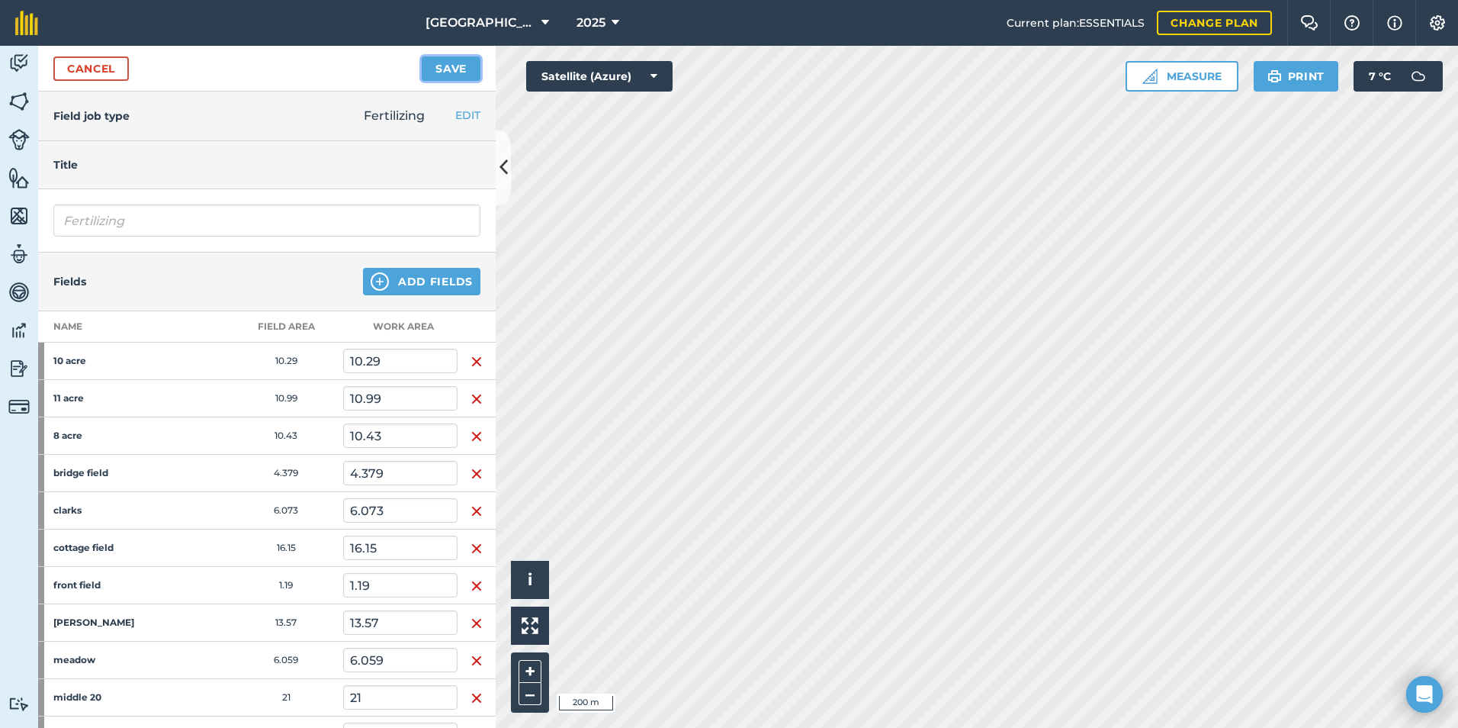
click at [458, 67] on button "Save" at bounding box center [451, 68] width 59 height 24
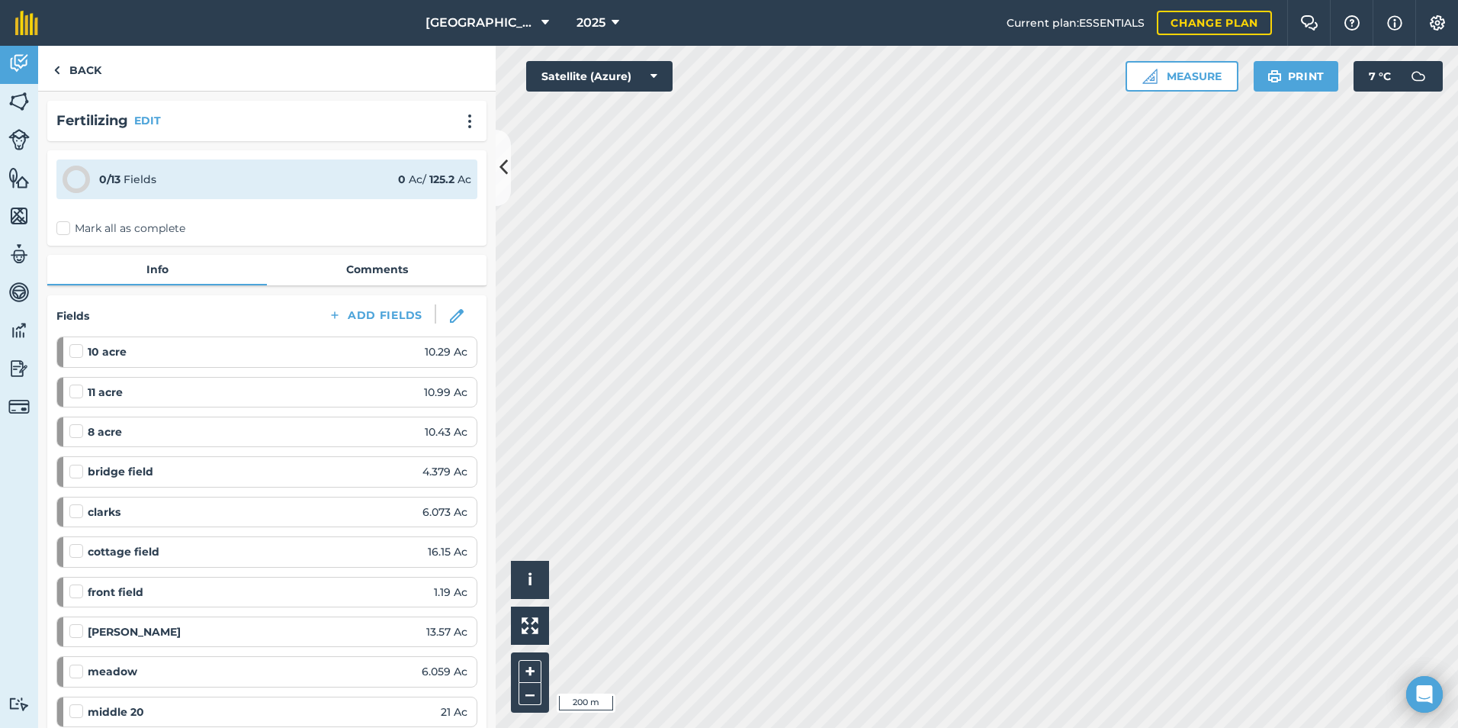
click at [94, 234] on label "Mark all as complete" at bounding box center [120, 228] width 129 height 16
drag, startPoint x: 94, startPoint y: 234, endPoint x: 64, endPoint y: 226, distance: 30.9
click at [64, 226] on label "Mark all as complete" at bounding box center [120, 228] width 129 height 16
click at [64, 226] on input "Mark all as complete" at bounding box center [61, 225] width 10 height 10
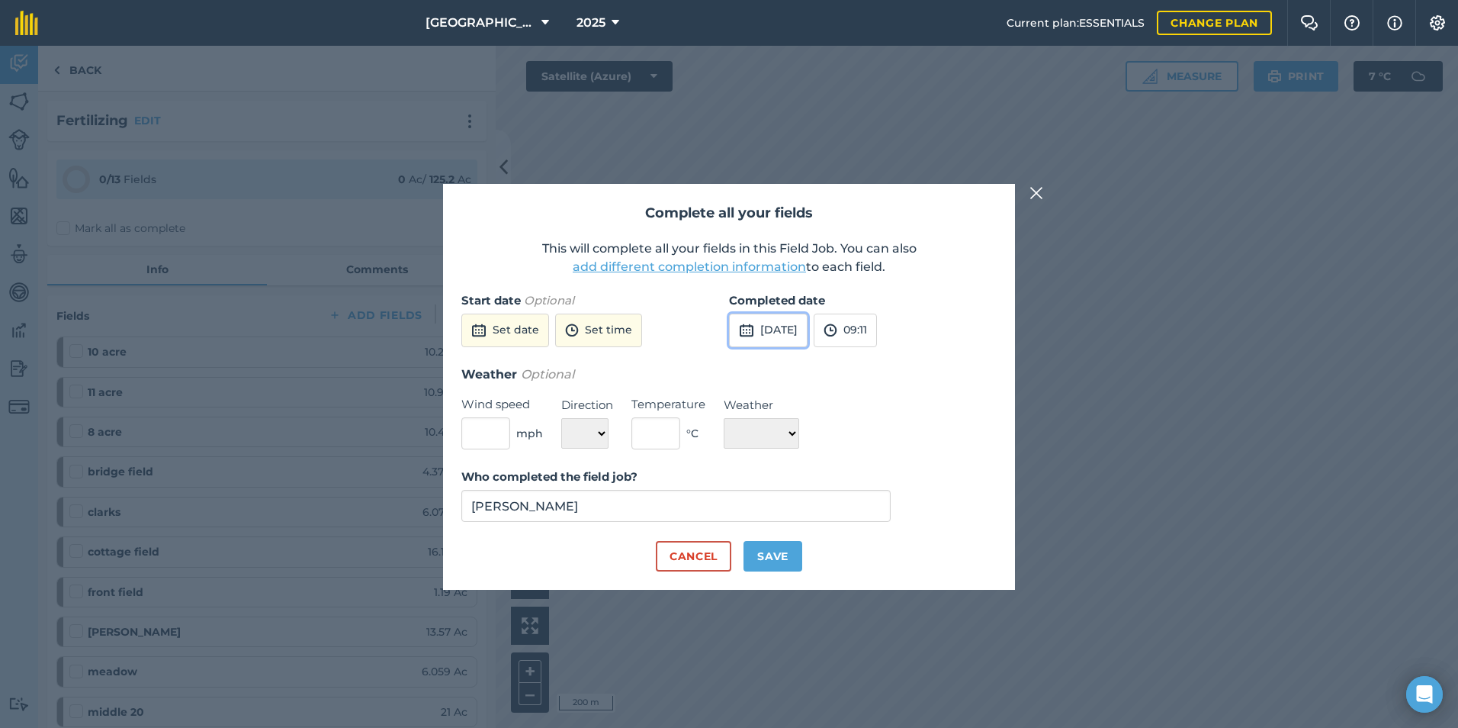
click at [790, 329] on button "[DATE]" at bounding box center [768, 331] width 79 height 34
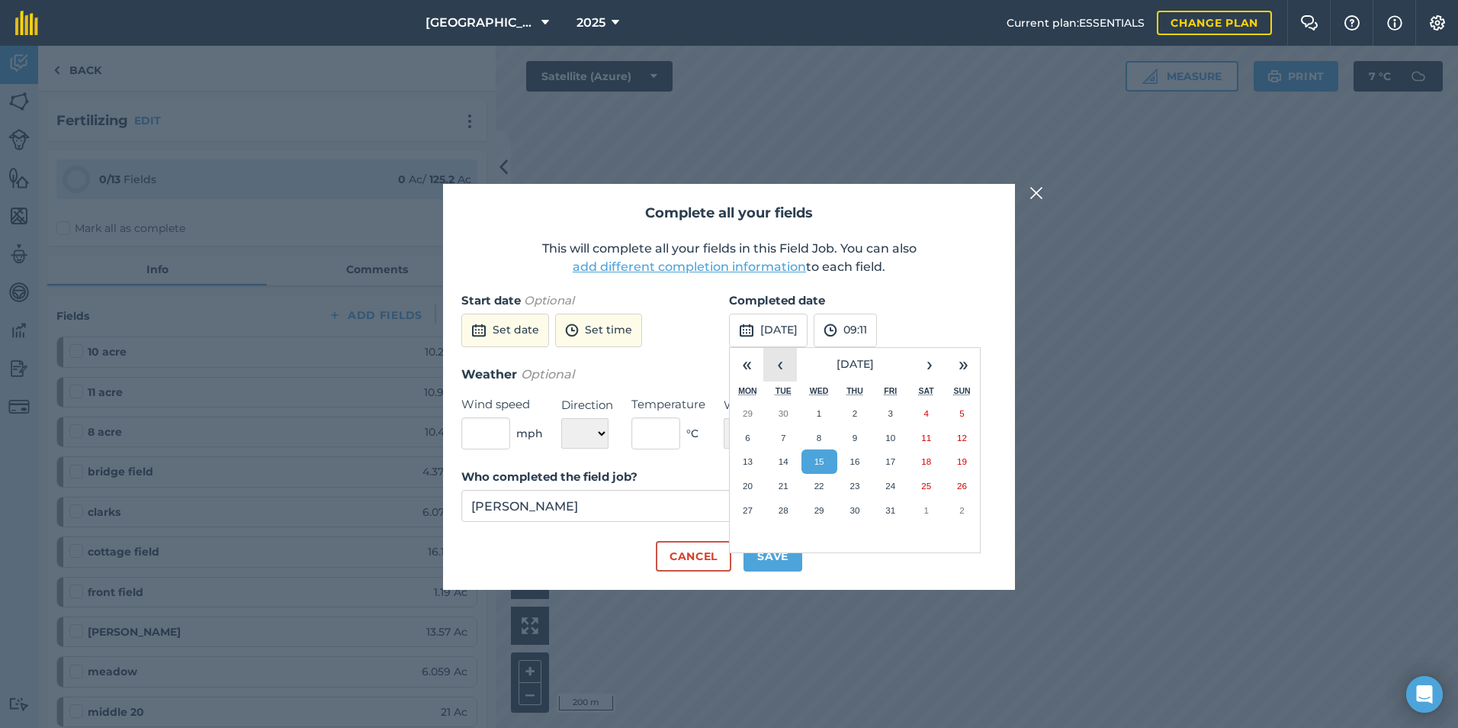
click at [786, 360] on button "‹" at bounding box center [781, 365] width 34 height 34
click at [786, 465] on abbr "15" at bounding box center [784, 461] width 10 height 10
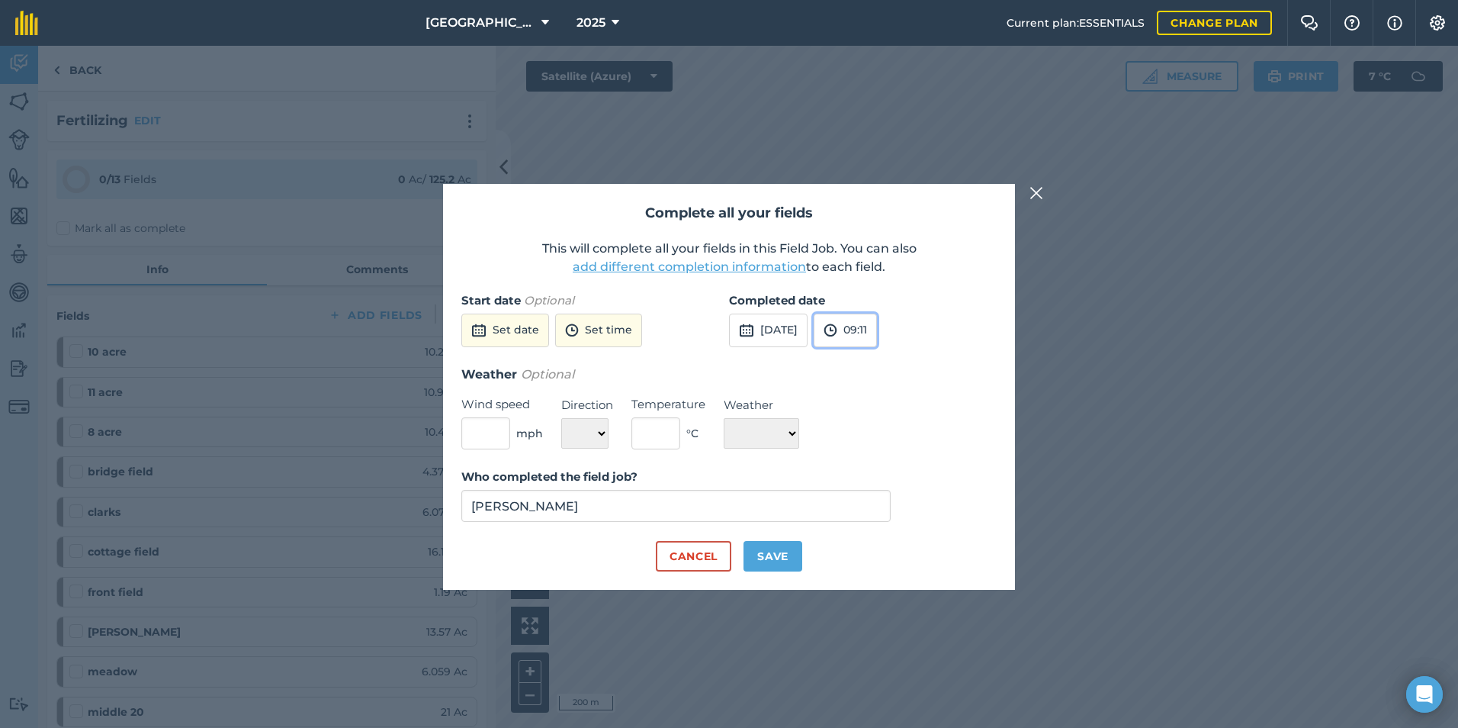
click at [877, 331] on button "09:11" at bounding box center [845, 331] width 63 height 34
click at [877, 433] on button "16:00" at bounding box center [851, 445] width 72 height 24
click at [767, 551] on button "Save" at bounding box center [773, 556] width 59 height 31
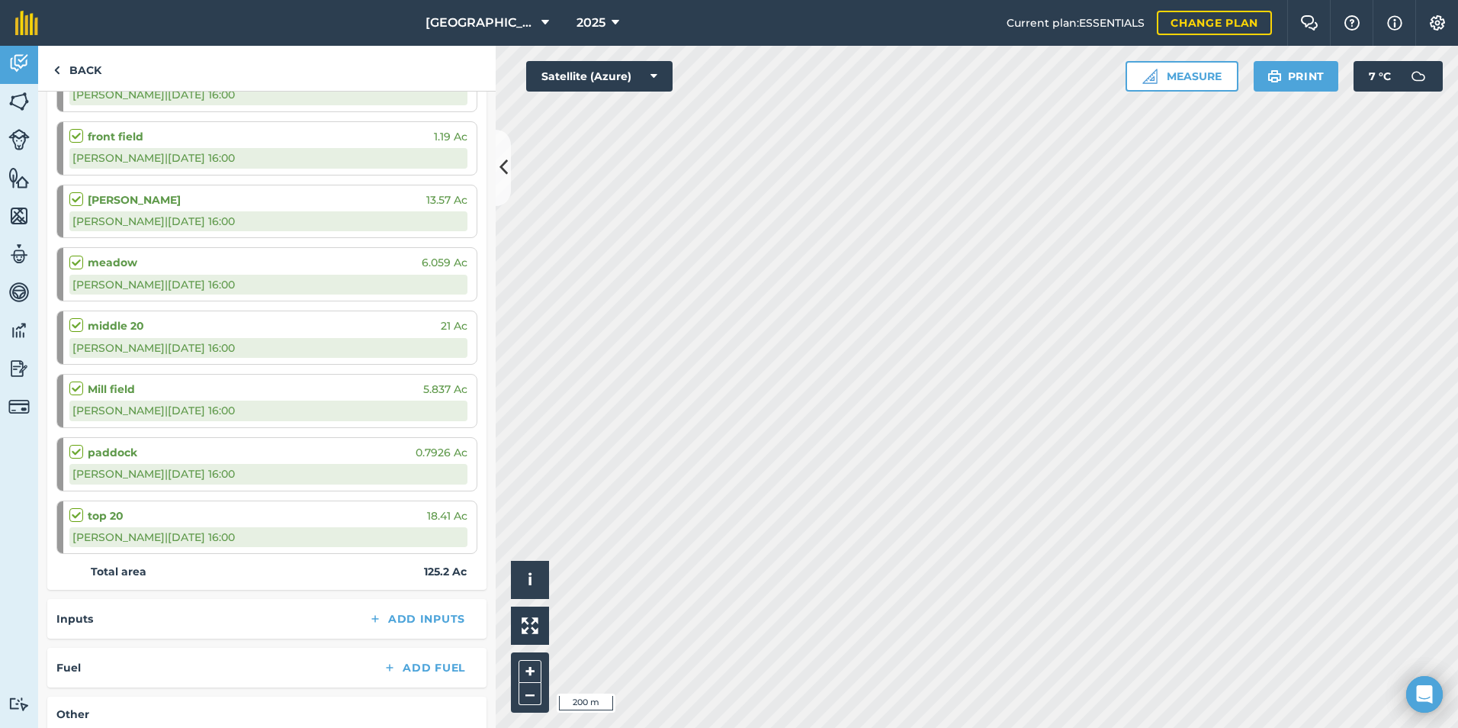
scroll to position [770, 0]
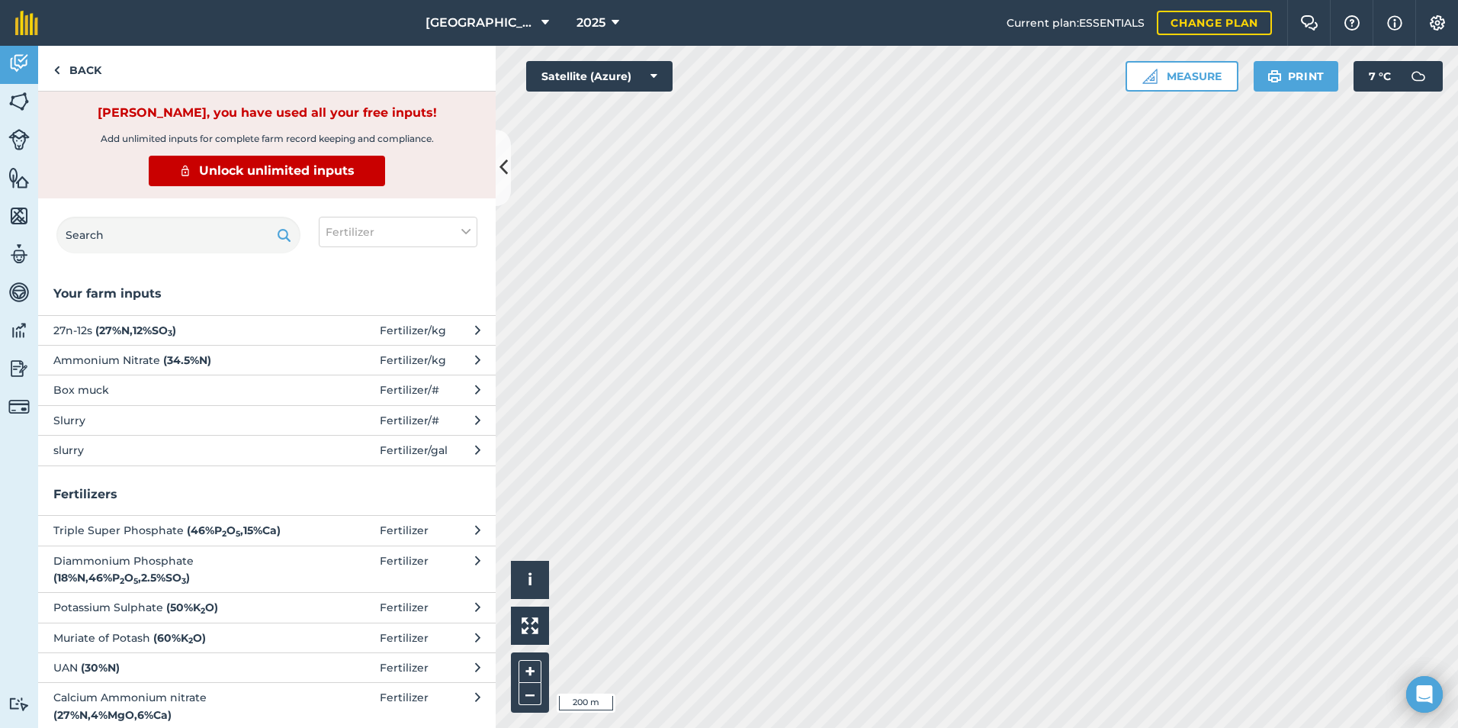
click at [135, 364] on span "Ammonium Nitrate ( 34.5 % N )" at bounding box center [177, 360] width 249 height 17
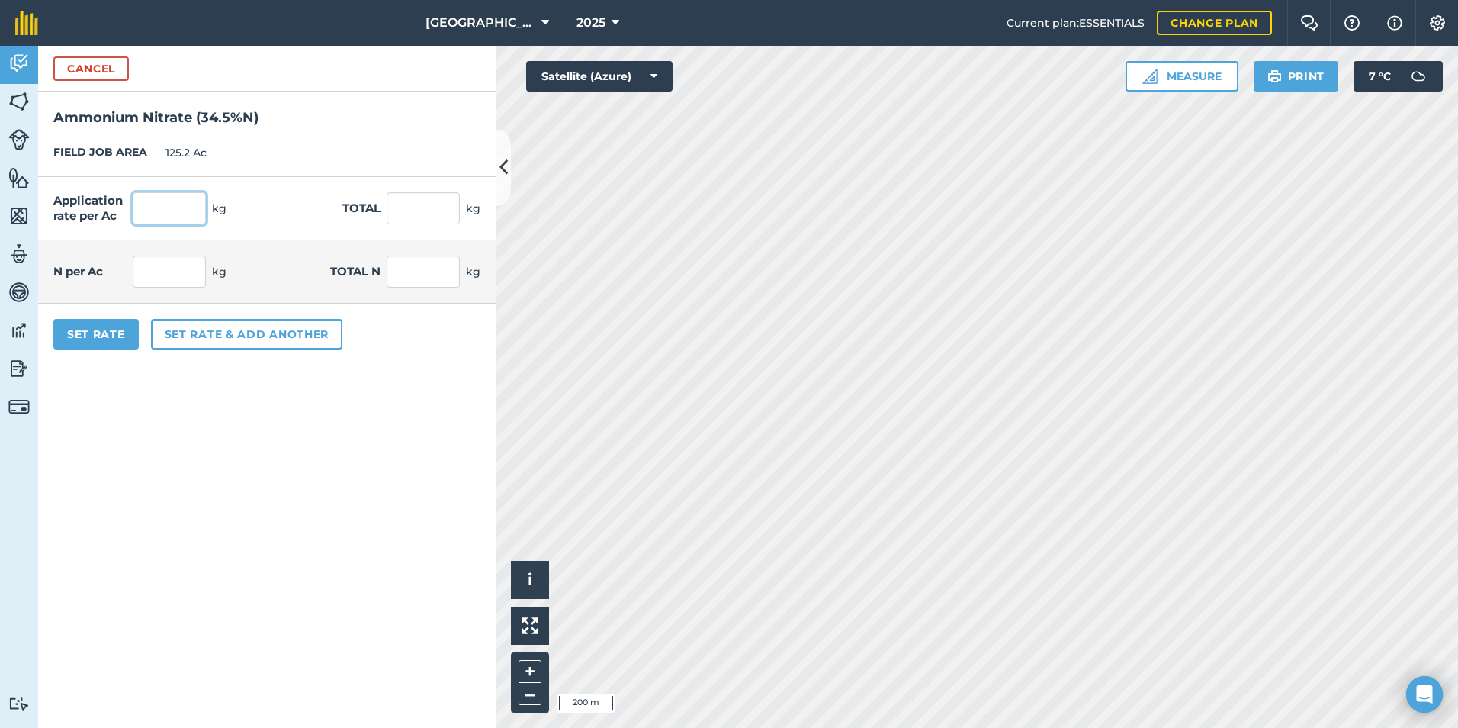
click at [169, 208] on input "text" at bounding box center [169, 208] width 73 height 32
click at [232, 479] on form "Cancel Ammonium Nitrate ( 34.5 % N ) FIELD JOB AREA 125.2 Ac Application rate p…" at bounding box center [267, 387] width 458 height 682
click at [100, 327] on button "Set Rate" at bounding box center [95, 334] width 85 height 31
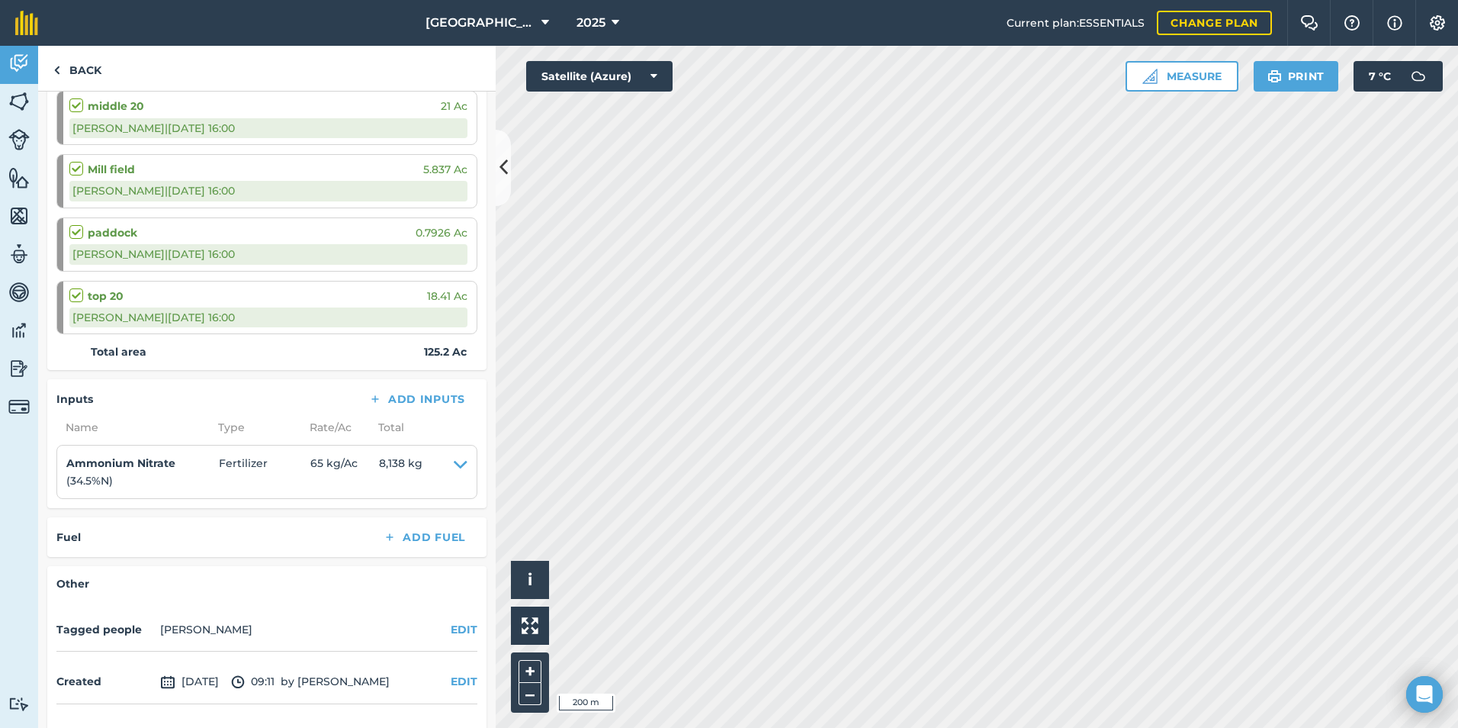
scroll to position [859, 0]
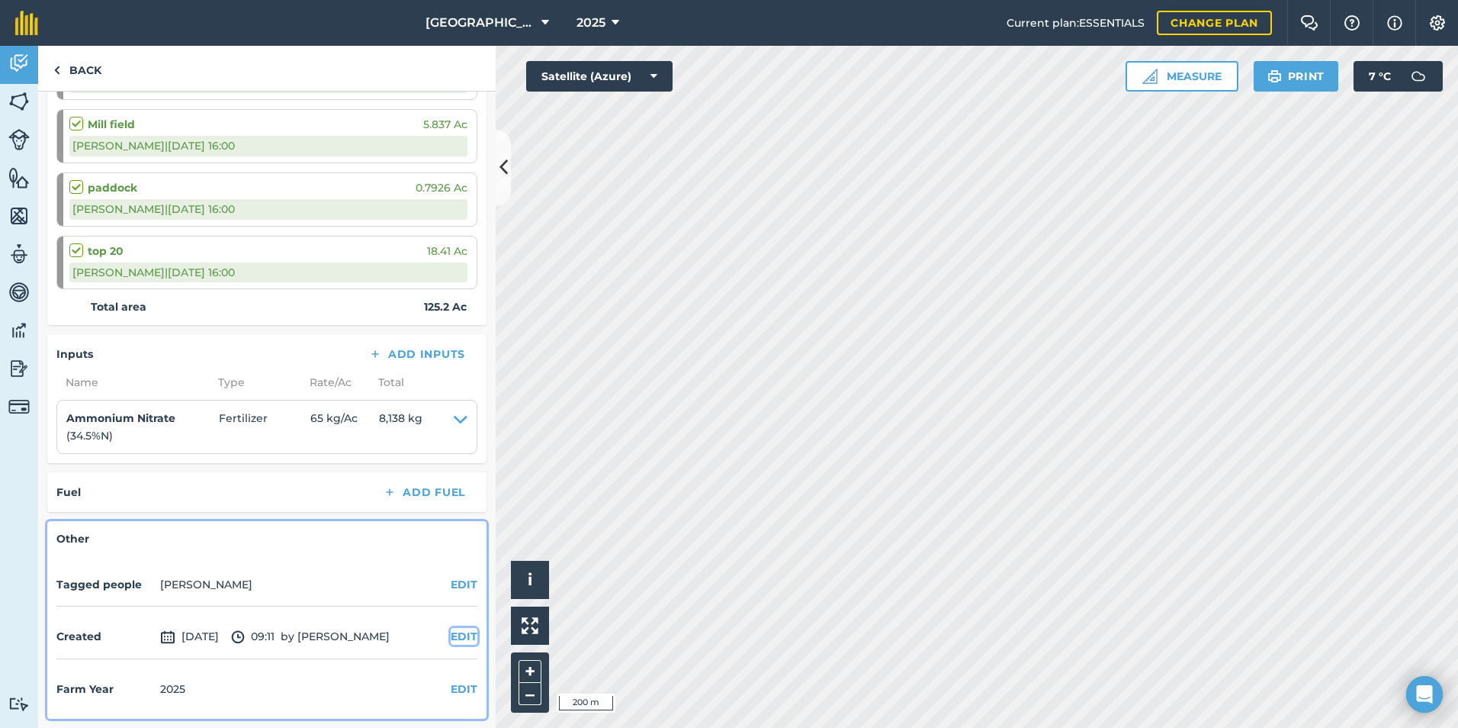
click at [452, 638] on button "EDIT" at bounding box center [464, 636] width 27 height 17
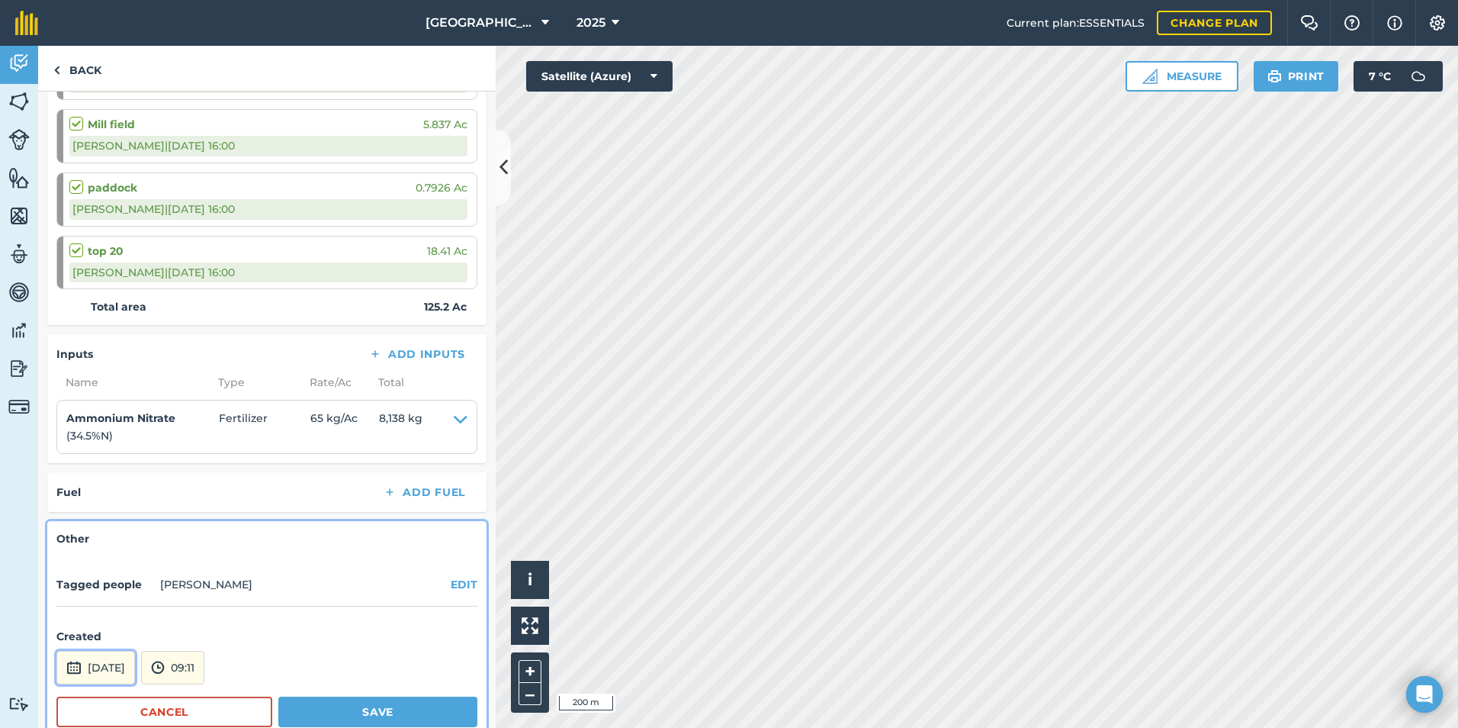
drag, startPoint x: 111, startPoint y: 668, endPoint x: 121, endPoint y: 655, distance: 15.9
click at [112, 668] on button "[DATE]" at bounding box center [95, 668] width 79 height 34
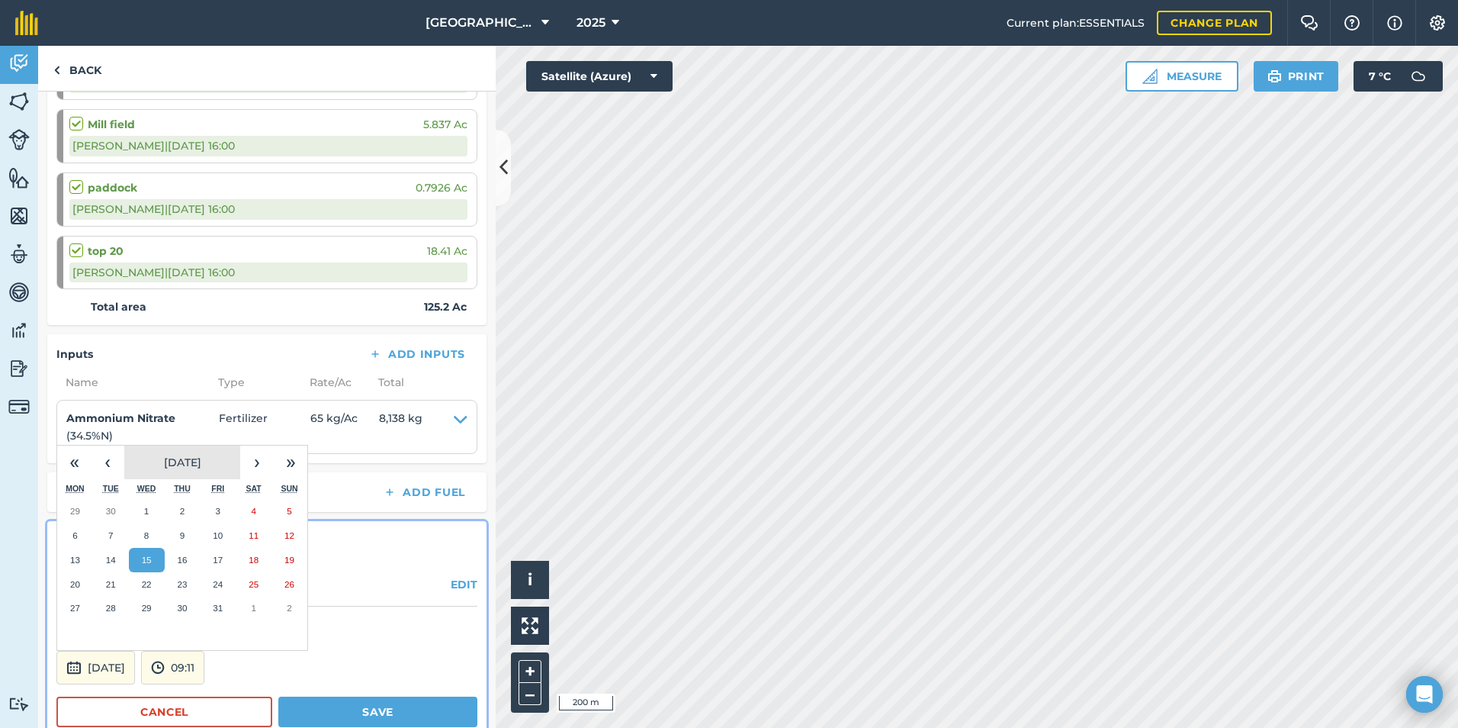
click at [125, 455] on button "[DATE]" at bounding box center [182, 462] width 116 height 34
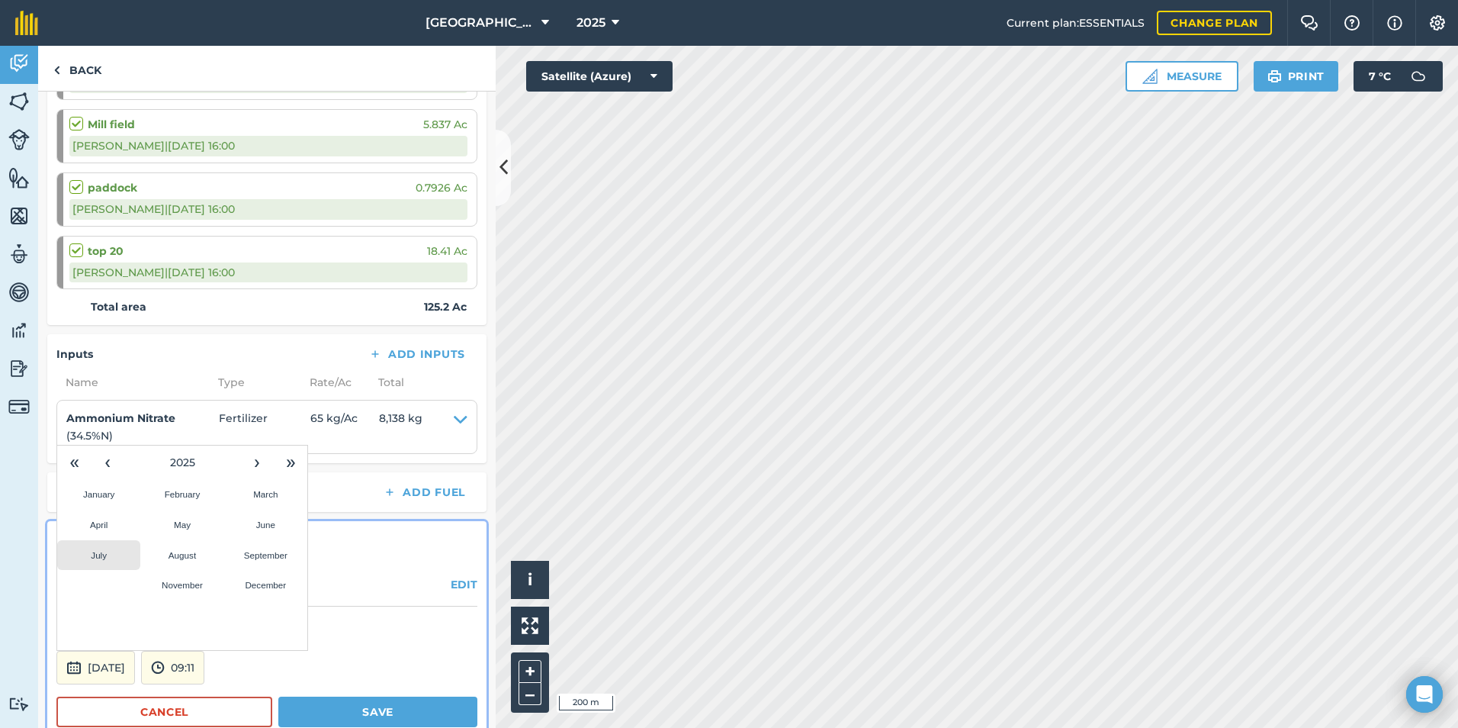
click at [127, 556] on button "July" at bounding box center [98, 555] width 83 height 31
click at [107, 562] on abbr "15" at bounding box center [111, 560] width 10 height 10
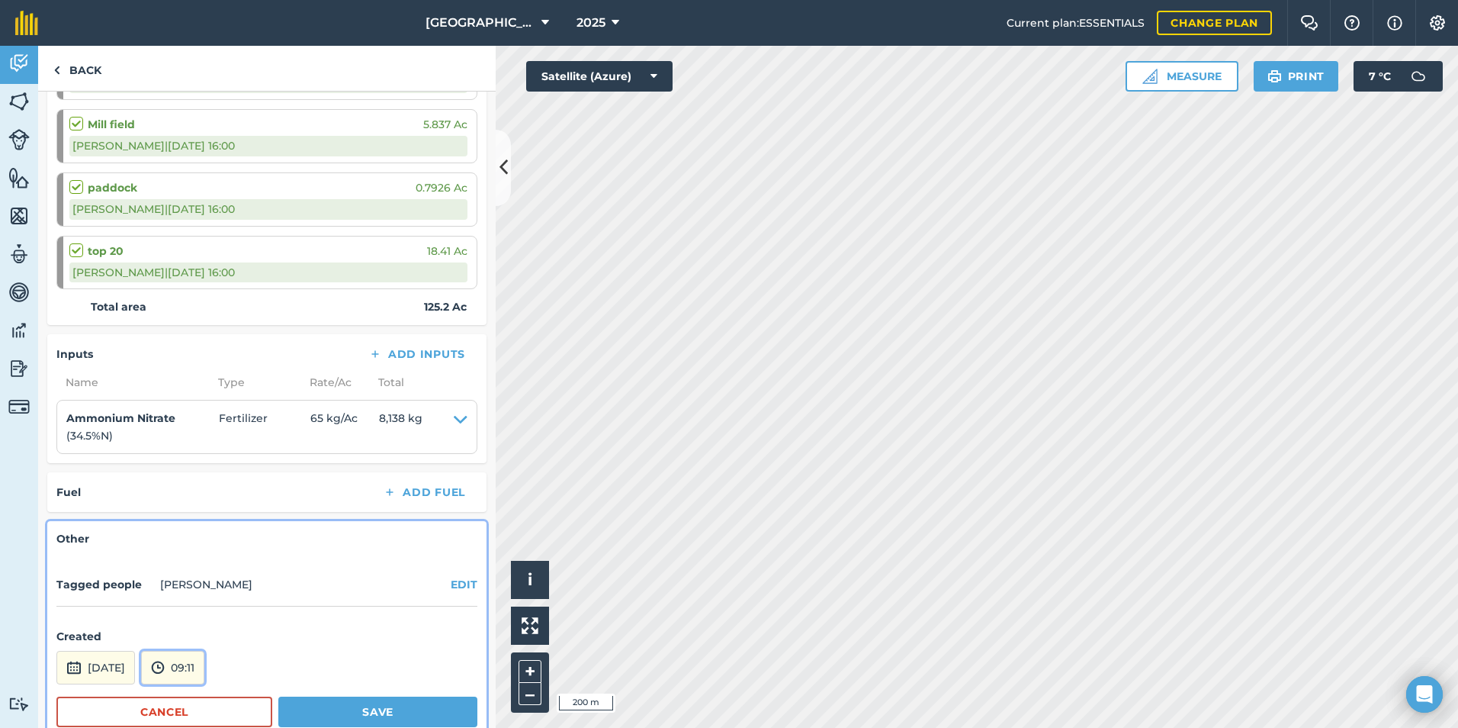
click at [204, 664] on button "09:11" at bounding box center [172, 668] width 63 height 34
click at [203, 513] on button "08:00" at bounding box center [178, 505] width 72 height 24
click at [317, 709] on button "Save" at bounding box center [377, 711] width 199 height 31
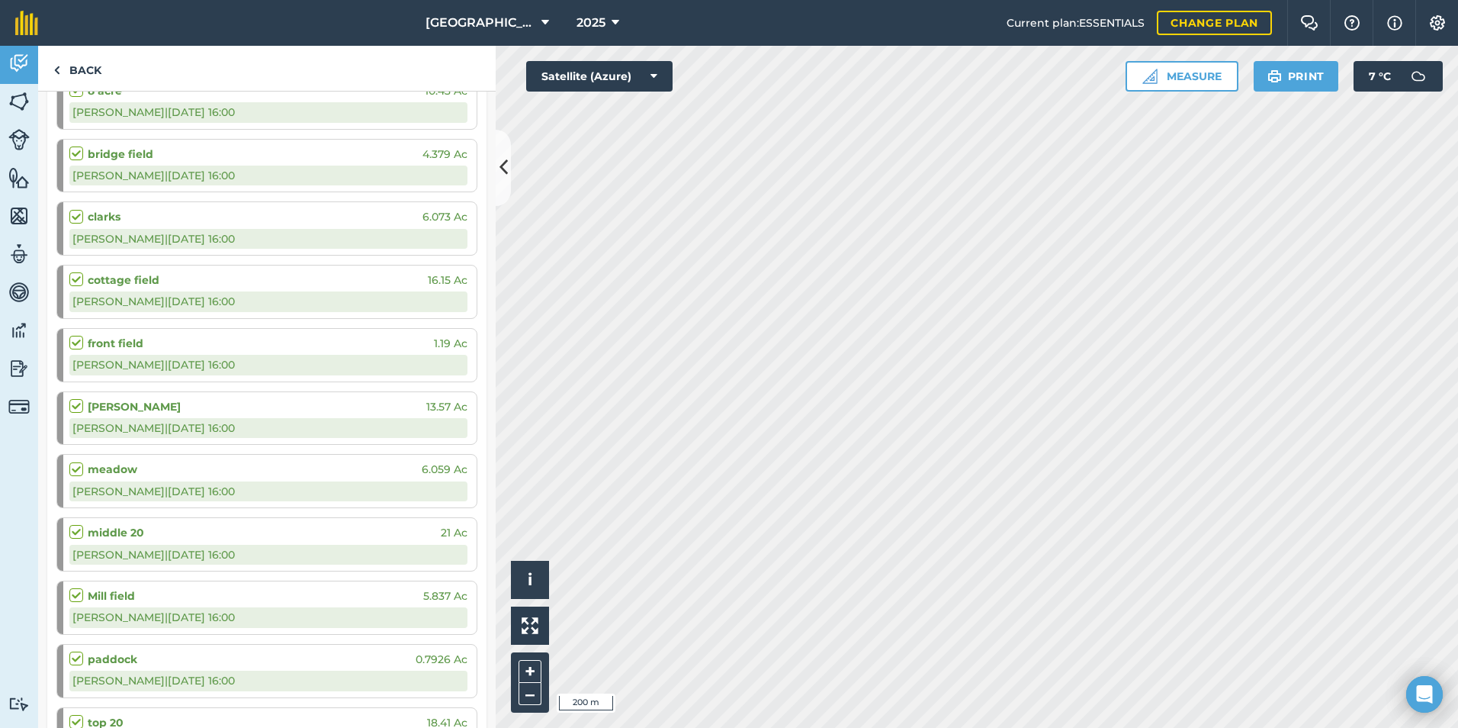
scroll to position [172, 0]
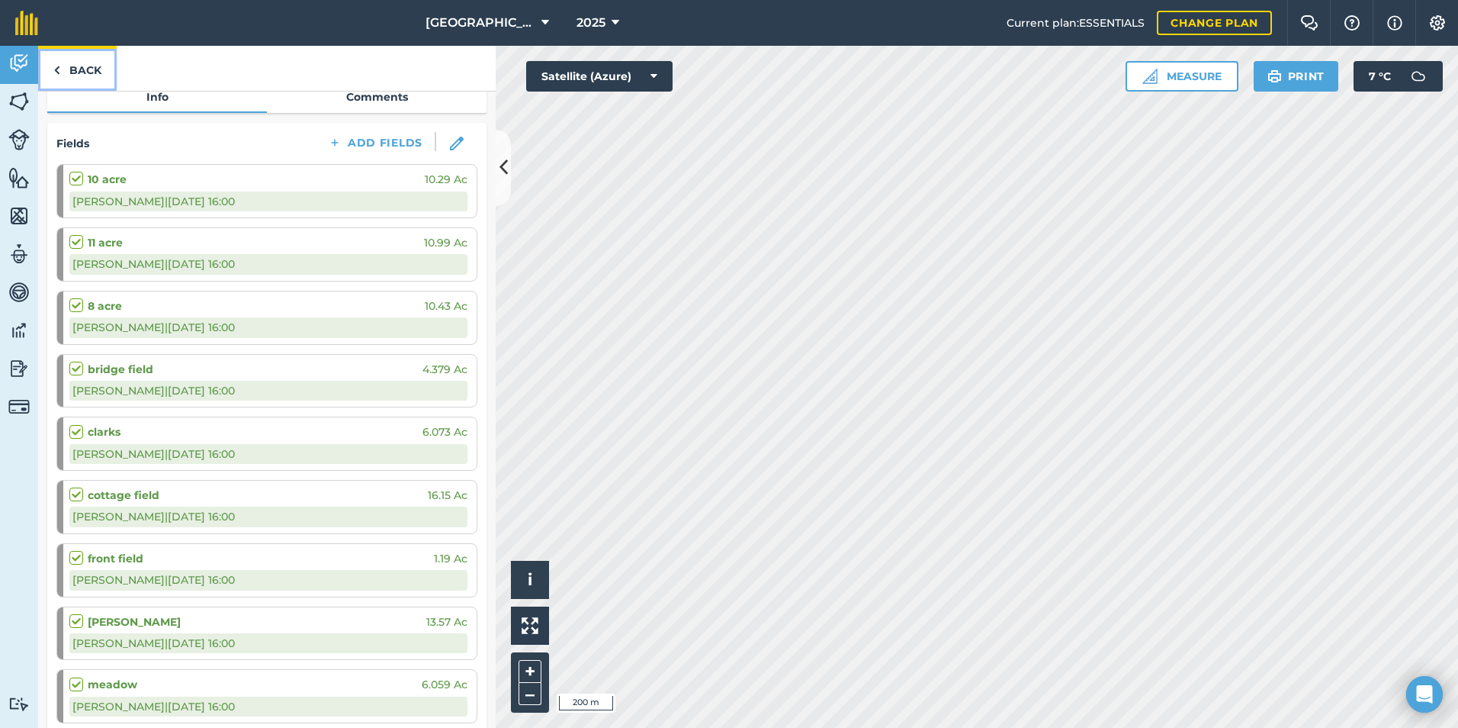
click at [53, 64] on img at bounding box center [56, 70] width 7 height 18
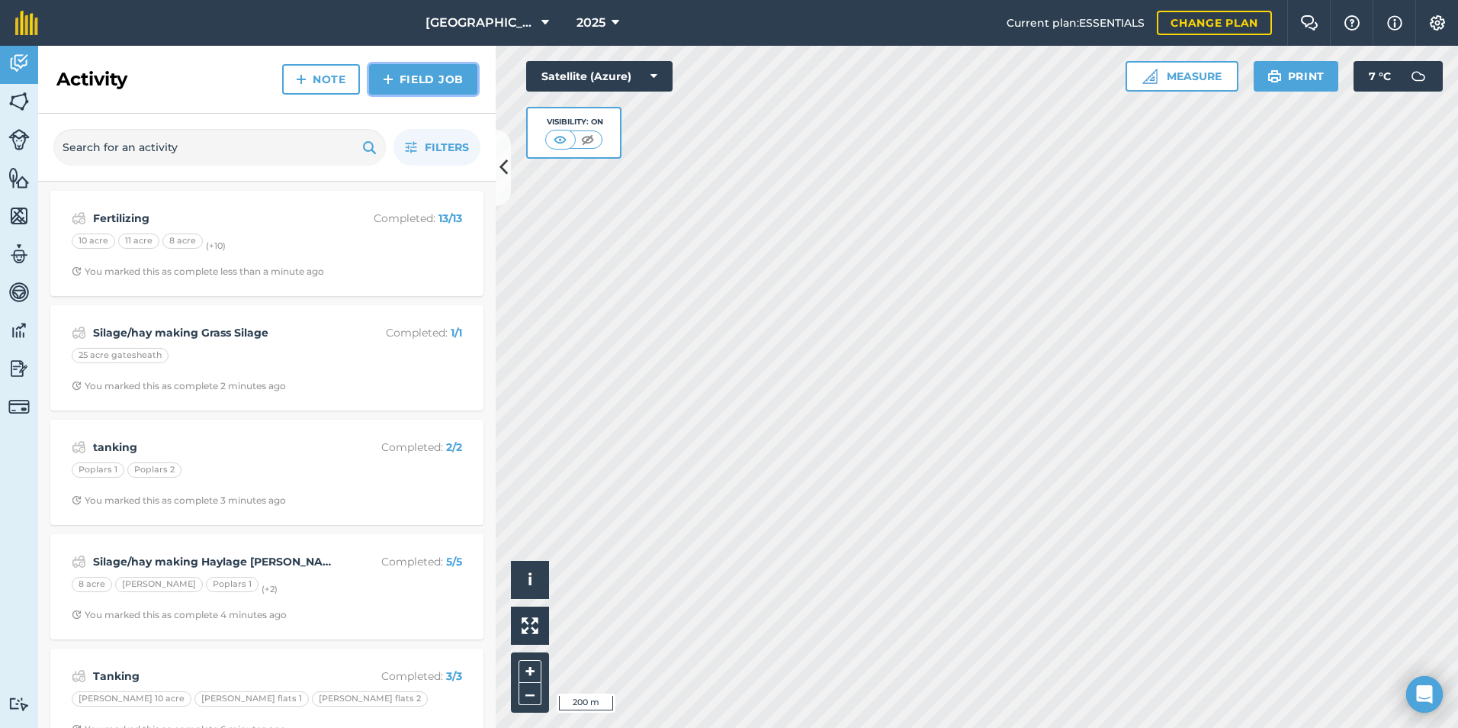
click at [393, 72] on img at bounding box center [388, 79] width 11 height 18
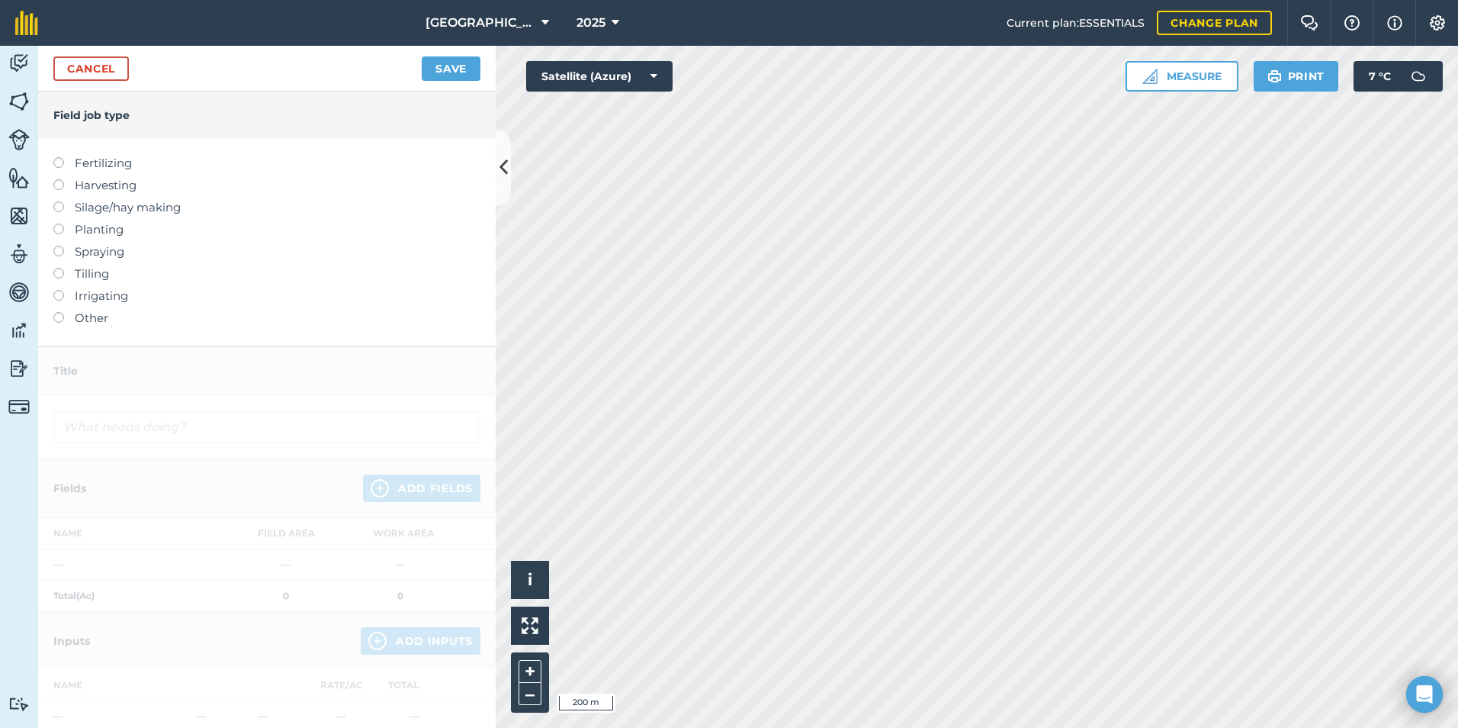
click at [73, 204] on label "Silage/hay making" at bounding box center [266, 207] width 427 height 18
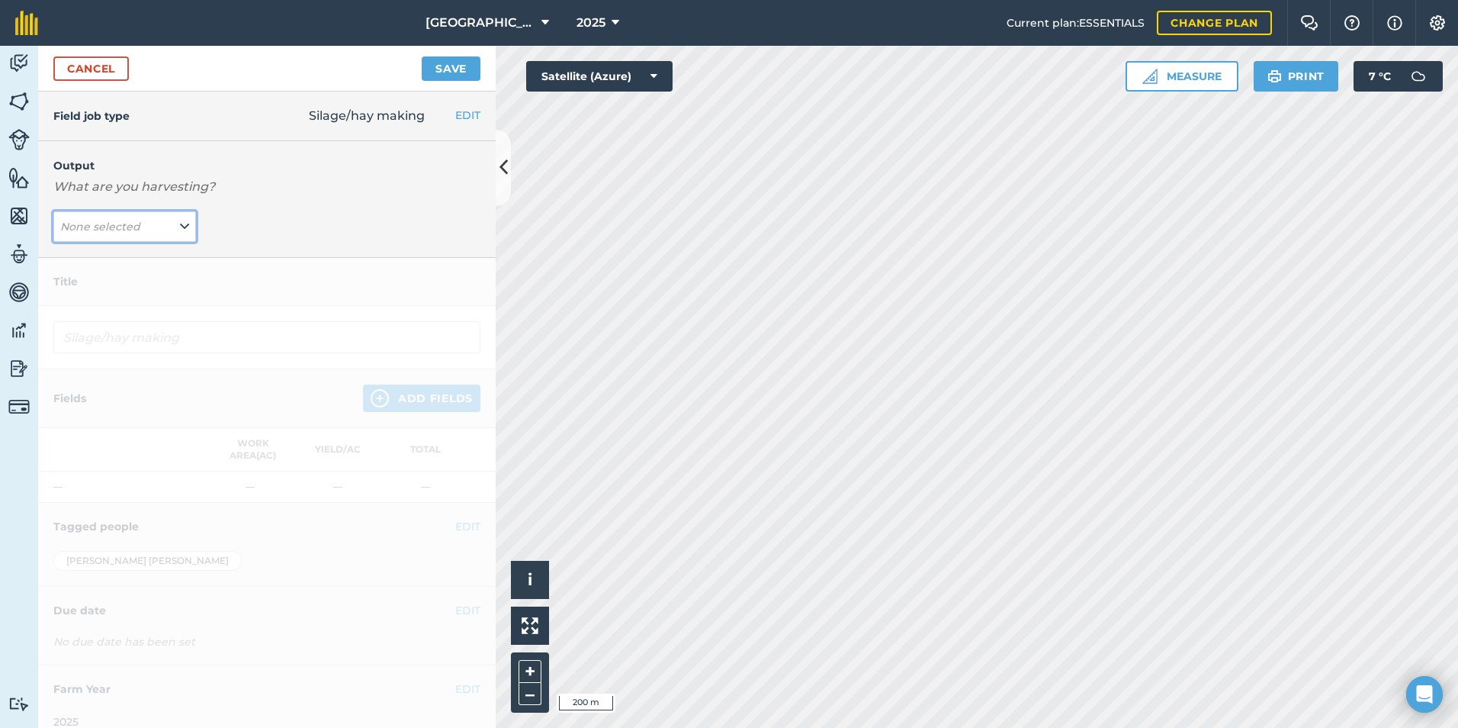
click at [137, 224] on em "None selected" at bounding box center [100, 227] width 80 height 14
click at [111, 256] on button "Grass Silage ( t )" at bounding box center [124, 257] width 143 height 29
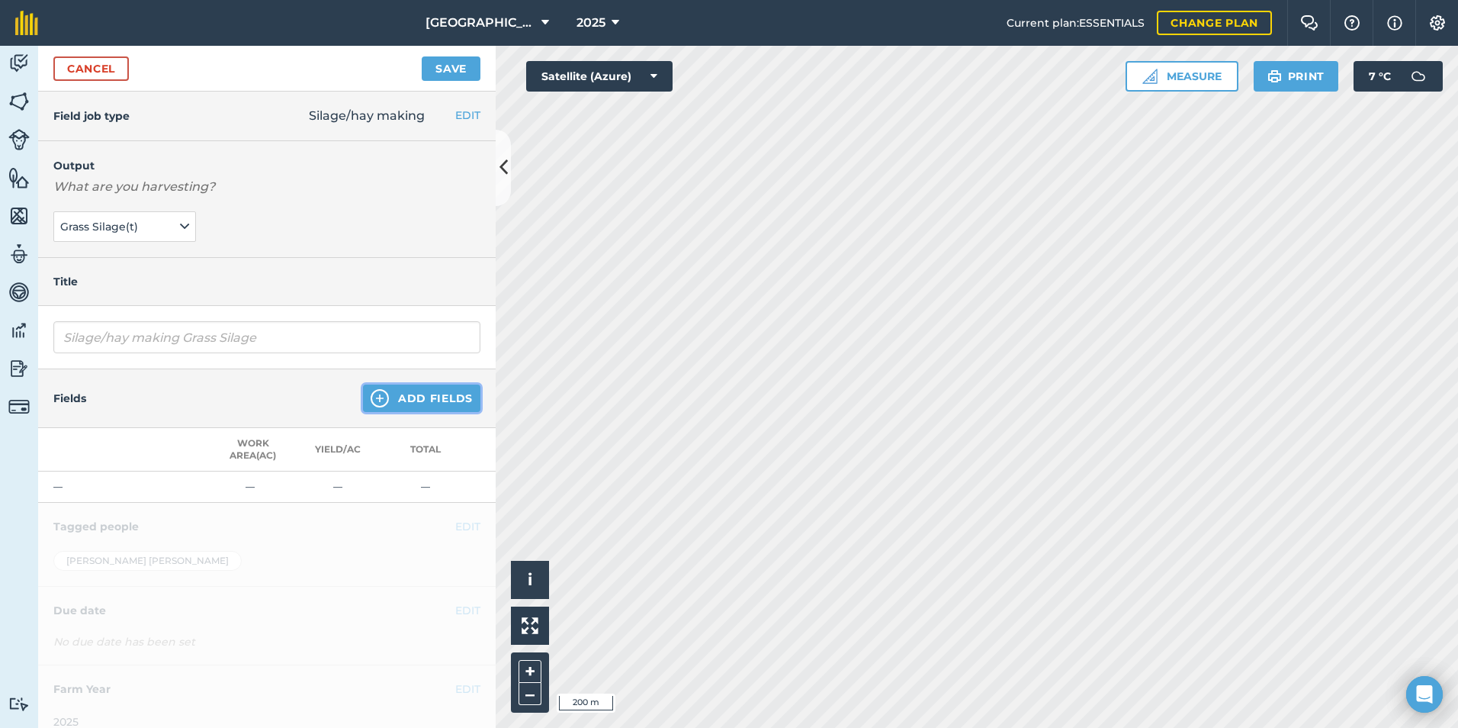
click at [402, 407] on button "Add Fields" at bounding box center [421, 397] width 117 height 27
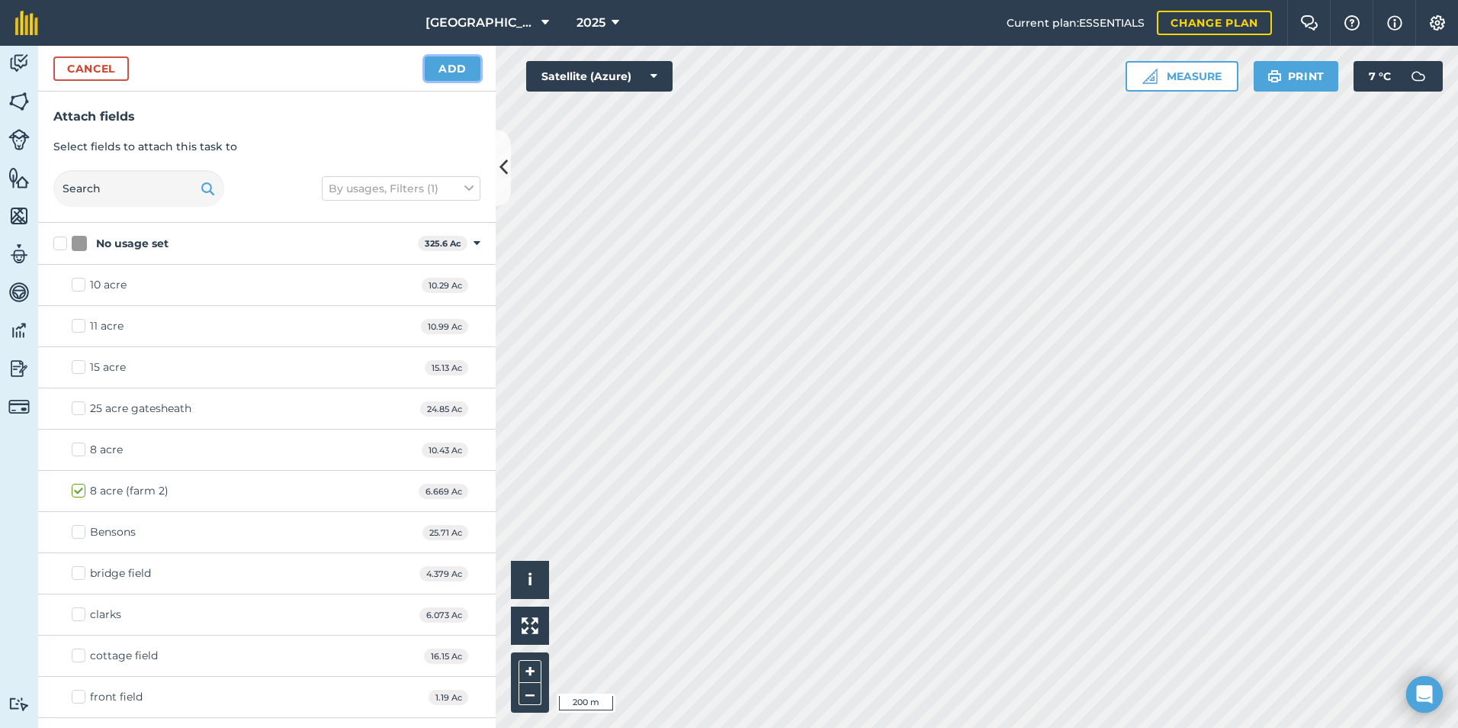
click at [439, 69] on button "Add" at bounding box center [453, 68] width 56 height 24
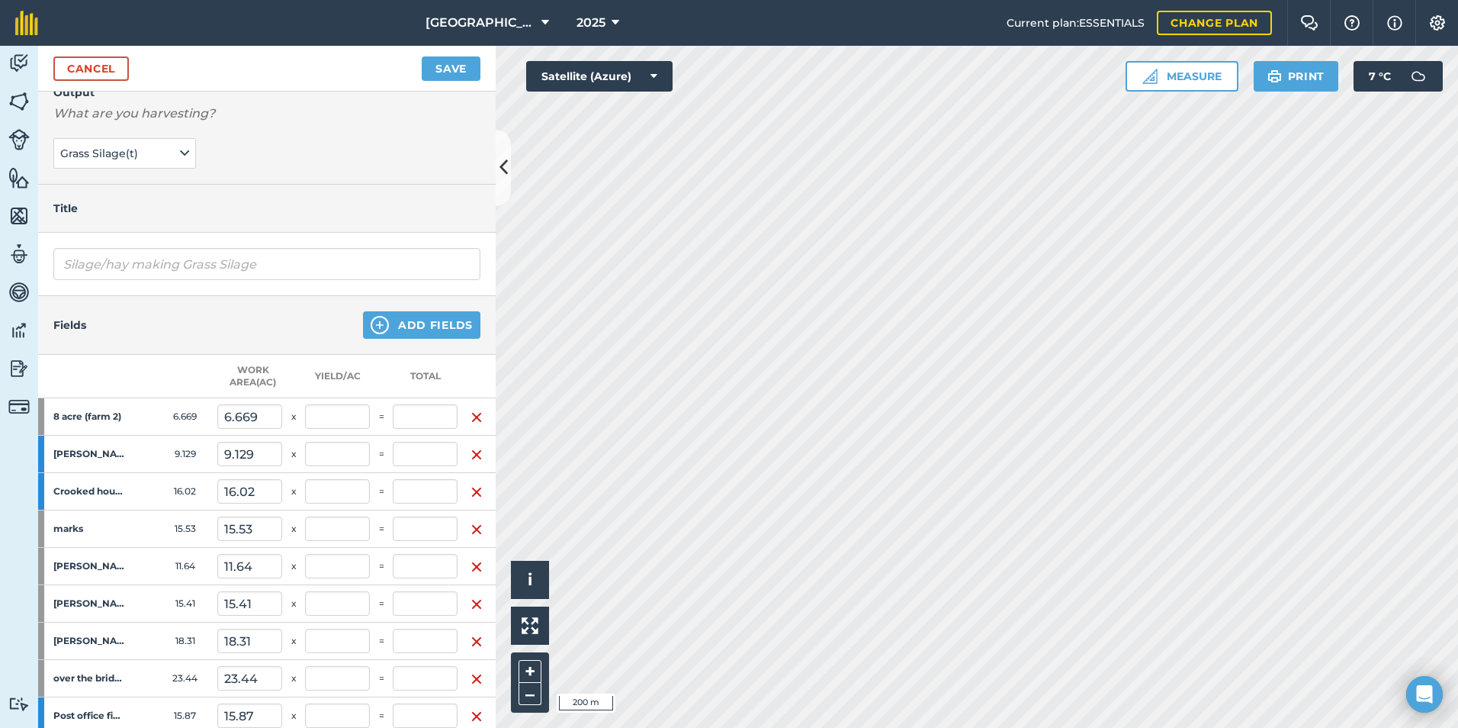
scroll to position [416, 0]
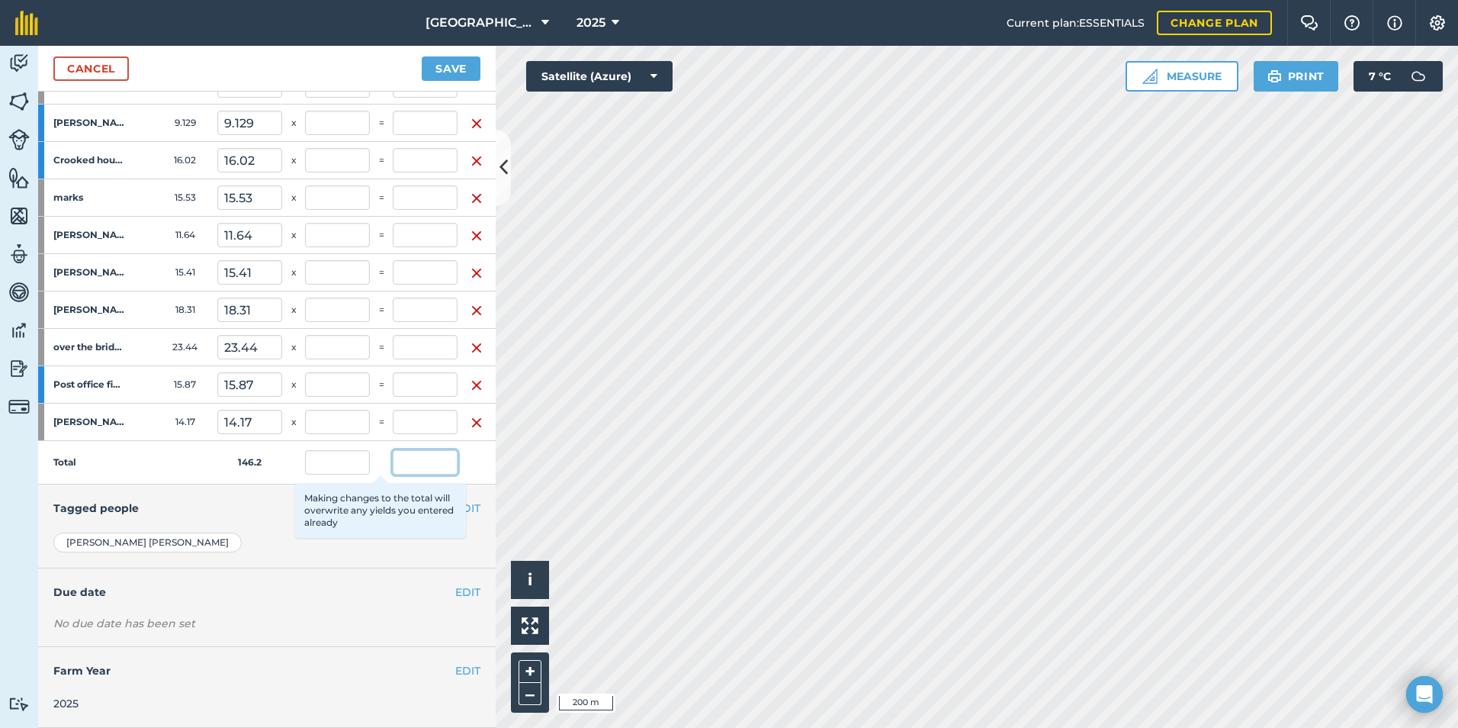
click at [420, 461] on input "text" at bounding box center [425, 462] width 65 height 24
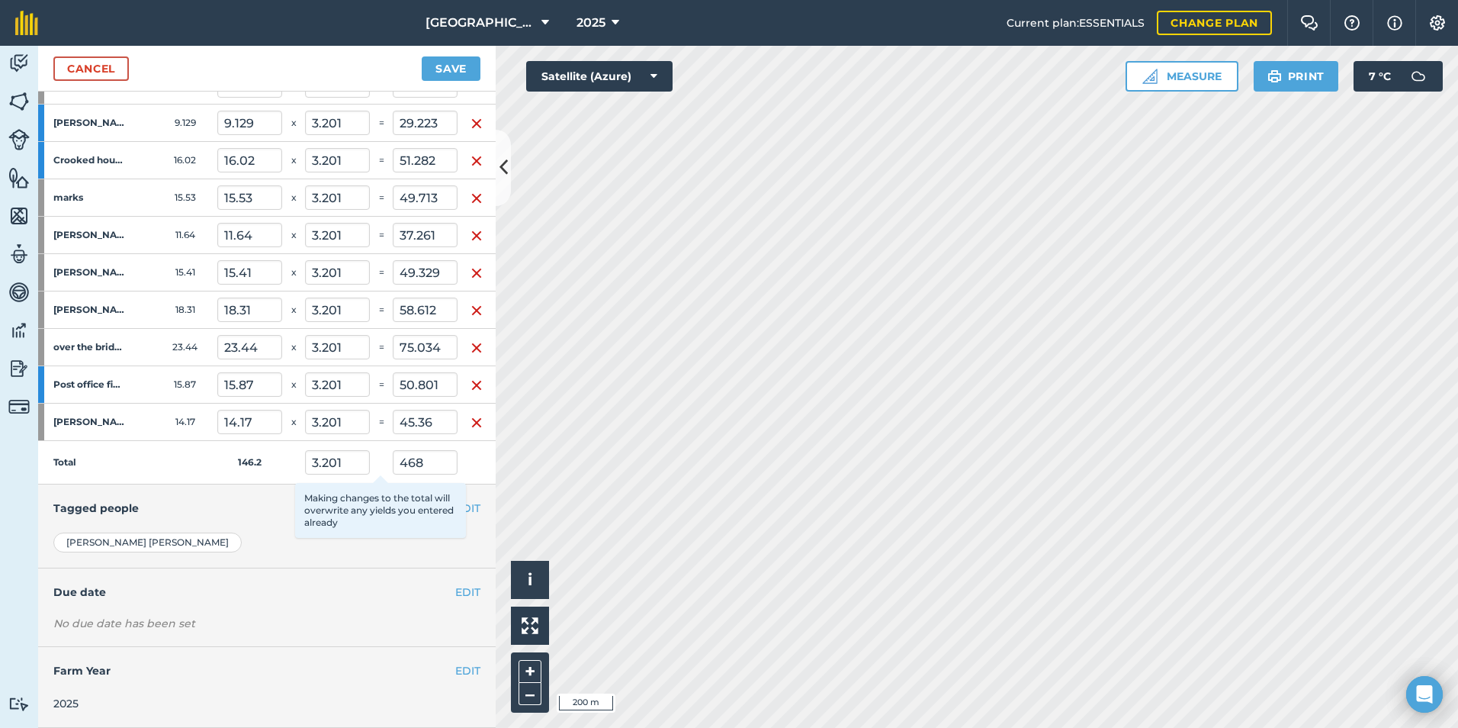
click at [285, 503] on h4 "Tagged people" at bounding box center [266, 508] width 427 height 17
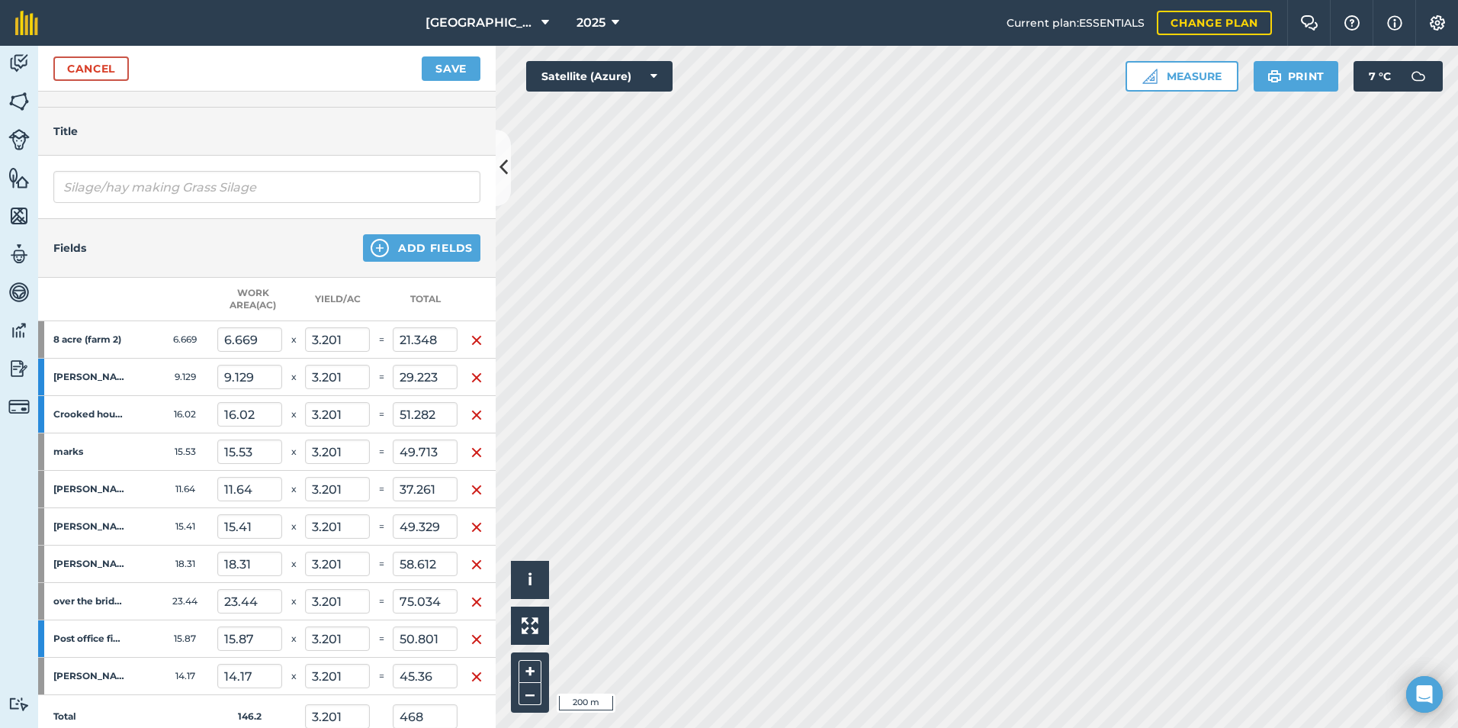
scroll to position [0, 0]
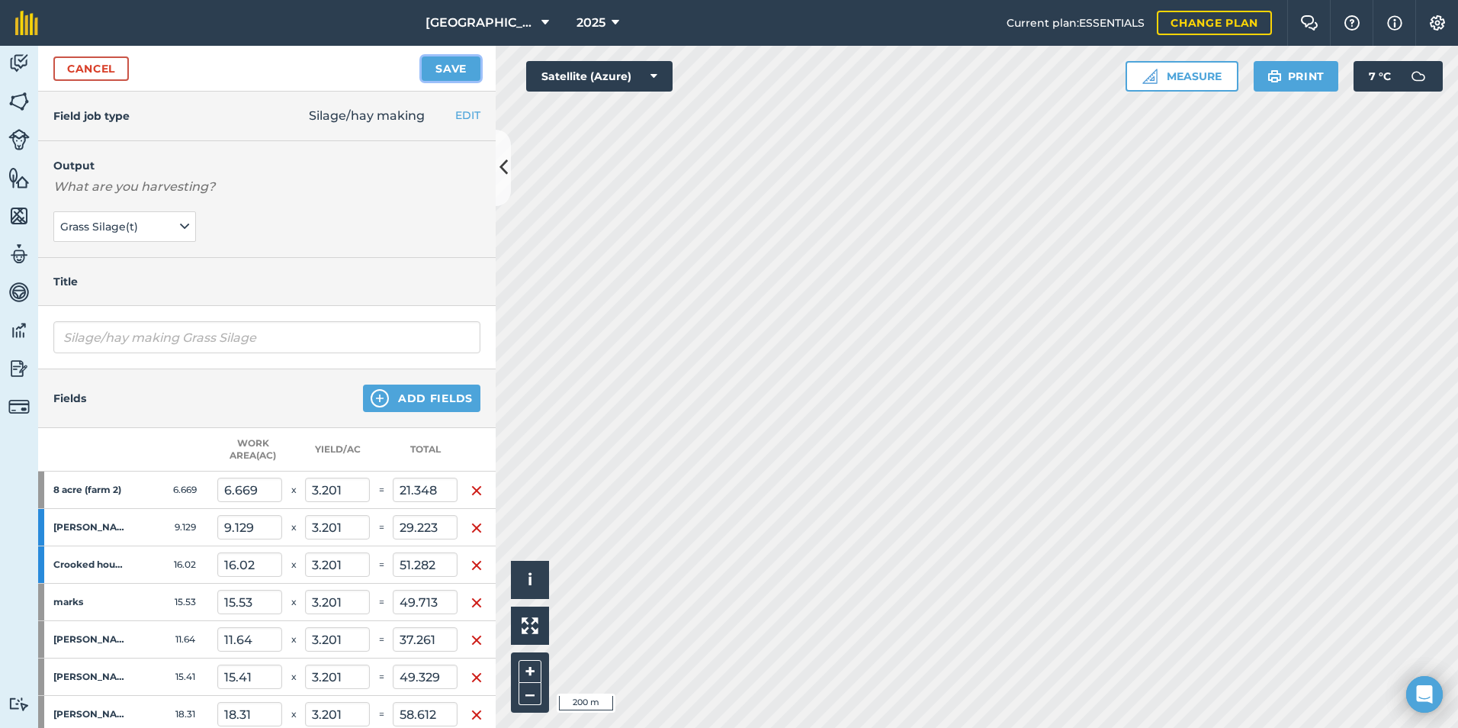
click at [474, 70] on button "Save" at bounding box center [451, 68] width 59 height 24
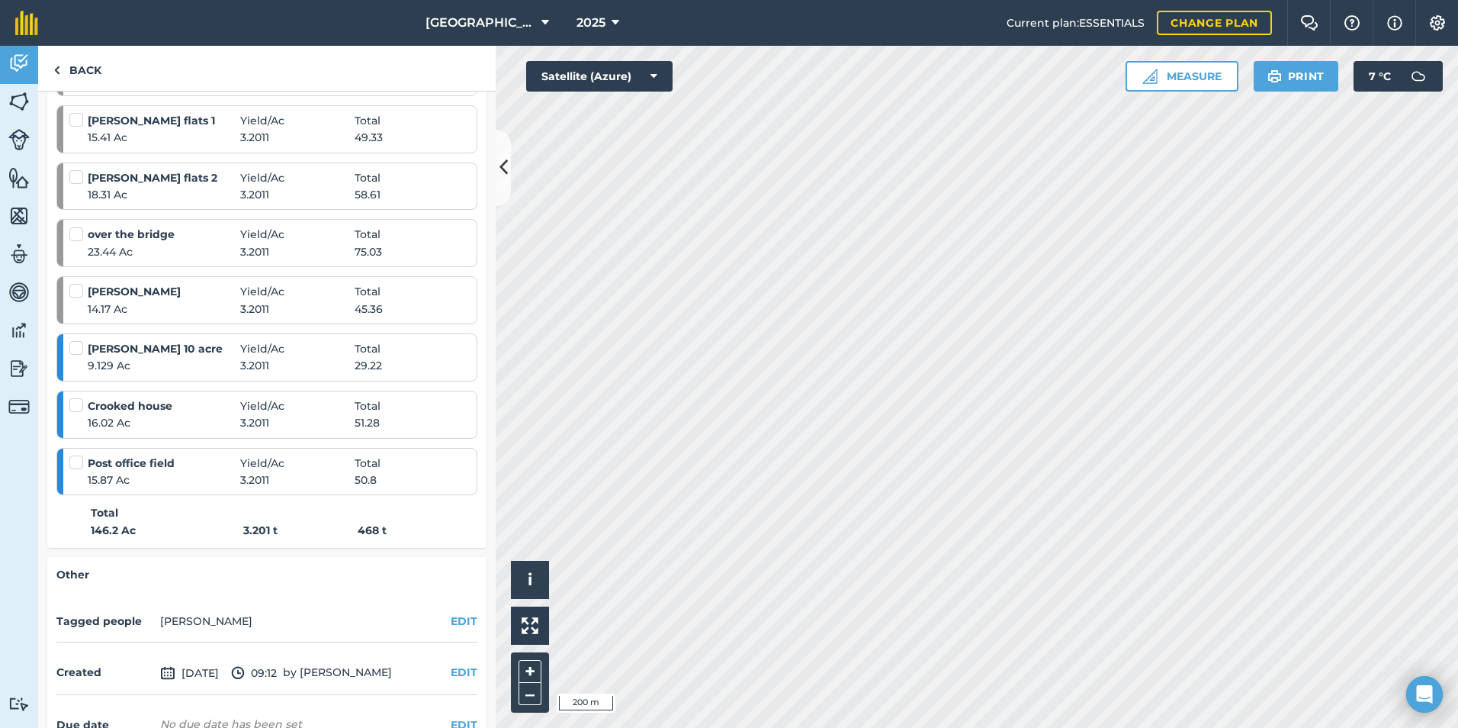
scroll to position [39, 0]
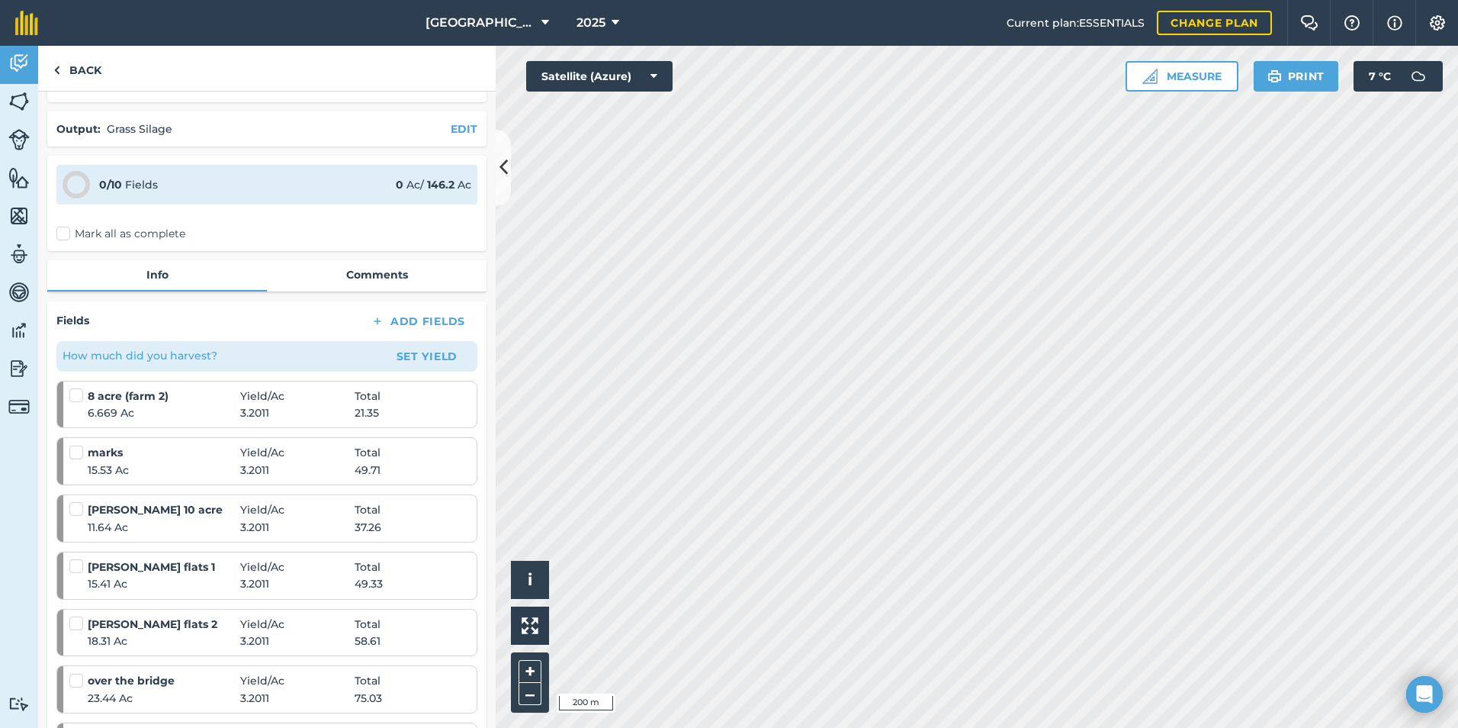
click at [63, 233] on label "Mark all as complete" at bounding box center [120, 234] width 129 height 16
click at [63, 265] on input "Mark all as complete" at bounding box center [61, 270] width 10 height 10
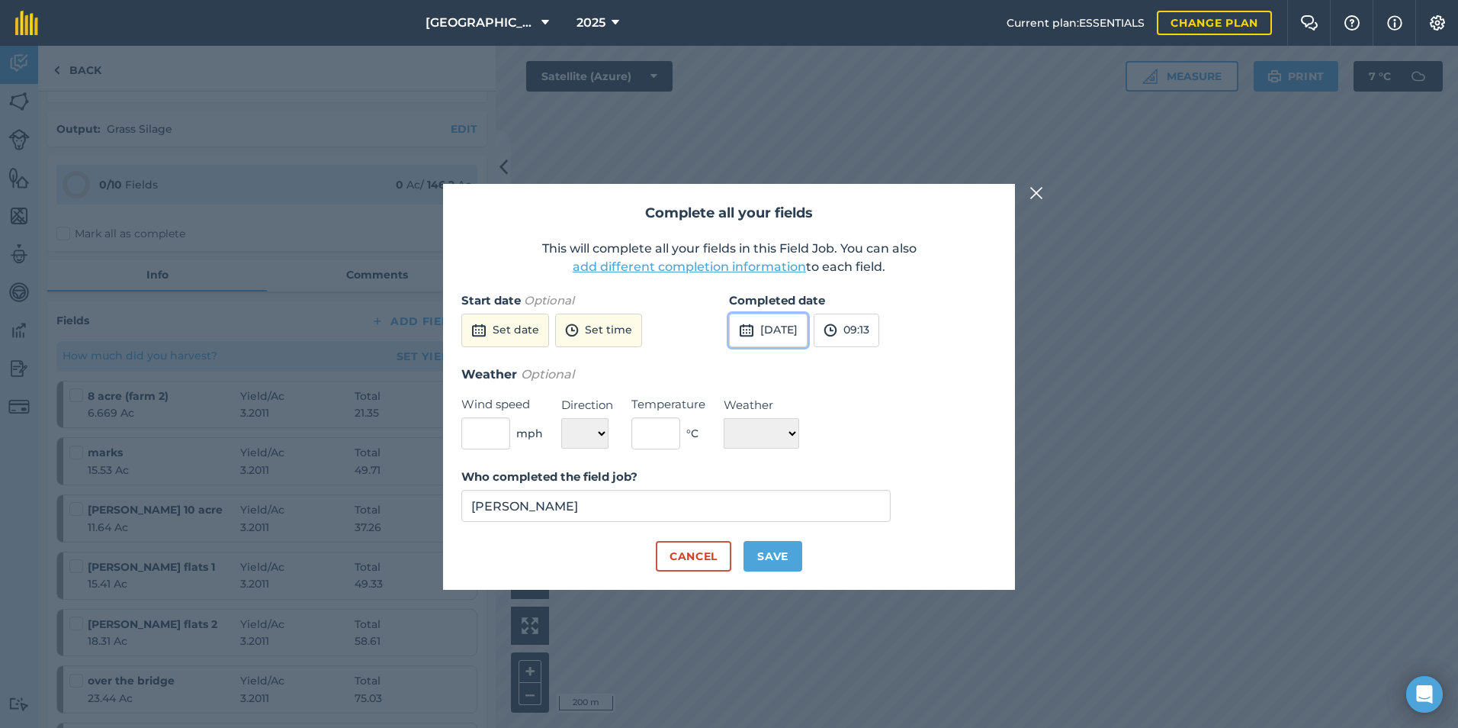
click at [808, 323] on button "[DATE]" at bounding box center [768, 331] width 79 height 34
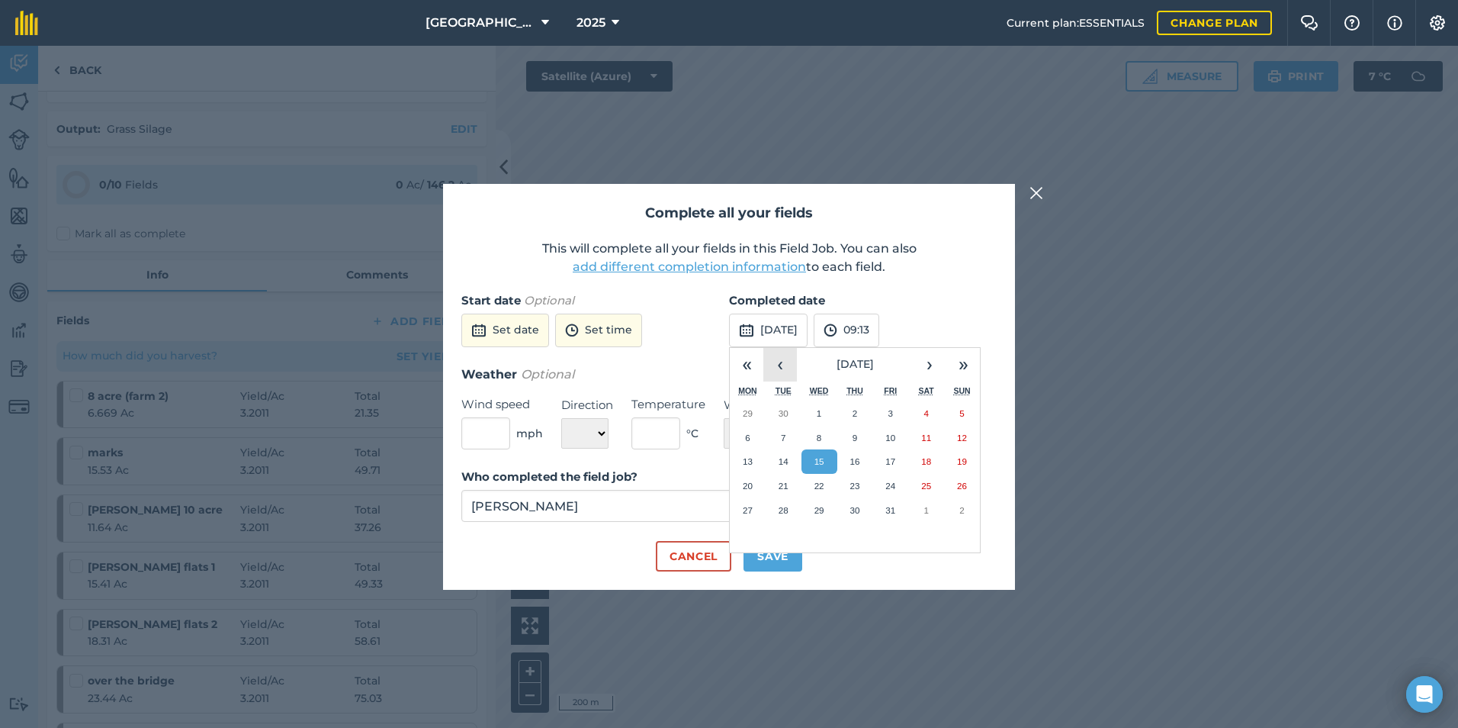
click at [776, 362] on button "‹" at bounding box center [781, 365] width 34 height 34
click at [818, 481] on abbr "23" at bounding box center [820, 486] width 10 height 10
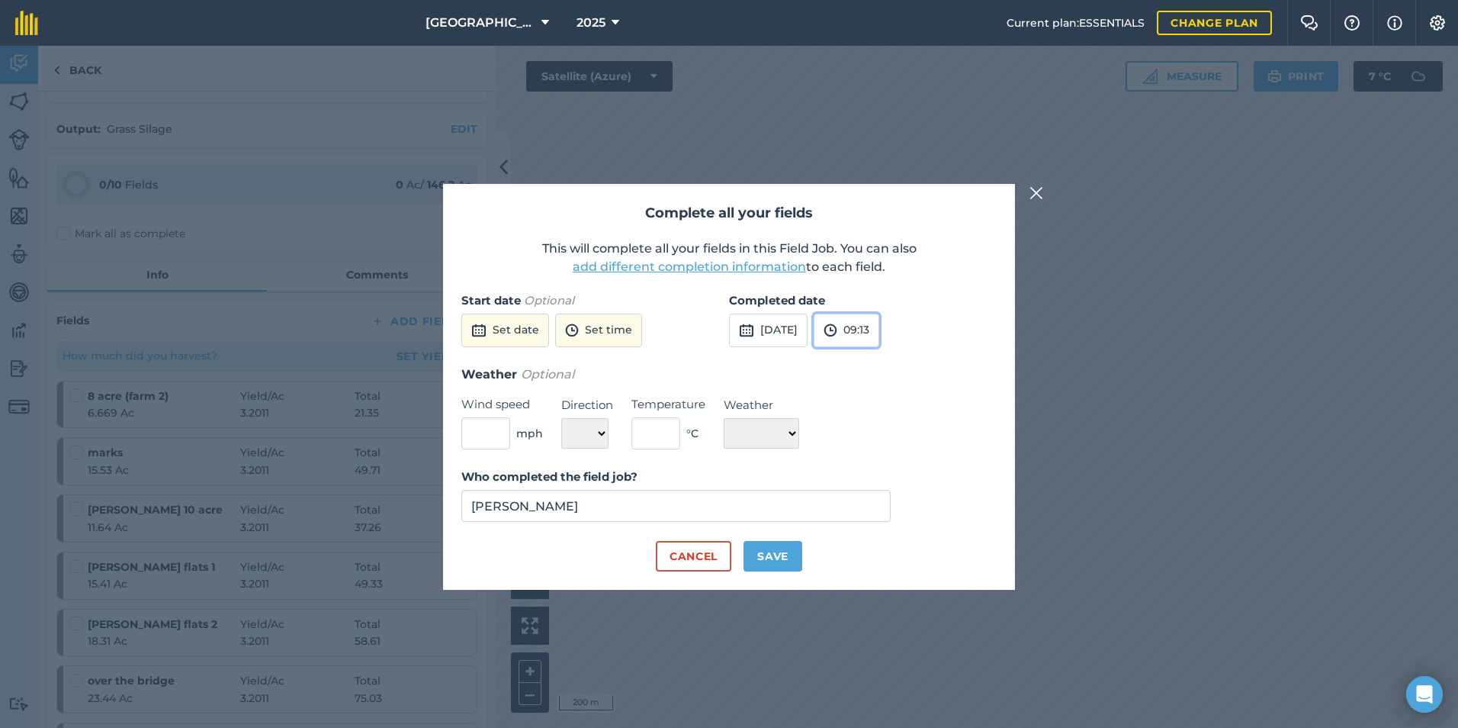
click at [838, 335] on img at bounding box center [831, 330] width 14 height 18
click at [872, 423] on button "22:00" at bounding box center [851, 433] width 72 height 24
click at [771, 554] on button "Save" at bounding box center [773, 556] width 59 height 31
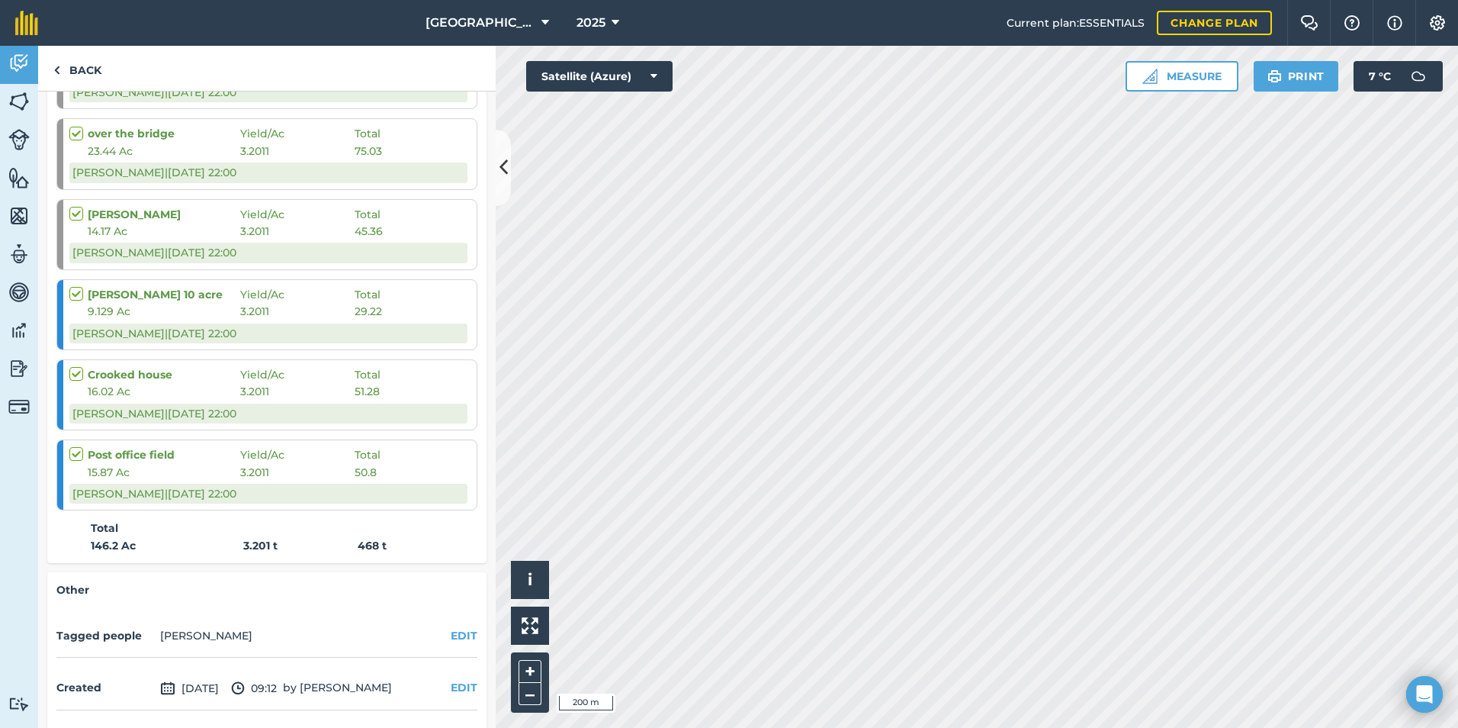
scroll to position [753, 0]
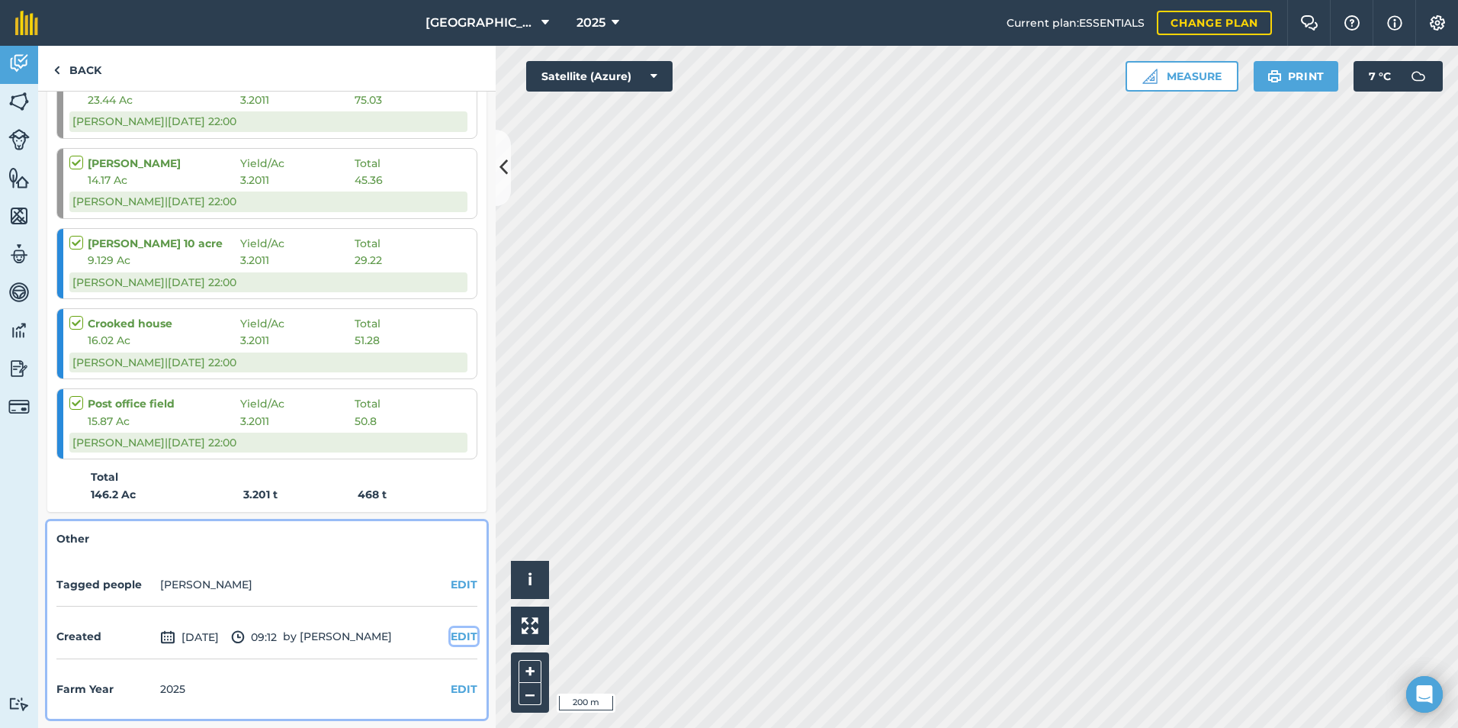
click at [452, 633] on button "EDIT" at bounding box center [464, 636] width 27 height 17
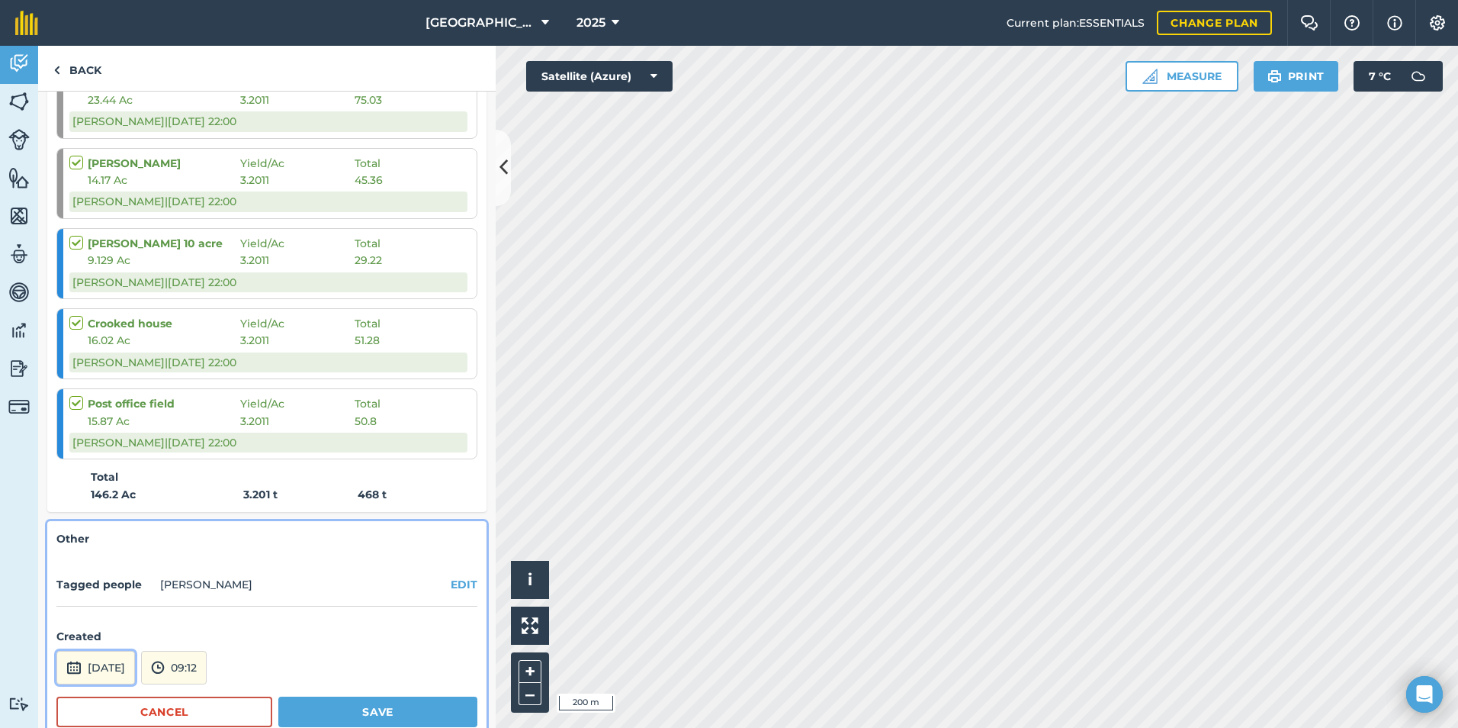
drag, startPoint x: 153, startPoint y: 664, endPoint x: 157, endPoint y: 651, distance: 12.8
click at [135, 661] on button "[DATE]" at bounding box center [95, 668] width 79 height 34
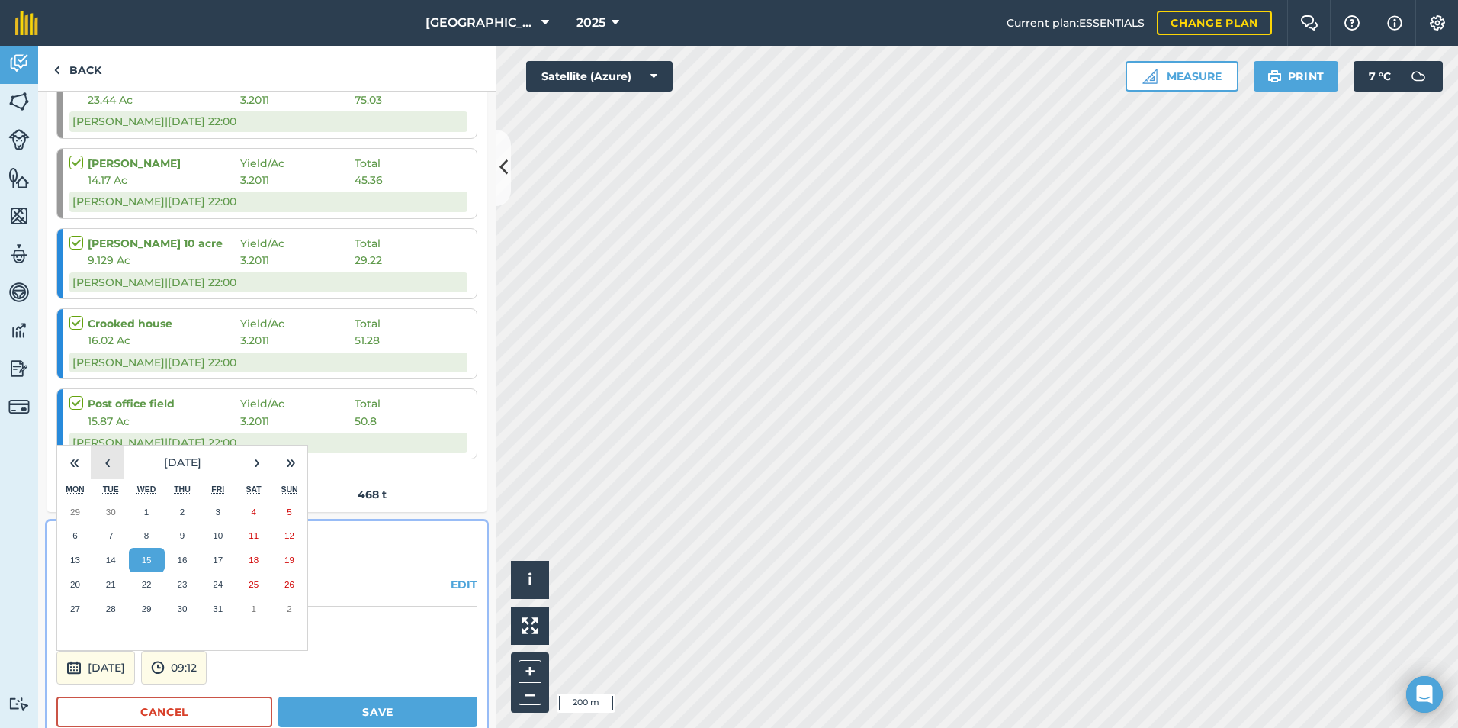
click at [108, 458] on button "‹" at bounding box center [108, 462] width 34 height 34
click at [140, 584] on button "23" at bounding box center [147, 584] width 36 height 24
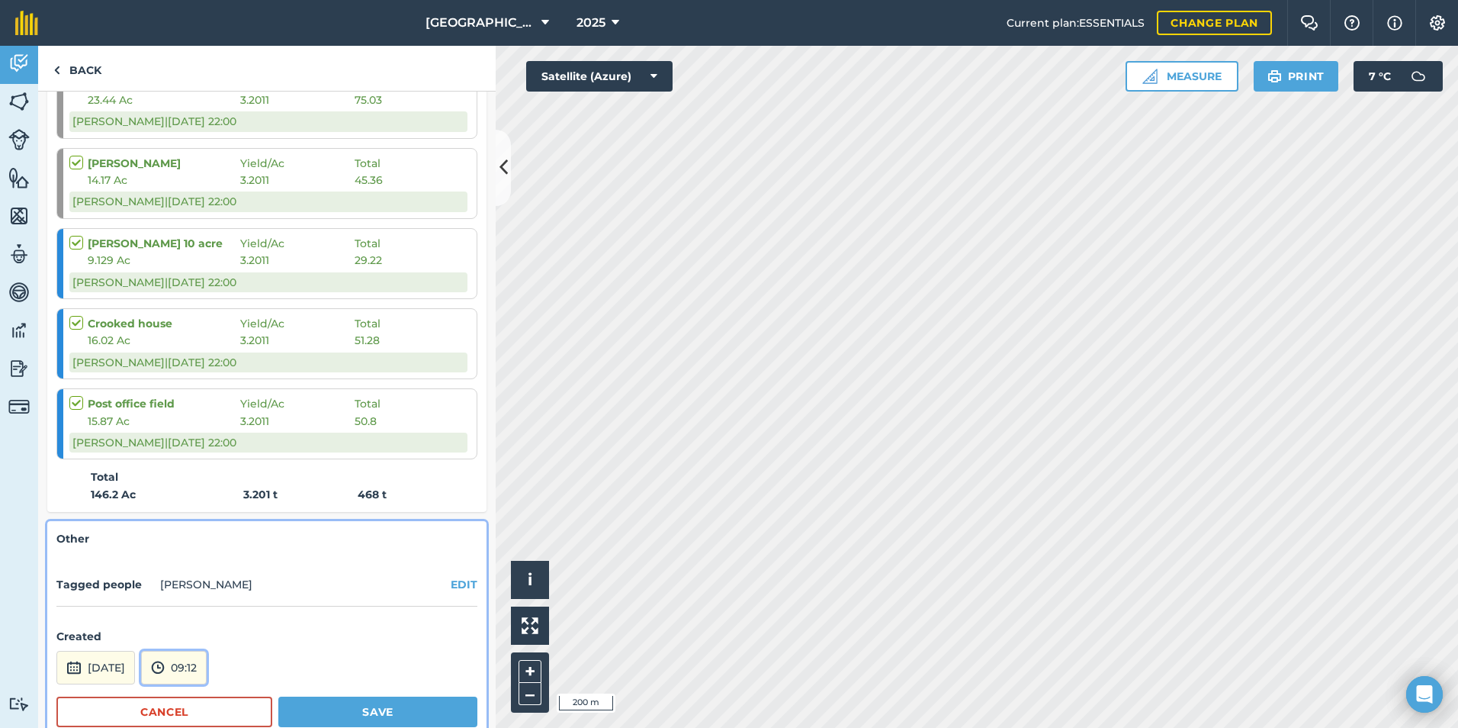
click at [207, 678] on button "09:12" at bounding box center [174, 668] width 66 height 34
click at [190, 568] on button "06:00" at bounding box center [178, 560] width 72 height 24
click at [317, 709] on button "Save" at bounding box center [377, 711] width 199 height 31
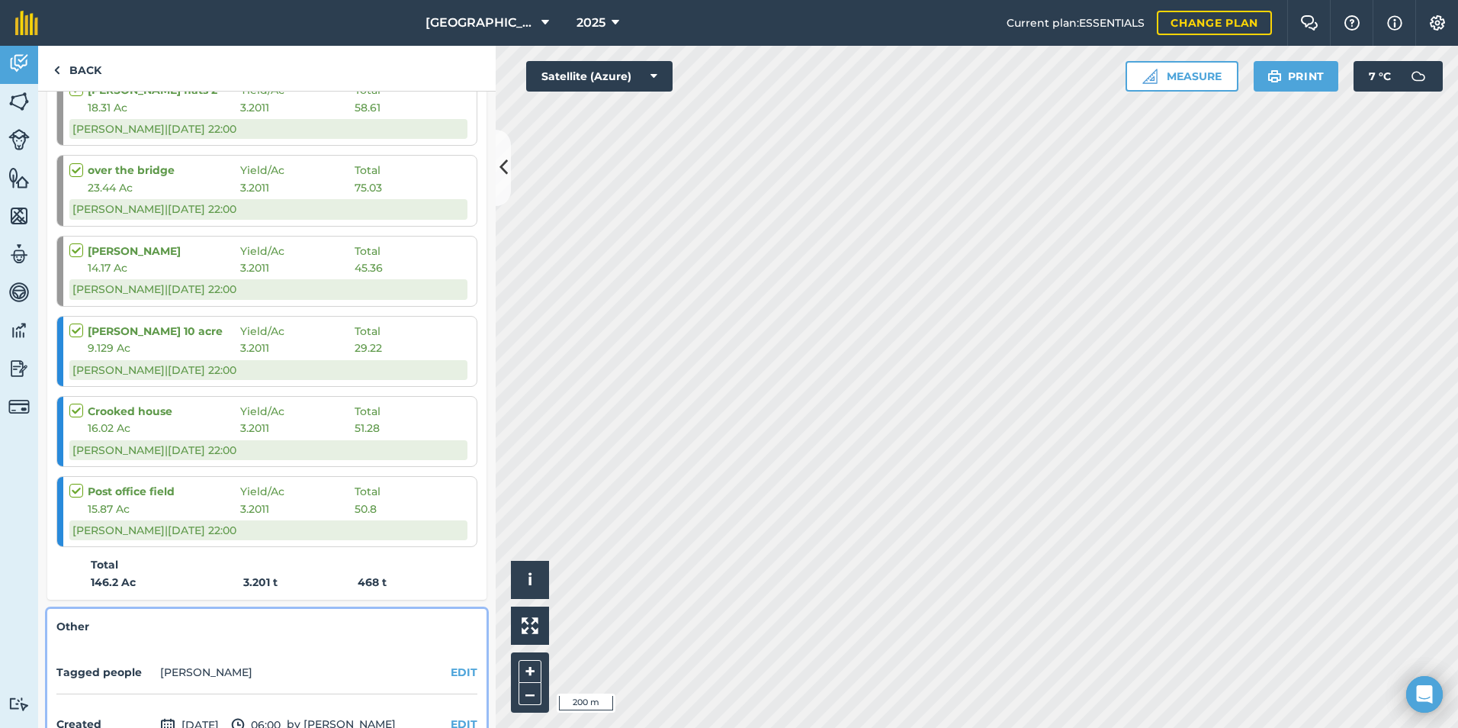
scroll to position [448, 0]
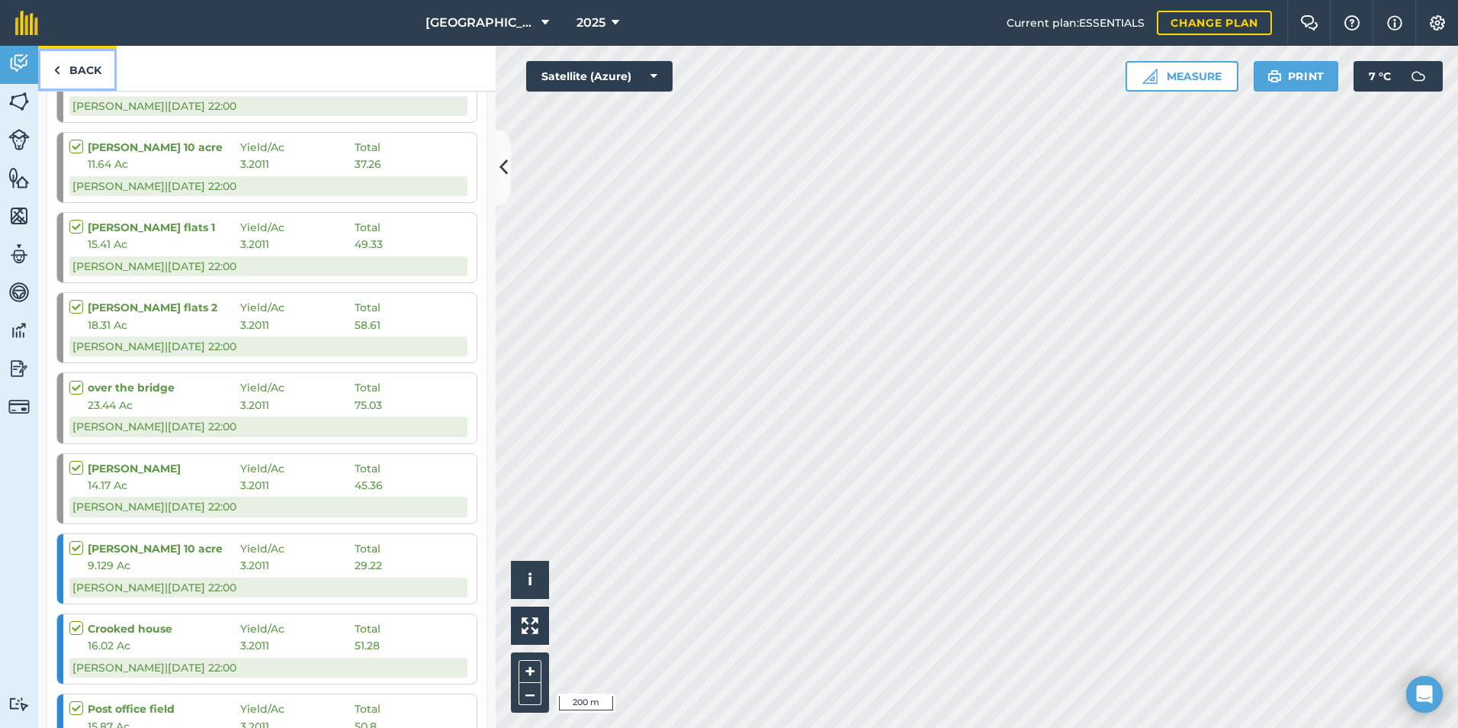
click at [64, 68] on link "Back" at bounding box center [77, 68] width 79 height 45
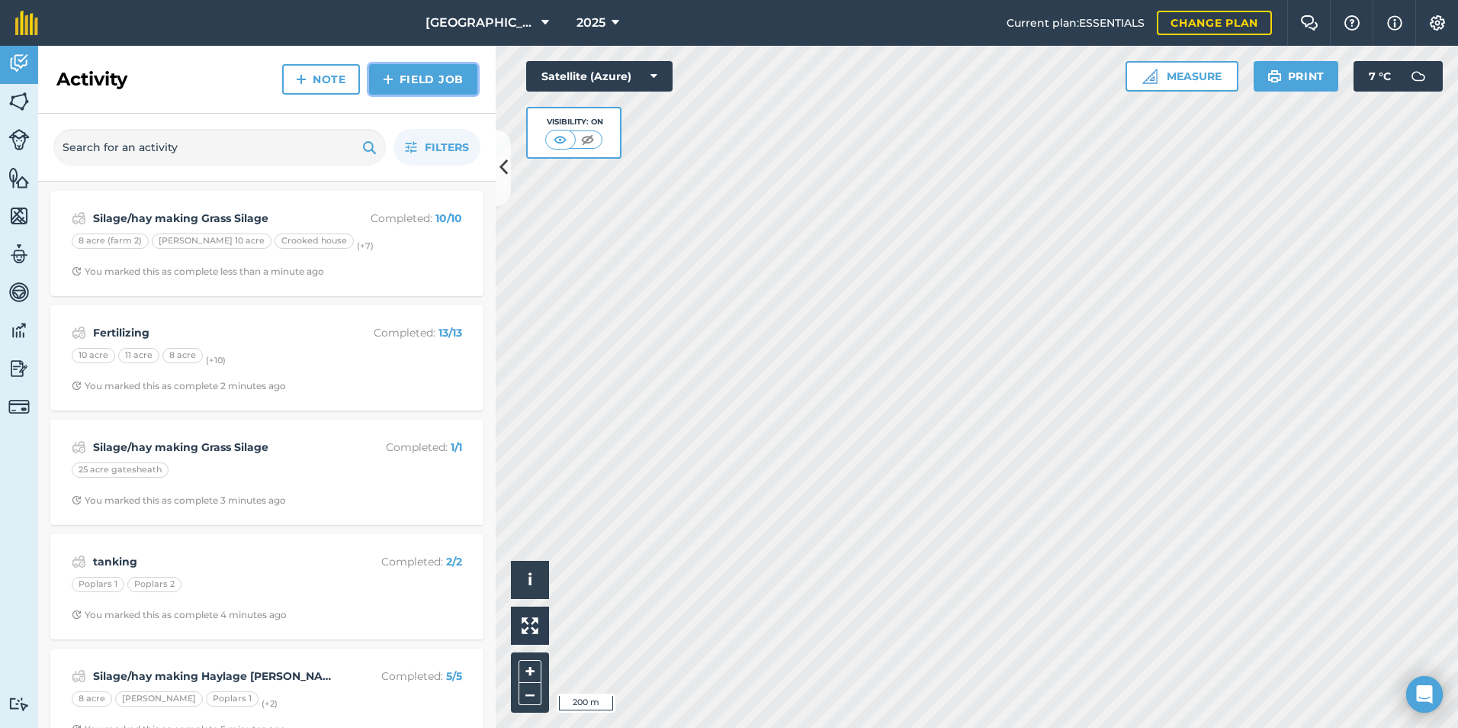
click at [407, 75] on link "Field Job" at bounding box center [423, 79] width 108 height 31
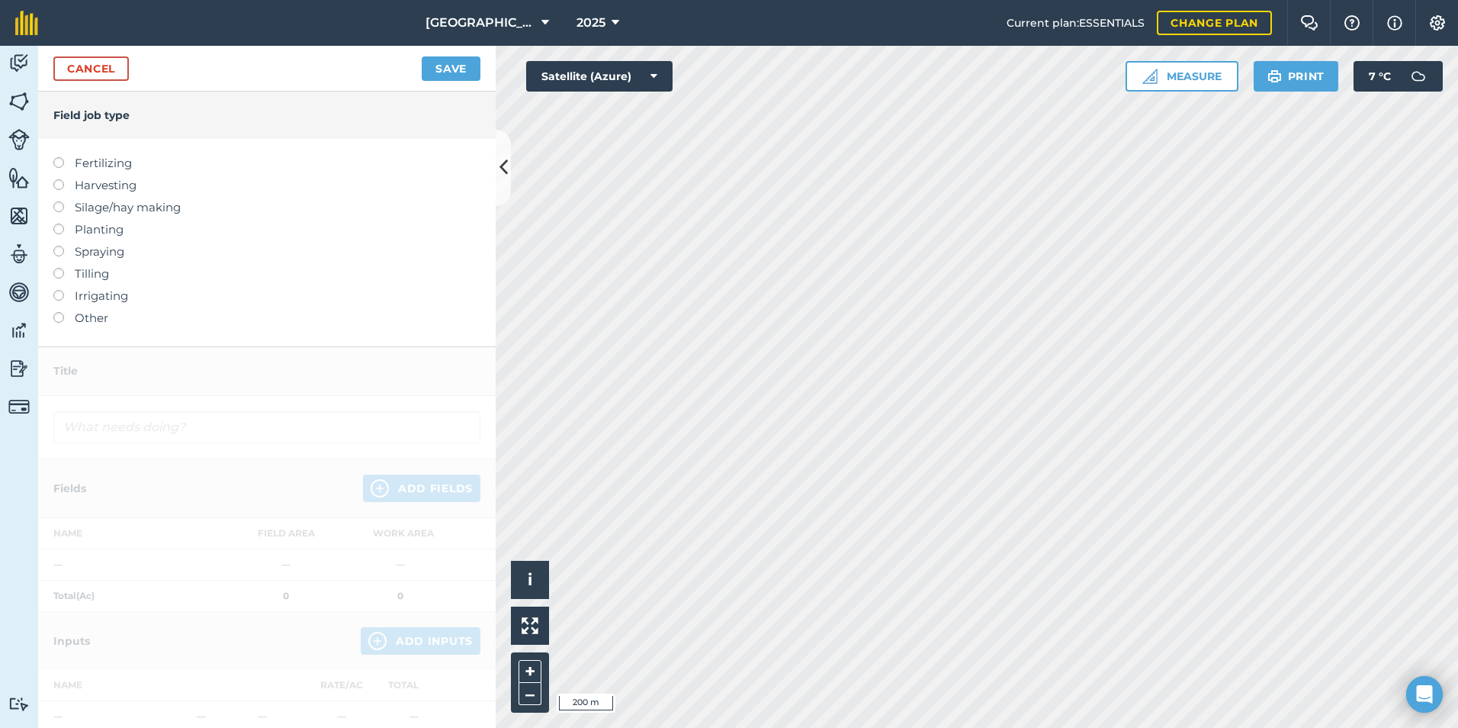
click at [84, 161] on label "Fertilizing" at bounding box center [266, 163] width 427 height 18
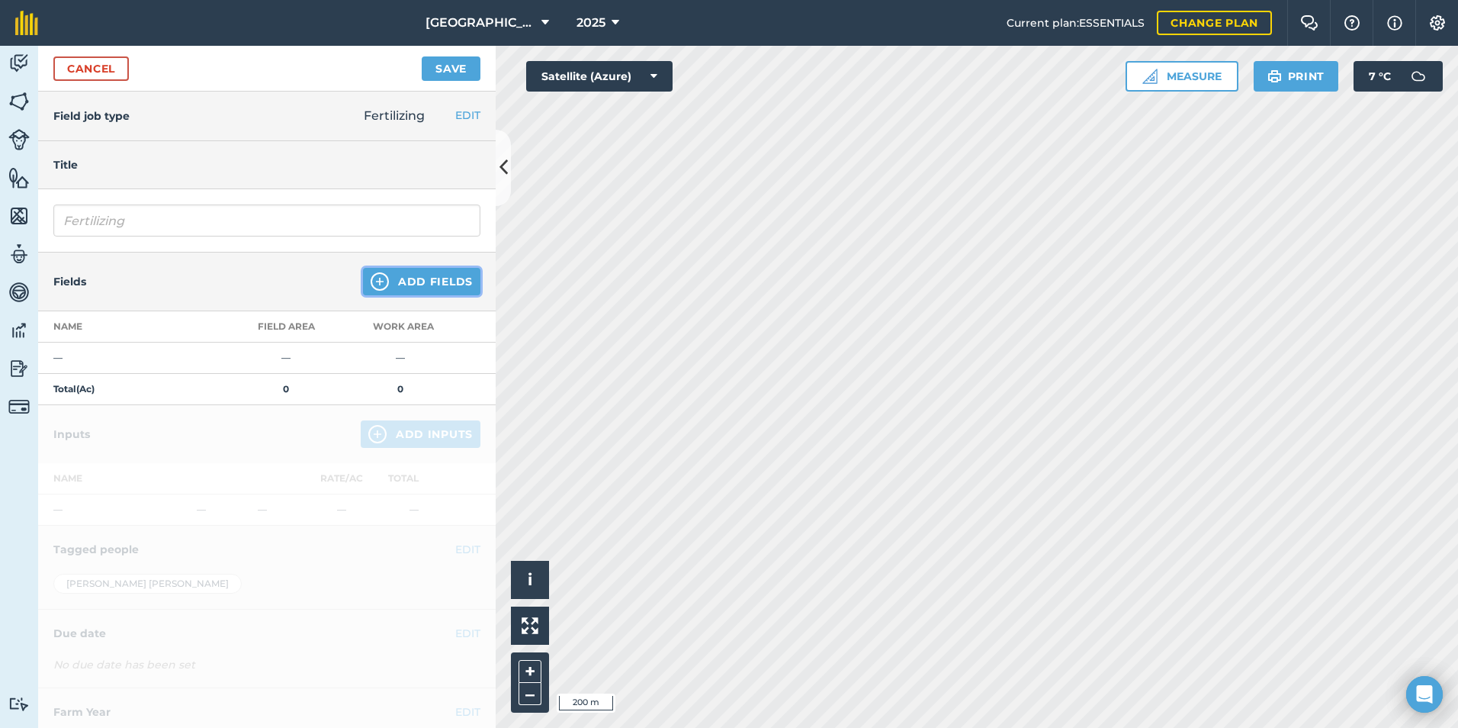
click at [387, 281] on button "Add Fields" at bounding box center [421, 281] width 117 height 27
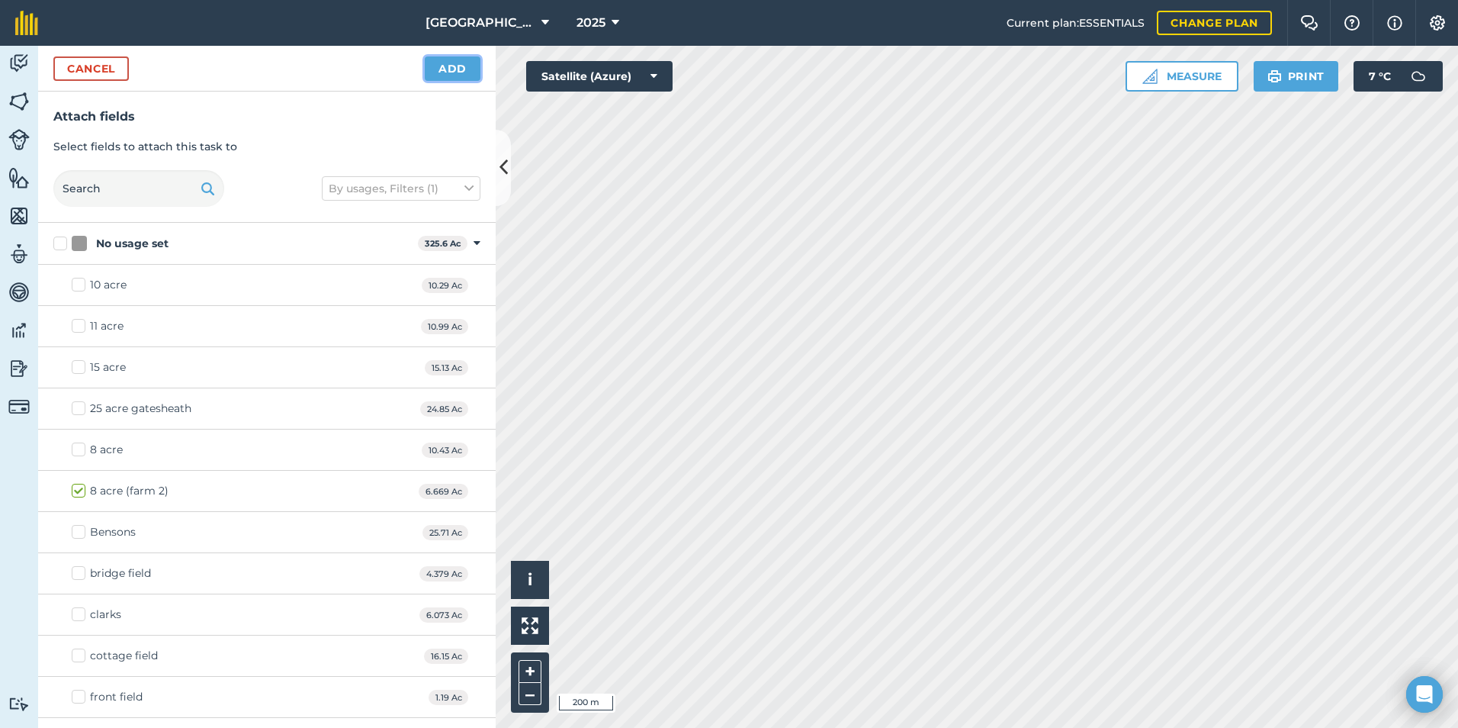
click at [452, 73] on button "Add" at bounding box center [453, 68] width 56 height 24
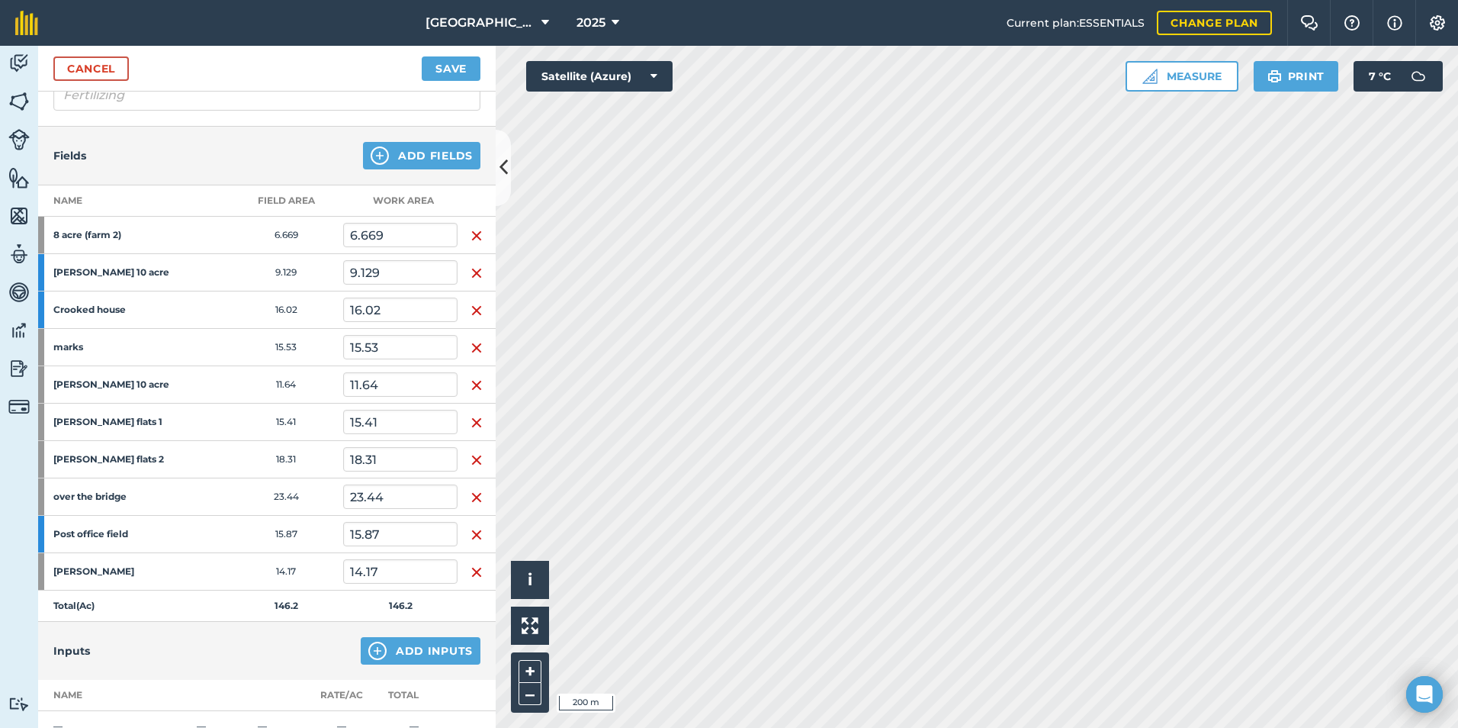
scroll to position [384, 0]
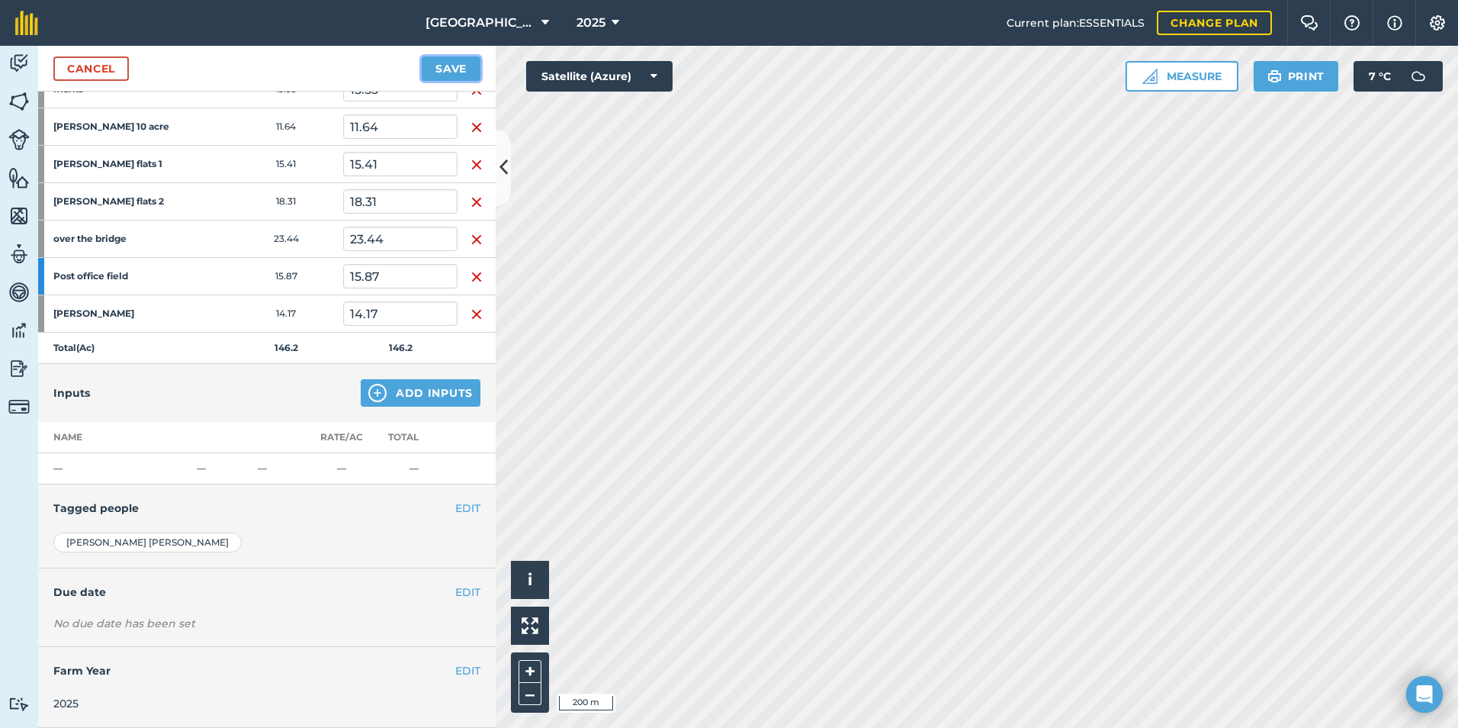
click at [471, 73] on button "Save" at bounding box center [451, 68] width 59 height 24
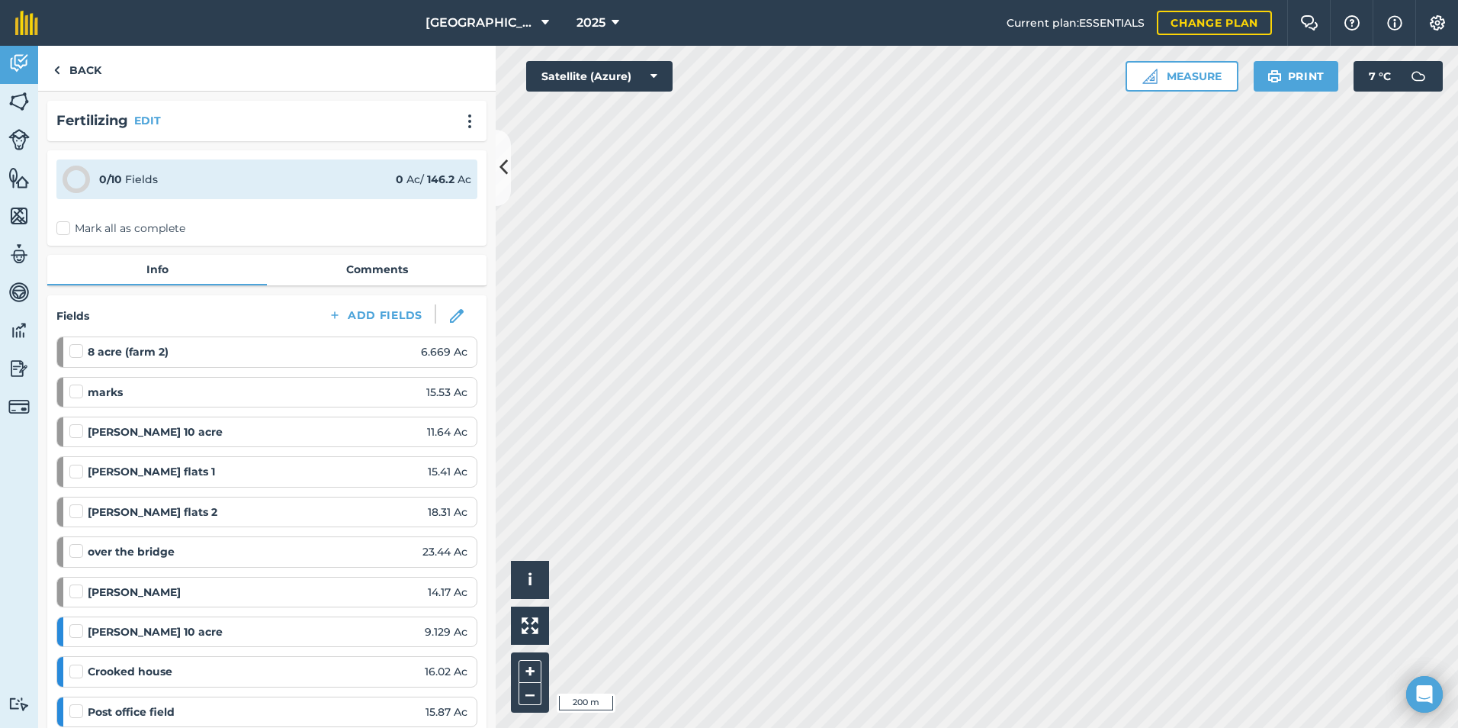
click at [66, 227] on label "Mark all as complete" at bounding box center [120, 228] width 129 height 16
click at [66, 227] on input "Mark all as complete" at bounding box center [61, 225] width 10 height 10
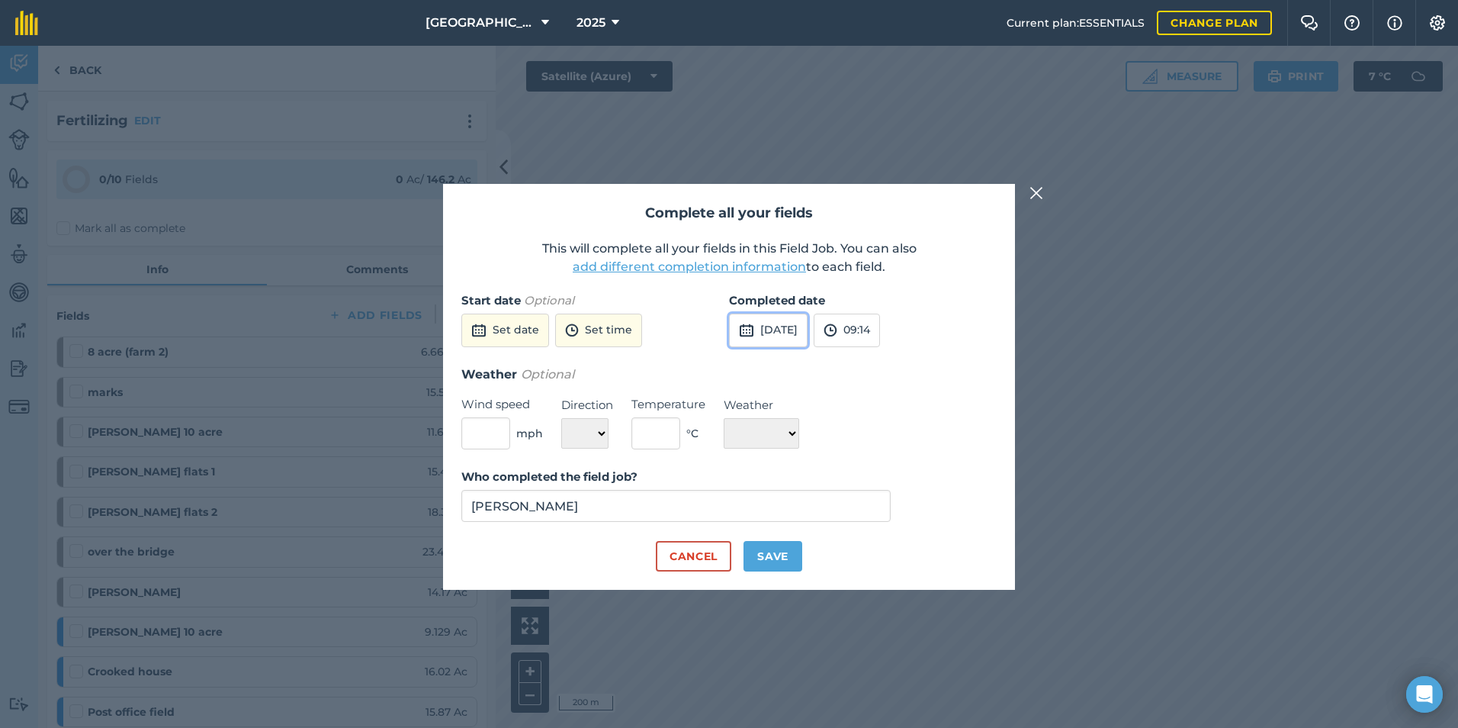
click at [786, 328] on button "[DATE]" at bounding box center [768, 331] width 79 height 34
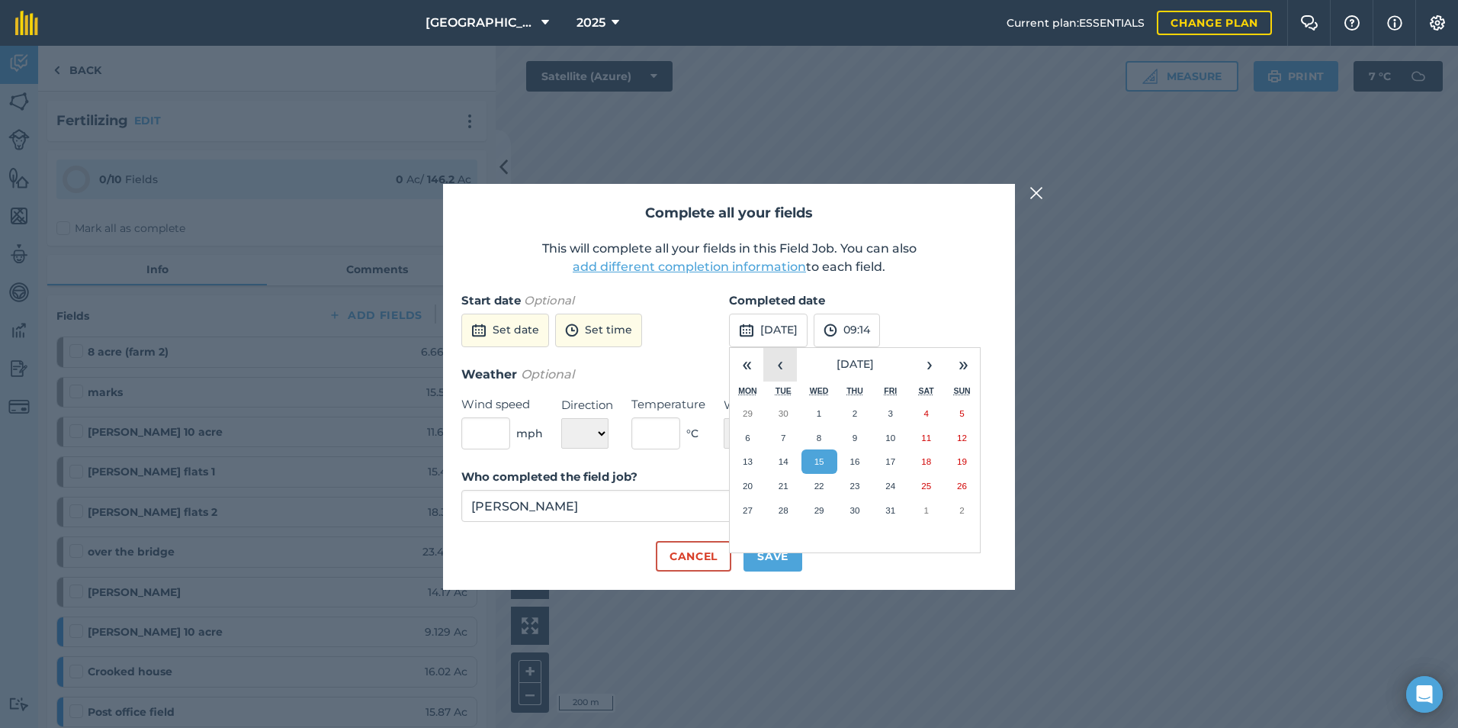
click at [783, 366] on button "‹" at bounding box center [781, 365] width 34 height 34
click at [867, 483] on button "24" at bounding box center [856, 486] width 36 height 24
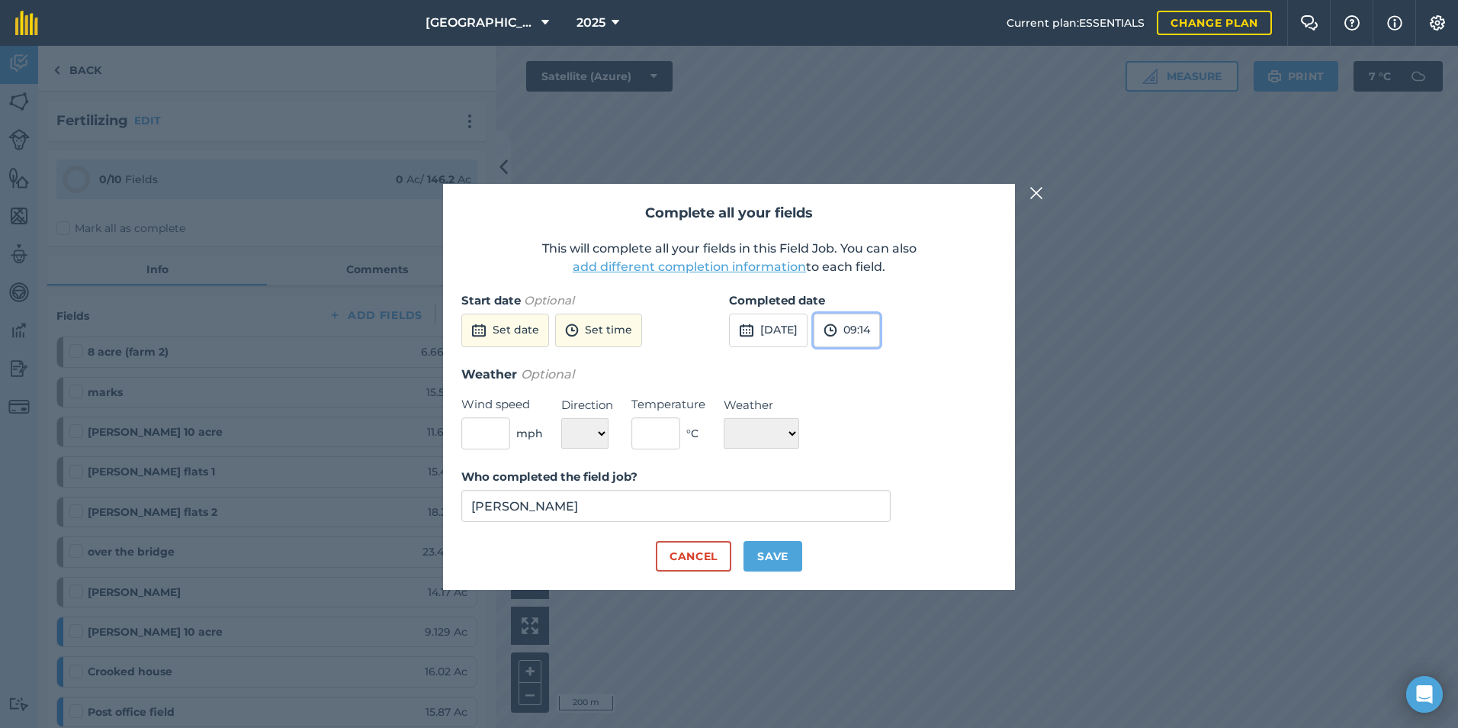
click at [880, 321] on button "09:14" at bounding box center [847, 331] width 66 height 34
click at [868, 476] on button "16:30" at bounding box center [851, 470] width 72 height 24
click at [771, 553] on button "Save" at bounding box center [773, 556] width 59 height 31
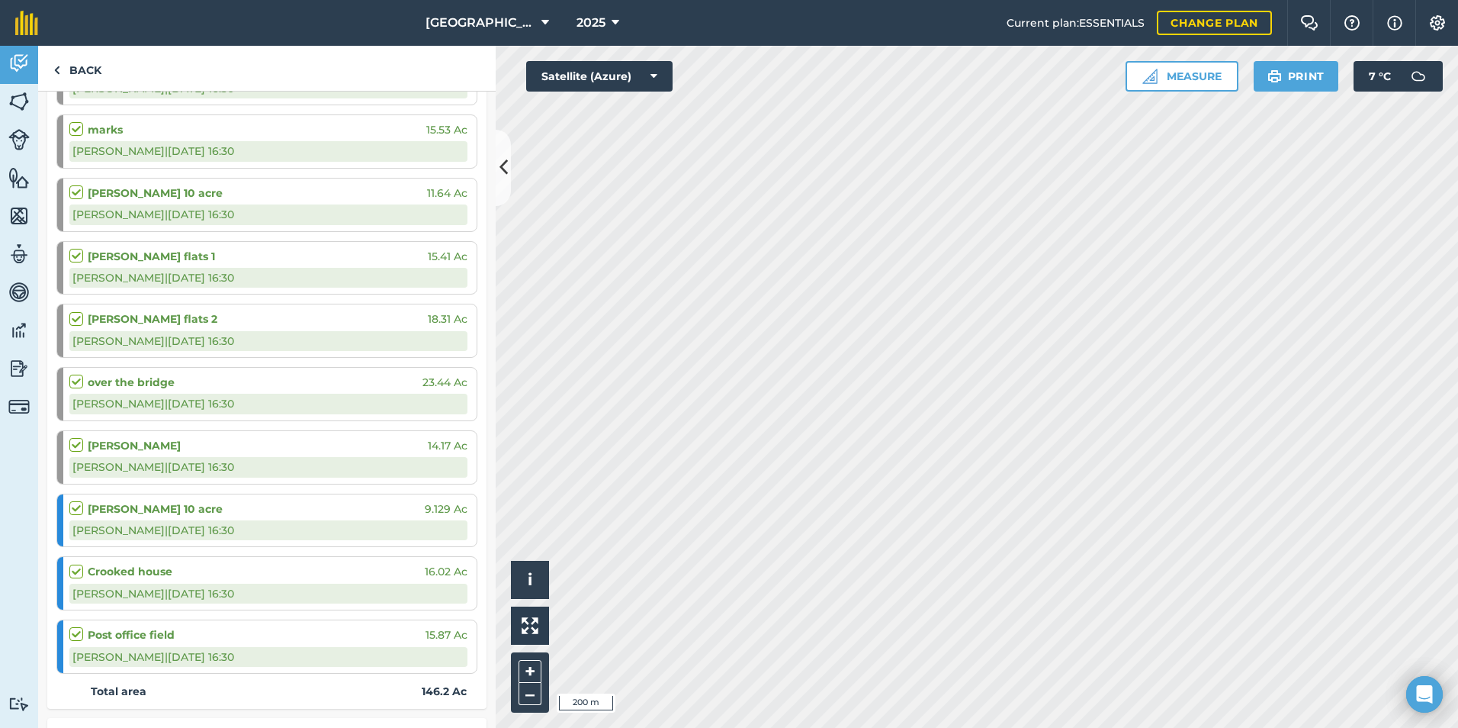
scroll to position [580, 0]
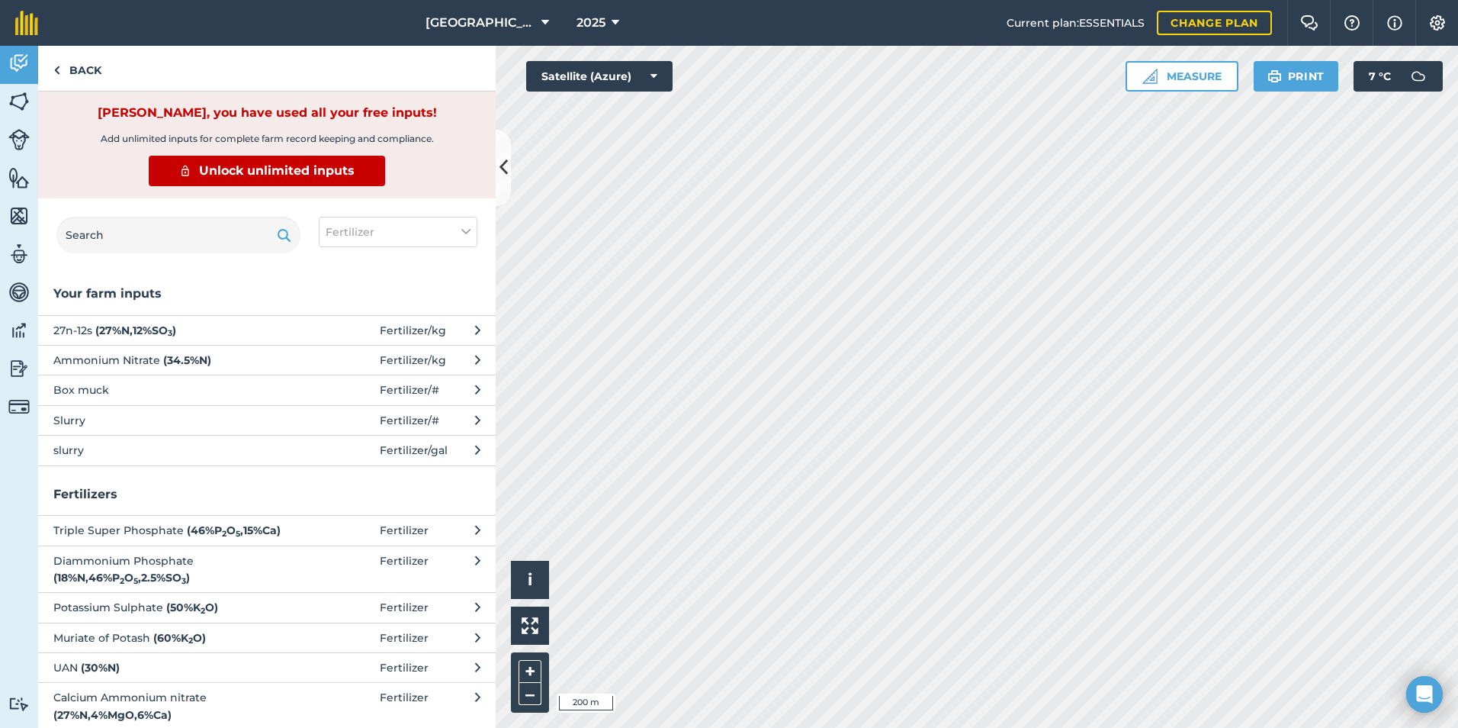
click at [166, 356] on strong "( 34.5 % N )" at bounding box center [187, 360] width 48 height 14
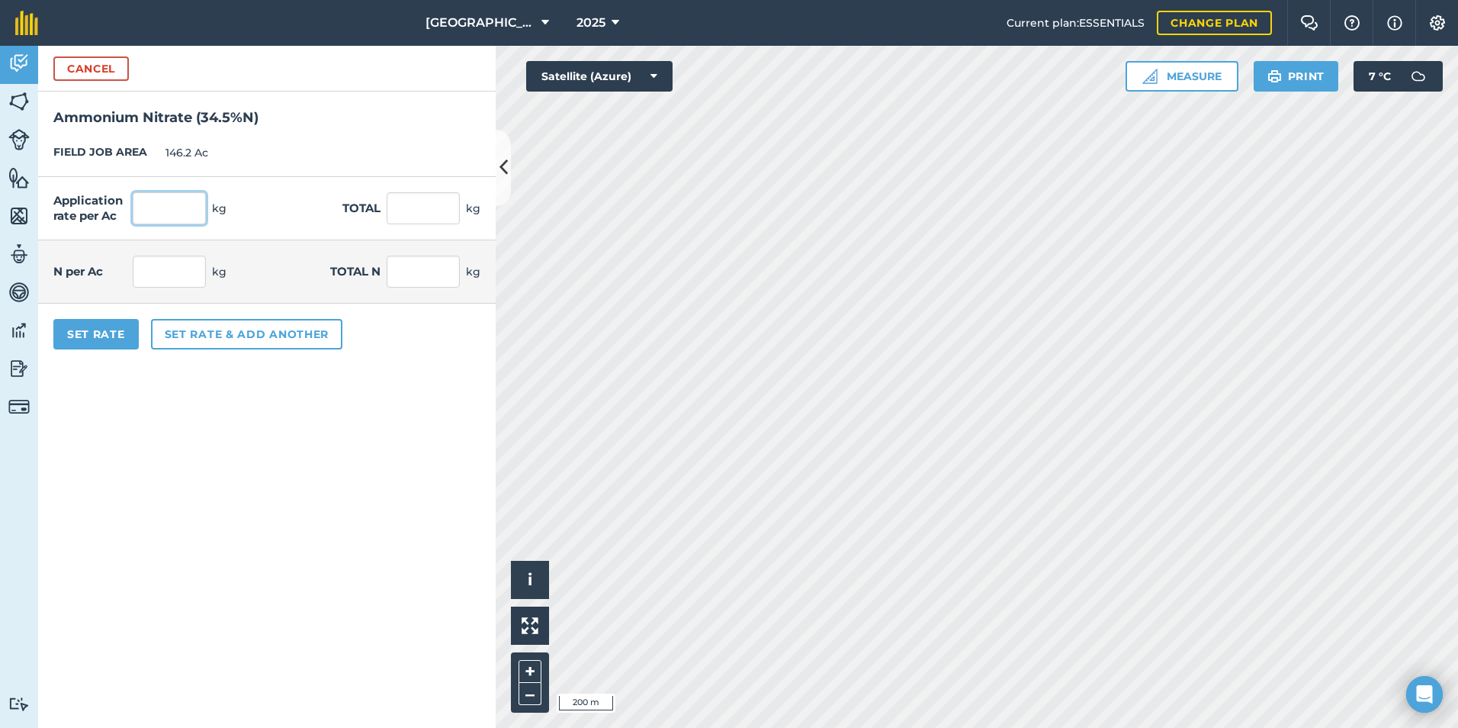
click at [162, 221] on input "text" at bounding box center [169, 208] width 73 height 32
click at [132, 427] on form "Cancel Ammonium Nitrate ( 34.5 % N ) FIELD JOB AREA 146.2 Ac Application rate p…" at bounding box center [267, 387] width 458 height 682
click at [125, 349] on button "Set Rate" at bounding box center [95, 334] width 85 height 31
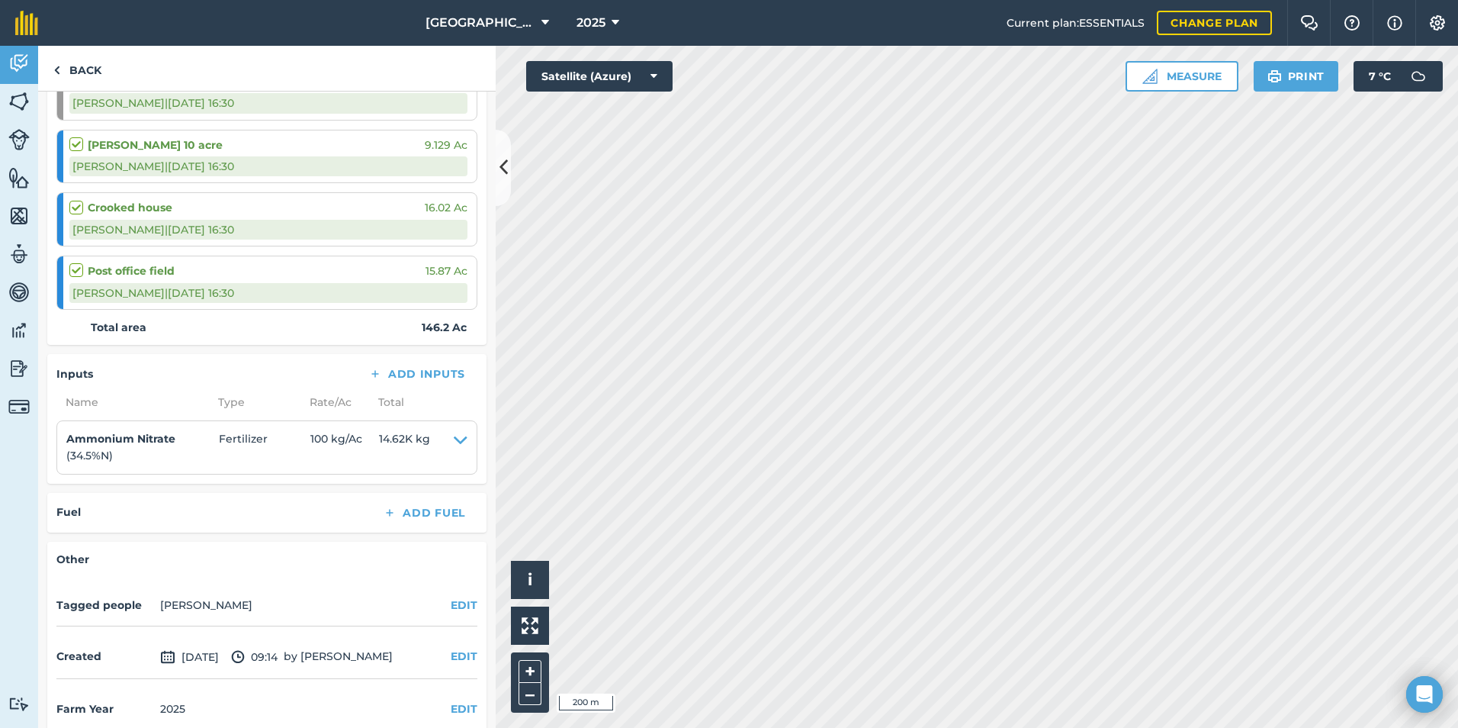
scroll to position [670, 0]
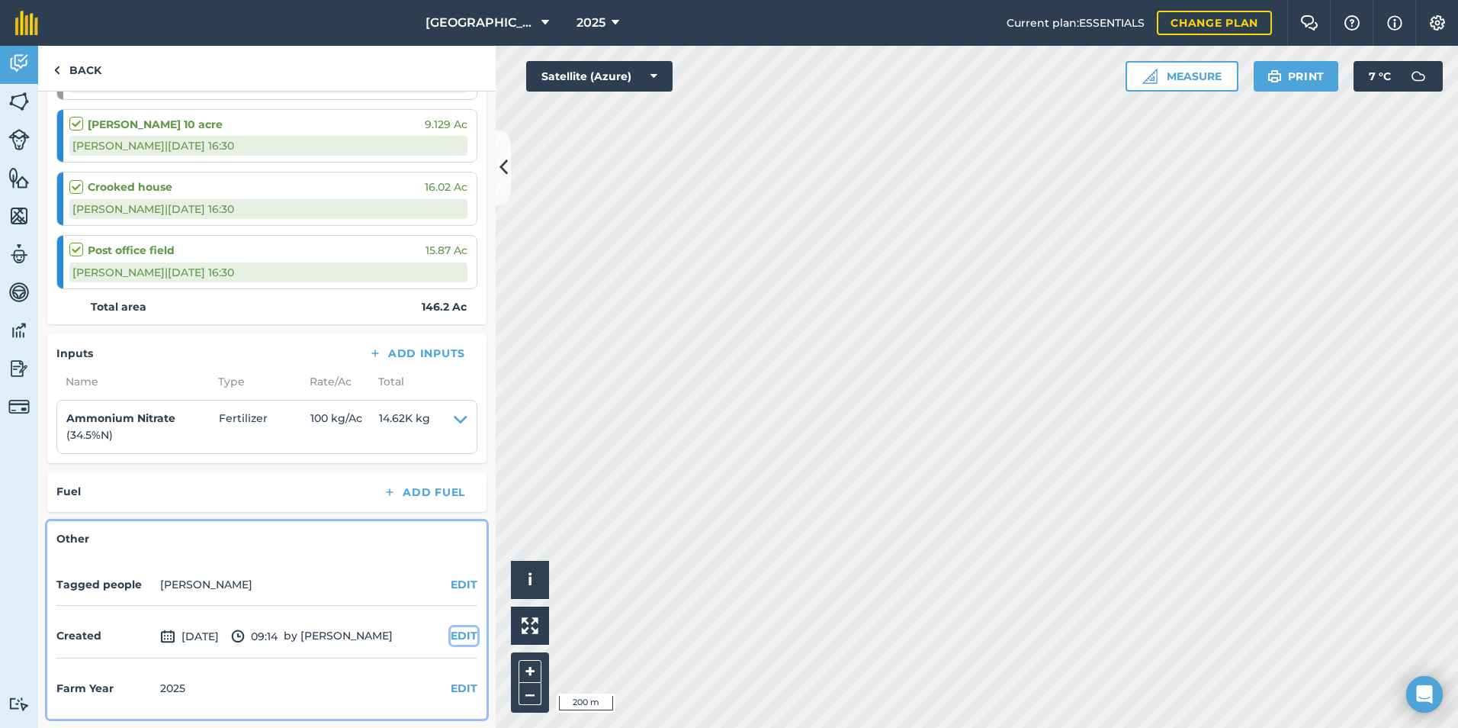
click at [452, 634] on button "EDIT" at bounding box center [464, 635] width 27 height 17
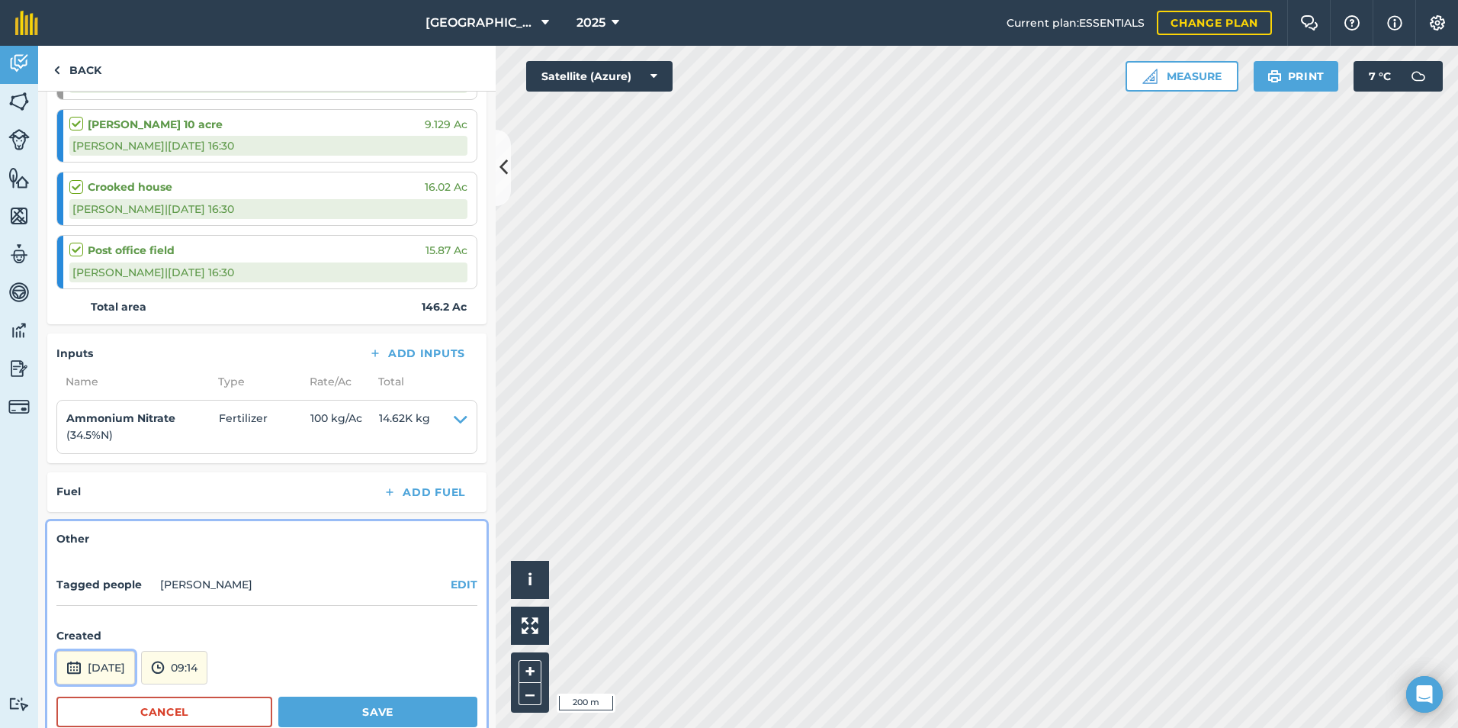
drag, startPoint x: 123, startPoint y: 671, endPoint x: 127, endPoint y: 657, distance: 15.0
click at [122, 667] on button "[DATE]" at bounding box center [95, 668] width 79 height 34
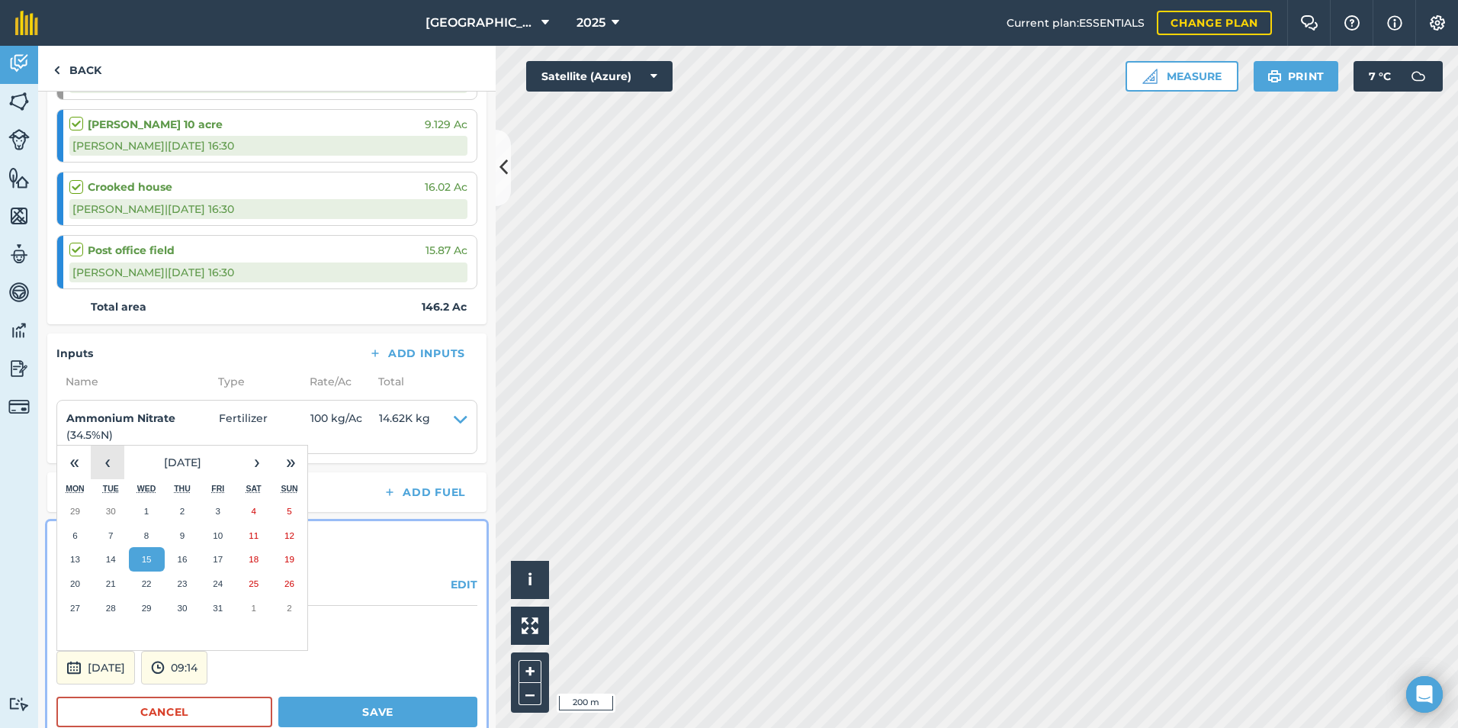
click at [98, 447] on button "‹" at bounding box center [108, 462] width 34 height 34
click at [170, 587] on button "24" at bounding box center [183, 583] width 36 height 24
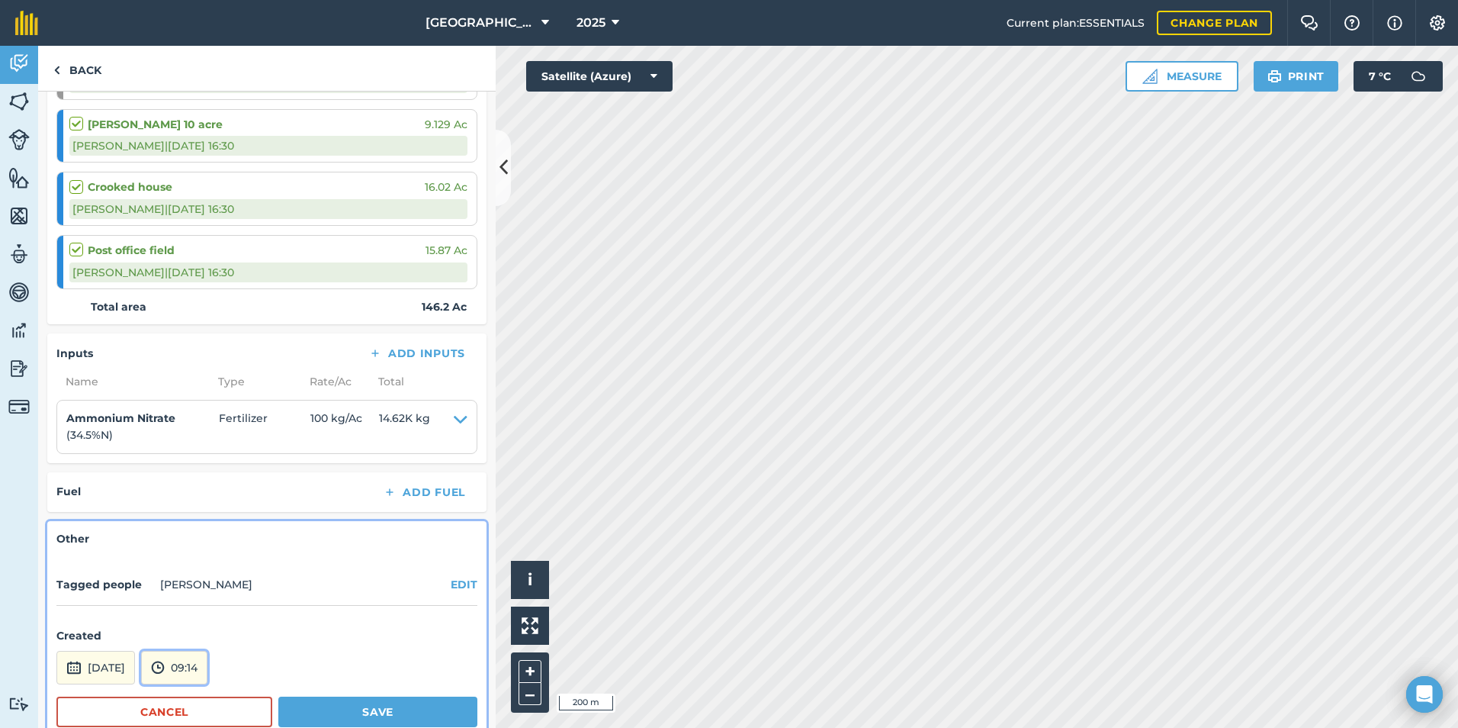
click at [207, 660] on button "09:14" at bounding box center [174, 668] width 66 height 34
click at [208, 542] on button "05:30" at bounding box center [178, 535] width 72 height 24
click at [326, 712] on button "Save" at bounding box center [377, 711] width 199 height 31
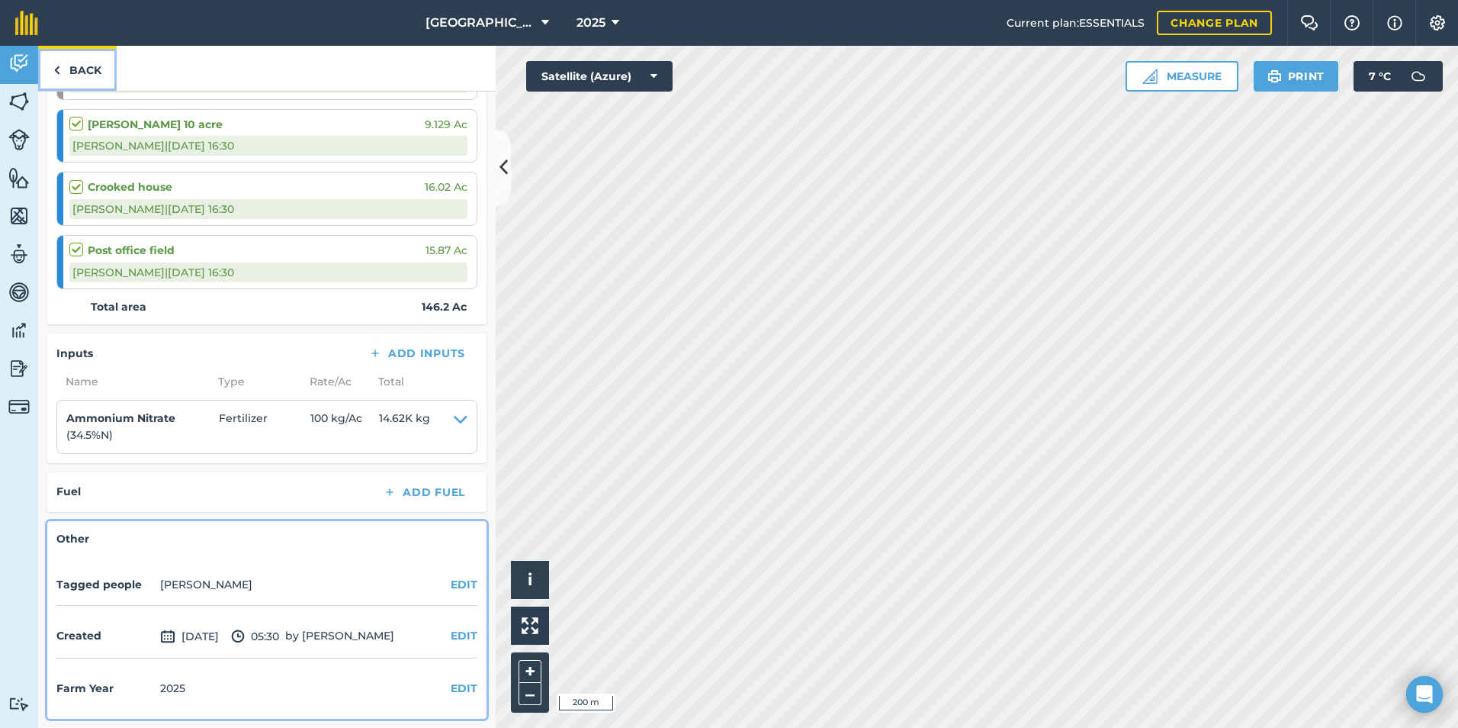
click at [56, 59] on link "Back" at bounding box center [77, 68] width 79 height 45
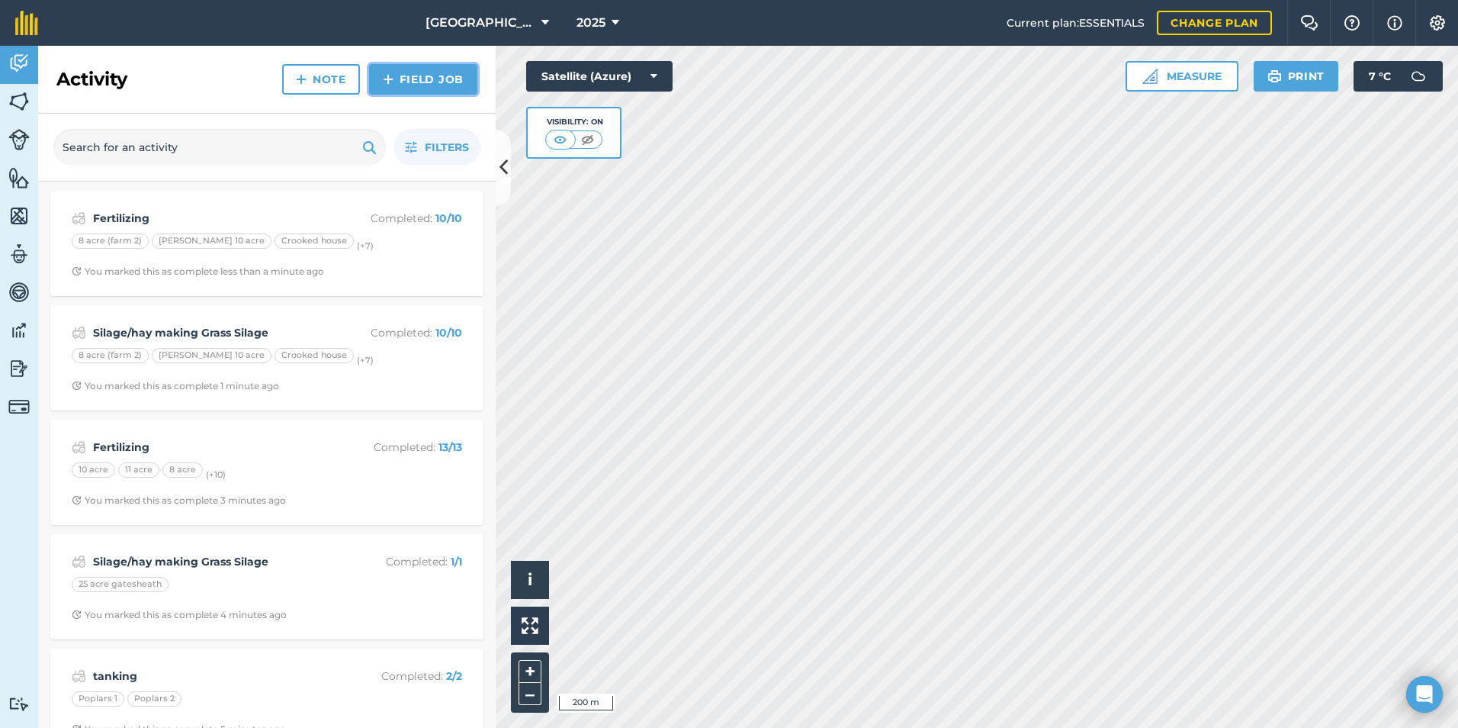
click at [430, 73] on link "Field Job" at bounding box center [423, 79] width 108 height 31
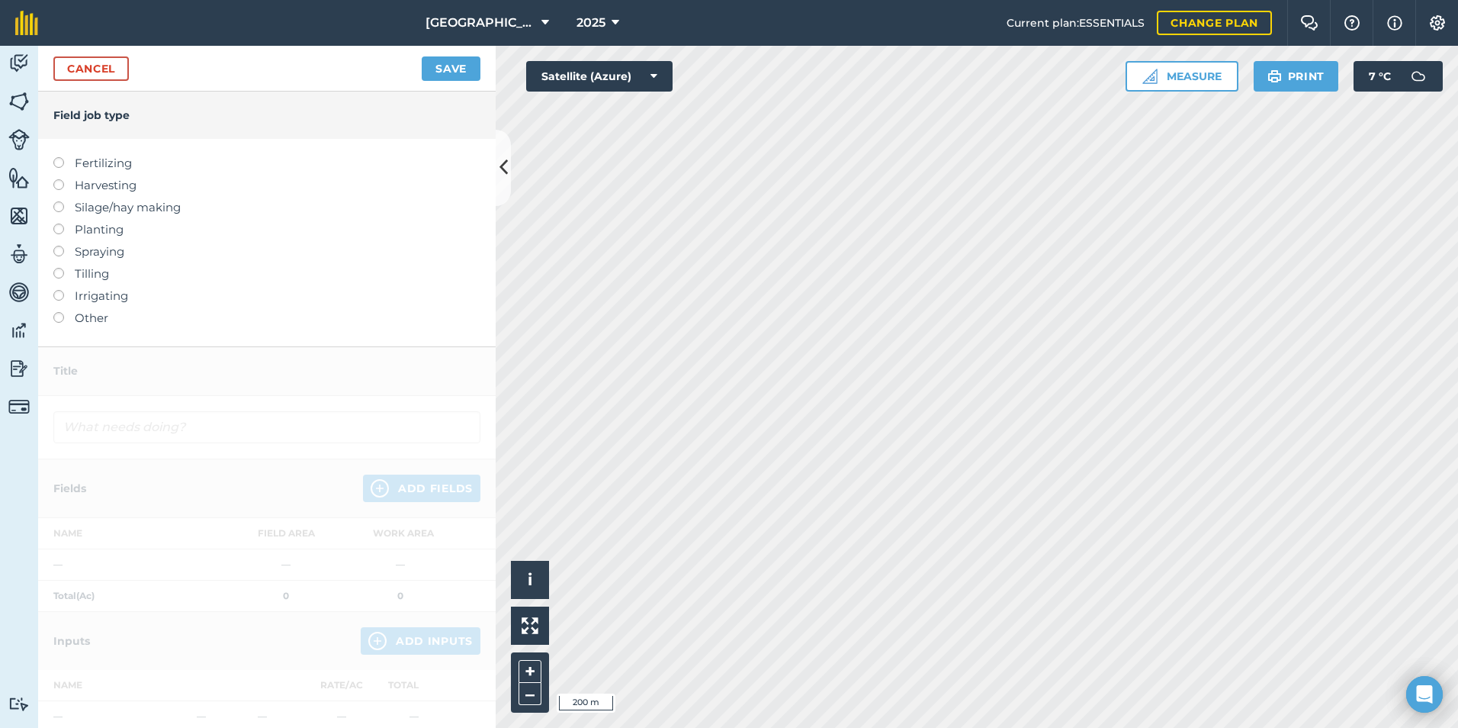
click at [64, 313] on label "Other" at bounding box center [266, 318] width 427 height 18
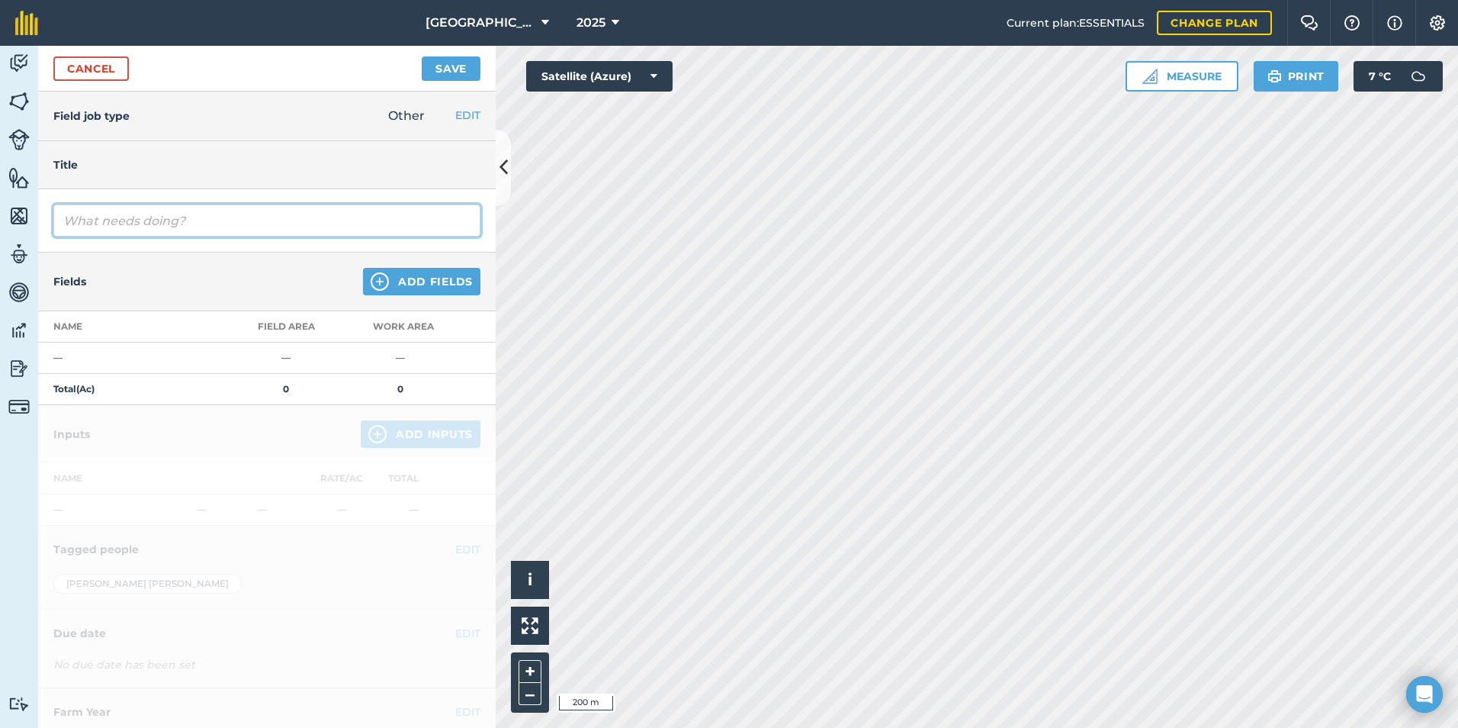
click at [95, 227] on input "text" at bounding box center [266, 220] width 427 height 32
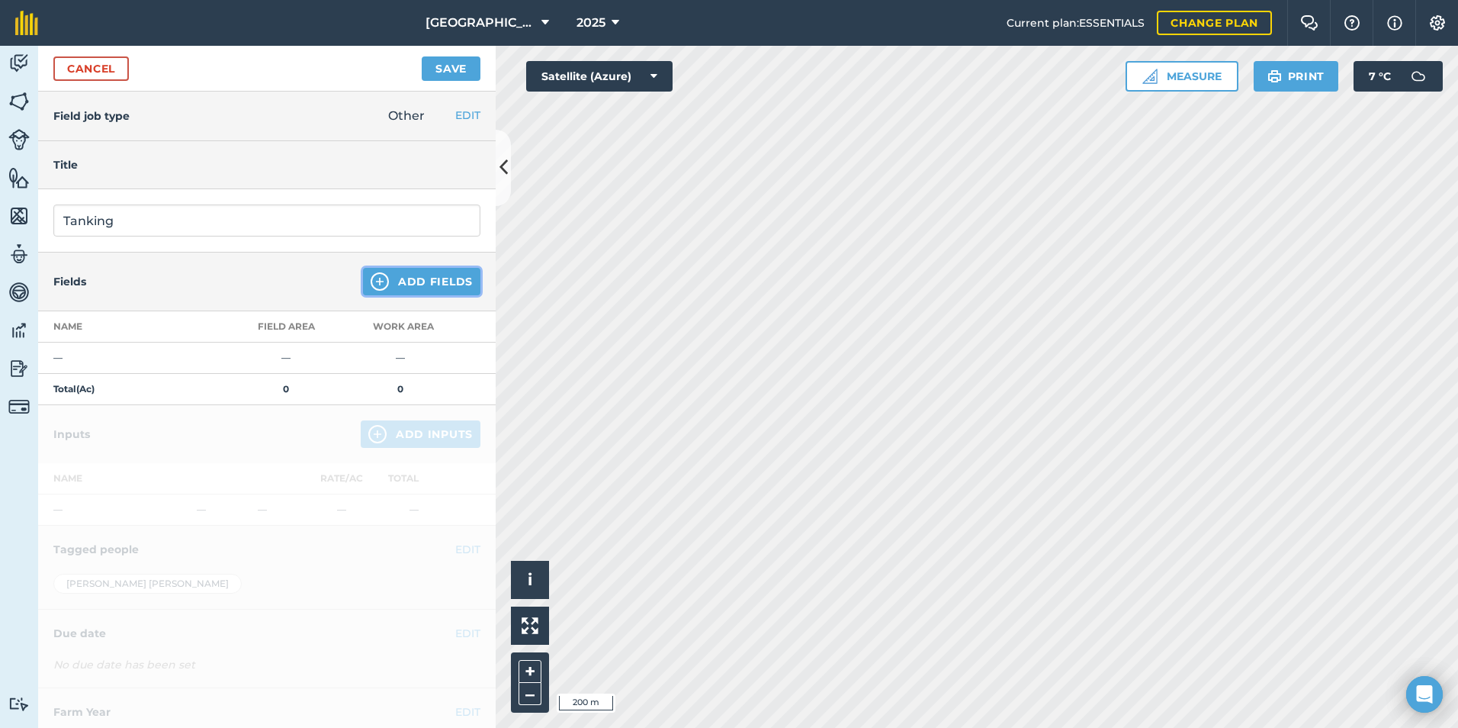
click at [445, 282] on button "Add Fields" at bounding box center [421, 281] width 117 height 27
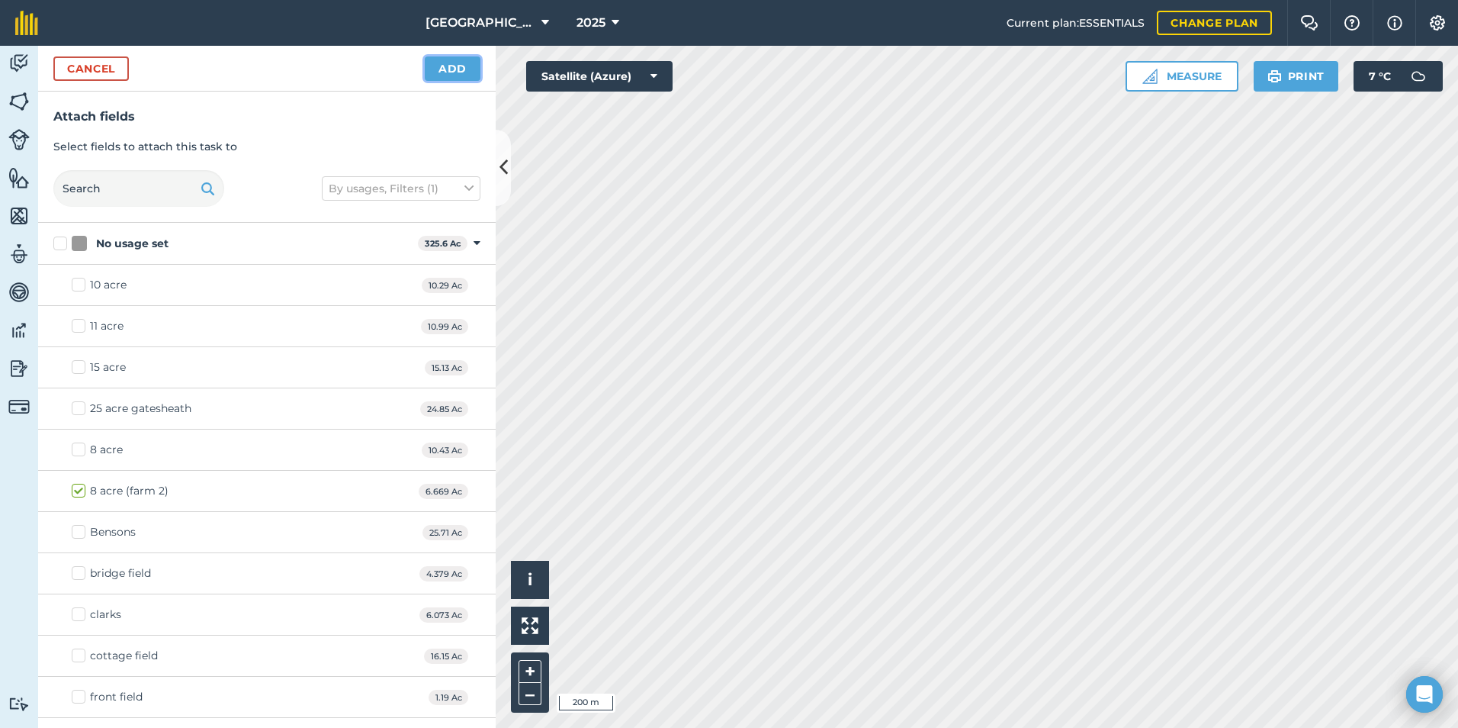
click at [440, 63] on button "Add" at bounding box center [453, 68] width 56 height 24
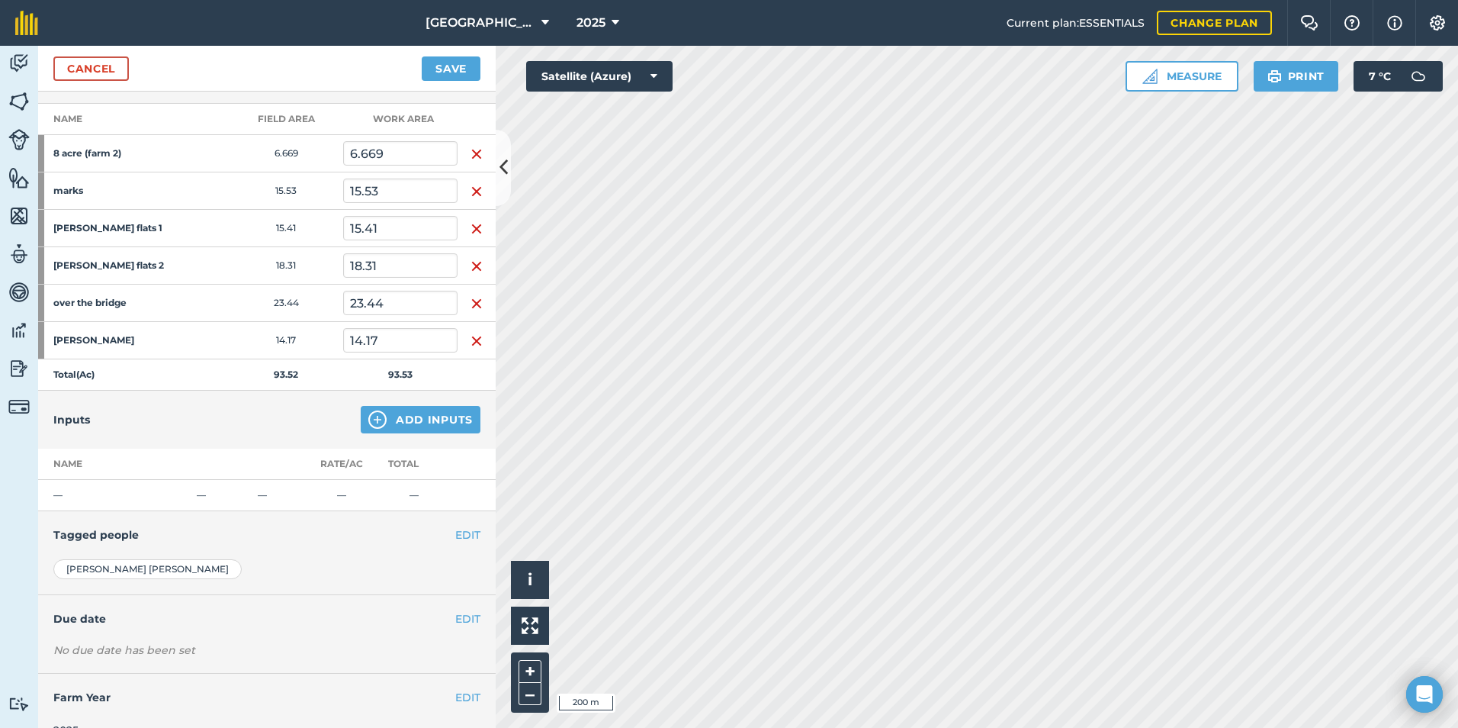
scroll to position [234, 0]
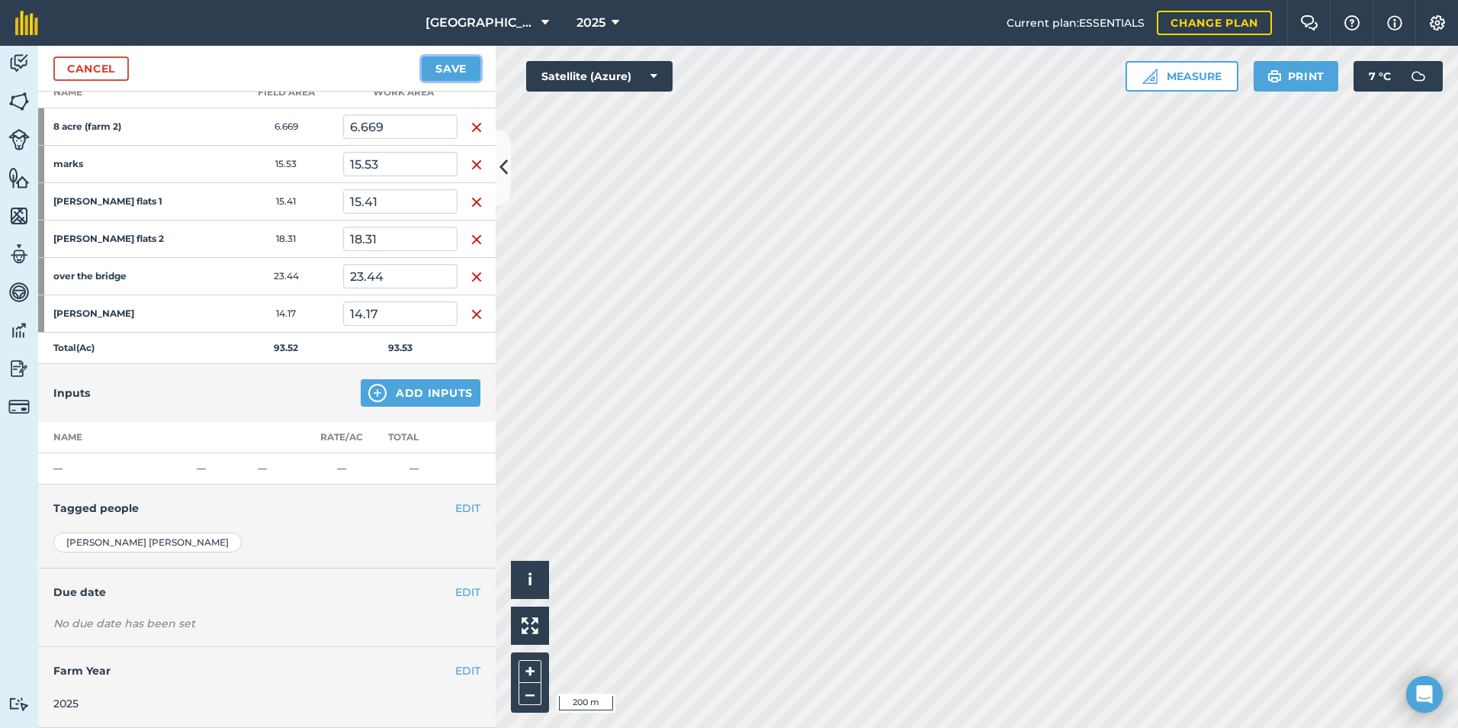
click at [460, 66] on button "Save" at bounding box center [451, 68] width 59 height 24
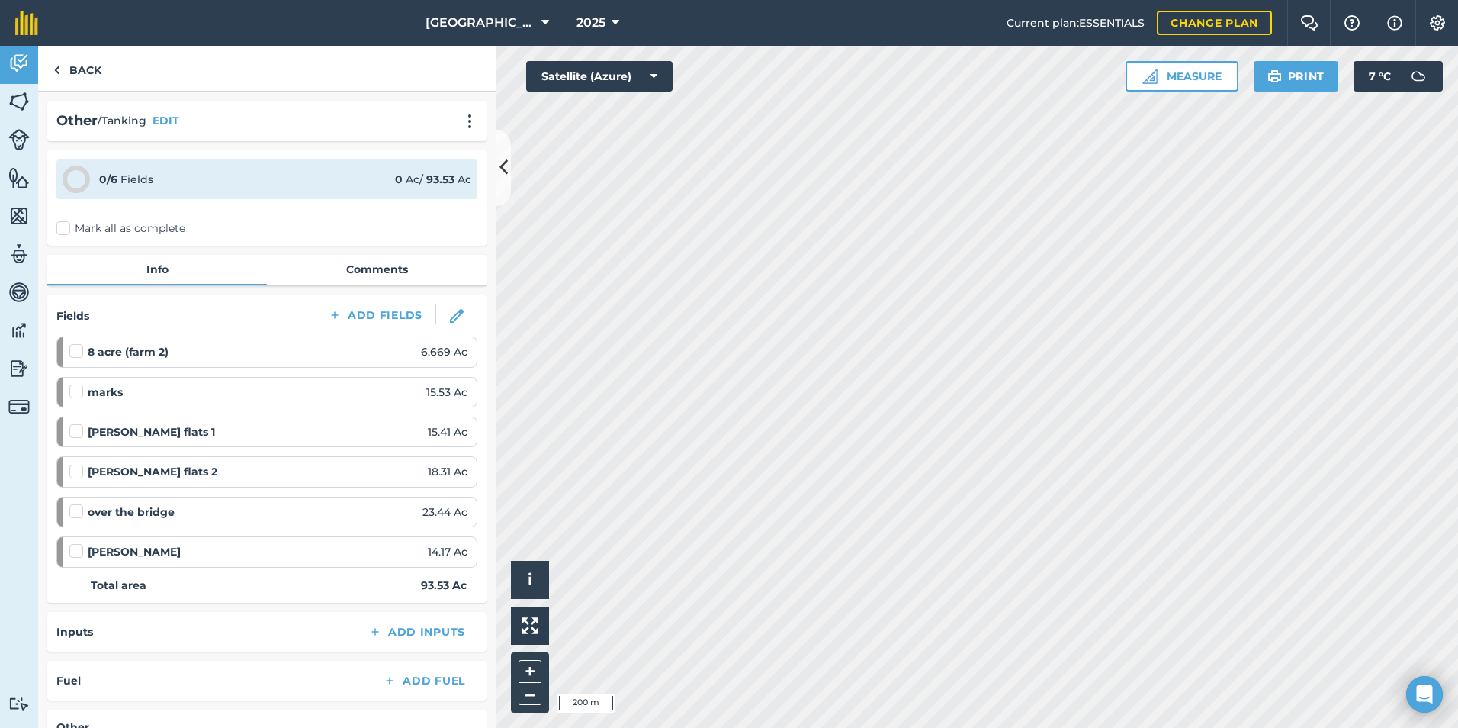
click at [82, 229] on label "Mark all as complete" at bounding box center [120, 228] width 129 height 16
click at [66, 229] on input "Mark all as complete" at bounding box center [61, 225] width 10 height 10
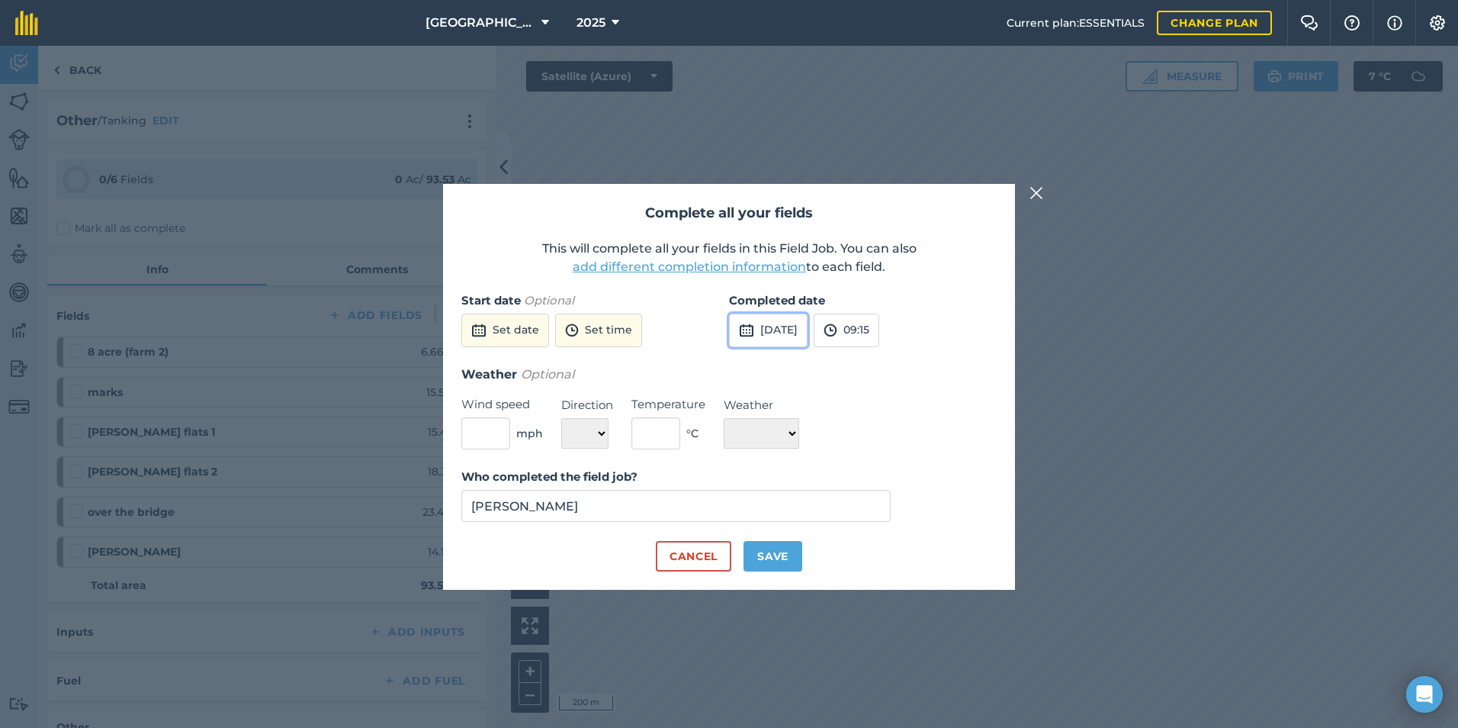
click at [796, 333] on button "[DATE]" at bounding box center [768, 331] width 79 height 34
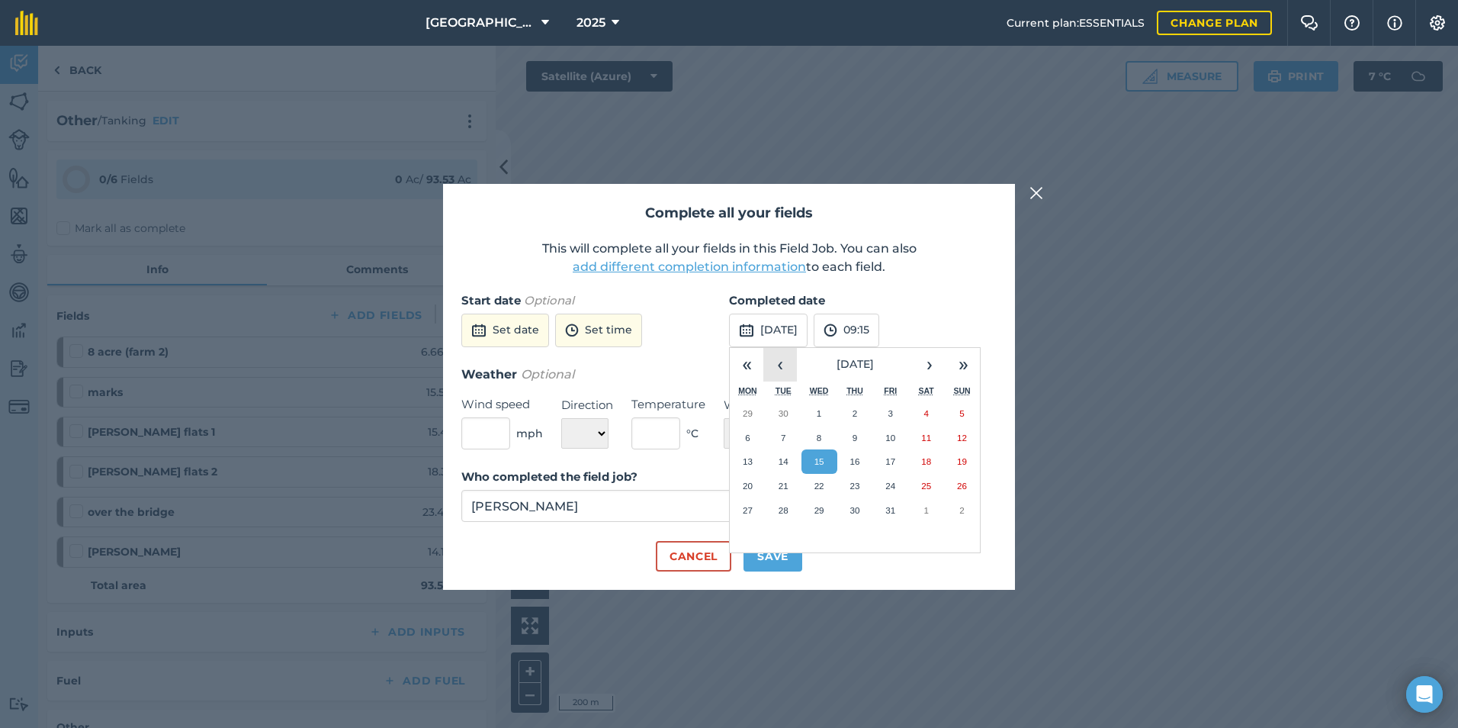
click at [780, 362] on button "‹" at bounding box center [781, 365] width 34 height 34
click at [786, 359] on button "‹" at bounding box center [781, 365] width 34 height 34
click at [783, 511] on abbr "29" at bounding box center [784, 510] width 10 height 10
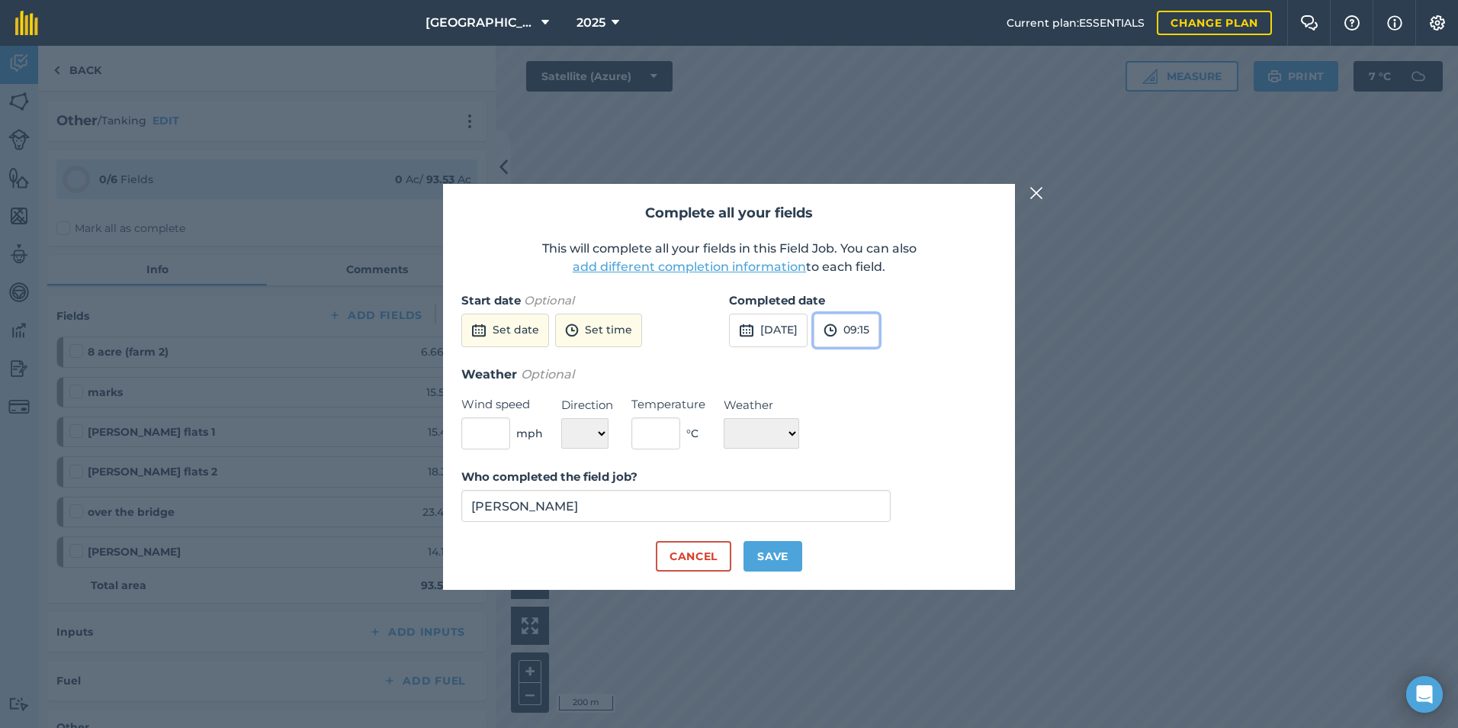
click at [879, 328] on button "09:15" at bounding box center [847, 331] width 66 height 34
click at [879, 481] on button "20:00" at bounding box center [851, 488] width 72 height 24
click at [764, 558] on button "Save" at bounding box center [773, 556] width 59 height 31
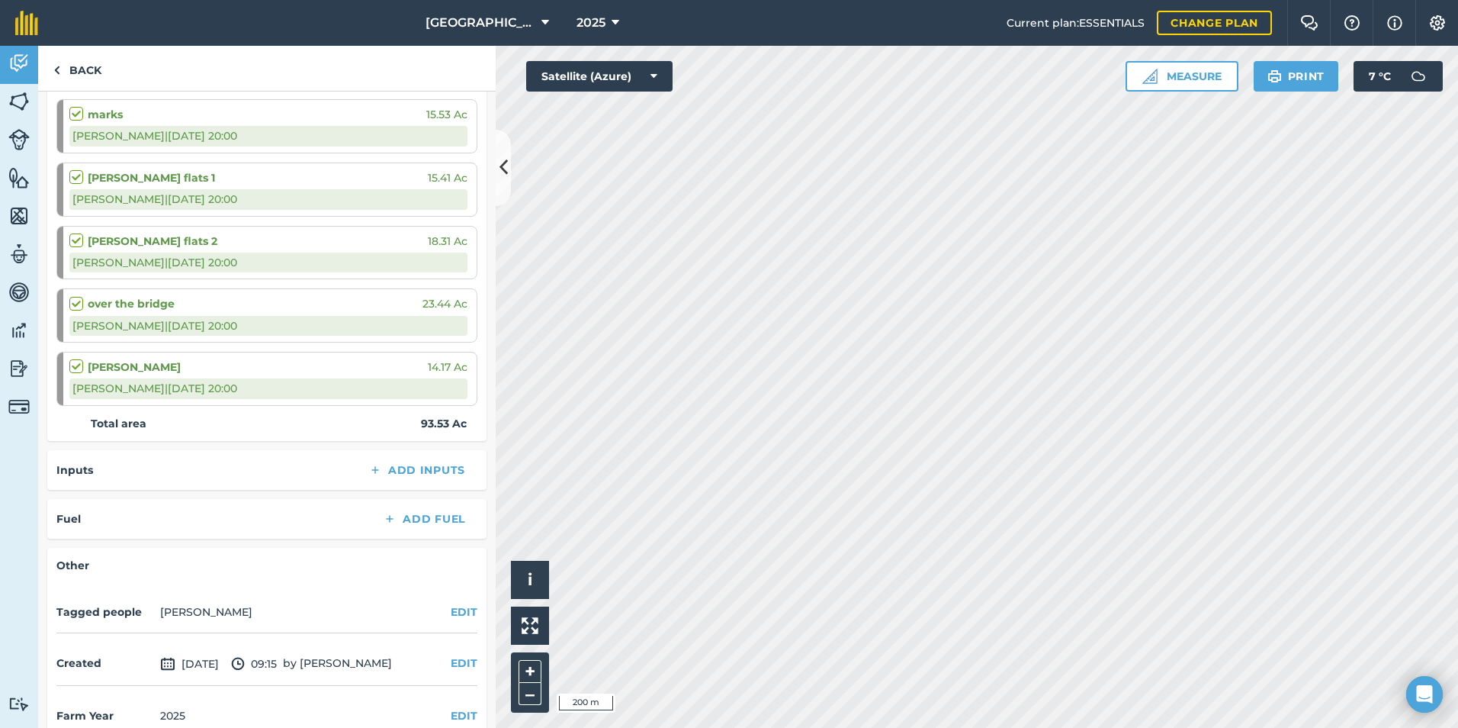
scroll to position [327, 0]
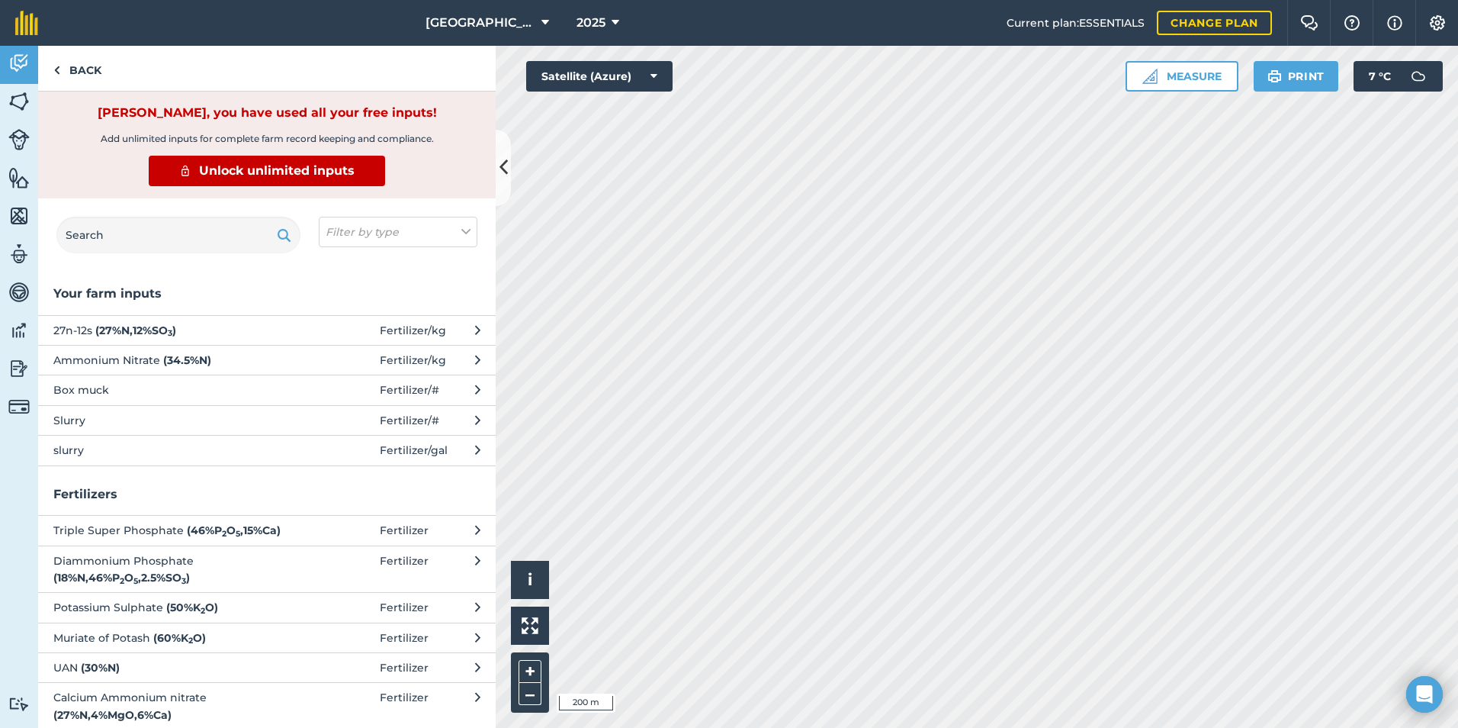
click at [129, 447] on span "slurry" at bounding box center [177, 450] width 249 height 17
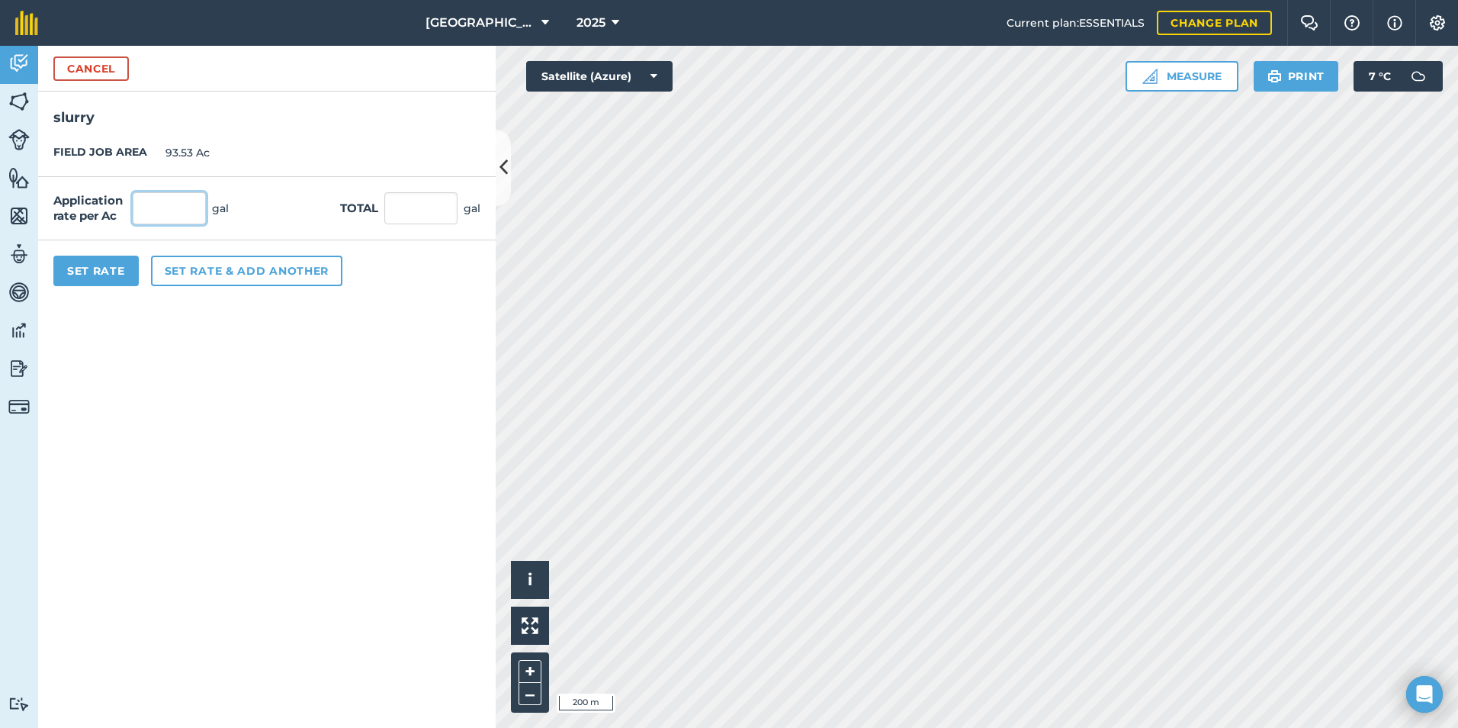
click at [165, 212] on input "text" at bounding box center [169, 208] width 73 height 32
drag, startPoint x: 198, startPoint y: 341, endPoint x: 198, endPoint y: 320, distance: 20.6
click at [198, 341] on form "Cancel slurry FIELD JOB AREA 93.53 Ac Application rate per Ac 2,084 gal Total 1…" at bounding box center [267, 387] width 458 height 682
click at [92, 276] on button "Set Rate" at bounding box center [95, 271] width 85 height 31
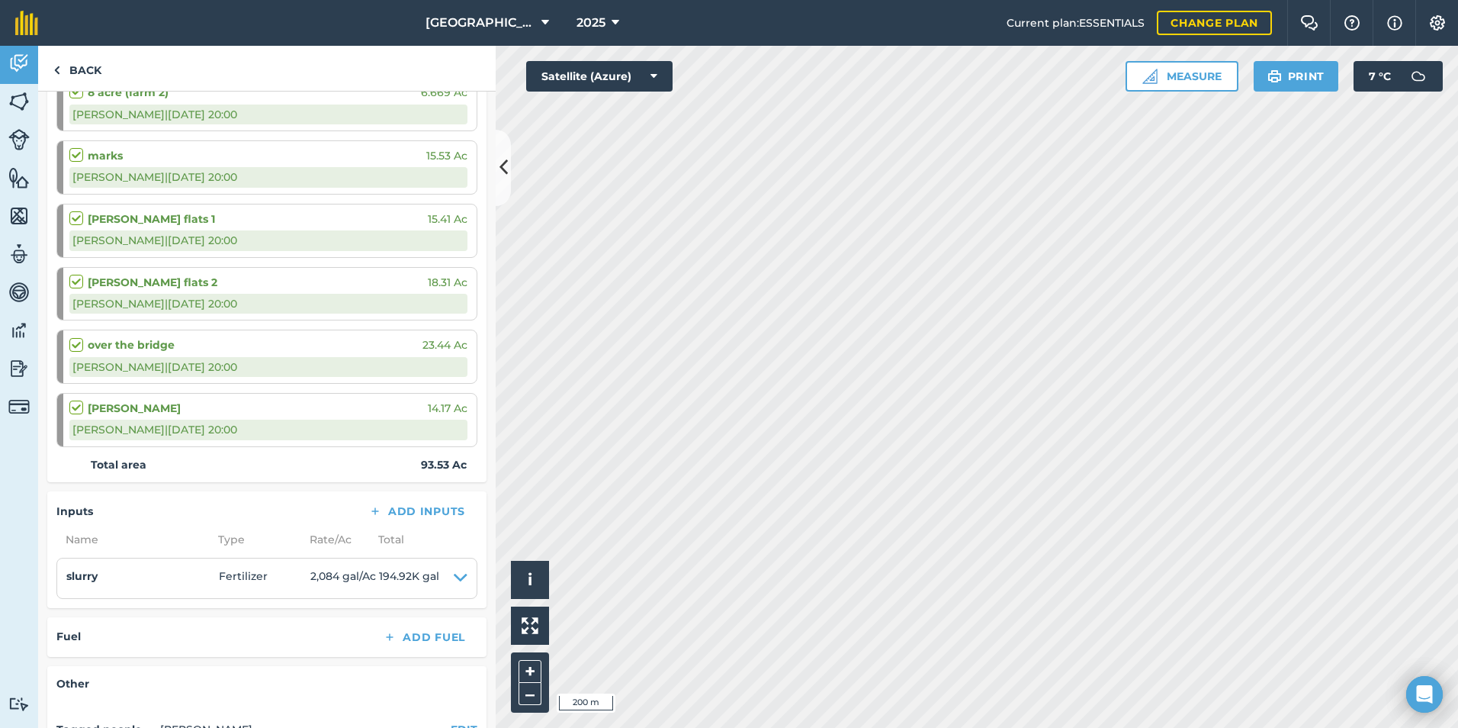
scroll to position [404, 0]
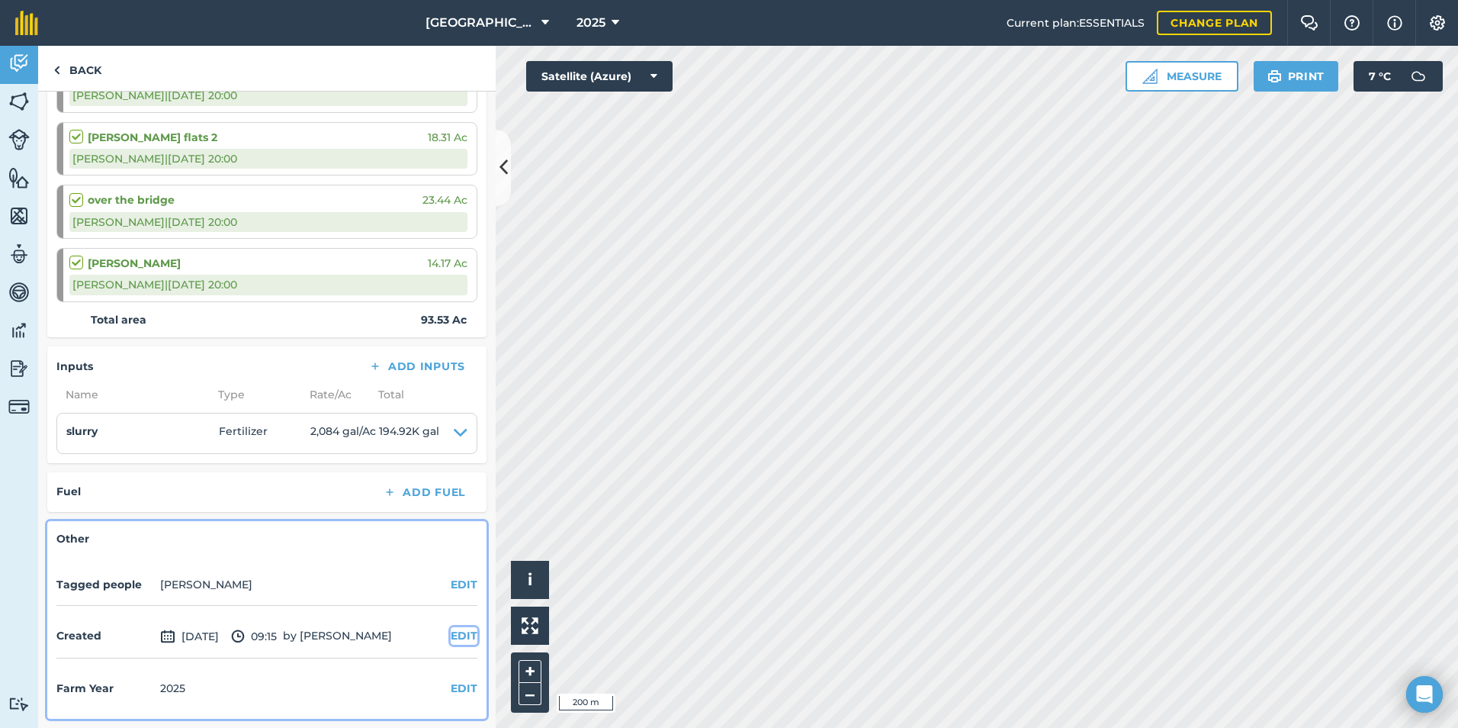
click at [451, 633] on button "EDIT" at bounding box center [464, 635] width 27 height 17
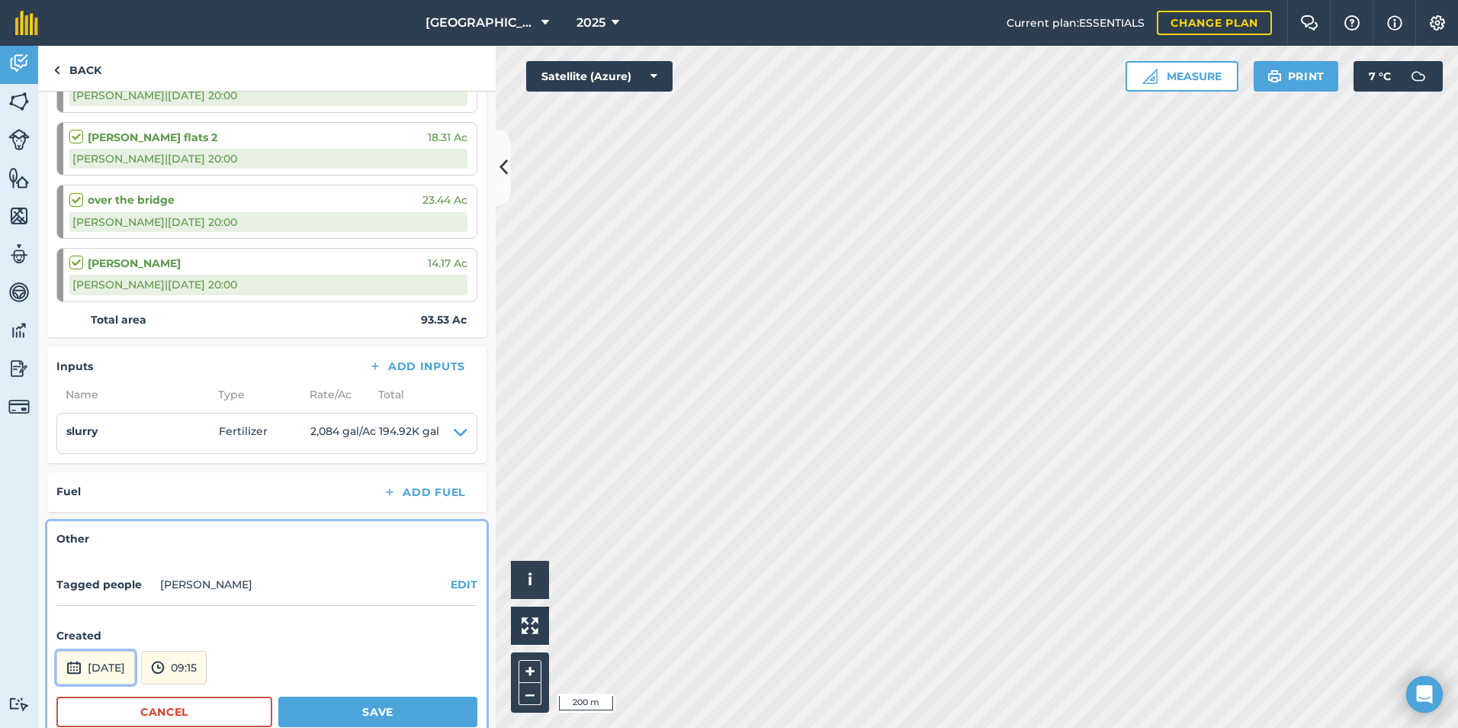
click at [109, 667] on button "[DATE]" at bounding box center [95, 668] width 79 height 34
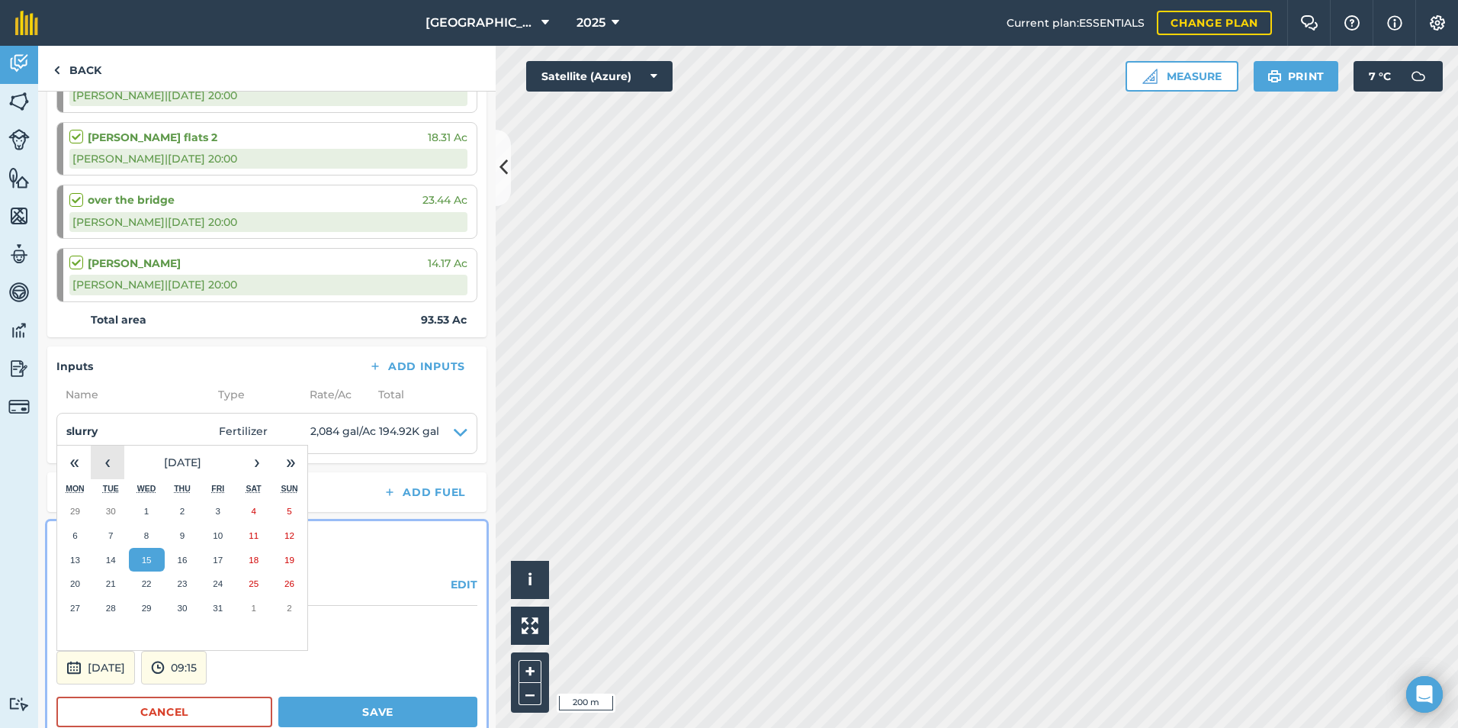
click at [102, 453] on button "‹" at bounding box center [108, 462] width 34 height 34
click at [115, 607] on abbr "29" at bounding box center [111, 608] width 10 height 10
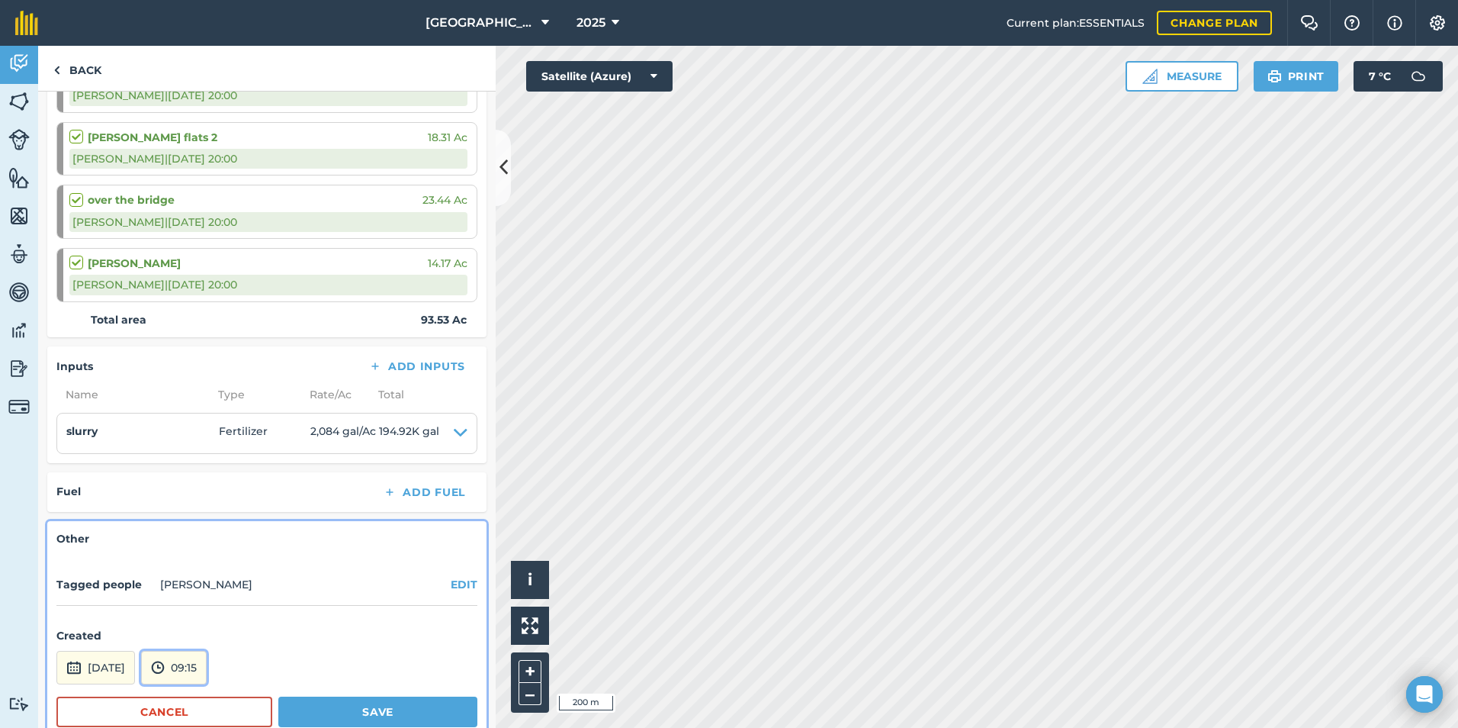
click at [179, 663] on button "09:15" at bounding box center [174, 668] width 66 height 34
click at [198, 534] on button "05:30" at bounding box center [178, 535] width 72 height 24
click at [323, 706] on button "Save" at bounding box center [377, 711] width 199 height 31
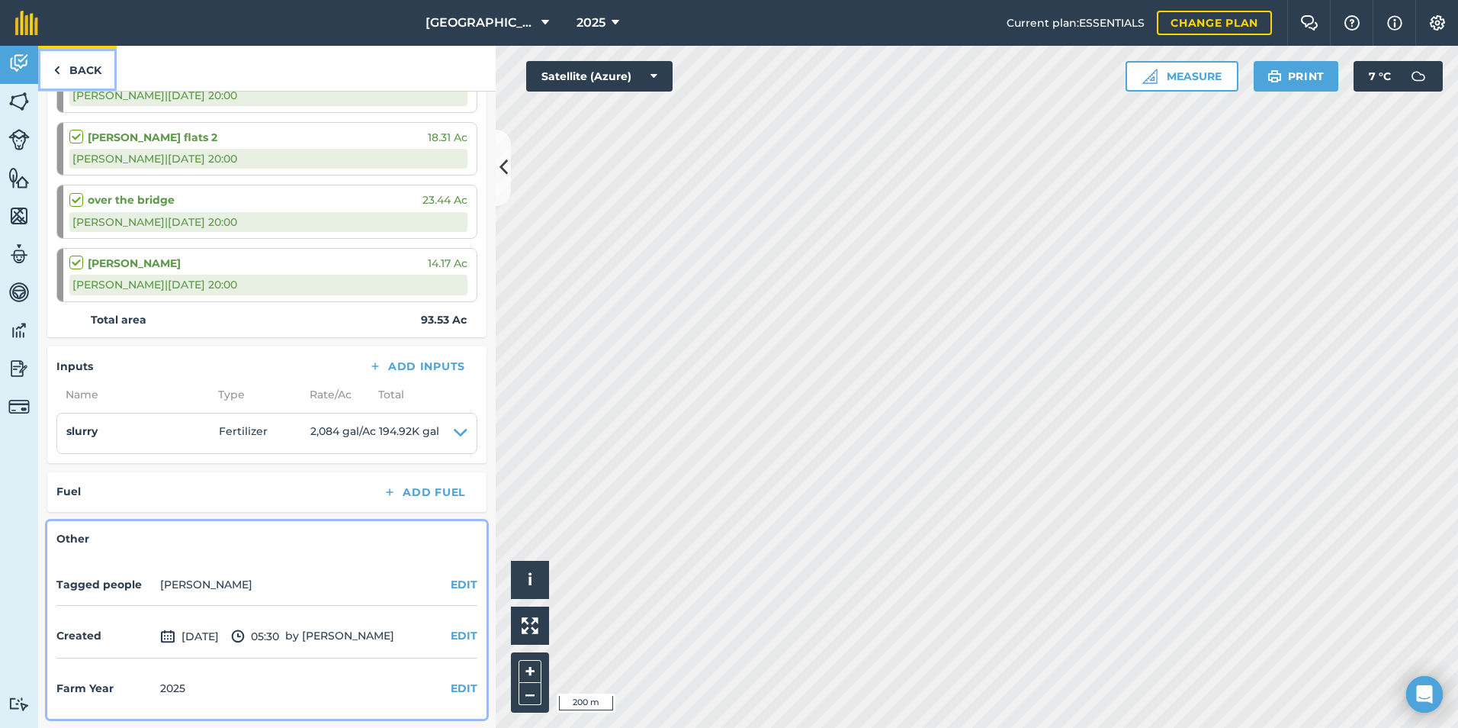
click at [56, 58] on link "Back" at bounding box center [77, 68] width 79 height 45
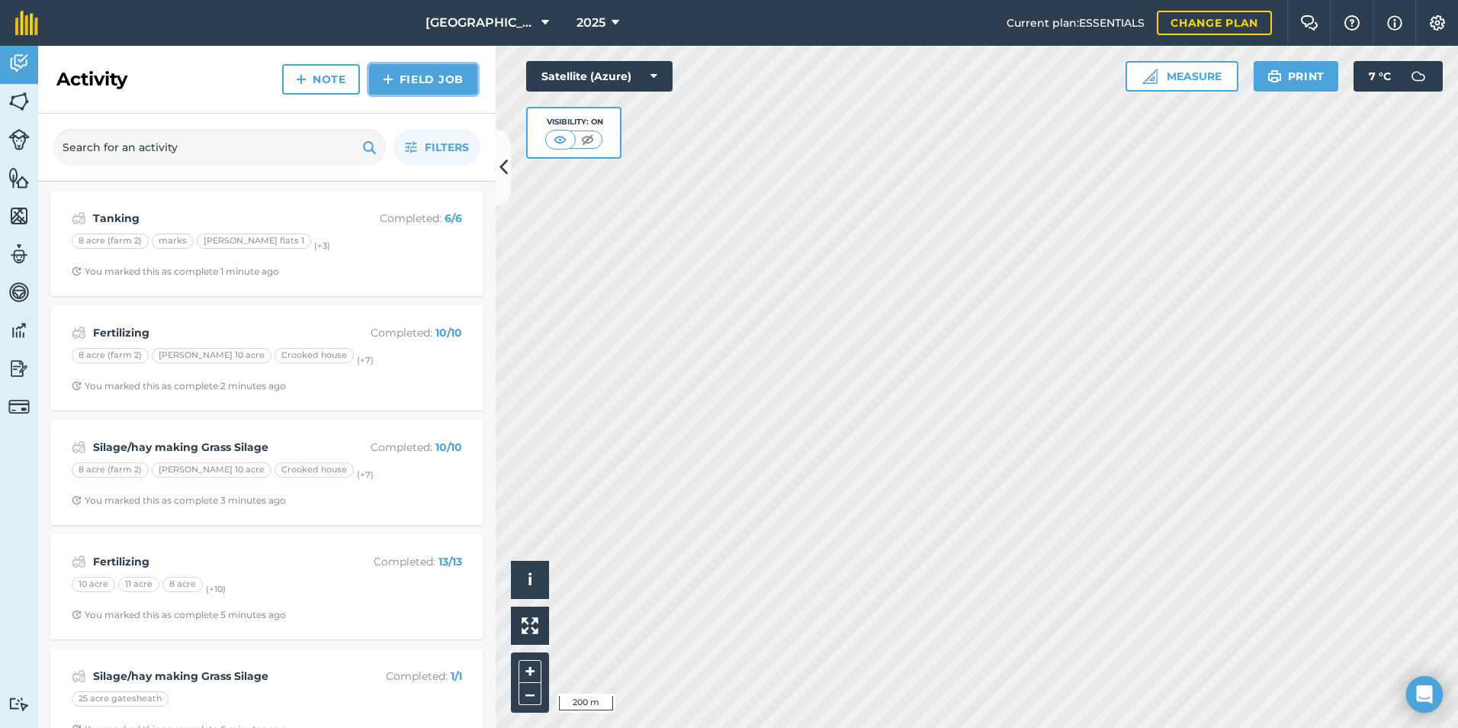
click at [404, 91] on link "Field Job" at bounding box center [423, 79] width 108 height 31
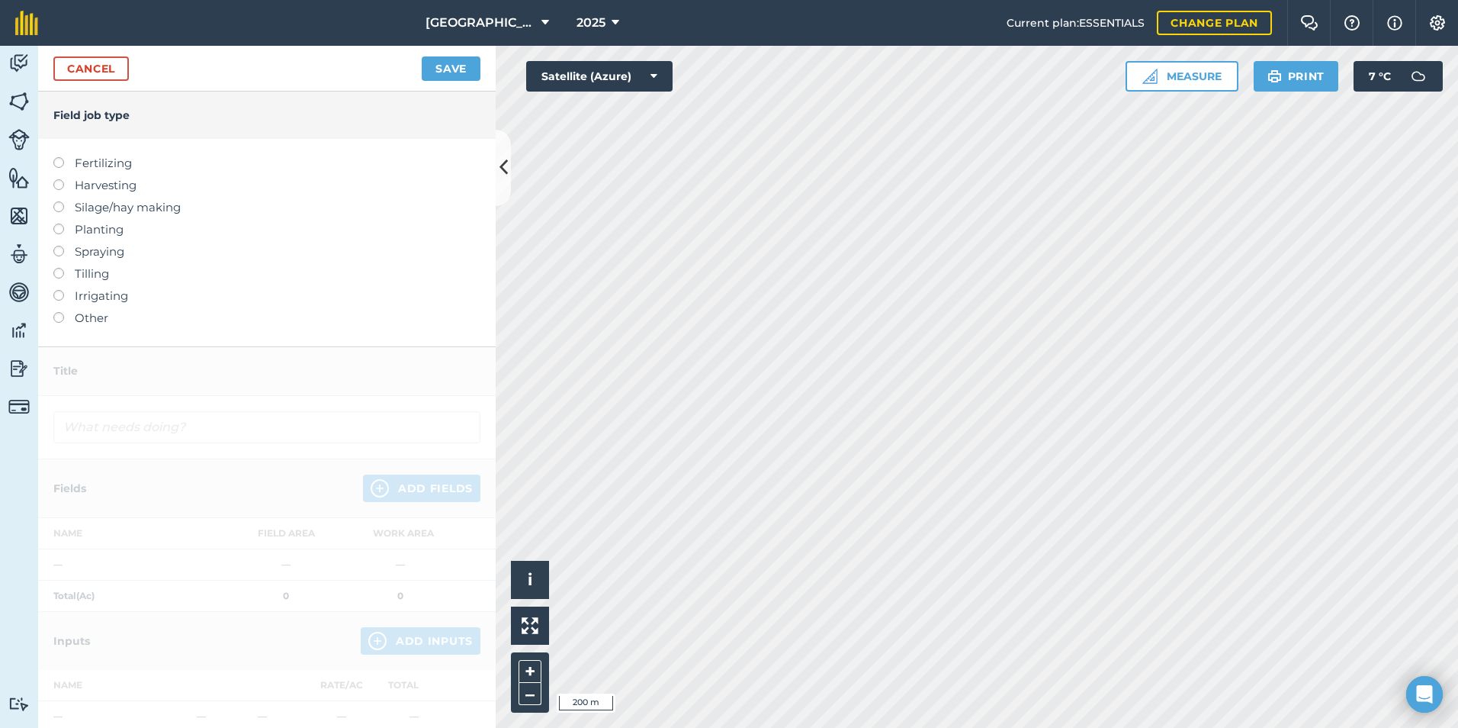
click at [68, 178] on div at bounding box center [63, 177] width 21 height 3
click at [75, 214] on label "Silage/hay making" at bounding box center [266, 207] width 427 height 18
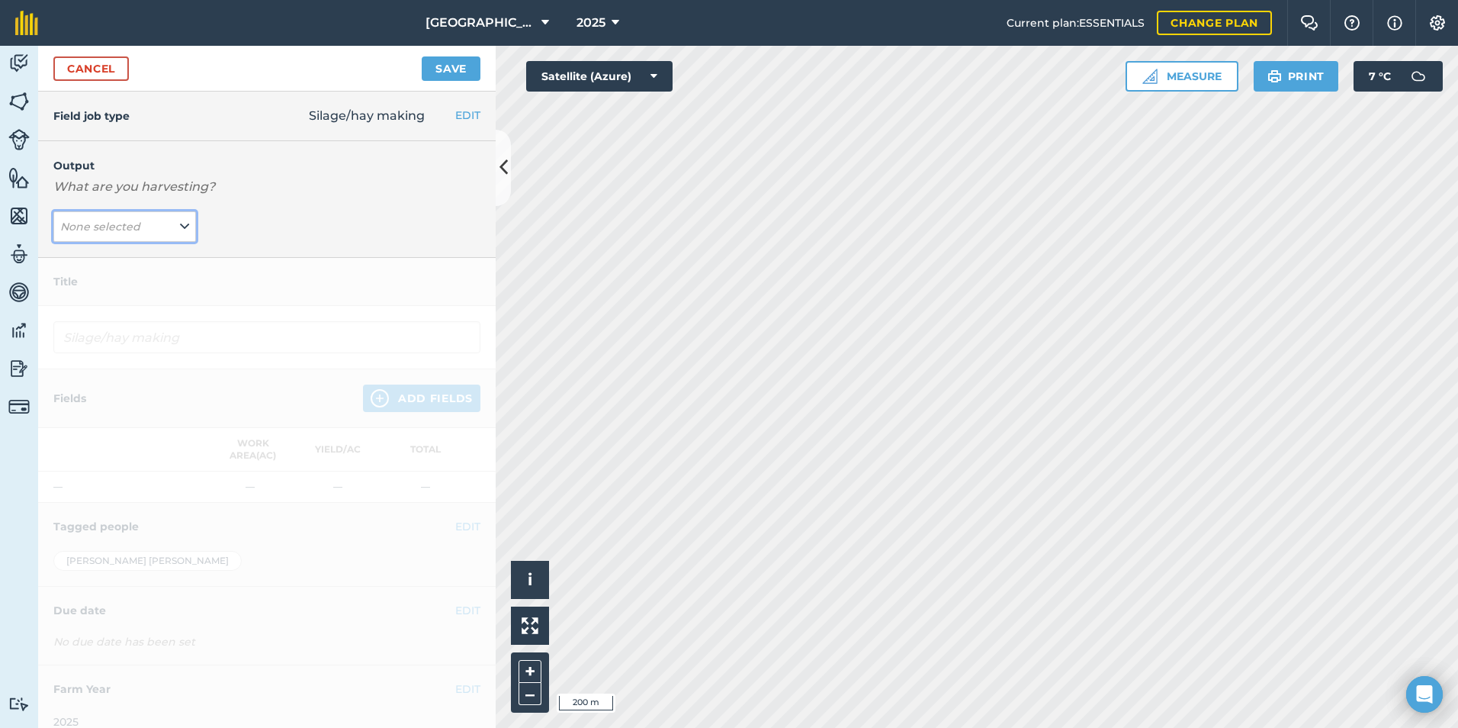
click at [140, 220] on span "None selected" at bounding box center [101, 226] width 83 height 17
click at [150, 256] on button "Grass Silage ( t )" at bounding box center [124, 257] width 143 height 29
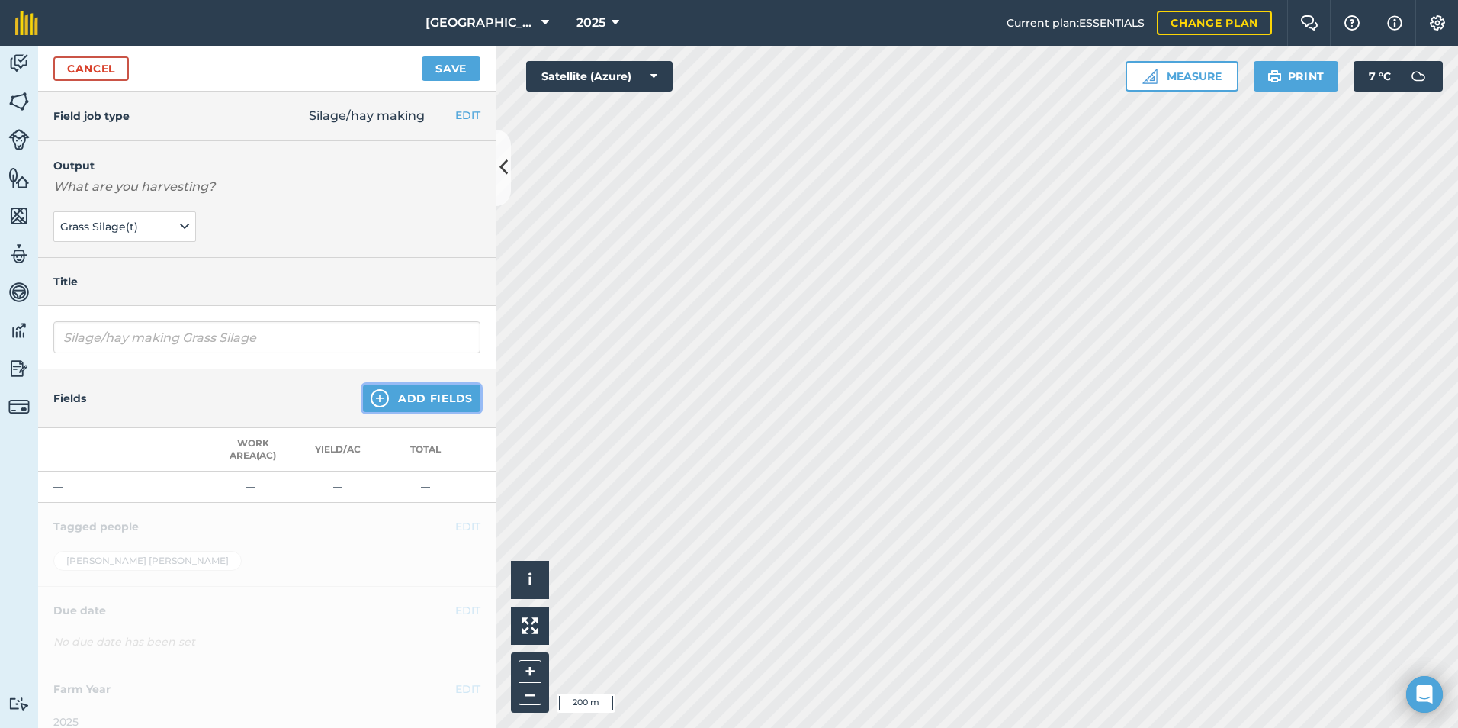
click at [371, 397] on img at bounding box center [380, 398] width 18 height 18
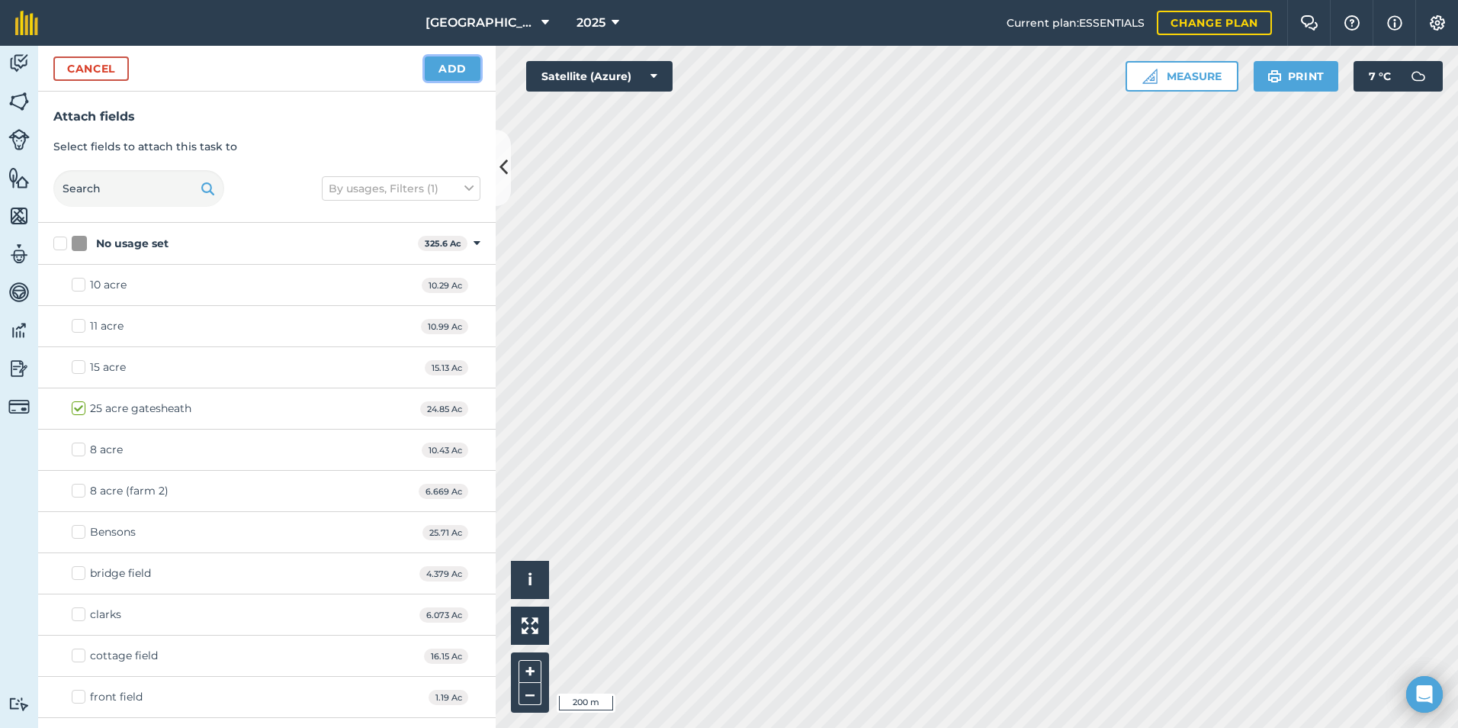
click at [440, 70] on button "Add" at bounding box center [453, 68] width 56 height 24
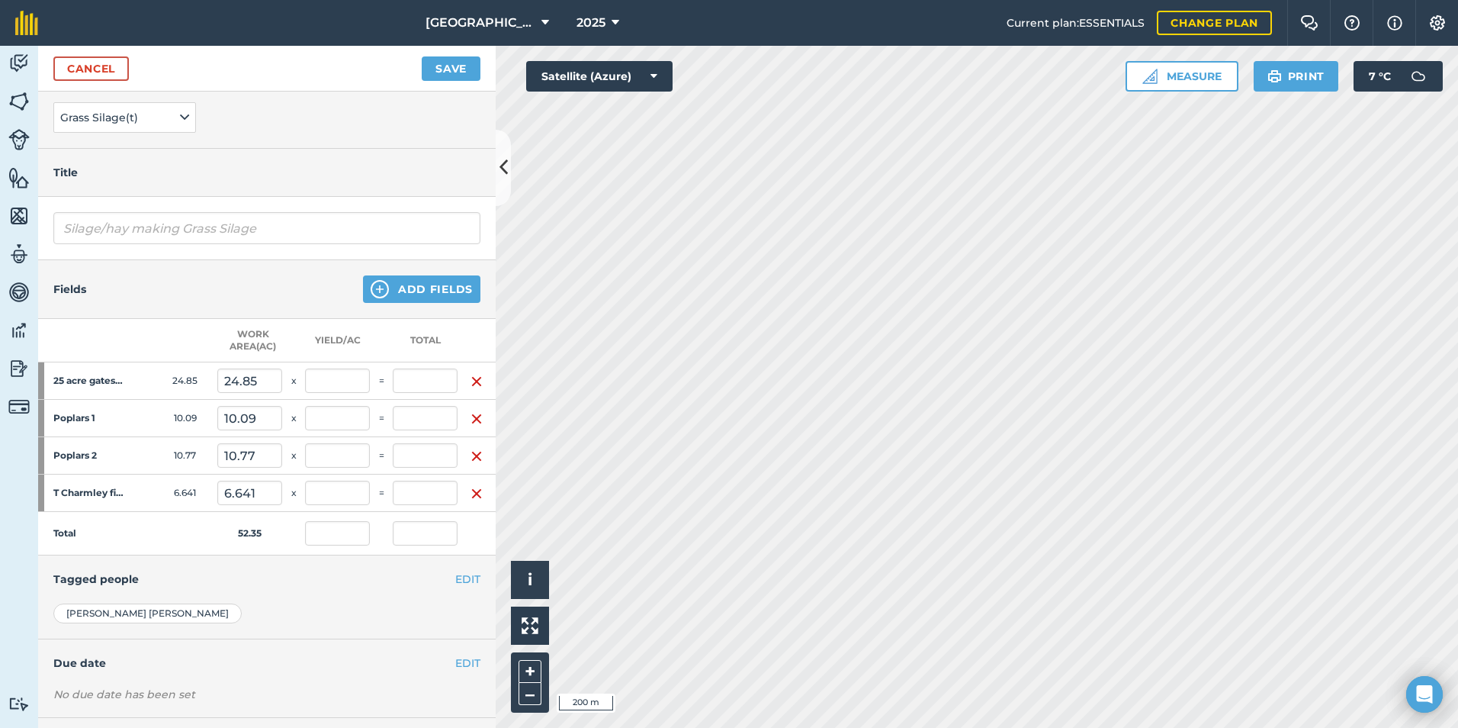
scroll to position [191, 0]
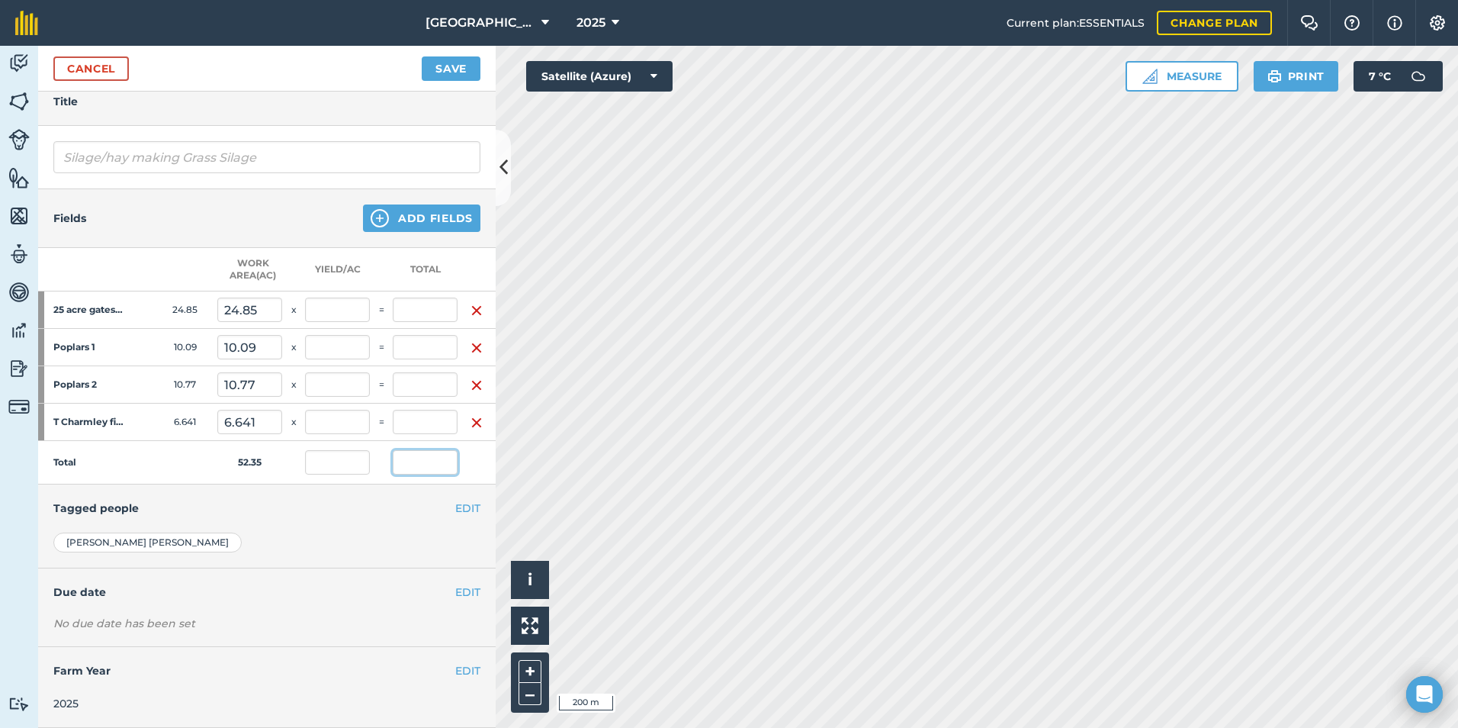
click at [442, 450] on input "text" at bounding box center [425, 462] width 65 height 24
click at [211, 551] on div "[PERSON_NAME] [PERSON_NAME] [PERSON_NAME]" at bounding box center [267, 550] width 458 height 36
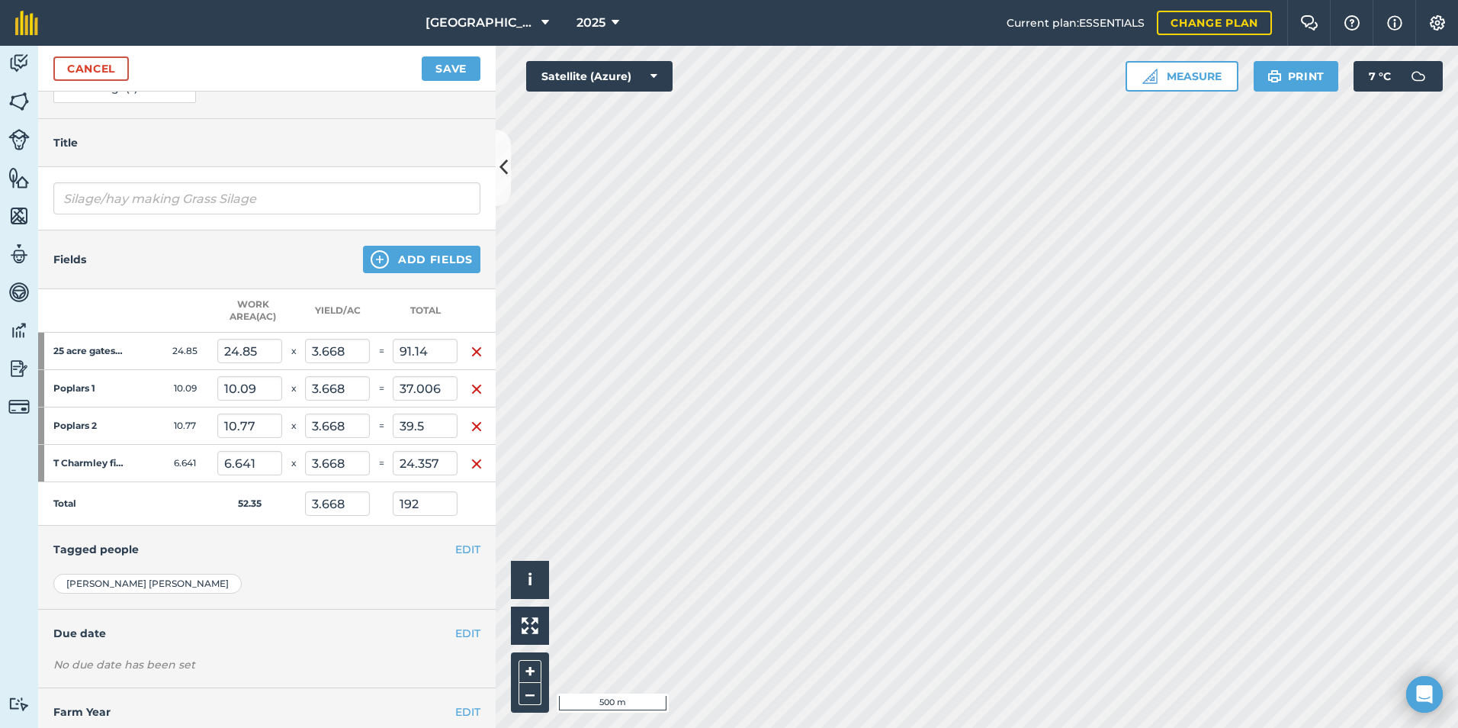
scroll to position [115, 0]
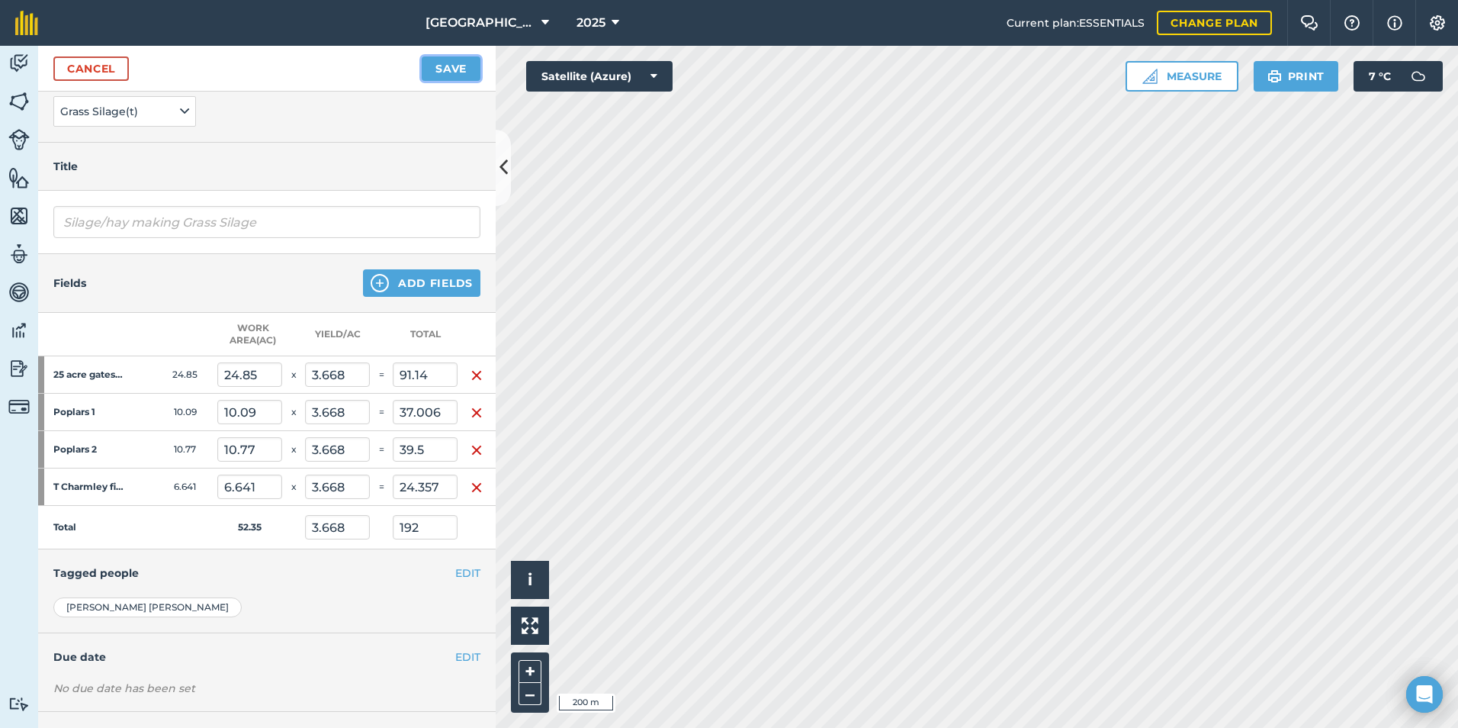
click at [432, 63] on button "Save" at bounding box center [451, 68] width 59 height 24
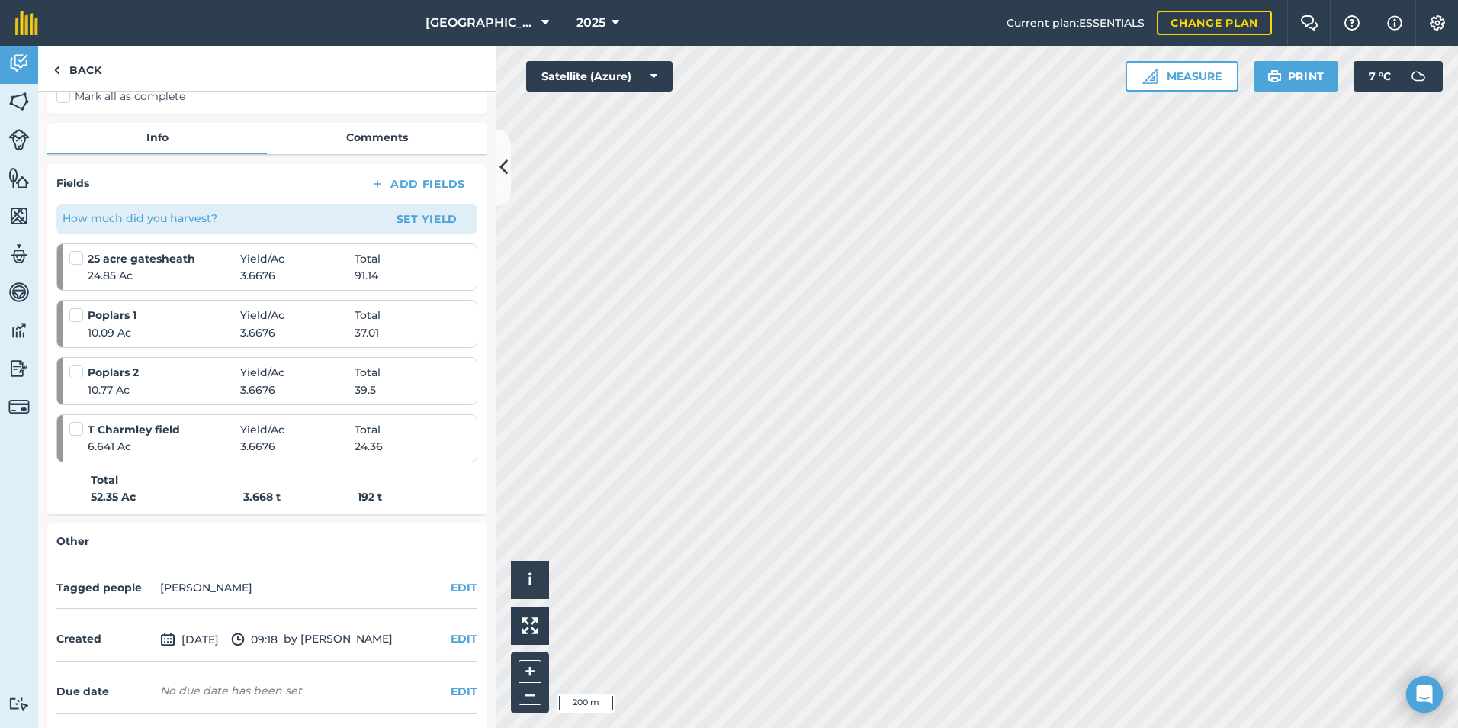
scroll to position [154, 0]
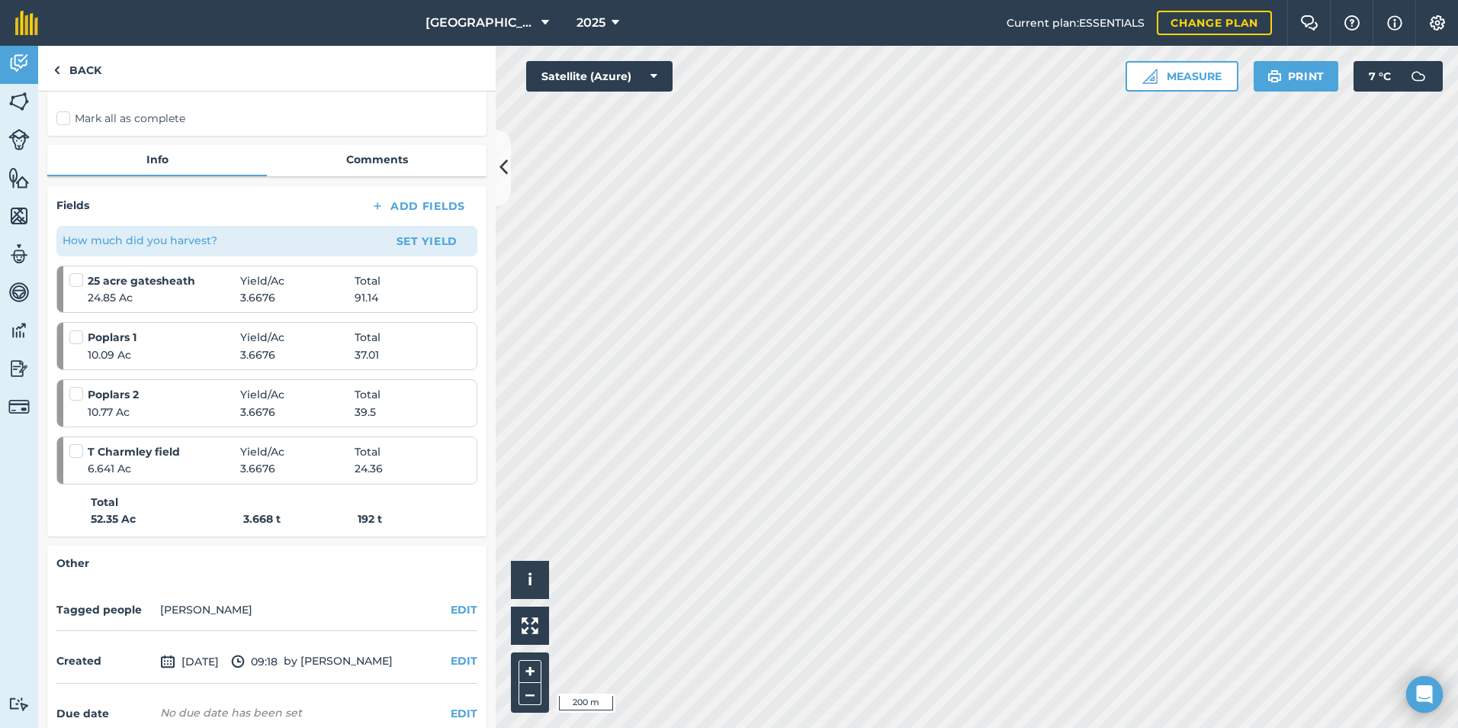
click at [59, 124] on label "Mark all as complete" at bounding box center [120, 119] width 129 height 16
click at [59, 265] on input "Mark all as complete" at bounding box center [61, 270] width 10 height 10
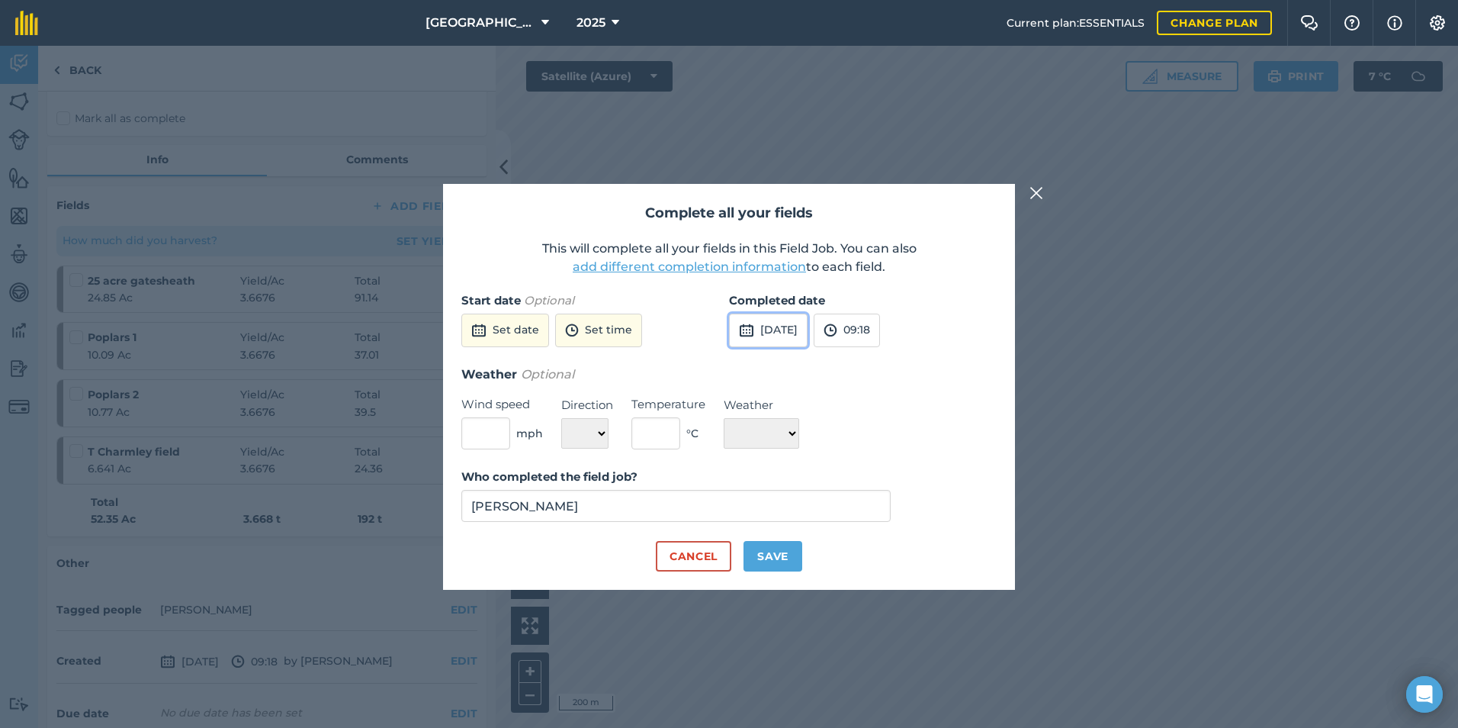
click at [759, 323] on button "[DATE]" at bounding box center [768, 331] width 79 height 34
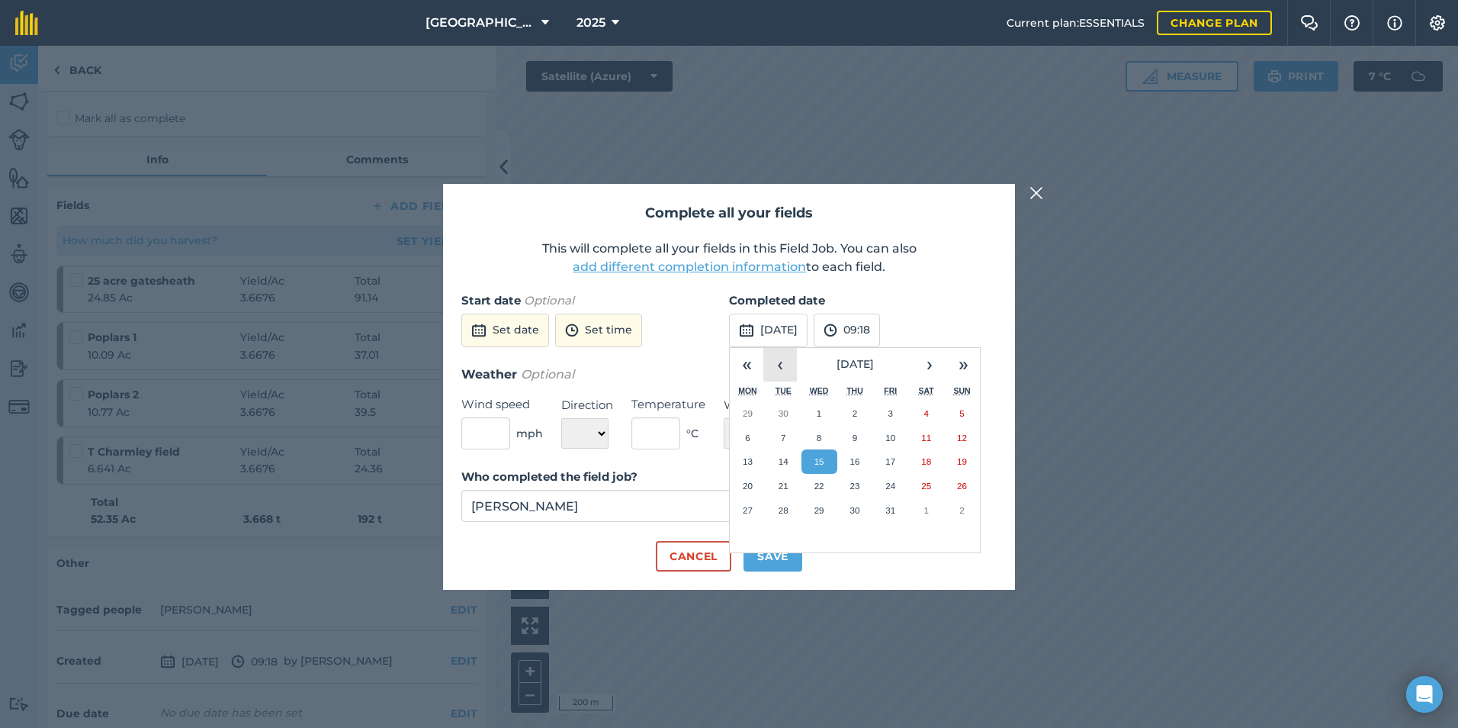
click at [766, 354] on button "‹" at bounding box center [781, 365] width 34 height 34
click at [791, 409] on button "2" at bounding box center [784, 413] width 36 height 24
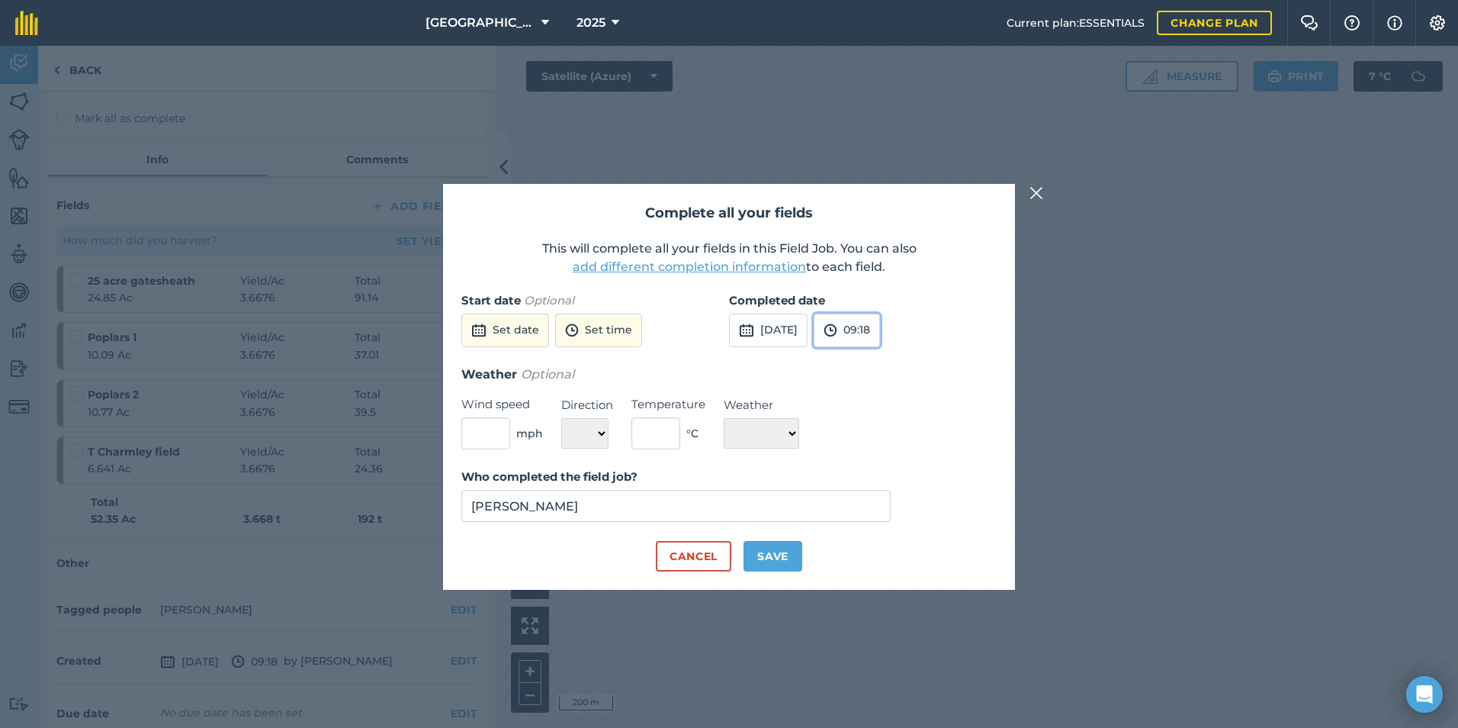
click at [838, 330] on img at bounding box center [831, 330] width 14 height 18
click at [886, 447] on button "17:30" at bounding box center [851, 442] width 72 height 24
click at [769, 562] on button "Save" at bounding box center [773, 556] width 59 height 31
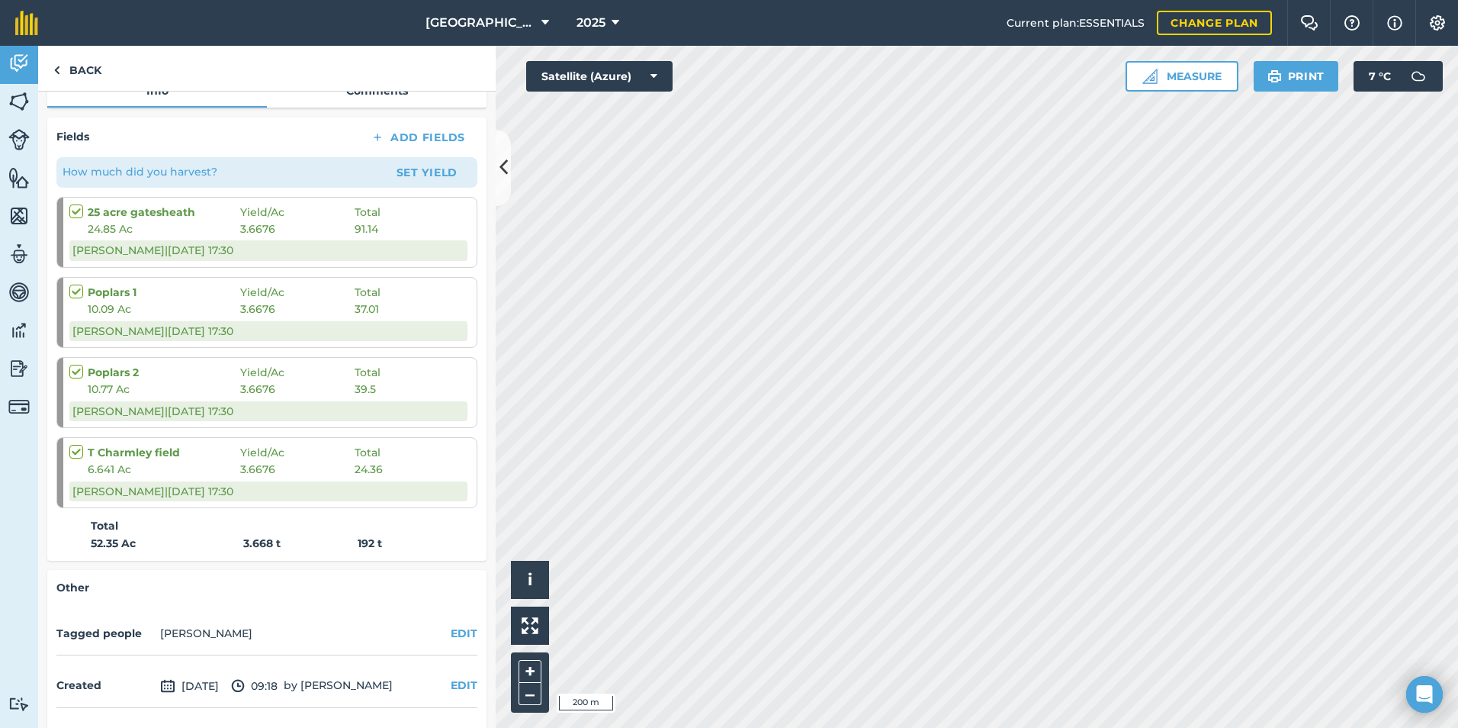
scroll to position [272, 0]
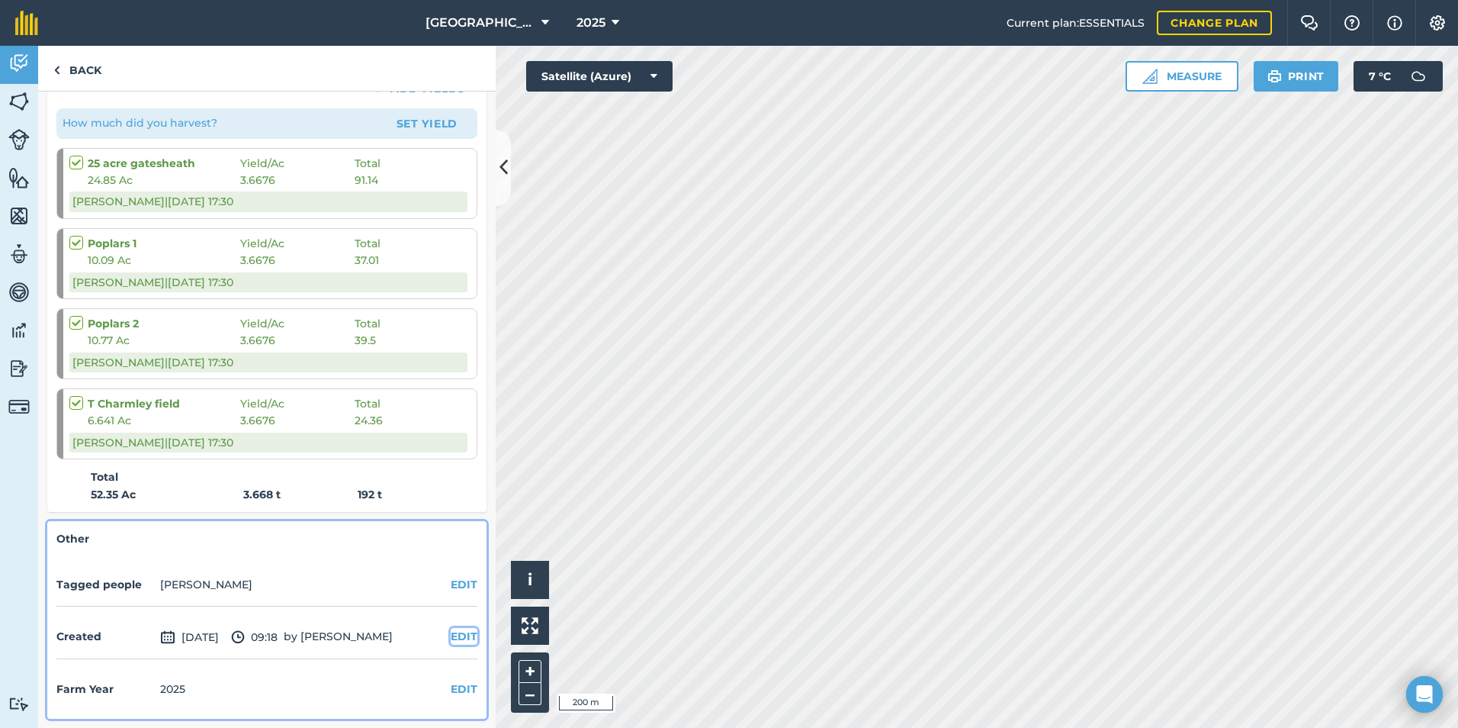
click at [451, 639] on button "EDIT" at bounding box center [464, 636] width 27 height 17
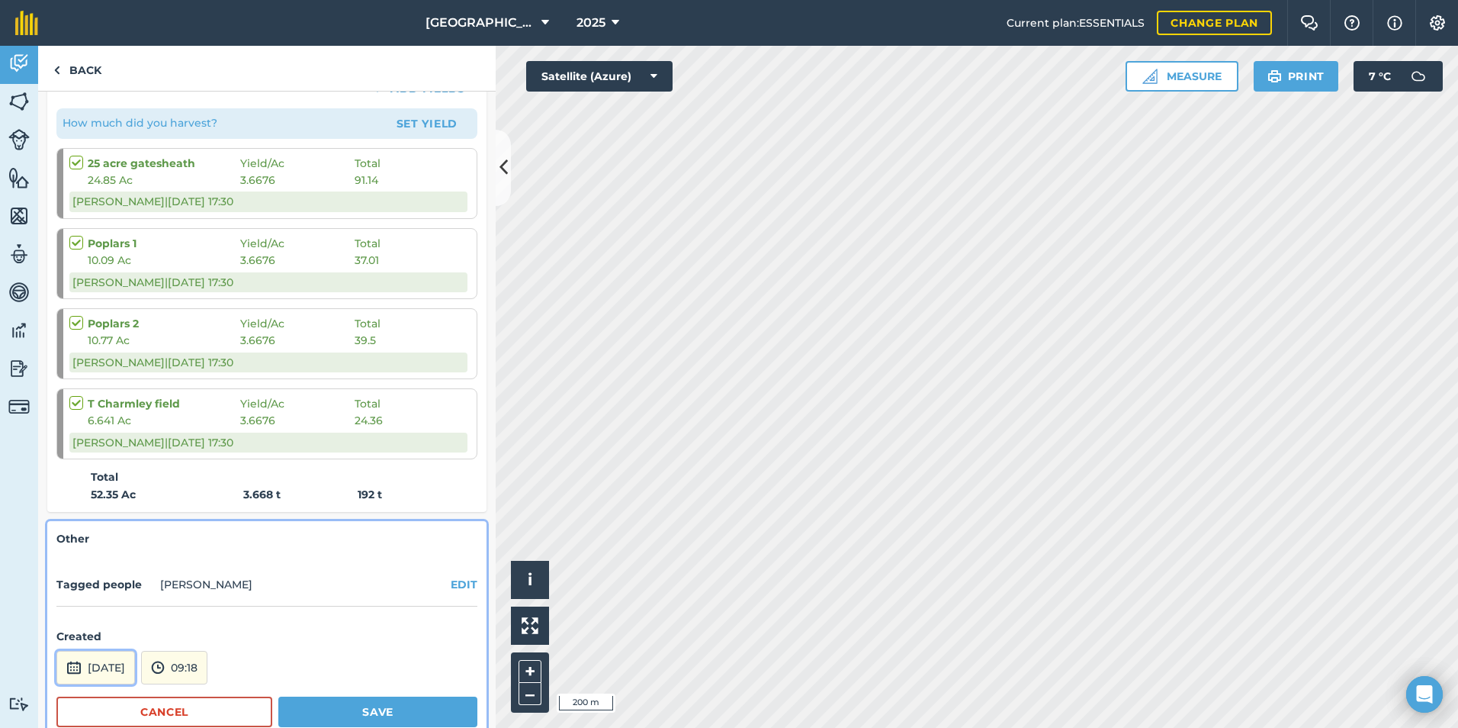
click at [129, 664] on button "[DATE]" at bounding box center [95, 668] width 79 height 34
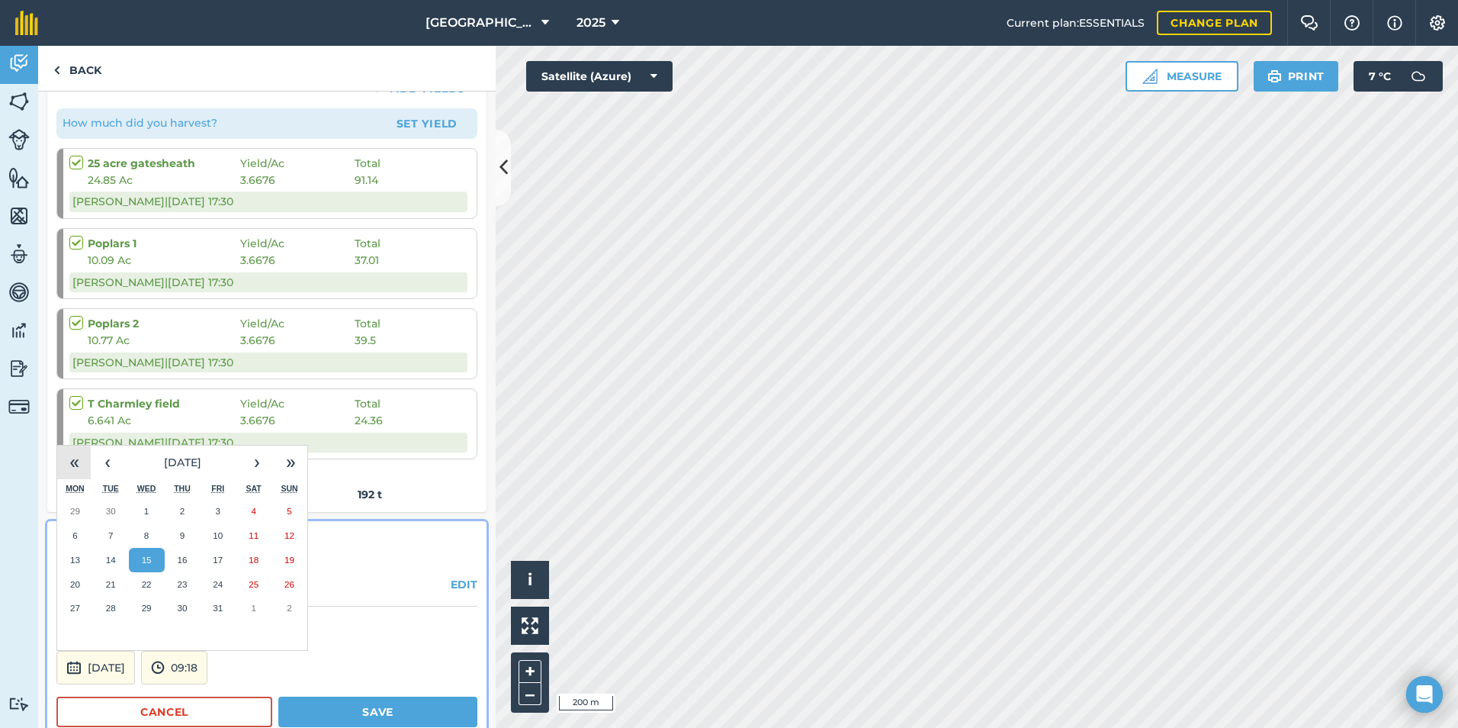
click at [88, 470] on button "«" at bounding box center [74, 462] width 34 height 34
drag, startPoint x: 296, startPoint y: 457, endPoint x: 252, endPoint y: 464, distance: 44.0
click at [294, 458] on button "»" at bounding box center [291, 462] width 34 height 34
click at [119, 462] on button "‹" at bounding box center [108, 462] width 34 height 34
click at [96, 508] on button "2" at bounding box center [111, 511] width 36 height 24
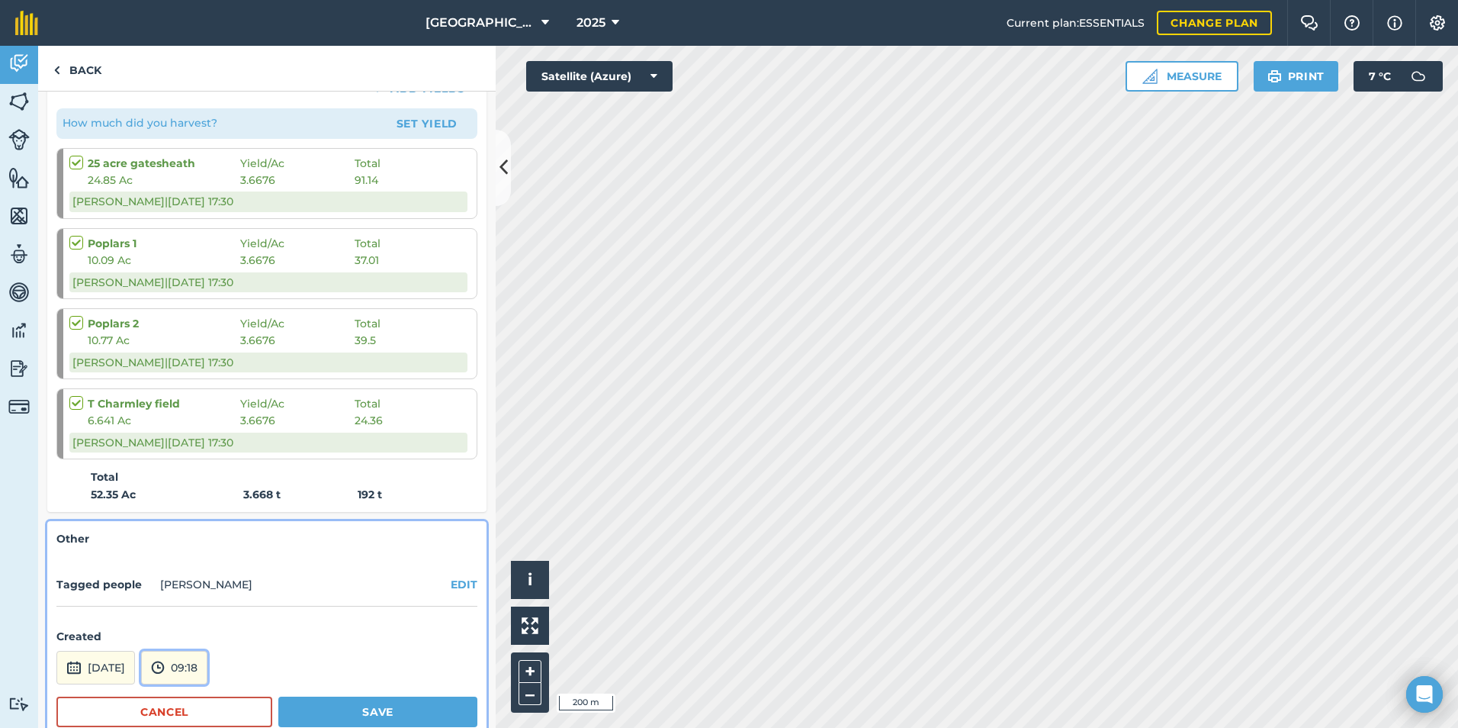
click at [199, 656] on button "09:18" at bounding box center [174, 668] width 66 height 34
click at [202, 510] on button "08:00" at bounding box center [178, 505] width 72 height 24
click at [310, 725] on button "Save" at bounding box center [377, 711] width 199 height 31
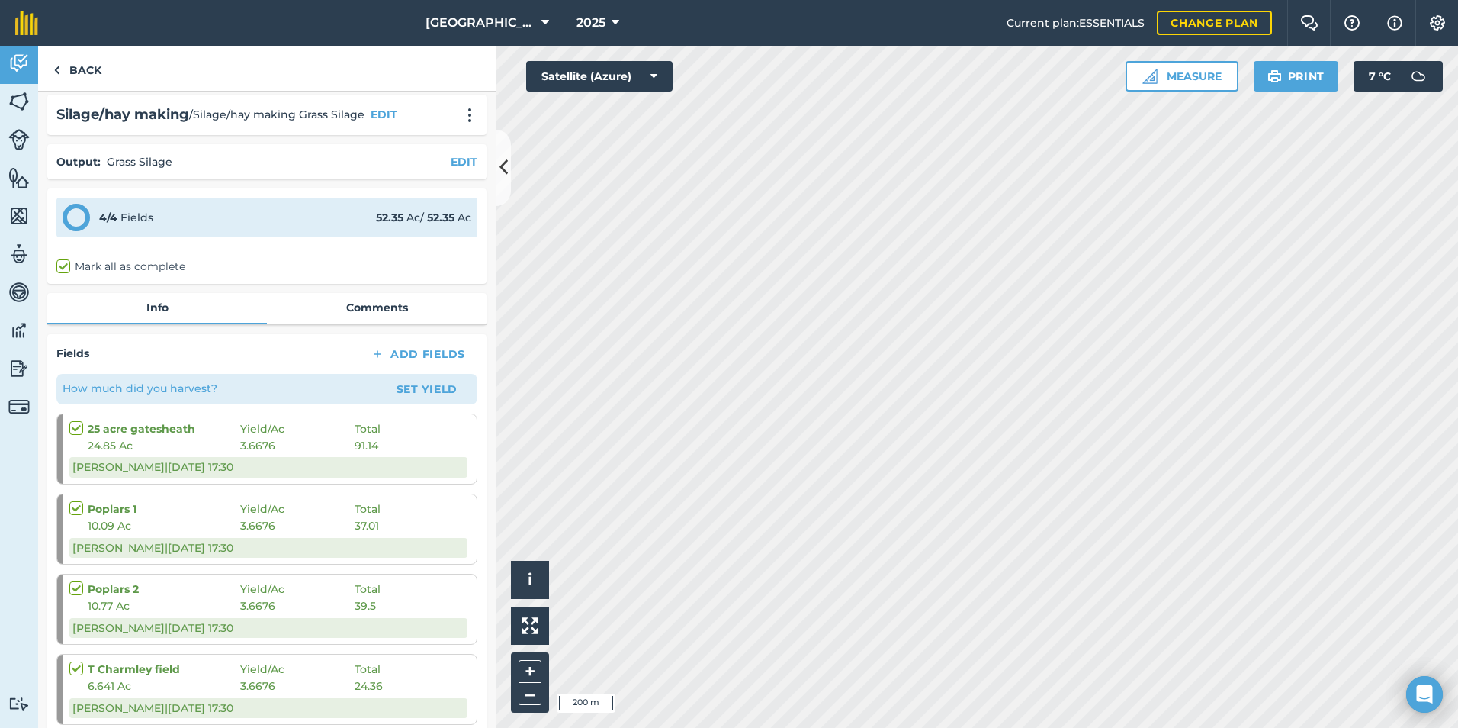
scroll to position [0, 0]
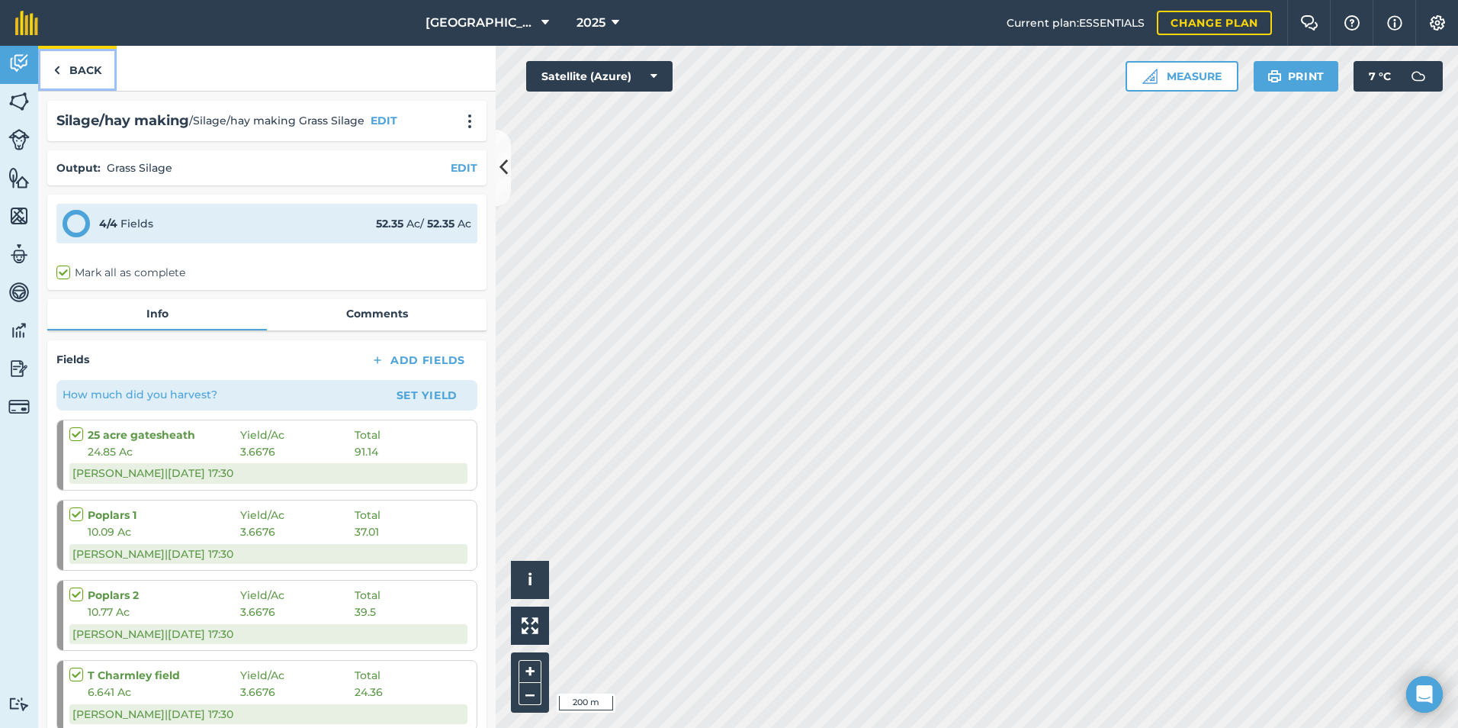
click at [90, 75] on link "Back" at bounding box center [77, 68] width 79 height 45
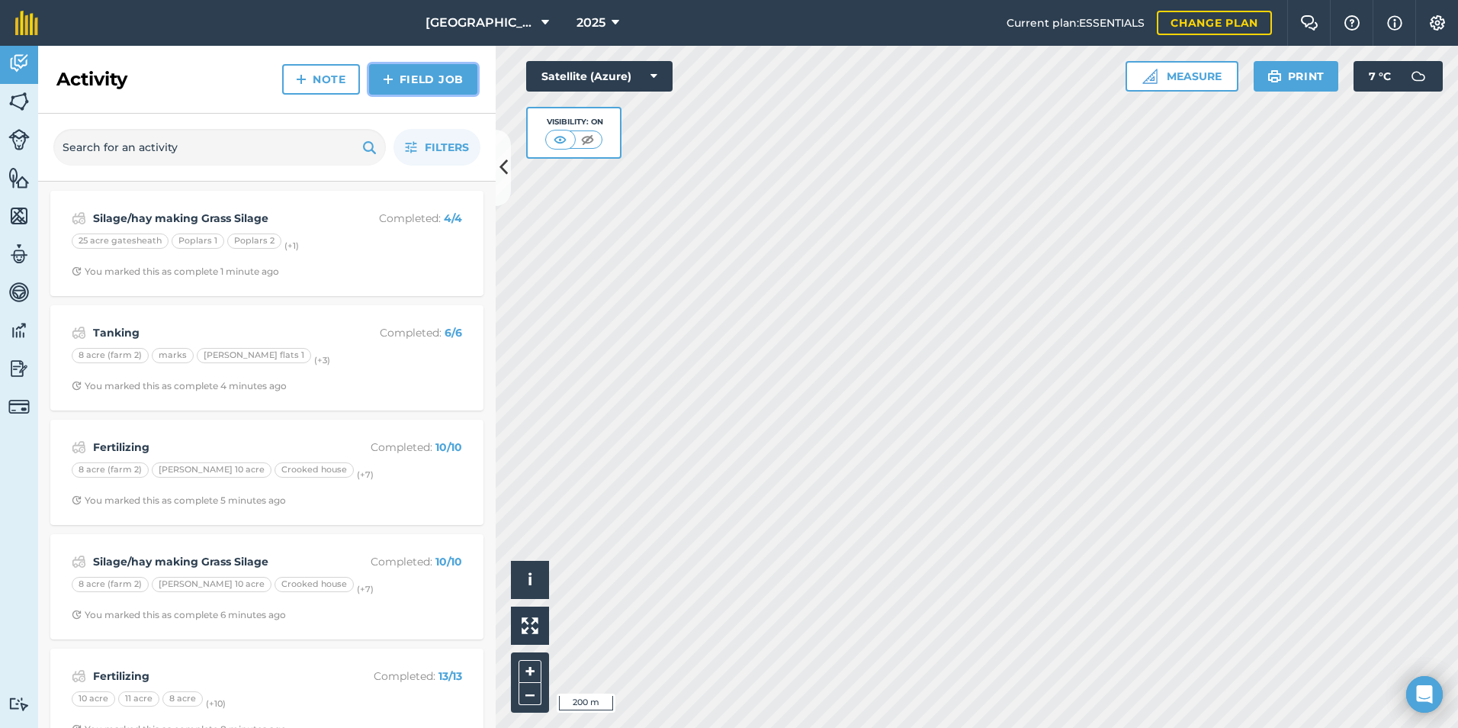
click at [410, 85] on link "Field Job" at bounding box center [423, 79] width 108 height 31
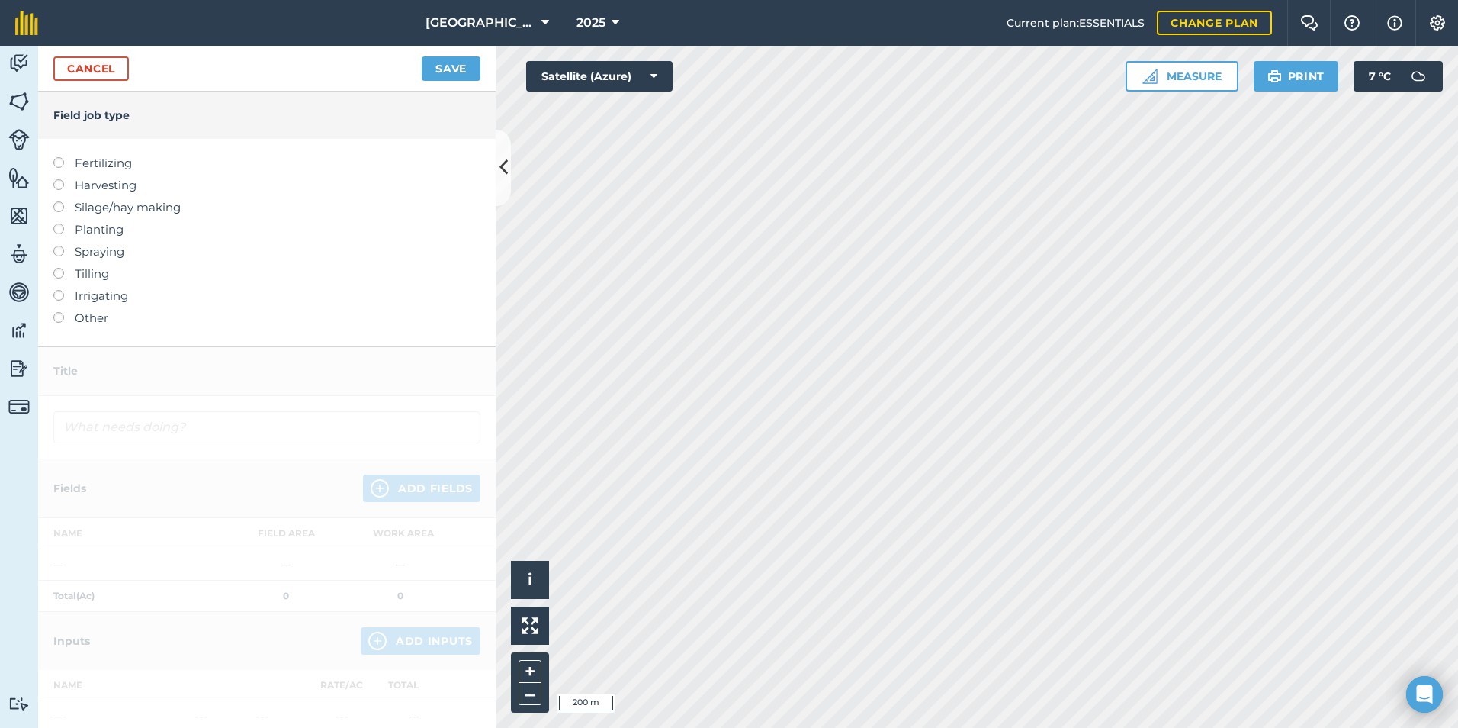
click at [58, 157] on label at bounding box center [63, 157] width 21 height 0
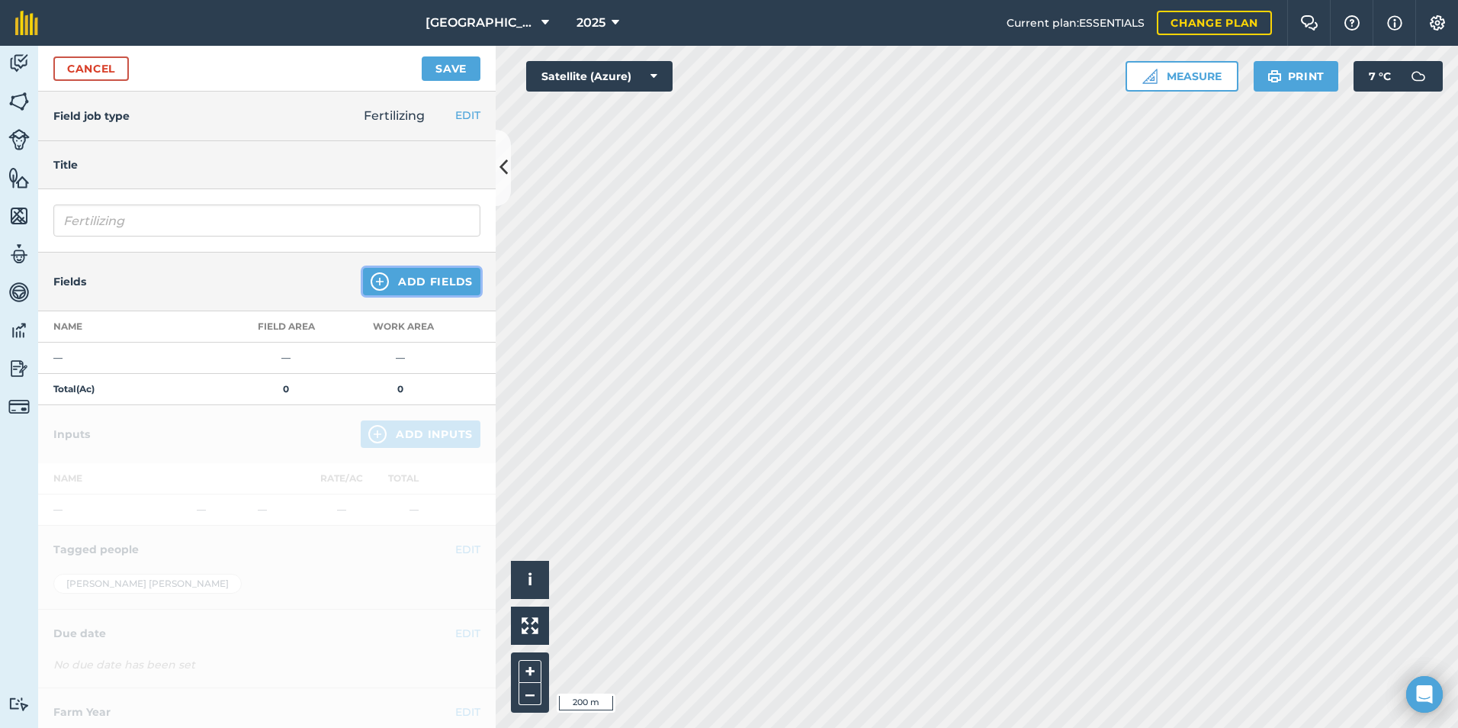
click at [436, 289] on button "Add Fields" at bounding box center [421, 281] width 117 height 27
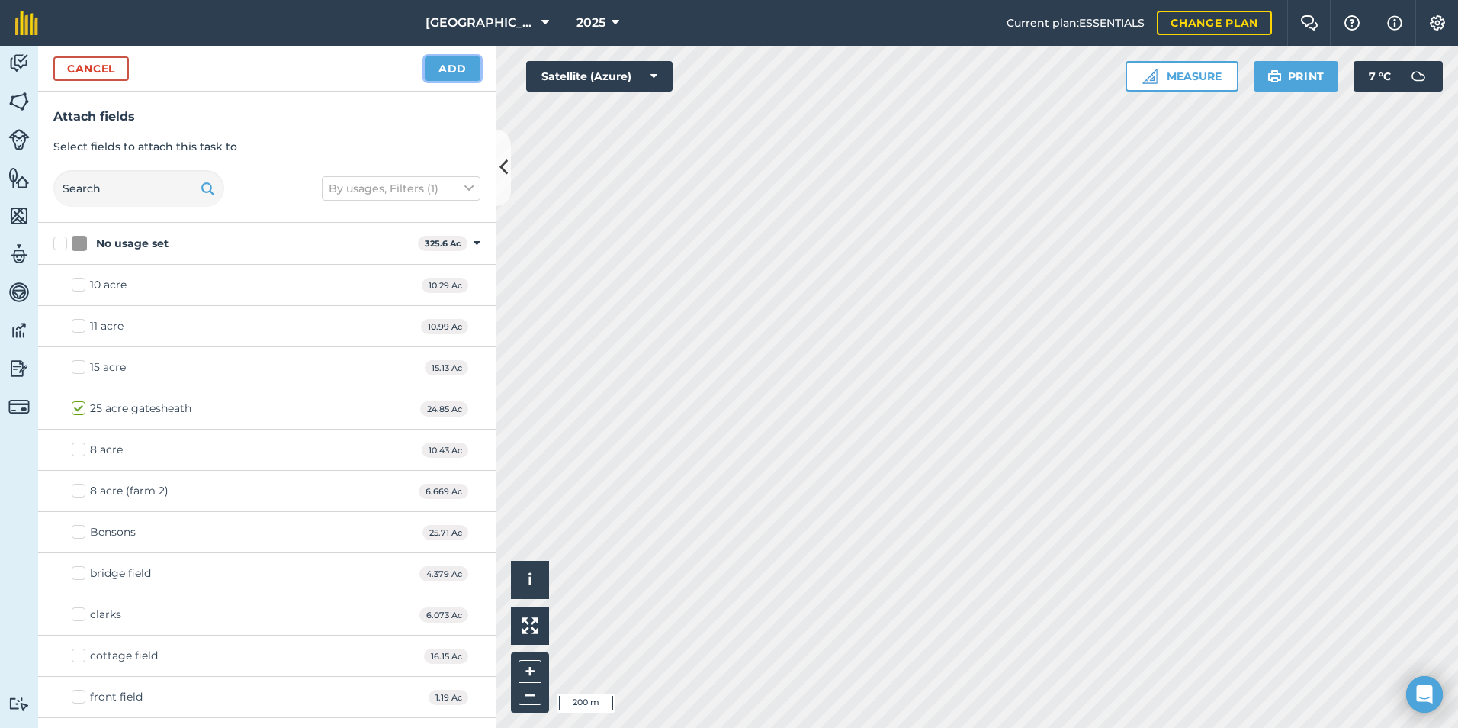
click at [436, 73] on button "Add" at bounding box center [453, 68] width 56 height 24
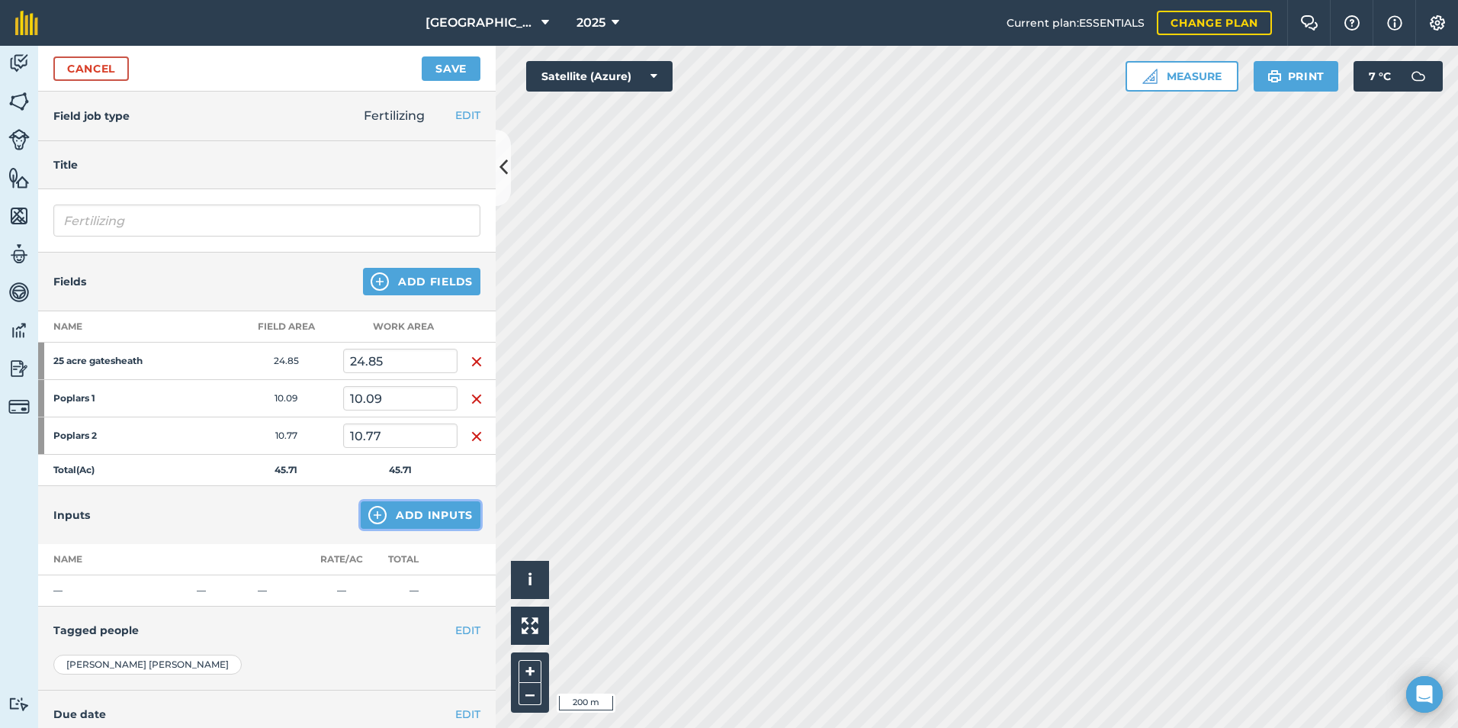
click at [402, 523] on button "Add Inputs" at bounding box center [421, 514] width 120 height 27
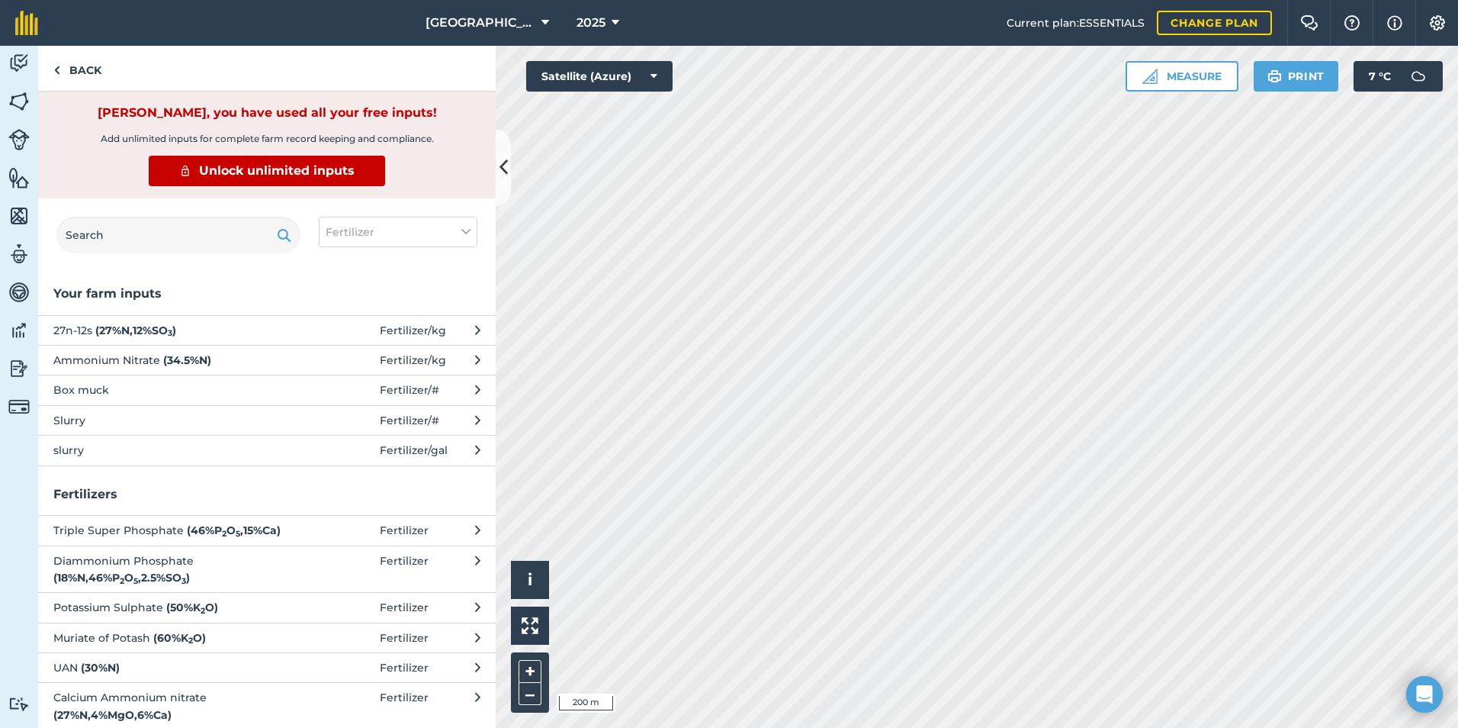
click at [111, 369] on button "Ammonium Nitrate ( 34.5 % N ) Fertilizer / kg" at bounding box center [267, 360] width 458 height 30
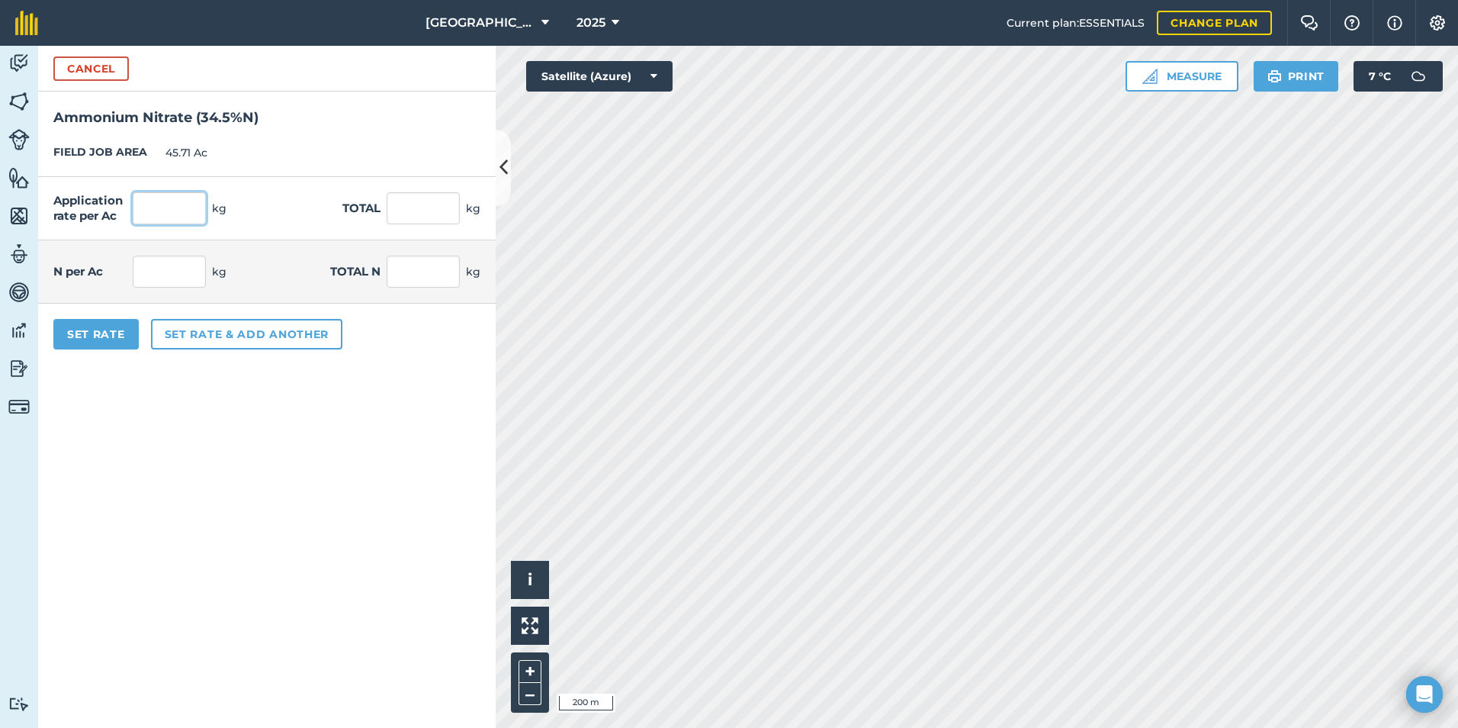
click at [166, 201] on input "text" at bounding box center [169, 208] width 73 height 32
drag, startPoint x: 228, startPoint y: 451, endPoint x: 198, endPoint y: 396, distance: 62.5
click at [227, 446] on form "Cancel Ammonium Nitrate ( 34.5 % N ) FIELD JOB AREA 45.71 Ac Application rate p…" at bounding box center [267, 387] width 458 height 682
click at [111, 330] on button "Set Rate" at bounding box center [95, 334] width 85 height 31
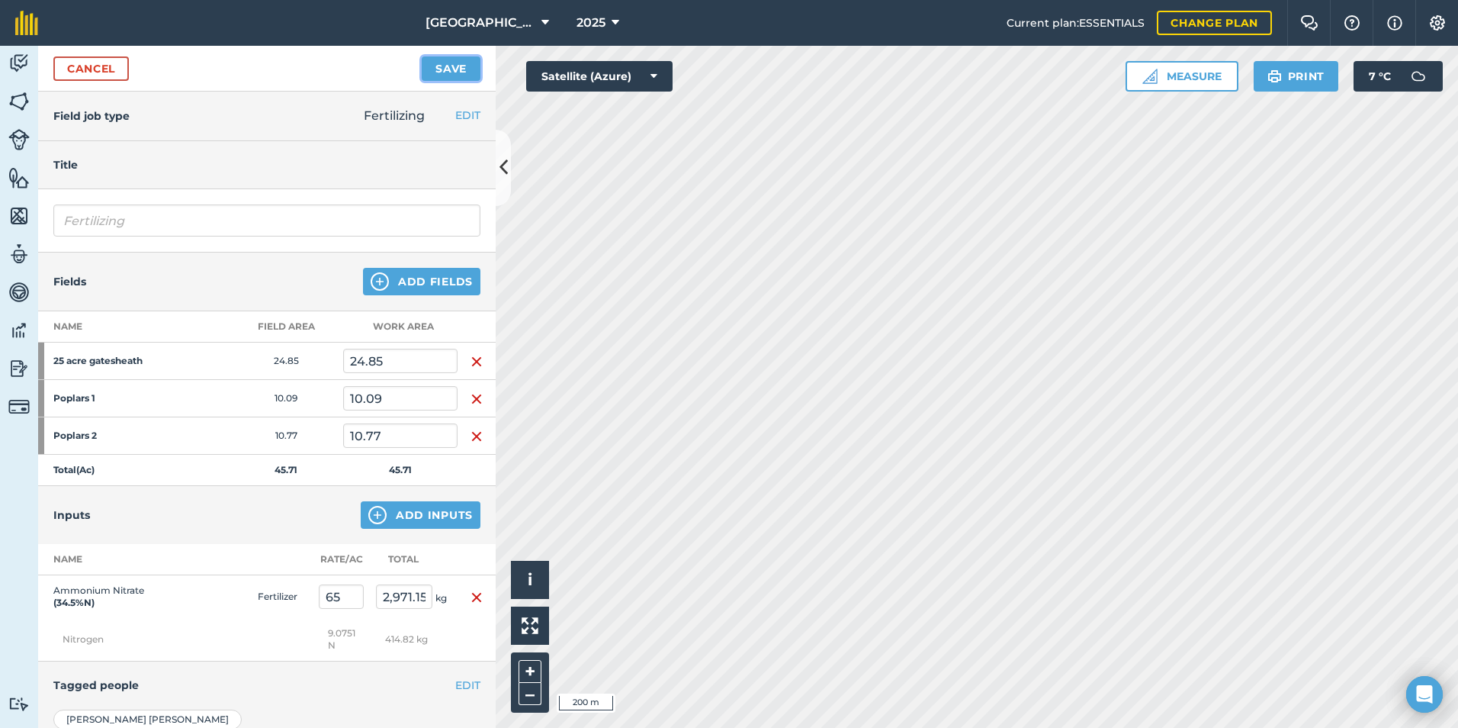
click at [459, 62] on button "Save" at bounding box center [451, 68] width 59 height 24
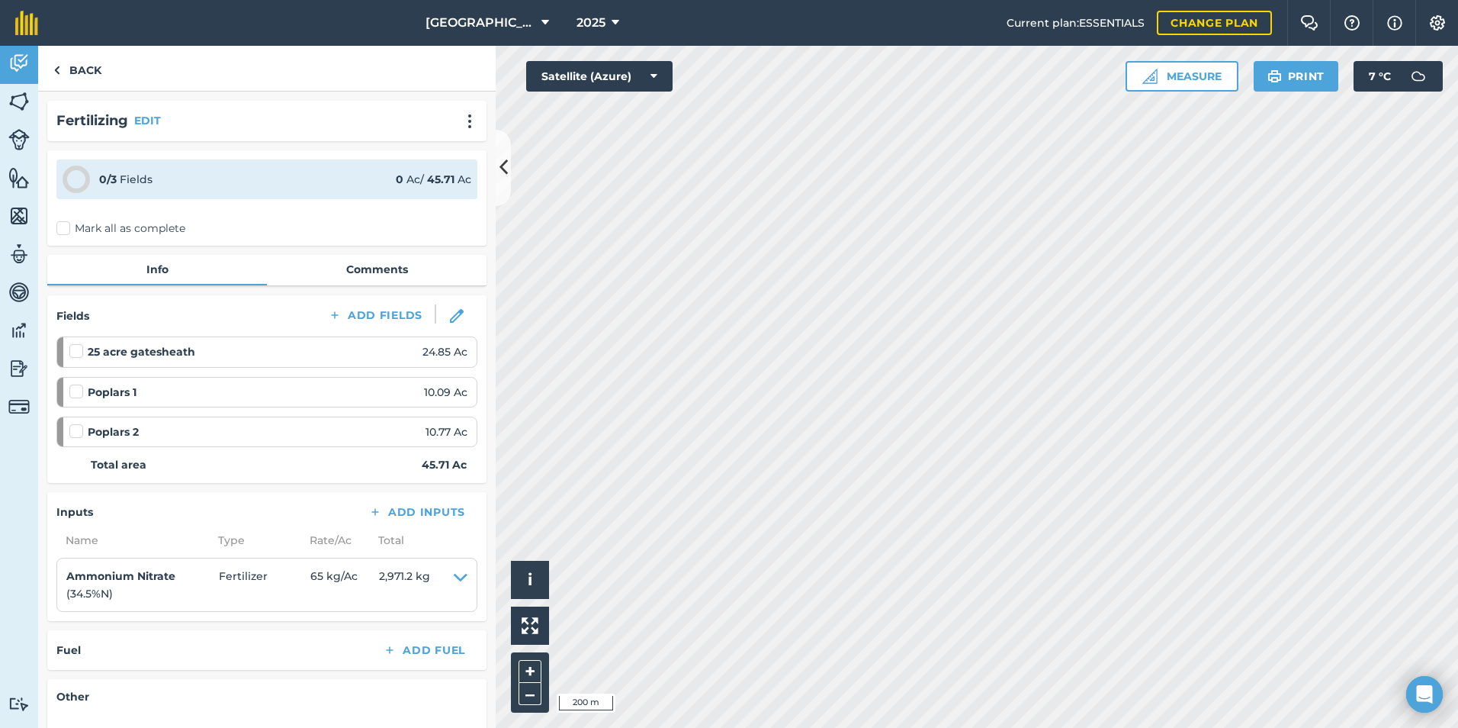
click at [66, 226] on label "Mark all as complete" at bounding box center [120, 228] width 129 height 16
click at [66, 226] on input "Mark all as complete" at bounding box center [61, 225] width 10 height 10
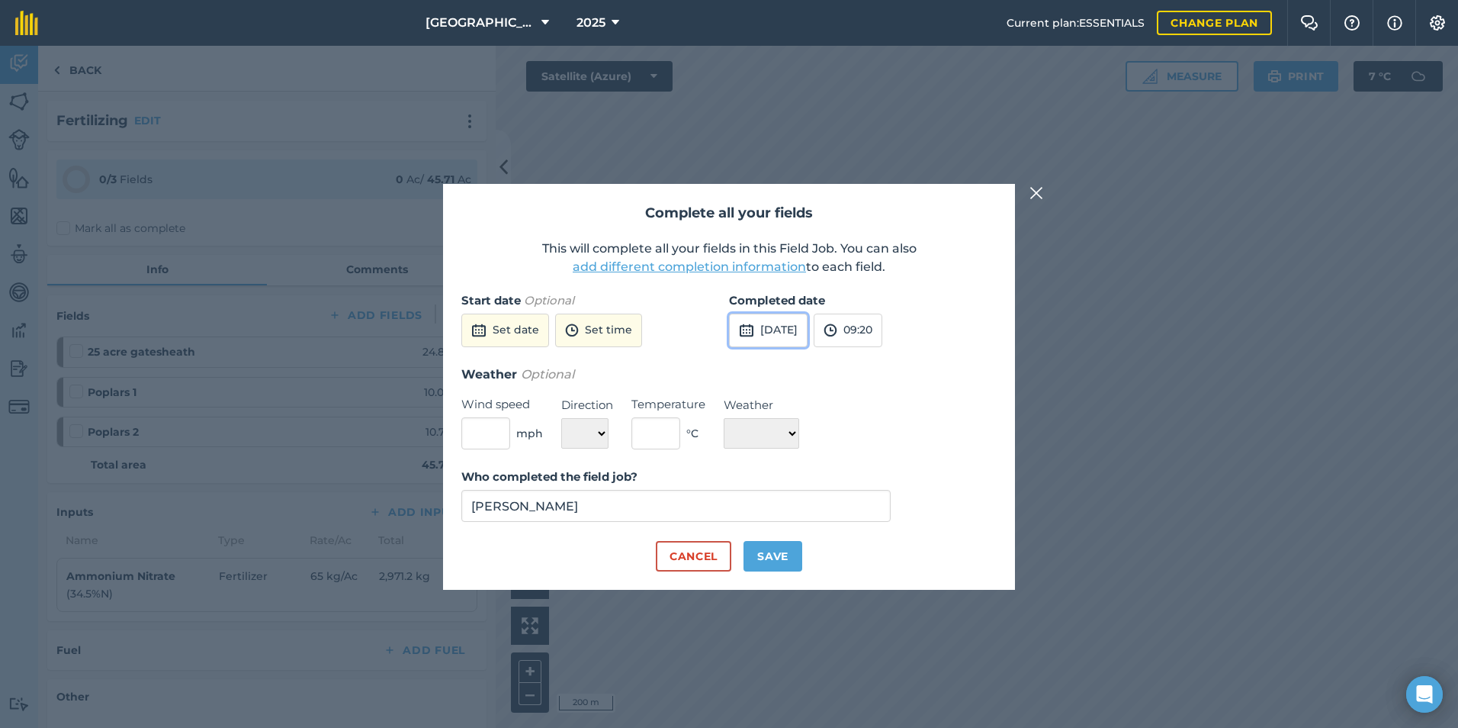
click at [738, 321] on button "[DATE]" at bounding box center [768, 331] width 79 height 34
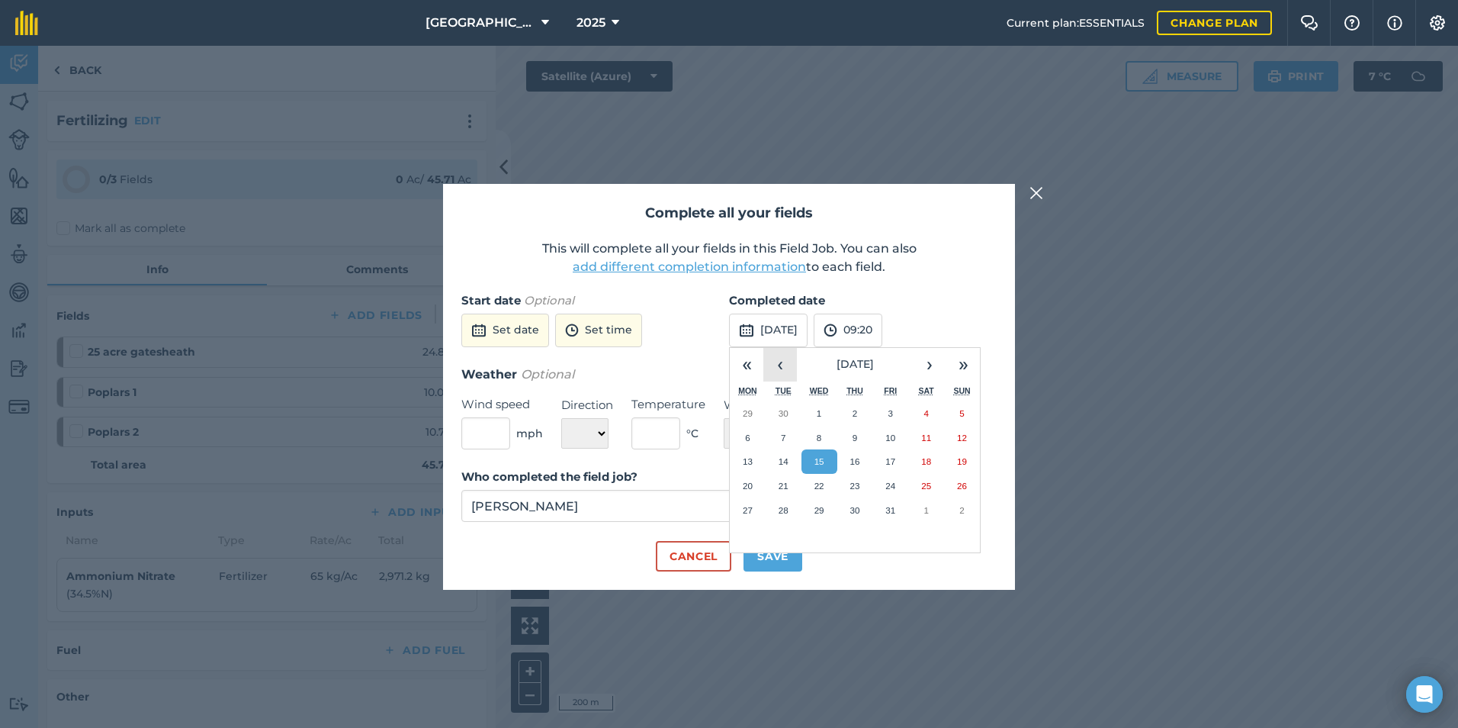
click at [774, 362] on button "‹" at bounding box center [781, 365] width 34 height 34
click at [807, 407] on button "3" at bounding box center [820, 413] width 36 height 24
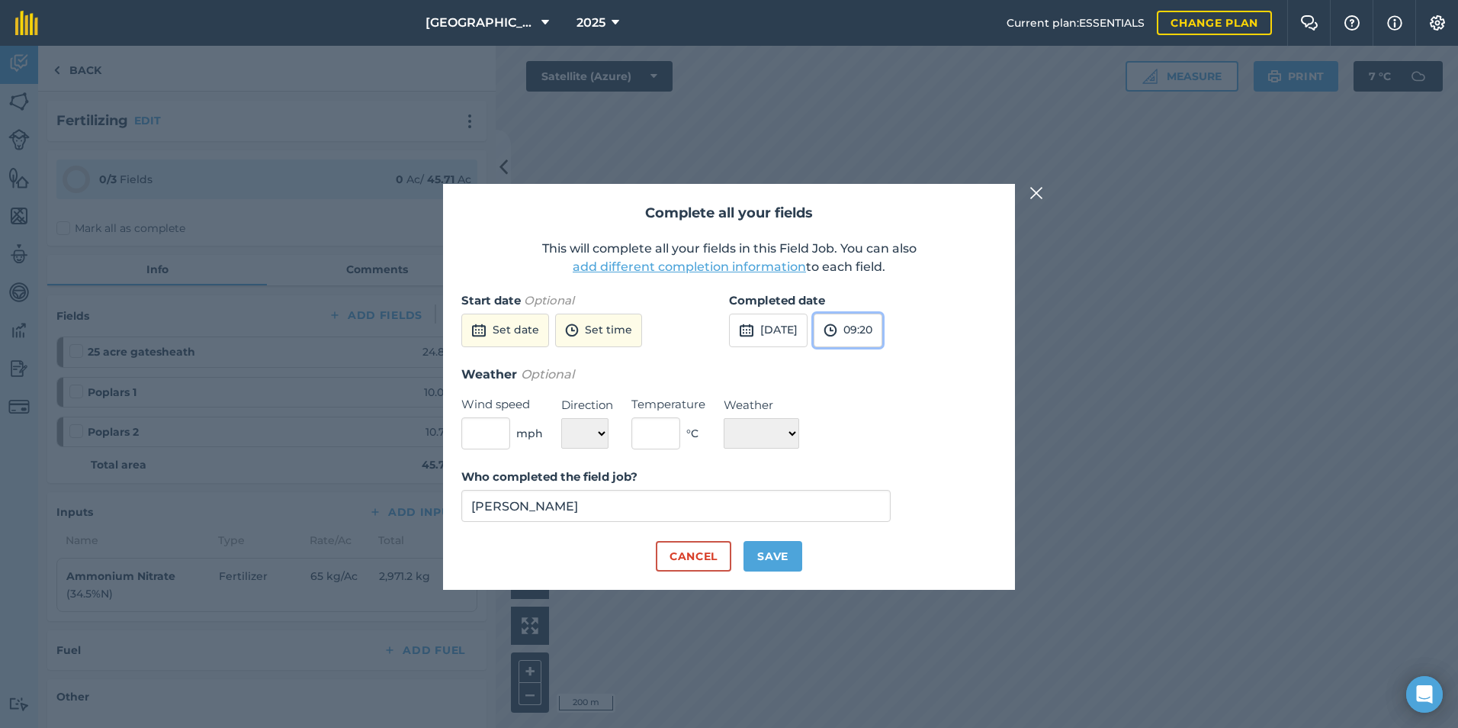
click at [876, 324] on button "09:20" at bounding box center [848, 331] width 69 height 34
drag, startPoint x: 868, startPoint y: 412, endPoint x: 854, endPoint y: 453, distance: 43.4
click at [869, 412] on button "15:30" at bounding box center [851, 421] width 72 height 24
click at [787, 562] on button "Save" at bounding box center [773, 556] width 59 height 31
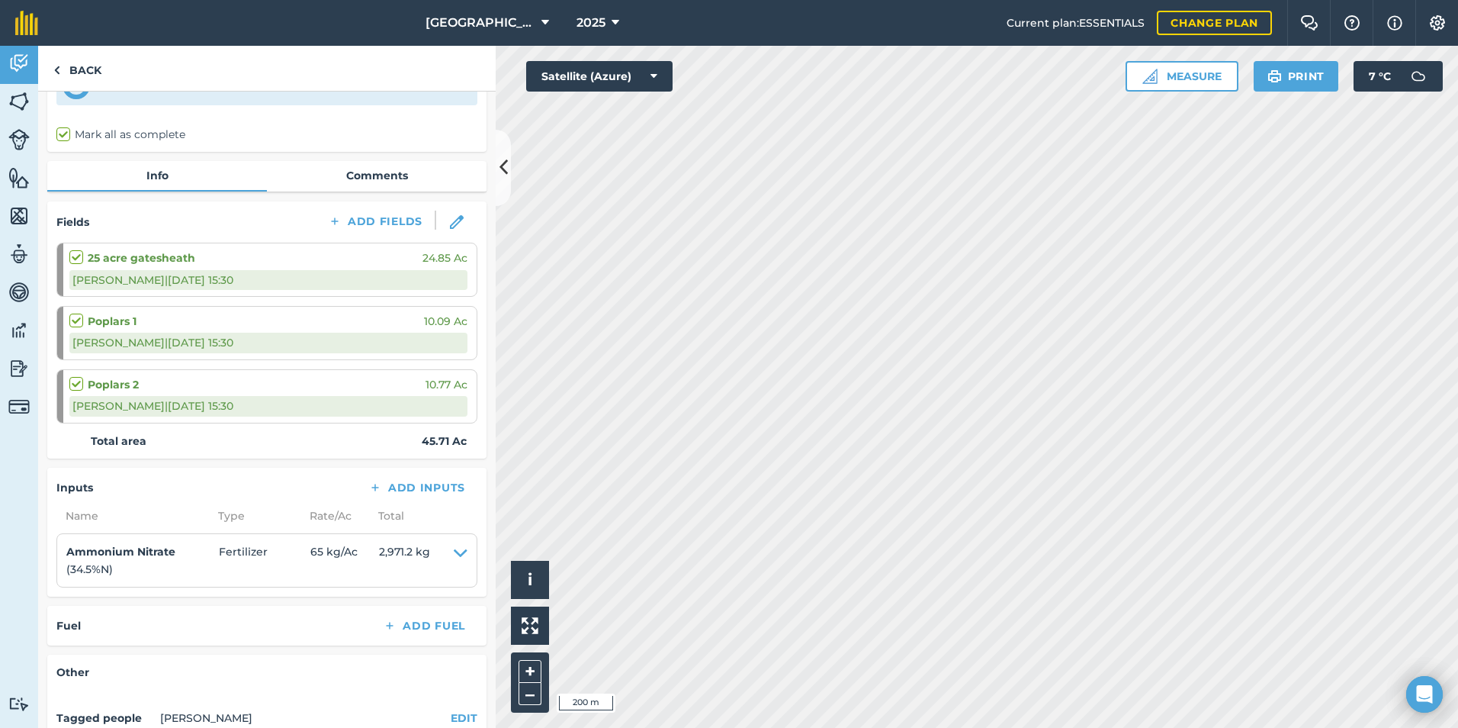
scroll to position [227, 0]
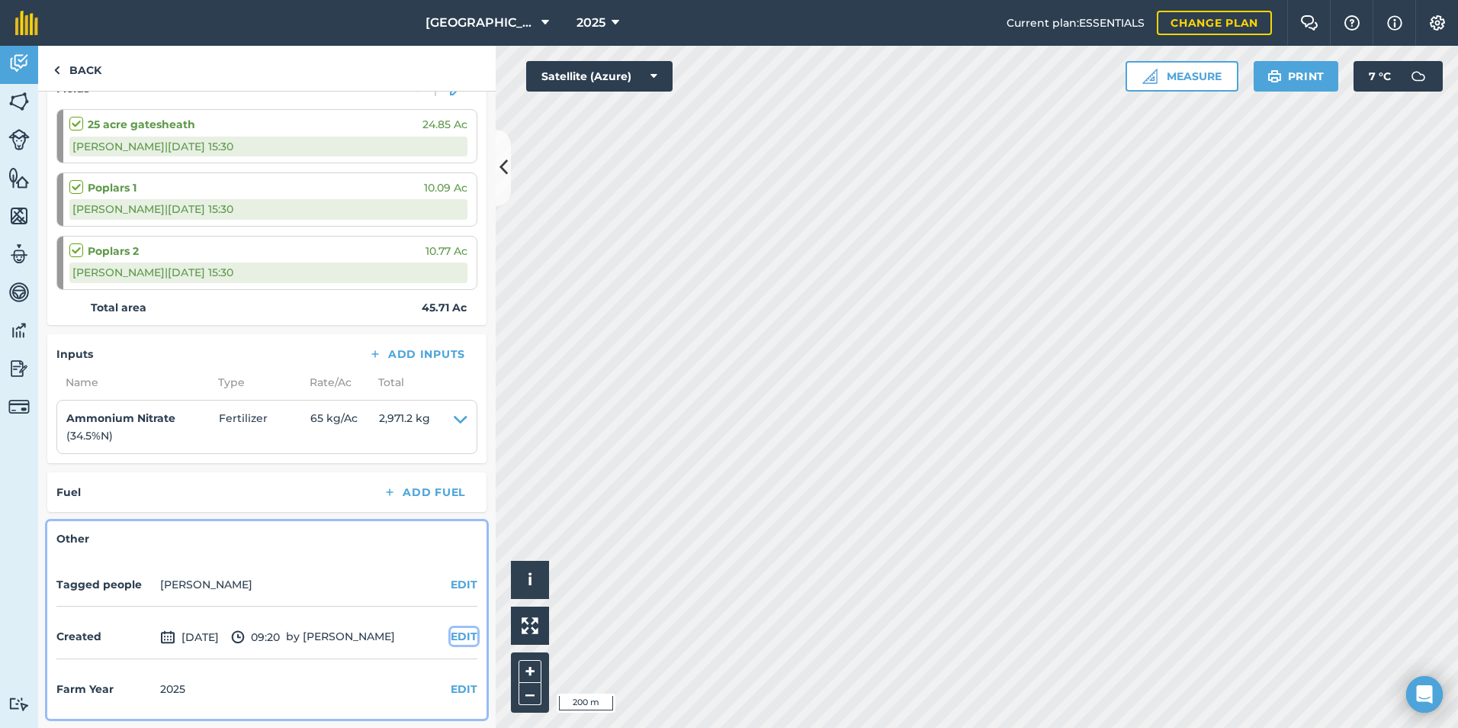
click at [453, 635] on button "EDIT" at bounding box center [464, 636] width 27 height 17
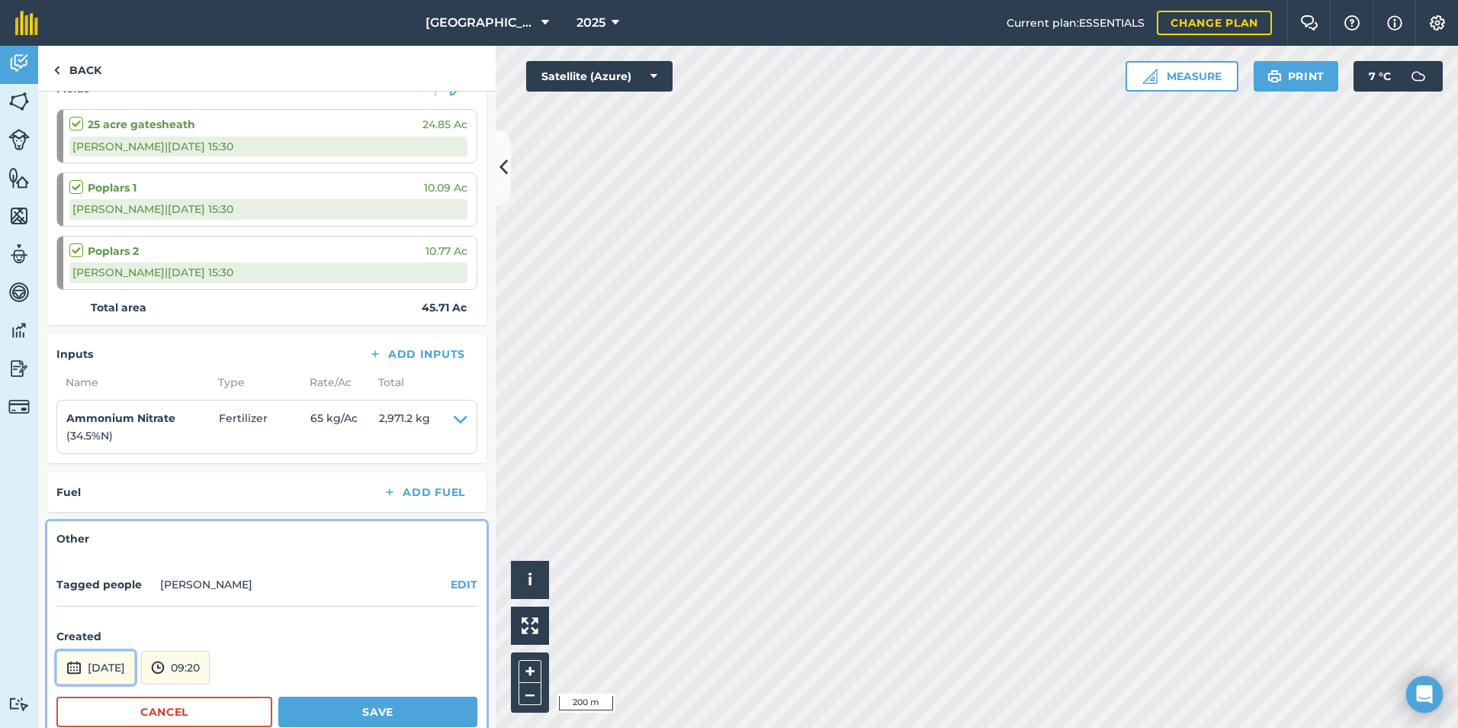
click at [135, 667] on button "[DATE]" at bounding box center [95, 668] width 79 height 34
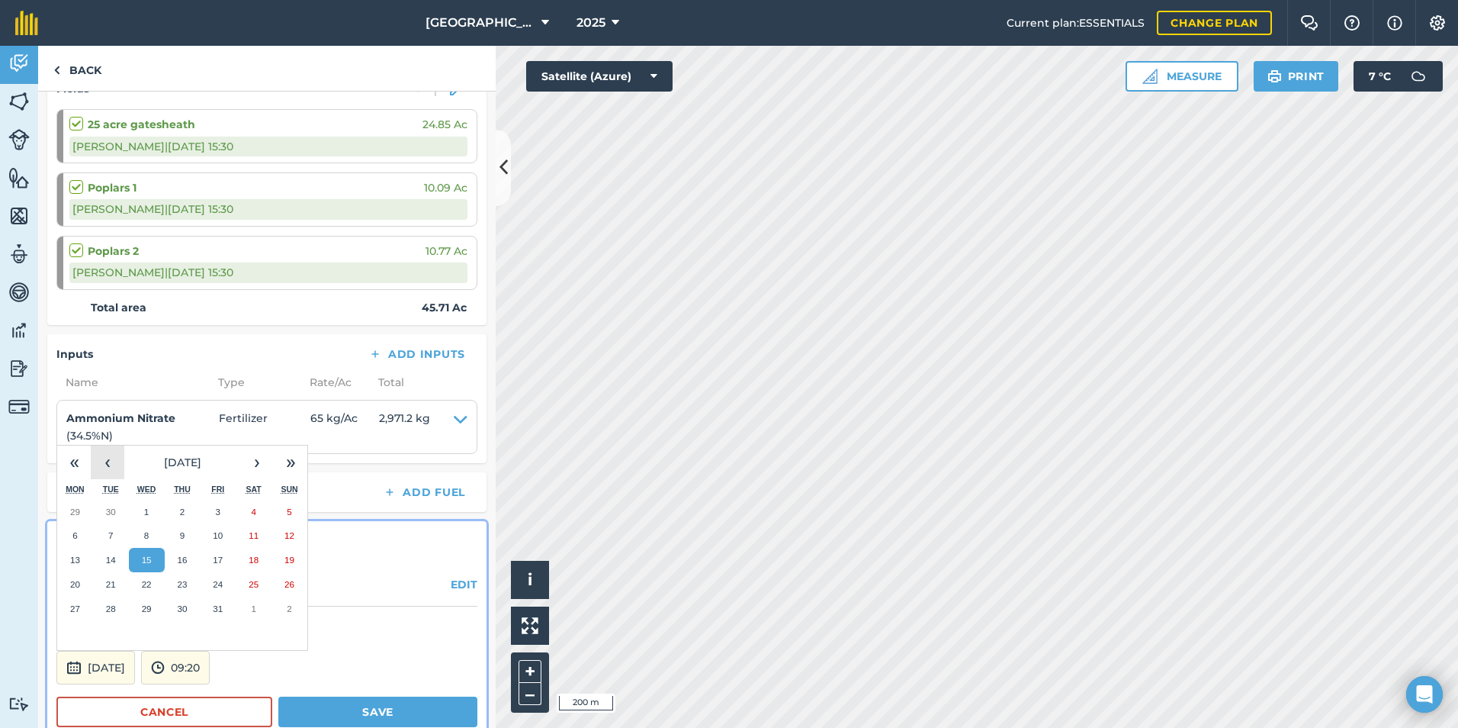
click at [95, 460] on button "‹" at bounding box center [108, 462] width 34 height 34
click at [153, 518] on button "3" at bounding box center [147, 512] width 36 height 24
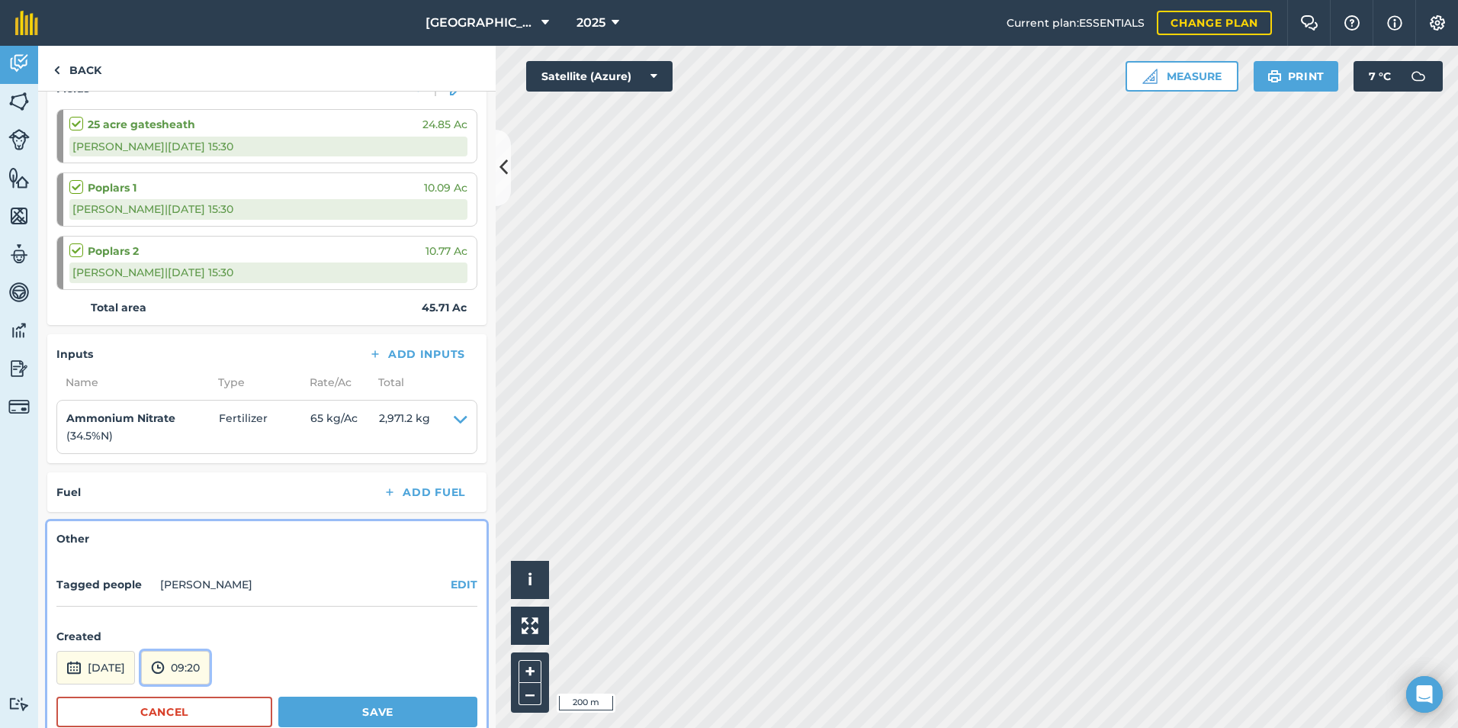
click at [205, 660] on button "09:20" at bounding box center [175, 668] width 69 height 34
click at [201, 528] on button "11:30" at bounding box center [178, 523] width 72 height 24
click at [315, 705] on button "Save" at bounding box center [377, 711] width 199 height 31
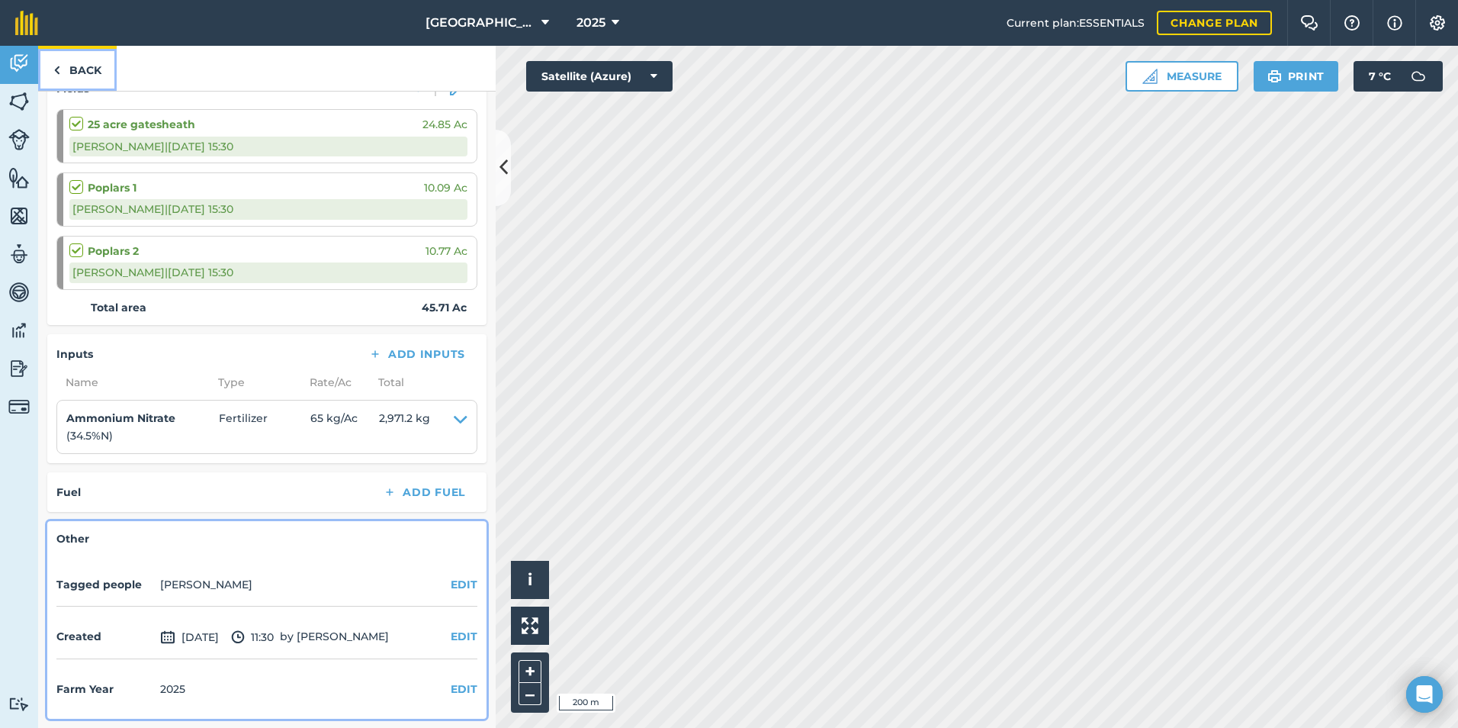
click at [73, 71] on link "Back" at bounding box center [77, 68] width 79 height 45
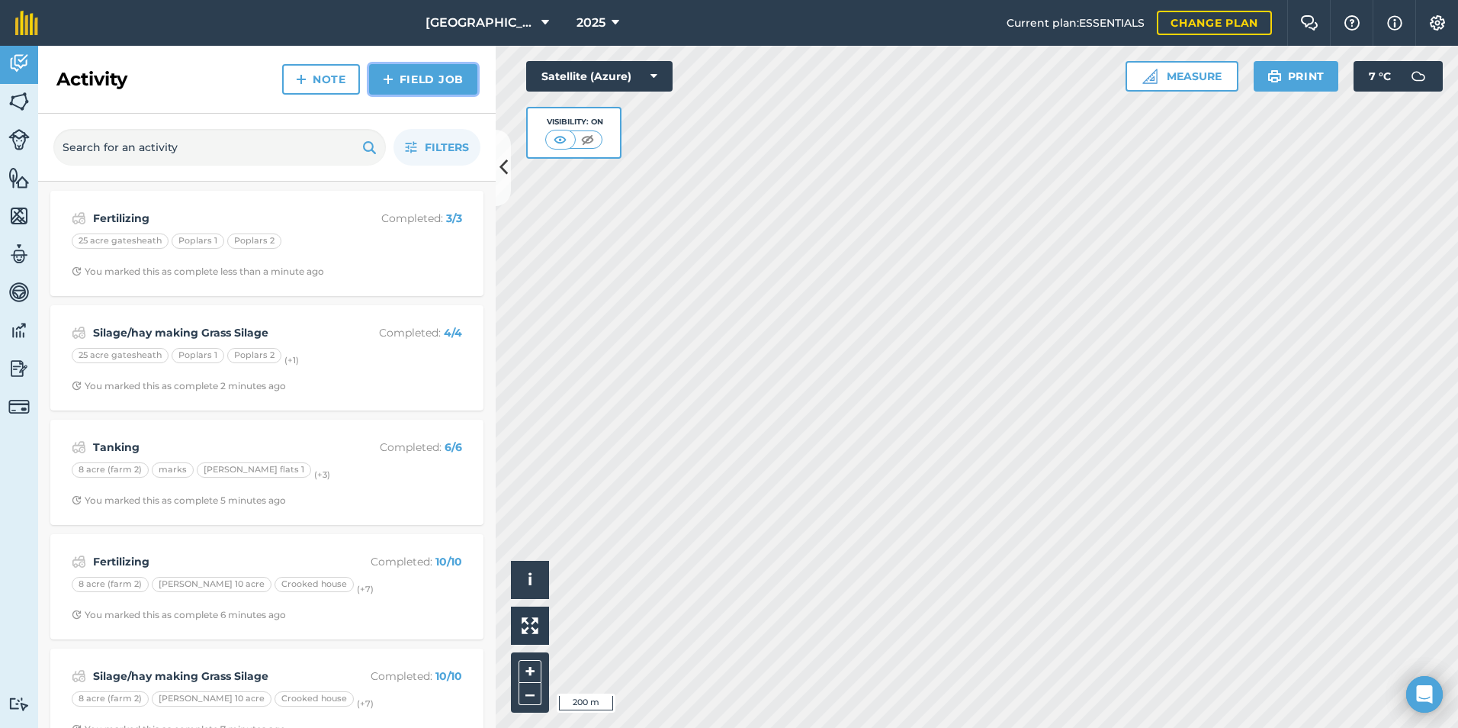
click at [423, 69] on link "Field Job" at bounding box center [423, 79] width 108 height 31
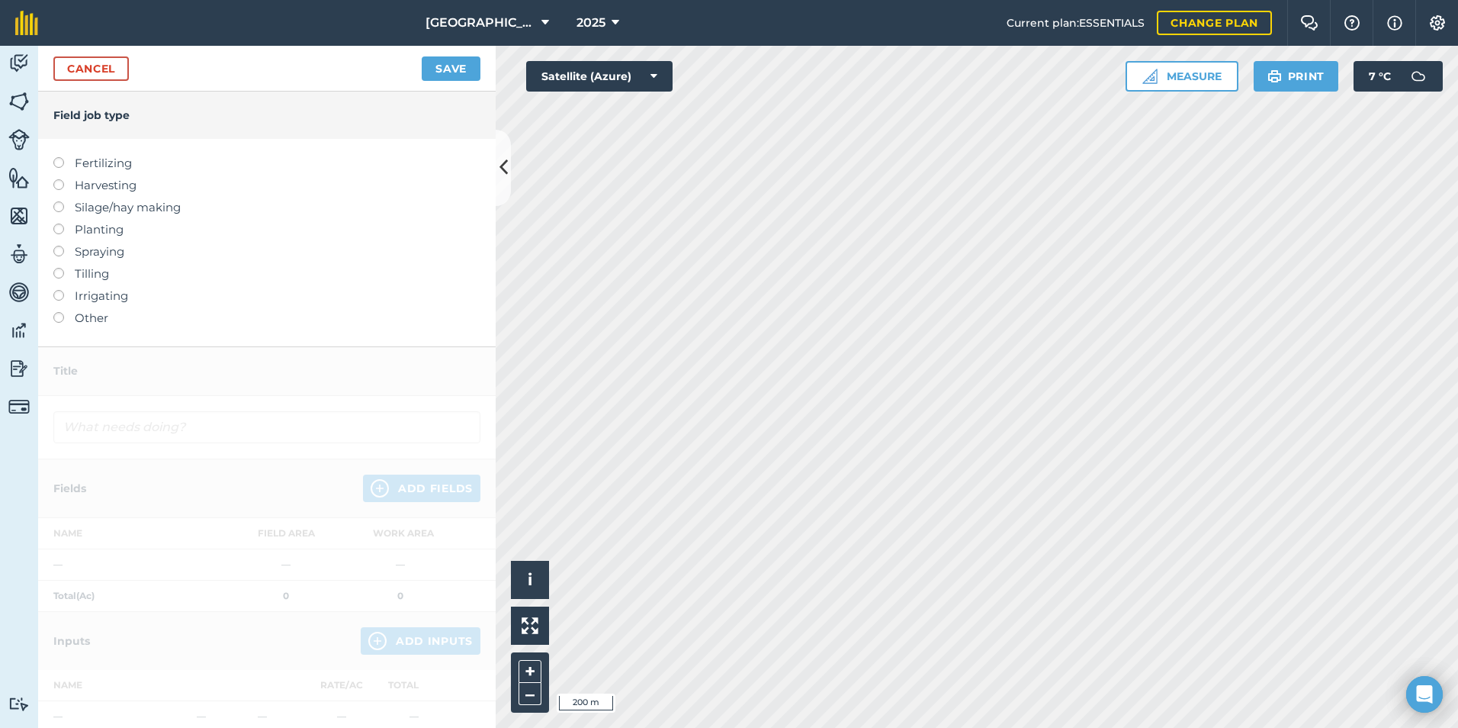
click at [74, 317] on label "Other" at bounding box center [266, 318] width 427 height 18
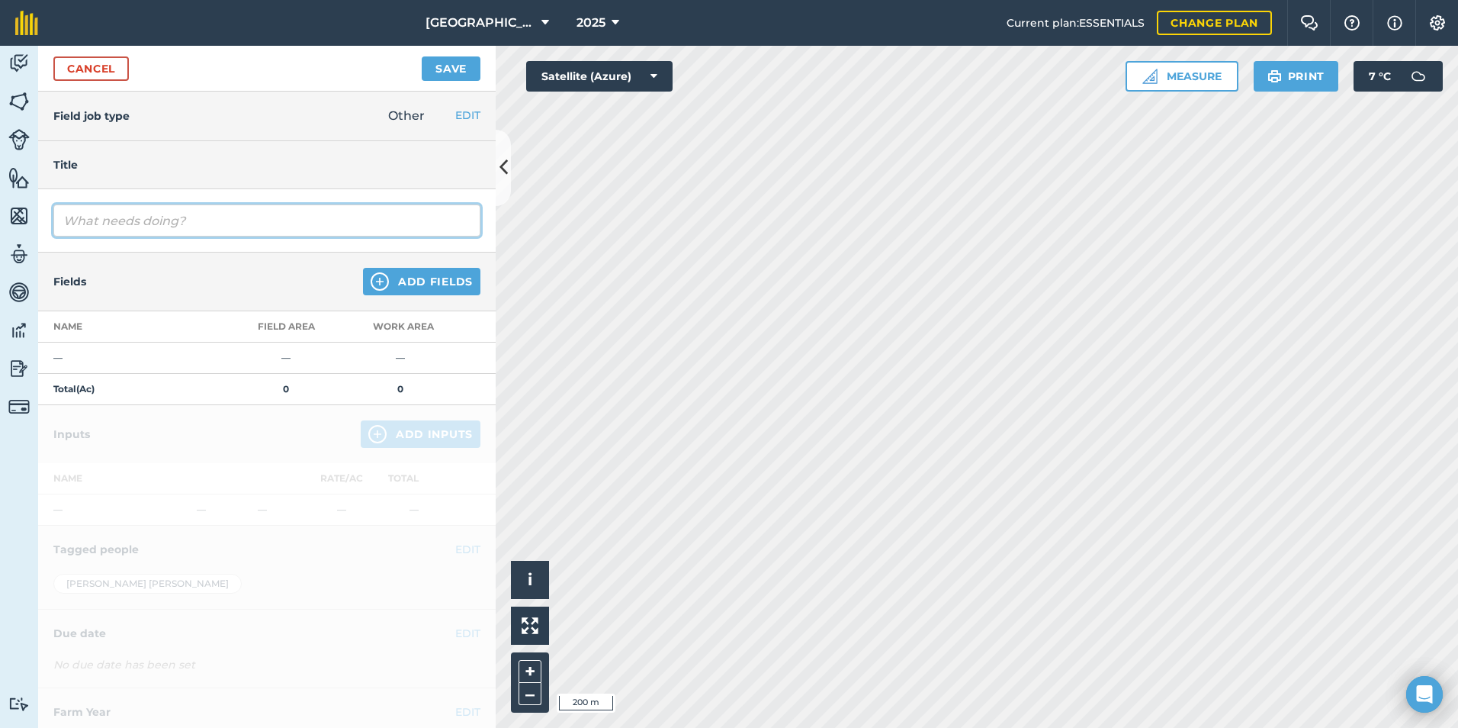
click at [73, 226] on input "text" at bounding box center [266, 220] width 427 height 32
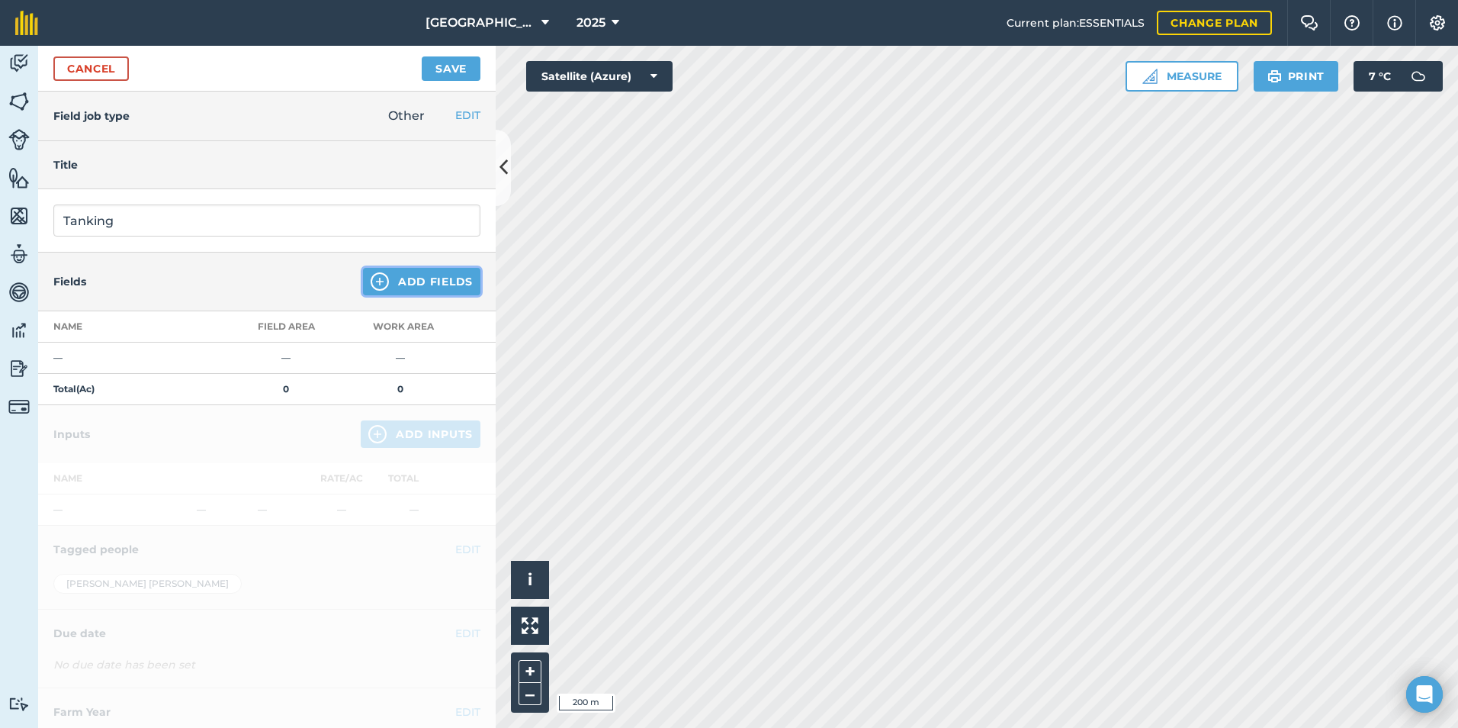
click at [435, 286] on button "Add Fields" at bounding box center [421, 281] width 117 height 27
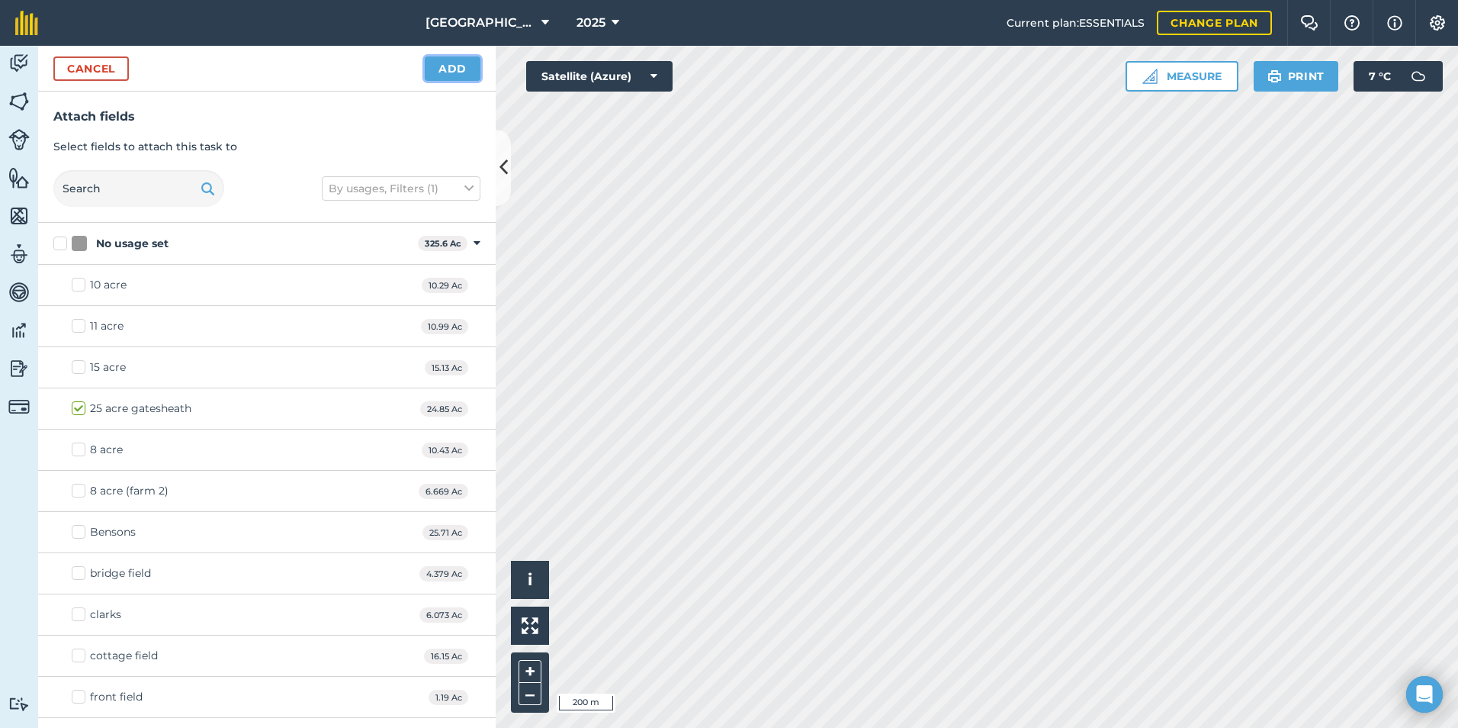
click at [452, 59] on button "Add" at bounding box center [453, 68] width 56 height 24
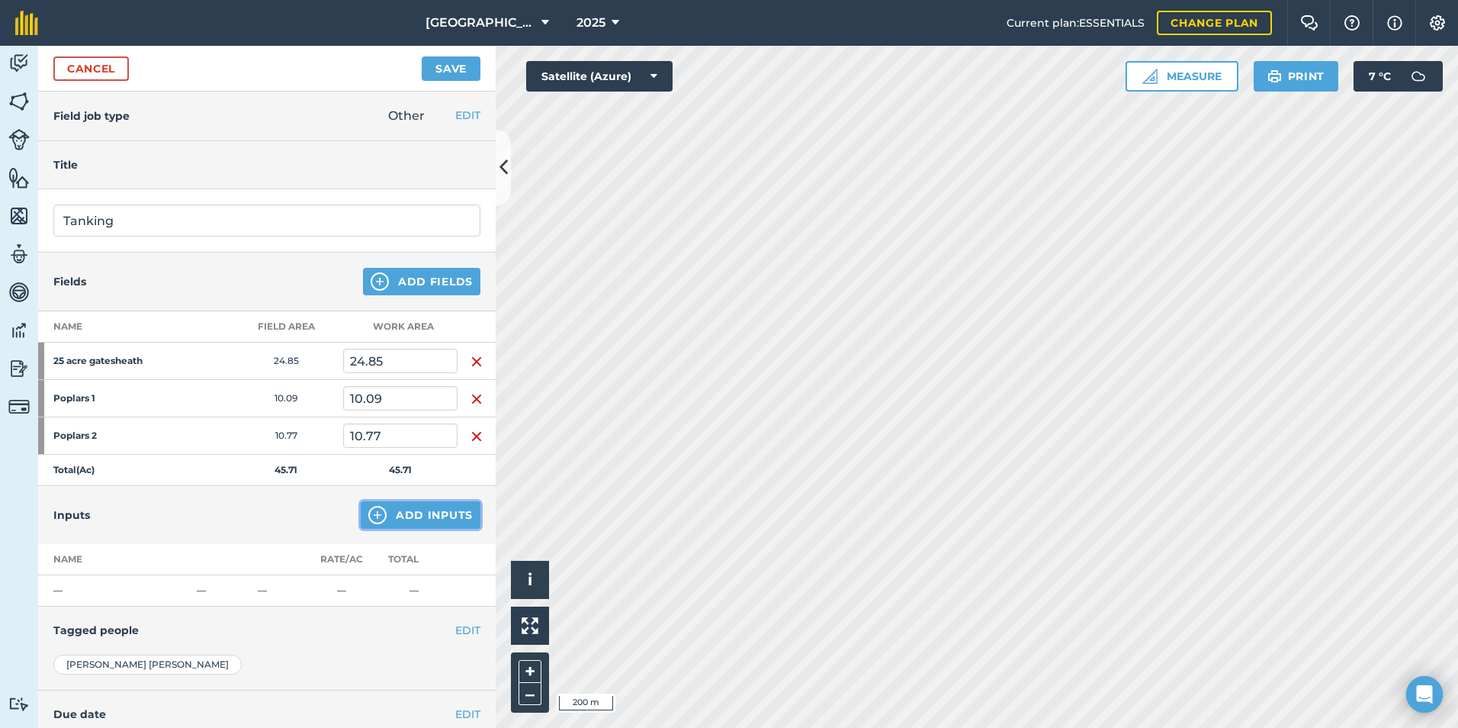
click at [371, 524] on button "Add Inputs" at bounding box center [421, 514] width 120 height 27
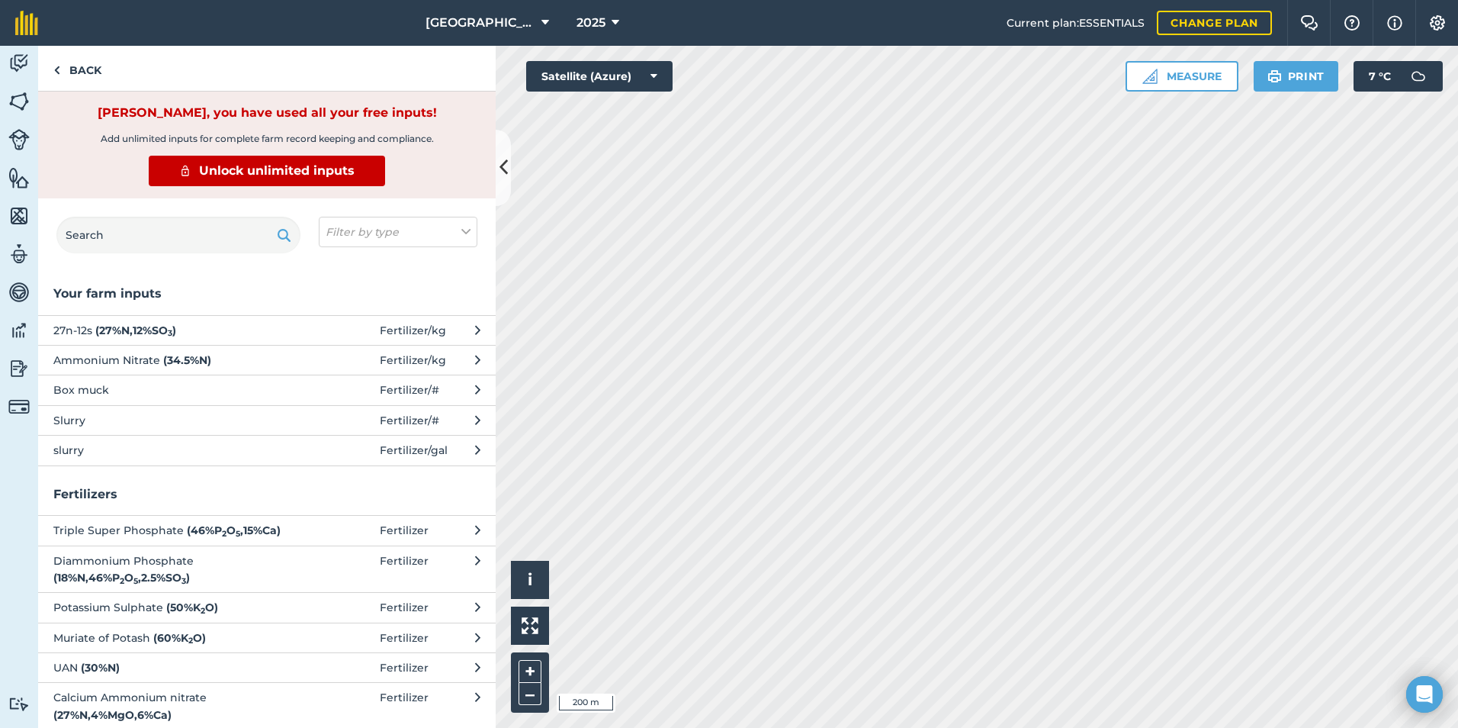
click at [169, 445] on span "slurry" at bounding box center [177, 450] width 249 height 17
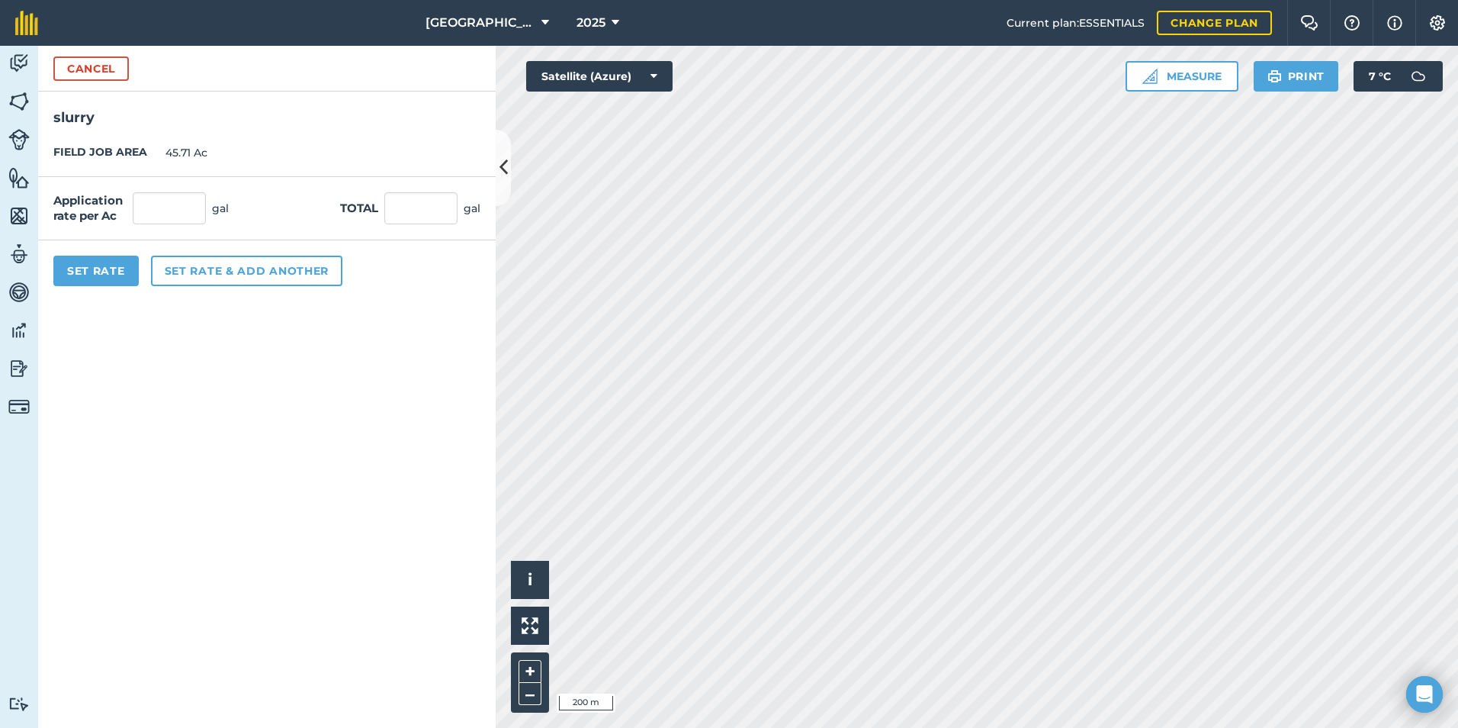
click at [152, 225] on div "Application rate per Ac gal Total gal" at bounding box center [267, 208] width 458 height 63
click at [450, 211] on input "text" at bounding box center [420, 208] width 73 height 32
click at [412, 288] on div "Set Rate Set rate & add another" at bounding box center [267, 270] width 458 height 61
click at [87, 260] on button "Set Rate" at bounding box center [95, 271] width 85 height 31
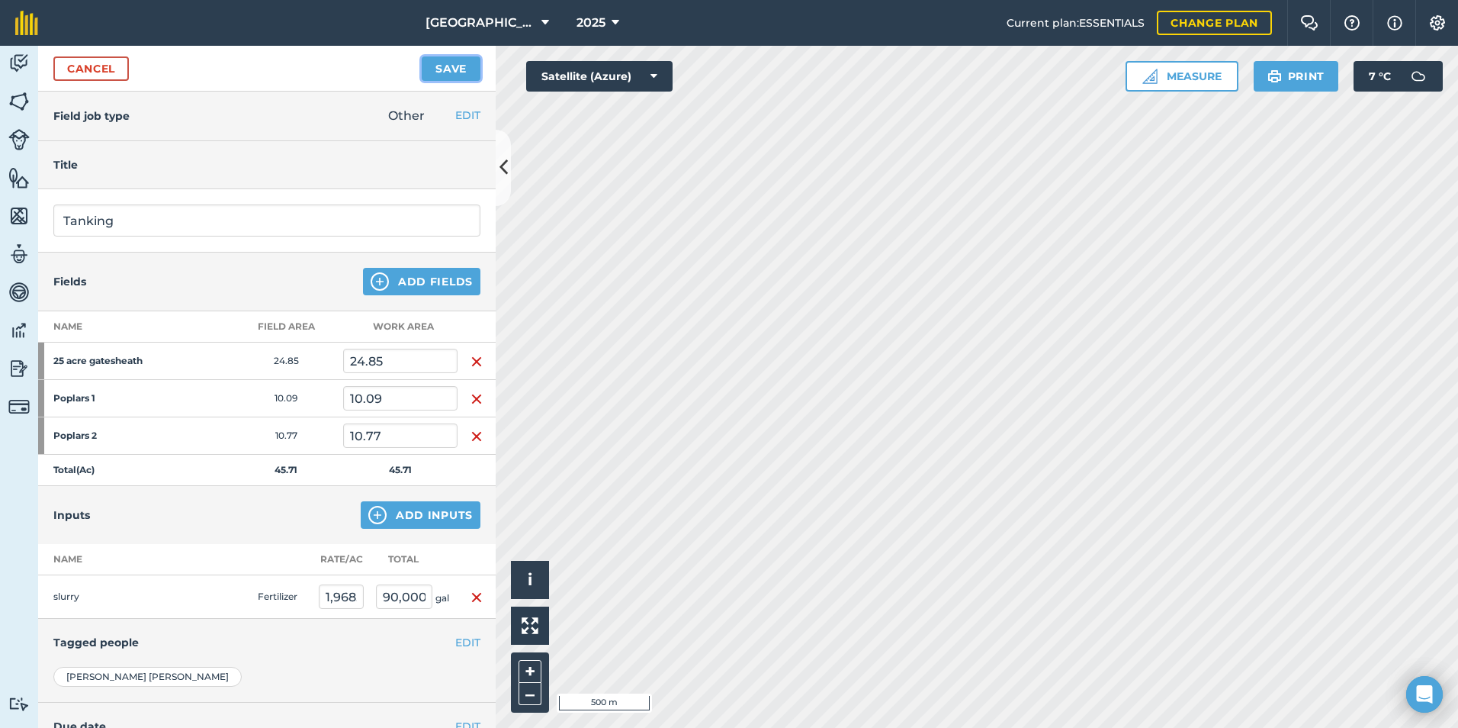
click at [466, 67] on button "Save" at bounding box center [451, 68] width 59 height 24
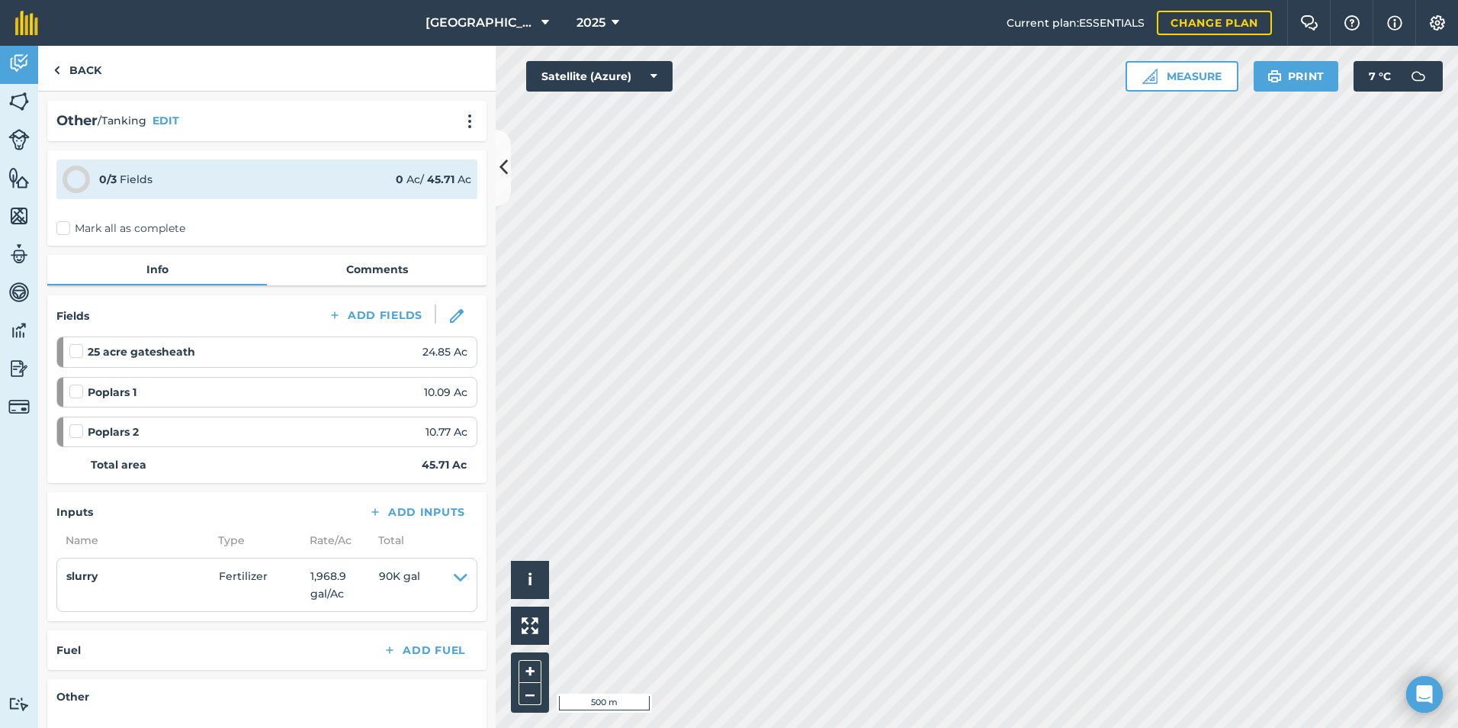
click at [65, 230] on label "Mark all as complete" at bounding box center [120, 228] width 129 height 16
click at [65, 230] on input "Mark all as complete" at bounding box center [61, 225] width 10 height 10
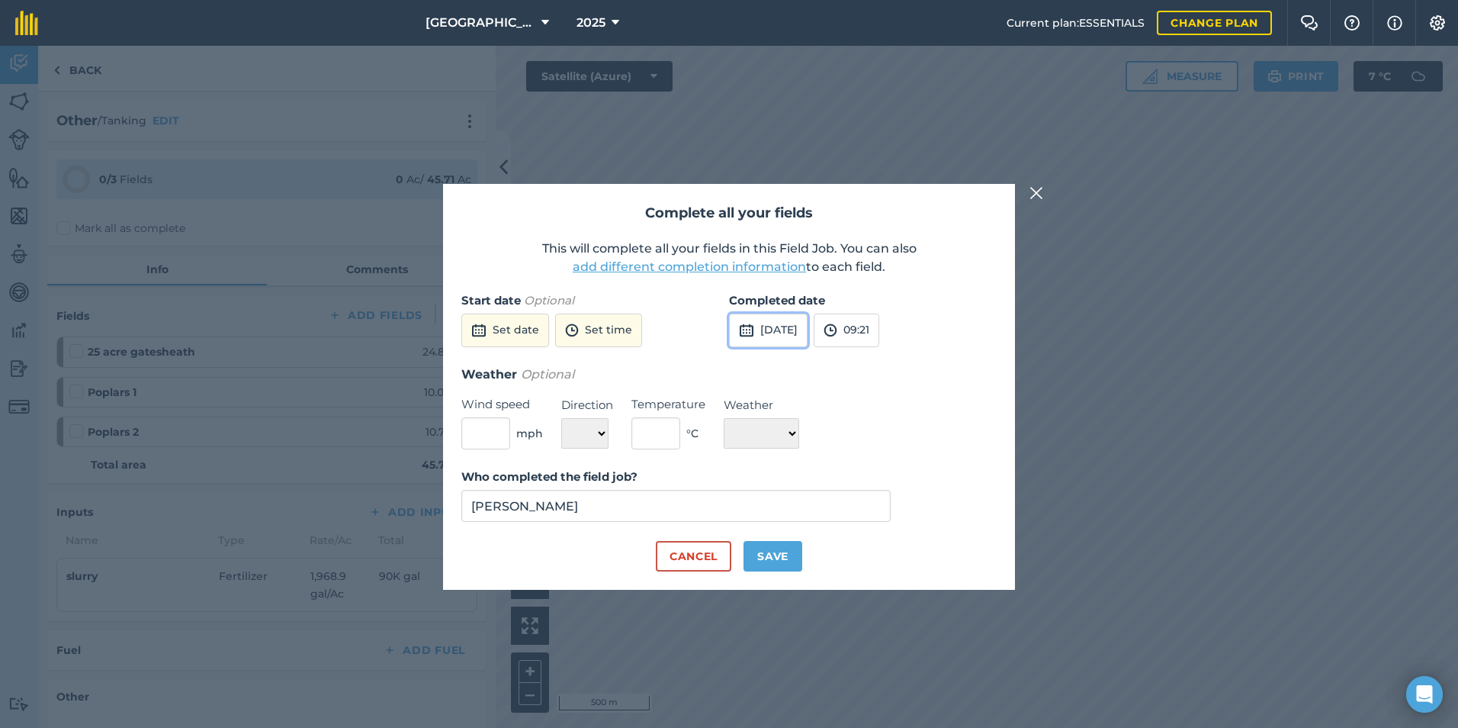
click at [808, 334] on button "[DATE]" at bounding box center [768, 331] width 79 height 34
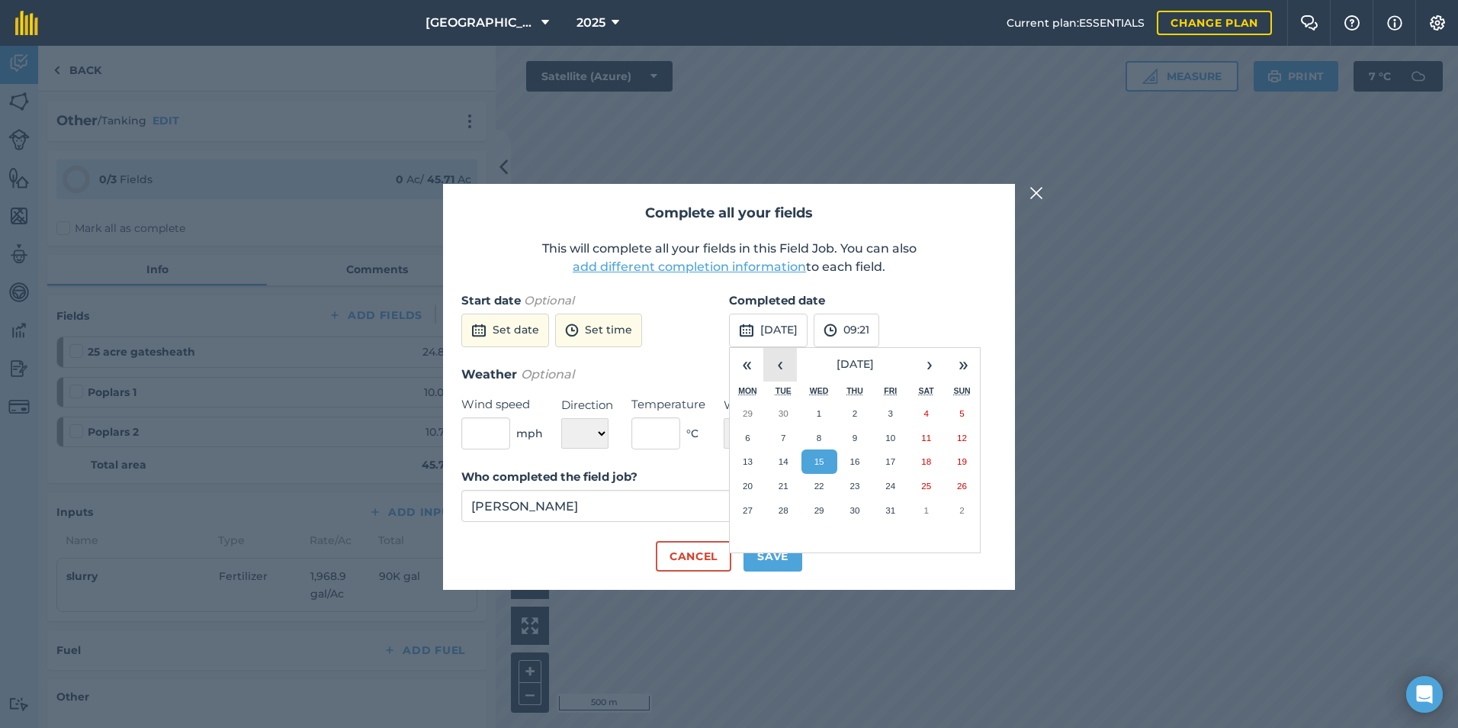
click at [783, 354] on button "‹" at bounding box center [781, 365] width 34 height 34
click at [879, 404] on button "5" at bounding box center [891, 413] width 36 height 24
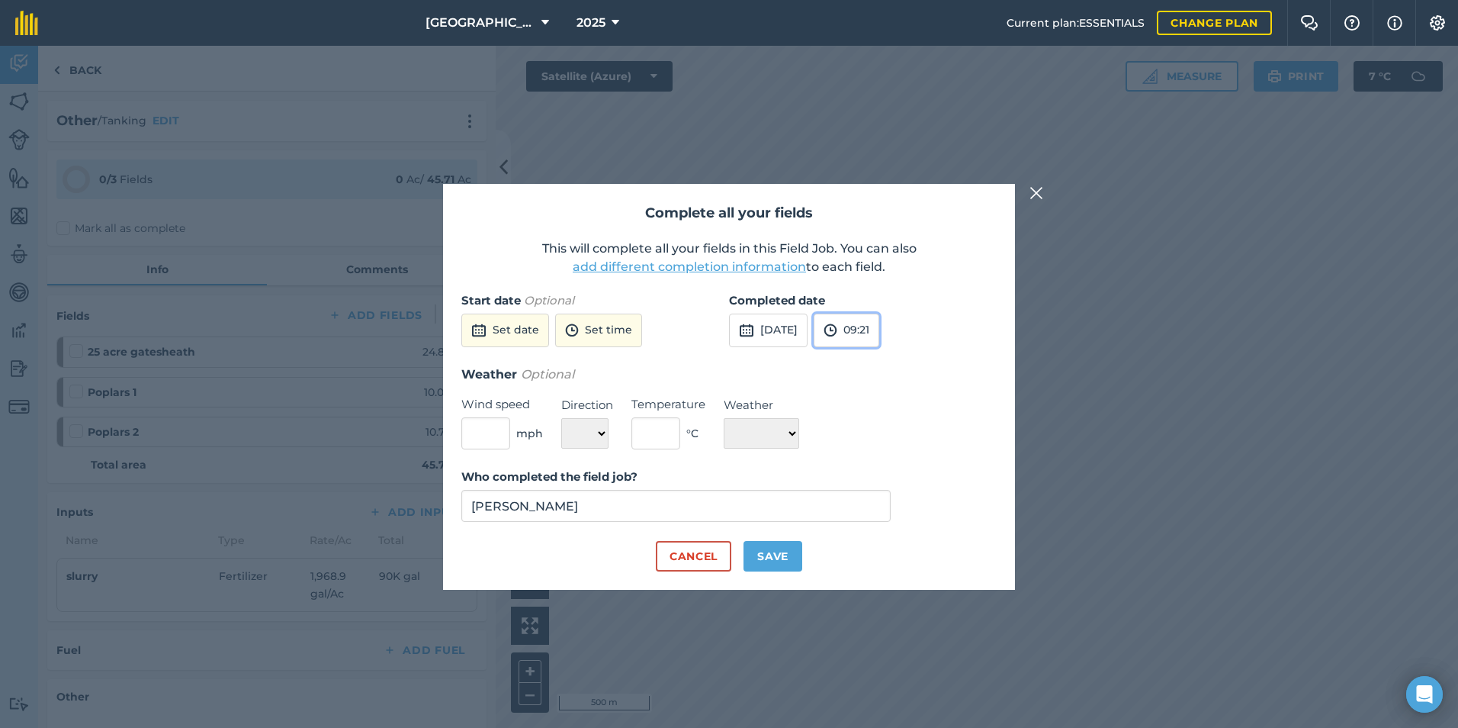
click at [875, 328] on button "09:21" at bounding box center [847, 331] width 66 height 34
click at [879, 422] on button "17:00" at bounding box center [851, 418] width 72 height 24
click at [785, 546] on button "Save" at bounding box center [773, 556] width 59 height 31
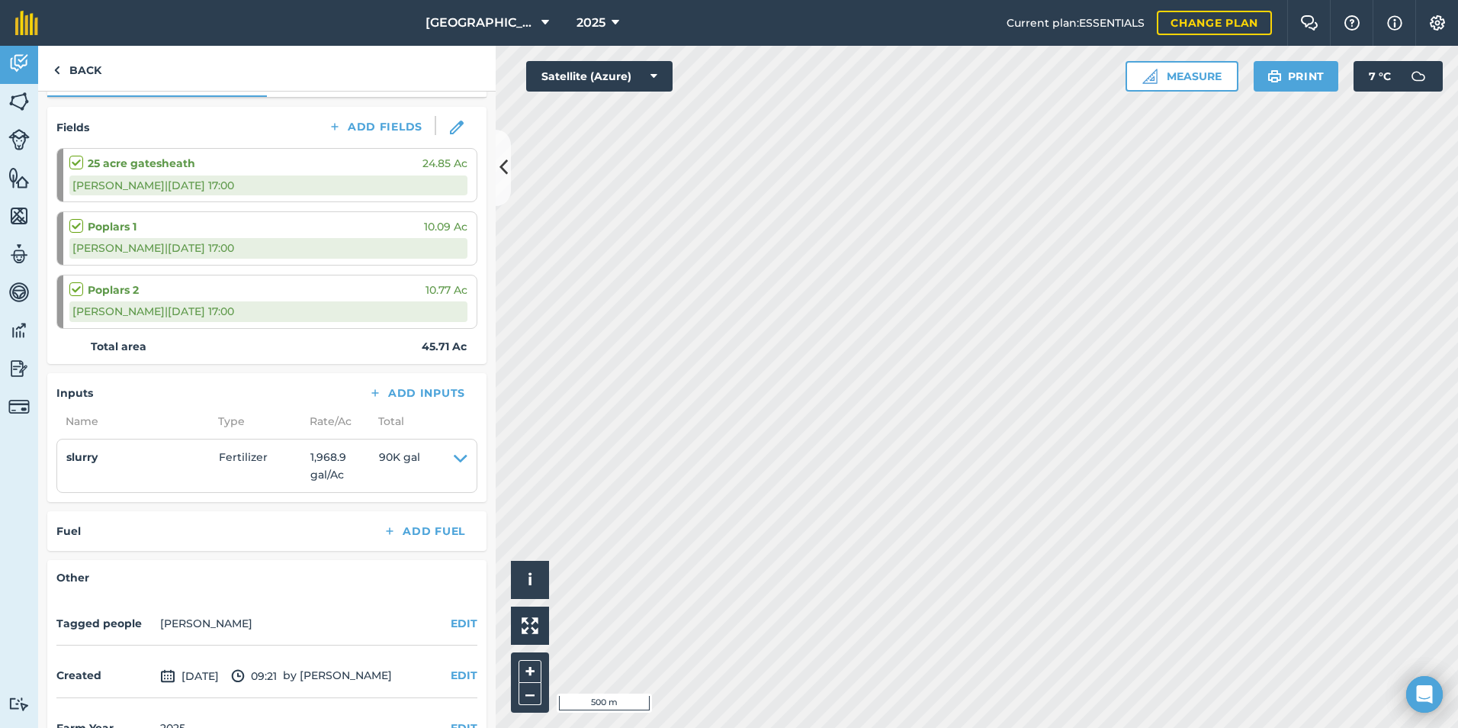
scroll to position [227, 0]
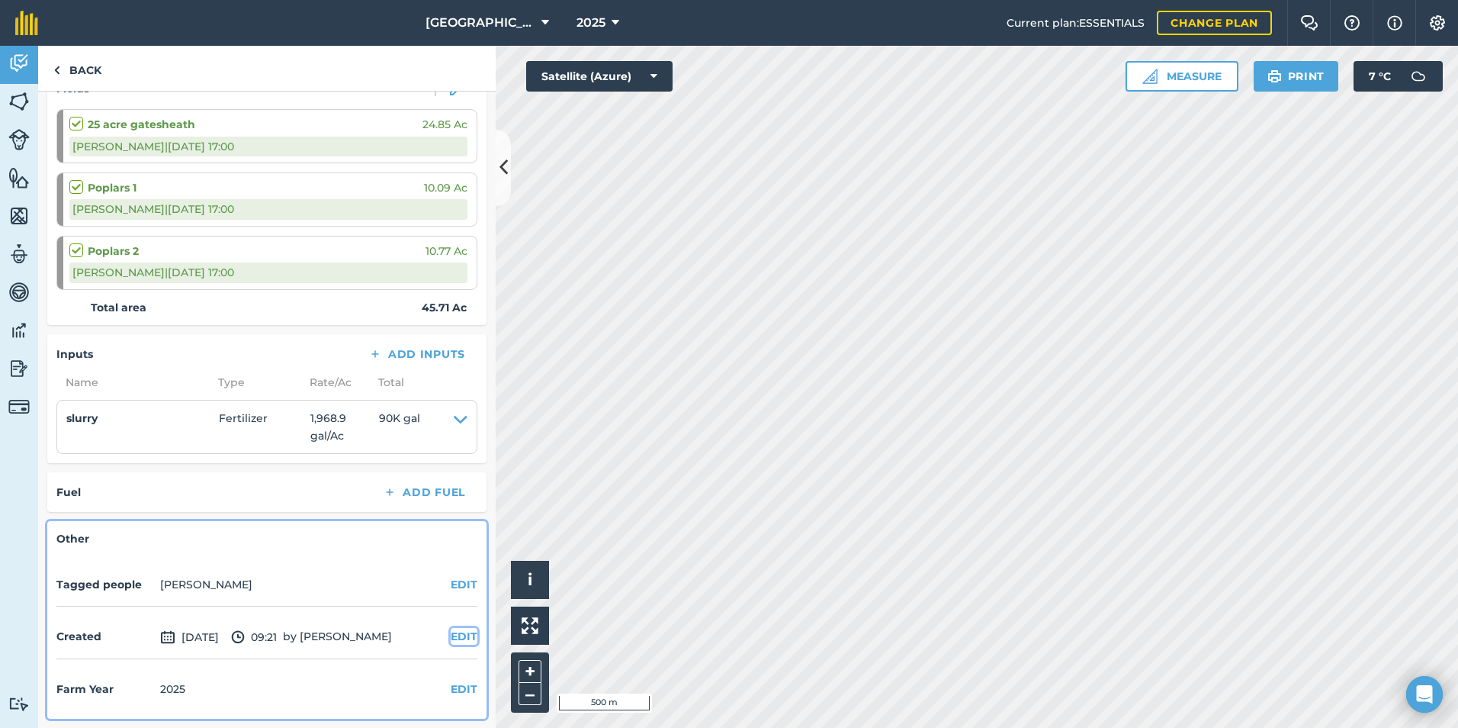
click at [451, 631] on button "EDIT" at bounding box center [464, 636] width 27 height 17
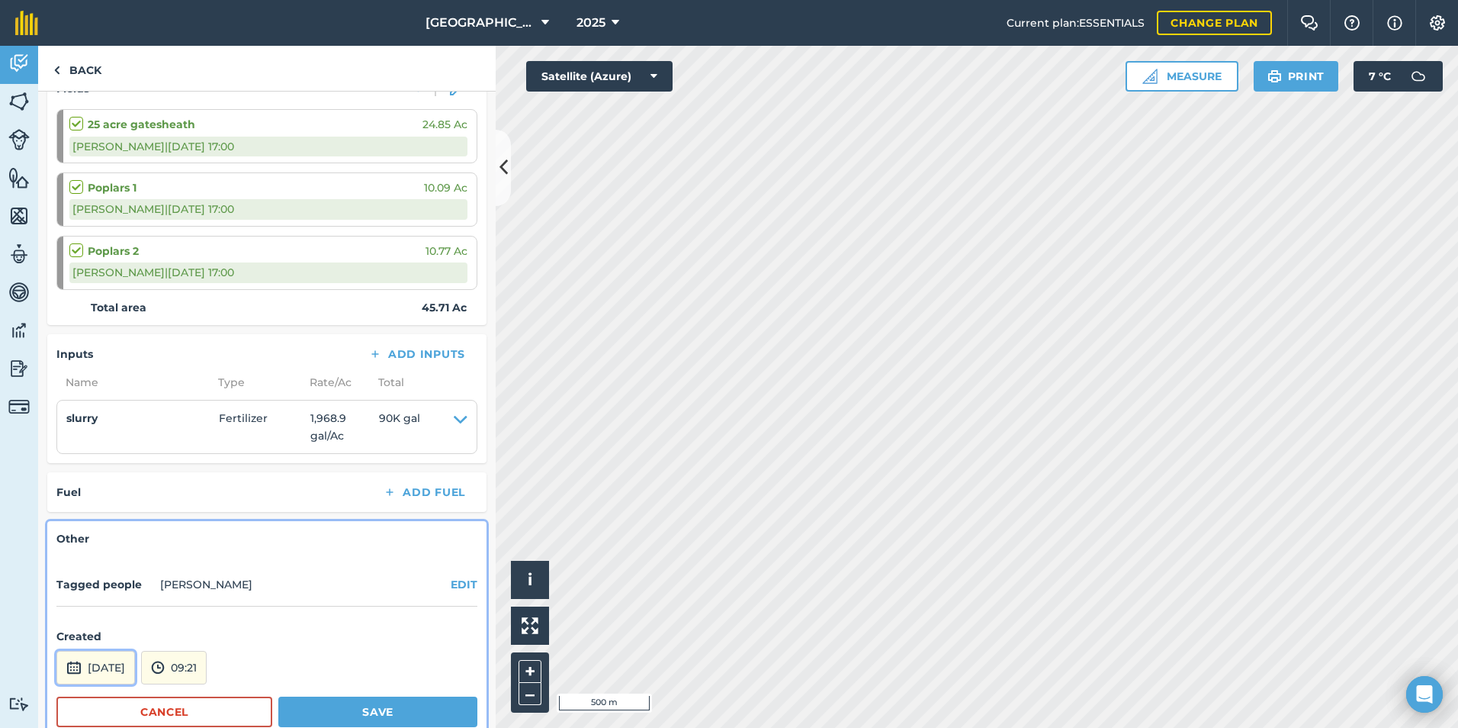
click at [135, 661] on button "[DATE]" at bounding box center [95, 668] width 79 height 34
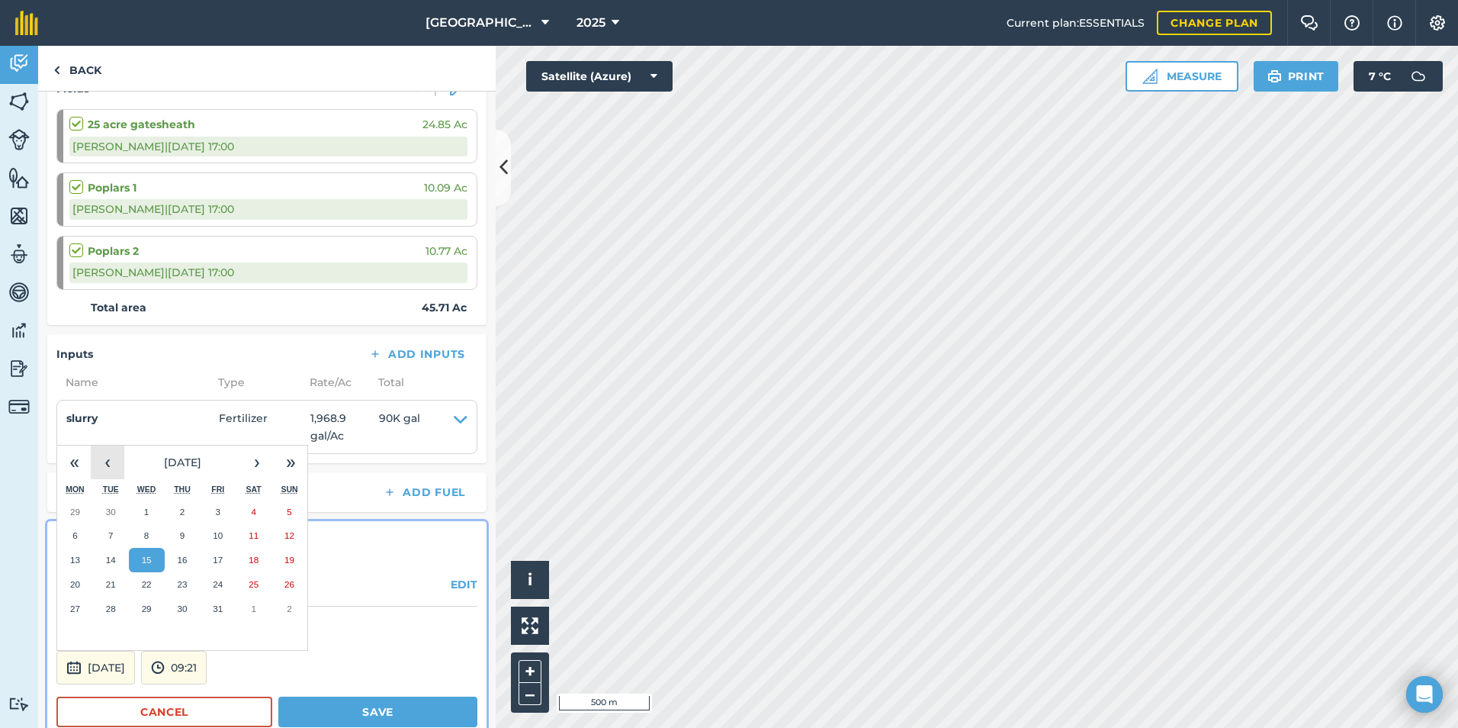
click at [101, 468] on button "‹" at bounding box center [108, 462] width 34 height 34
click at [216, 513] on abbr "5" at bounding box center [218, 511] width 5 height 10
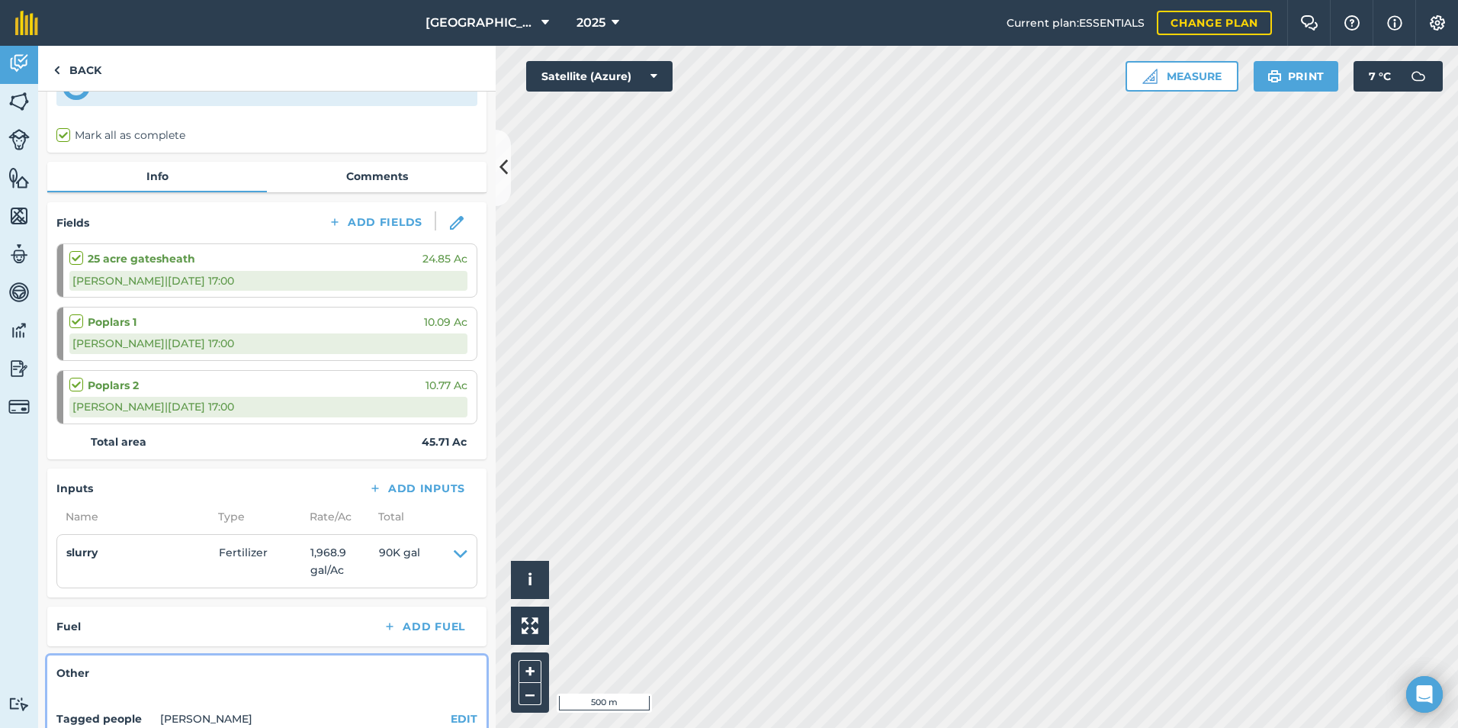
scroll to position [309, 0]
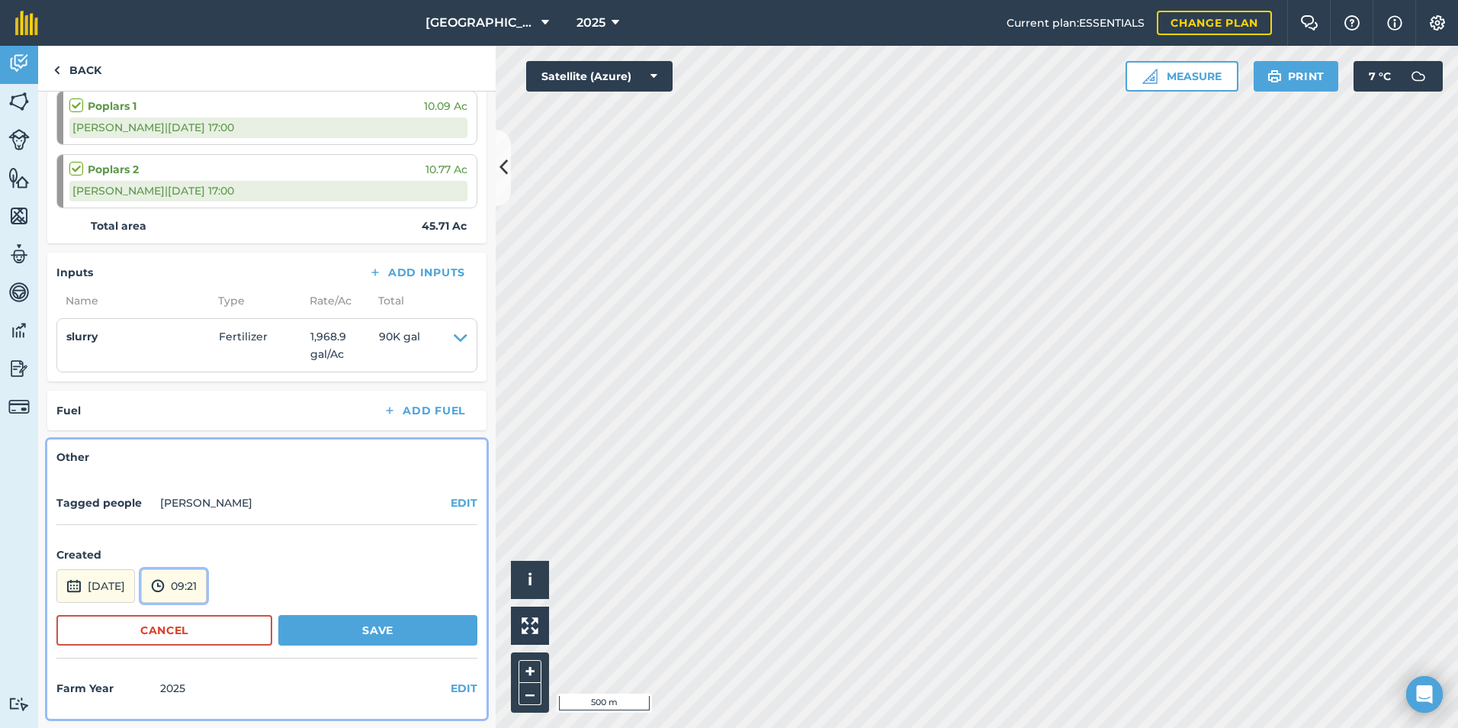
click at [207, 586] on button "09:21" at bounding box center [174, 586] width 66 height 34
click at [202, 478] on button "07:30" at bounding box center [178, 475] width 72 height 24
click at [329, 629] on button "Save" at bounding box center [377, 630] width 199 height 31
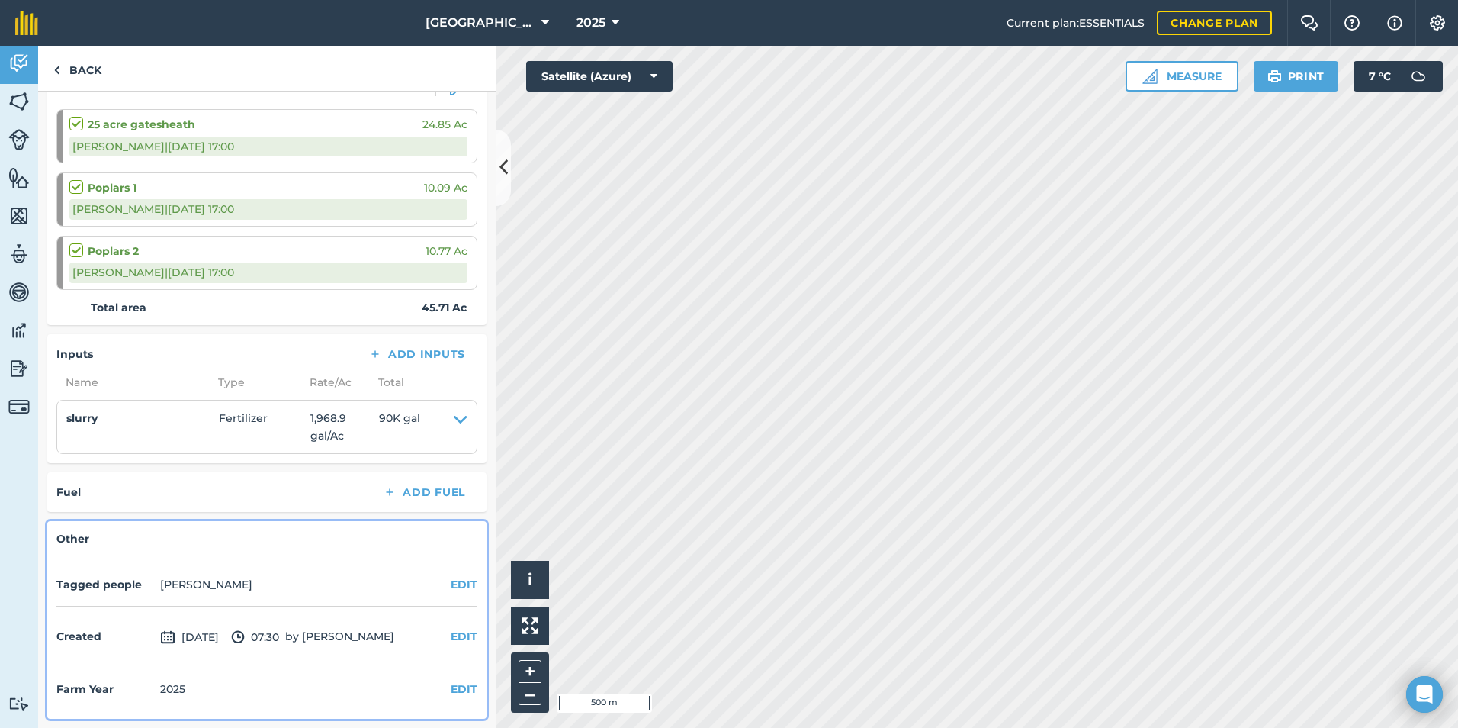
scroll to position [227, 0]
click at [72, 76] on link "Back" at bounding box center [77, 68] width 79 height 45
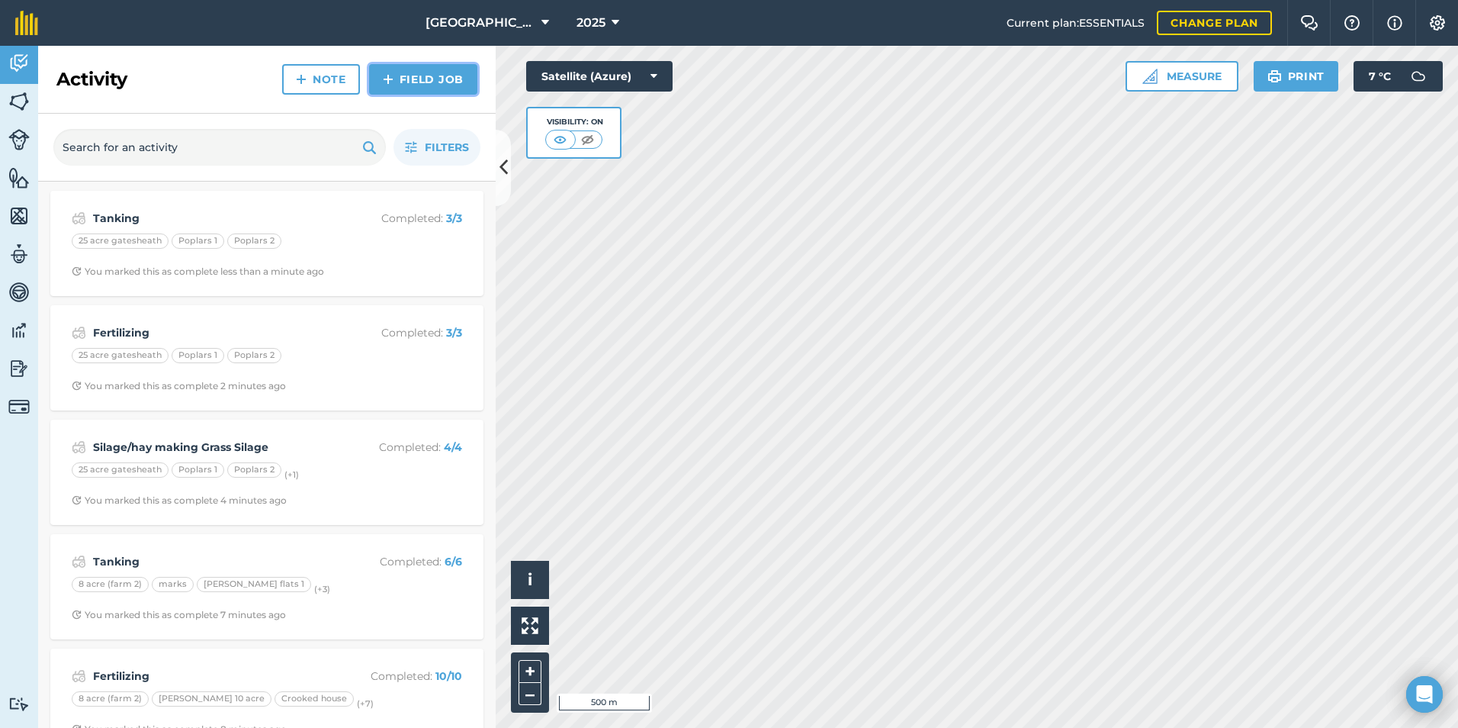
click at [397, 73] on link "Field Job" at bounding box center [423, 79] width 108 height 31
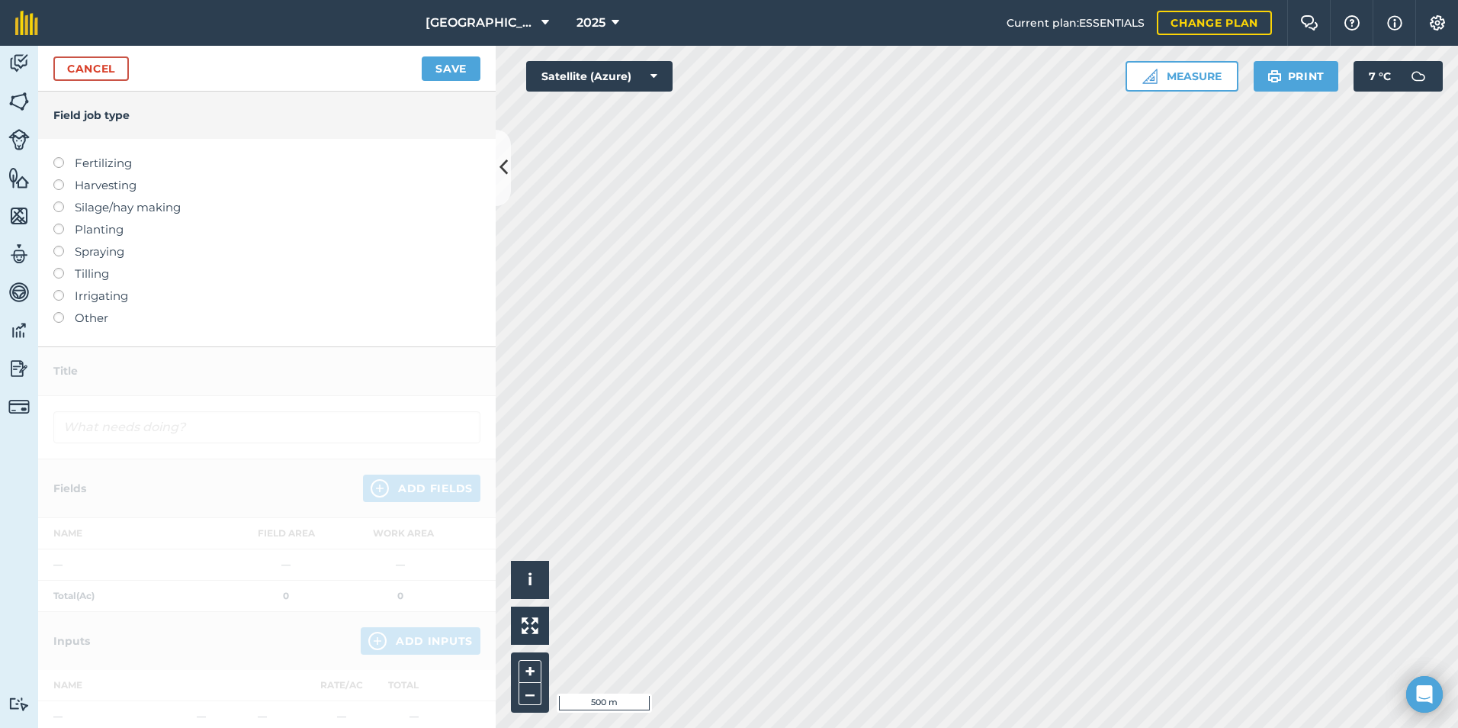
click at [61, 312] on label at bounding box center [63, 312] width 21 height 0
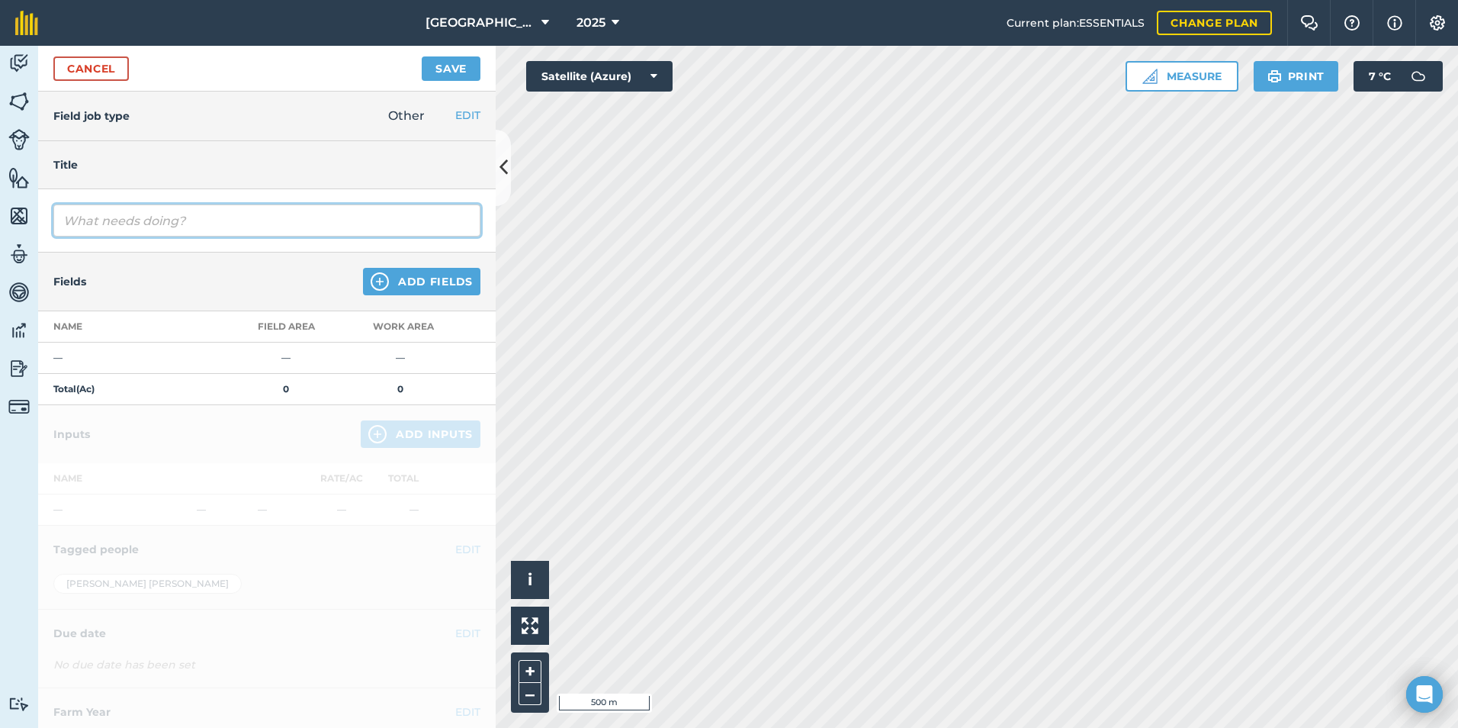
click at [137, 216] on input "text" at bounding box center [266, 220] width 427 height 32
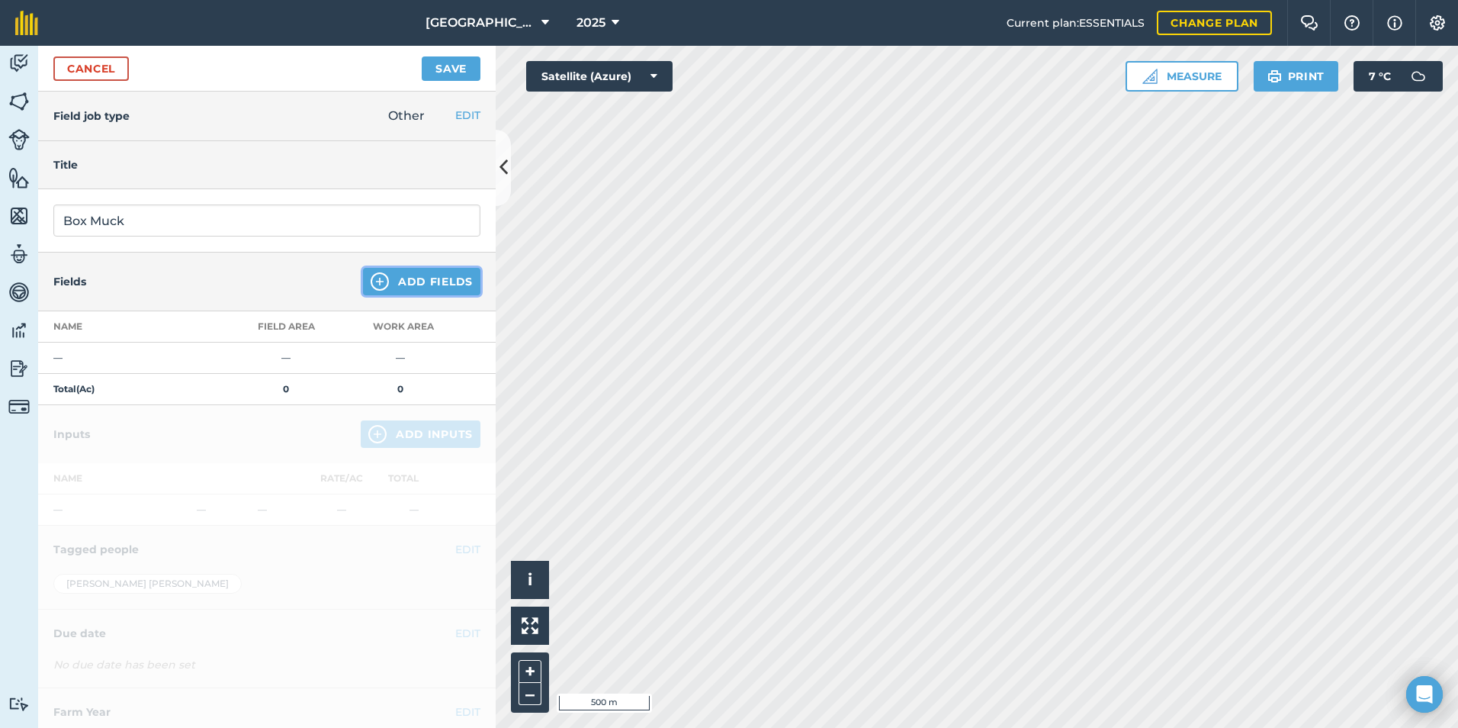
click at [414, 285] on button "Add Fields" at bounding box center [421, 281] width 117 height 27
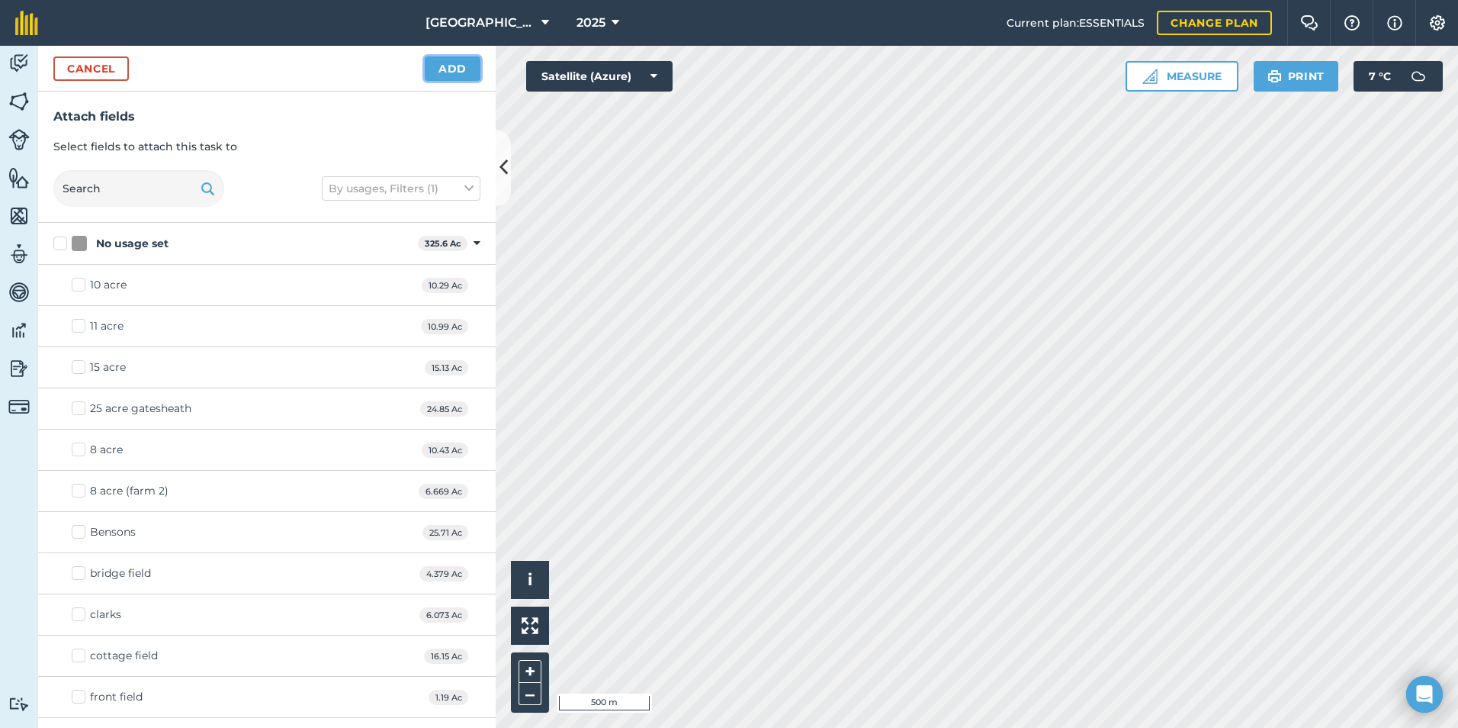
click at [451, 71] on button "Add" at bounding box center [453, 68] width 56 height 24
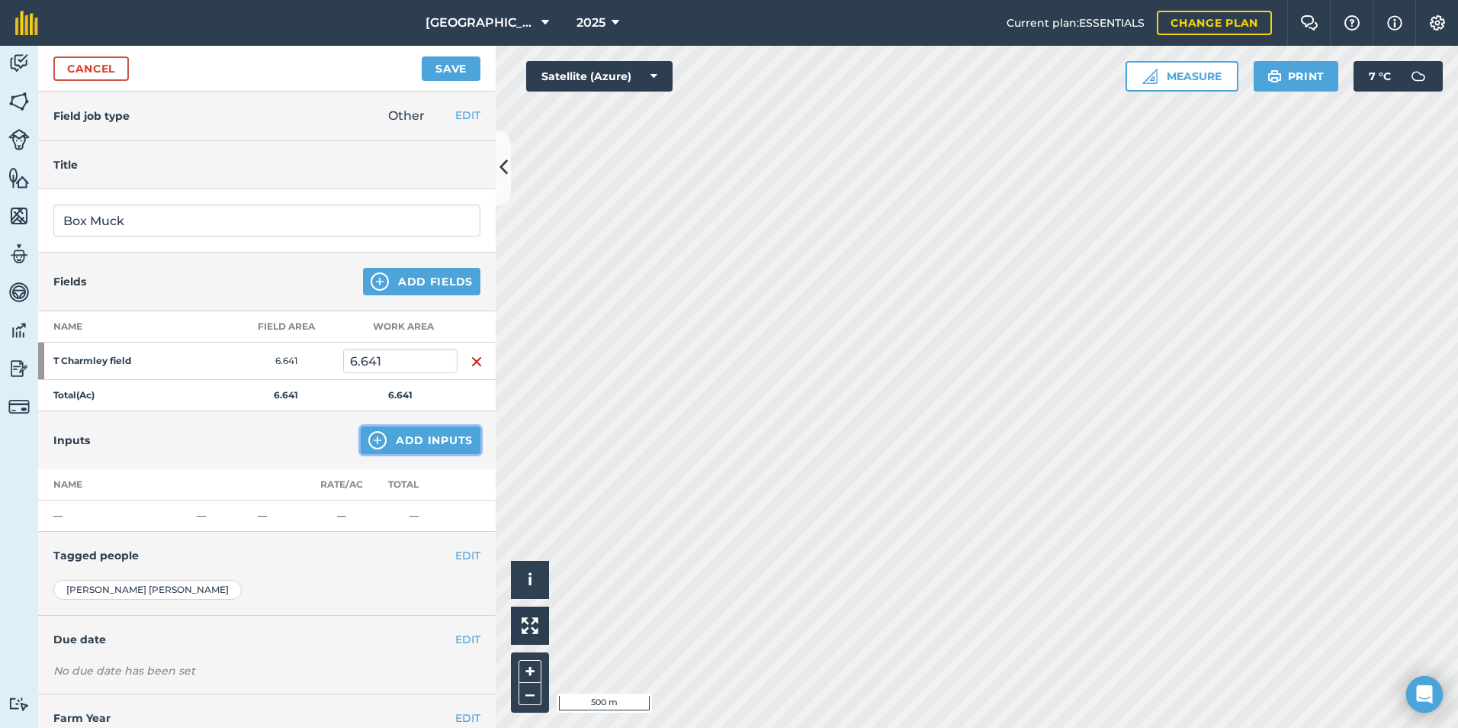
click at [416, 441] on button "Add Inputs" at bounding box center [421, 439] width 120 height 27
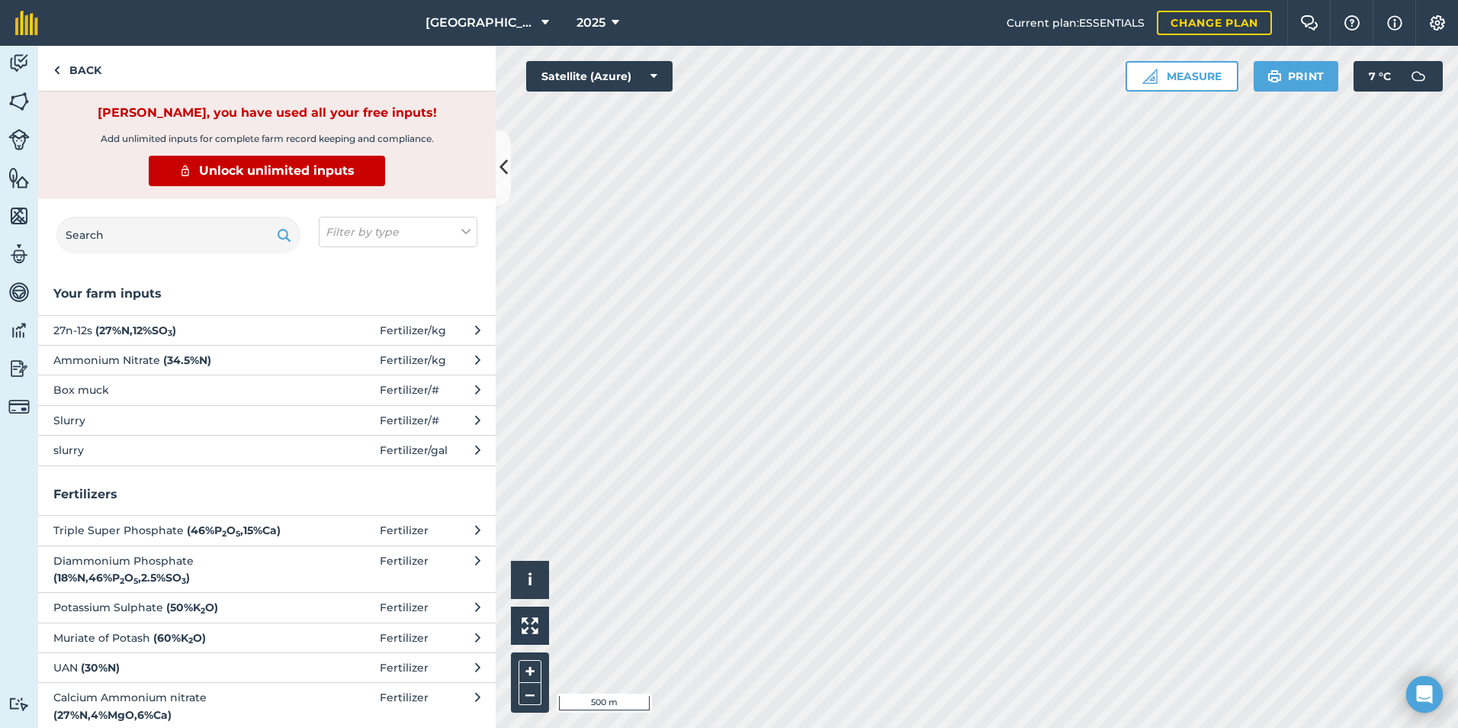
click at [138, 390] on span "Box muck" at bounding box center [177, 389] width 249 height 17
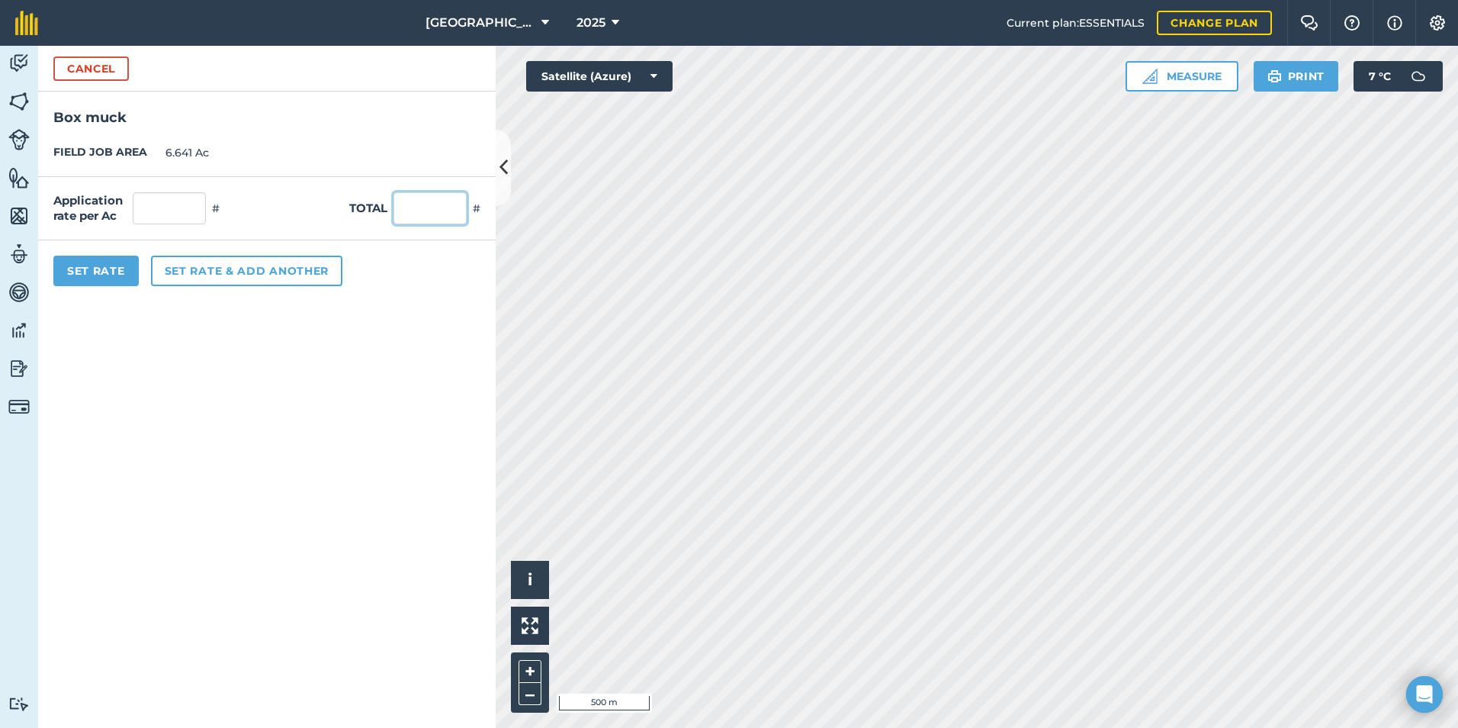
click at [420, 210] on input "text" at bounding box center [430, 208] width 73 height 32
drag, startPoint x: 411, startPoint y: 332, endPoint x: 289, endPoint y: 304, distance: 125.3
click at [409, 332] on form "Cancel Box muck FIELD JOB AREA 6.641 Ac Application rate per Ac 9.788 # Total 6…" at bounding box center [267, 387] width 458 height 682
click at [123, 270] on button "Set Rate" at bounding box center [95, 271] width 85 height 31
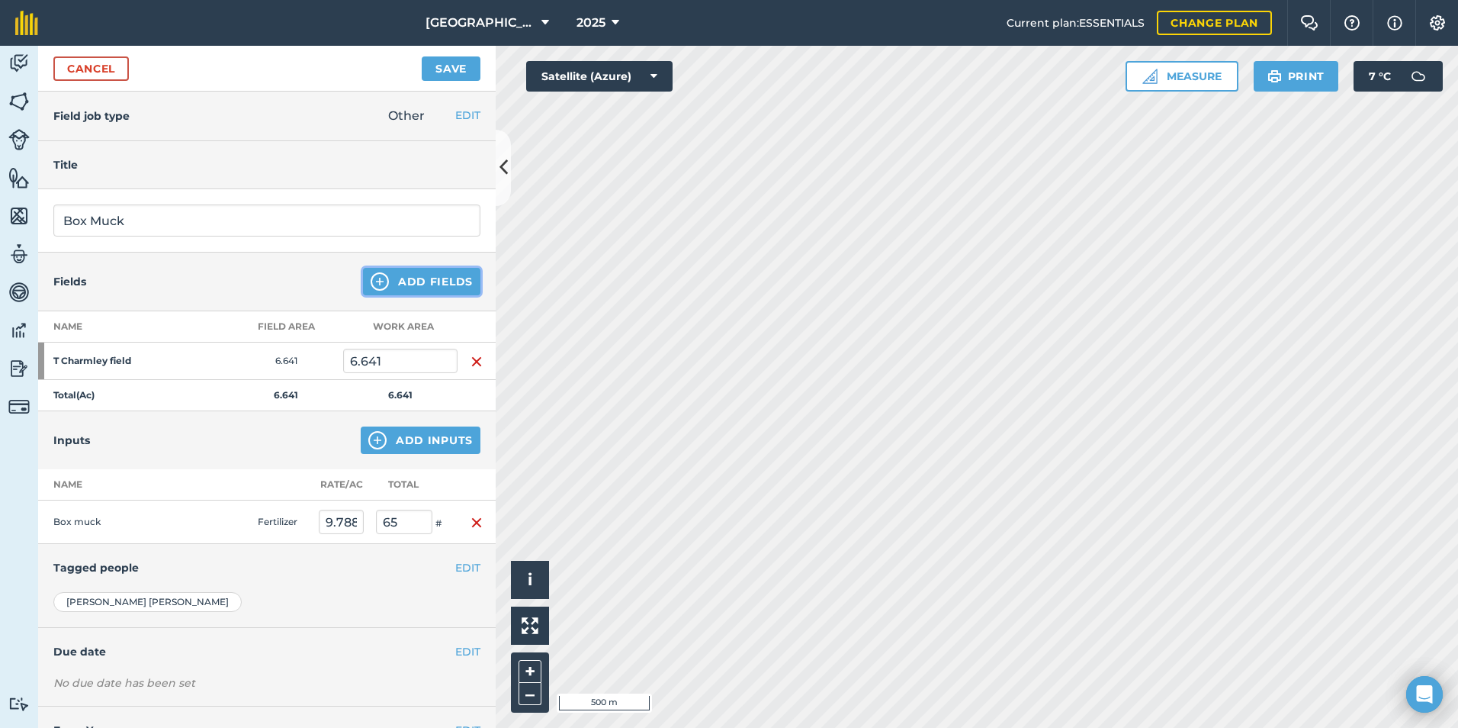
click at [389, 277] on button "Add Fields" at bounding box center [421, 281] width 117 height 27
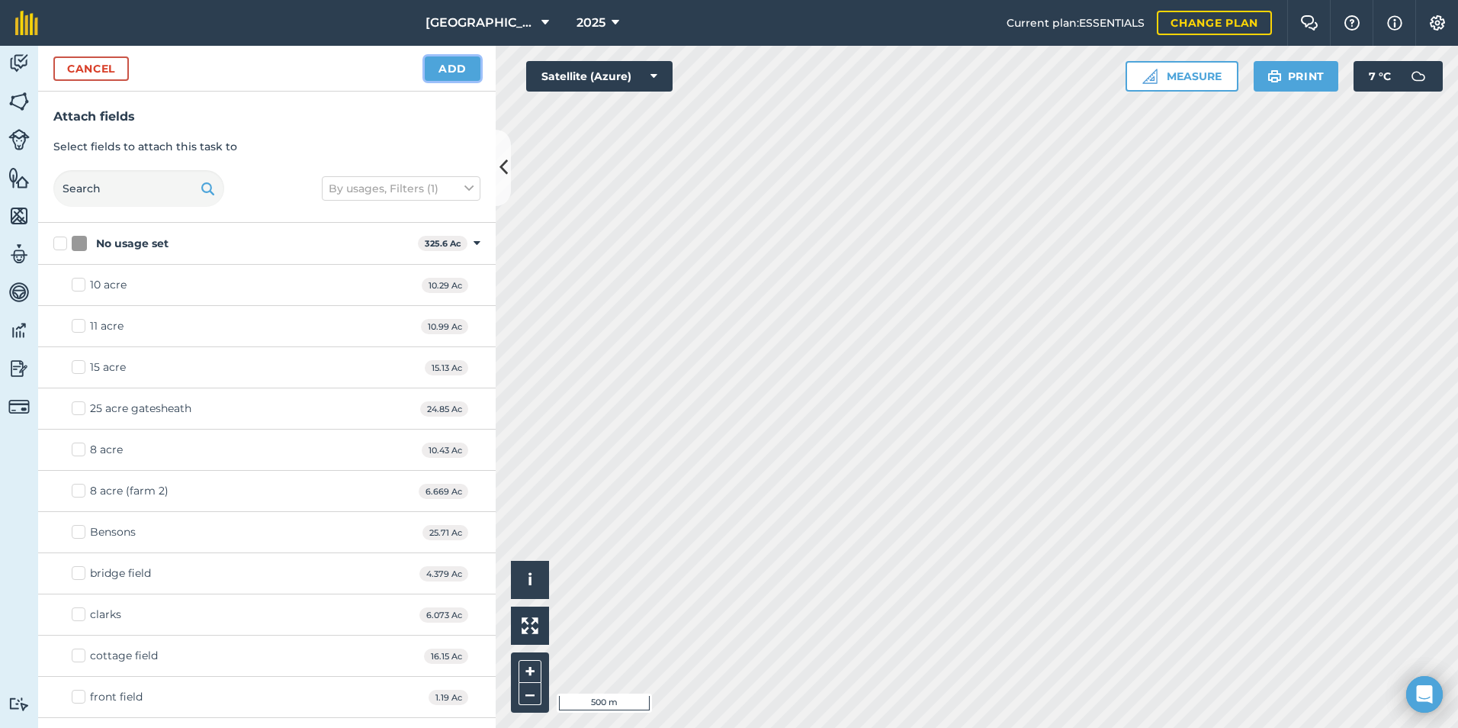
click at [471, 72] on button "Add" at bounding box center [453, 68] width 56 height 24
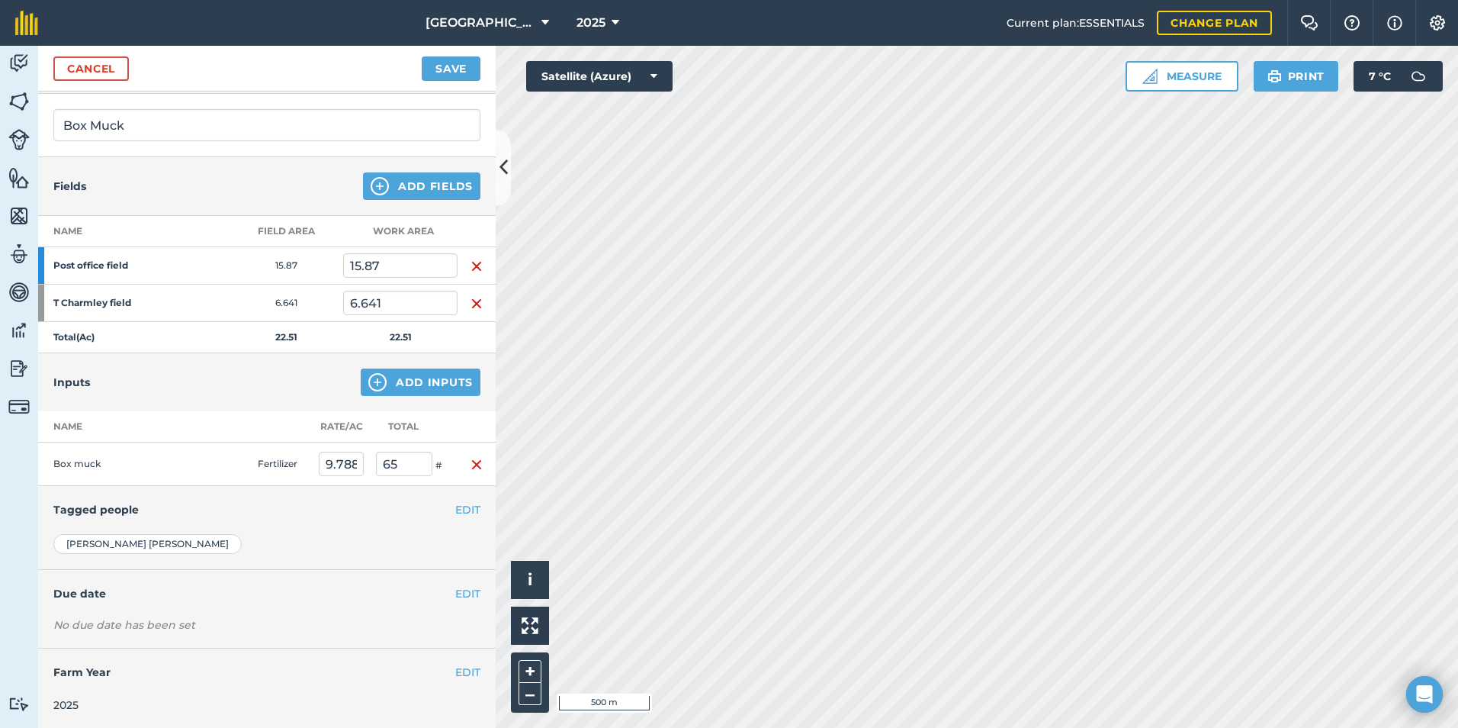
scroll to position [97, 0]
click at [471, 465] on img "button" at bounding box center [477, 463] width 12 height 18
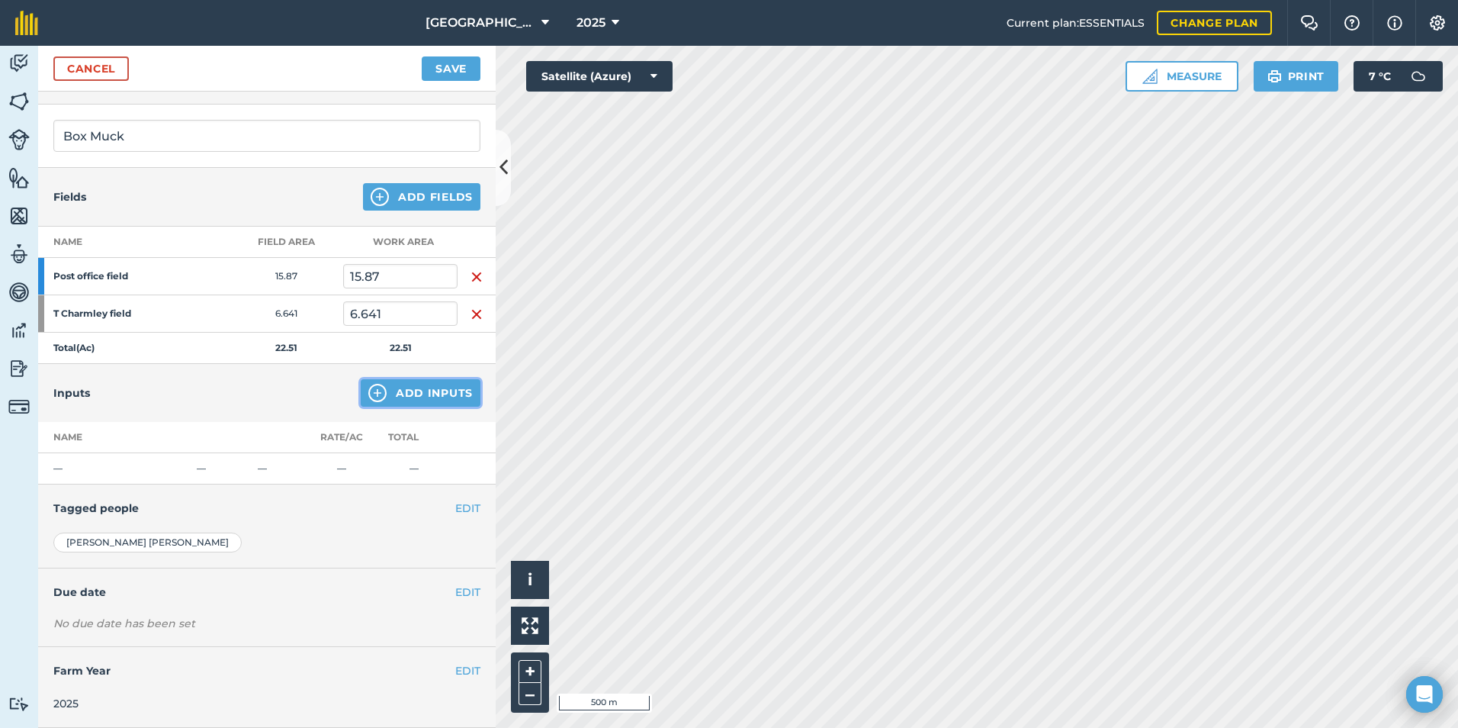
click at [418, 398] on button "Add Inputs" at bounding box center [421, 392] width 120 height 27
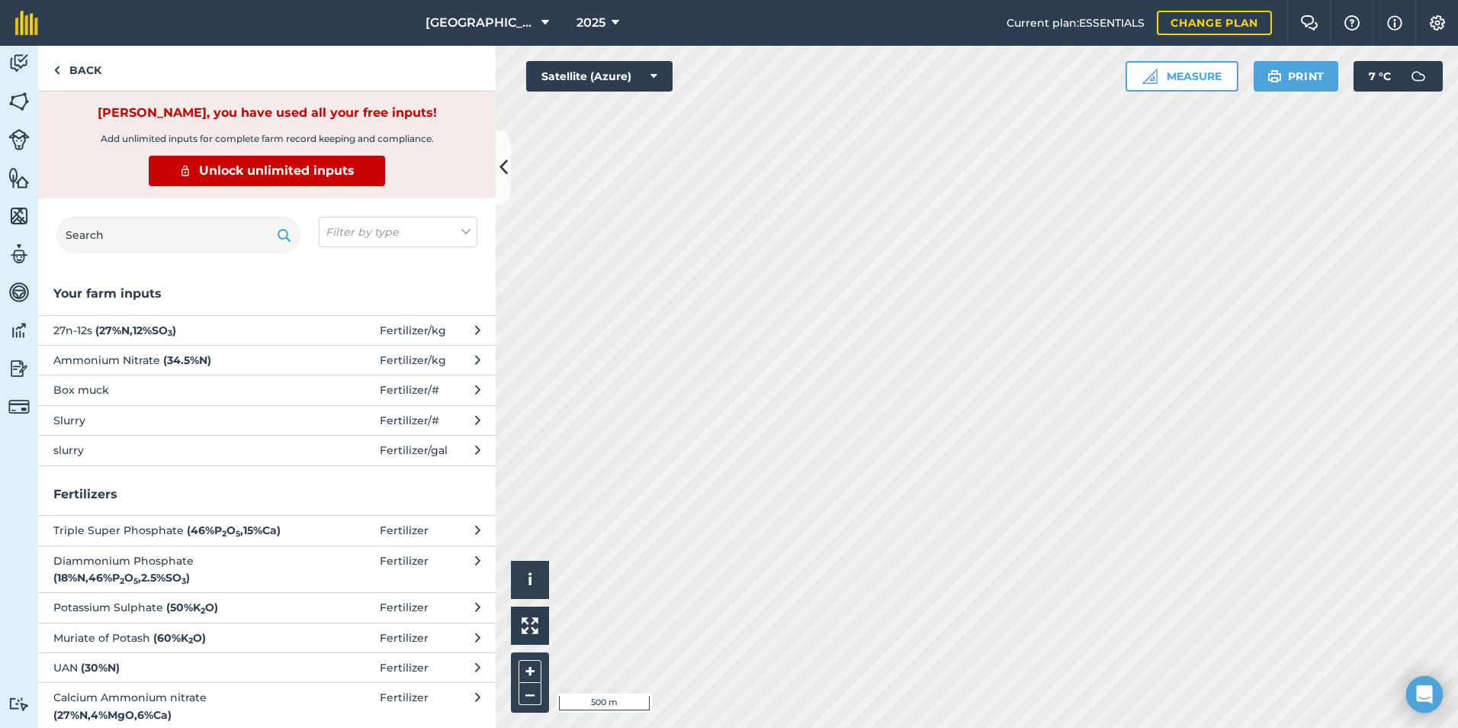
click at [111, 384] on span "Box muck" at bounding box center [177, 389] width 249 height 17
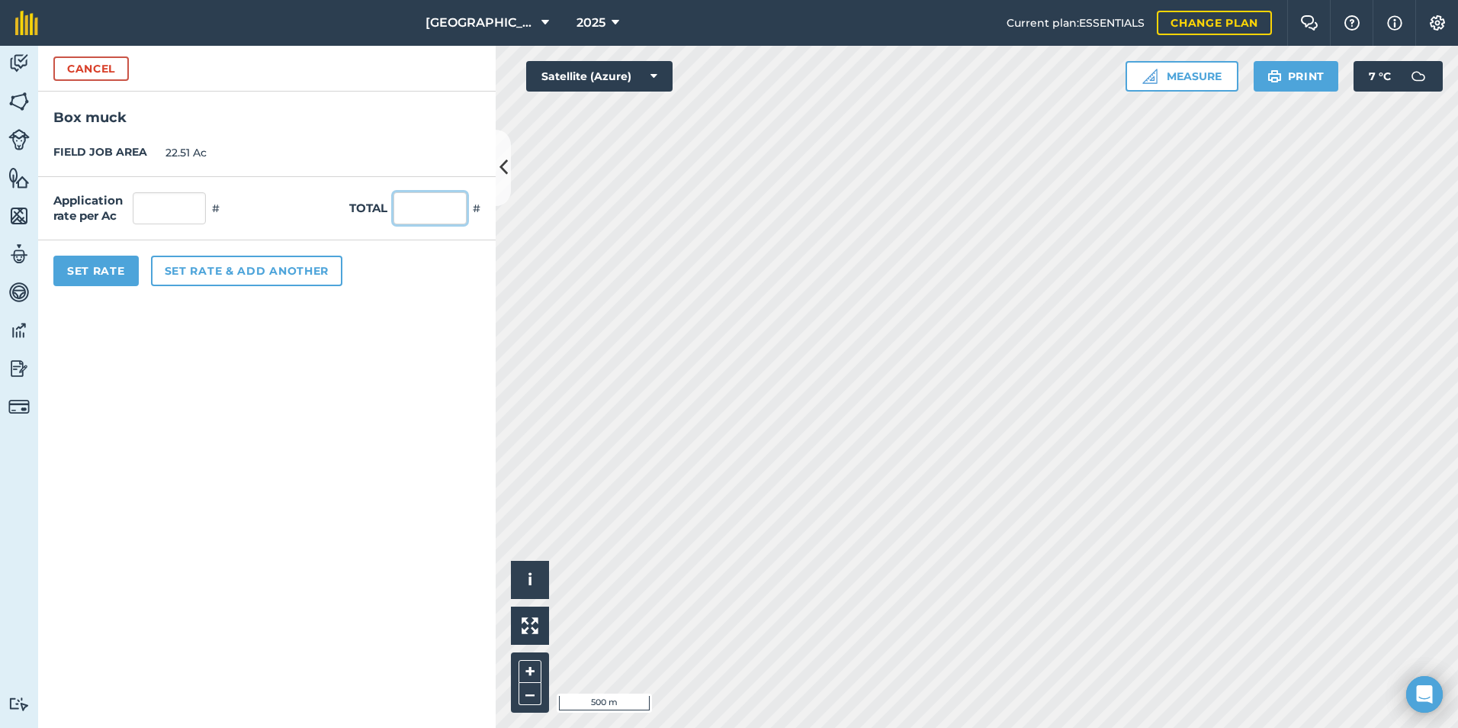
click at [423, 207] on input "text" at bounding box center [430, 208] width 73 height 32
click at [371, 360] on form "Cancel Box muck FIELD JOB AREA 22.51 Ac Application rate per Ac 2.888 # Total 6…" at bounding box center [267, 387] width 458 height 682
click at [101, 267] on button "Set Rate" at bounding box center [95, 271] width 85 height 31
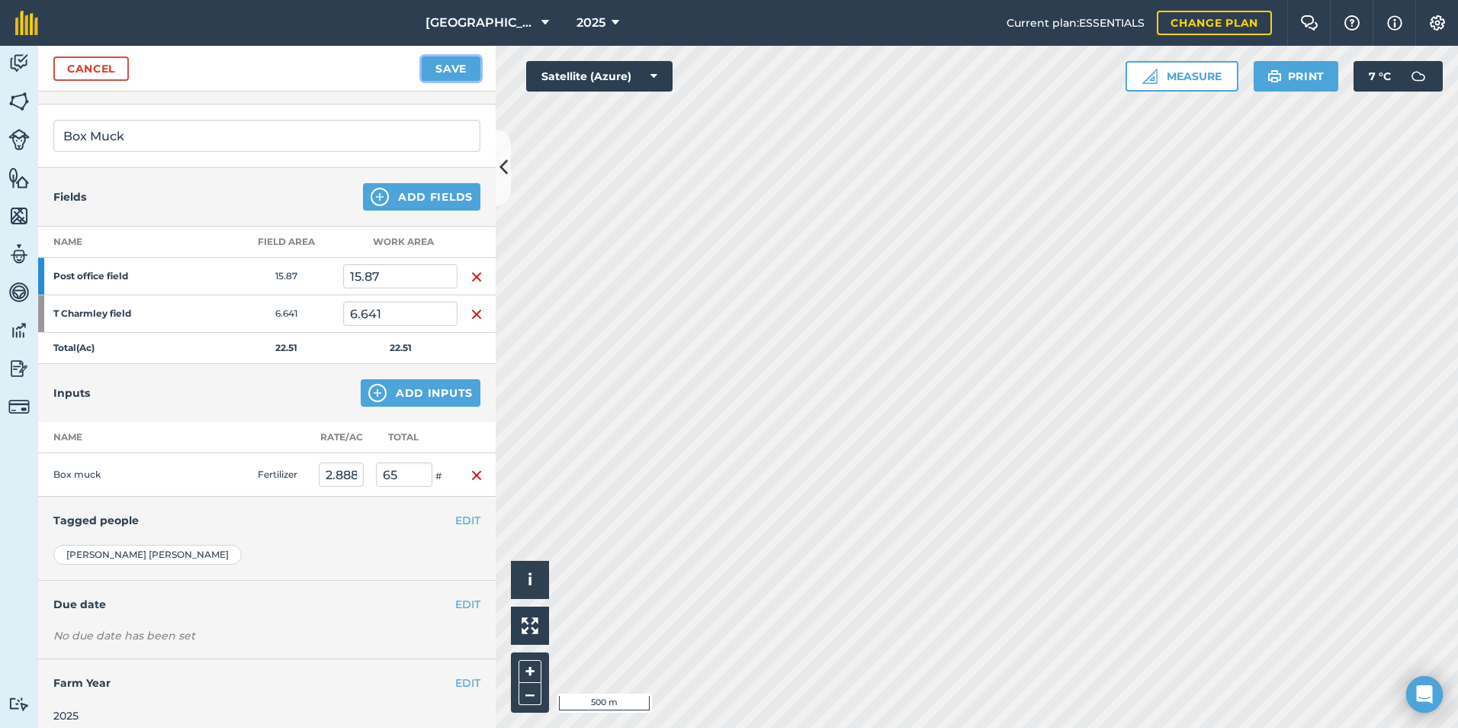
click at [449, 65] on button "Save" at bounding box center [451, 68] width 59 height 24
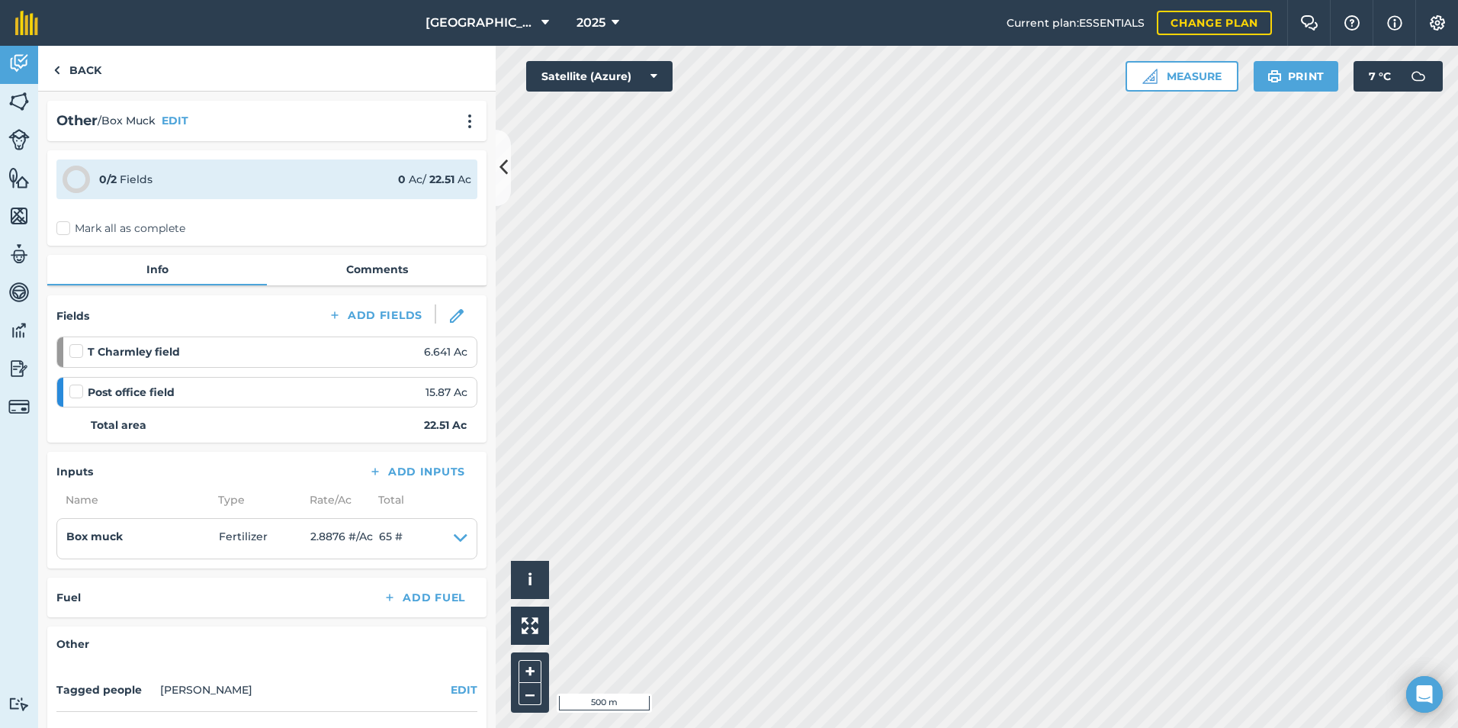
click at [66, 229] on label "Mark all as complete" at bounding box center [120, 228] width 129 height 16
click at [66, 229] on input "Mark all as complete" at bounding box center [61, 225] width 10 height 10
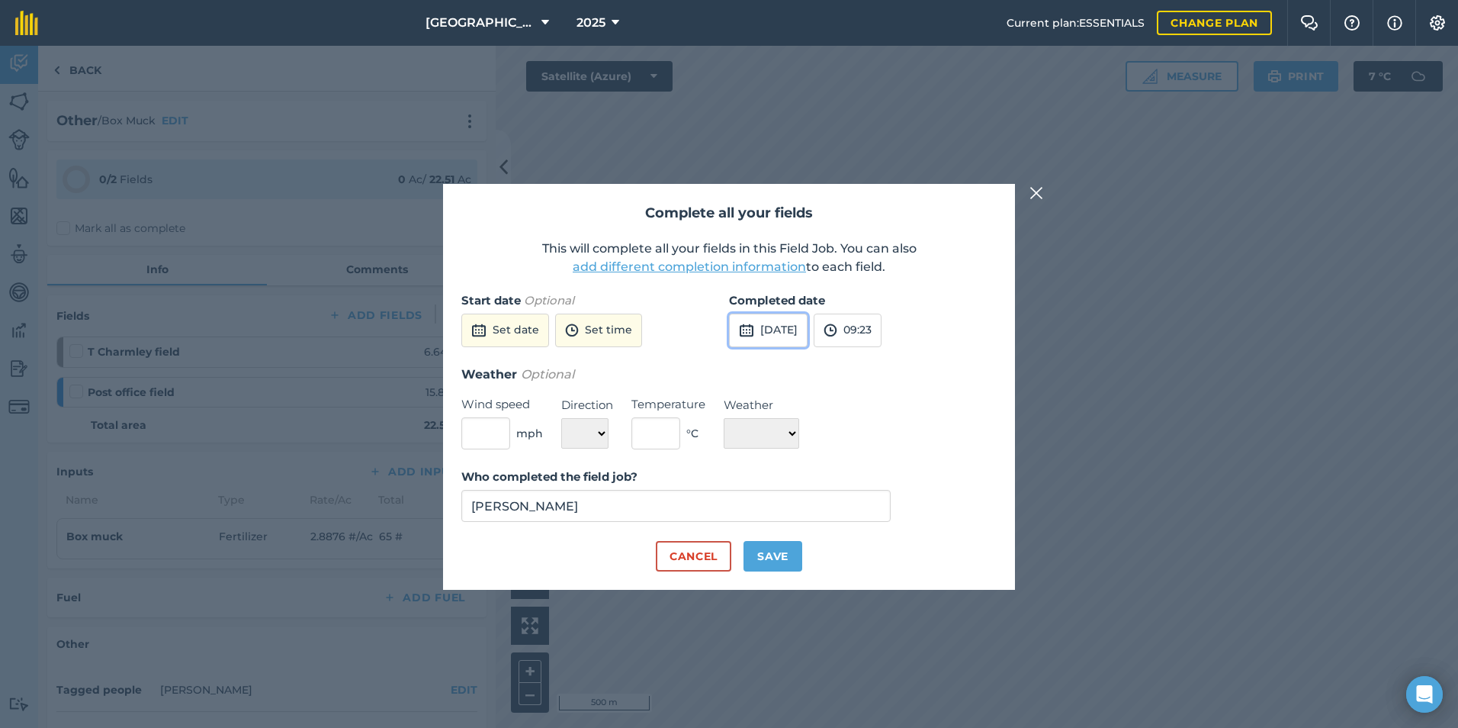
click at [808, 321] on button "[DATE]" at bounding box center [768, 331] width 79 height 34
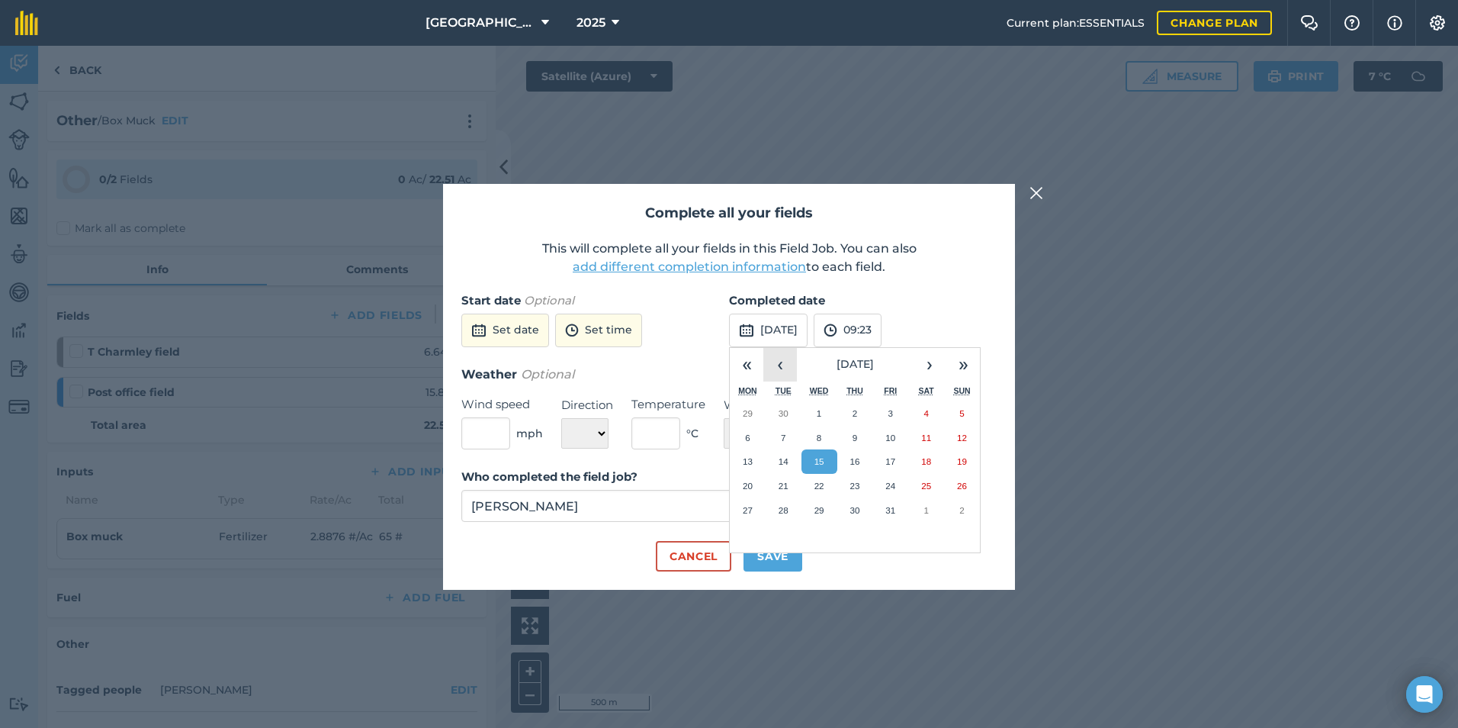
click at [774, 357] on button "‹" at bounding box center [781, 365] width 34 height 34
click at [751, 435] on button "8" at bounding box center [748, 438] width 36 height 24
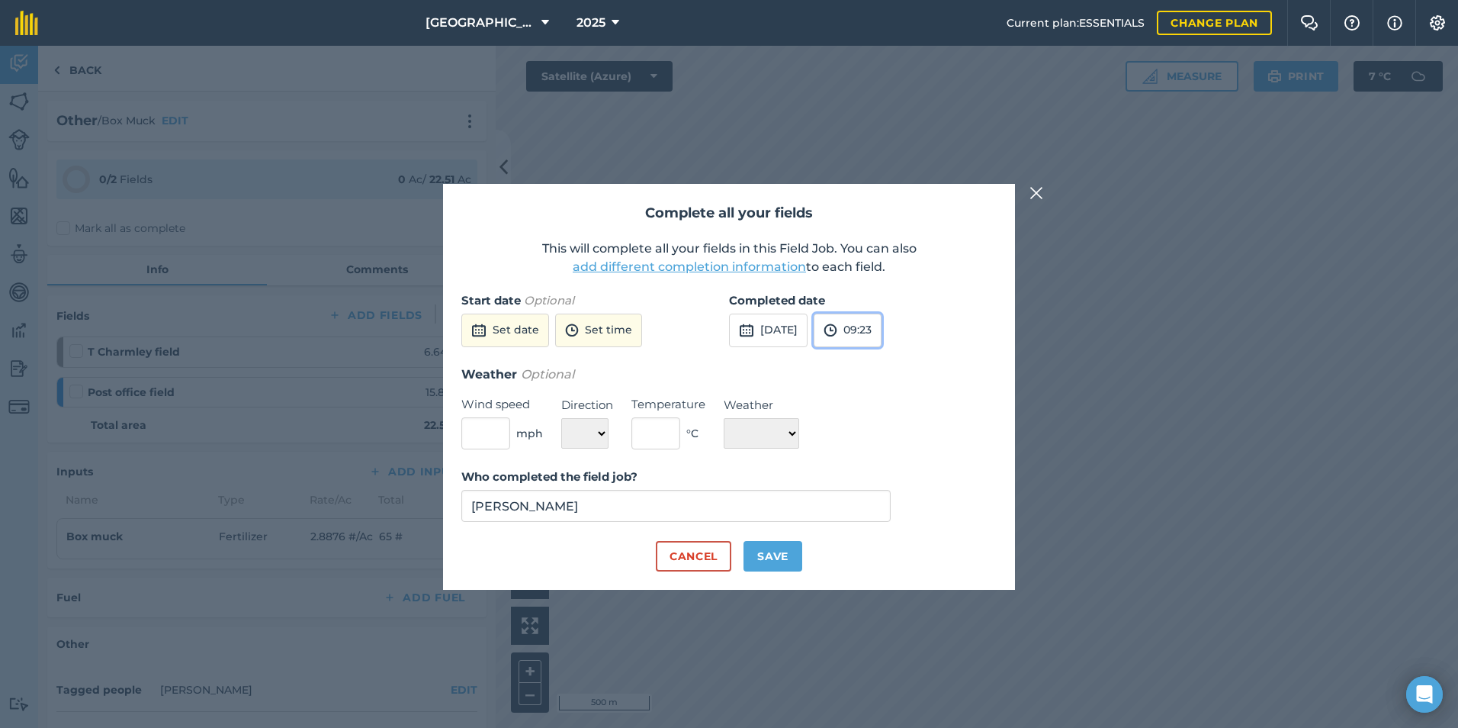
click at [882, 317] on button "09:23" at bounding box center [848, 331] width 68 height 34
click at [881, 468] on button "15:00" at bounding box center [851, 473] width 72 height 24
click at [751, 554] on button "Save" at bounding box center [773, 556] width 59 height 31
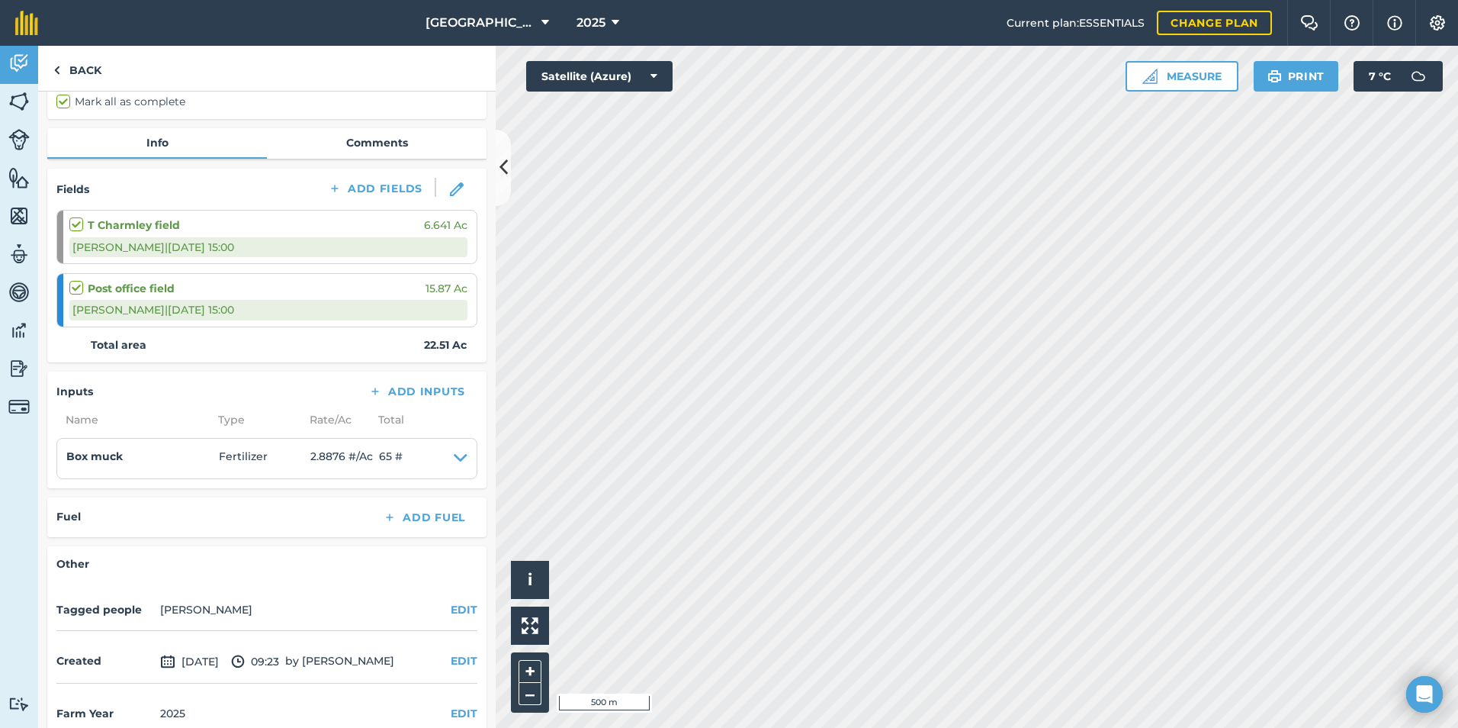
scroll to position [152, 0]
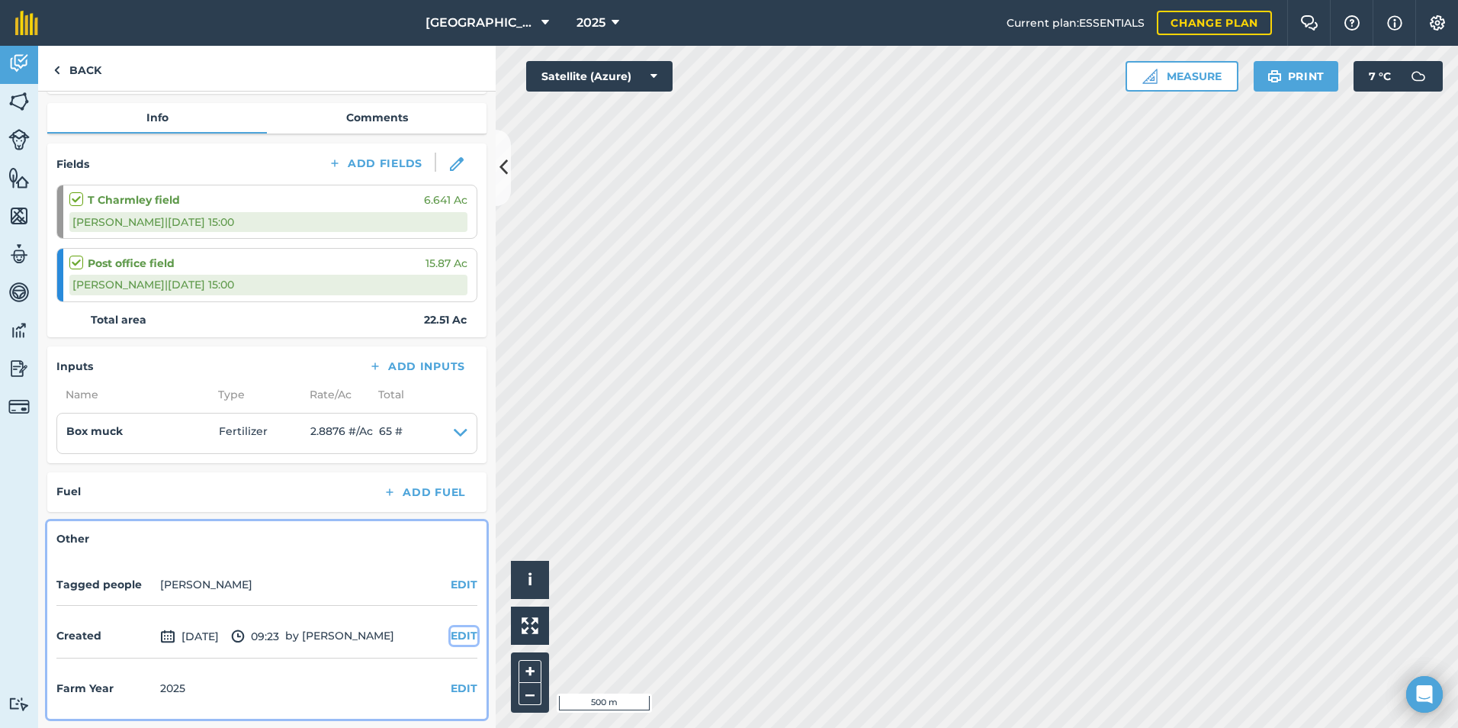
click at [451, 635] on button "EDIT" at bounding box center [464, 635] width 27 height 17
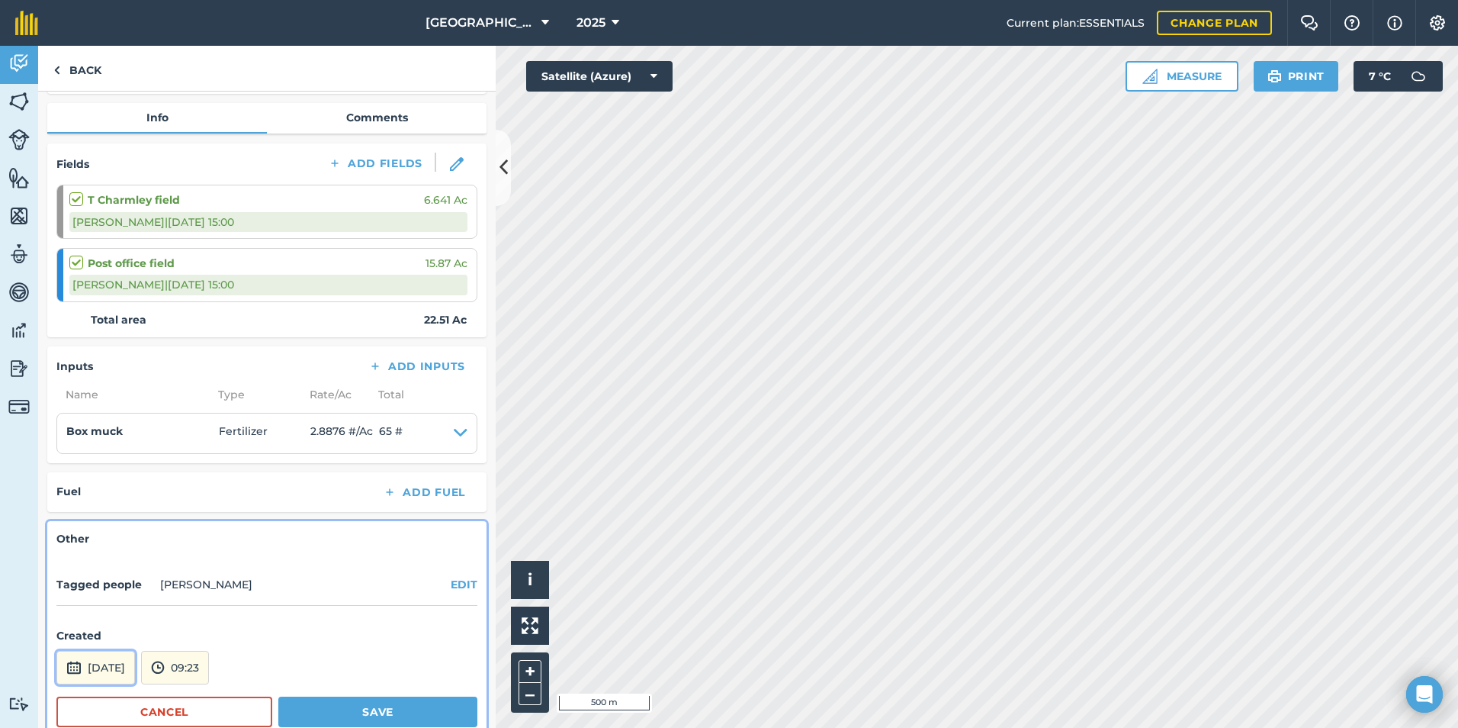
click at [135, 671] on button "[DATE]" at bounding box center [95, 668] width 79 height 34
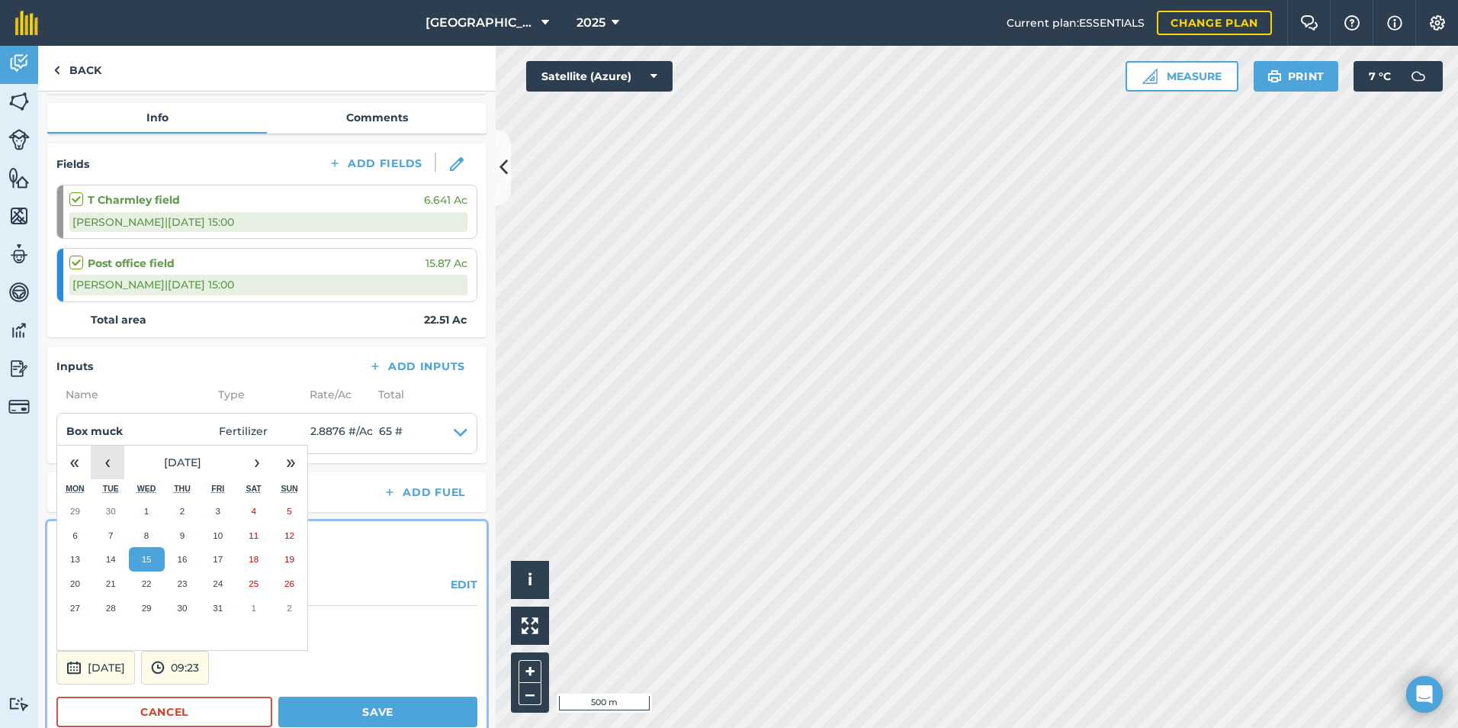
click at [121, 473] on button "‹" at bounding box center [108, 462] width 34 height 34
drag, startPoint x: 144, startPoint y: 543, endPoint x: 84, endPoint y: 529, distance: 62.0
click at [85, 529] on button "8" at bounding box center [75, 535] width 36 height 24
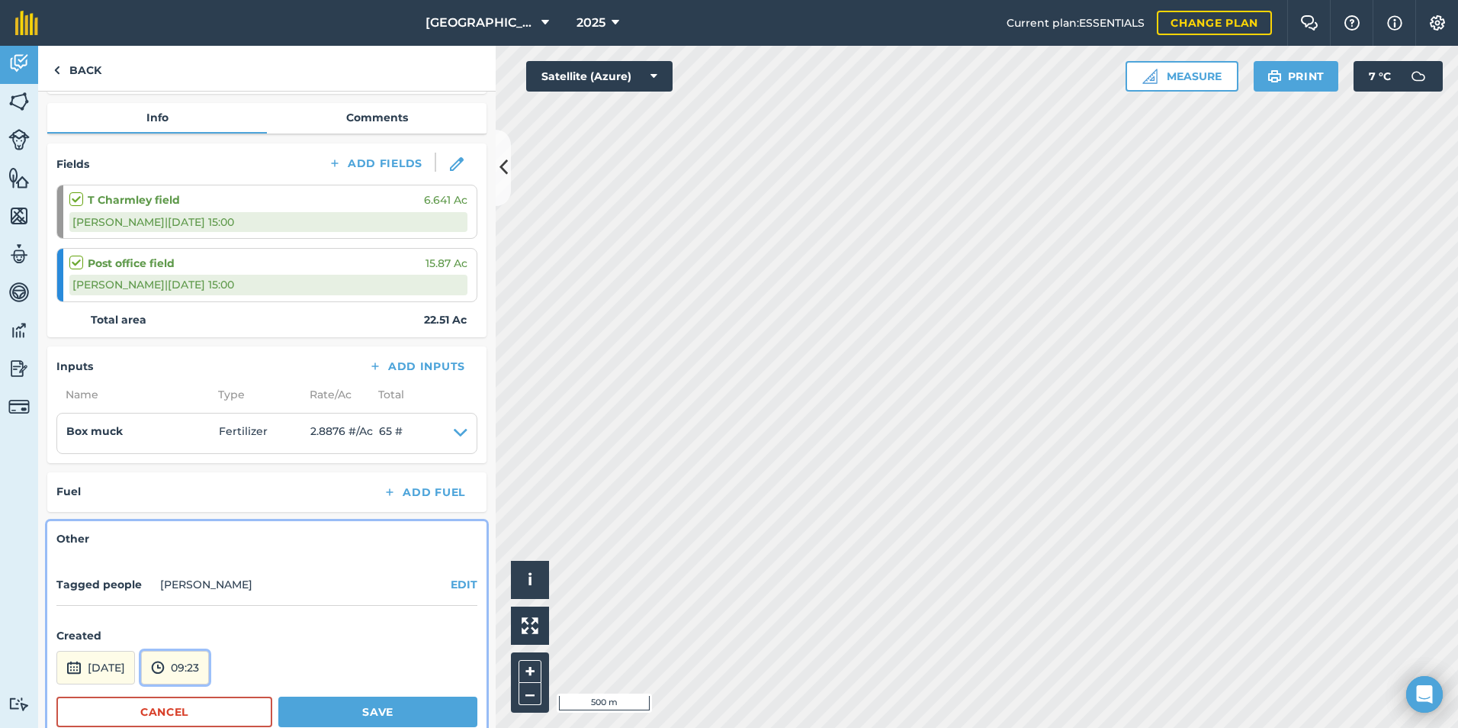
click at [209, 666] on button "09:23" at bounding box center [175, 668] width 68 height 34
click at [211, 558] on button "06:00" at bounding box center [178, 560] width 72 height 24
click at [380, 698] on button "Save" at bounding box center [377, 711] width 199 height 31
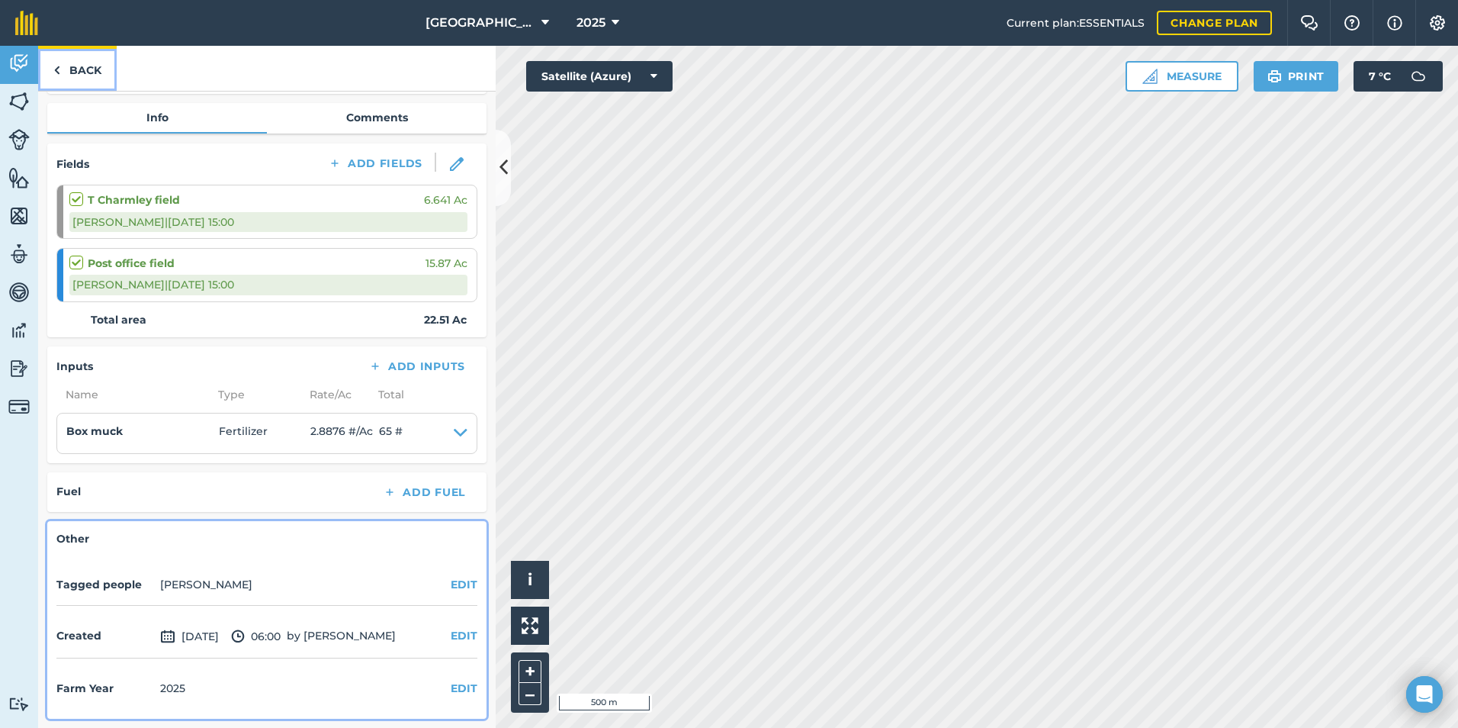
click at [63, 62] on link "Back" at bounding box center [77, 68] width 79 height 45
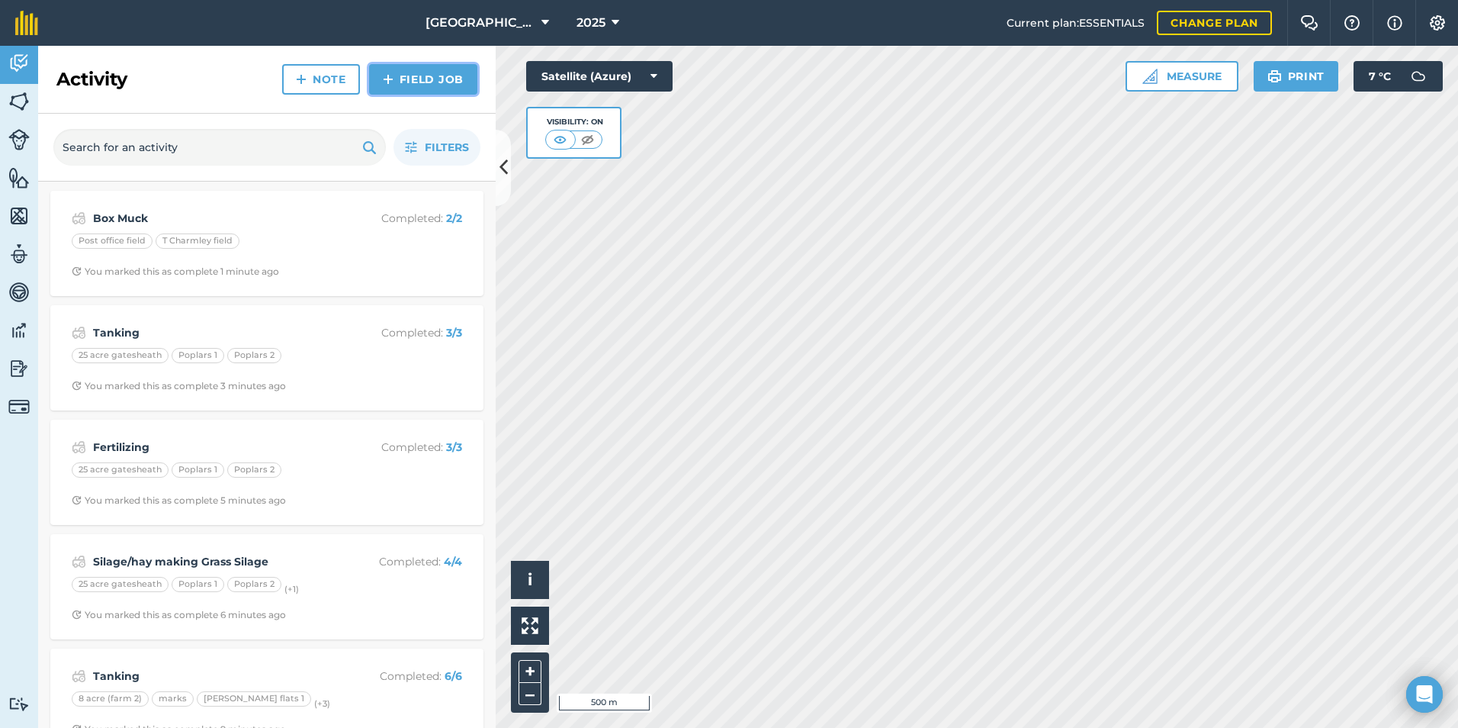
click at [422, 75] on link "Field Job" at bounding box center [423, 79] width 108 height 31
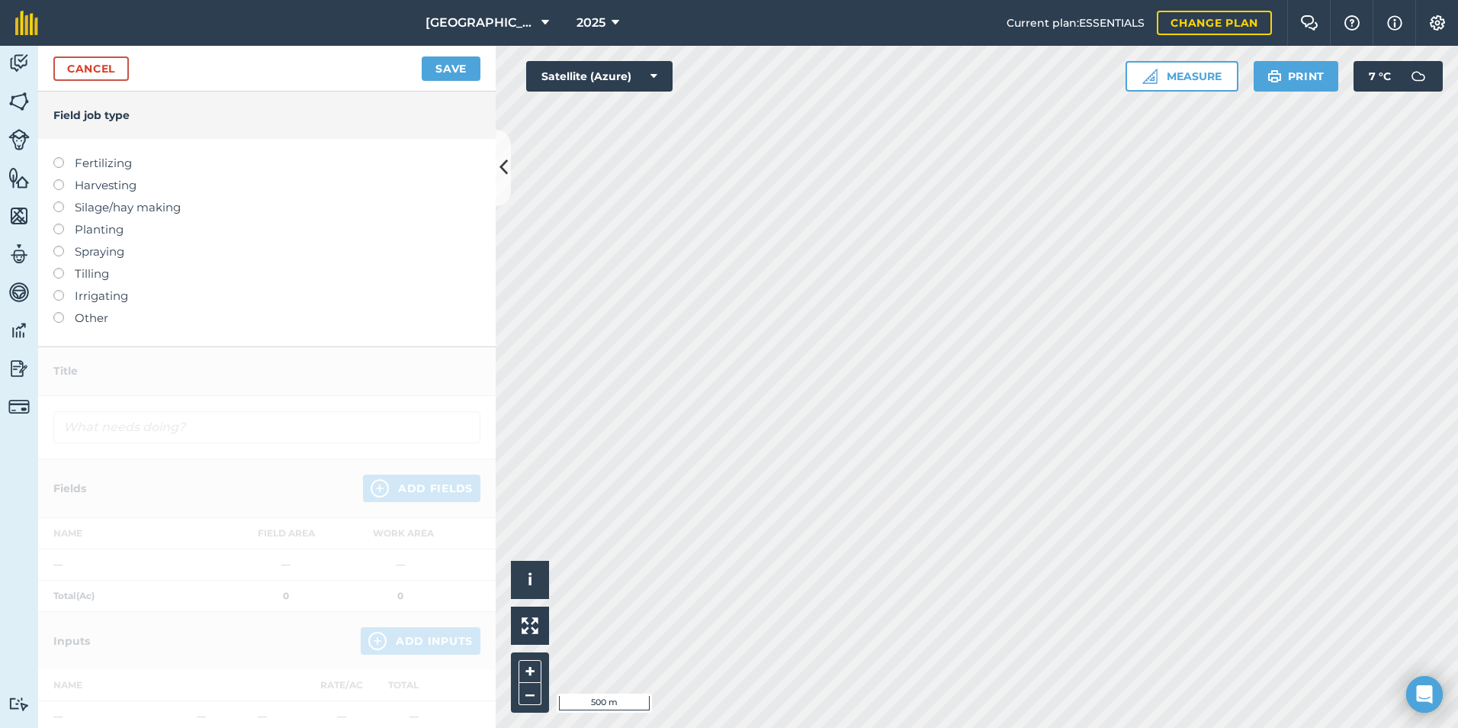
click at [111, 231] on label "Planting" at bounding box center [266, 229] width 427 height 18
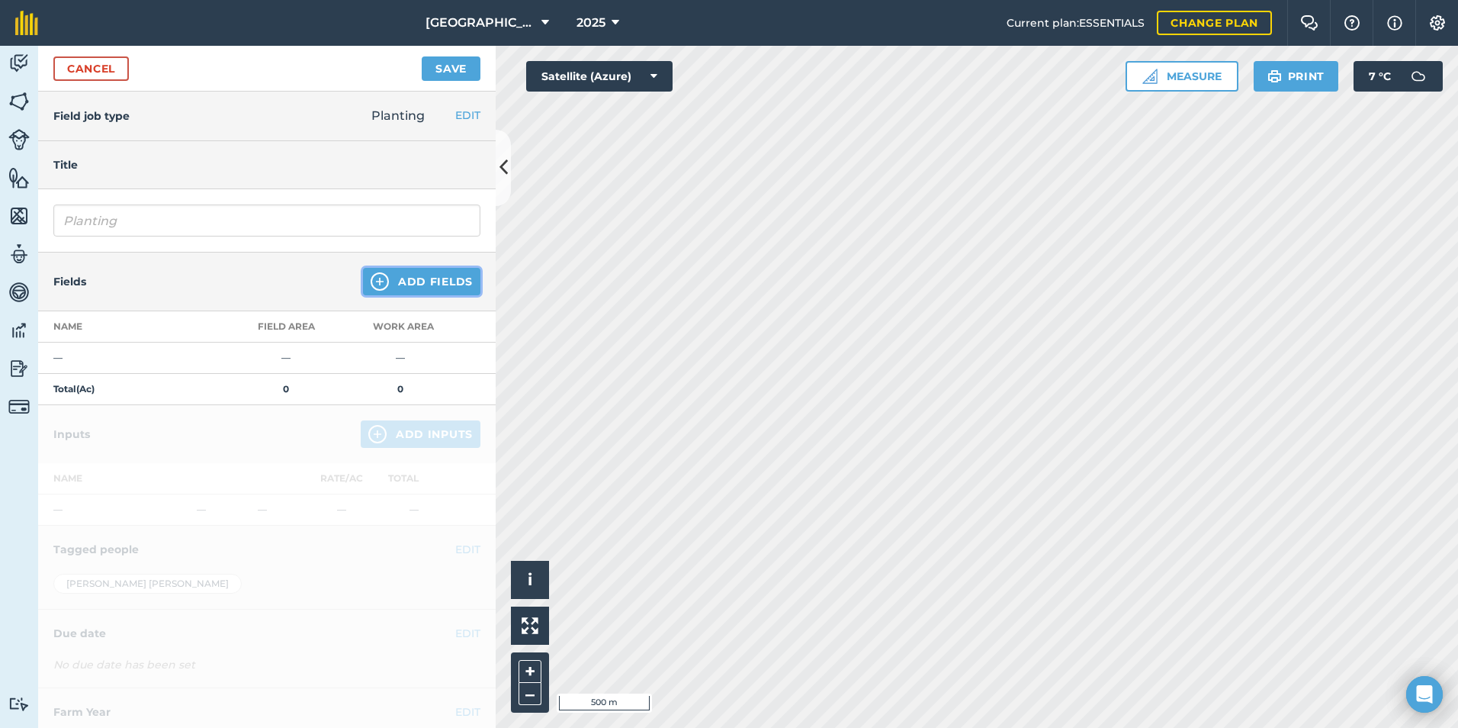
click at [424, 269] on button "Add Fields" at bounding box center [421, 281] width 117 height 27
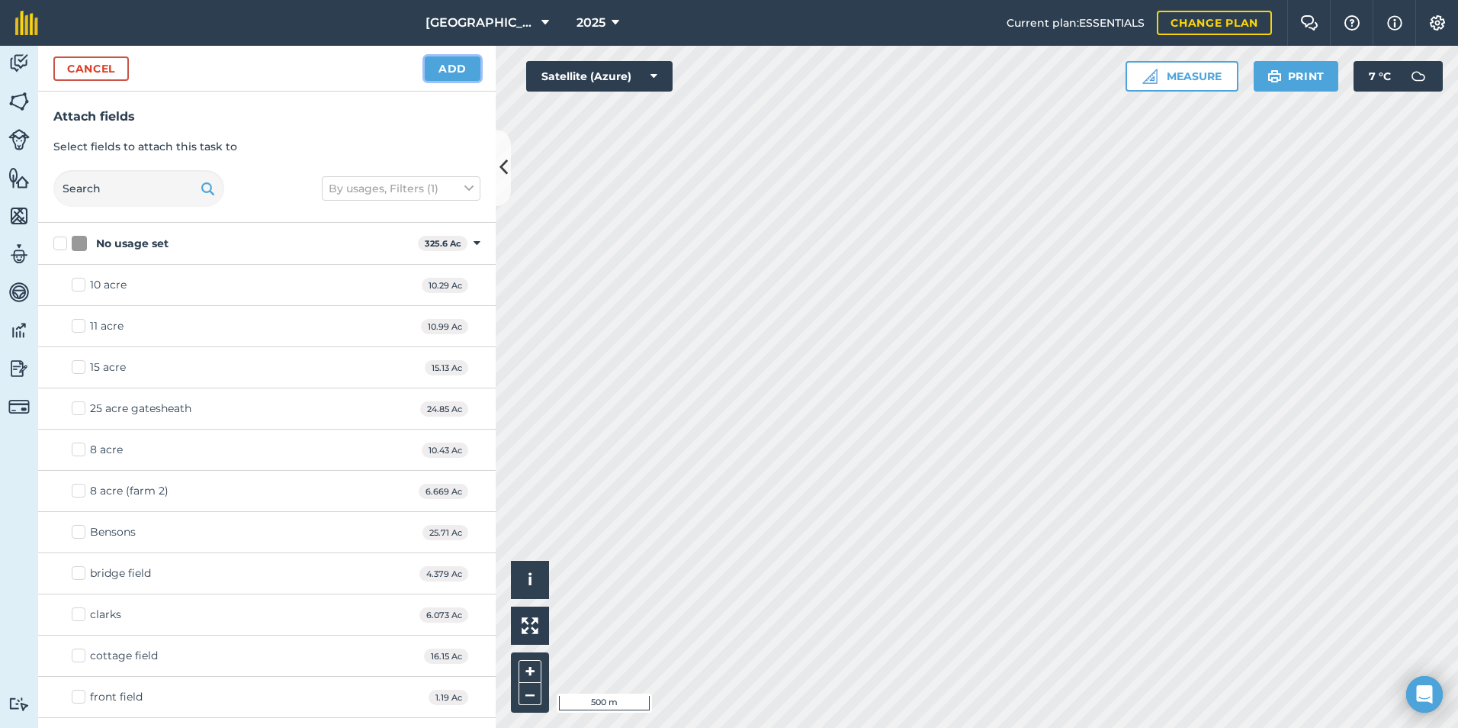
click at [457, 63] on button "Add" at bounding box center [453, 68] width 56 height 24
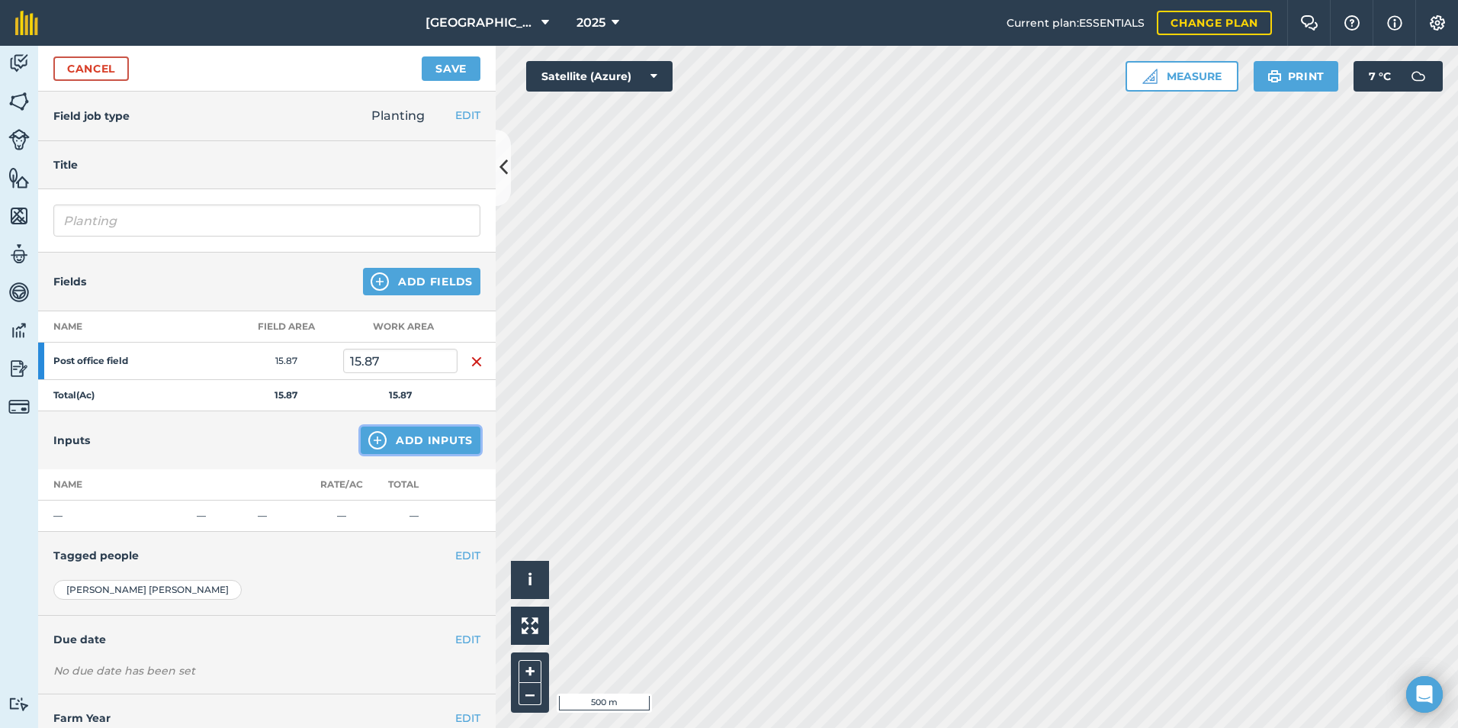
click at [433, 429] on button "Add Inputs" at bounding box center [421, 439] width 120 height 27
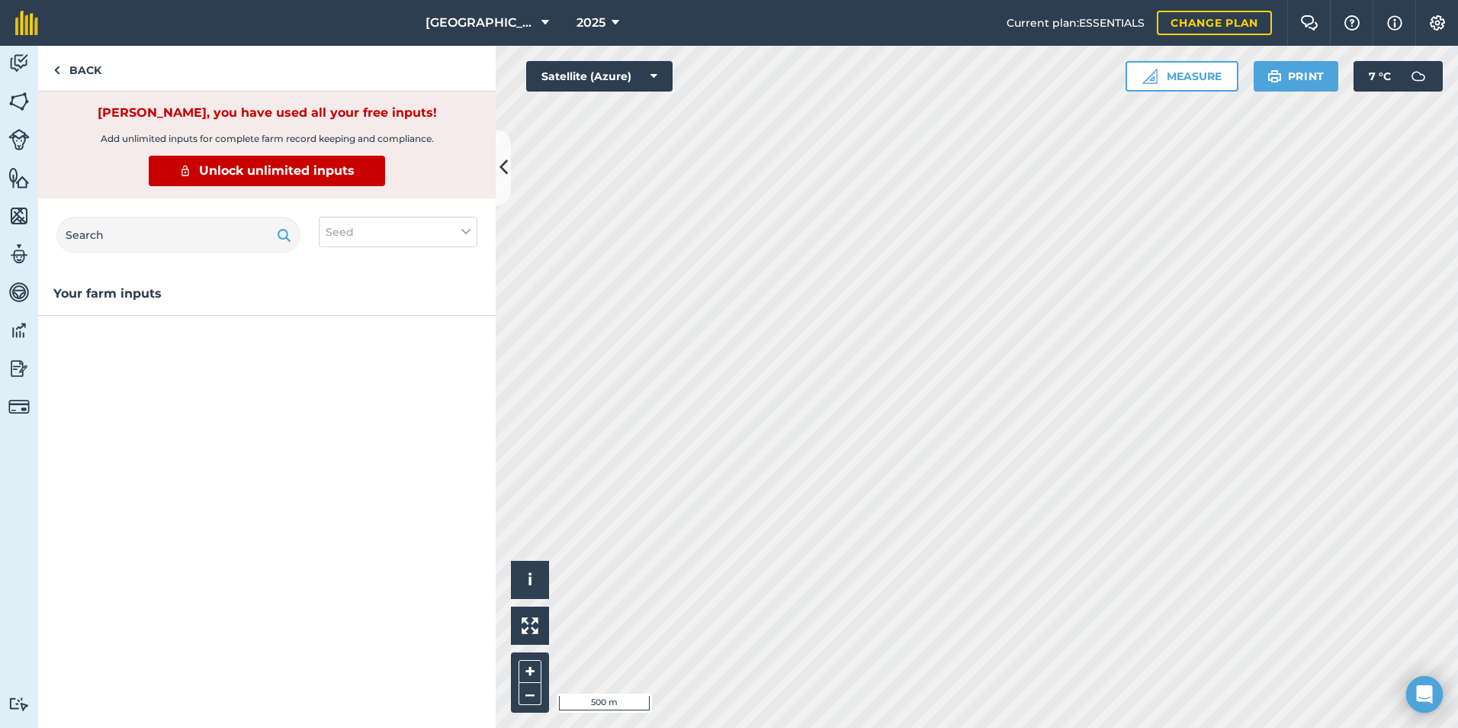
click at [159, 333] on div "Your farm inputs" at bounding box center [267, 506] width 458 height 444
click at [394, 224] on button "Seed" at bounding box center [398, 232] width 159 height 31
click at [148, 246] on input "text" at bounding box center [178, 235] width 244 height 37
click at [77, 73] on link "Back" at bounding box center [77, 68] width 79 height 45
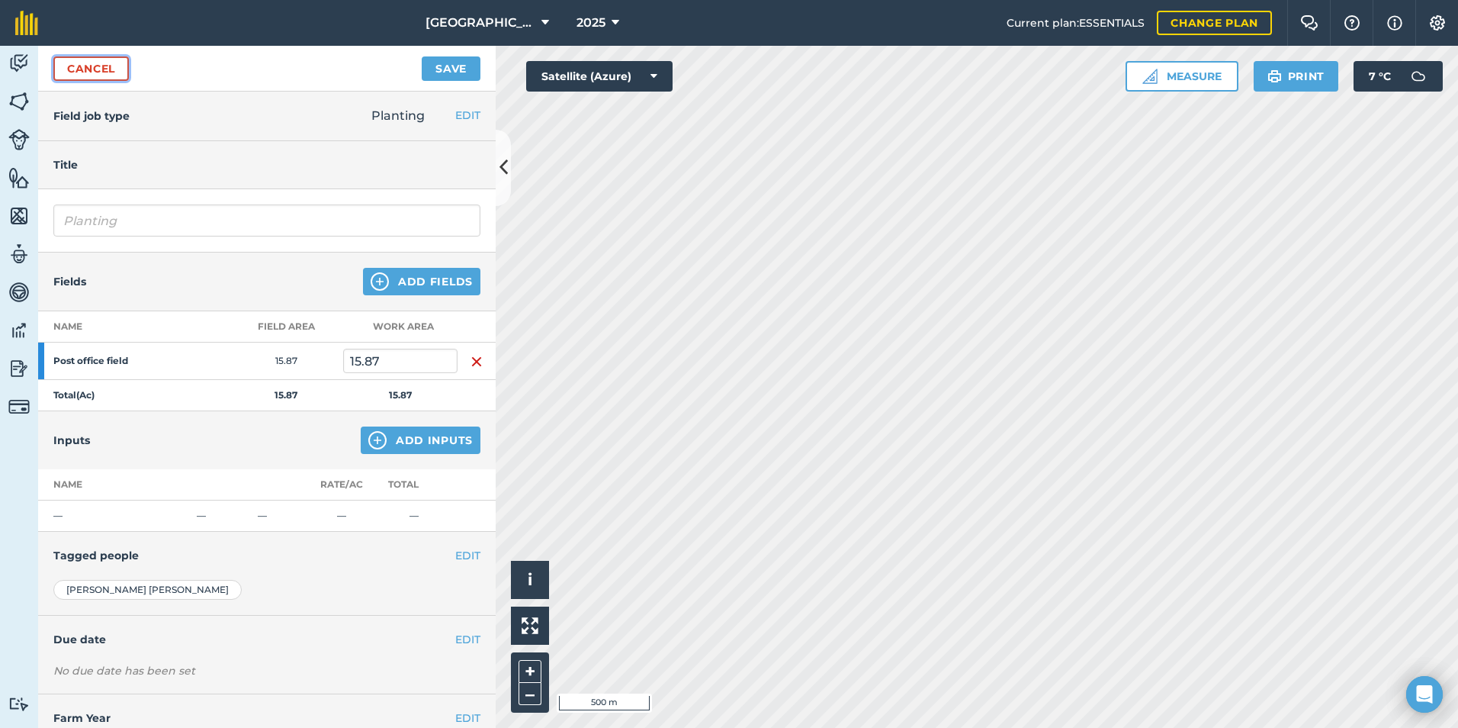
click at [93, 71] on link "Cancel" at bounding box center [91, 68] width 76 height 24
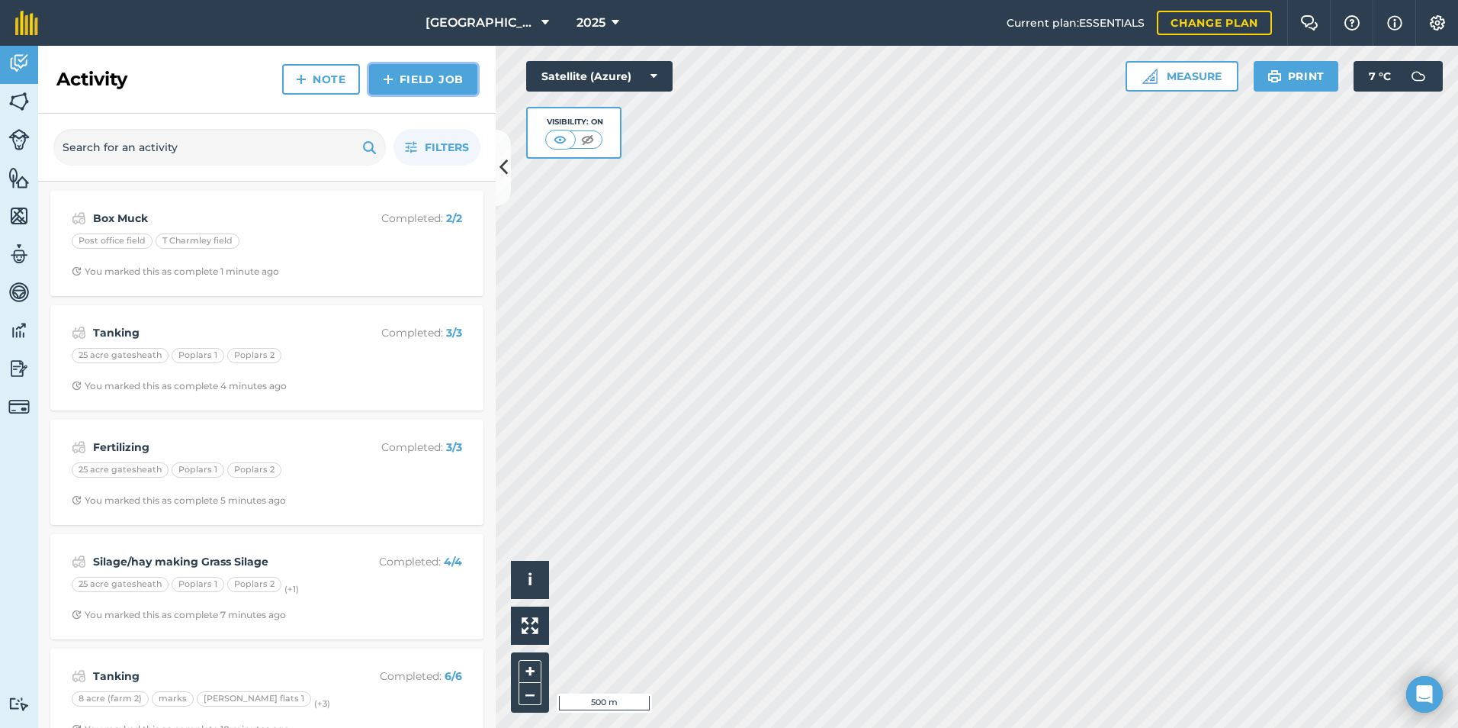
click at [409, 80] on link "Field Job" at bounding box center [423, 79] width 108 height 31
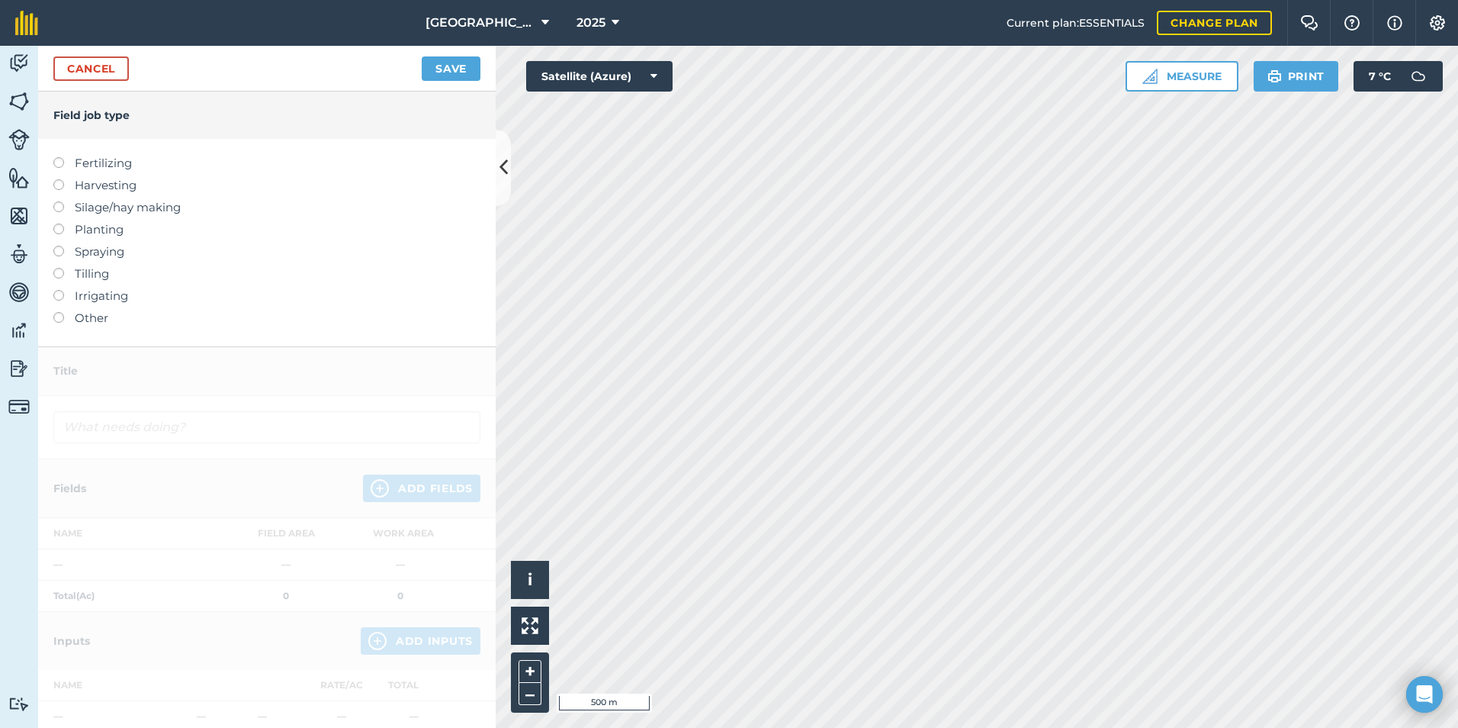
click at [133, 211] on label "Silage/hay making" at bounding box center [266, 207] width 427 height 18
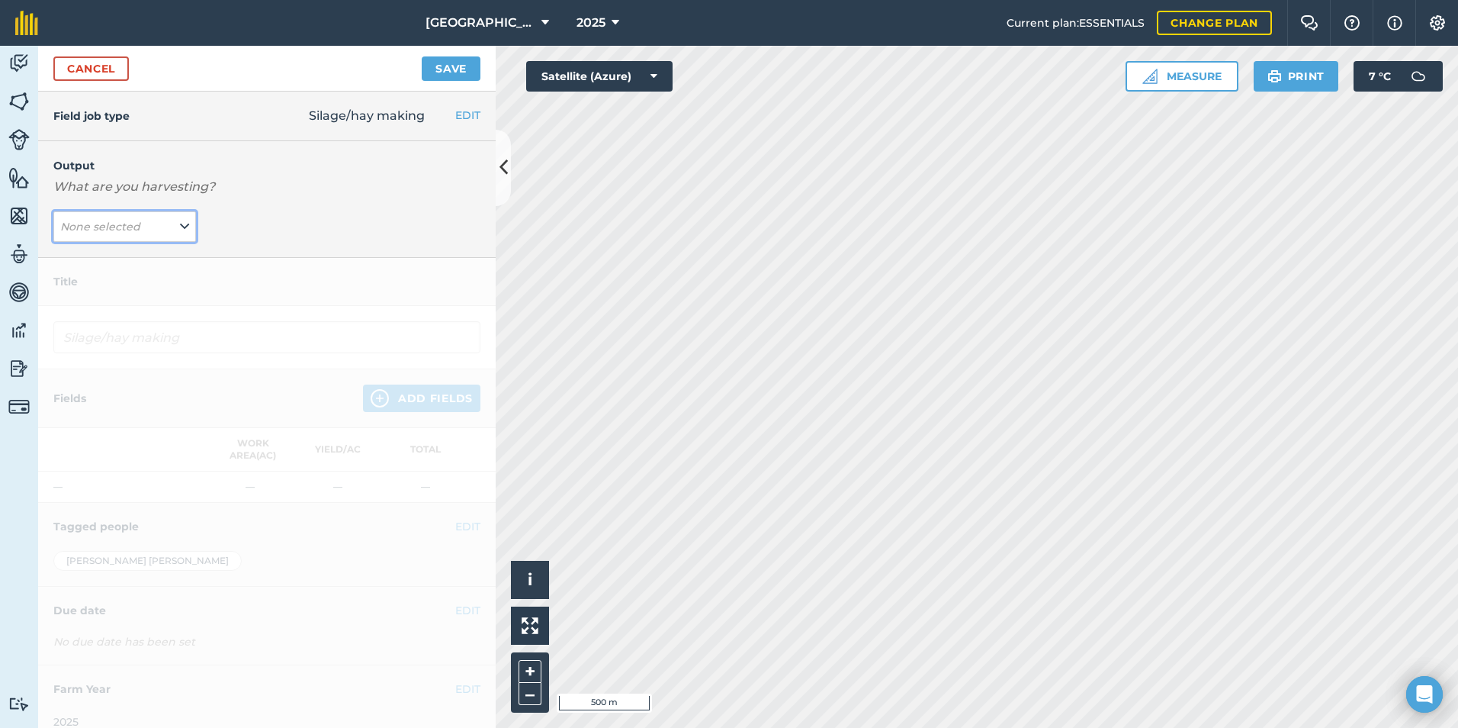
click at [158, 222] on button "None selected" at bounding box center [124, 226] width 143 height 31
click at [153, 245] on button "Grass Silage ( t )" at bounding box center [124, 257] width 143 height 29
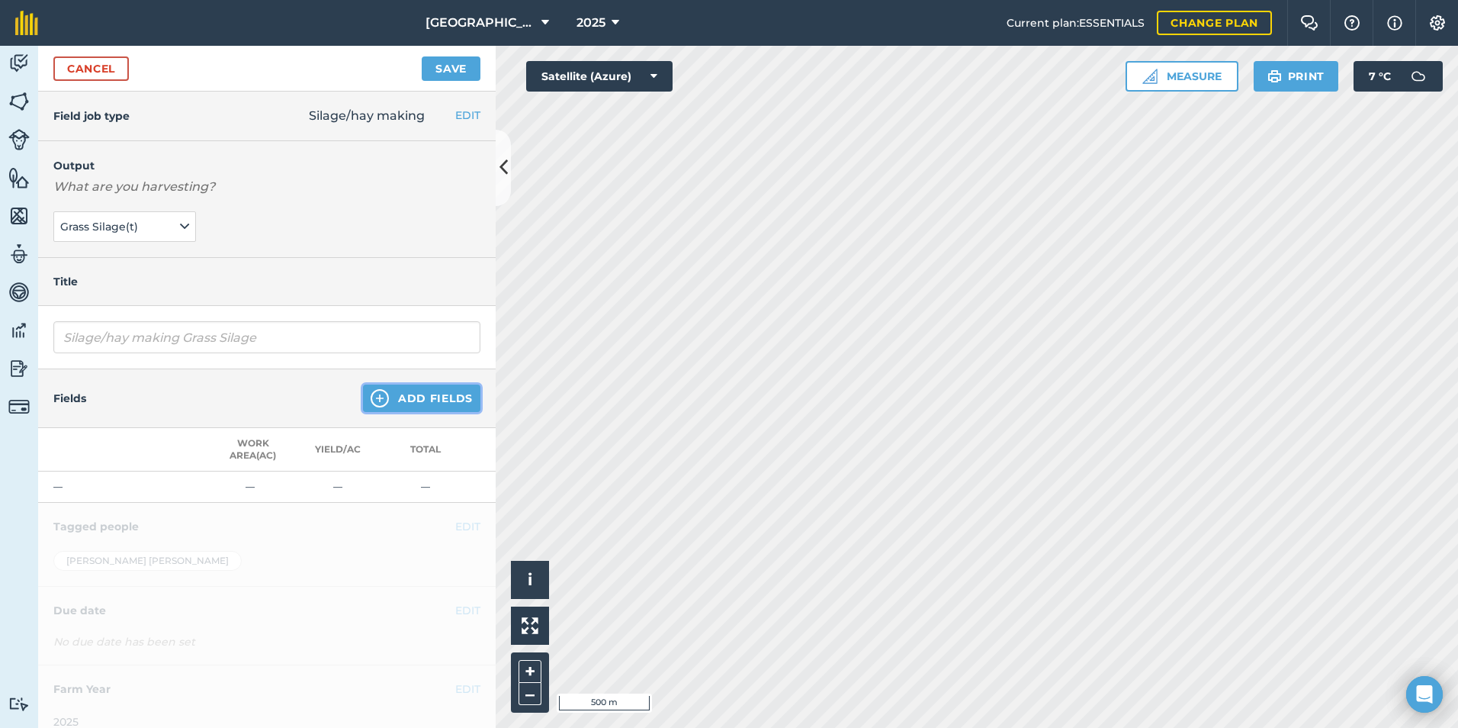
click at [434, 400] on button "Add Fields" at bounding box center [421, 397] width 117 height 27
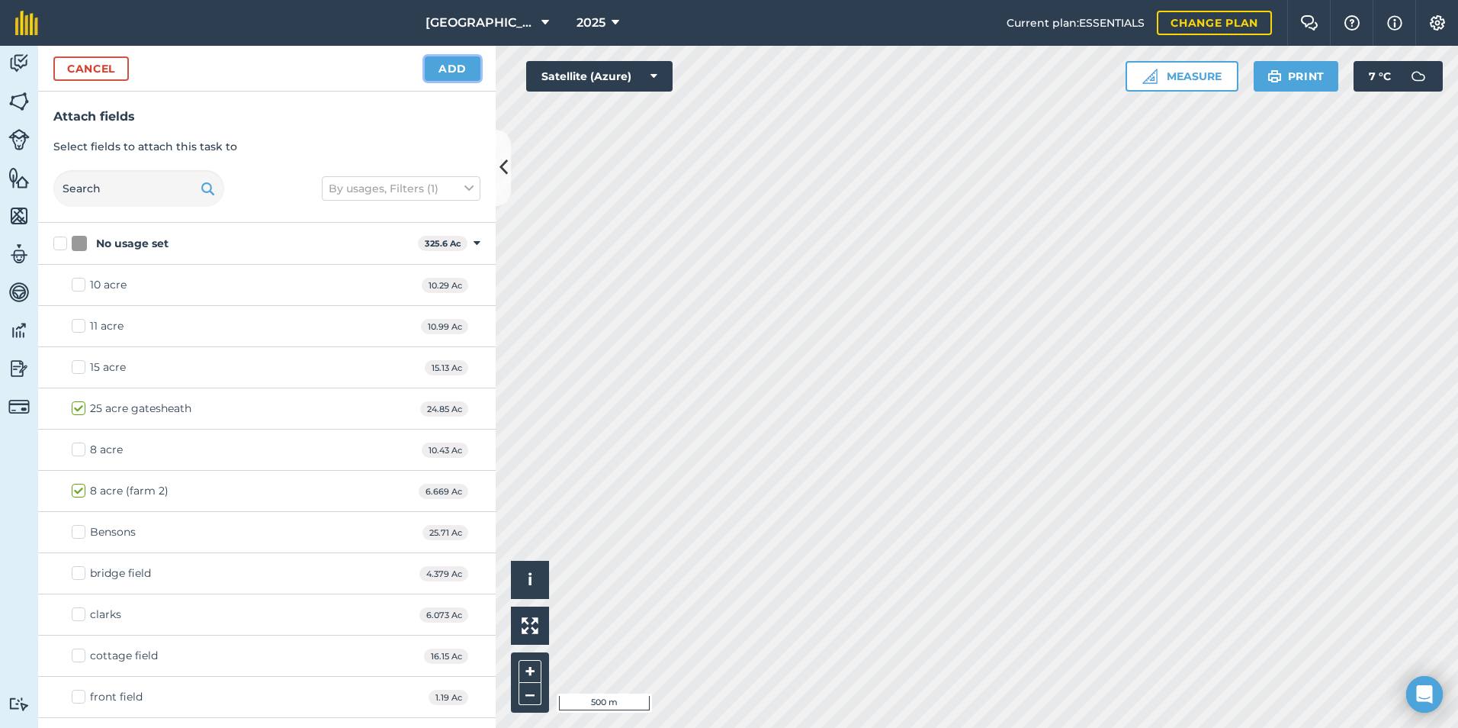
click at [458, 68] on button "Add" at bounding box center [453, 68] width 56 height 24
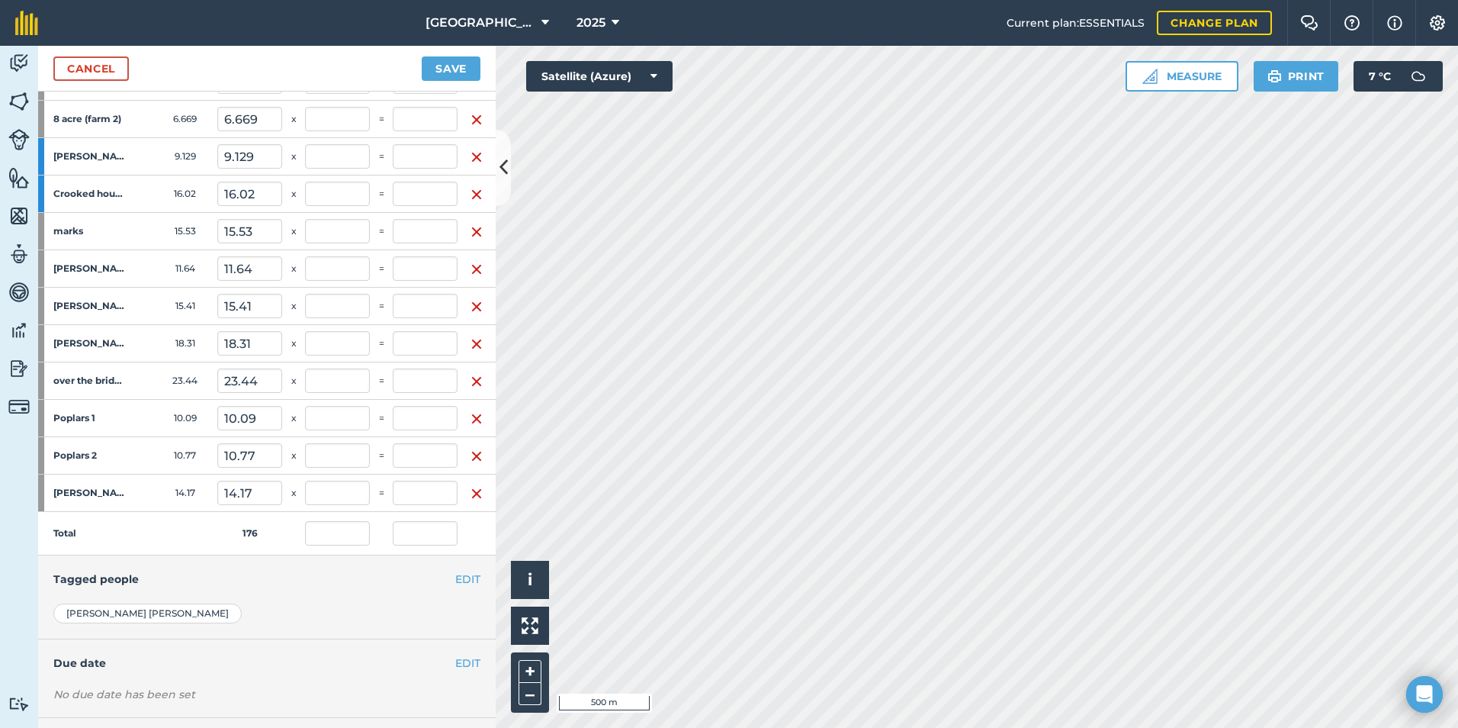
scroll to position [490, 0]
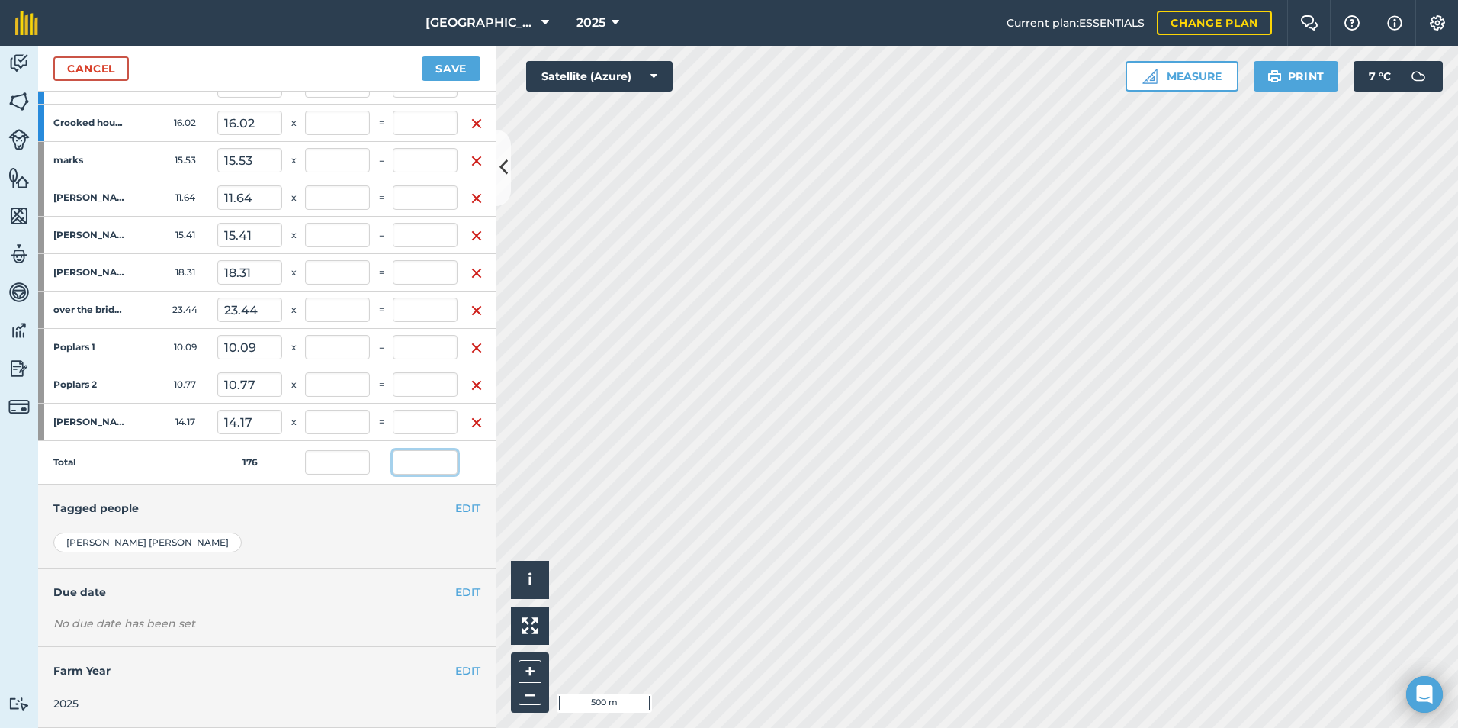
click at [420, 450] on input "text" at bounding box center [425, 462] width 65 height 24
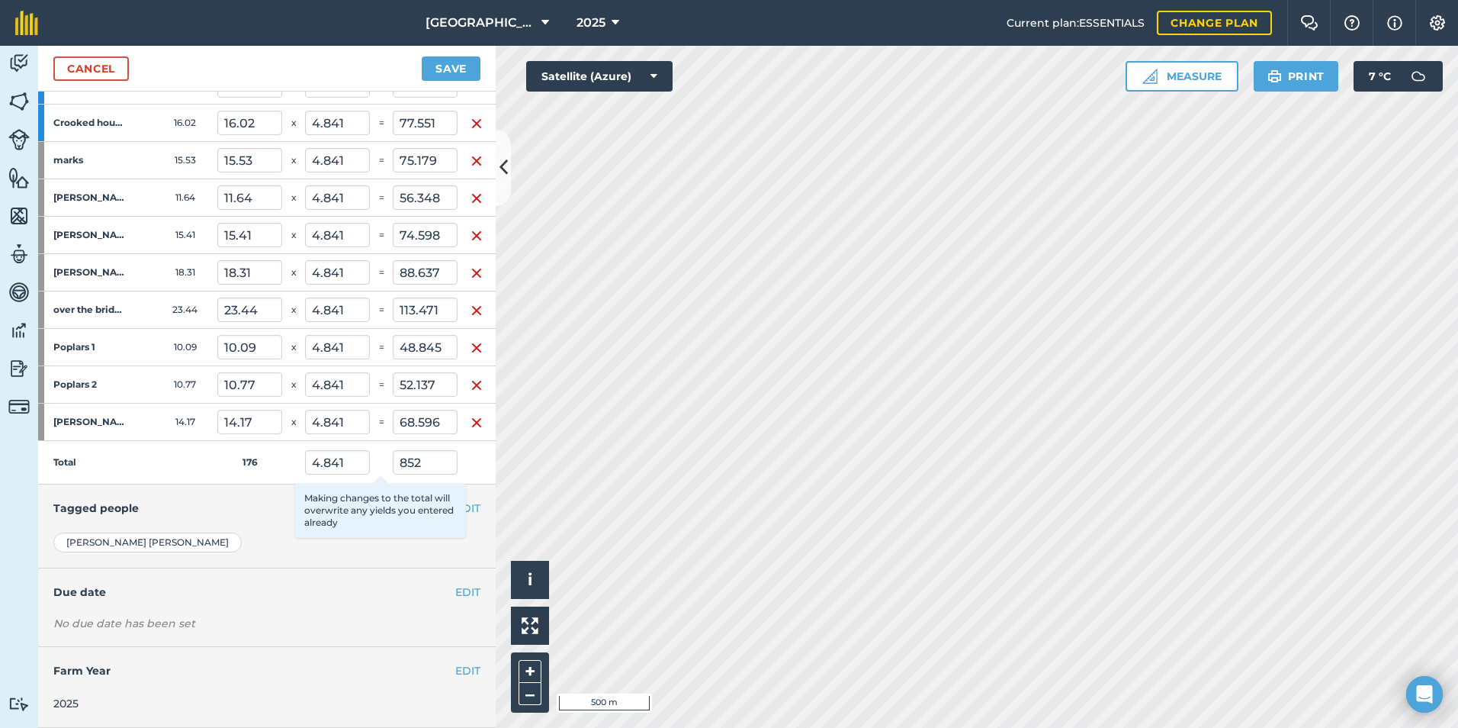
click at [253, 534] on div "[PERSON_NAME]" at bounding box center [266, 542] width 427 height 20
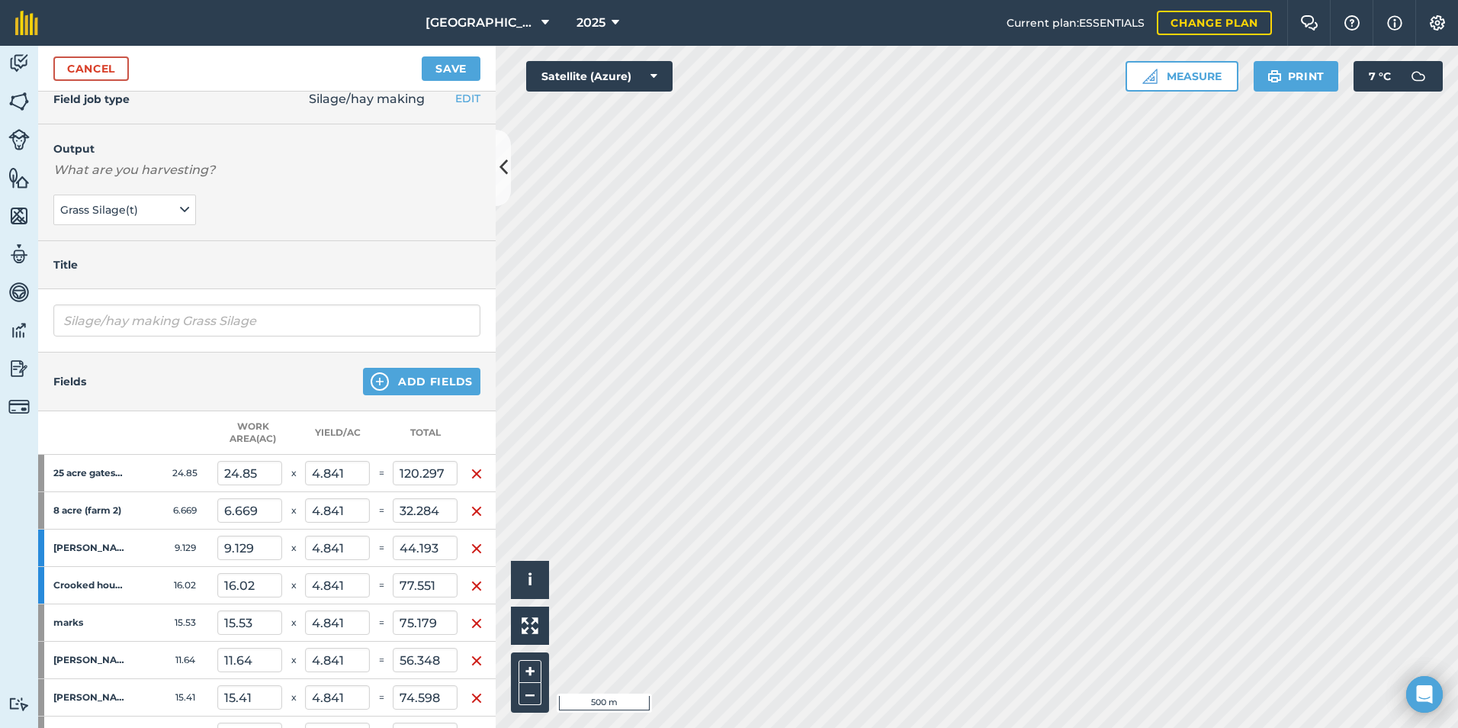
scroll to position [0, 0]
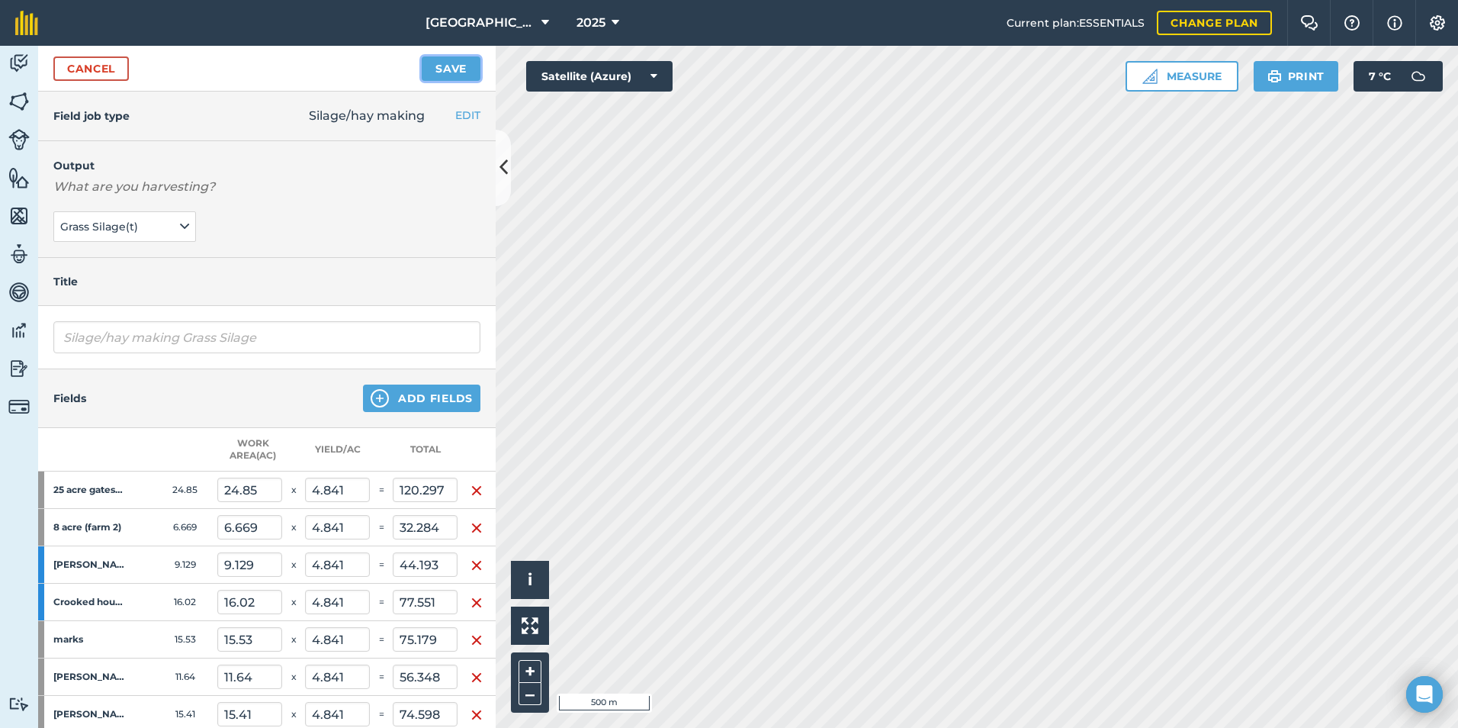
click at [454, 59] on button "Save" at bounding box center [451, 68] width 59 height 24
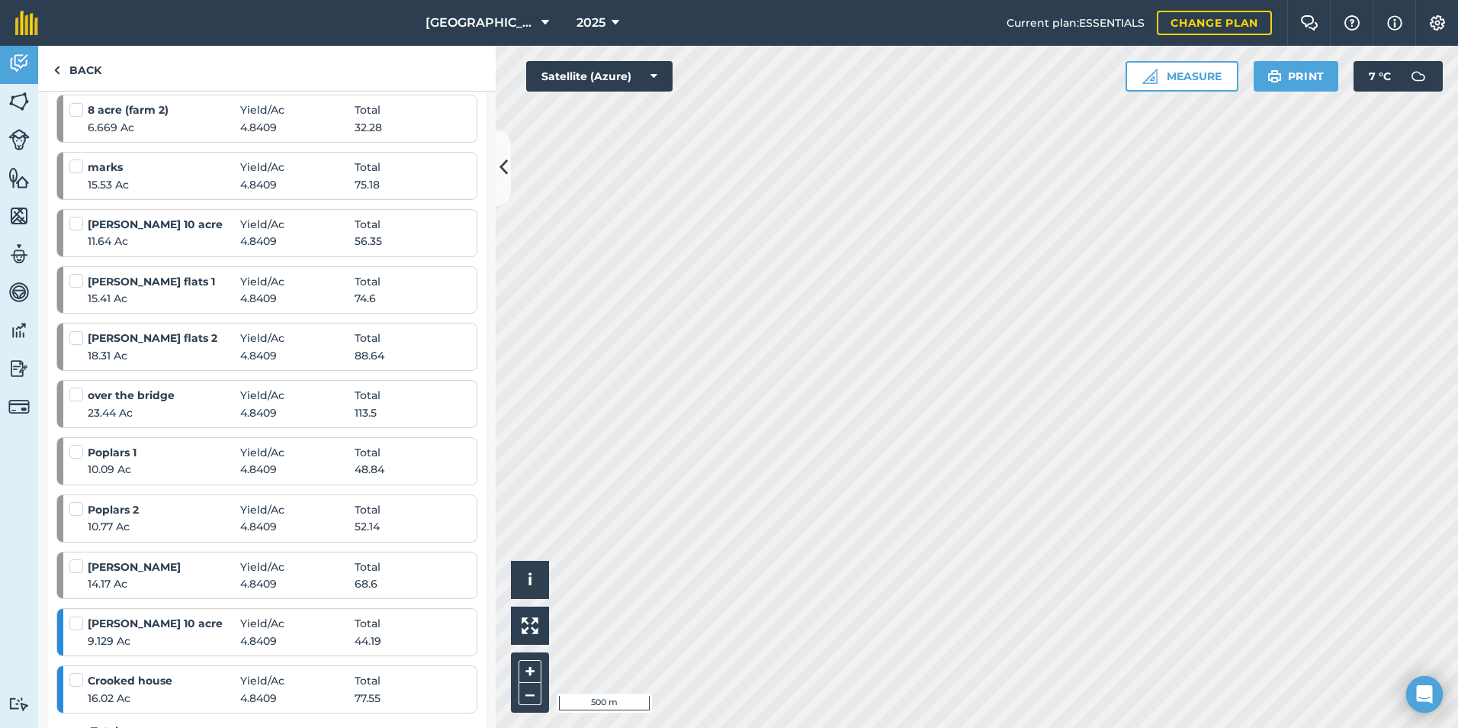
scroll to position [76, 0]
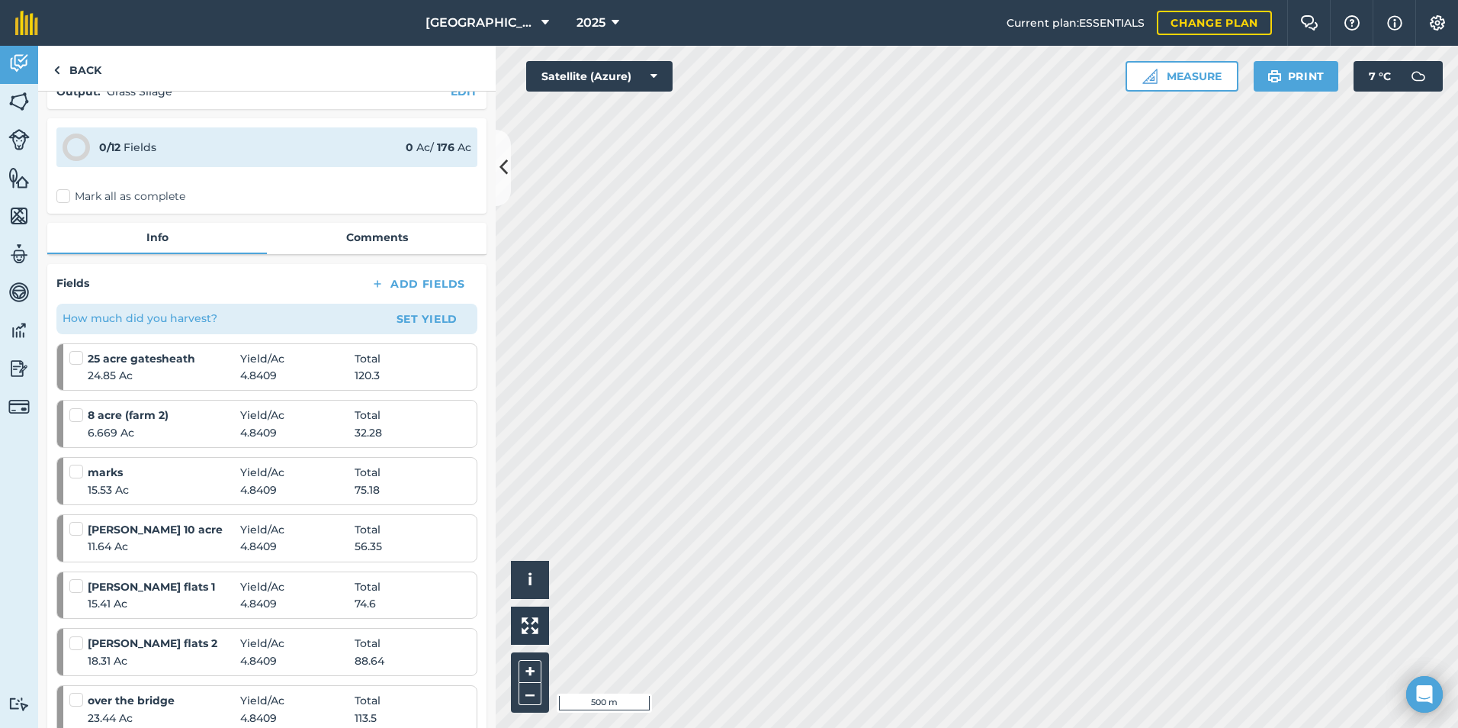
click at [73, 190] on label "Mark all as complete" at bounding box center [120, 196] width 129 height 16
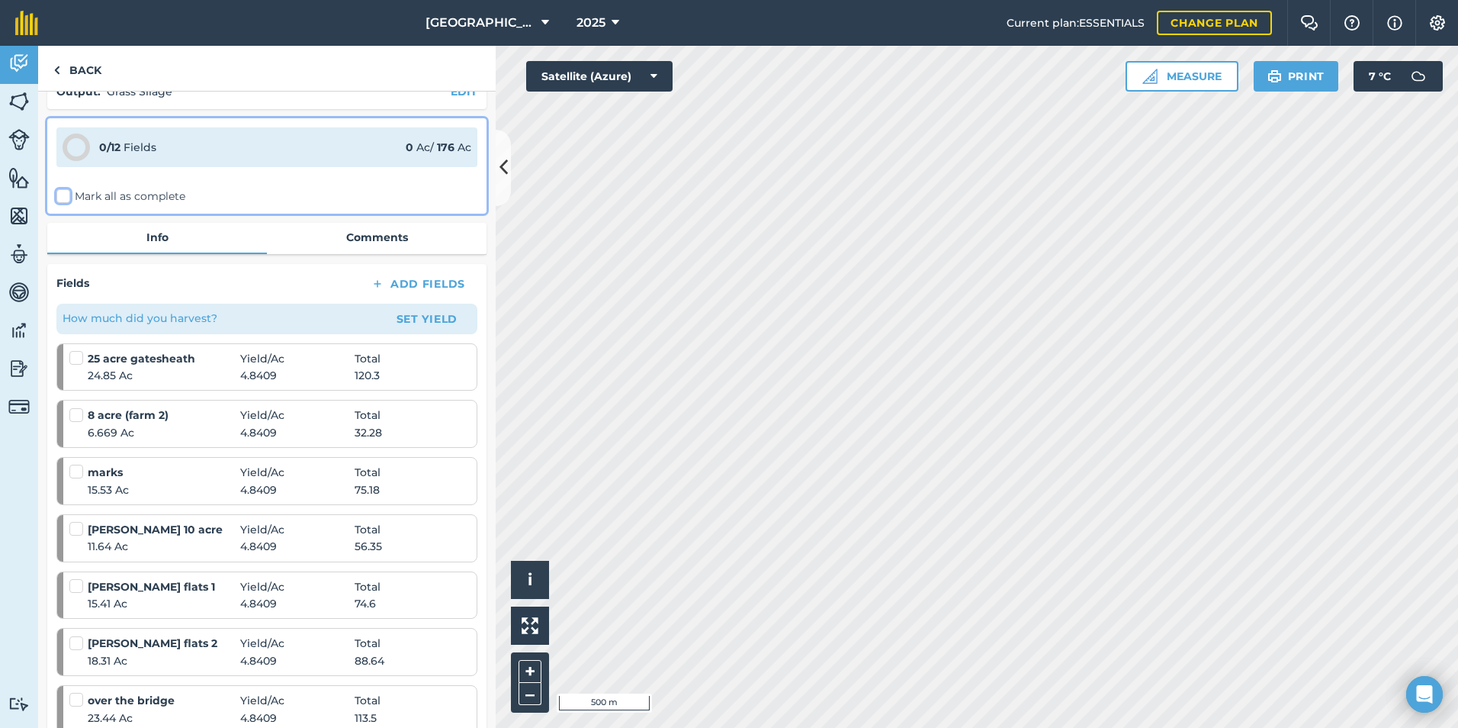
click at [66, 265] on input "Mark all as complete" at bounding box center [61, 270] width 10 height 10
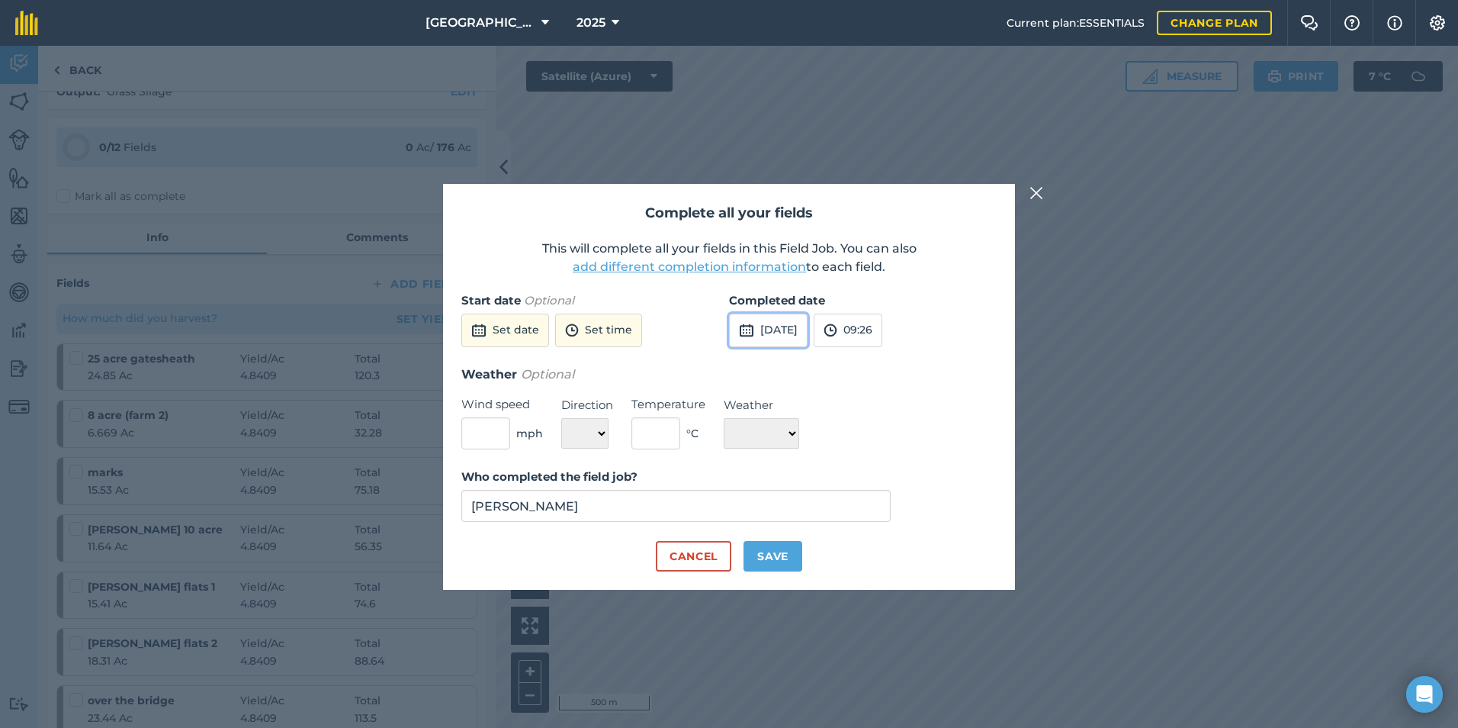
click at [808, 331] on button "[DATE]" at bounding box center [768, 331] width 79 height 34
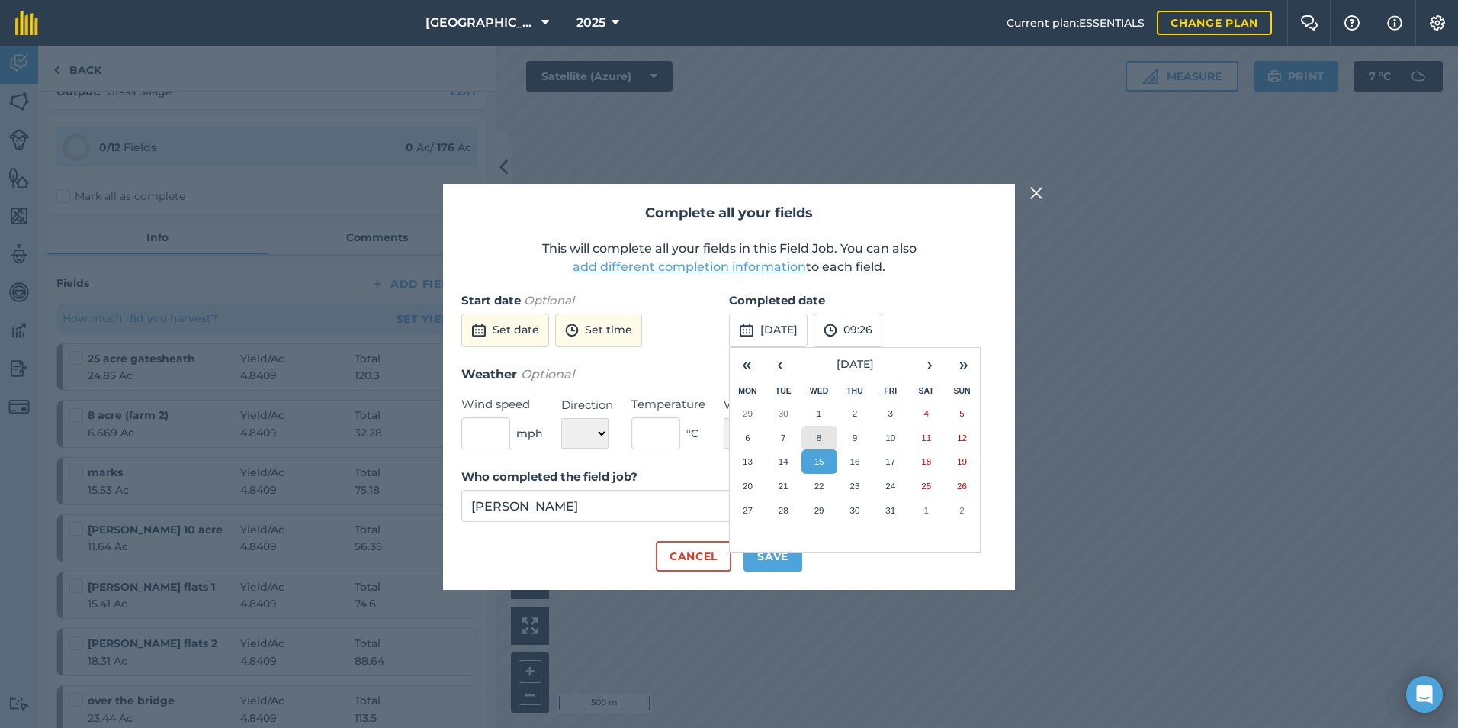
click at [815, 439] on button "8" at bounding box center [820, 438] width 36 height 24
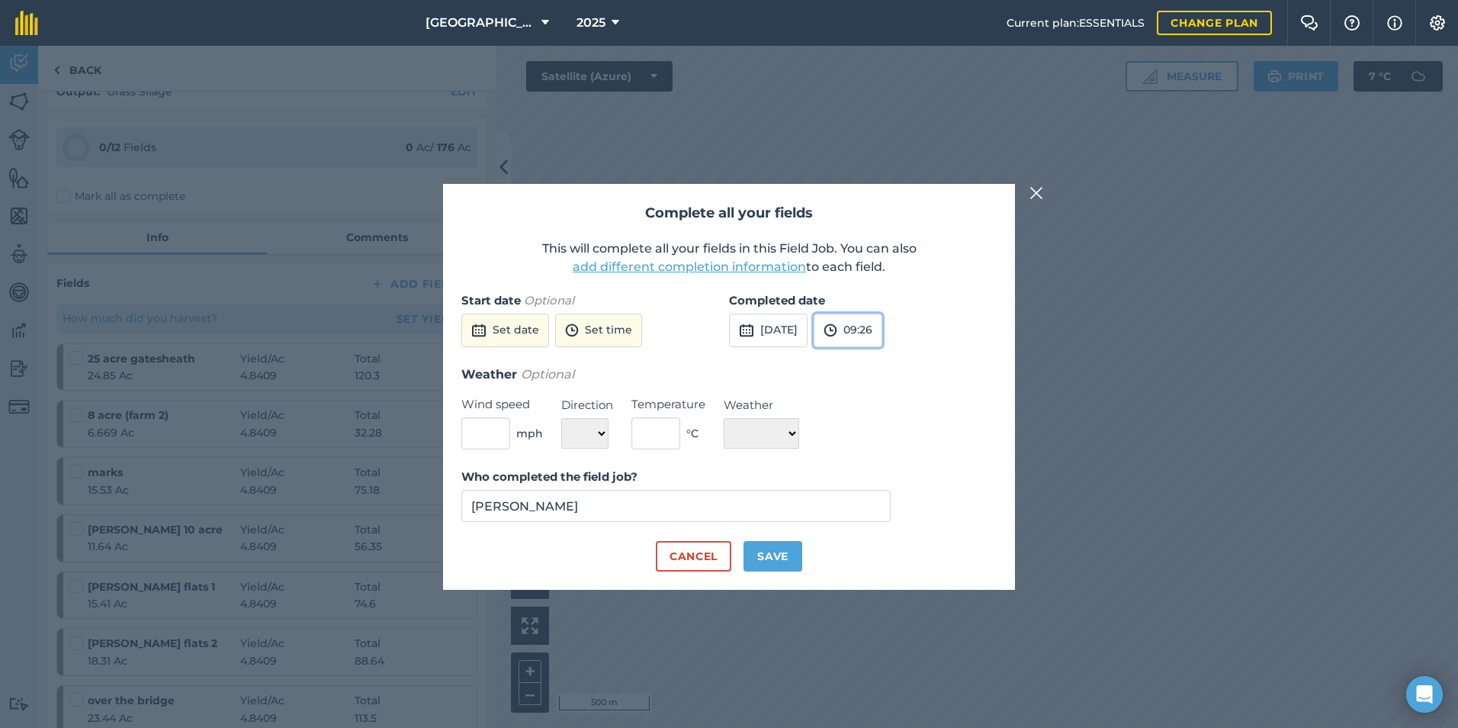
click at [883, 325] on button "09:26" at bounding box center [848, 331] width 69 height 34
click at [878, 464] on button "18:00" at bounding box center [851, 467] width 72 height 24
click at [777, 552] on button "Save" at bounding box center [773, 556] width 59 height 31
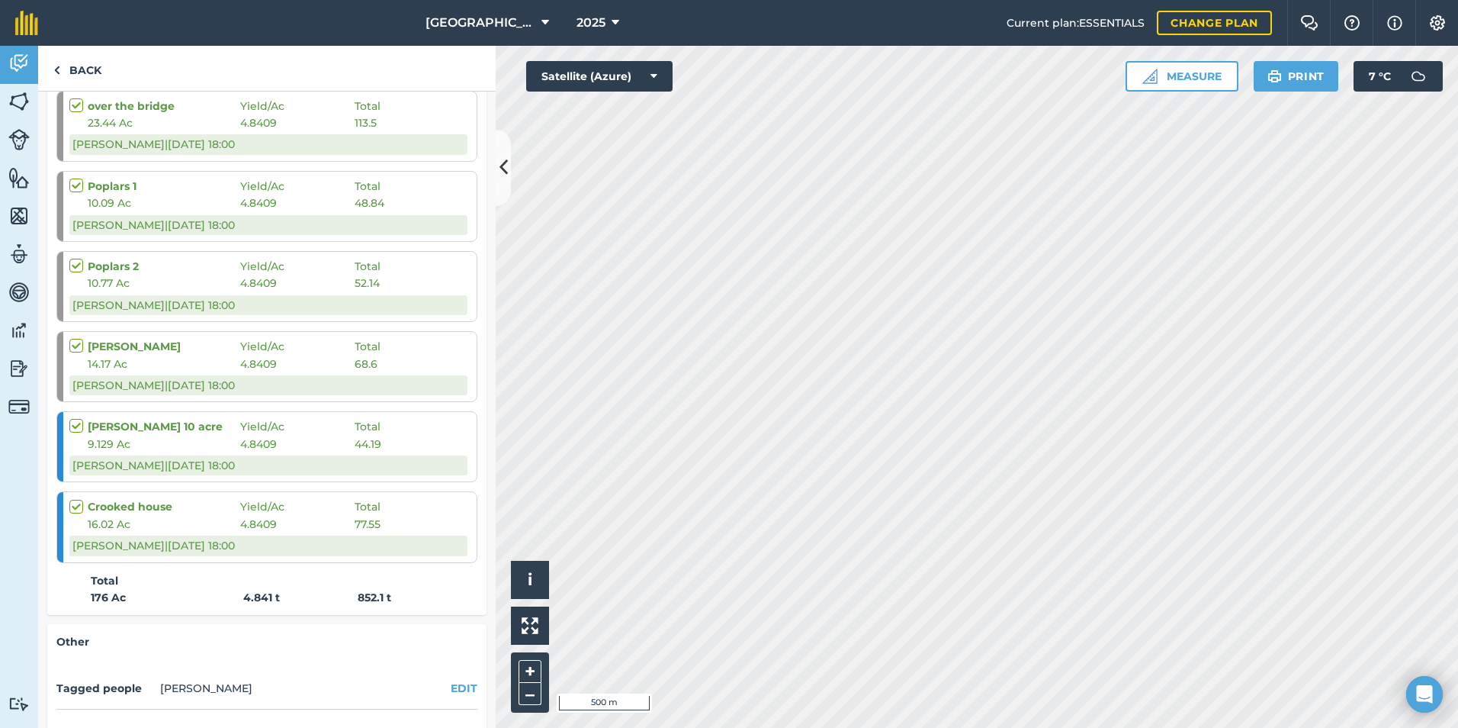
scroll to position [914, 0]
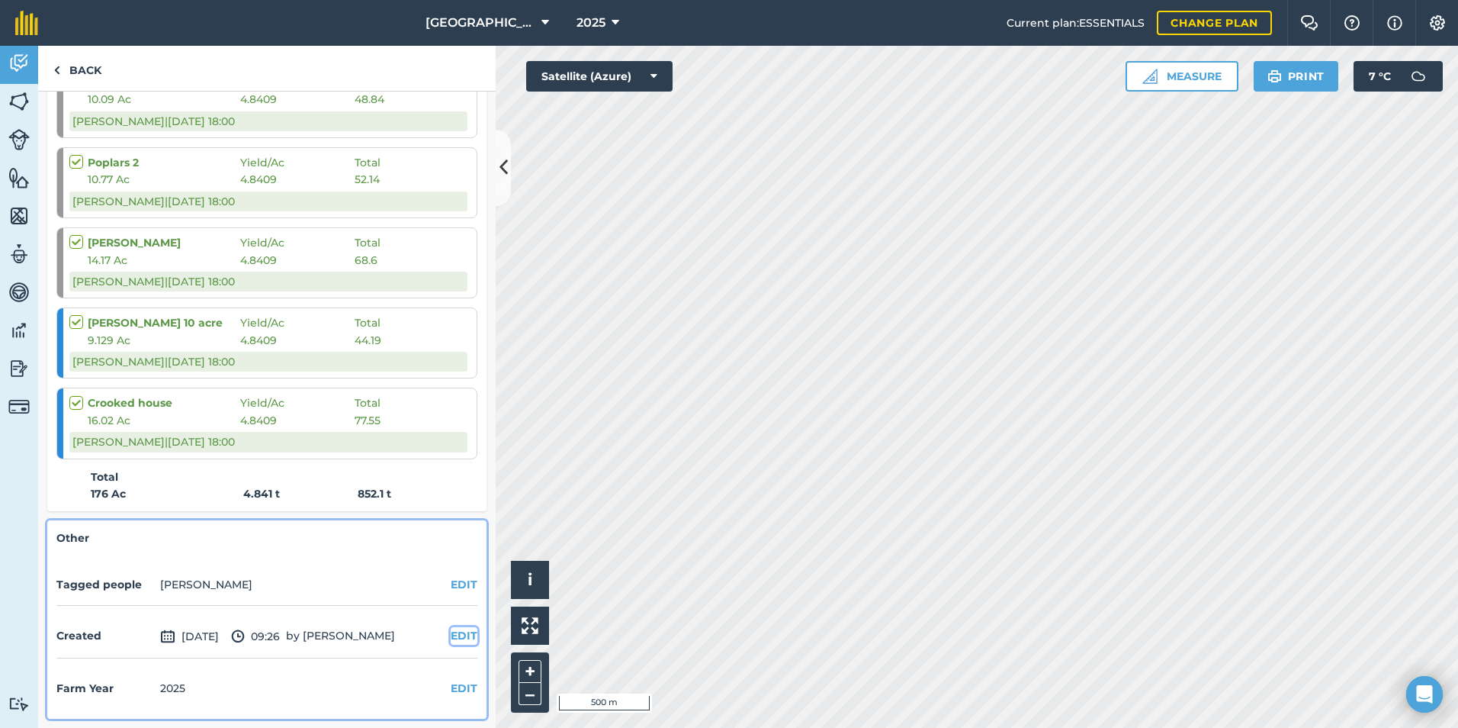
click at [465, 635] on button "EDIT" at bounding box center [464, 635] width 27 height 17
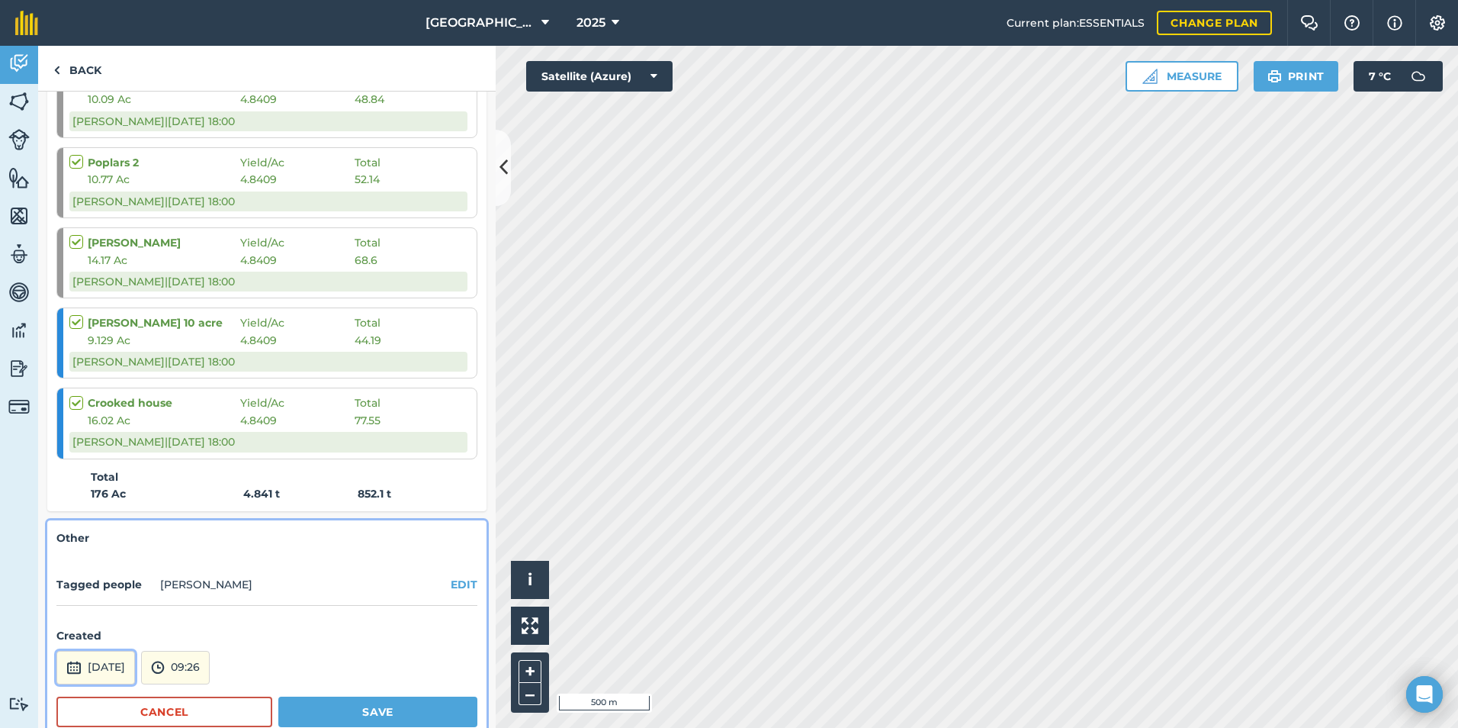
click at [130, 664] on button "[DATE]" at bounding box center [95, 668] width 79 height 34
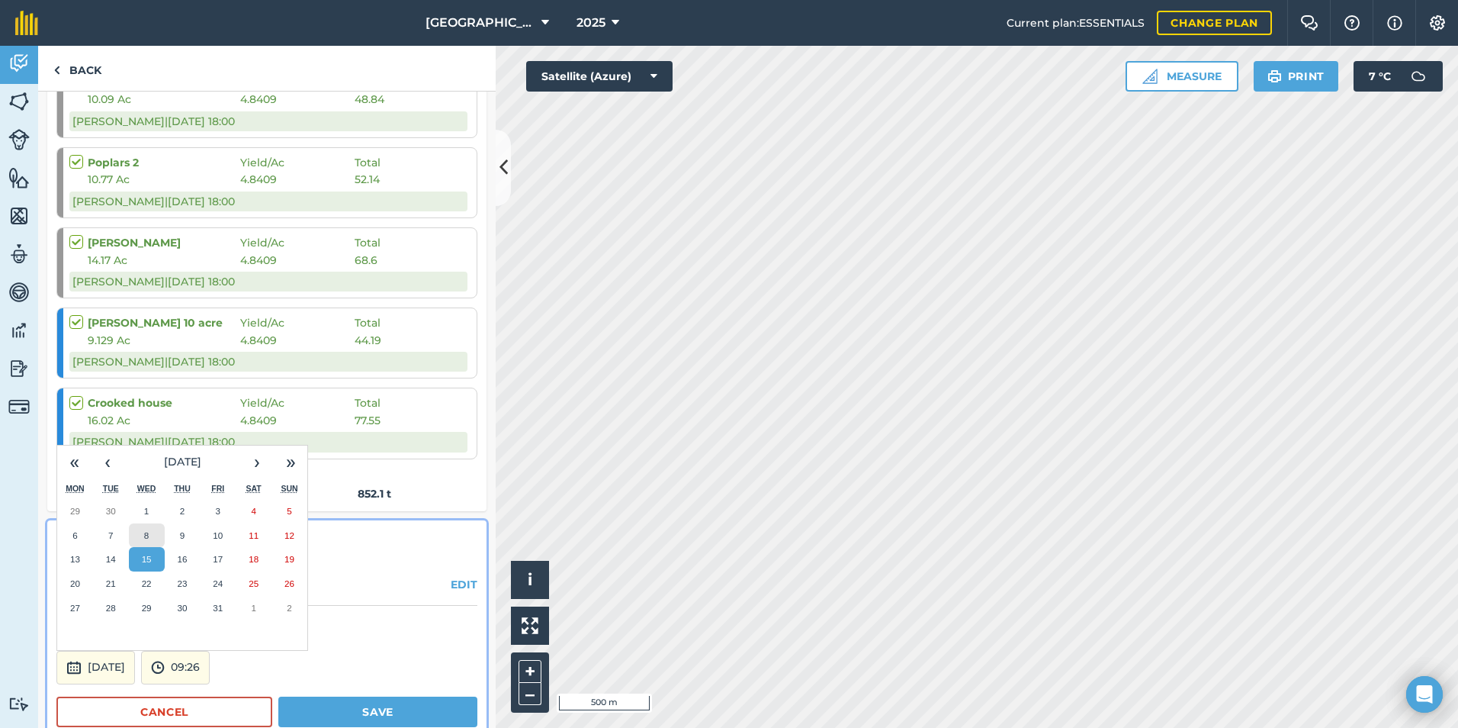
click at [141, 539] on button "8" at bounding box center [147, 535] width 36 height 24
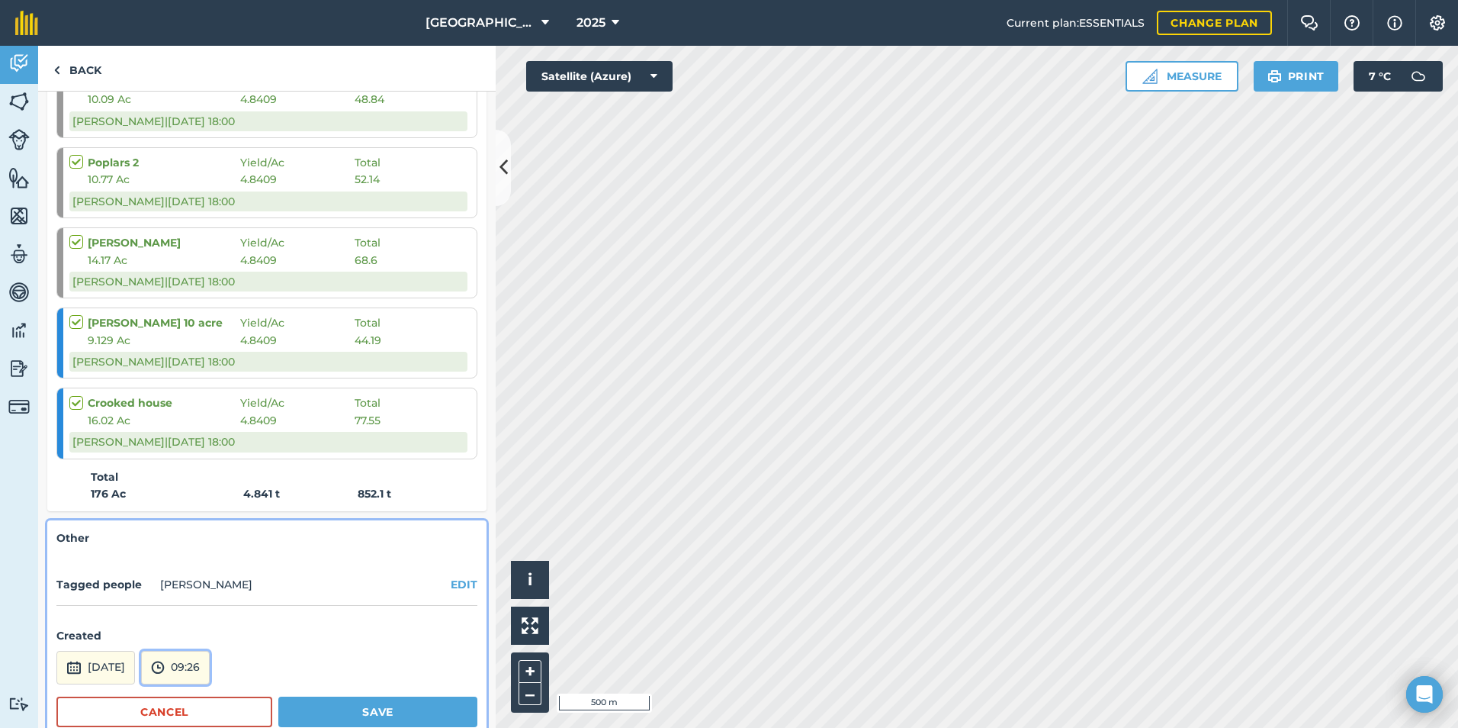
click at [210, 668] on button "09:26" at bounding box center [175, 668] width 69 height 34
click at [214, 549] on button "06:00" at bounding box center [178, 560] width 72 height 24
click at [365, 719] on button "Save" at bounding box center [377, 711] width 199 height 31
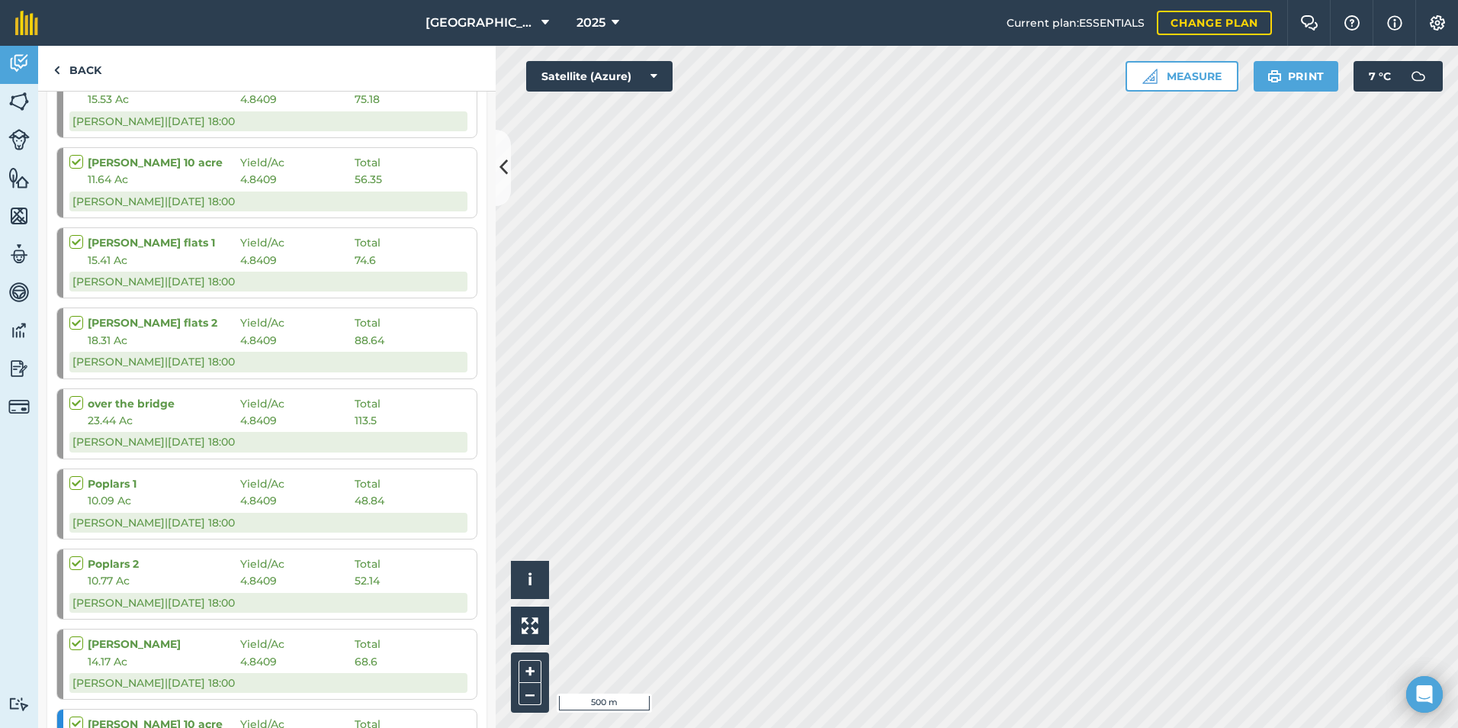
scroll to position [456, 0]
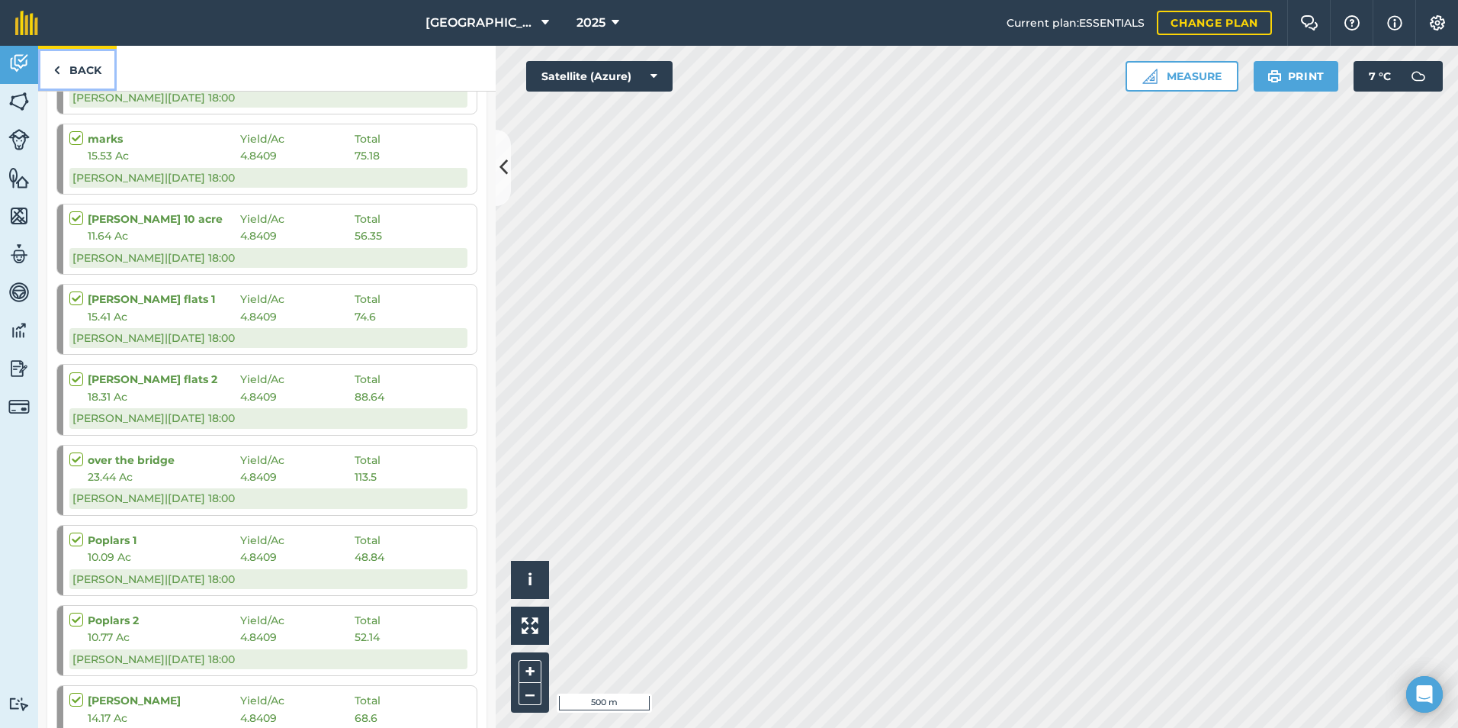
click at [64, 69] on link "Back" at bounding box center [77, 68] width 79 height 45
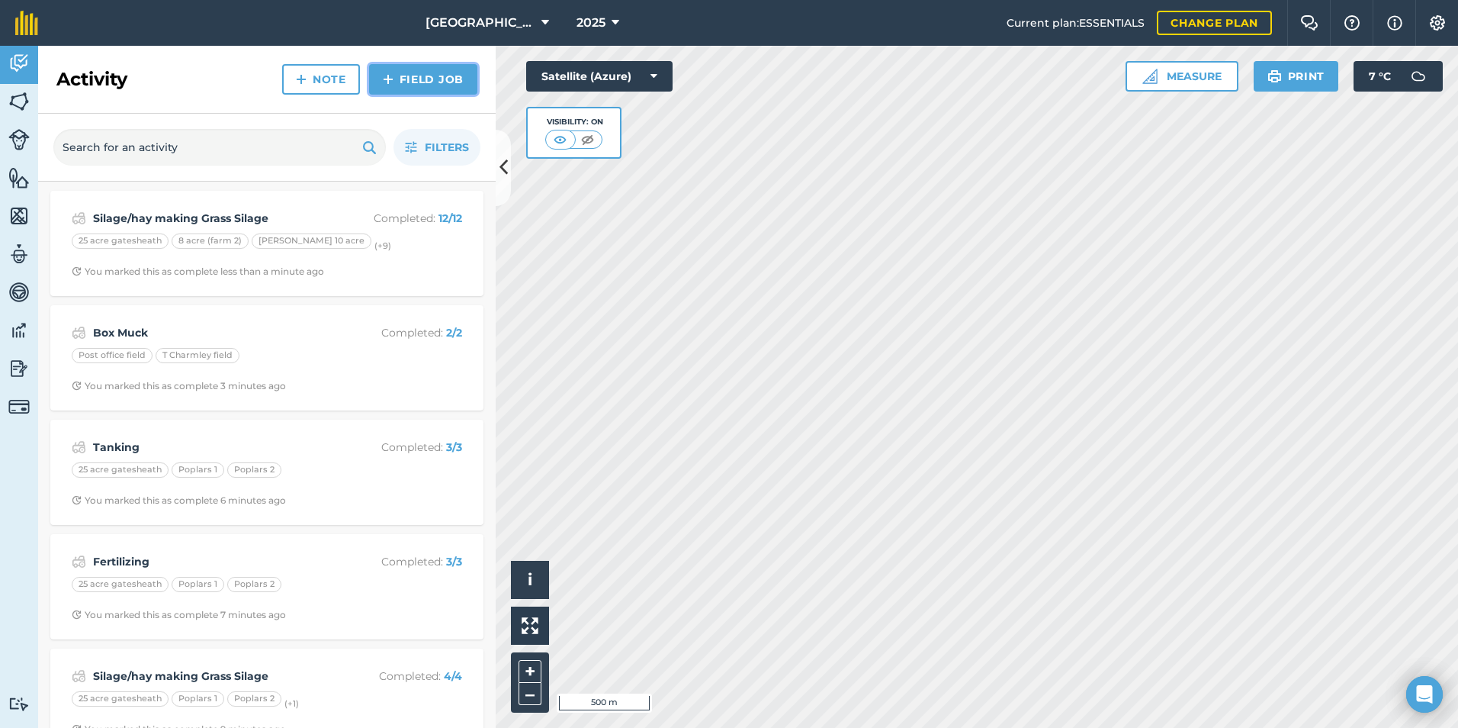
click at [418, 82] on link "Field Job" at bounding box center [423, 79] width 108 height 31
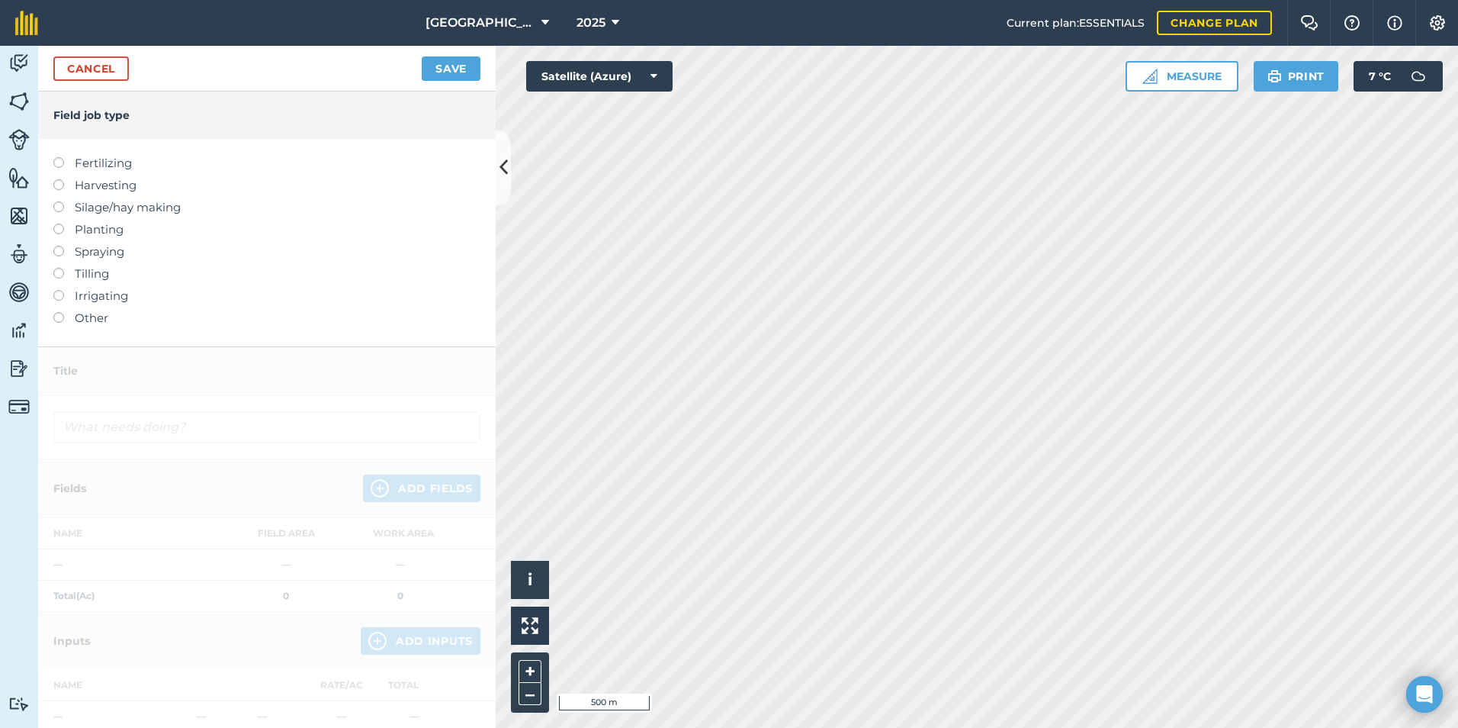
click at [67, 323] on label "Other" at bounding box center [266, 318] width 427 height 18
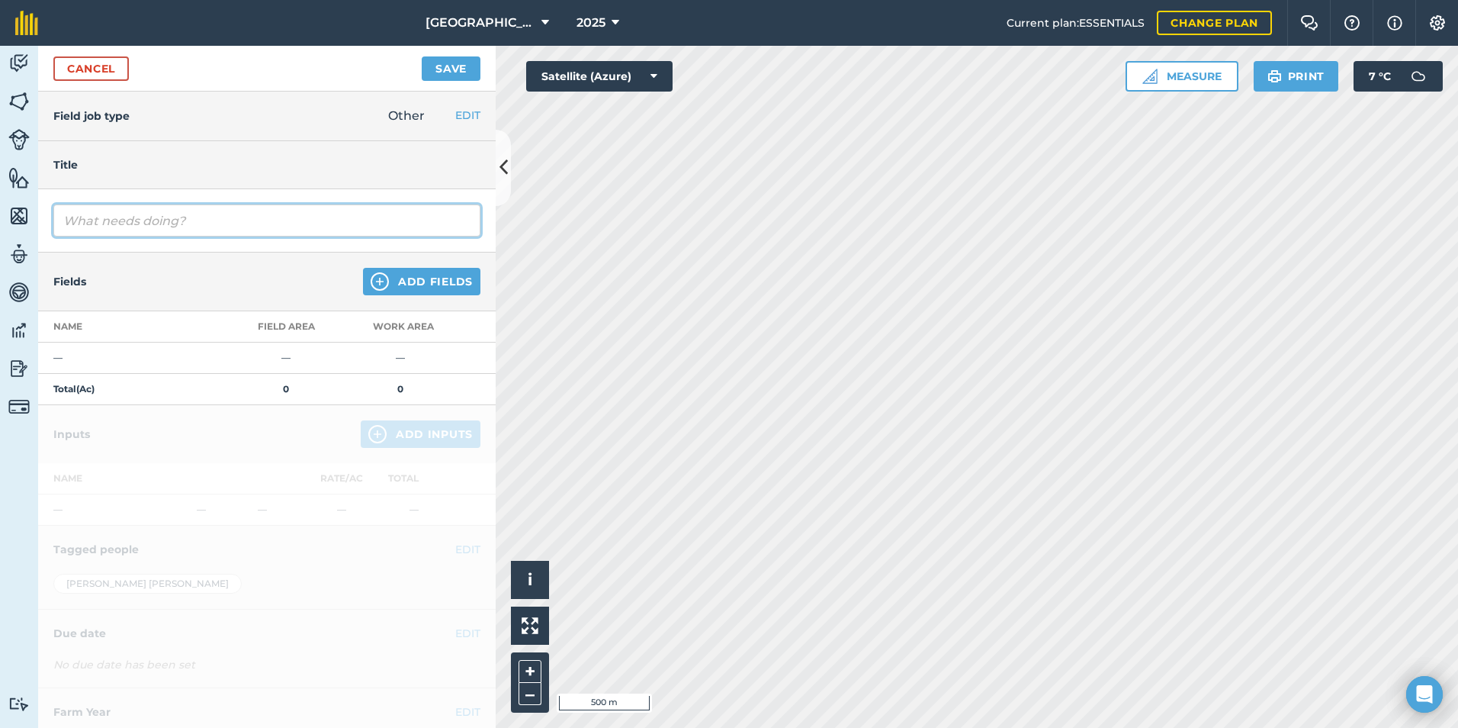
click at [73, 211] on input "text" at bounding box center [266, 220] width 427 height 32
click at [78, 218] on input "Nox Muck" at bounding box center [266, 220] width 427 height 32
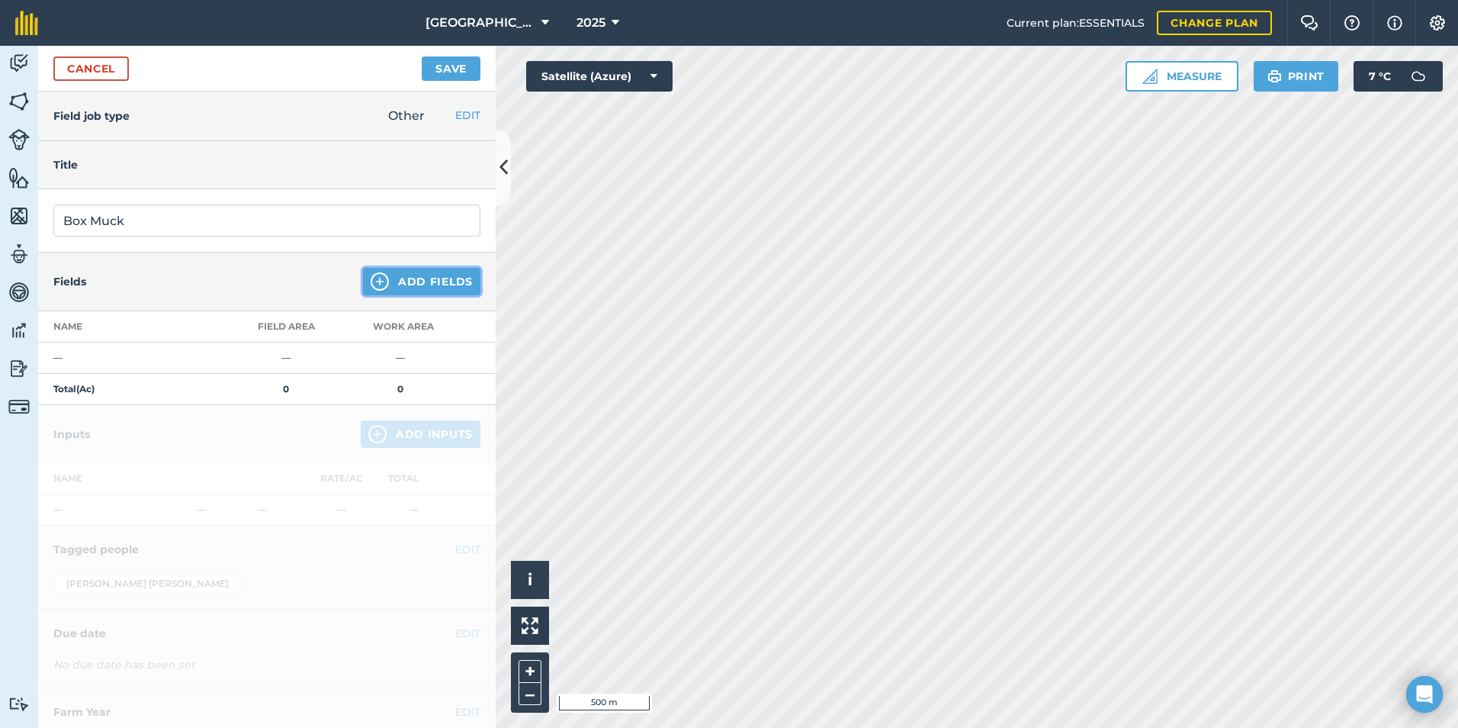
click at [443, 271] on button "Add Fields" at bounding box center [421, 281] width 117 height 27
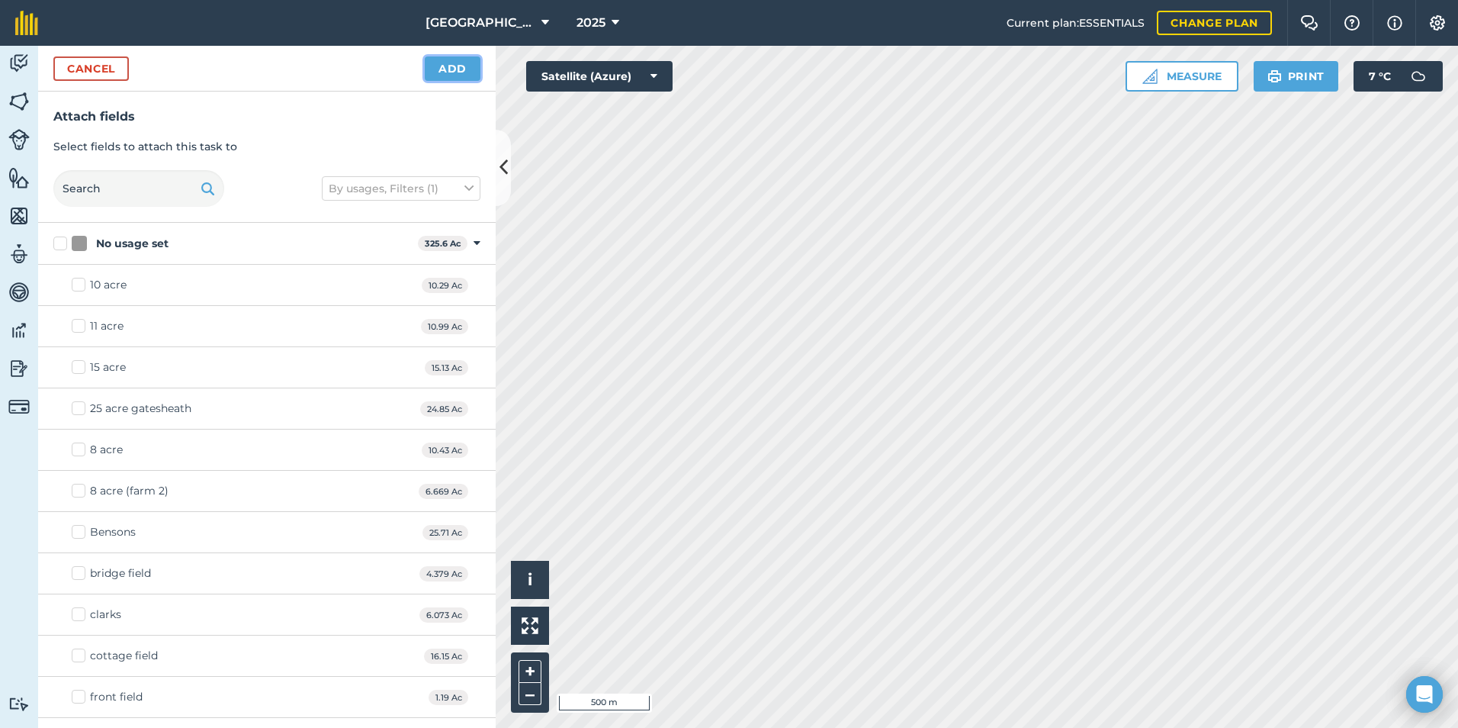
click at [449, 72] on button "Add" at bounding box center [453, 68] width 56 height 24
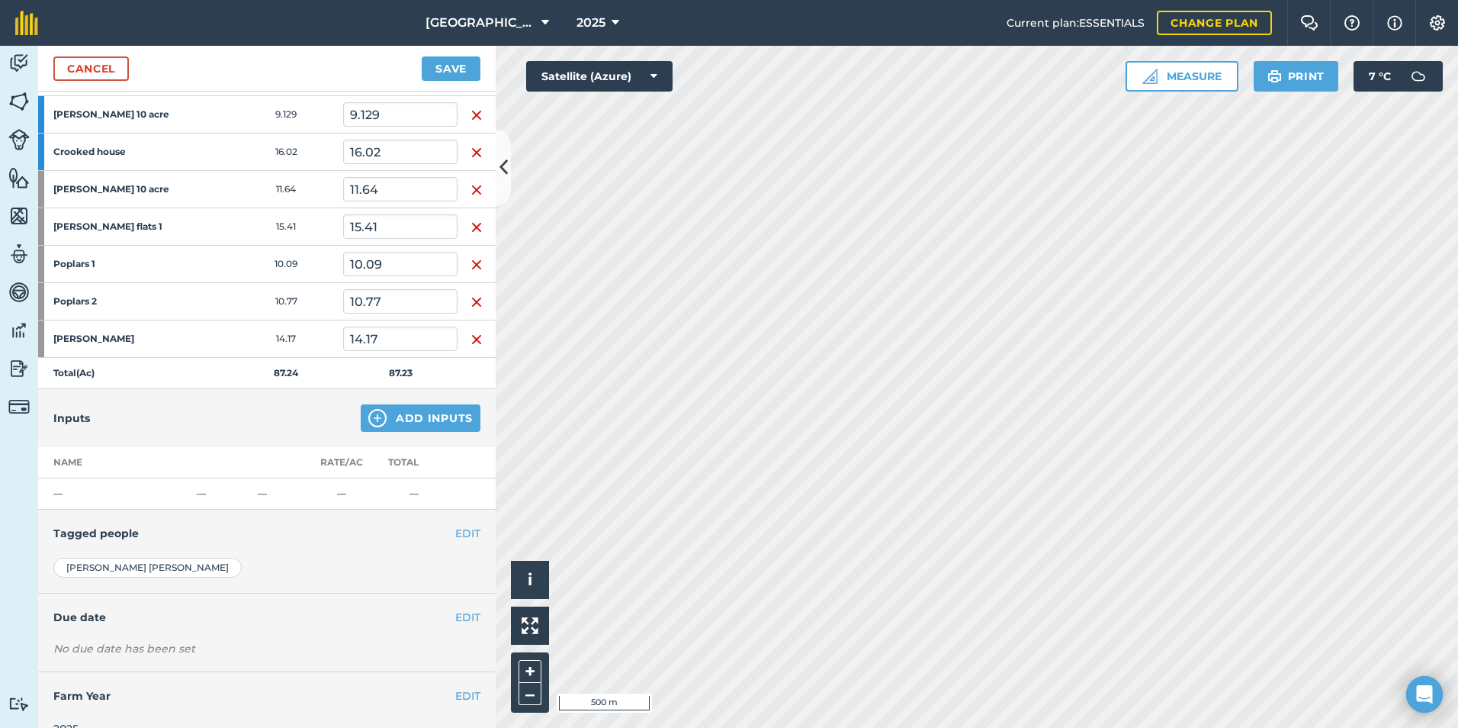
scroll to position [272, 0]
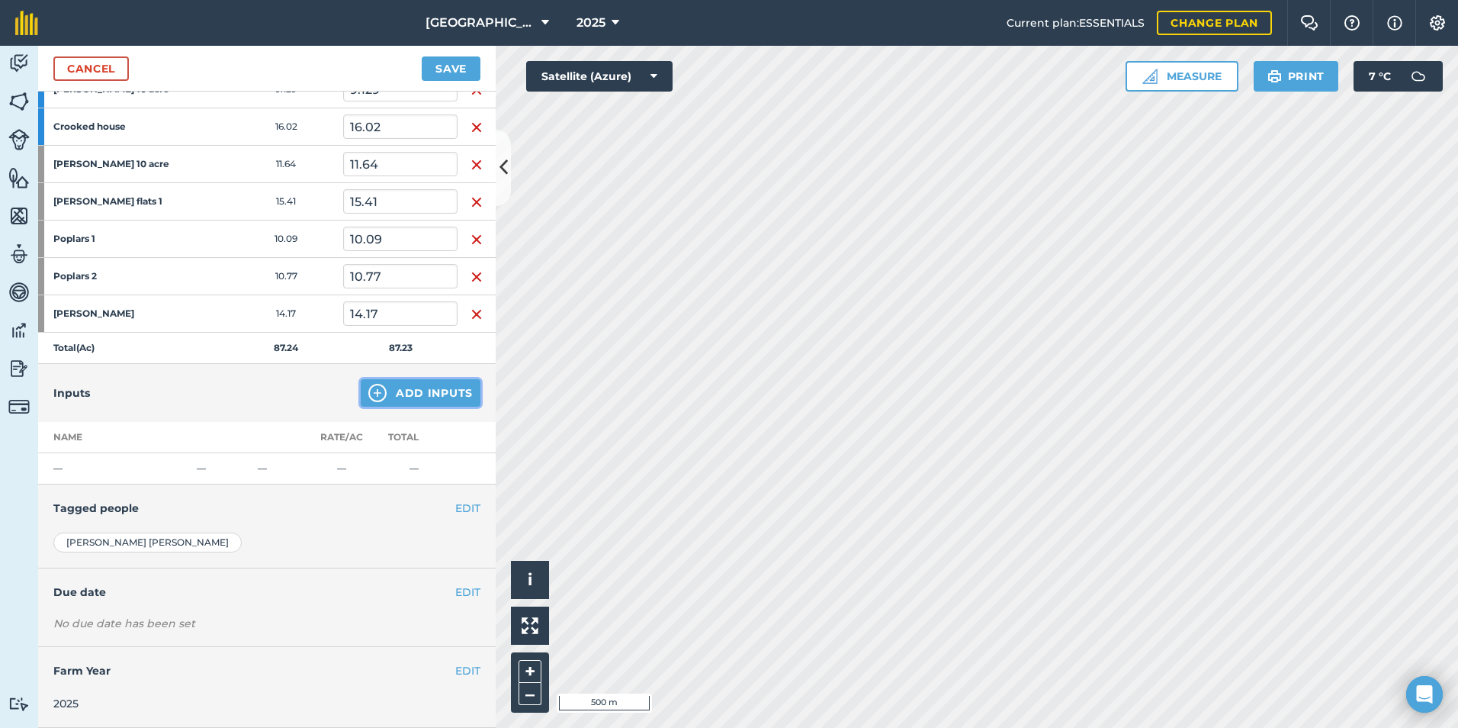
click at [398, 391] on button "Add Inputs" at bounding box center [421, 392] width 120 height 27
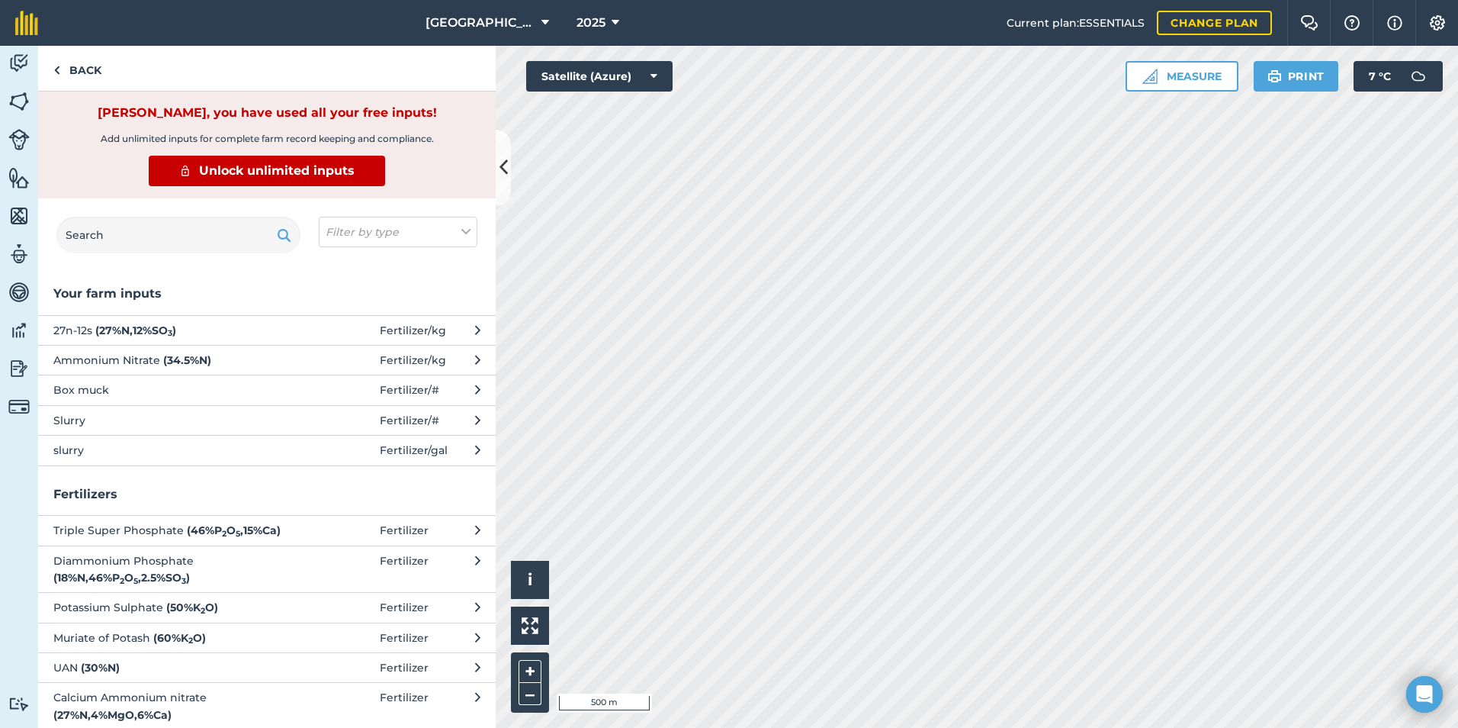
click at [113, 388] on span "Box muck" at bounding box center [177, 389] width 249 height 17
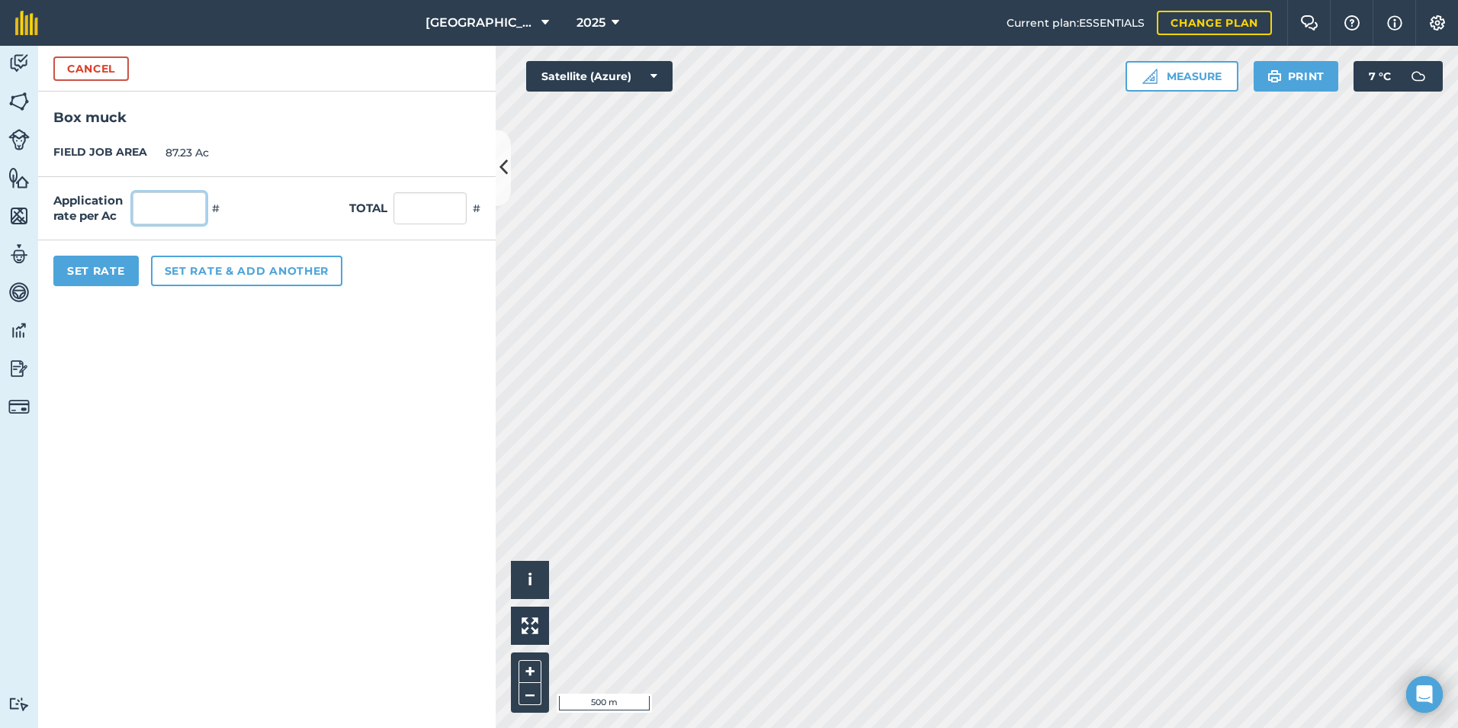
click at [198, 214] on input "text" at bounding box center [169, 208] width 73 height 32
drag, startPoint x: 193, startPoint y: 423, endPoint x: 178, endPoint y: 394, distance: 33.1
click at [195, 423] on form "Cancel Box muck FIELD JOB AREA 87.23 Ac Application rate per Ac 3 # Total 261.6…" at bounding box center [267, 387] width 458 height 682
click at [111, 277] on button "Set Rate" at bounding box center [95, 271] width 85 height 31
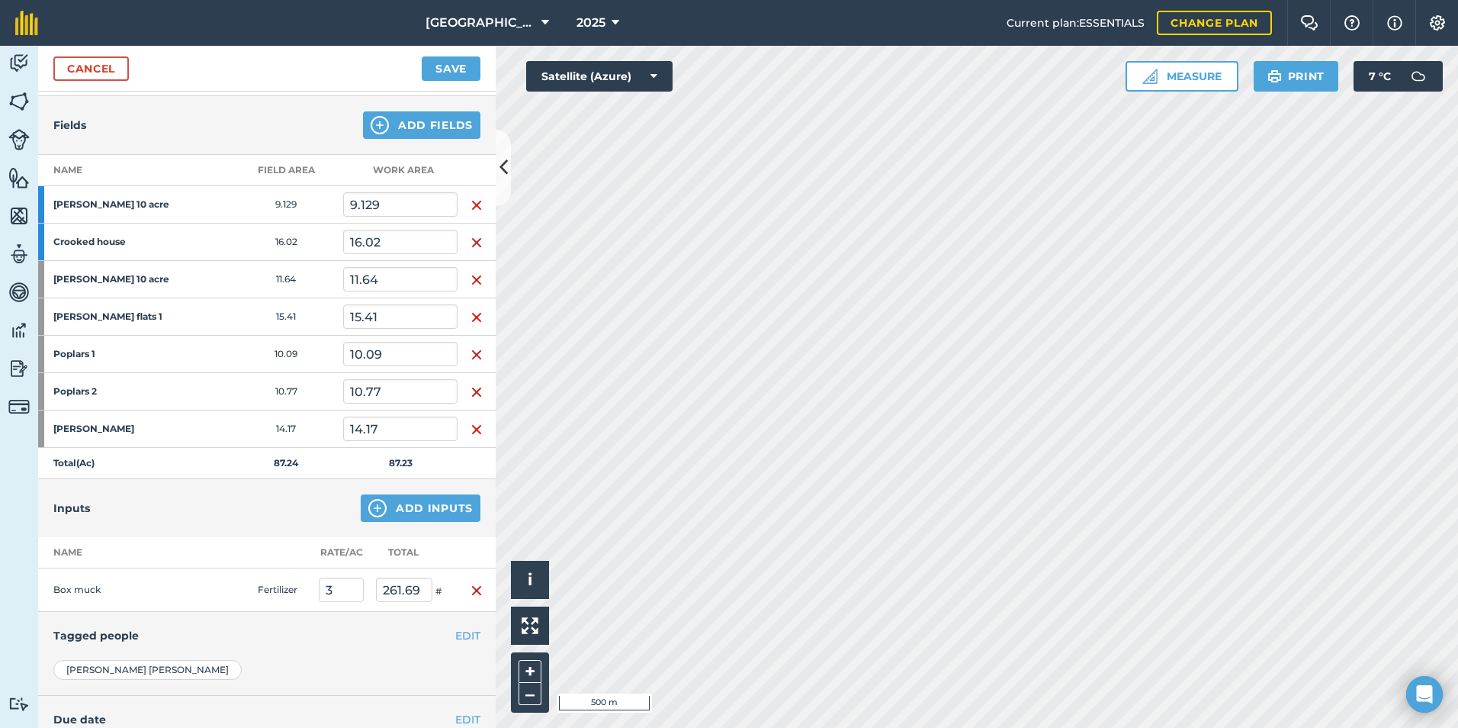
scroll to position [0, 0]
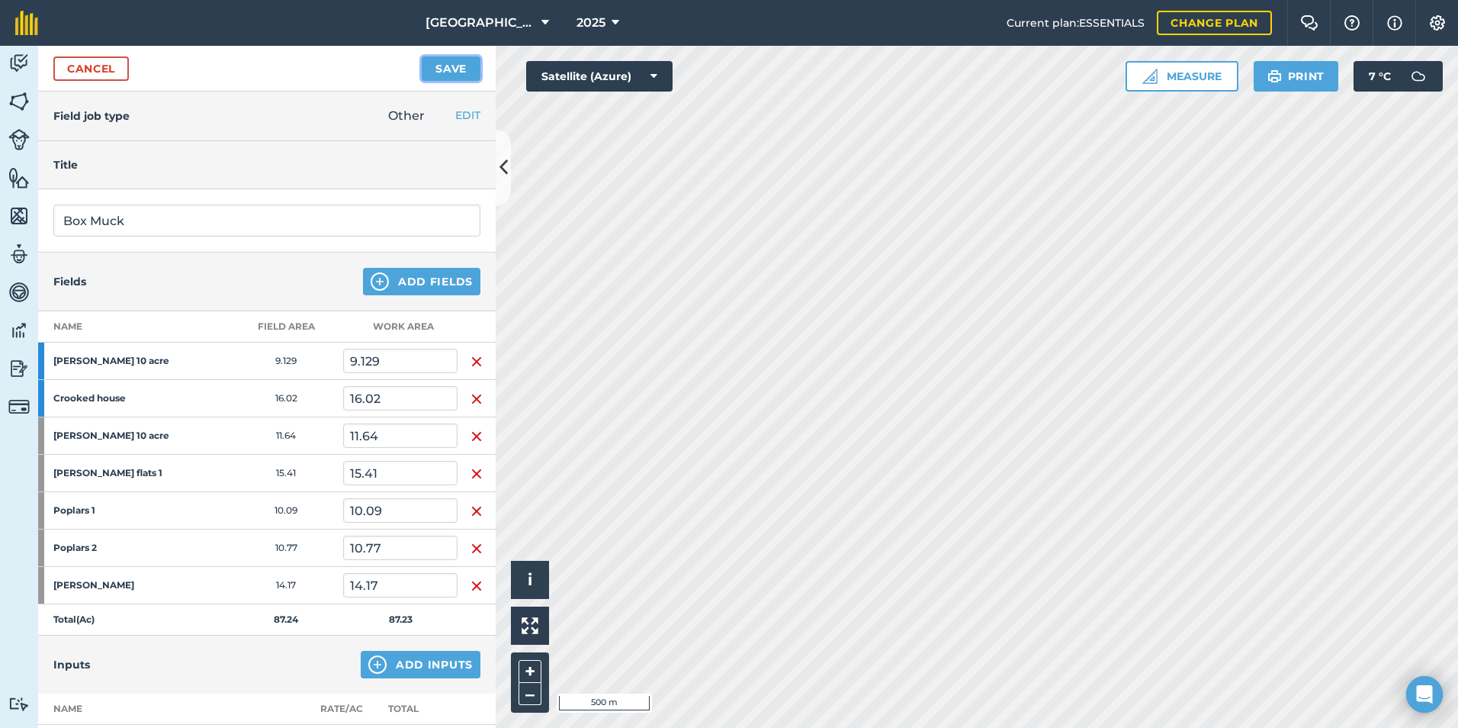
click at [439, 67] on button "Save" at bounding box center [451, 68] width 59 height 24
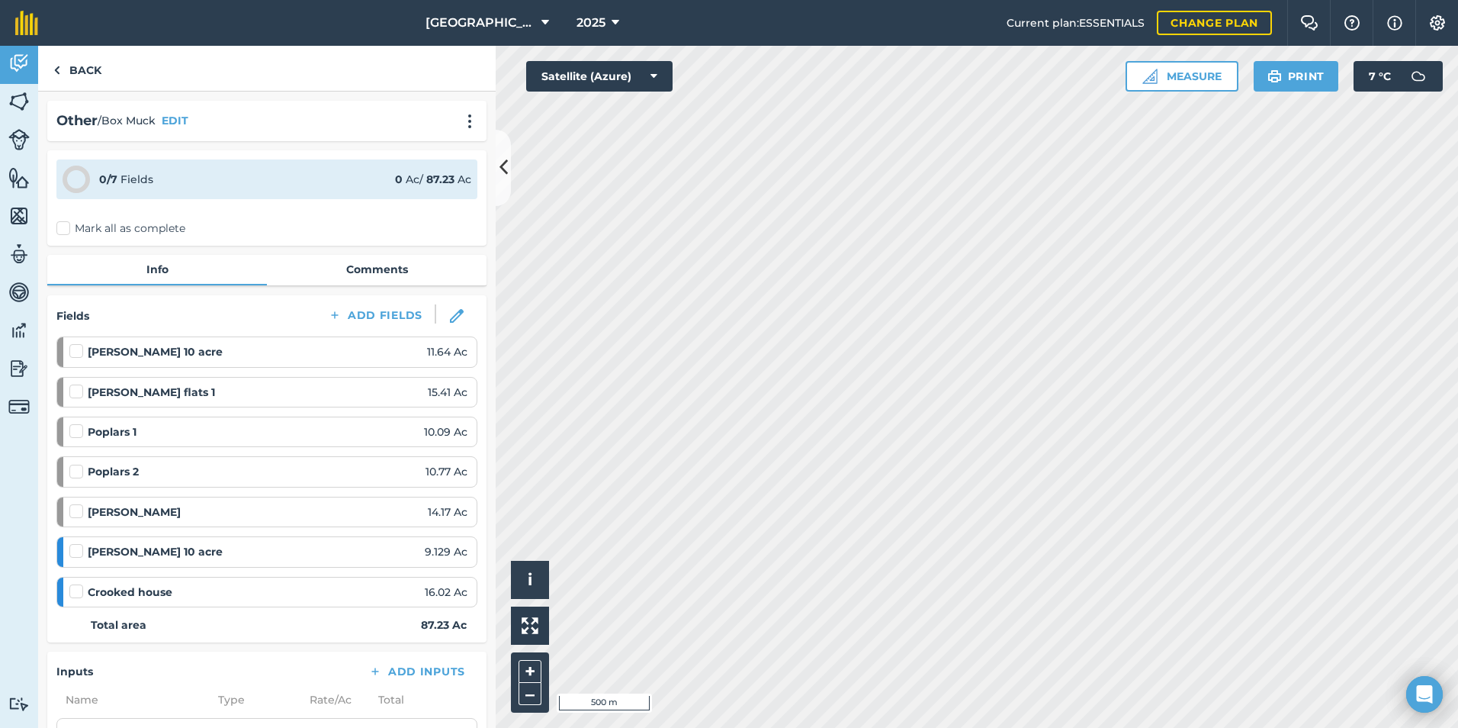
click at [64, 229] on label "Mark all as complete" at bounding box center [120, 228] width 129 height 16
click at [64, 229] on input "Mark all as complete" at bounding box center [61, 225] width 10 height 10
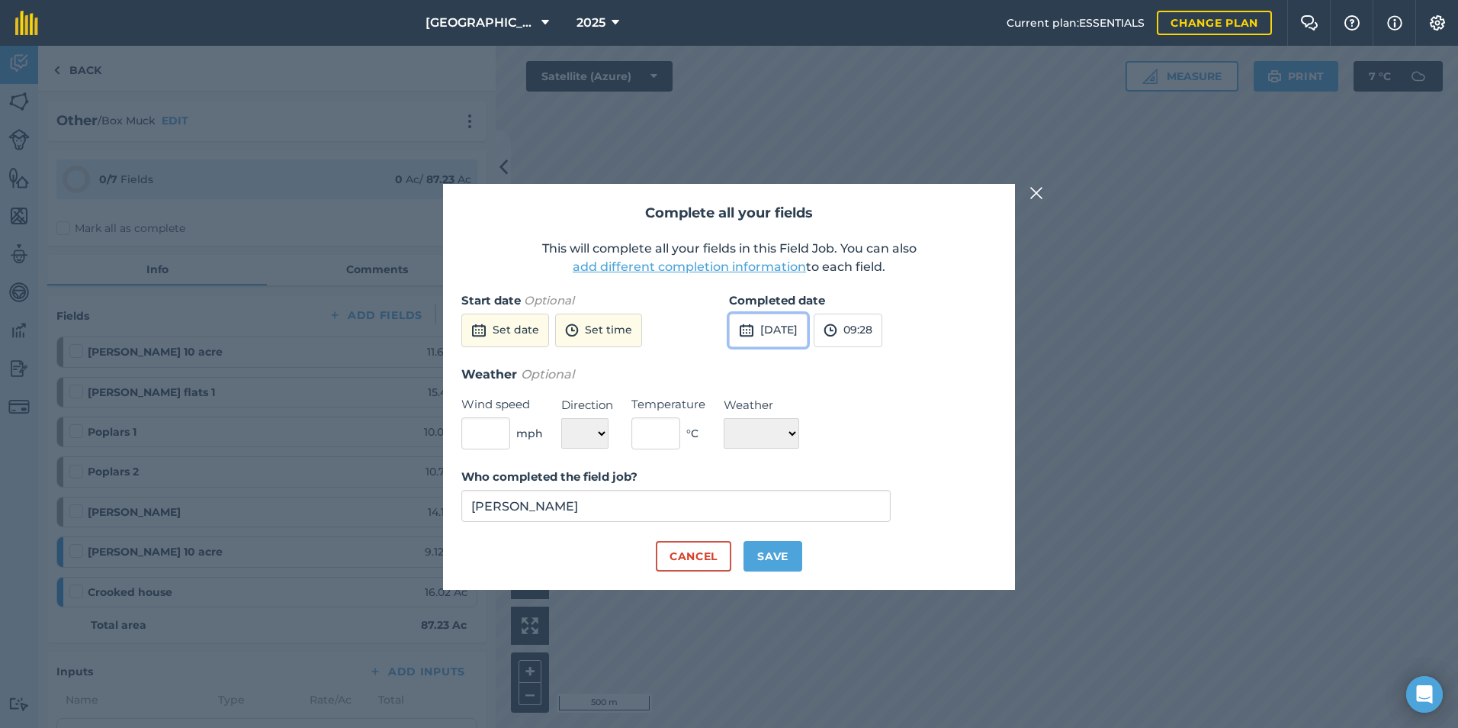
click at [798, 323] on button "[DATE]" at bounding box center [768, 331] width 79 height 34
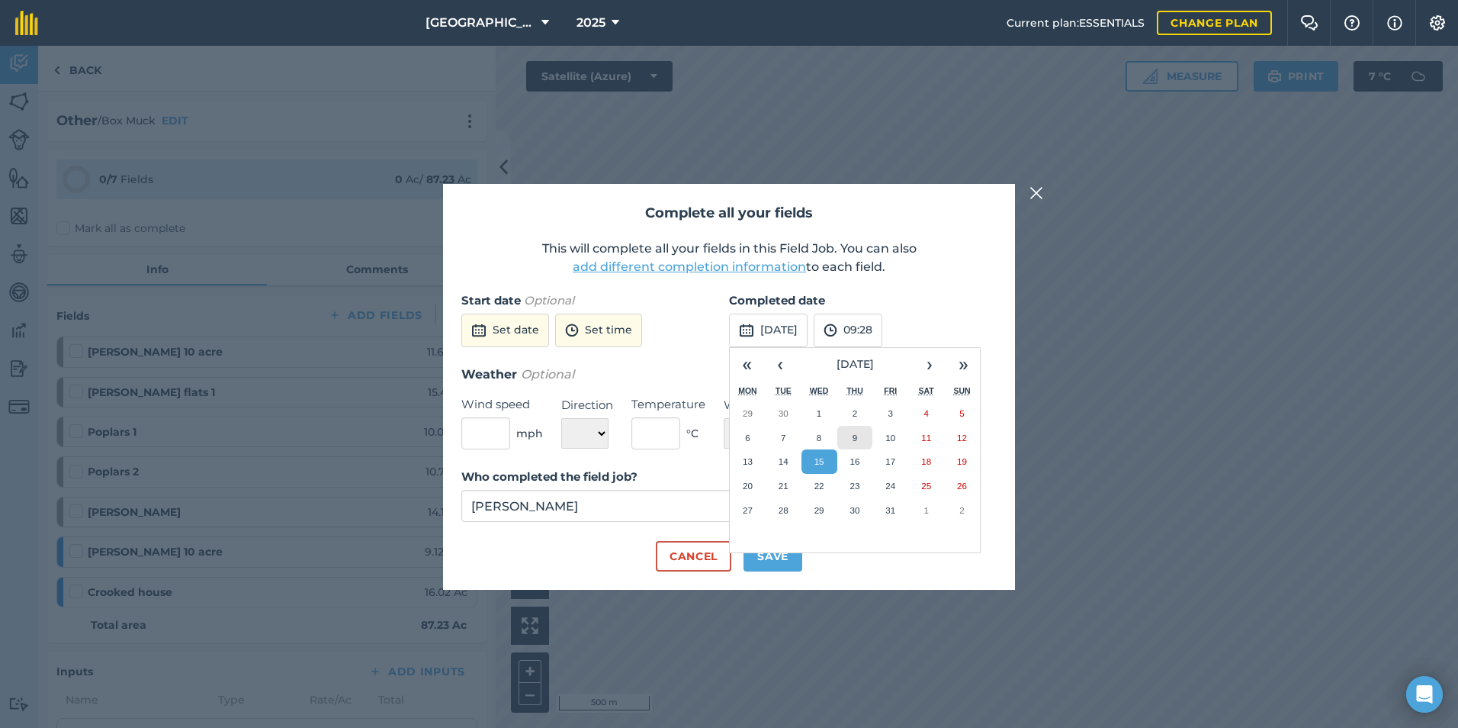
click at [854, 426] on button "9" at bounding box center [856, 438] width 36 height 24
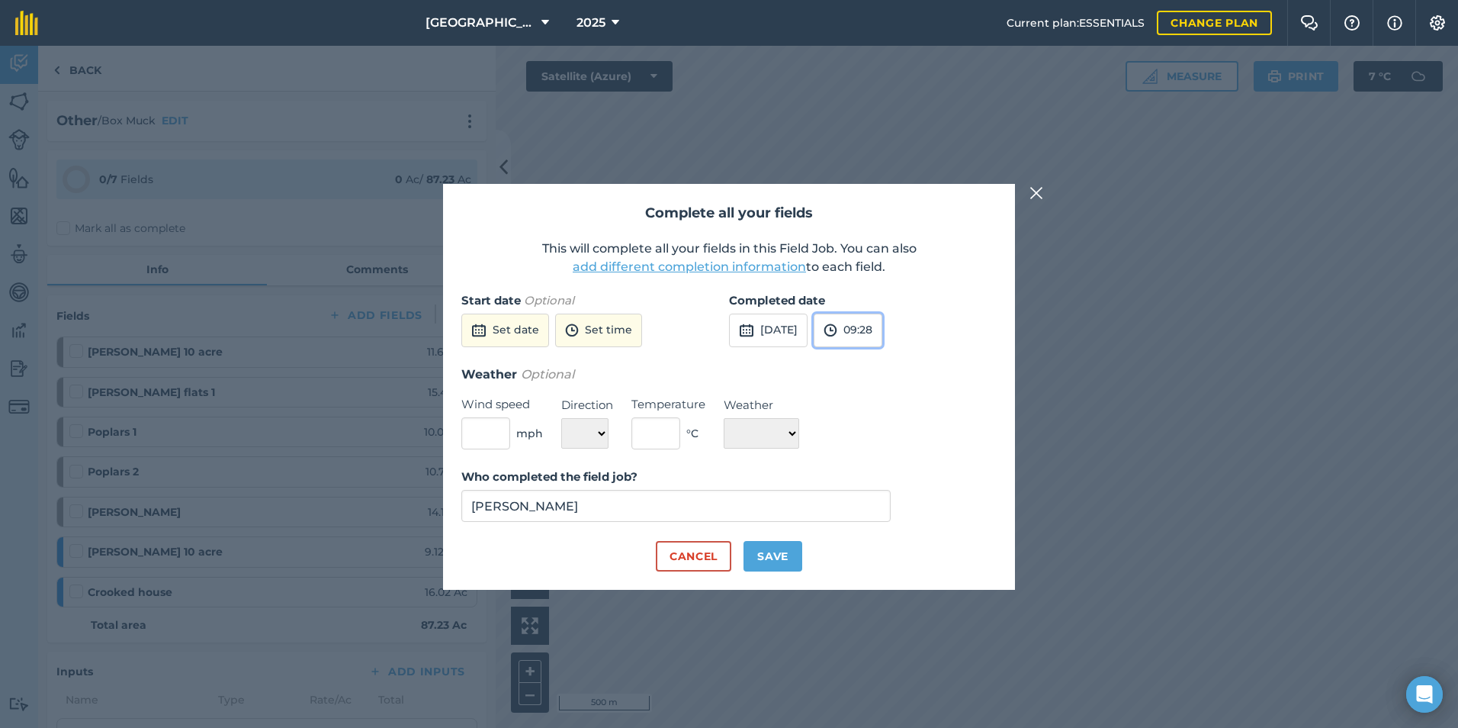
click at [838, 325] on img at bounding box center [831, 330] width 14 height 18
click at [865, 418] on button "15:30" at bounding box center [851, 421] width 72 height 24
click at [764, 551] on button "Save" at bounding box center [773, 556] width 59 height 31
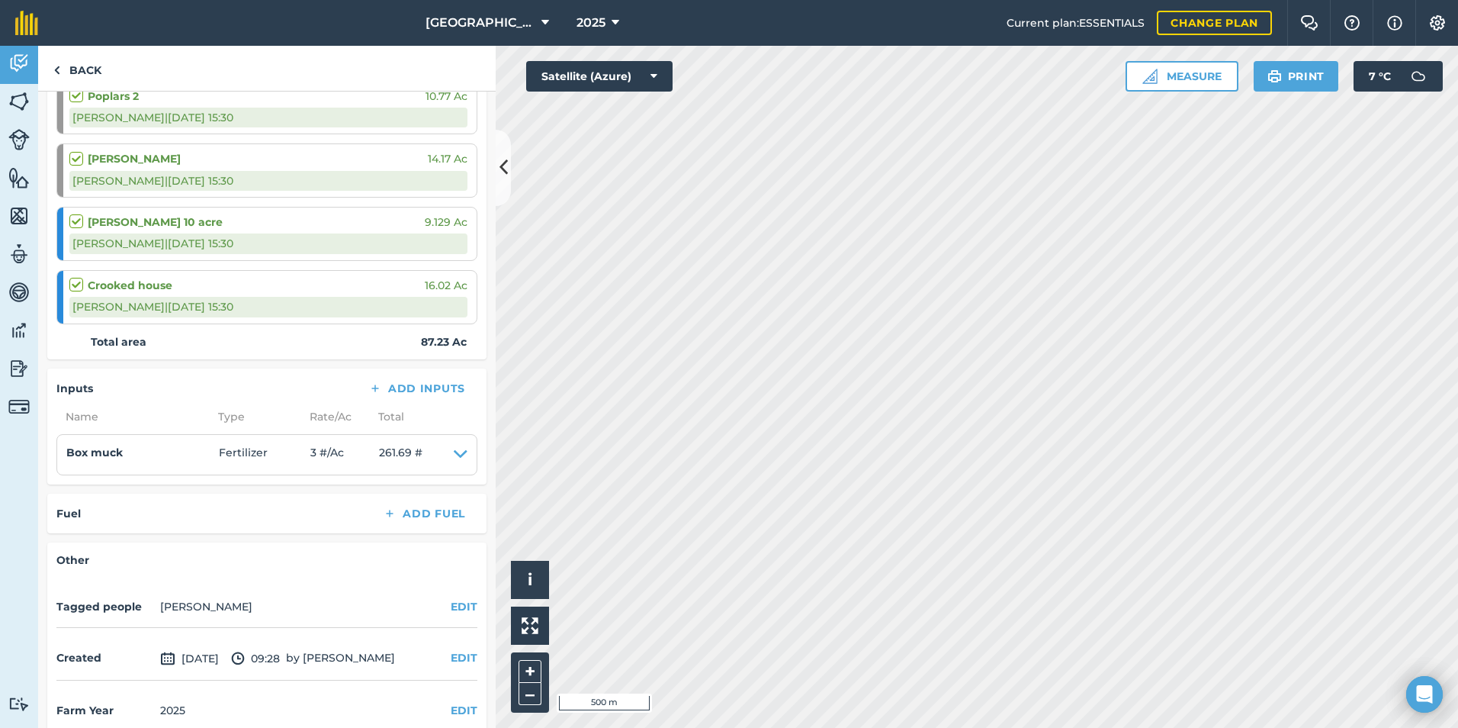
scroll to position [468, 0]
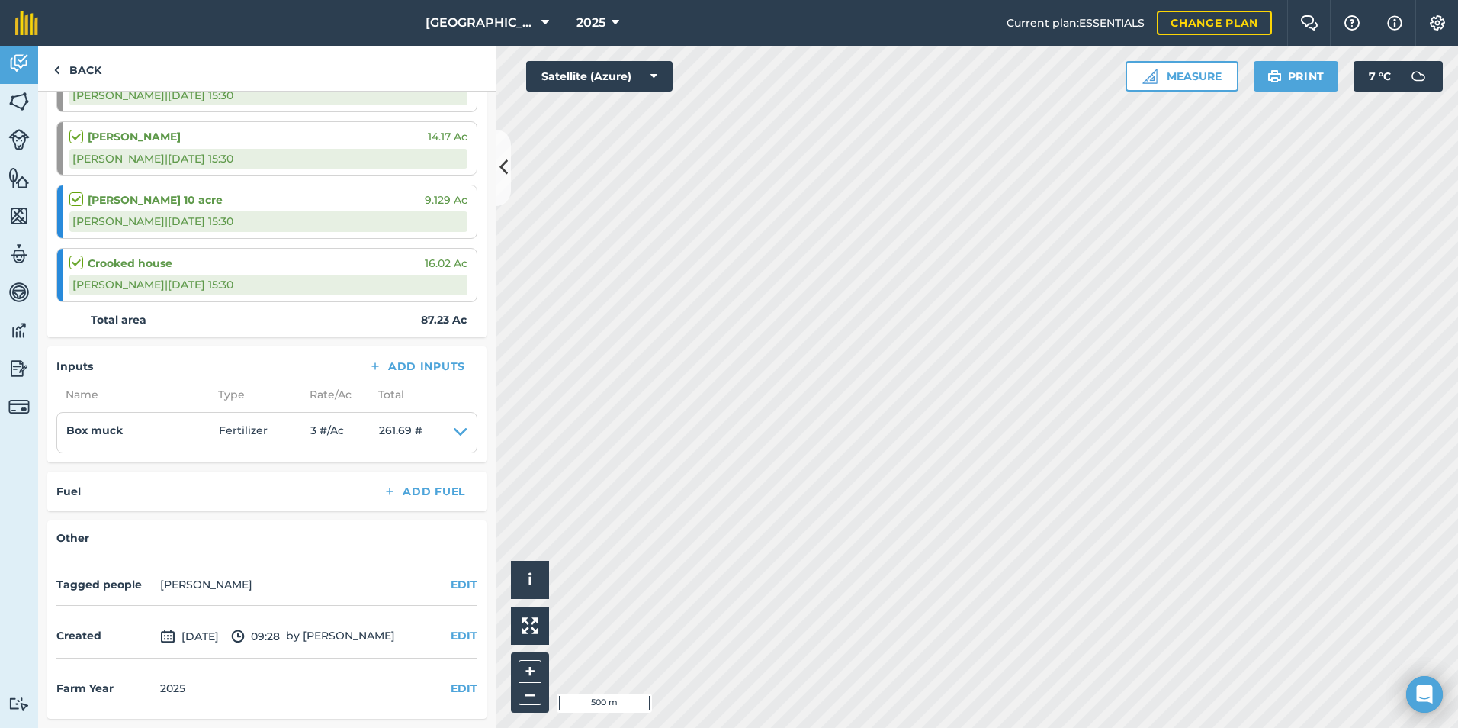
click at [447, 623] on div "Created [DATE] 09:28 by [PERSON_NAME] EDIT" at bounding box center [266, 636] width 421 height 43
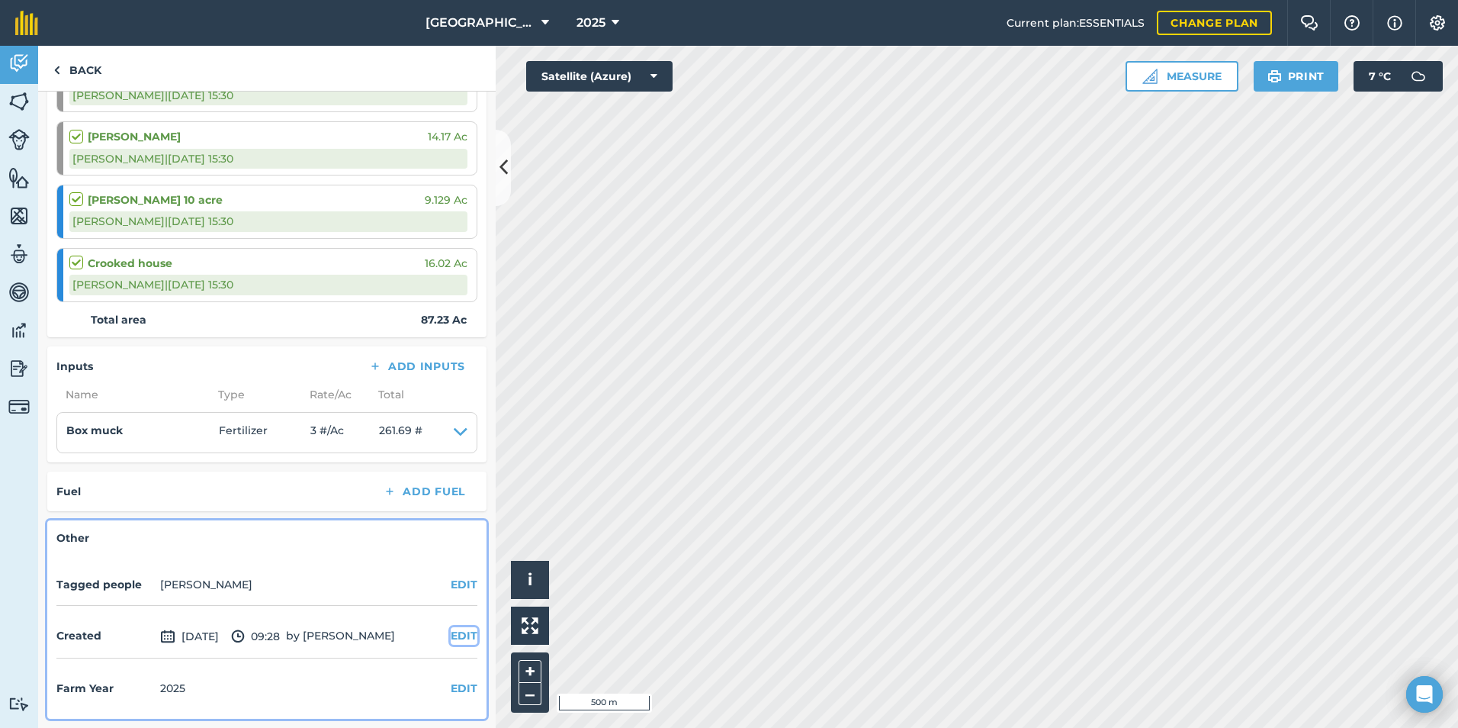
click at [451, 630] on button "EDIT" at bounding box center [464, 635] width 27 height 17
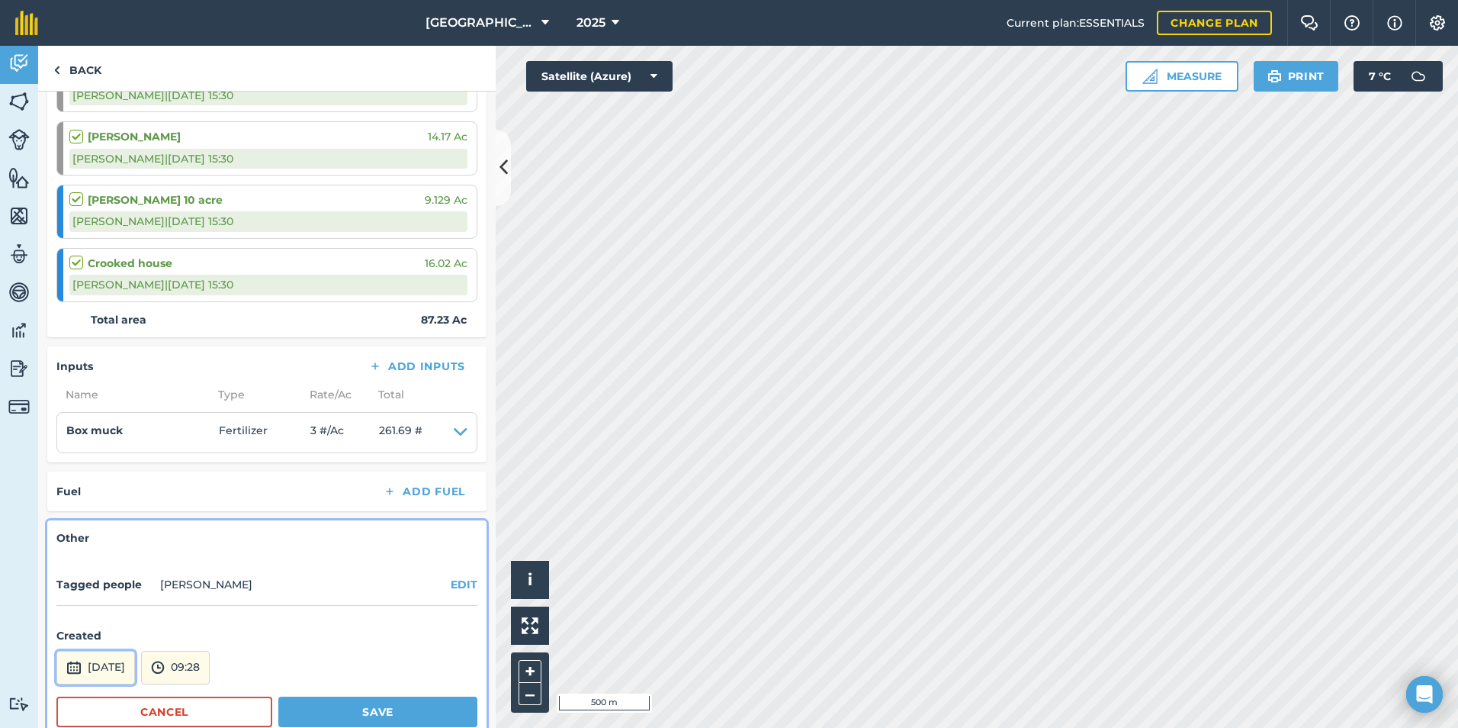
drag, startPoint x: 144, startPoint y: 675, endPoint x: 147, endPoint y: 656, distance: 19.3
click at [135, 670] on button "[DATE]" at bounding box center [95, 668] width 79 height 34
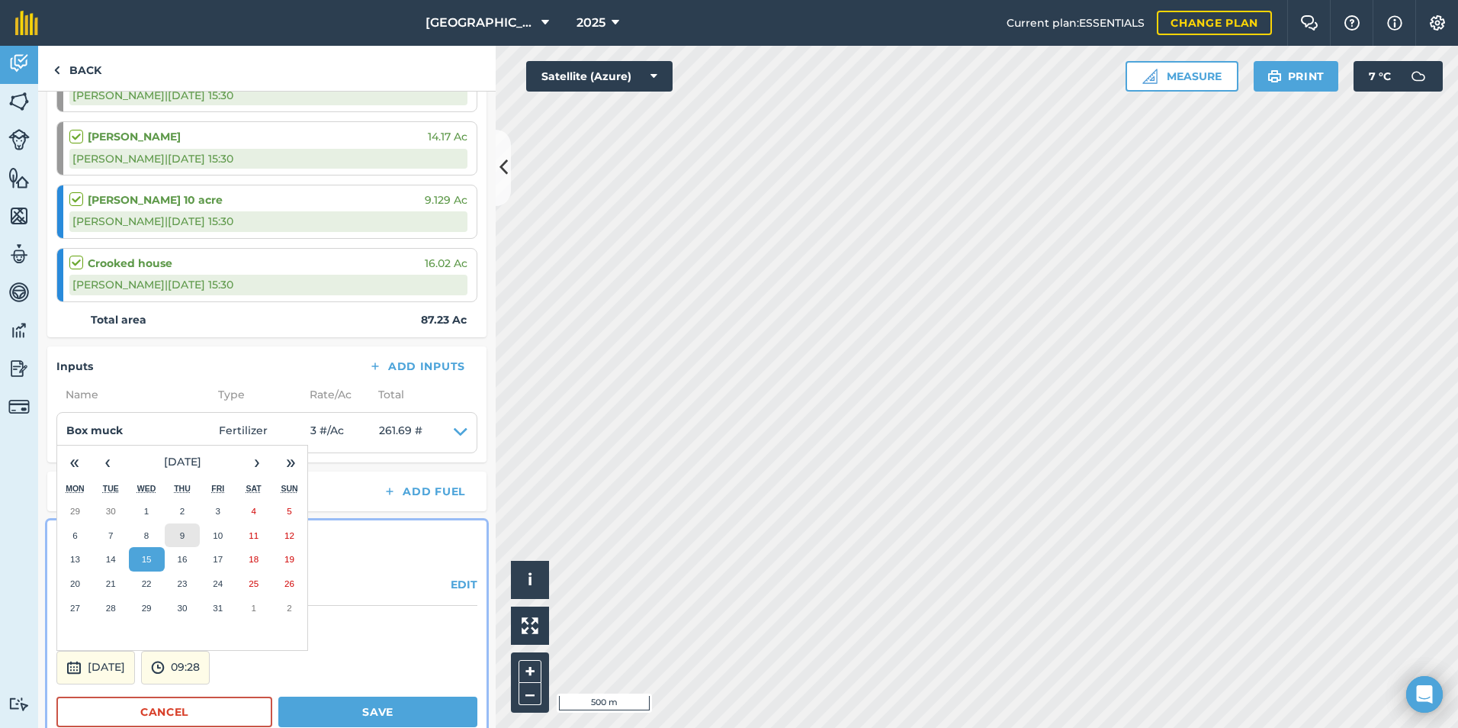
click at [188, 538] on button "9" at bounding box center [183, 535] width 36 height 24
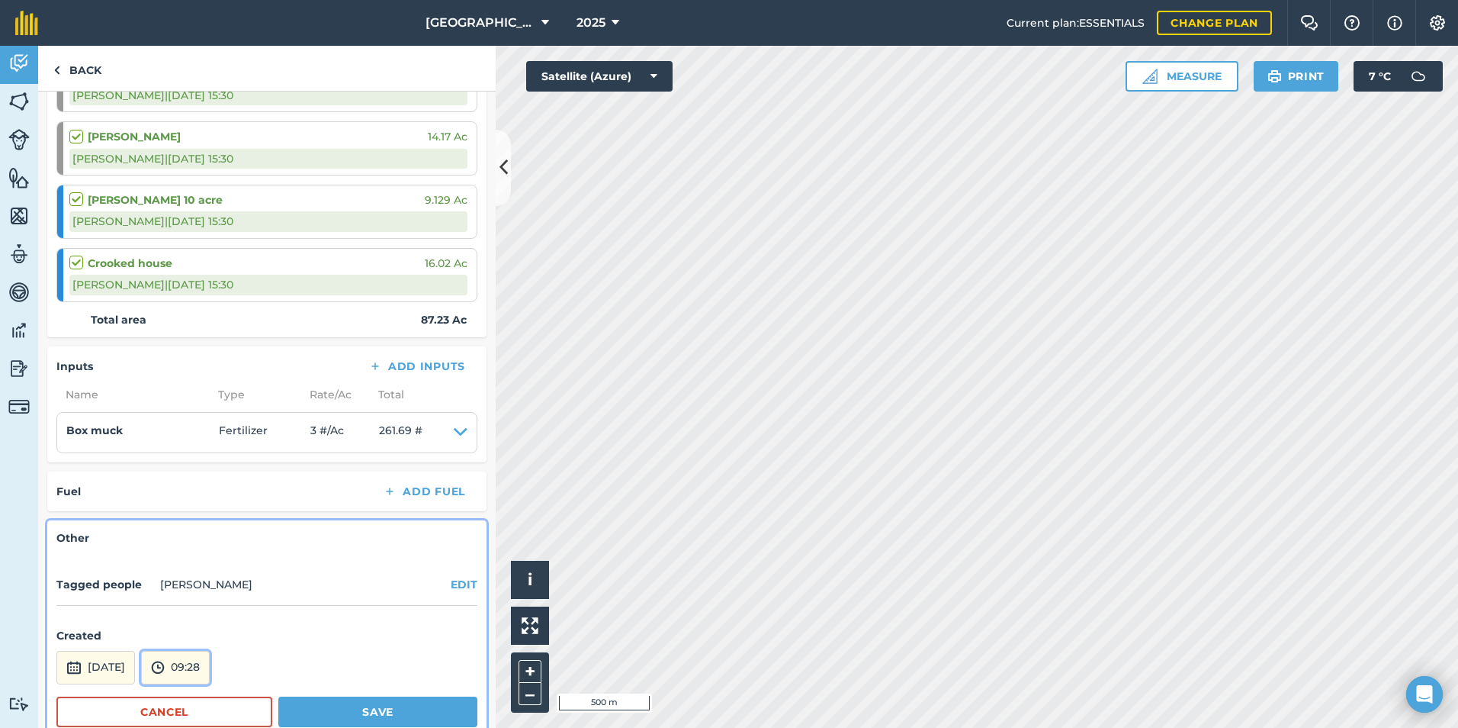
click at [210, 658] on button "09:28" at bounding box center [175, 668] width 69 height 34
click at [192, 545] on button "07:30" at bounding box center [178, 557] width 72 height 24
click at [314, 706] on button "Save" at bounding box center [377, 711] width 199 height 31
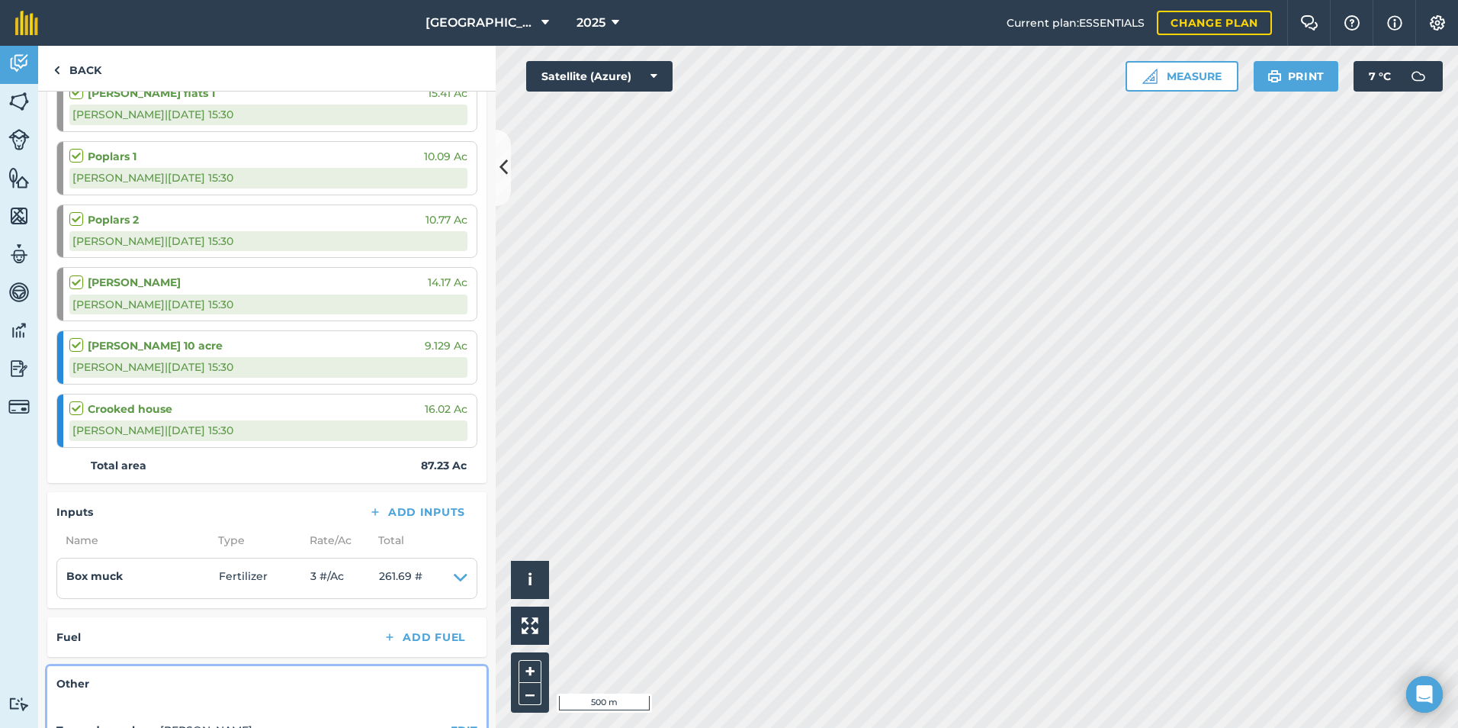
scroll to position [162, 0]
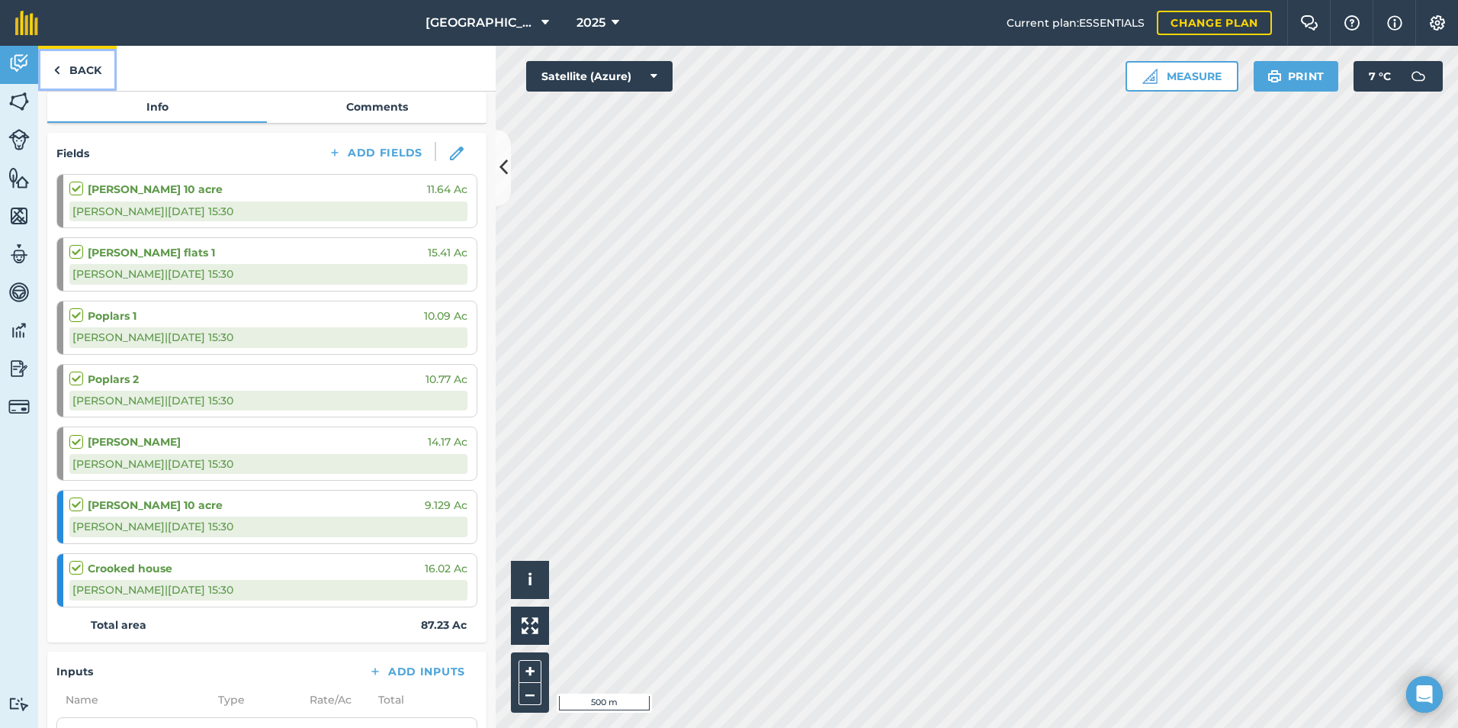
click at [68, 63] on link "Back" at bounding box center [77, 68] width 79 height 45
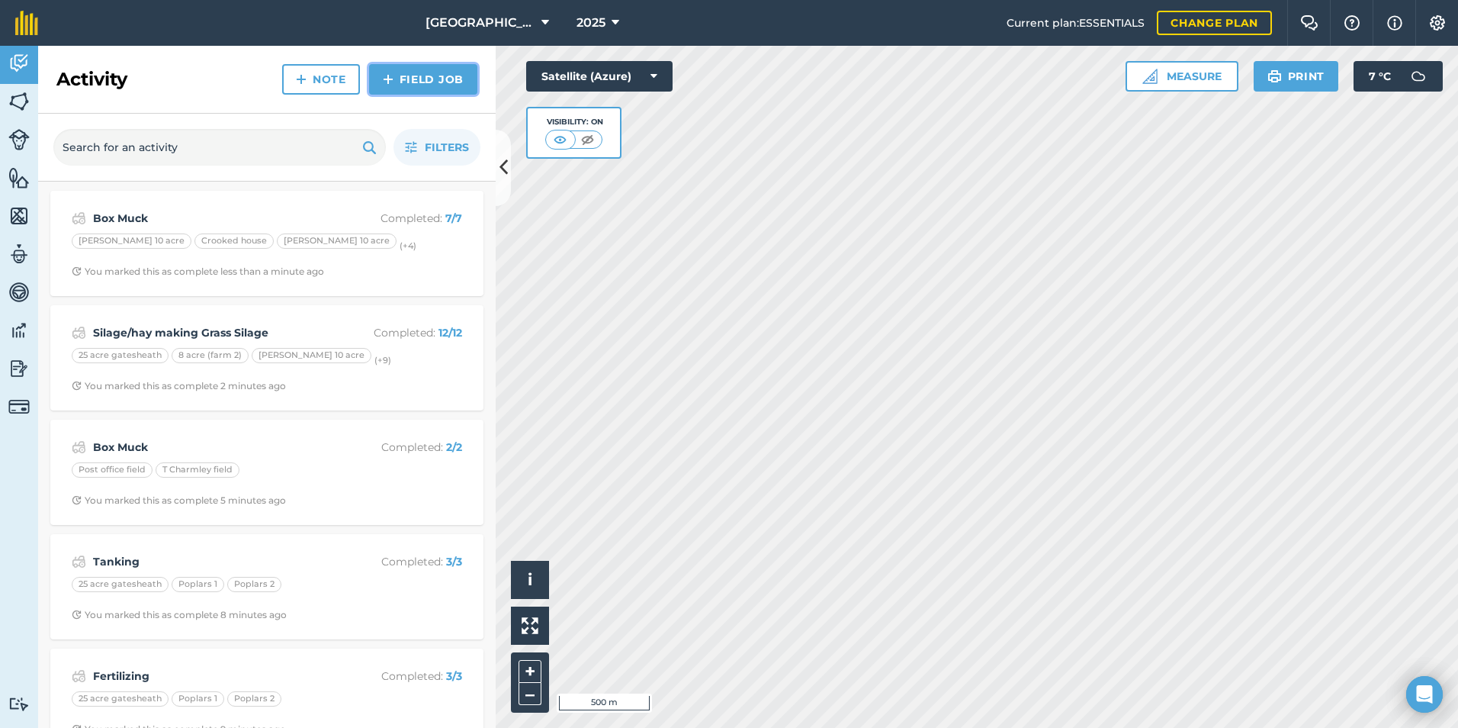
click at [420, 76] on link "Field Job" at bounding box center [423, 79] width 108 height 31
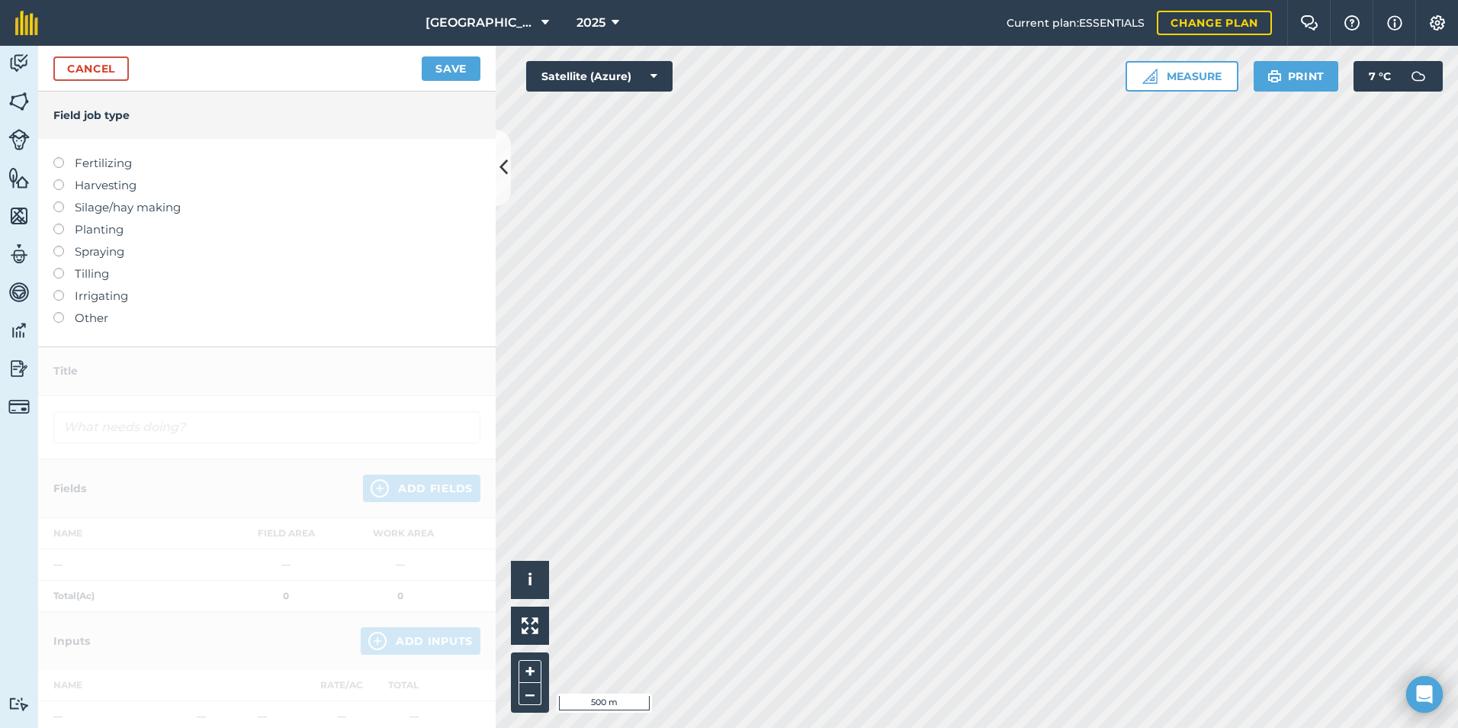
click at [81, 318] on label "Other" at bounding box center [266, 318] width 427 height 18
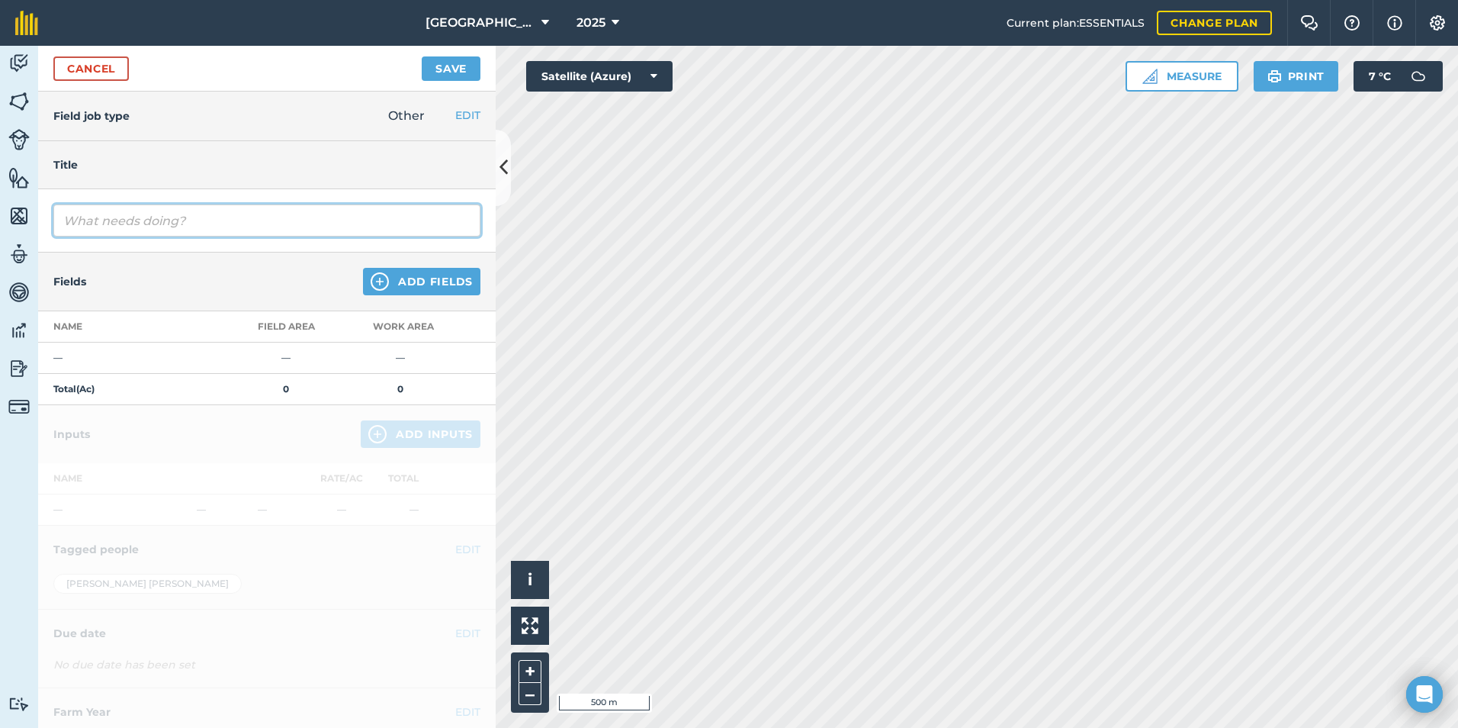
click at [163, 223] on input "text" at bounding box center [266, 220] width 427 height 32
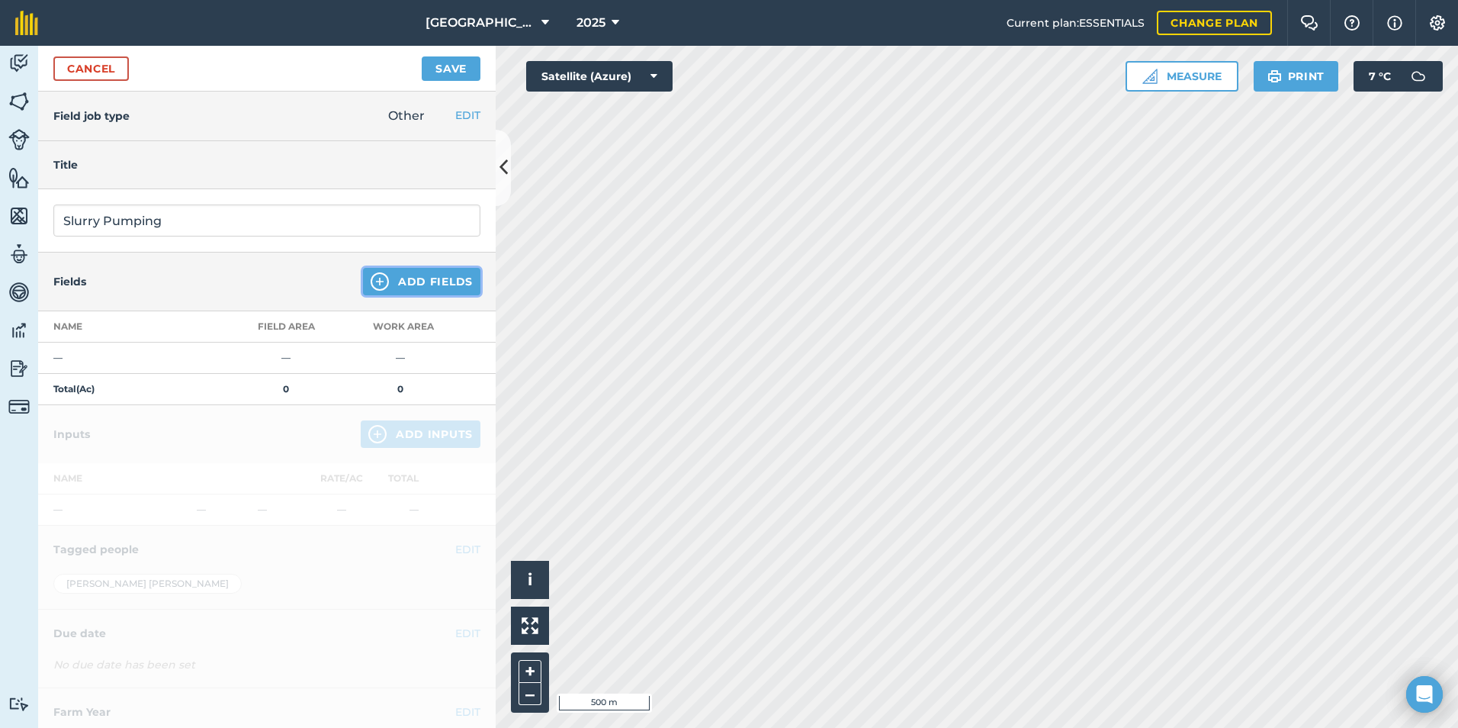
click at [405, 278] on button "Add Fields" at bounding box center [421, 281] width 117 height 27
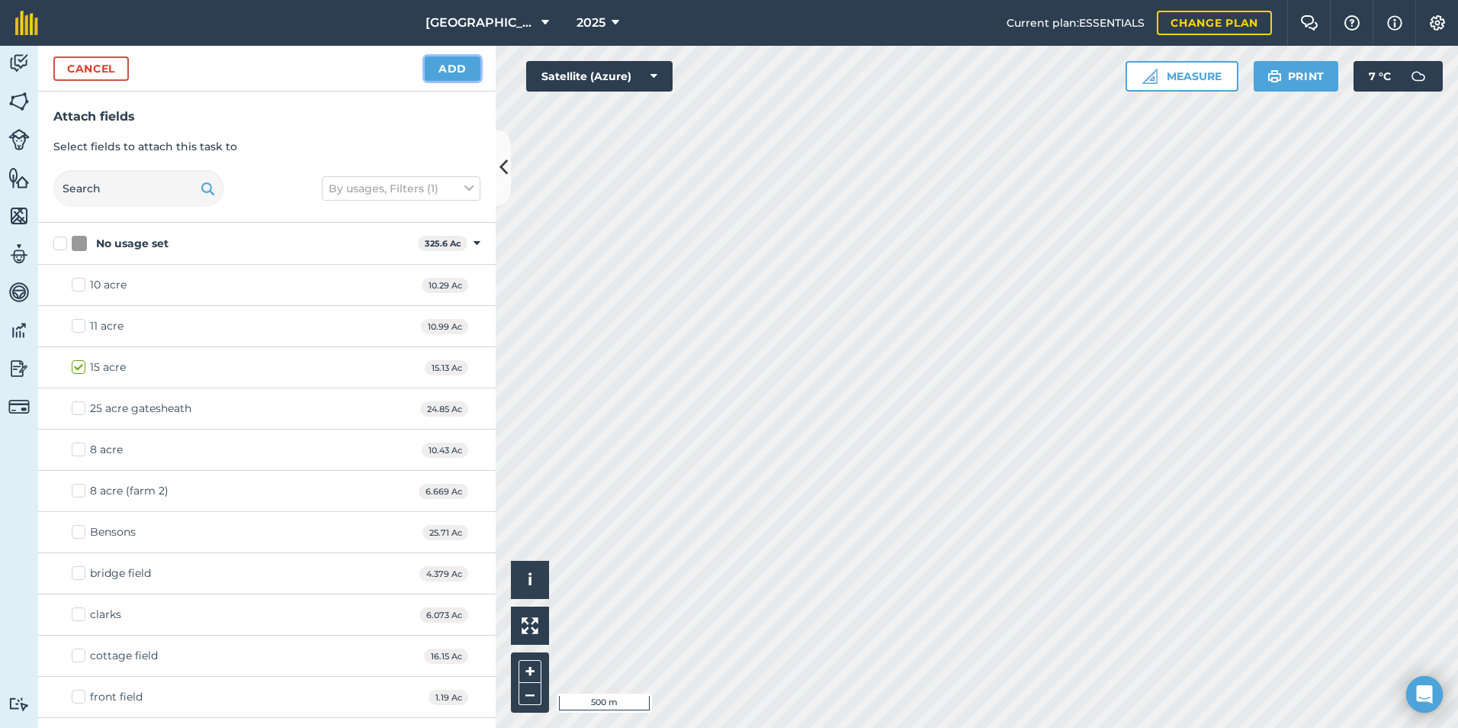
click at [428, 66] on button "Add" at bounding box center [453, 68] width 56 height 24
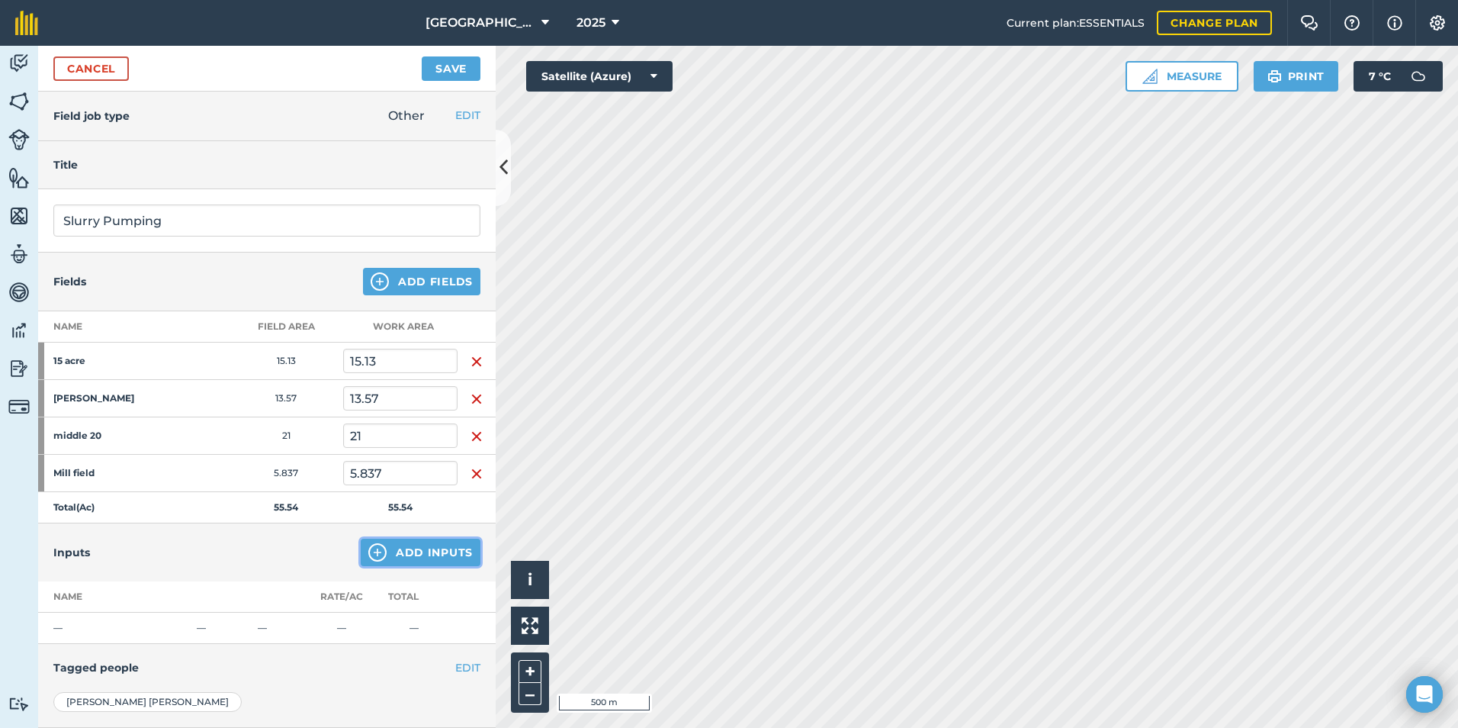
click at [407, 551] on button "Add Inputs" at bounding box center [421, 552] width 120 height 27
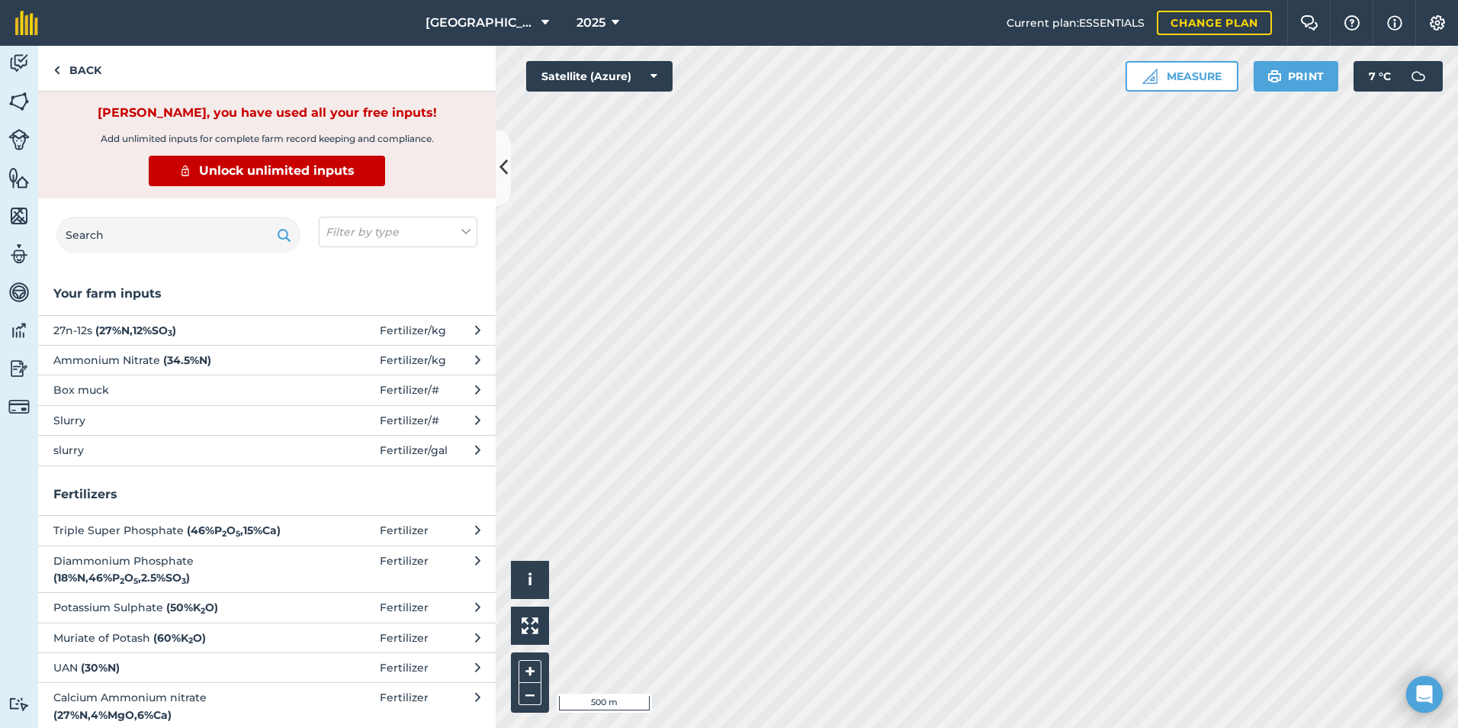
click at [176, 458] on button "slurry Fertilizer / gal" at bounding box center [267, 450] width 458 height 30
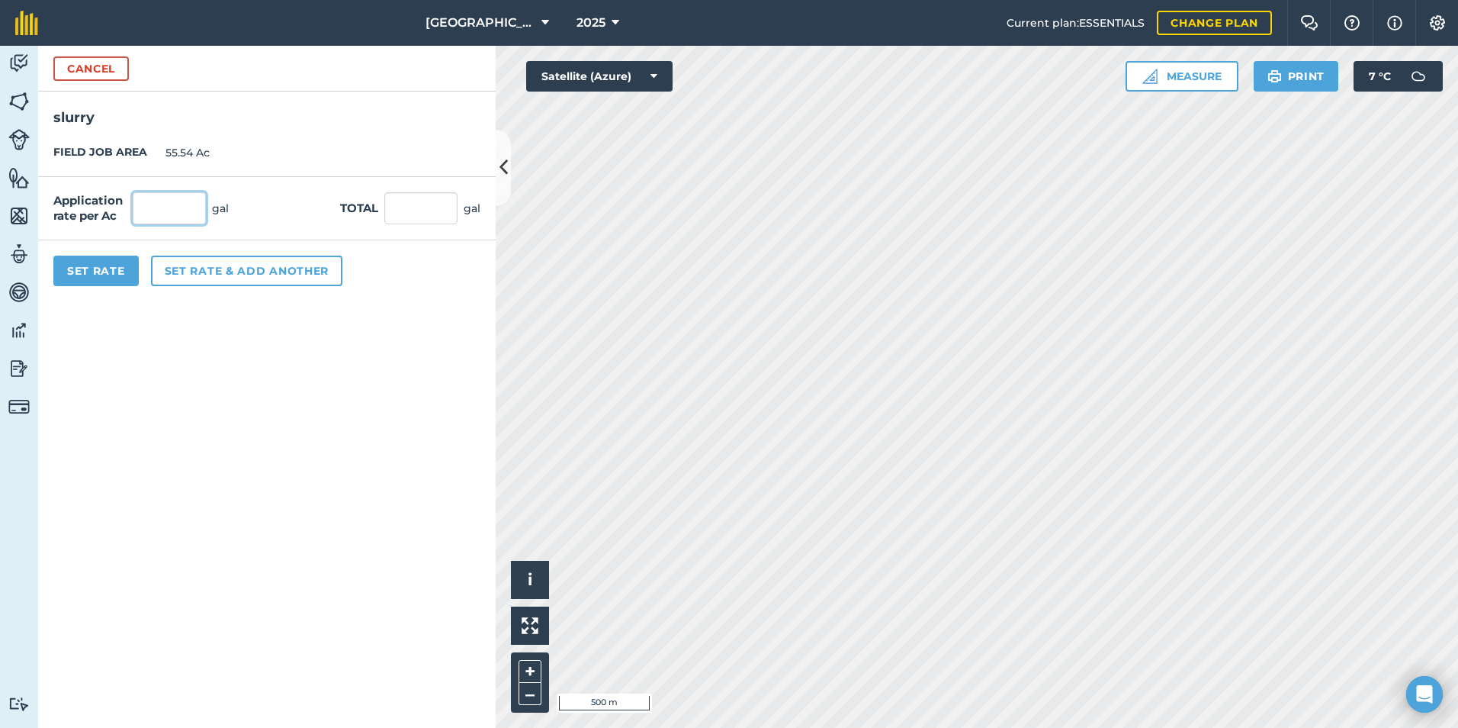
click at [159, 204] on input "text" at bounding box center [169, 208] width 73 height 32
click at [382, 463] on form "Cancel slurry FIELD JOB AREA 55.54 Ac Application rate per Ac 2,000 gal Total 1…" at bounding box center [267, 387] width 458 height 682
click at [94, 268] on button "Set Rate" at bounding box center [95, 271] width 85 height 31
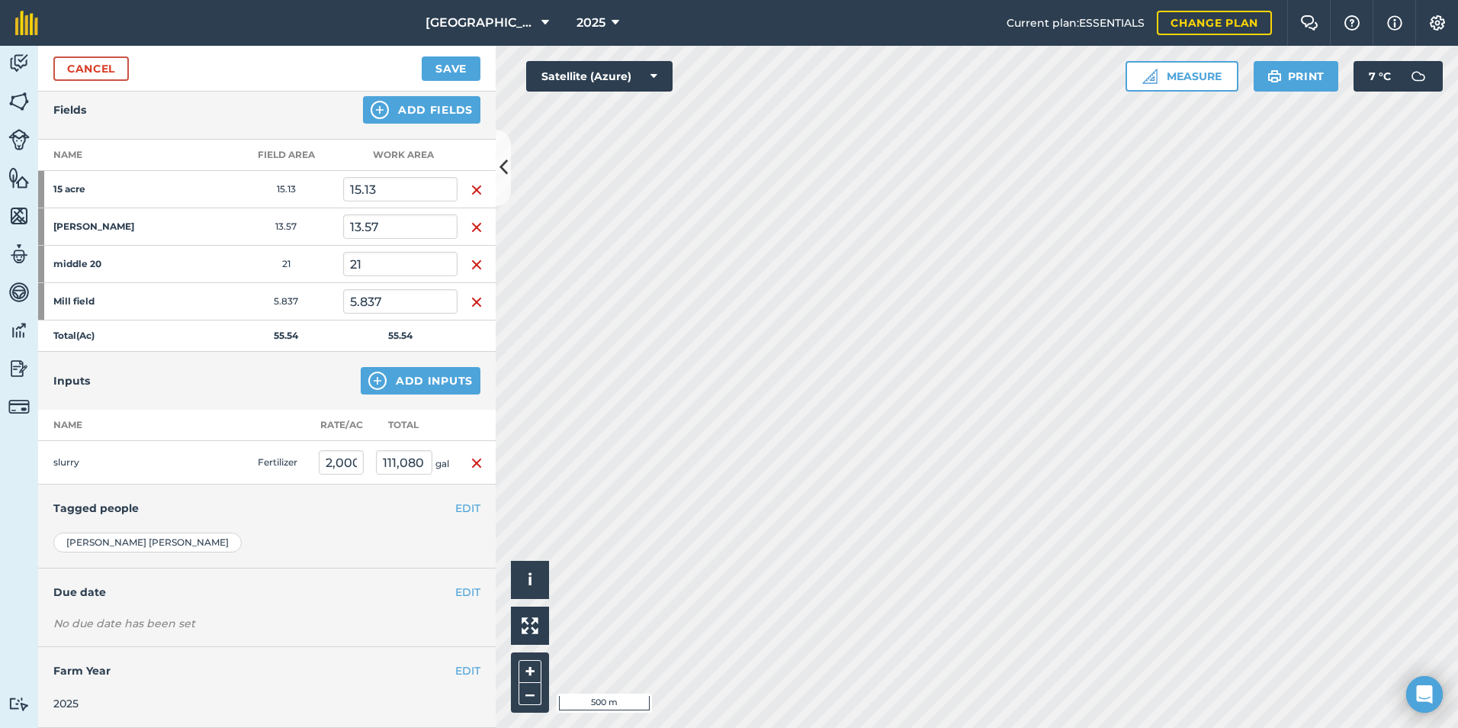
scroll to position [184, 0]
click at [431, 71] on button "Save" at bounding box center [451, 68] width 59 height 24
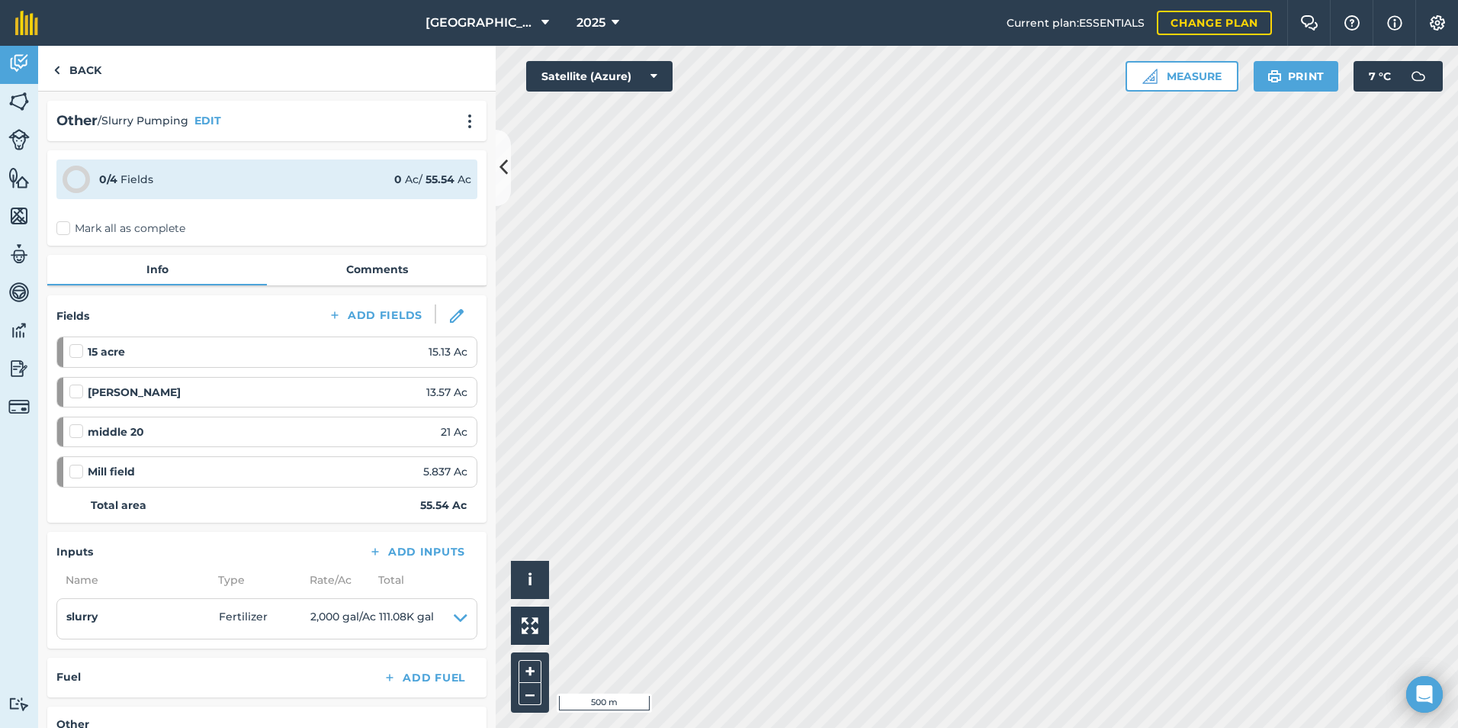
click at [69, 225] on label "Mark all as complete" at bounding box center [120, 228] width 129 height 16
click at [66, 225] on input "Mark all as complete" at bounding box center [61, 225] width 10 height 10
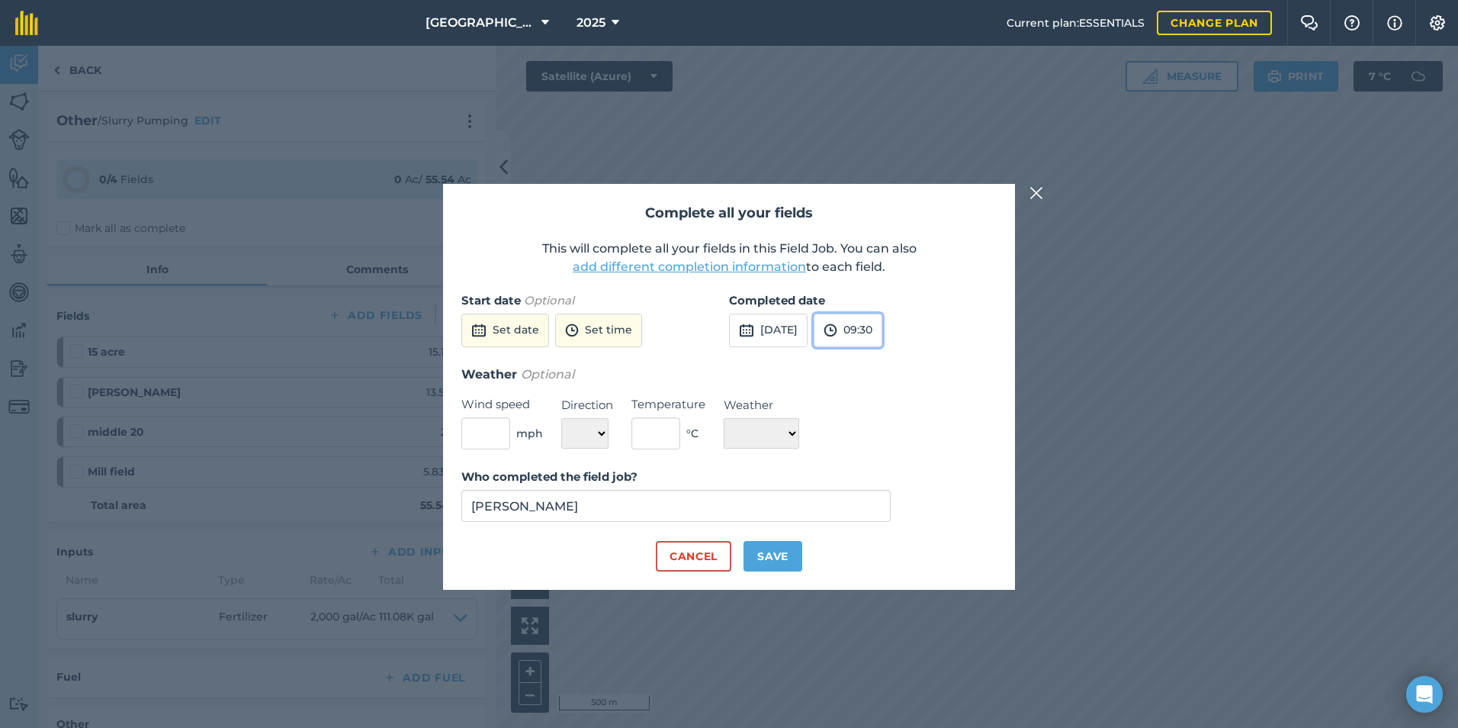
click at [883, 326] on button "09:30" at bounding box center [848, 331] width 69 height 34
click at [808, 322] on button "[DATE]" at bounding box center [768, 331] width 79 height 34
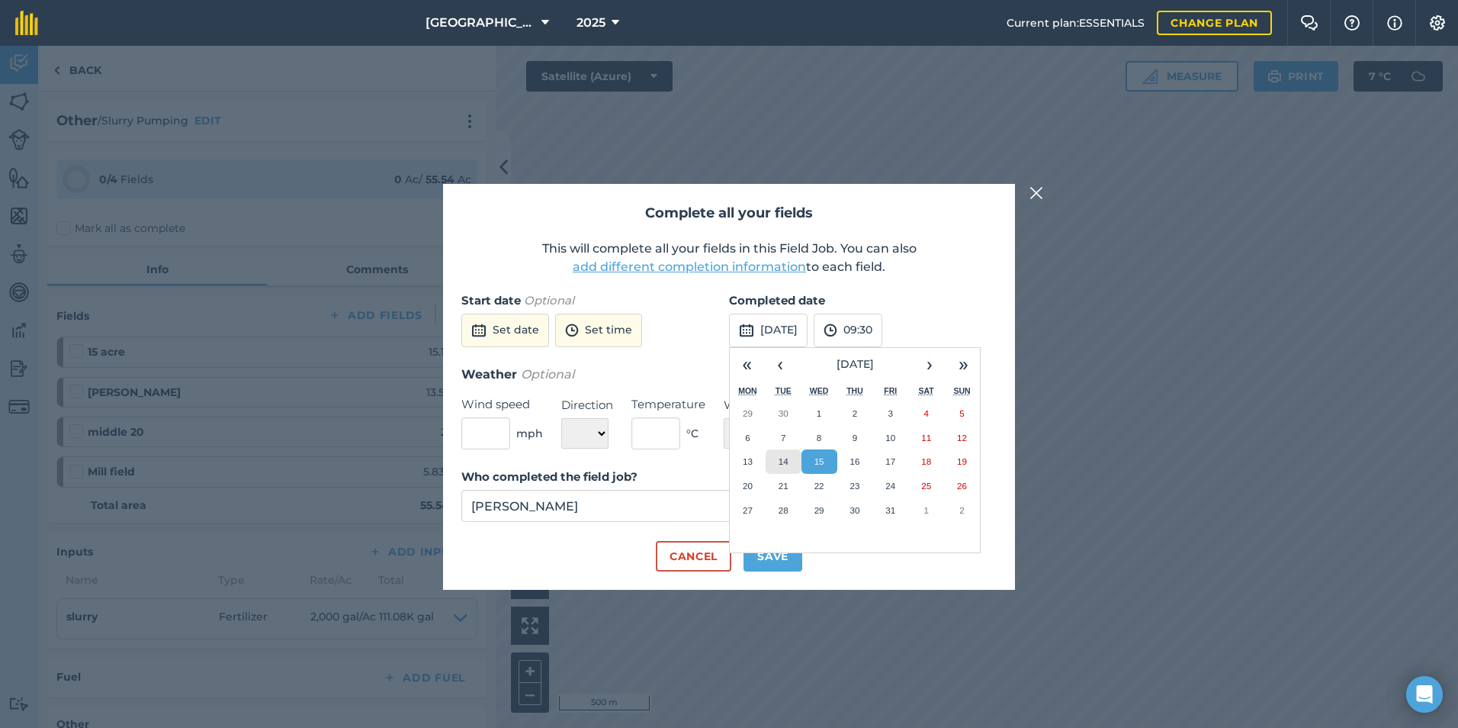
click at [784, 460] on abbr "14" at bounding box center [784, 461] width 10 height 10
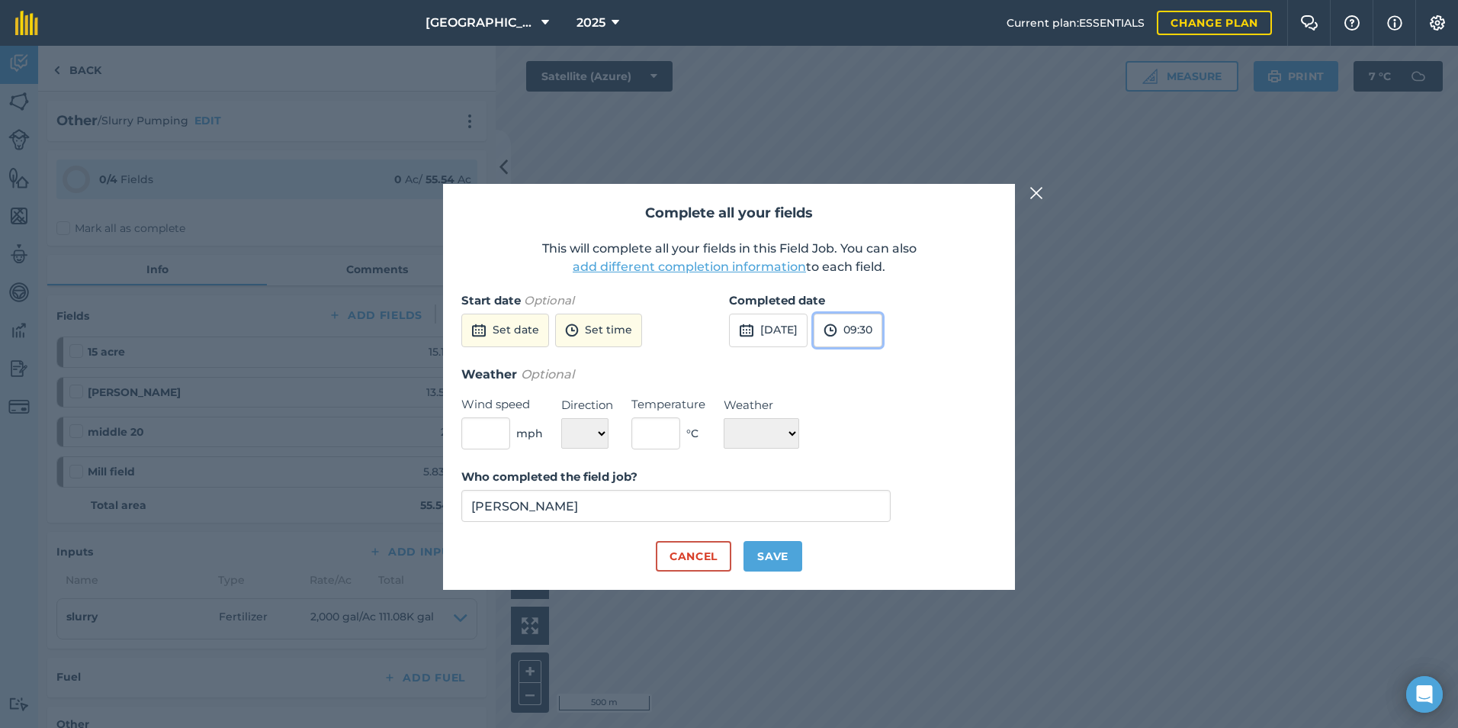
click at [838, 333] on img at bounding box center [831, 330] width 14 height 18
click at [879, 447] on button "14:30" at bounding box center [851, 448] width 72 height 24
click at [767, 554] on button "Save" at bounding box center [773, 556] width 59 height 31
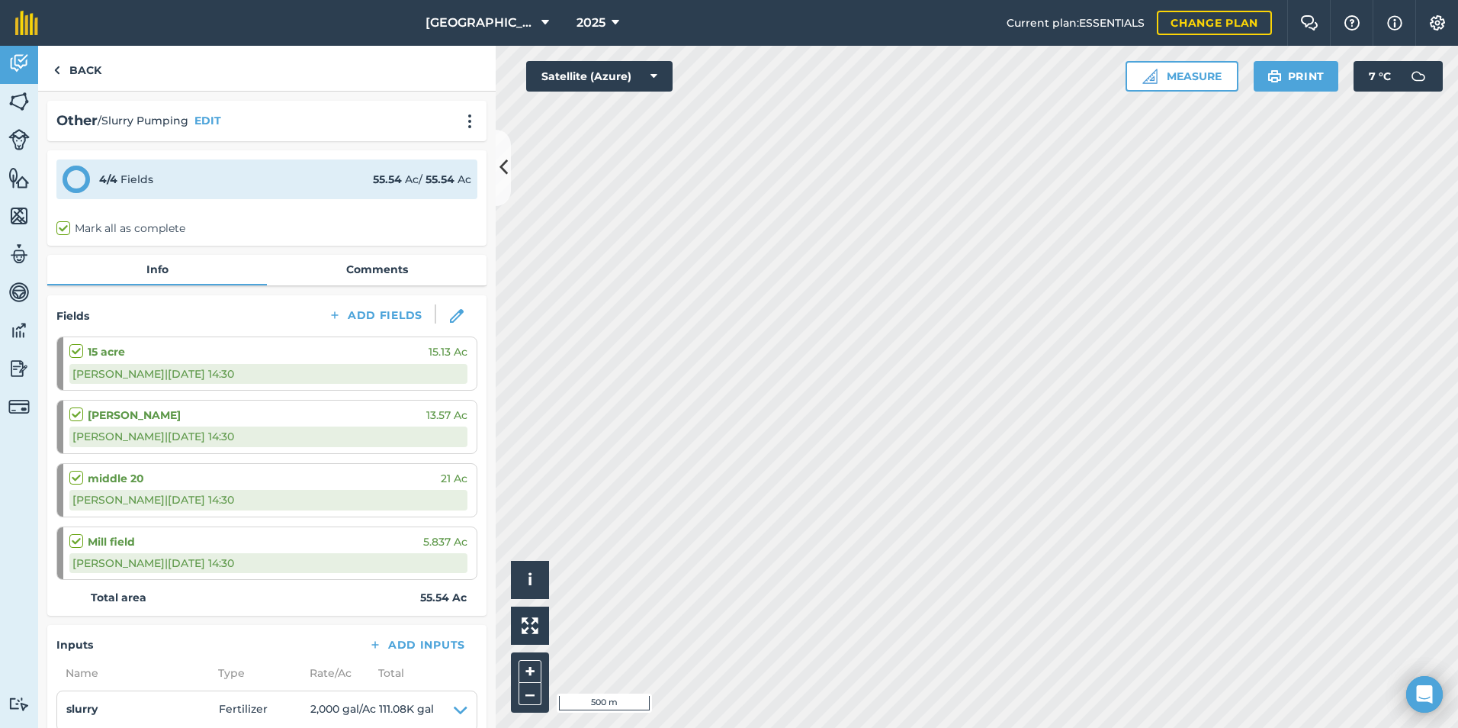
scroll to position [278, 0]
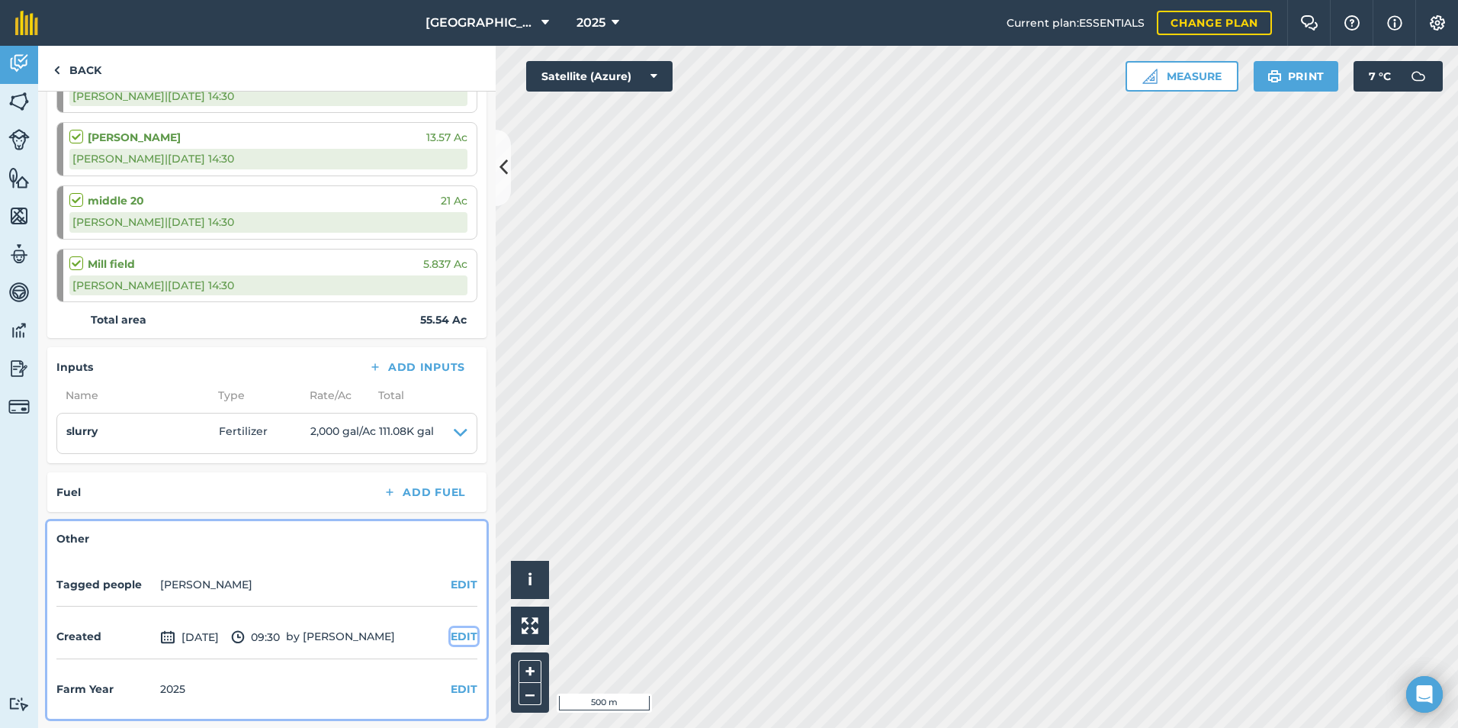
click at [452, 638] on button "EDIT" at bounding box center [464, 636] width 27 height 17
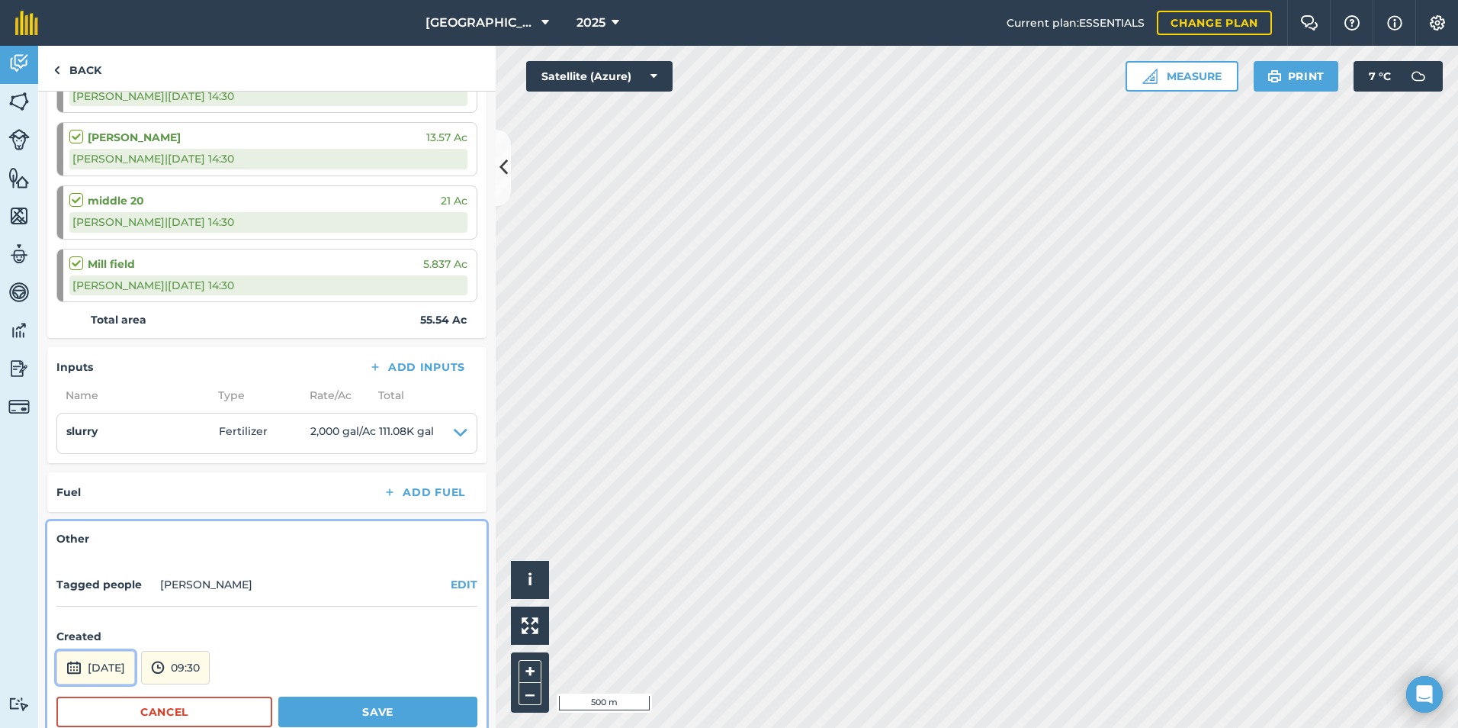
drag, startPoint x: 103, startPoint y: 672, endPoint x: 117, endPoint y: 655, distance: 21.7
click at [106, 670] on button "[DATE]" at bounding box center [95, 668] width 79 height 34
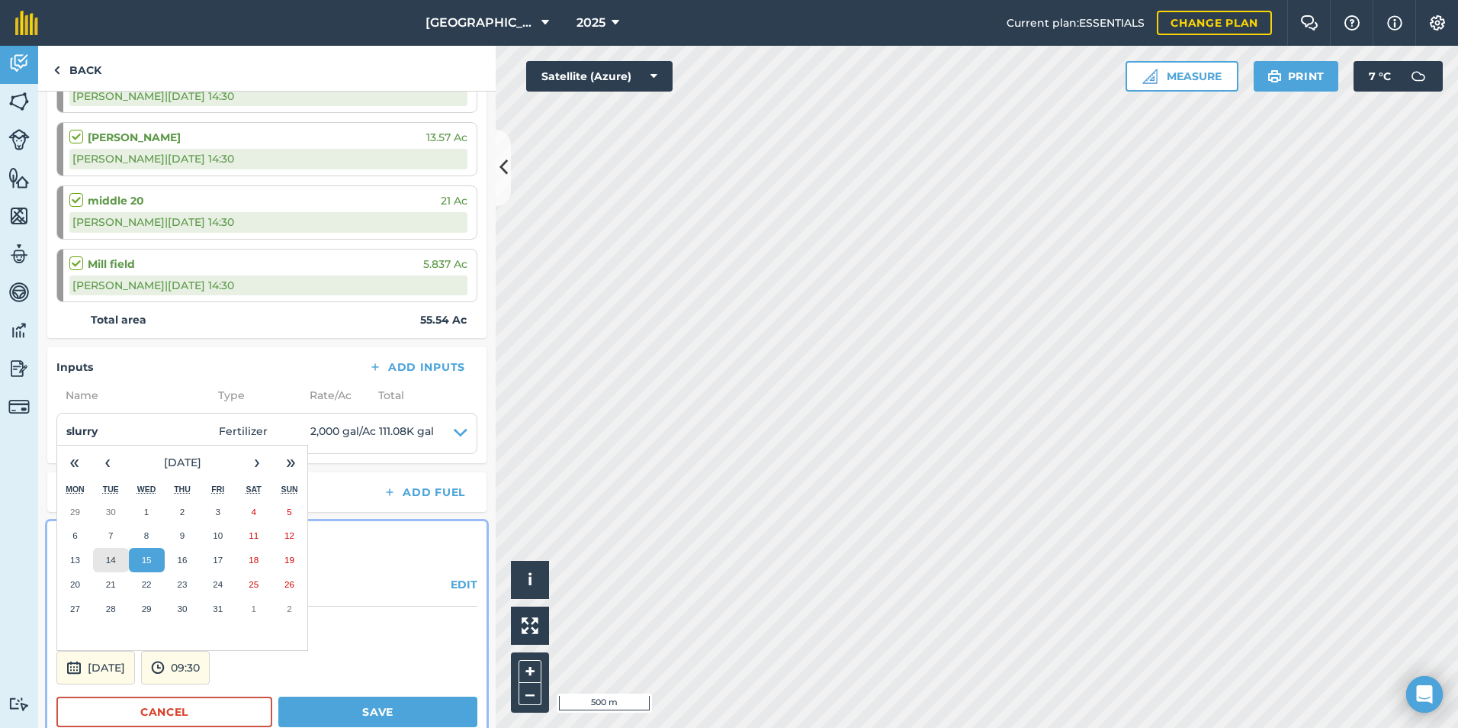
click at [109, 558] on abbr "14" at bounding box center [111, 560] width 10 height 10
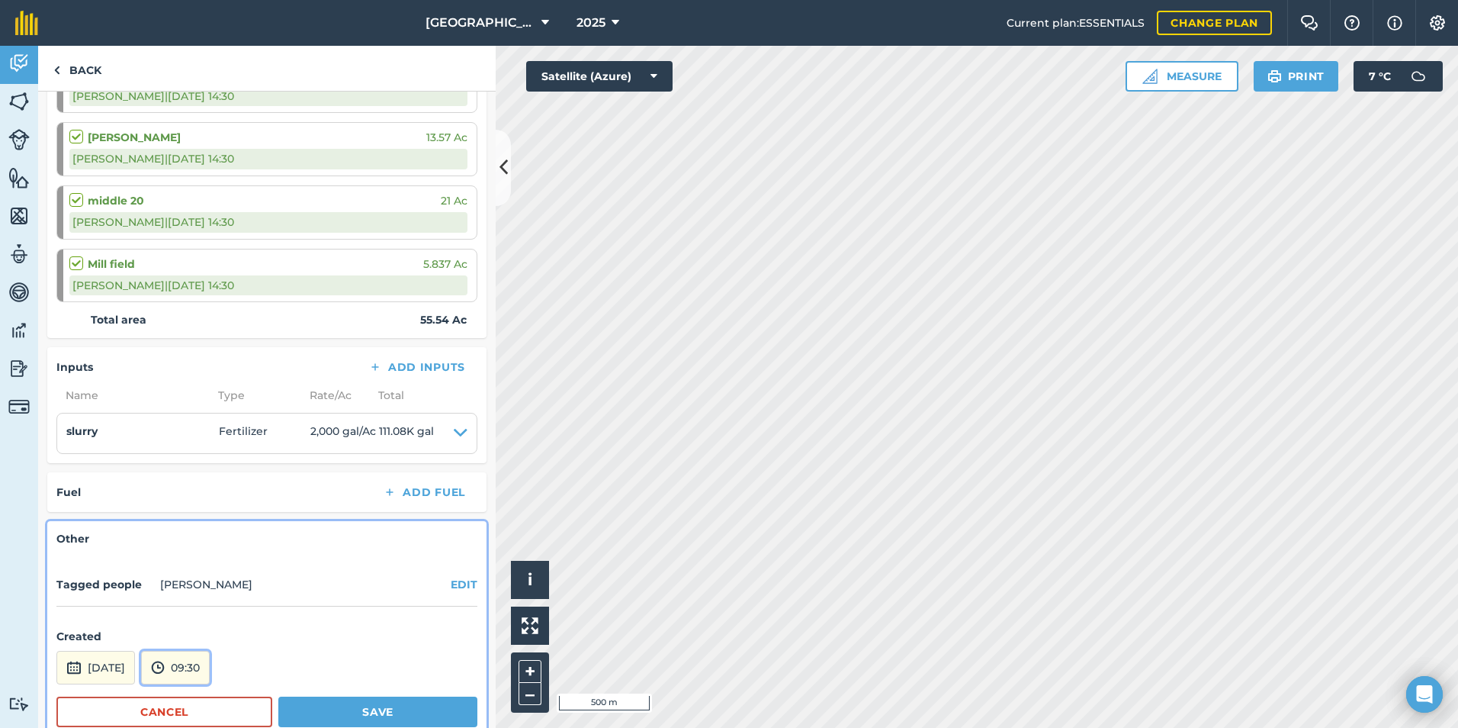
click at [210, 663] on button "09:30" at bounding box center [175, 668] width 69 height 34
click at [201, 577] on button "05:00" at bounding box center [178, 587] width 72 height 24
click at [336, 710] on button "Save" at bounding box center [377, 711] width 199 height 31
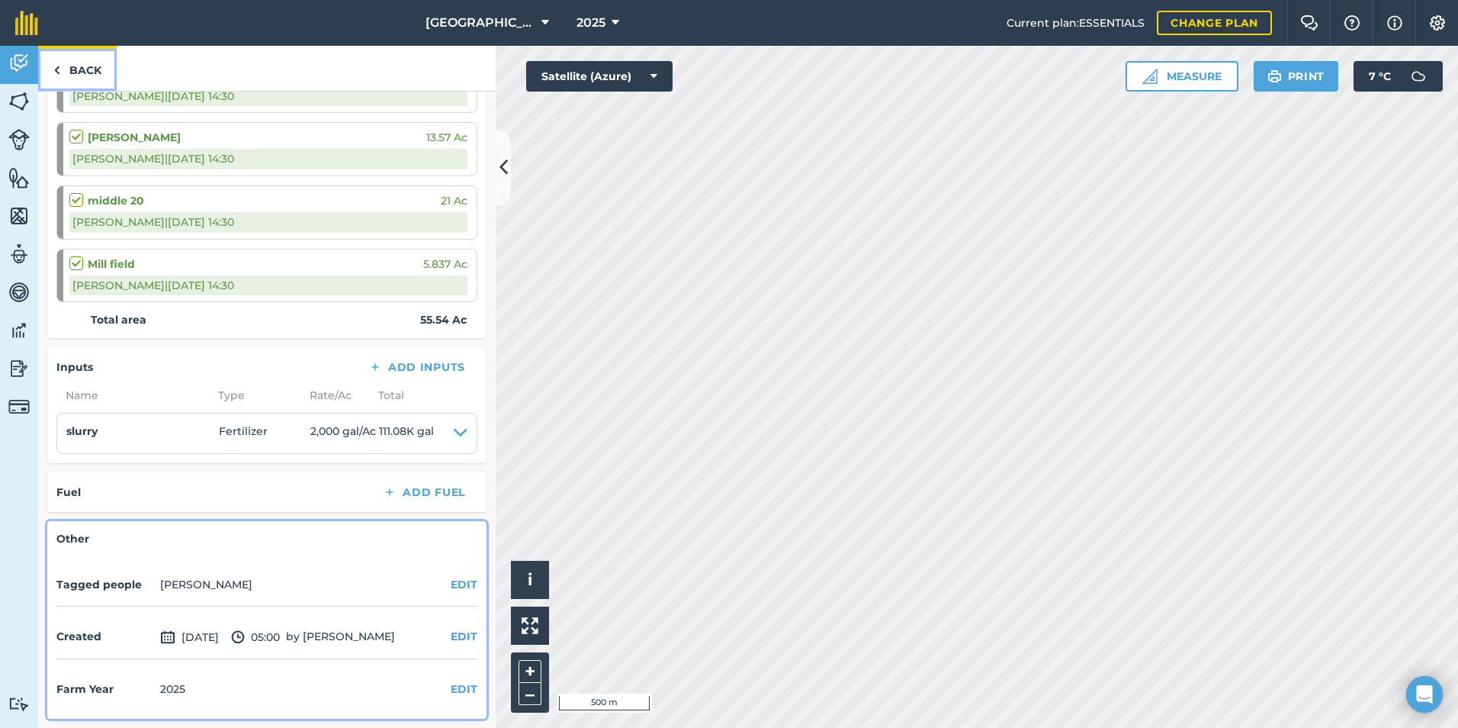
click at [81, 80] on link "Back" at bounding box center [77, 68] width 79 height 45
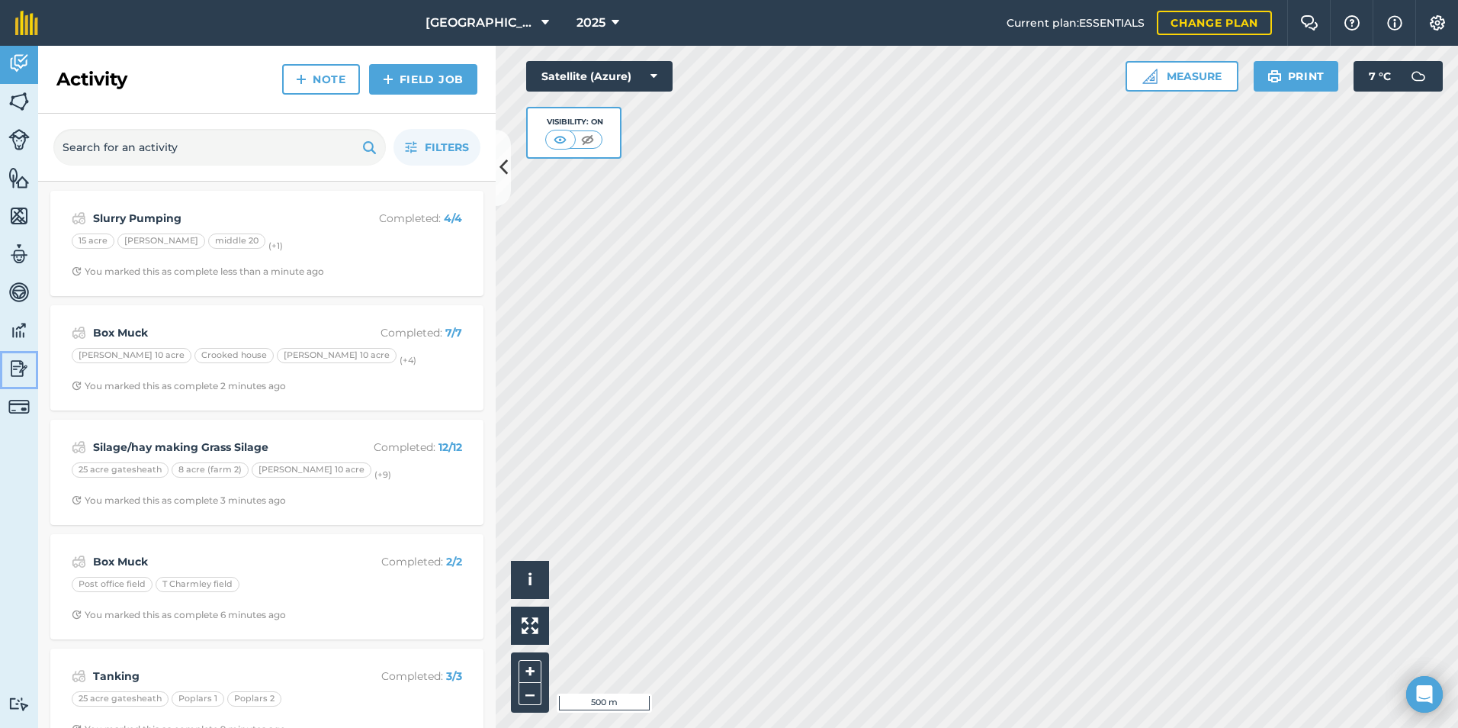
click at [24, 365] on img at bounding box center [18, 368] width 21 height 23
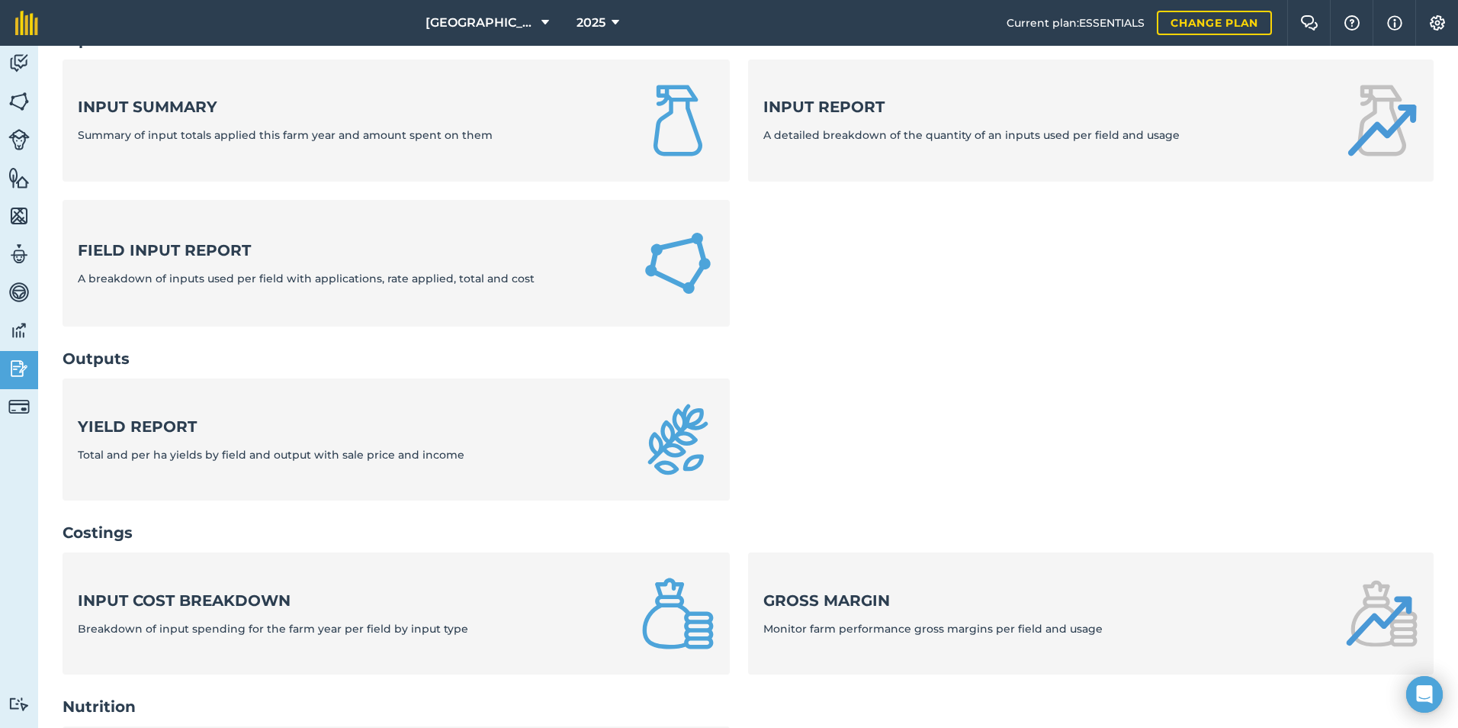
scroll to position [229, 0]
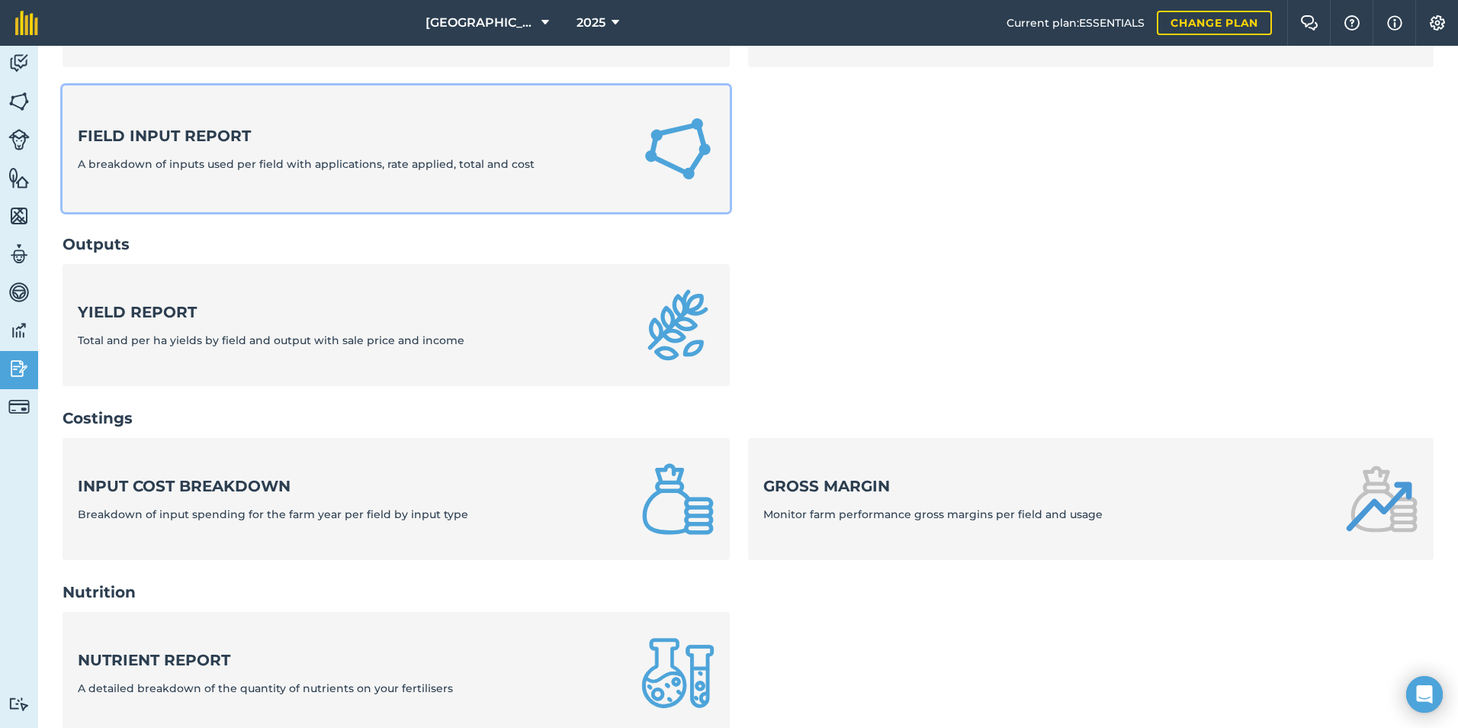
click at [374, 182] on link "Field Input Report A breakdown of inputs used per field with applications, rate…" at bounding box center [396, 148] width 667 height 127
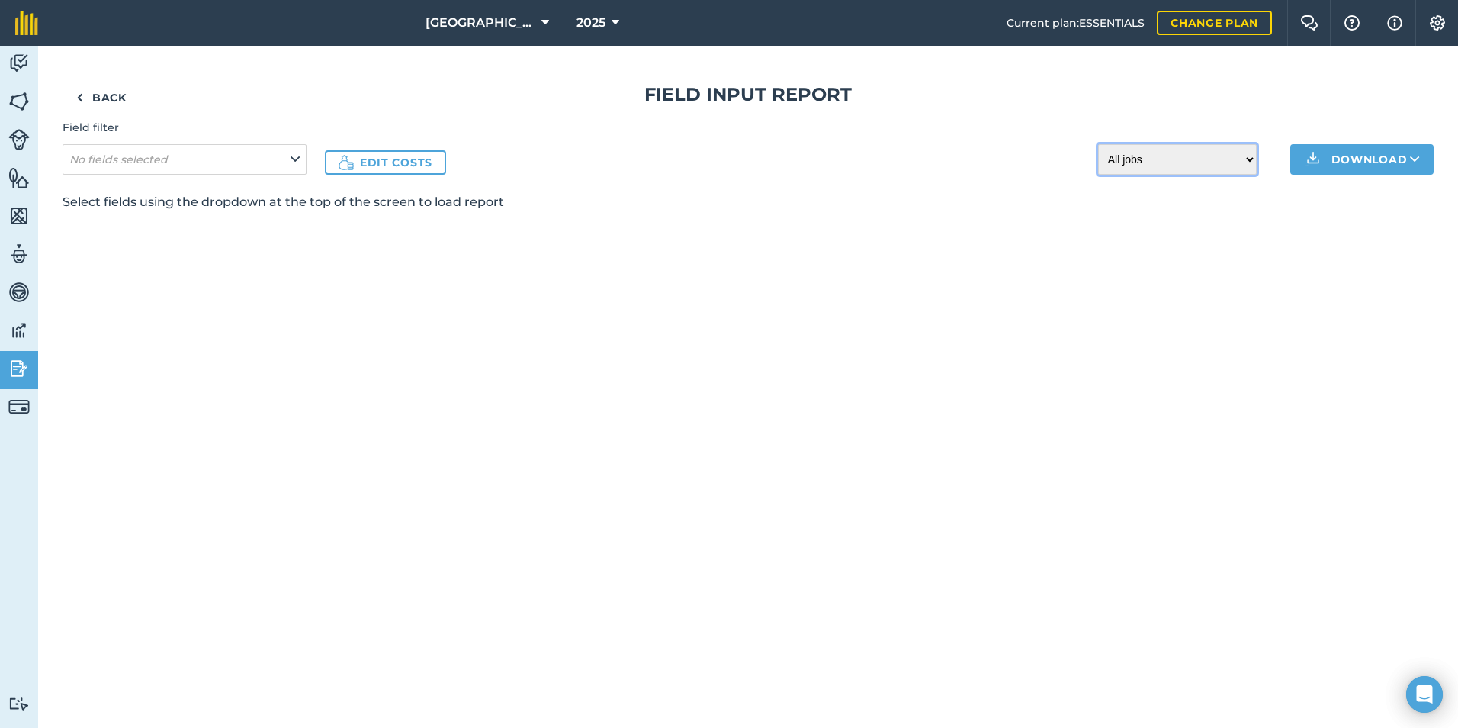
click at [1200, 161] on select "All jobs Incomplete jobs Complete jobs" at bounding box center [1177, 159] width 159 height 31
click at [1198, 161] on select "All jobs Incomplete jobs Complete jobs" at bounding box center [1177, 159] width 159 height 31
click at [1098, 144] on select "All jobs Incomplete jobs Complete jobs" at bounding box center [1177, 159] width 159 height 31
click at [1143, 159] on select "All jobs Incomplete jobs Complete jobs" at bounding box center [1177, 159] width 159 height 31
click at [1098, 144] on select "All jobs Incomplete jobs Complete jobs" at bounding box center [1177, 159] width 159 height 31
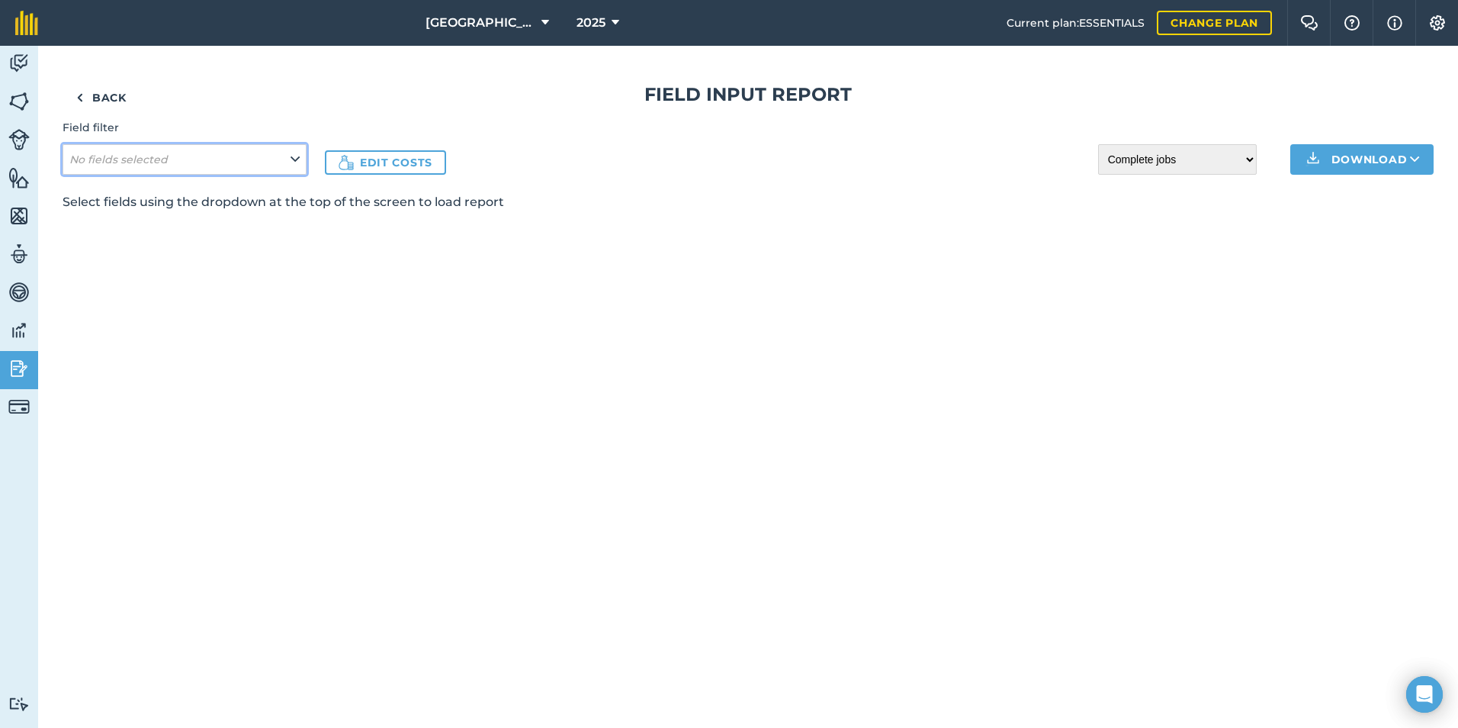
click at [198, 160] on button "No fields selected" at bounding box center [185, 159] width 244 height 31
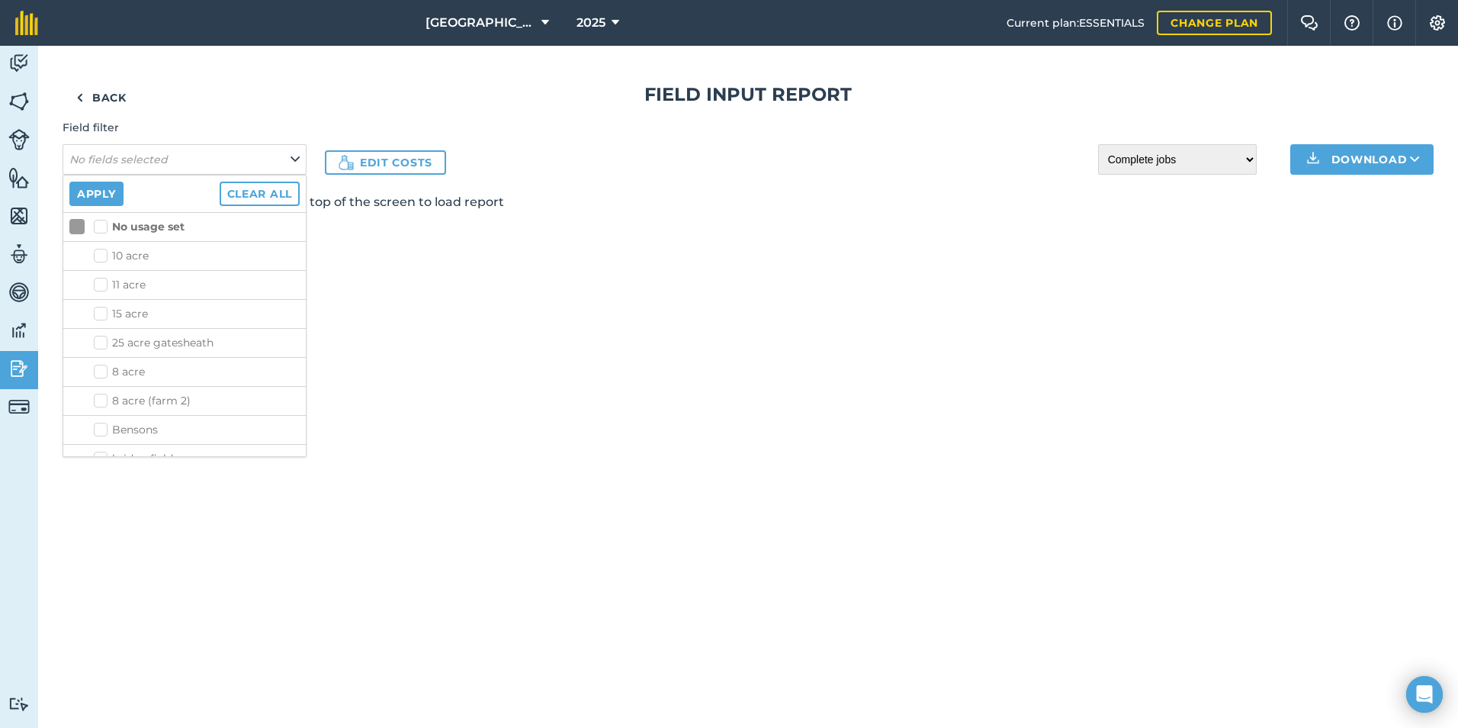
click at [104, 338] on label "25 acre gatesheath" at bounding box center [197, 343] width 206 height 16
click at [104, 338] on input "25 acre gatesheath" at bounding box center [99, 340] width 10 height 10
click at [806, 355] on div "Back Field Input Report Field filter No fields selected Apply Clear all No usag…" at bounding box center [748, 387] width 1420 height 682
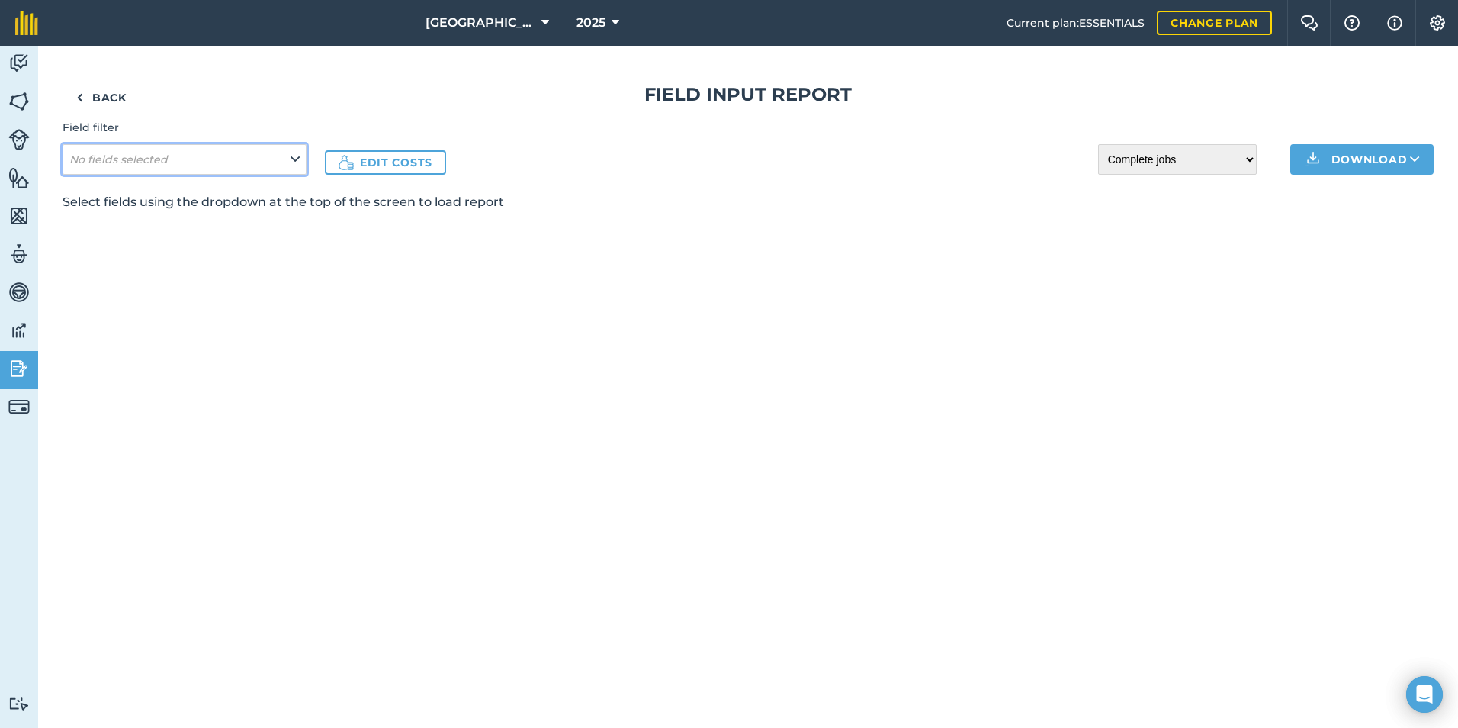
click at [257, 162] on button "No fields selected" at bounding box center [185, 159] width 244 height 31
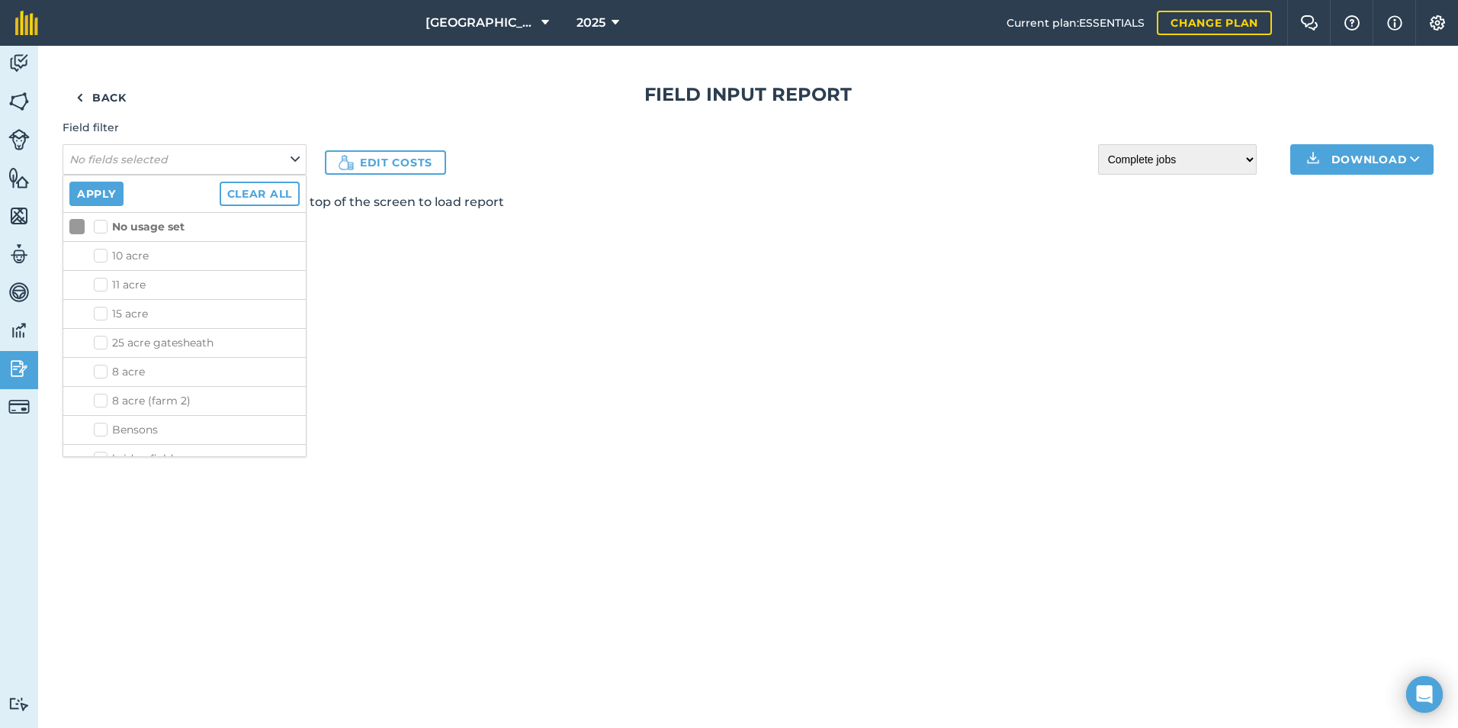
click at [151, 339] on label "25 acre gatesheath" at bounding box center [197, 343] width 206 height 16
click at [104, 339] on input "25 acre gatesheath" at bounding box center [99, 340] width 10 height 10
click at [464, 233] on div "Back Field Input Report Field filter No fields selected Apply Clear all No usag…" at bounding box center [748, 387] width 1420 height 682
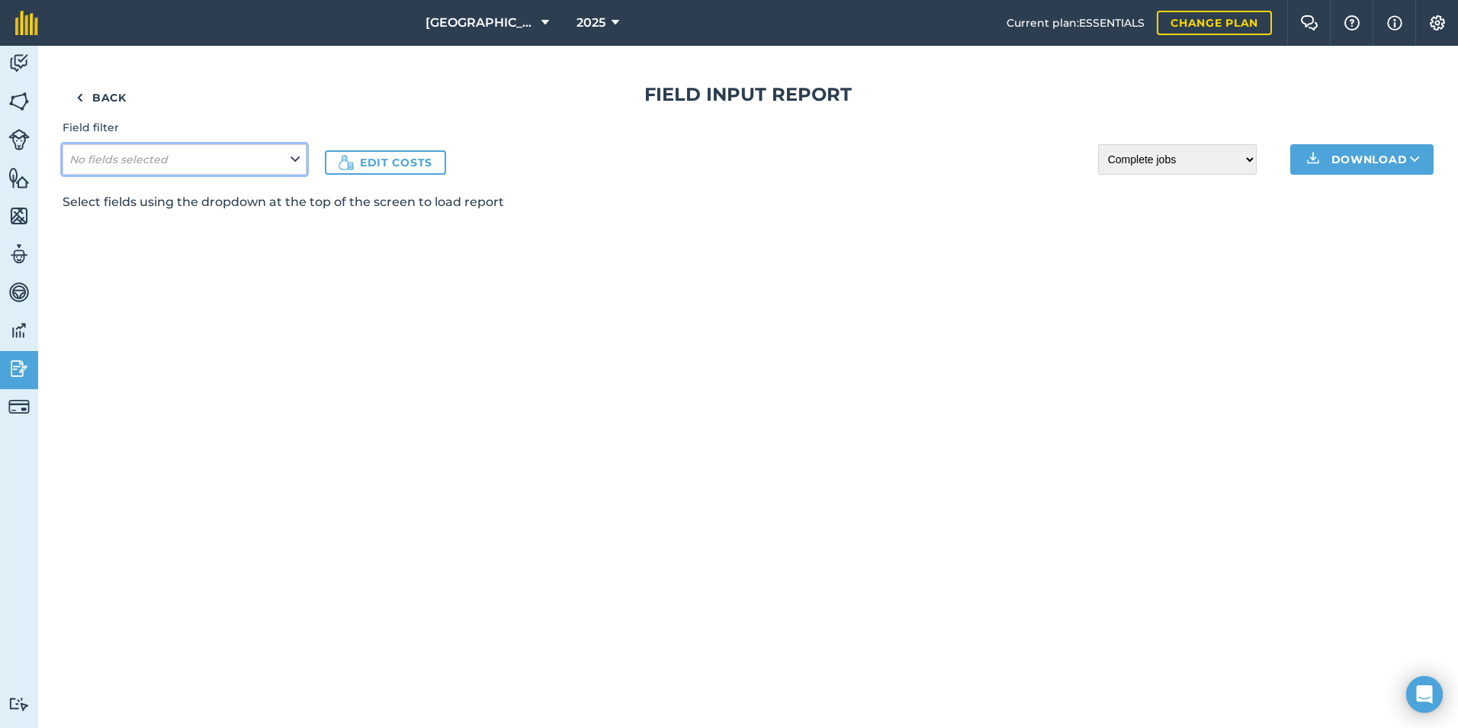
click at [229, 154] on button "No fields selected" at bounding box center [185, 159] width 244 height 31
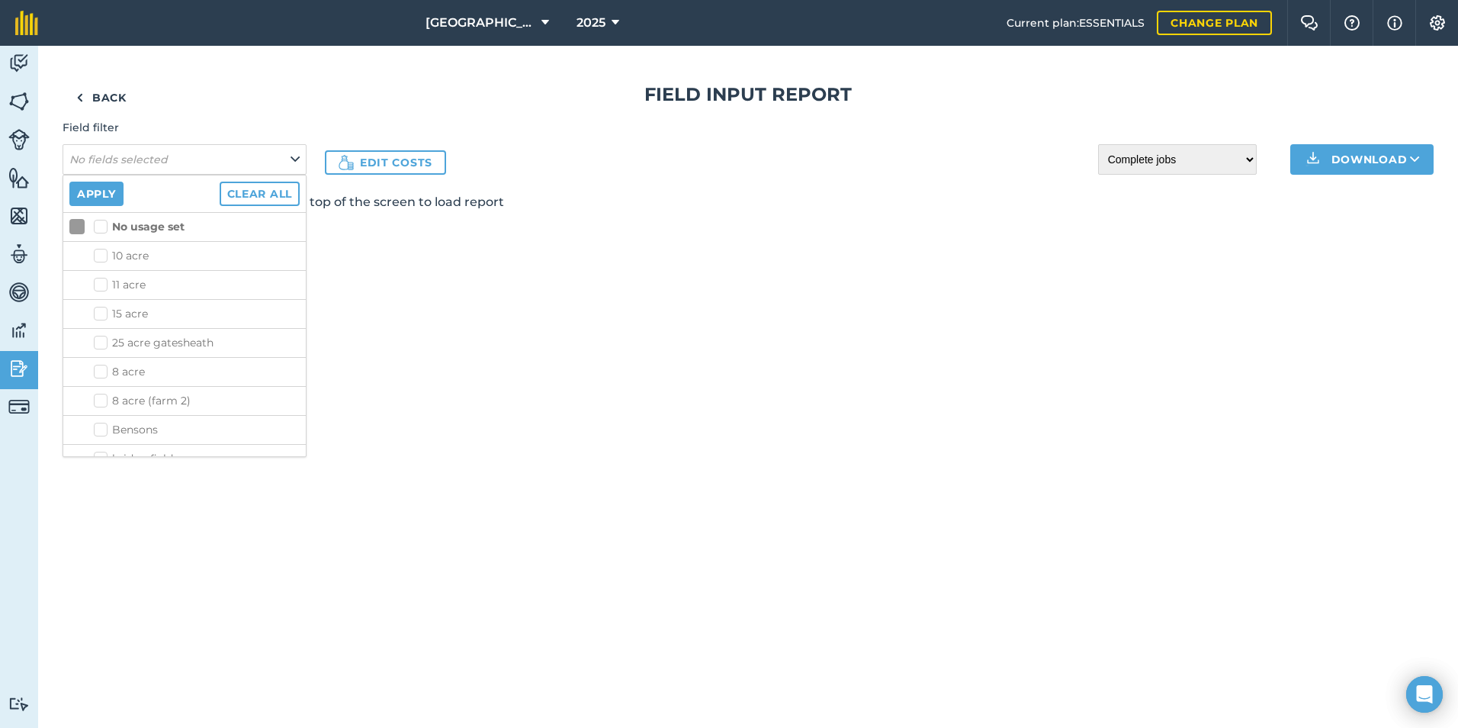
drag, startPoint x: 183, startPoint y: 339, endPoint x: 175, endPoint y: 316, distance: 24.4
click at [182, 339] on label "25 acre gatesheath" at bounding box center [197, 343] width 206 height 16
click at [104, 339] on input "25 acre gatesheath" at bounding box center [99, 340] width 10 height 10
click at [99, 190] on button "Apply" at bounding box center [96, 194] width 54 height 24
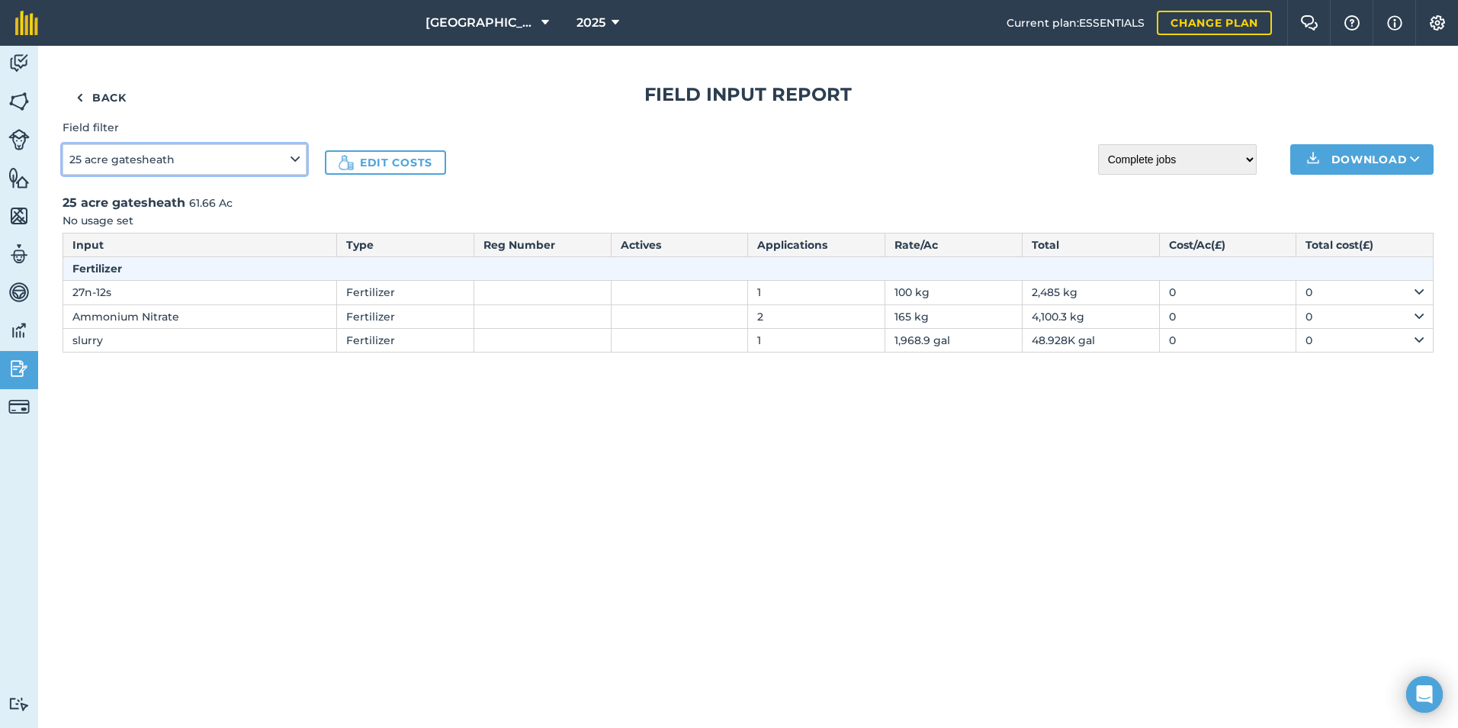
click at [230, 166] on button "25 acre gatesheath" at bounding box center [185, 159] width 244 height 31
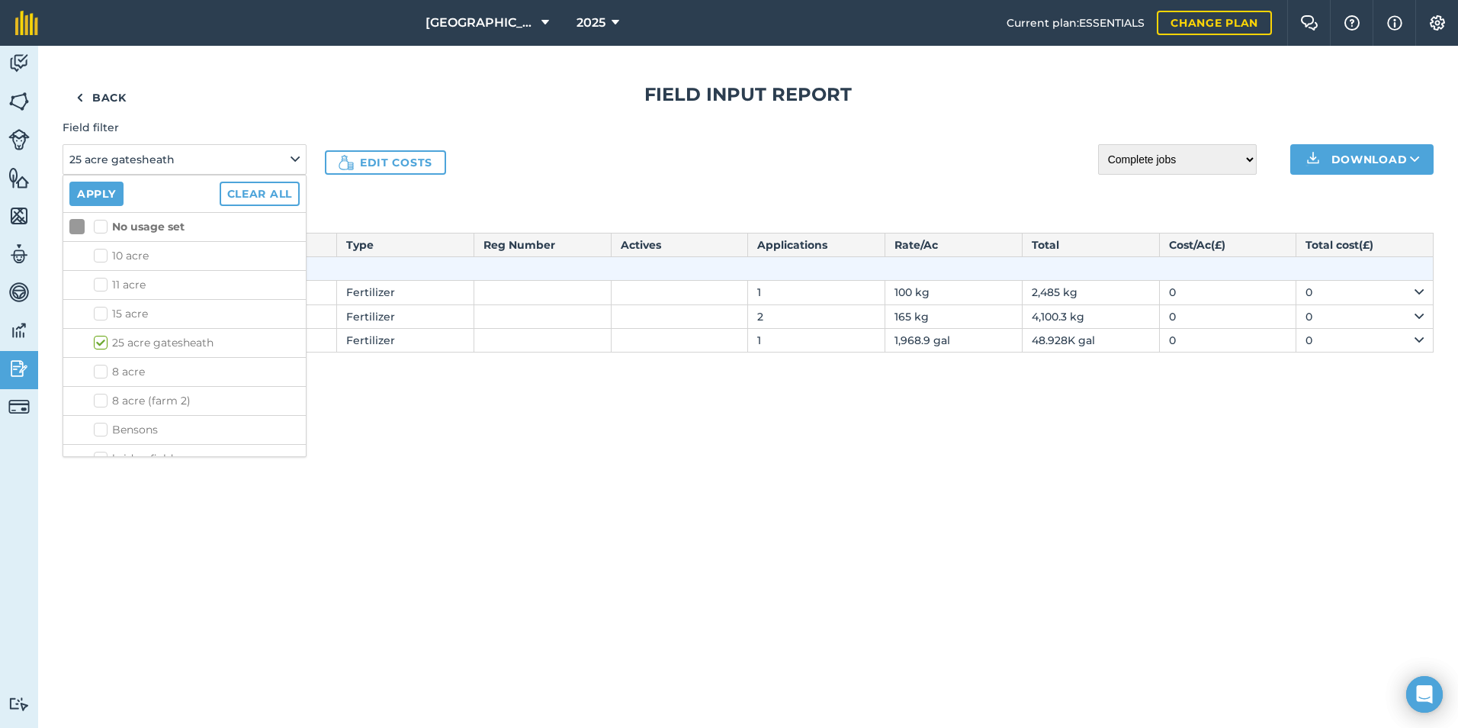
click at [105, 314] on label "15 acre" at bounding box center [197, 314] width 206 height 16
click at [104, 314] on input "15 acre" at bounding box center [99, 311] width 10 height 10
click at [102, 343] on label "25 acre gatesheath" at bounding box center [197, 343] width 206 height 16
click at [102, 343] on input "25 acre gatesheath" at bounding box center [99, 340] width 10 height 10
click at [98, 187] on button "Apply" at bounding box center [96, 194] width 54 height 24
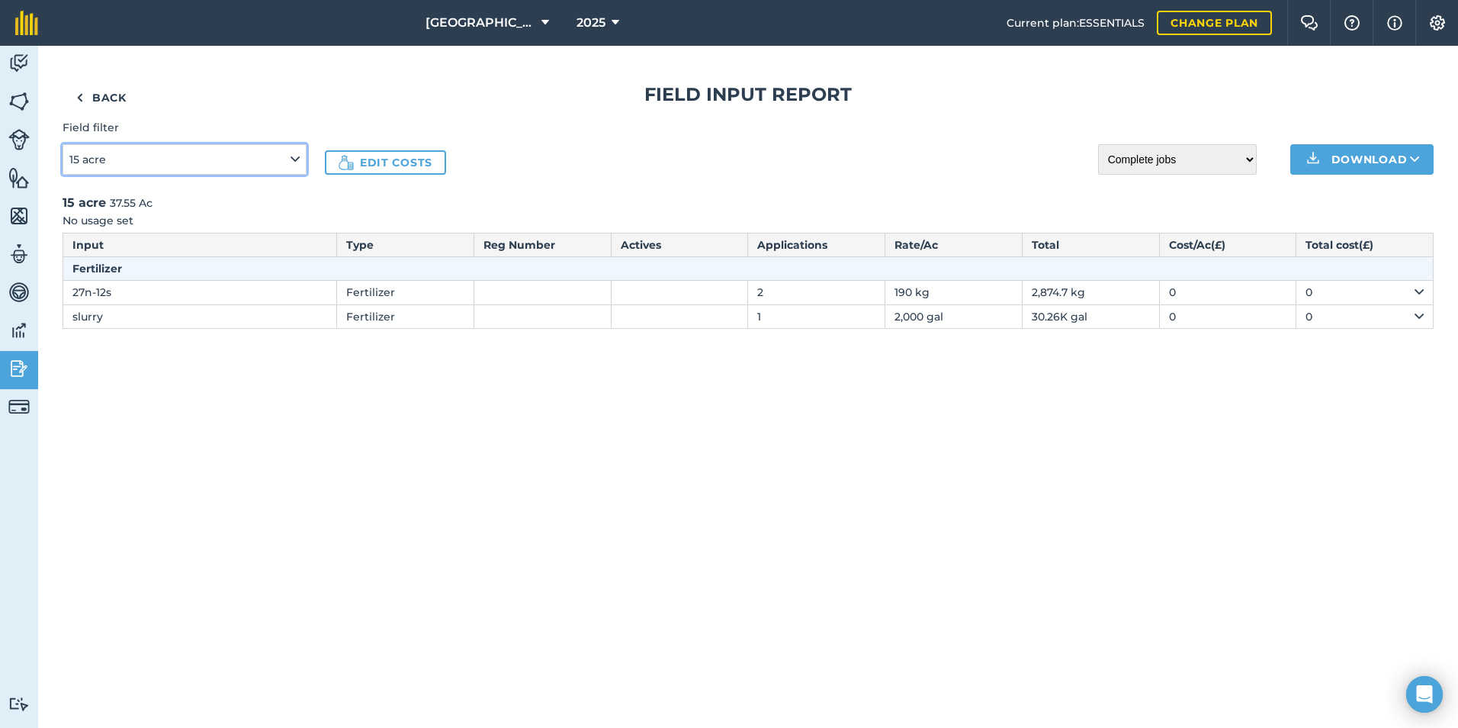
click at [178, 172] on button "15 acre" at bounding box center [185, 159] width 244 height 31
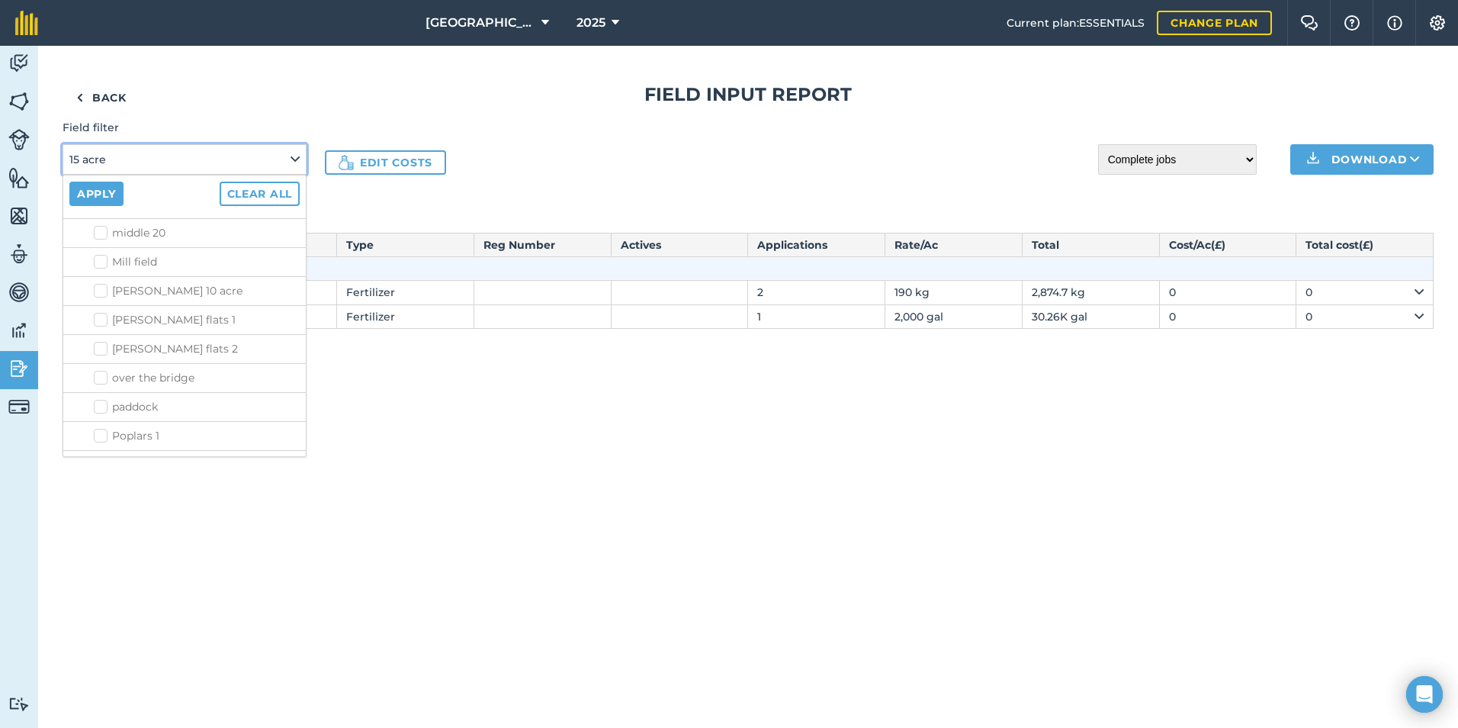
scroll to position [381, 0]
click at [103, 307] on label "middle 20" at bounding box center [197, 309] width 206 height 16
click at [103, 307] on input "middle 20" at bounding box center [99, 306] width 10 height 10
click at [114, 188] on button "Apply" at bounding box center [96, 194] width 54 height 24
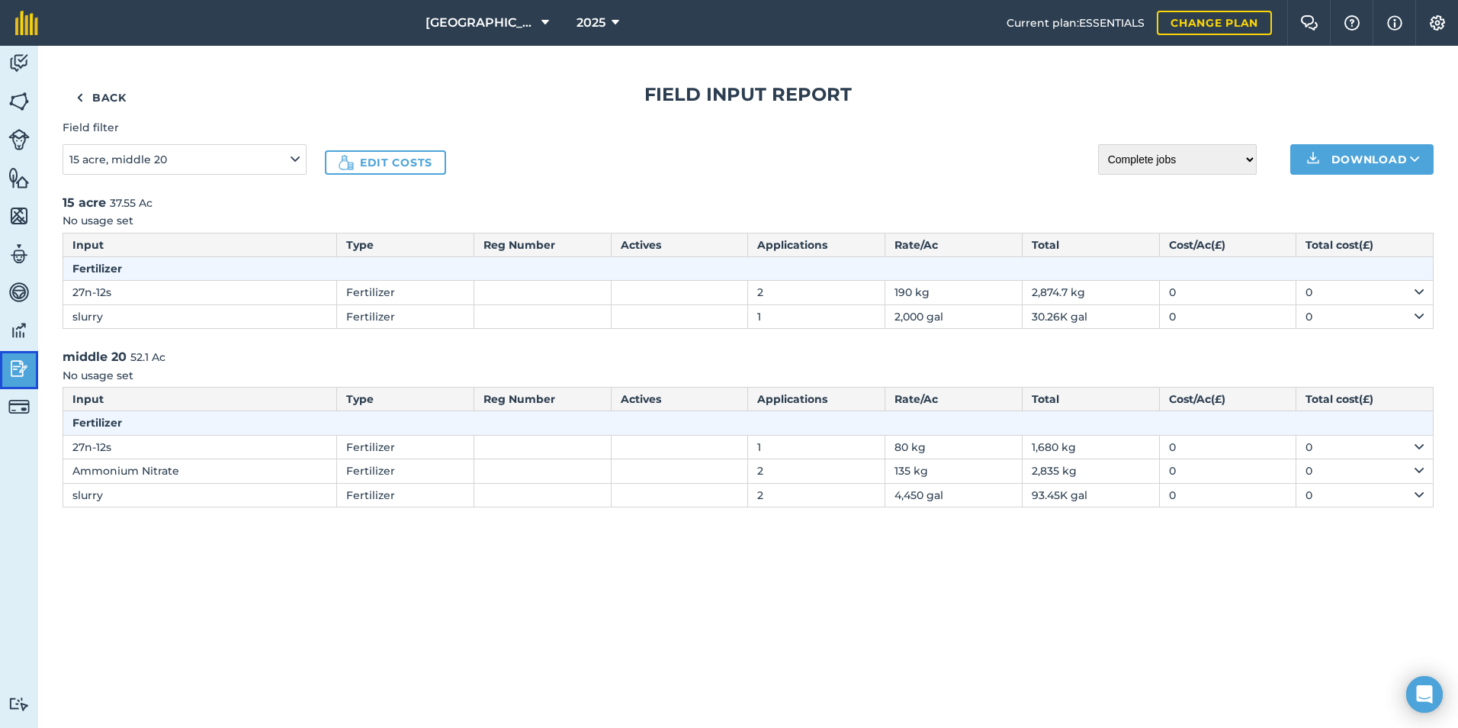
click at [18, 370] on img at bounding box center [18, 368] width 21 height 23
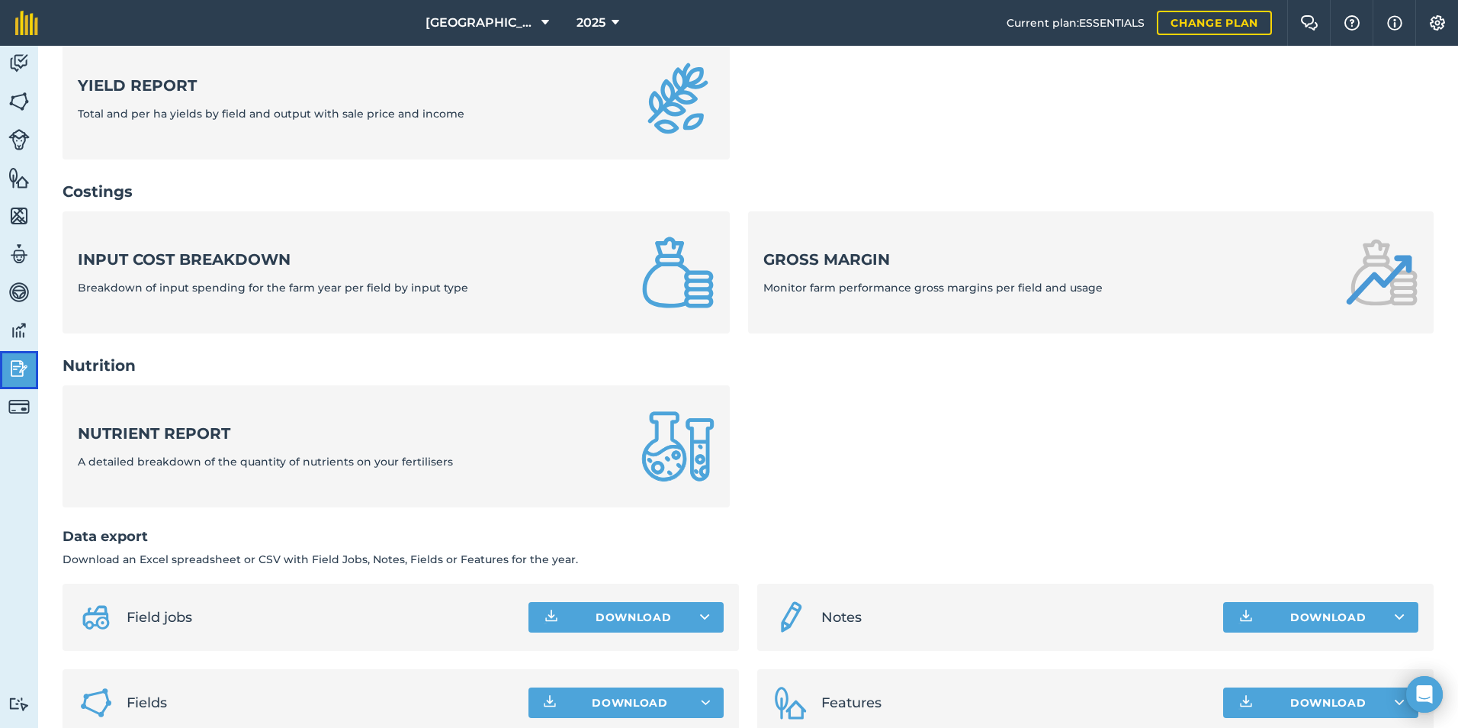
scroll to position [488, 0]
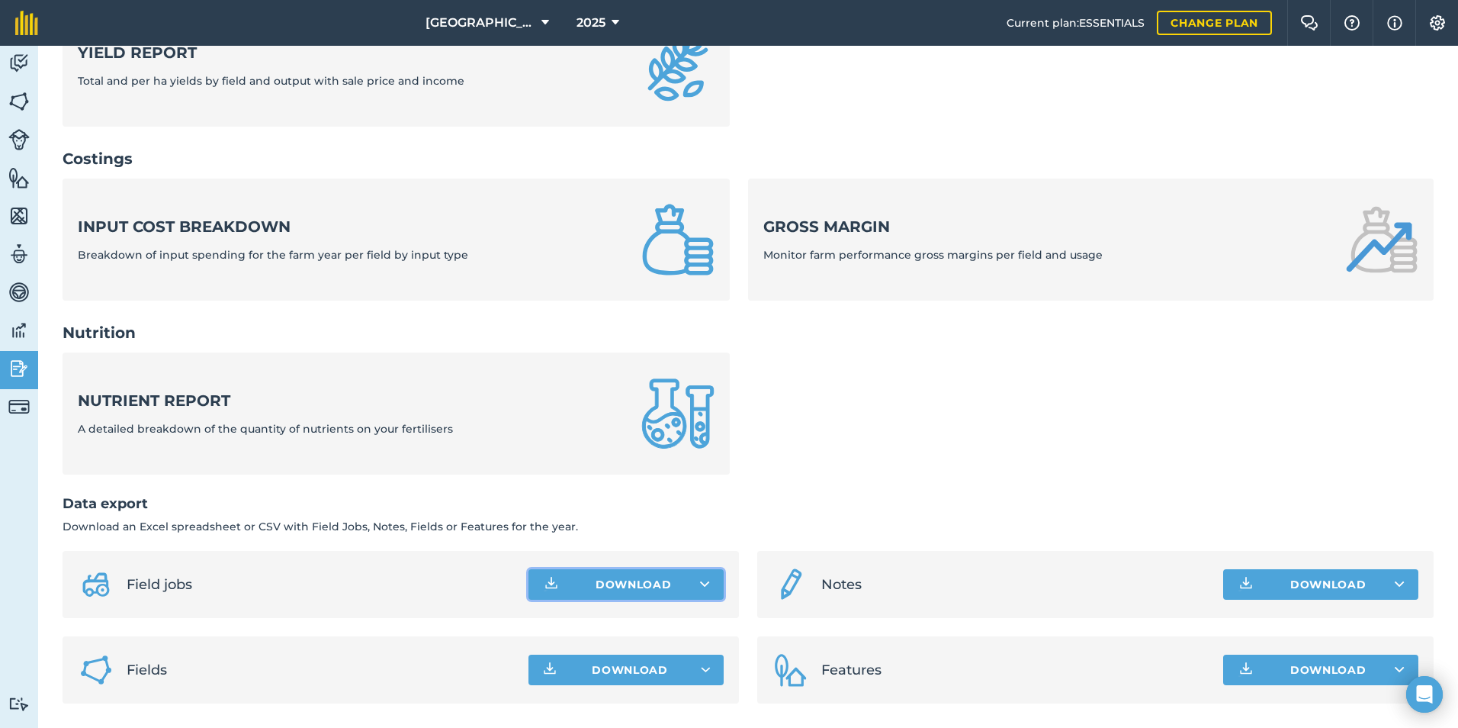
click at [573, 583] on button "Download" at bounding box center [626, 584] width 195 height 31
click at [574, 621] on link "Field jobs CSV file" at bounding box center [626, 619] width 191 height 34
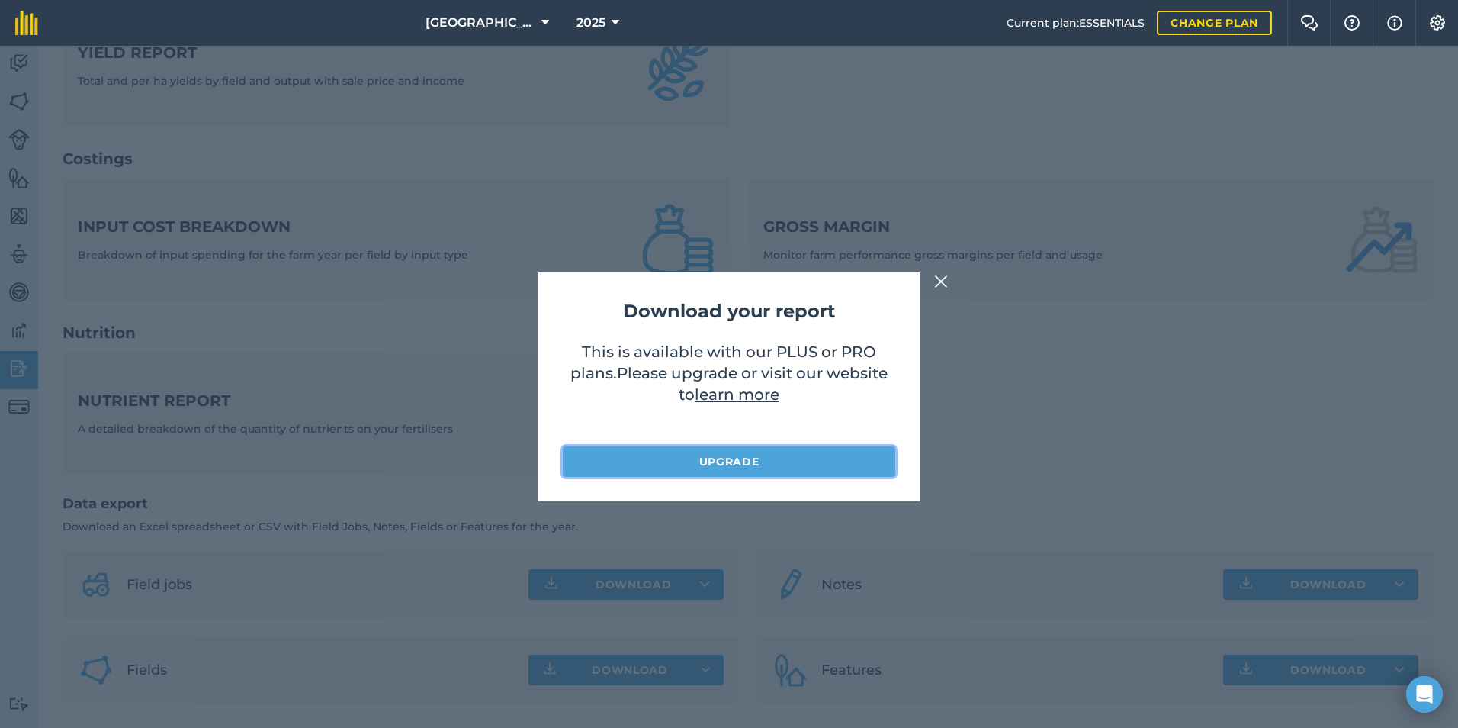
click at [744, 463] on link "Upgrade" at bounding box center [729, 461] width 333 height 31
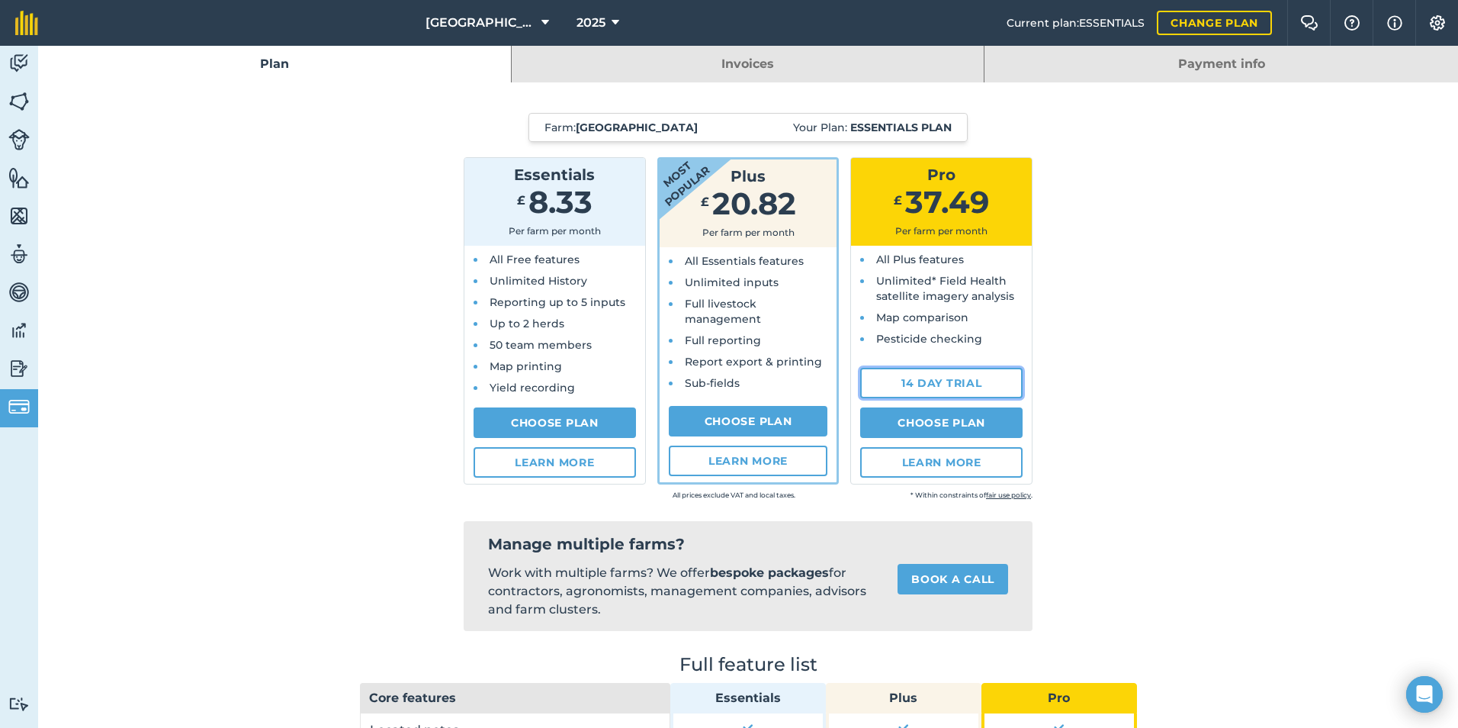
click at [958, 376] on link "14 day trial" at bounding box center [941, 383] width 162 height 31
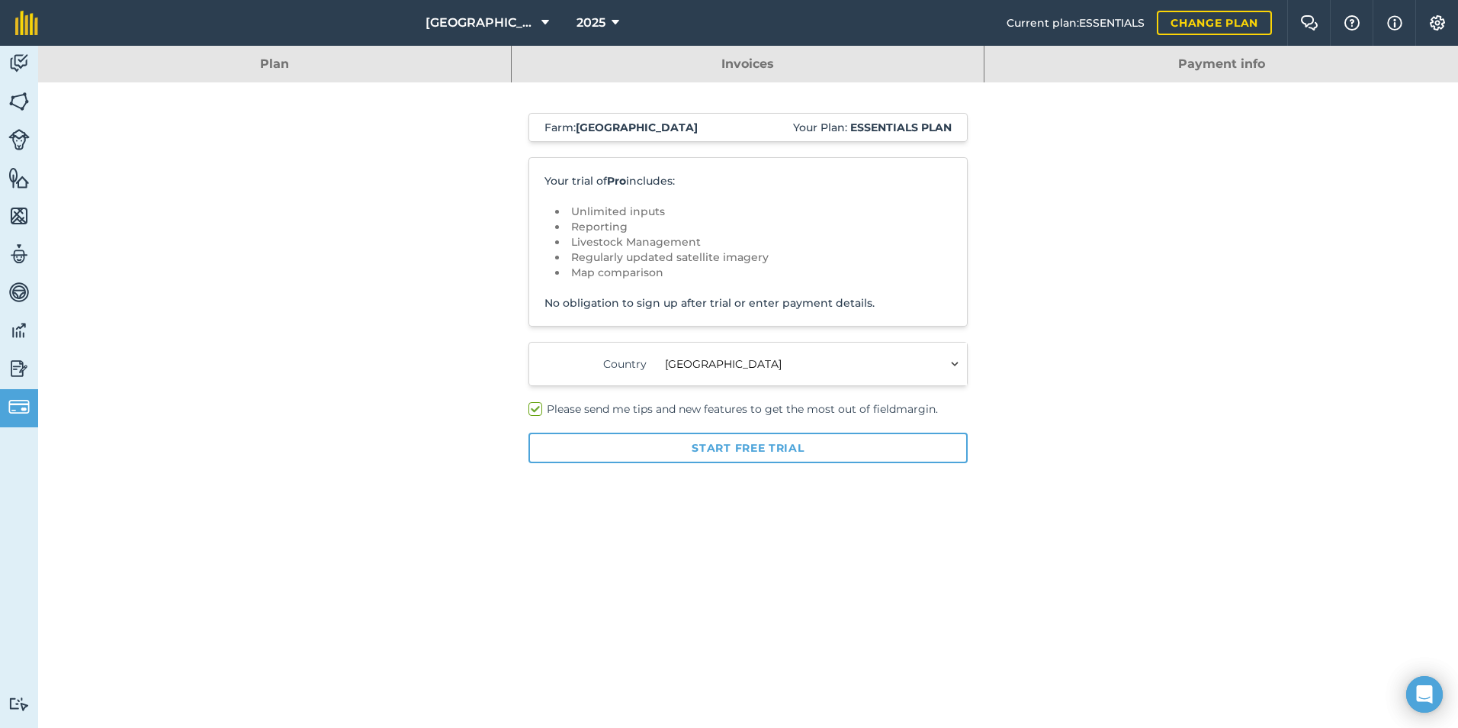
click at [638, 407] on label "Please send me tips and new features to get the most out of fieldmargin." at bounding box center [748, 409] width 439 height 16
click at [539, 407] on input "Please send me tips and new features to get the most out of fieldmargin." at bounding box center [534, 406] width 10 height 10
click at [687, 446] on button "Start free trial" at bounding box center [748, 447] width 439 height 31
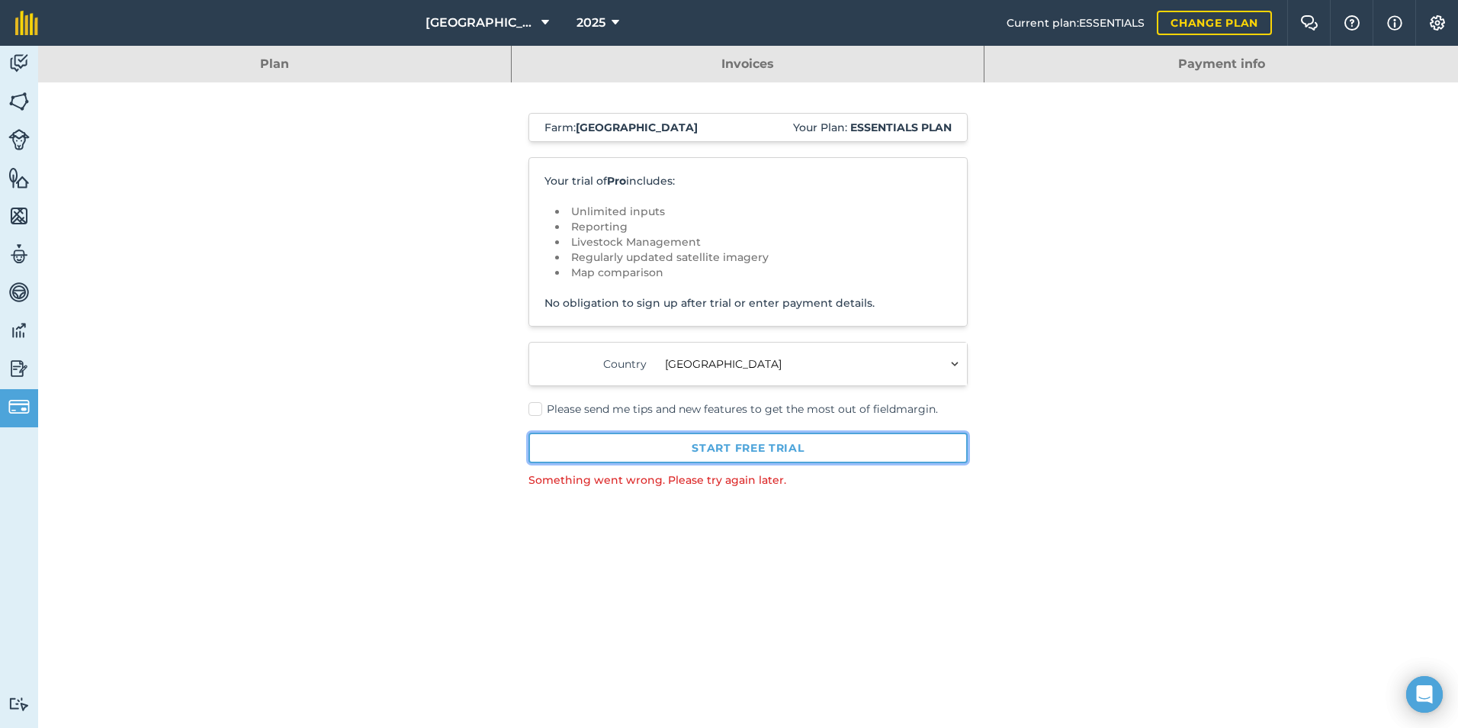
click at [778, 449] on button "Start free trial" at bounding box center [748, 447] width 439 height 31
click at [541, 415] on label "Please send me tips and new features to get the most out of fieldmargin." at bounding box center [748, 409] width 439 height 16
click at [539, 411] on input "Please send me tips and new features to get the most out of fieldmargin." at bounding box center [534, 406] width 10 height 10
click at [740, 446] on button "Start free trial" at bounding box center [748, 447] width 439 height 31
click at [523, 415] on div "Farm : Mill Farm Your Plan: Essentials plan Your trial of Pro includes: Unlimit…" at bounding box center [748, 300] width 823 height 436
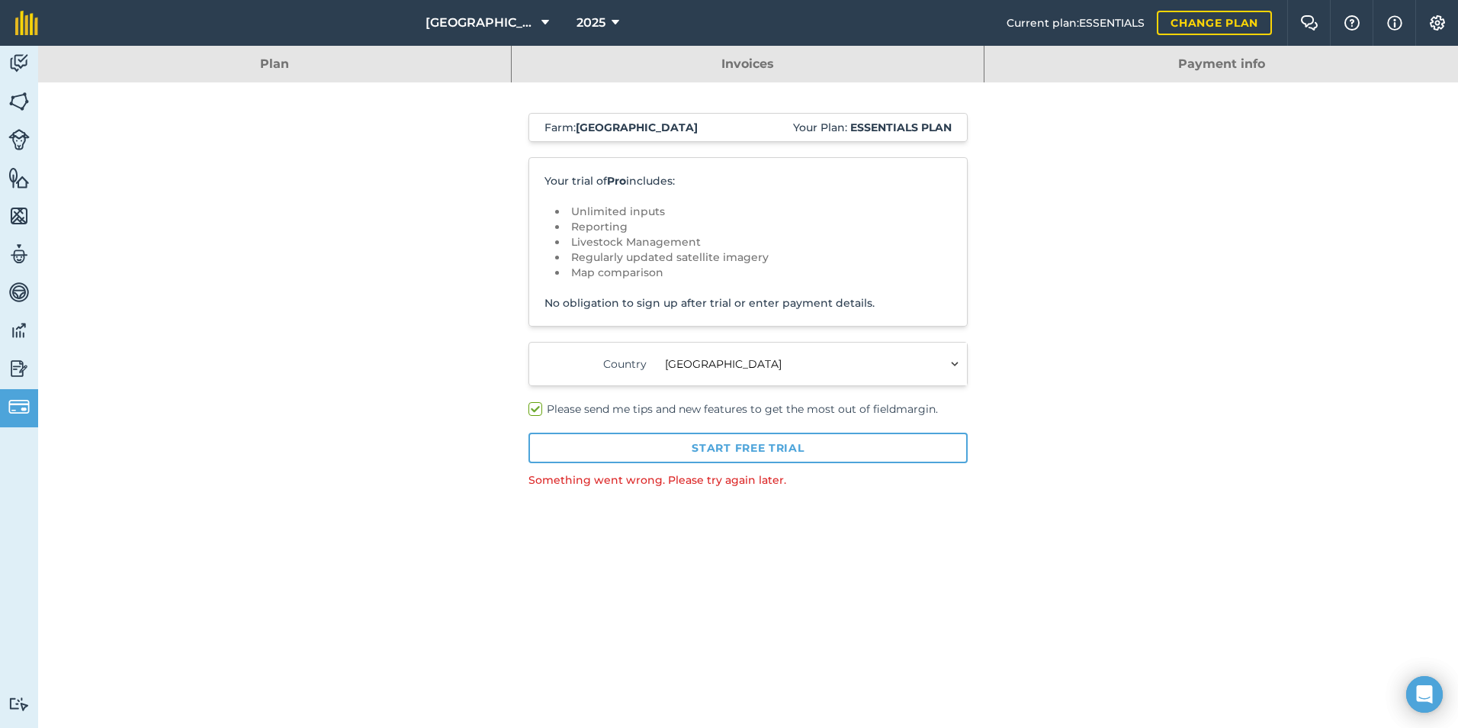
click at [530, 410] on label "Please send me tips and new features to get the most out of fieldmargin." at bounding box center [748, 409] width 439 height 16
click at [530, 410] on input "Please send me tips and new features to get the most out of fieldmargin." at bounding box center [534, 406] width 10 height 10
click at [1069, 65] on link "Payment info" at bounding box center [1222, 64] width 474 height 37
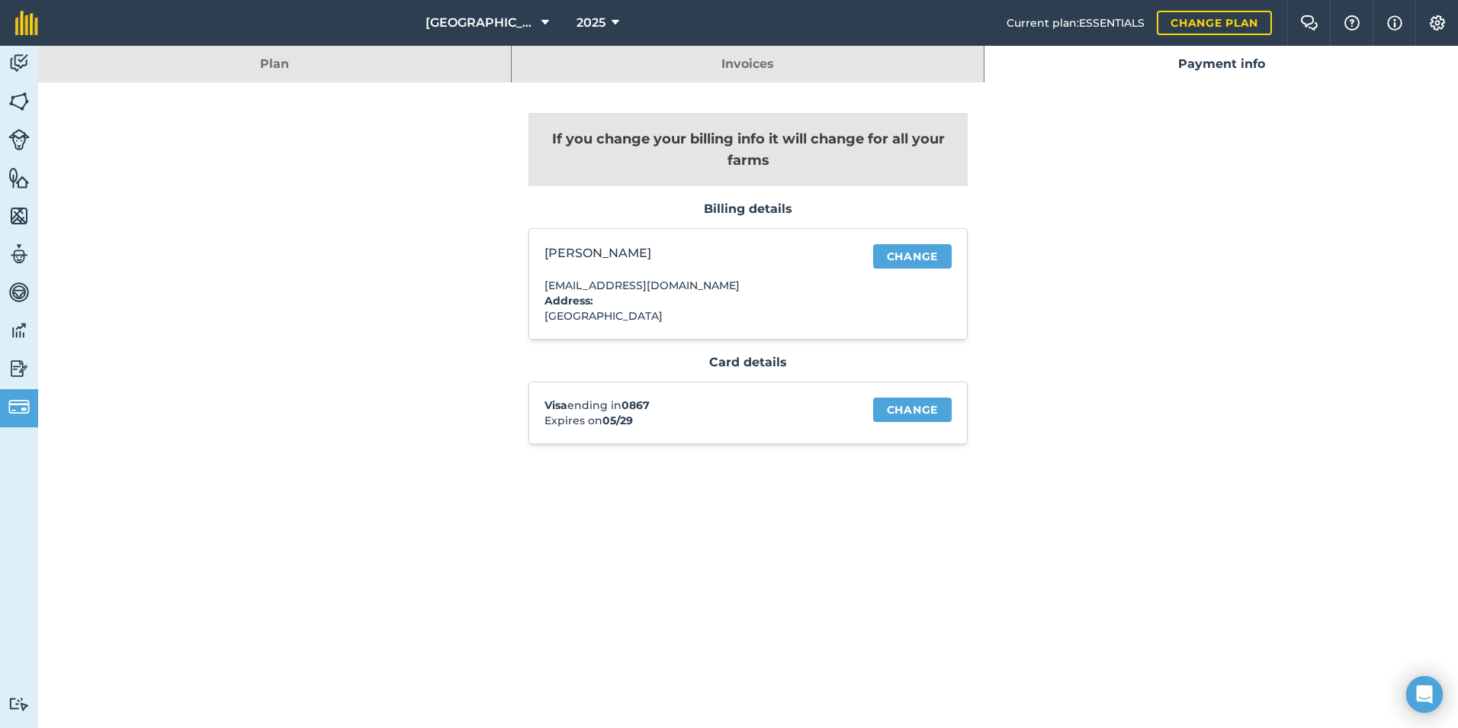
click at [845, 74] on link "Invoices" at bounding box center [748, 64] width 473 height 37
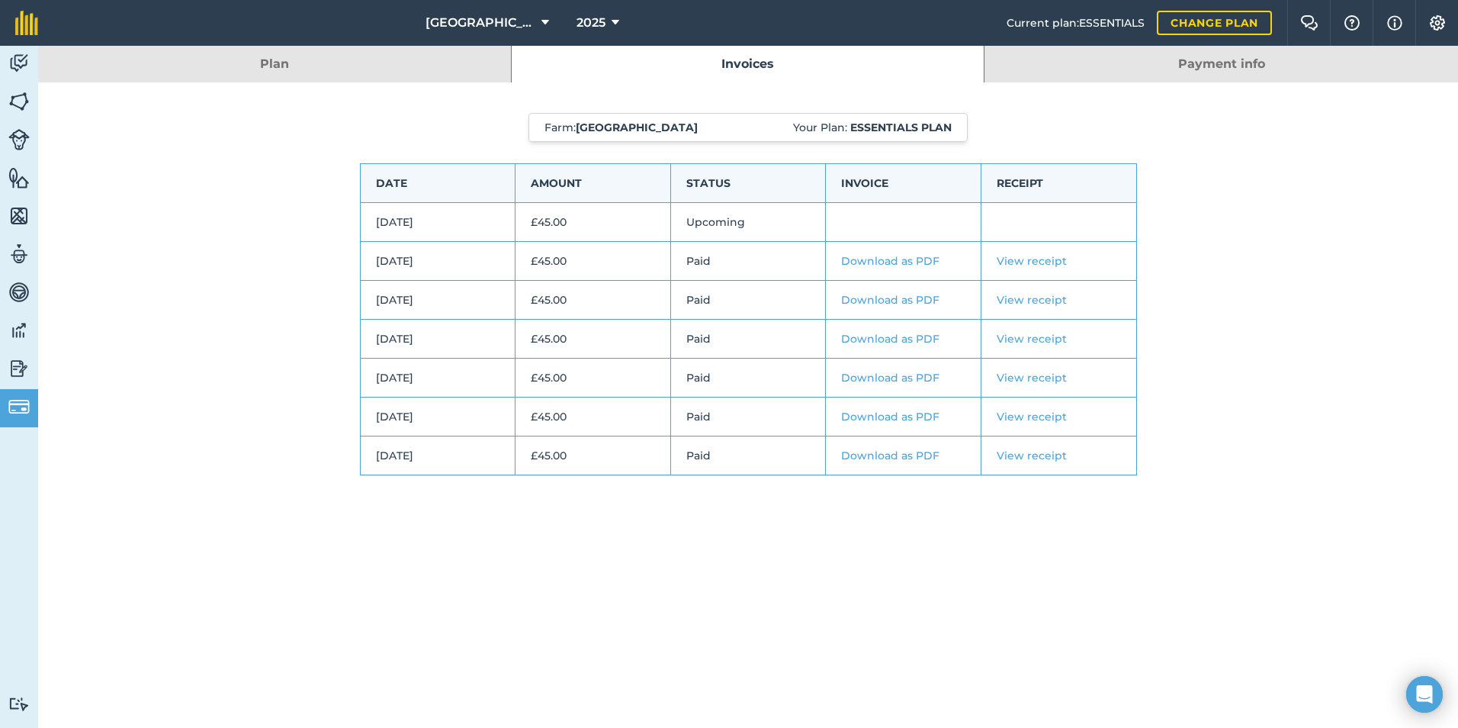
click at [427, 69] on link "Plan" at bounding box center [274, 64] width 473 height 37
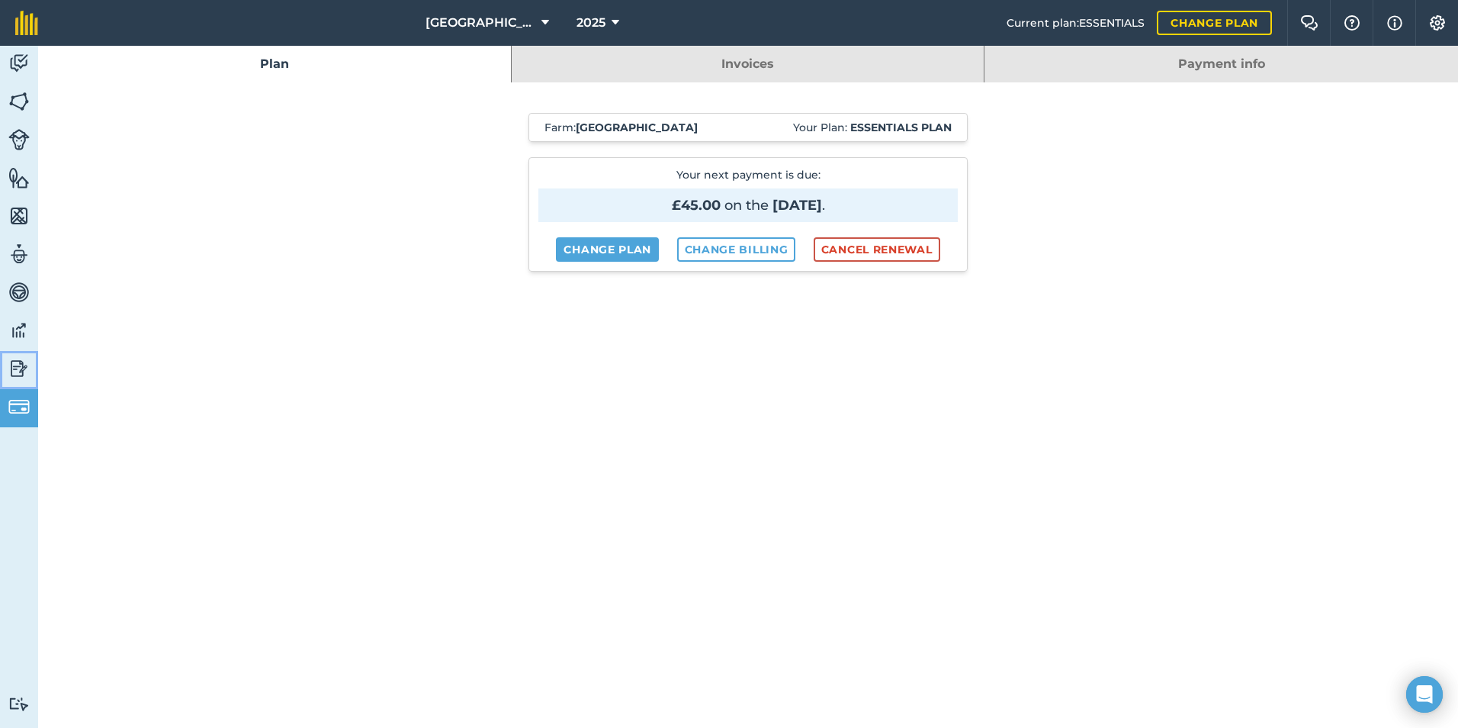
click at [13, 372] on img at bounding box center [18, 368] width 21 height 23
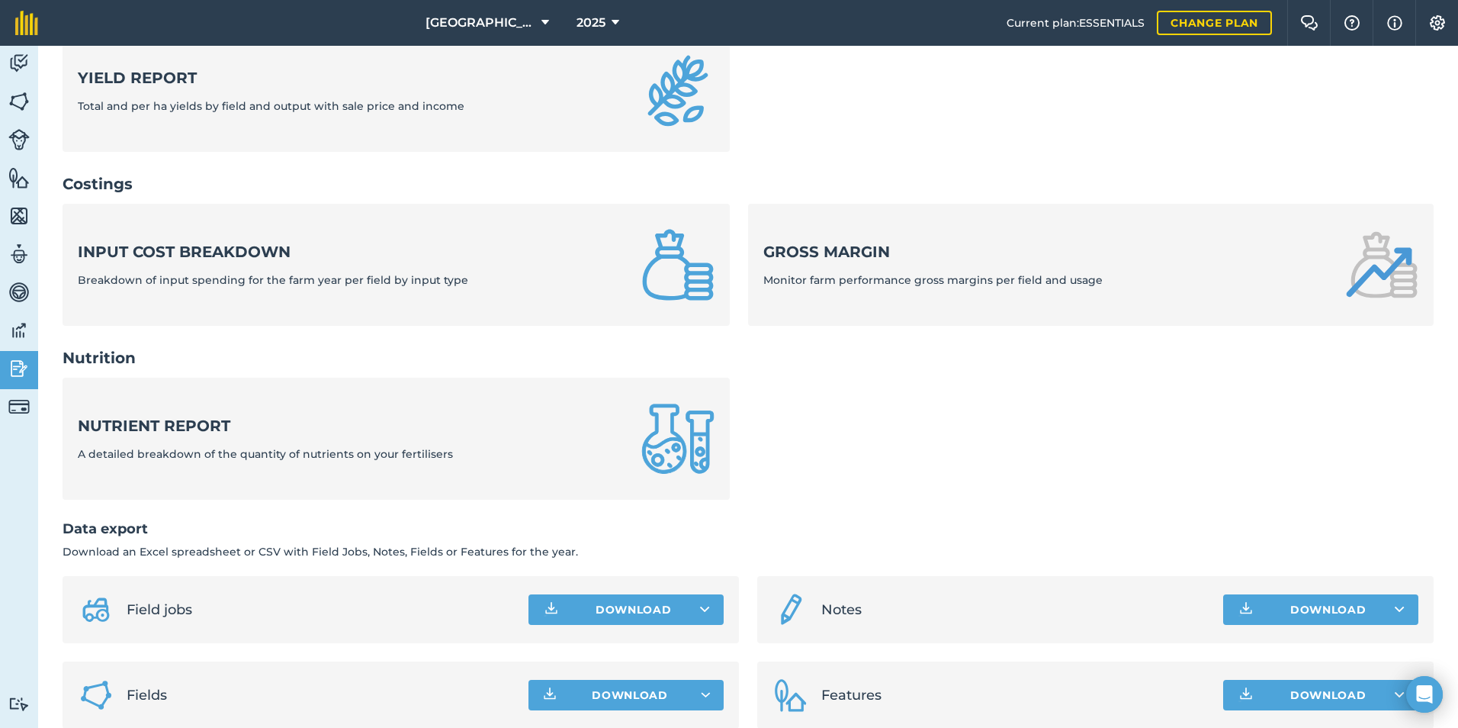
scroll to position [488, 0]
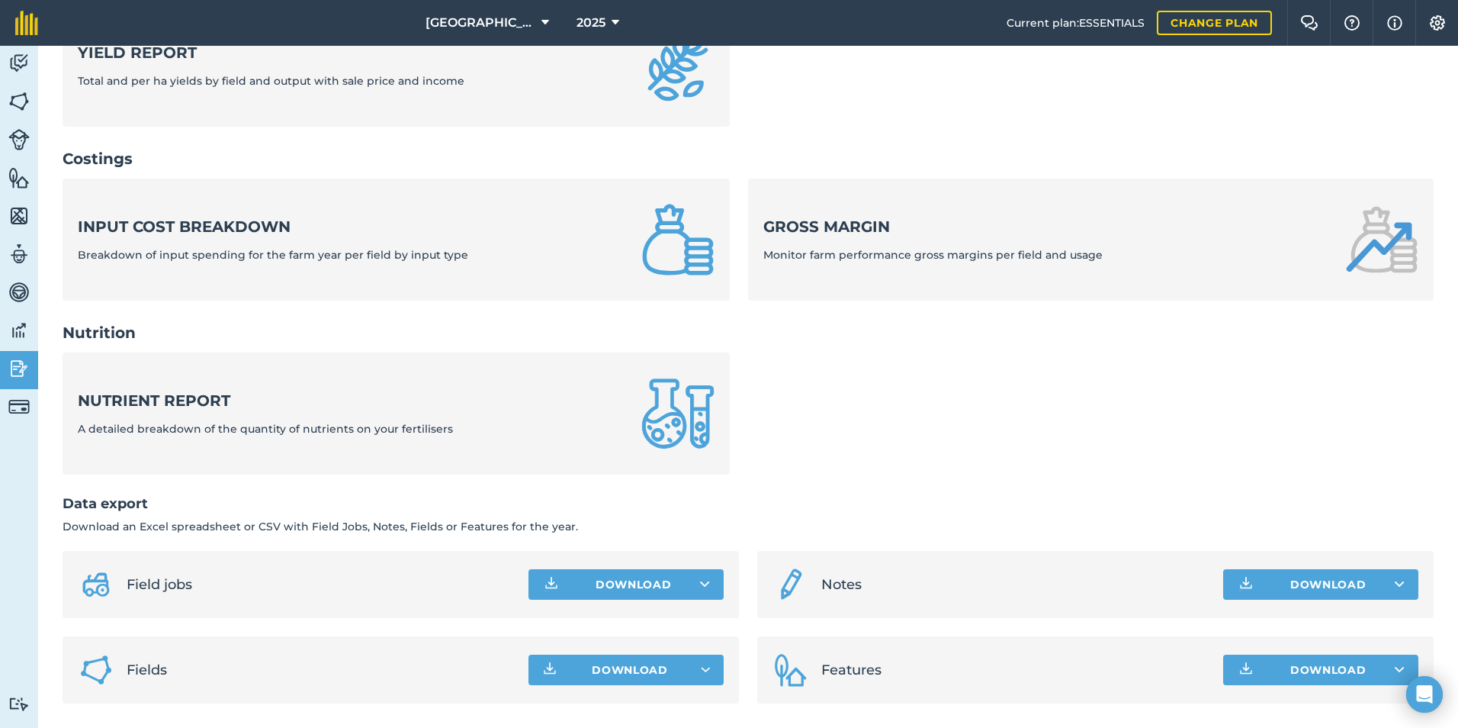
click at [399, 585] on span "Field jobs" at bounding box center [322, 584] width 390 height 21
click at [602, 577] on button "Download" at bounding box center [626, 584] width 195 height 31
click at [667, 646] on link "Field jobs XLS file" at bounding box center [626, 653] width 191 height 34
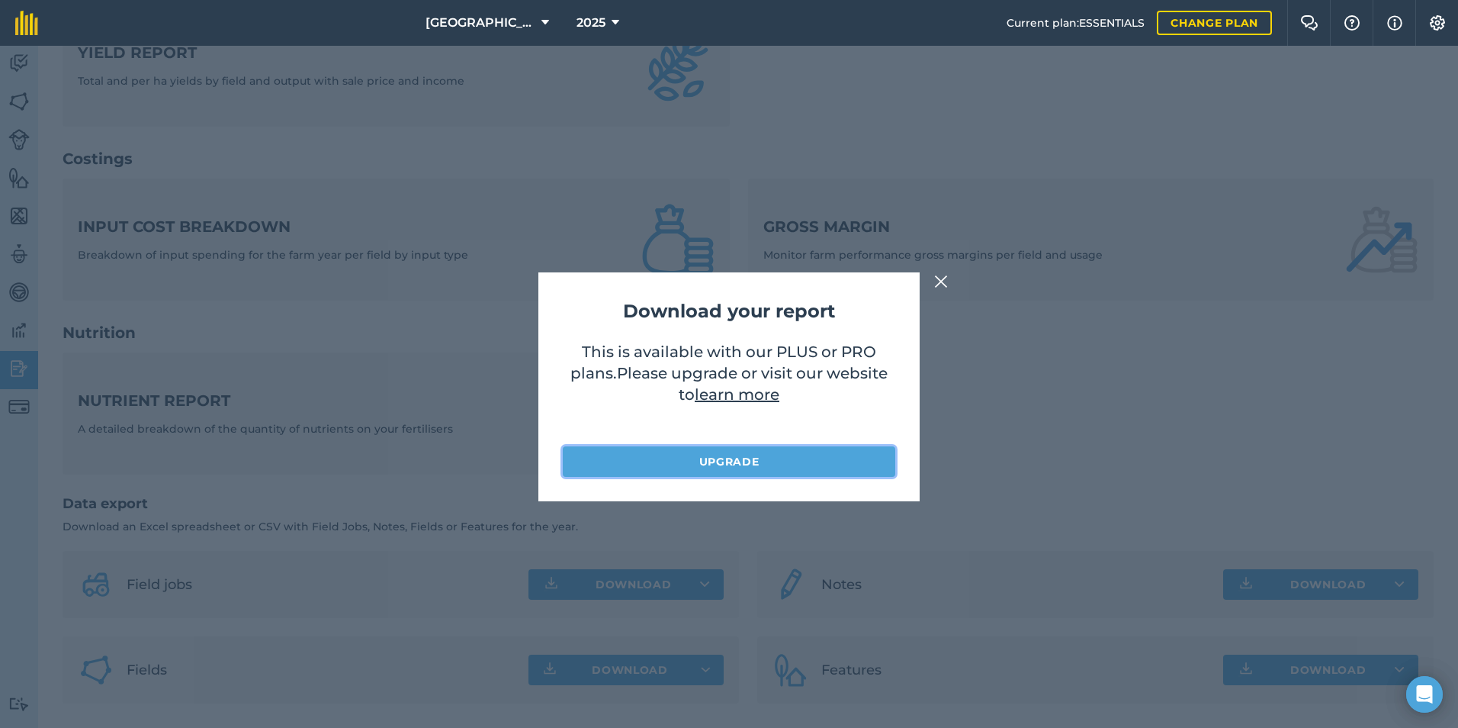
click at [733, 449] on link "Upgrade" at bounding box center [729, 461] width 333 height 31
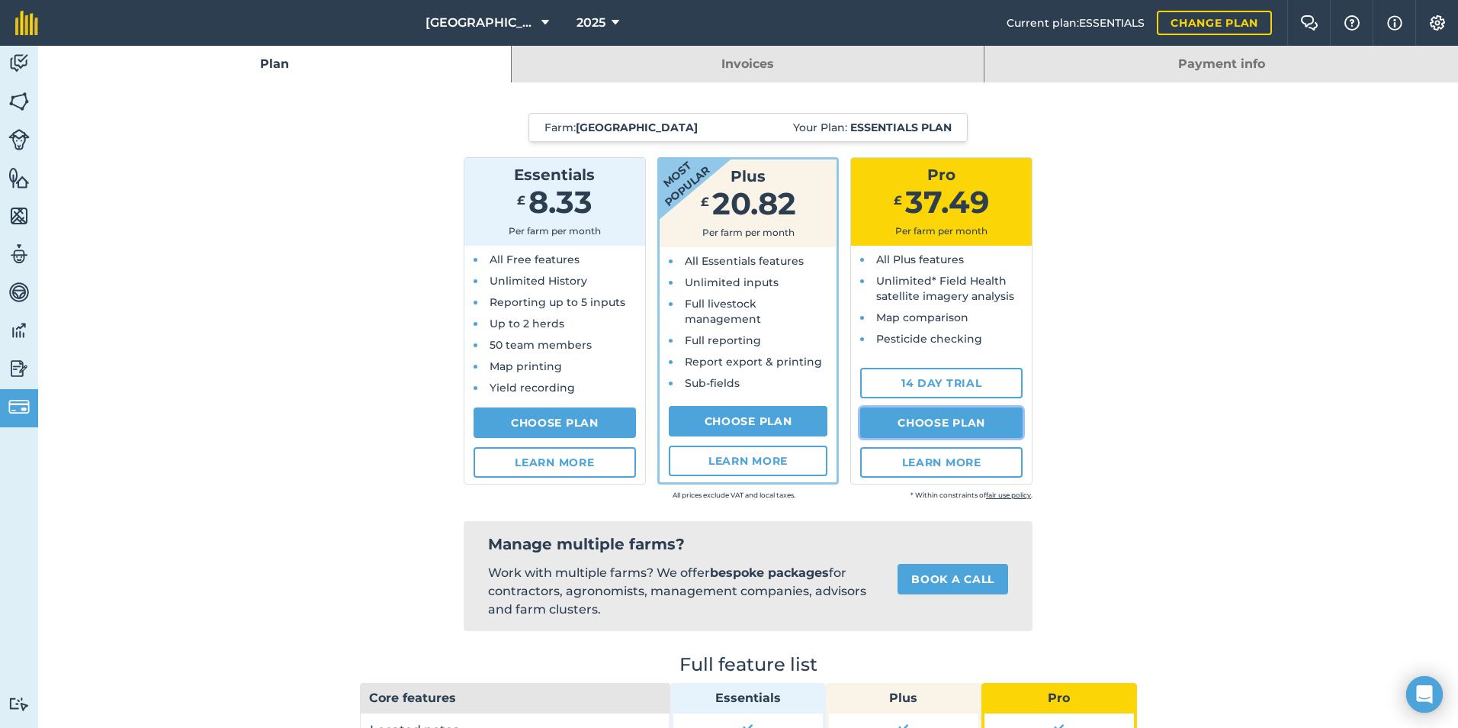
click at [944, 419] on link "Choose Plan" at bounding box center [941, 422] width 162 height 31
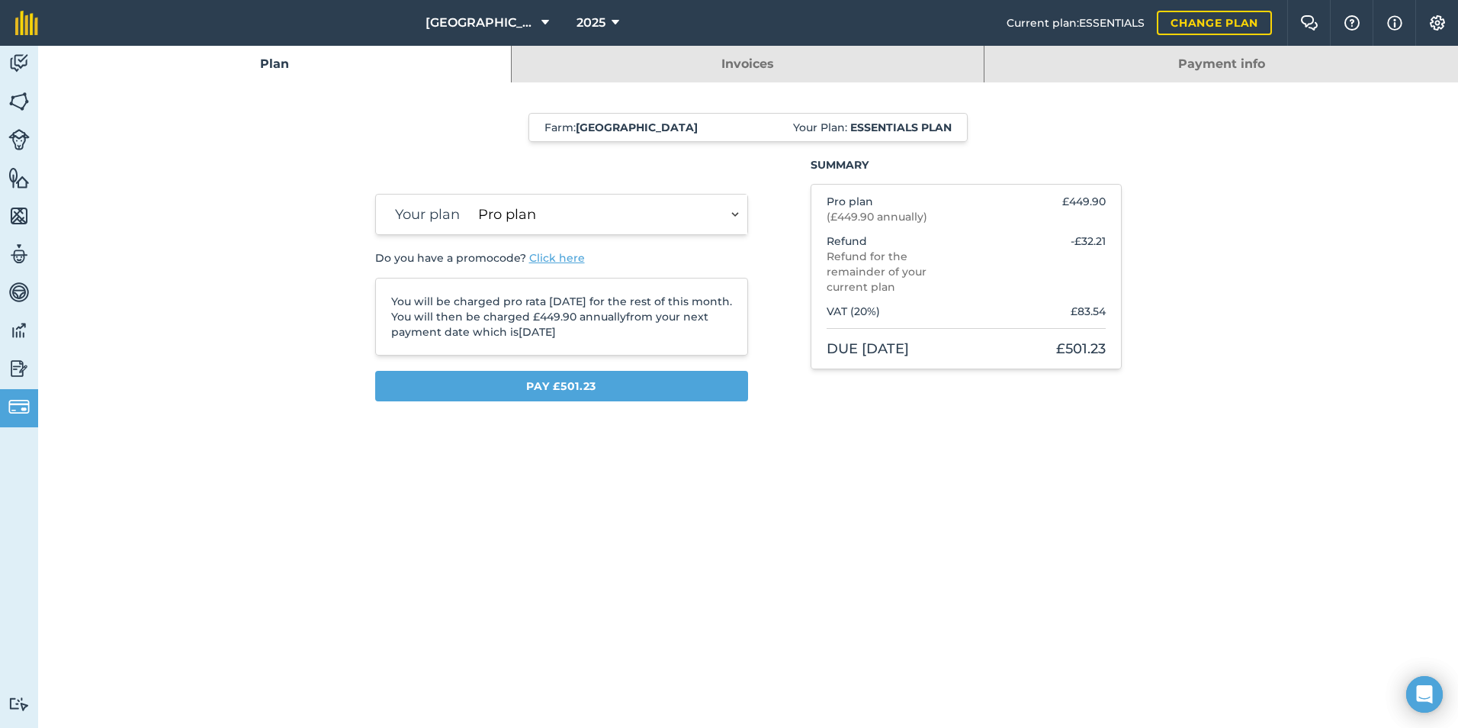
click at [596, 217] on select "Plus plan Pro plan" at bounding box center [609, 215] width 275 height 40
click at [472, 195] on select "Plus plan Pro plan" at bounding box center [609, 215] width 275 height 40
click at [658, 222] on select "Plus plan Pro plan" at bounding box center [609, 215] width 275 height 40
click at [472, 195] on select "Plus plan Pro plan" at bounding box center [609, 215] width 275 height 40
click at [609, 215] on select "Plus plan Pro plan" at bounding box center [609, 215] width 275 height 40
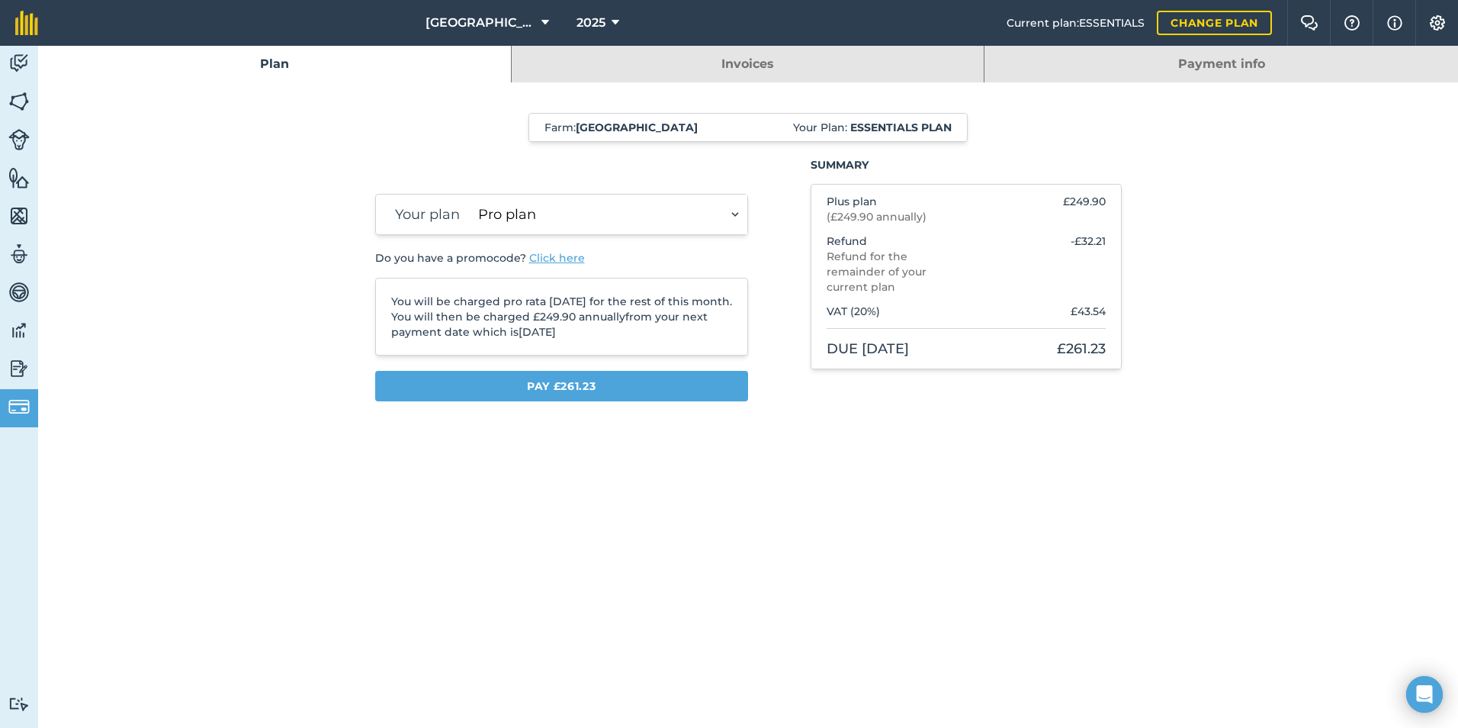
click at [472, 195] on select "Plus plan Pro plan" at bounding box center [609, 215] width 275 height 40
click at [605, 213] on select "Plus plan Pro plan" at bounding box center [609, 215] width 275 height 40
click at [472, 195] on select "Plus plan Pro plan" at bounding box center [609, 215] width 275 height 40
click at [21, 365] on img at bounding box center [18, 368] width 21 height 23
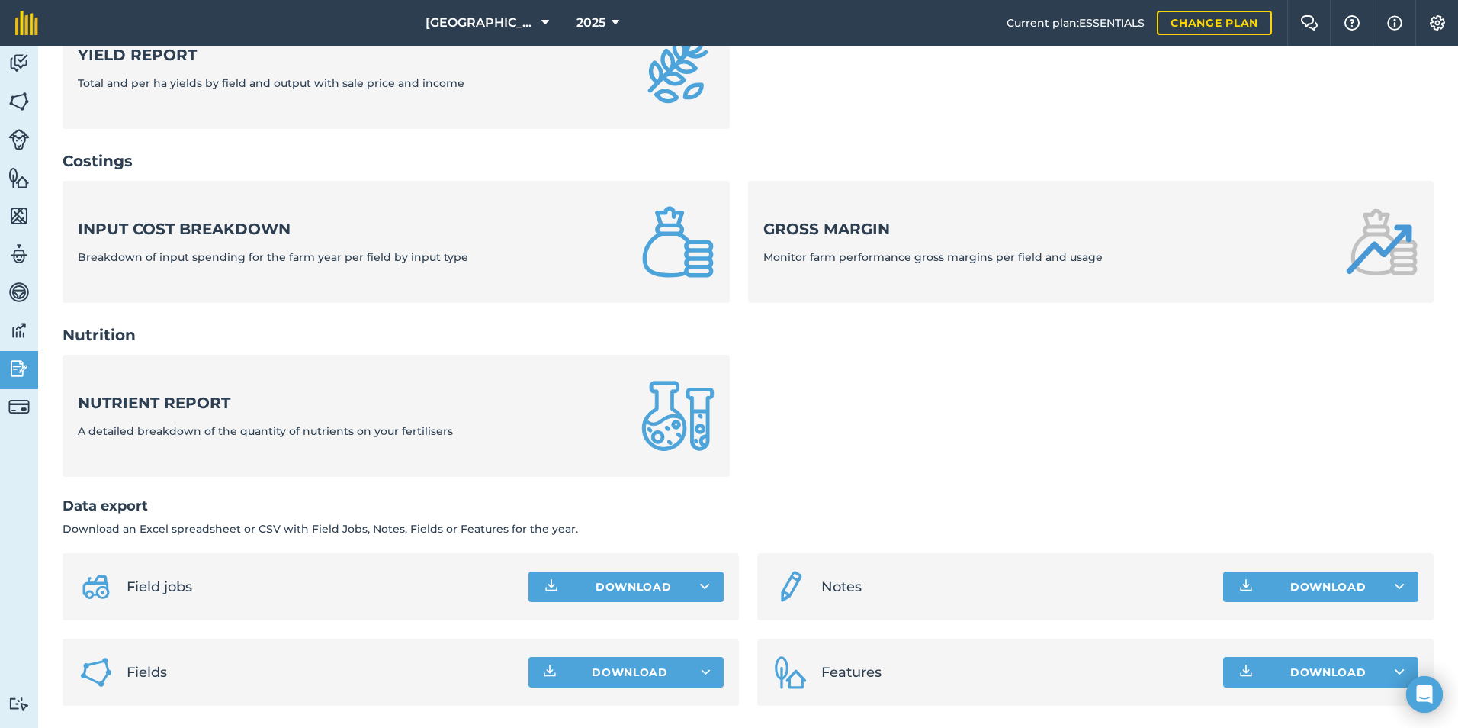
scroll to position [488, 0]
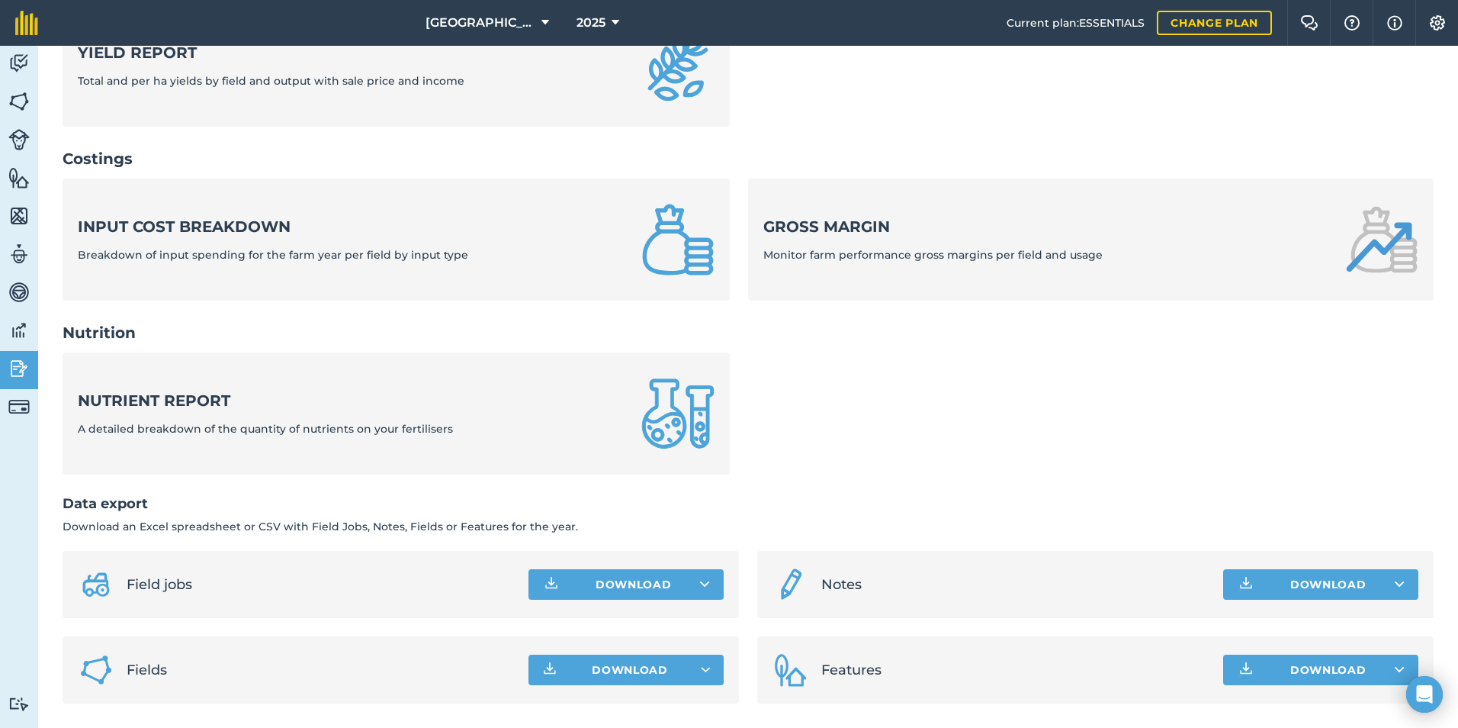
click at [602, 601] on li "Field jobs Download" at bounding box center [401, 584] width 677 height 67
click at [613, 577] on button "Download" at bounding box center [626, 584] width 195 height 31
click at [614, 609] on link "Field jobs CSV file" at bounding box center [626, 619] width 191 height 34
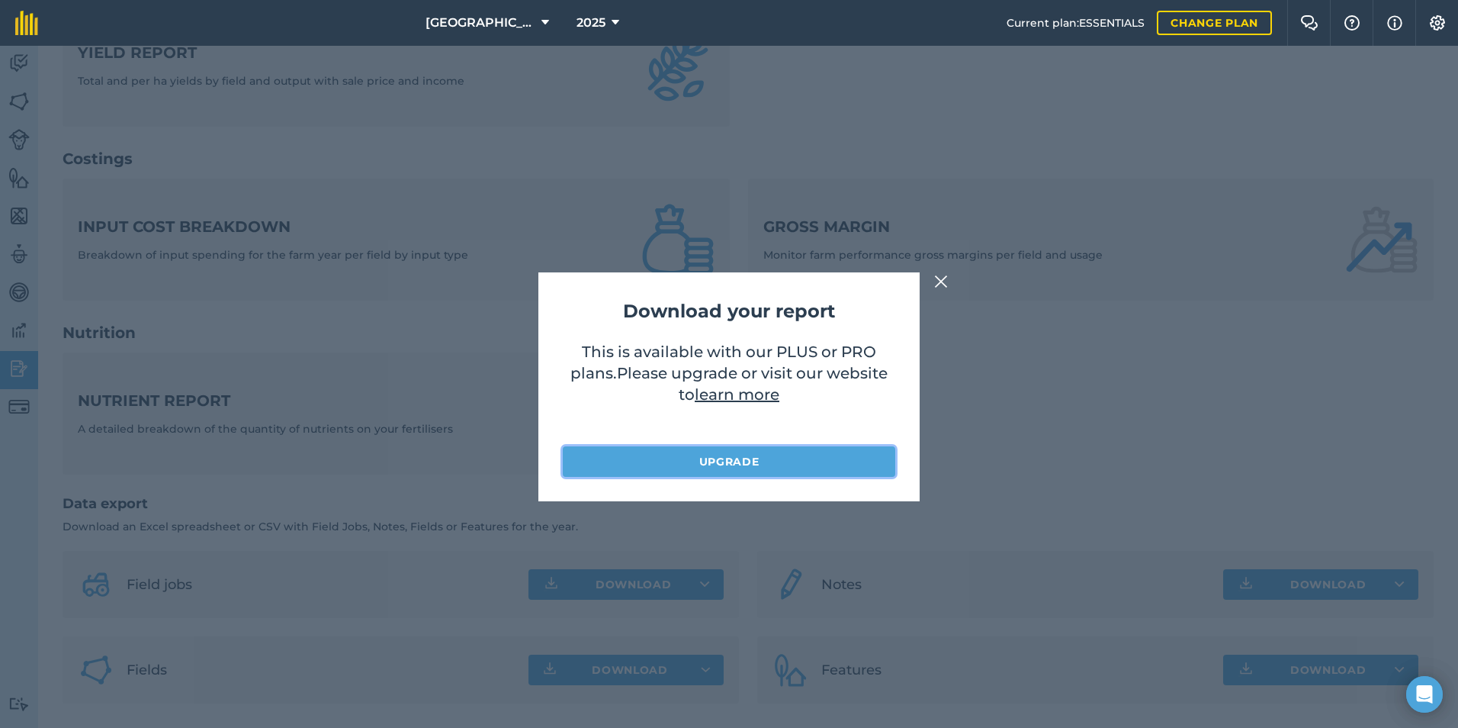
click at [657, 471] on link "Upgrade" at bounding box center [729, 461] width 333 height 31
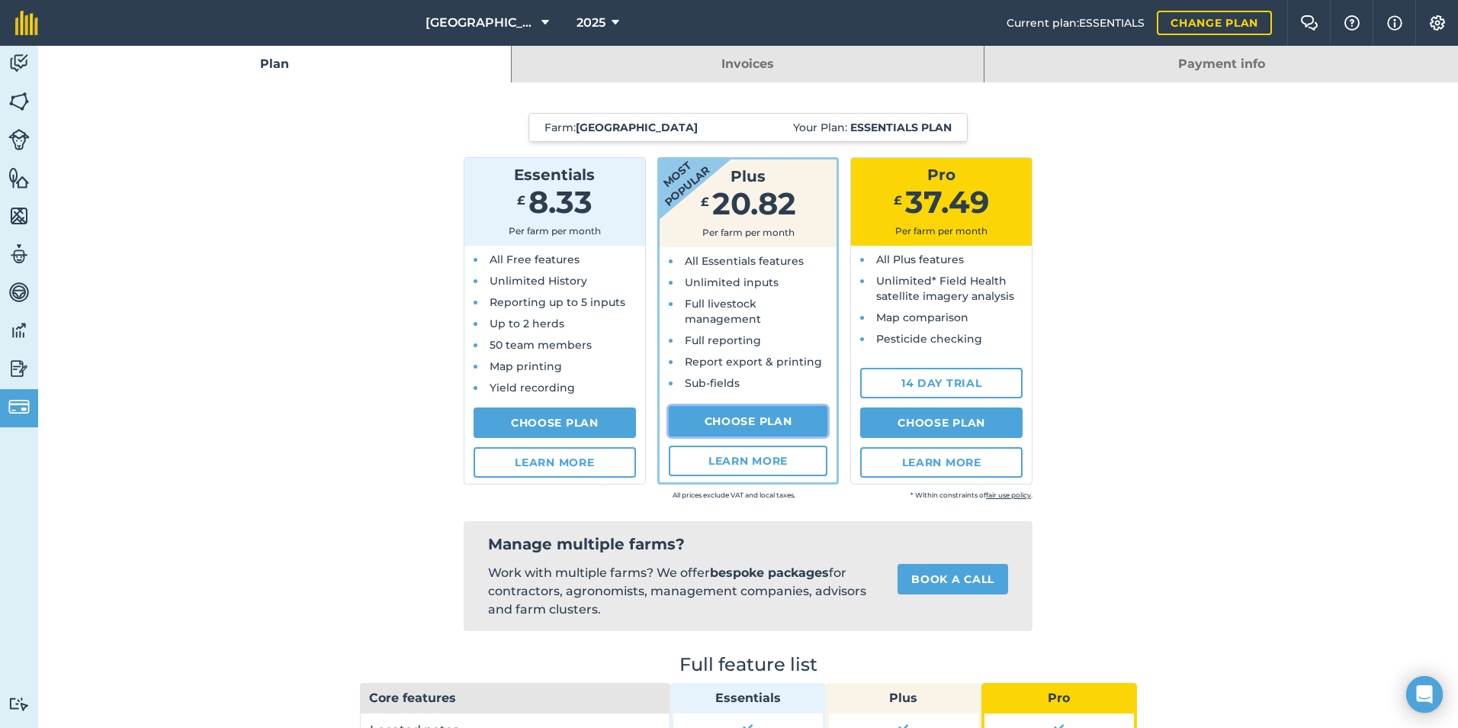
click at [749, 416] on link "Choose Plan" at bounding box center [748, 421] width 159 height 31
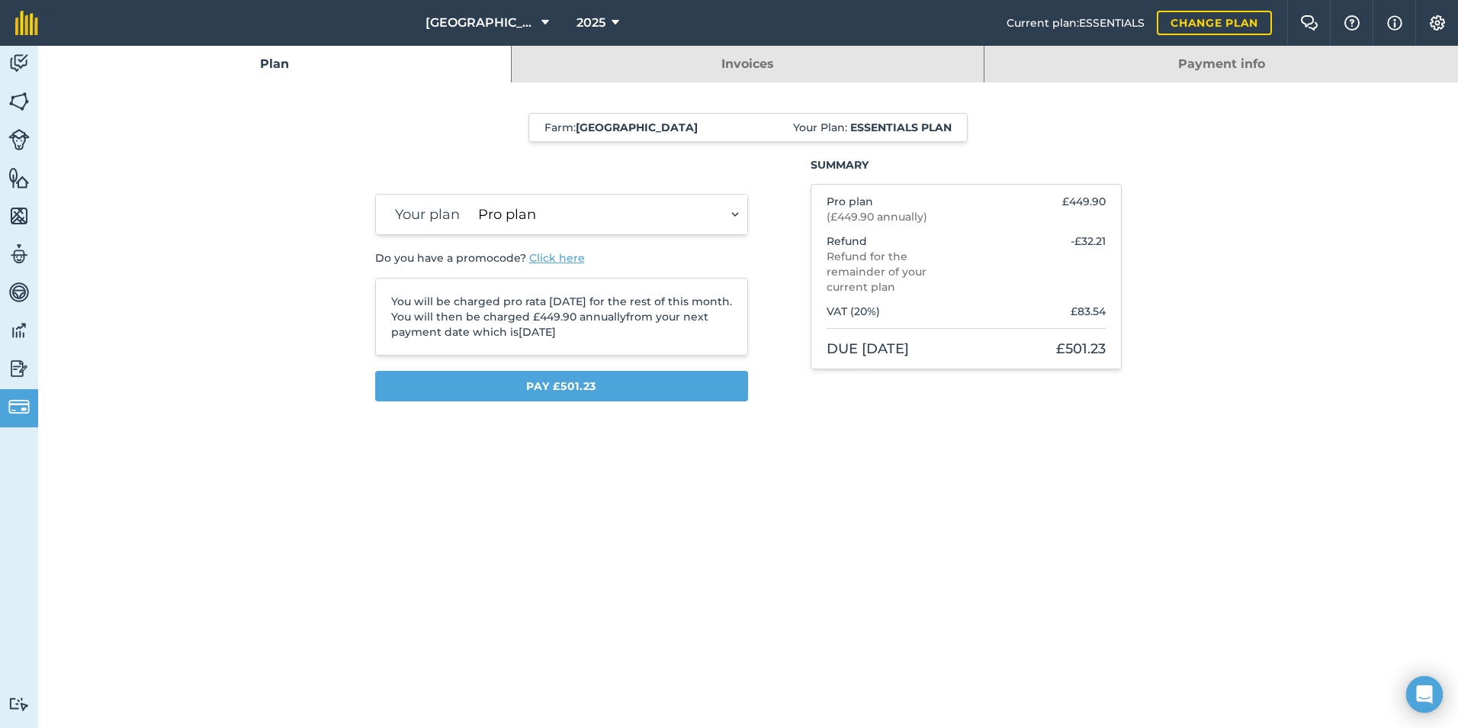
click at [645, 223] on select "Plus plan Pro plan" at bounding box center [609, 215] width 275 height 40
click at [472, 195] on select "Plus plan Pro plan" at bounding box center [609, 215] width 275 height 40
click at [20, 365] on img at bounding box center [18, 368] width 21 height 23
